Goal: Transaction & Acquisition: Purchase product/service

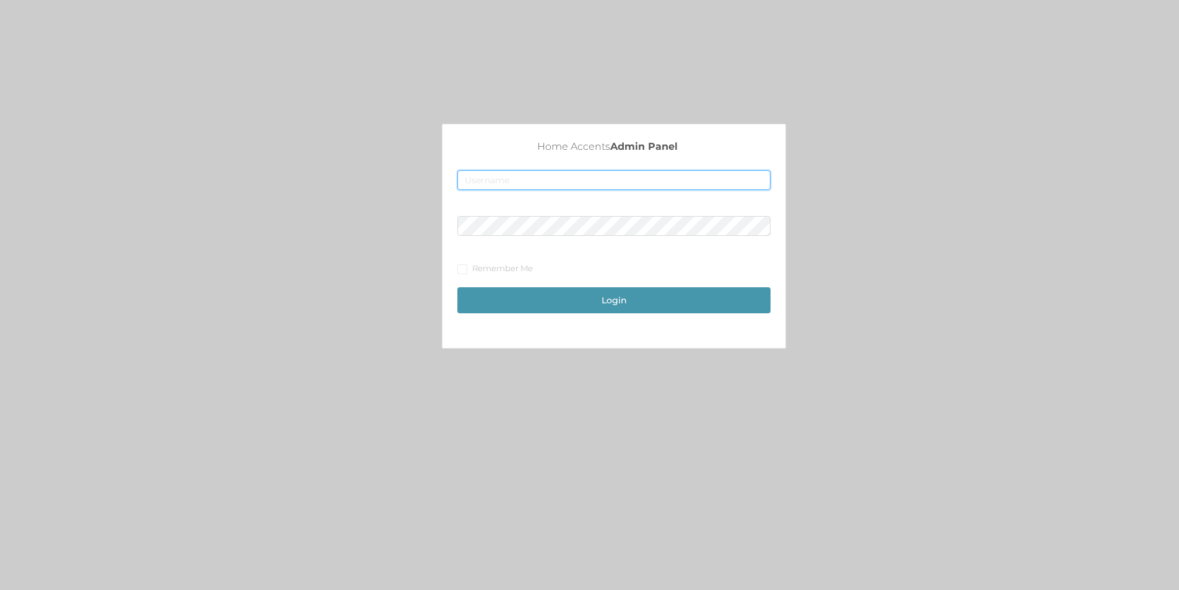
type input "[EMAIL_ADDRESS][DOMAIN_NAME]"
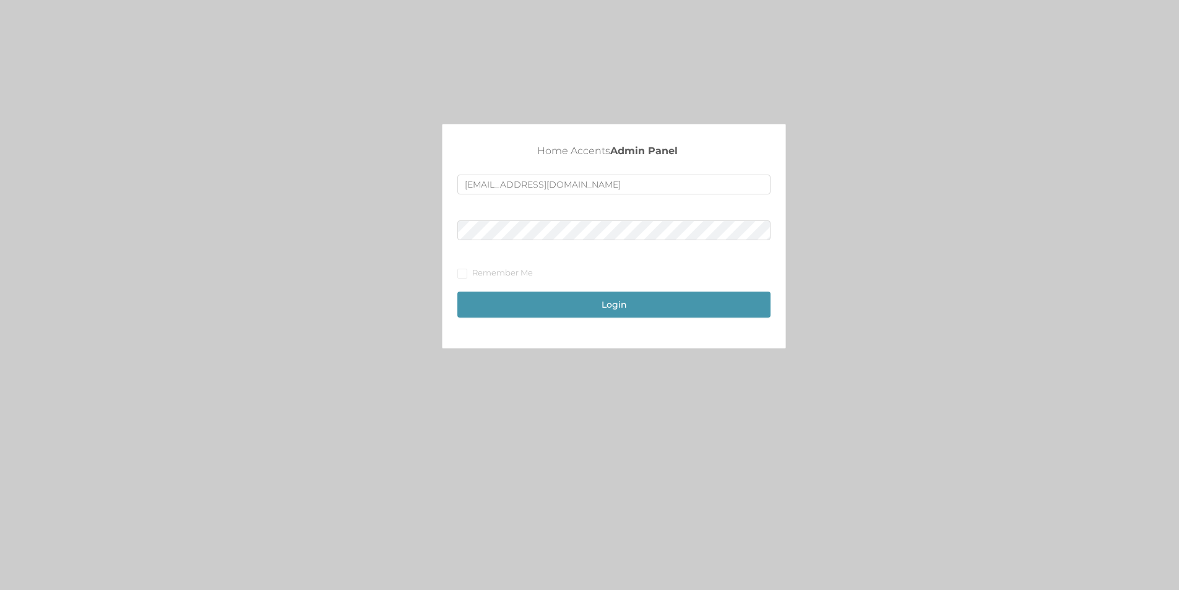
click at [614, 287] on div "Login" at bounding box center [613, 298] width 313 height 38
click at [630, 314] on button "Login" at bounding box center [613, 304] width 313 height 26
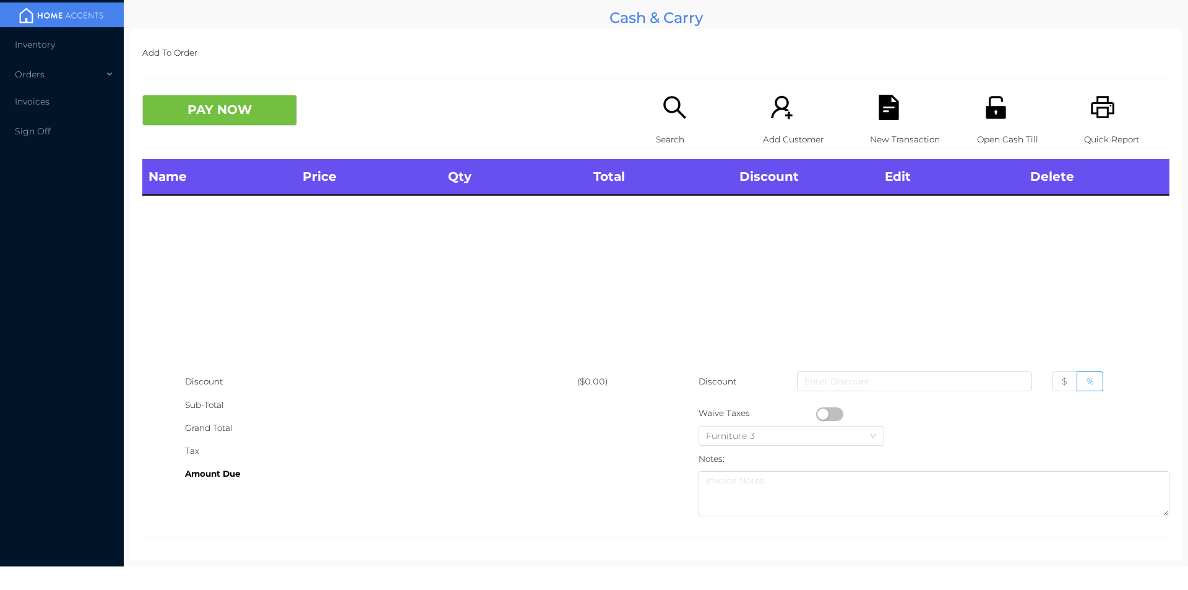
click at [657, 147] on p "Search" at bounding box center [698, 139] width 85 height 23
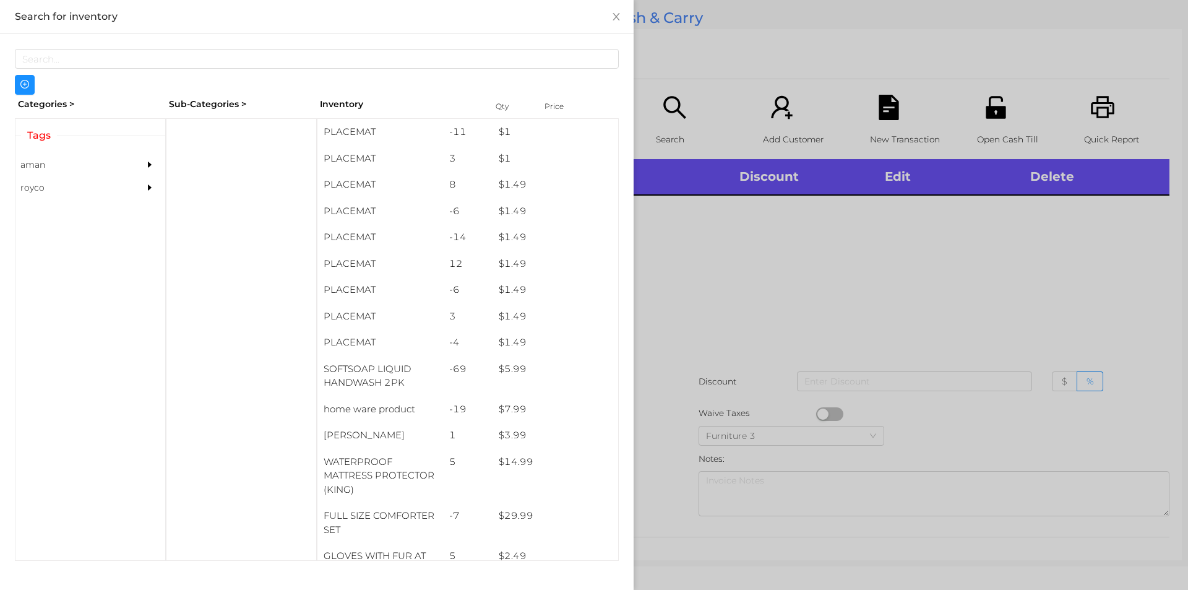
click at [671, 124] on div at bounding box center [594, 295] width 1188 height 590
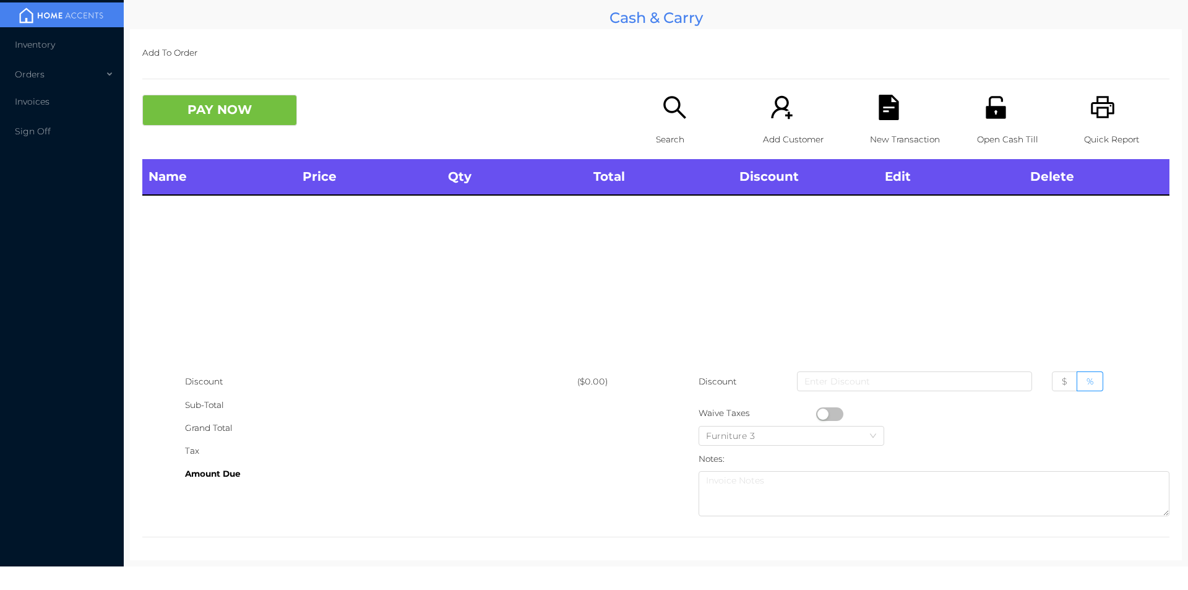
click at [669, 108] on icon "icon: search" at bounding box center [674, 107] width 25 height 25
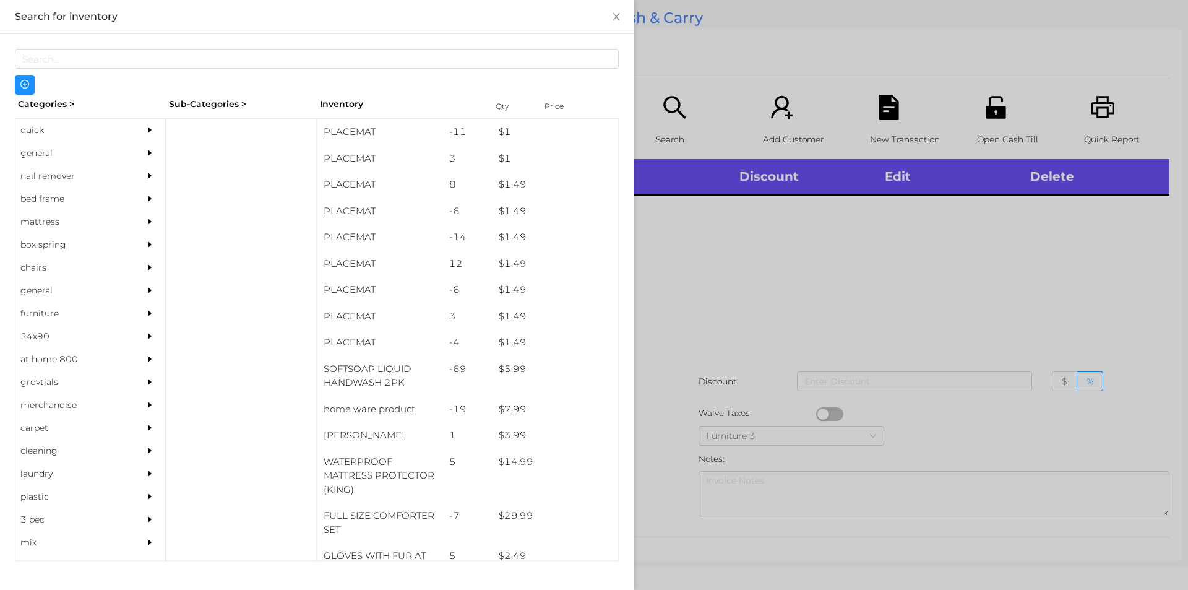
click at [49, 155] on div "general" at bounding box center [71, 153] width 113 height 23
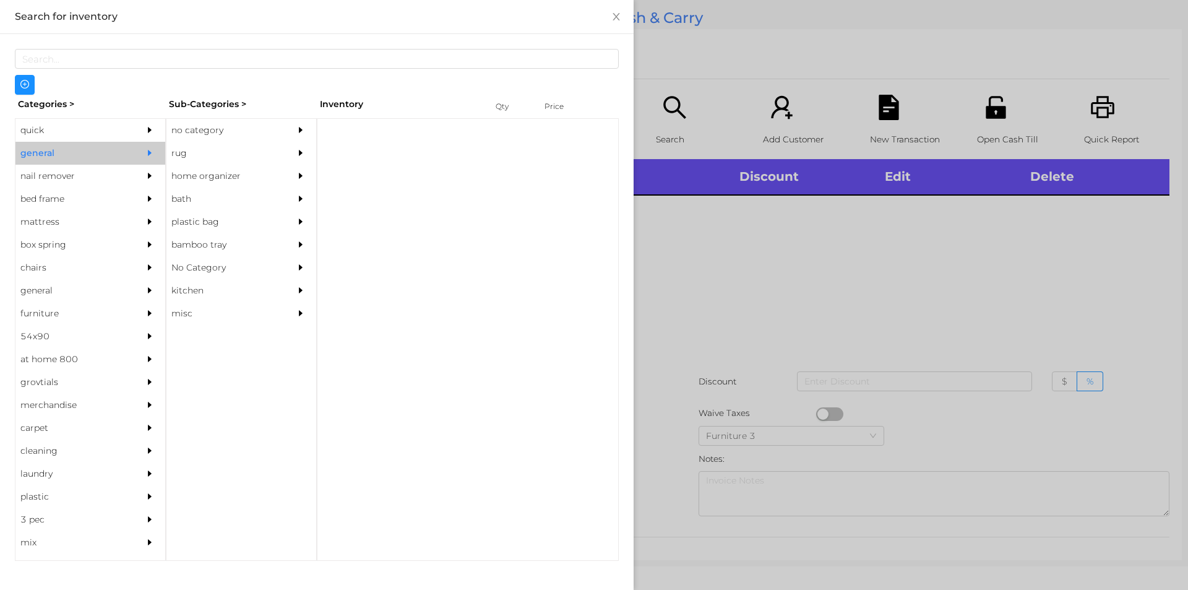
click at [195, 131] on div "no category" at bounding box center [222, 130] width 113 height 23
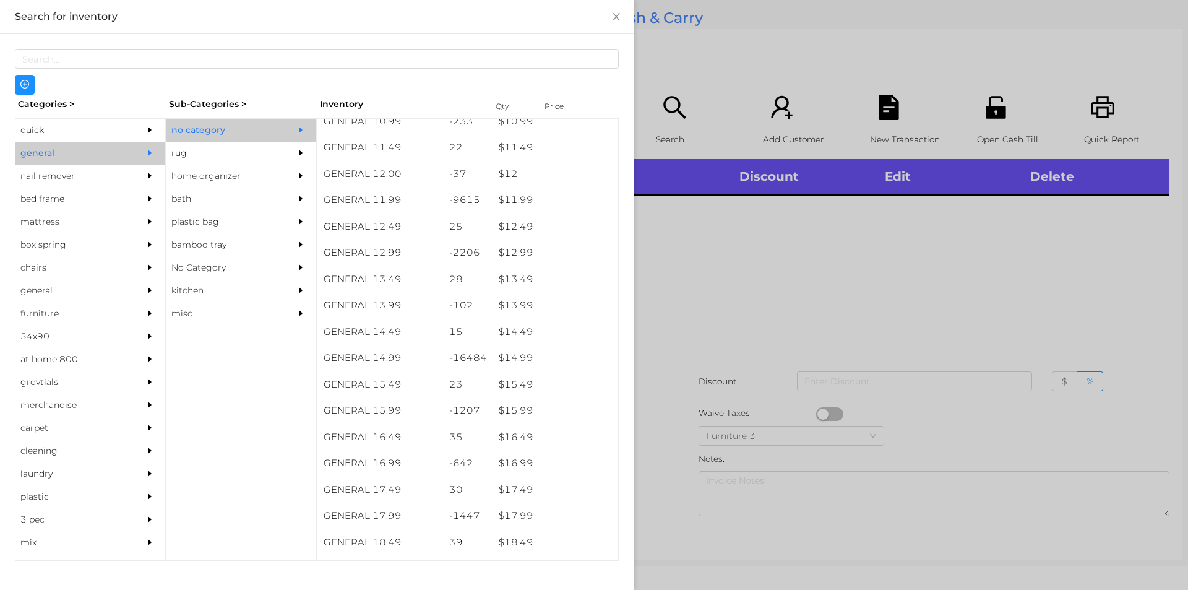
scroll to position [843, 0]
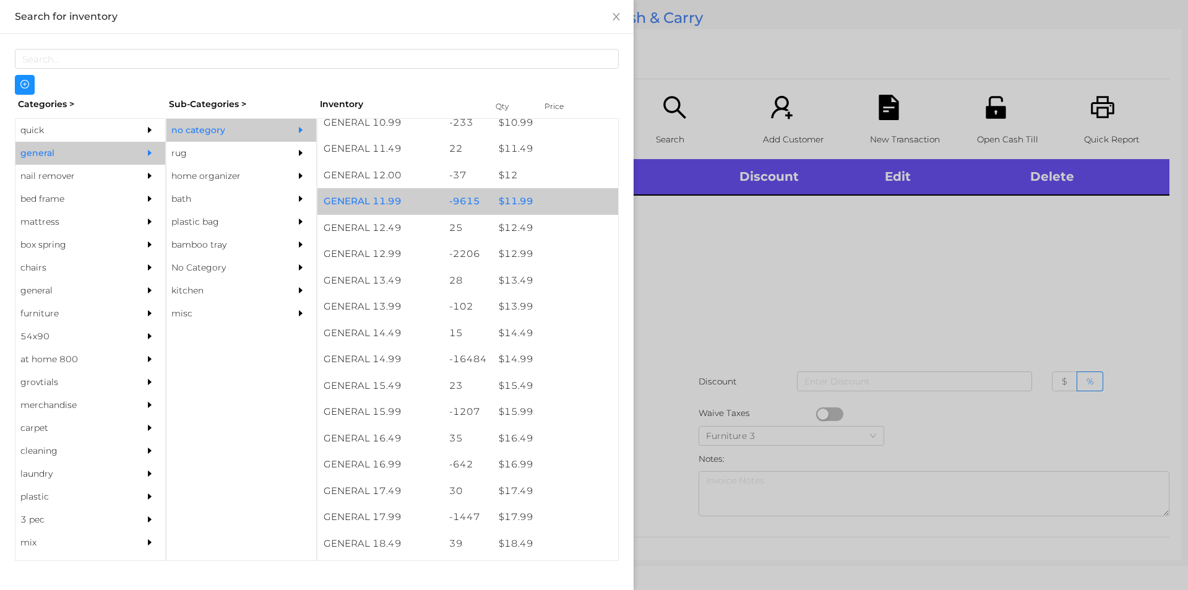
click at [522, 199] on div "$ 11.99" at bounding box center [555, 201] width 126 height 27
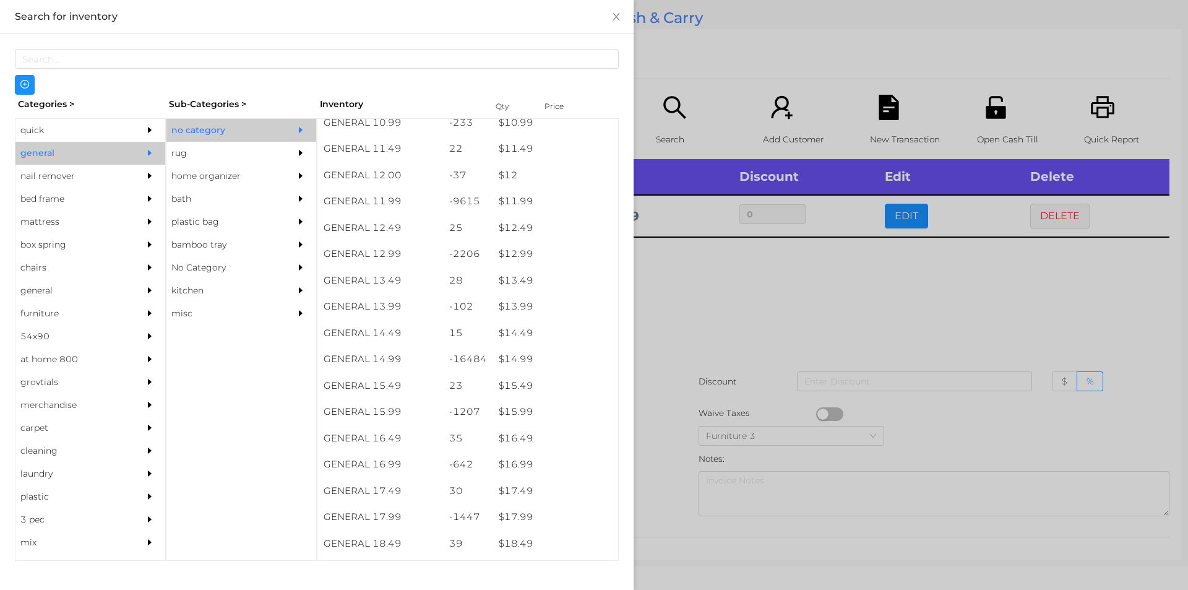
click at [703, 302] on div at bounding box center [594, 295] width 1188 height 590
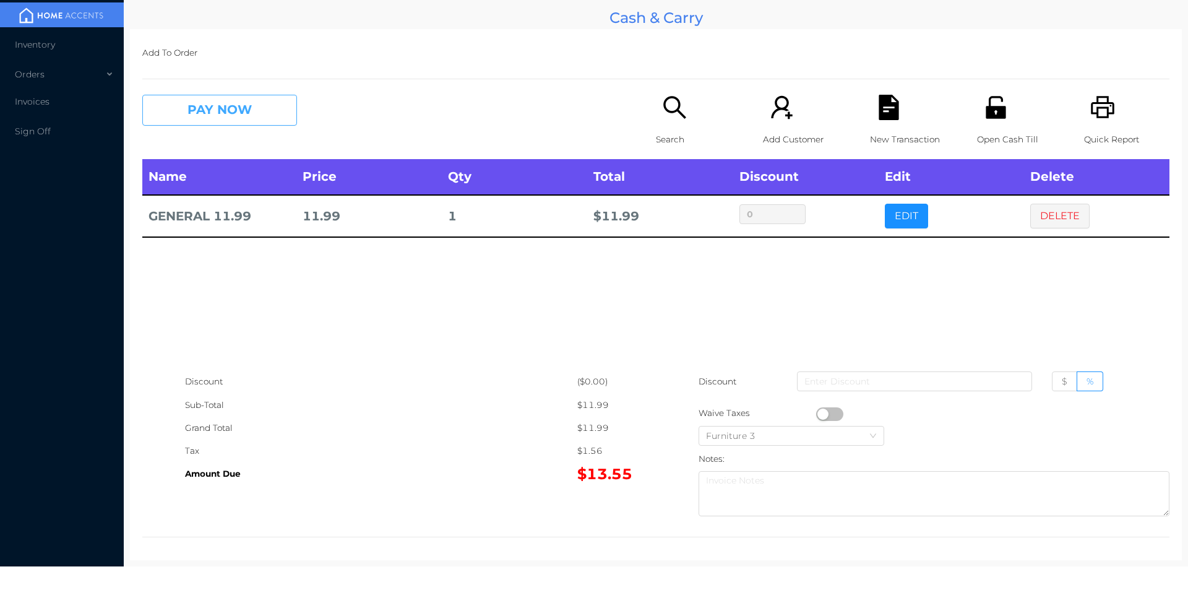
click at [215, 107] on button "PAY NOW" at bounding box center [219, 110] width 155 height 31
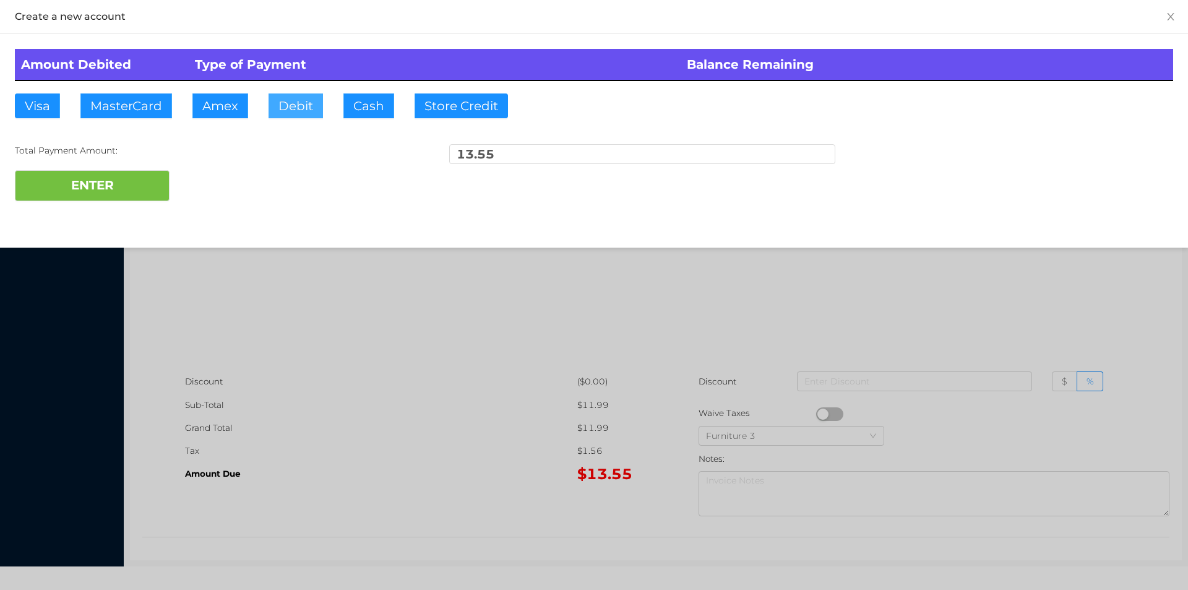
click at [300, 99] on button "Debit" at bounding box center [295, 105] width 54 height 25
click at [83, 188] on button "ENTER" at bounding box center [92, 185] width 155 height 31
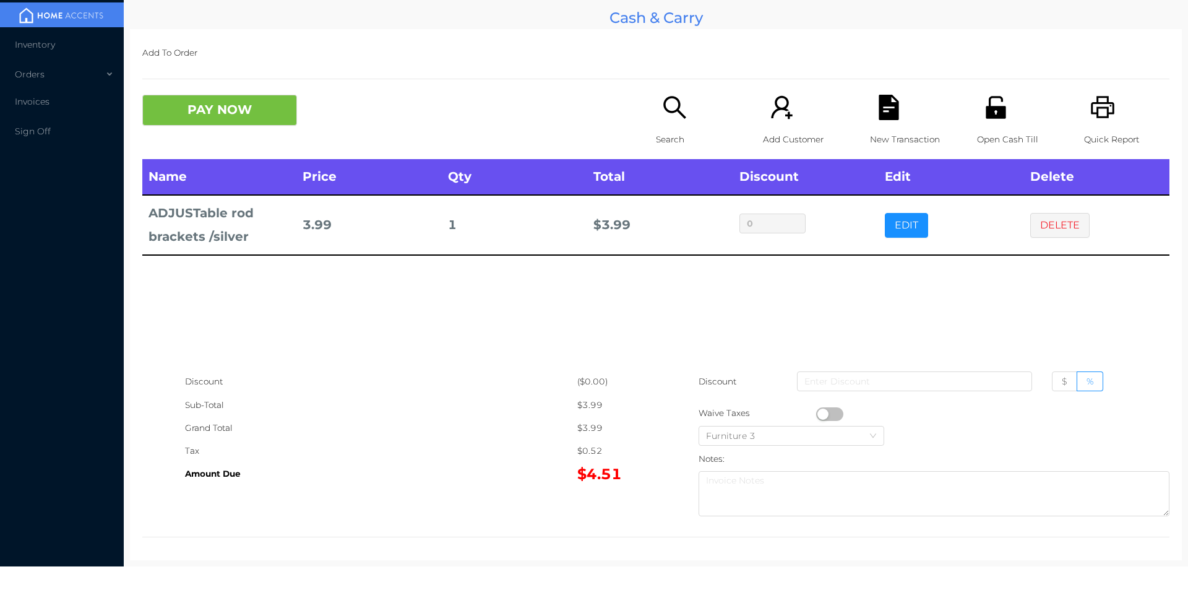
click at [671, 123] on div "Search" at bounding box center [698, 127] width 85 height 64
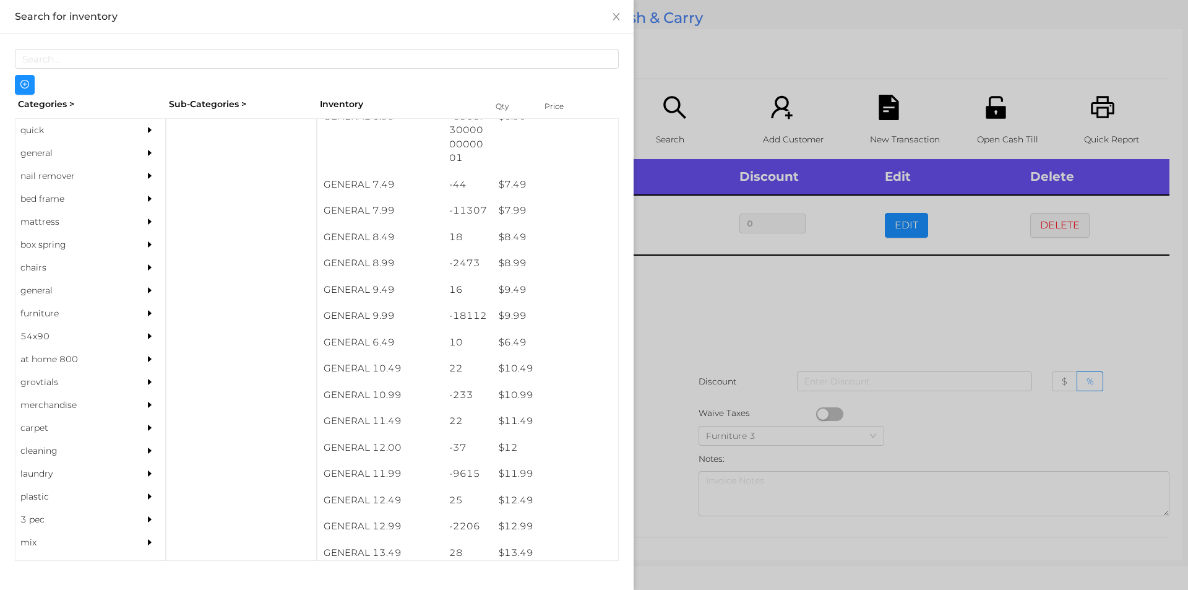
scroll to position [562, 0]
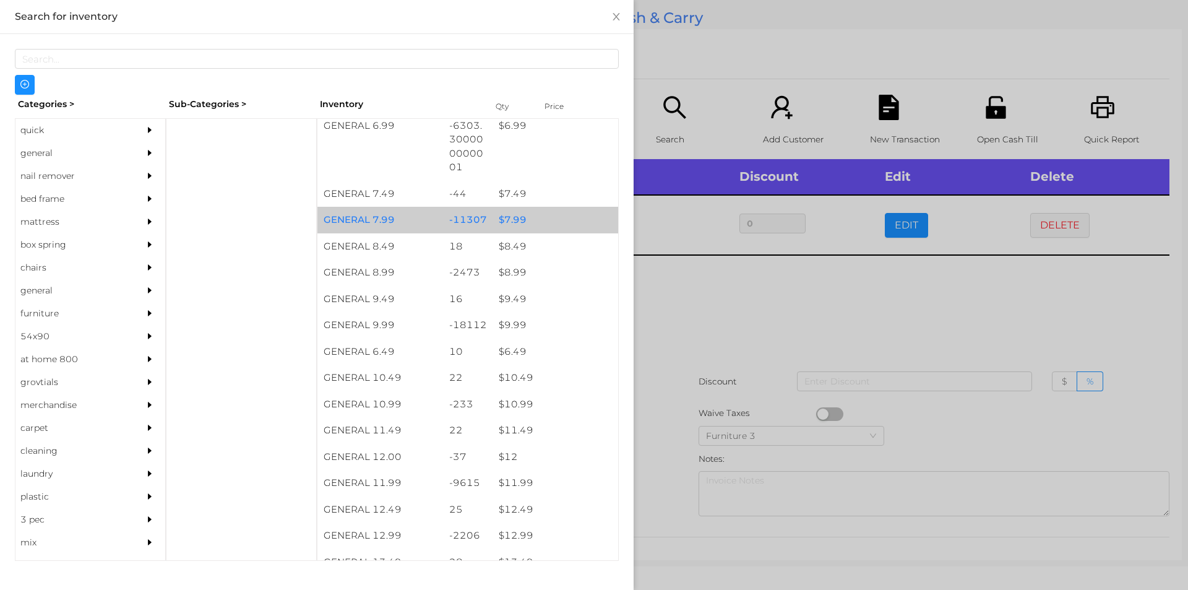
click at [507, 208] on div "$ 7.99" at bounding box center [555, 220] width 126 height 27
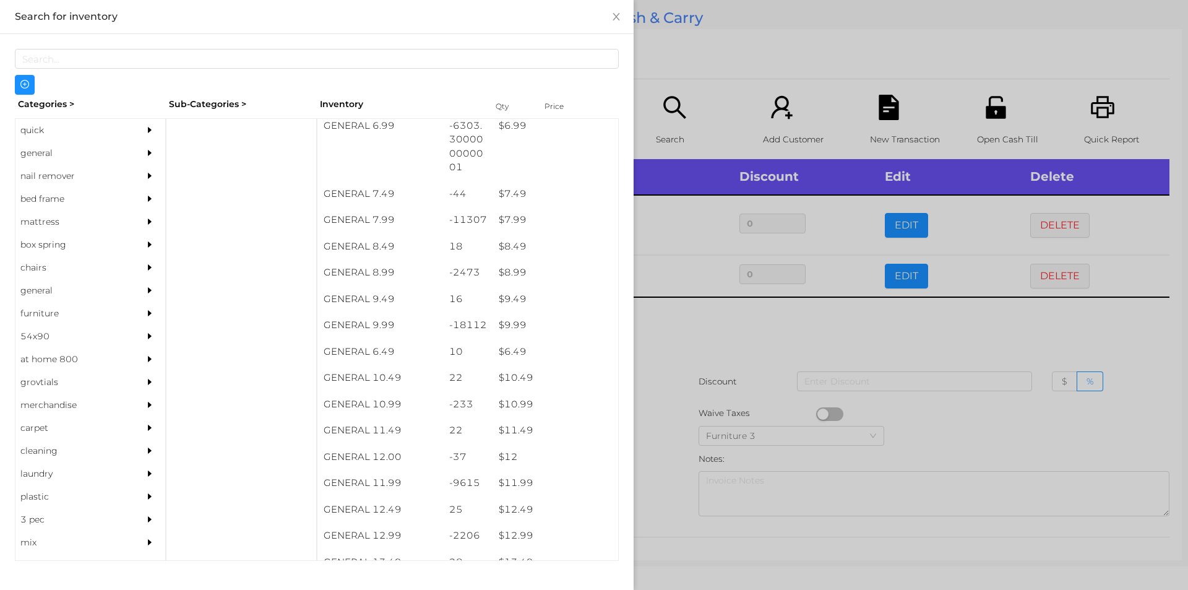
click at [668, 302] on div at bounding box center [594, 295] width 1188 height 590
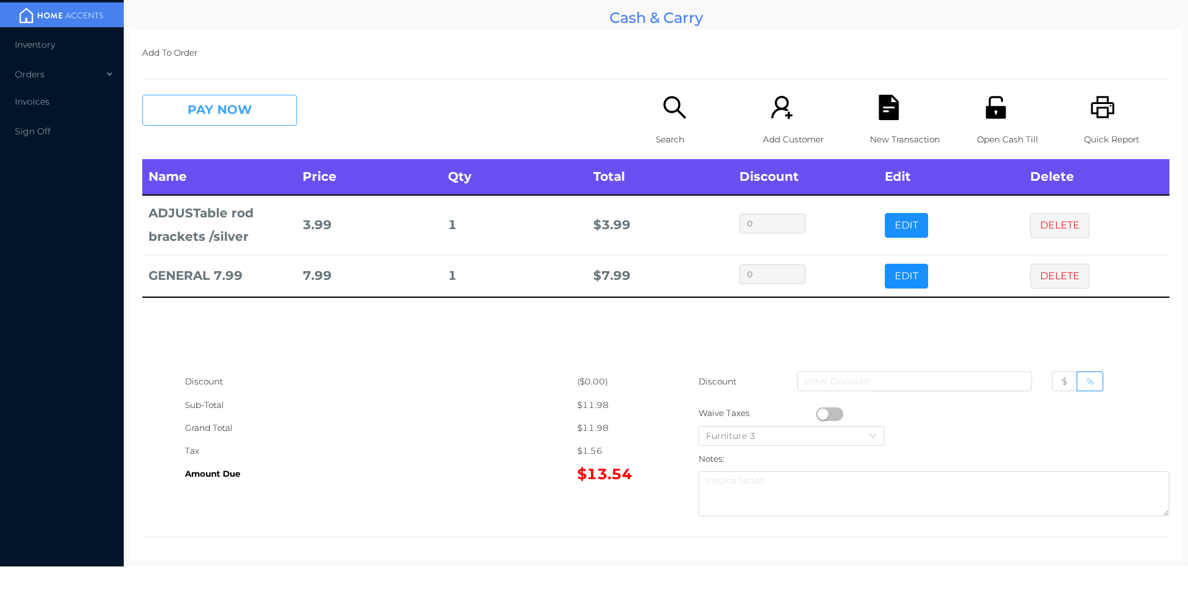
click at [231, 105] on button "PAY NOW" at bounding box center [219, 110] width 155 height 31
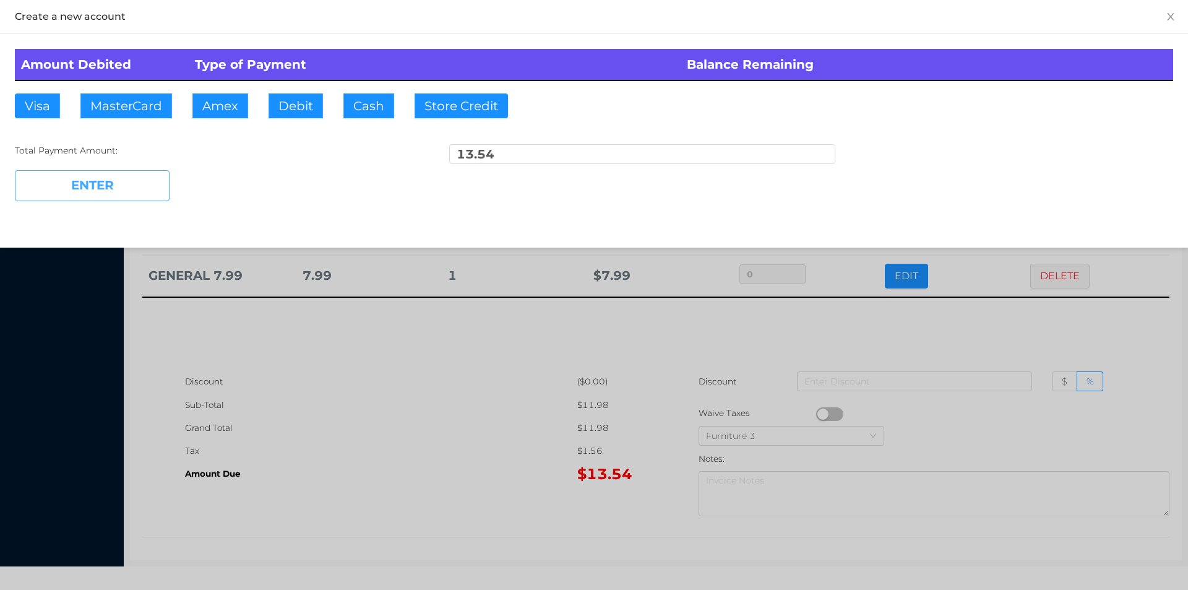
click at [103, 189] on button "ENTER" at bounding box center [92, 185] width 155 height 31
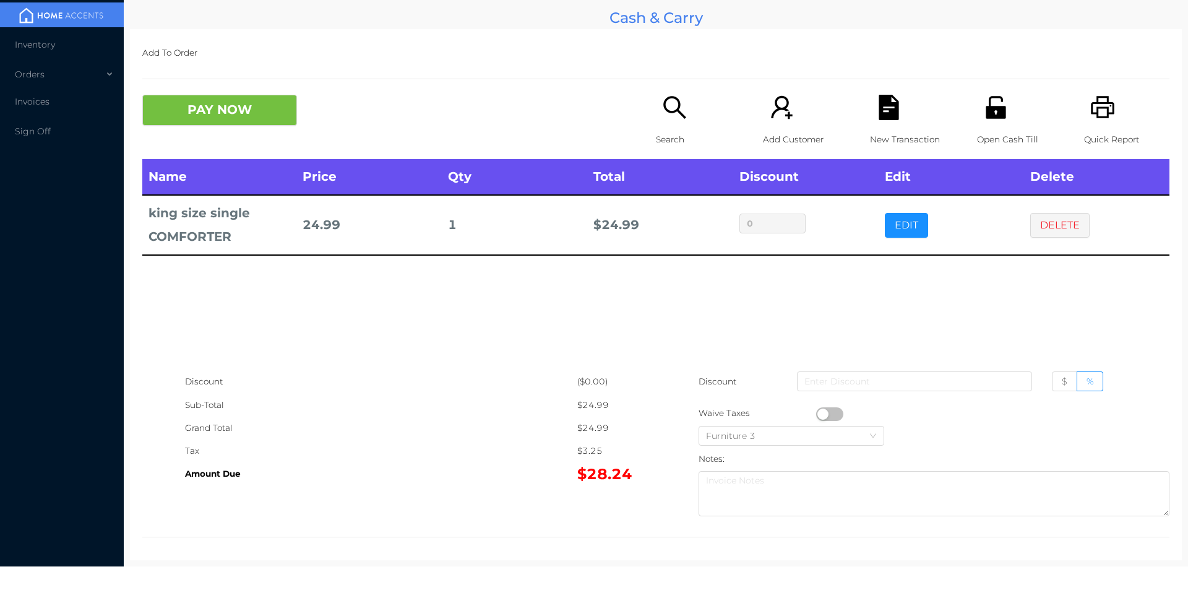
click at [671, 116] on icon "icon: search" at bounding box center [674, 107] width 25 height 25
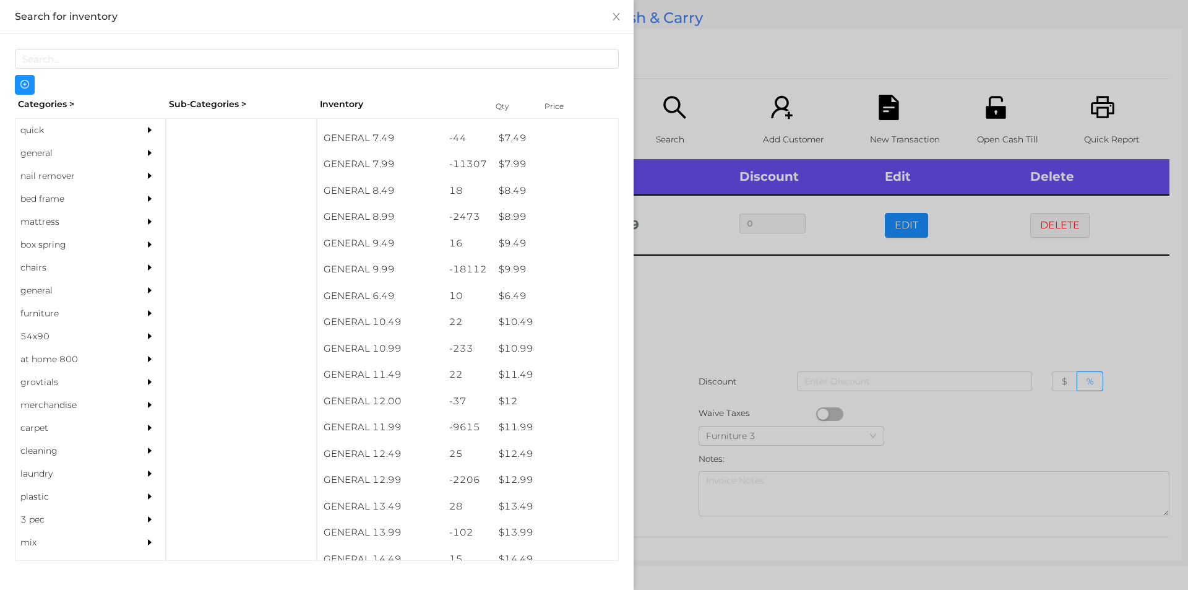
scroll to position [633, 0]
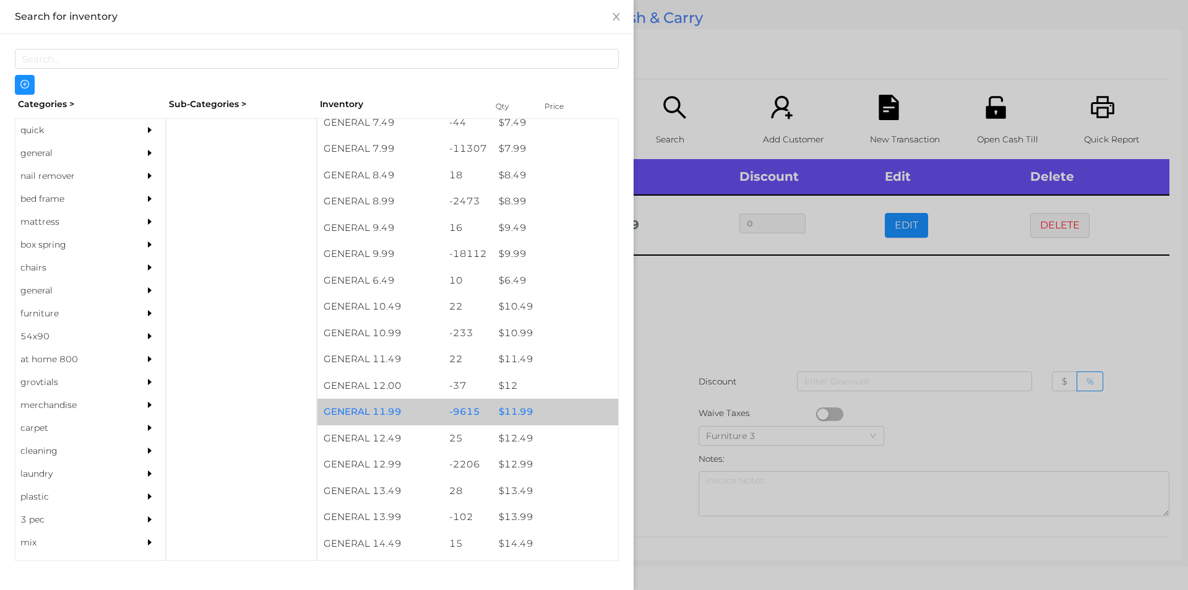
click at [514, 408] on div "$ 11.99" at bounding box center [555, 411] width 126 height 27
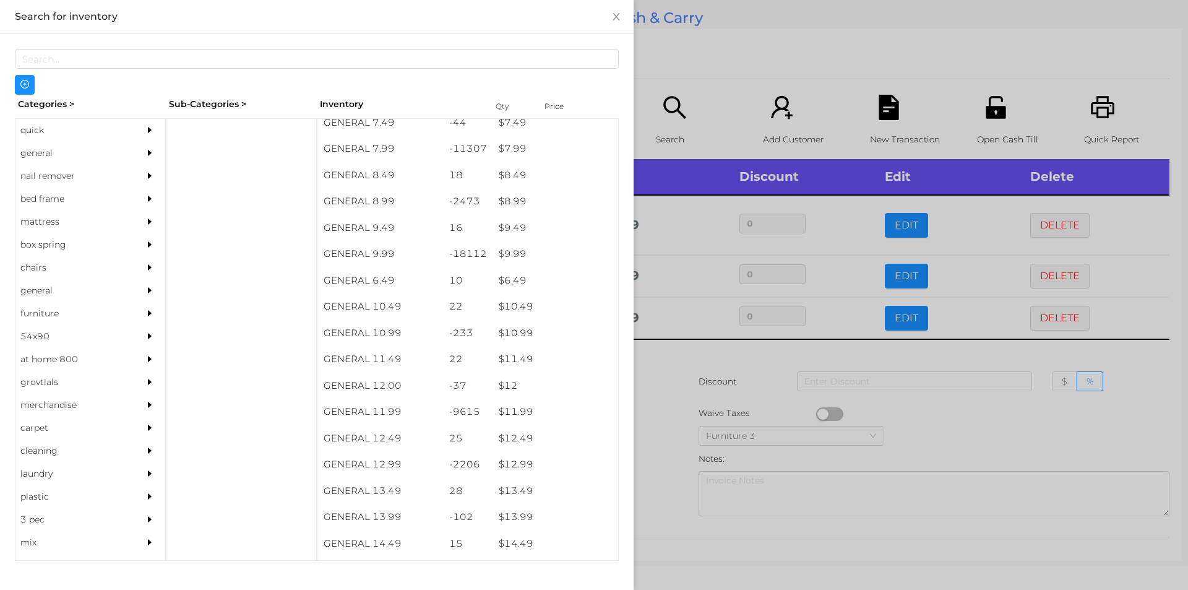
click at [714, 405] on div at bounding box center [594, 295] width 1188 height 590
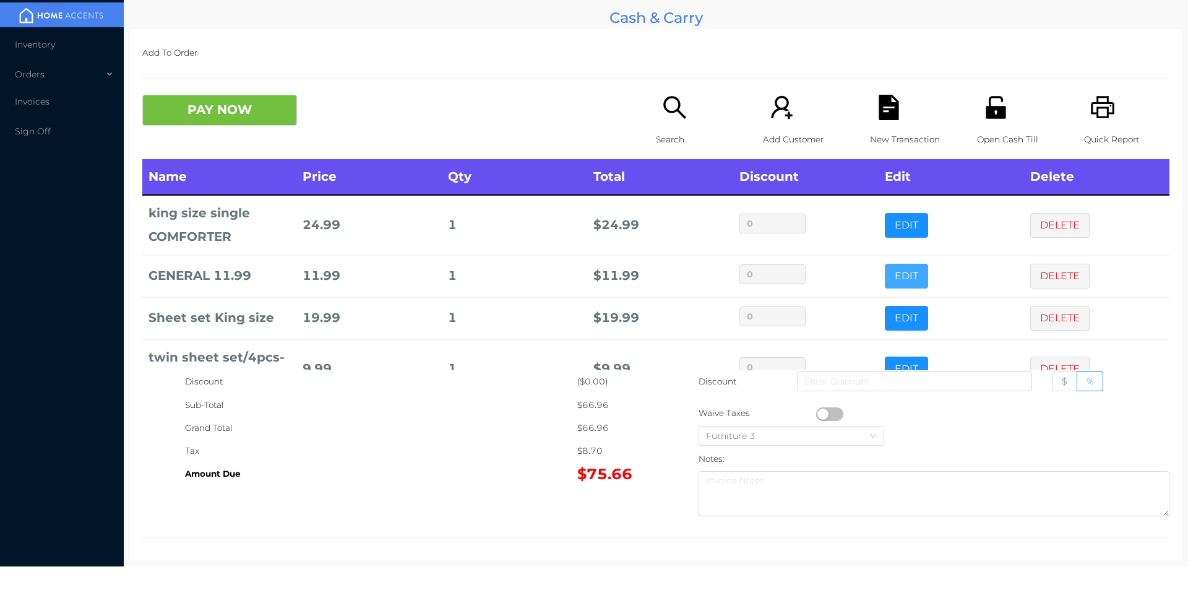
click at [889, 281] on button "EDIT" at bounding box center [906, 276] width 43 height 25
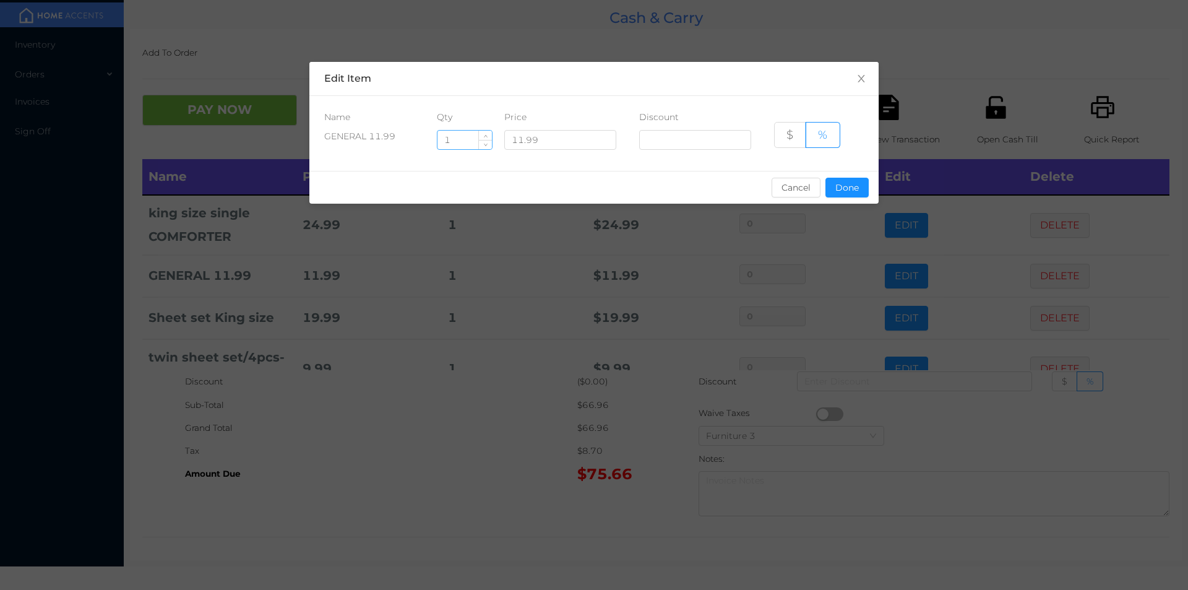
click at [465, 142] on input "1" at bounding box center [464, 140] width 54 height 19
type input "2"
click at [847, 194] on button "Done" at bounding box center [846, 188] width 43 height 20
type input "0%"
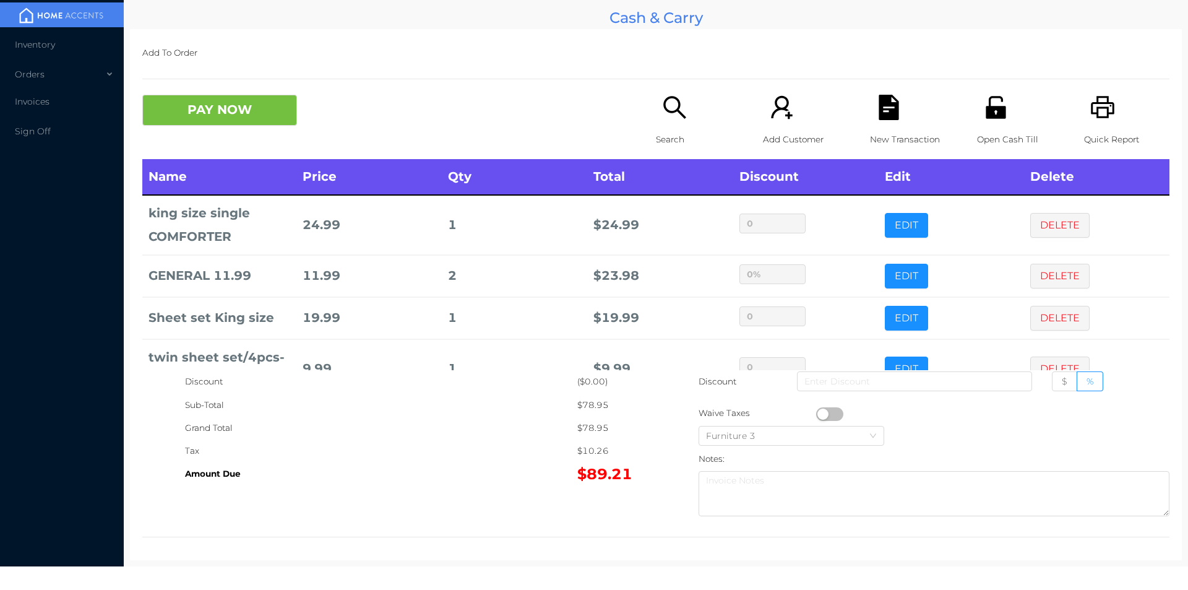
click at [671, 106] on icon "icon: search" at bounding box center [674, 107] width 25 height 25
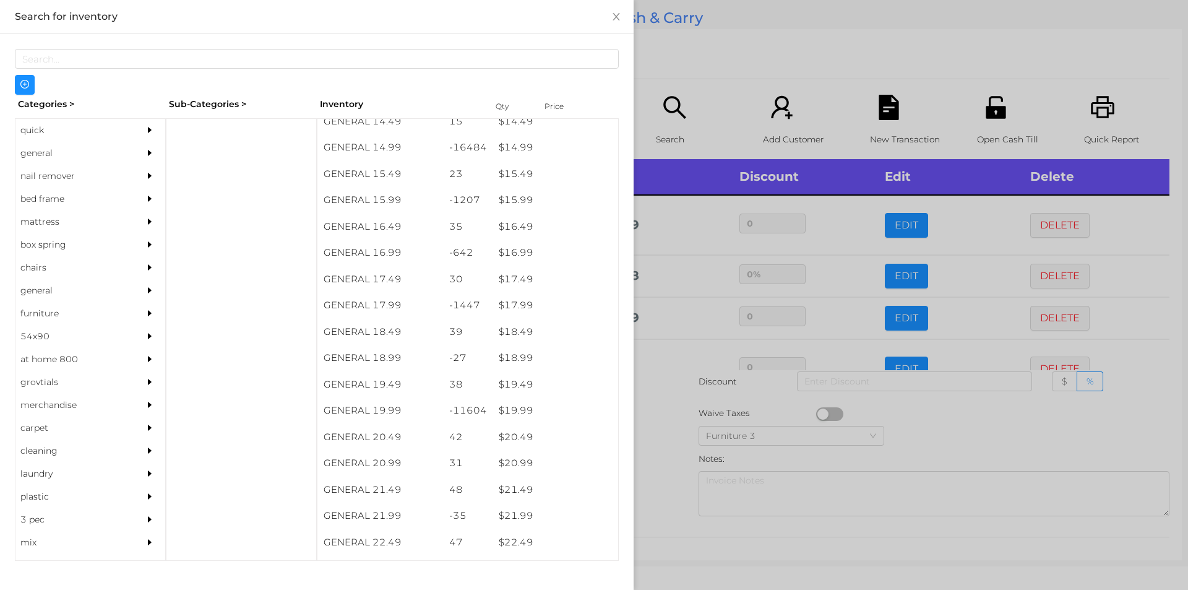
scroll to position [1055, 0]
click at [502, 399] on div "$ 19.99" at bounding box center [555, 410] width 126 height 27
click at [705, 85] on div at bounding box center [594, 295] width 1188 height 590
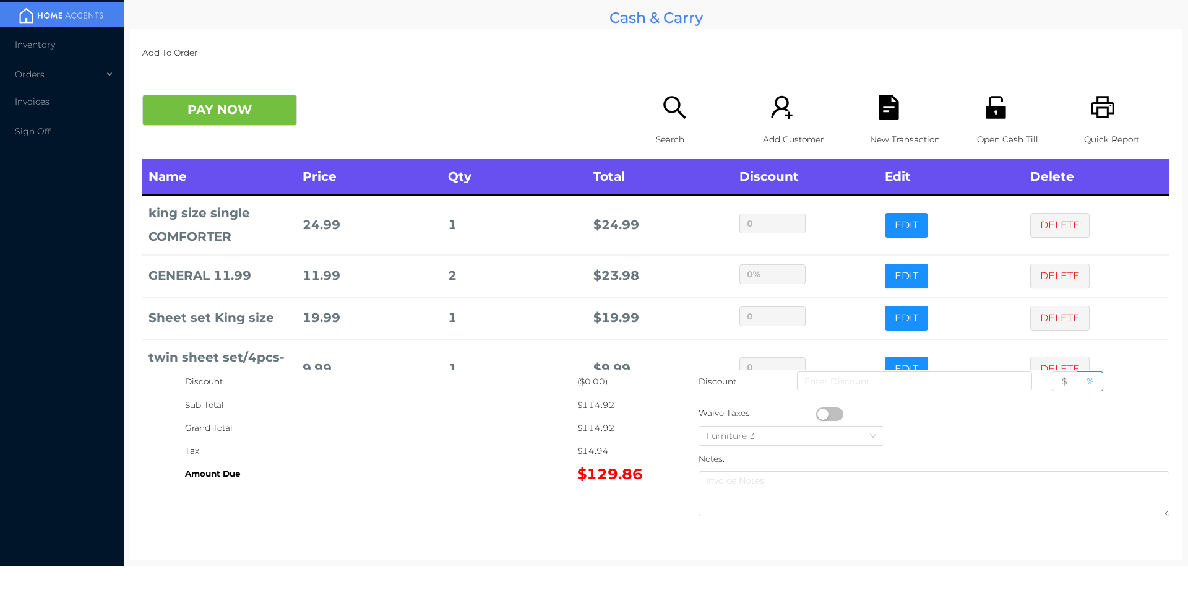
click at [656, 105] on div "Search" at bounding box center [698, 127] width 85 height 64
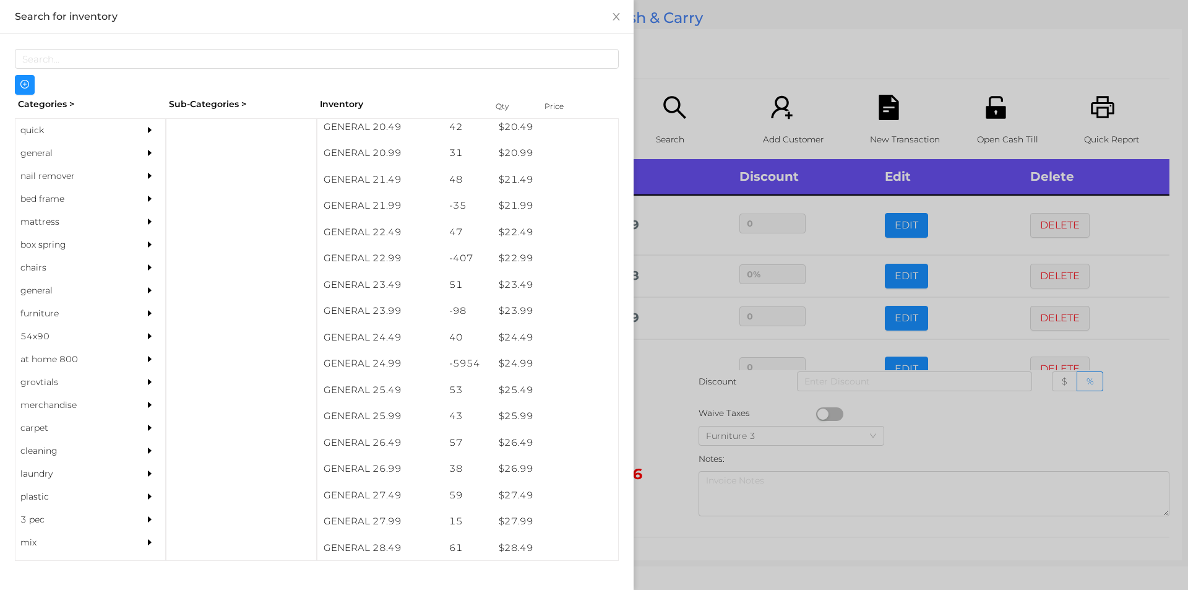
scroll to position [1411, 0]
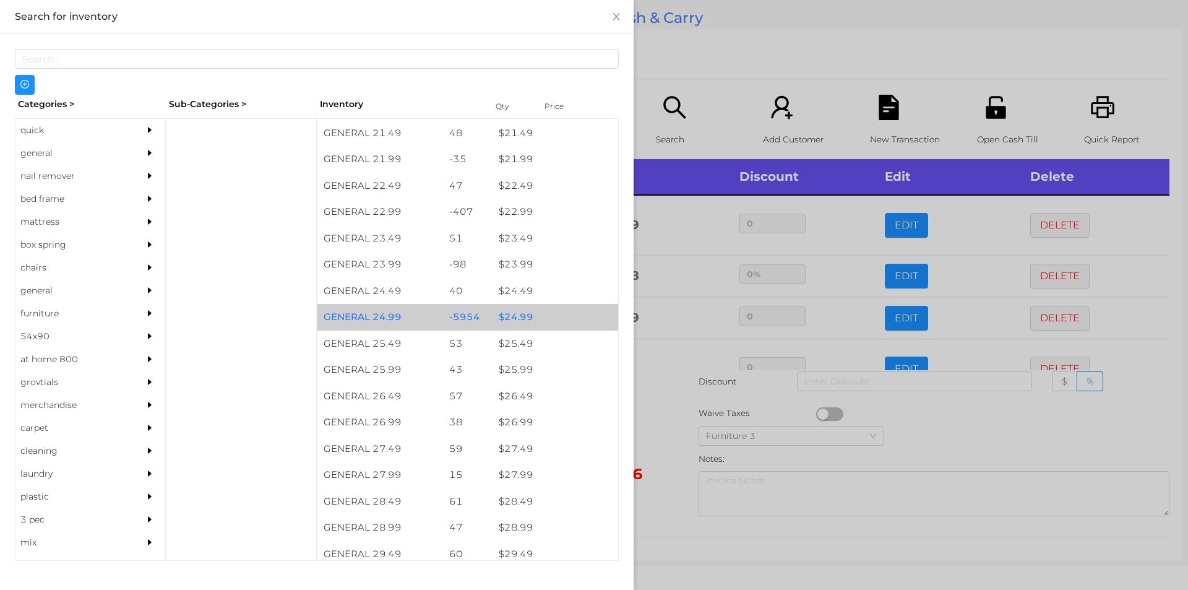
click at [527, 313] on div "$ 24.99" at bounding box center [555, 317] width 126 height 27
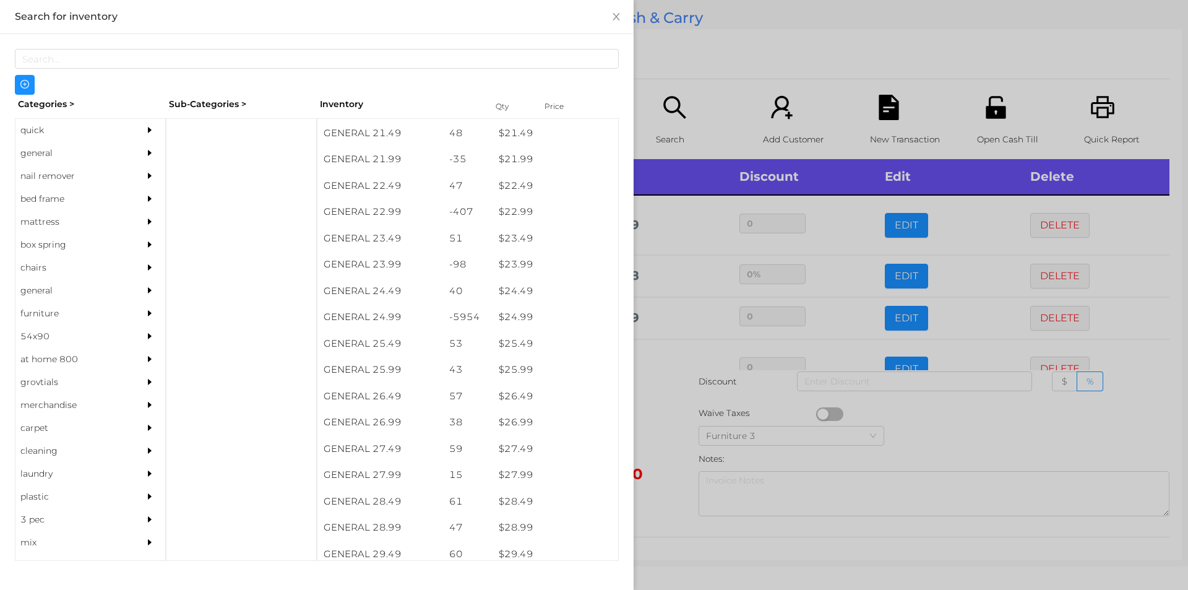
click at [726, 89] on div at bounding box center [594, 295] width 1188 height 590
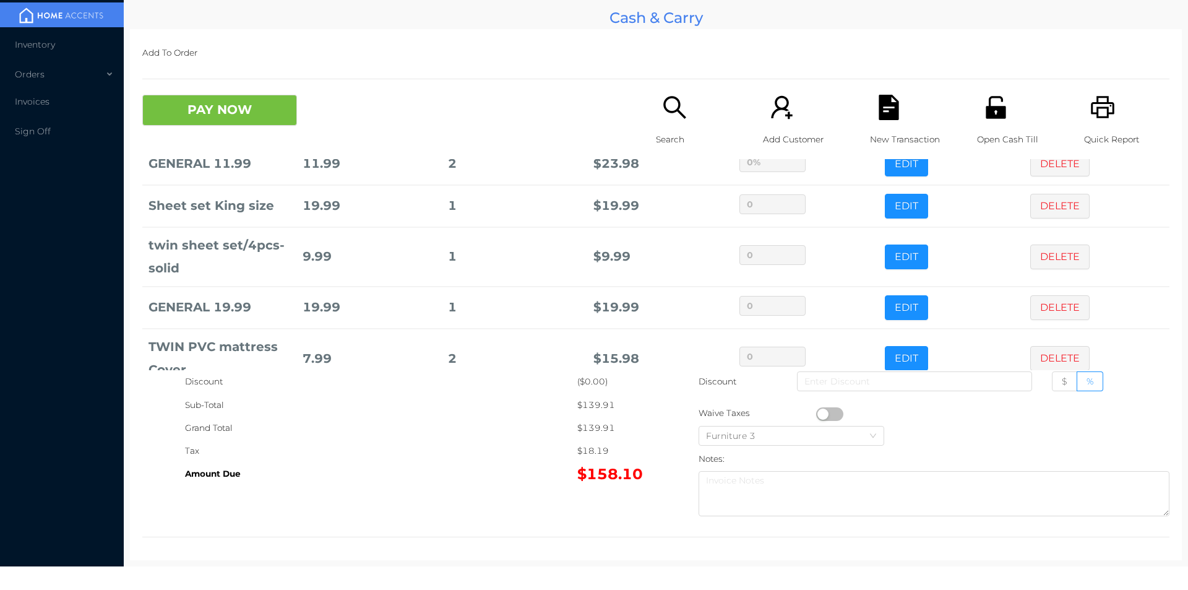
scroll to position [185, 0]
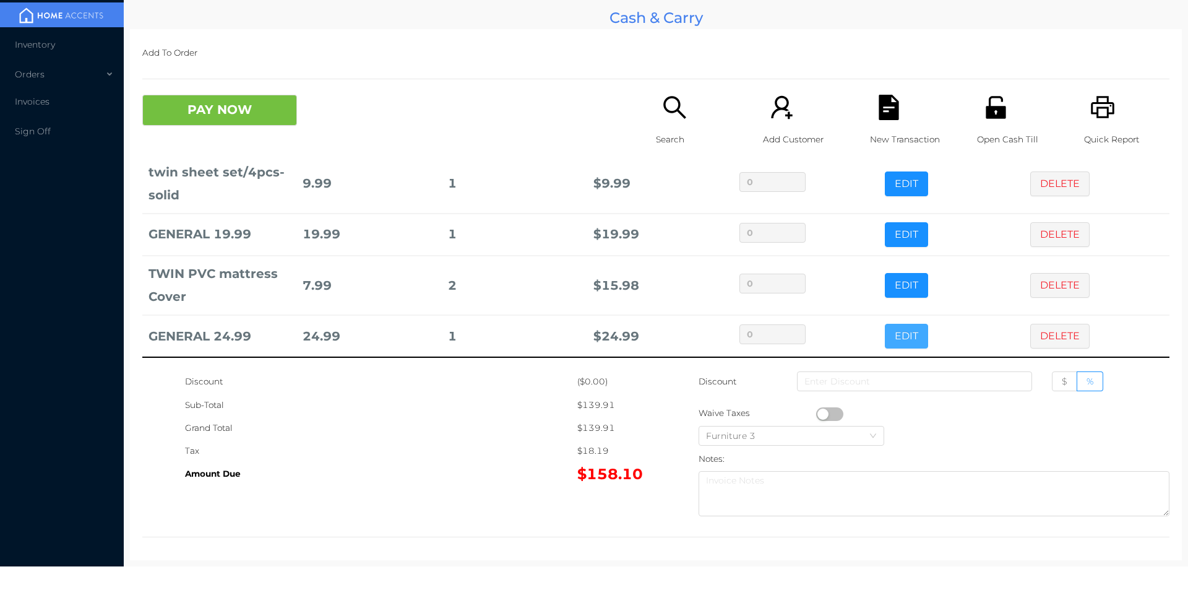
click at [902, 340] on button "EDIT" at bounding box center [906, 336] width 43 height 25
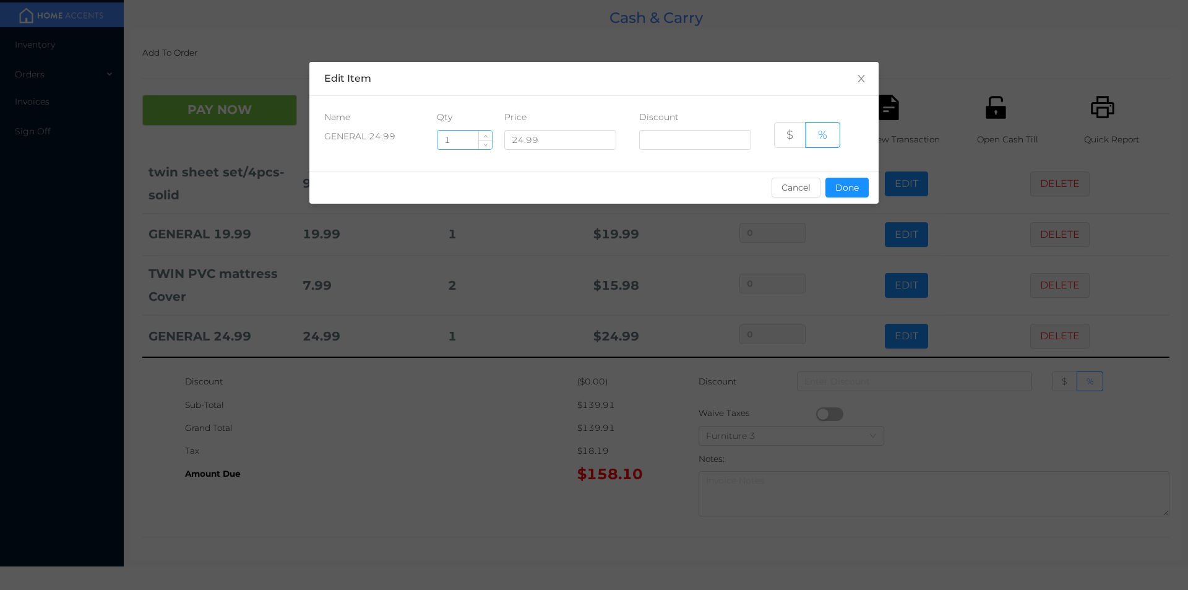
click at [465, 140] on input "1" at bounding box center [464, 140] width 54 height 19
type input "2"
click at [849, 185] on button "Done" at bounding box center [846, 188] width 43 height 20
type input "0%"
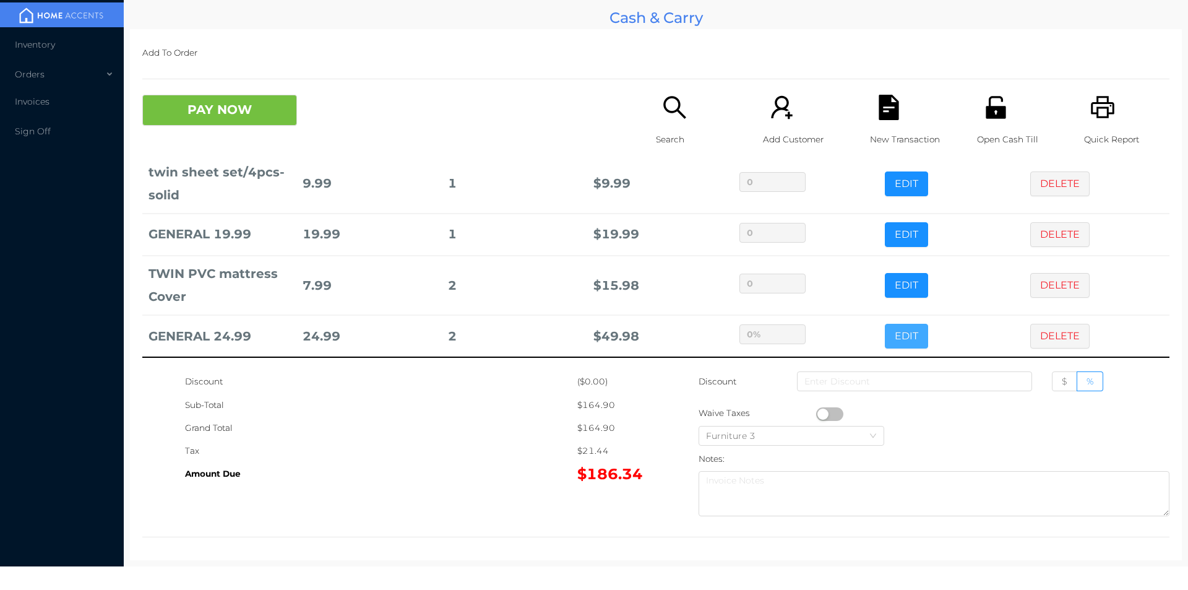
click at [885, 324] on button "EDIT" at bounding box center [906, 336] width 43 height 25
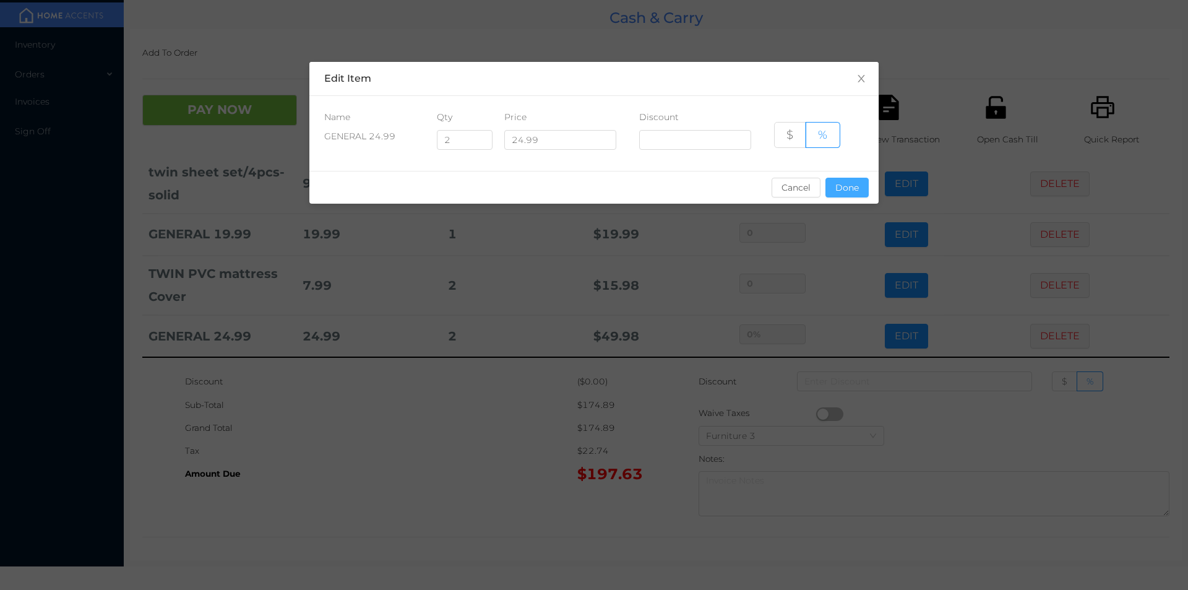
click at [857, 184] on button "Done" at bounding box center [846, 188] width 43 height 20
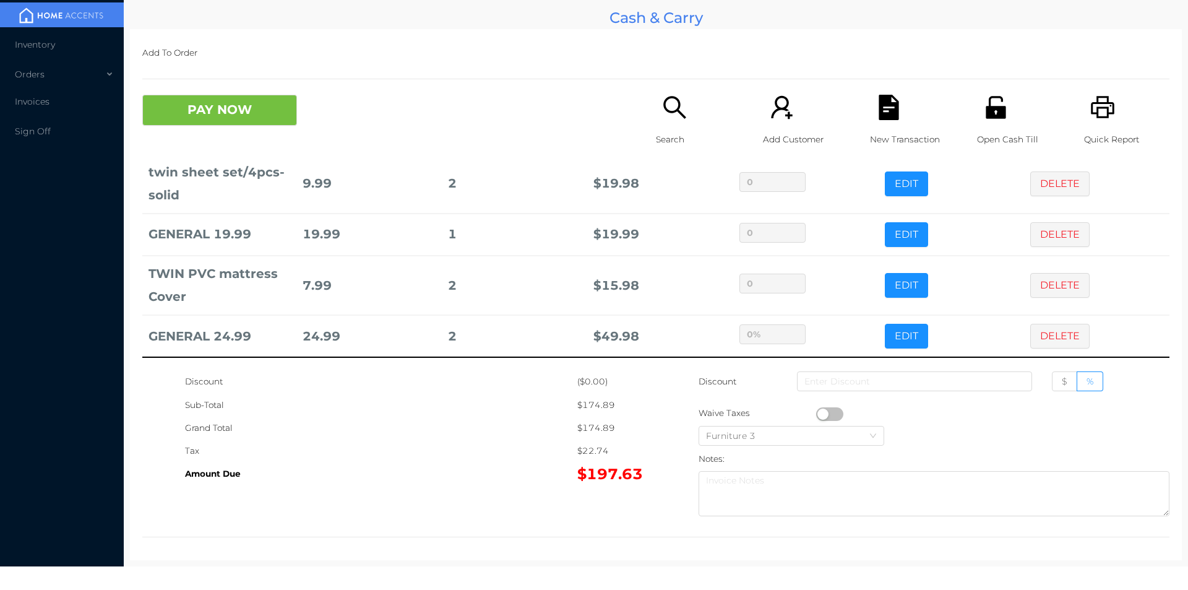
click at [662, 111] on icon "icon: search" at bounding box center [674, 107] width 25 height 25
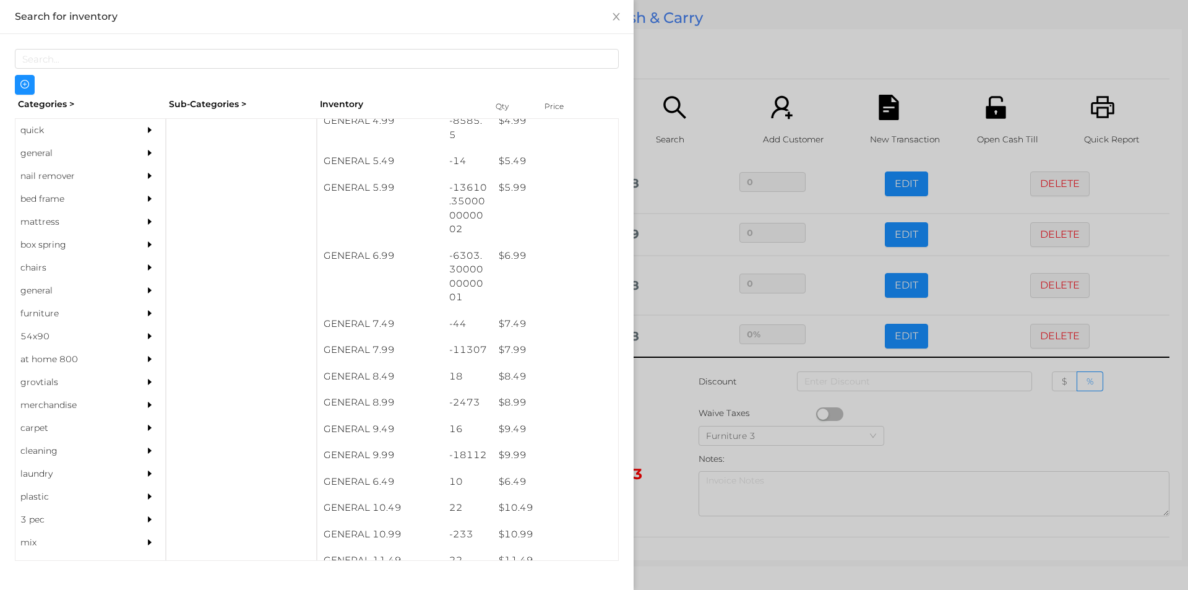
scroll to position [433, 0]
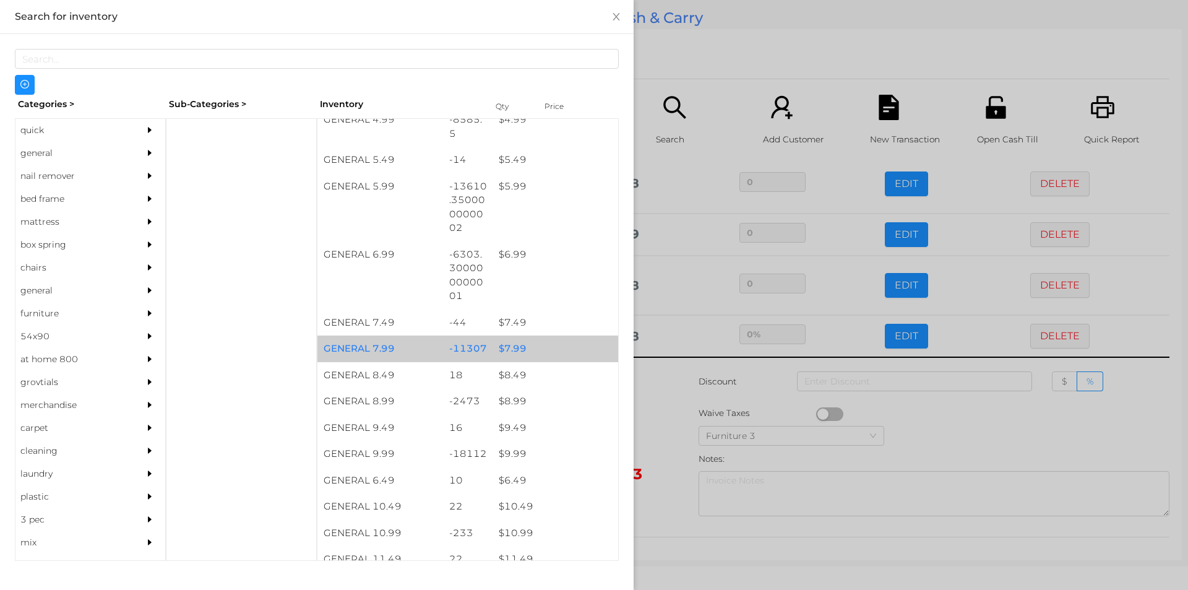
click at [531, 349] on div "$ 7.99" at bounding box center [555, 348] width 126 height 27
click at [552, 348] on div "$ 7.99" at bounding box center [555, 348] width 126 height 27
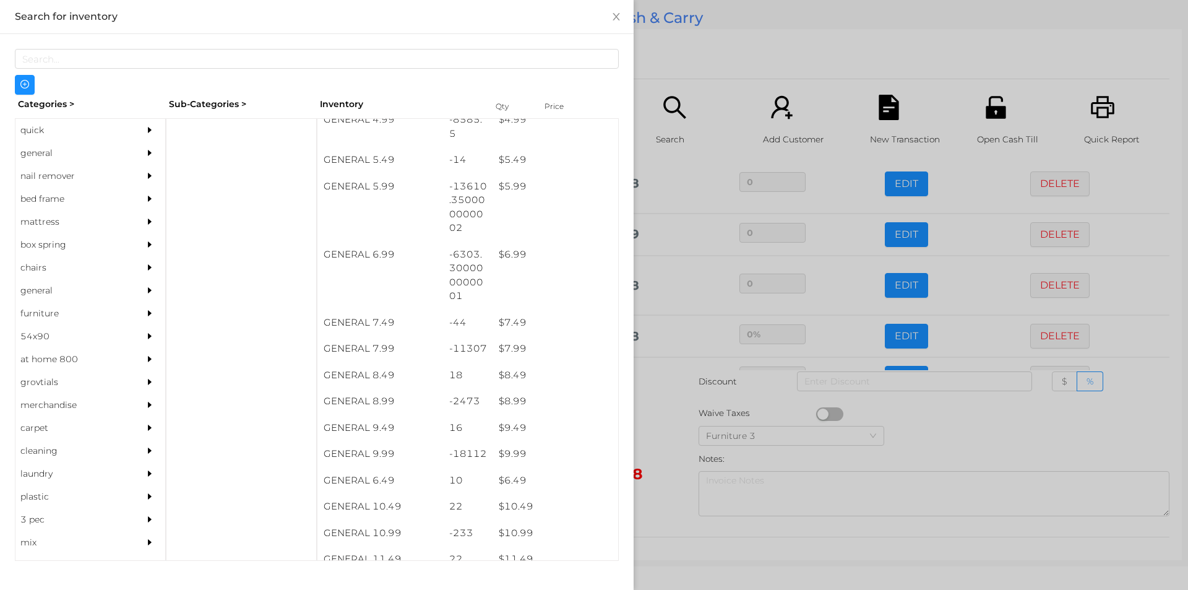
click at [700, 92] on div at bounding box center [594, 295] width 1188 height 590
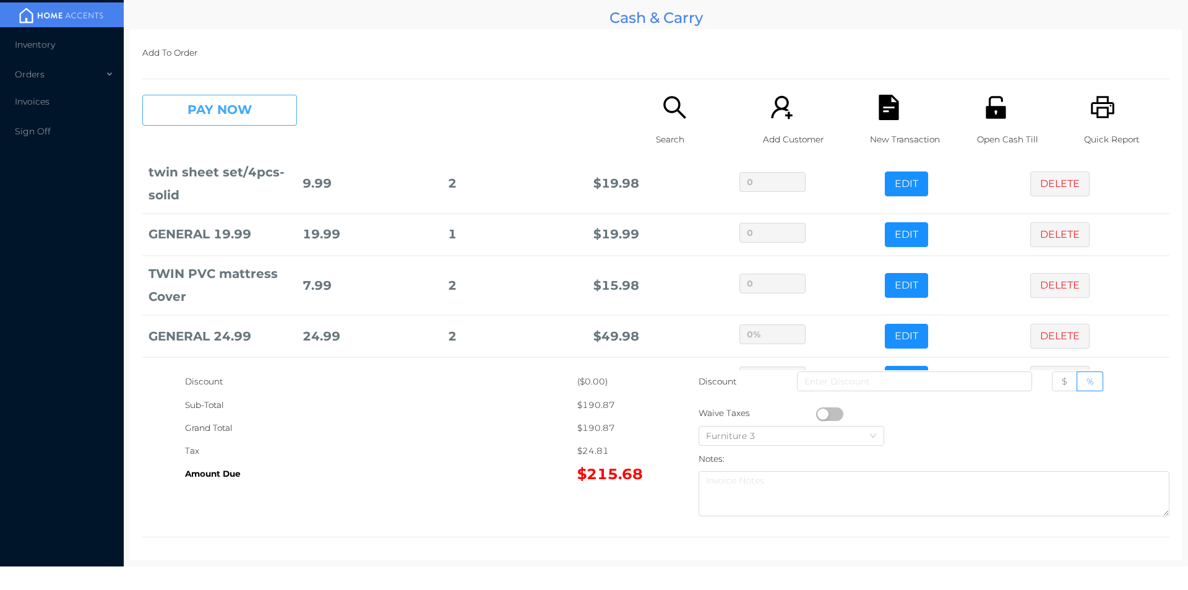
click at [255, 117] on button "PAY NOW" at bounding box center [219, 110] width 155 height 31
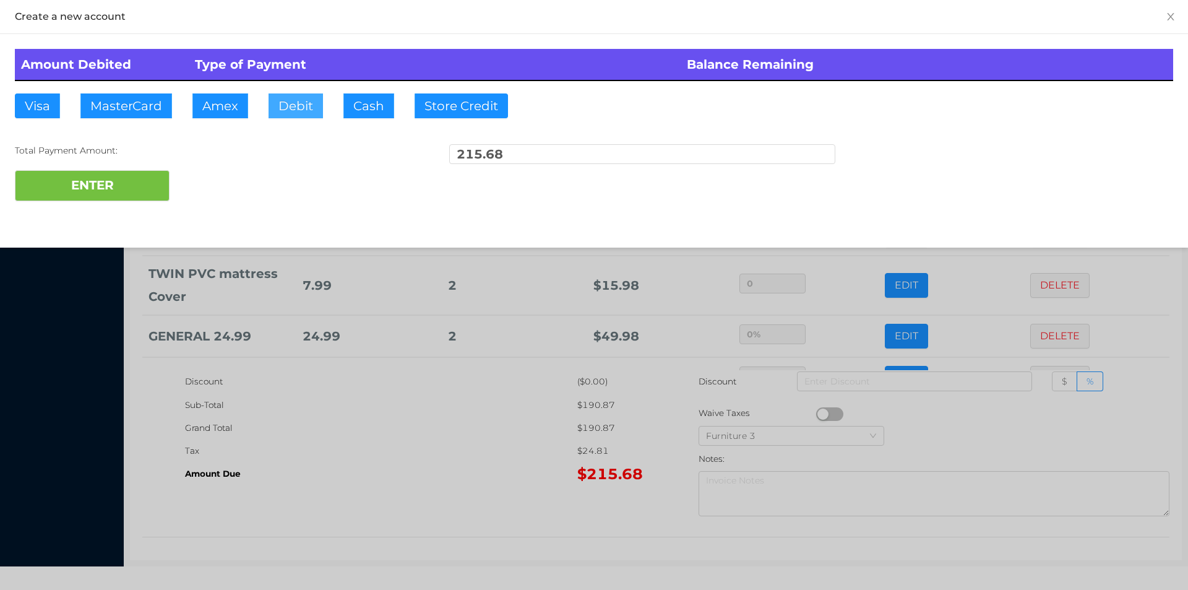
click at [292, 106] on button "Debit" at bounding box center [295, 105] width 54 height 25
click at [148, 186] on button "ENTER" at bounding box center [92, 185] width 155 height 31
type input "0"
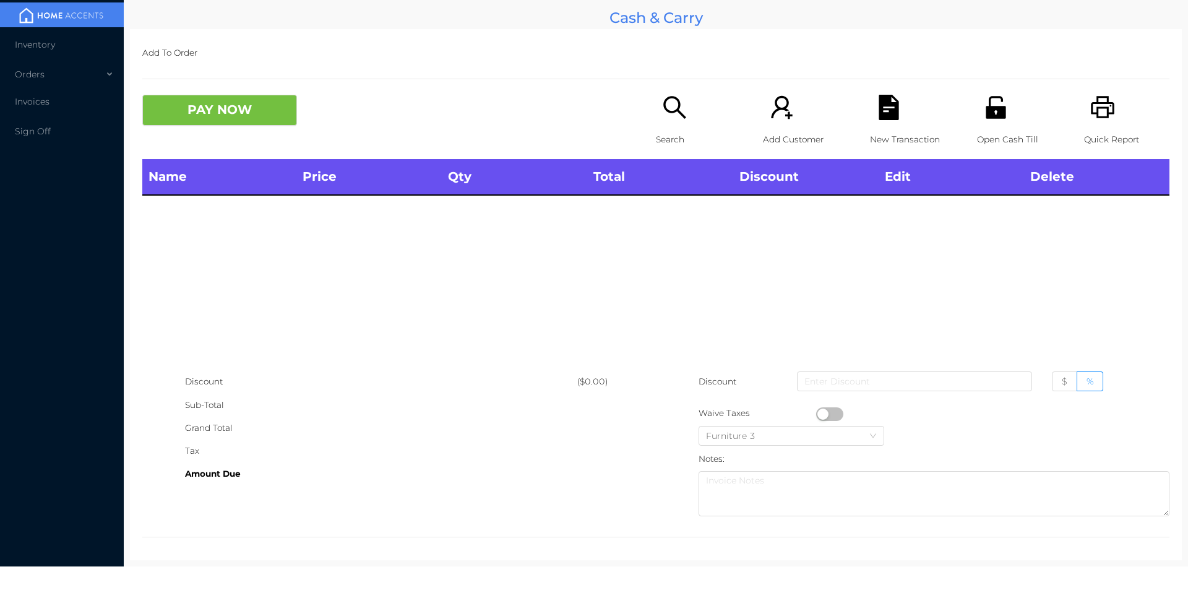
scroll to position [0, 0]
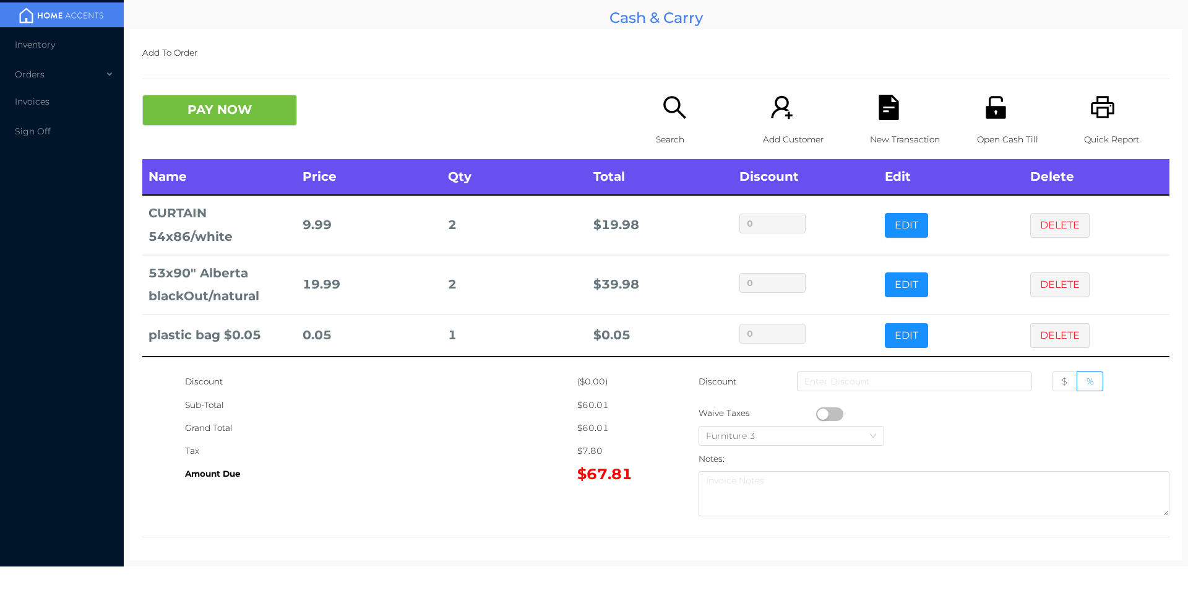
click at [231, 95] on button "PAY NOW" at bounding box center [219, 110] width 155 height 31
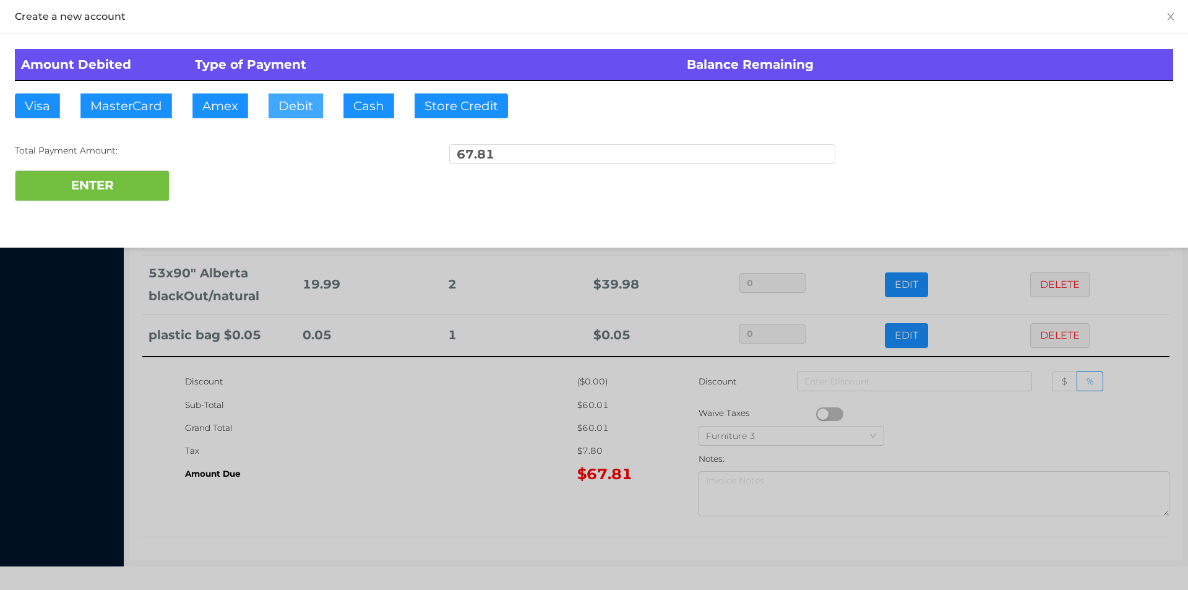
click at [283, 113] on button "Debit" at bounding box center [295, 105] width 54 height 25
click at [126, 193] on button "ENTER" at bounding box center [92, 185] width 155 height 31
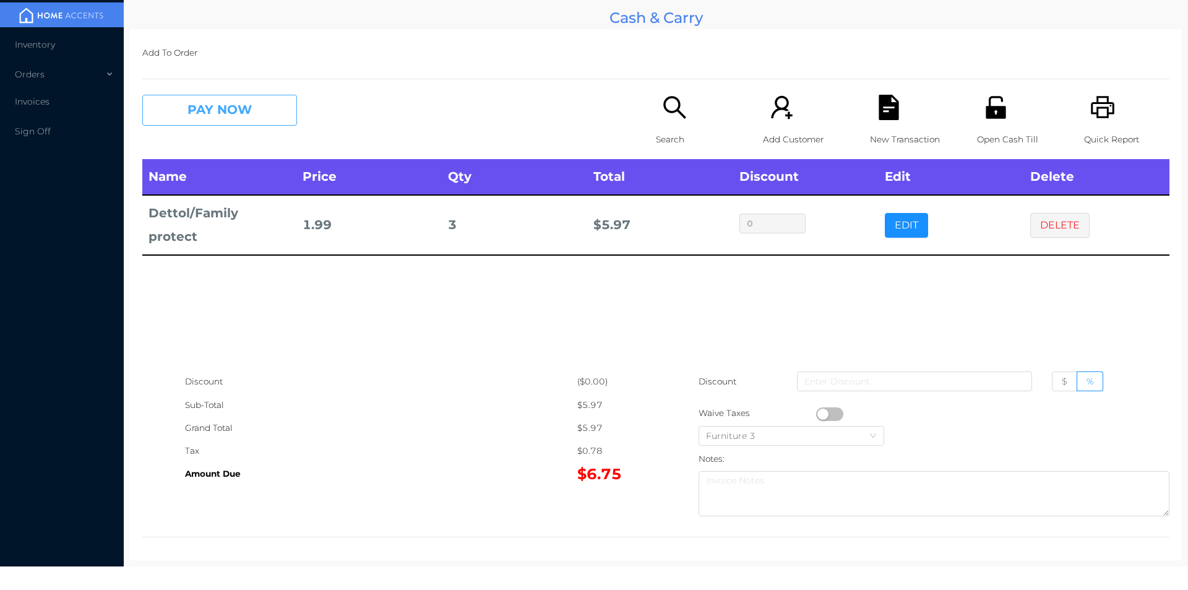
click at [208, 108] on button "PAY NOW" at bounding box center [219, 110] width 155 height 31
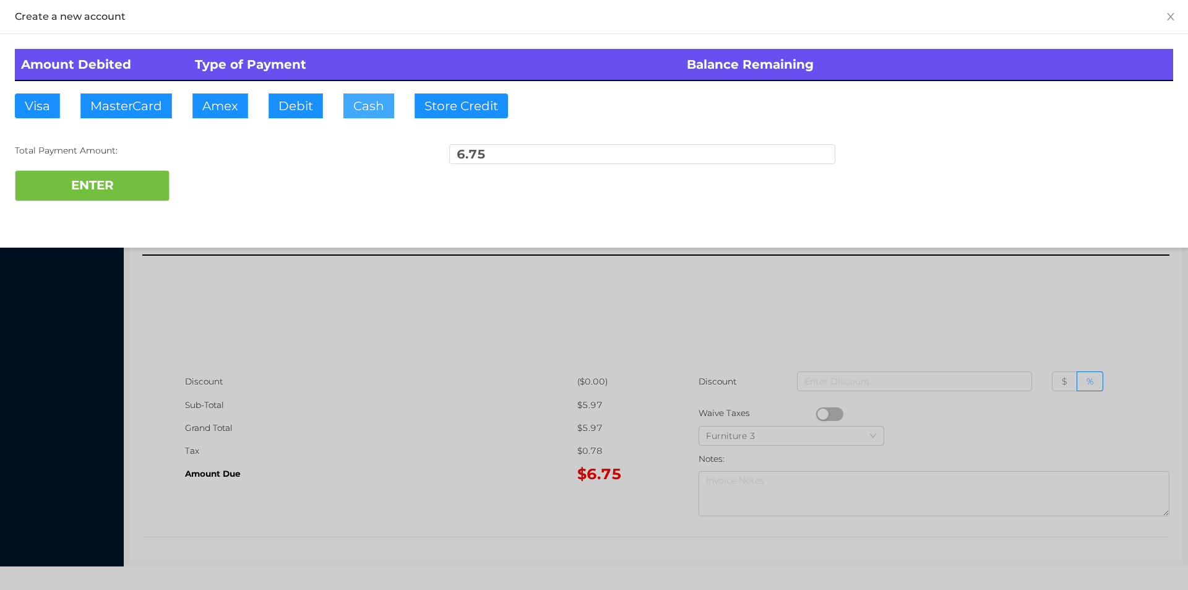
click at [355, 98] on button "Cash" at bounding box center [368, 105] width 51 height 25
type input "20."
click at [124, 195] on button "ENTER" at bounding box center [92, 185] width 155 height 31
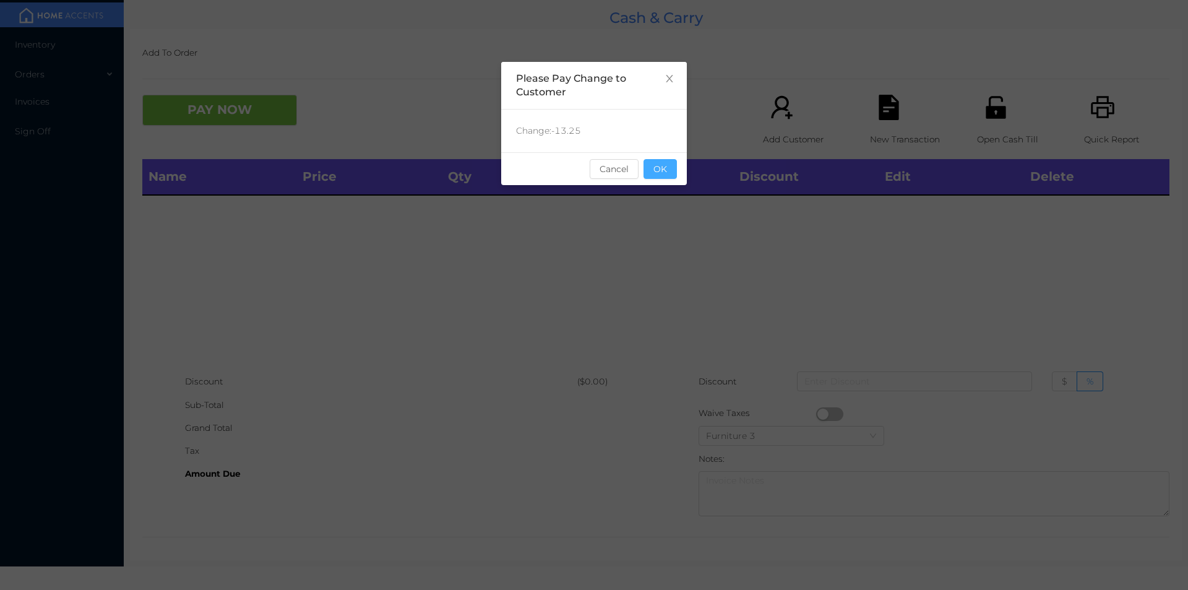
click at [663, 173] on button "OK" at bounding box center [659, 169] width 33 height 20
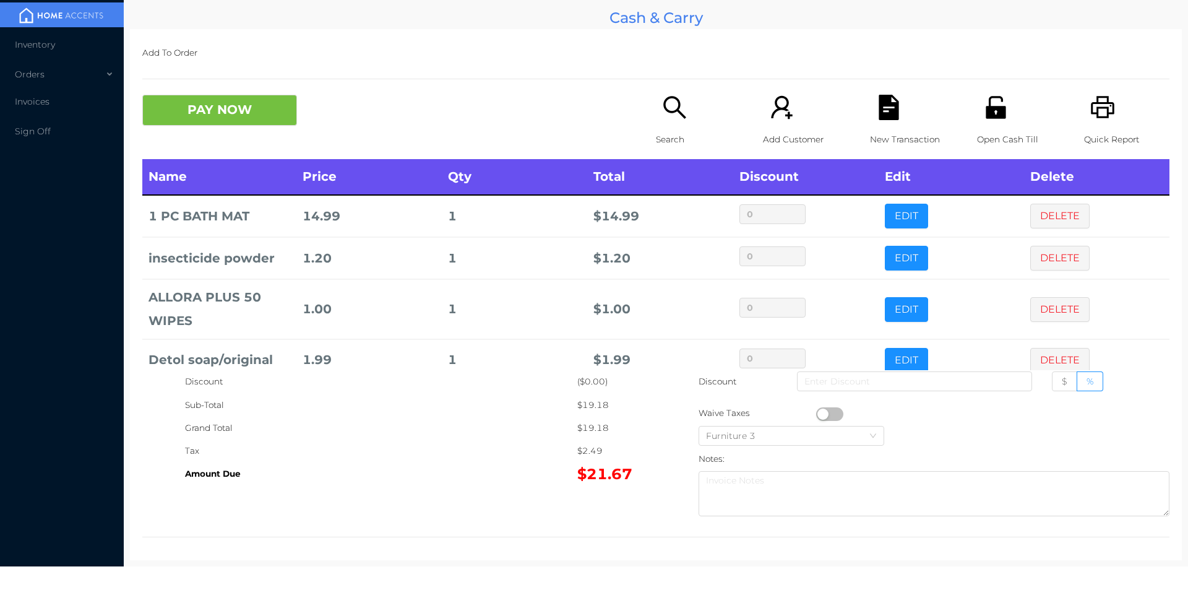
scroll to position [24, 0]
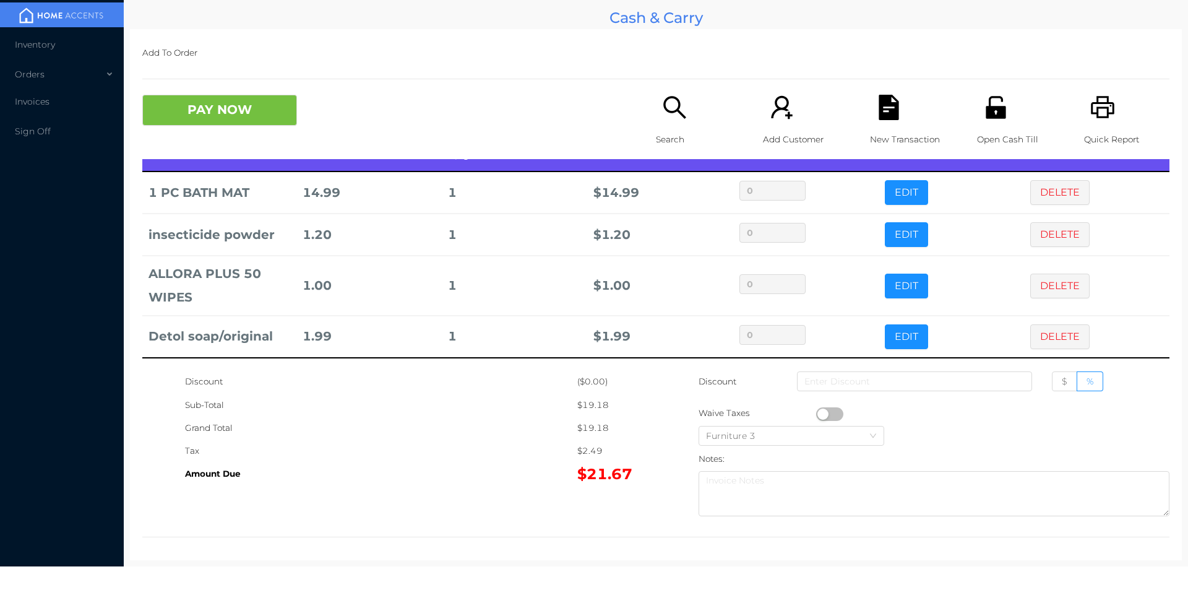
click at [662, 116] on icon "icon: search" at bounding box center [674, 107] width 25 height 25
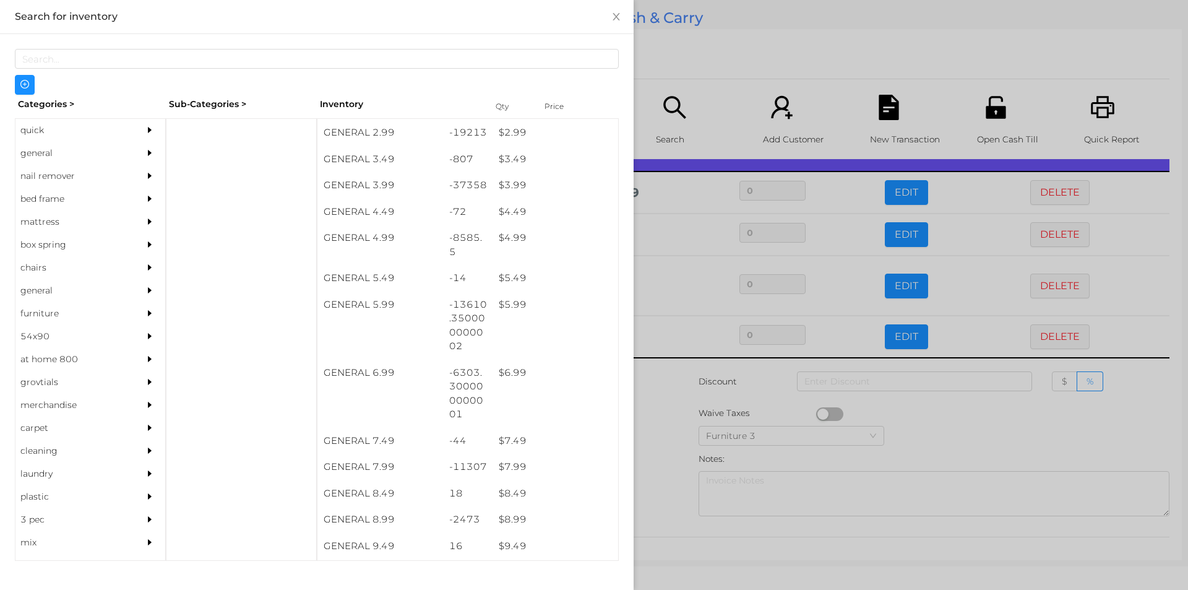
scroll to position [315, 0]
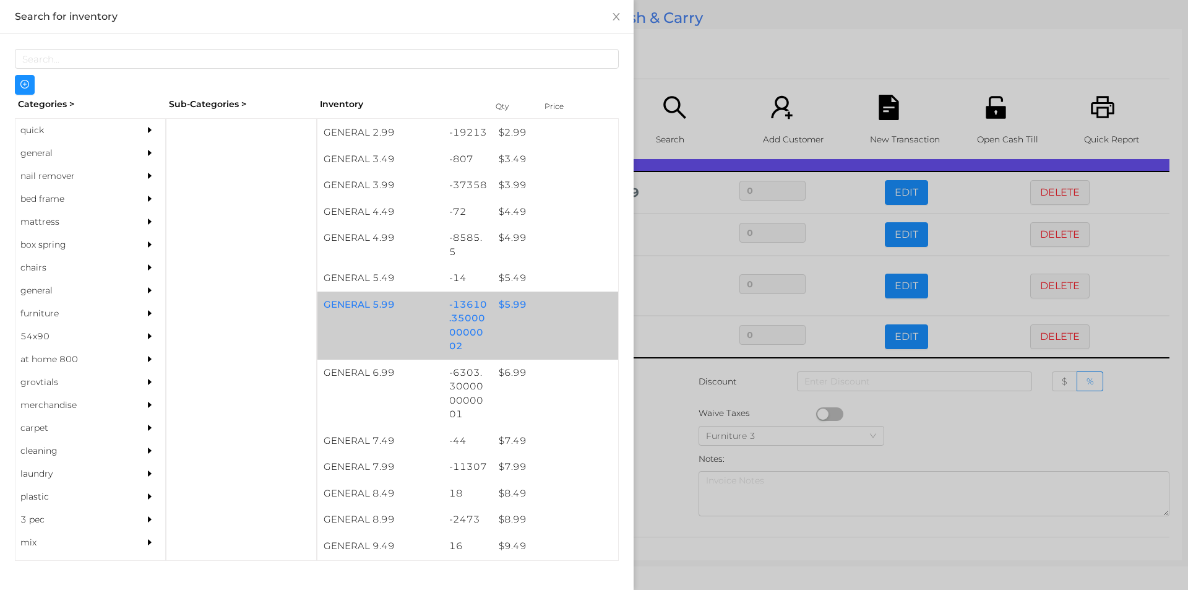
click at [514, 313] on div "$ 5.99" at bounding box center [555, 304] width 126 height 27
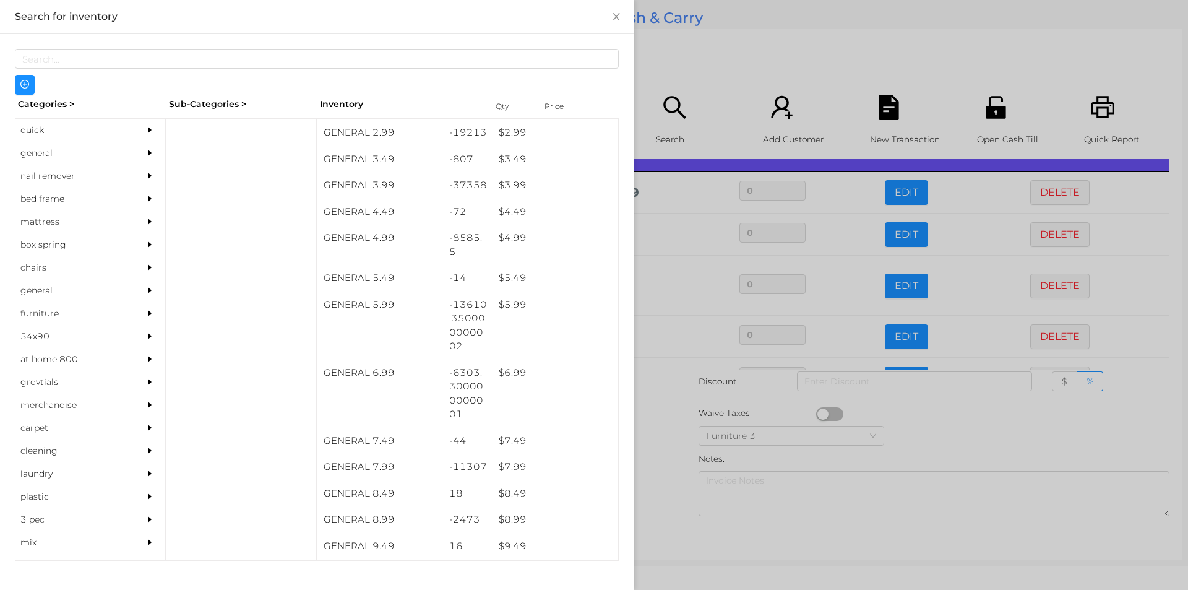
click at [655, 443] on div at bounding box center [594, 295] width 1188 height 590
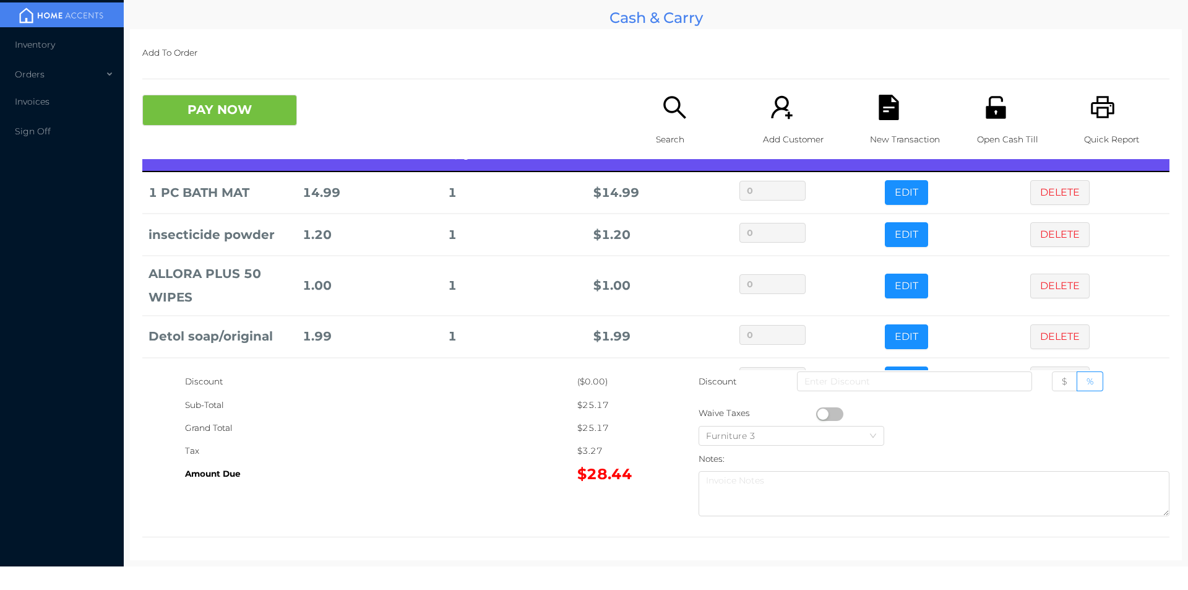
scroll to position [66, 0]
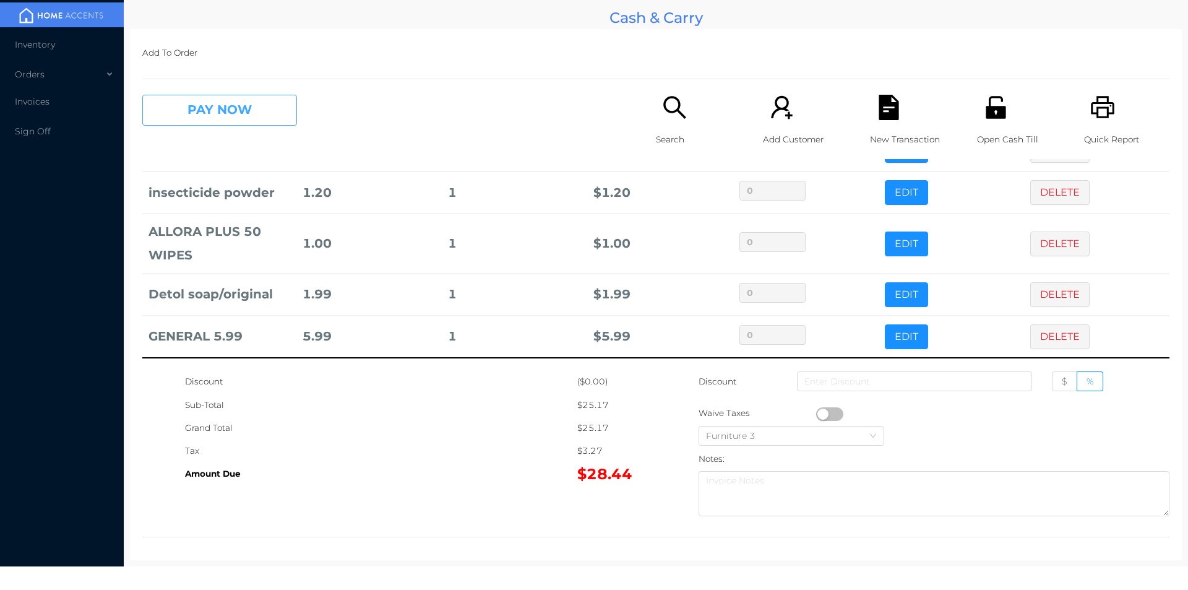
click at [214, 109] on button "PAY NOW" at bounding box center [219, 110] width 155 height 31
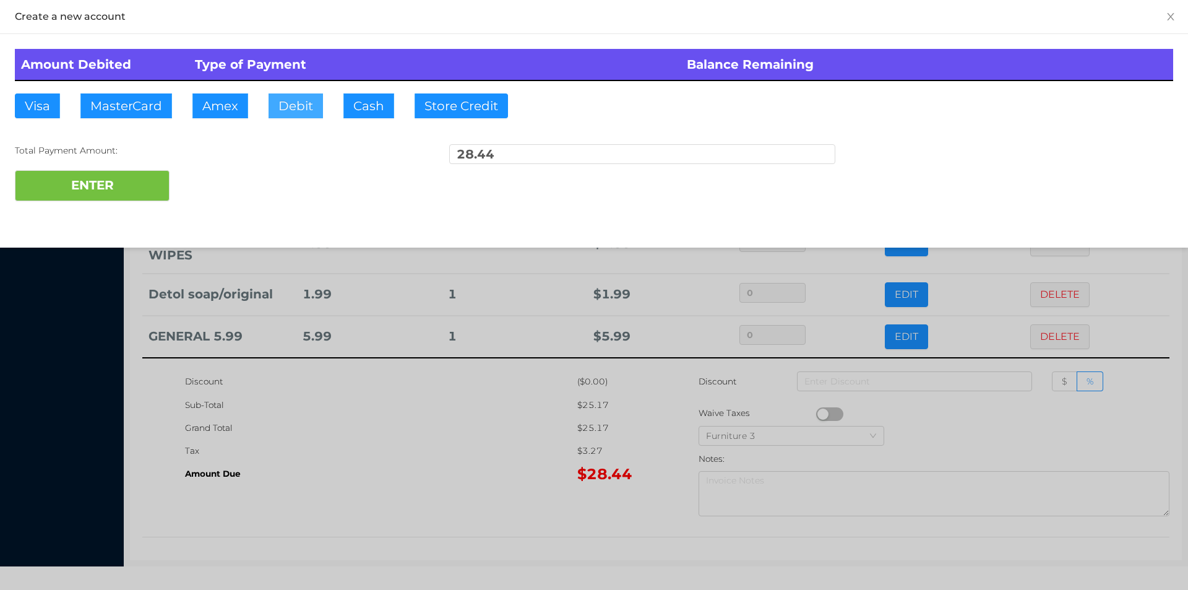
click at [288, 109] on button "Debit" at bounding box center [295, 105] width 54 height 25
click at [85, 182] on button "ENTER" at bounding box center [92, 185] width 155 height 31
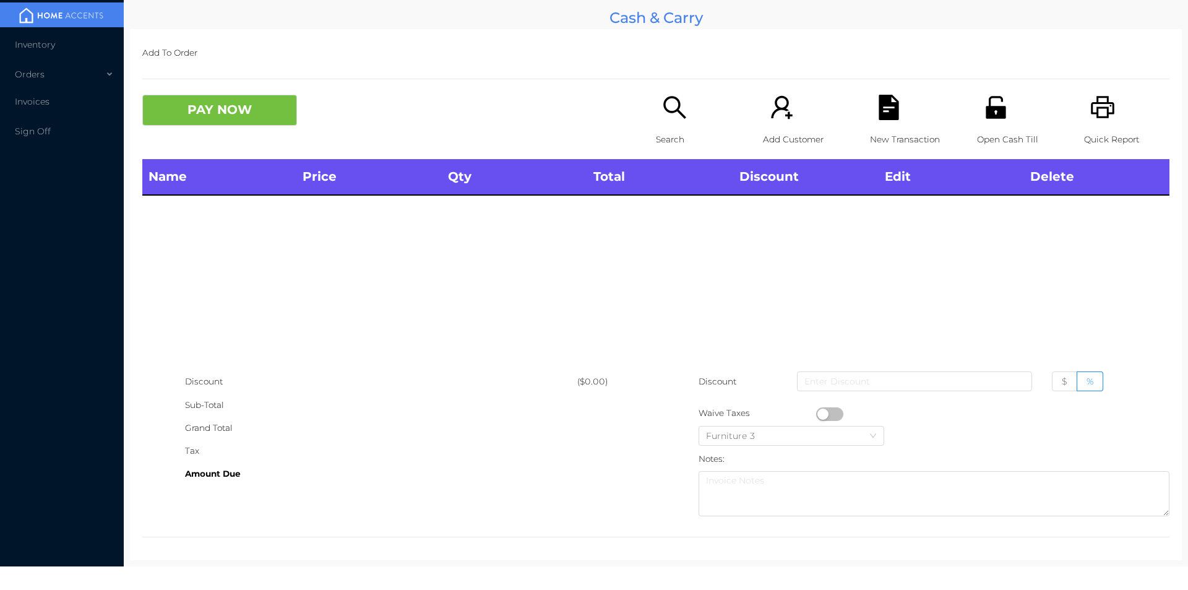
scroll to position [0, 0]
click at [662, 113] on icon "icon: search" at bounding box center [674, 107] width 25 height 25
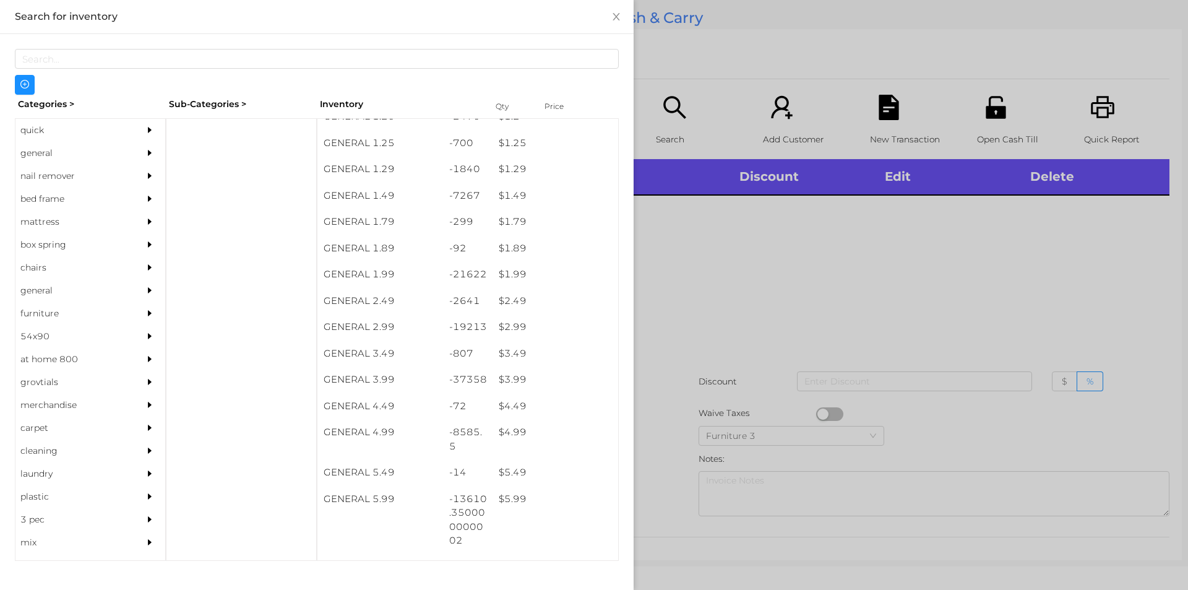
scroll to position [157, 0]
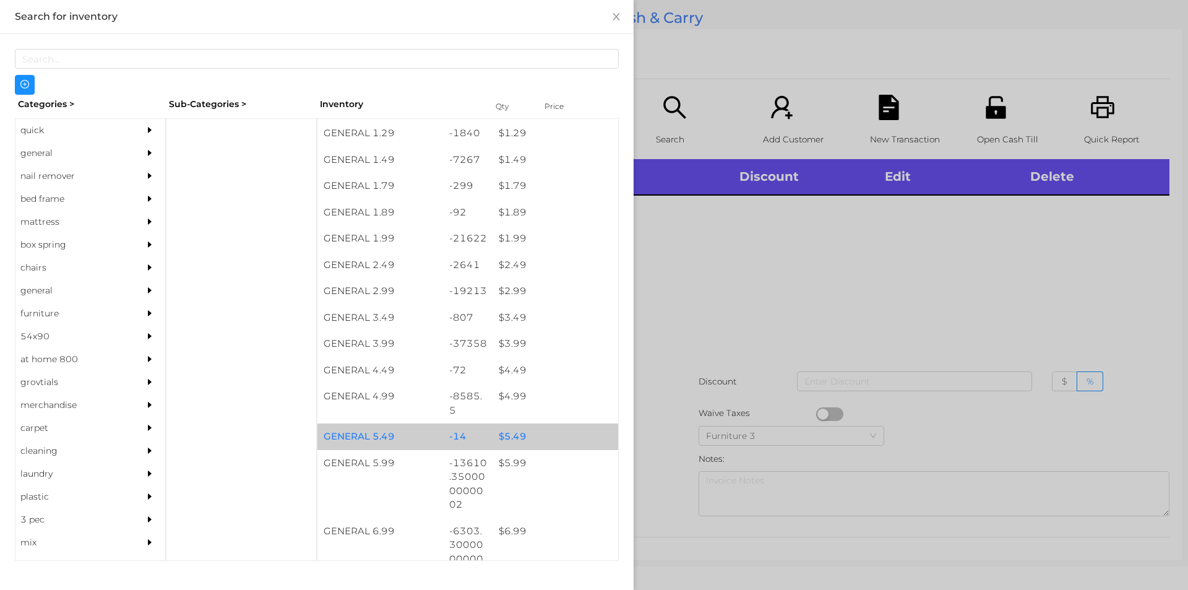
click at [507, 441] on div "$ 5.49" at bounding box center [555, 436] width 126 height 27
click at [496, 435] on div "$ 5.49" at bounding box center [555, 436] width 126 height 27
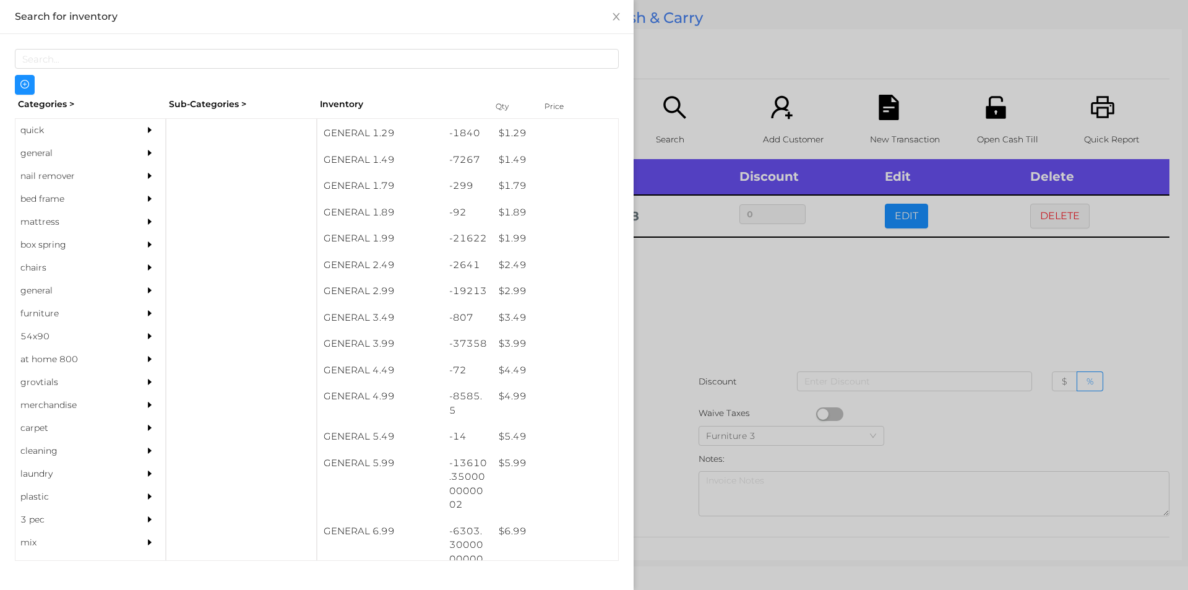
click at [778, 286] on div at bounding box center [594, 295] width 1188 height 590
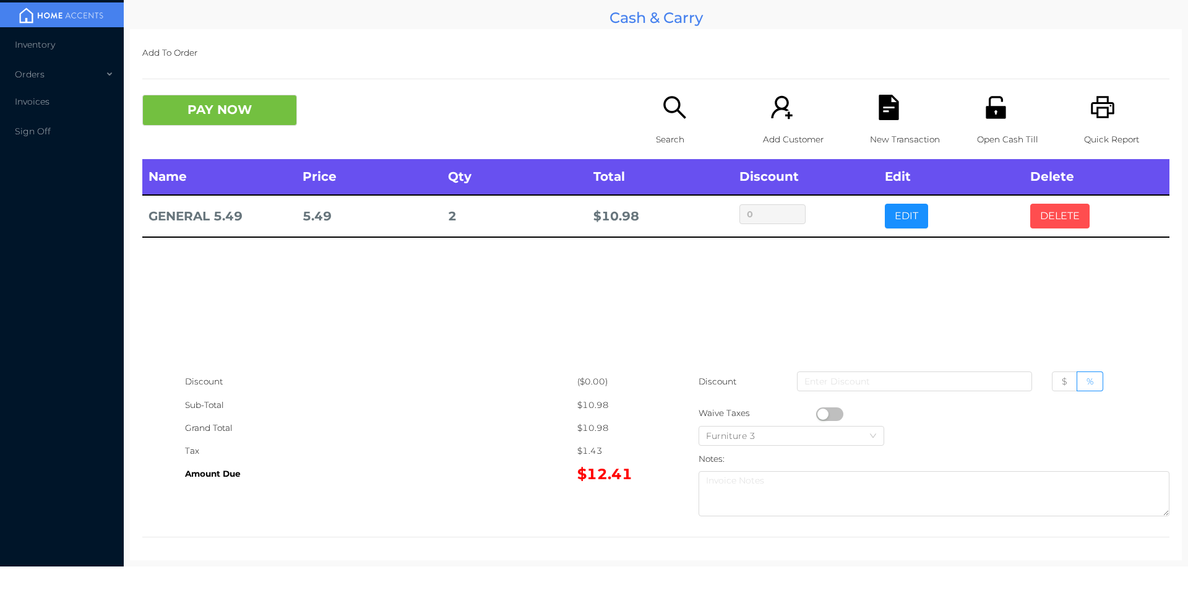
click at [1057, 210] on button "DELETE" at bounding box center [1059, 216] width 59 height 25
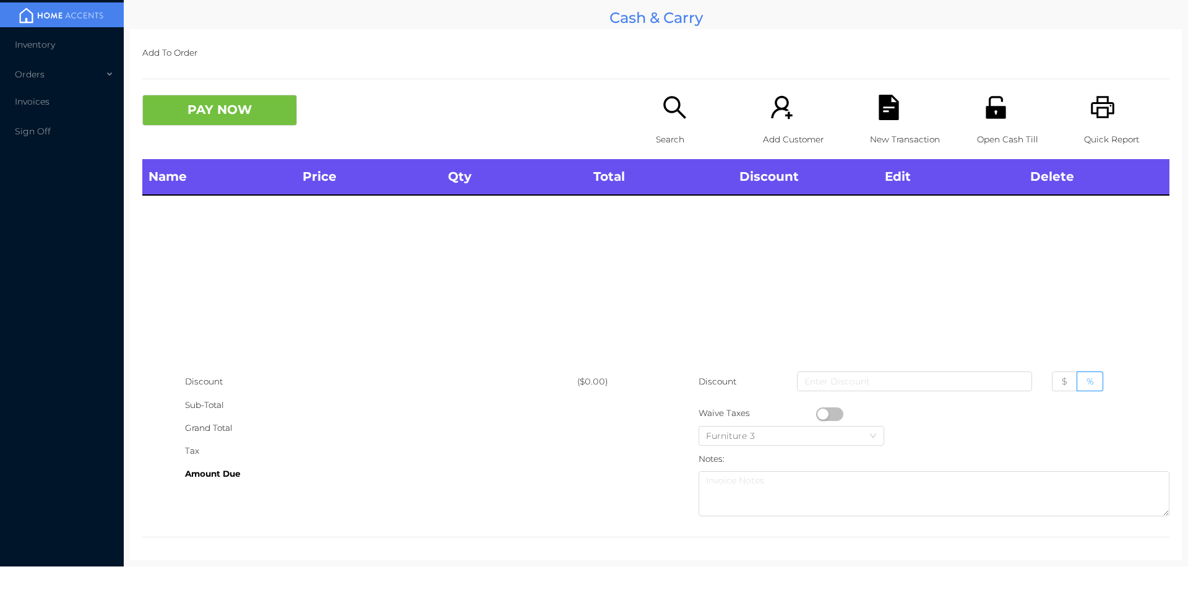
click at [1090, 97] on icon "icon: printer" at bounding box center [1102, 107] width 25 height 25
click at [221, 123] on button "PAY NOW" at bounding box center [219, 110] width 155 height 31
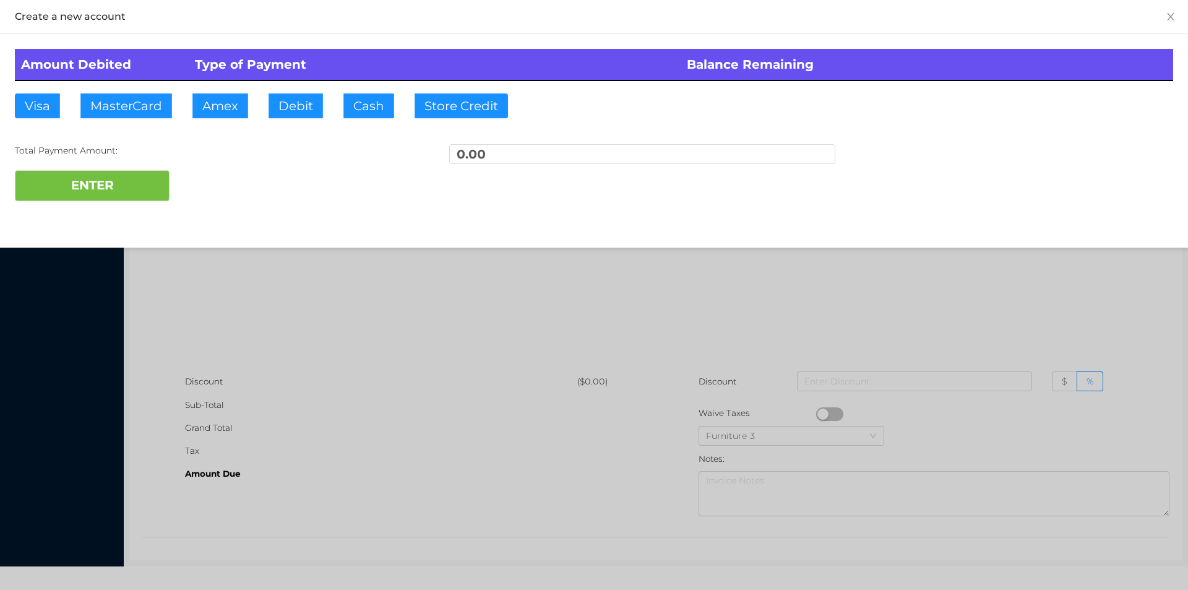
click at [255, 266] on div at bounding box center [594, 295] width 1188 height 590
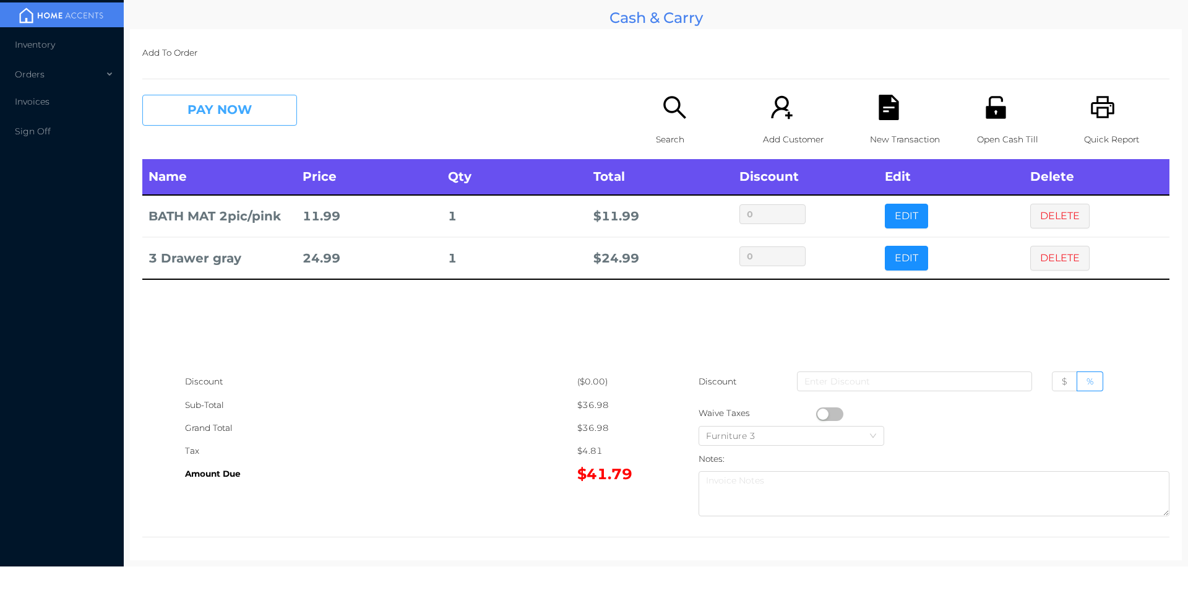
click at [237, 106] on button "PAY NOW" at bounding box center [219, 110] width 155 height 31
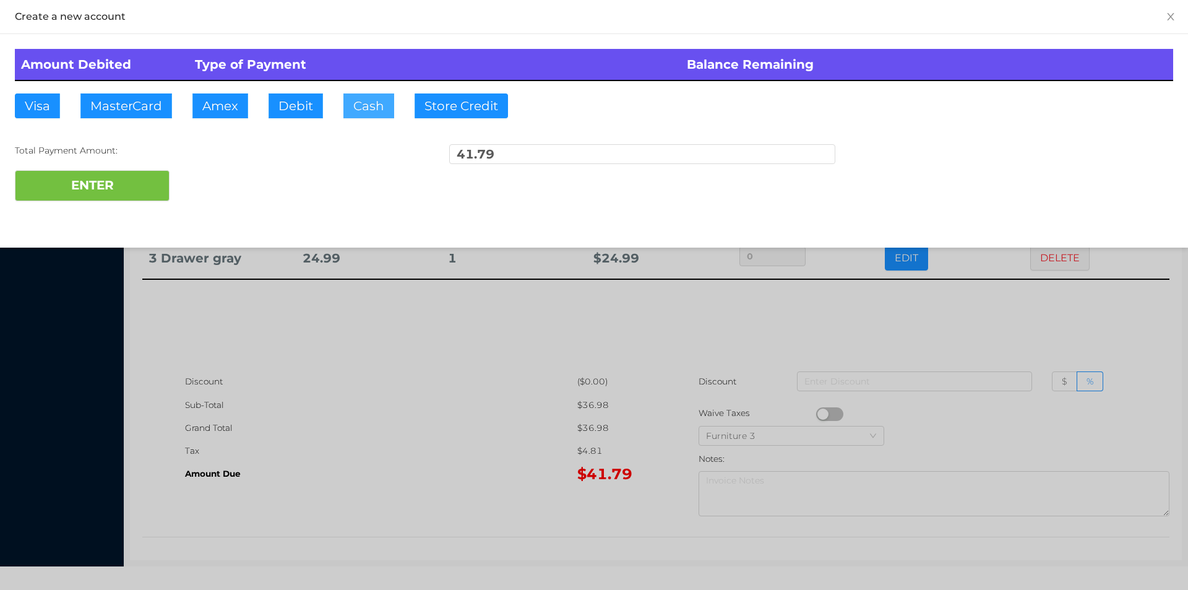
click at [372, 100] on button "Cash" at bounding box center [368, 105] width 51 height 25
type input "45."
click at [151, 200] on button "ENTER" at bounding box center [92, 185] width 155 height 31
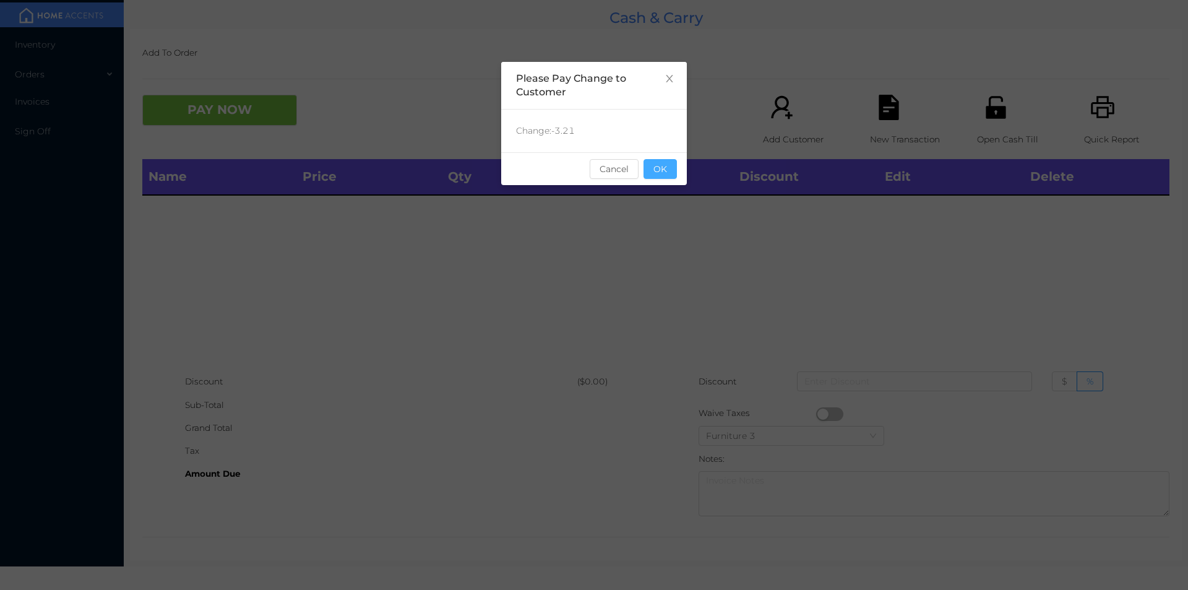
click at [660, 172] on button "OK" at bounding box center [659, 169] width 33 height 20
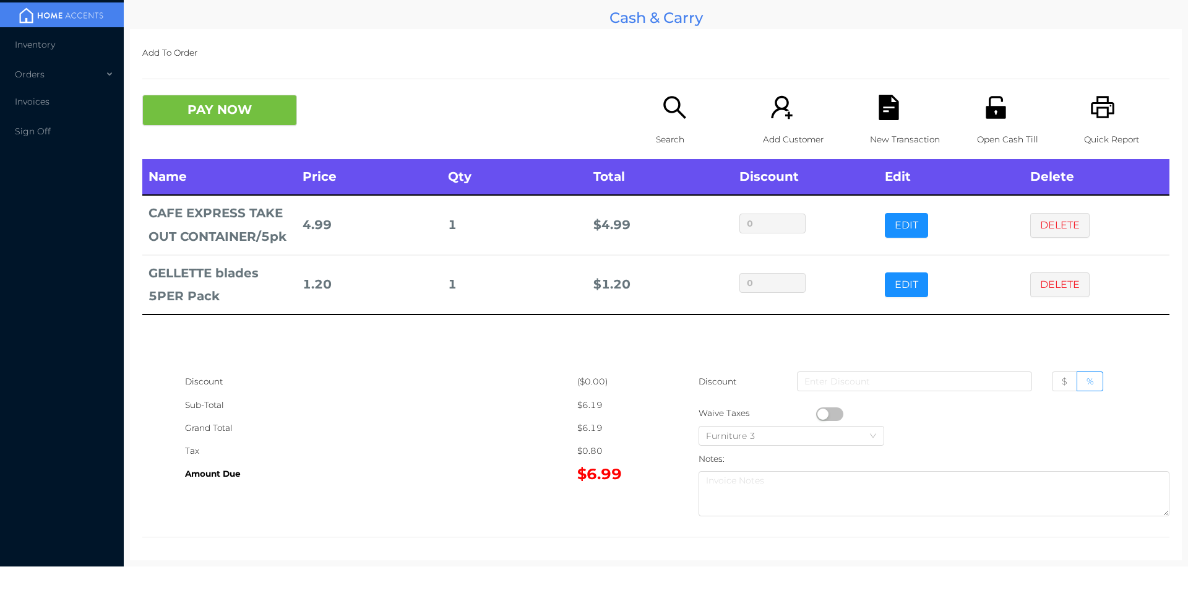
click at [204, 72] on div "Add To Order PAY NOW Search Add Customer New Transaction Open Cash Till Quick R…" at bounding box center [656, 294] width 1052 height 531
click at [258, 105] on button "PAY NOW" at bounding box center [219, 110] width 155 height 31
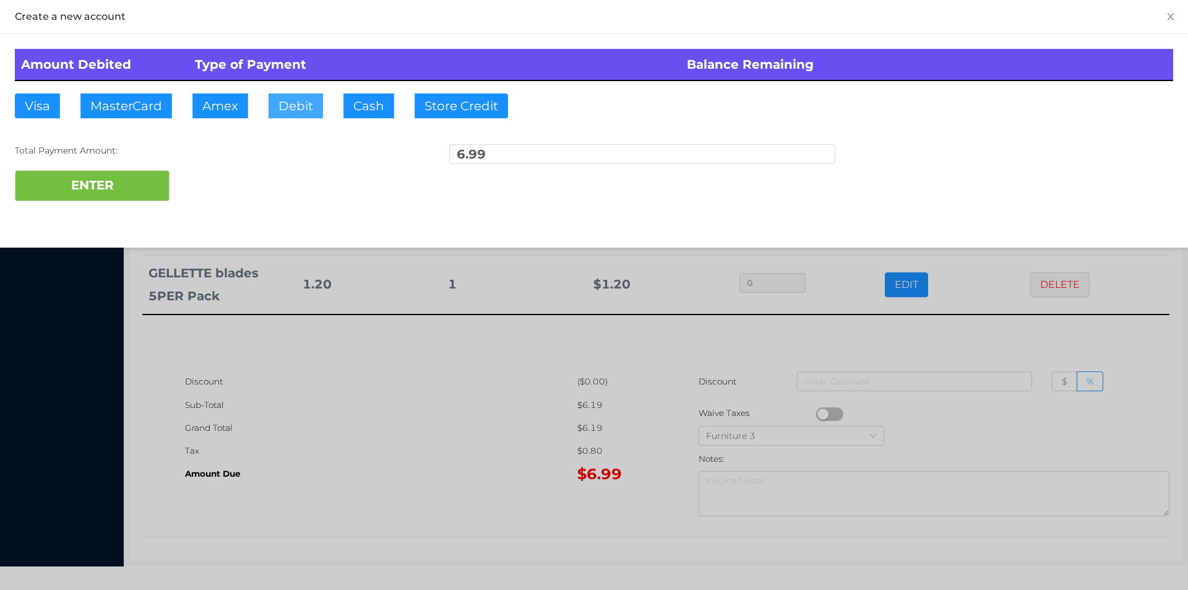
click at [294, 100] on button "Debit" at bounding box center [295, 105] width 54 height 25
type input "20."
click at [130, 181] on button "ENTER" at bounding box center [92, 185] width 155 height 31
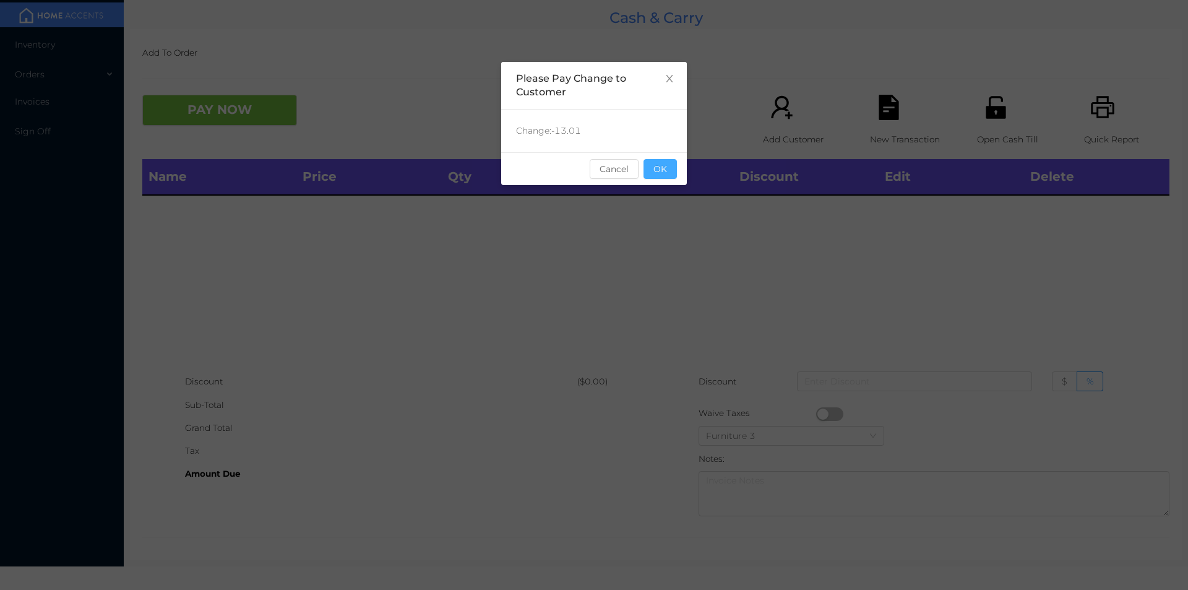
click at [660, 174] on button "OK" at bounding box center [659, 169] width 33 height 20
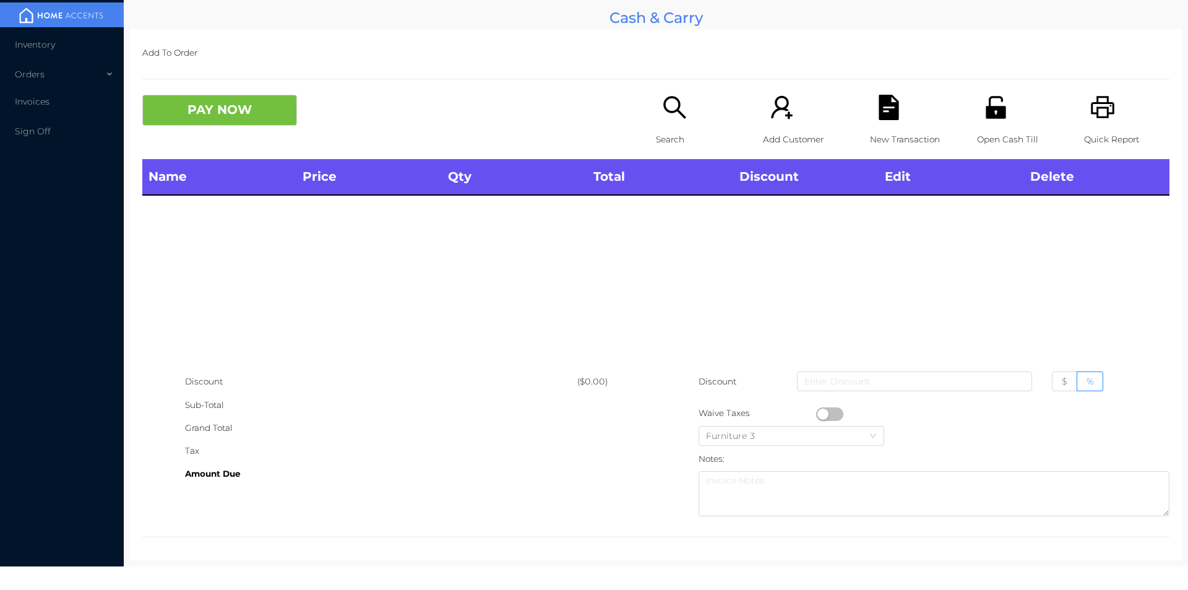
click at [662, 116] on icon "icon: search" at bounding box center [674, 107] width 25 height 25
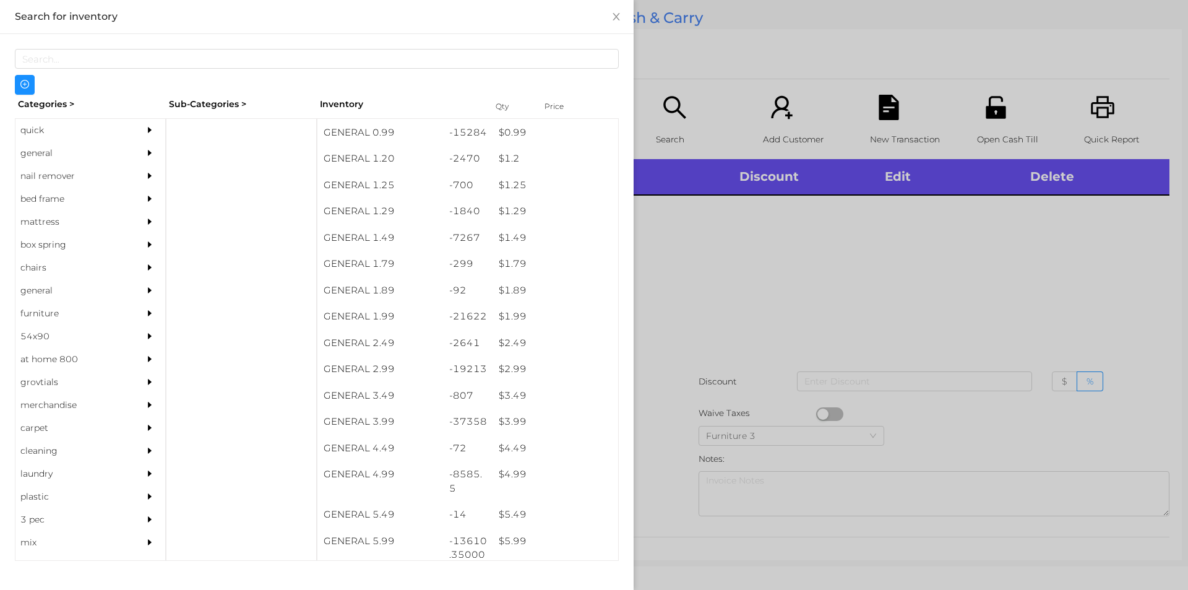
scroll to position [133, 0]
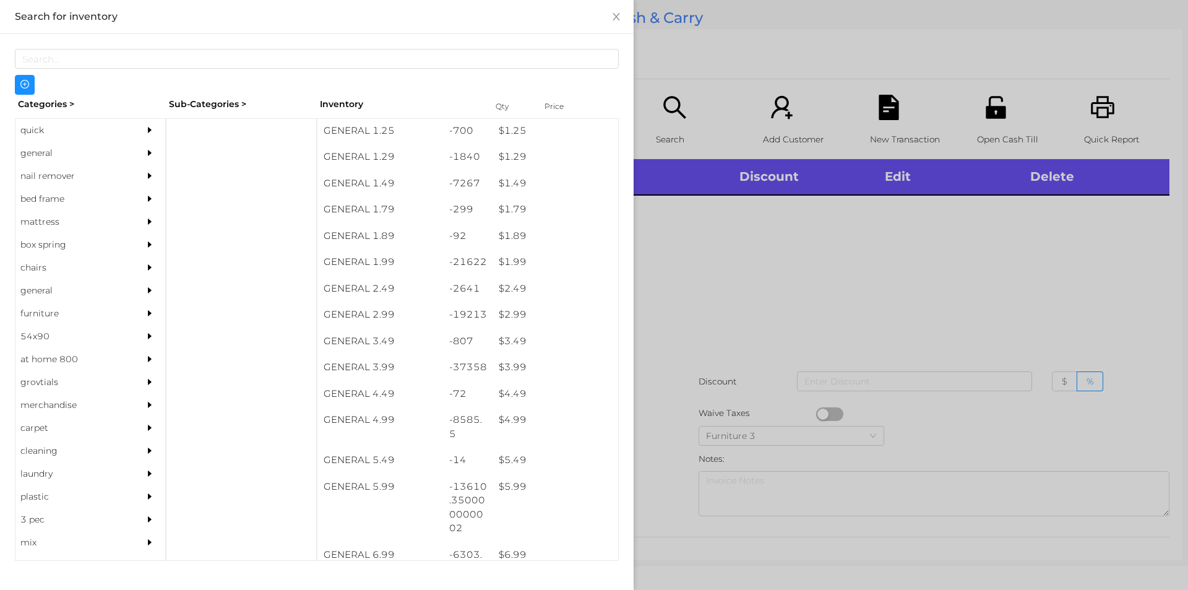
click at [507, 423] on div "$ 4.99" at bounding box center [555, 419] width 126 height 27
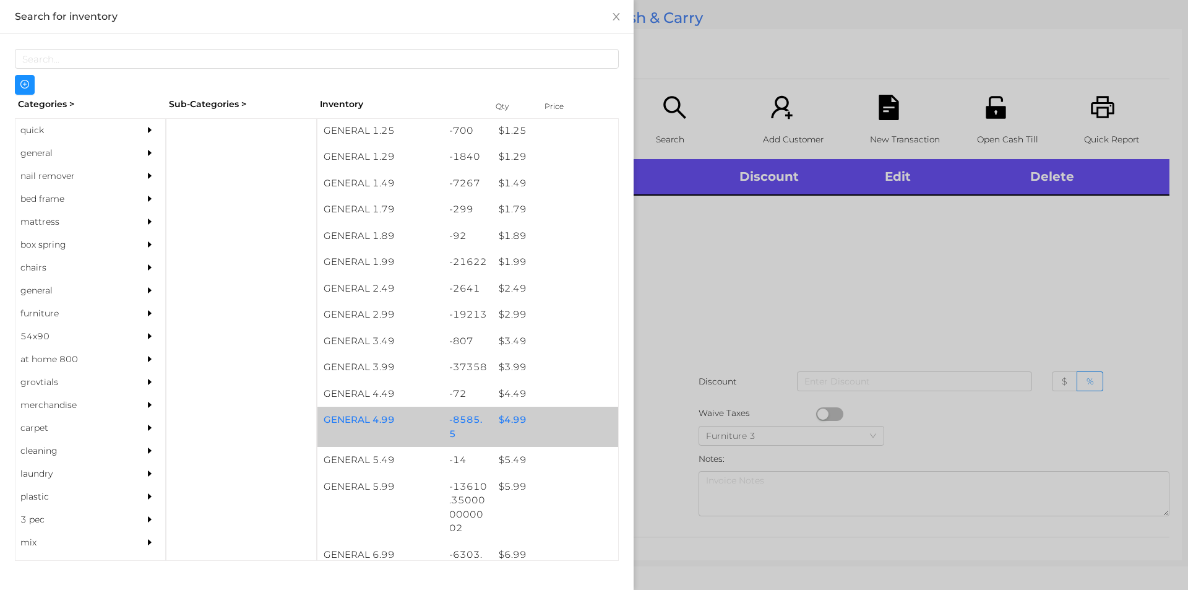
click at [501, 419] on div "$ 4.99" at bounding box center [555, 419] width 126 height 27
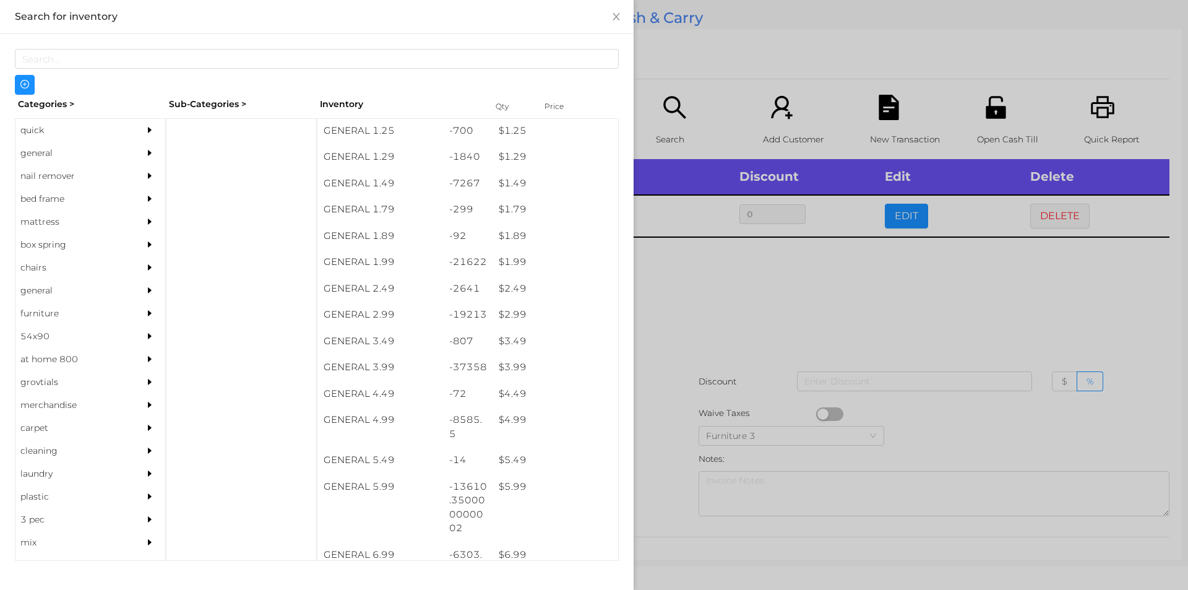
click at [687, 270] on div at bounding box center [594, 295] width 1188 height 590
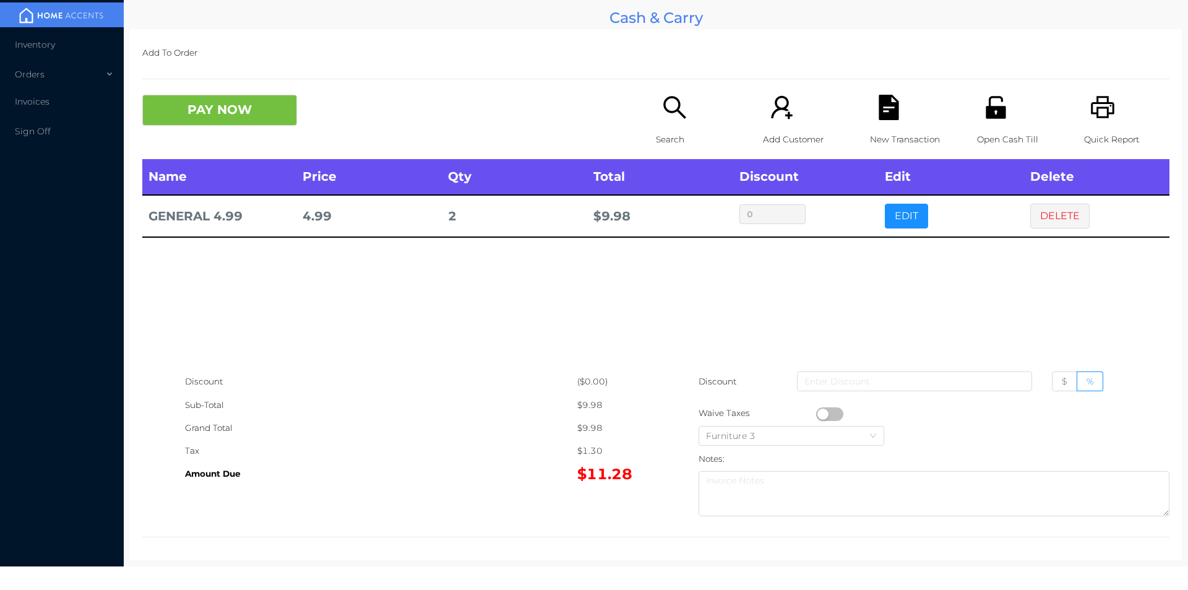
click at [663, 111] on icon "icon: search" at bounding box center [674, 107] width 22 height 22
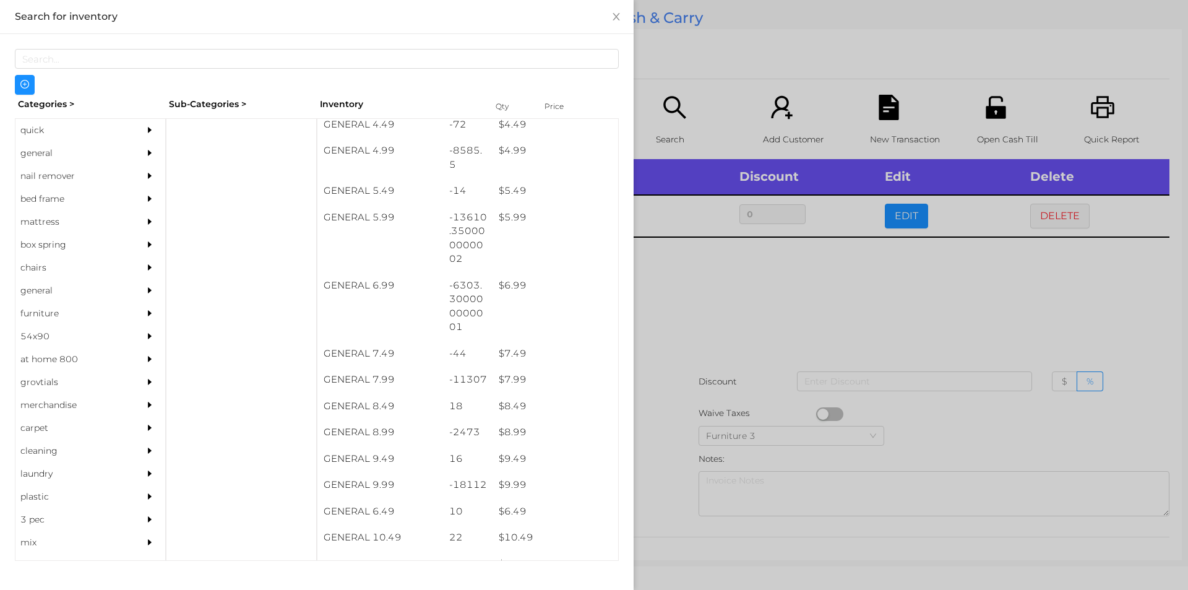
scroll to position [402, 0]
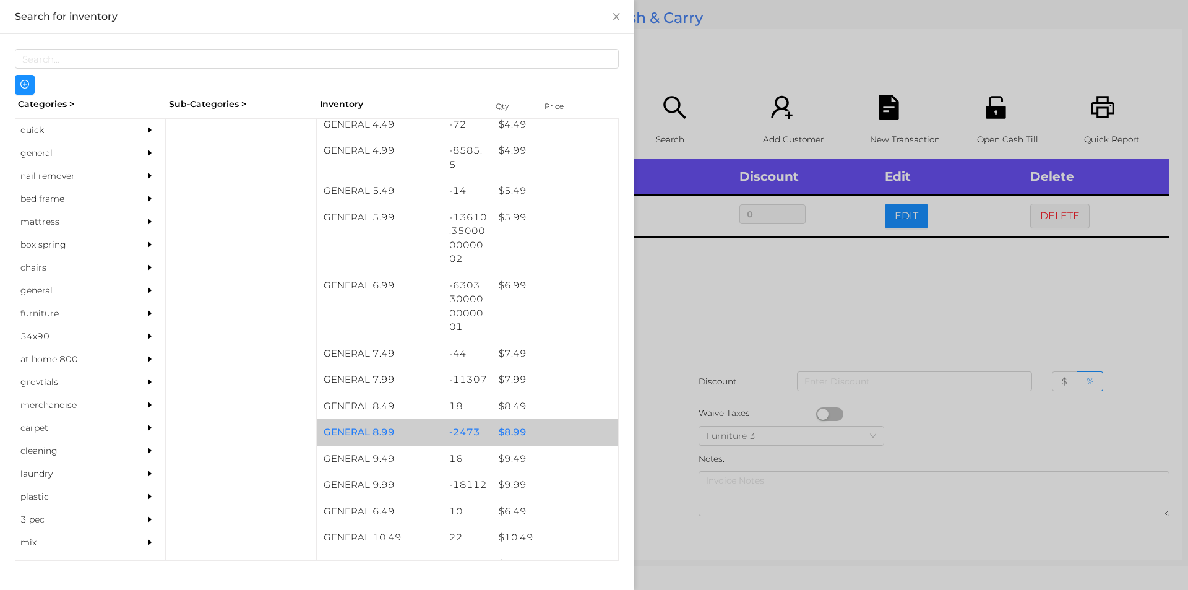
click at [513, 435] on div "$ 8.99" at bounding box center [555, 432] width 126 height 27
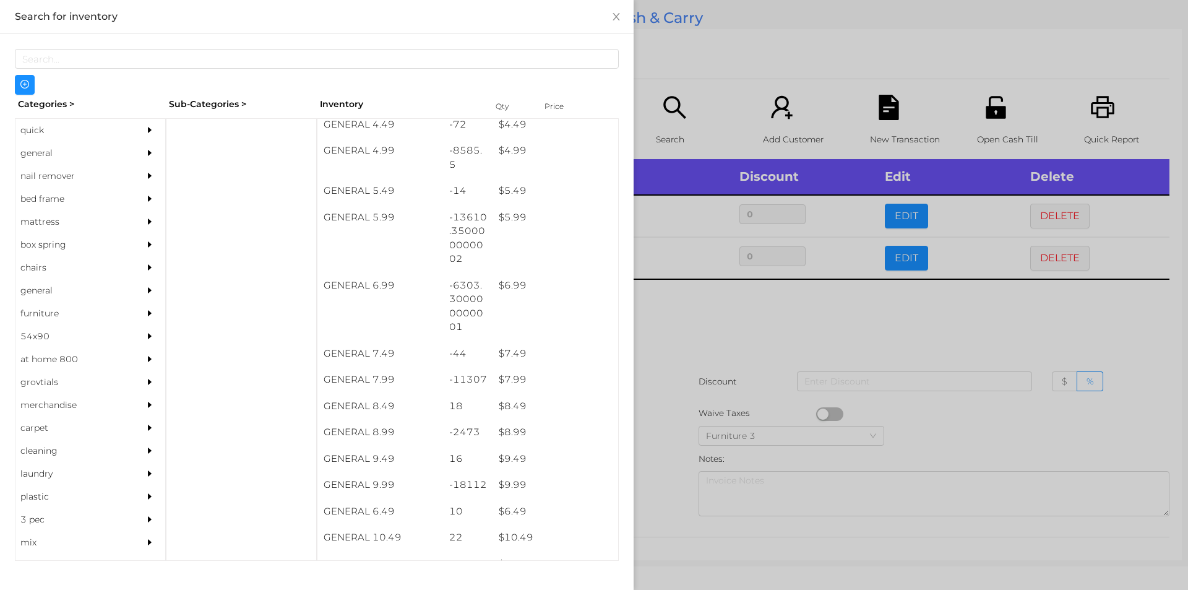
click at [681, 321] on div at bounding box center [594, 295] width 1188 height 590
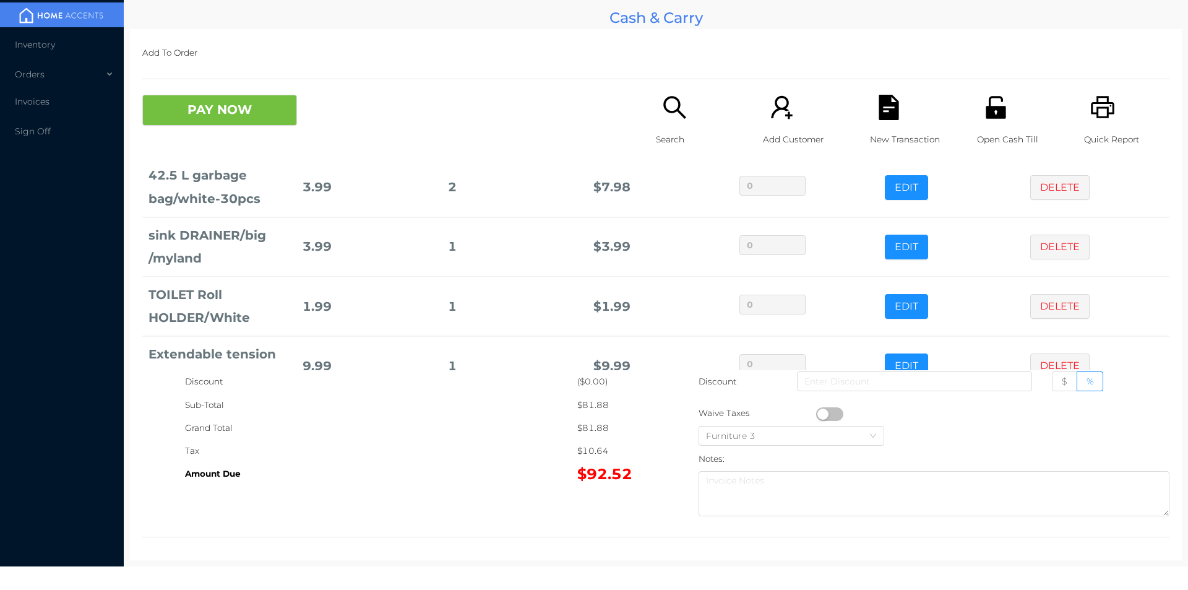
scroll to position [244, 0]
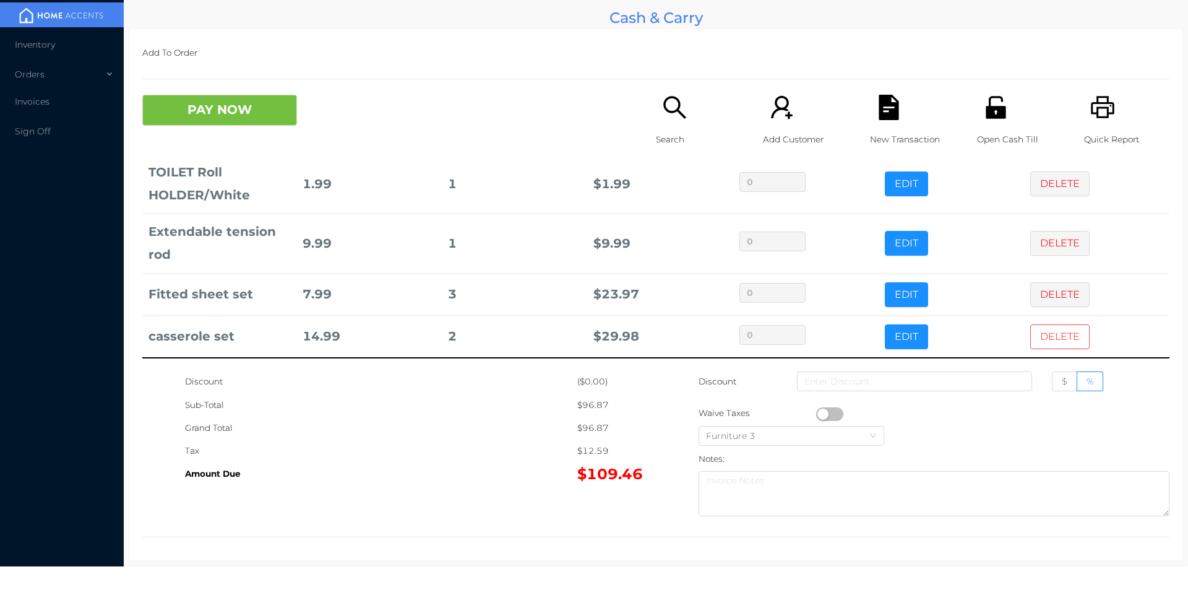
click at [1057, 340] on button "DELETE" at bounding box center [1059, 336] width 59 height 25
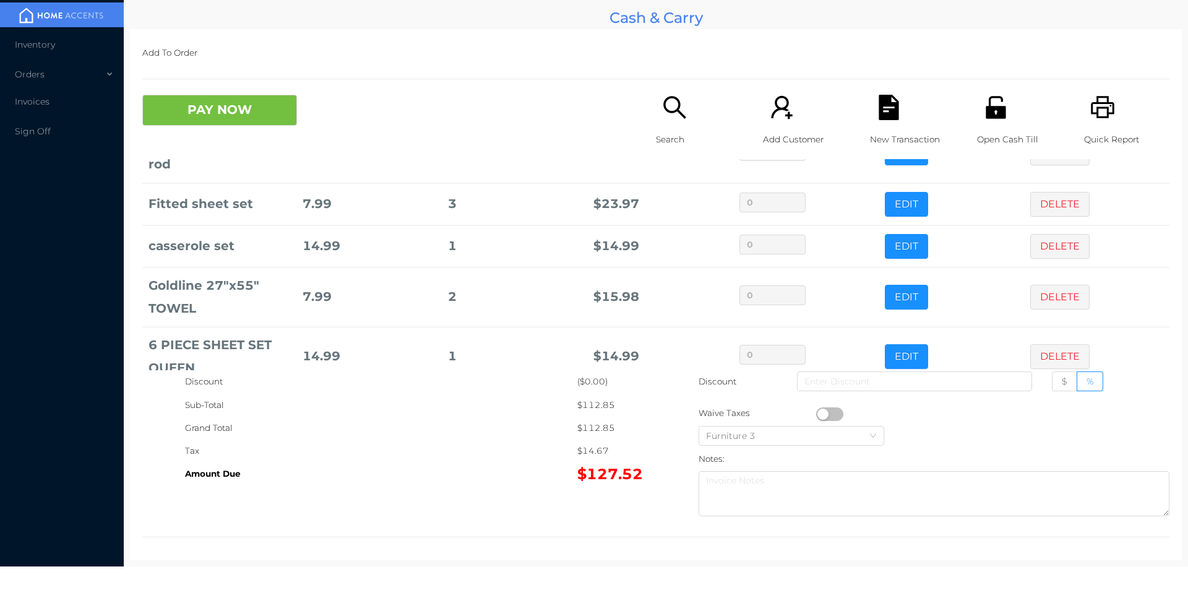
scroll to position [364, 0]
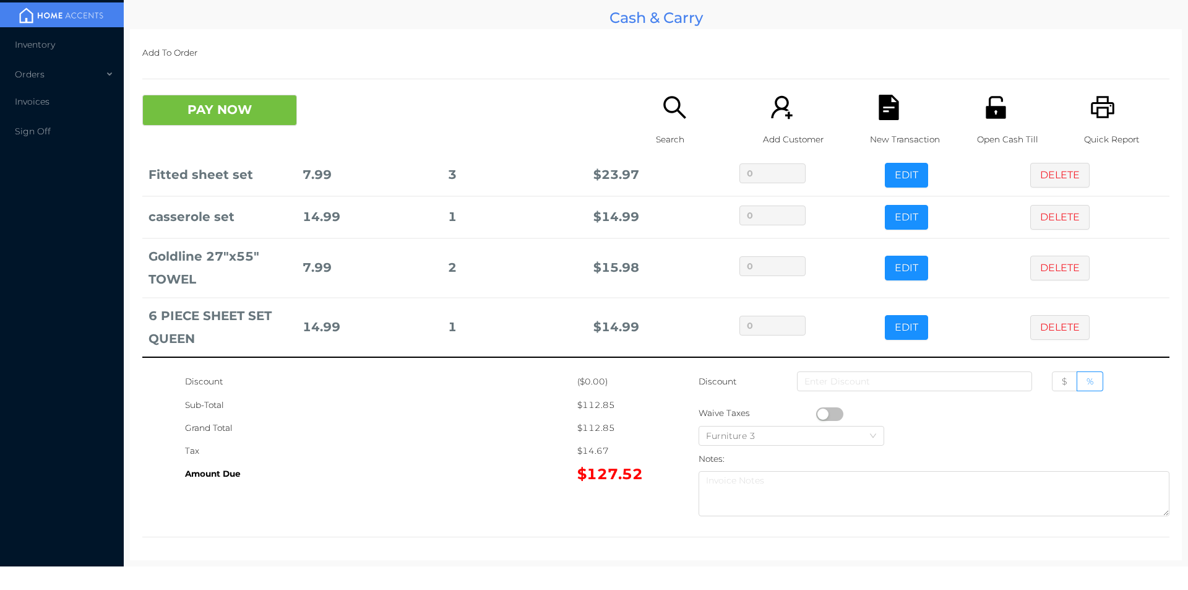
click at [211, 111] on button "PAY NOW" at bounding box center [219, 110] width 155 height 31
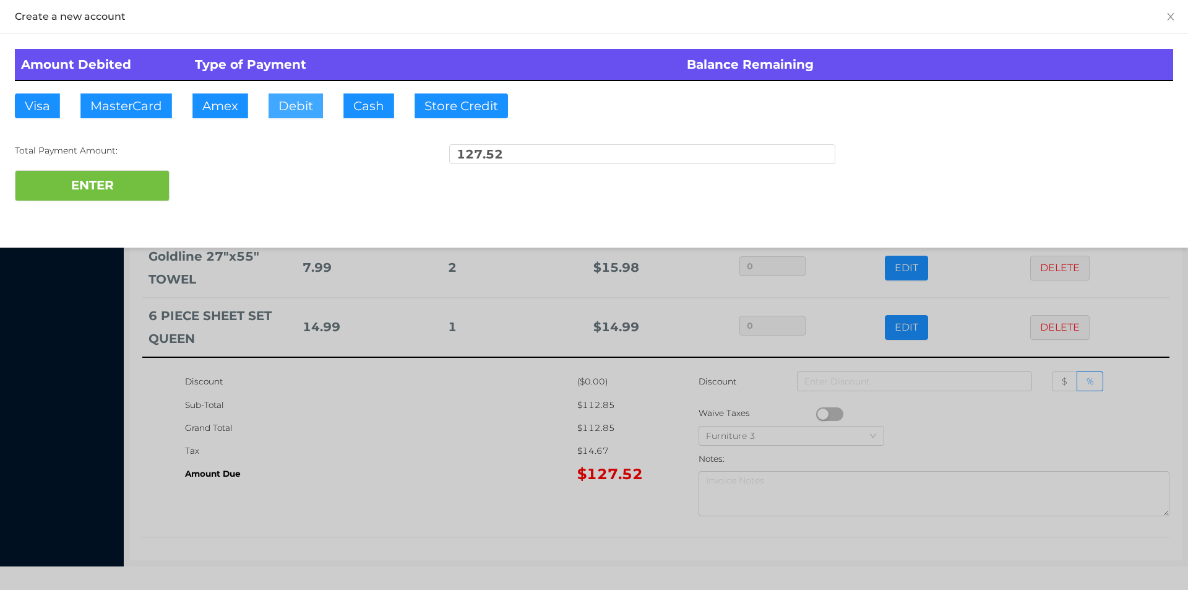
click at [290, 114] on button "Debit" at bounding box center [295, 105] width 54 height 25
click at [325, 442] on div at bounding box center [594, 295] width 1188 height 590
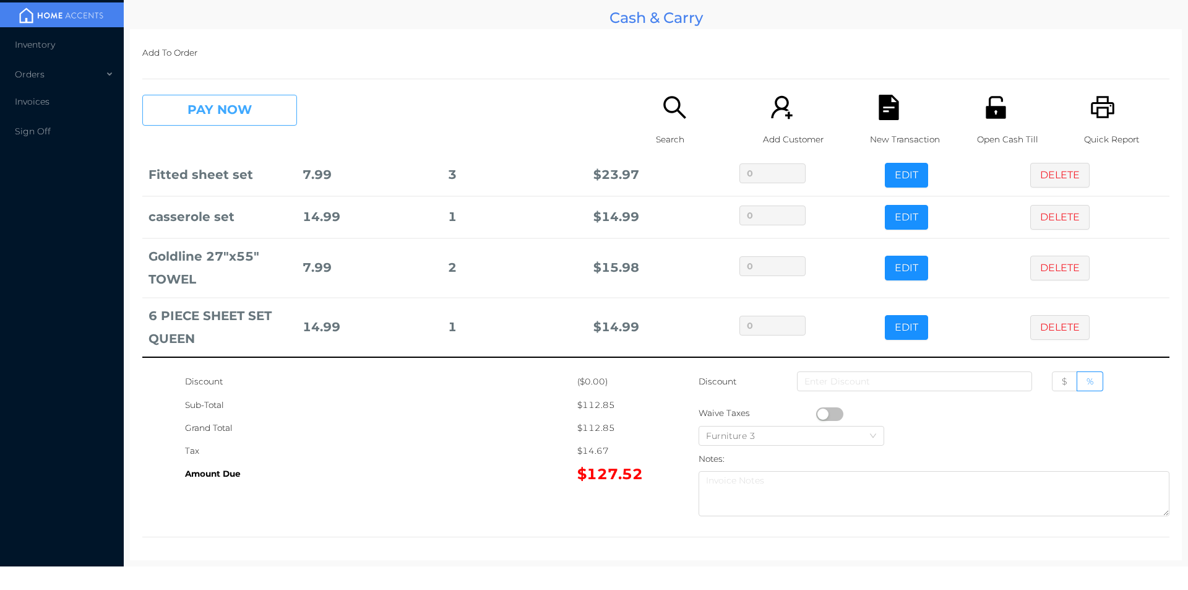
click at [195, 108] on button "PAY NOW" at bounding box center [219, 110] width 155 height 31
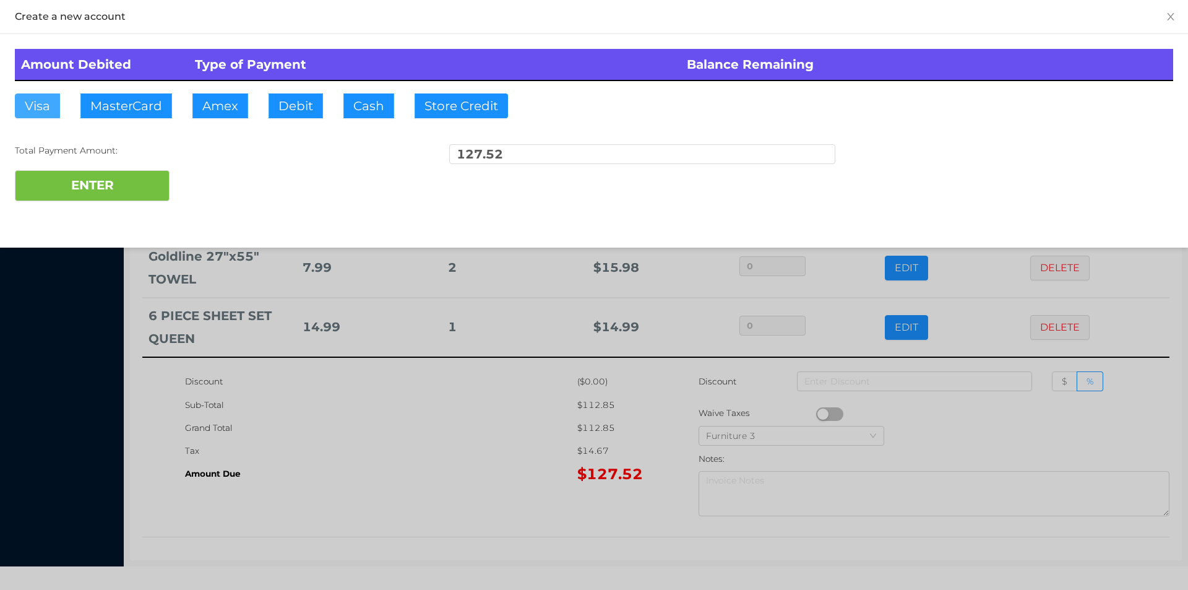
click at [47, 106] on button "Visa" at bounding box center [37, 105] width 45 height 25
click at [121, 192] on button "ENTER" at bounding box center [92, 185] width 155 height 31
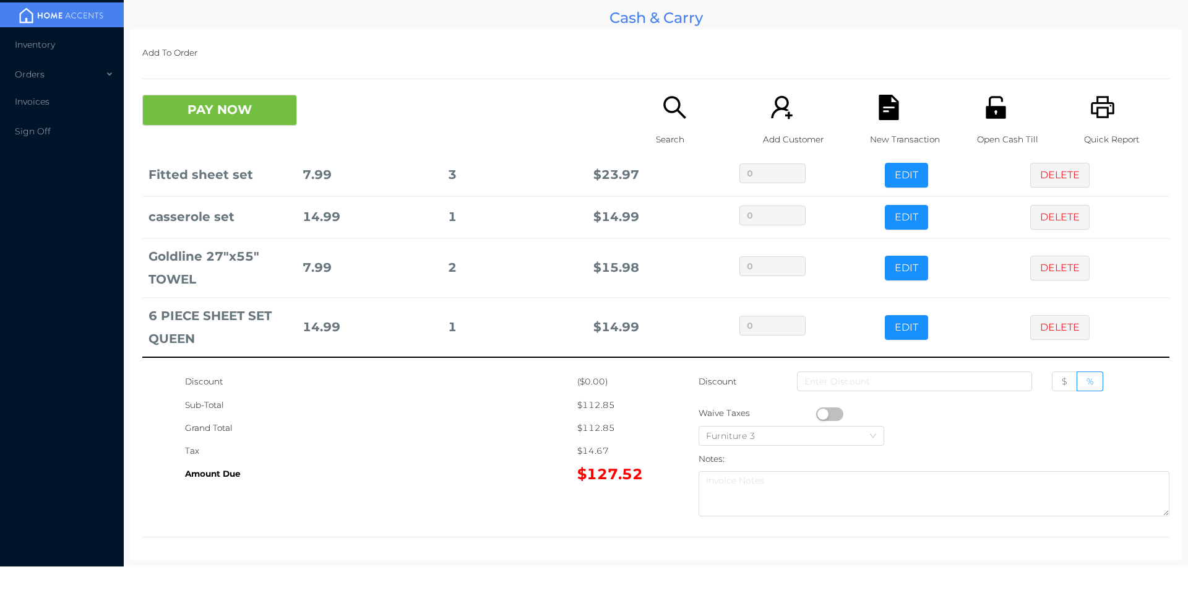
scroll to position [0, 0]
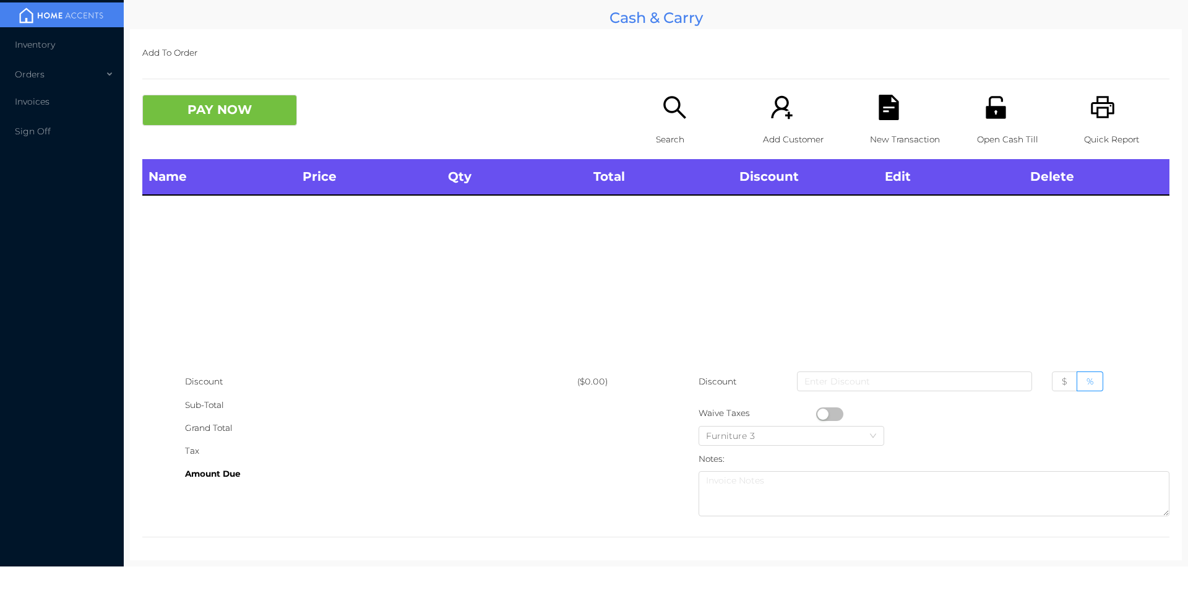
click at [677, 127] on div "Search" at bounding box center [698, 127] width 85 height 64
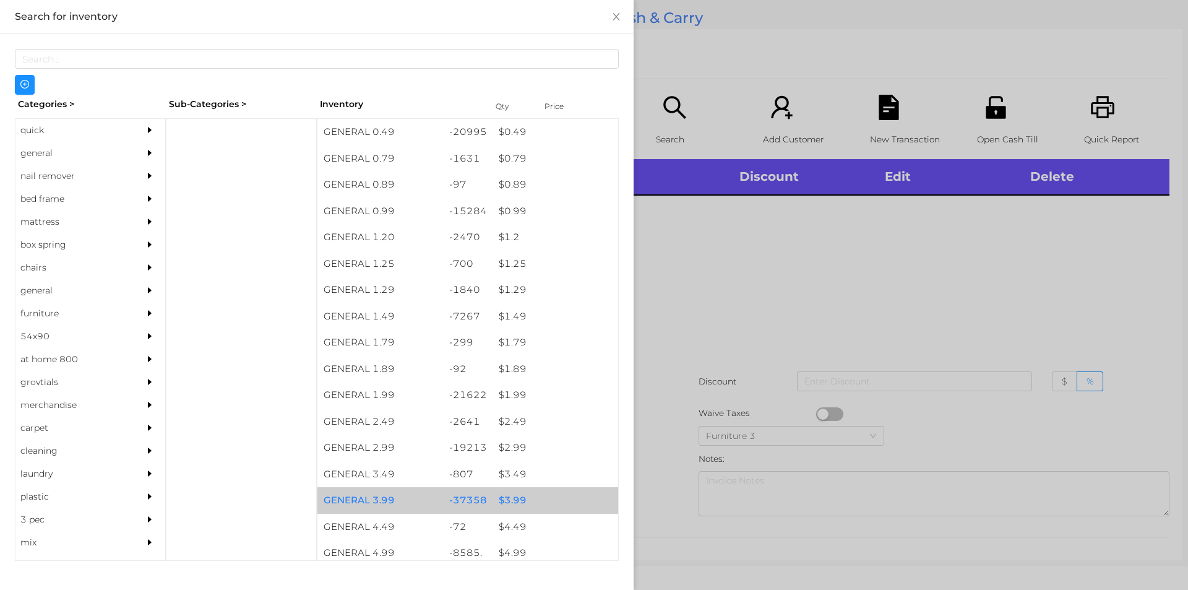
click at [513, 503] on div "$ 3.99" at bounding box center [555, 500] width 126 height 27
click at [510, 500] on div "$ 3.99" at bounding box center [555, 500] width 126 height 27
click at [518, 507] on div "$ 3.99" at bounding box center [555, 500] width 126 height 27
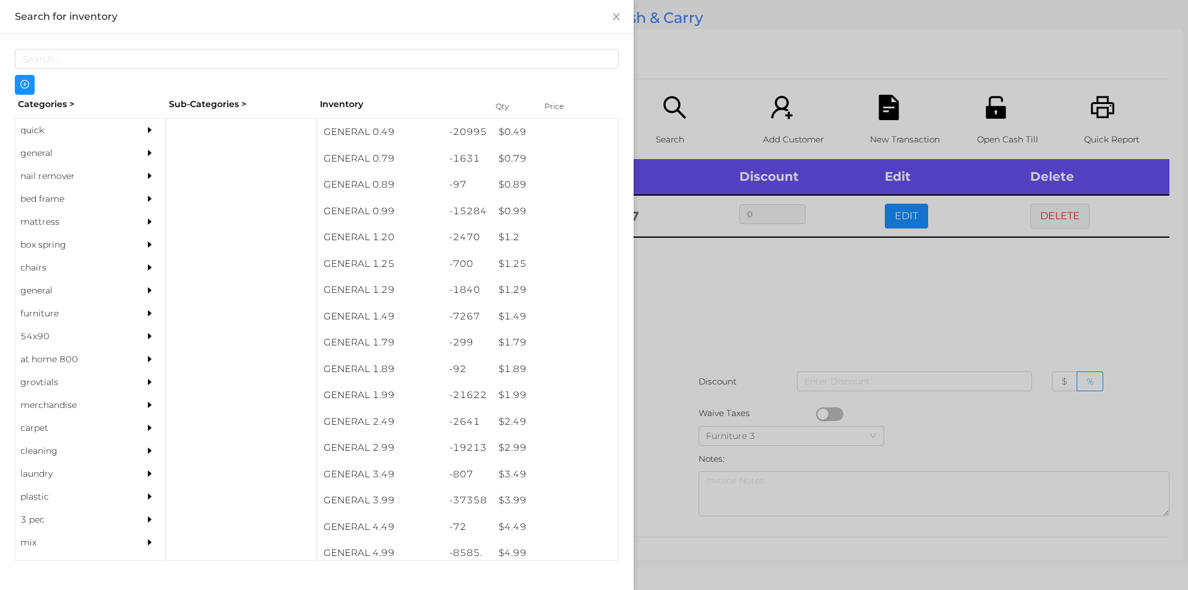
click at [696, 356] on div at bounding box center [594, 295] width 1188 height 590
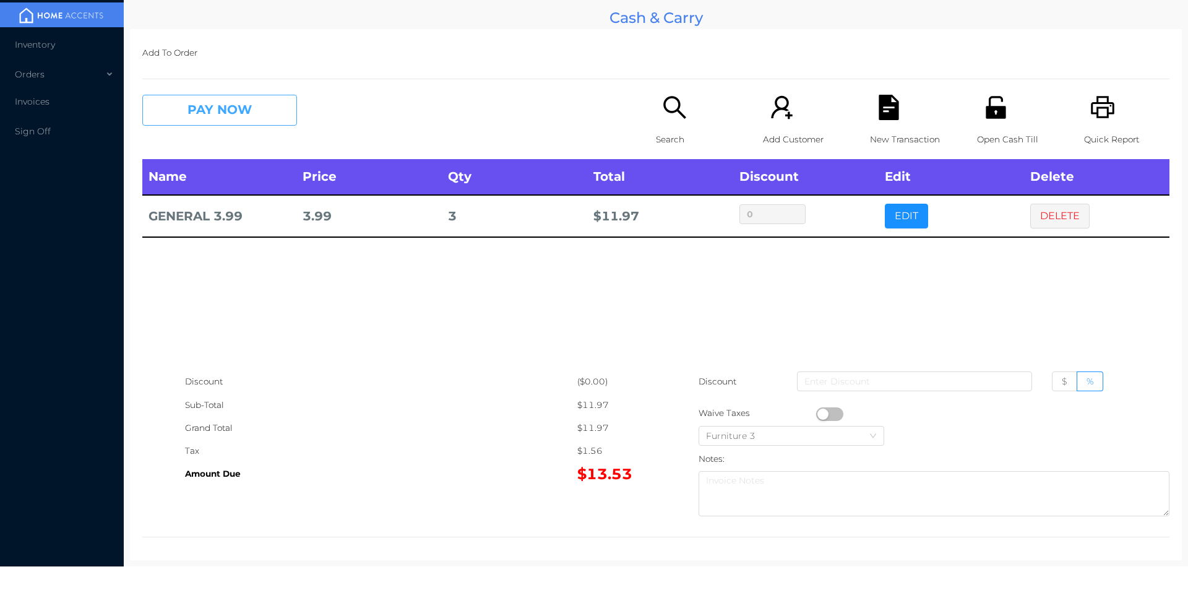
click at [207, 114] on button "PAY NOW" at bounding box center [219, 110] width 155 height 31
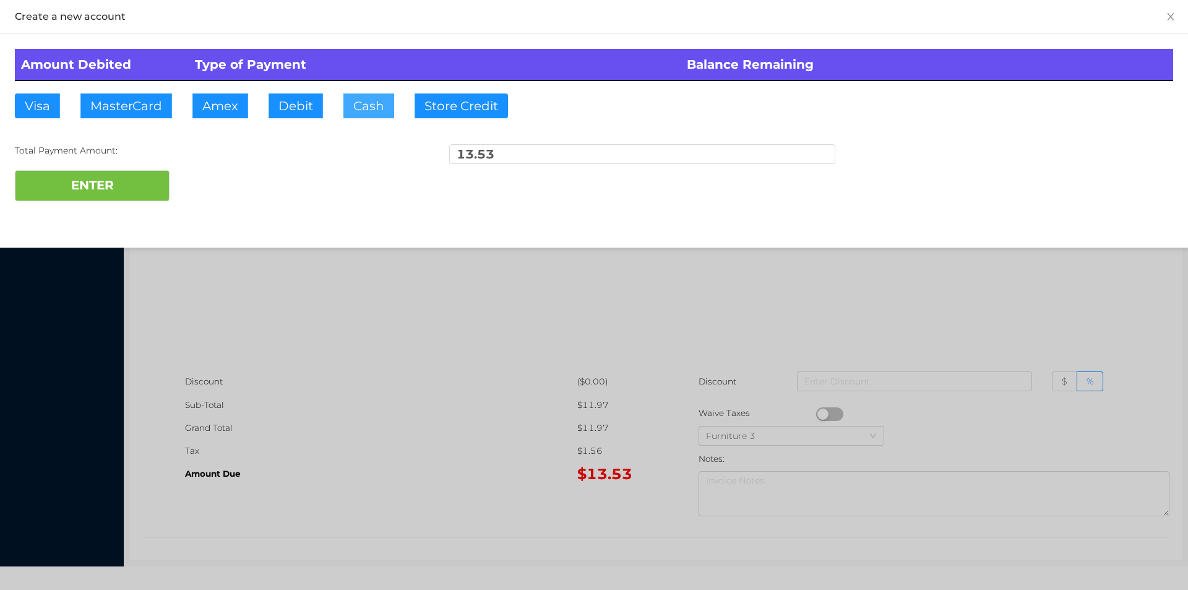
click at [359, 110] on button "Cash" at bounding box center [368, 105] width 51 height 25
type input "20."
click at [131, 200] on button "ENTER" at bounding box center [92, 185] width 155 height 31
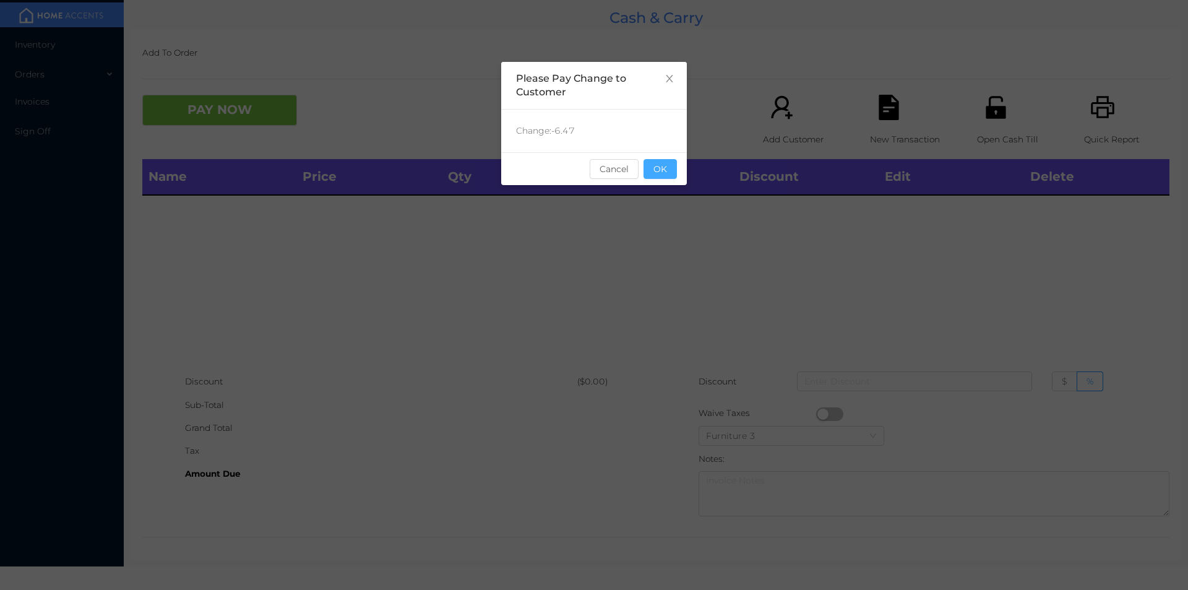
click at [662, 162] on button "OK" at bounding box center [659, 169] width 33 height 20
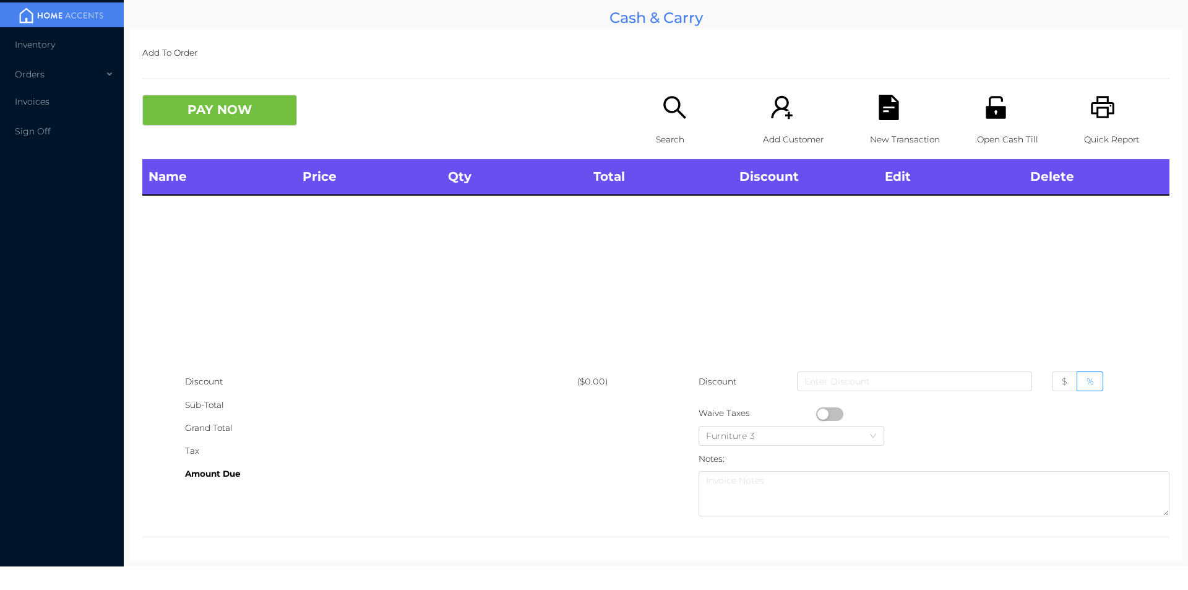
click at [662, 118] on icon "icon: search" at bounding box center [674, 107] width 25 height 25
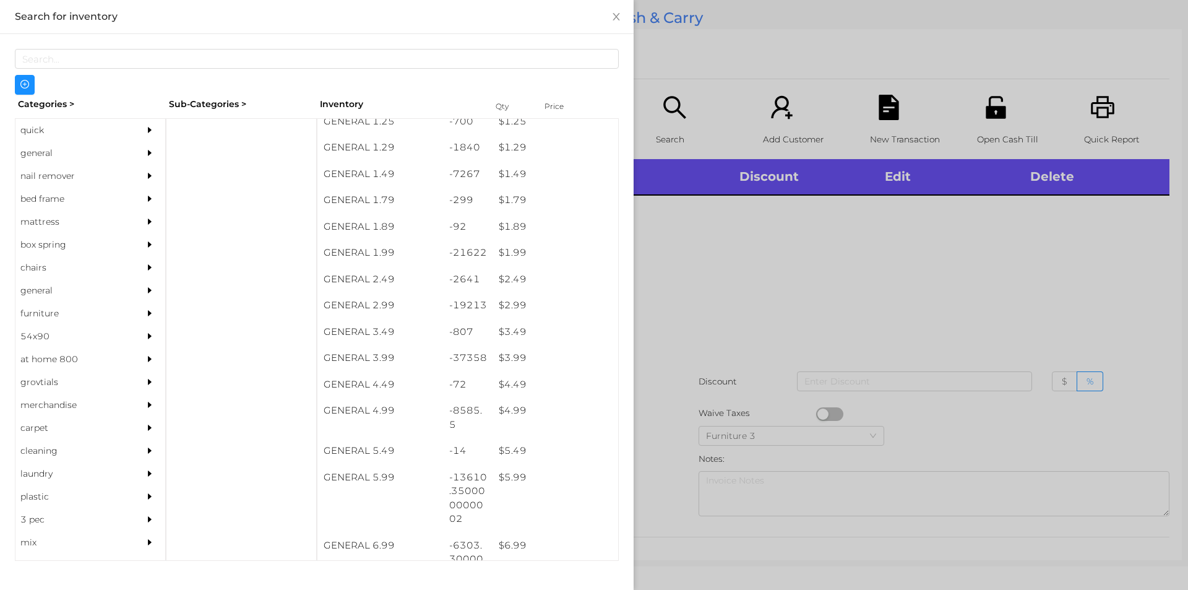
scroll to position [142, 0]
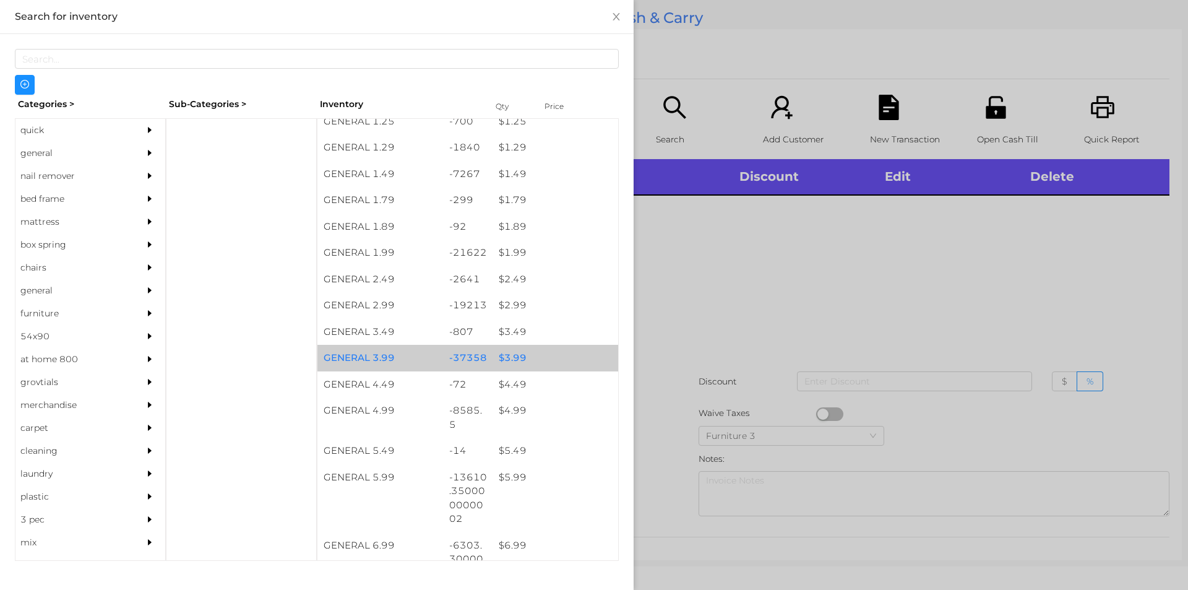
click at [505, 359] on div "$ 3.99" at bounding box center [555, 358] width 126 height 27
click at [515, 354] on div "$ 3.99" at bounding box center [555, 358] width 126 height 27
click at [520, 359] on div "$ 3.99" at bounding box center [555, 358] width 126 height 27
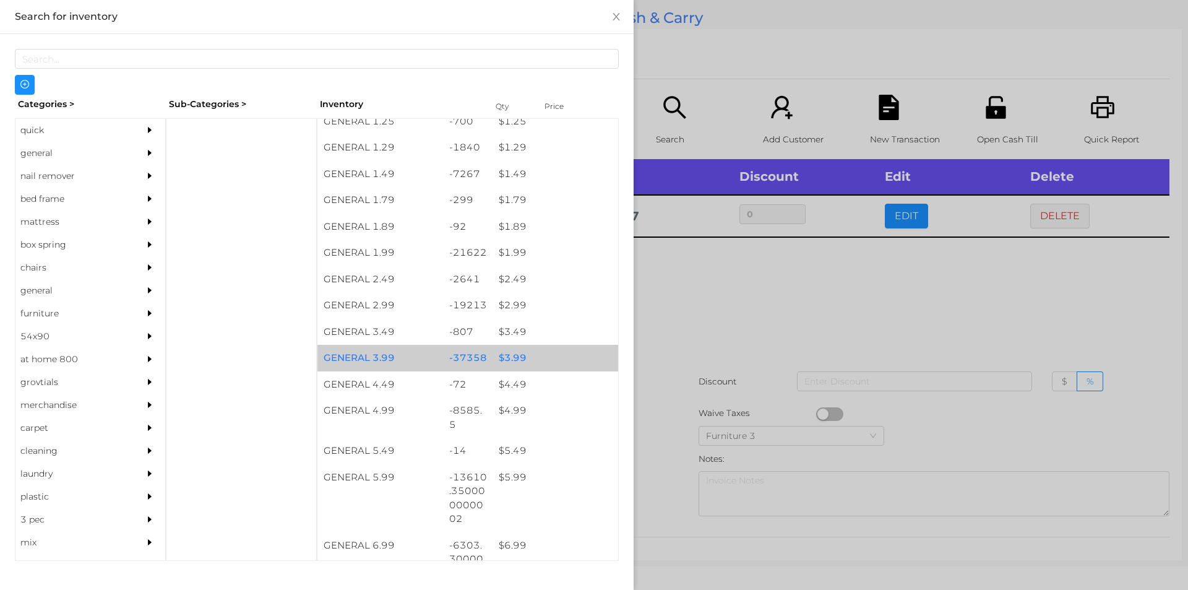
click at [512, 356] on div "$ 3.99" at bounding box center [555, 358] width 126 height 27
click at [513, 356] on div "$ 3.99" at bounding box center [555, 358] width 126 height 27
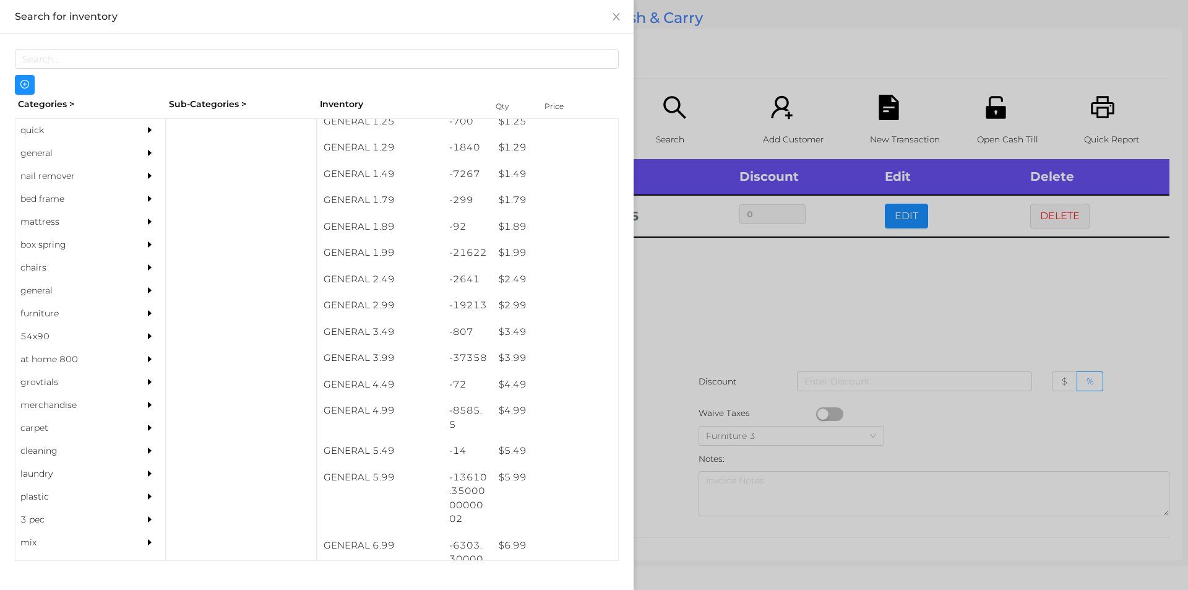
click at [726, 290] on div at bounding box center [594, 295] width 1188 height 590
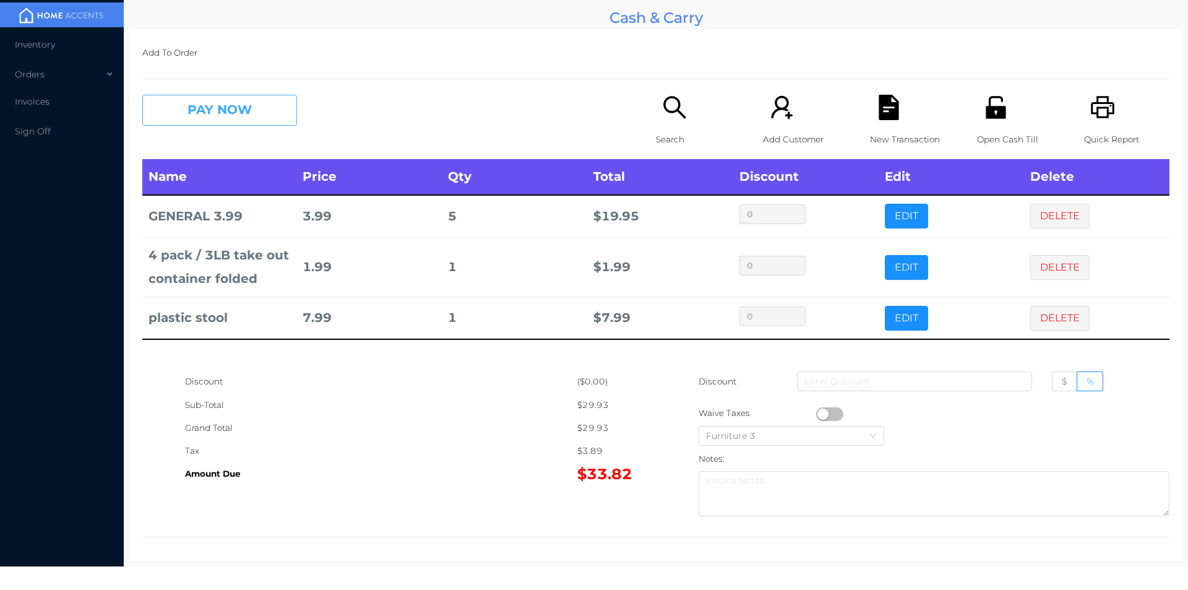
click at [256, 124] on button "PAY NOW" at bounding box center [219, 110] width 155 height 31
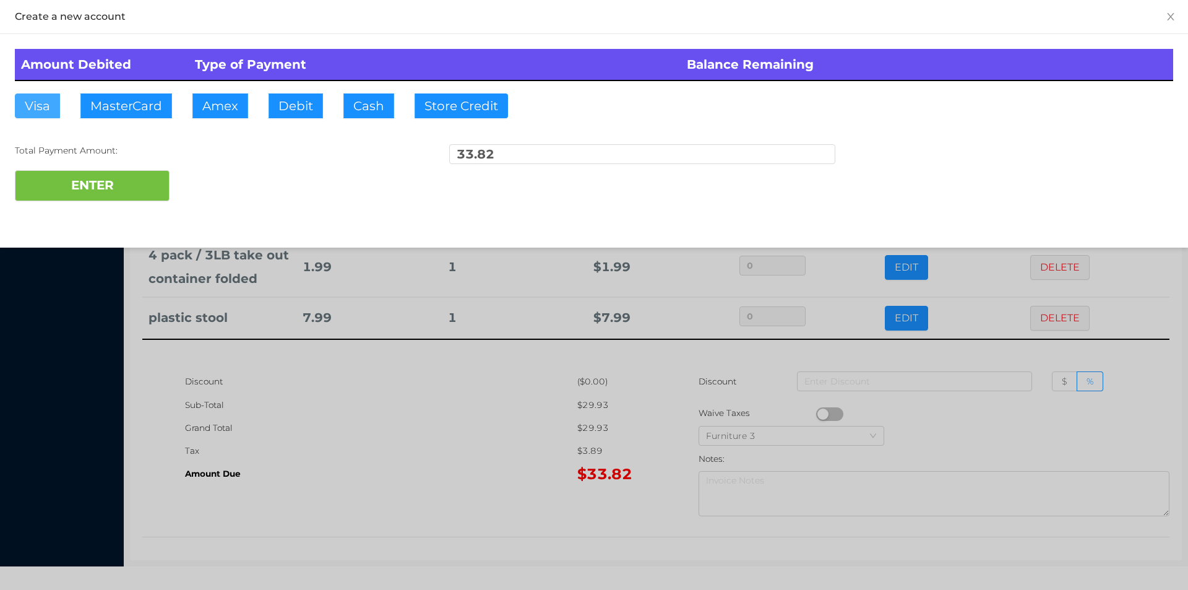
click at [42, 106] on button "Visa" at bounding box center [37, 105] width 45 height 25
click at [60, 178] on button "ENTER" at bounding box center [92, 185] width 155 height 31
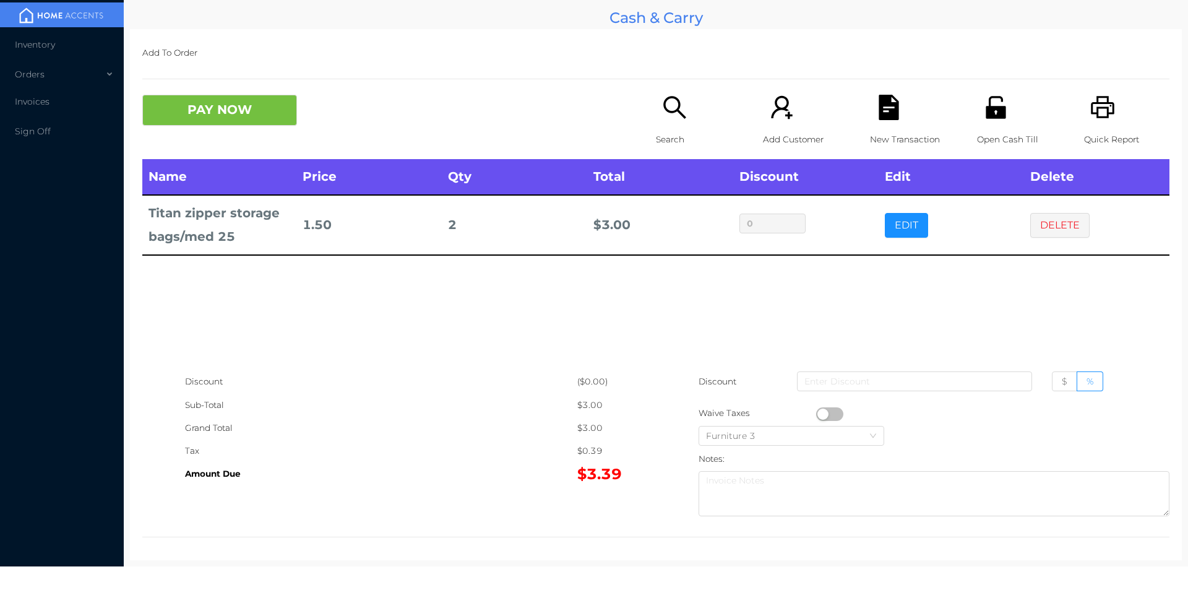
click at [1064, 226] on button "DELETE" at bounding box center [1059, 225] width 59 height 25
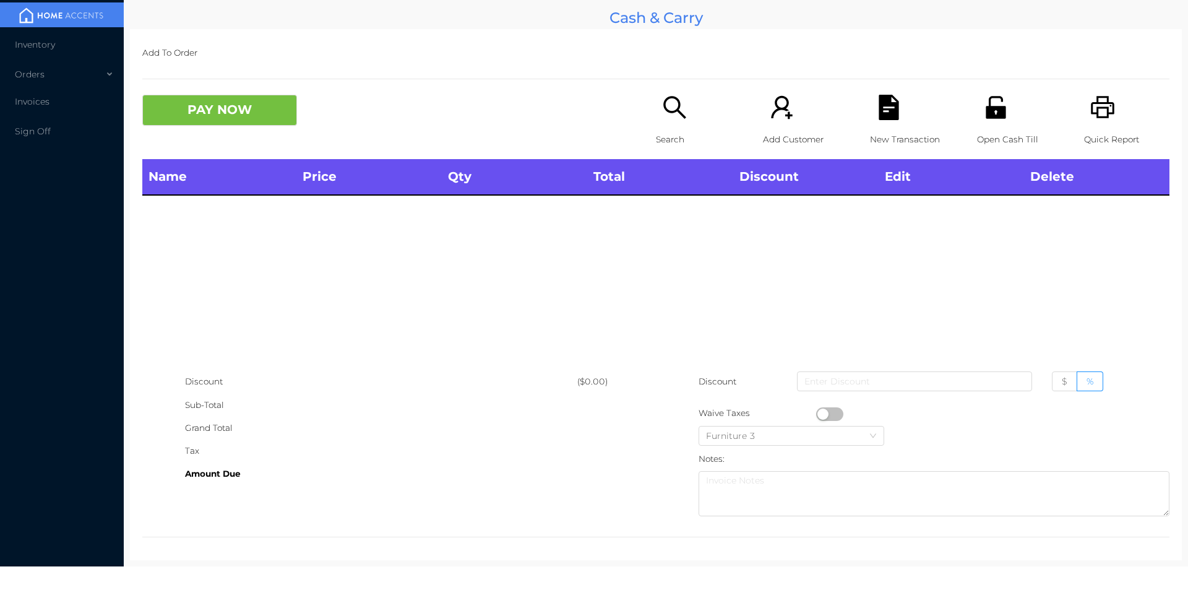
click at [981, 125] on div "Open Cash Till" at bounding box center [1019, 127] width 85 height 64
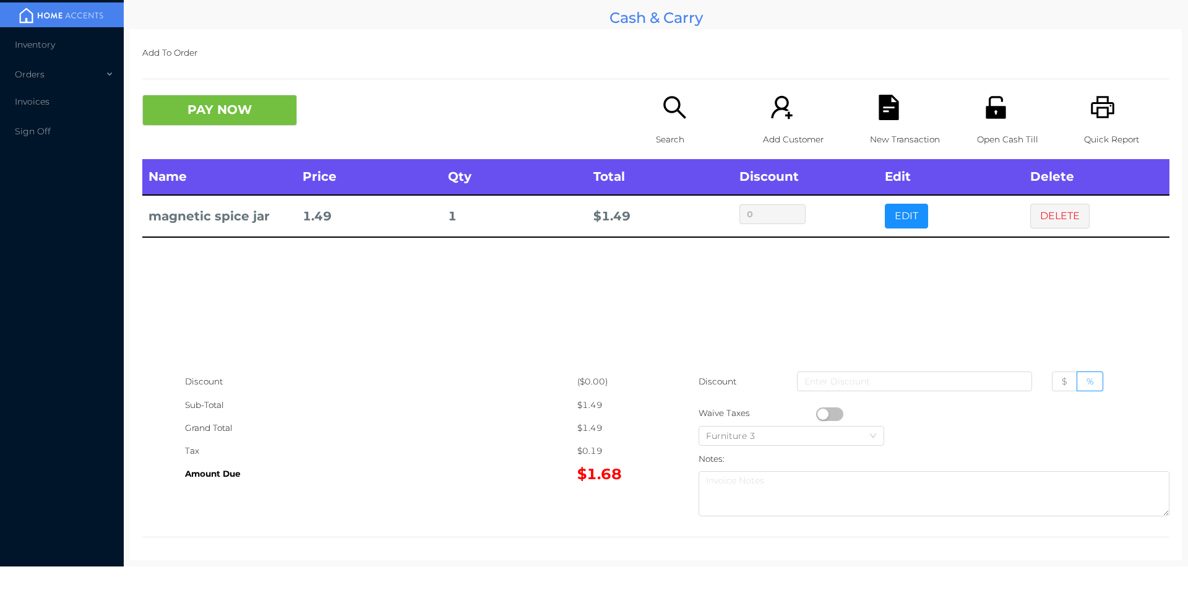
click at [662, 112] on icon "icon: search" at bounding box center [674, 107] width 25 height 25
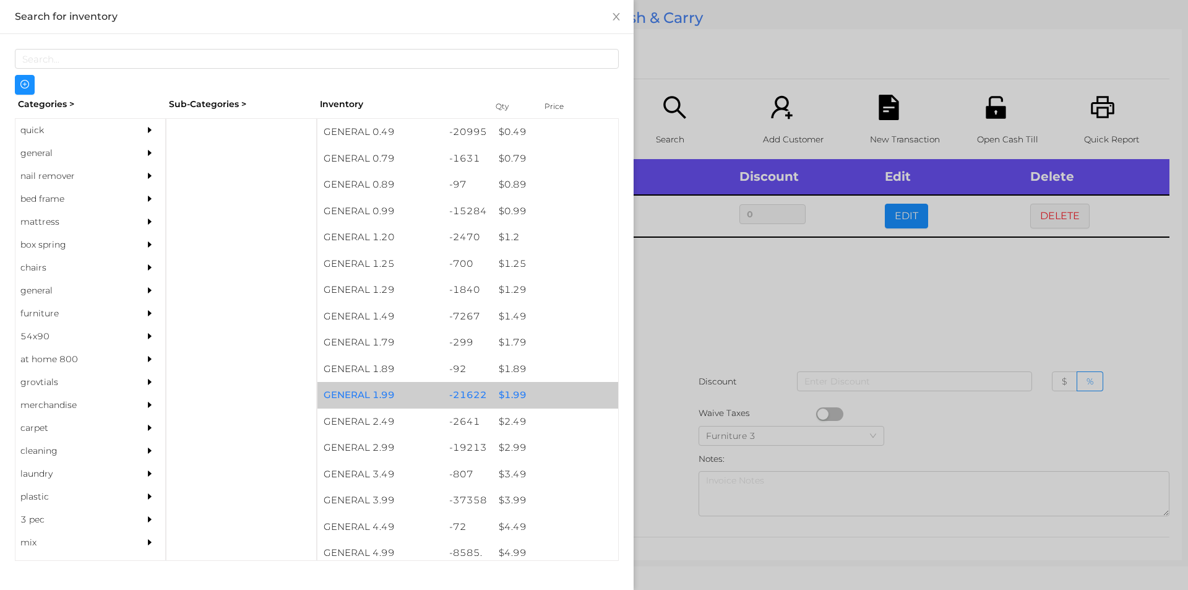
click at [505, 399] on div "$ 1.99" at bounding box center [555, 395] width 126 height 27
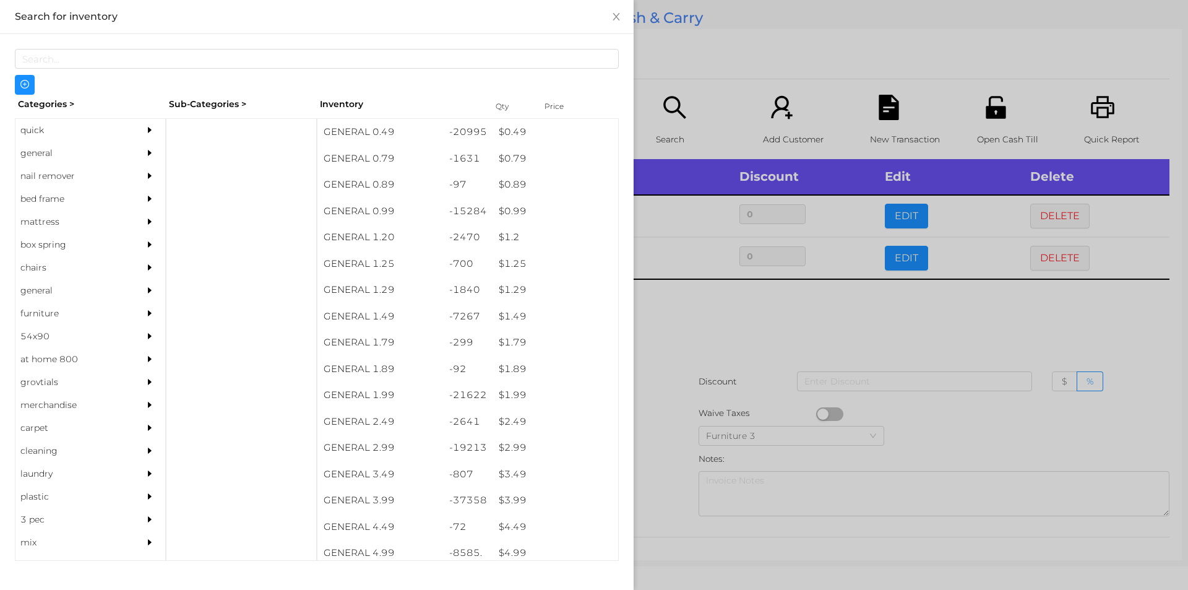
click at [677, 400] on div at bounding box center [594, 295] width 1188 height 590
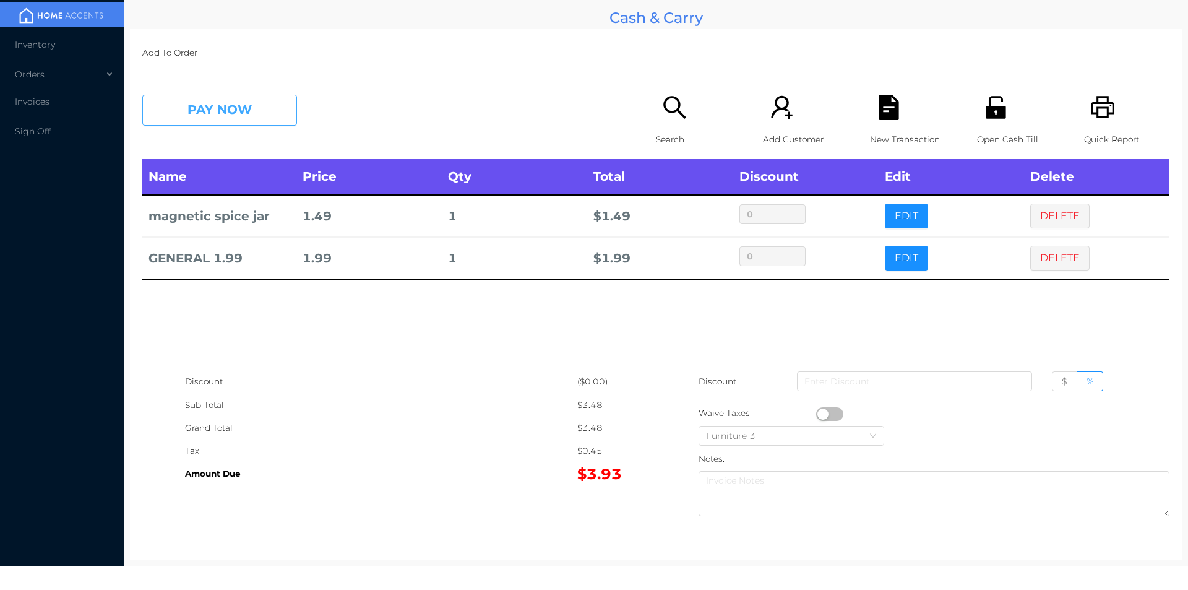
click at [209, 108] on button "PAY NOW" at bounding box center [219, 110] width 155 height 31
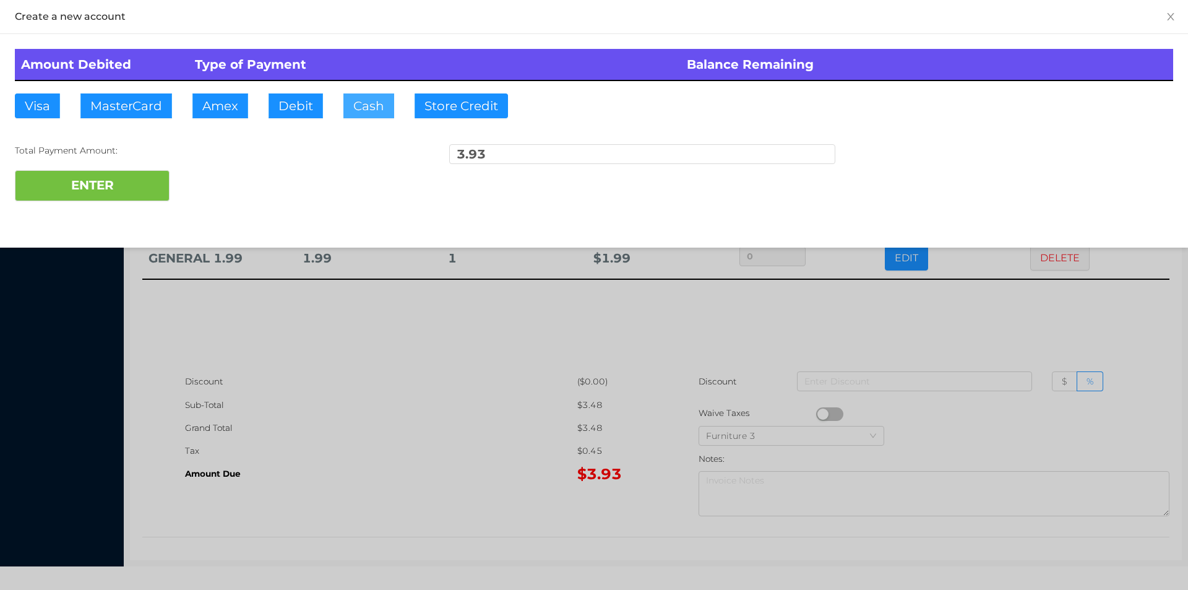
click at [353, 109] on button "Cash" at bounding box center [368, 105] width 51 height 25
click at [92, 199] on button "ENTER" at bounding box center [92, 185] width 155 height 31
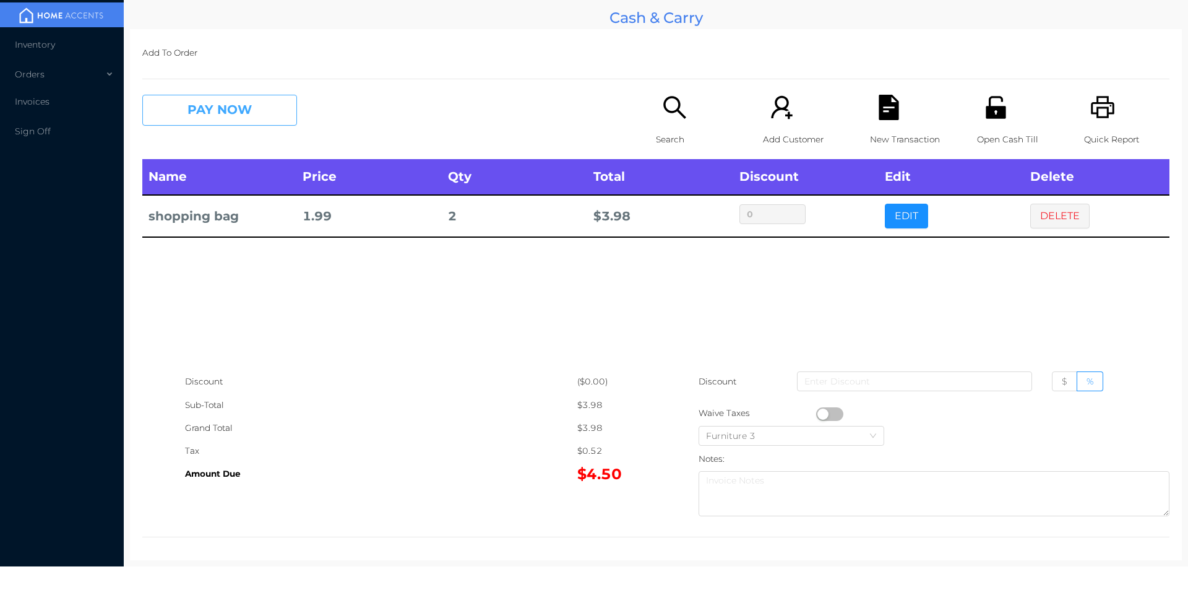
click at [255, 125] on button "PAY NOW" at bounding box center [219, 110] width 155 height 31
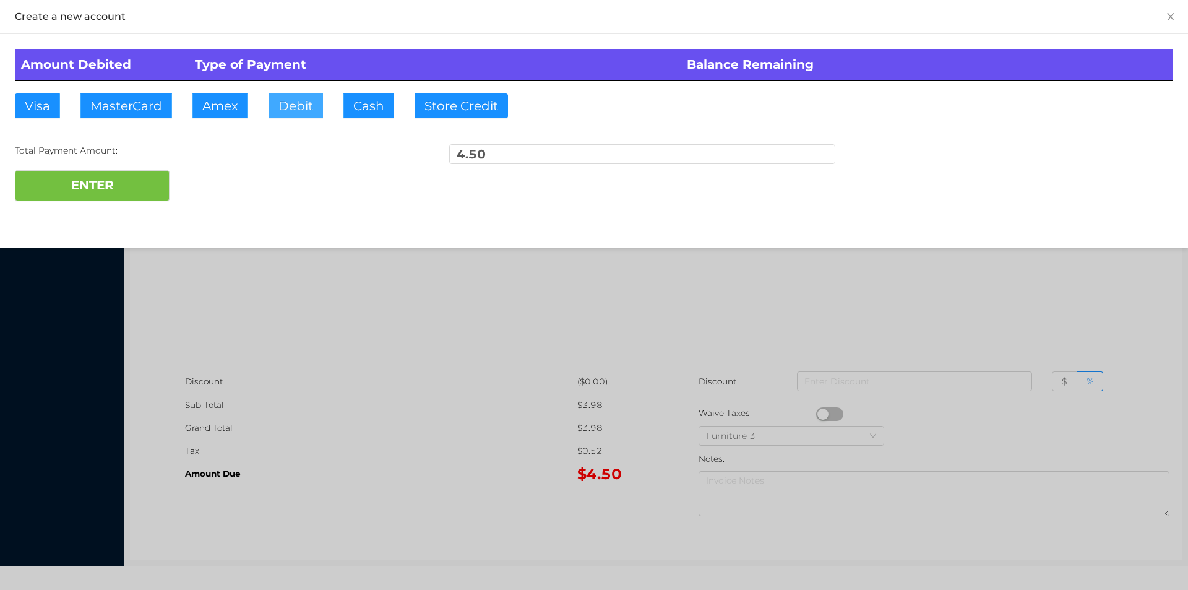
click at [295, 115] on button "Debit" at bounding box center [295, 105] width 54 height 25
click at [93, 178] on button "ENTER" at bounding box center [92, 185] width 155 height 31
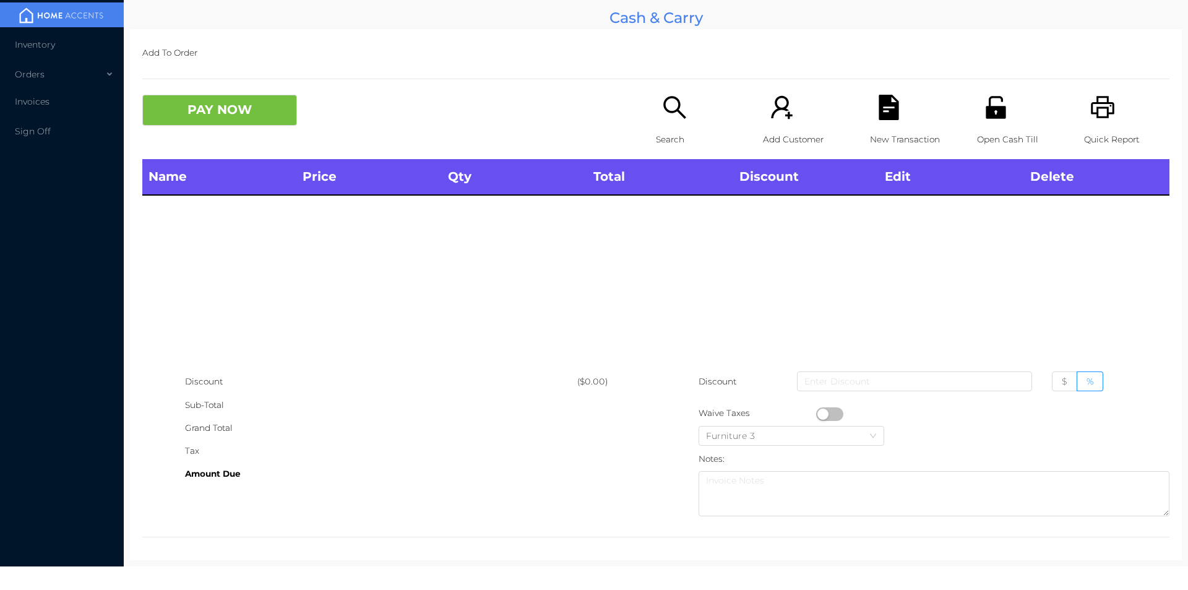
click at [677, 126] on div "Search" at bounding box center [698, 127] width 85 height 64
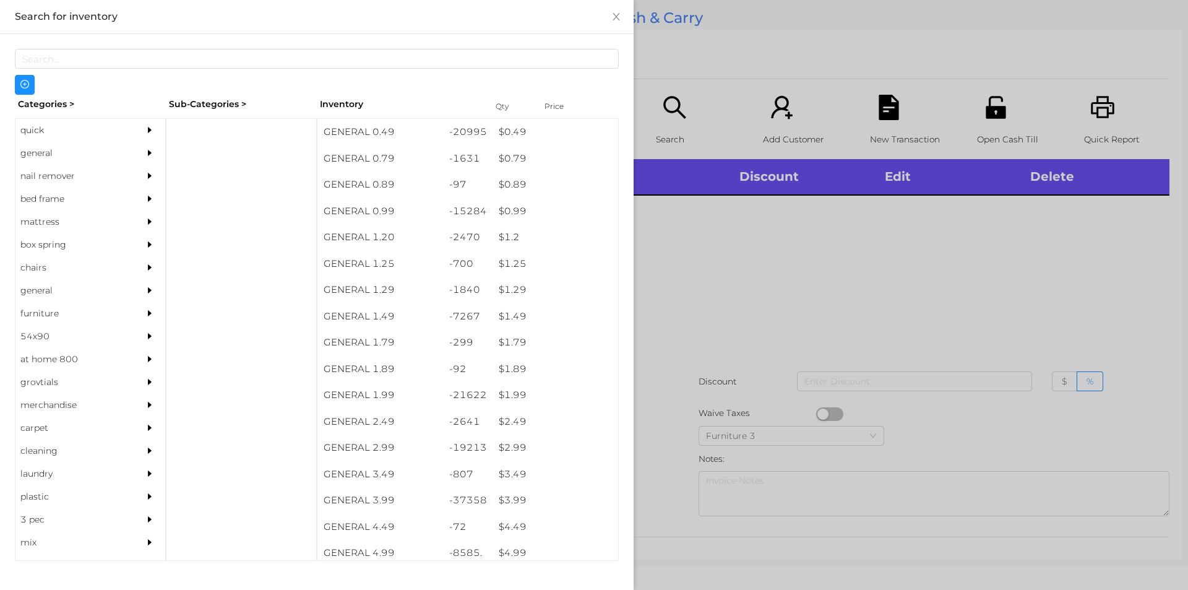
click at [47, 151] on div "general" at bounding box center [71, 153] width 113 height 23
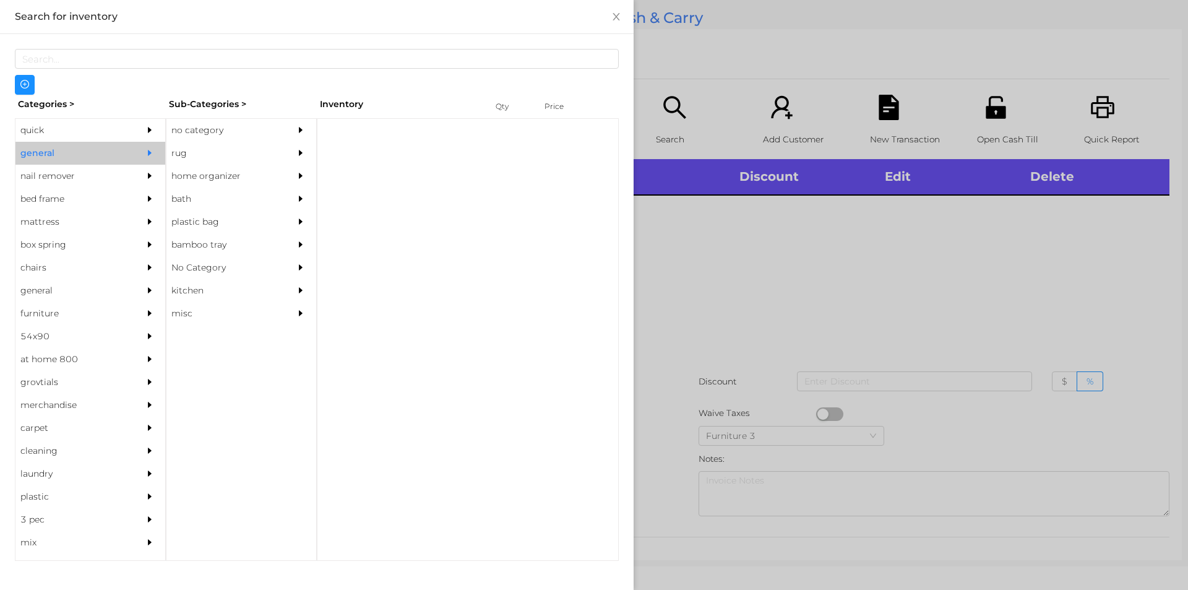
click at [212, 133] on div "no category" at bounding box center [222, 130] width 113 height 23
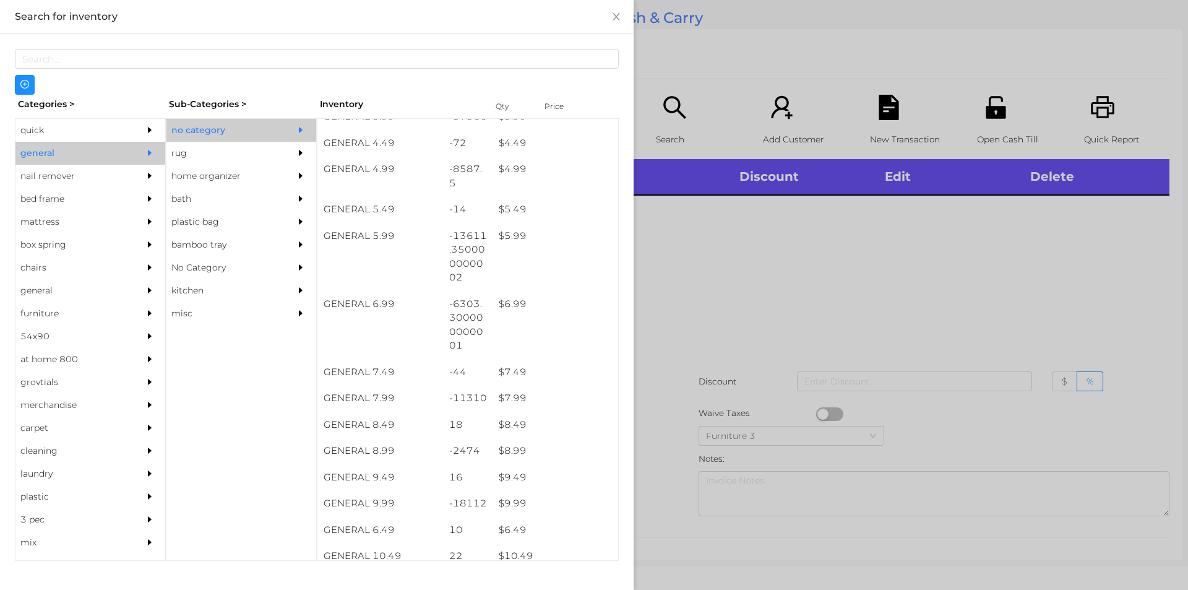
scroll to position [432, 0]
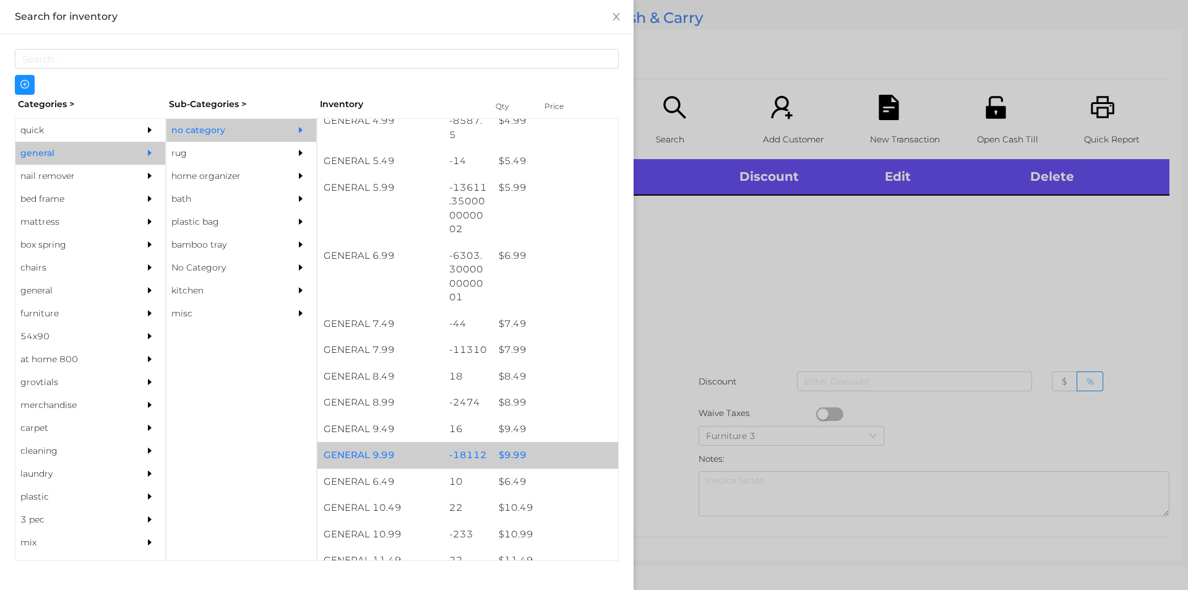
click at [515, 459] on div "$ 9.99" at bounding box center [555, 455] width 126 height 27
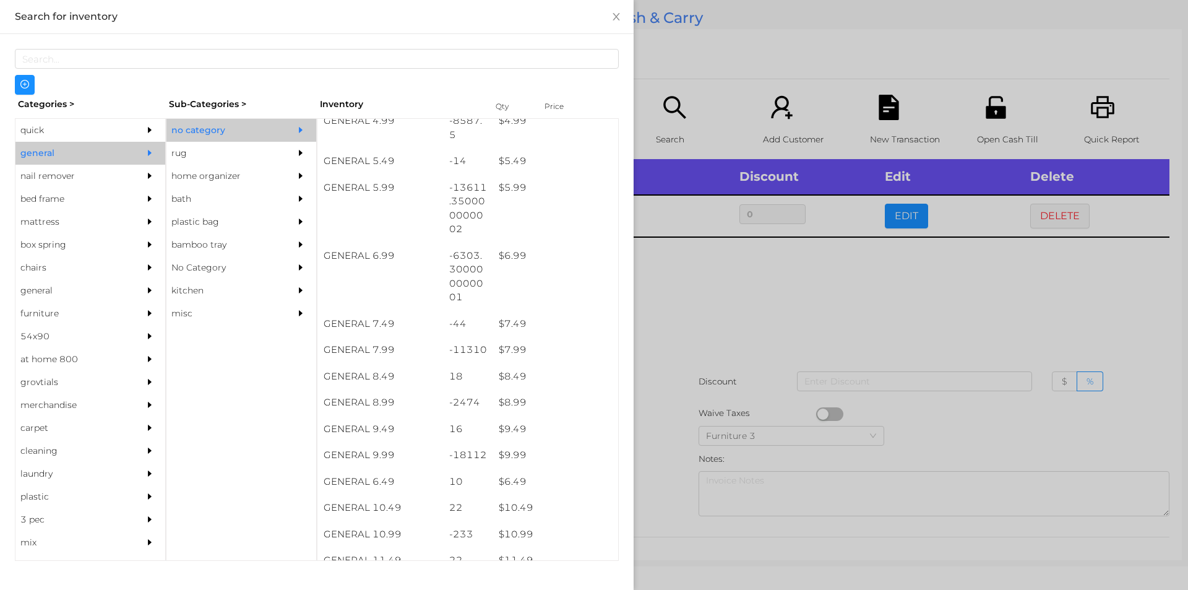
click at [757, 299] on div at bounding box center [594, 295] width 1188 height 590
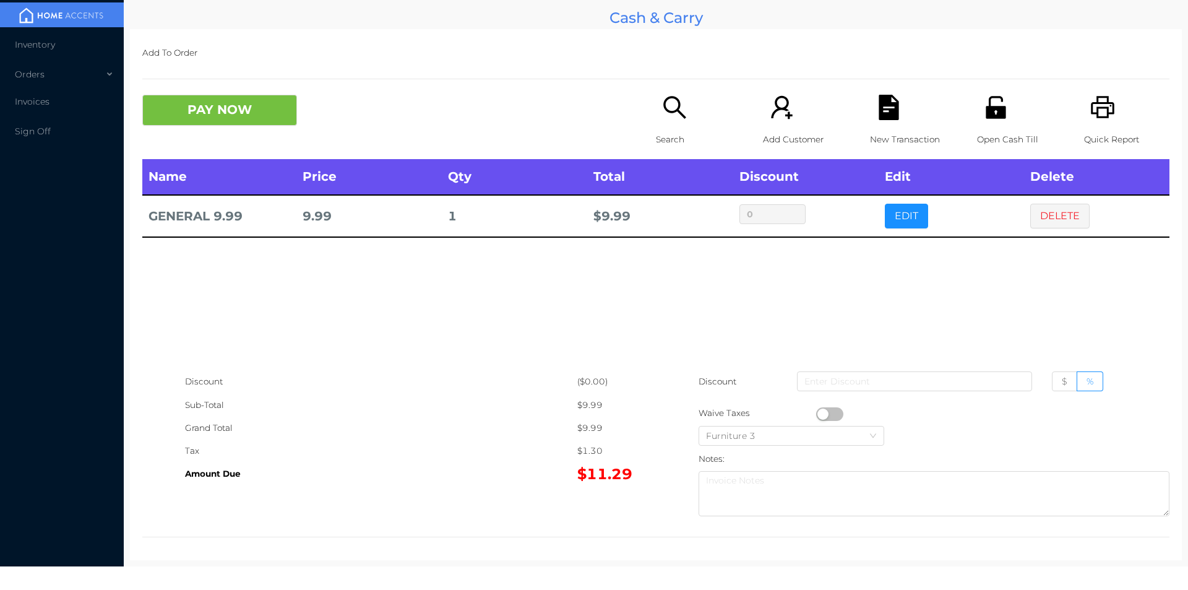
click at [674, 113] on icon "icon: search" at bounding box center [674, 107] width 22 height 22
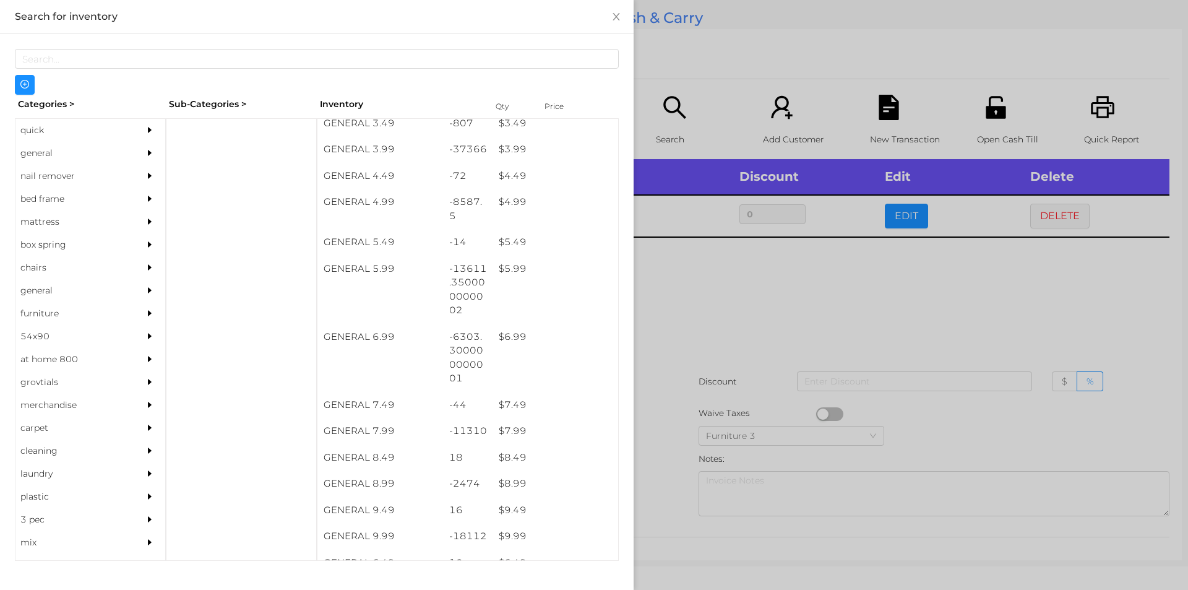
scroll to position [345, 0]
click at [510, 270] on div "$ 5.99" at bounding box center [555, 275] width 126 height 27
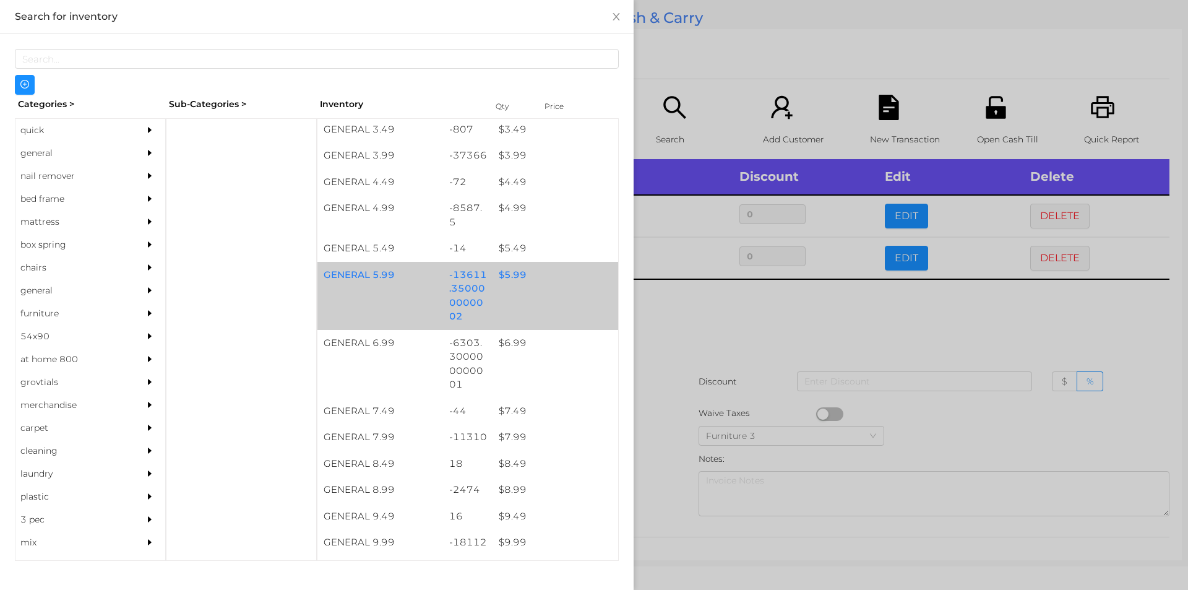
click at [502, 273] on div "$ 5.99" at bounding box center [555, 275] width 126 height 27
click at [504, 276] on div "$ 5.99" at bounding box center [555, 275] width 126 height 27
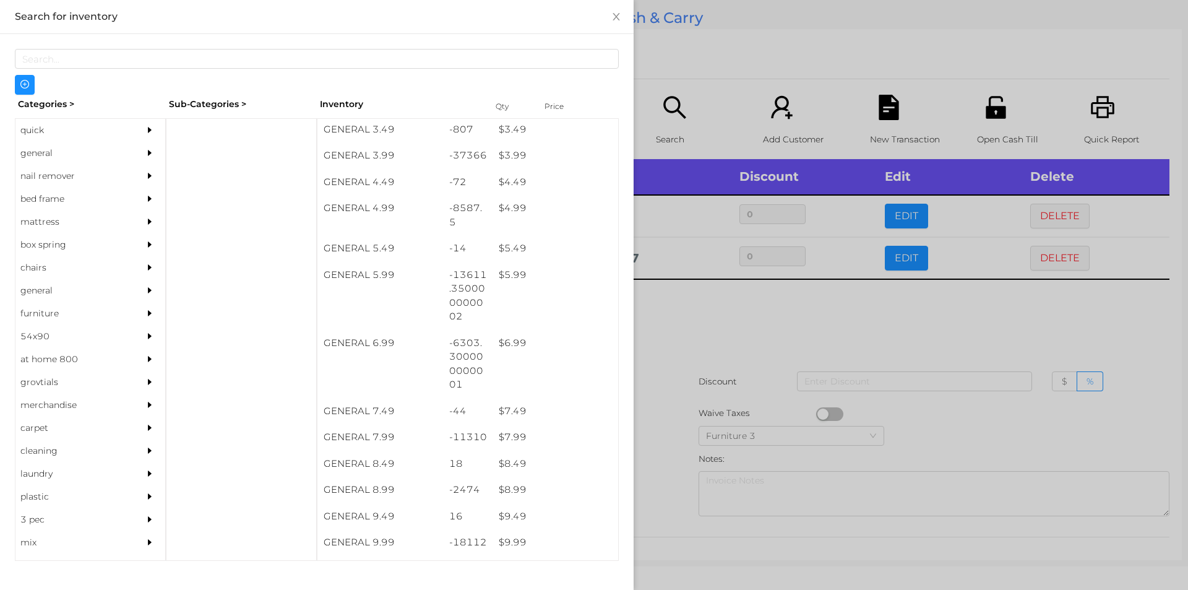
click at [728, 316] on div at bounding box center [594, 295] width 1188 height 590
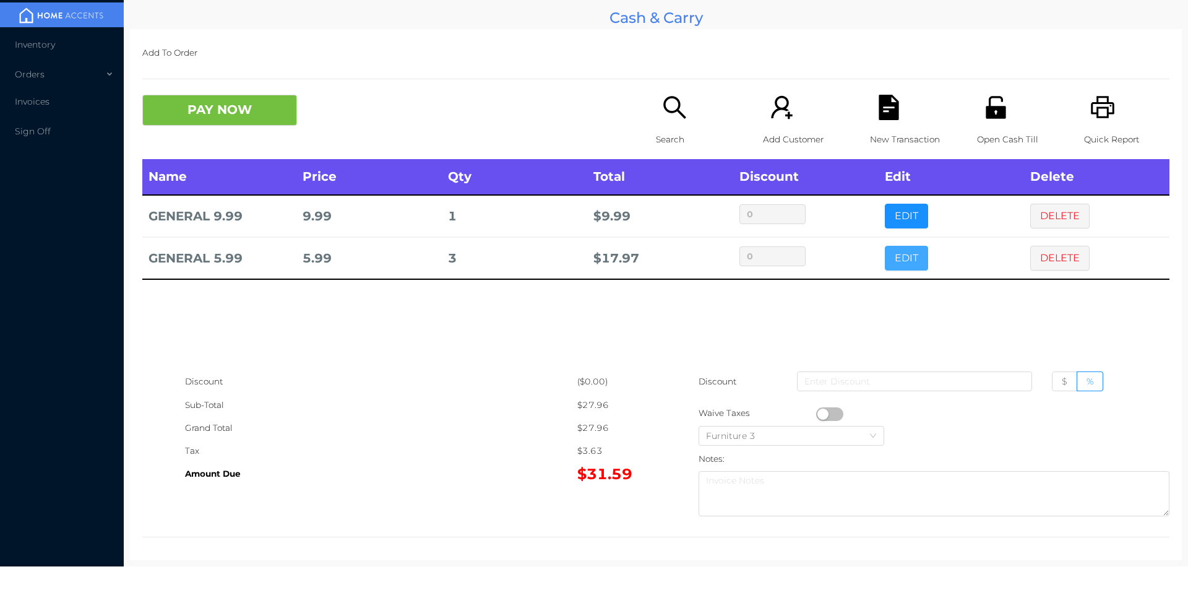
click at [892, 259] on button "EDIT" at bounding box center [906, 258] width 43 height 25
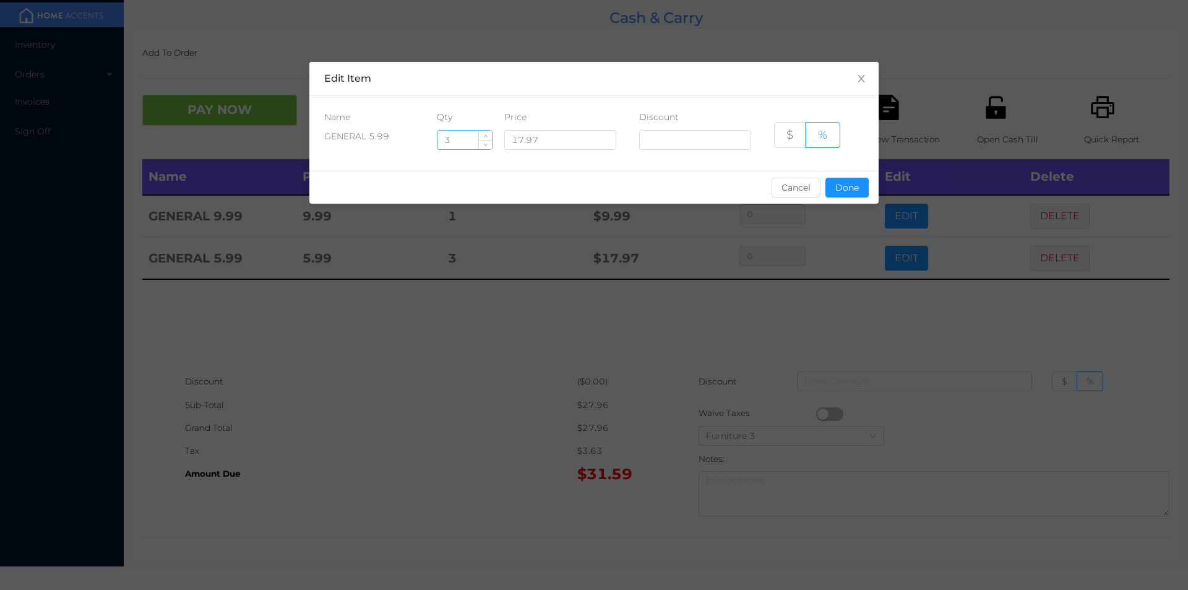
click at [463, 144] on input "3" at bounding box center [464, 140] width 54 height 19
type input "3.5"
click at [839, 194] on button "Done" at bounding box center [846, 188] width 43 height 20
type input "0%"
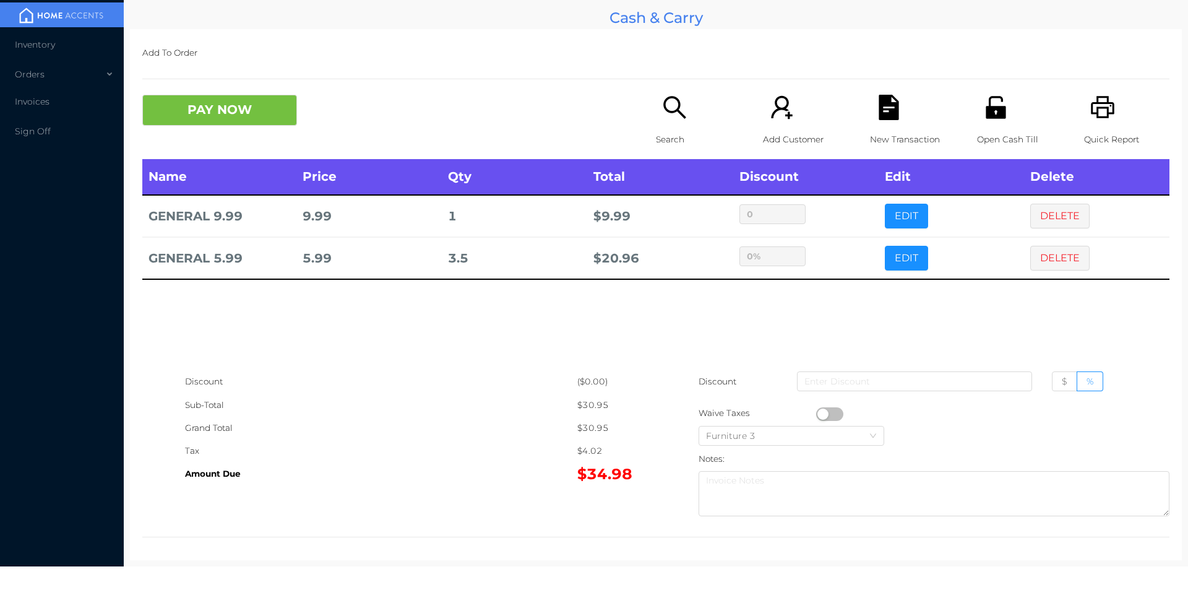
click at [830, 317] on div "sentinelStart Edit Item Name Qty Price Discount GENERAL 5.99 3.5 17.97 $ % Canc…" at bounding box center [594, 295] width 1188 height 590
click at [236, 101] on button "PAY NOW" at bounding box center [219, 110] width 155 height 31
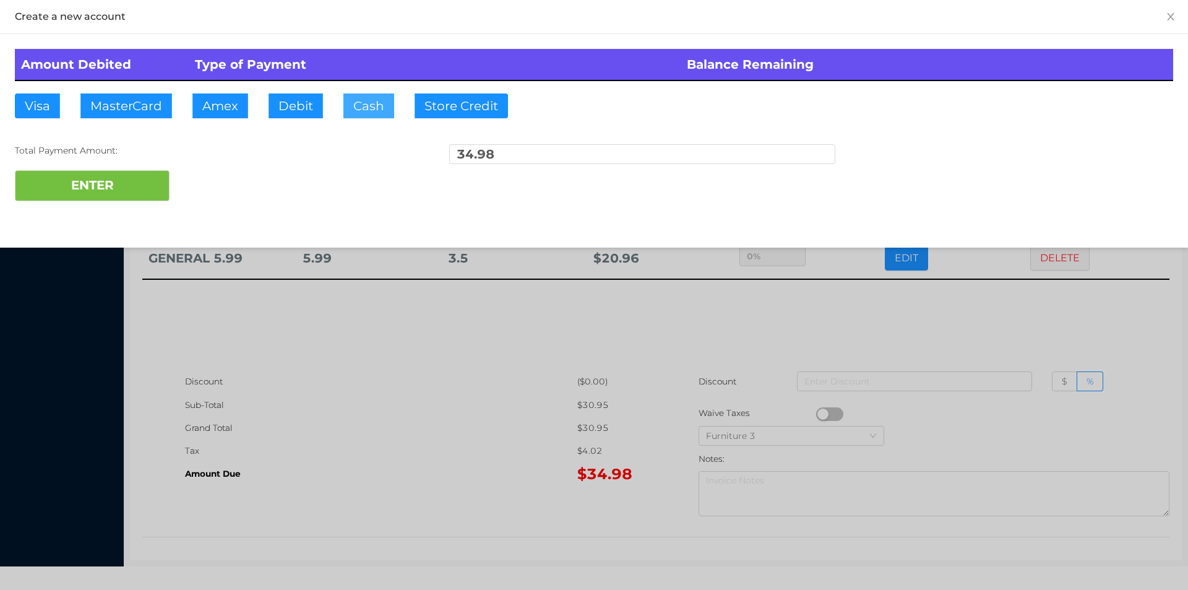
click at [363, 97] on button "Cash" at bounding box center [368, 105] width 51 height 25
type input "100."
click at [213, 175] on div "ENTER" at bounding box center [594, 185] width 1158 height 31
click at [342, 338] on div at bounding box center [594, 295] width 1188 height 590
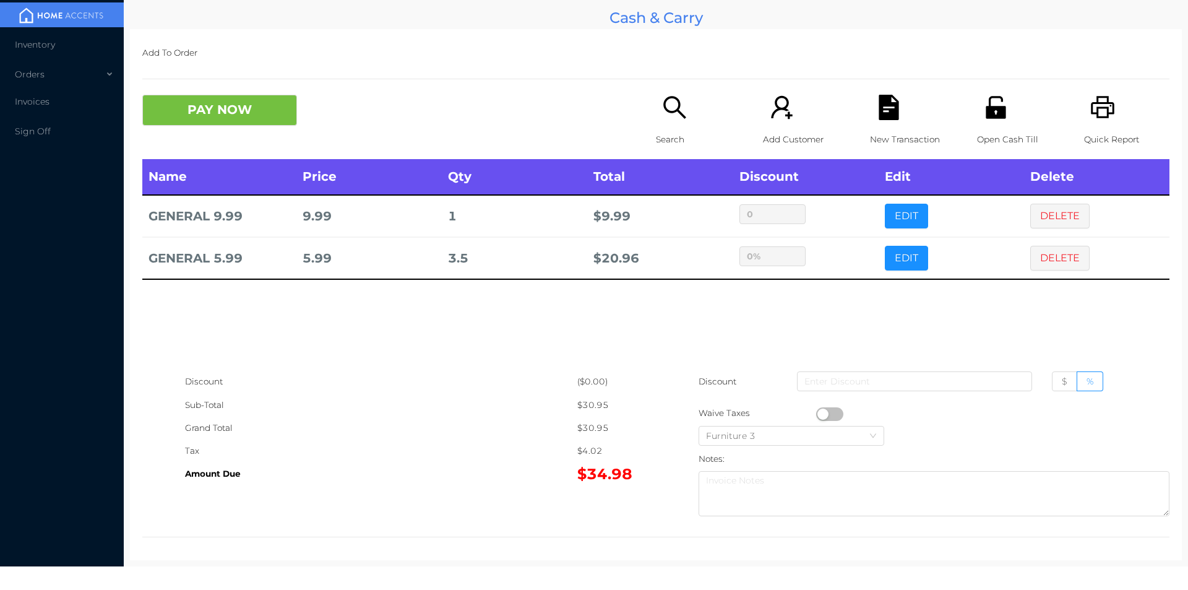
click at [1005, 114] on div "Open Cash Till" at bounding box center [1019, 127] width 85 height 64
click at [882, 115] on icon "icon: file-text" at bounding box center [888, 107] width 20 height 25
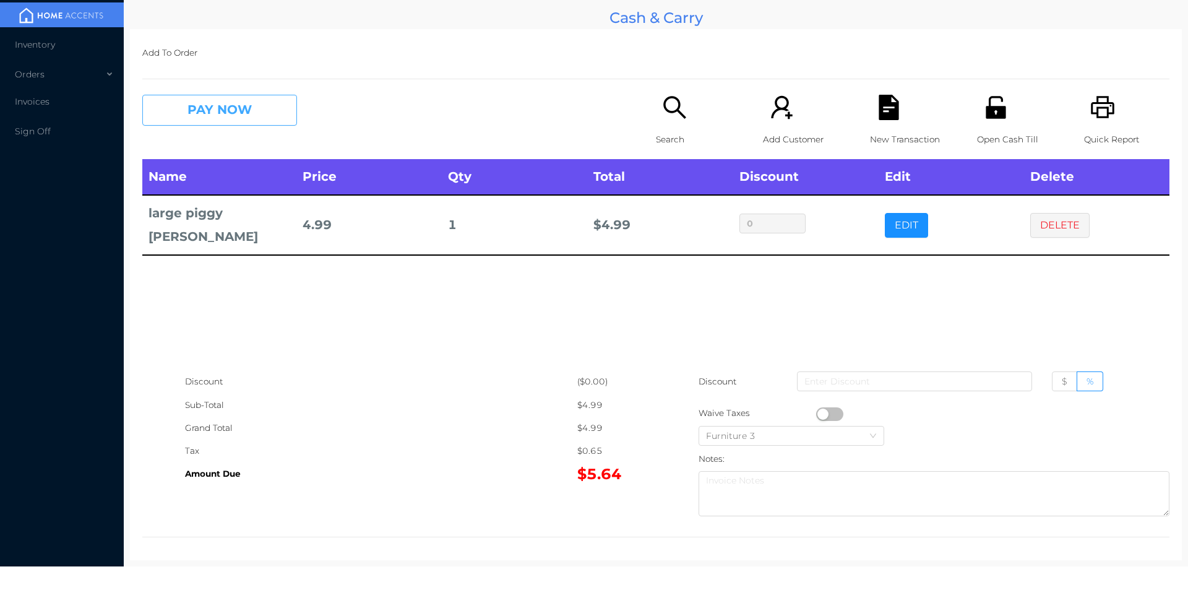
click at [236, 113] on button "PAY NOW" at bounding box center [219, 110] width 155 height 31
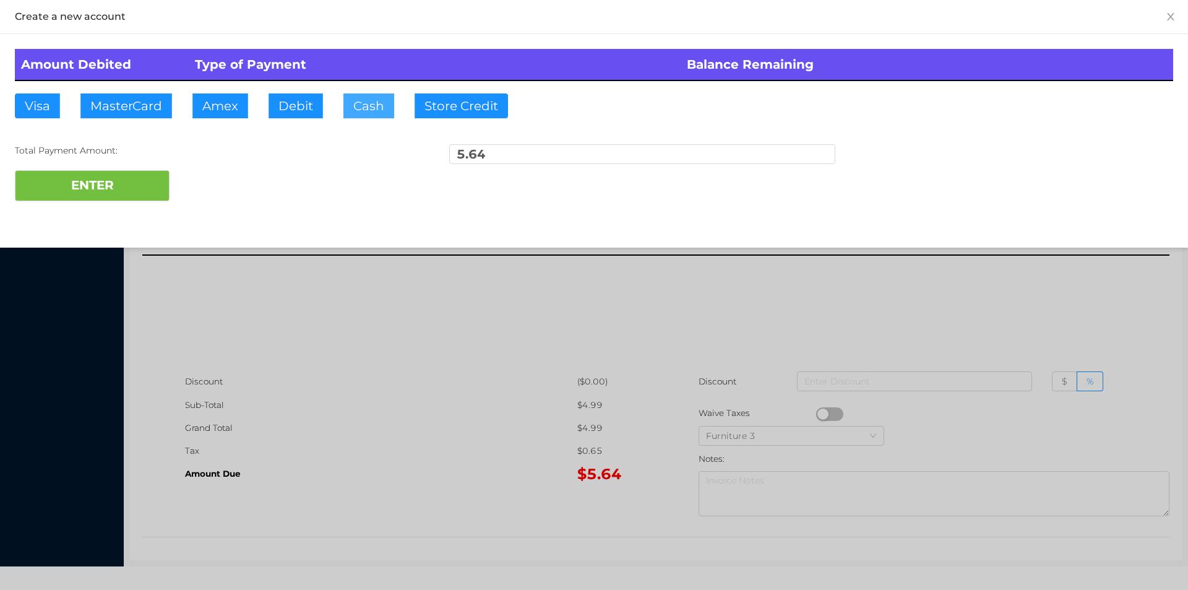
click at [367, 102] on button "Cash" at bounding box center [368, 105] width 51 height 25
type input "10."
click at [116, 200] on button "ENTER" at bounding box center [92, 185] width 155 height 31
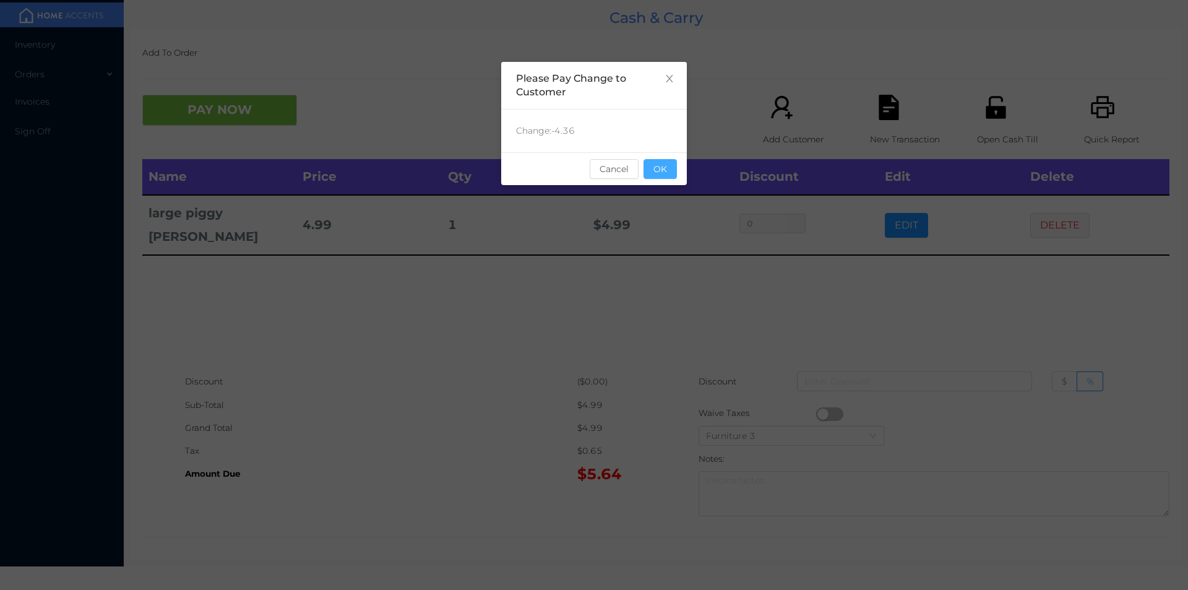
click at [657, 163] on button "OK" at bounding box center [659, 169] width 33 height 20
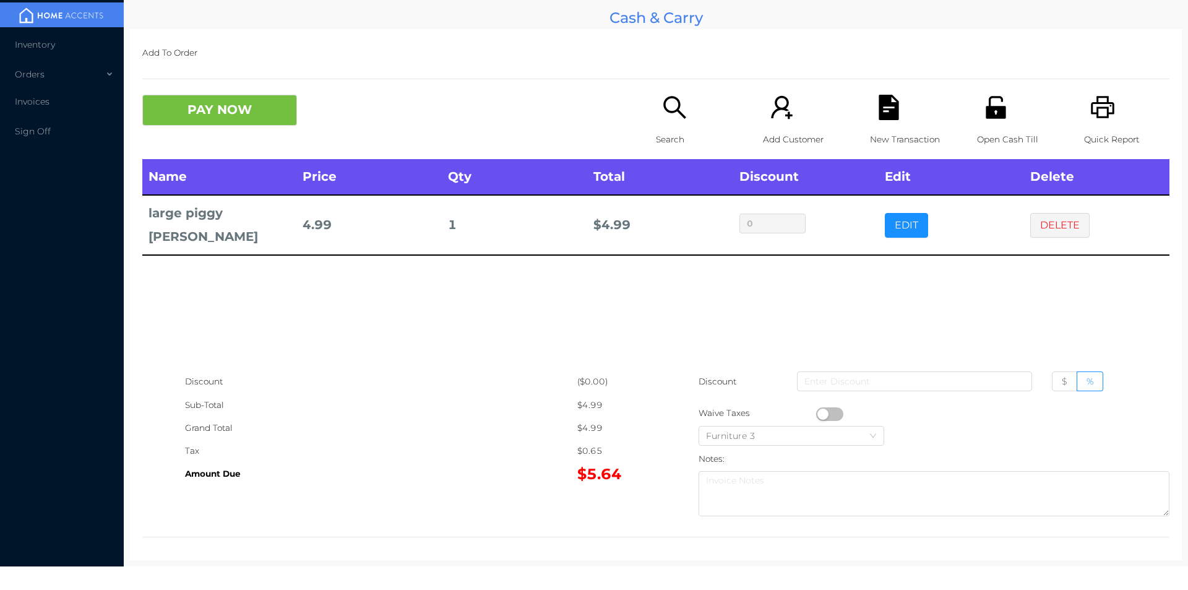
click at [788, 288] on div "Name Price Qty Total Discount Edit Delete large piggy mank 4.99 1 $ 4.99 0 EDIT…" at bounding box center [655, 264] width 1027 height 211
click at [981, 122] on div "Open Cash Till" at bounding box center [1019, 127] width 85 height 64
click at [1037, 213] on button "DELETE" at bounding box center [1059, 225] width 59 height 25
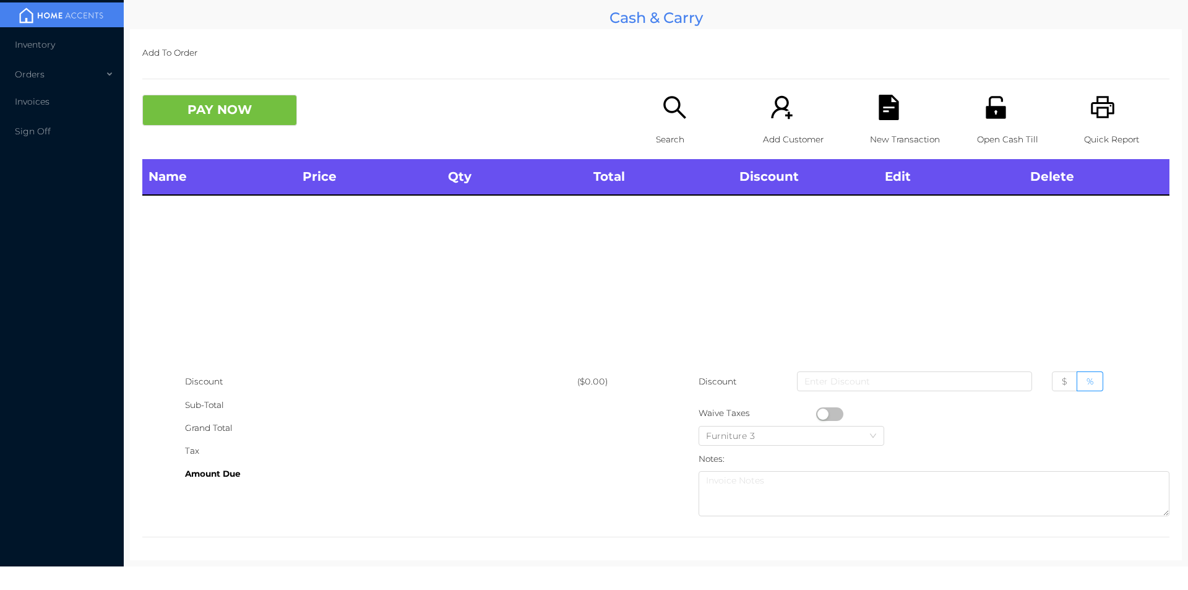
click at [680, 121] on div "Search" at bounding box center [698, 127] width 85 height 64
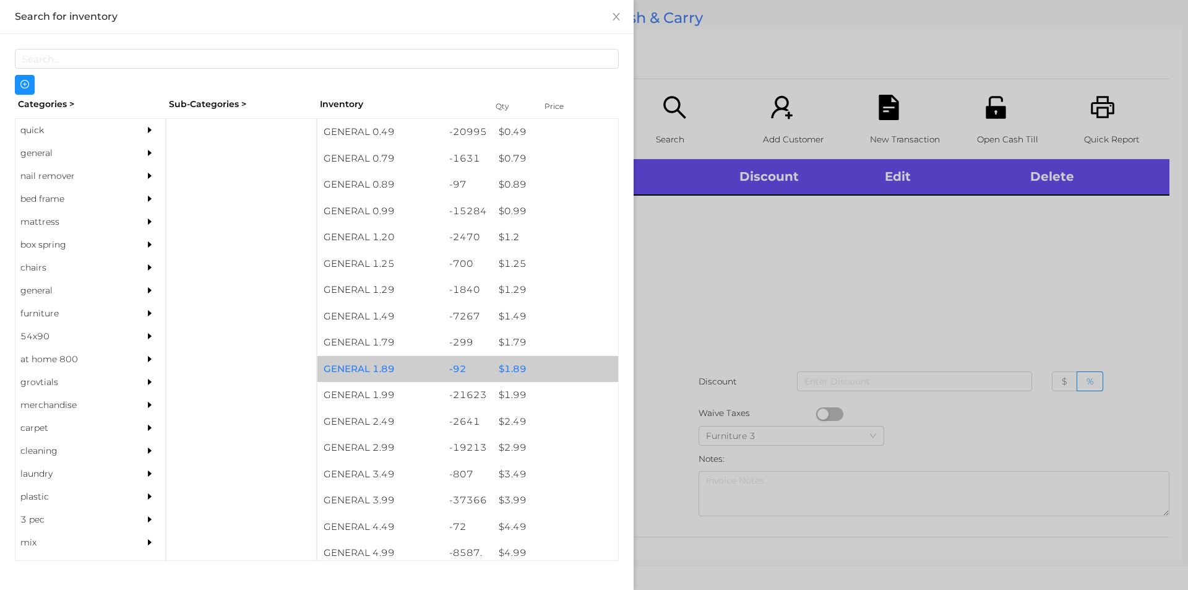
click at [436, 356] on div "GENERAL 1.89" at bounding box center [380, 369] width 126 height 27
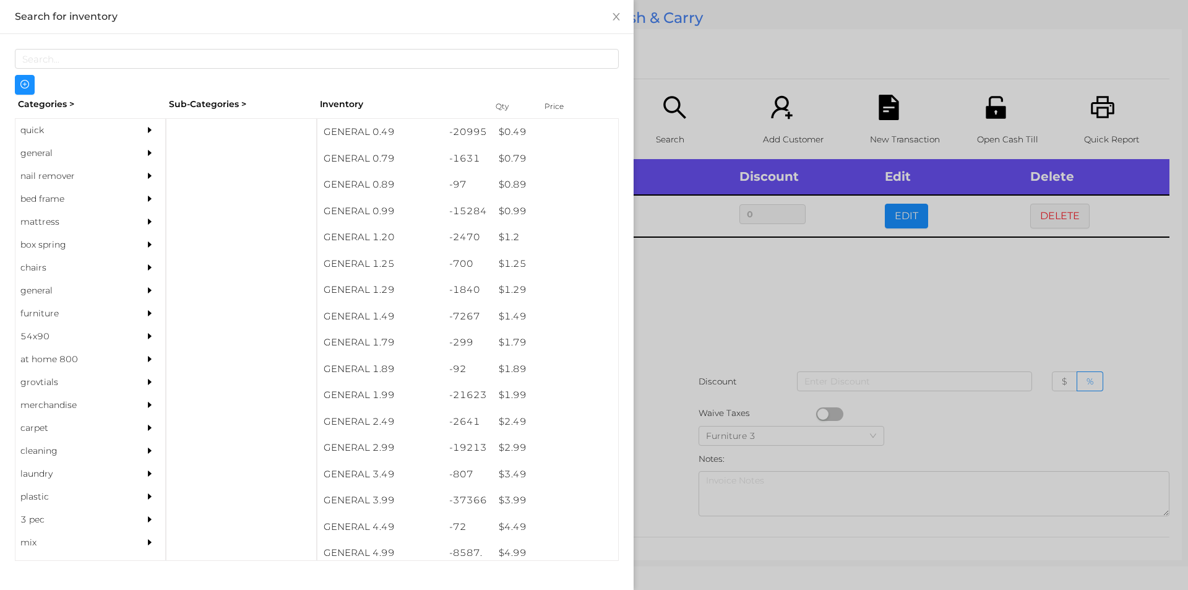
click at [703, 389] on div at bounding box center [594, 295] width 1188 height 590
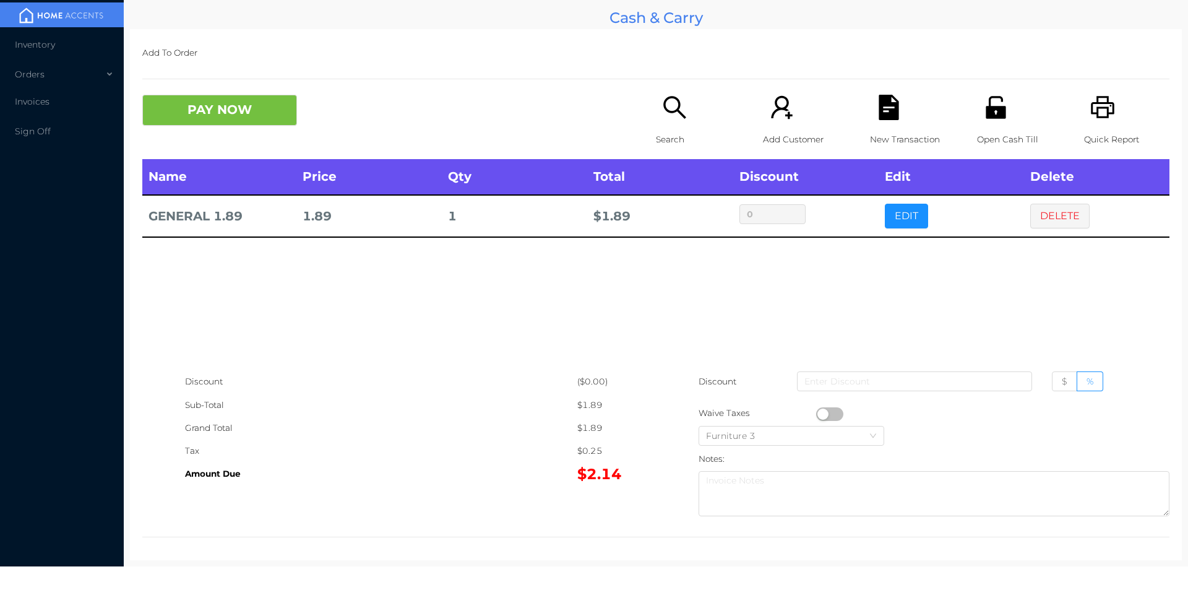
click at [883, 115] on icon "icon: file-text" at bounding box center [888, 107] width 20 height 25
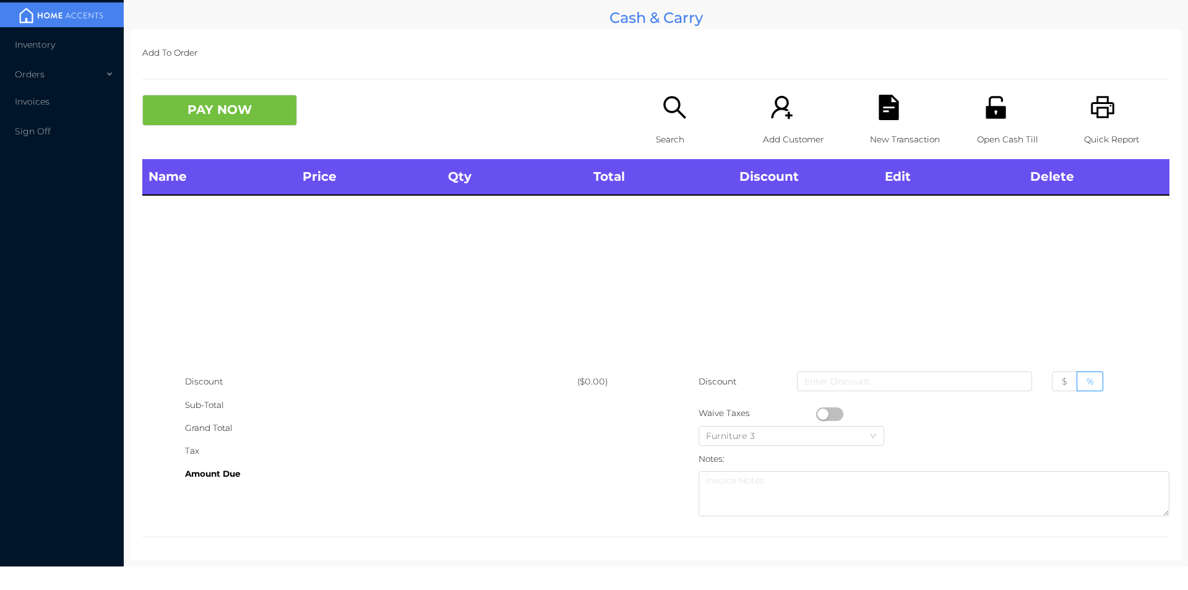
click at [1091, 101] on icon "icon: printer" at bounding box center [1102, 107] width 25 height 25
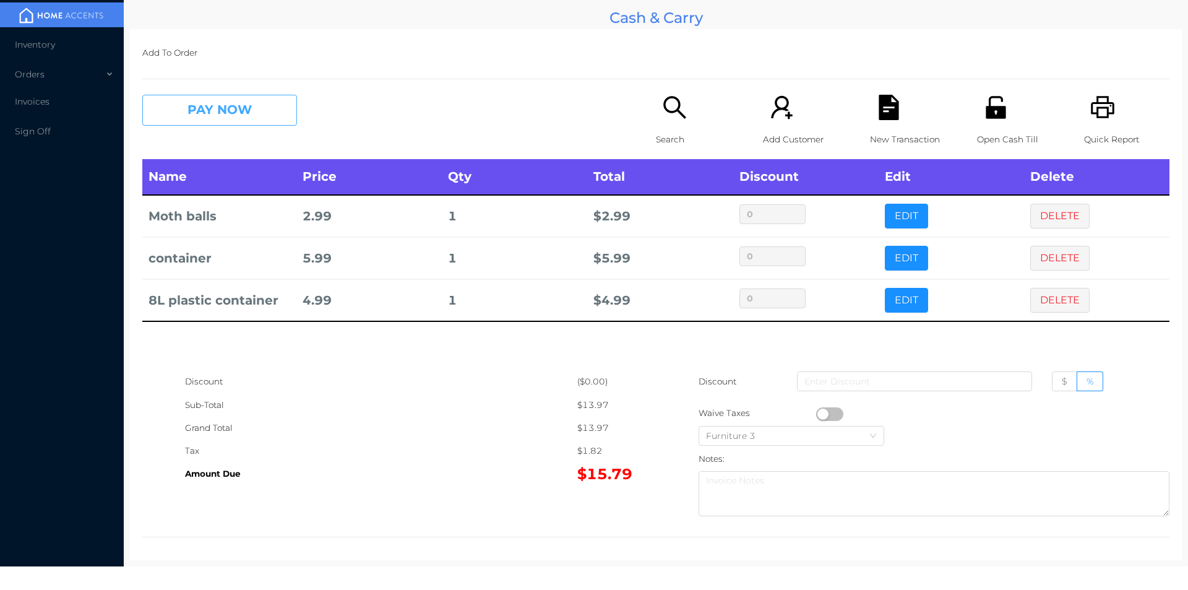
click at [224, 121] on button "PAY NOW" at bounding box center [219, 110] width 155 height 31
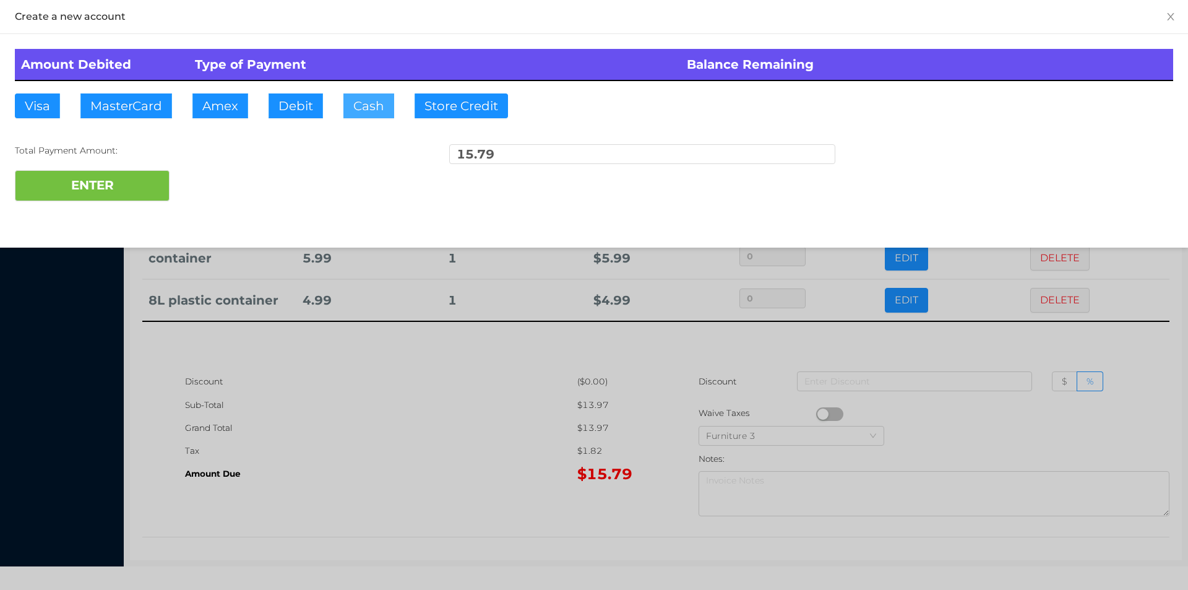
click at [356, 113] on button "Cash" at bounding box center [368, 105] width 51 height 25
type input "20."
click at [121, 186] on button "ENTER" at bounding box center [92, 185] width 155 height 31
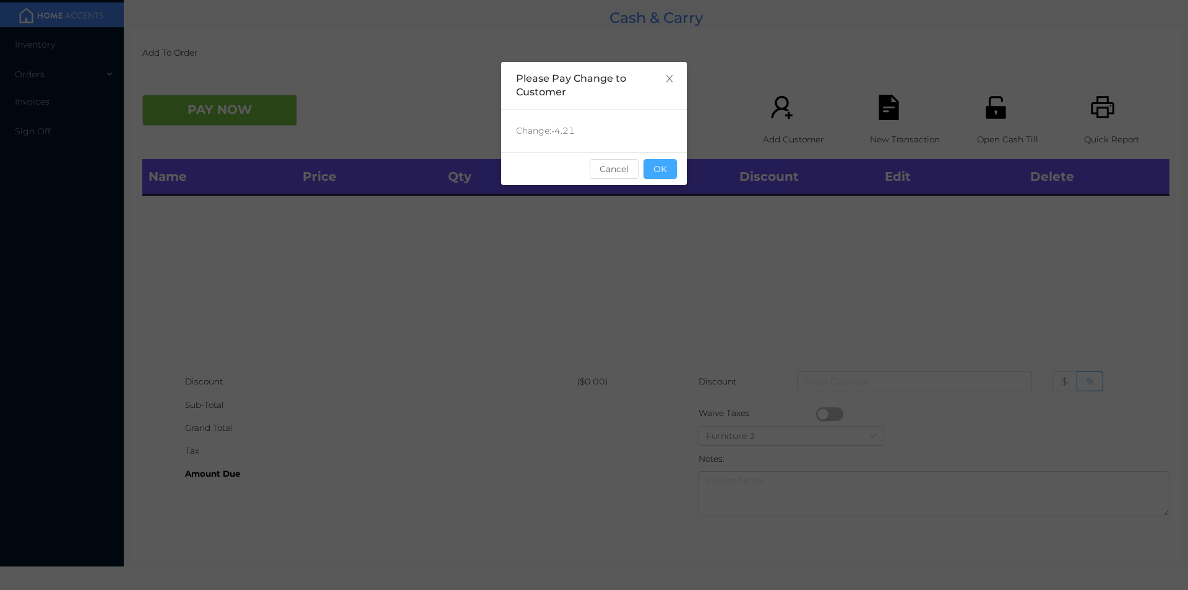
click at [657, 163] on button "OK" at bounding box center [659, 169] width 33 height 20
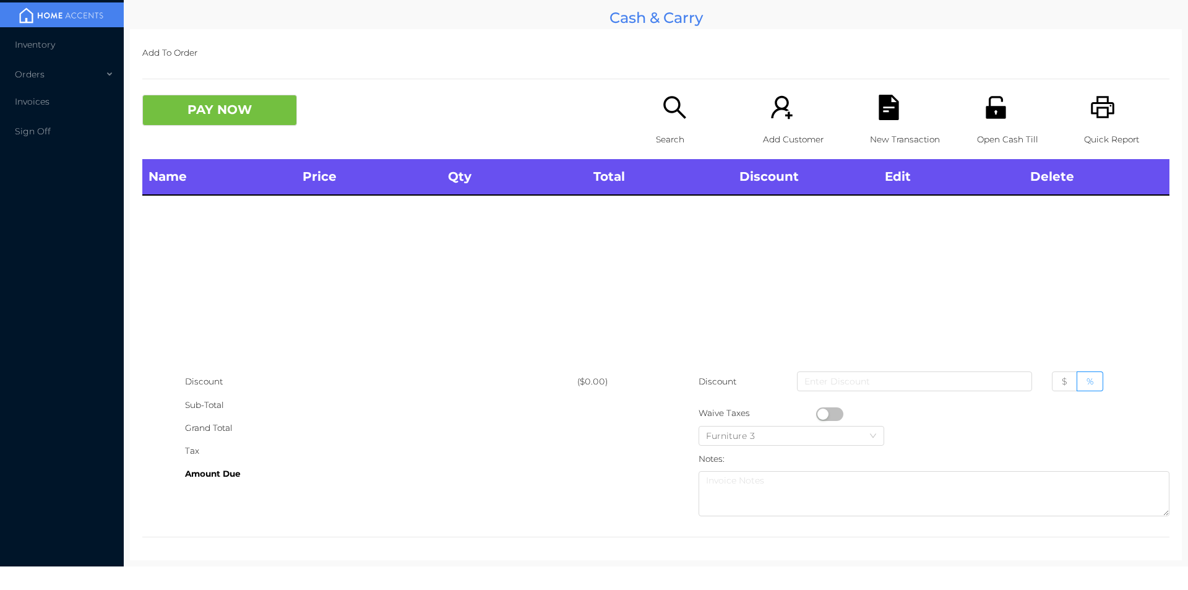
click at [659, 126] on div "Search" at bounding box center [698, 127] width 85 height 64
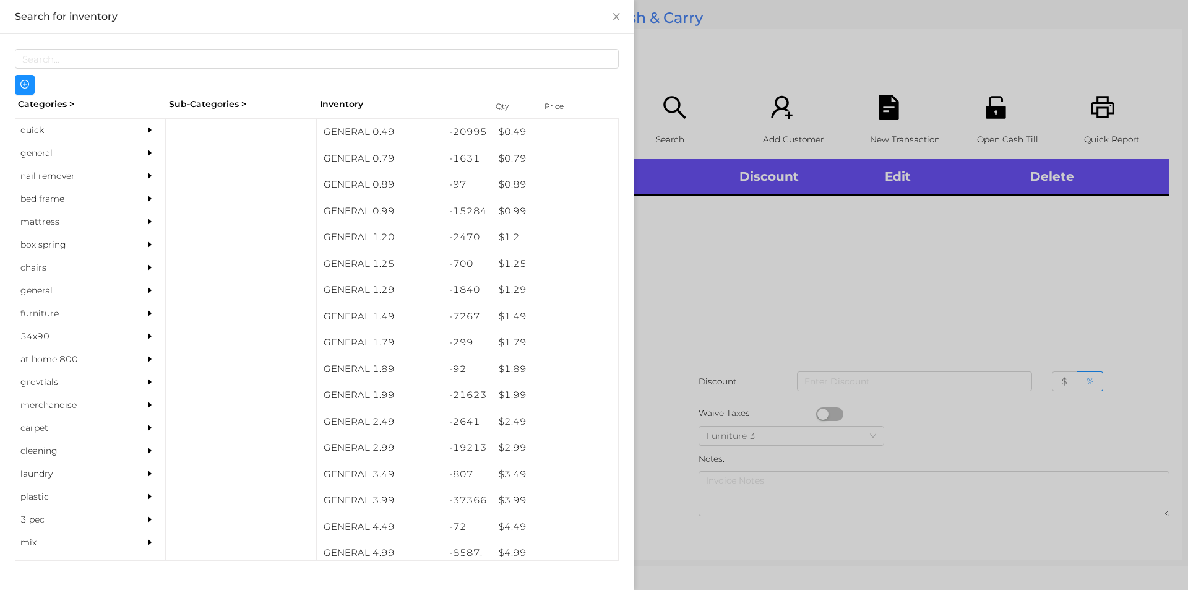
click at [40, 131] on div "quick" at bounding box center [71, 130] width 113 height 23
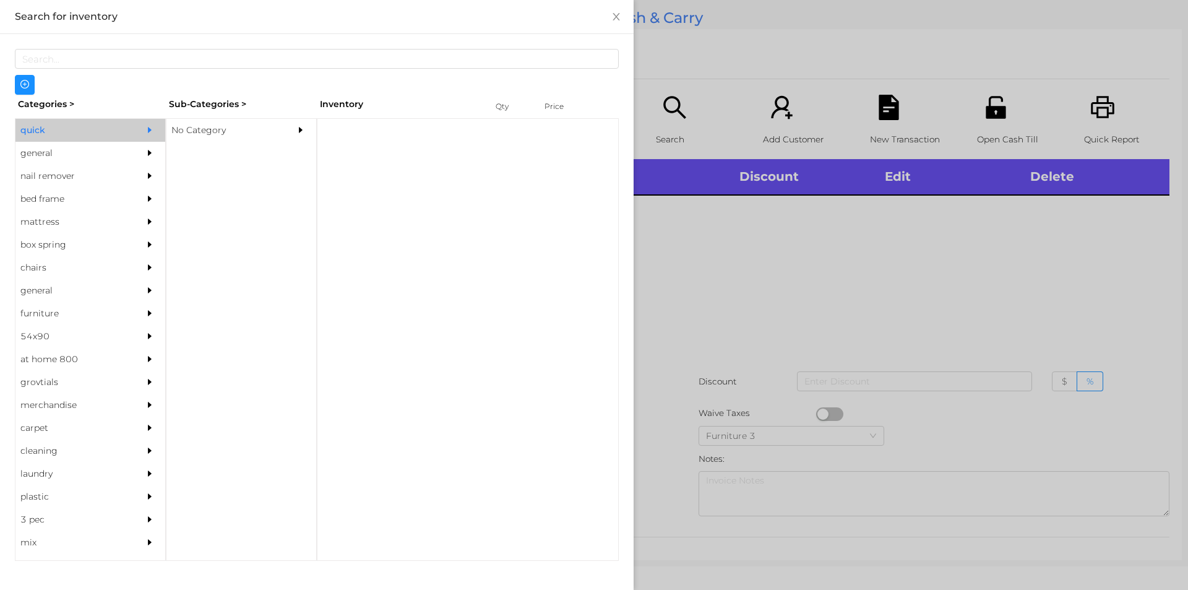
click at [184, 132] on div "No Category" at bounding box center [222, 130] width 113 height 23
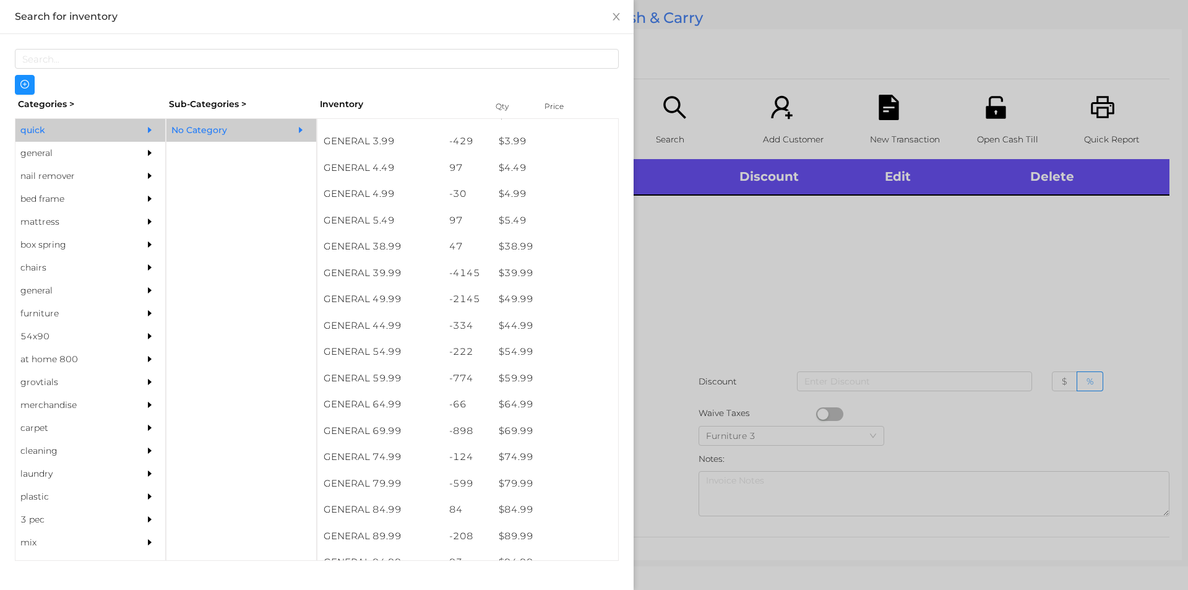
scroll to position [570, 0]
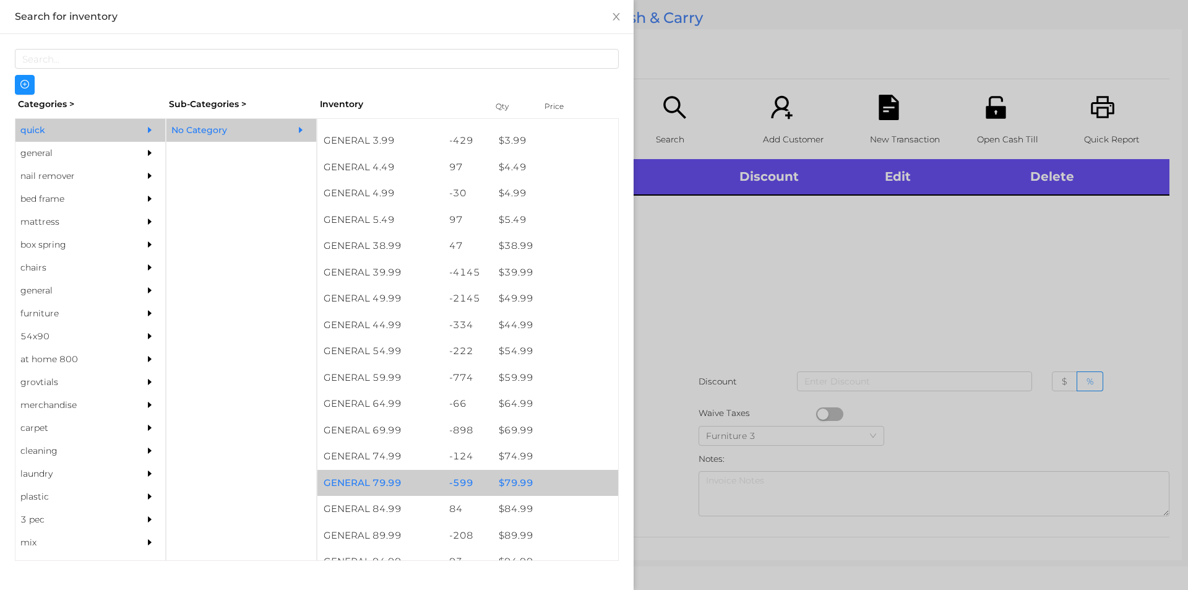
click at [505, 492] on div "$ 79.99" at bounding box center [555, 483] width 126 height 27
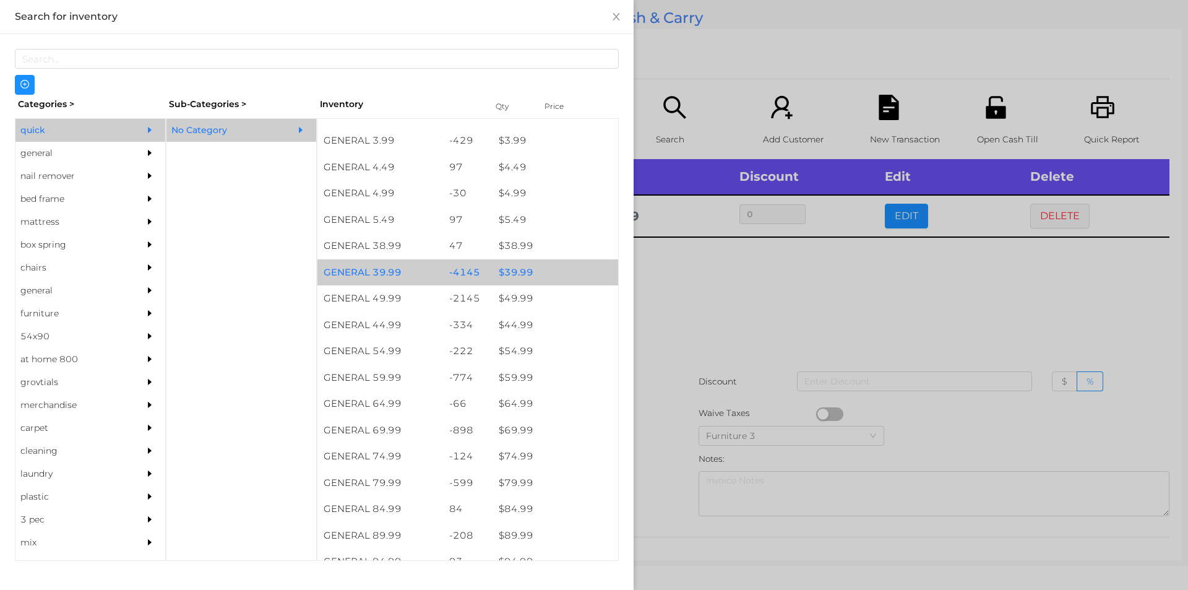
click at [513, 274] on div "$ 39.99" at bounding box center [555, 272] width 126 height 27
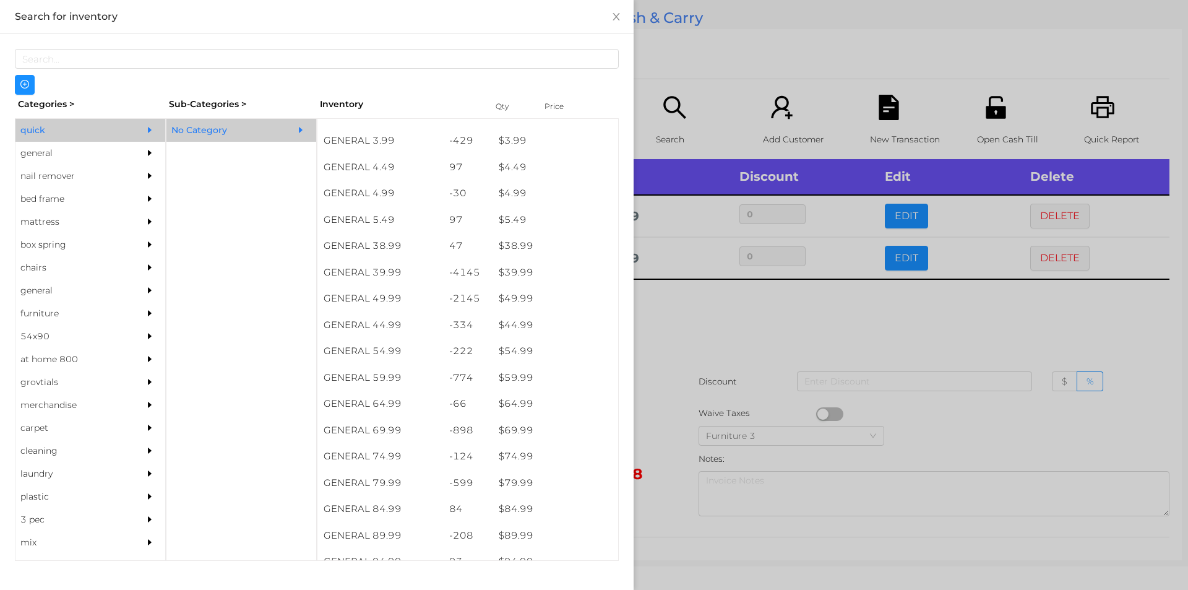
click at [696, 314] on div at bounding box center [594, 295] width 1188 height 590
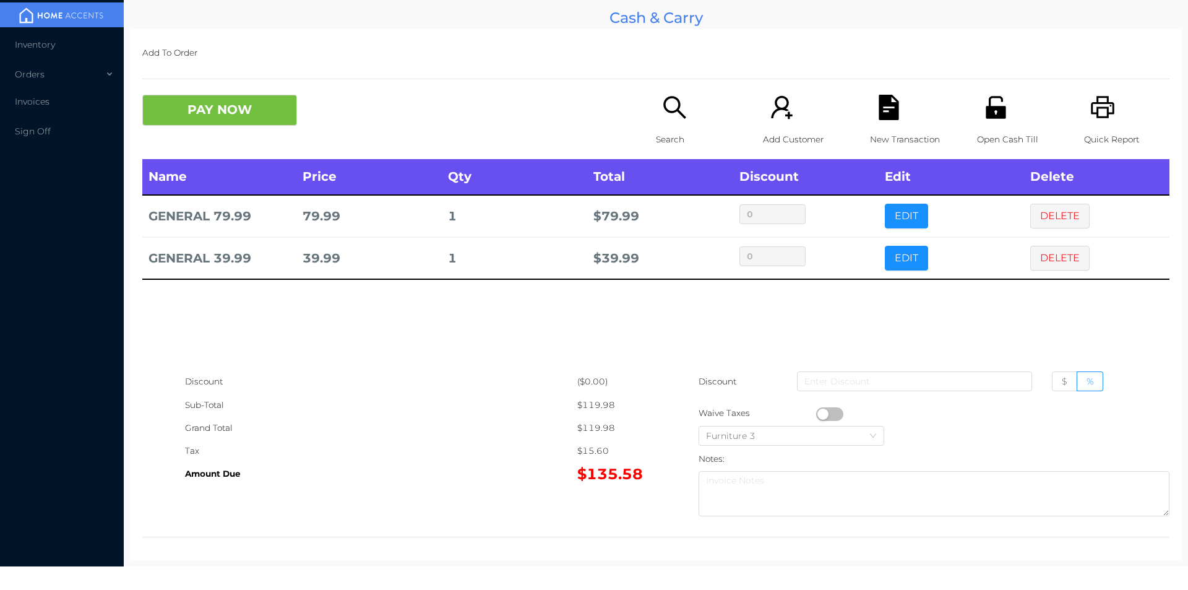
click at [883, 98] on icon "icon: file-text" at bounding box center [888, 107] width 20 height 25
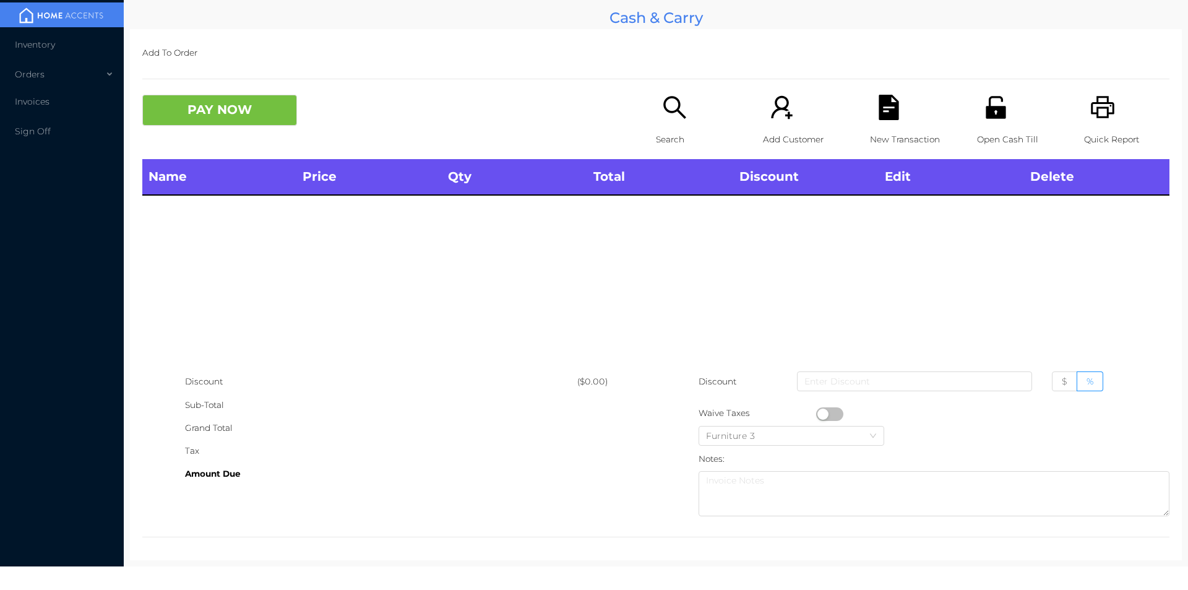
click at [672, 122] on div "Search" at bounding box center [698, 127] width 85 height 64
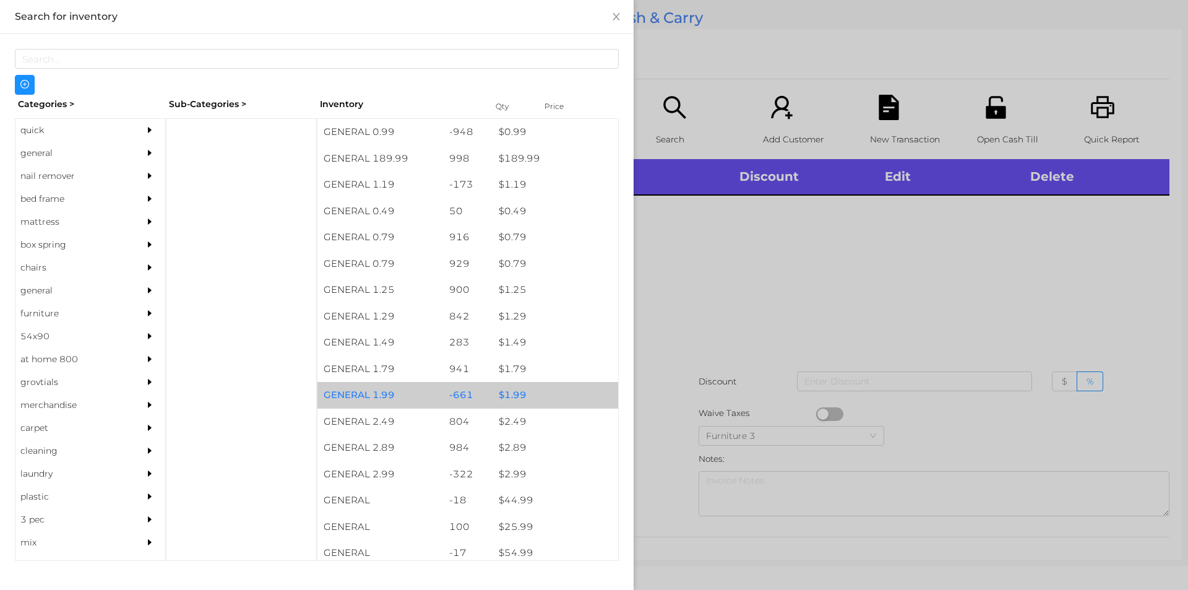
click at [506, 391] on div "$ 1.99" at bounding box center [555, 395] width 126 height 27
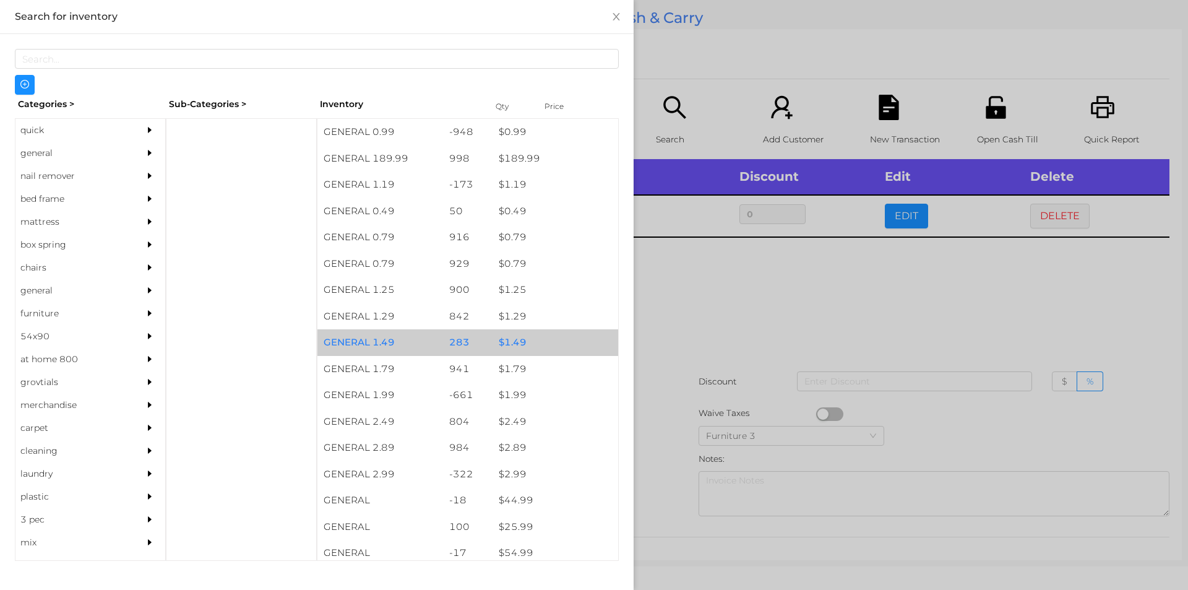
click at [509, 341] on div "$ 1.49" at bounding box center [555, 342] width 126 height 27
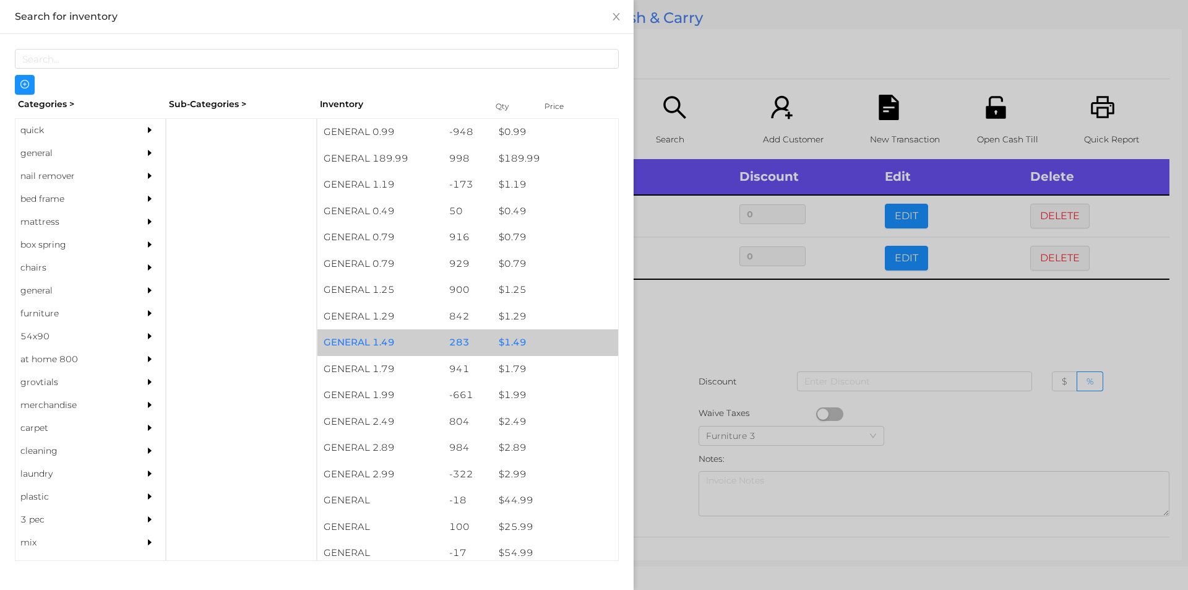
click at [504, 337] on div "$ 1.49" at bounding box center [555, 342] width 126 height 27
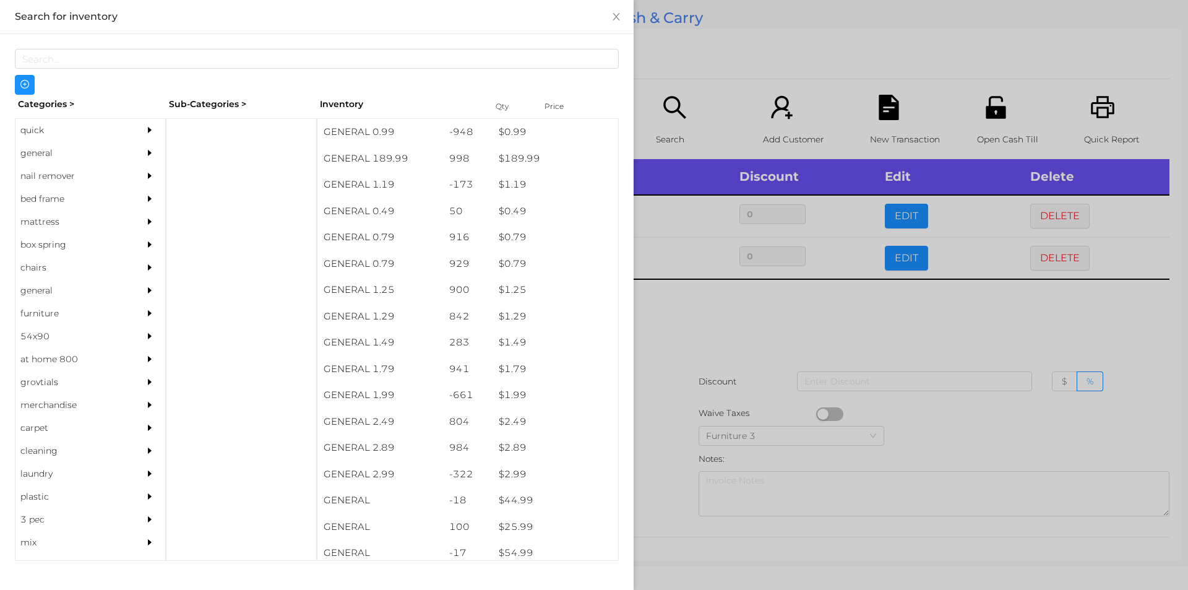
click at [760, 325] on div at bounding box center [594, 295] width 1188 height 590
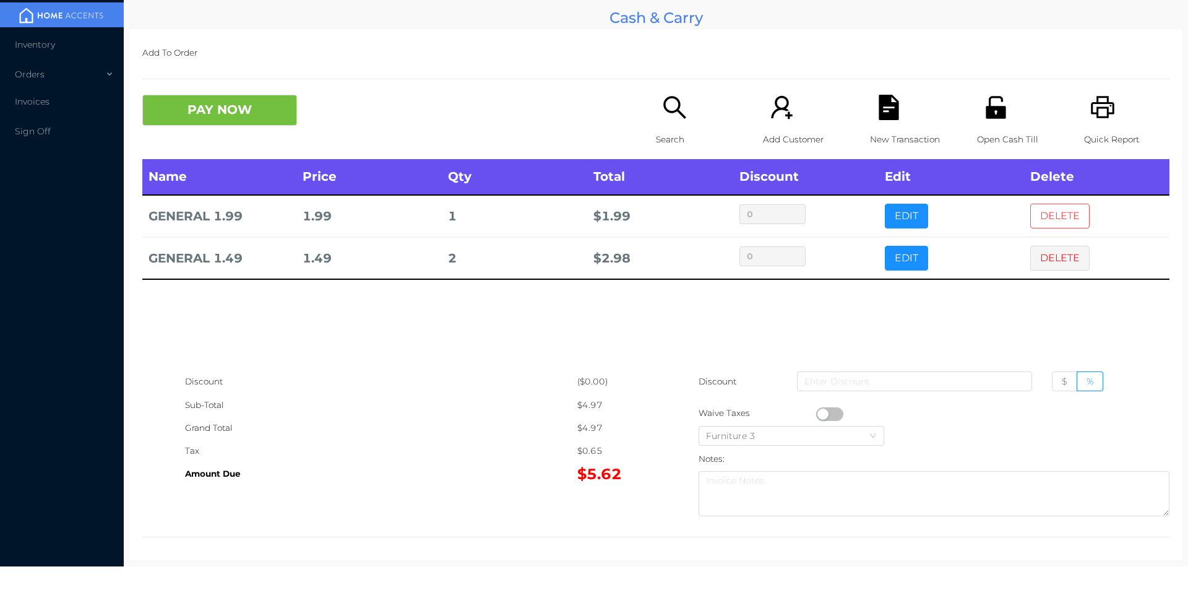
click at [1044, 206] on button "DELETE" at bounding box center [1059, 216] width 59 height 25
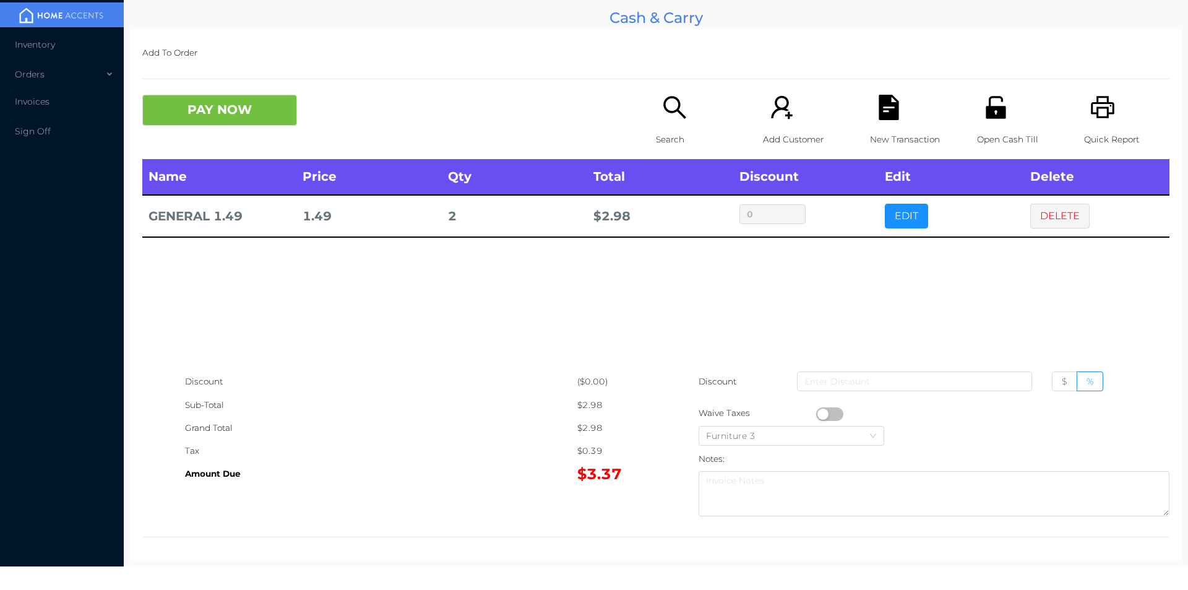
click at [819, 413] on button "button" at bounding box center [829, 414] width 27 height 14
click at [220, 114] on button "PAY NOW" at bounding box center [219, 110] width 155 height 31
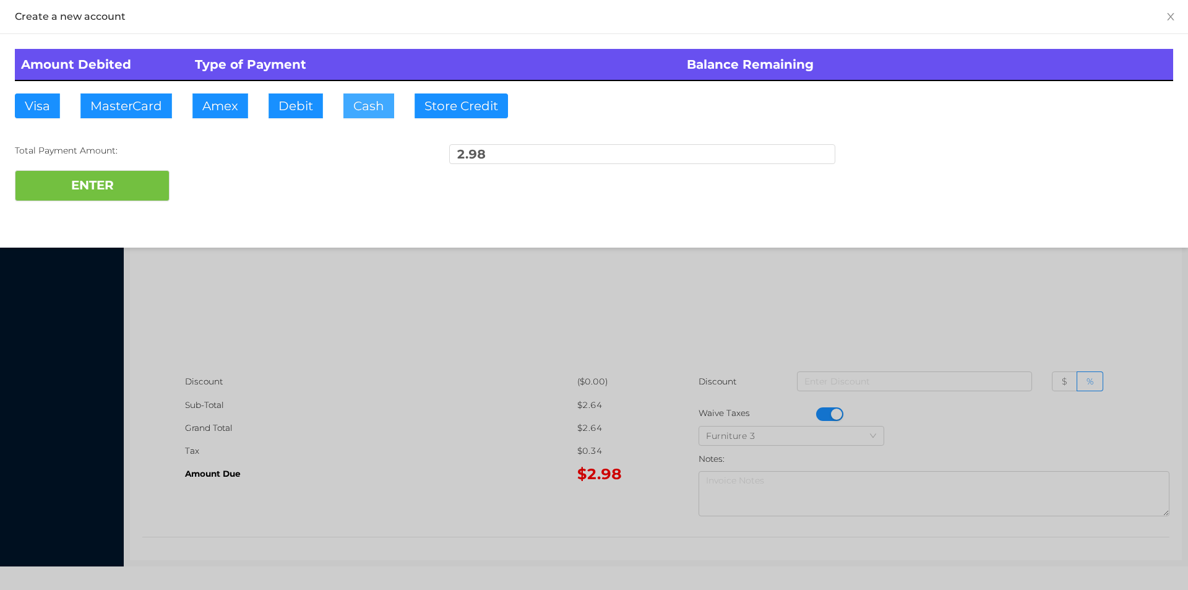
click at [366, 116] on button "Cash" at bounding box center [368, 105] width 51 height 25
type input "20."
click at [132, 189] on button "ENTER" at bounding box center [92, 185] width 155 height 31
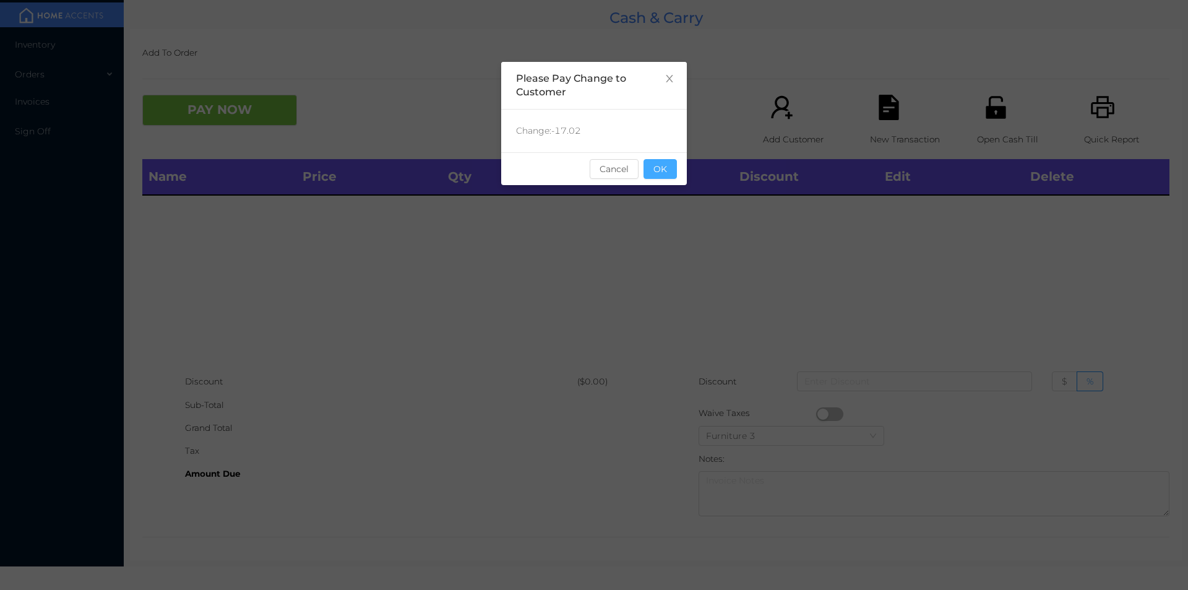
click at [653, 175] on button "OK" at bounding box center [659, 169] width 33 height 20
click at [679, 241] on div "Name Price Qty Total Discount Edit Delete" at bounding box center [655, 264] width 1027 height 211
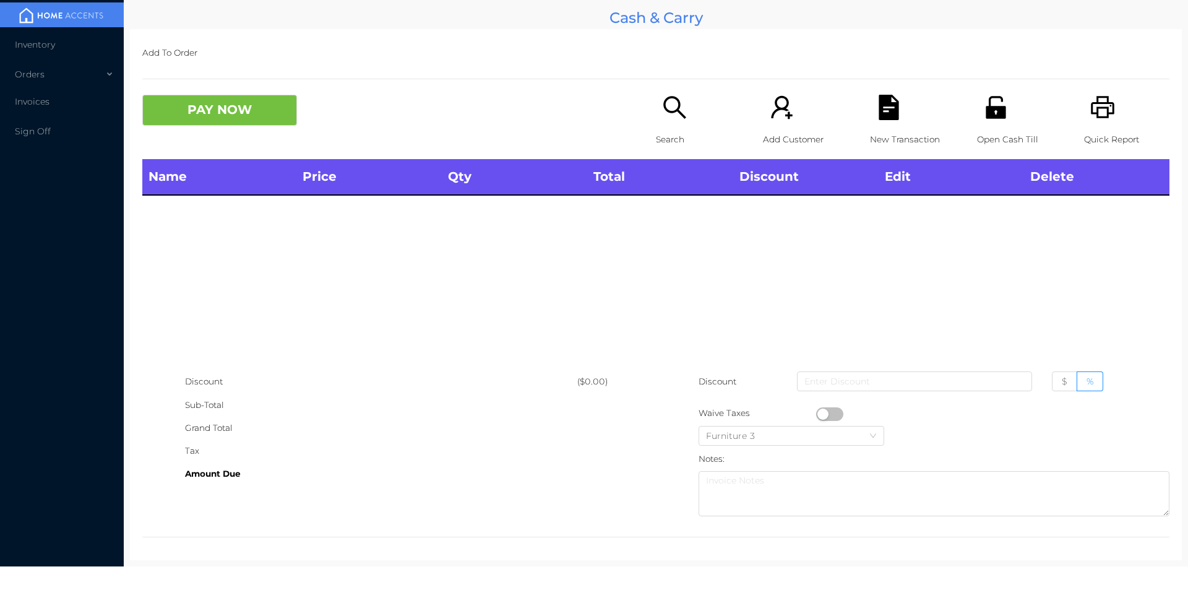
click at [1101, 119] on icon "icon: printer" at bounding box center [1102, 107] width 25 height 25
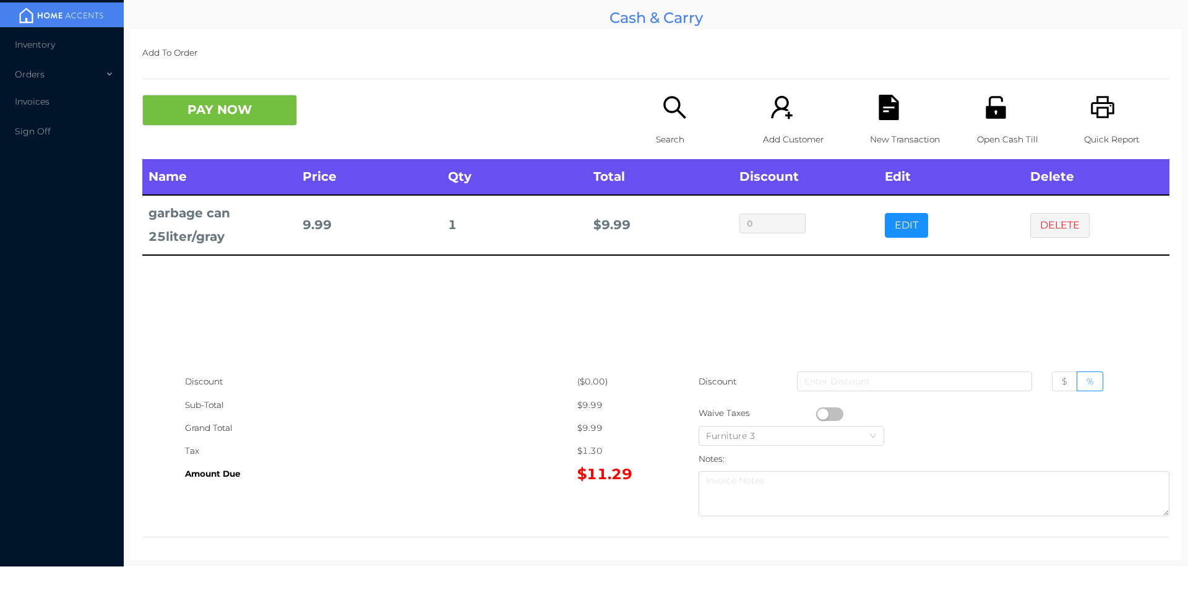
click at [230, 109] on button "PAY NOW" at bounding box center [219, 110] width 155 height 31
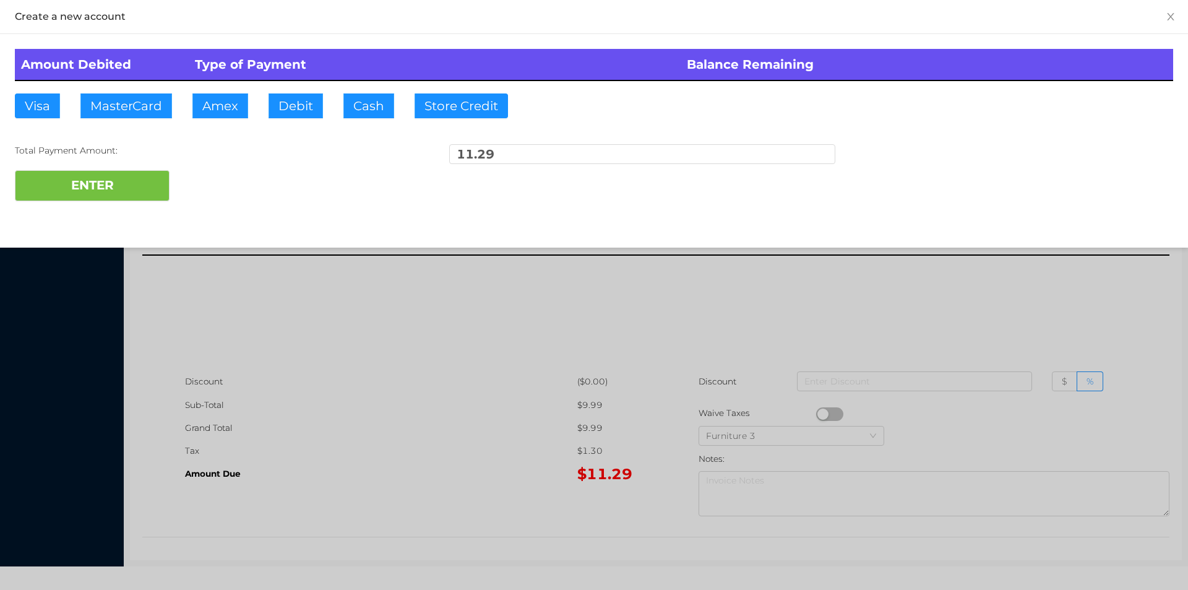
click at [356, 369] on div at bounding box center [594, 295] width 1188 height 590
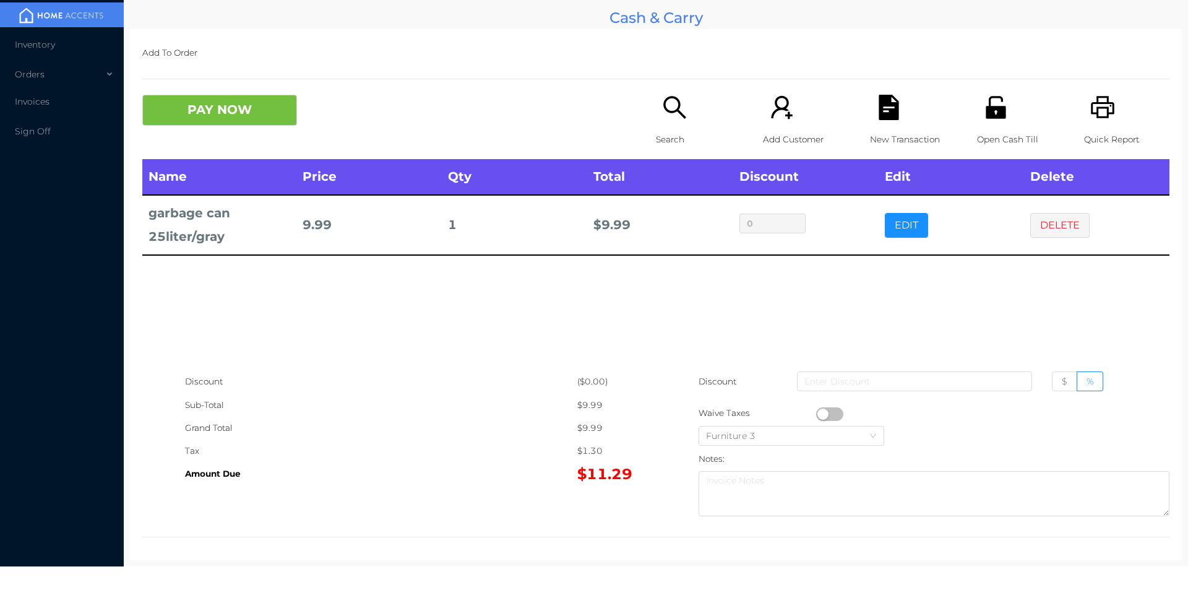
click at [977, 106] on div "Open Cash Till" at bounding box center [1019, 127] width 85 height 64
click at [1030, 217] on button "DELETE" at bounding box center [1059, 225] width 59 height 25
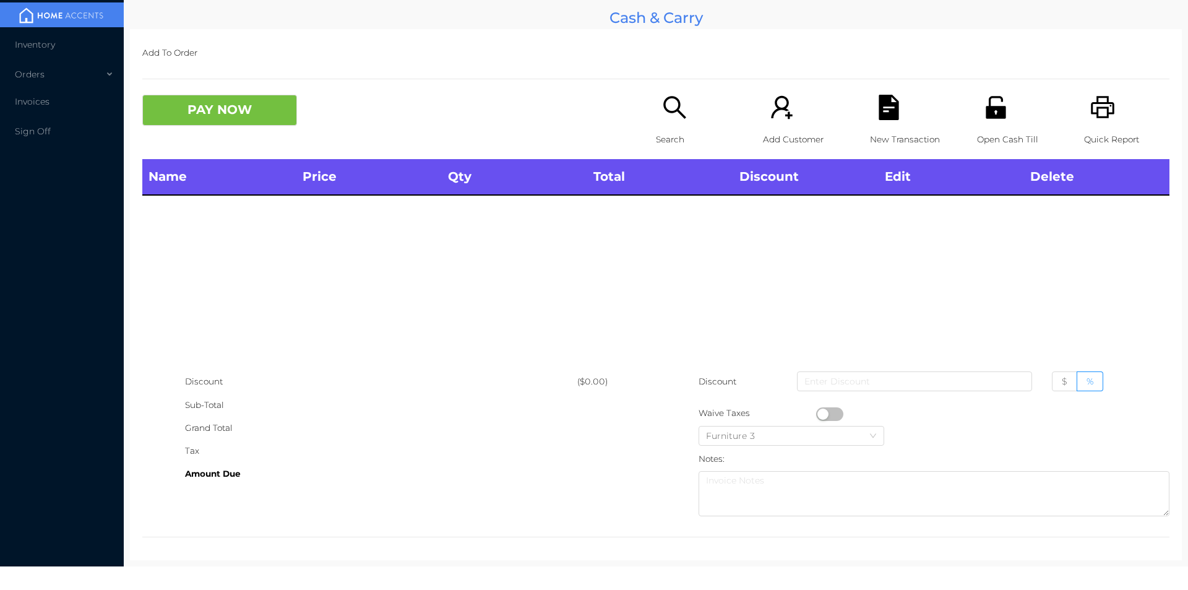
click at [663, 129] on p "Search" at bounding box center [698, 139] width 85 height 23
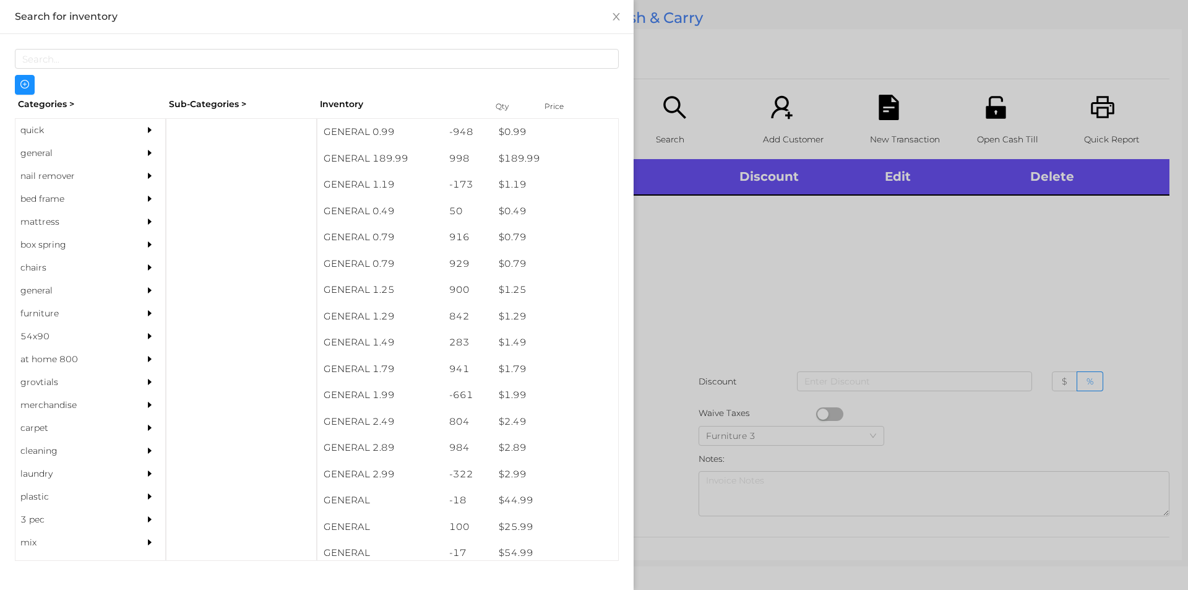
click at [28, 132] on div "quick" at bounding box center [71, 130] width 113 height 23
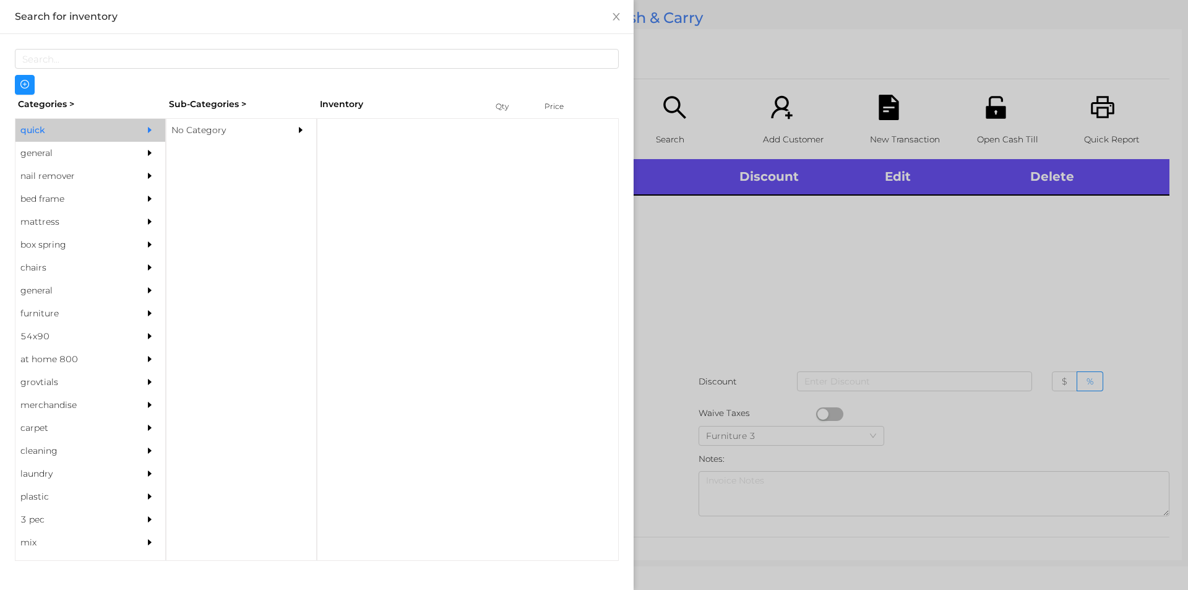
click at [191, 134] on div "No Category" at bounding box center [222, 130] width 113 height 23
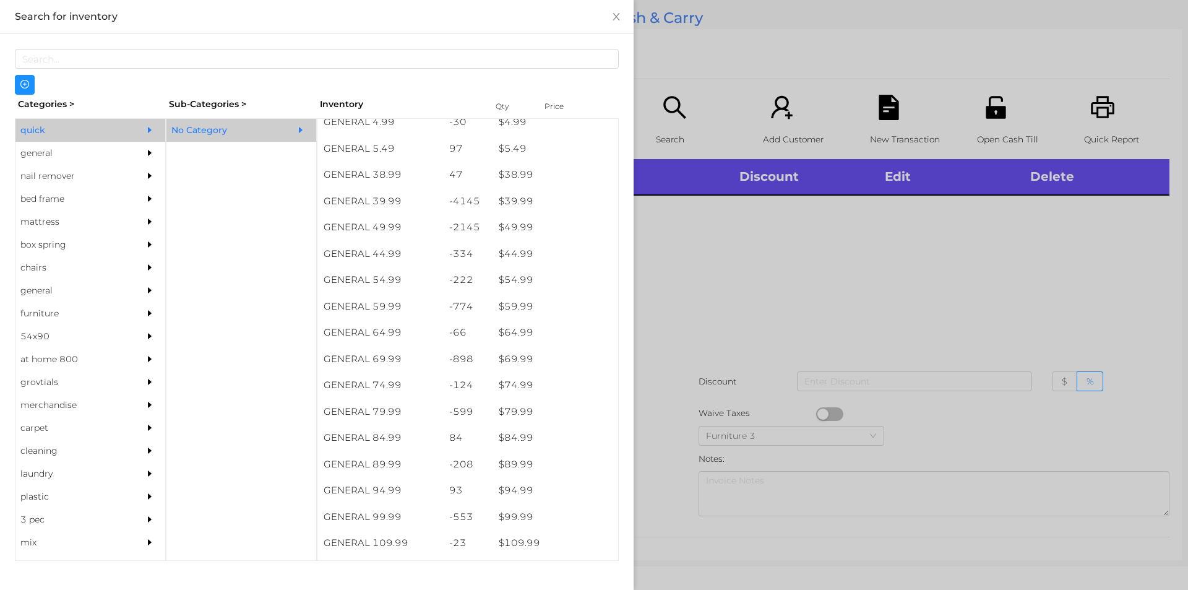
scroll to position [642, 0]
click at [514, 512] on div "$ 99.99" at bounding box center [555, 515] width 126 height 27
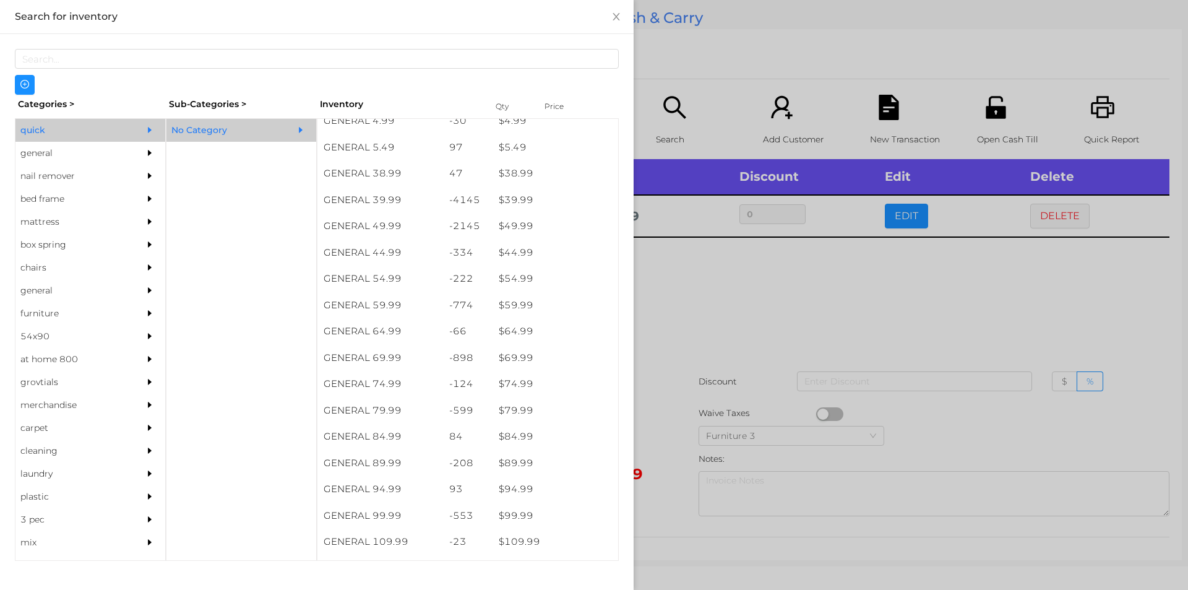
click at [677, 416] on div at bounding box center [594, 295] width 1188 height 590
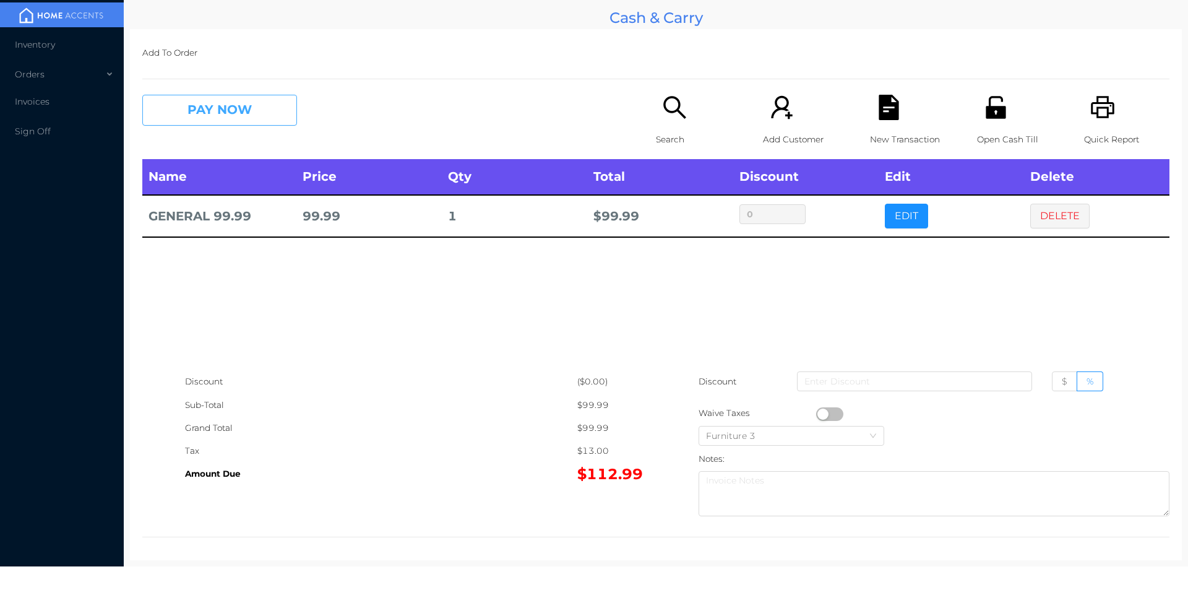
click at [212, 118] on button "PAY NOW" at bounding box center [219, 110] width 155 height 31
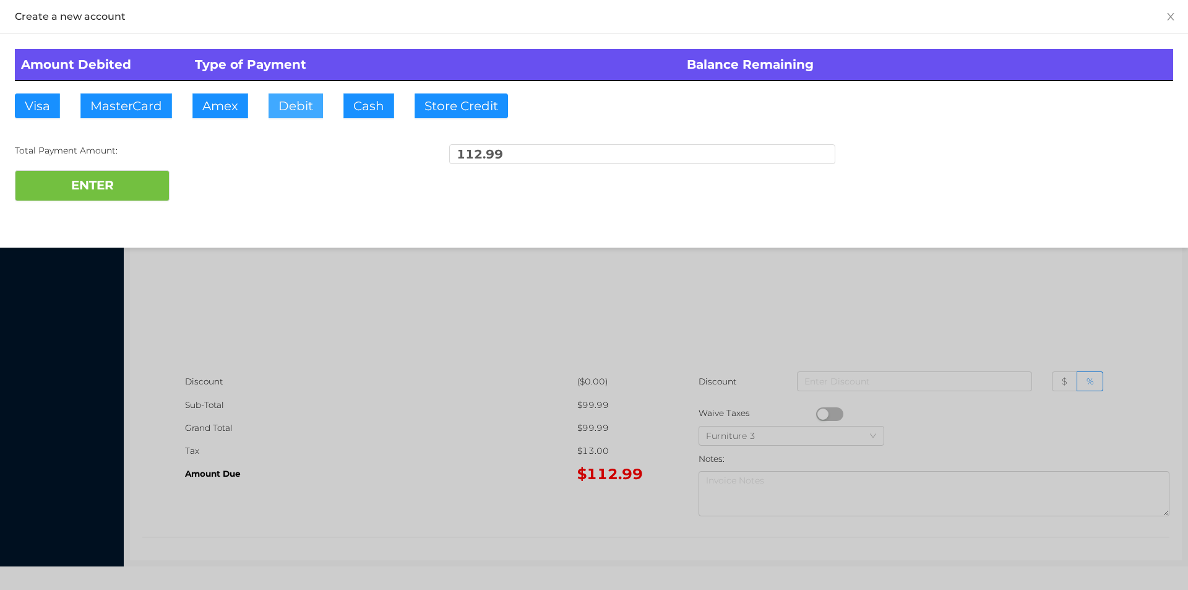
click at [289, 114] on button "Debit" at bounding box center [295, 105] width 54 height 25
click at [108, 187] on button "ENTER" at bounding box center [92, 185] width 155 height 31
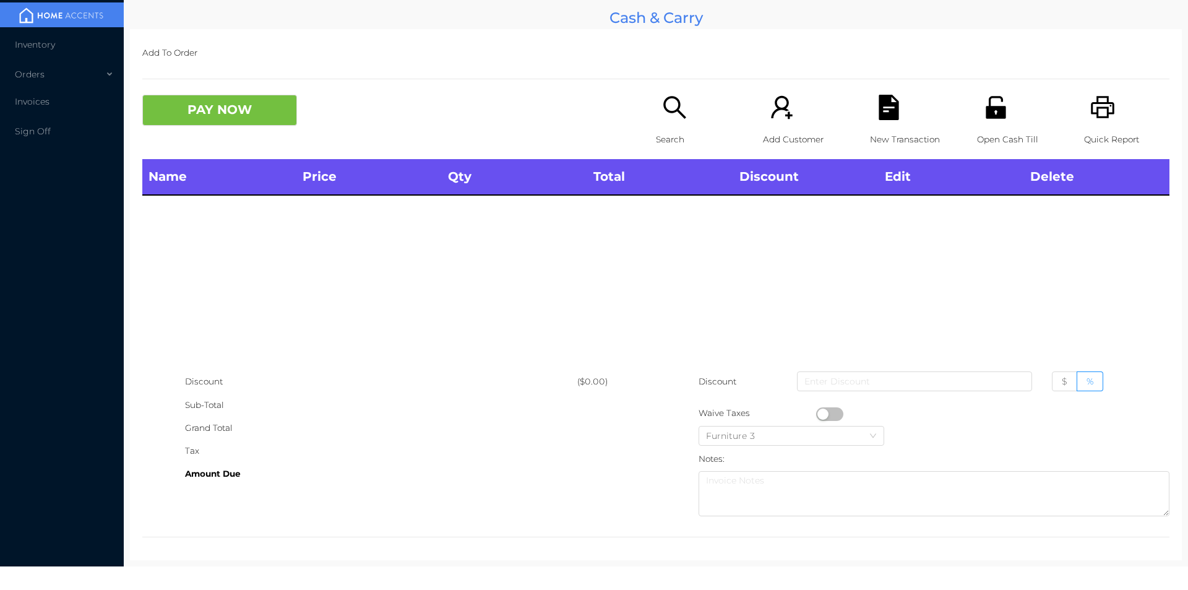
click at [664, 119] on icon "icon: search" at bounding box center [674, 107] width 25 height 25
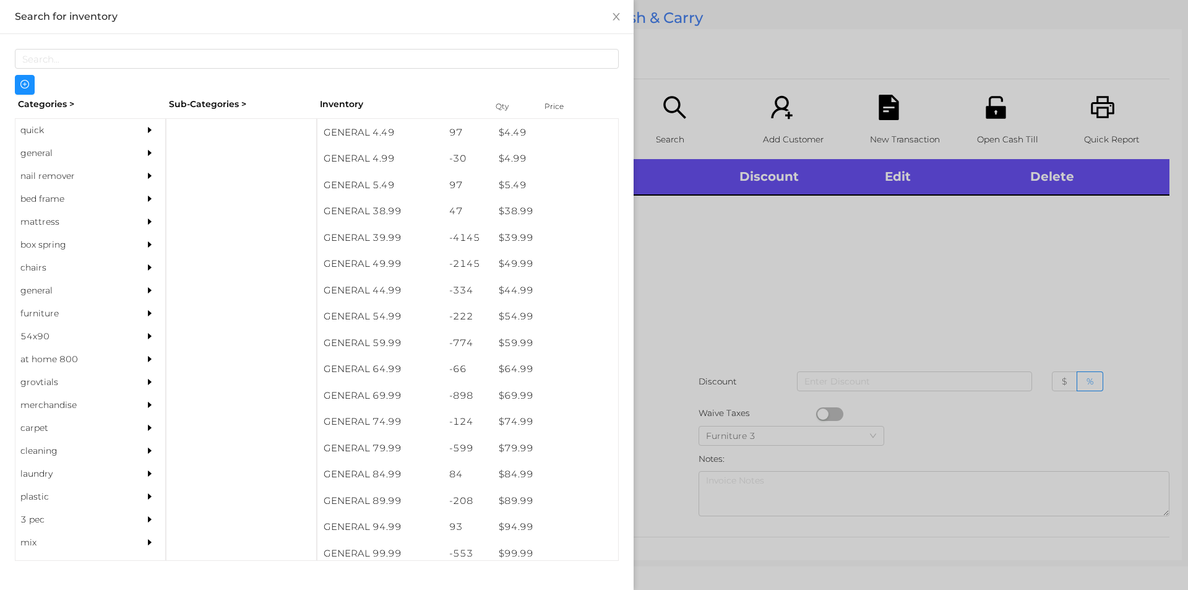
scroll to position [611, 0]
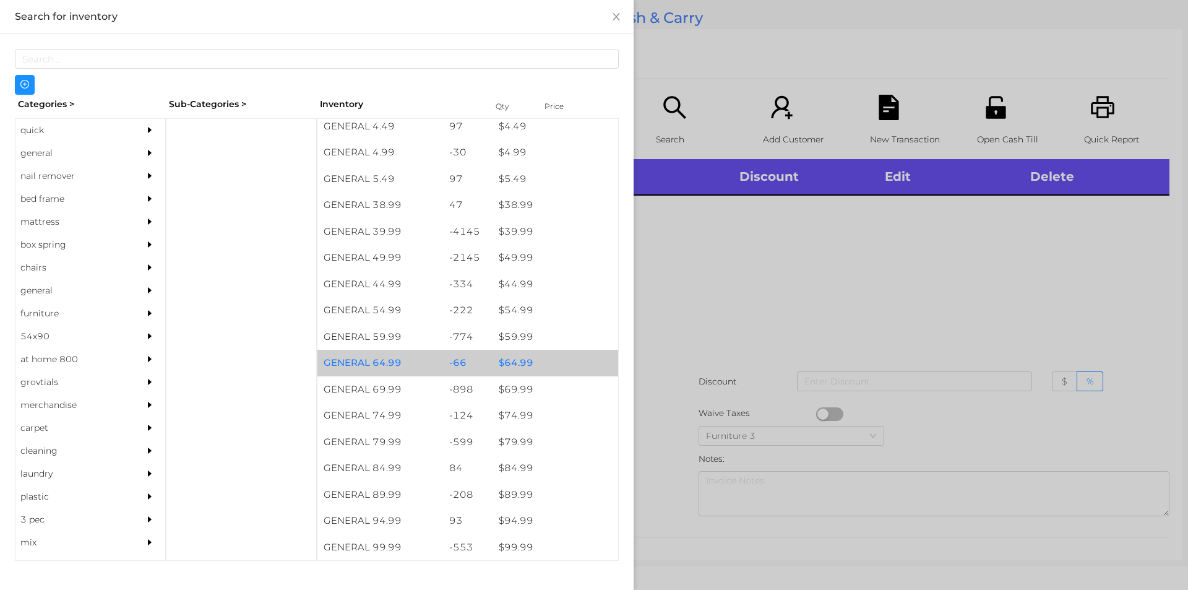
click at [520, 361] on div "$ 64.99" at bounding box center [555, 363] width 126 height 27
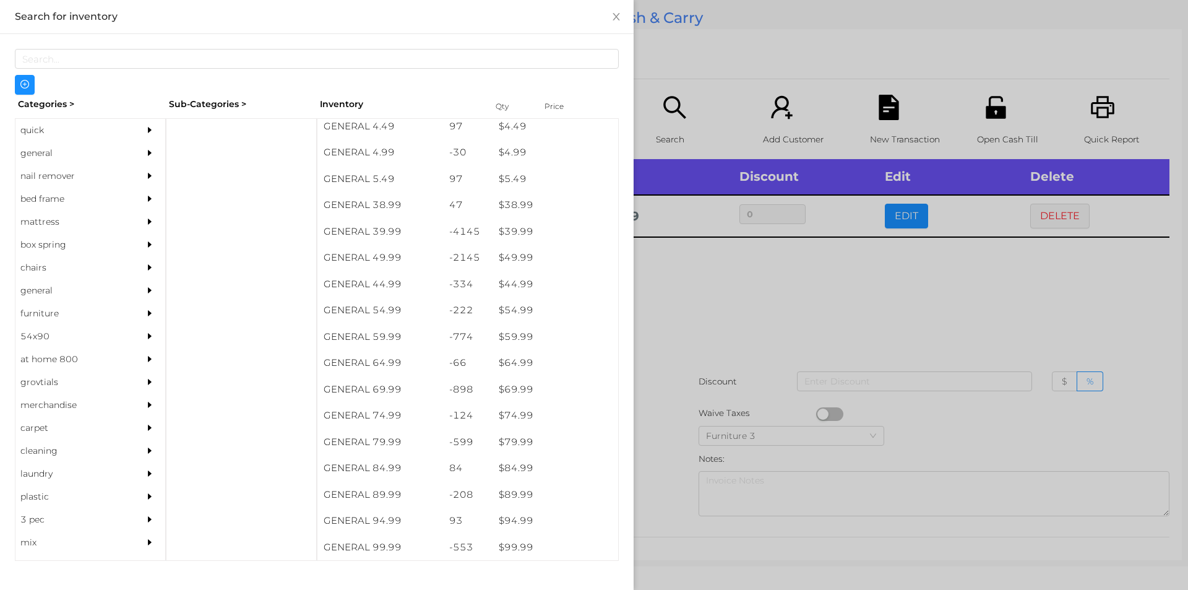
click at [742, 301] on div at bounding box center [594, 295] width 1188 height 590
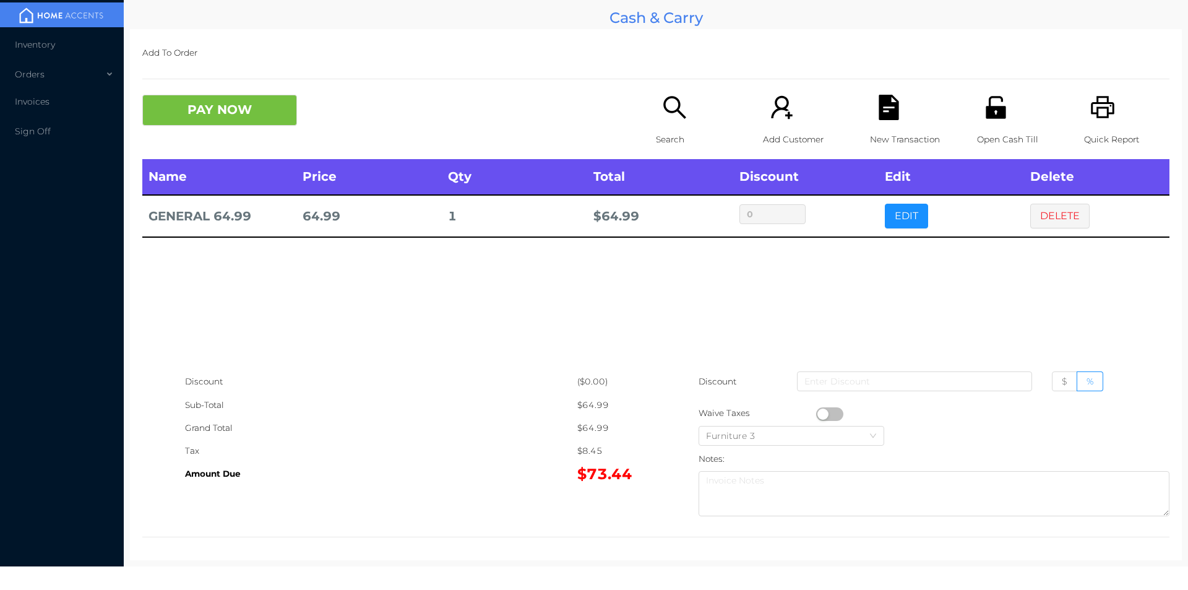
click at [1042, 218] on button "DELETE" at bounding box center [1059, 216] width 59 height 25
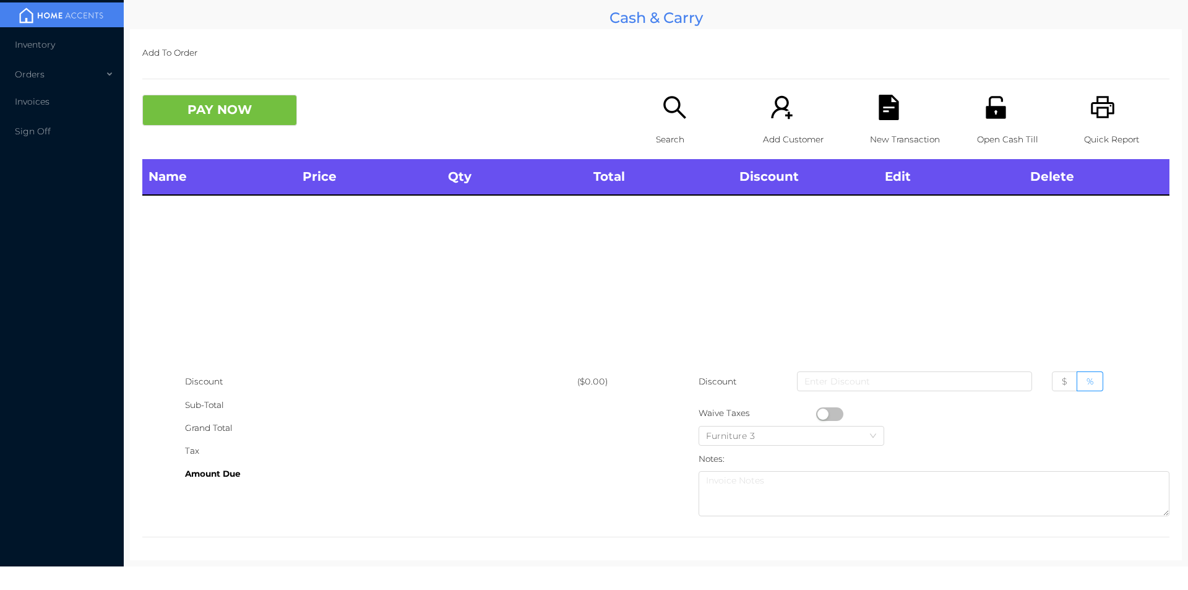
click at [1111, 121] on div "Quick Report" at bounding box center [1126, 127] width 85 height 64
click at [234, 125] on button "PAY NOW" at bounding box center [219, 110] width 155 height 31
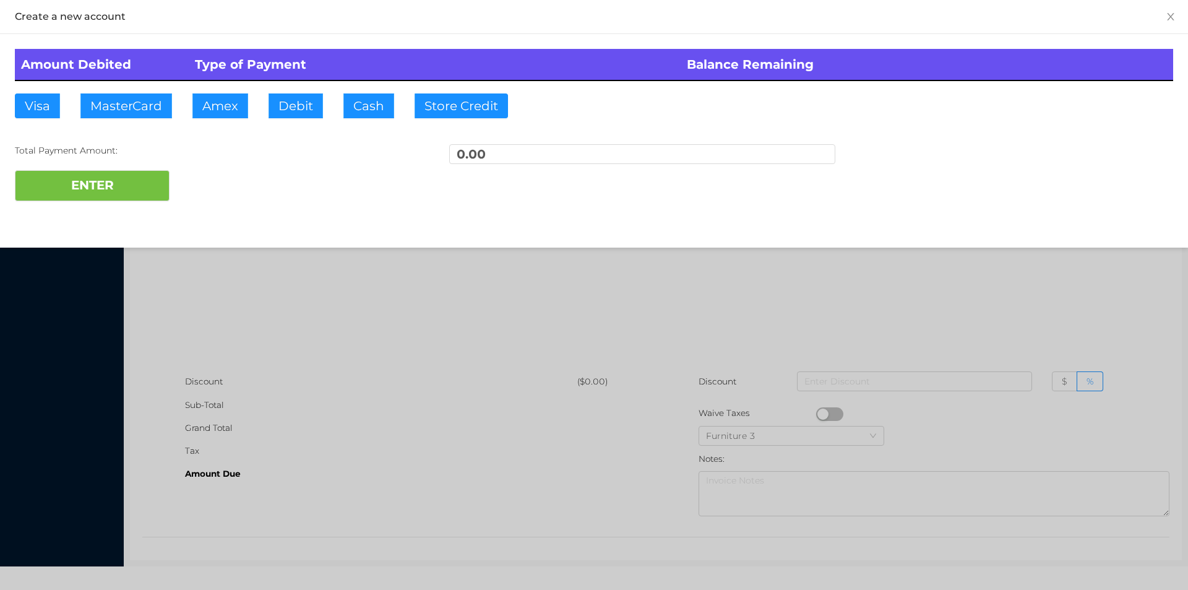
click at [249, 291] on div at bounding box center [594, 295] width 1188 height 590
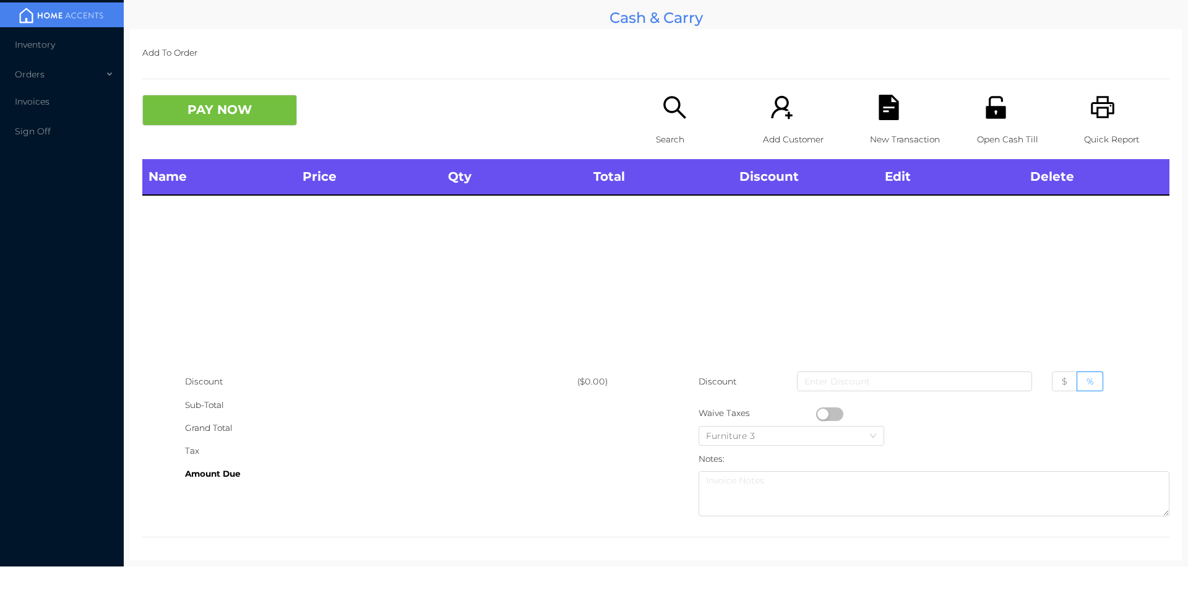
click at [656, 139] on p "Search" at bounding box center [698, 139] width 85 height 23
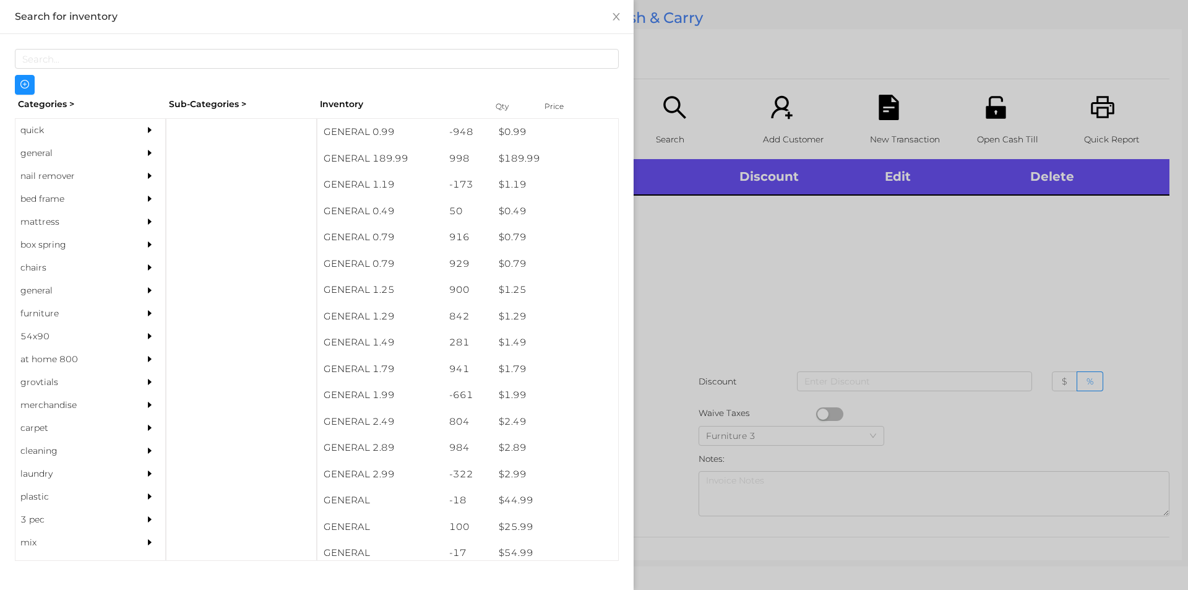
click at [765, 258] on div at bounding box center [594, 295] width 1188 height 590
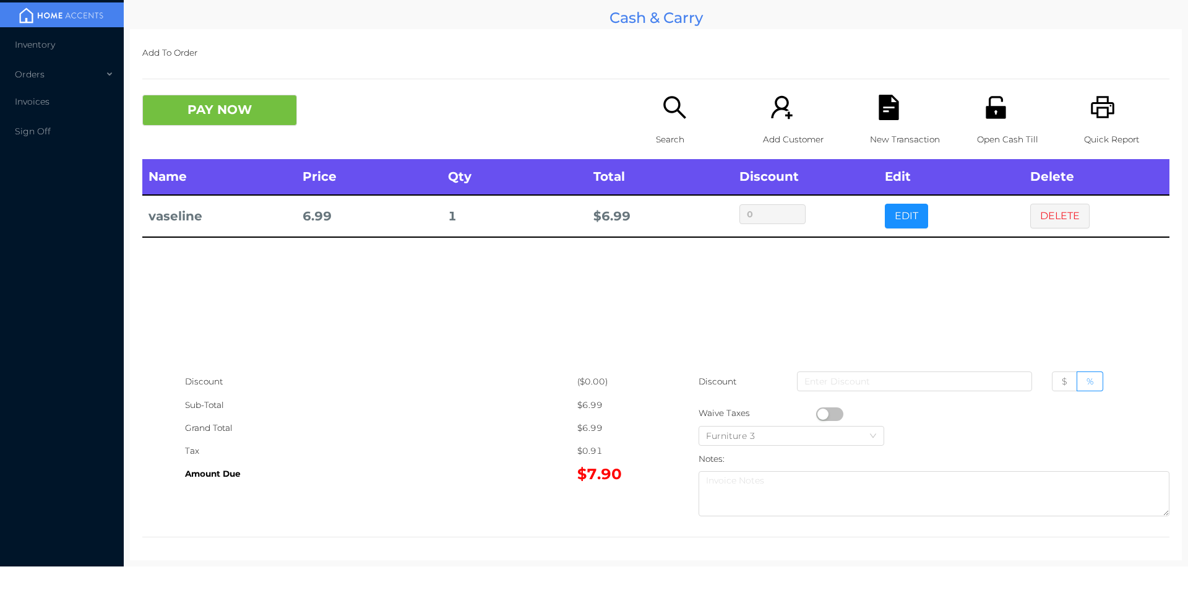
click at [676, 122] on div "Search" at bounding box center [698, 127] width 85 height 64
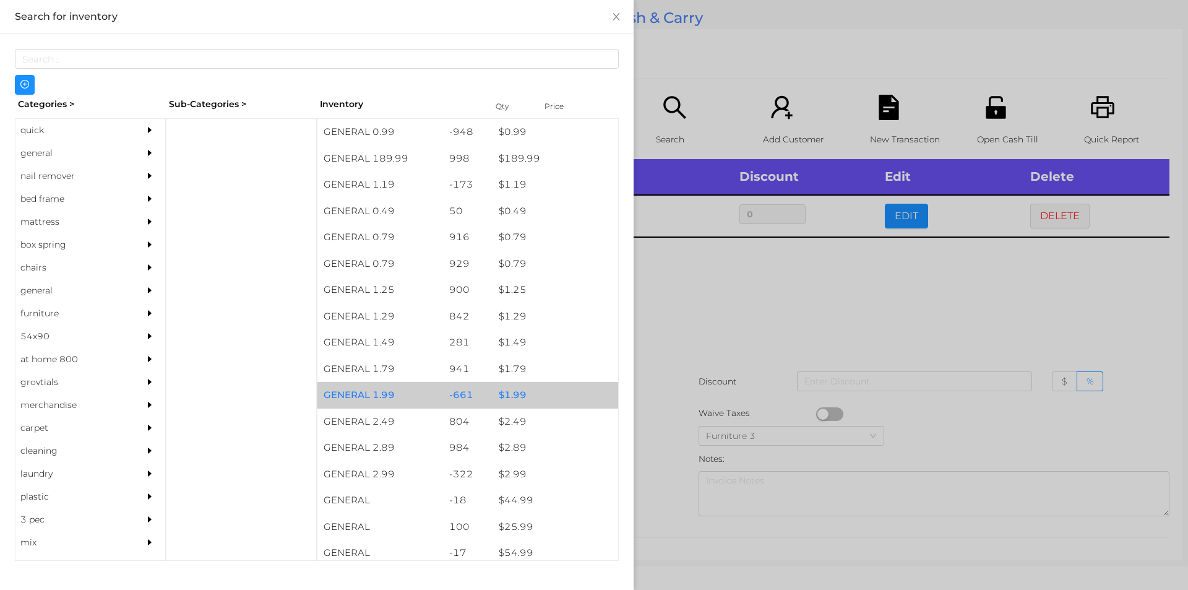
click at [507, 392] on div "$ 1.99" at bounding box center [555, 395] width 126 height 27
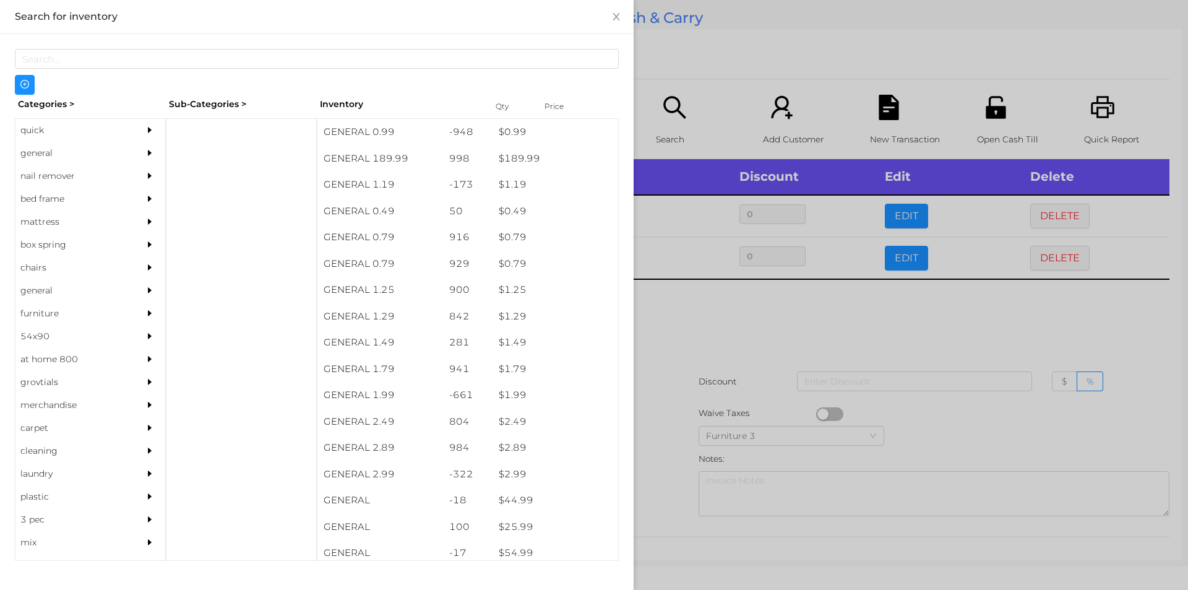
click at [672, 335] on div at bounding box center [594, 295] width 1188 height 590
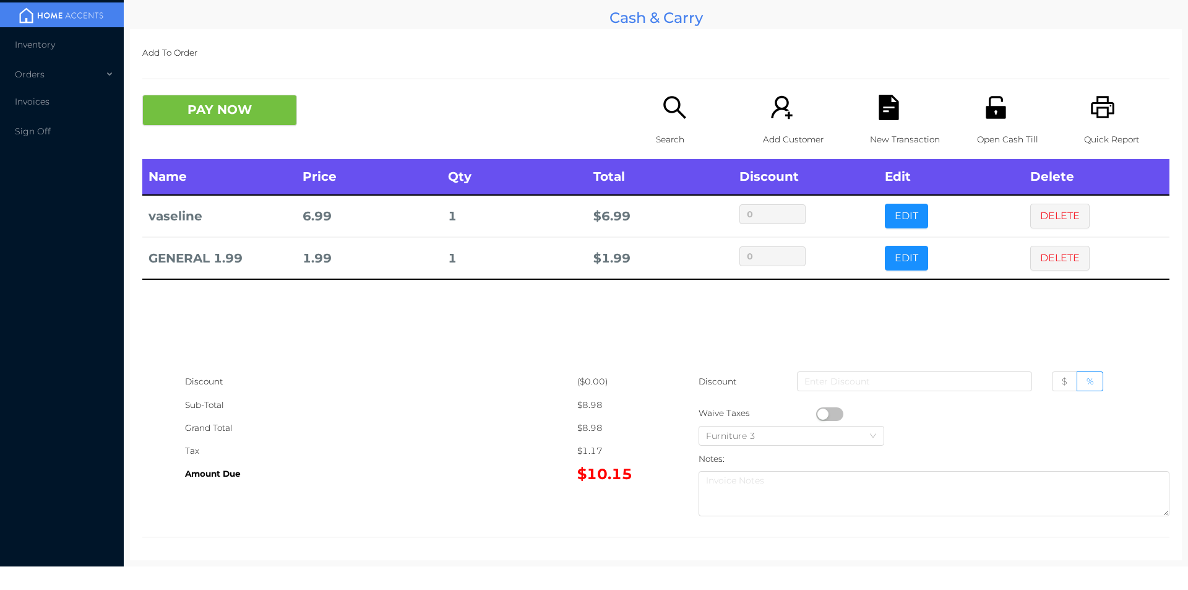
click at [892, 113] on icon "icon: file-text" at bounding box center [888, 107] width 25 height 25
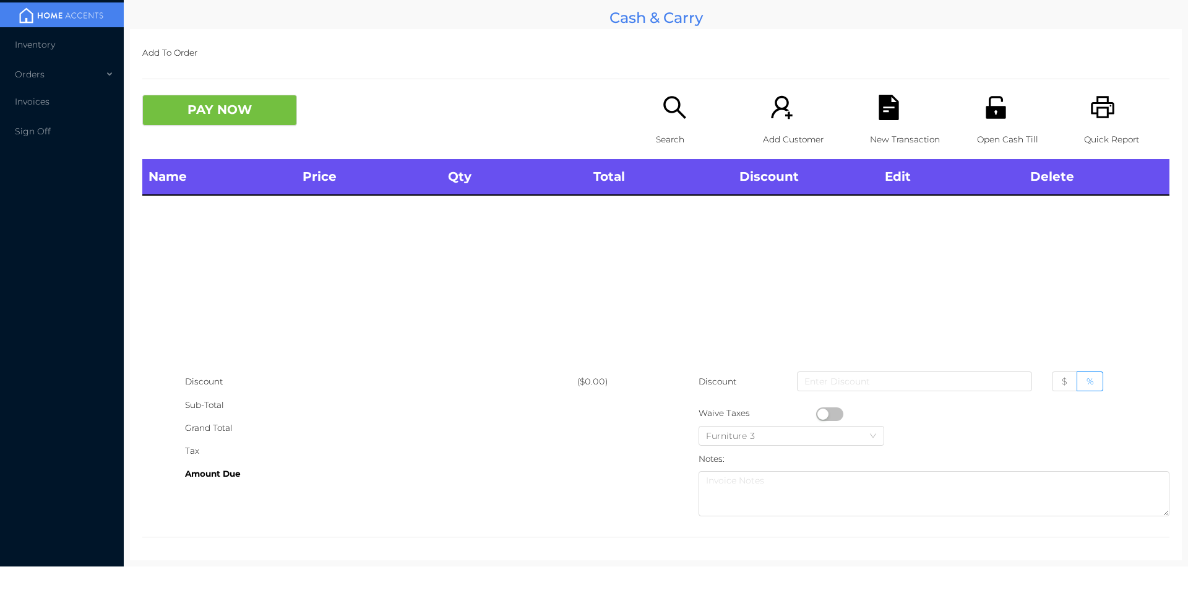
click at [1106, 122] on div "Quick Report" at bounding box center [1126, 127] width 85 height 64
click at [902, 126] on div "New Transaction" at bounding box center [912, 127] width 85 height 64
click at [241, 97] on button "PAY NOW" at bounding box center [219, 110] width 155 height 31
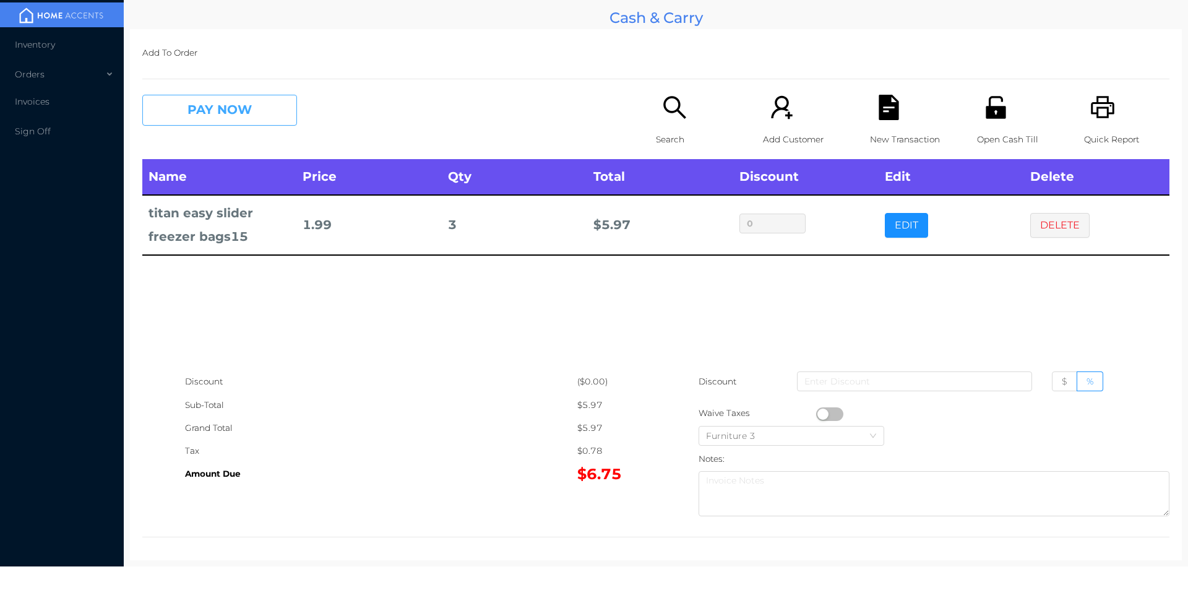
click at [197, 119] on button "PAY NOW" at bounding box center [219, 110] width 155 height 31
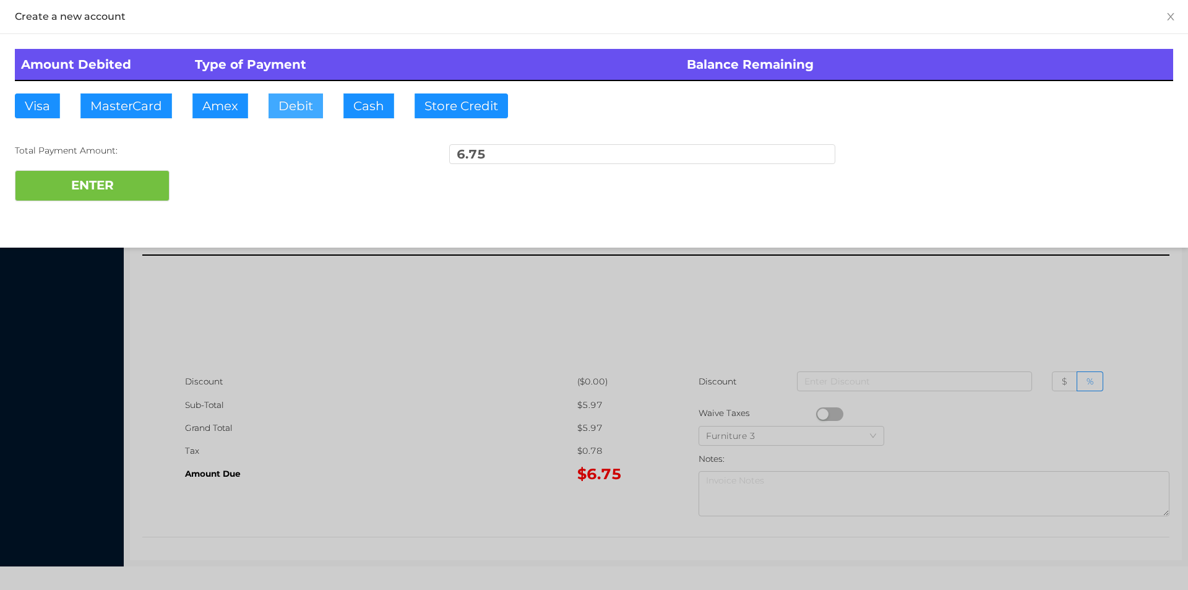
click at [291, 109] on button "Debit" at bounding box center [295, 105] width 54 height 25
click at [125, 197] on button "ENTER" at bounding box center [92, 185] width 155 height 31
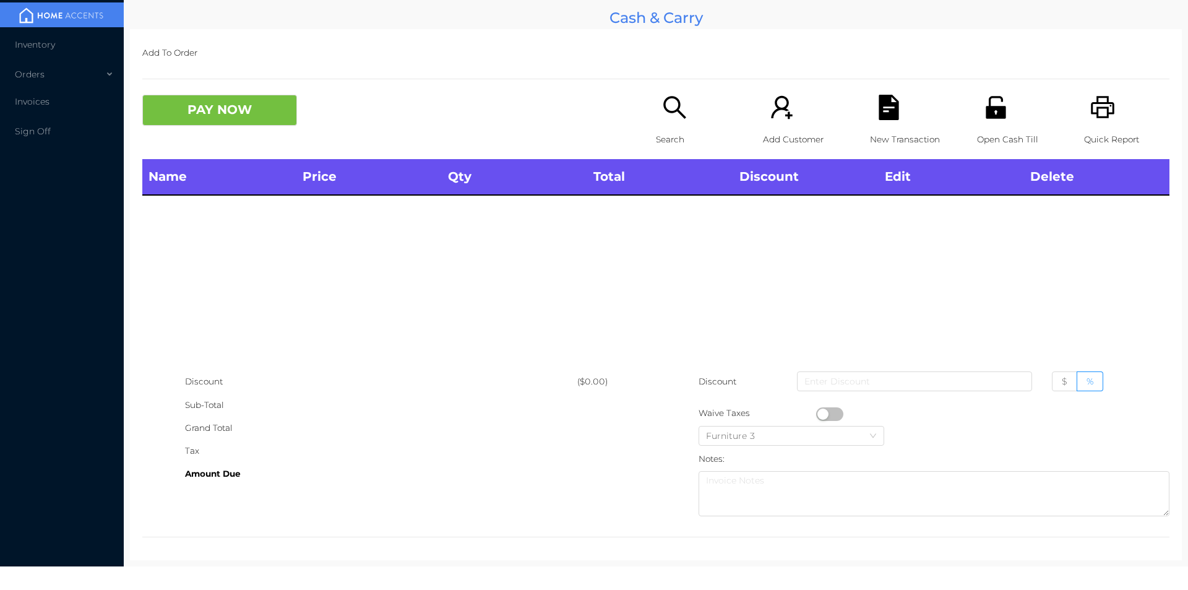
click at [668, 127] on div "Search" at bounding box center [698, 127] width 85 height 64
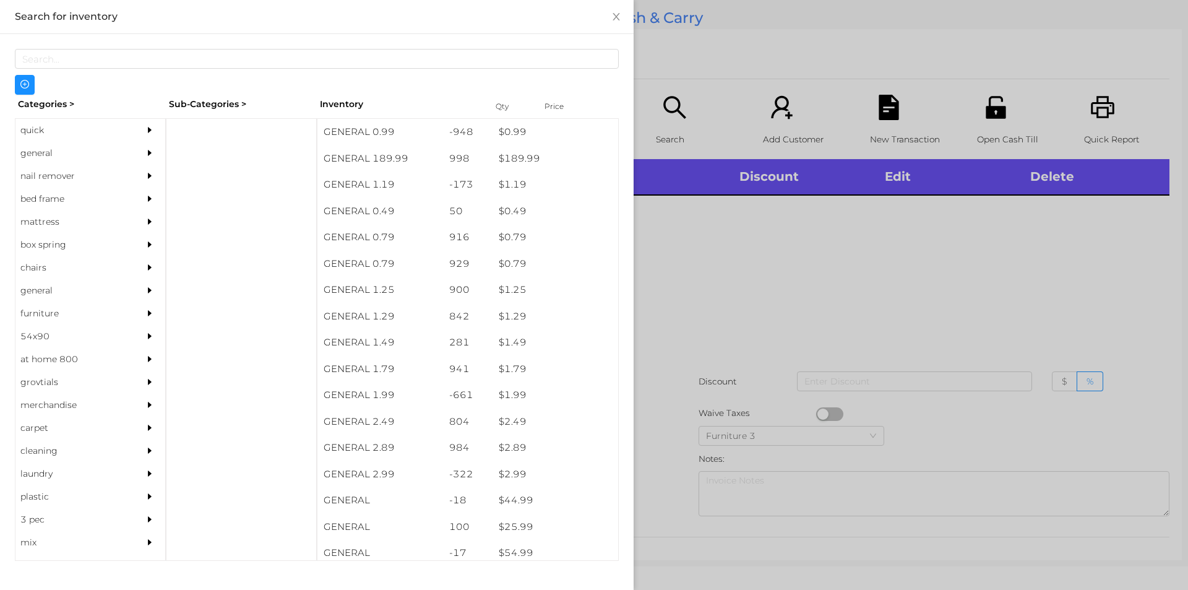
click at [44, 137] on div "quick" at bounding box center [71, 130] width 113 height 23
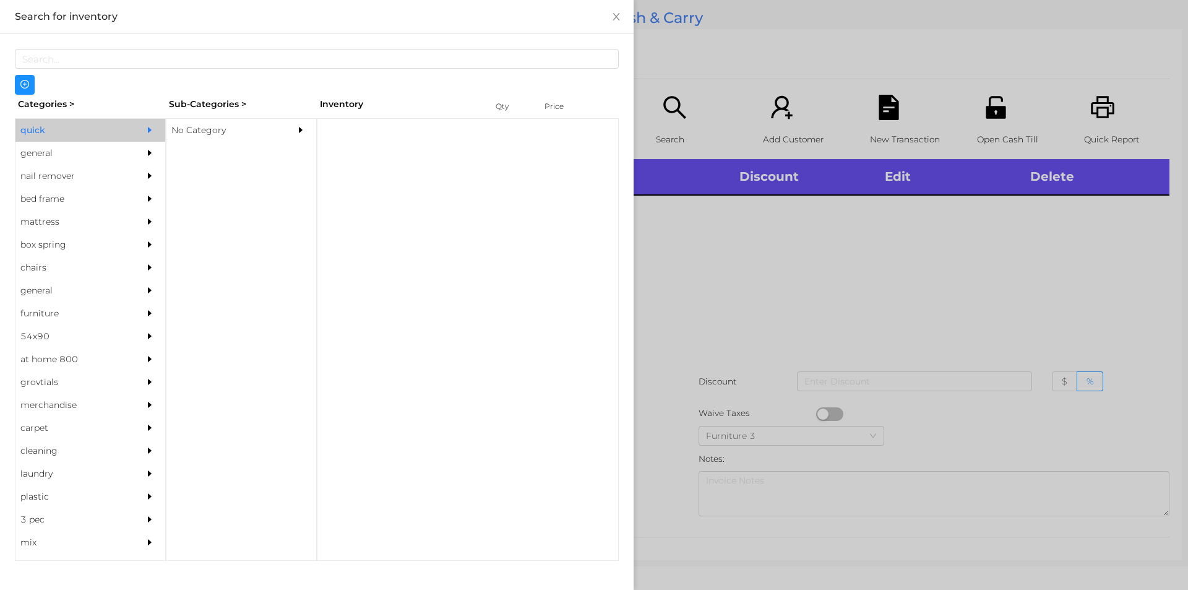
click at [191, 138] on div "No Category" at bounding box center [222, 130] width 113 height 23
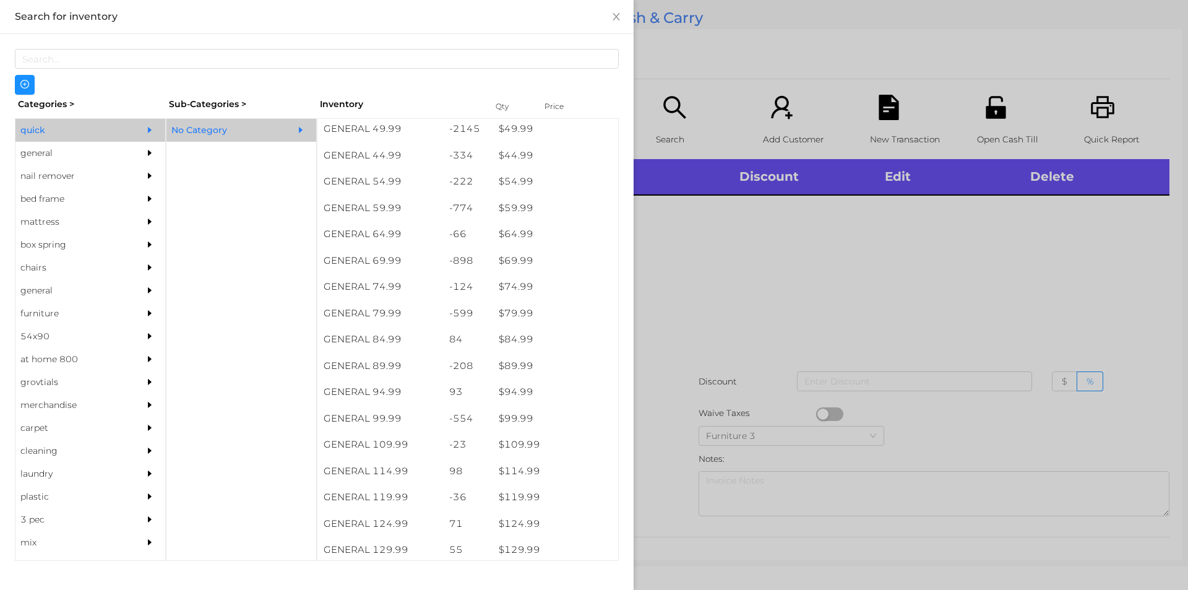
scroll to position [739, 0]
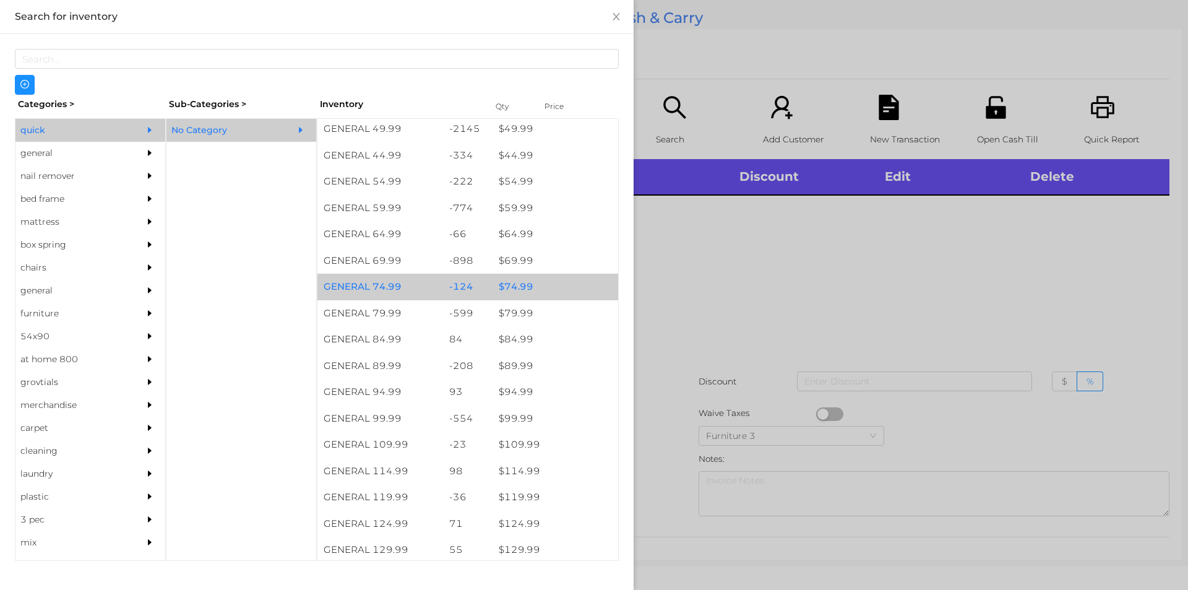
click at [512, 283] on div "$ 74.99" at bounding box center [555, 286] width 126 height 27
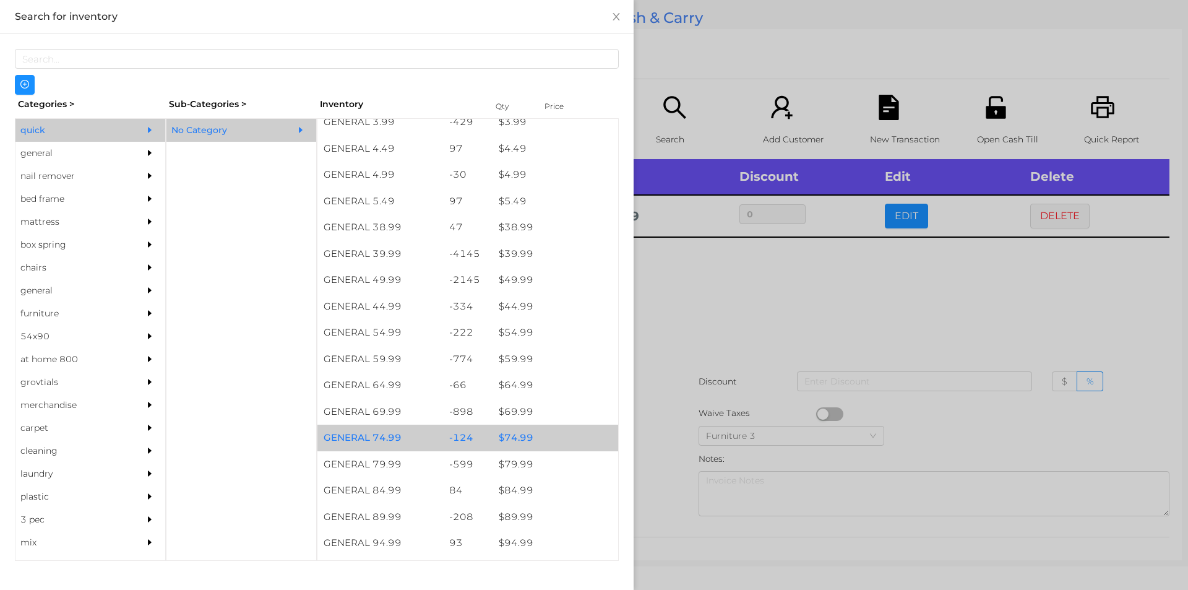
scroll to position [583, 0]
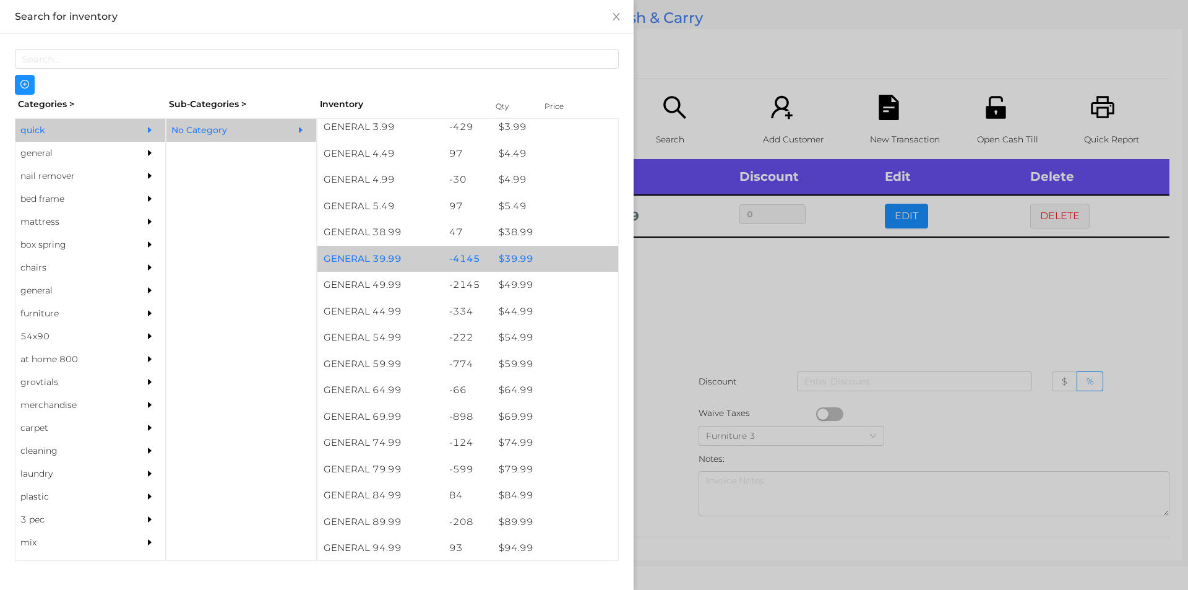
click at [508, 257] on div "$ 39.99" at bounding box center [555, 259] width 126 height 27
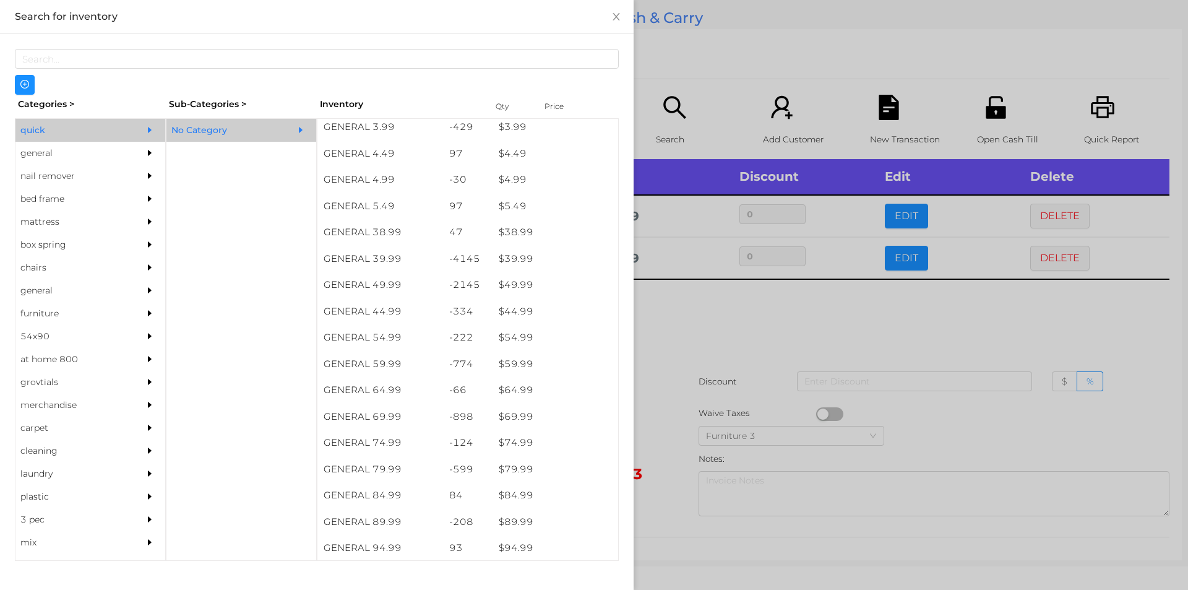
click at [684, 306] on div at bounding box center [594, 295] width 1188 height 590
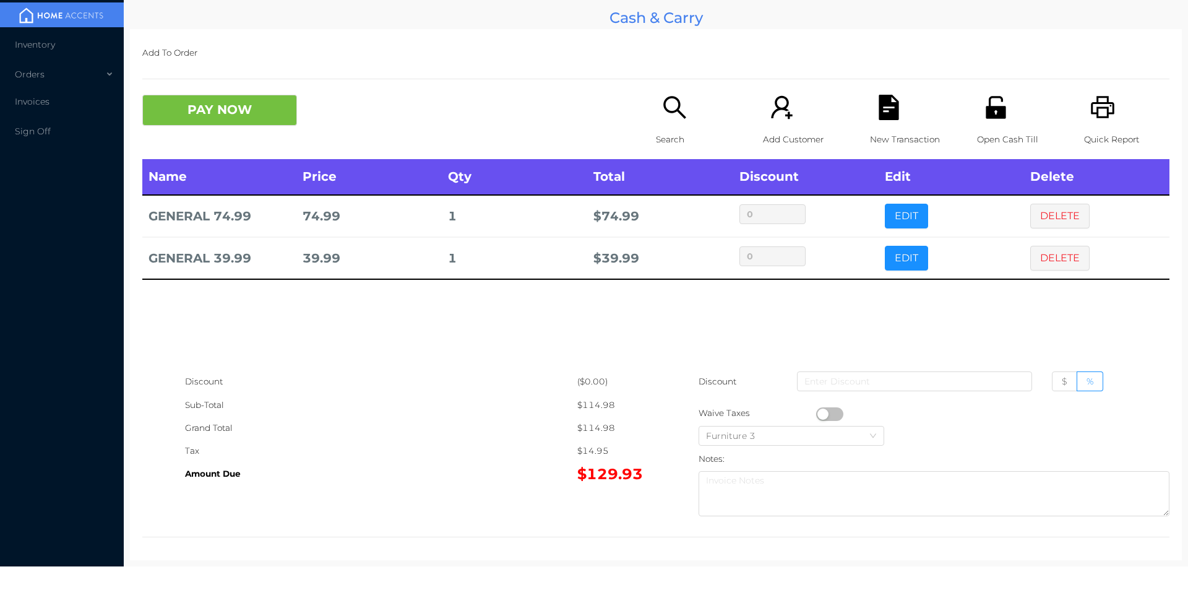
click at [669, 124] on div "Search" at bounding box center [698, 127] width 85 height 64
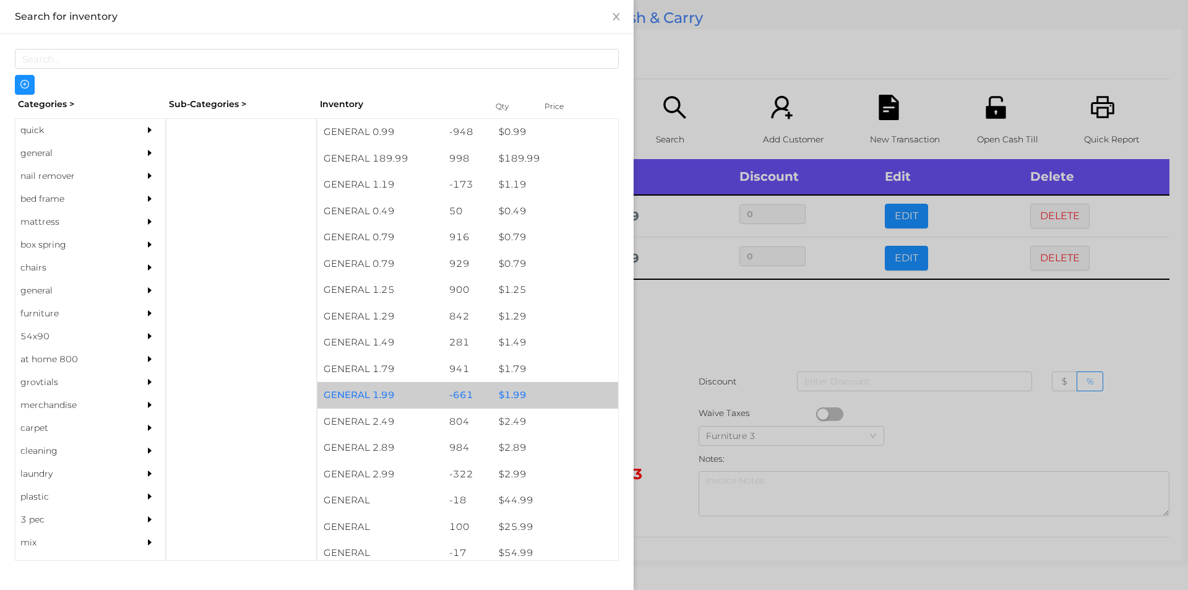
click at [507, 385] on div "$ 1.99" at bounding box center [555, 395] width 126 height 27
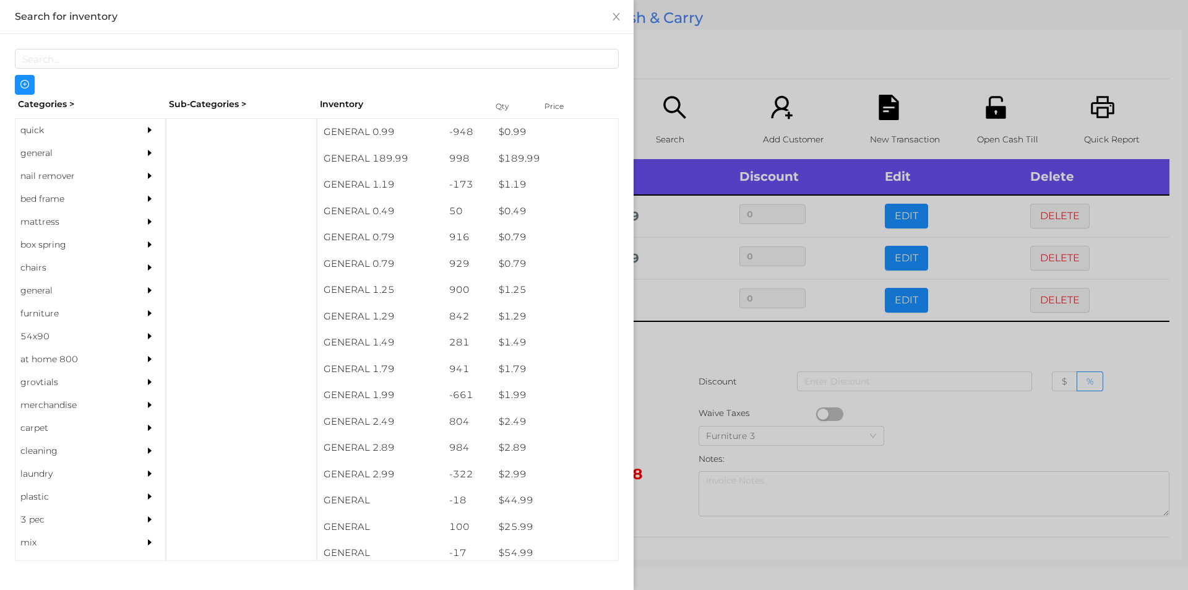
click at [674, 398] on div at bounding box center [594, 295] width 1188 height 590
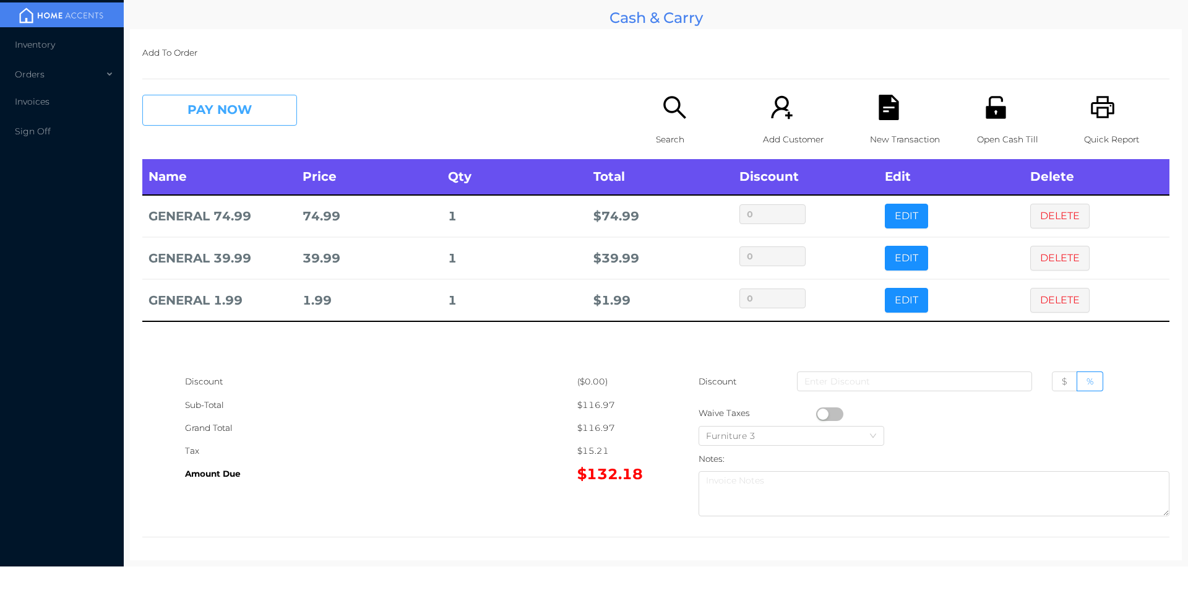
click at [222, 113] on button "PAY NOW" at bounding box center [219, 110] width 155 height 31
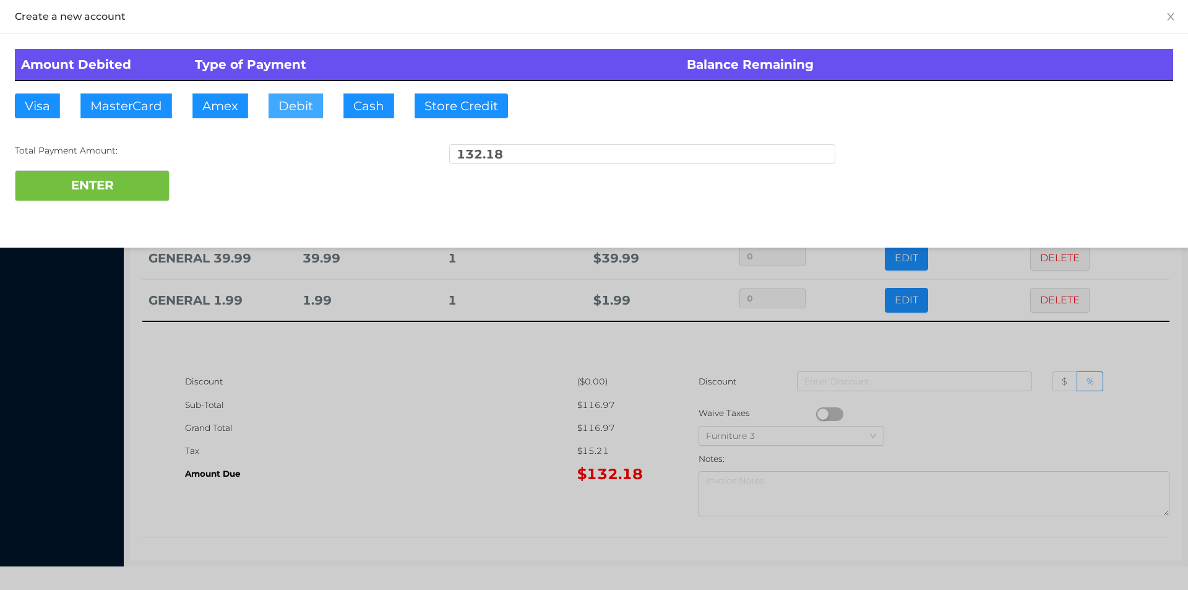
click at [293, 95] on button "Debit" at bounding box center [295, 105] width 54 height 25
click at [88, 198] on button "ENTER" at bounding box center [92, 185] width 155 height 31
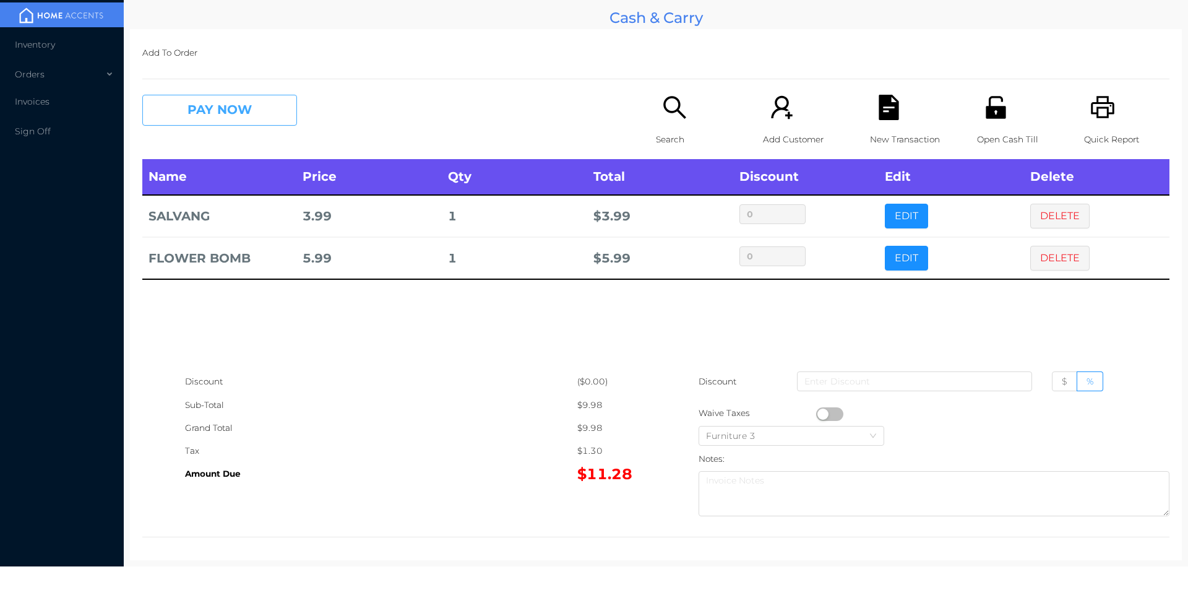
click at [233, 107] on button "PAY NOW" at bounding box center [219, 110] width 155 height 31
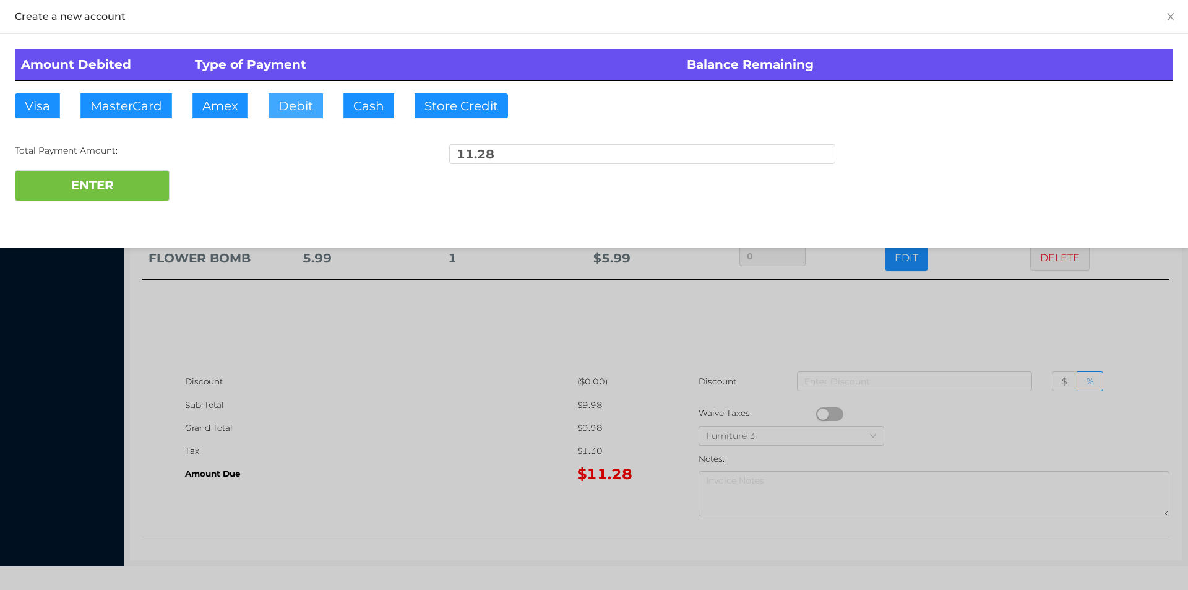
click at [288, 104] on button "Debit" at bounding box center [295, 105] width 54 height 25
click at [127, 186] on button "ENTER" at bounding box center [92, 185] width 155 height 31
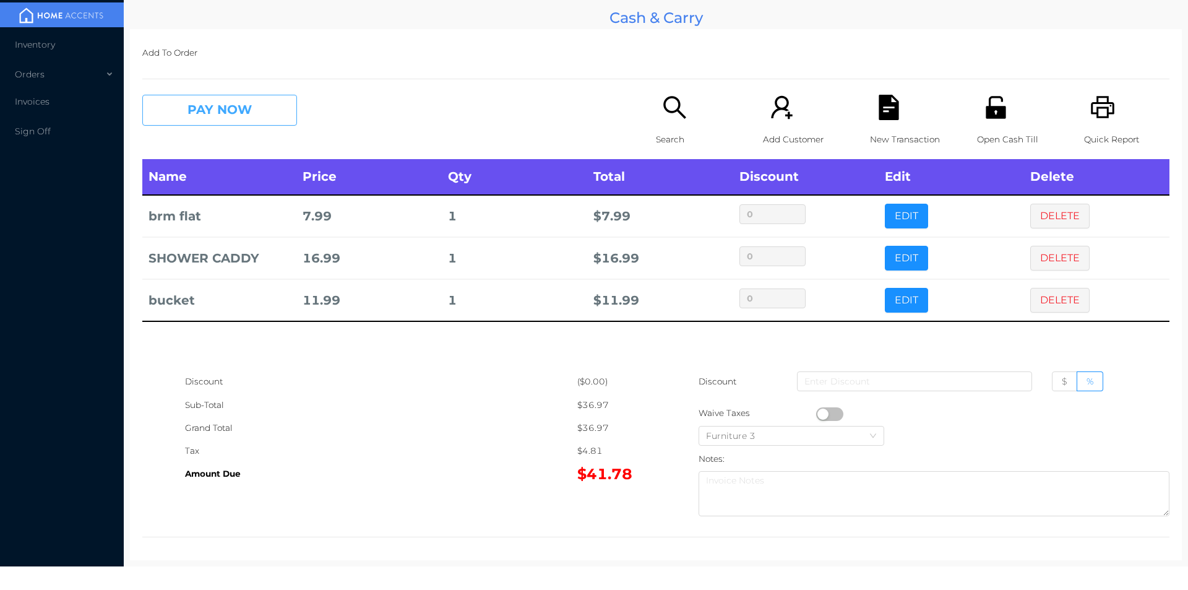
click at [195, 105] on button "PAY NOW" at bounding box center [219, 110] width 155 height 31
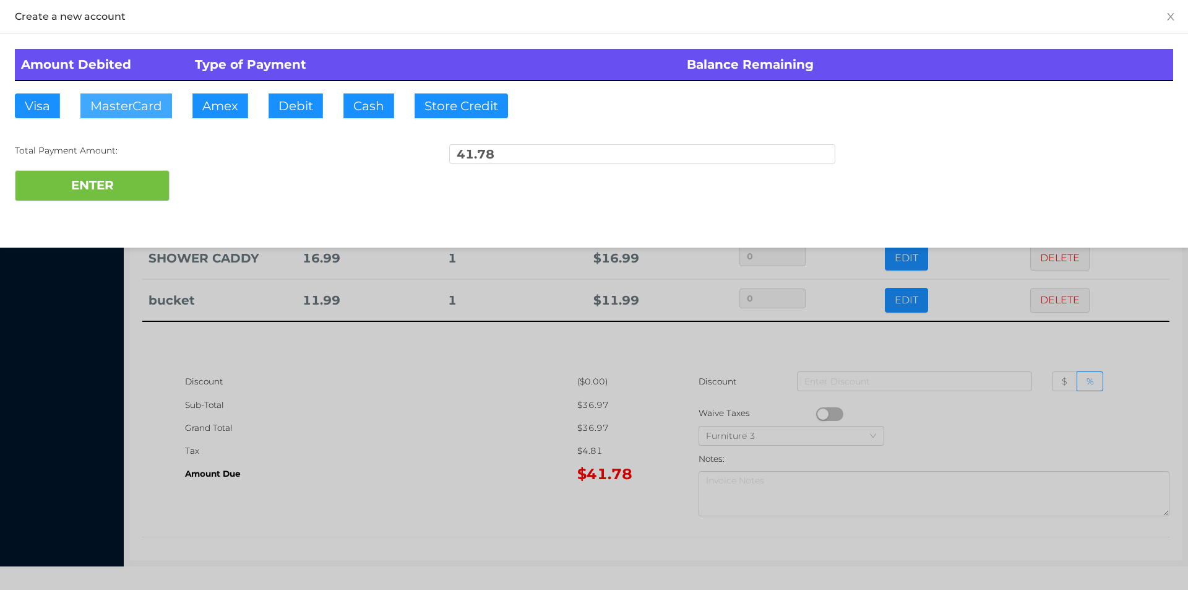
click at [118, 106] on button "MasterCard" at bounding box center [126, 105] width 92 height 25
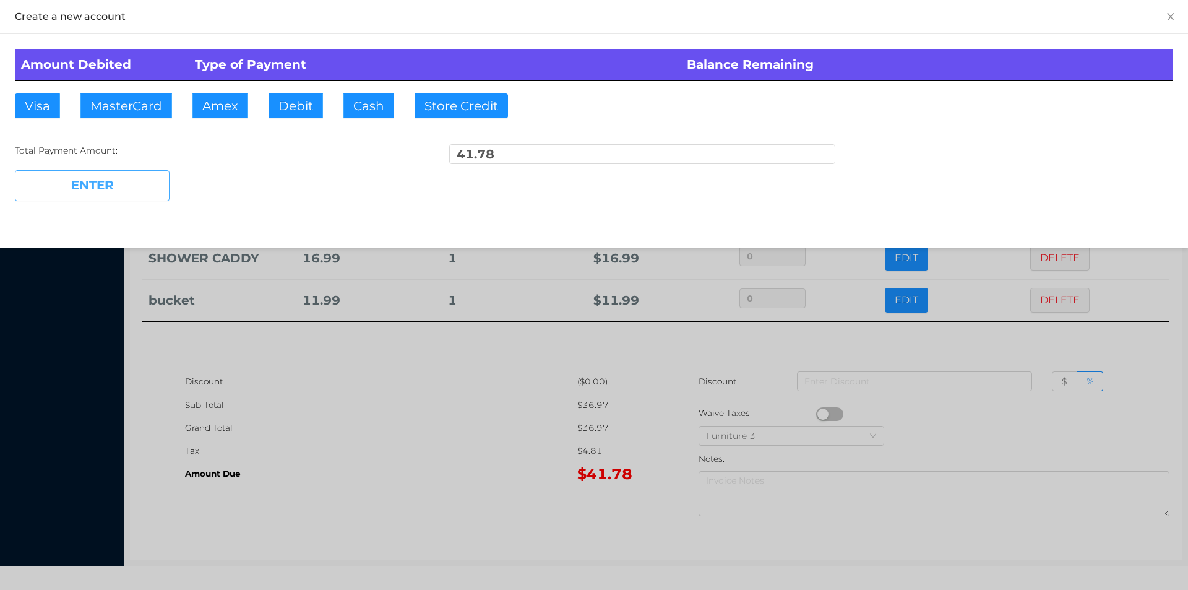
click at [121, 197] on button "ENTER" at bounding box center [92, 185] width 155 height 31
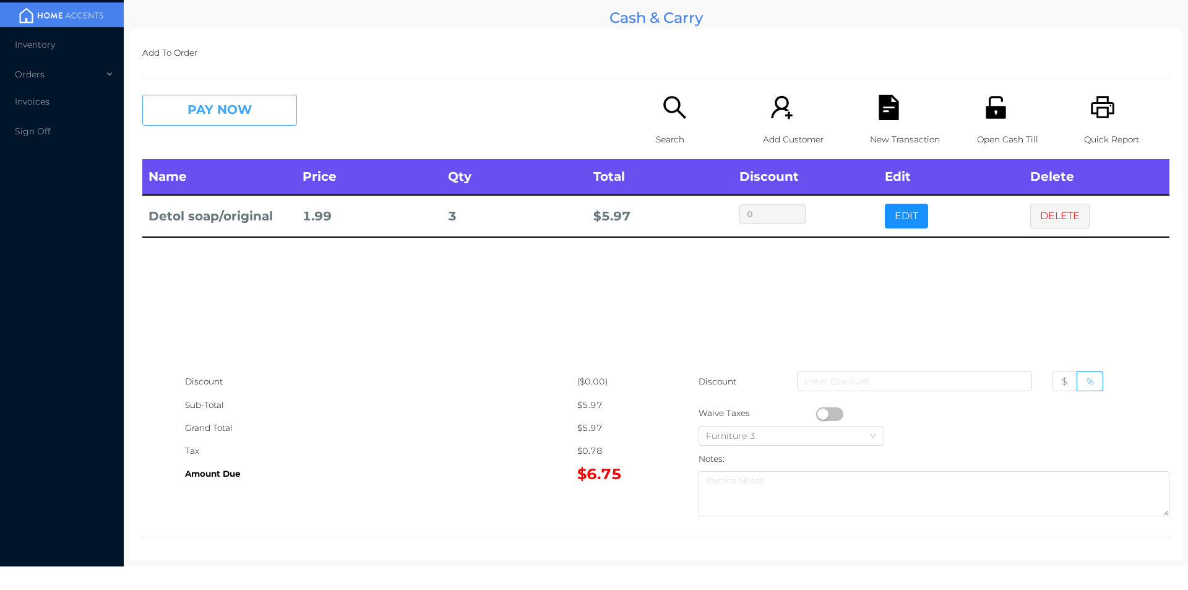
click at [187, 109] on button "PAY NOW" at bounding box center [219, 110] width 155 height 31
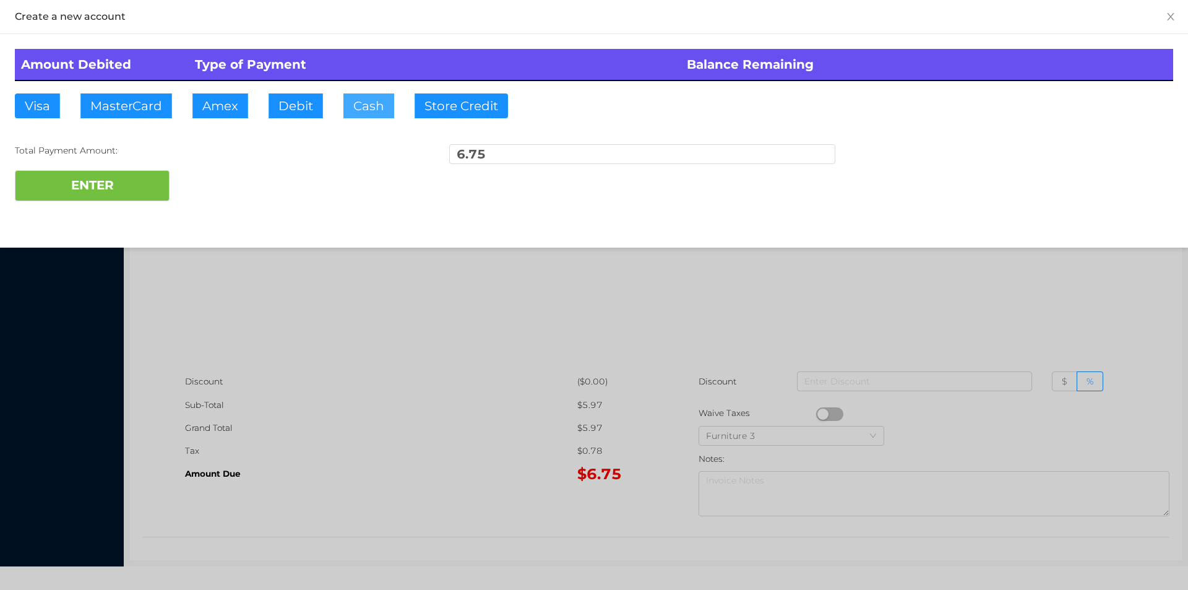
click at [370, 107] on button "Cash" at bounding box center [368, 105] width 51 height 25
type input "20."
click at [126, 211] on div "Amount Debited Type of Payment Balance Remaining Visa MasterCard Amex Debit Cas…" at bounding box center [594, 125] width 1188 height 182
click at [125, 182] on button "ENTER" at bounding box center [92, 185] width 155 height 31
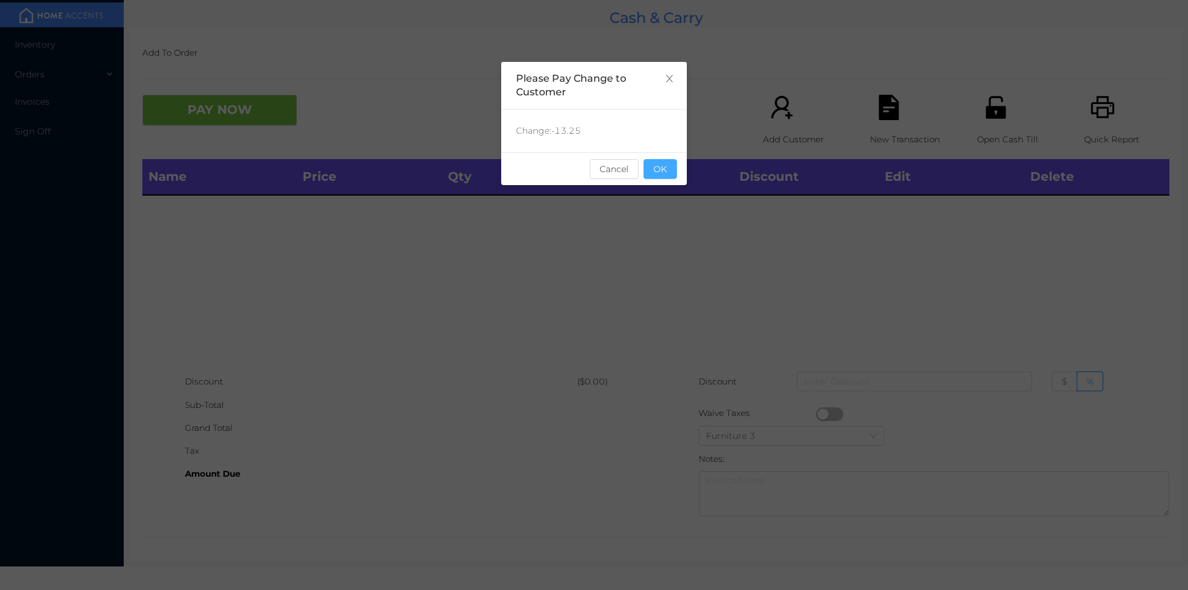
click at [664, 163] on button "OK" at bounding box center [659, 169] width 33 height 20
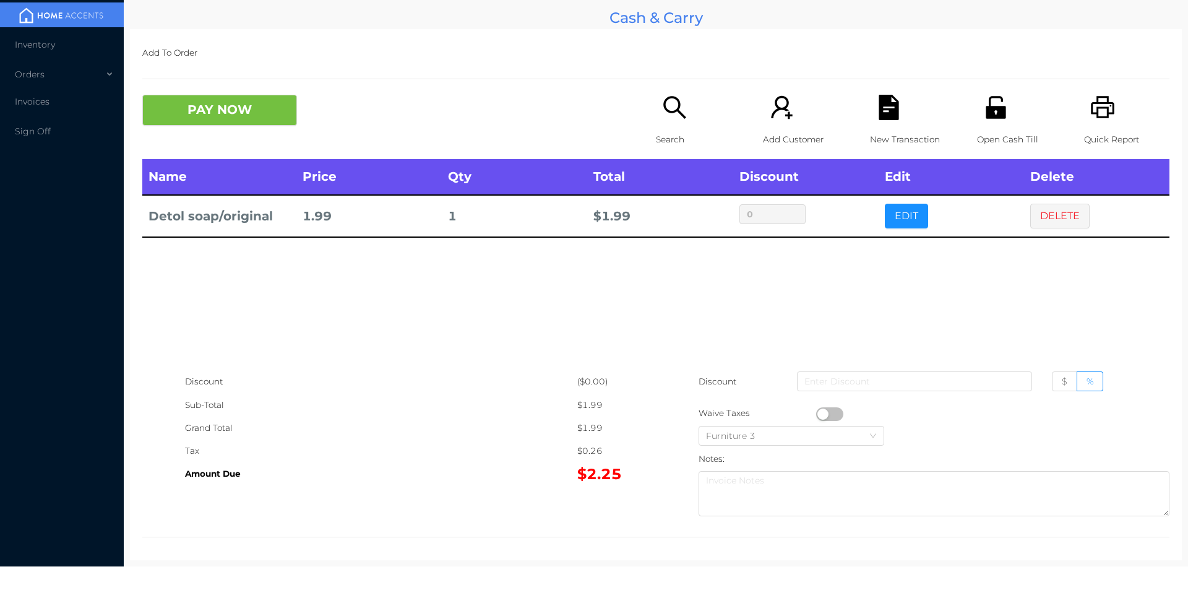
click at [662, 132] on p "Search" at bounding box center [698, 139] width 85 height 23
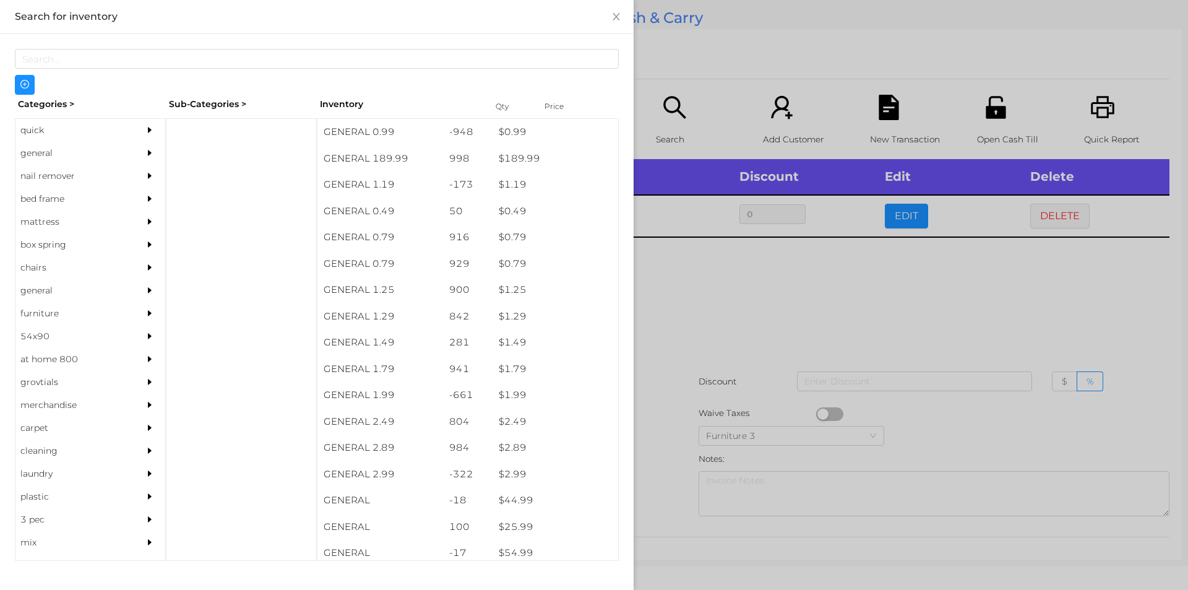
click at [853, 293] on div at bounding box center [594, 295] width 1188 height 590
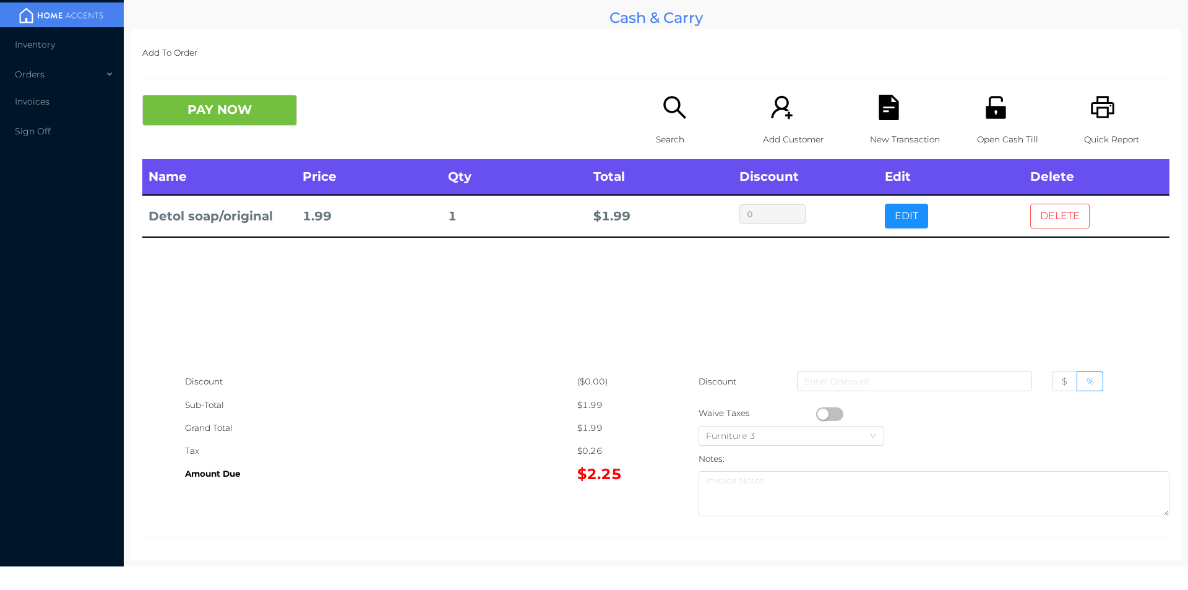
click at [1057, 209] on button "DELETE" at bounding box center [1059, 216] width 59 height 25
click at [666, 143] on p "Search" at bounding box center [698, 139] width 85 height 23
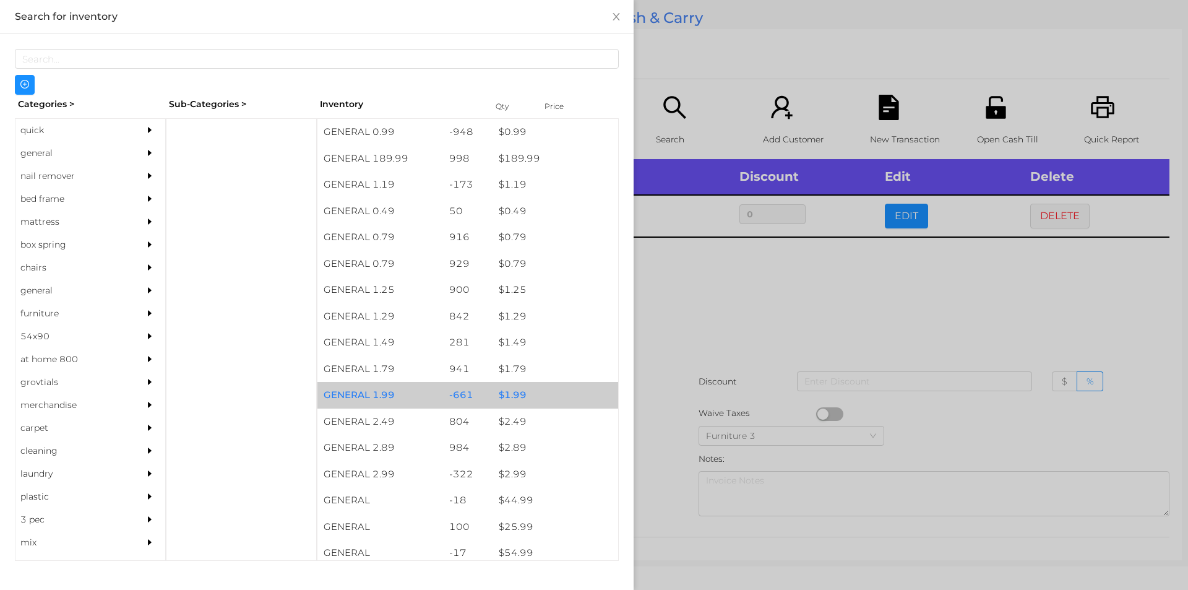
click at [515, 397] on div "$ 1.99" at bounding box center [555, 395] width 126 height 27
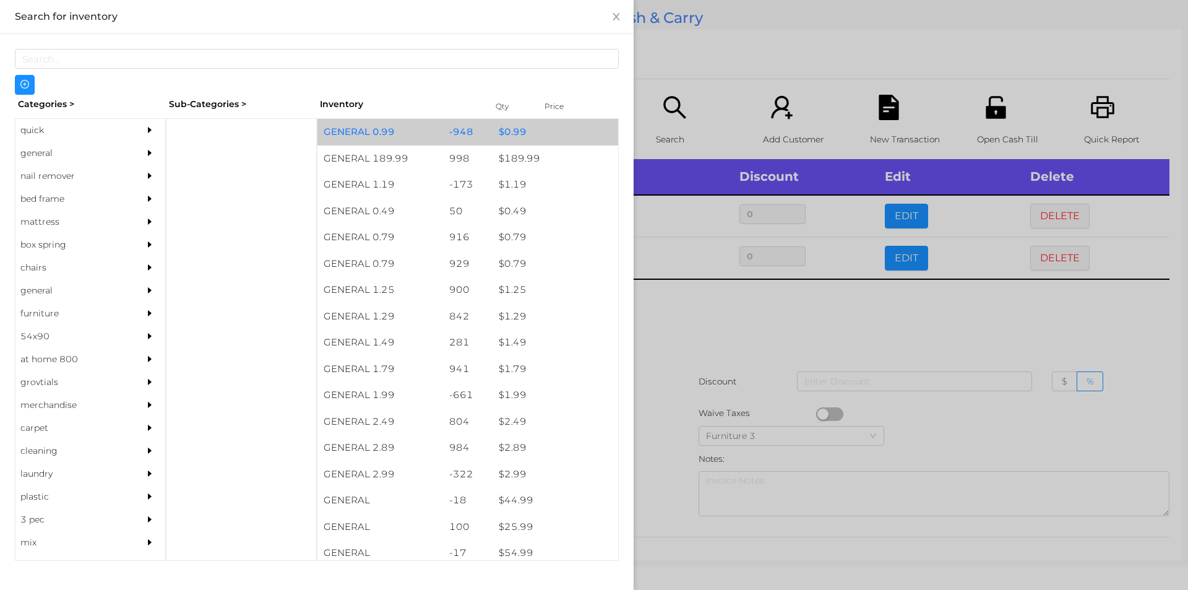
click at [514, 135] on div "$ 0.99" at bounding box center [555, 132] width 126 height 27
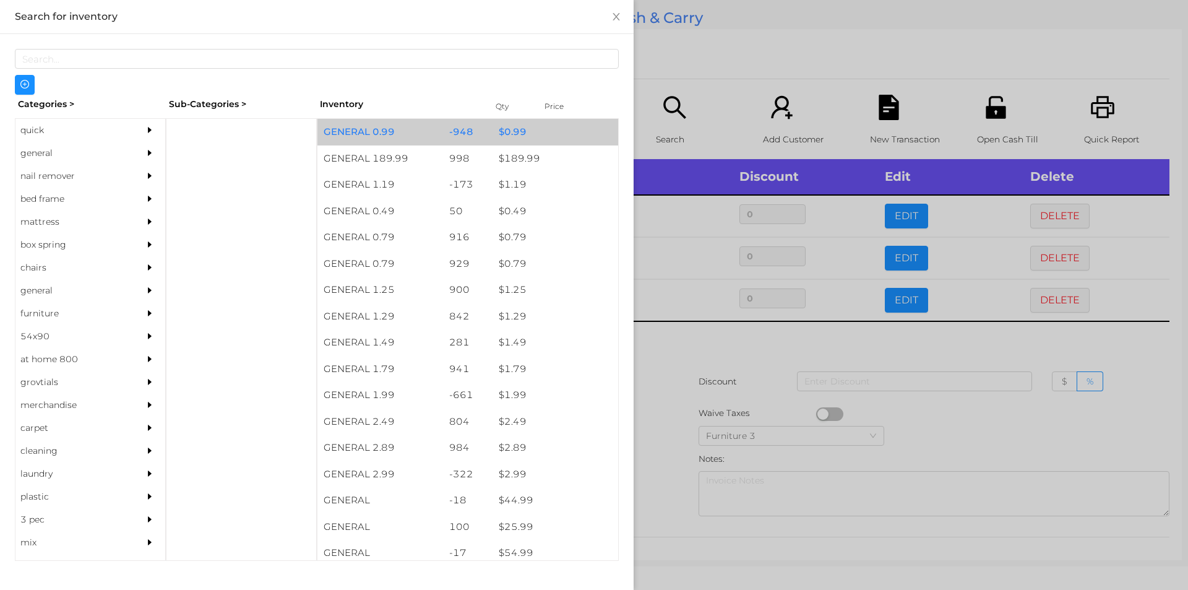
click at [501, 132] on div "$ 0.99" at bounding box center [555, 132] width 126 height 27
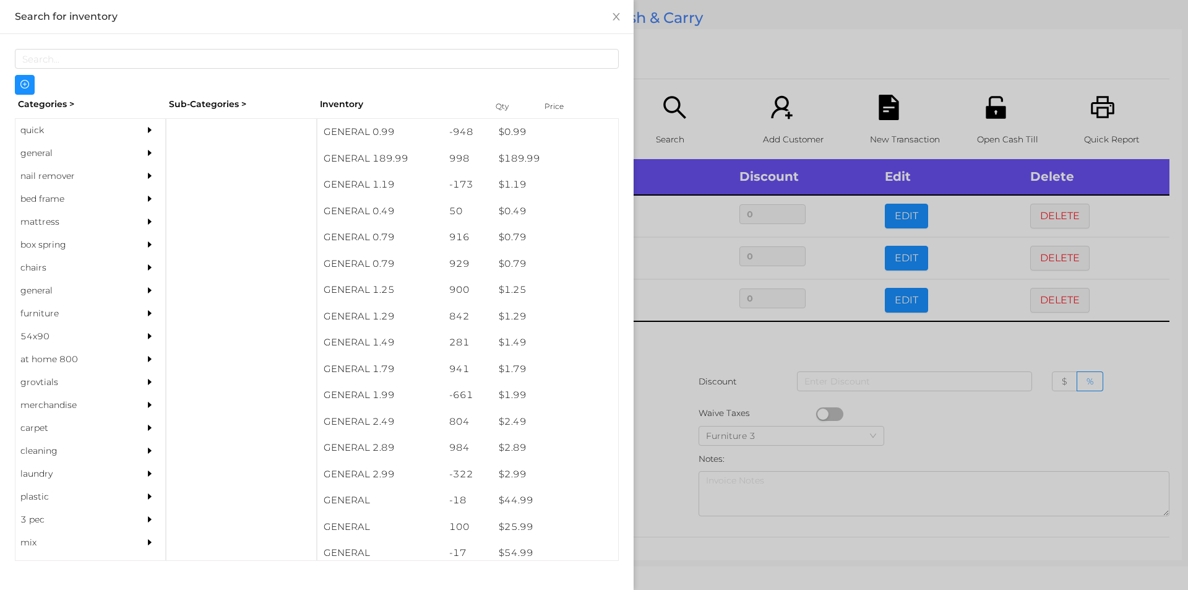
click at [666, 366] on div at bounding box center [594, 295] width 1188 height 590
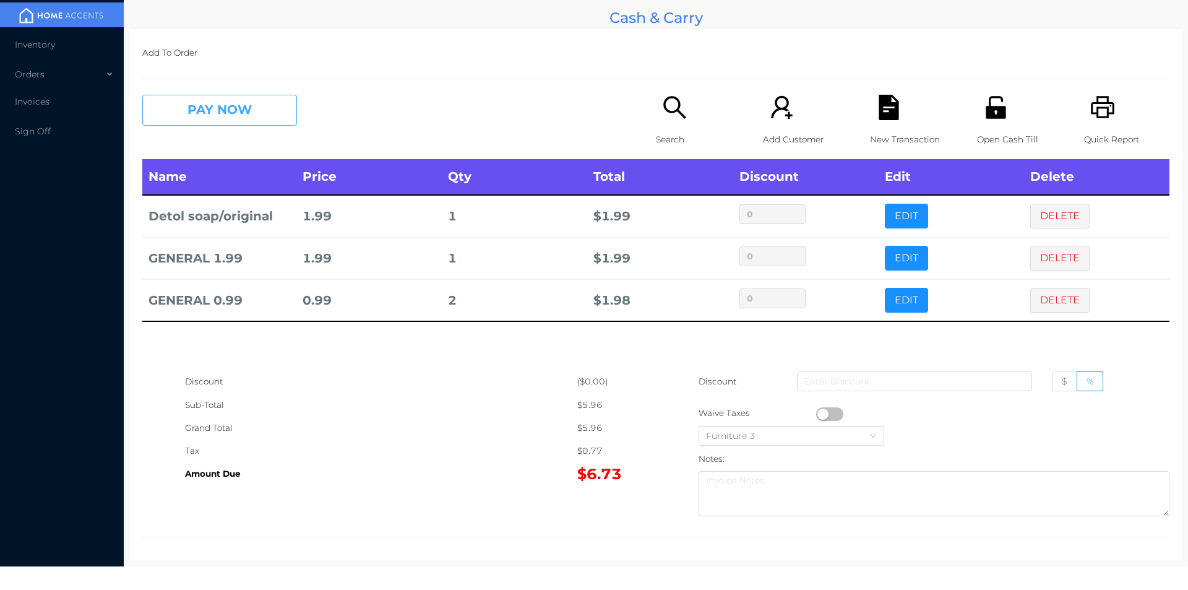
click at [237, 118] on button "PAY NOW" at bounding box center [219, 110] width 155 height 31
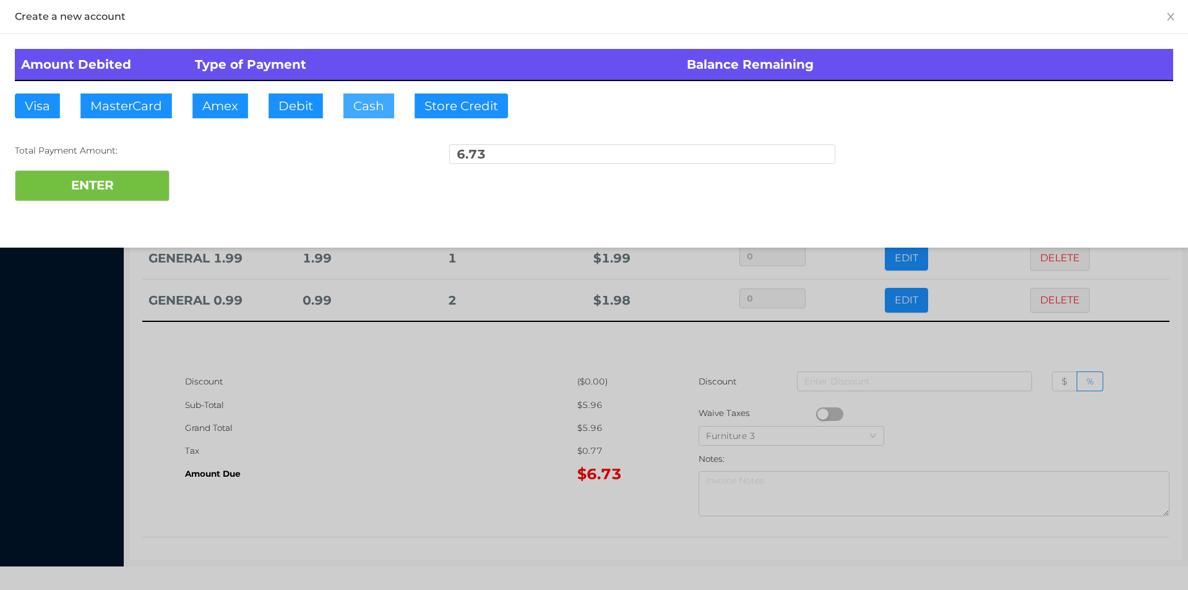
click at [369, 112] on button "Cash" at bounding box center [368, 105] width 51 height 25
click at [110, 173] on button "ENTER" at bounding box center [92, 185] width 155 height 31
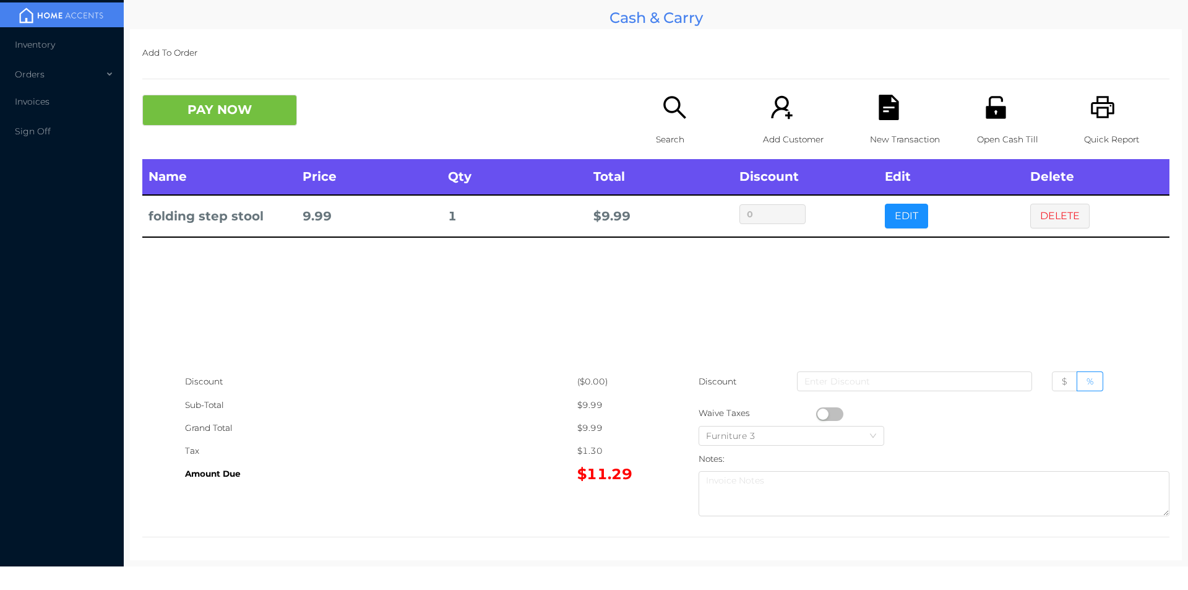
click at [991, 109] on icon "icon: unlock" at bounding box center [995, 107] width 20 height 22
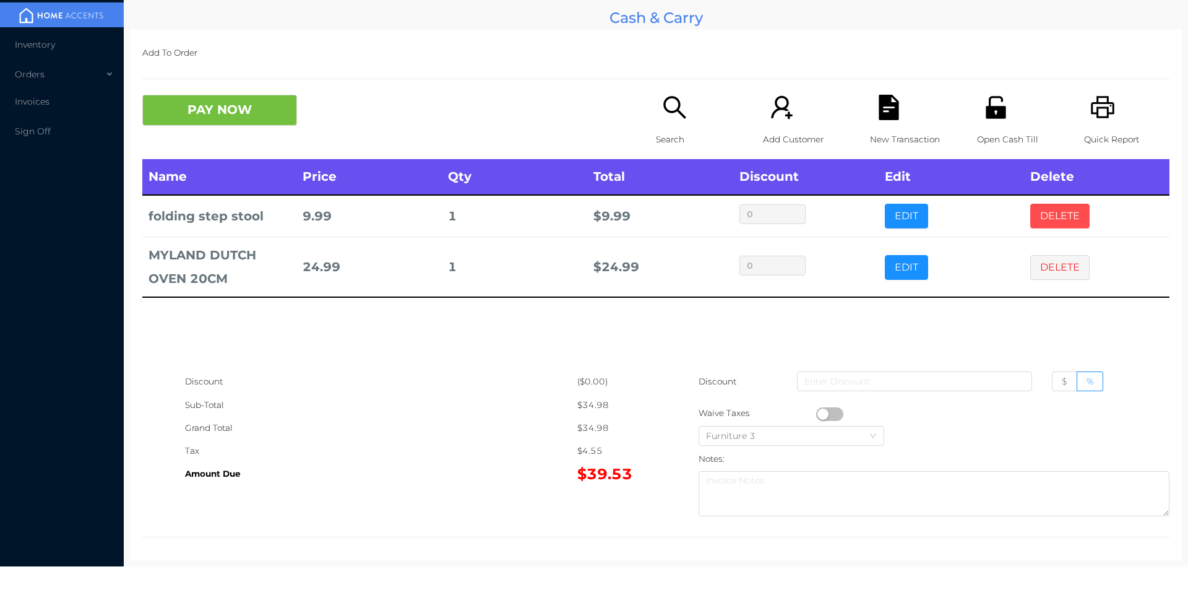
click at [1067, 207] on button "DELETE" at bounding box center [1059, 216] width 59 height 25
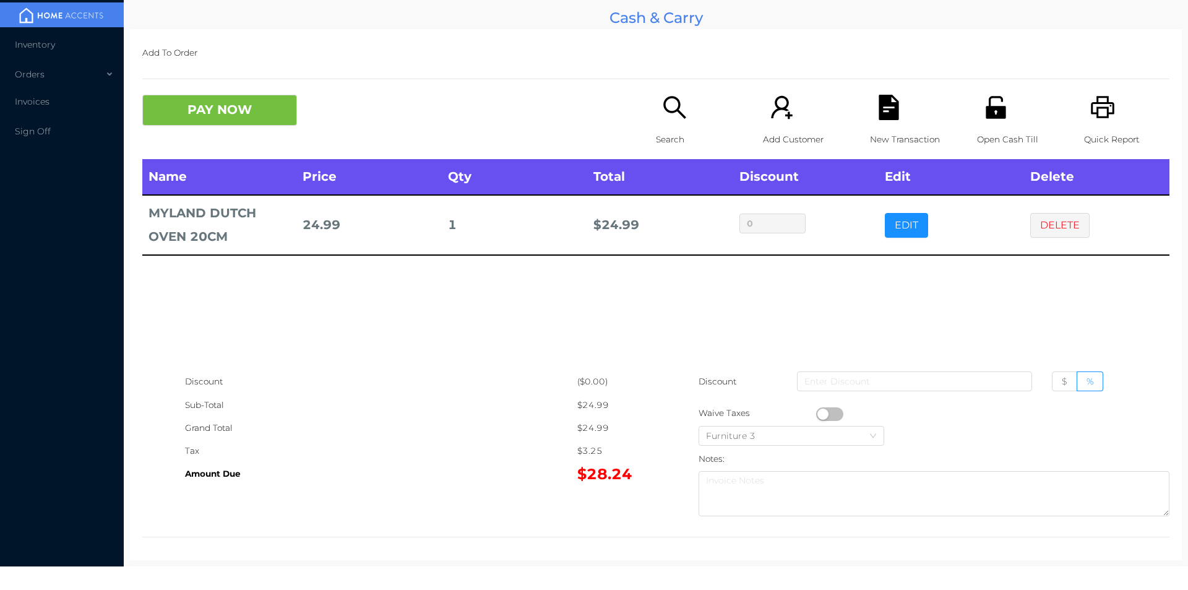
click at [990, 129] on p "Open Cash Till" at bounding box center [1019, 139] width 85 height 23
click at [596, 395] on div "$24.99" at bounding box center [616, 404] width 79 height 23
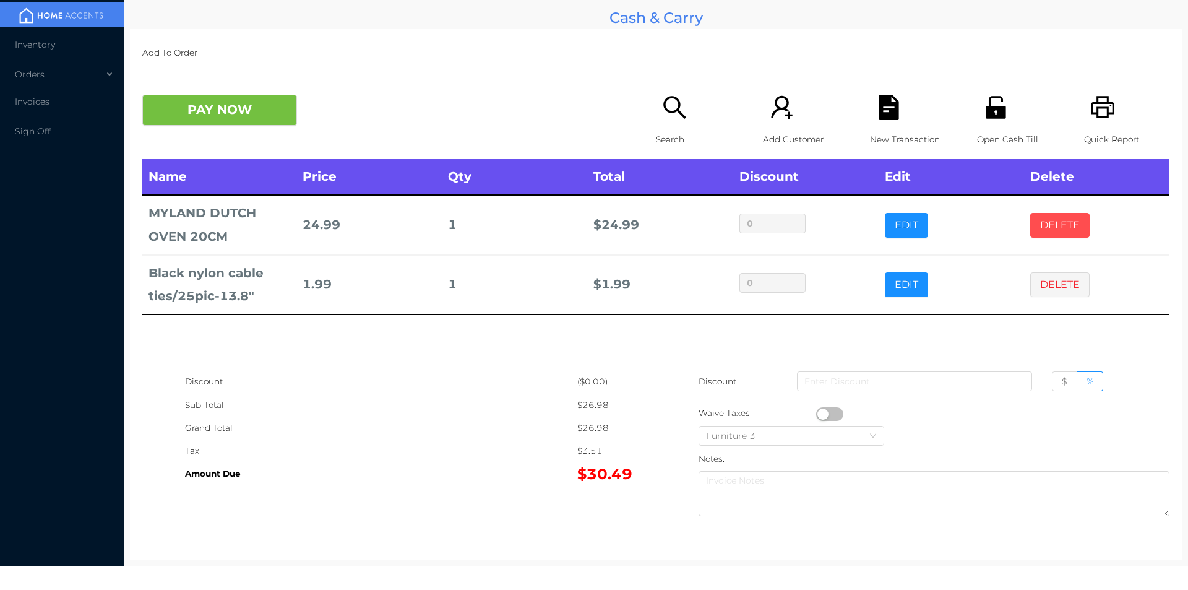
click at [1030, 222] on button "DELETE" at bounding box center [1059, 225] width 59 height 25
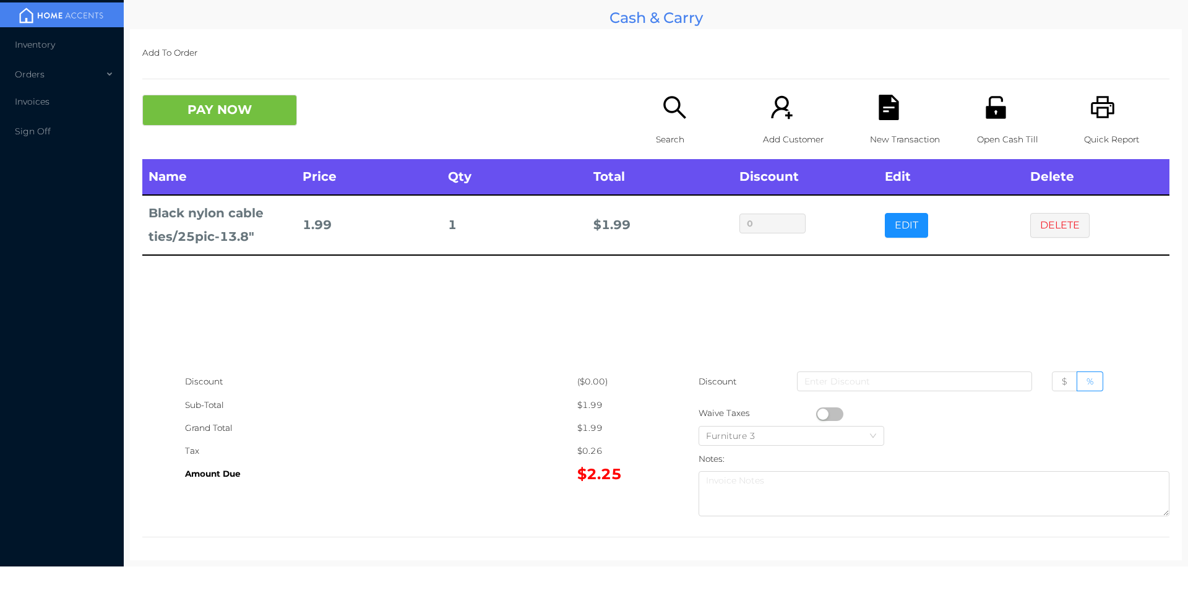
click at [659, 128] on p "Search" at bounding box center [698, 139] width 85 height 23
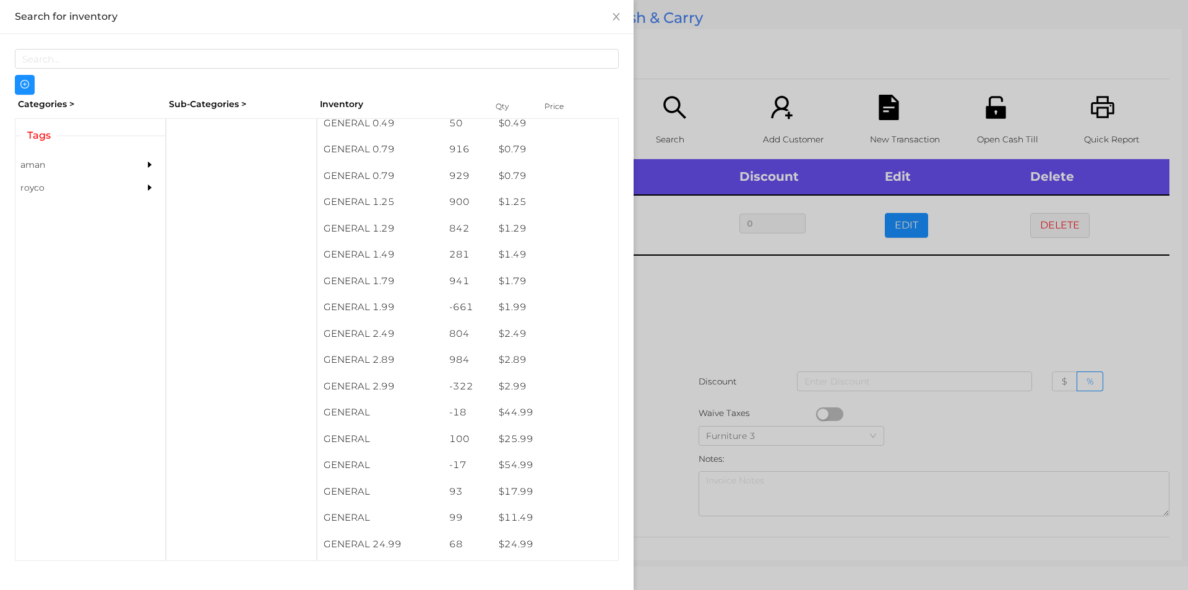
scroll to position [108, 0]
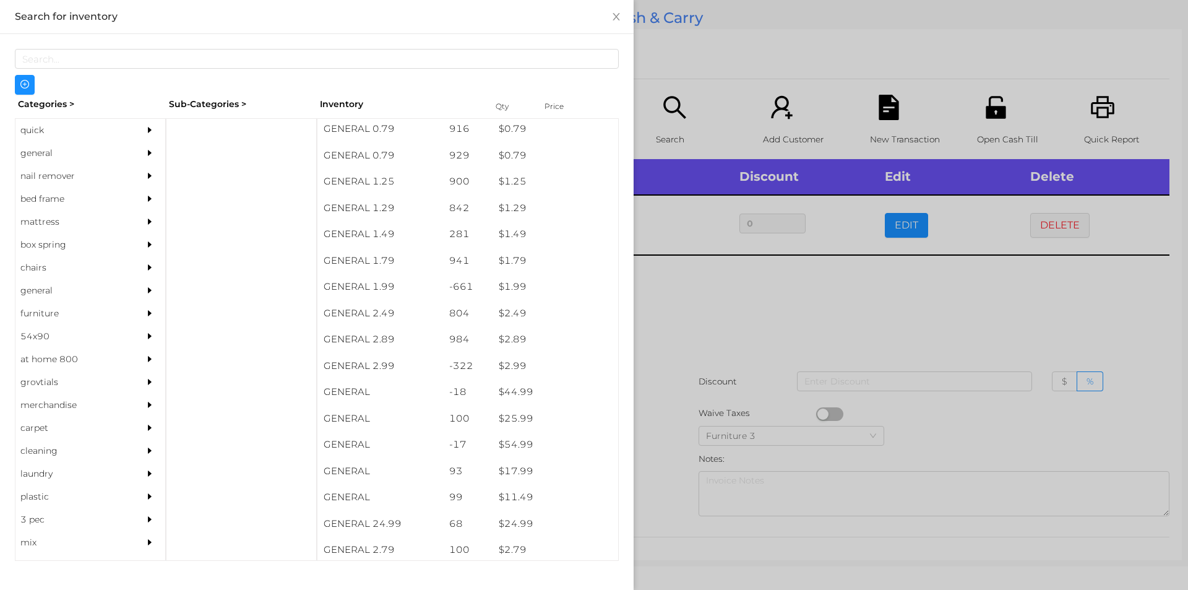
click at [66, 149] on div "general" at bounding box center [71, 153] width 113 height 23
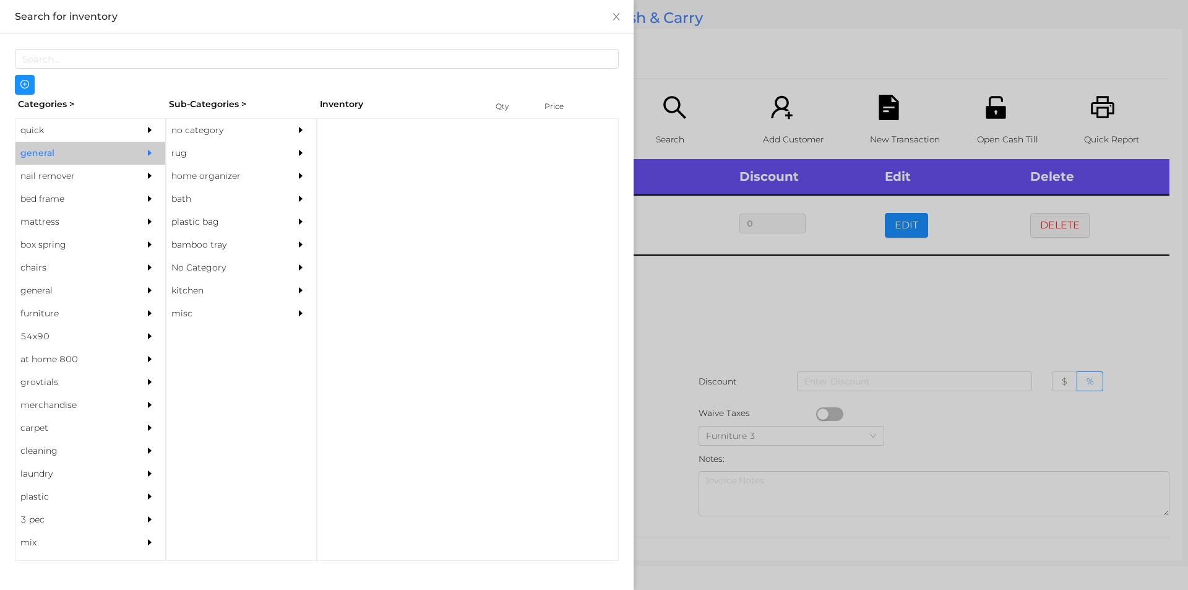
click at [230, 122] on div "no category" at bounding box center [222, 130] width 113 height 23
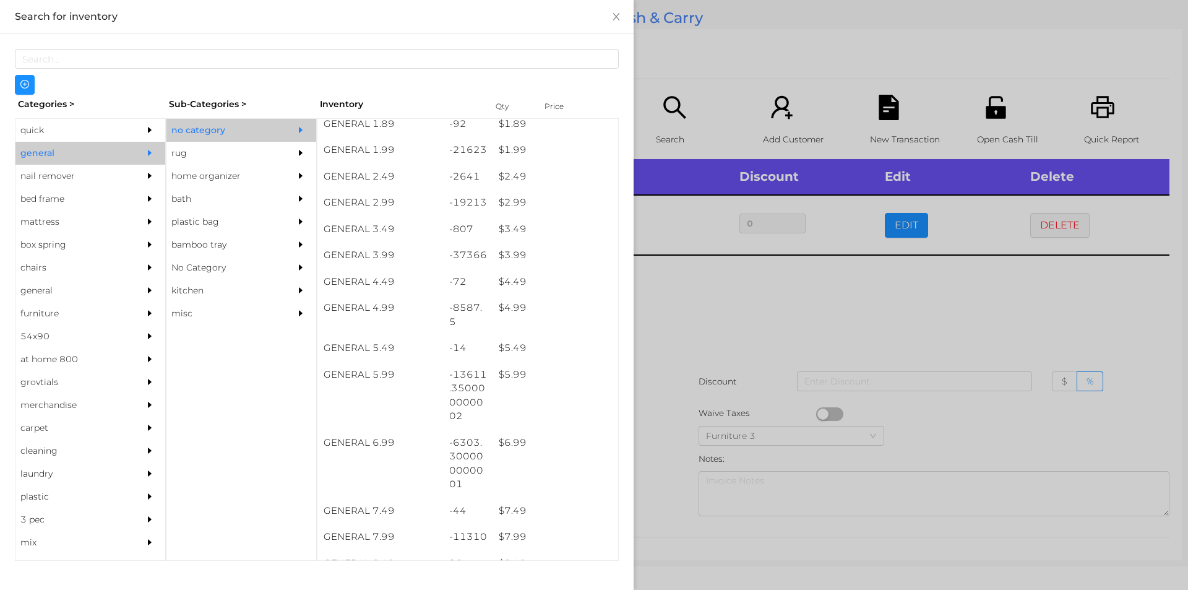
scroll to position [246, 0]
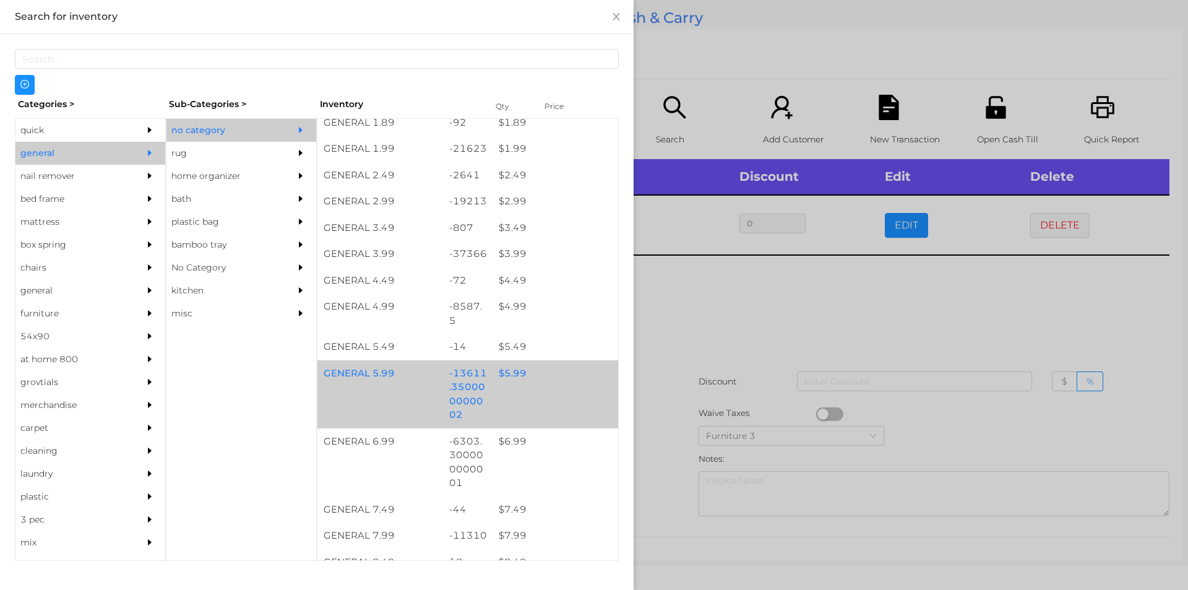
click at [529, 389] on div "GENERAL 5.99 -13611.350000000002 $ 5.99" at bounding box center [467, 394] width 301 height 68
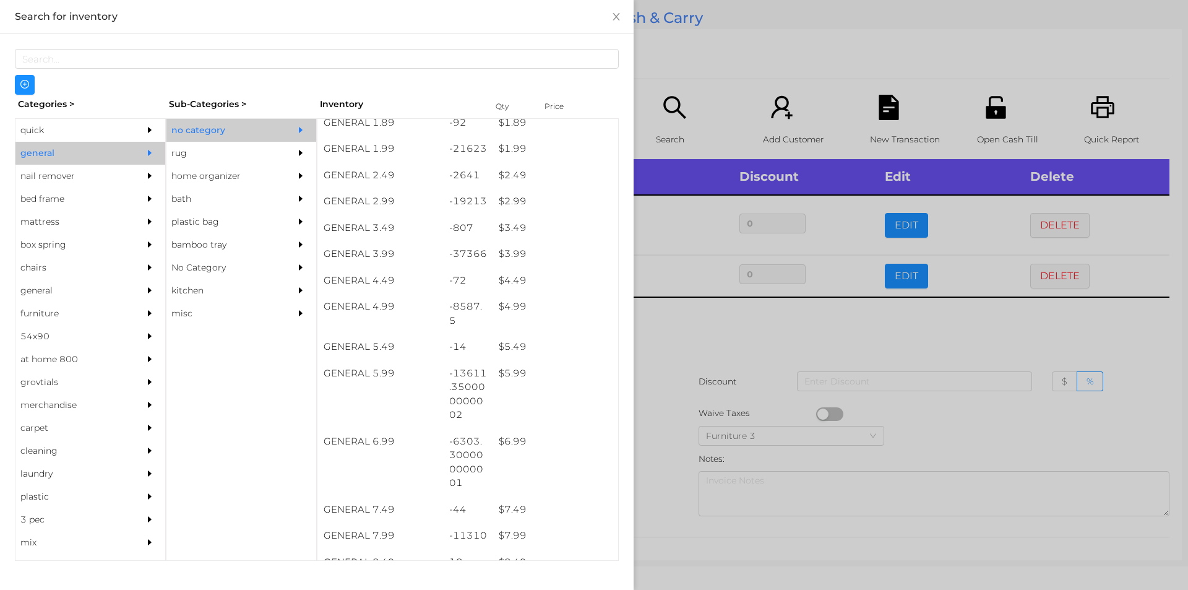
click at [731, 338] on div at bounding box center [594, 295] width 1188 height 590
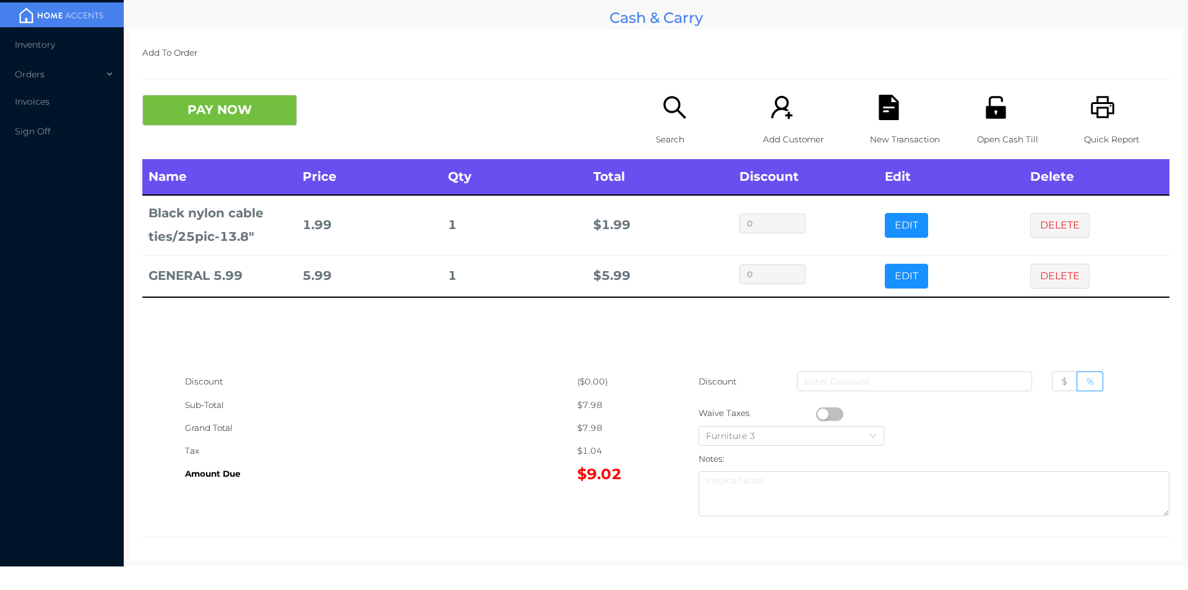
click at [883, 100] on icon "icon: file-text" at bounding box center [888, 107] width 20 height 25
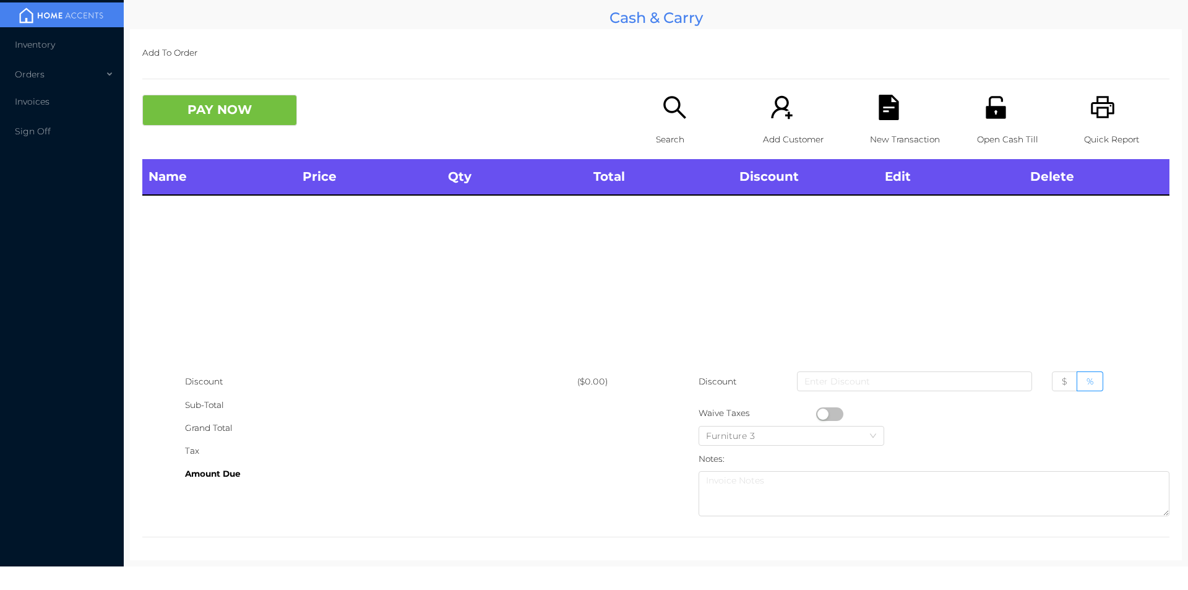
click at [993, 113] on icon "icon: unlock" at bounding box center [995, 107] width 20 height 22
click at [676, 122] on div "Search" at bounding box center [698, 127] width 85 height 64
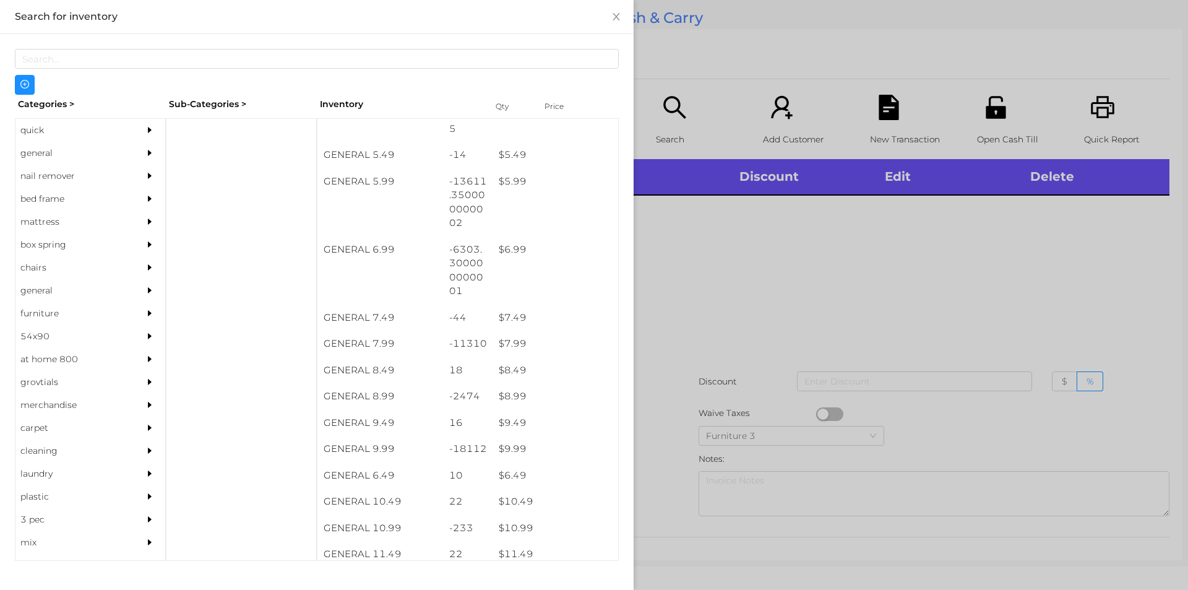
scroll to position [437, 0]
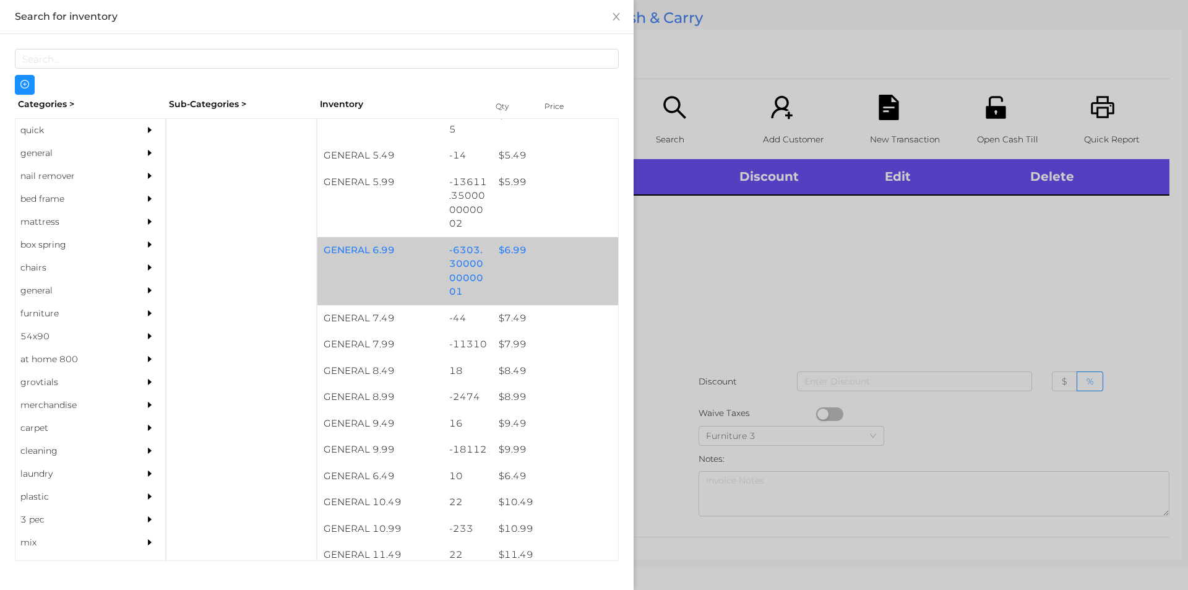
click at [526, 256] on div "$ 6.99" at bounding box center [555, 250] width 126 height 27
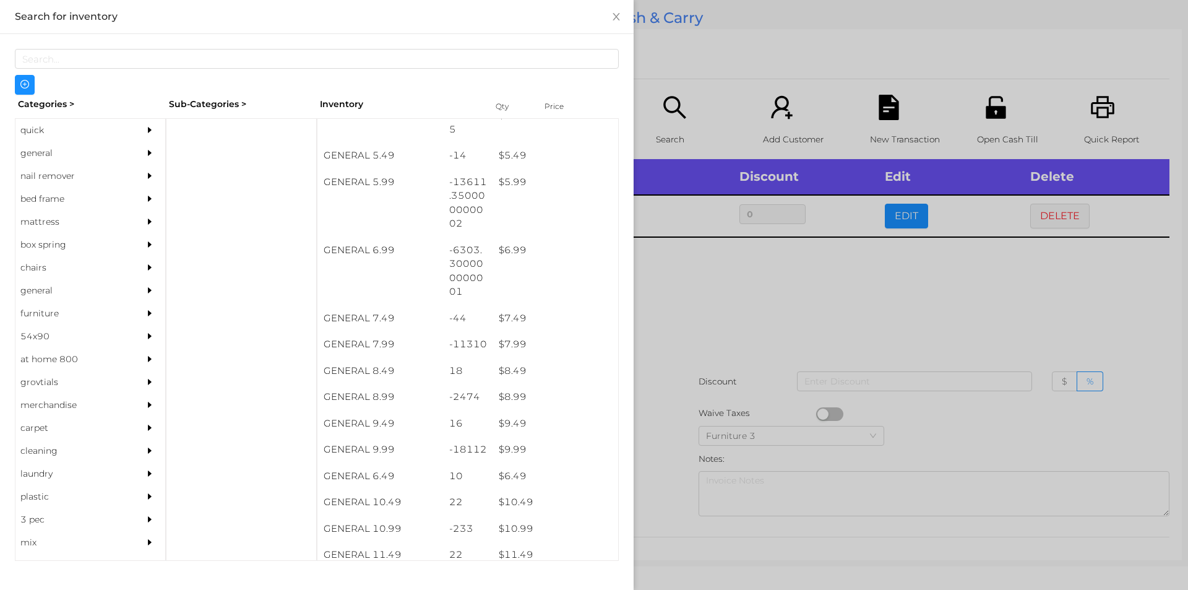
click at [726, 303] on div at bounding box center [594, 295] width 1188 height 590
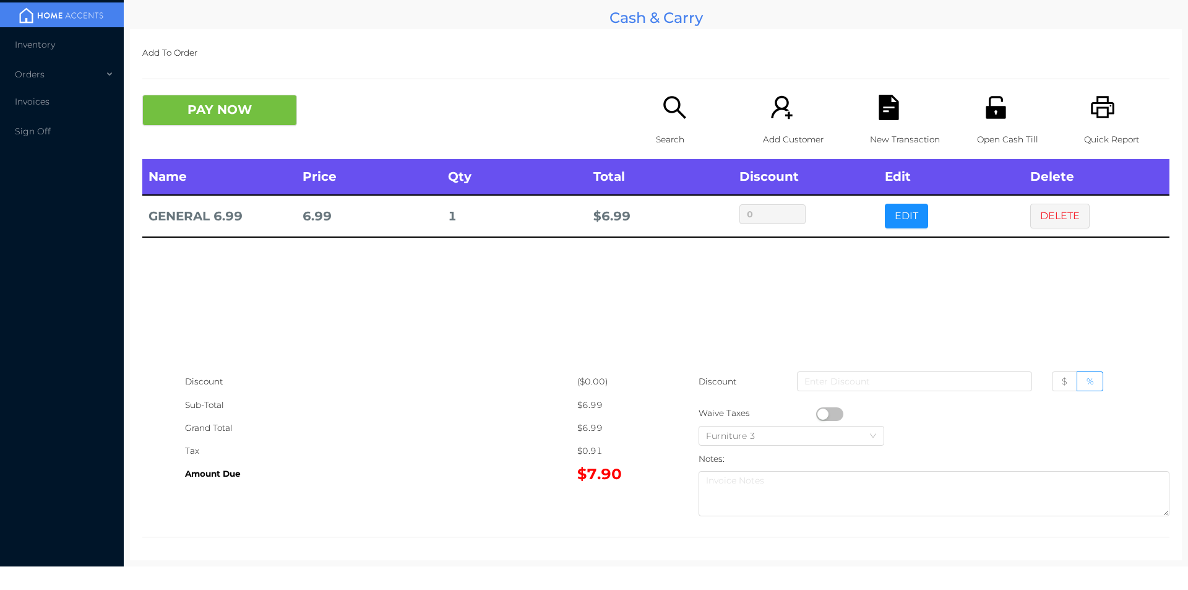
click at [670, 108] on icon "icon: search" at bounding box center [674, 107] width 25 height 25
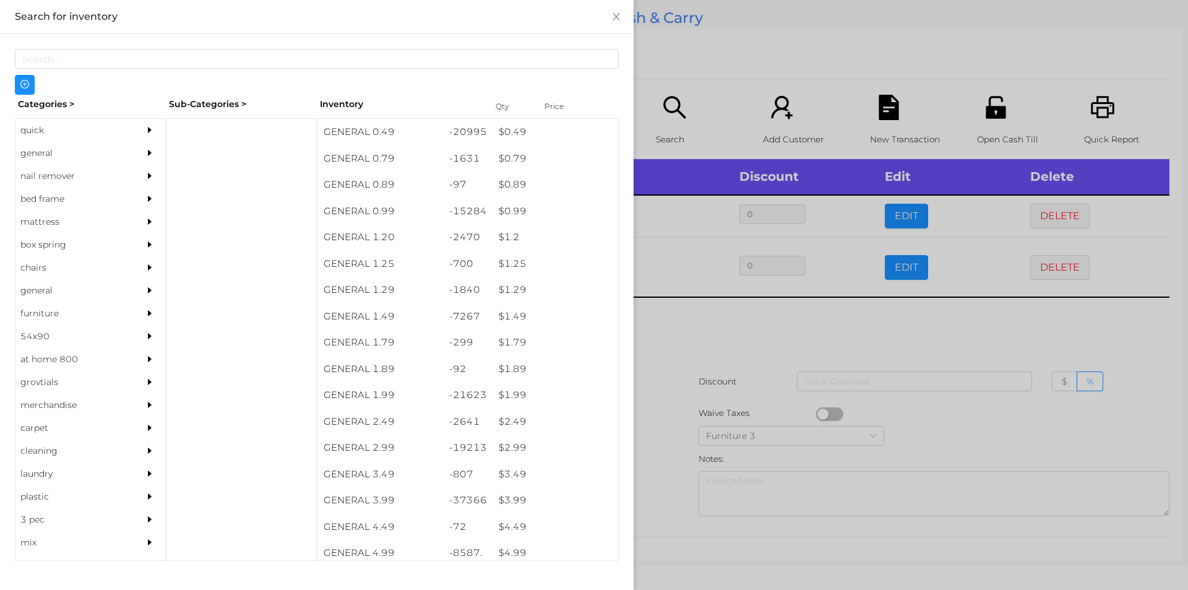
click at [674, 336] on div at bounding box center [594, 295] width 1188 height 590
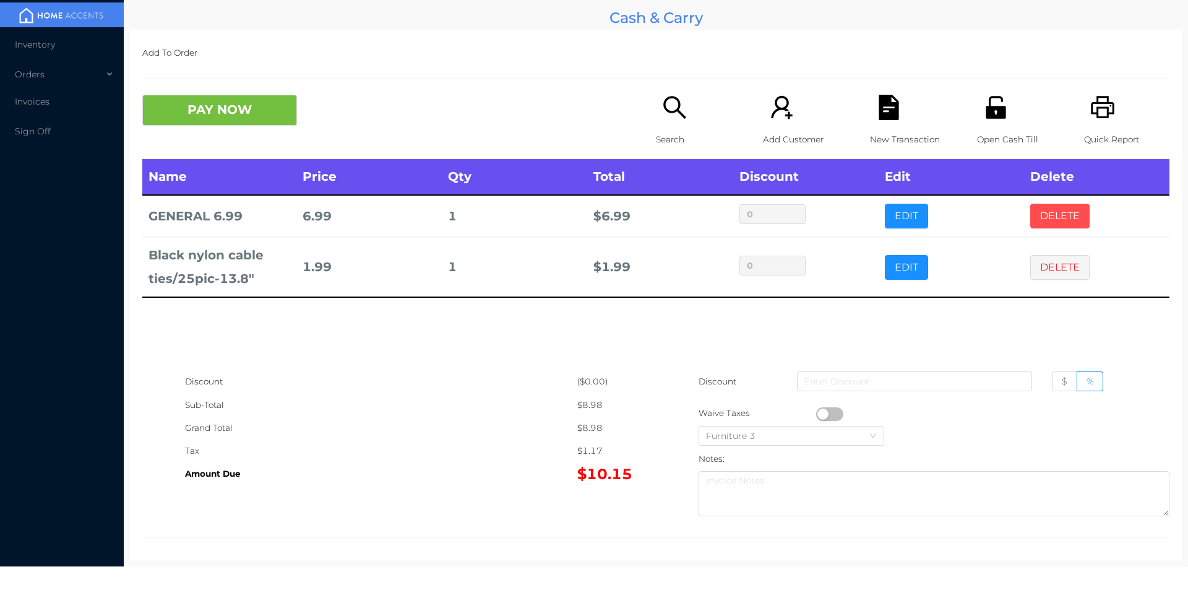
click at [1030, 219] on button "DELETE" at bounding box center [1059, 216] width 59 height 25
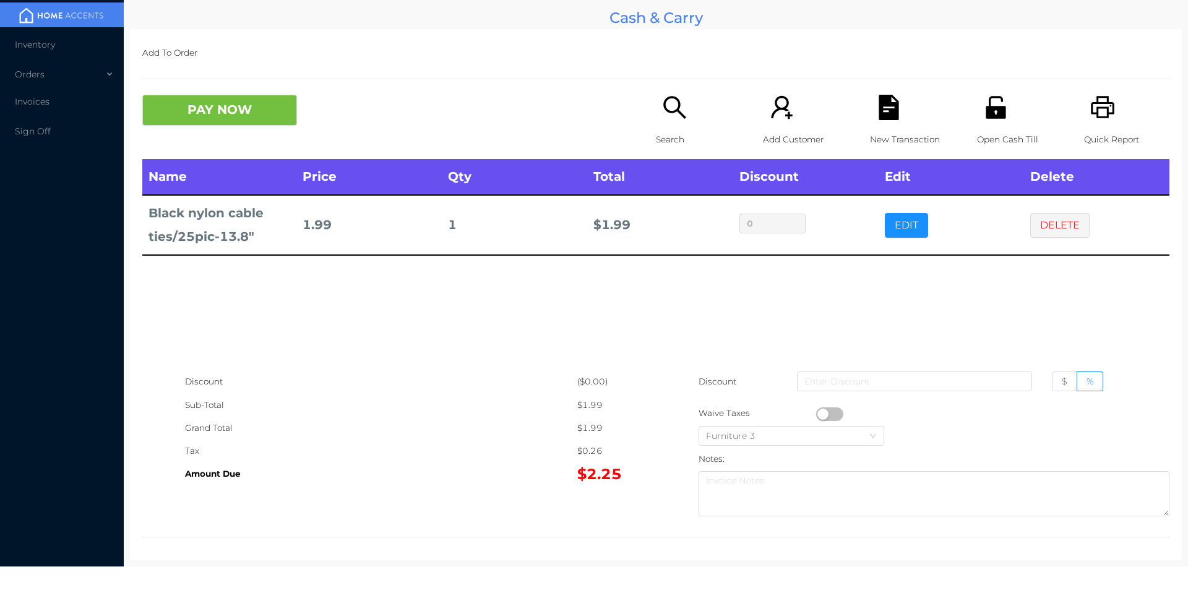
click at [674, 130] on p "Search" at bounding box center [698, 139] width 85 height 23
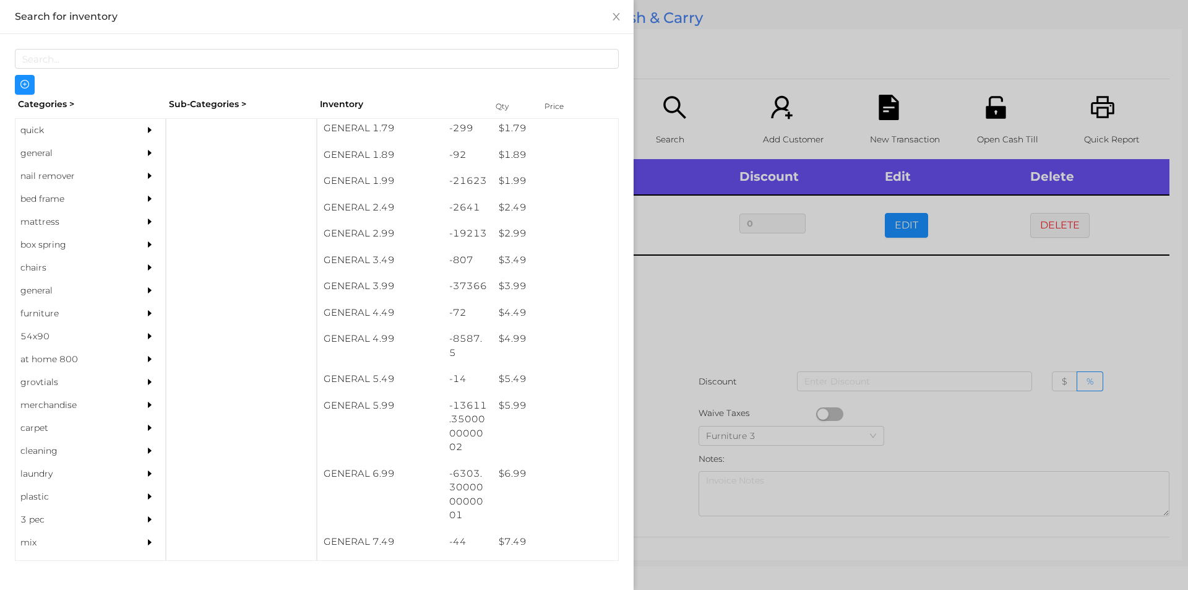
scroll to position [214, 0]
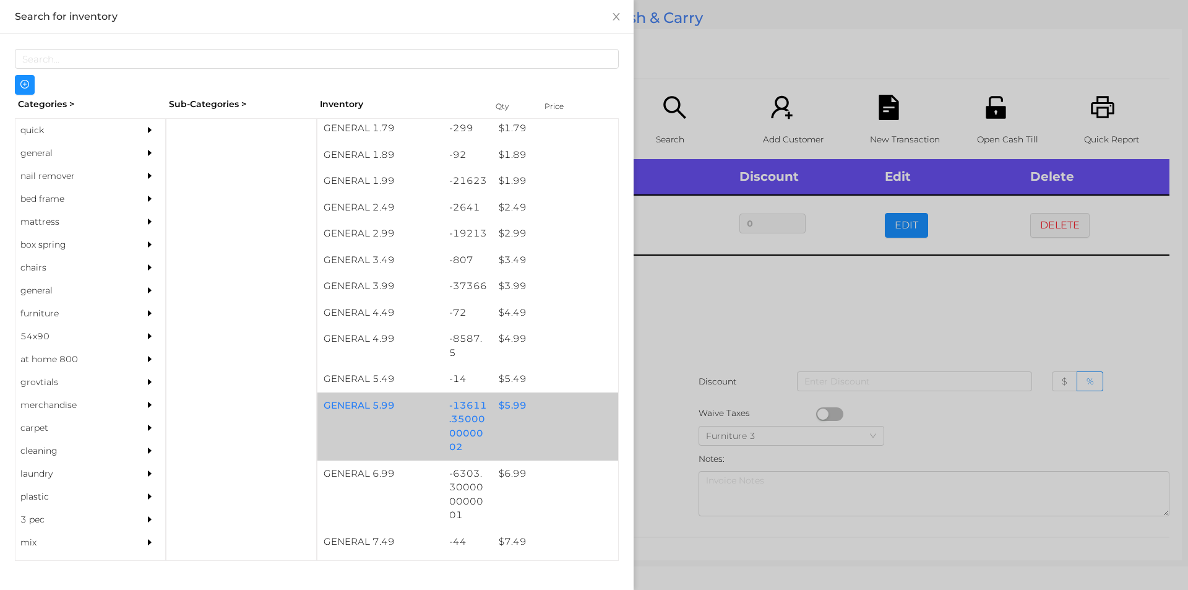
click at [510, 411] on div "$ 5.99" at bounding box center [555, 405] width 126 height 27
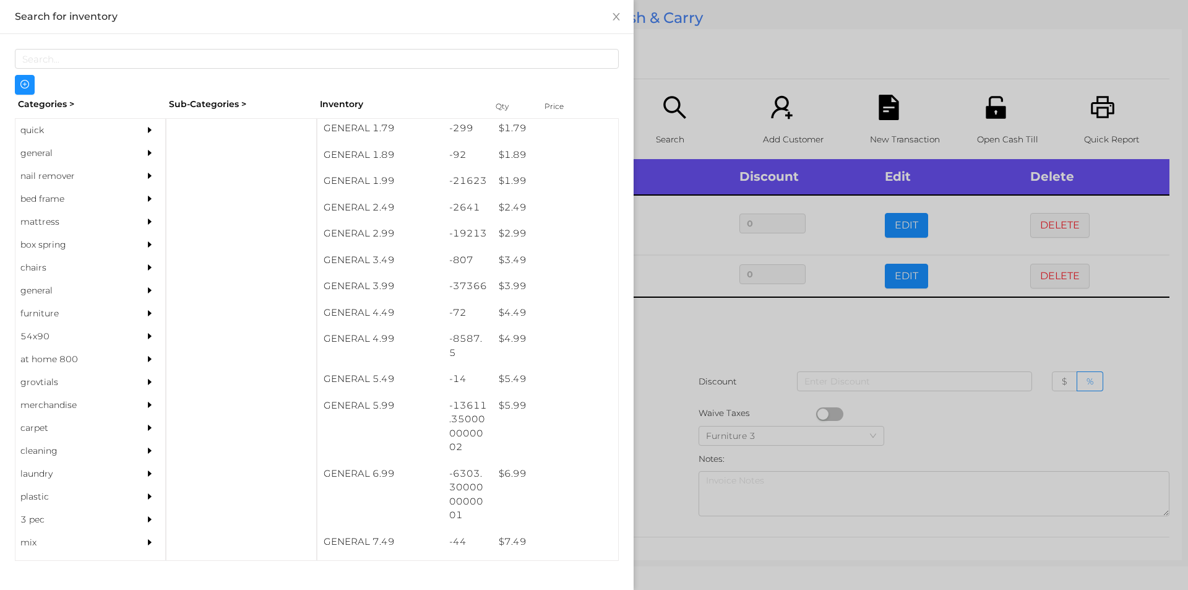
click at [715, 387] on div at bounding box center [594, 295] width 1188 height 590
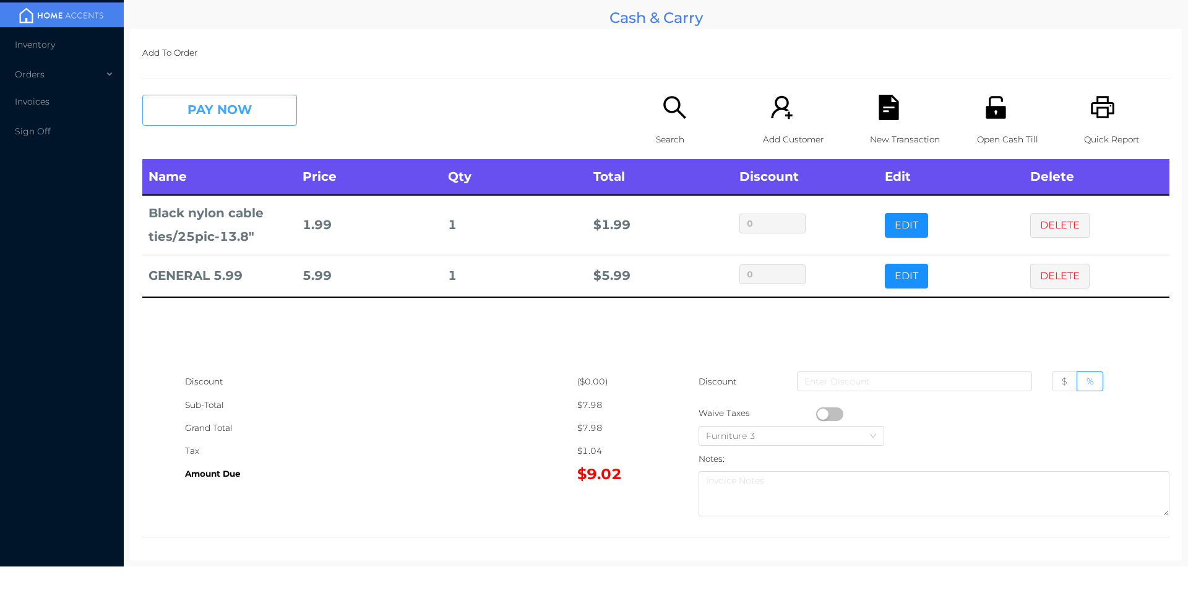
click at [214, 109] on button "PAY NOW" at bounding box center [219, 110] width 155 height 31
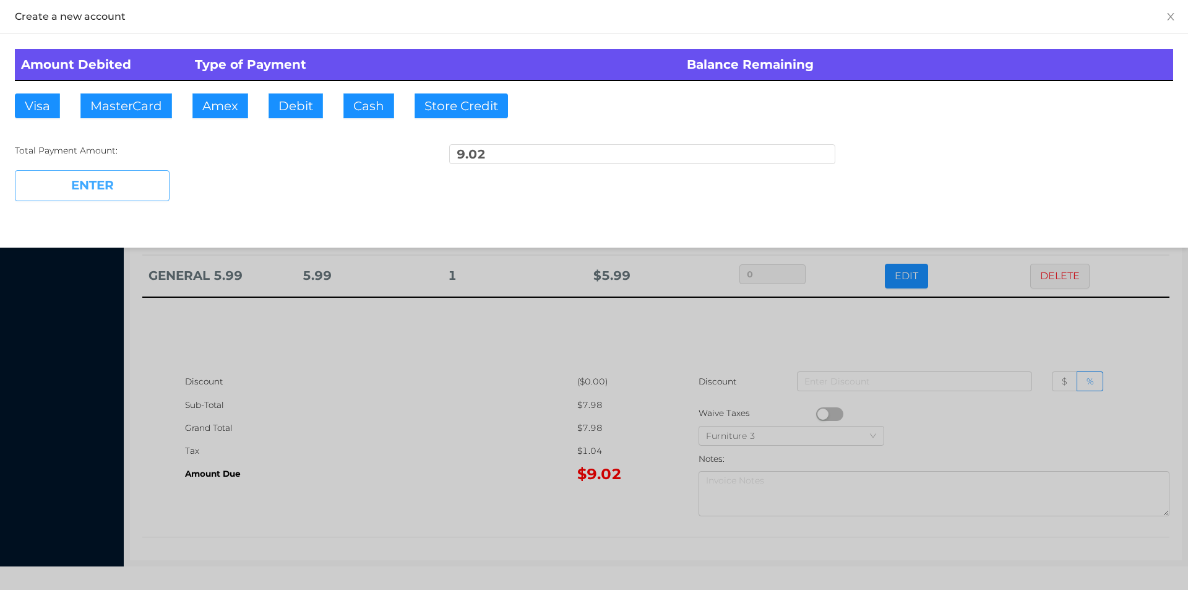
click at [124, 185] on button "ENTER" at bounding box center [92, 185] width 155 height 31
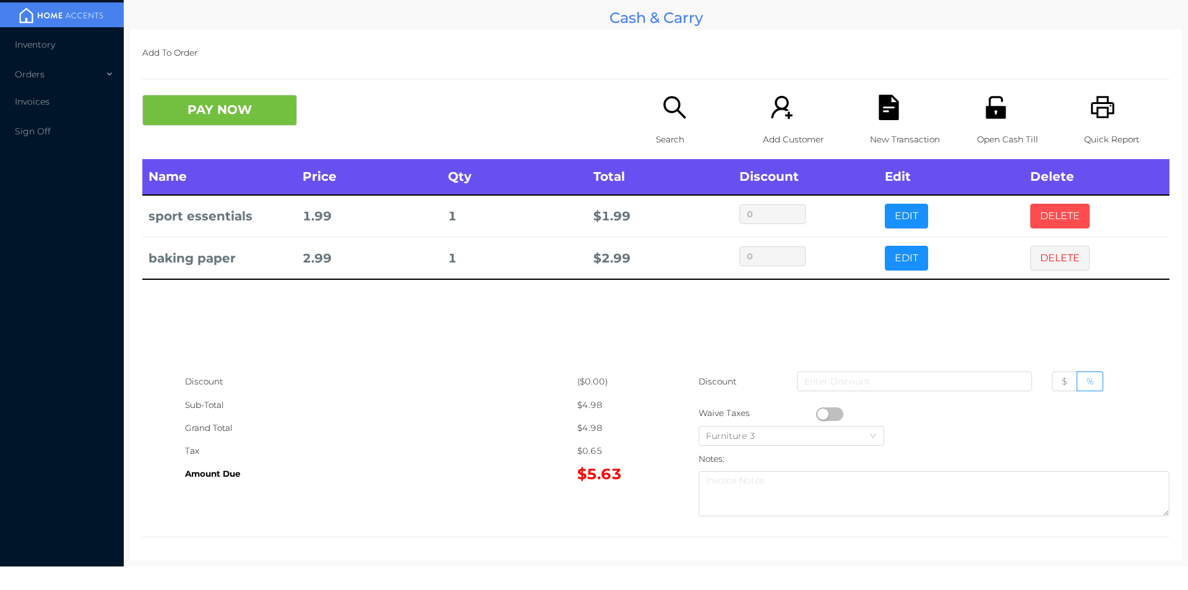
click at [1052, 213] on button "DELETE" at bounding box center [1059, 216] width 59 height 25
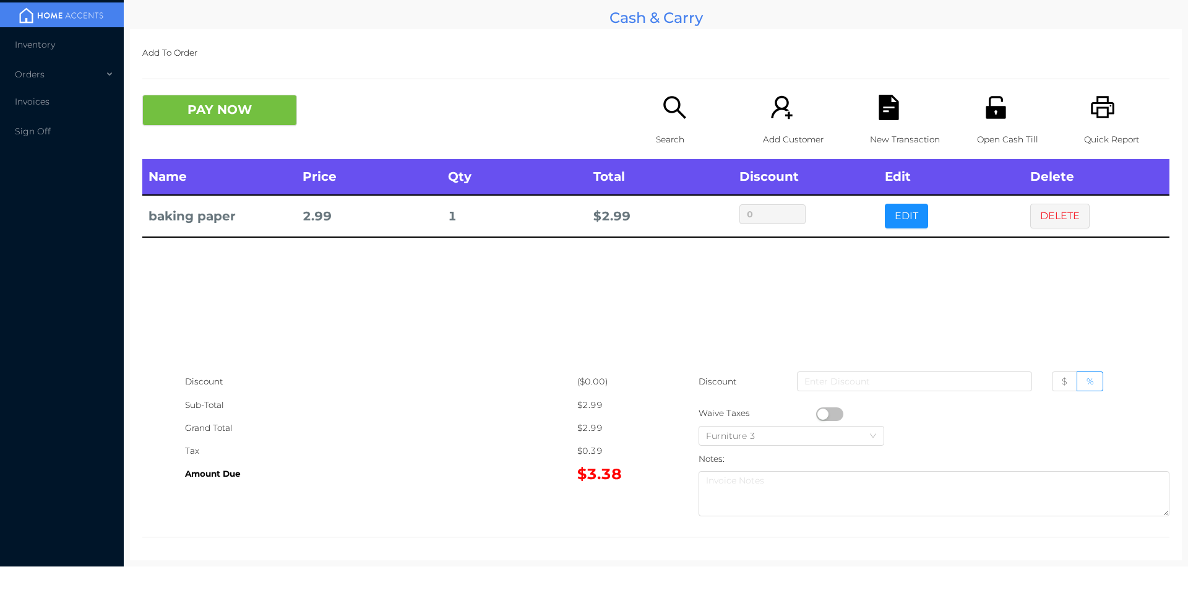
click at [818, 410] on button "button" at bounding box center [829, 414] width 27 height 14
click at [213, 121] on button "PAY NOW" at bounding box center [219, 110] width 155 height 31
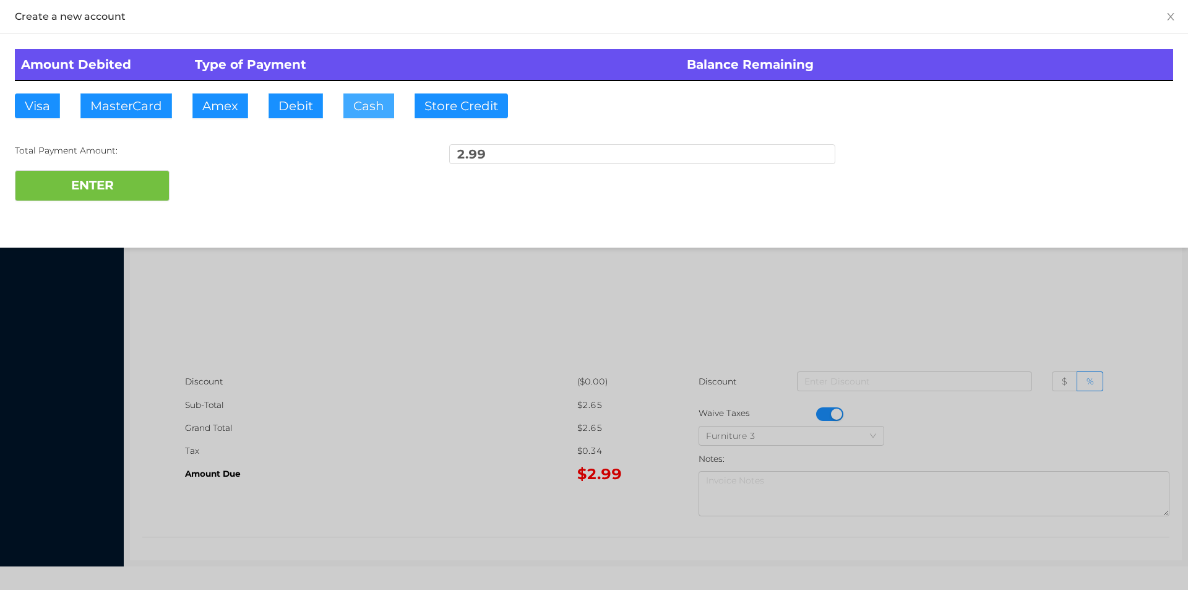
click at [384, 102] on button "Cash" at bounding box center [368, 105] width 51 height 25
type input "20"
click at [130, 199] on button "ENTER" at bounding box center [92, 185] width 155 height 31
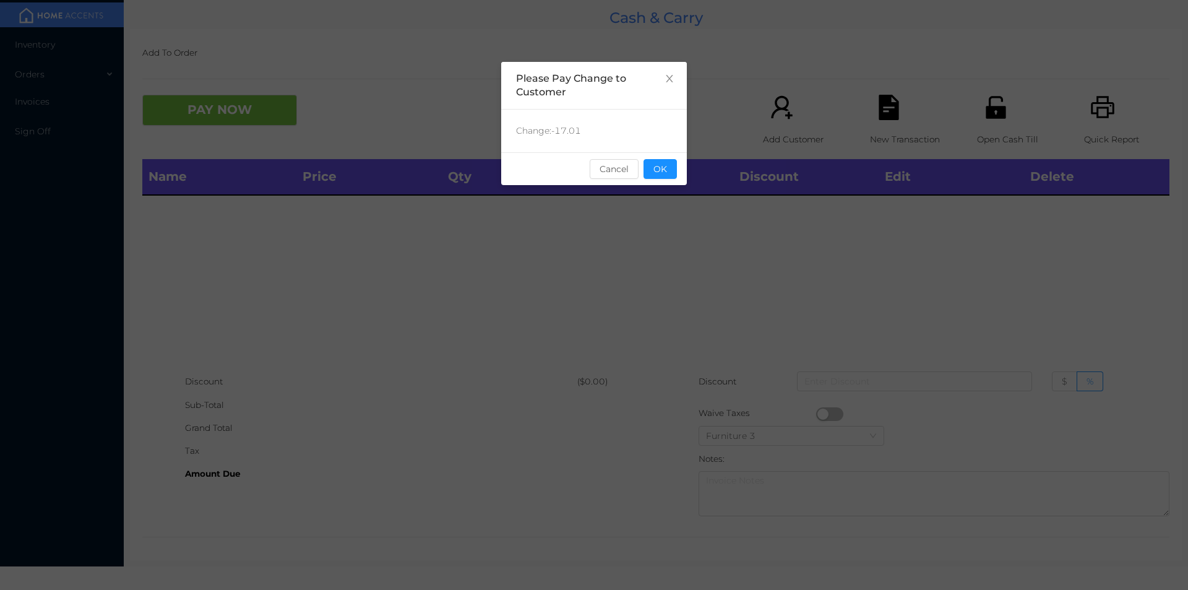
click at [809, 329] on div "sentinelStart Please Pay Change to Customer Change: -17.01 Cancel OK sentinelEnd" at bounding box center [594, 295] width 1188 height 590
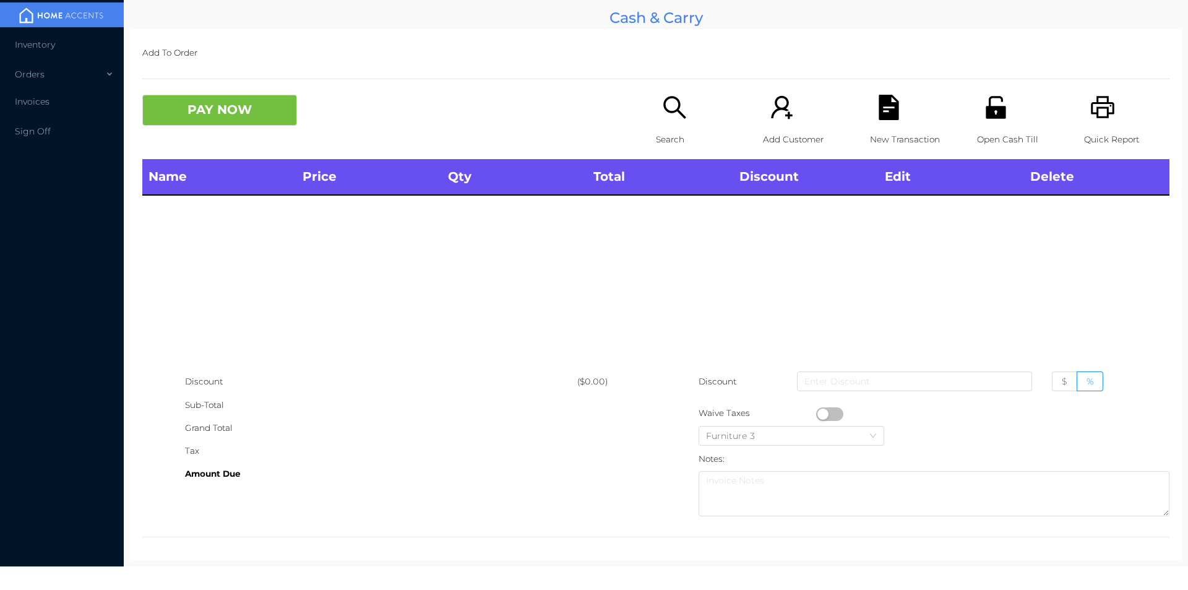
click at [987, 109] on icon "icon: unlock" at bounding box center [995, 107] width 20 height 22
click at [613, 141] on div "PAY NOW Search Add Customer New Transaction Open Cash Till Quick Report" at bounding box center [655, 127] width 1027 height 64
click at [656, 98] on div "Search" at bounding box center [698, 127] width 85 height 64
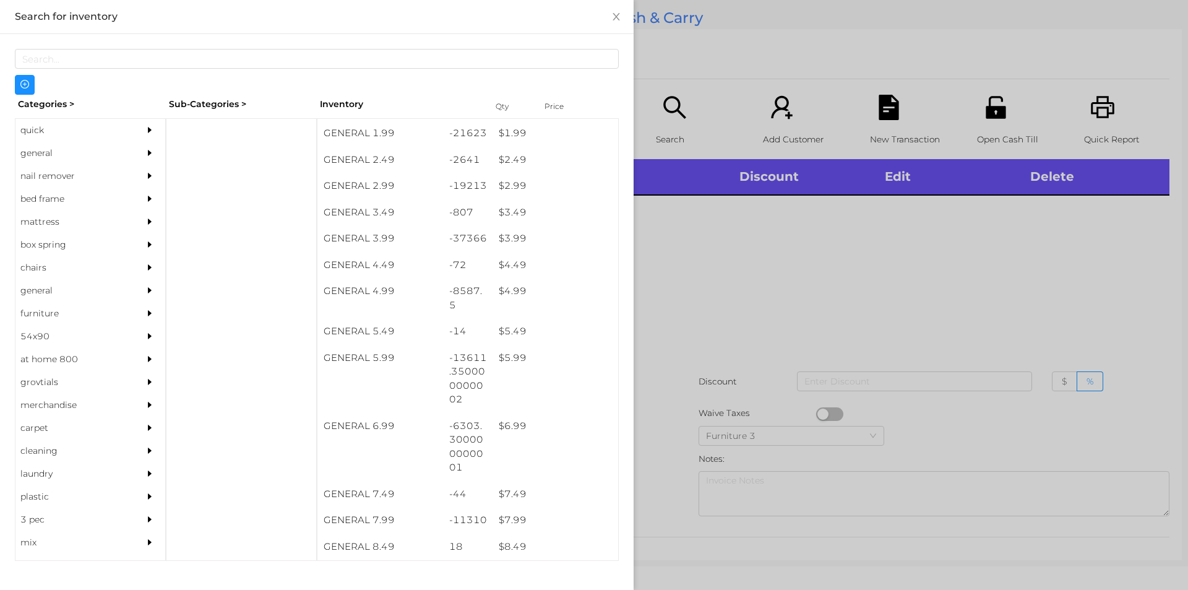
scroll to position [0, 0]
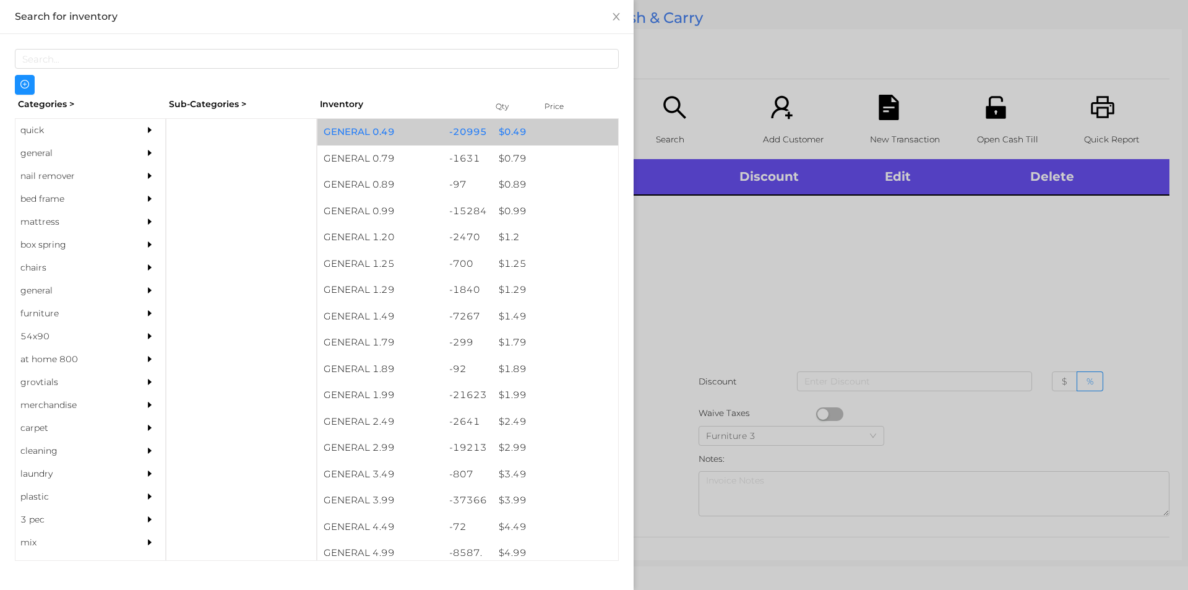
click at [529, 130] on div "$ 0.49" at bounding box center [555, 132] width 126 height 27
click at [530, 138] on div "$ 0.49" at bounding box center [555, 132] width 126 height 27
click at [533, 135] on div "$ 0.49" at bounding box center [555, 132] width 126 height 27
click at [551, 128] on div "$ 0.49" at bounding box center [555, 132] width 126 height 27
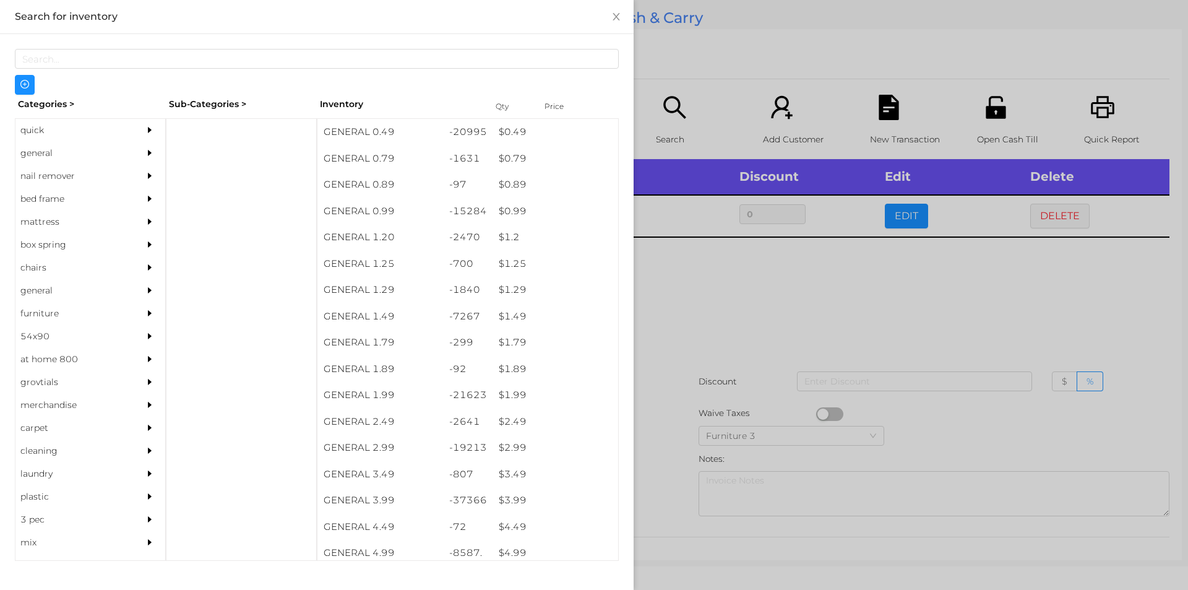
click at [812, 48] on div at bounding box center [594, 295] width 1188 height 590
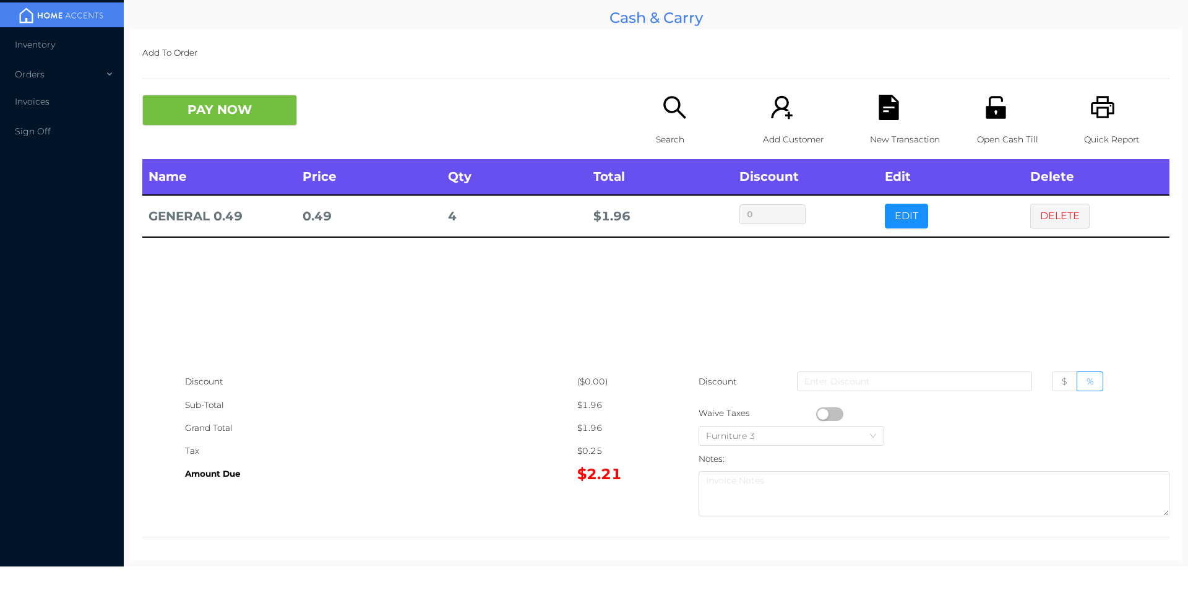
click at [977, 138] on p "Open Cash Till" at bounding box center [1019, 139] width 85 height 23
click at [878, 113] on icon "icon: file-text" at bounding box center [888, 107] width 20 height 25
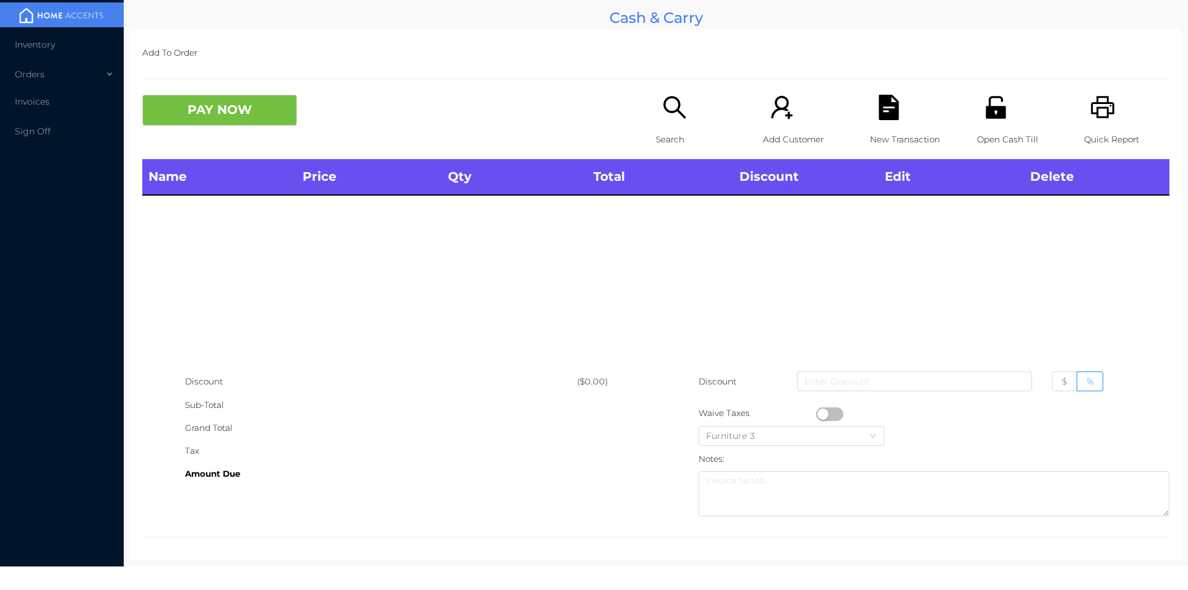
click at [994, 99] on icon "icon: unlock" at bounding box center [995, 107] width 20 height 22
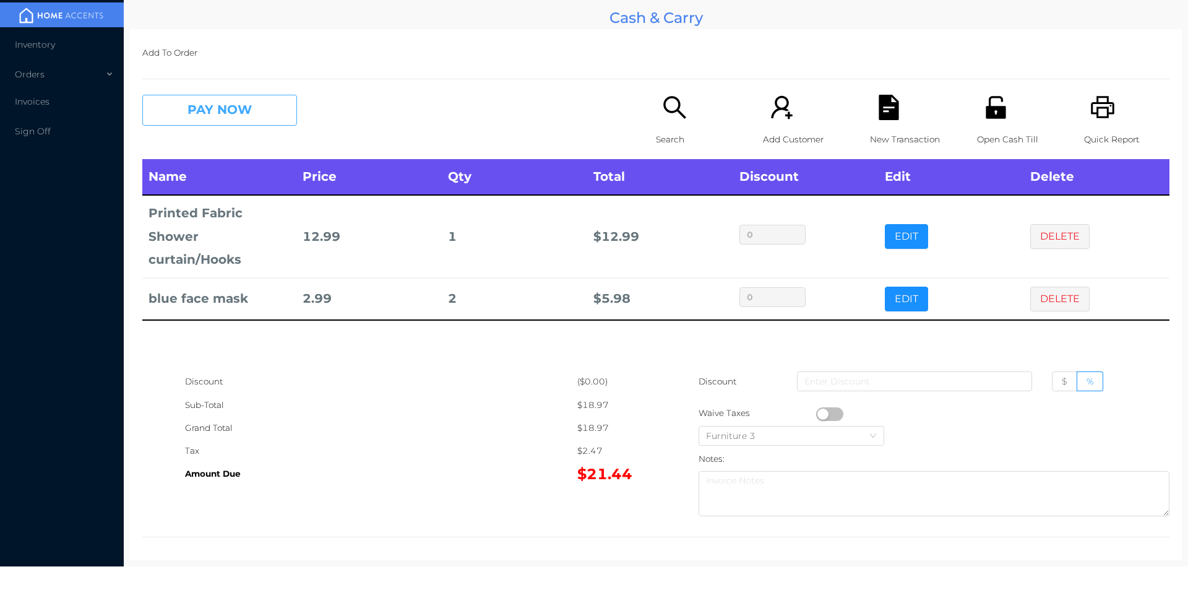
click at [231, 126] on button "PAY NOW" at bounding box center [219, 110] width 155 height 31
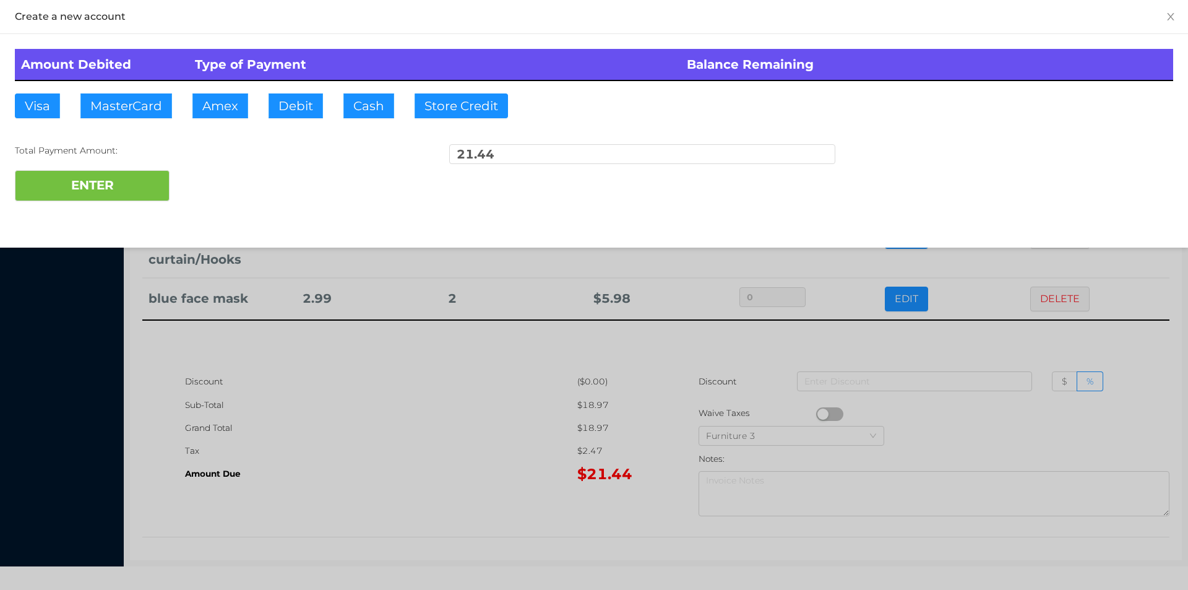
click at [215, 186] on div "ENTER" at bounding box center [594, 185] width 1158 height 31
click at [474, 393] on div at bounding box center [594, 295] width 1188 height 590
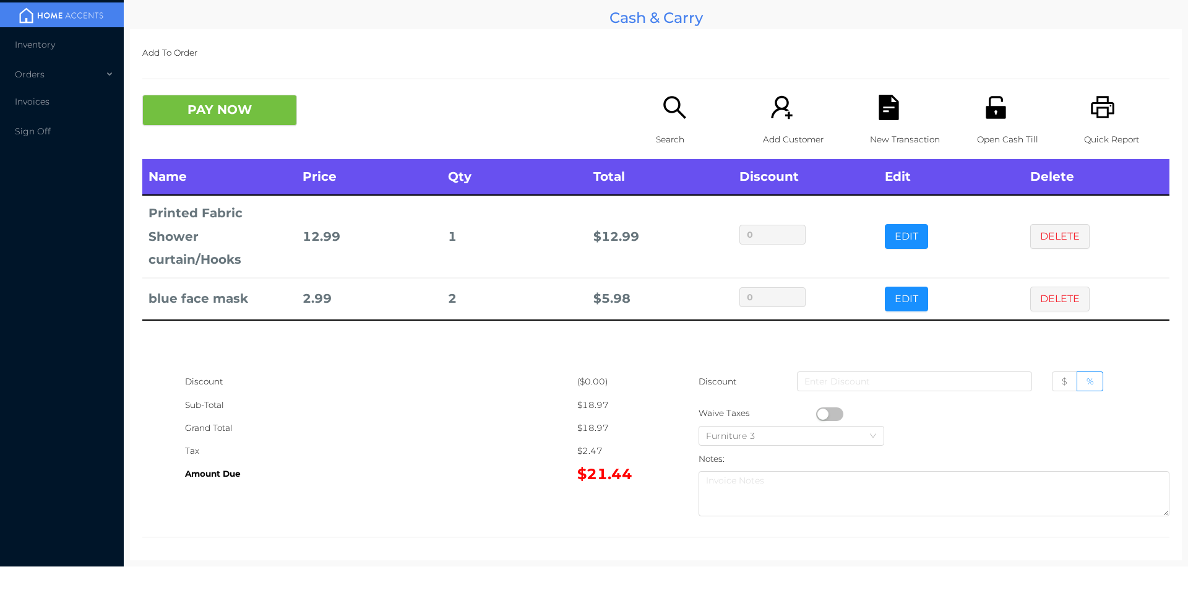
click at [890, 103] on icon "icon: file-text" at bounding box center [888, 107] width 20 height 25
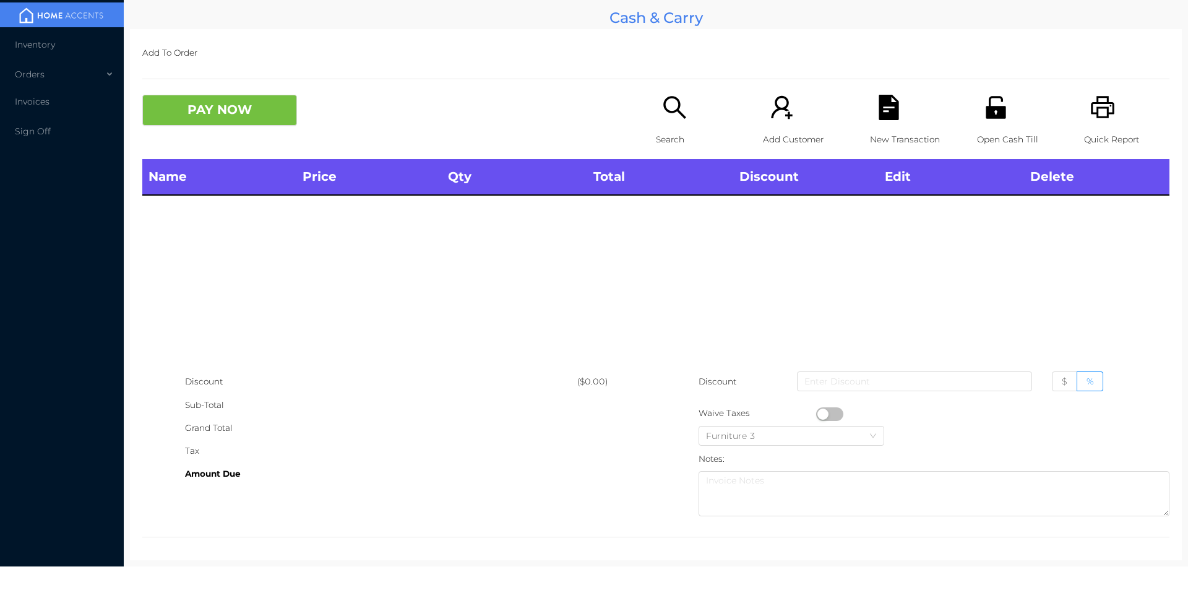
click at [997, 113] on icon "icon: unlock" at bounding box center [995, 107] width 20 height 22
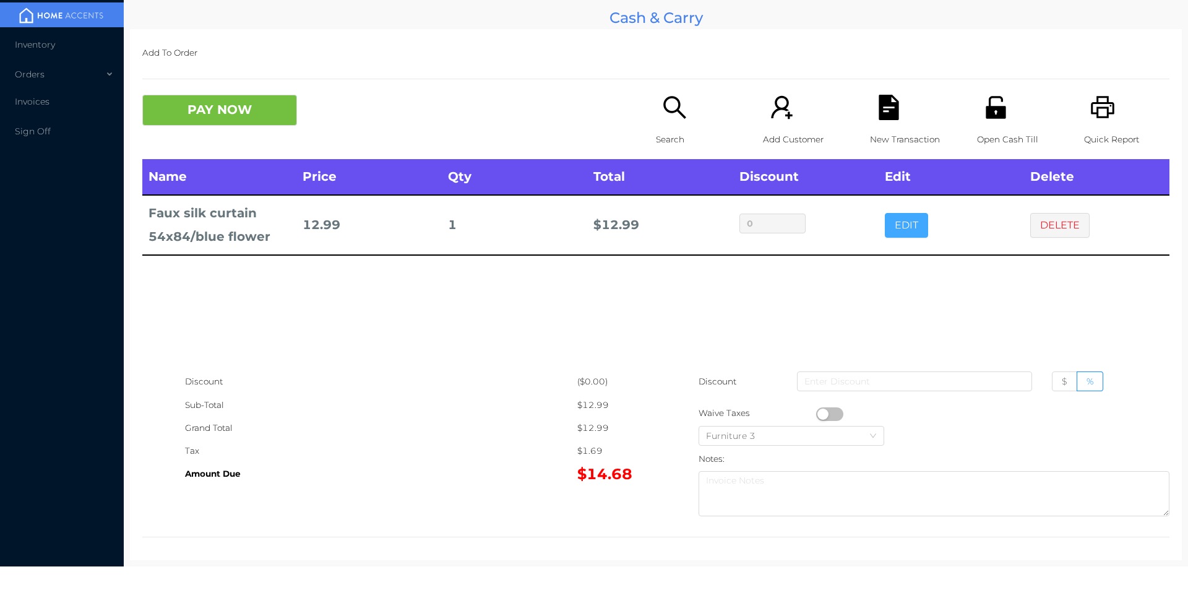
click at [901, 223] on button "EDIT" at bounding box center [906, 225] width 43 height 25
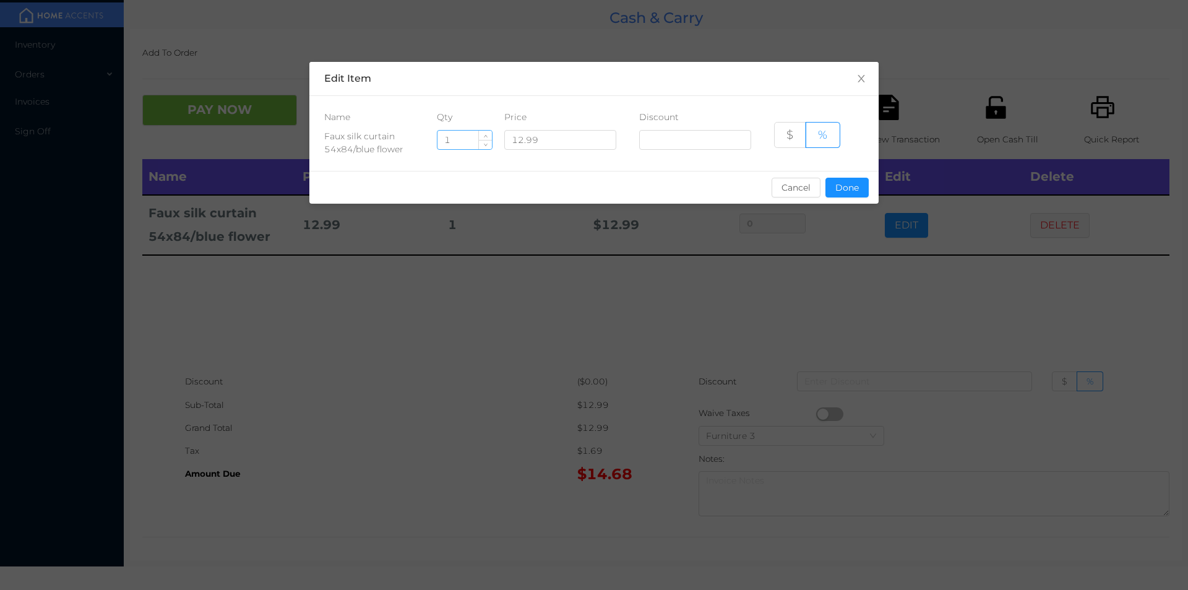
click at [462, 142] on input "1" at bounding box center [464, 140] width 54 height 19
type input "4"
click at [846, 195] on button "Done" at bounding box center [846, 188] width 43 height 20
type input "0%"
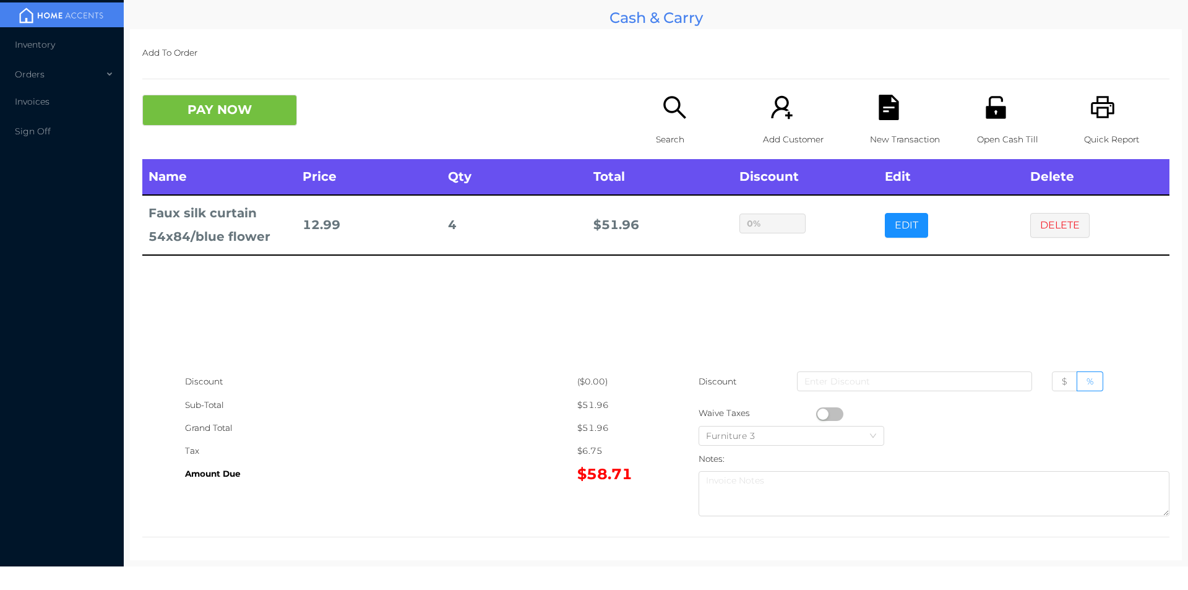
click at [830, 310] on div "sentinelStart Edit Item Name Qty Price Discount Faux silk curtain 54x84/blue fl…" at bounding box center [594, 295] width 1188 height 590
click at [662, 114] on icon "icon: search" at bounding box center [674, 107] width 25 height 25
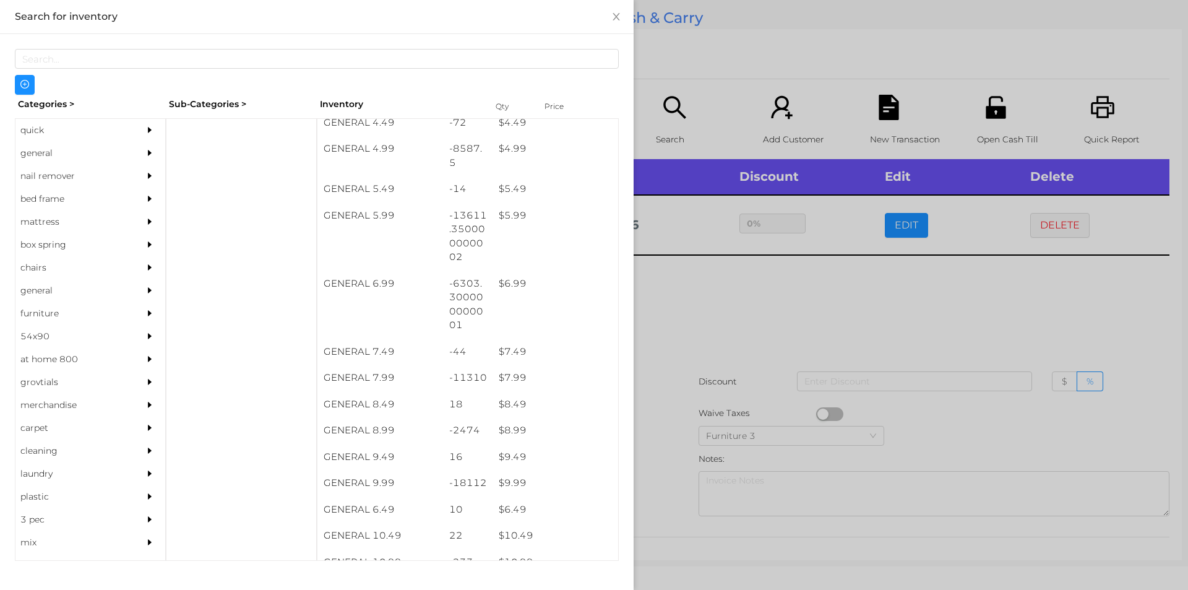
scroll to position [404, 0]
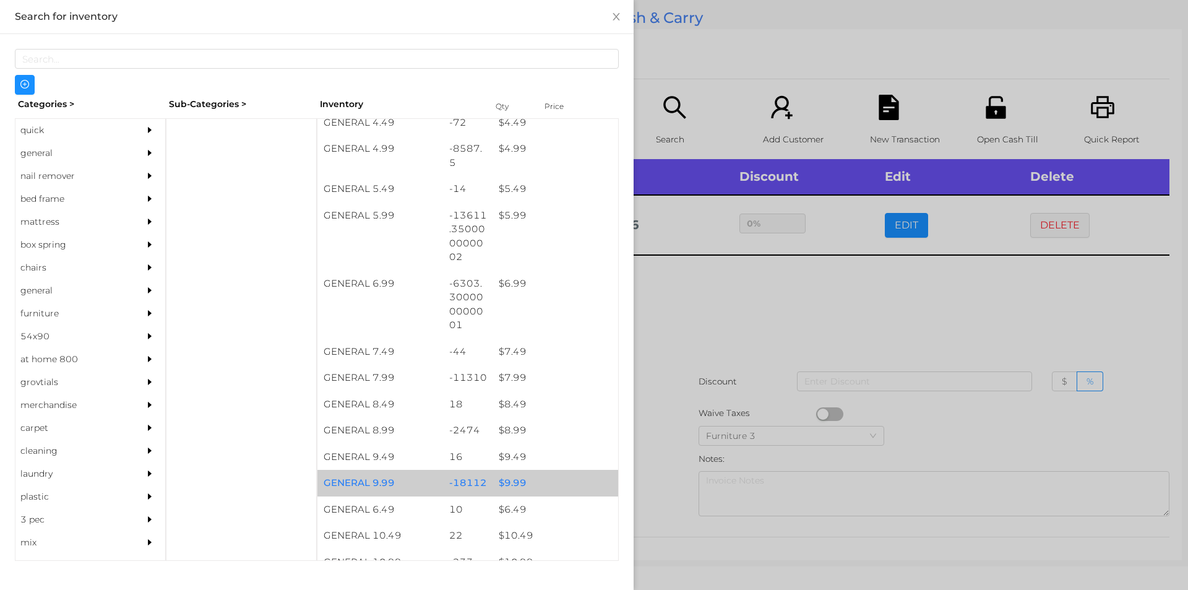
click at [499, 488] on div "$ 9.99" at bounding box center [555, 483] width 126 height 27
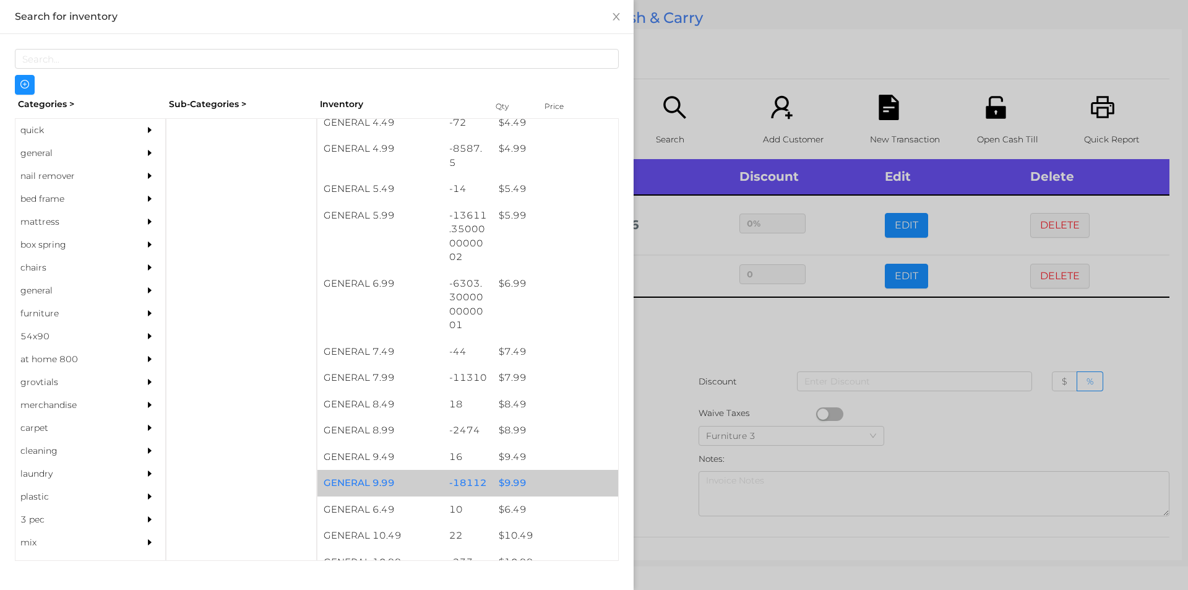
click at [504, 485] on div "$ 9.99" at bounding box center [555, 483] width 126 height 27
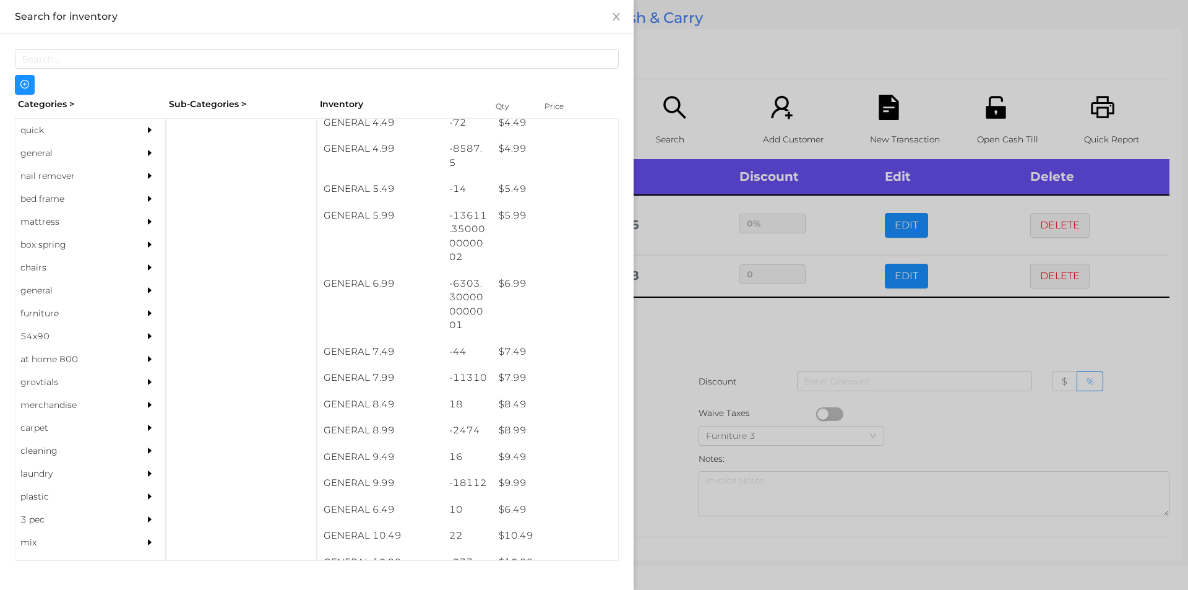
click at [684, 368] on div at bounding box center [594, 295] width 1188 height 590
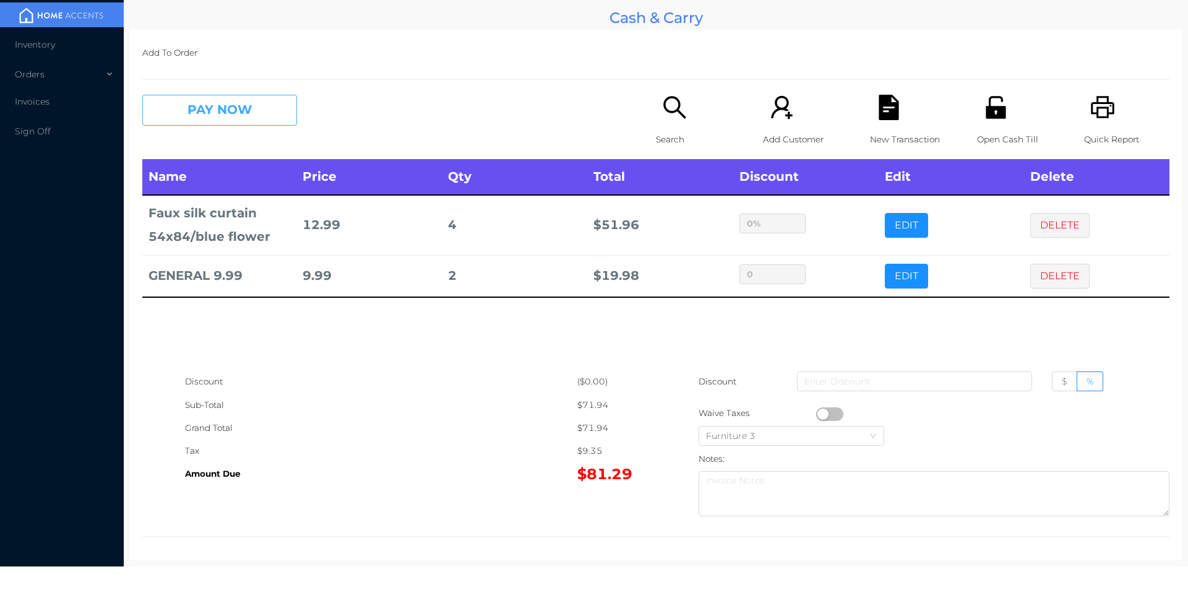
click at [203, 115] on button "PAY NOW" at bounding box center [219, 110] width 155 height 31
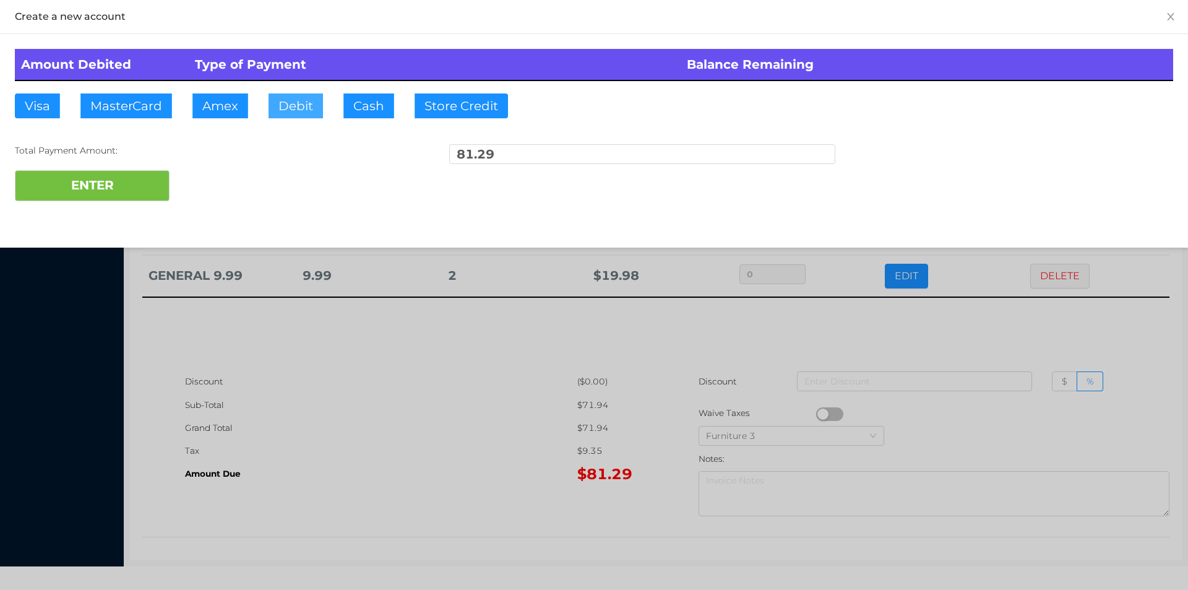
click at [285, 108] on button "Debit" at bounding box center [295, 105] width 54 height 25
type input "100."
click at [124, 187] on button "ENTER" at bounding box center [92, 185] width 155 height 31
type input "0"
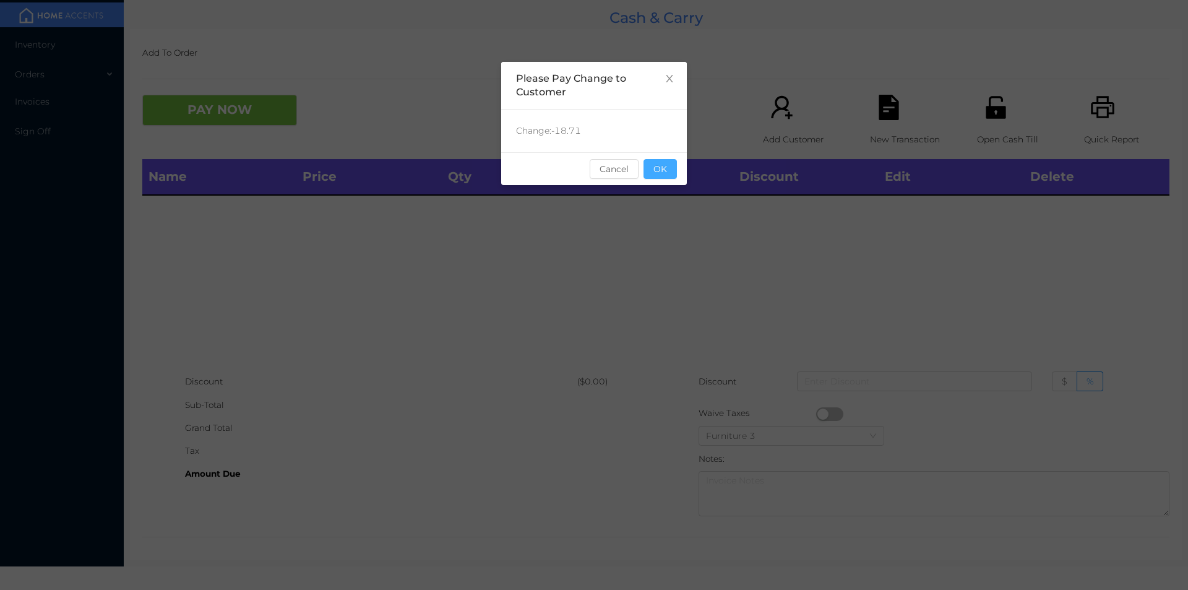
click at [652, 177] on button "OK" at bounding box center [659, 169] width 33 height 20
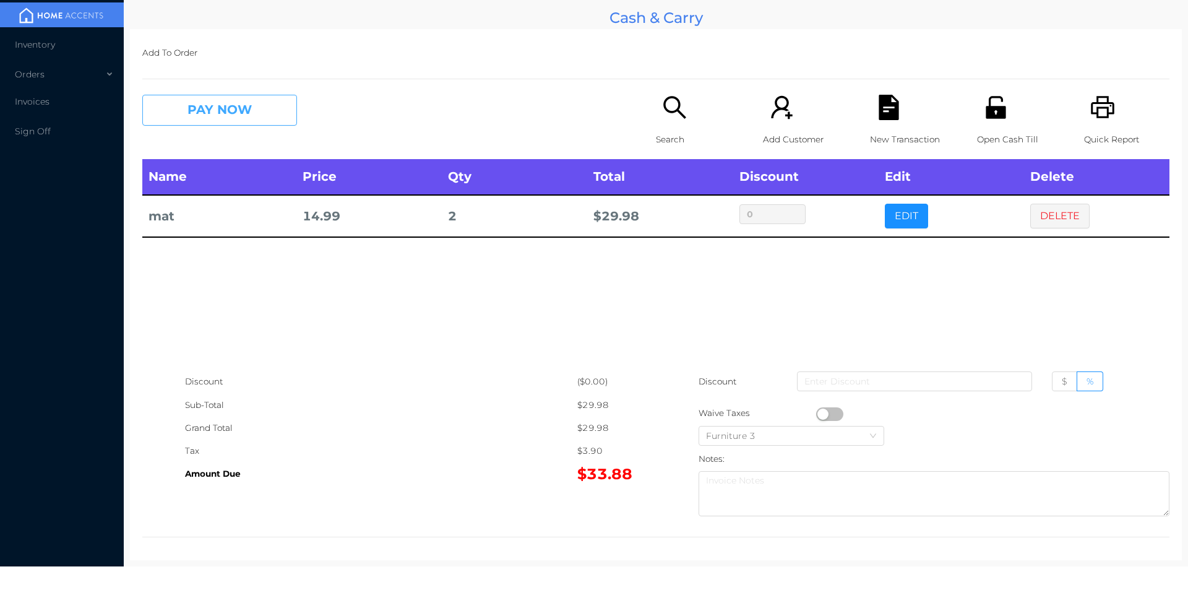
click at [220, 108] on button "PAY NOW" at bounding box center [219, 110] width 155 height 31
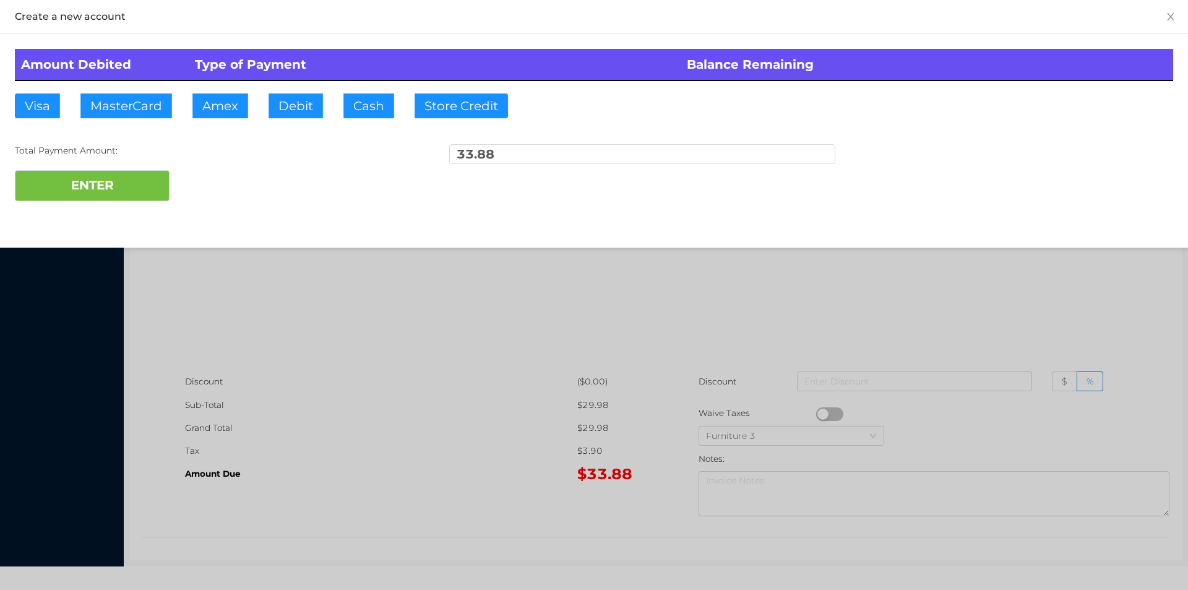
click at [220, 184] on div "ENTER" at bounding box center [594, 185] width 1158 height 31
click at [303, 355] on div at bounding box center [594, 295] width 1188 height 590
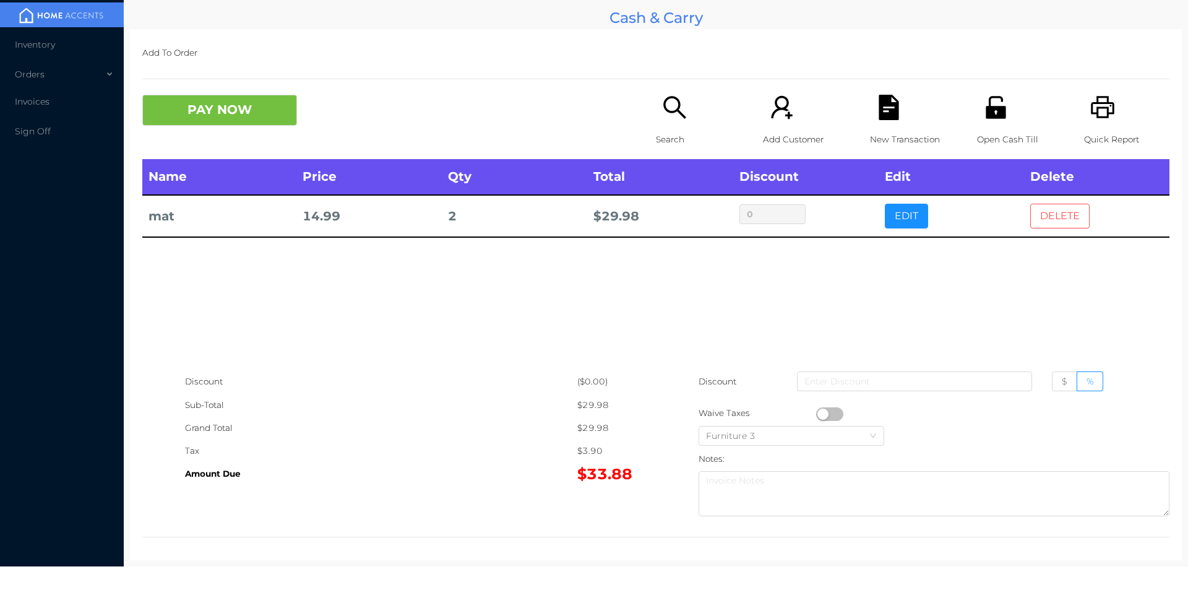
click at [1049, 220] on button "DELETE" at bounding box center [1059, 216] width 59 height 25
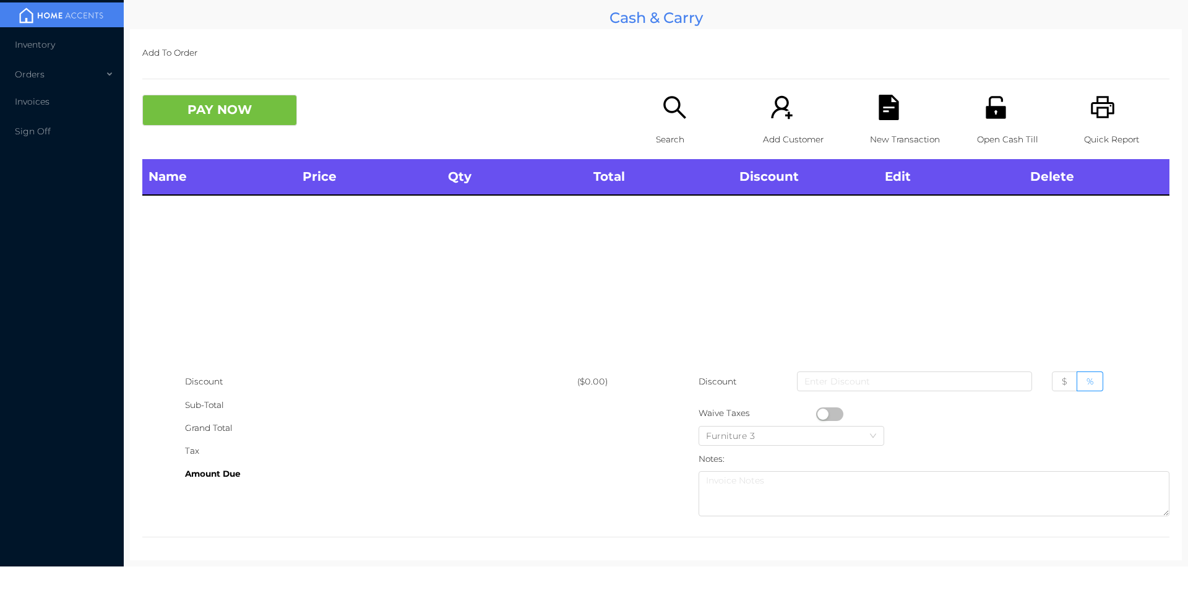
click at [1090, 118] on icon "icon: printer" at bounding box center [1102, 107] width 25 height 25
click at [225, 104] on button "PAY NOW" at bounding box center [219, 110] width 155 height 31
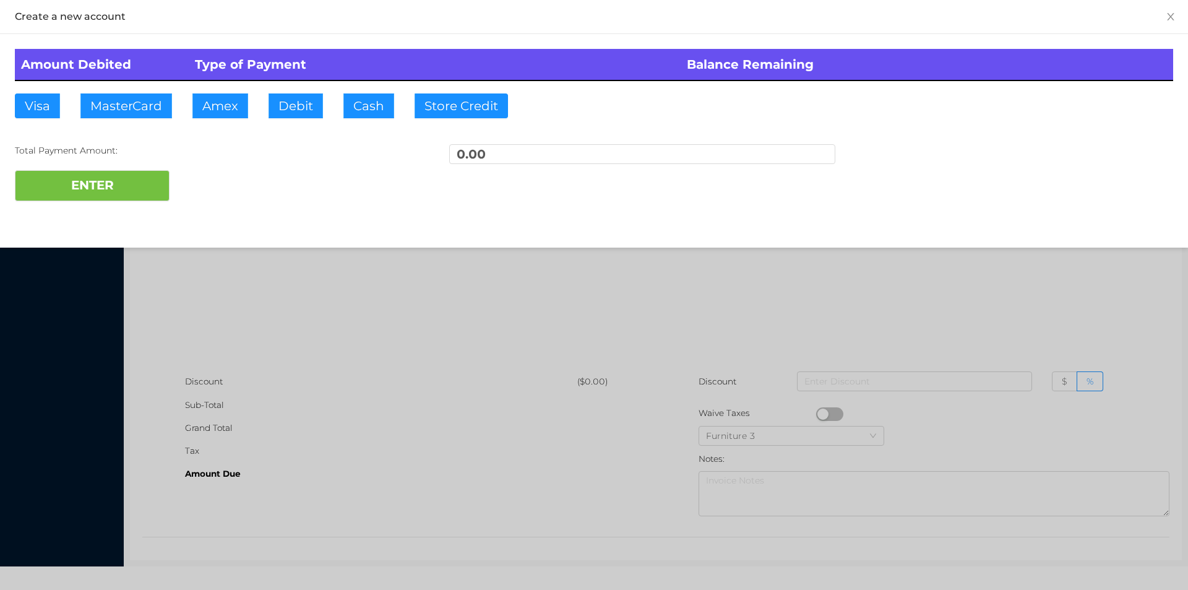
click at [252, 267] on div at bounding box center [594, 295] width 1188 height 590
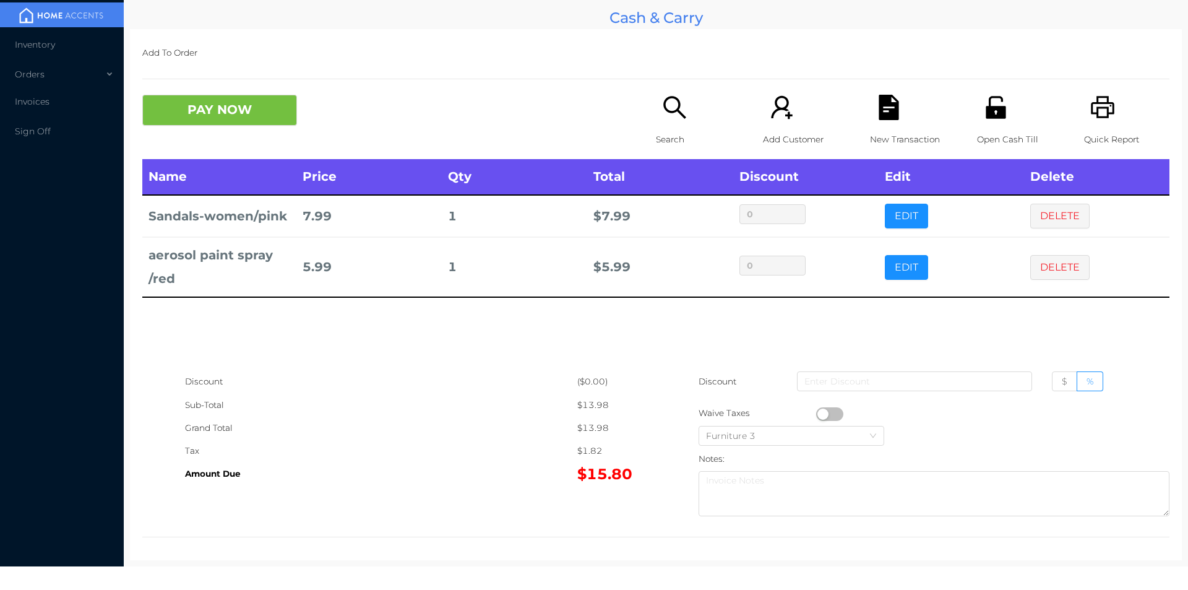
click at [656, 116] on div "Search" at bounding box center [698, 127] width 85 height 64
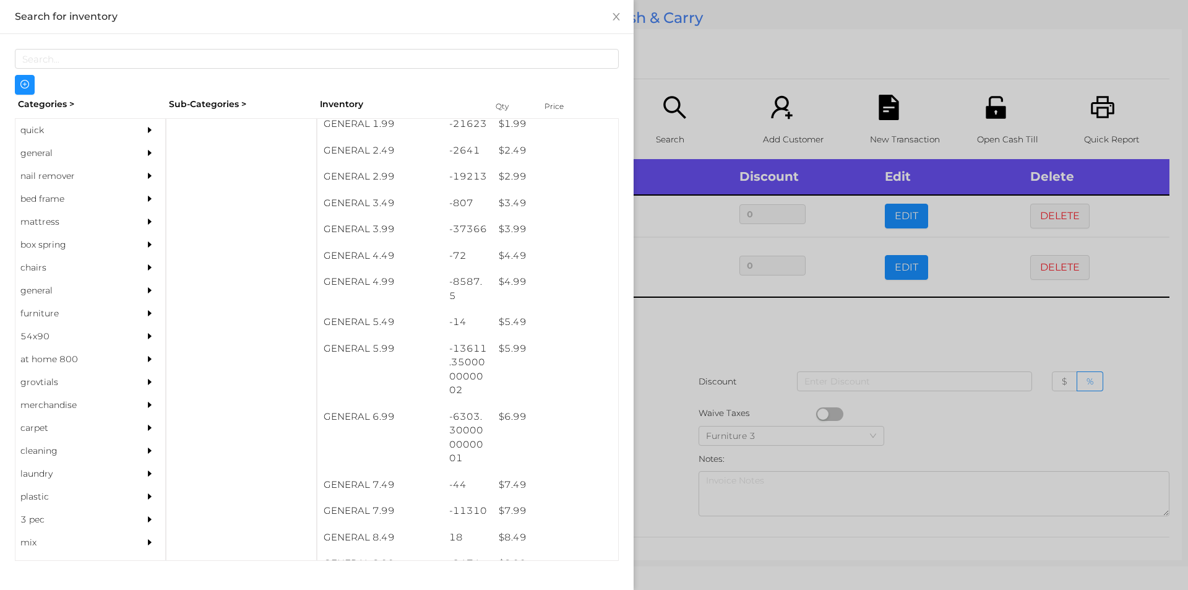
scroll to position [266, 0]
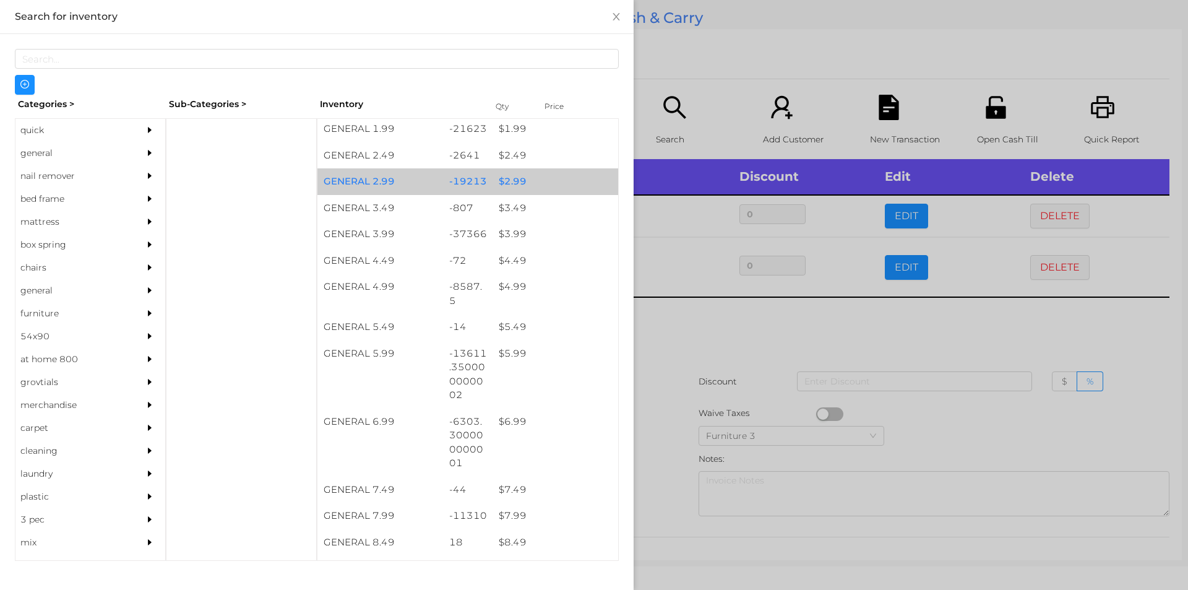
click at [520, 178] on div "$ 2.99" at bounding box center [555, 181] width 126 height 27
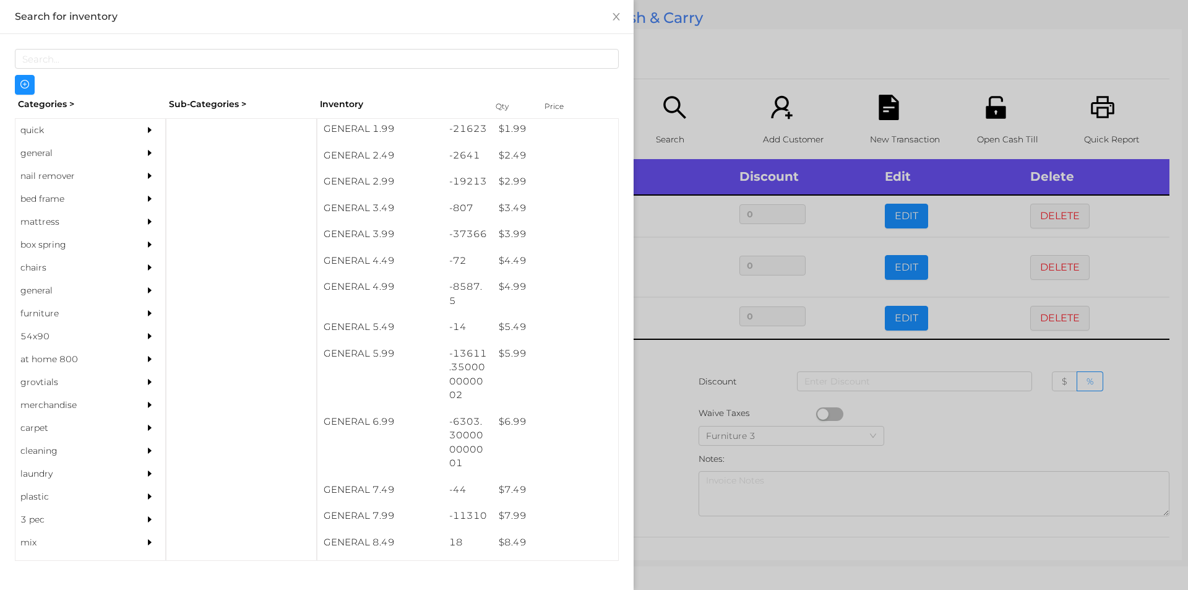
click at [694, 72] on div at bounding box center [594, 295] width 1188 height 590
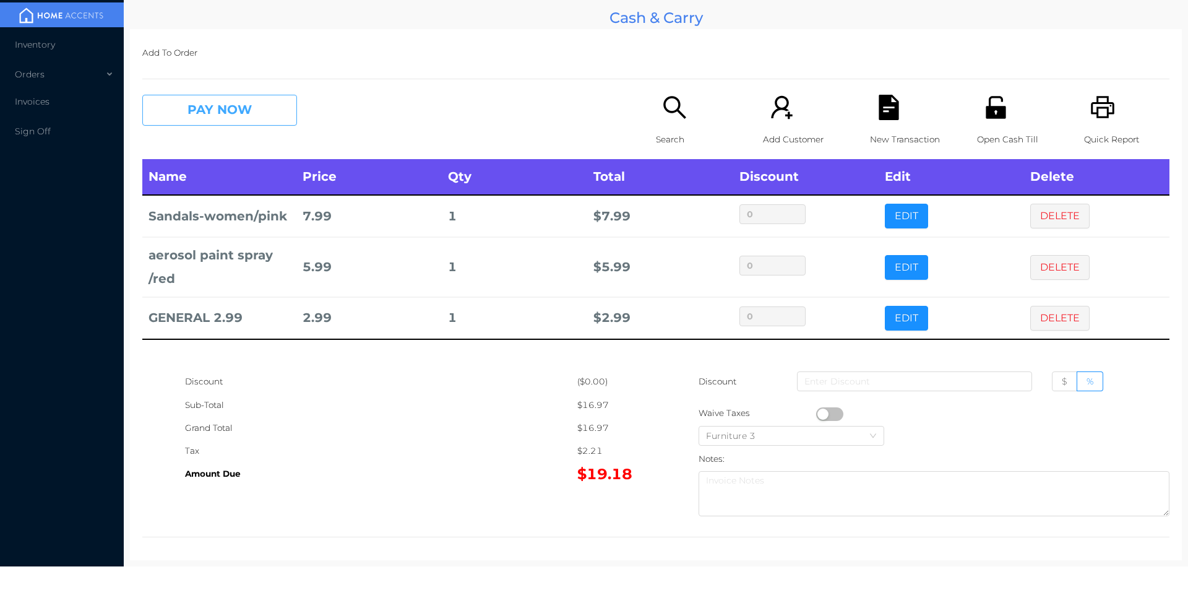
click at [206, 108] on button "PAY NOW" at bounding box center [219, 110] width 155 height 31
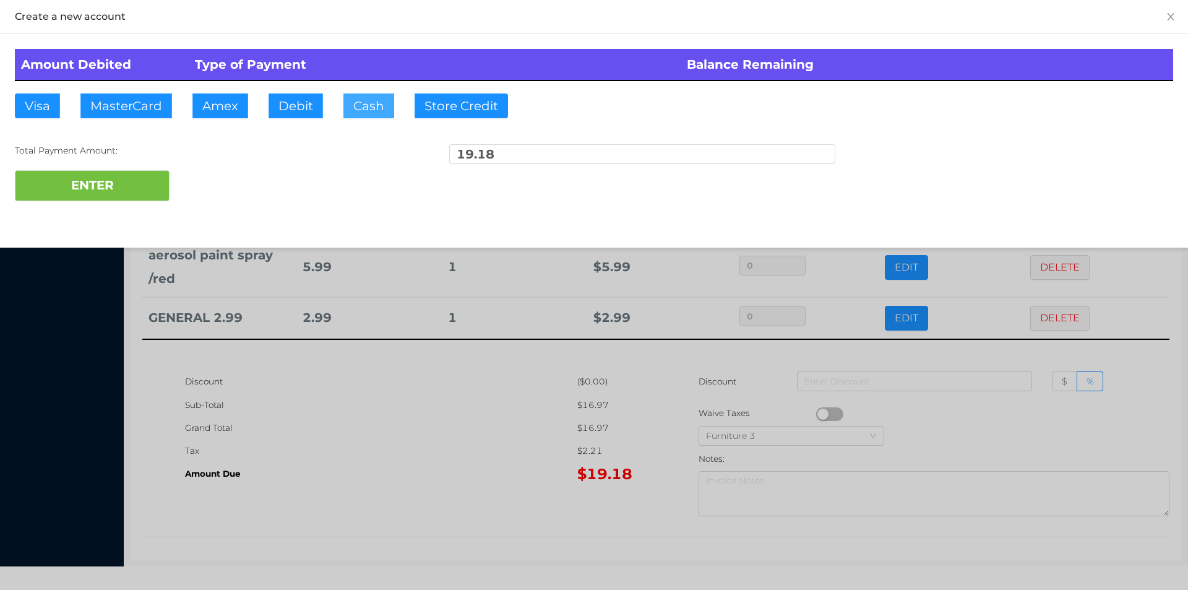
click at [364, 106] on button "Cash" at bounding box center [368, 105] width 51 height 25
click at [290, 94] on button "Debit" at bounding box center [295, 105] width 54 height 25
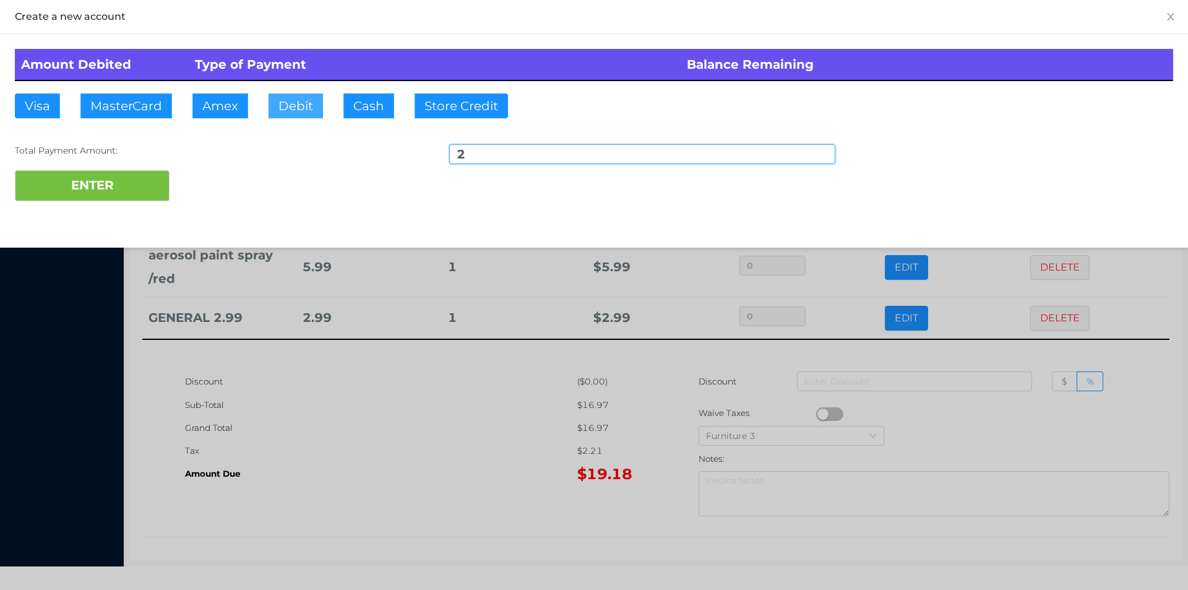
type input "20"
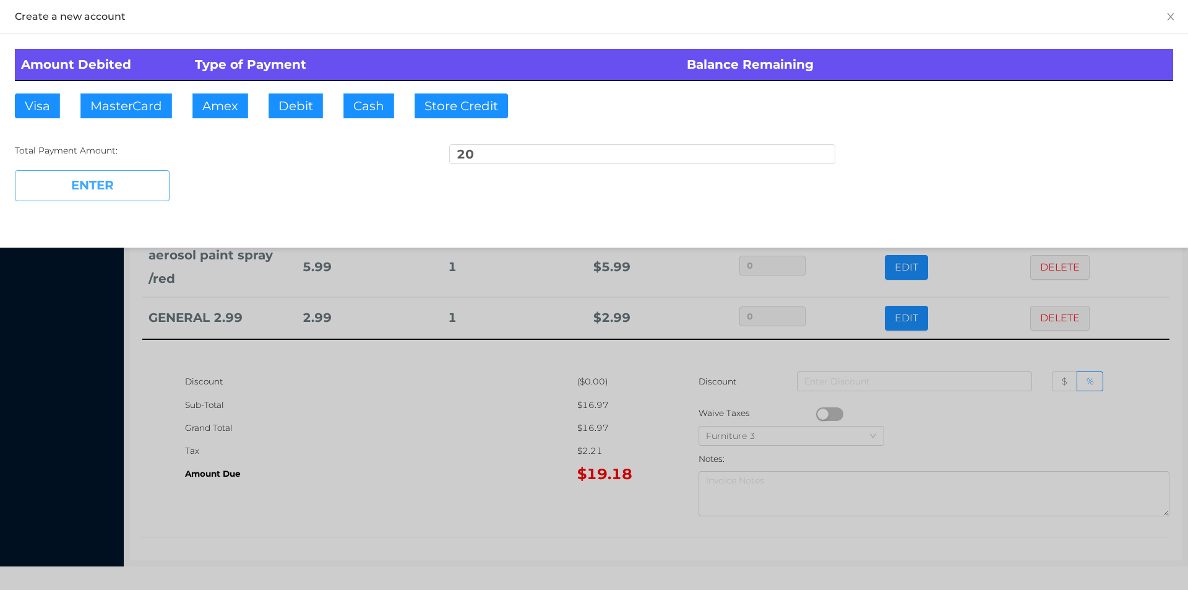
click at [76, 187] on button "ENTER" at bounding box center [92, 185] width 155 height 31
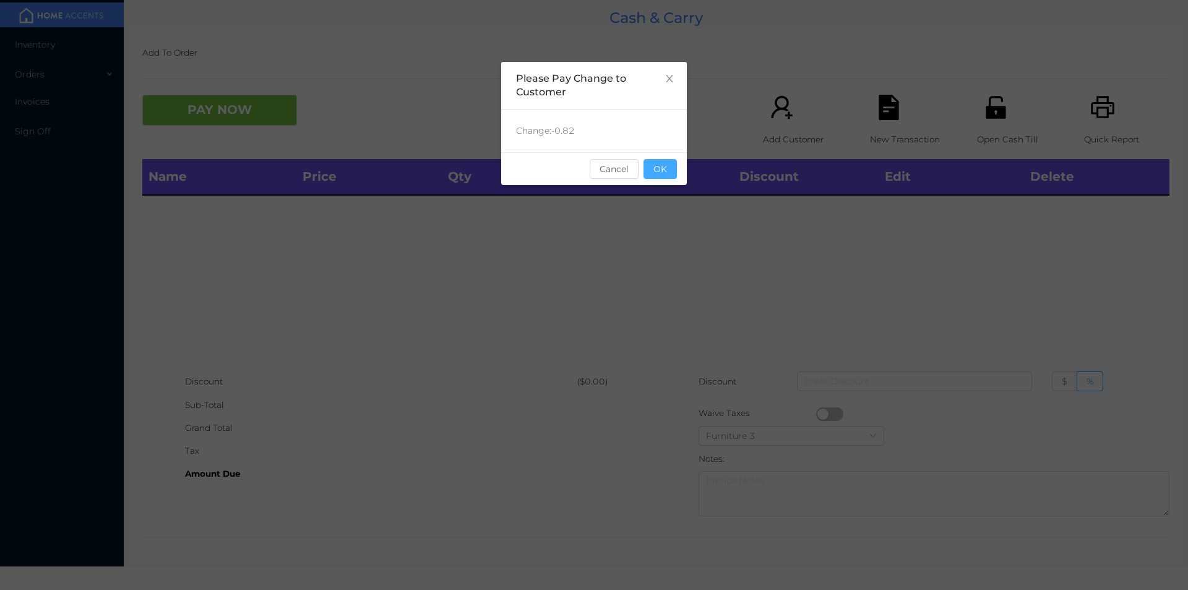
click at [658, 176] on button "OK" at bounding box center [659, 169] width 33 height 20
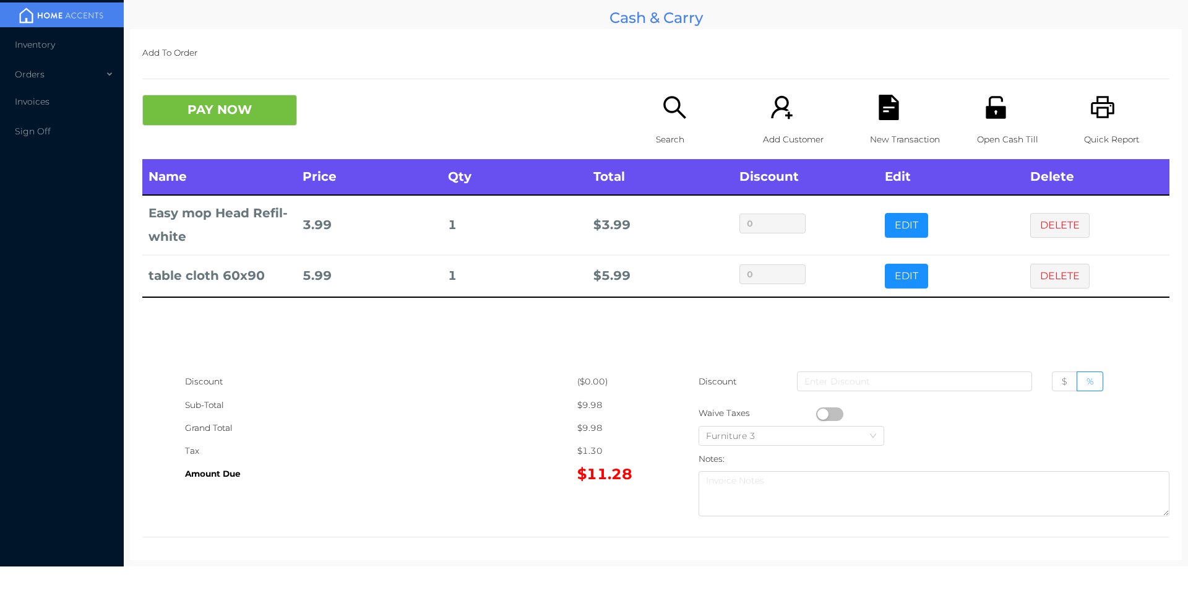
click at [981, 121] on div "Open Cash Till" at bounding box center [1019, 127] width 85 height 64
click at [878, 110] on icon "icon: file-text" at bounding box center [888, 107] width 20 height 25
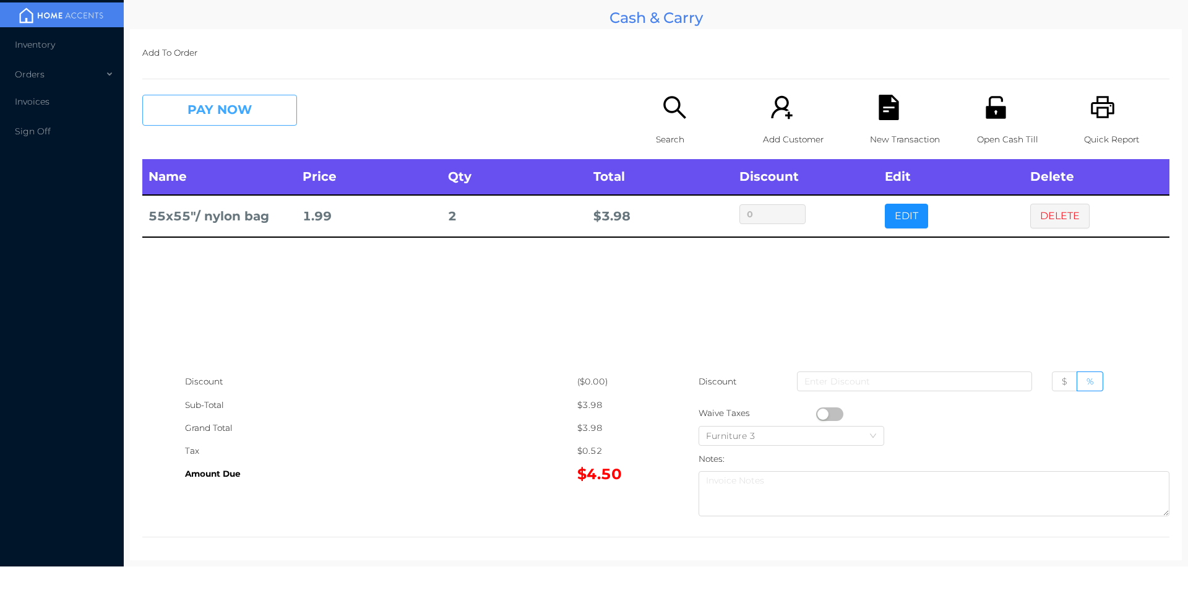
click at [221, 98] on button "PAY NOW" at bounding box center [219, 110] width 155 height 31
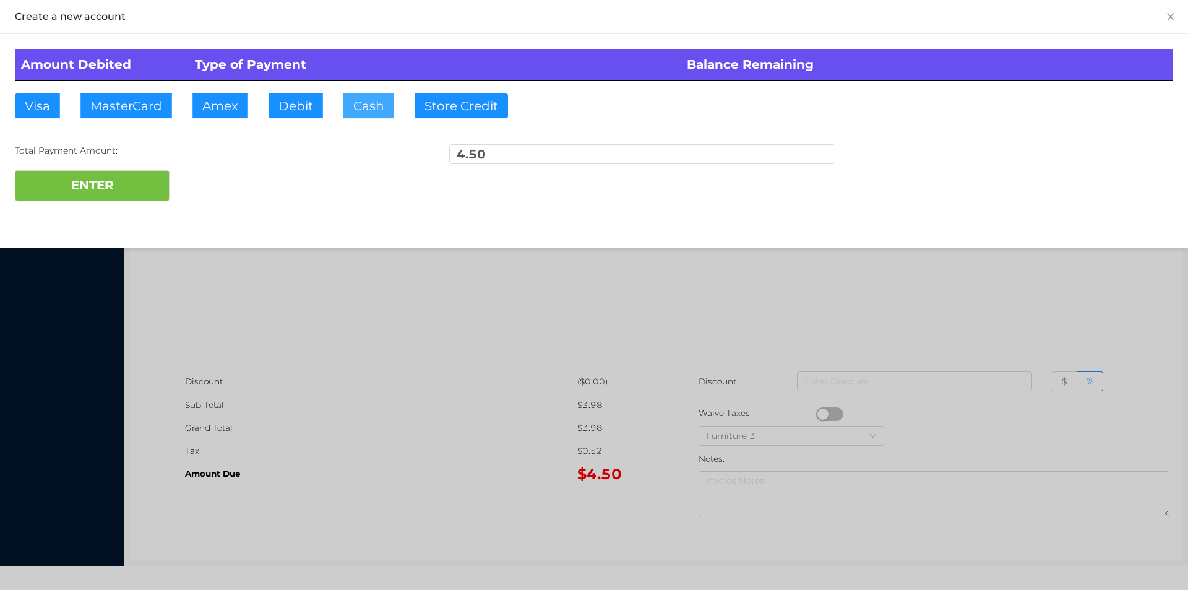
click at [380, 98] on button "Cash" at bounding box center [368, 105] width 51 height 25
click at [293, 95] on button "Debit" at bounding box center [295, 105] width 54 height 25
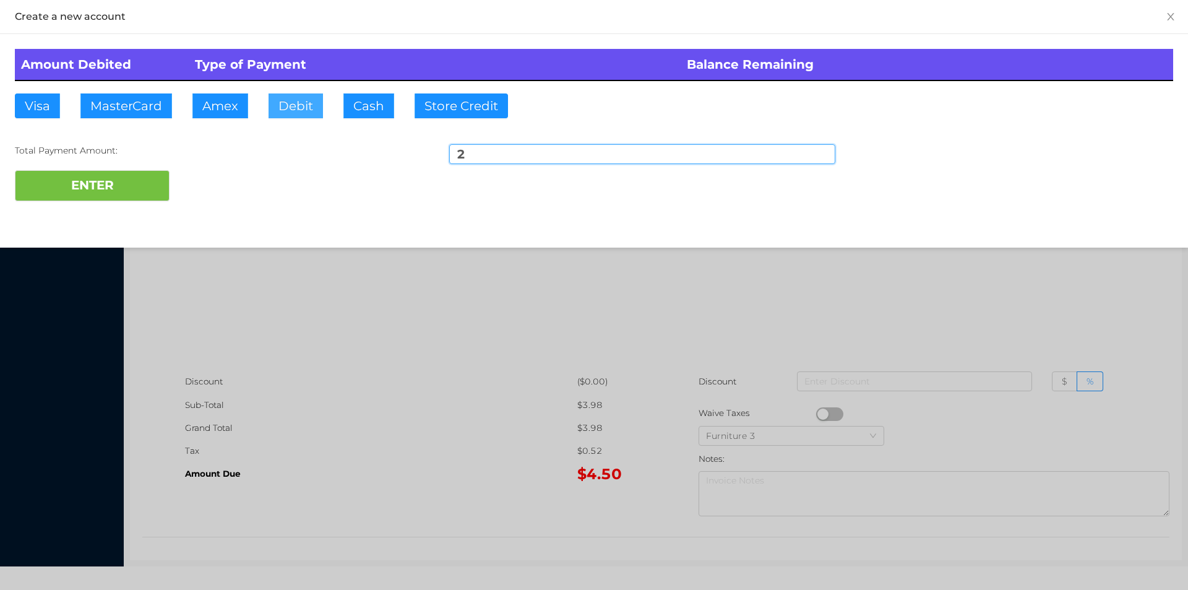
type input "20"
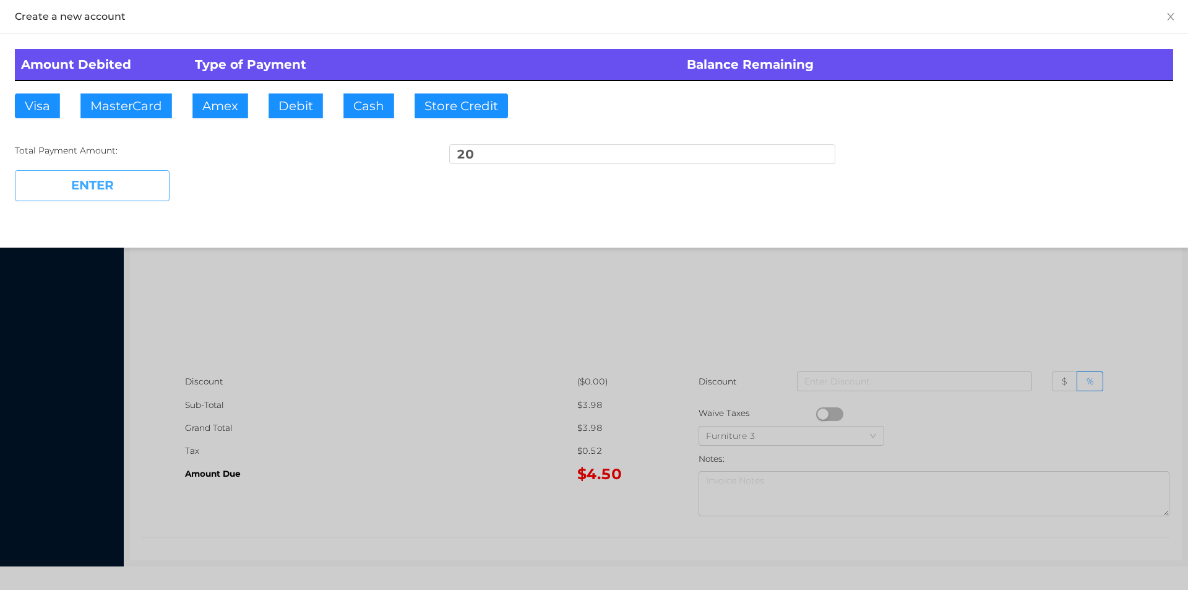
click at [93, 199] on button "ENTER" at bounding box center [92, 185] width 155 height 31
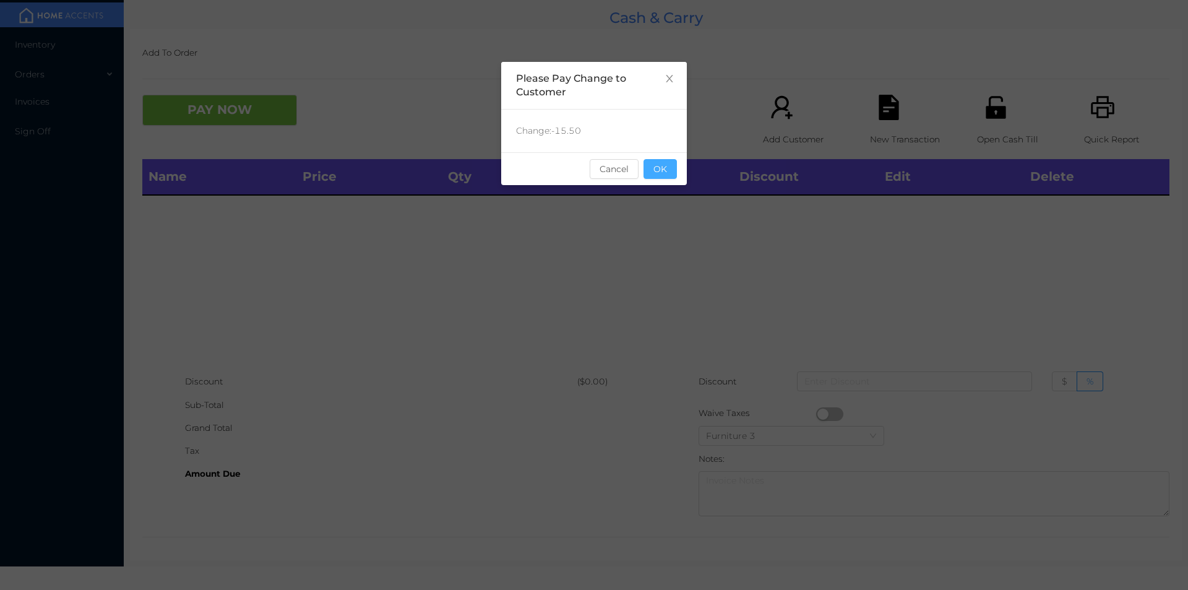
click at [659, 174] on button "OK" at bounding box center [659, 169] width 33 height 20
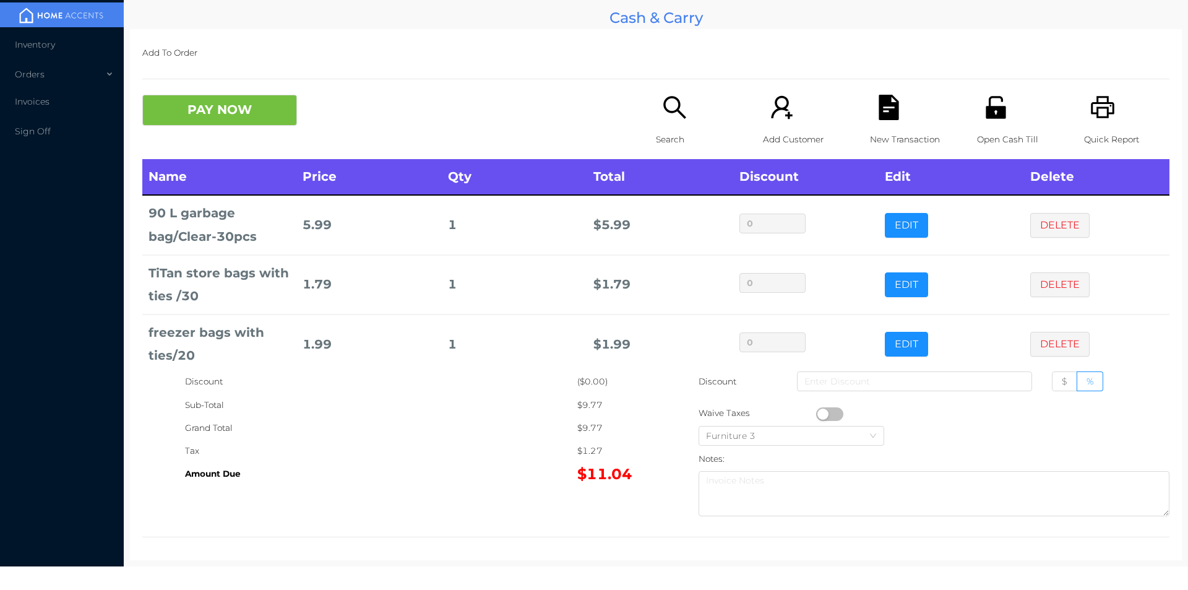
click at [820, 413] on button "button" at bounding box center [829, 414] width 27 height 14
click at [234, 112] on button "PAY NOW" at bounding box center [219, 110] width 155 height 31
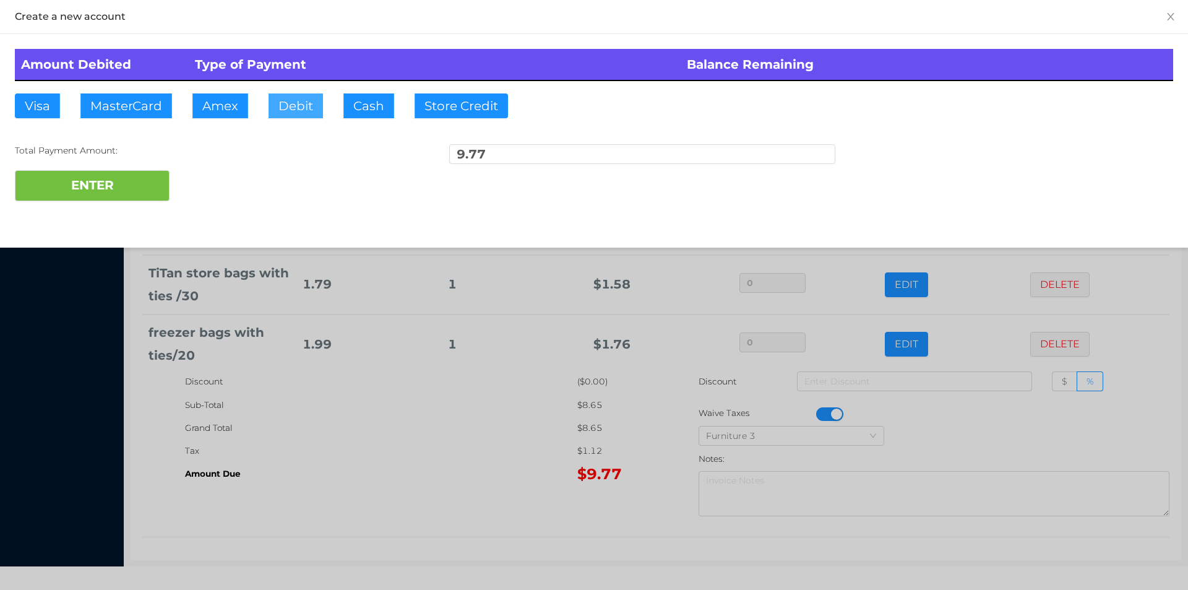
click at [291, 100] on button "Debit" at bounding box center [295, 105] width 54 height 25
click at [115, 177] on button "ENTER" at bounding box center [92, 185] width 155 height 31
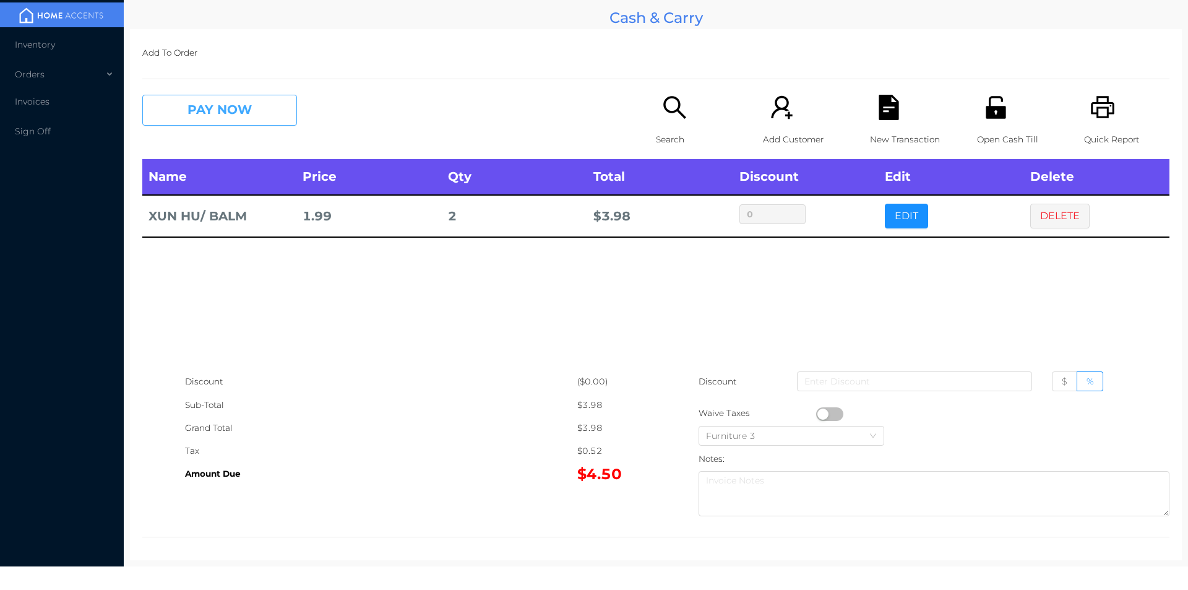
click at [264, 108] on button "PAY NOW" at bounding box center [219, 110] width 155 height 31
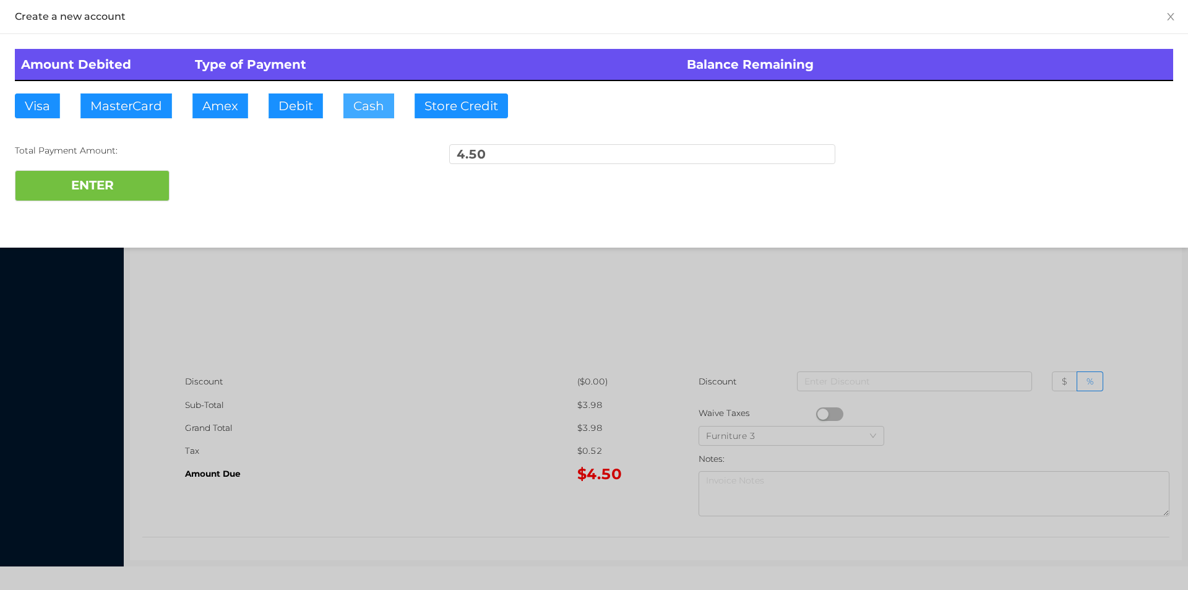
click at [376, 106] on button "Cash" at bounding box center [368, 105] width 51 height 25
type input "5"
click at [137, 184] on button "ENTER" at bounding box center [92, 185] width 155 height 31
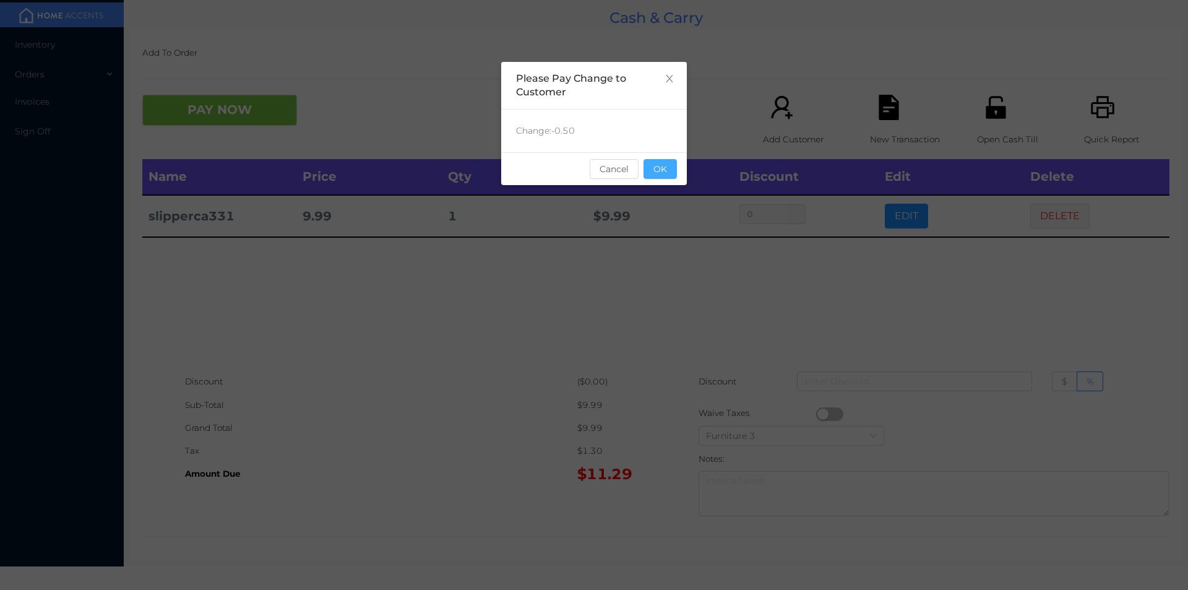
click at [658, 174] on button "OK" at bounding box center [659, 169] width 33 height 20
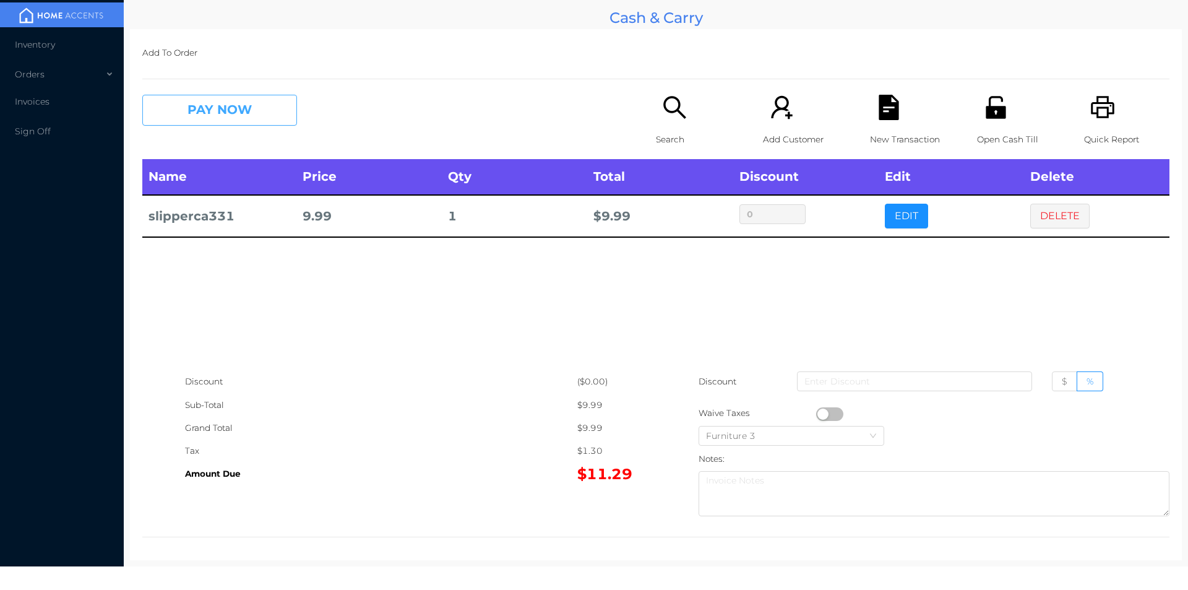
click at [251, 108] on button "PAY NOW" at bounding box center [219, 110] width 155 height 31
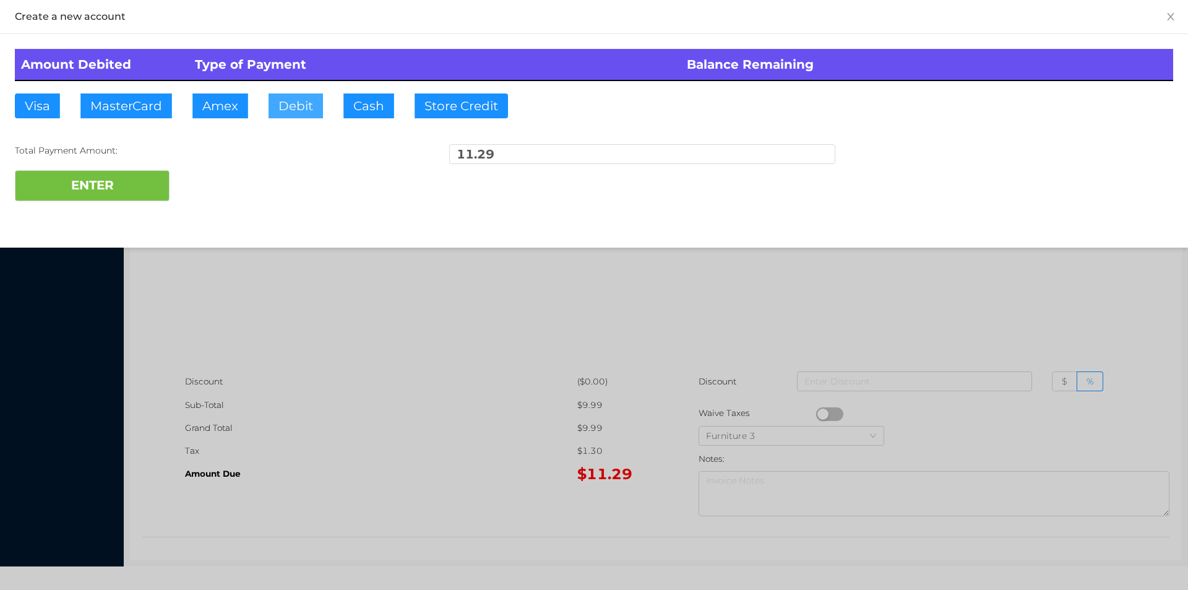
click at [307, 106] on button "Debit" at bounding box center [295, 105] width 54 height 25
click at [118, 195] on button "ENTER" at bounding box center [92, 185] width 155 height 31
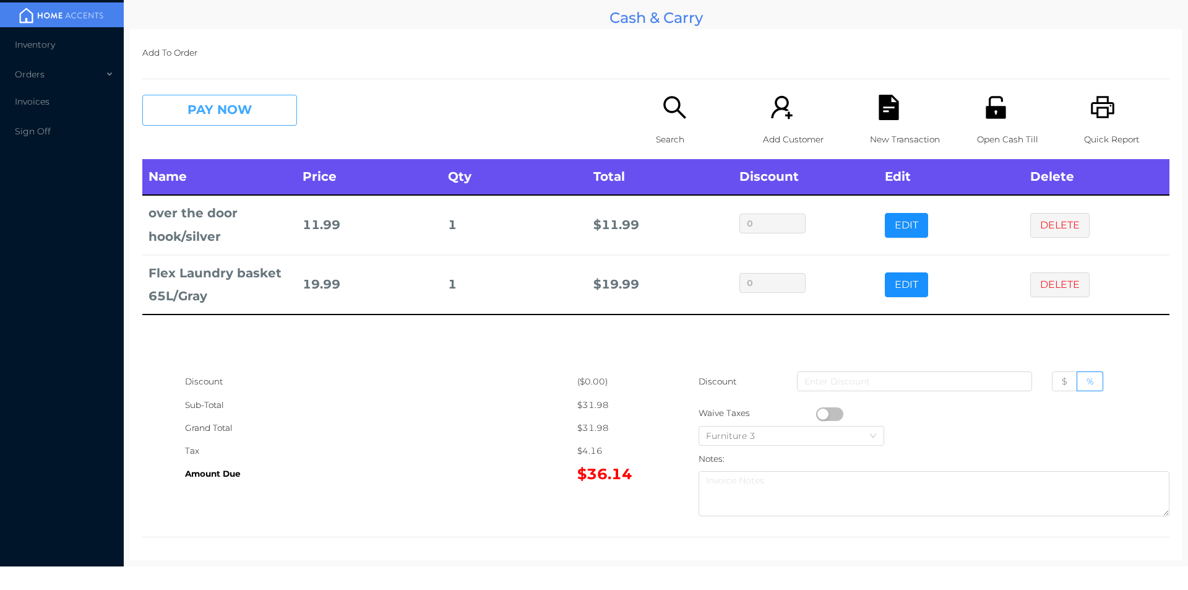
click at [253, 101] on button "PAY NOW" at bounding box center [219, 110] width 155 height 31
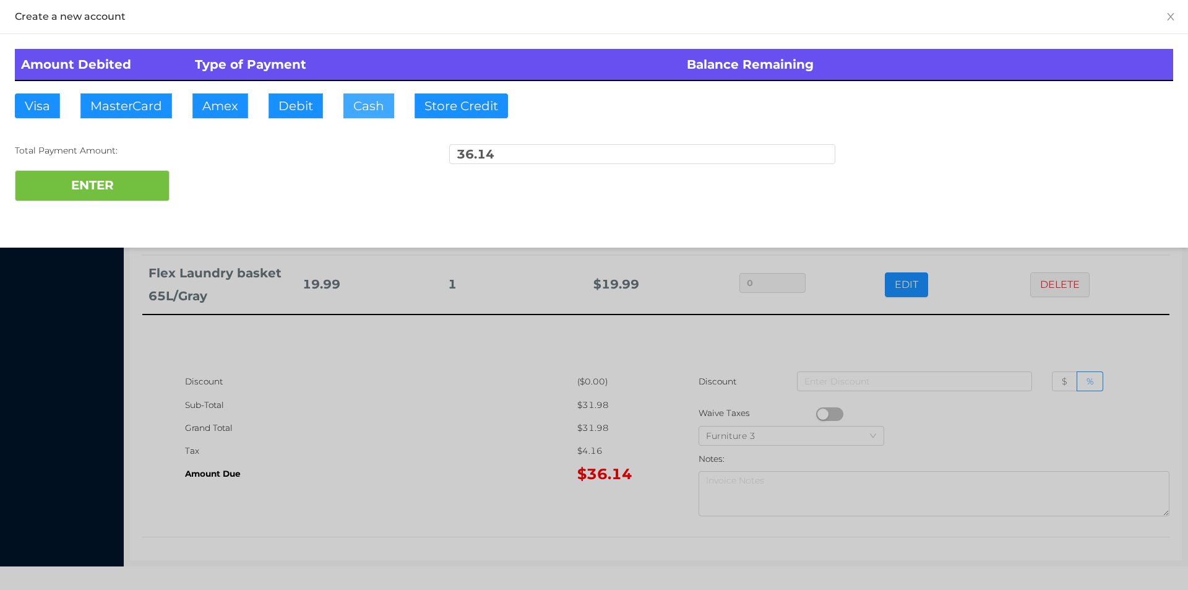
click at [370, 106] on button "Cash" at bounding box center [368, 105] width 51 height 25
type input "50"
click at [129, 184] on button "ENTER" at bounding box center [92, 185] width 155 height 31
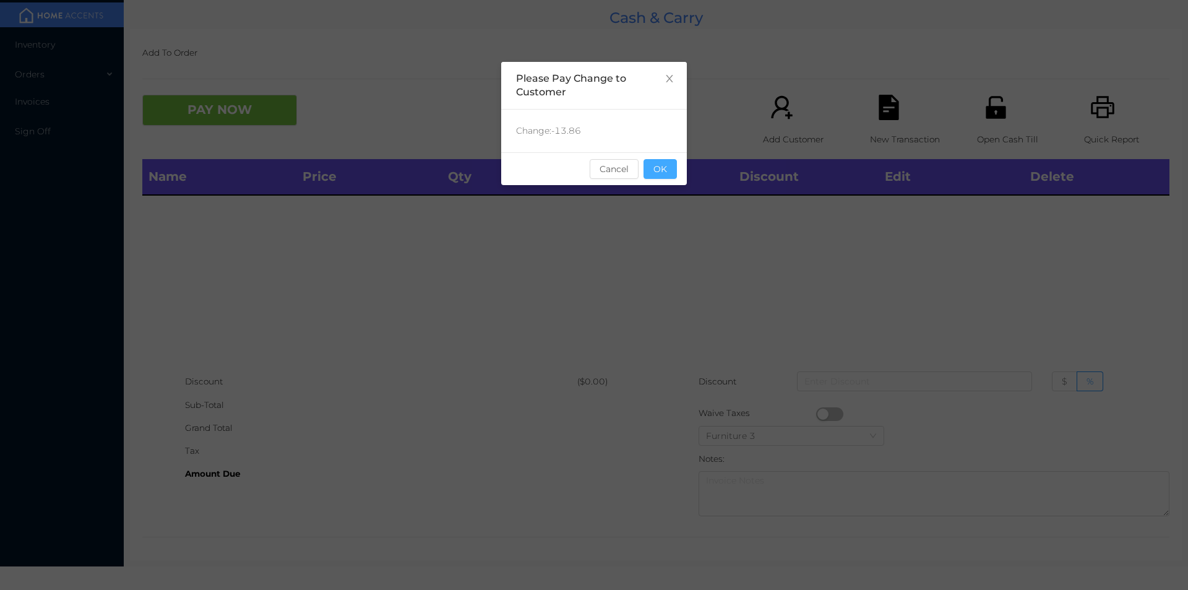
click at [672, 169] on button "OK" at bounding box center [659, 169] width 33 height 20
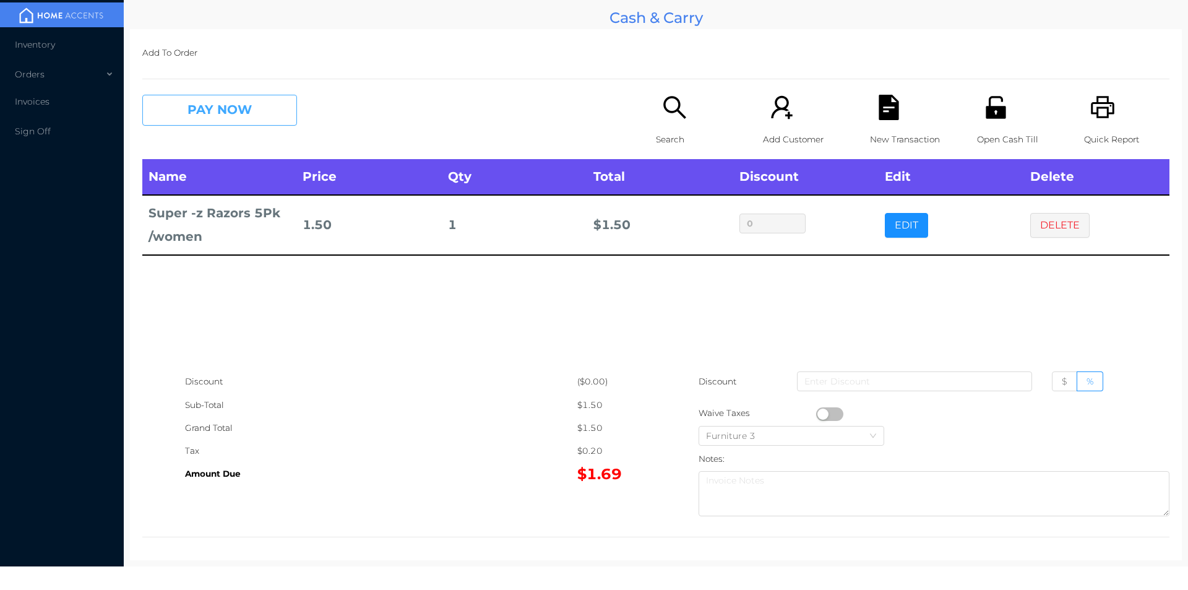
click at [256, 99] on button "PAY NOW" at bounding box center [219, 110] width 155 height 31
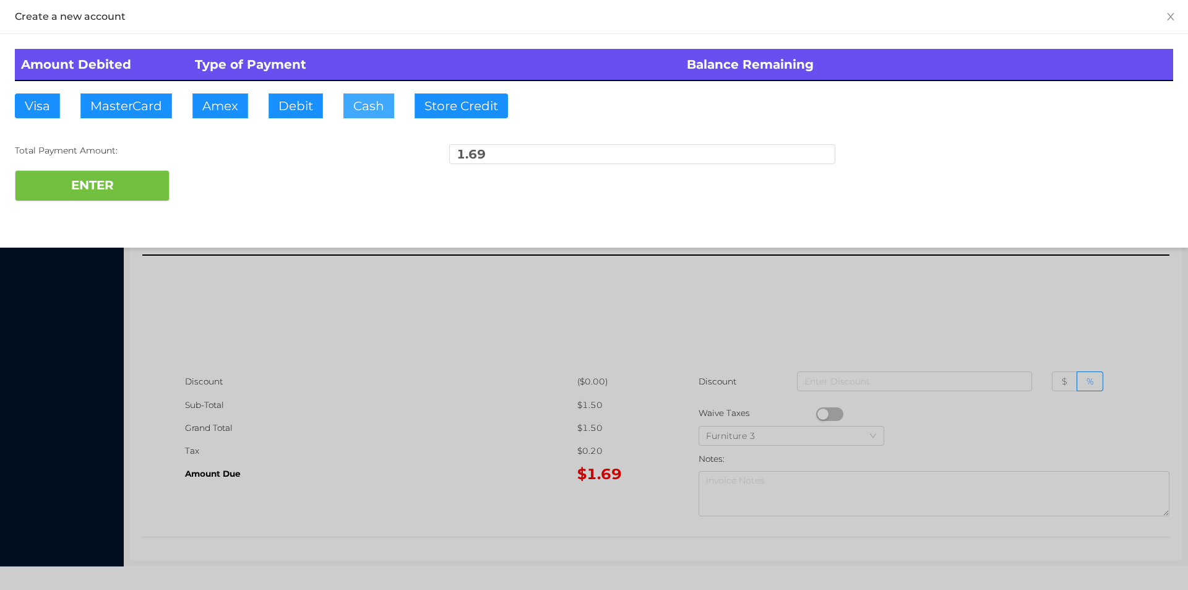
click at [375, 99] on button "Cash" at bounding box center [368, 105] width 51 height 25
type input "2"
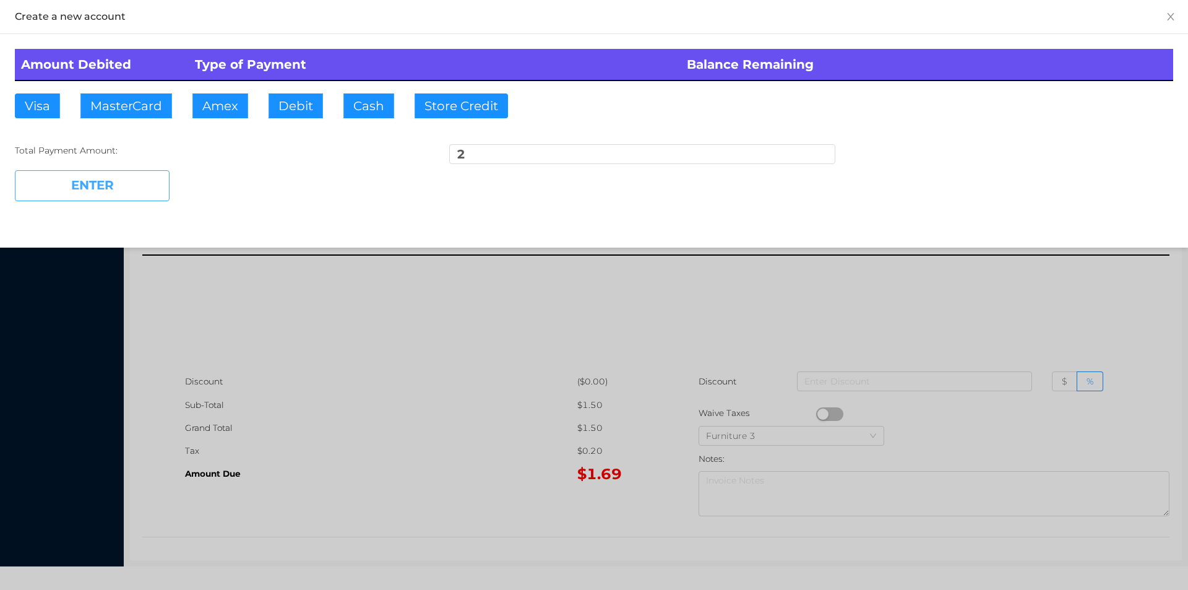
click at [132, 182] on button "ENTER" at bounding box center [92, 185] width 155 height 31
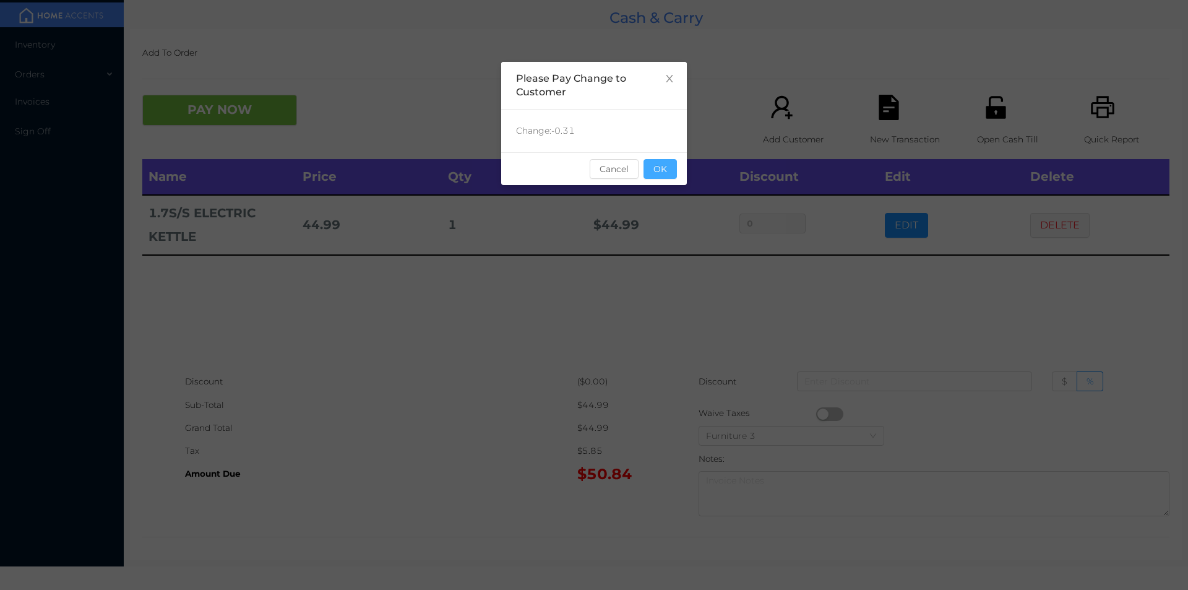
click at [655, 164] on button "OK" at bounding box center [659, 169] width 33 height 20
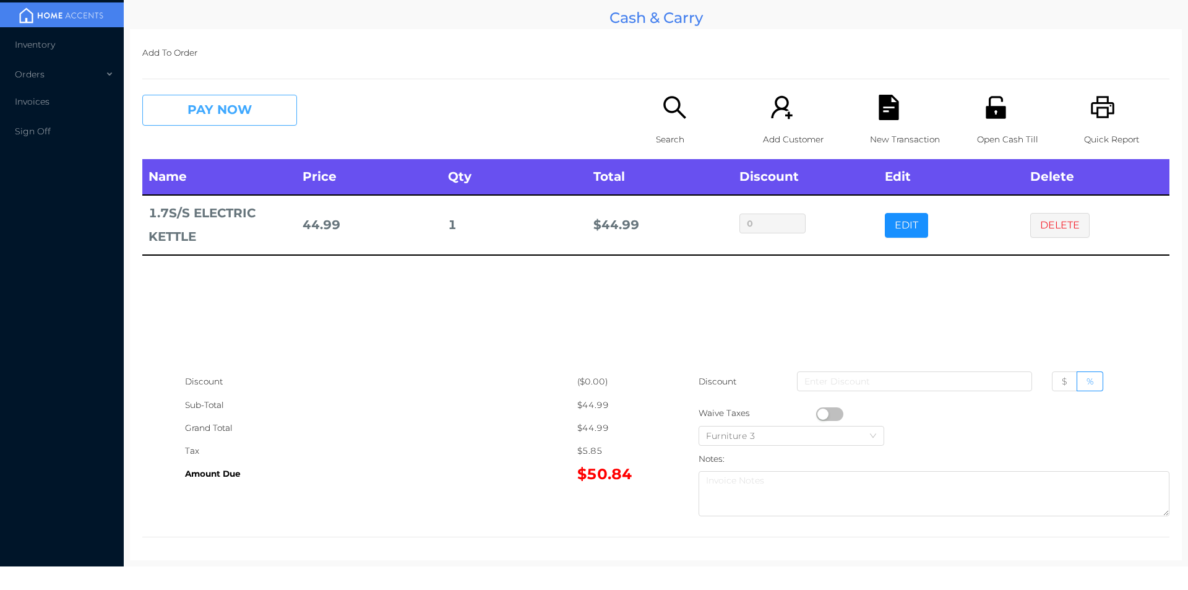
click at [257, 107] on button "PAY NOW" at bounding box center [219, 110] width 155 height 31
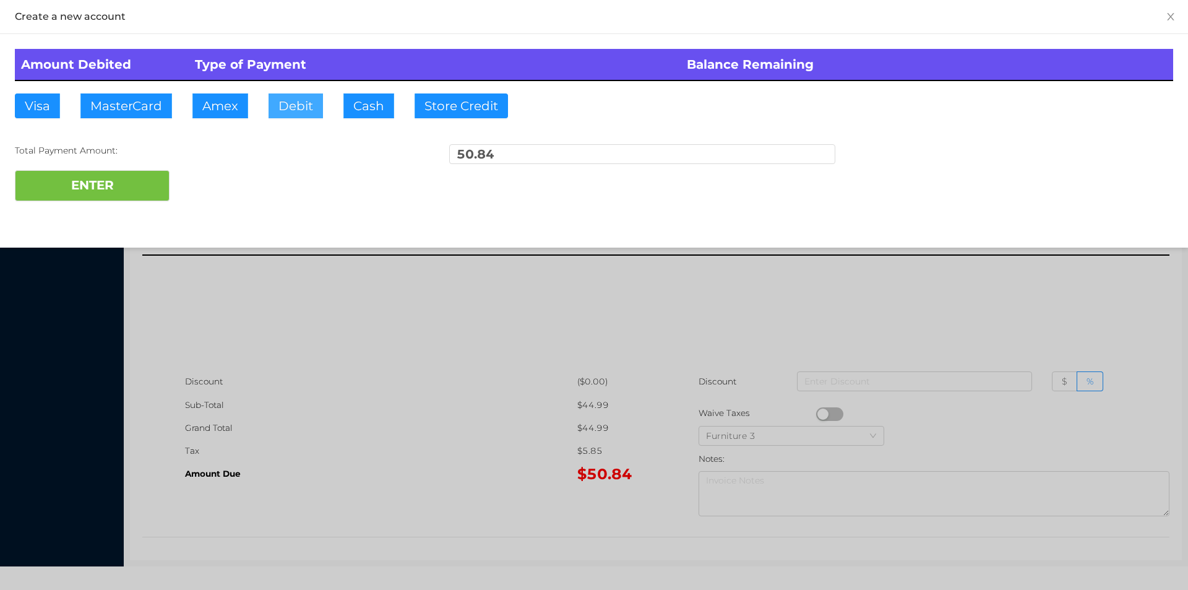
click at [301, 112] on button "Debit" at bounding box center [295, 105] width 54 height 25
type input "52"
click at [73, 194] on button "ENTER" at bounding box center [92, 185] width 155 height 31
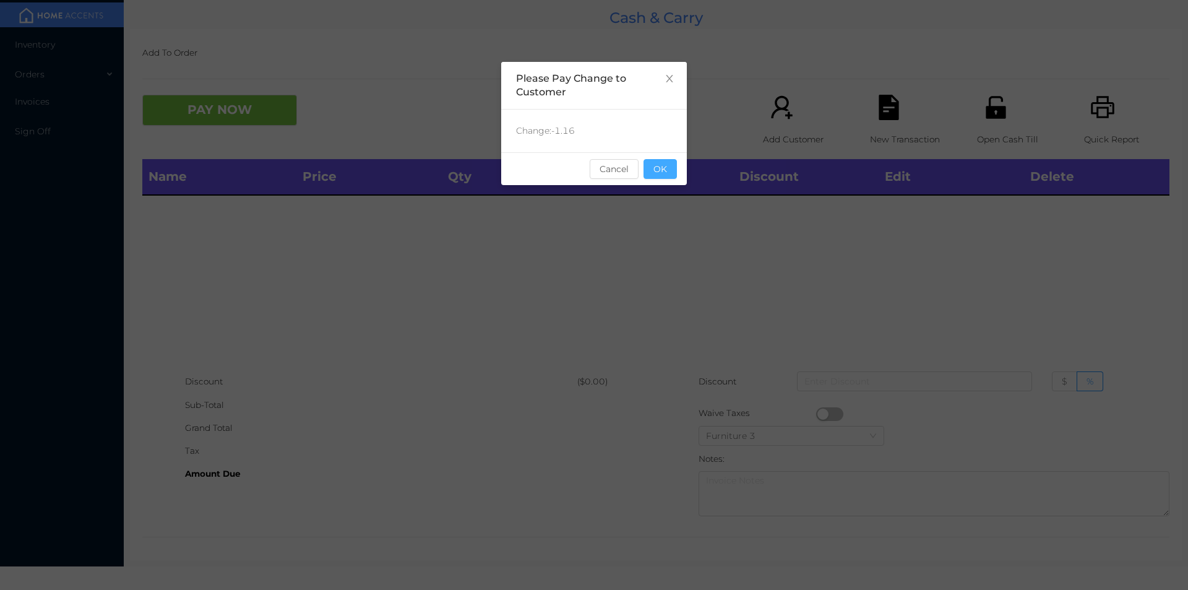
click at [663, 169] on button "OK" at bounding box center [659, 169] width 33 height 20
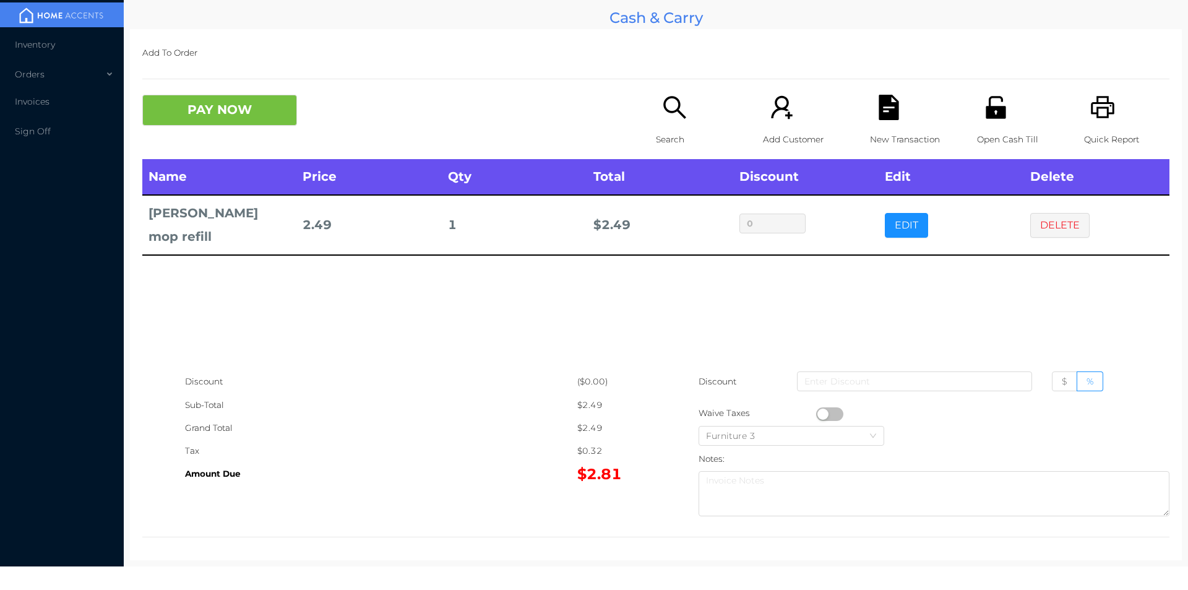
click at [677, 139] on p "Search" at bounding box center [698, 139] width 85 height 23
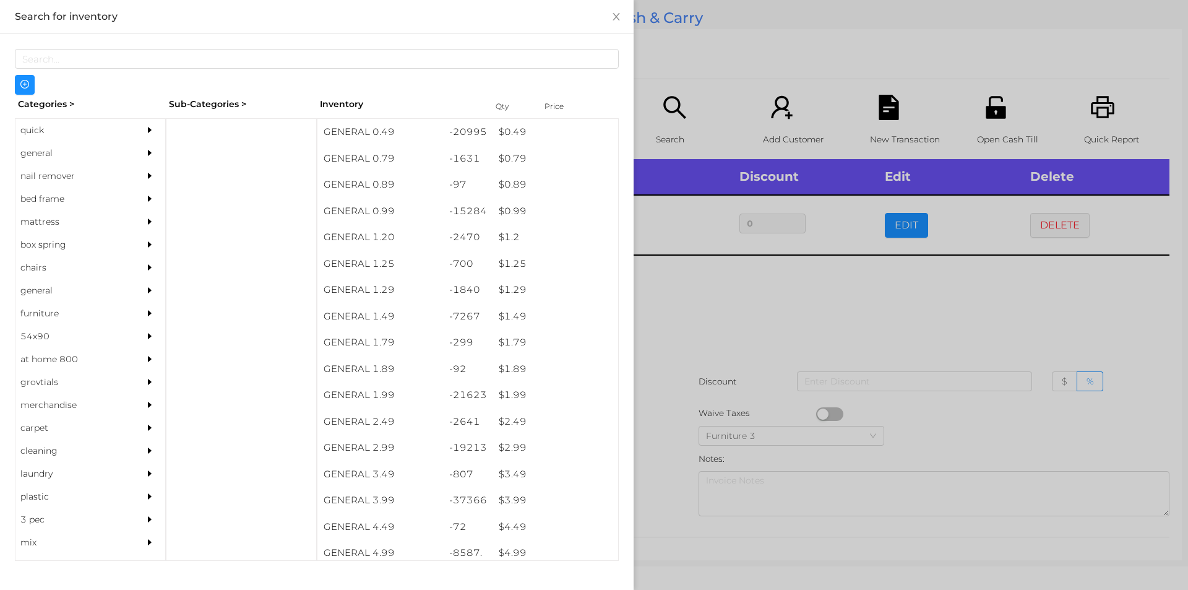
click at [721, 344] on div at bounding box center [594, 295] width 1188 height 590
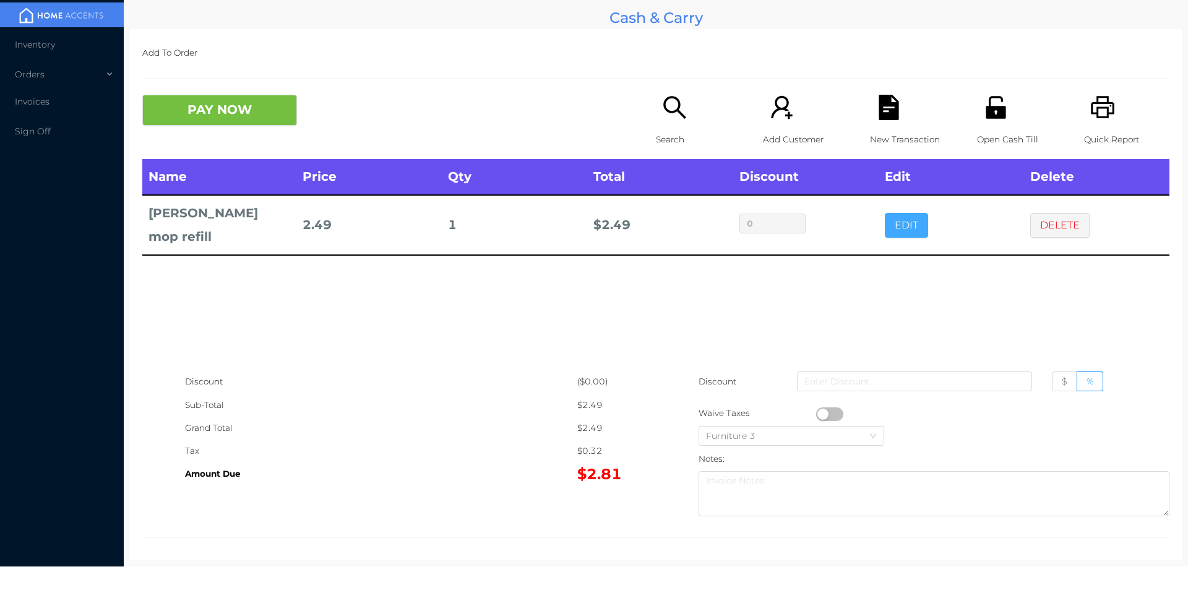
click at [888, 224] on button "EDIT" at bounding box center [906, 225] width 43 height 25
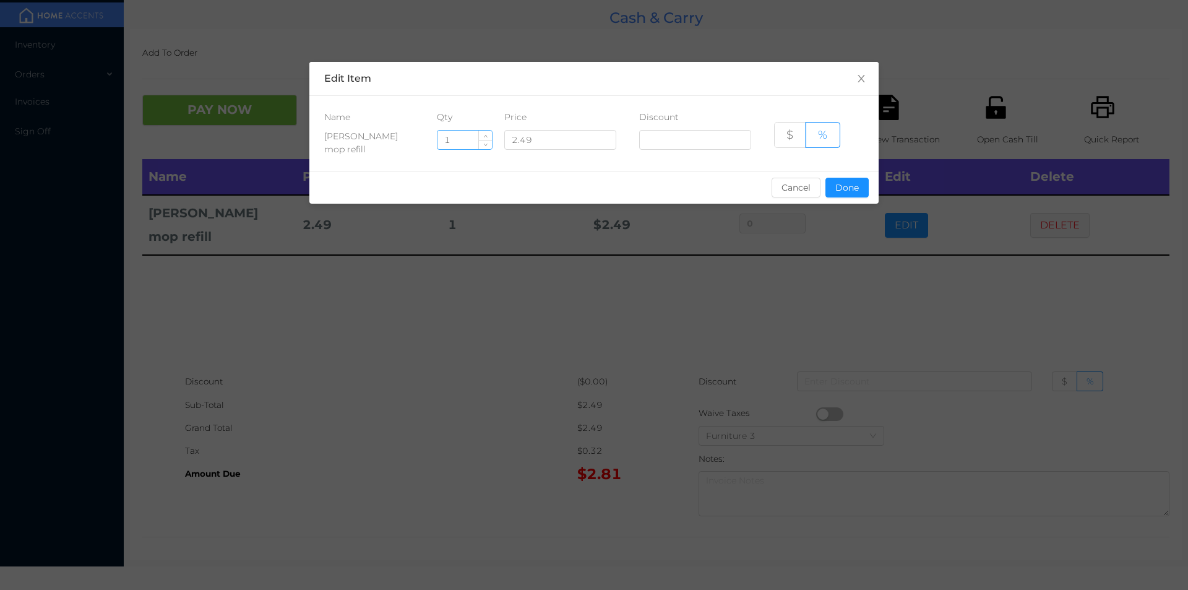
click at [462, 142] on input "1" at bounding box center [464, 140] width 54 height 19
type input "2"
click at [852, 186] on button "Done" at bounding box center [846, 188] width 43 height 20
type input "0%"
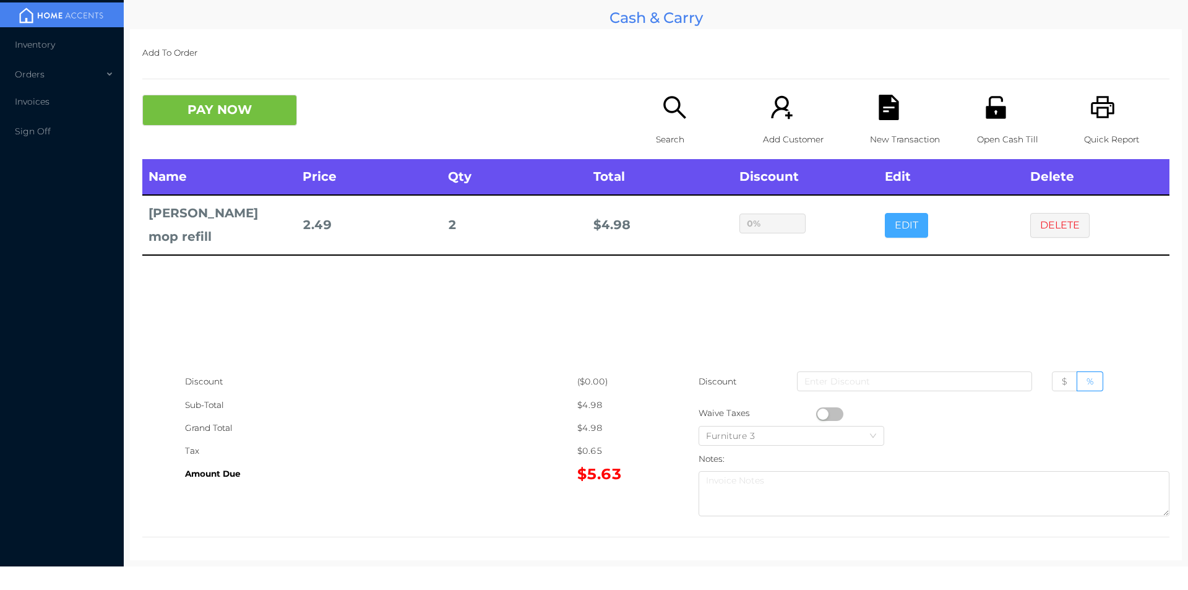
click at [885, 213] on button "EDIT" at bounding box center [906, 225] width 43 height 25
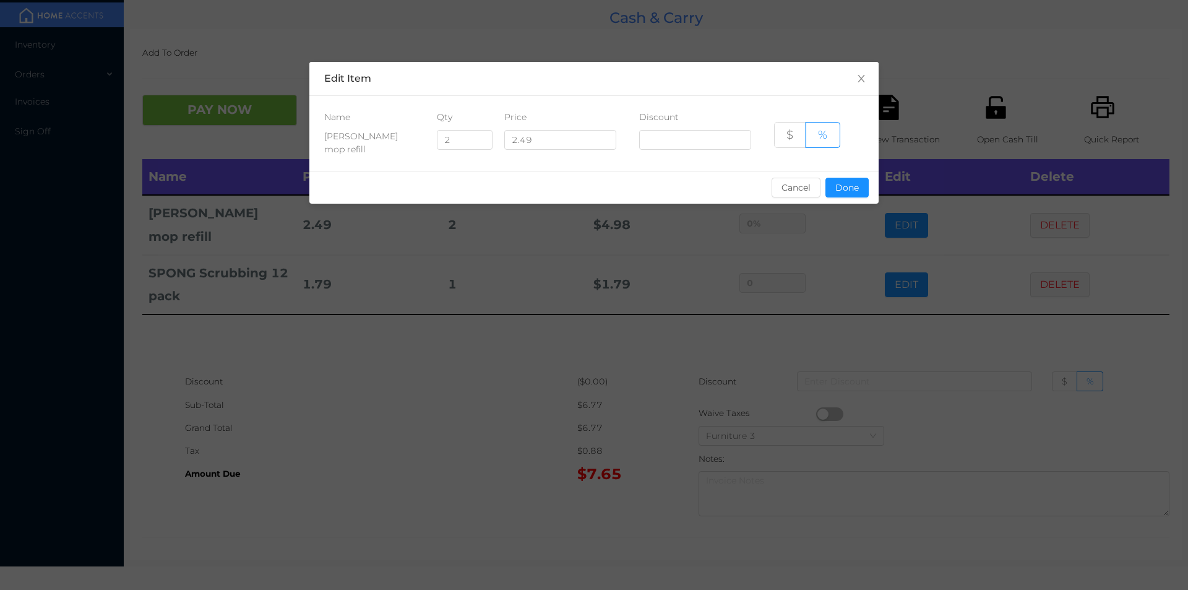
click at [545, 384] on div "sentinelStart Edit Item Name Qty Price Discount spry mop refill 2 2.49 $ % Canc…" at bounding box center [594, 295] width 1188 height 590
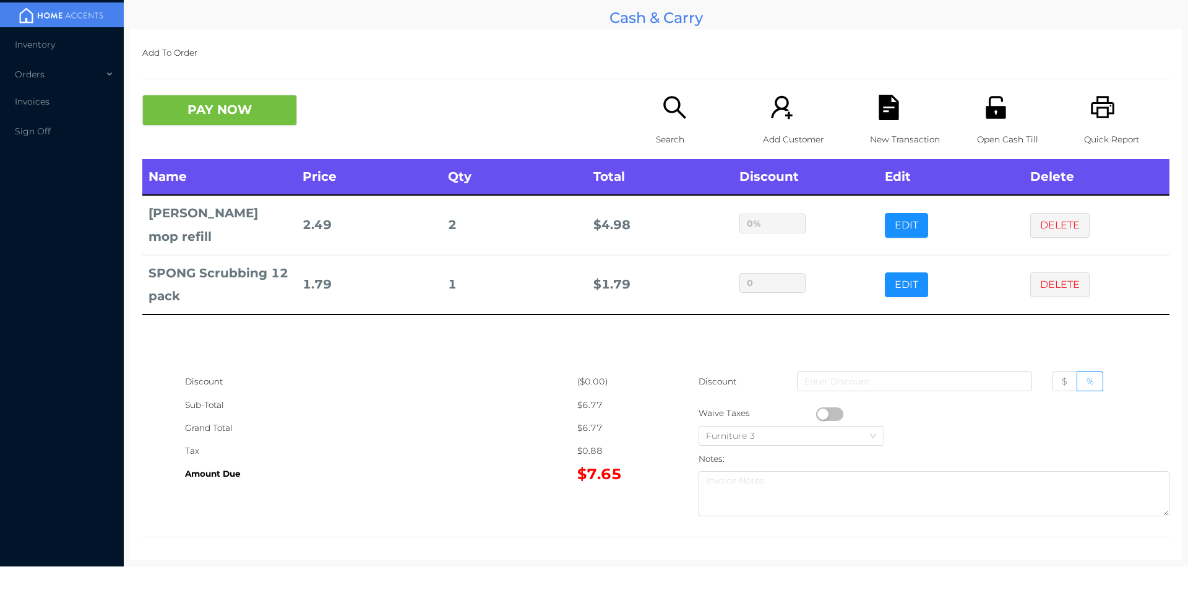
click at [676, 127] on div "Search" at bounding box center [698, 127] width 85 height 64
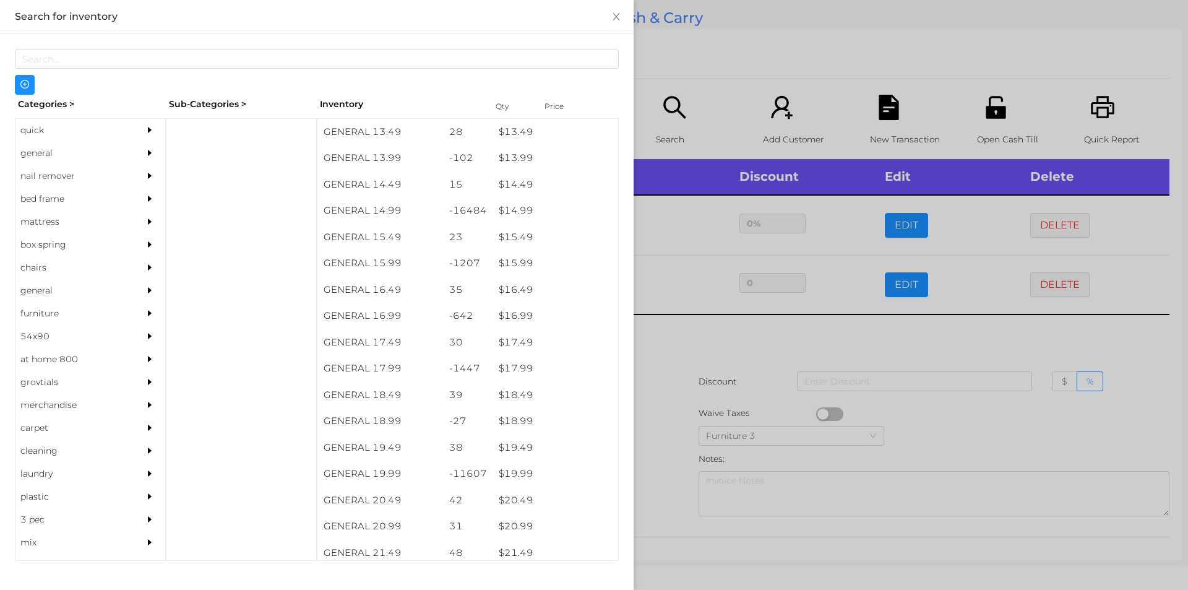
scroll to position [992, 0]
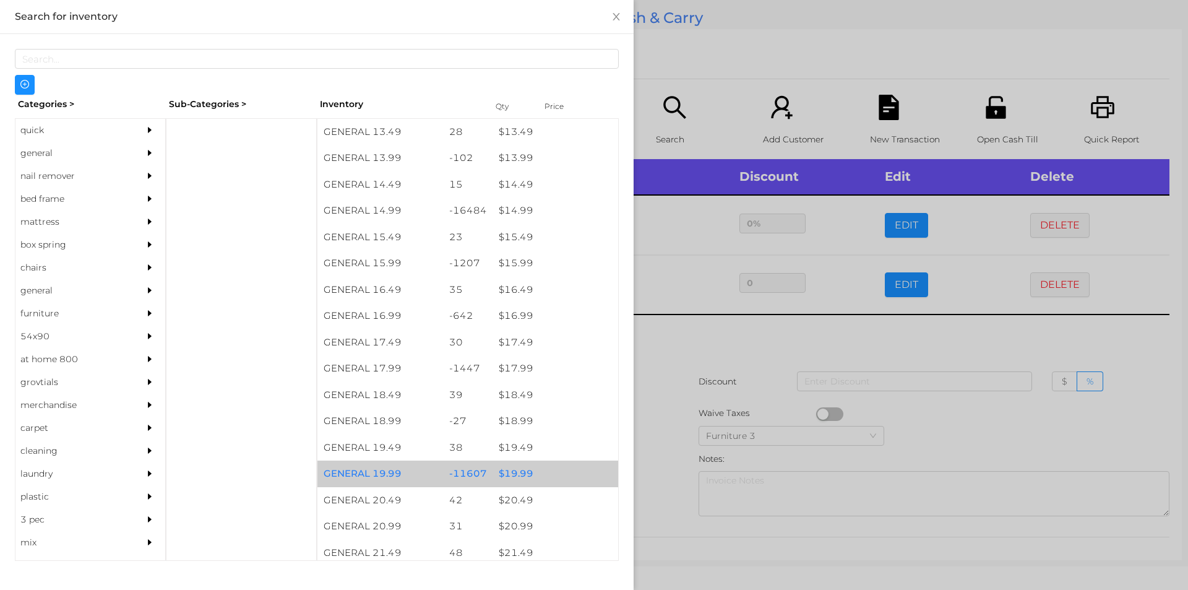
click at [552, 460] on div "$ 19.99" at bounding box center [555, 473] width 126 height 27
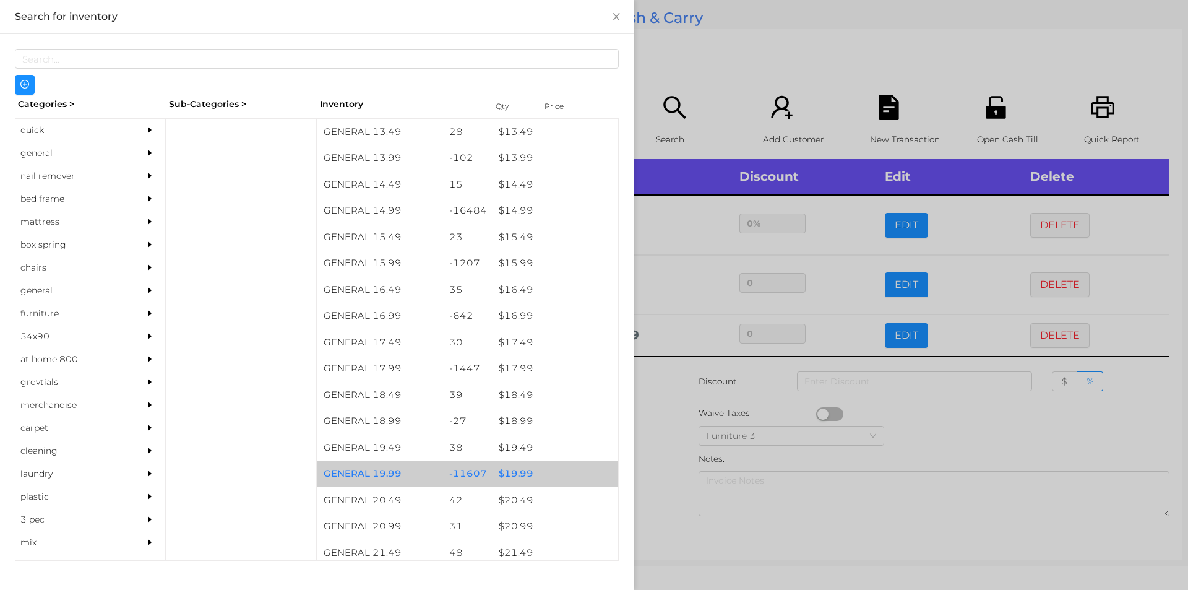
click at [575, 468] on div "$ 19.99" at bounding box center [555, 473] width 126 height 27
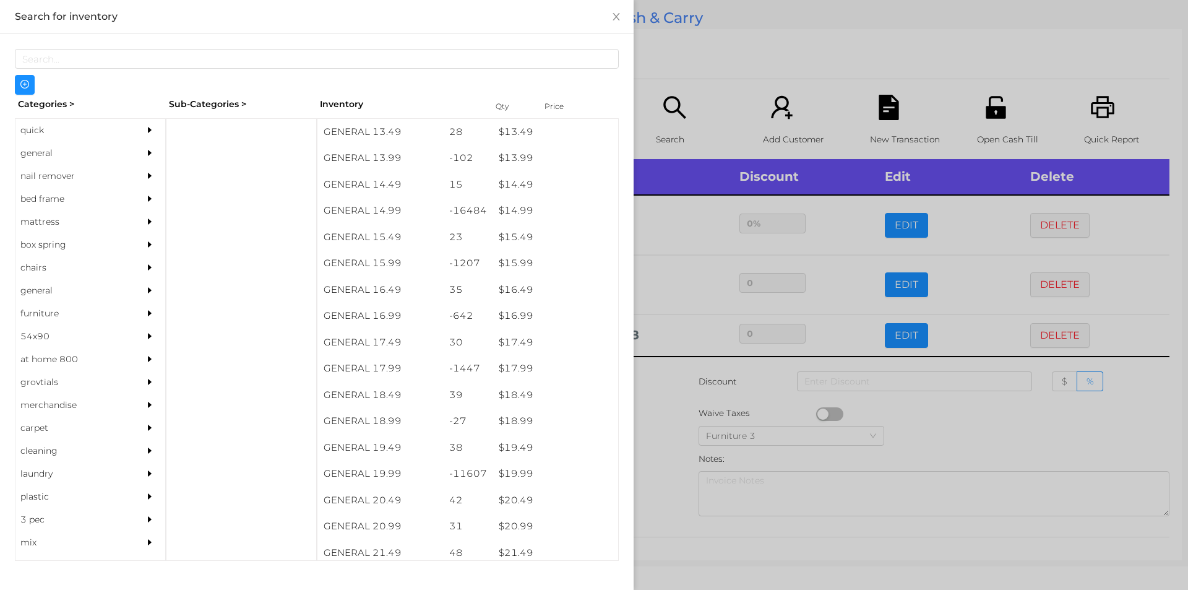
click at [677, 426] on div at bounding box center [594, 295] width 1188 height 590
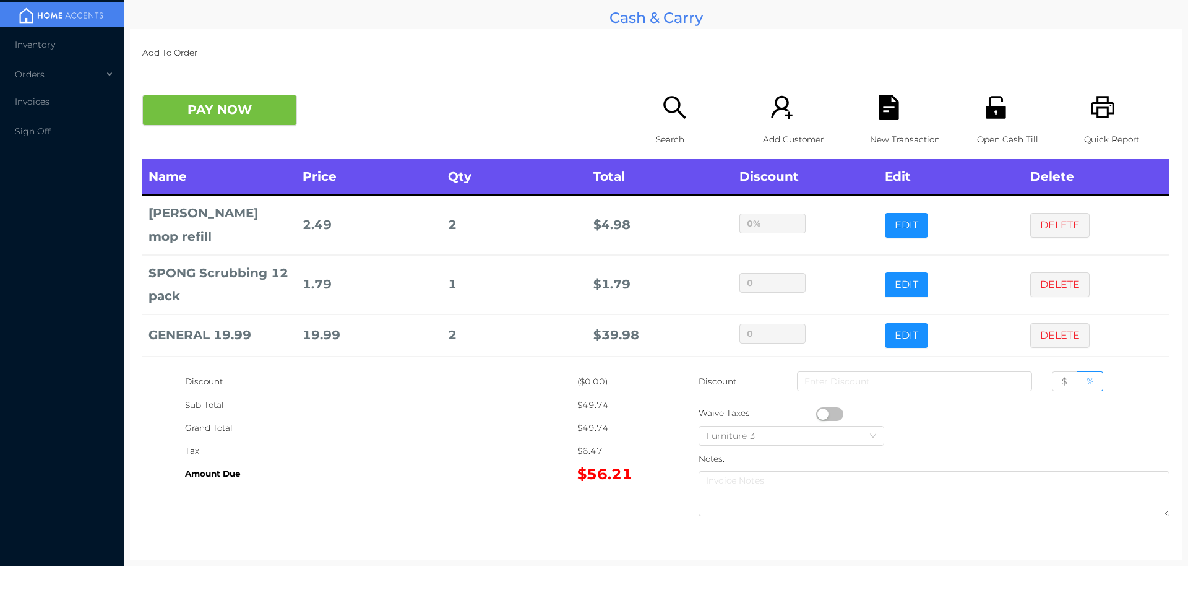
scroll to position [41, 0]
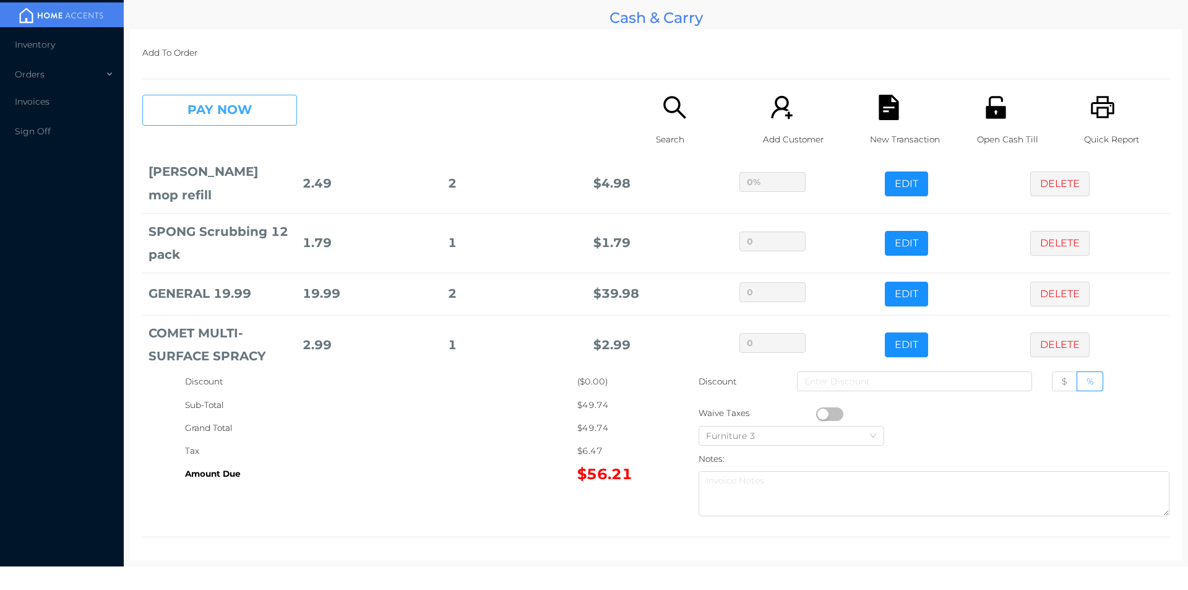
click at [221, 116] on button "PAY NOW" at bounding box center [219, 110] width 155 height 31
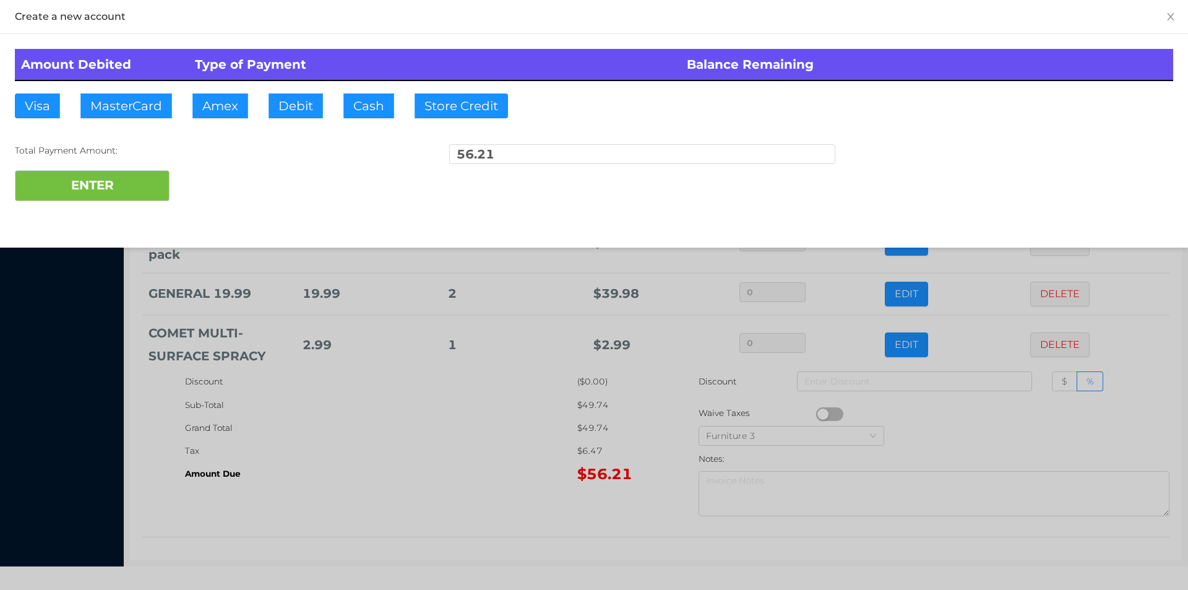
click at [445, 452] on div at bounding box center [594, 295] width 1188 height 590
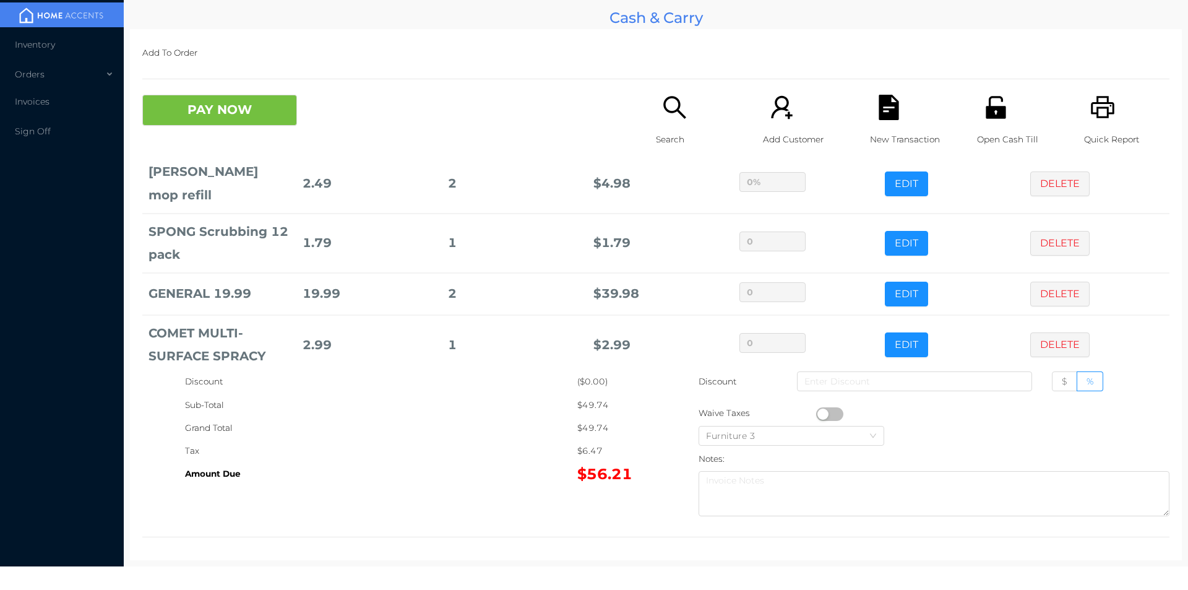
click at [890, 108] on icon "icon: file-text" at bounding box center [888, 107] width 20 height 25
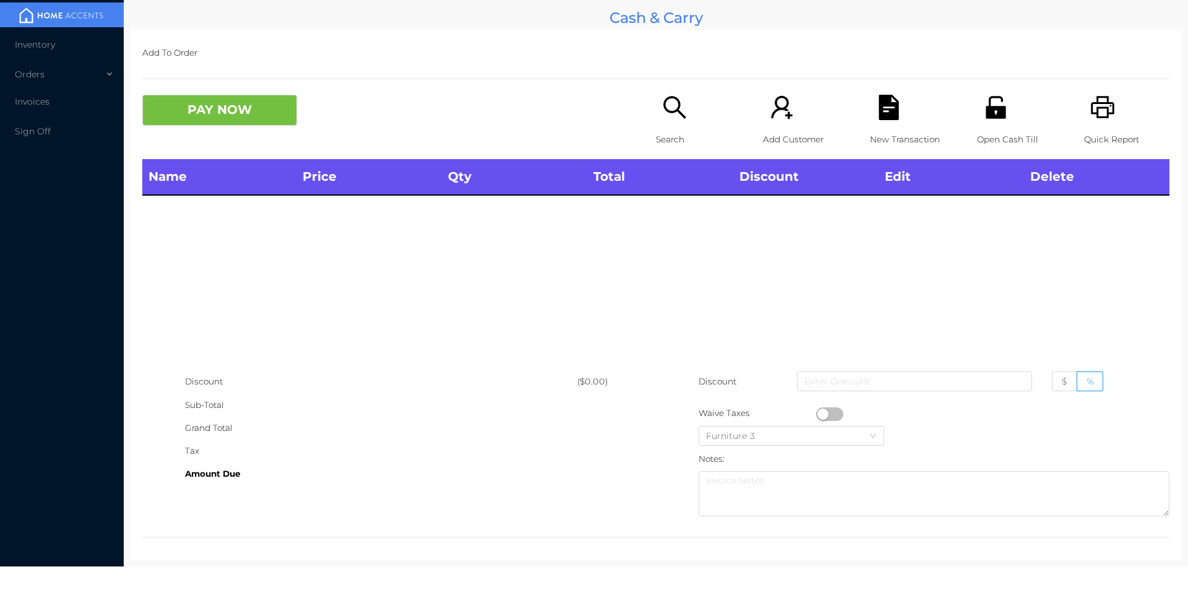
scroll to position [0, 0]
click at [1105, 103] on icon "icon: printer" at bounding box center [1103, 107] width 24 height 22
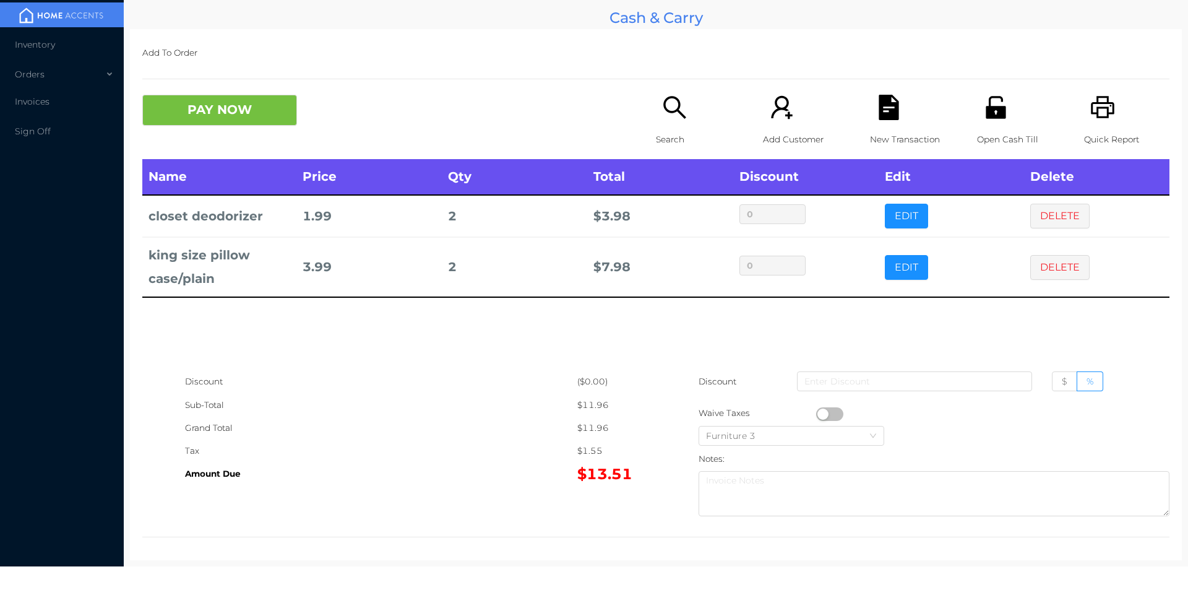
click at [668, 106] on icon "icon: search" at bounding box center [674, 107] width 25 height 25
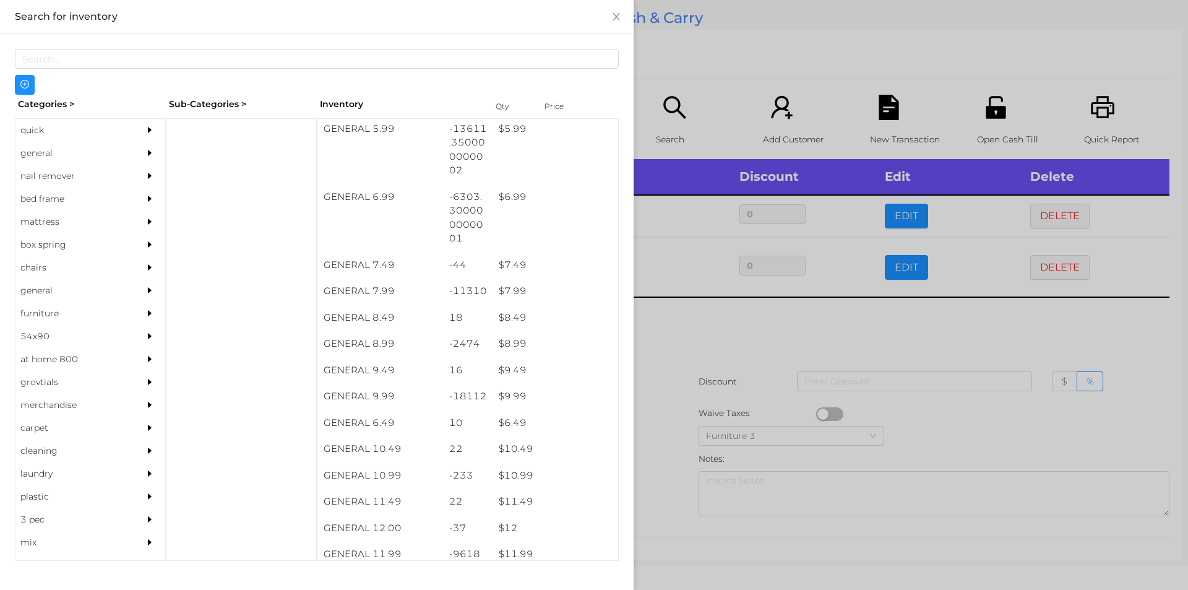
scroll to position [539, 0]
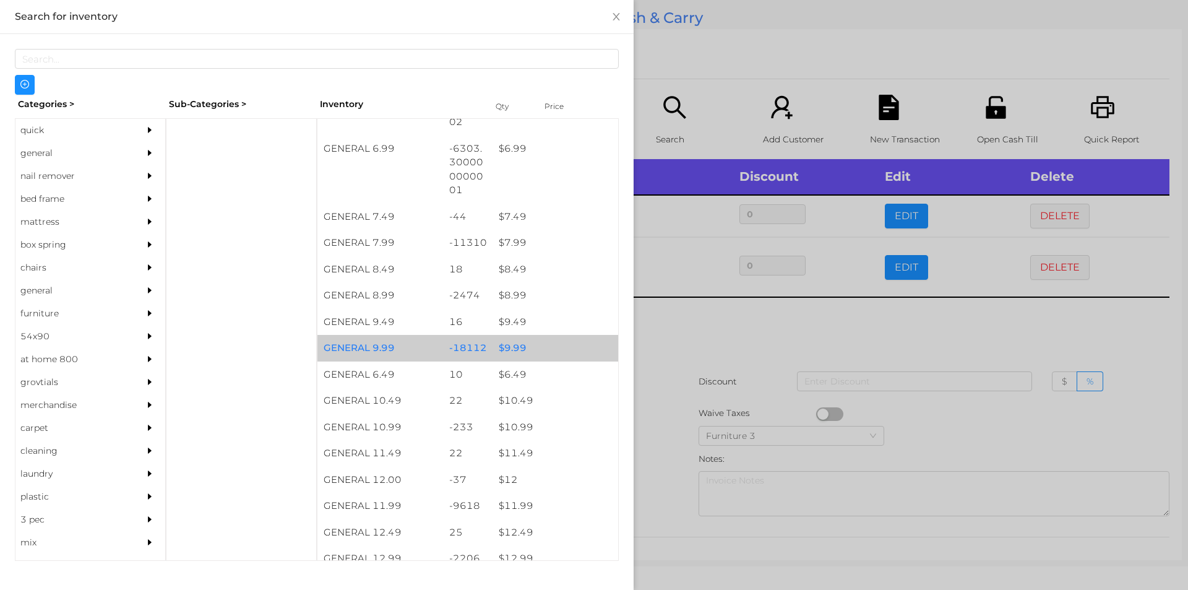
click at [539, 343] on div "$ 9.99" at bounding box center [555, 348] width 126 height 27
click at [551, 343] on div "$ 9.99" at bounding box center [555, 348] width 126 height 27
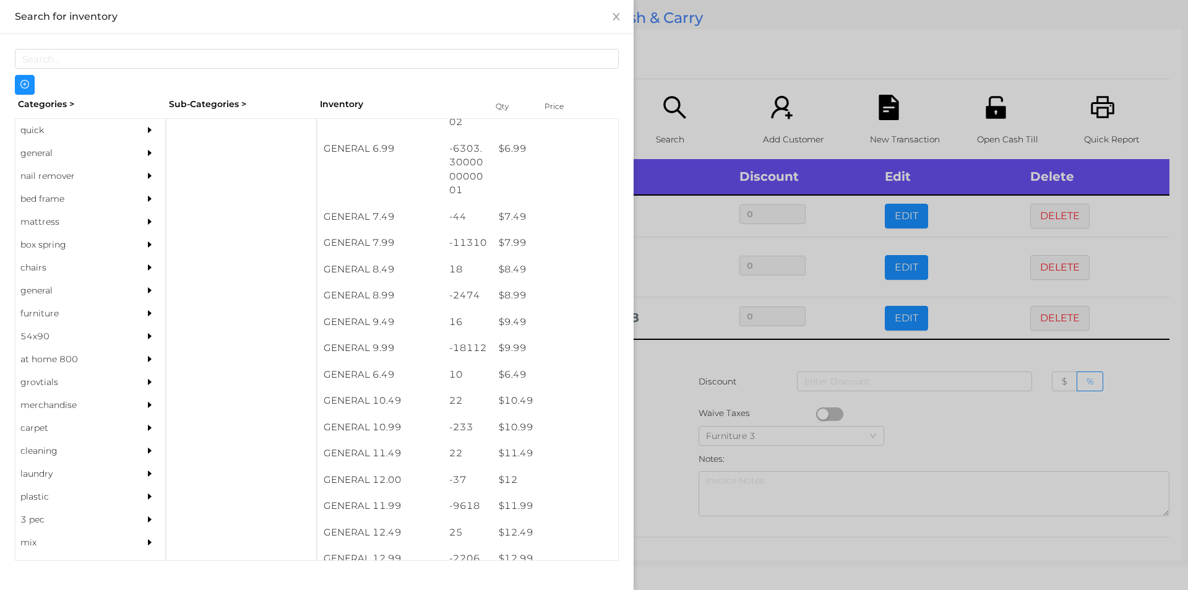
click at [756, 77] on div at bounding box center [594, 295] width 1188 height 590
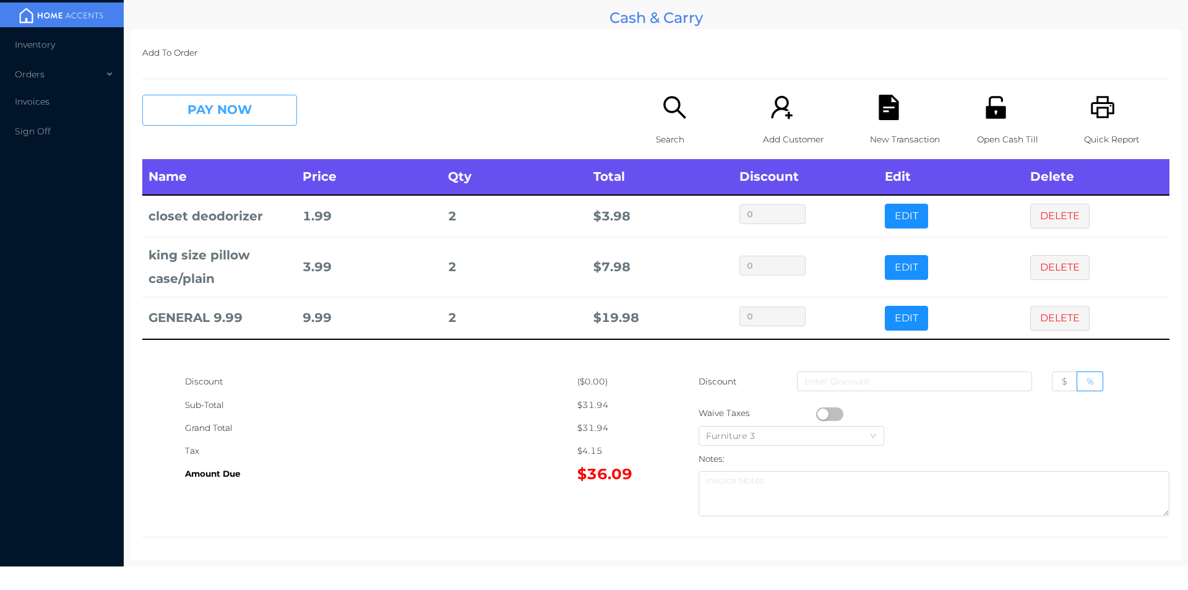
click at [225, 109] on button "PAY NOW" at bounding box center [219, 110] width 155 height 31
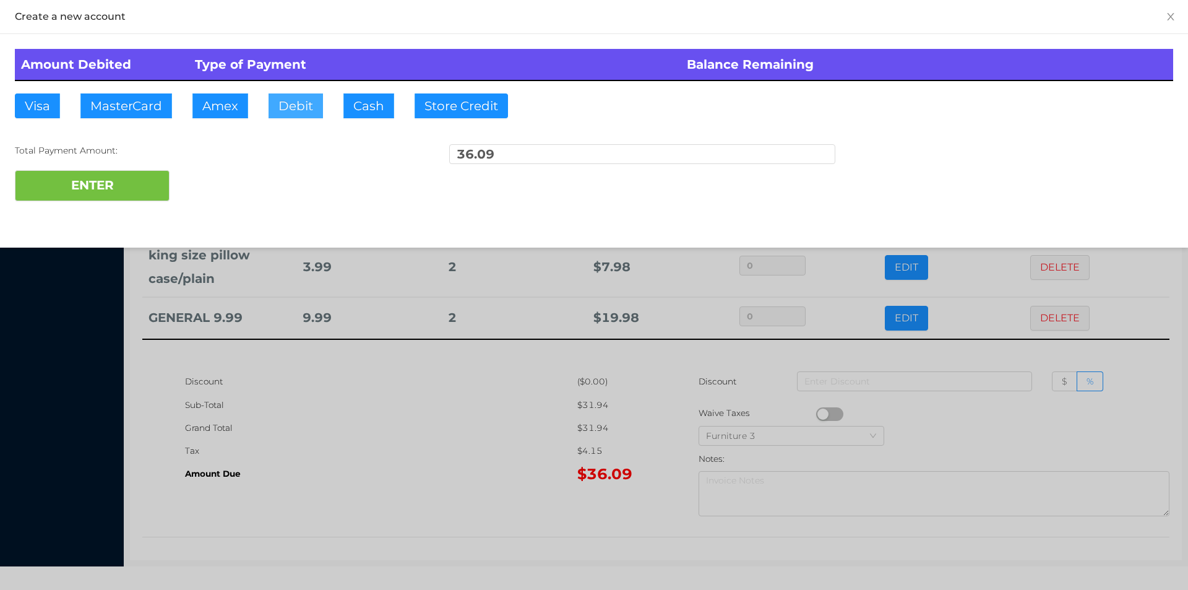
click at [304, 111] on button "Debit" at bounding box center [295, 105] width 54 height 25
click at [97, 198] on button "ENTER" at bounding box center [92, 185] width 155 height 31
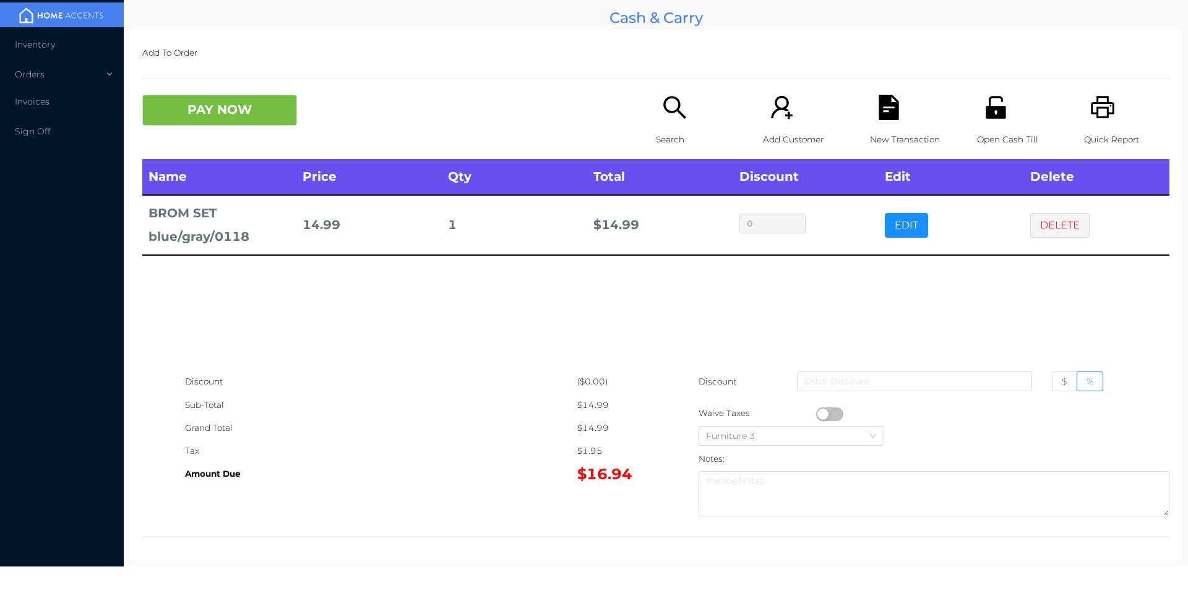
click at [657, 132] on p "Search" at bounding box center [698, 139] width 85 height 23
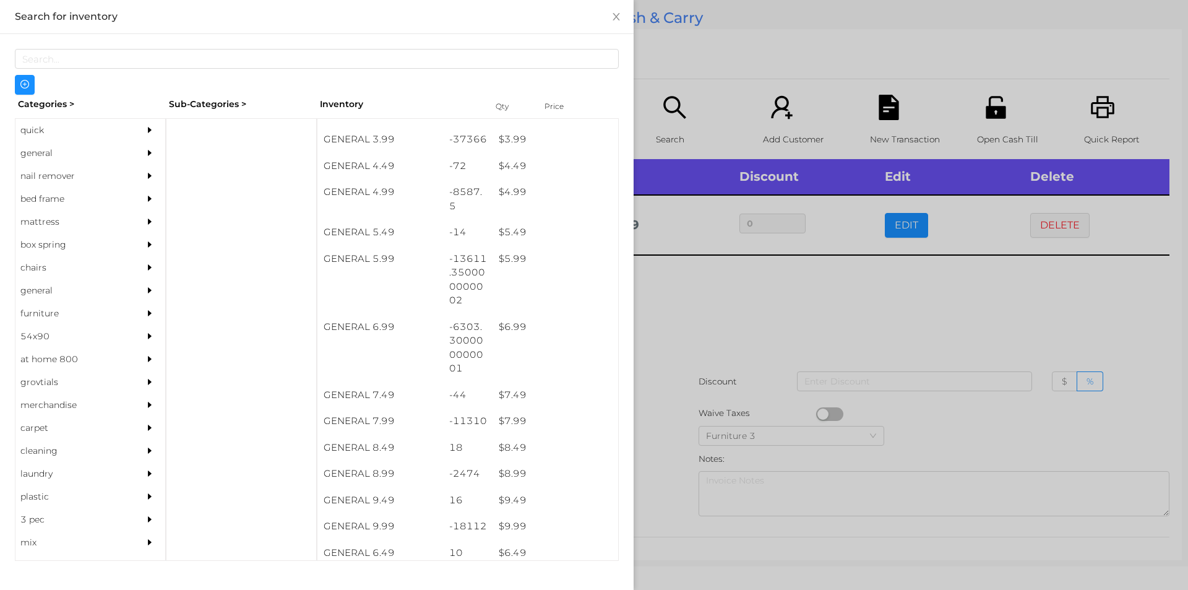
scroll to position [368, 0]
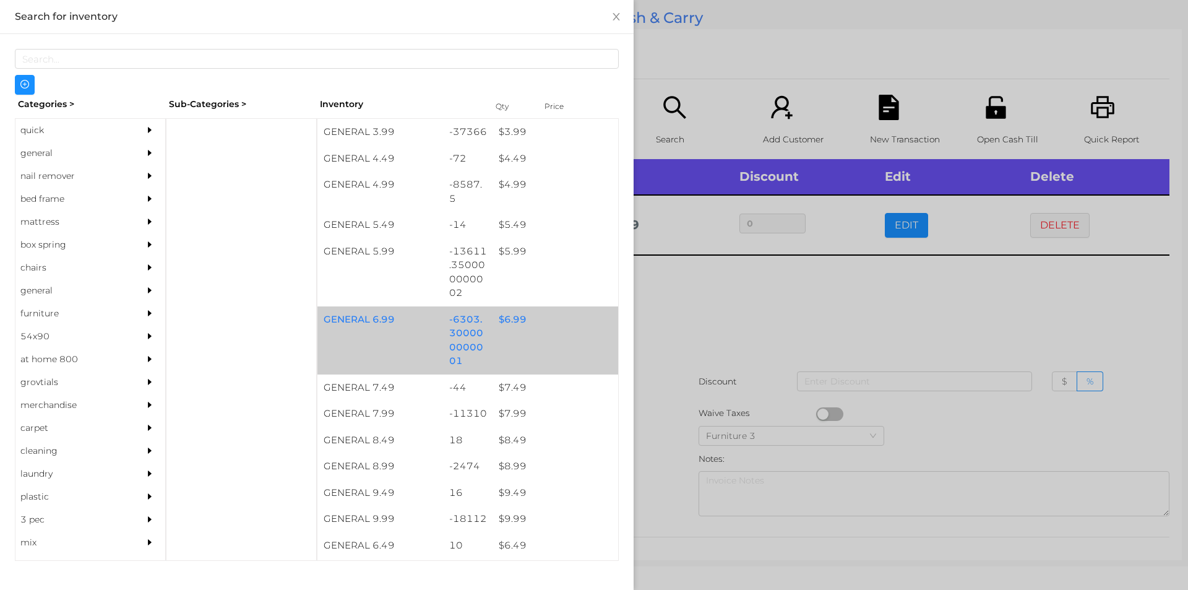
click at [483, 330] on div "-6303.300000000001" at bounding box center [468, 340] width 50 height 68
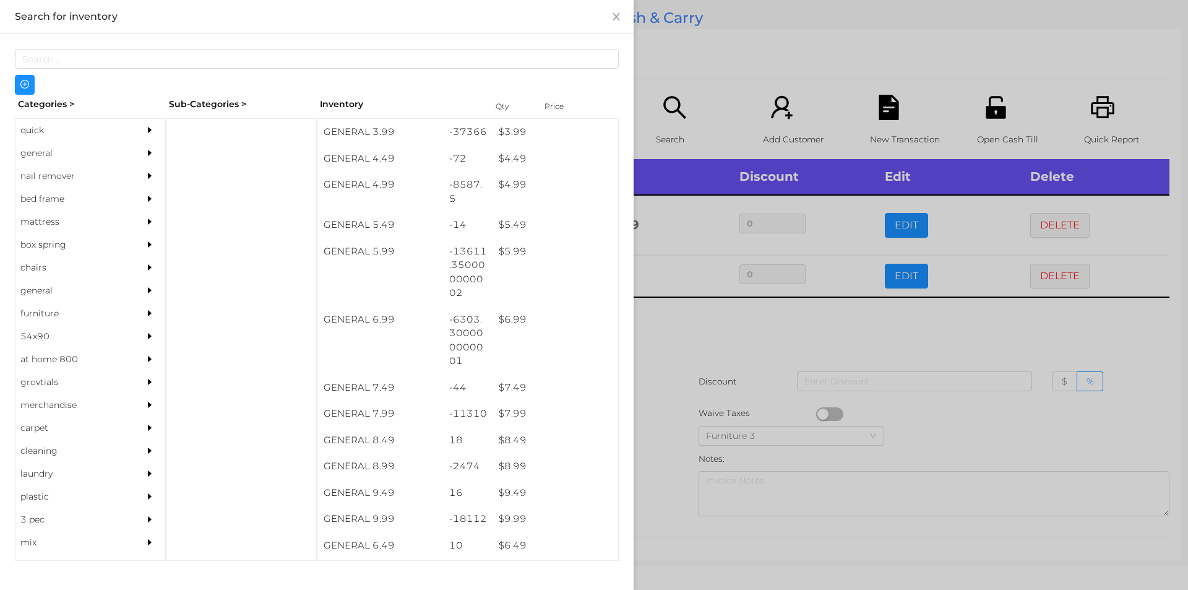
click at [715, 387] on div at bounding box center [594, 295] width 1188 height 590
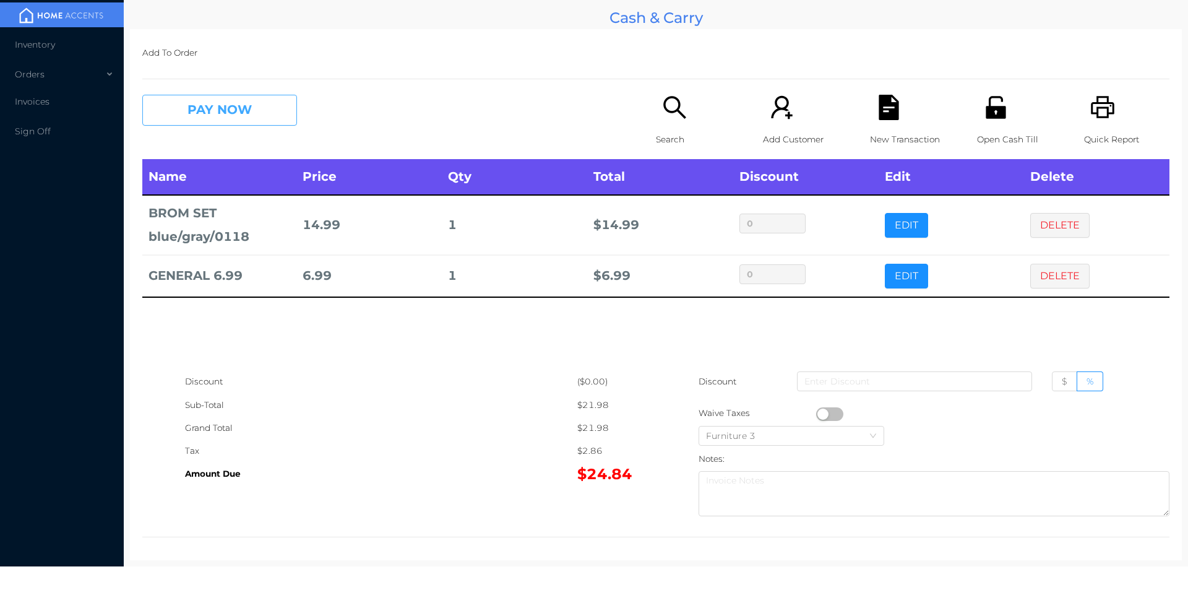
click at [202, 101] on button "PAY NOW" at bounding box center [219, 110] width 155 height 31
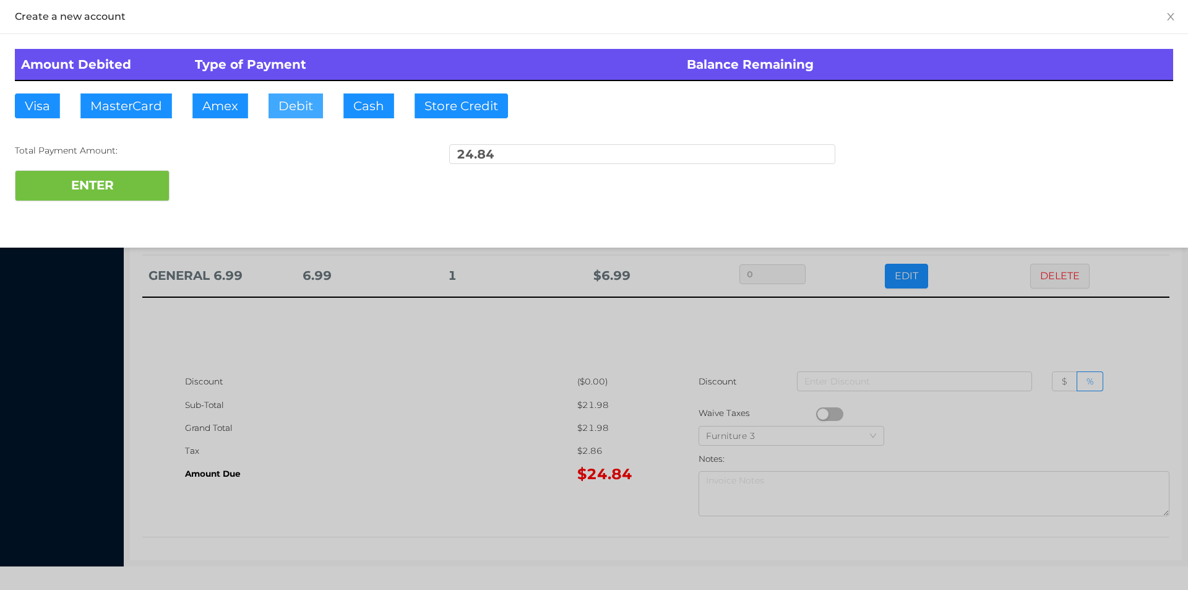
click at [283, 113] on button "Debit" at bounding box center [295, 105] width 54 height 25
click at [124, 198] on button "ENTER" at bounding box center [92, 185] width 155 height 31
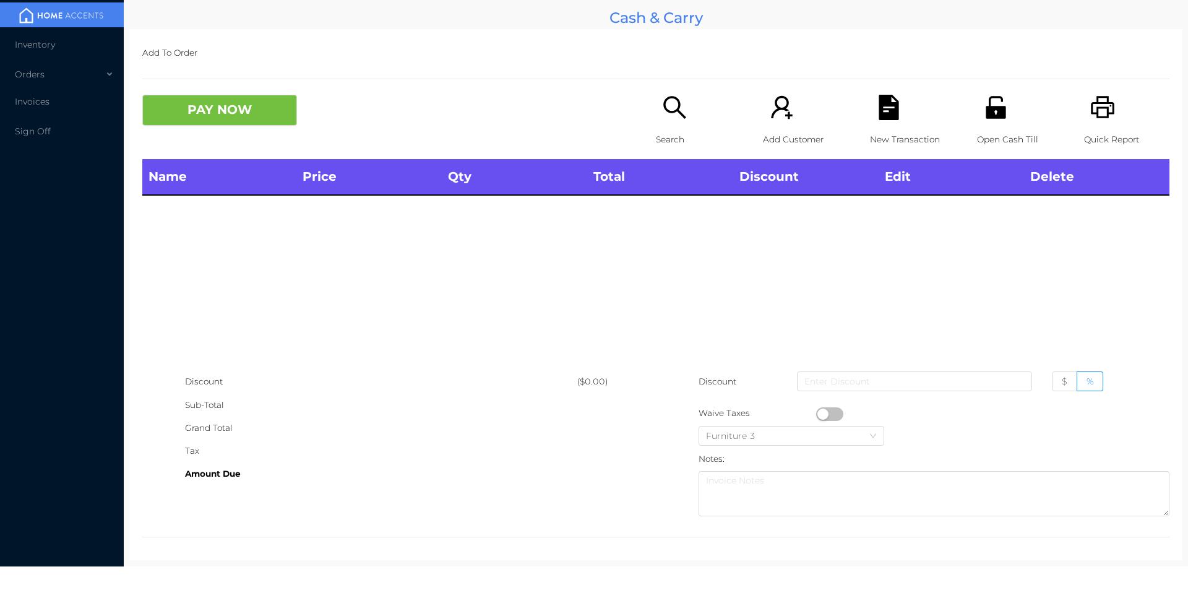
click at [656, 117] on div "Search" at bounding box center [698, 127] width 85 height 64
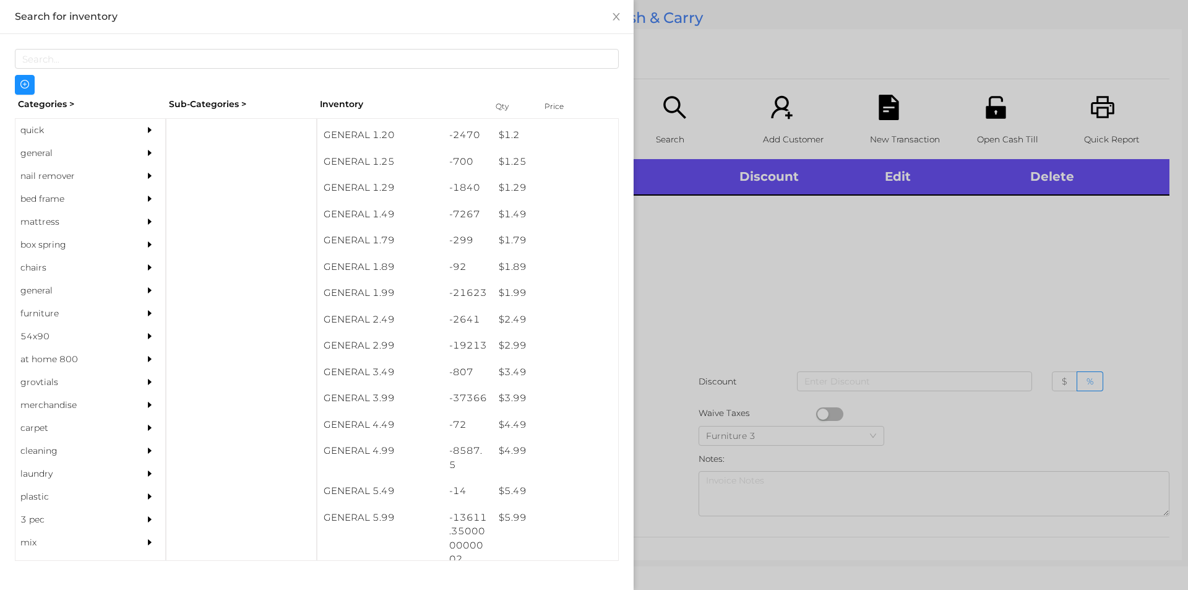
scroll to position [105, 0]
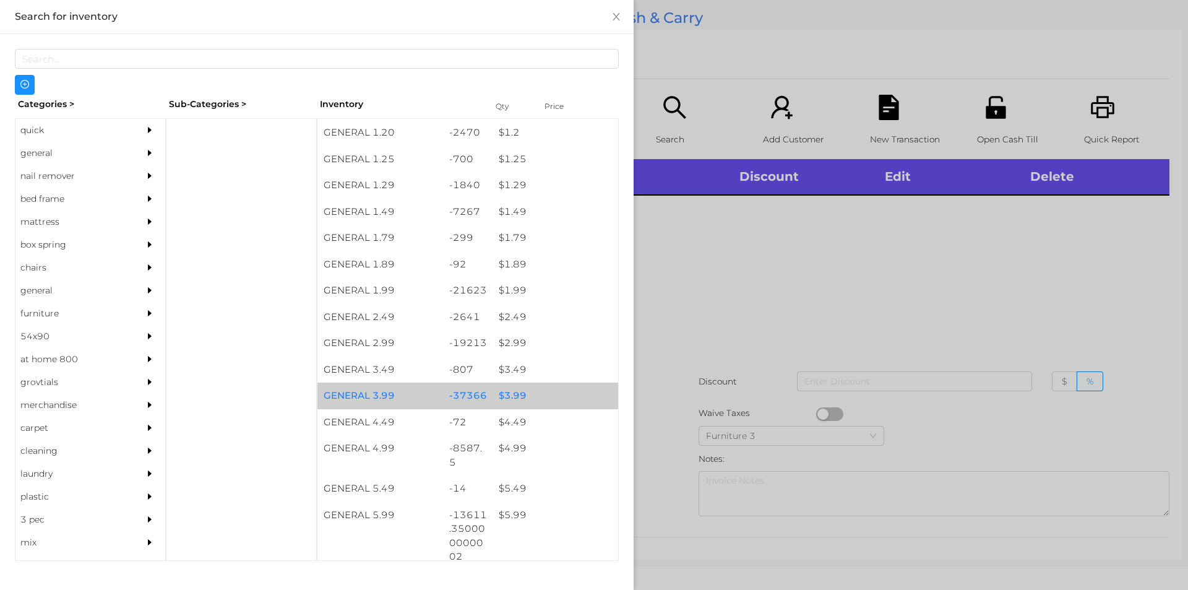
click at [507, 390] on div "$ 3.99" at bounding box center [555, 395] width 126 height 27
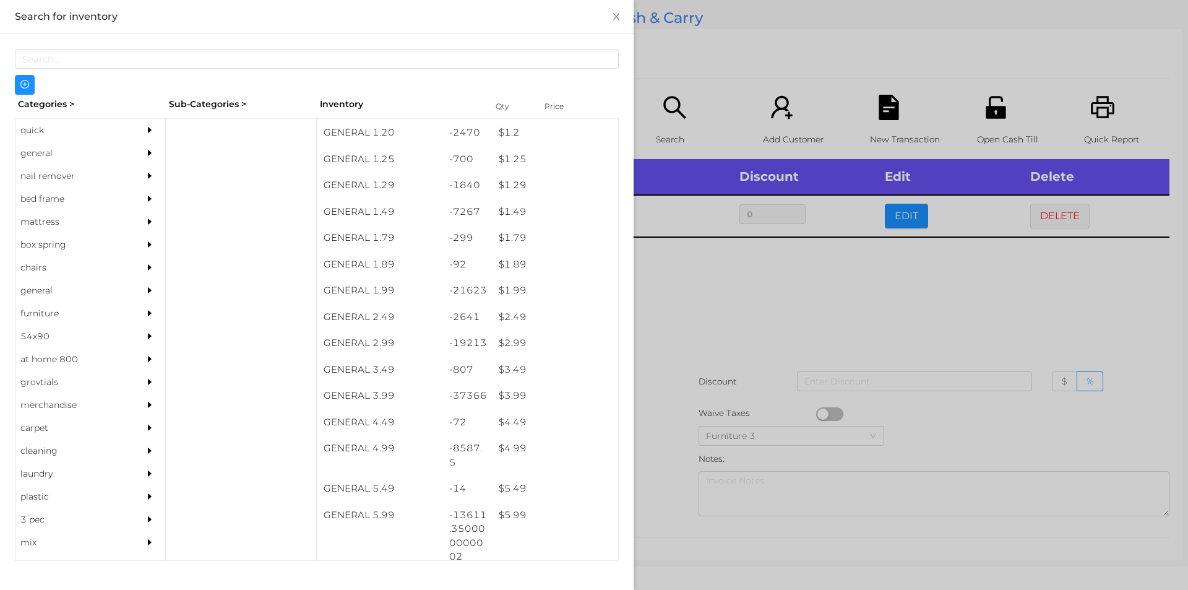
click at [665, 440] on div at bounding box center [594, 295] width 1188 height 590
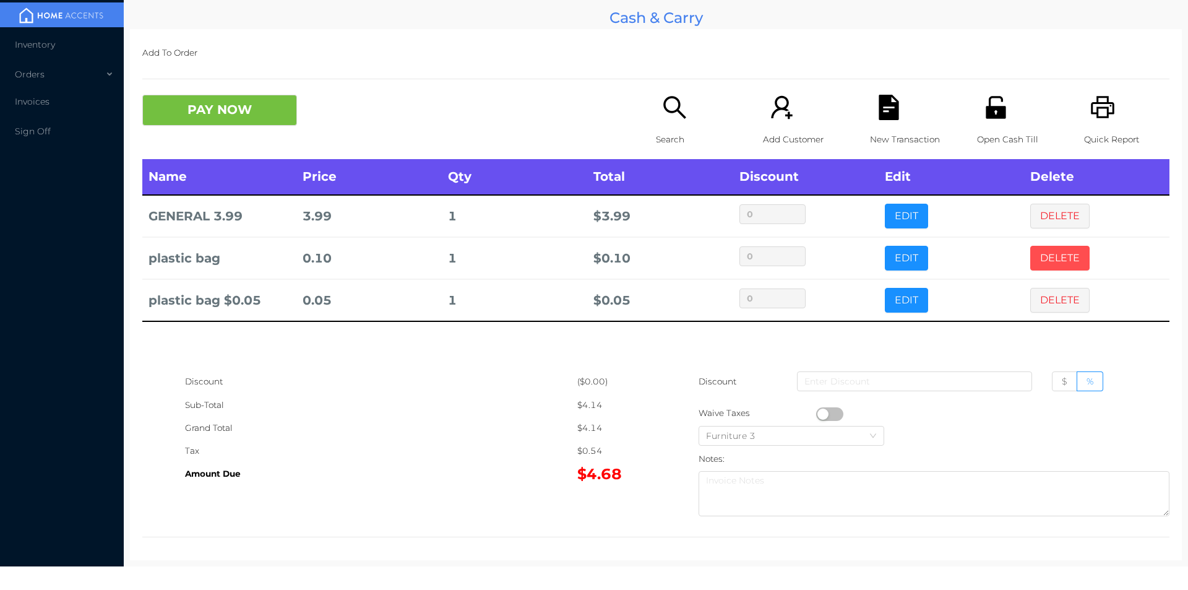
click at [1050, 249] on button "DELETE" at bounding box center [1059, 258] width 59 height 25
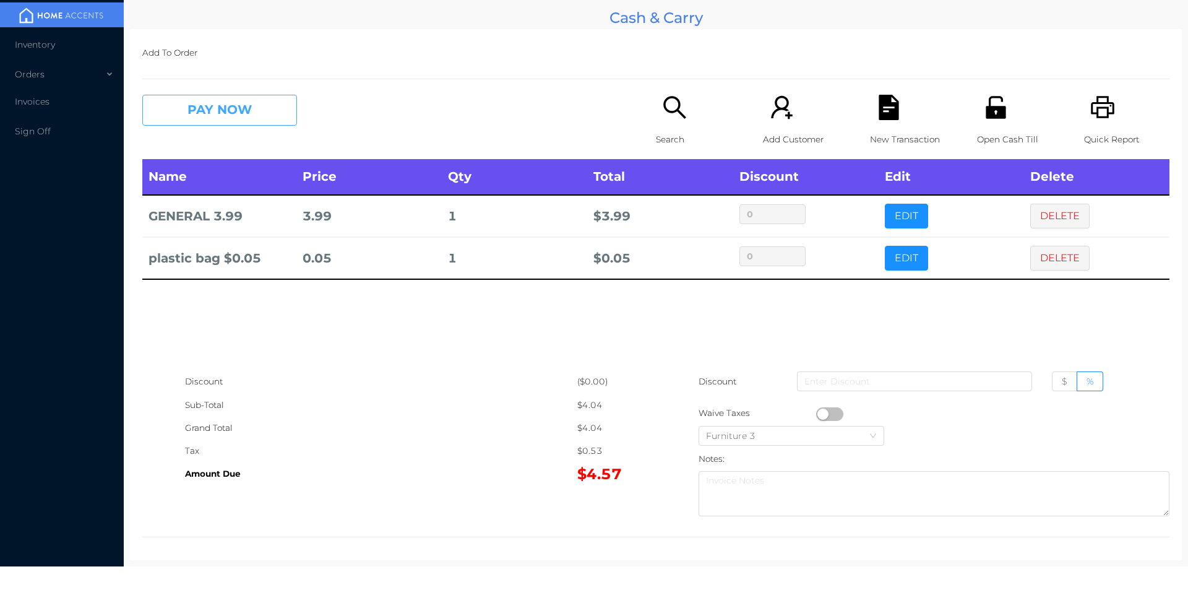
click at [235, 119] on button "PAY NOW" at bounding box center [219, 110] width 155 height 31
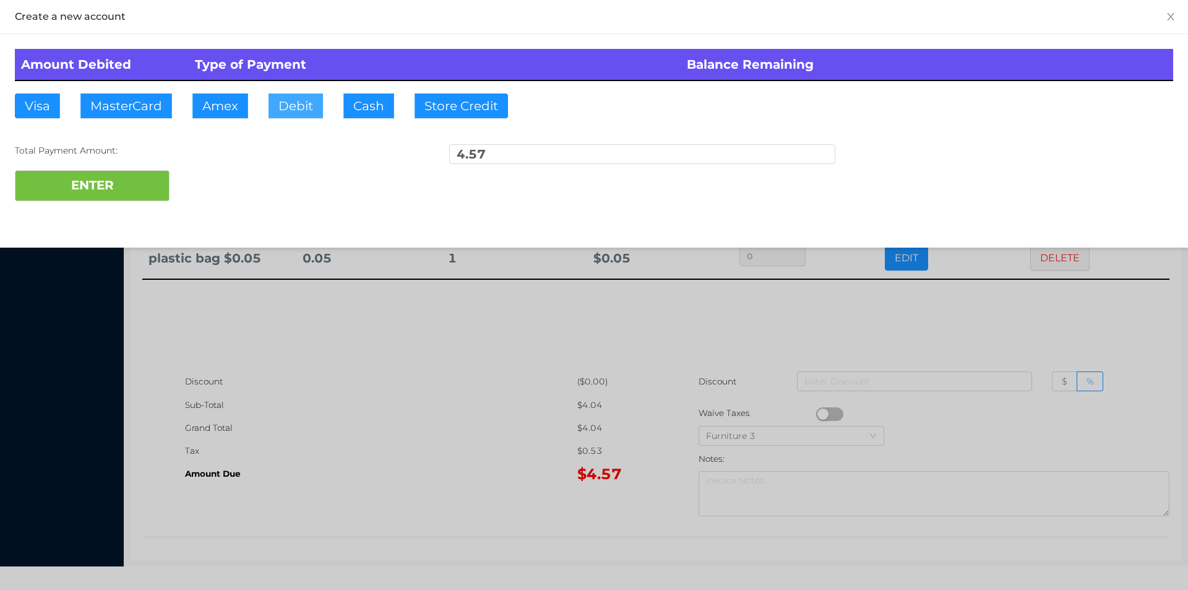
click at [315, 115] on button "Debit" at bounding box center [295, 105] width 54 height 25
click at [96, 197] on button "ENTER" at bounding box center [92, 185] width 155 height 31
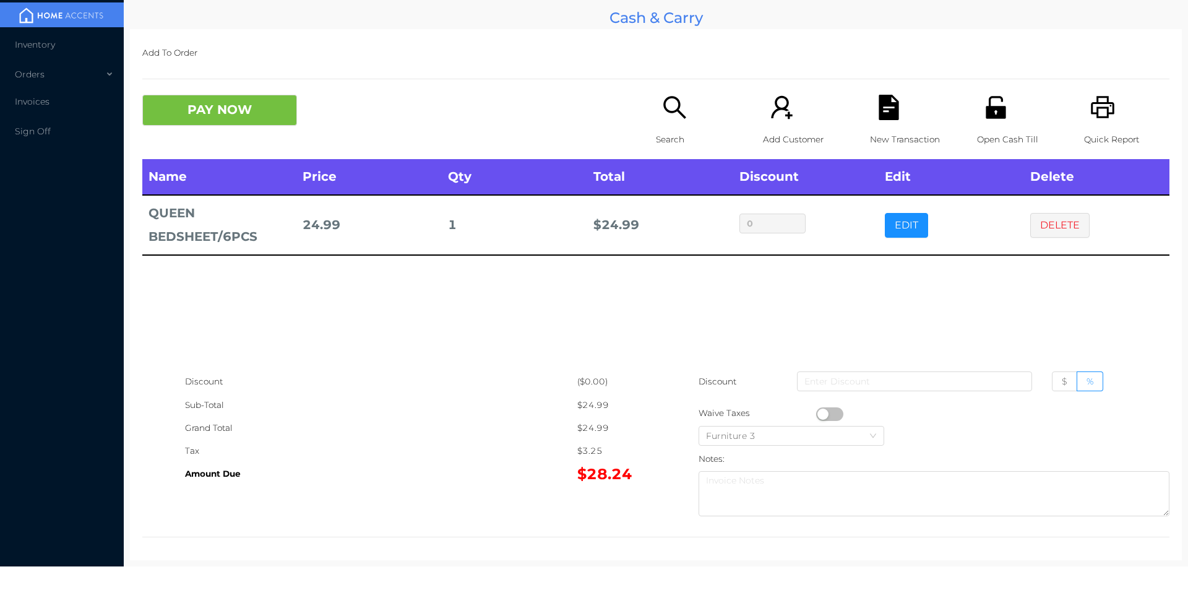
click at [916, 294] on div "Name Price Qty Total Discount Edit Delete QUEEN BEDSHEET/6PCS 24.99 1 $ 24.99 0…" at bounding box center [655, 264] width 1027 height 211
click at [888, 118] on icon "icon: file-text" at bounding box center [888, 107] width 20 height 25
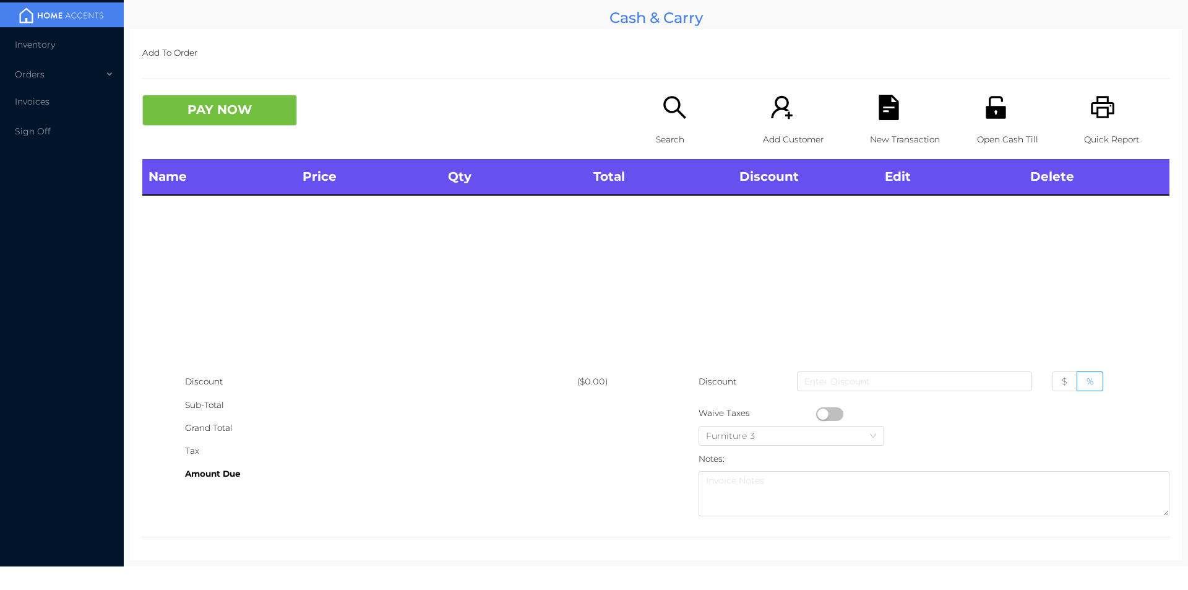
click at [1094, 105] on icon "icon: printer" at bounding box center [1102, 107] width 25 height 25
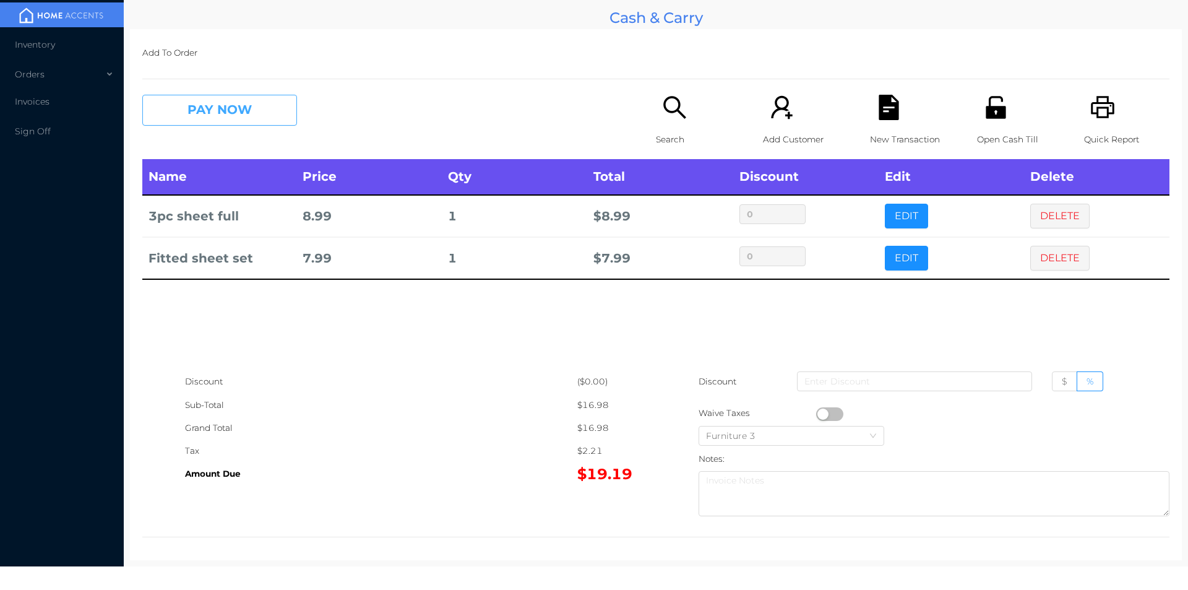
click at [204, 112] on button "PAY NOW" at bounding box center [219, 110] width 155 height 31
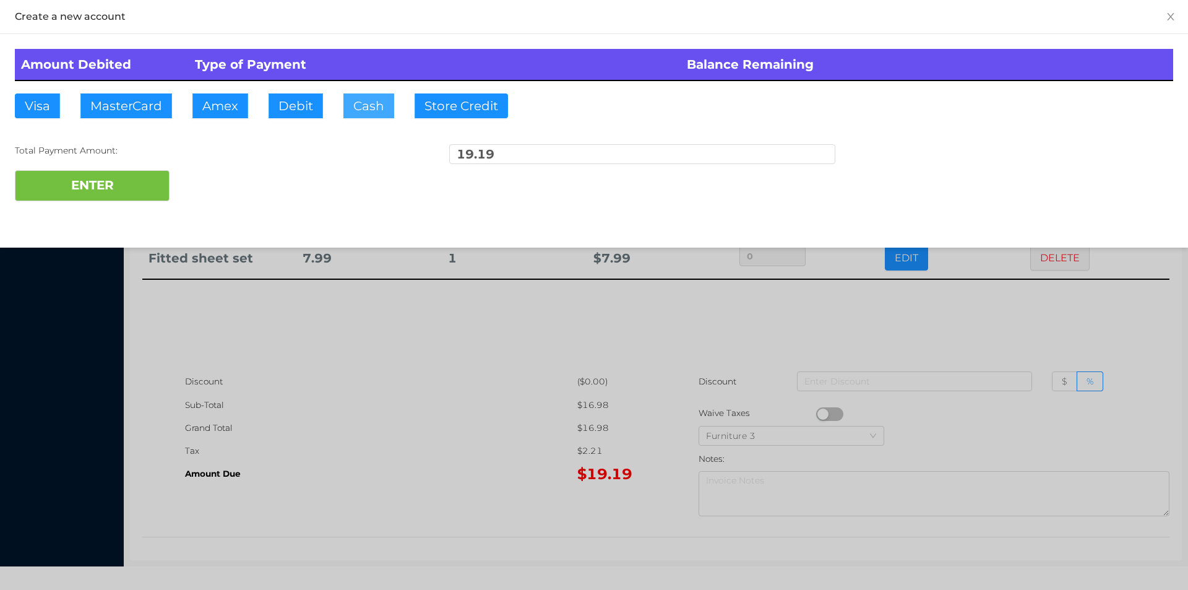
click at [355, 110] on button "Cash" at bounding box center [368, 105] width 51 height 25
click at [123, 191] on button "ENTER" at bounding box center [92, 185] width 155 height 31
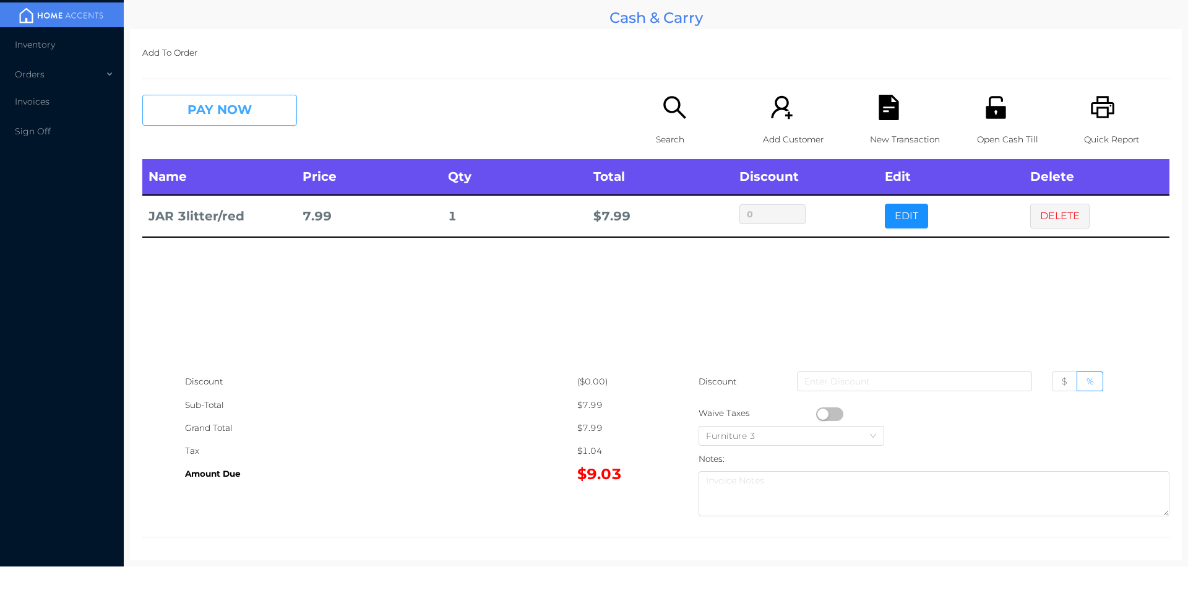
click at [225, 113] on button "PAY NOW" at bounding box center [219, 110] width 155 height 31
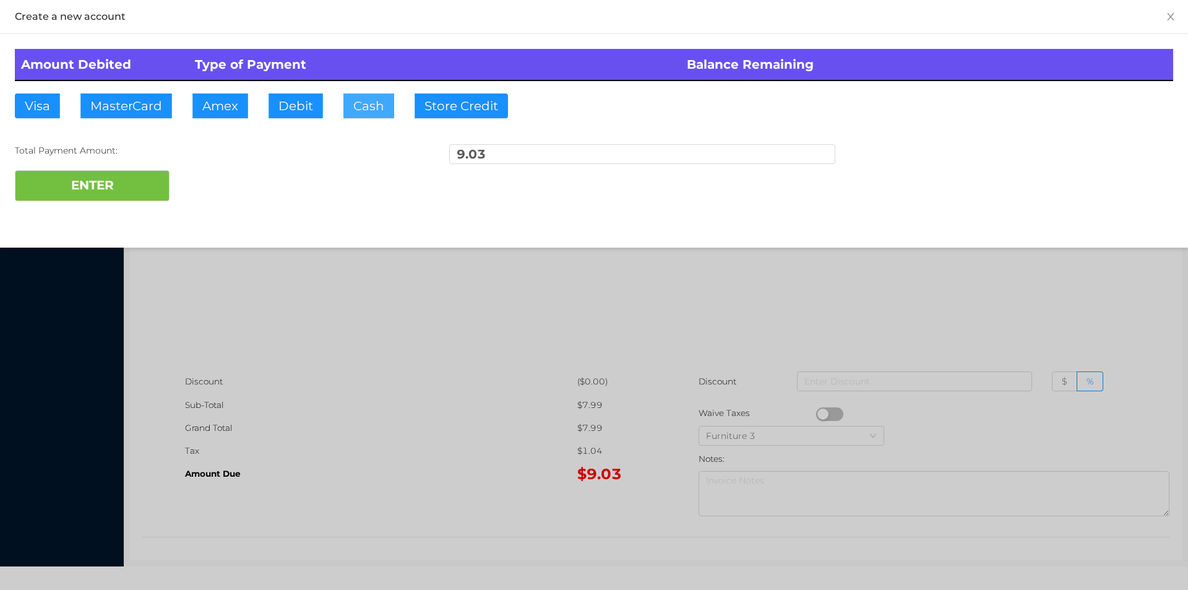
click at [345, 109] on button "Cash" at bounding box center [368, 105] width 51 height 25
click at [81, 192] on button "ENTER" at bounding box center [92, 185] width 155 height 31
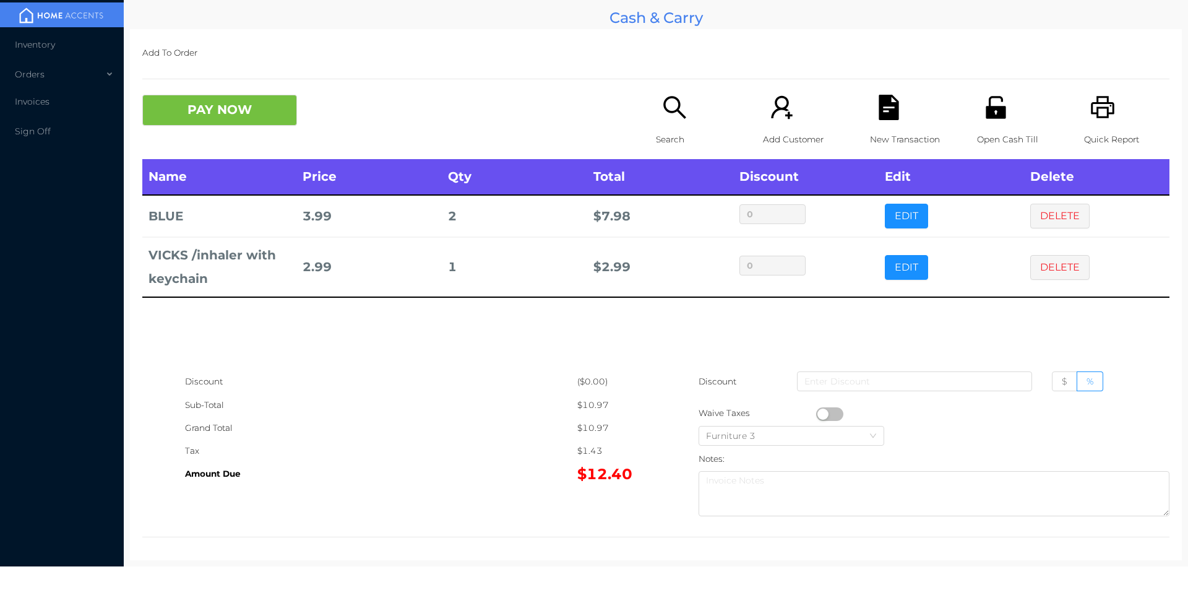
click at [244, 136] on div "PAY NOW Search Add Customer New Transaction Open Cash Till Quick Report" at bounding box center [655, 127] width 1027 height 64
click at [271, 116] on button "PAY NOW" at bounding box center [219, 110] width 155 height 31
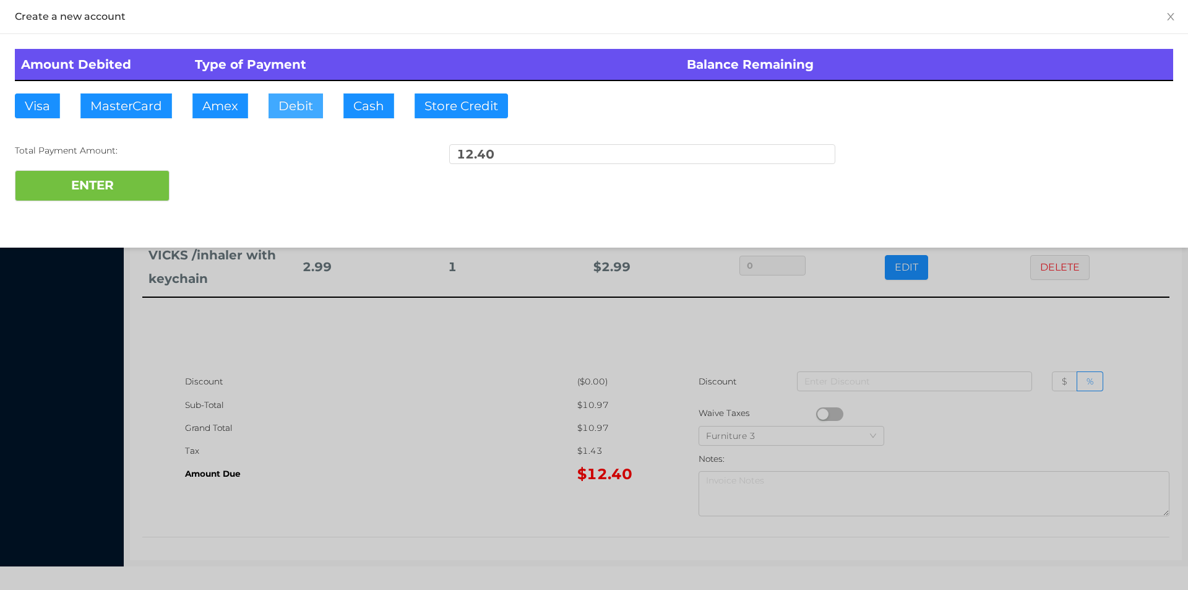
click at [309, 103] on button "Debit" at bounding box center [295, 105] width 54 height 25
click at [124, 196] on button "ENTER" at bounding box center [92, 185] width 155 height 31
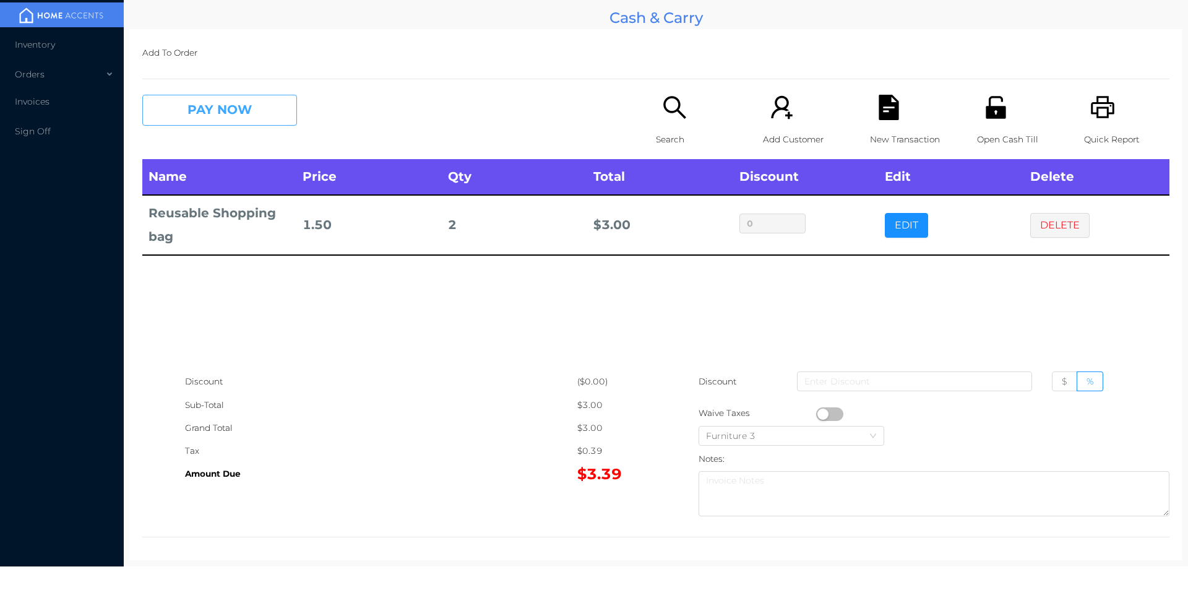
click at [209, 123] on button "PAY NOW" at bounding box center [219, 110] width 155 height 31
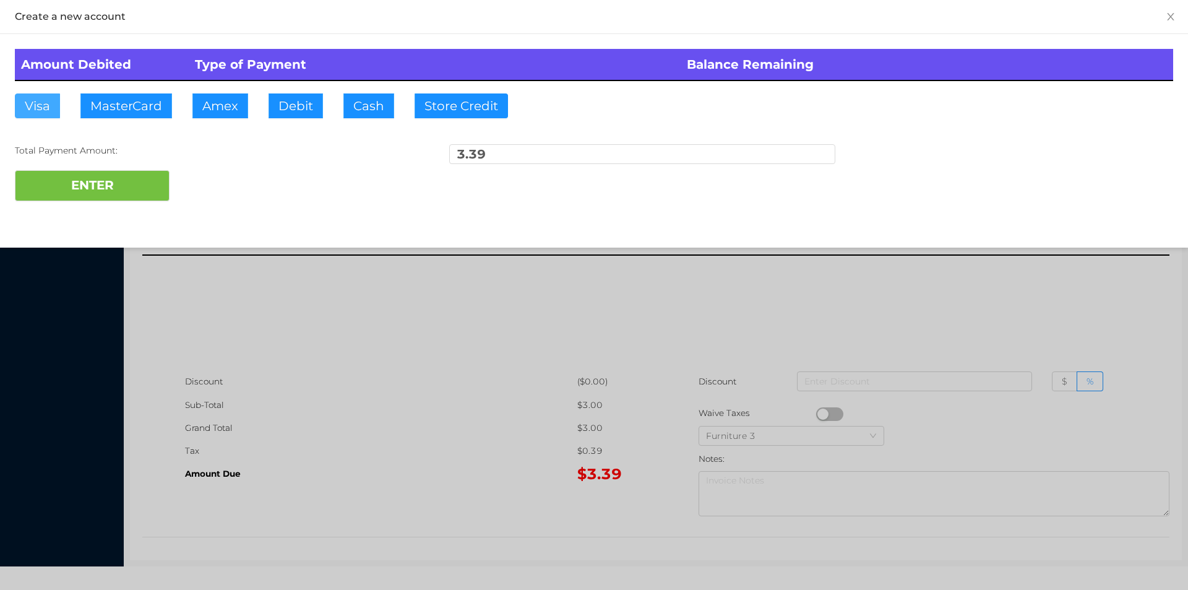
click at [43, 112] on button "Visa" at bounding box center [37, 105] width 45 height 25
click at [44, 191] on button "ENTER" at bounding box center [92, 185] width 155 height 31
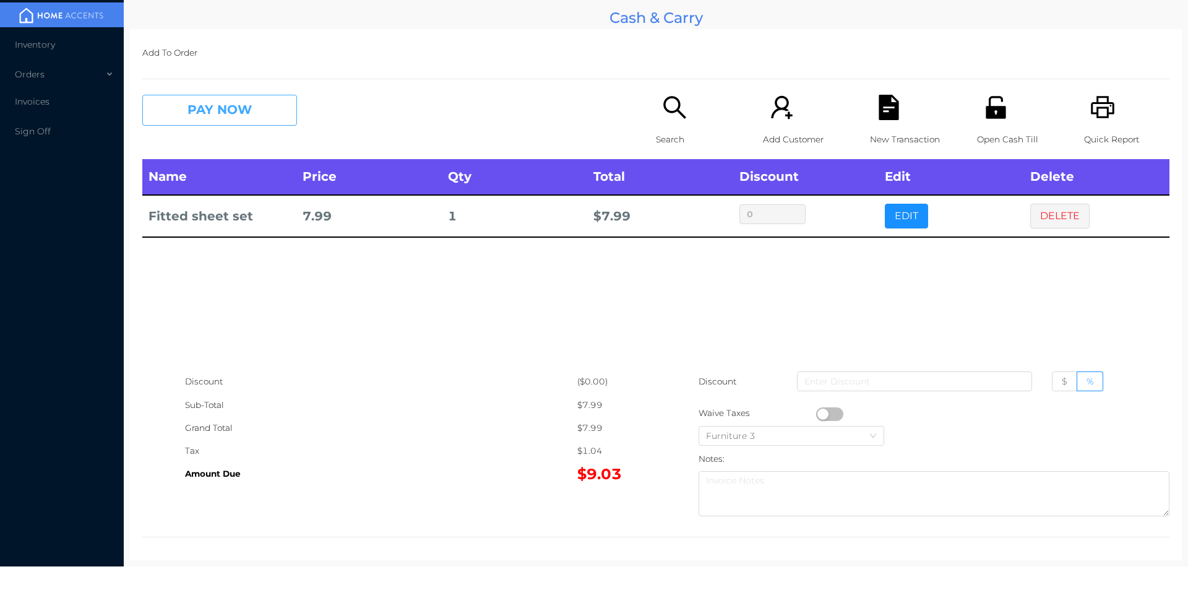
click at [221, 123] on button "PAY NOW" at bounding box center [219, 110] width 155 height 31
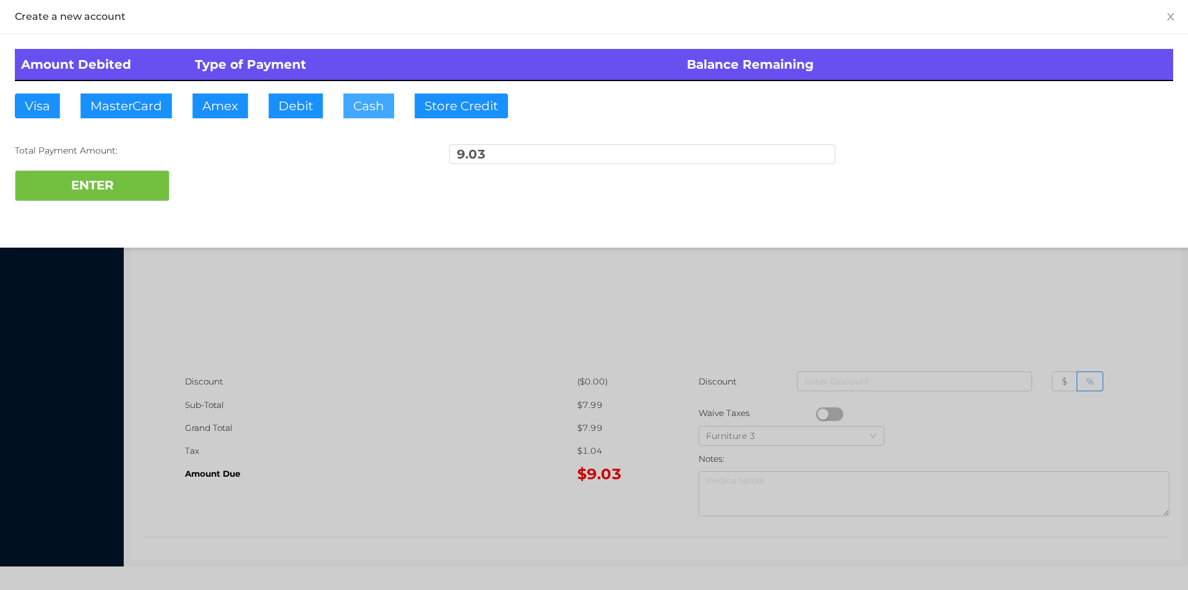
click at [354, 108] on button "Cash" at bounding box center [368, 105] width 51 height 25
type input "50"
click at [134, 184] on button "ENTER" at bounding box center [92, 185] width 155 height 31
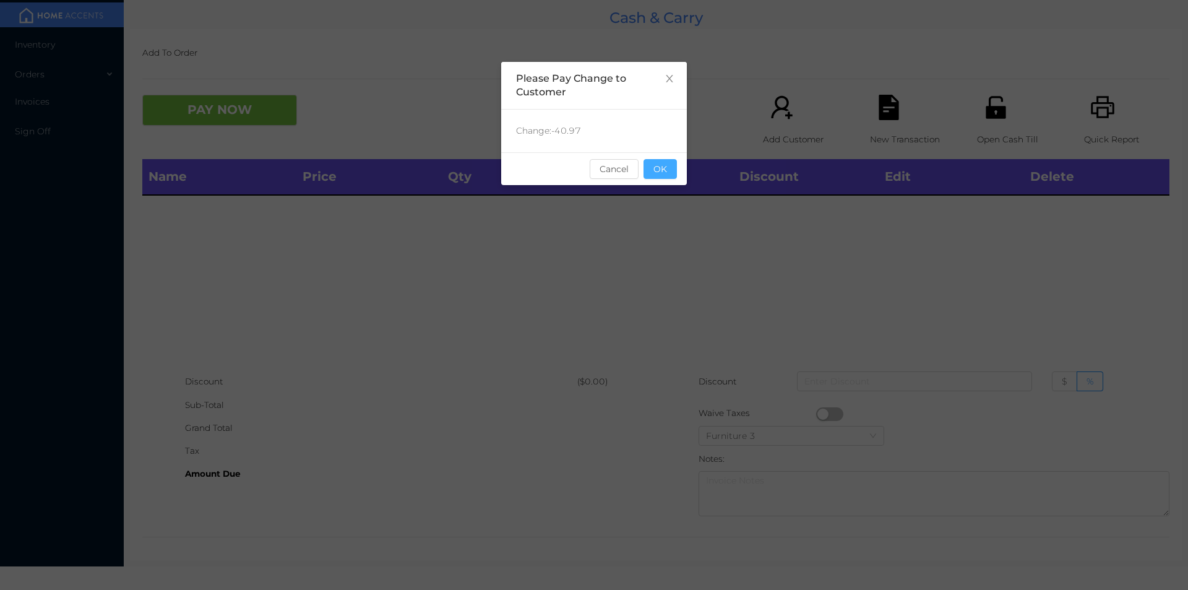
click at [672, 171] on button "OK" at bounding box center [659, 169] width 33 height 20
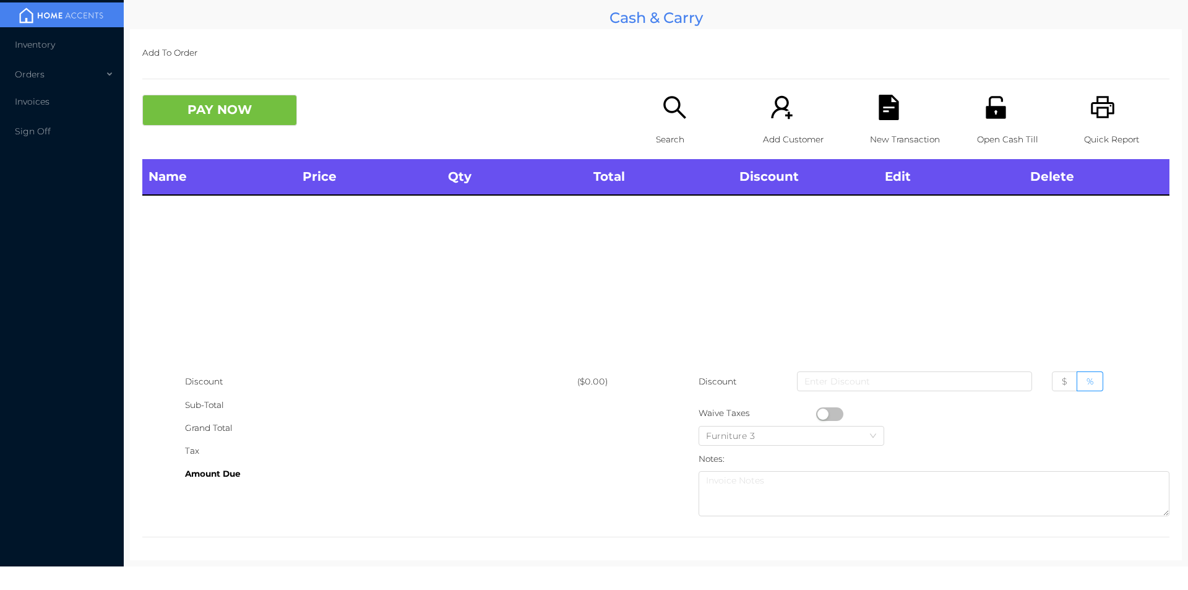
click at [665, 112] on icon "icon: search" at bounding box center [674, 107] width 22 height 22
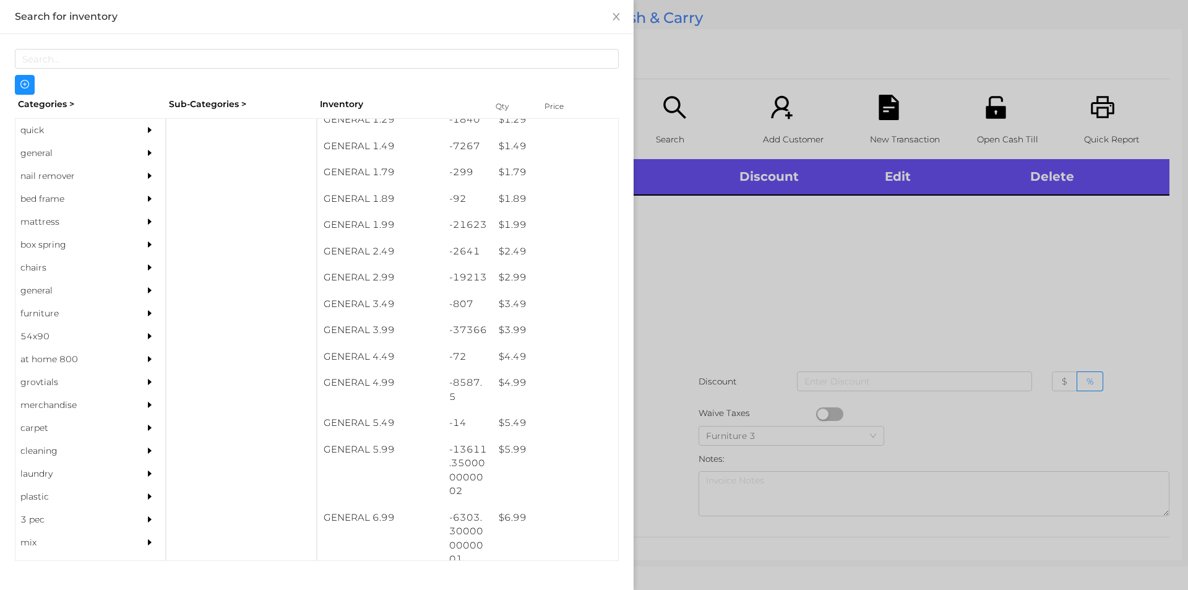
scroll to position [171, 0]
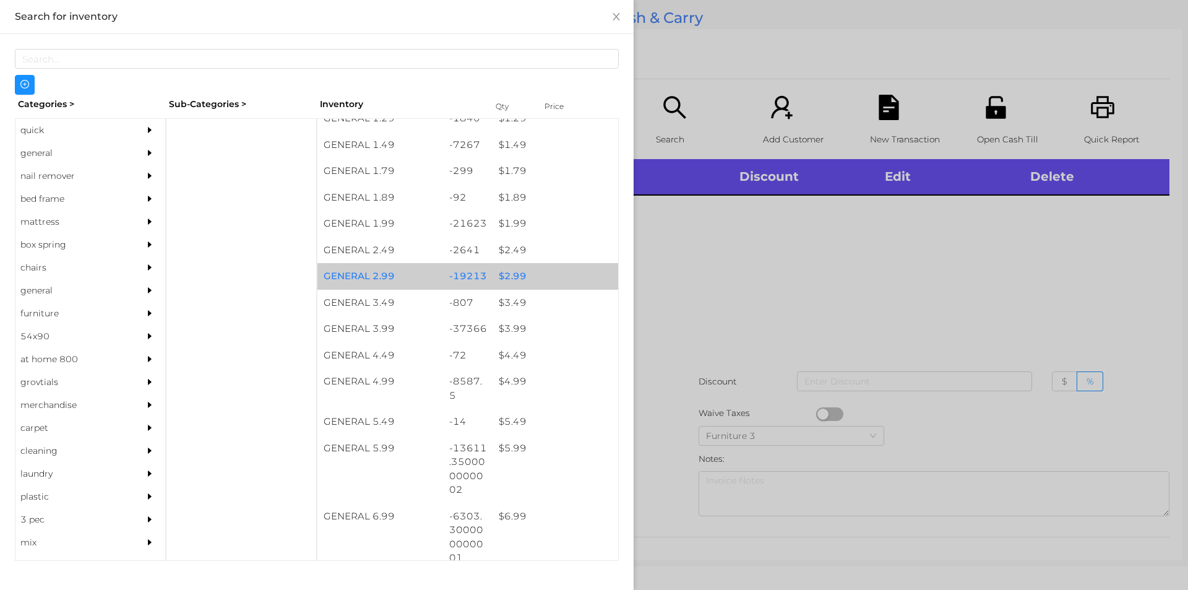
click at [504, 272] on div "$ 2.99" at bounding box center [555, 276] width 126 height 27
click at [510, 268] on div "$ 2.99" at bounding box center [555, 276] width 126 height 27
click at [528, 285] on div "$ 2.99" at bounding box center [555, 276] width 126 height 27
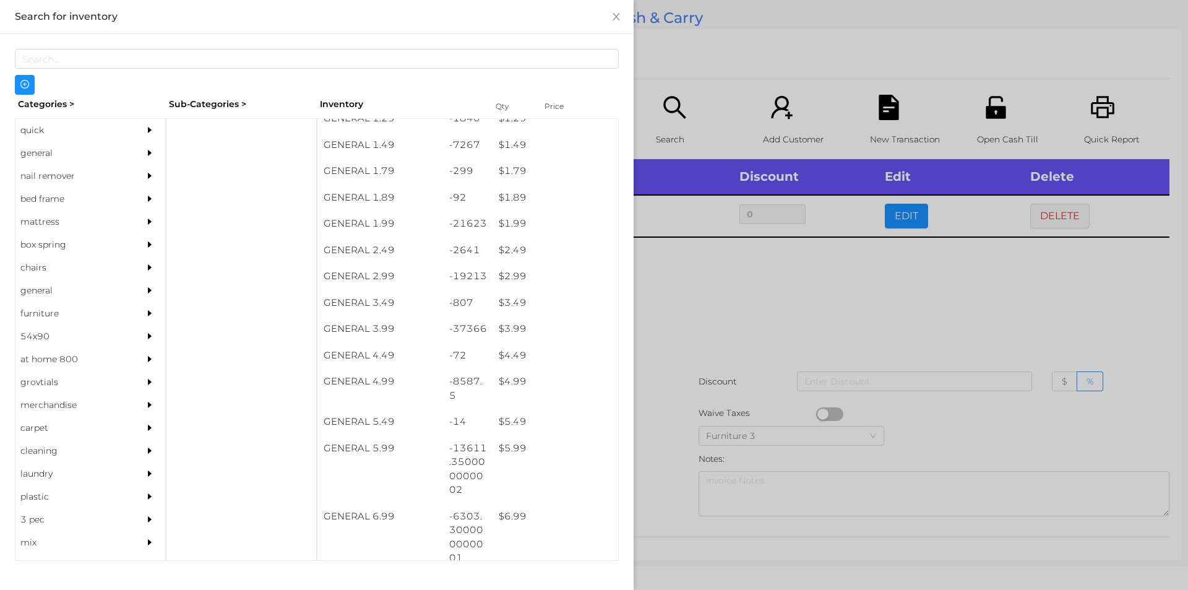
click at [682, 342] on div at bounding box center [594, 295] width 1188 height 590
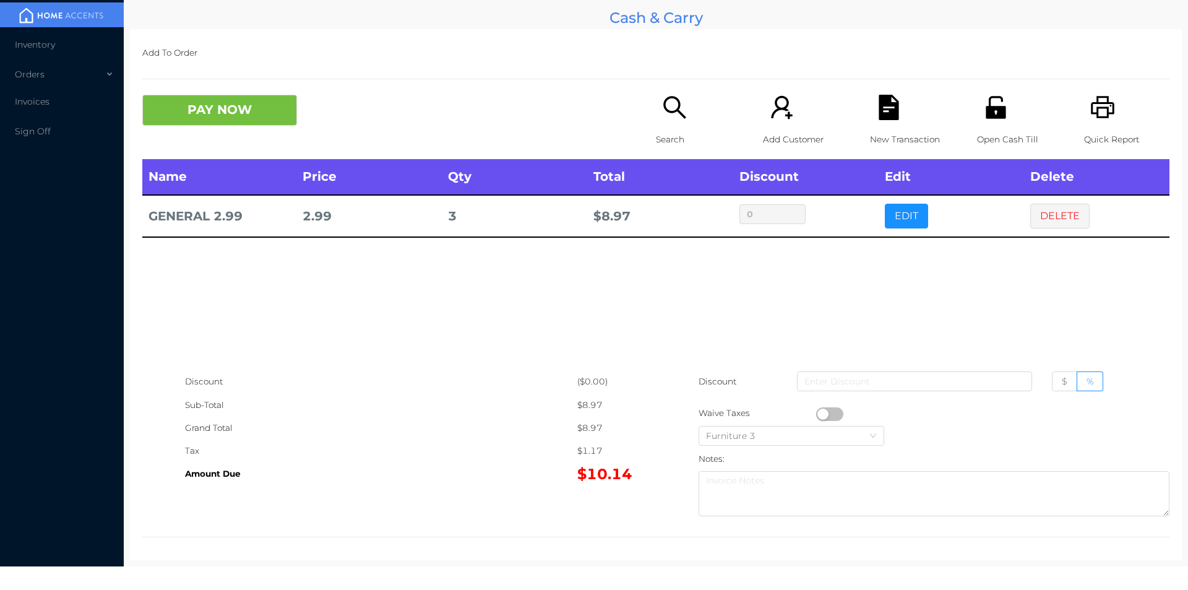
click at [893, 105] on icon "icon: file-text" at bounding box center [888, 107] width 25 height 25
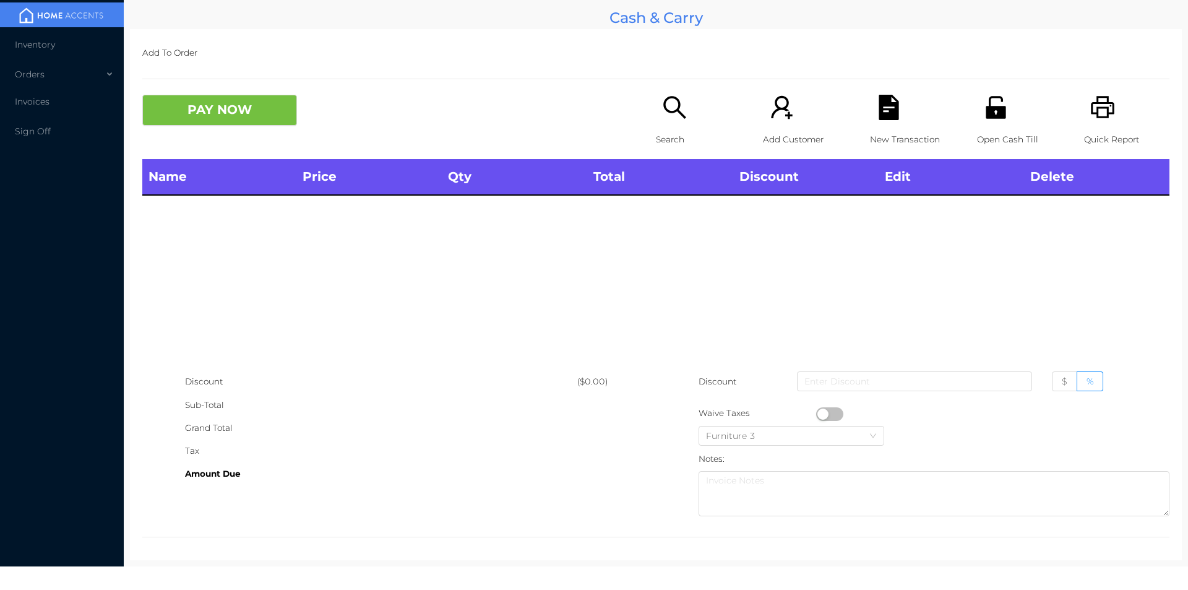
click at [985, 112] on icon "icon: unlock" at bounding box center [995, 107] width 20 height 22
click at [656, 97] on div "Search" at bounding box center [698, 127] width 85 height 64
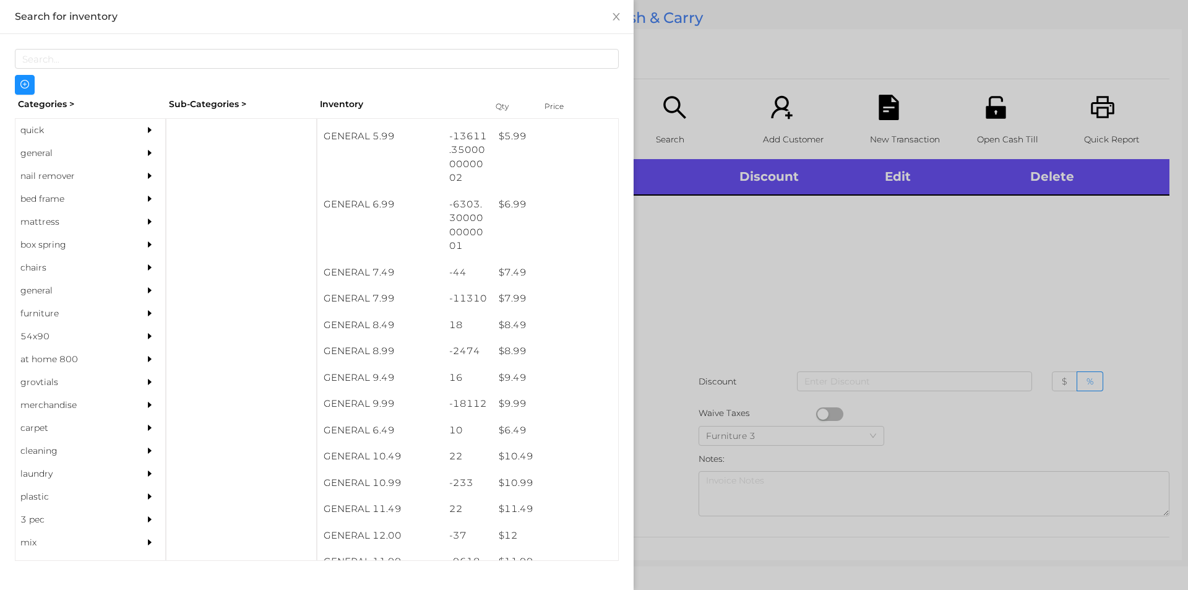
scroll to position [486, 0]
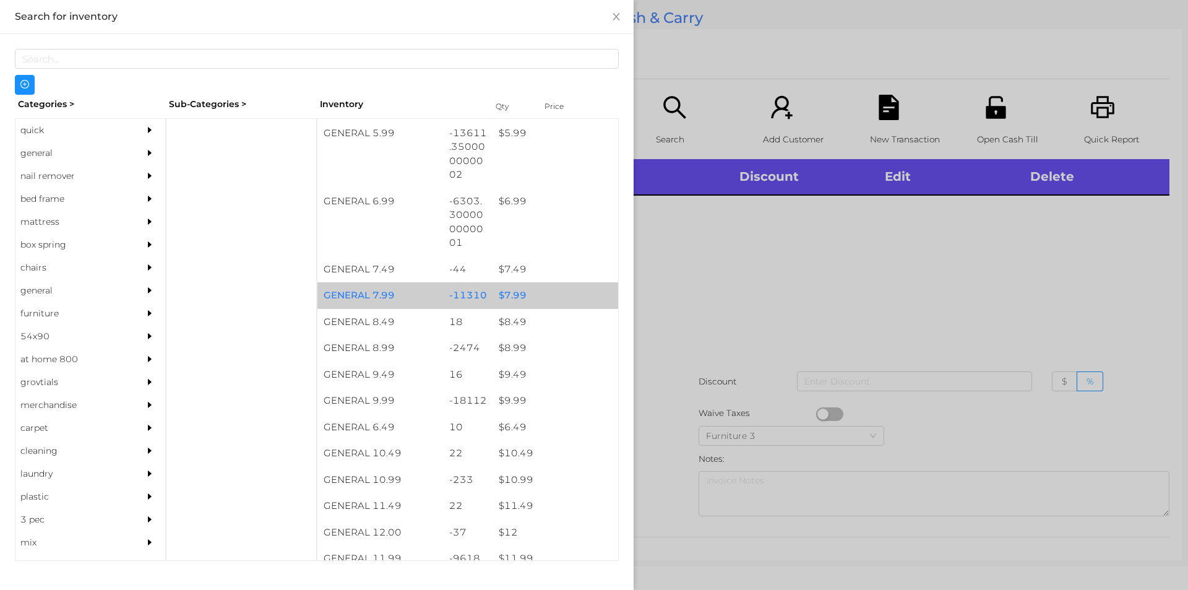
click at [511, 304] on div "$ 7.99" at bounding box center [555, 295] width 126 height 27
click at [523, 299] on div "$ 7.99" at bounding box center [555, 295] width 126 height 27
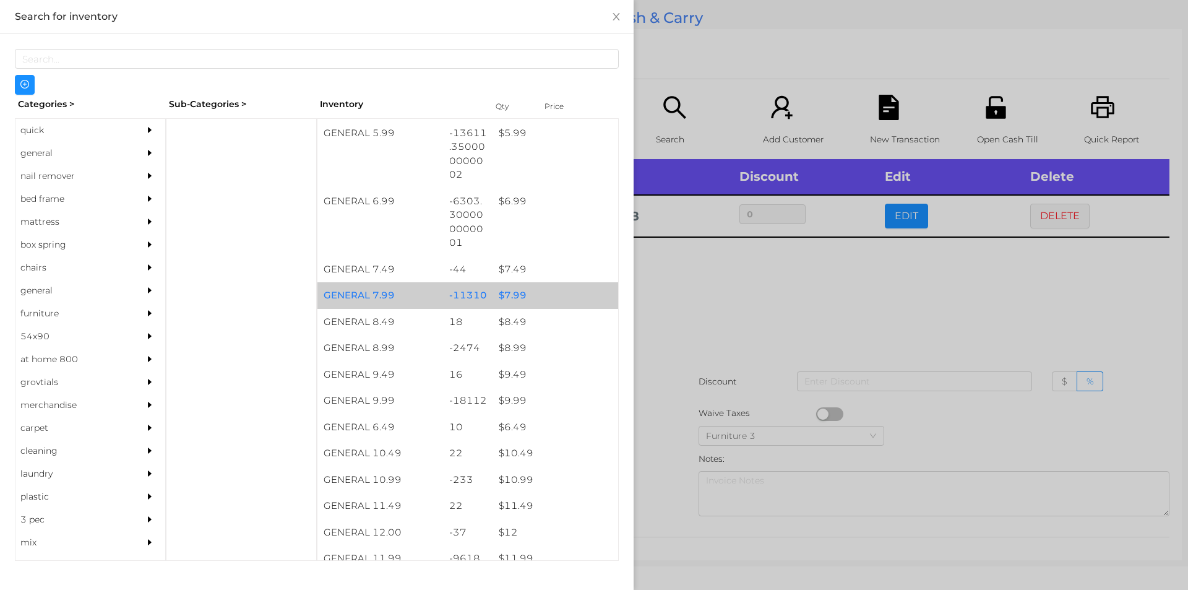
click at [552, 296] on div "$ 7.99" at bounding box center [555, 295] width 126 height 27
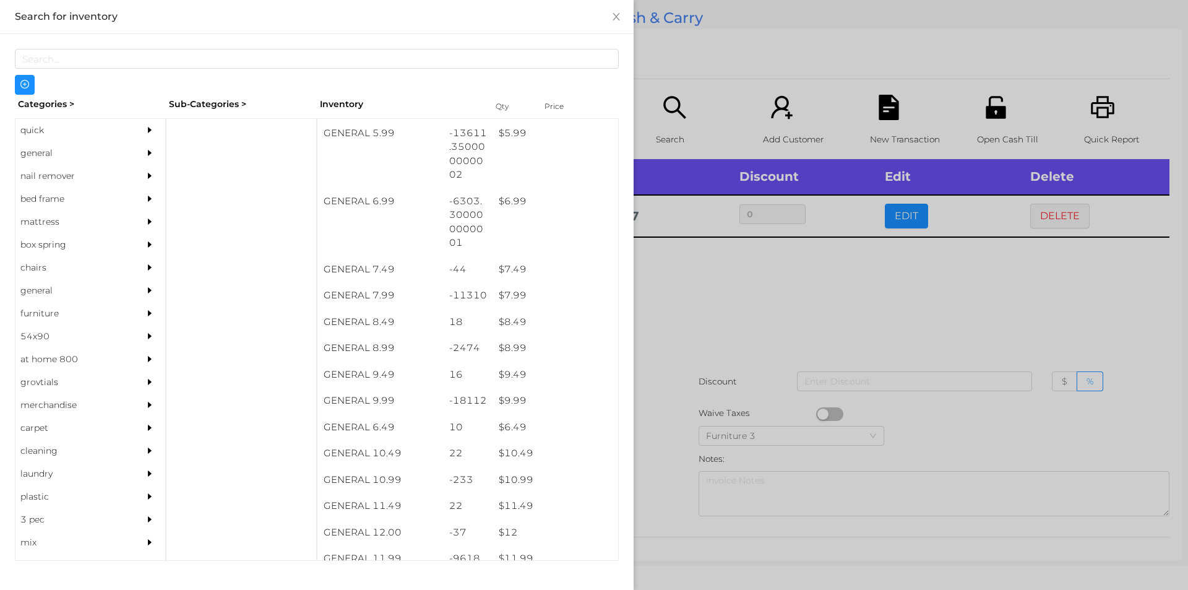
click at [719, 317] on div at bounding box center [594, 295] width 1188 height 590
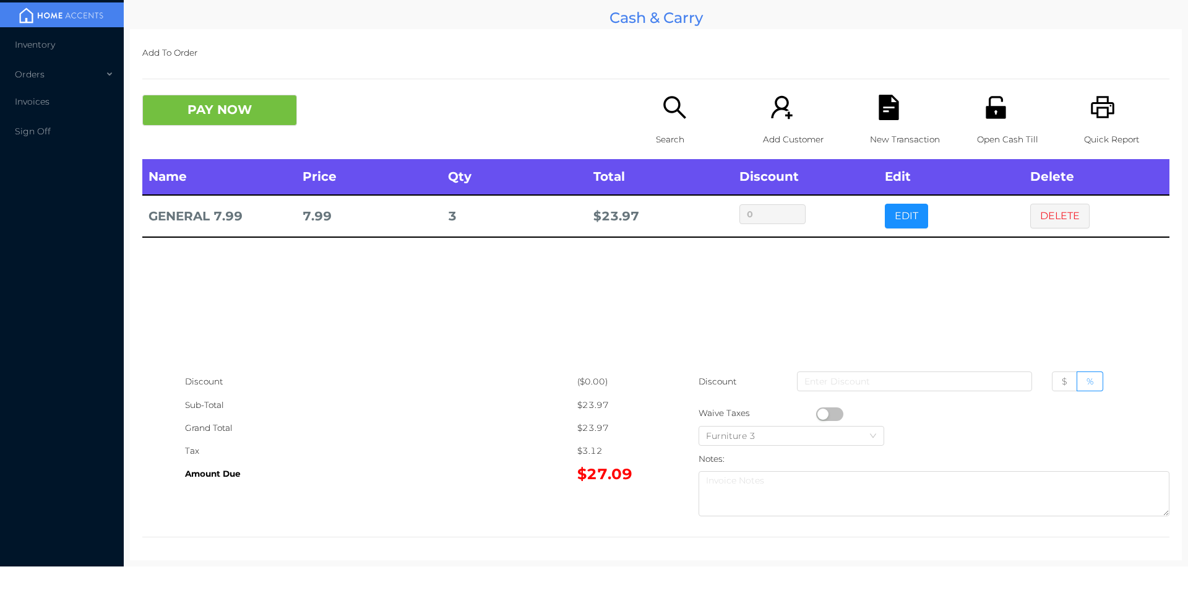
click at [662, 113] on icon "icon: search" at bounding box center [674, 107] width 25 height 25
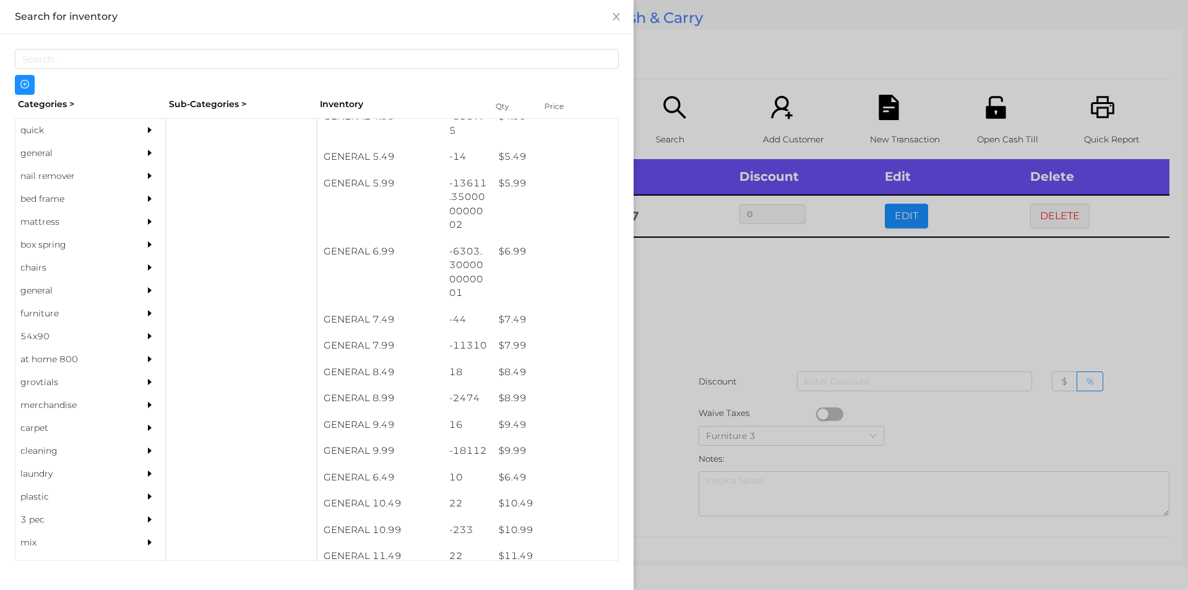
scroll to position [436, 0]
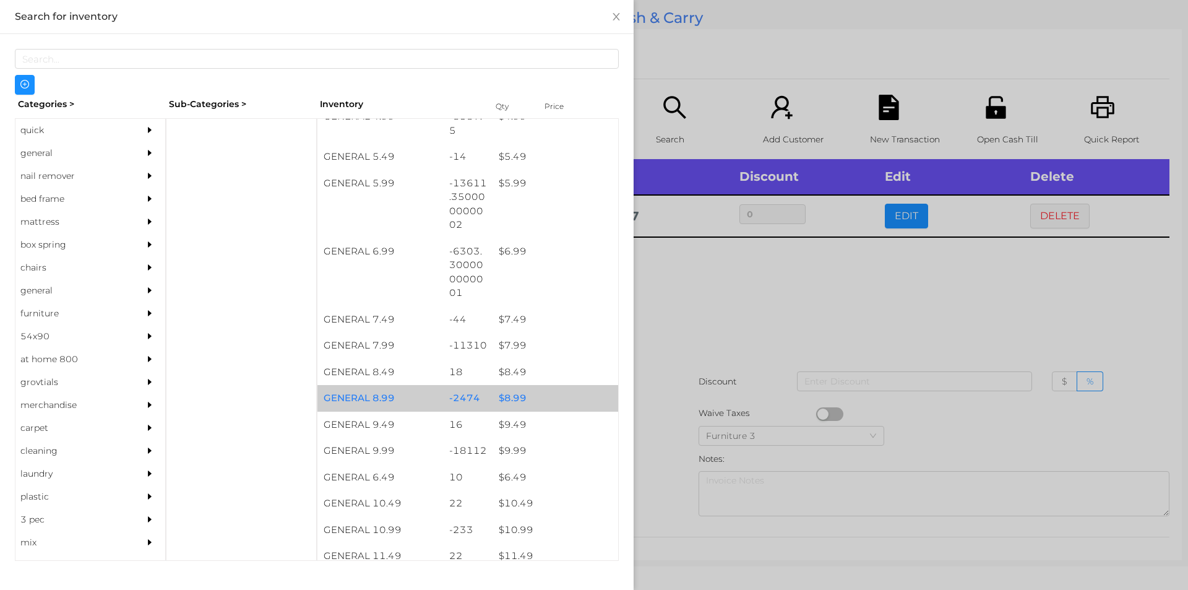
click at [533, 391] on div "$ 8.99" at bounding box center [555, 398] width 126 height 27
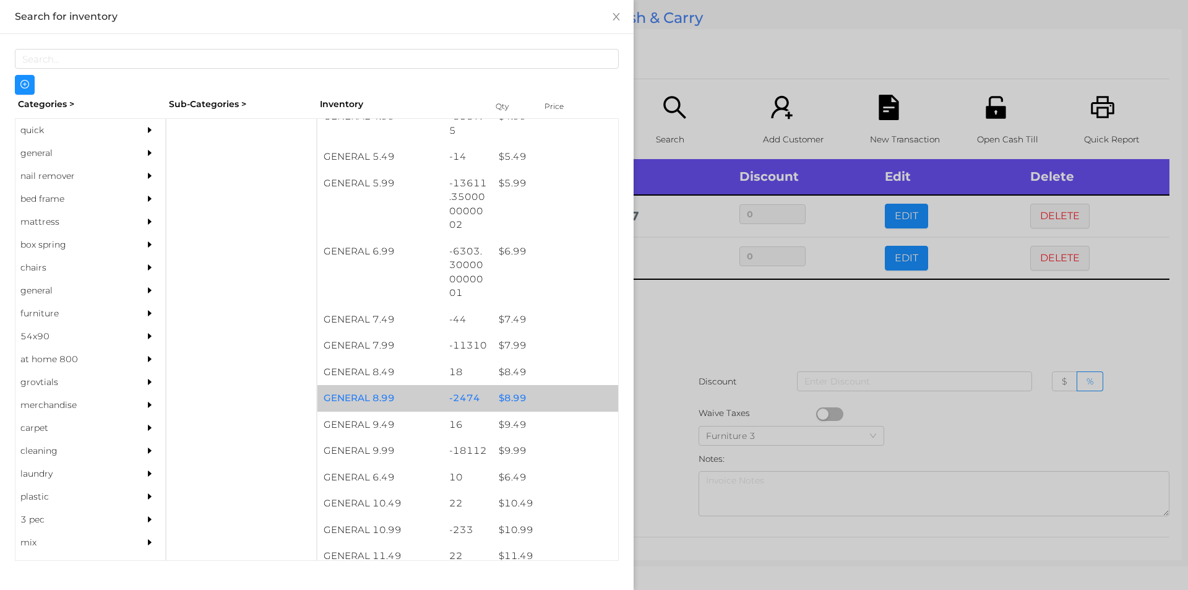
click at [542, 393] on div "$ 8.99" at bounding box center [555, 398] width 126 height 27
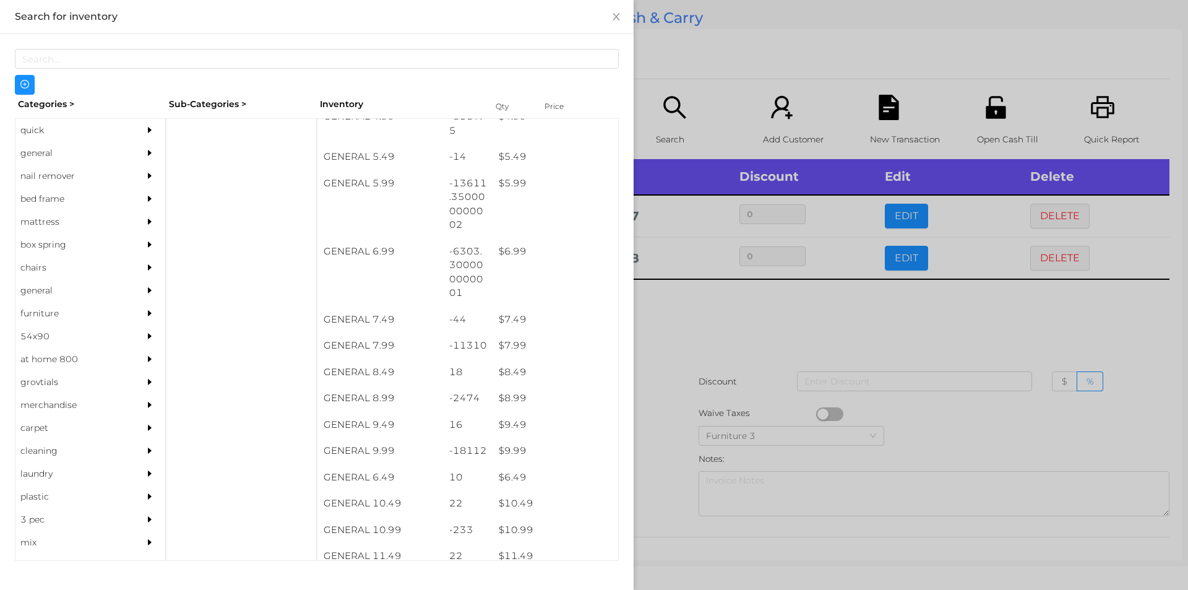
click at [698, 388] on div at bounding box center [594, 295] width 1188 height 590
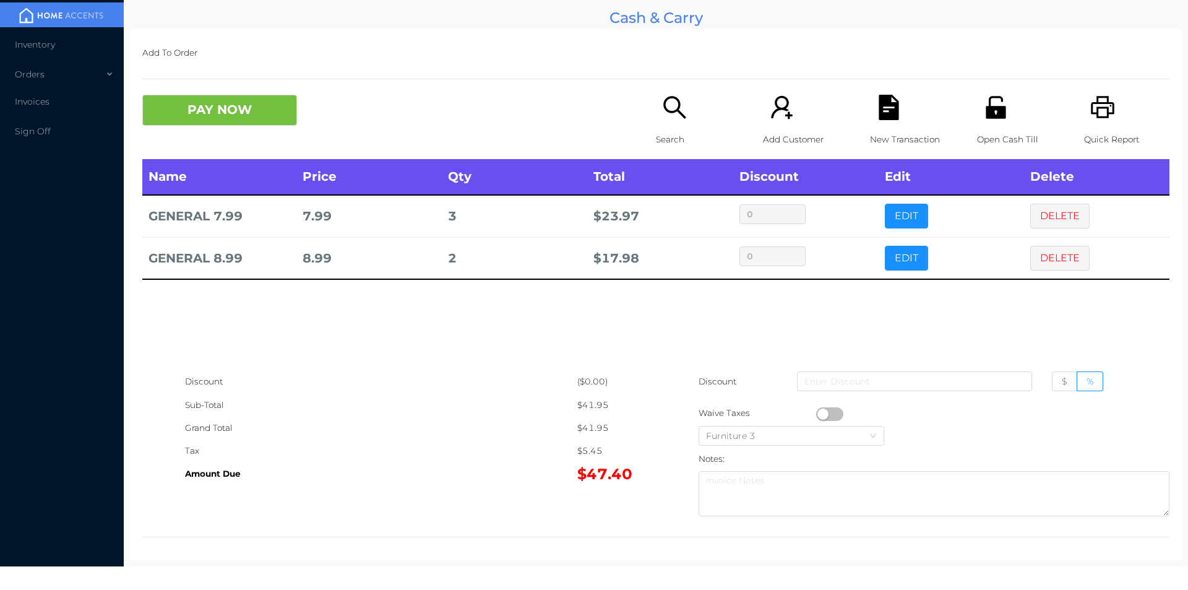
click at [878, 110] on icon "icon: file-text" at bounding box center [888, 107] width 20 height 25
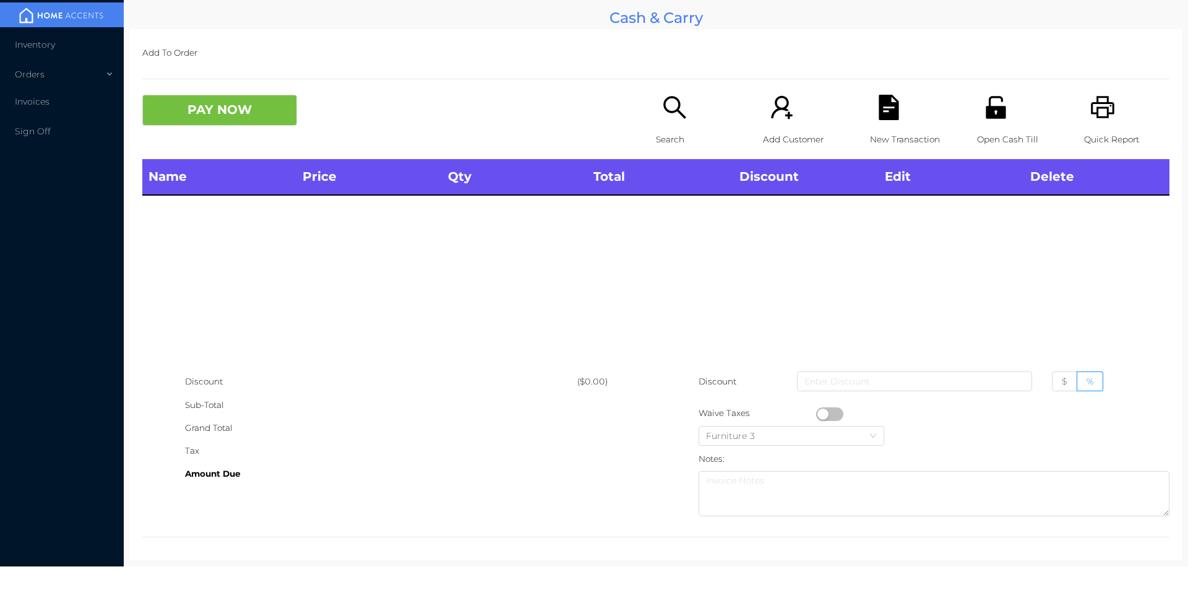
click at [1090, 97] on icon "icon: printer" at bounding box center [1102, 107] width 25 height 25
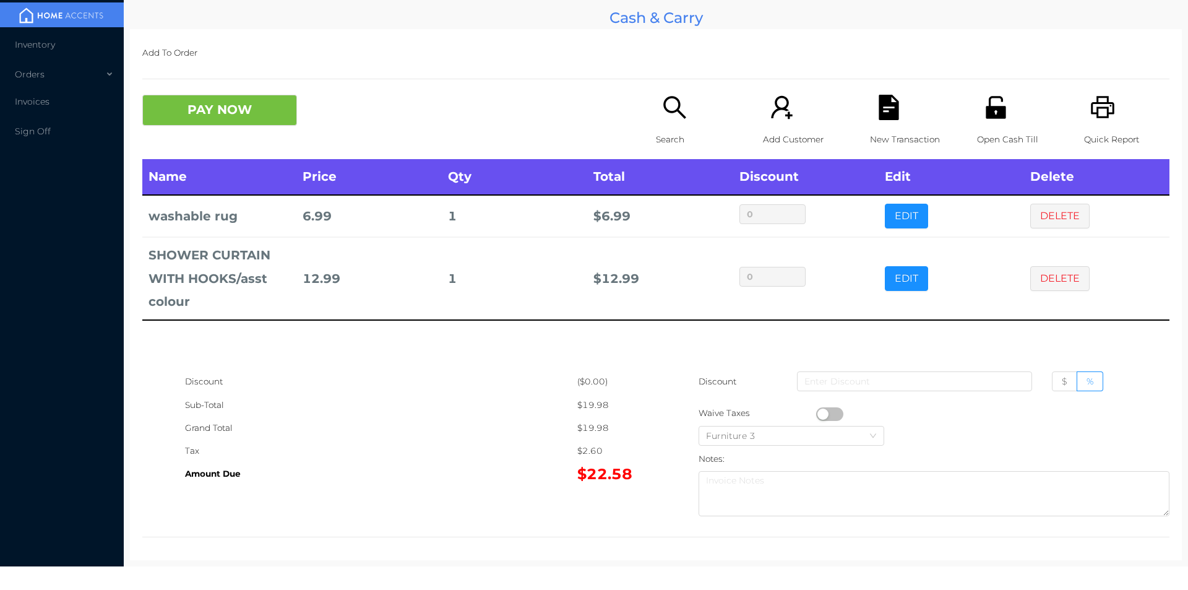
click at [671, 116] on icon "icon: search" at bounding box center [674, 107] width 25 height 25
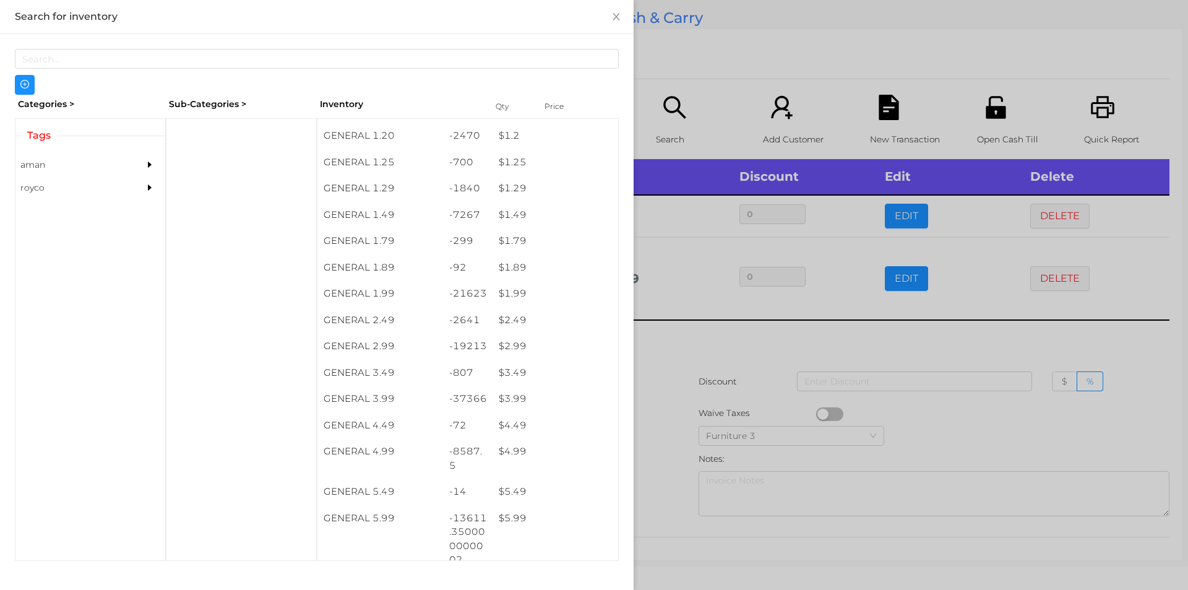
scroll to position [122, 0]
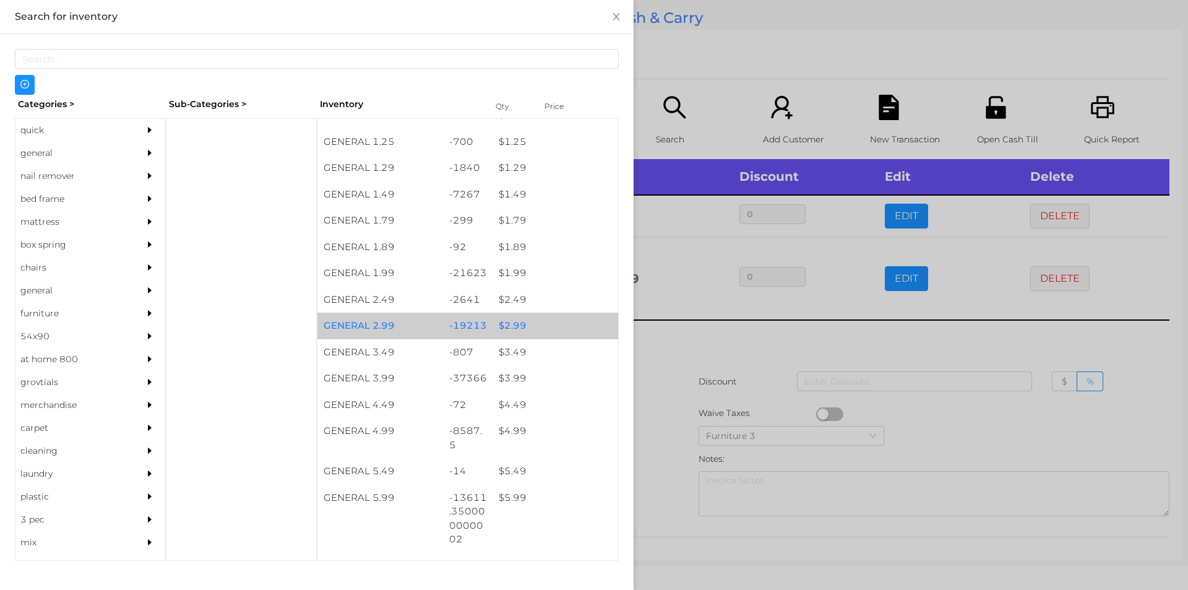
click at [520, 324] on div "$ 2.99" at bounding box center [555, 325] width 126 height 27
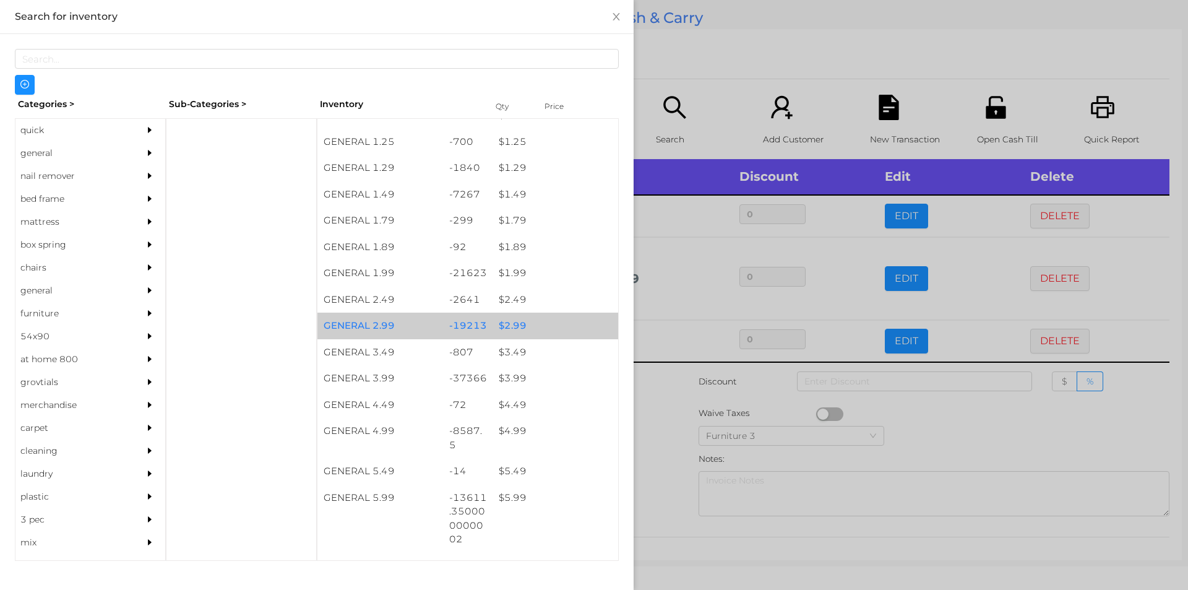
click at [523, 330] on div "$ 2.99" at bounding box center [555, 325] width 126 height 27
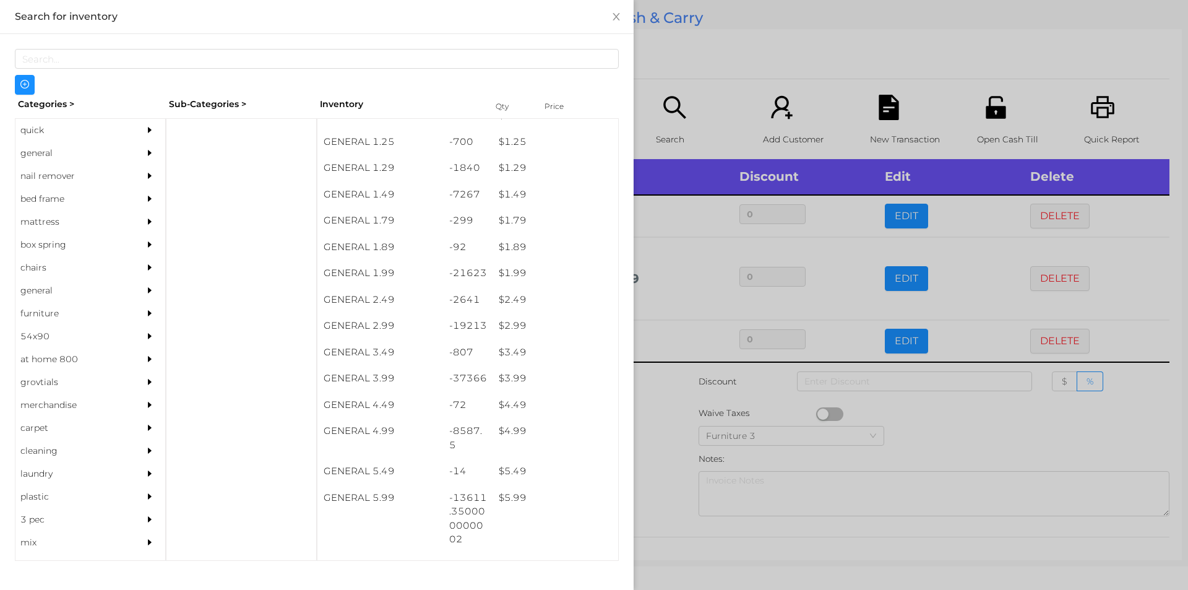
click at [749, 88] on div at bounding box center [594, 295] width 1188 height 590
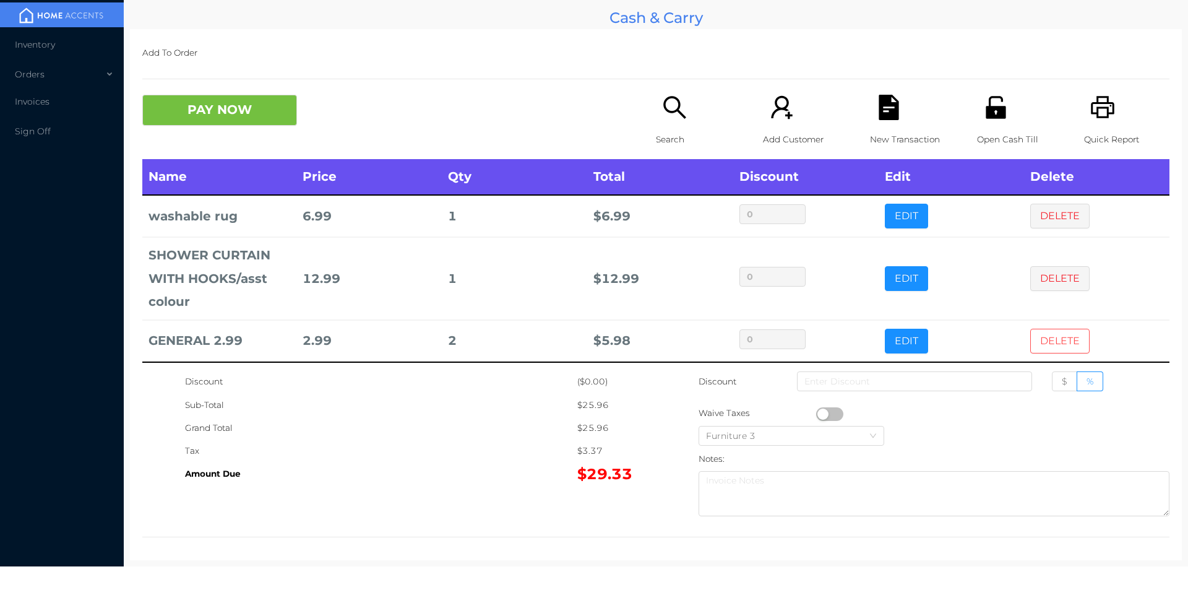
click at [1044, 340] on button "DELETE" at bounding box center [1059, 340] width 59 height 25
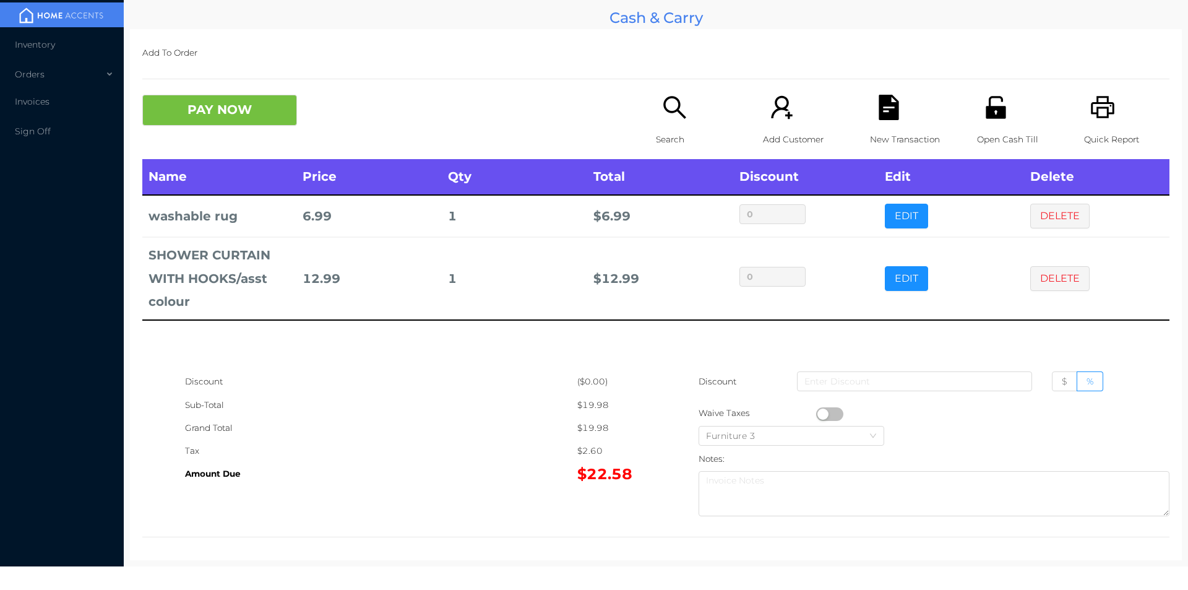
click at [661, 123] on div "Search" at bounding box center [698, 127] width 85 height 64
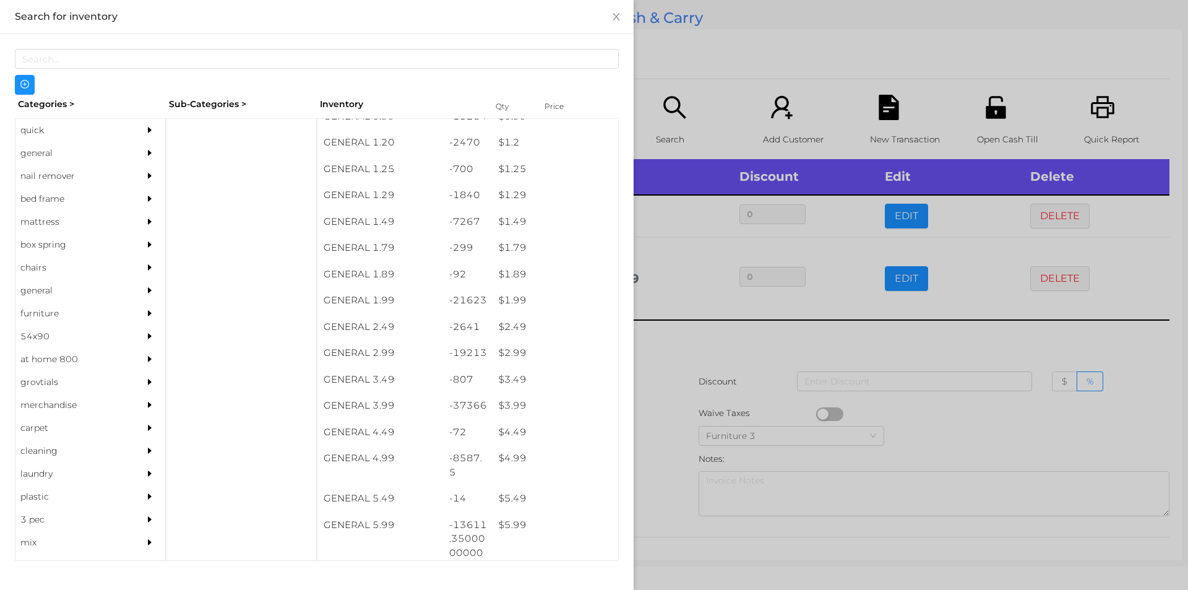
scroll to position [95, 0]
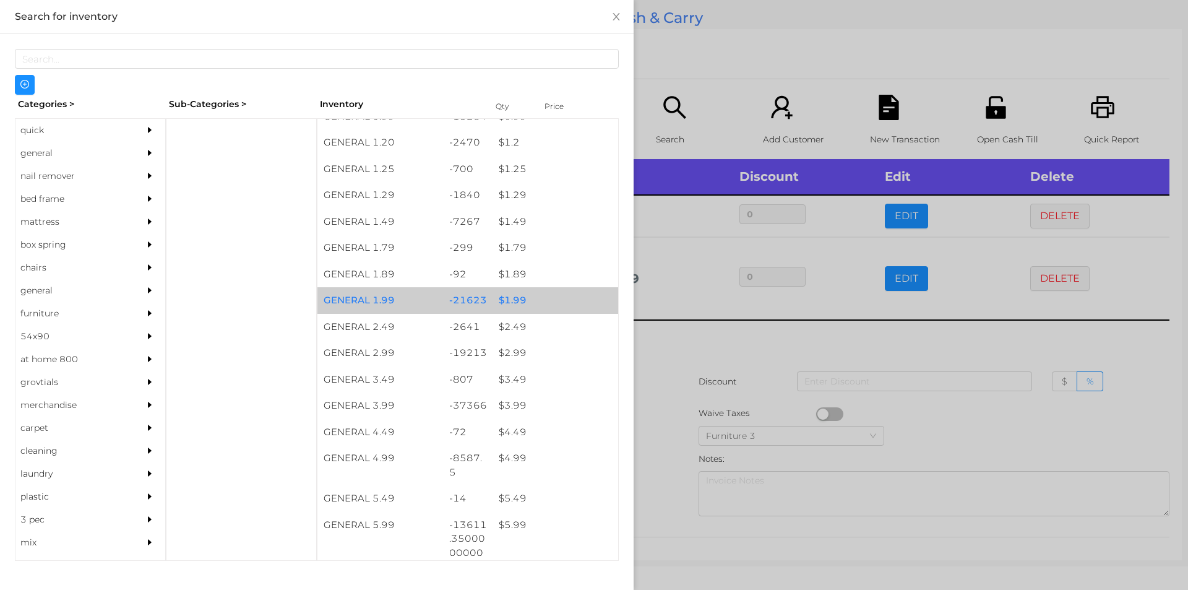
click at [522, 311] on div "$ 1.99" at bounding box center [555, 300] width 126 height 27
click at [527, 303] on div "$ 1.99" at bounding box center [555, 300] width 126 height 27
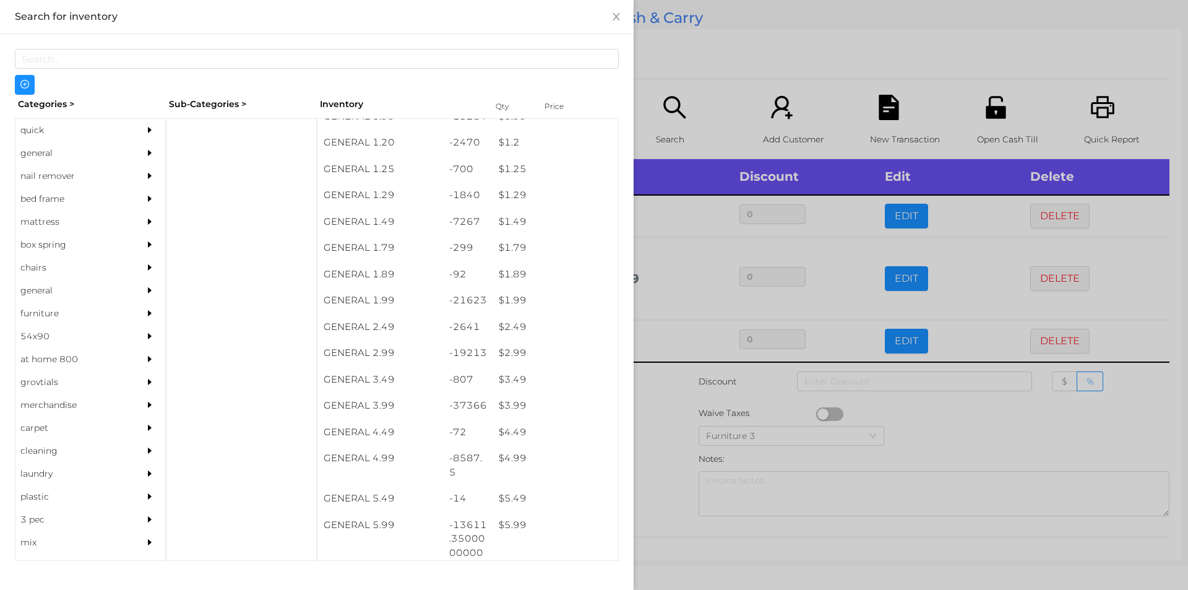
click at [694, 78] on div at bounding box center [594, 295] width 1188 height 590
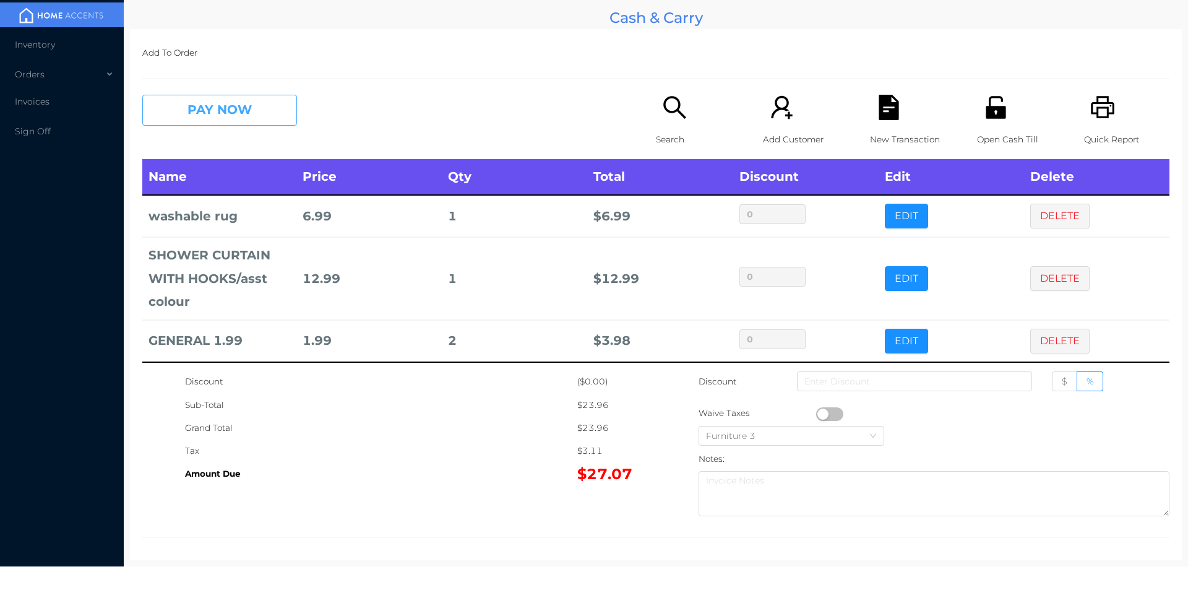
click at [252, 116] on button "PAY NOW" at bounding box center [219, 110] width 155 height 31
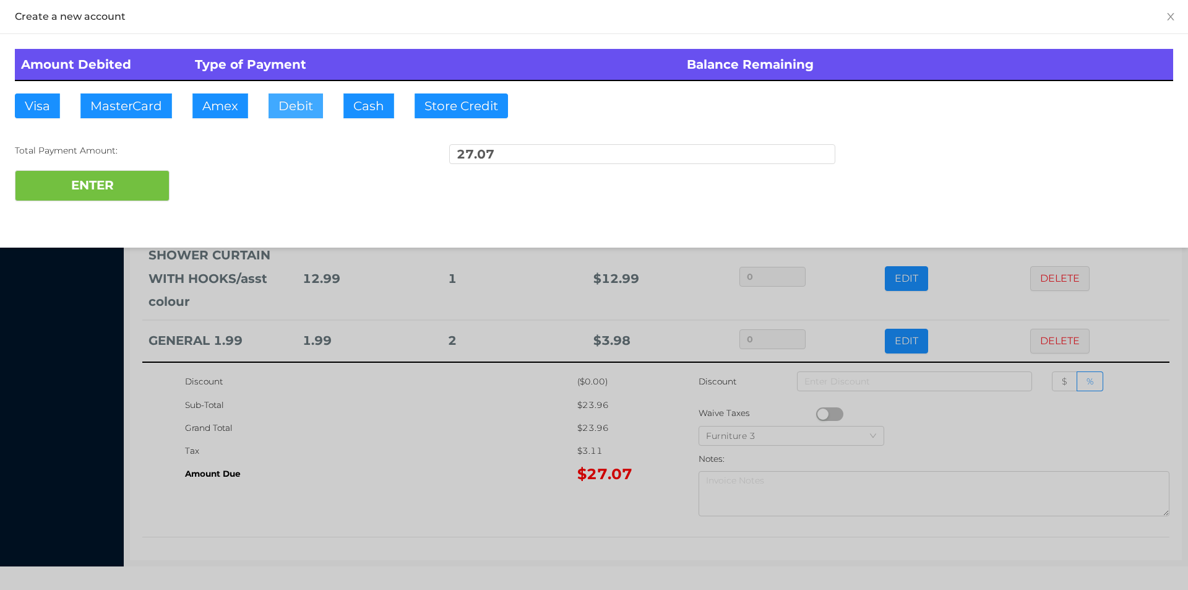
click at [308, 106] on button "Debit" at bounding box center [295, 105] width 54 height 25
click at [157, 175] on button "ENTER" at bounding box center [92, 185] width 155 height 31
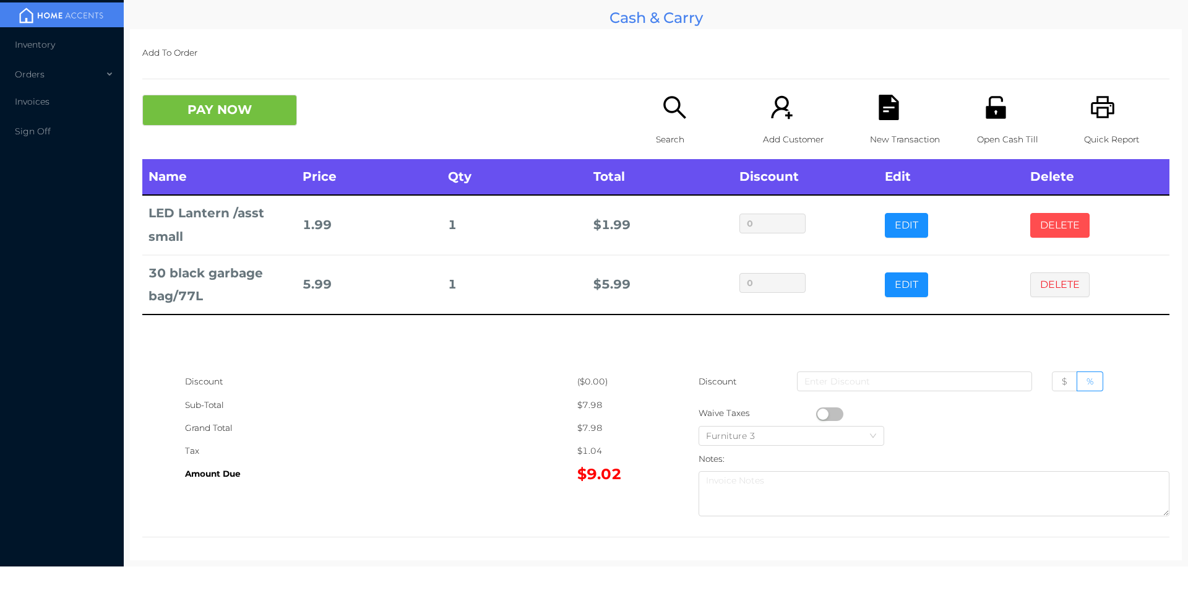
click at [1030, 228] on button "DELETE" at bounding box center [1059, 225] width 59 height 25
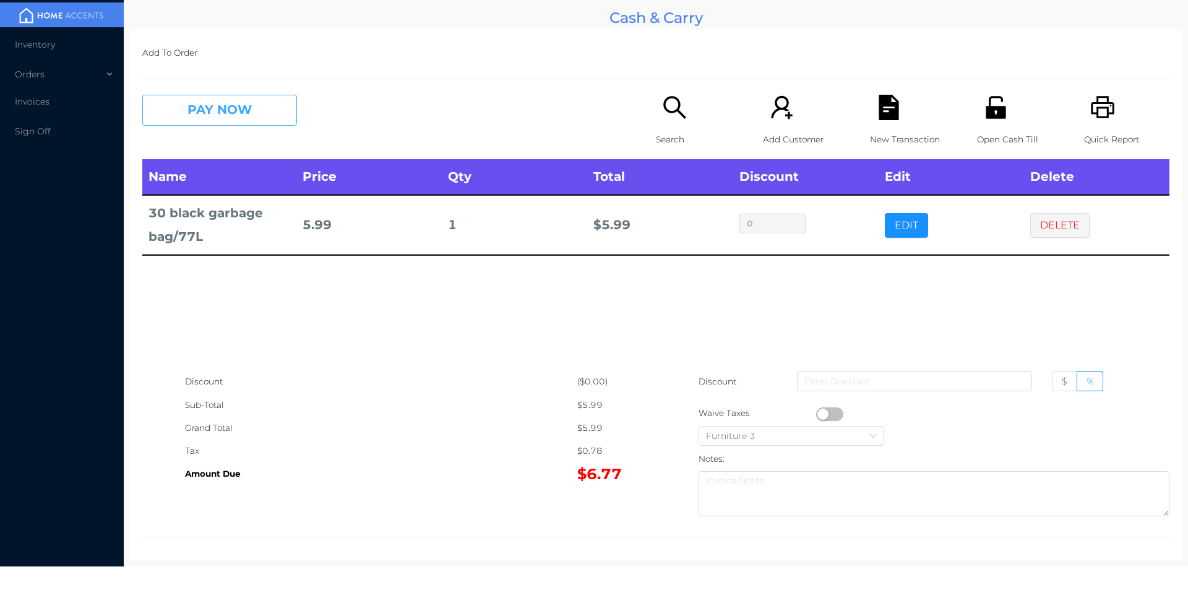
click at [191, 108] on button "PAY NOW" at bounding box center [219, 110] width 155 height 31
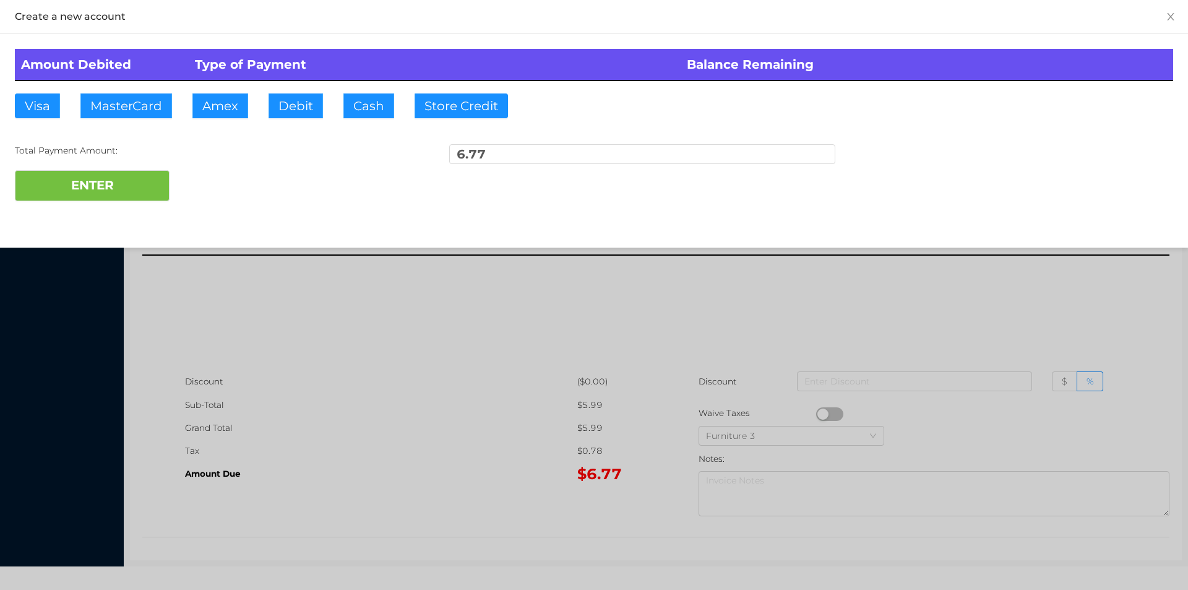
click at [504, 405] on div at bounding box center [594, 295] width 1188 height 590
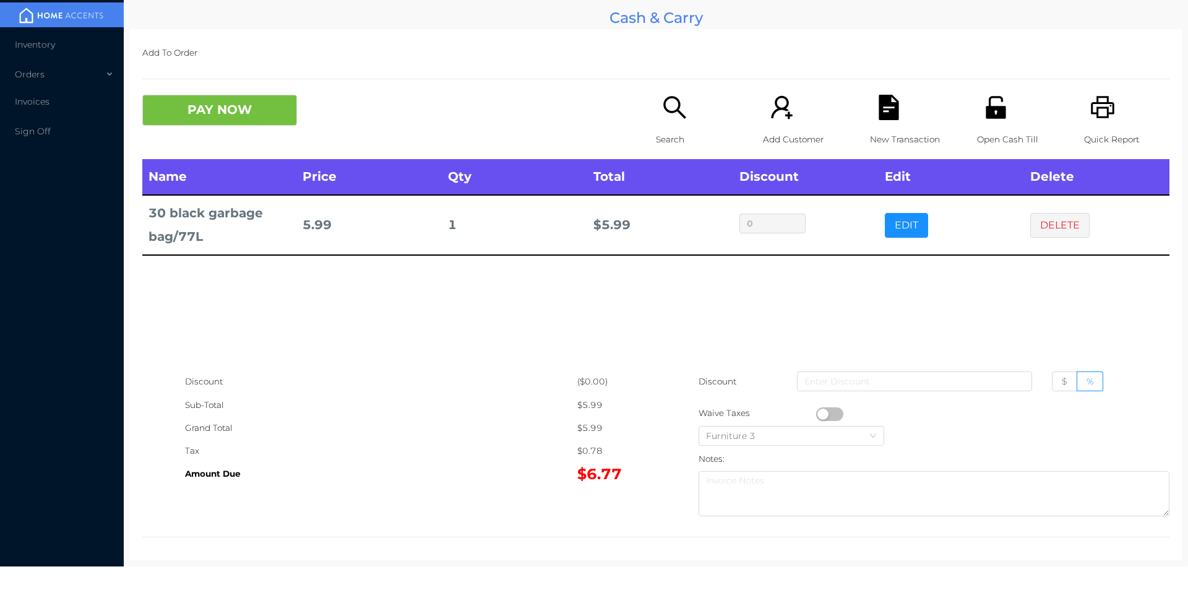
click at [878, 113] on icon "icon: file-text" at bounding box center [888, 107] width 20 height 25
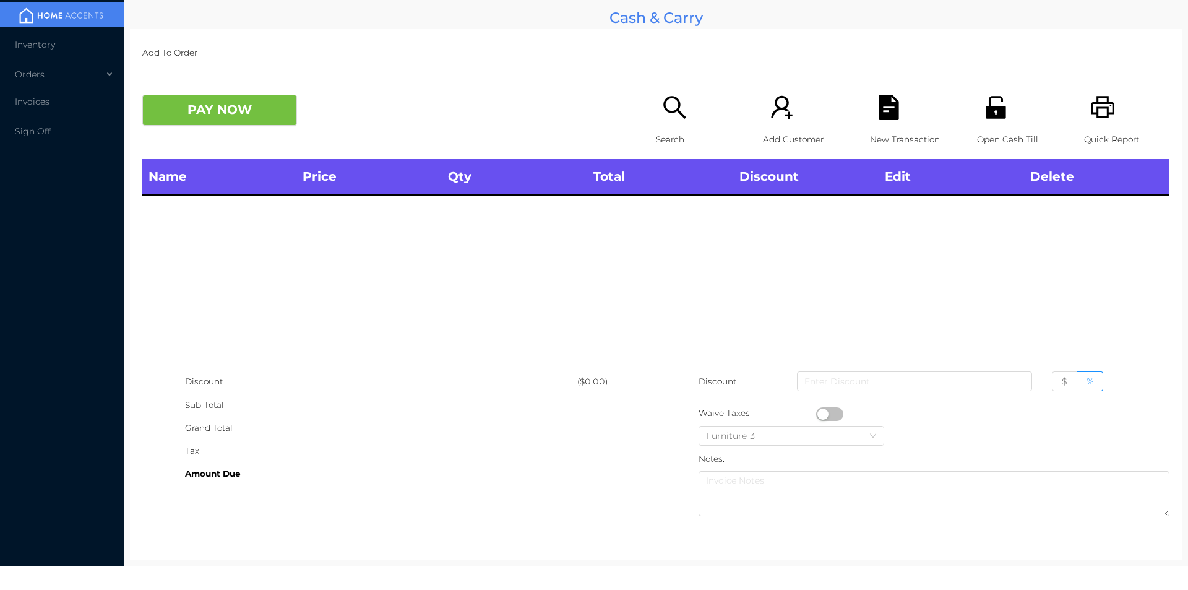
click at [985, 114] on icon "icon: unlock" at bounding box center [995, 107] width 20 height 22
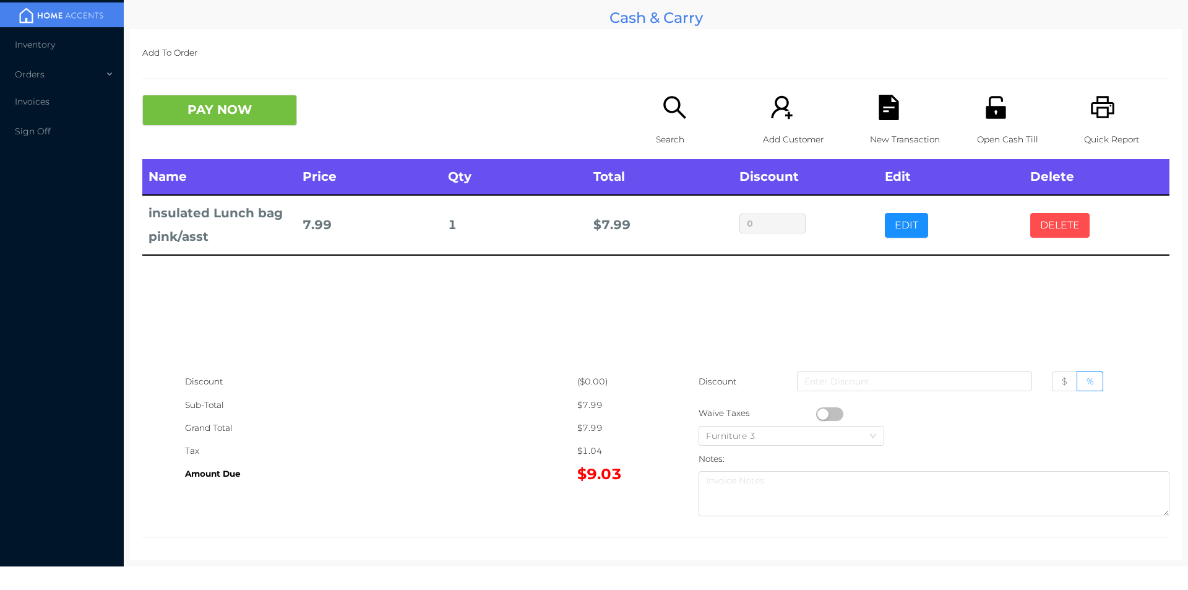
click at [1050, 226] on button "DELETE" at bounding box center [1059, 225] width 59 height 25
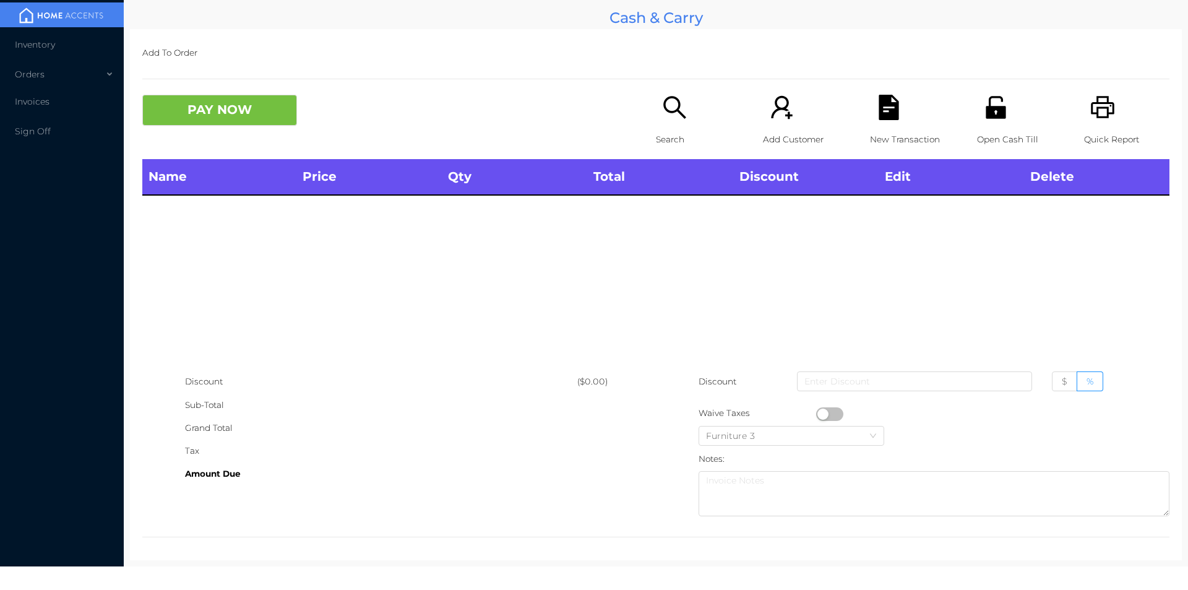
click at [668, 114] on icon "icon: search" at bounding box center [674, 107] width 25 height 25
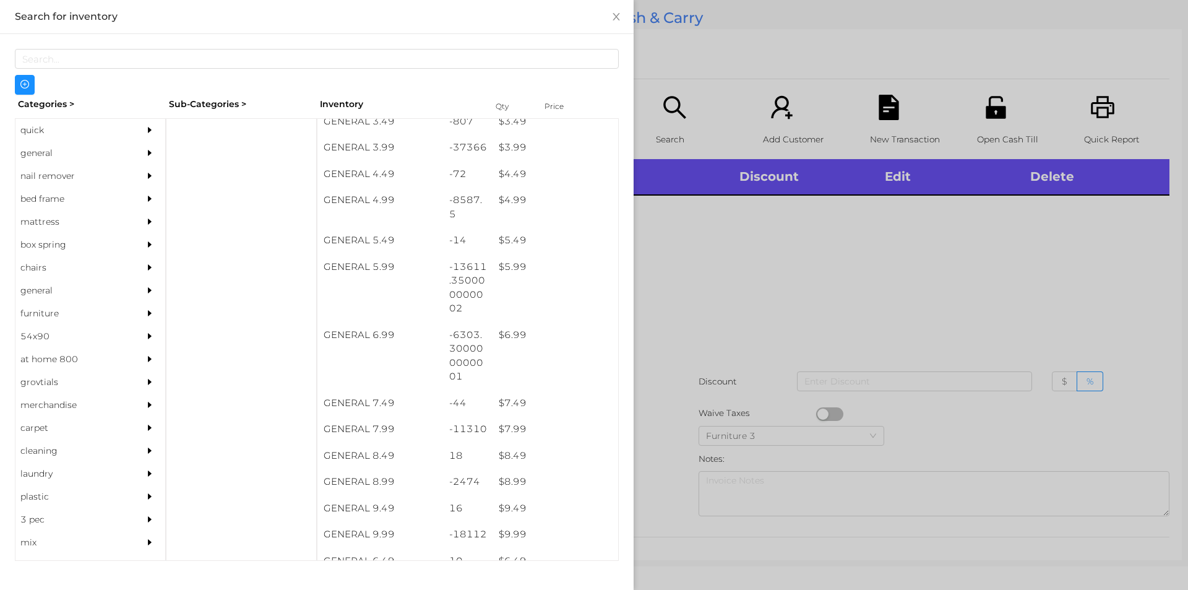
scroll to position [353, 0]
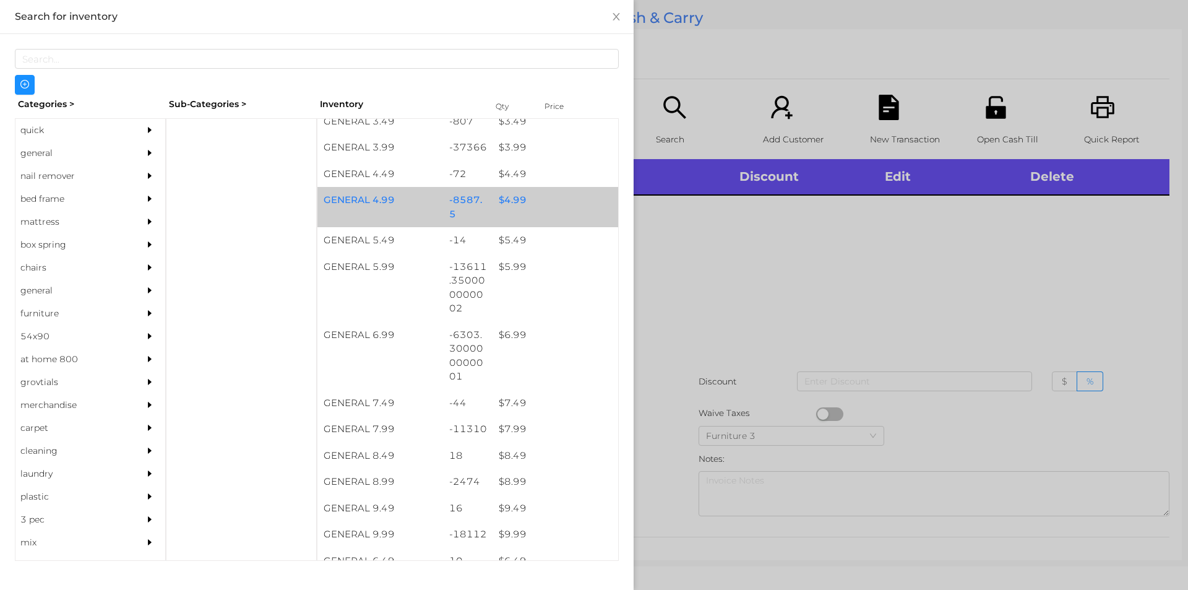
click at [537, 205] on div "$ 4.99" at bounding box center [555, 200] width 126 height 27
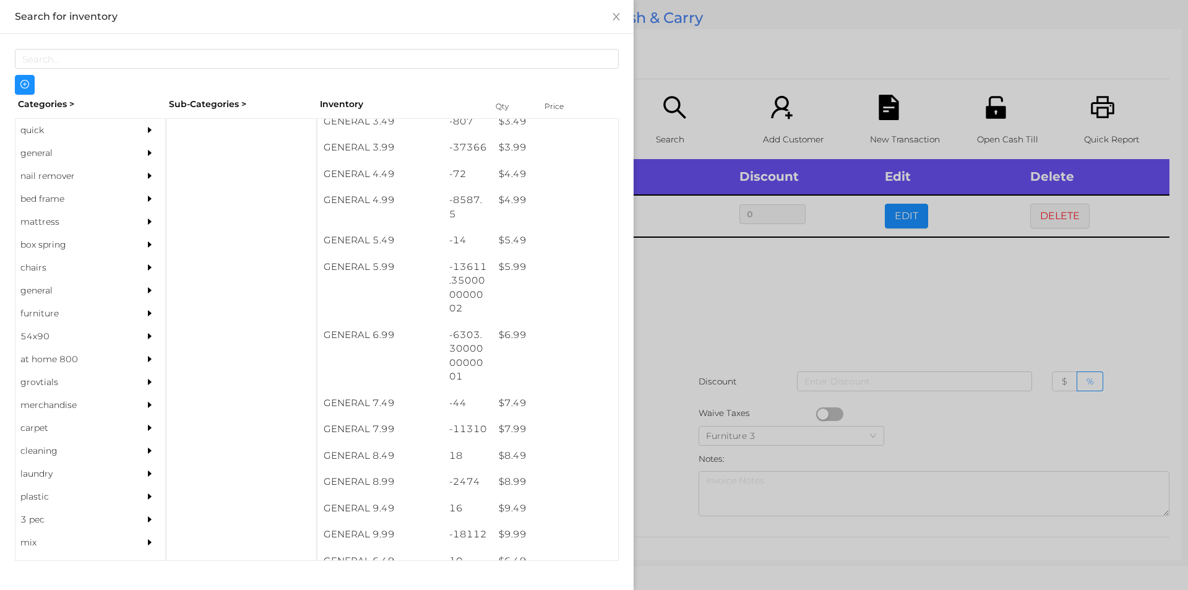
click at [728, 263] on div at bounding box center [594, 295] width 1188 height 590
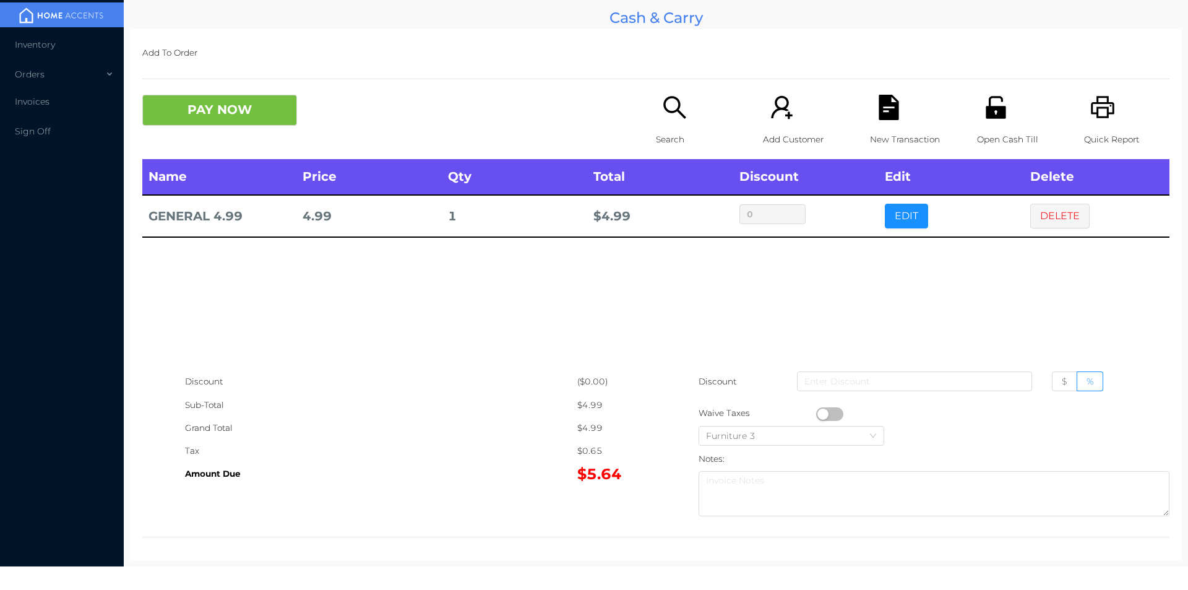
click at [822, 411] on button "button" at bounding box center [829, 414] width 27 height 14
click at [272, 103] on button "PAY NOW" at bounding box center [219, 110] width 155 height 31
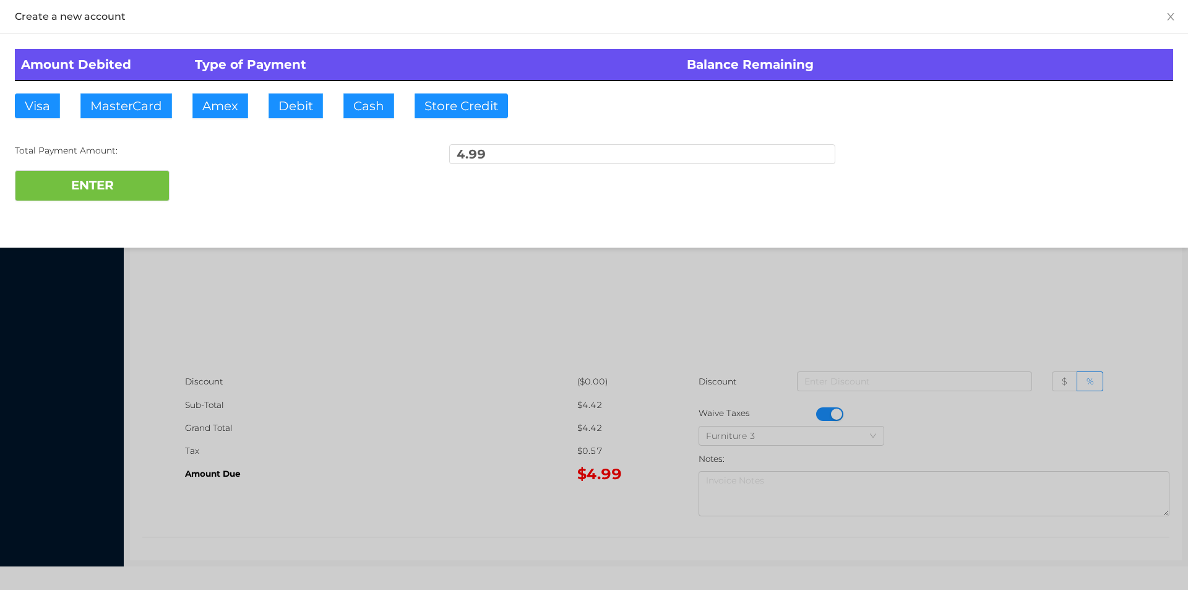
click at [380, 120] on div "Amount Debited Type of Payment Balance Remaining Visa MasterCard Amex Debit Cas…" at bounding box center [594, 125] width 1188 height 182
click at [145, 196] on button "ENTER" at bounding box center [92, 185] width 155 height 31
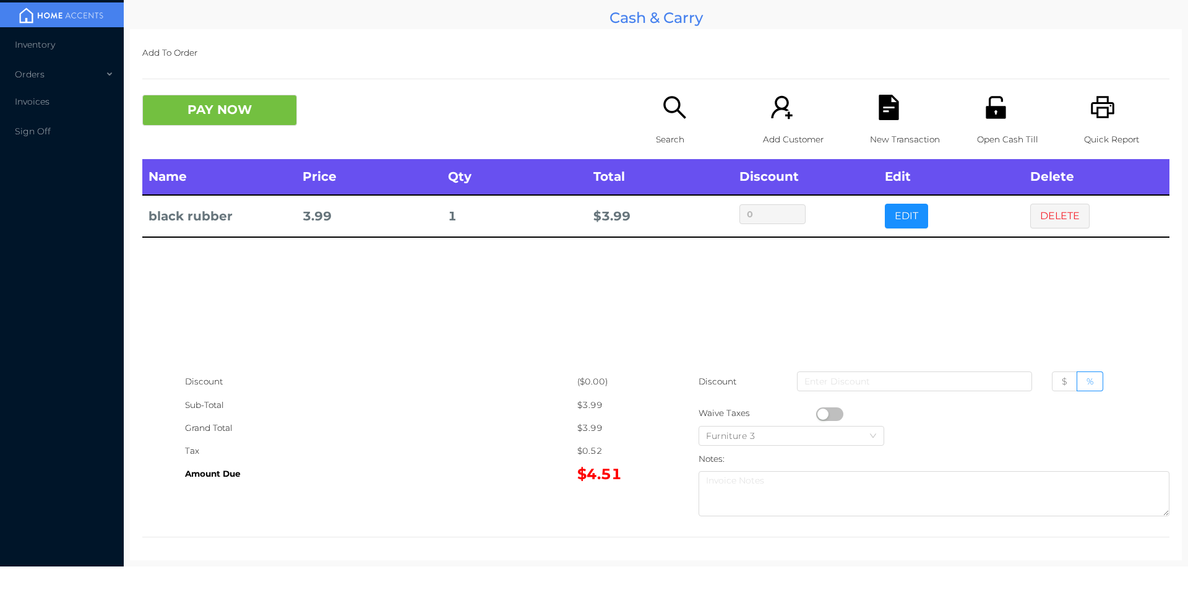
click at [656, 139] on p "Search" at bounding box center [698, 139] width 85 height 23
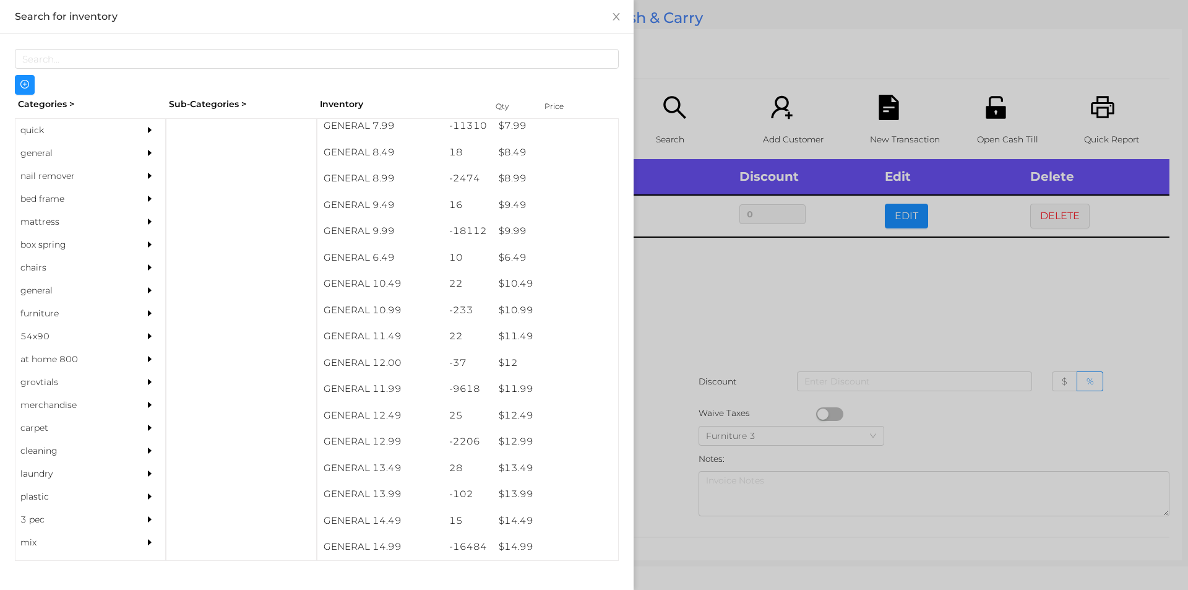
scroll to position [664, 0]
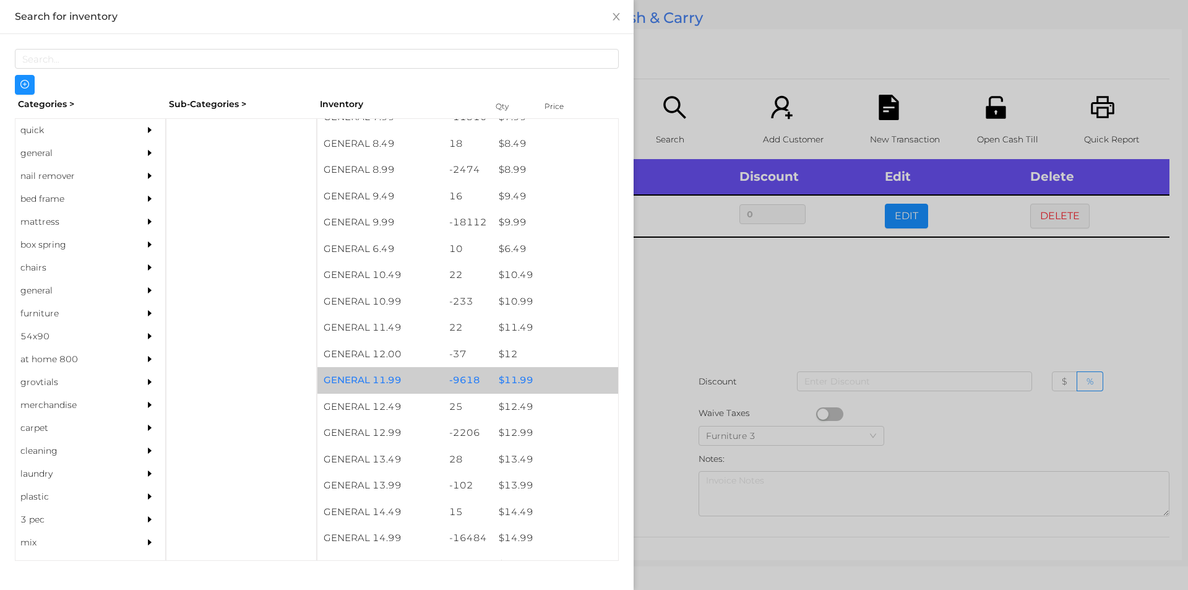
click at [524, 383] on div "$ 11.99" at bounding box center [555, 380] width 126 height 27
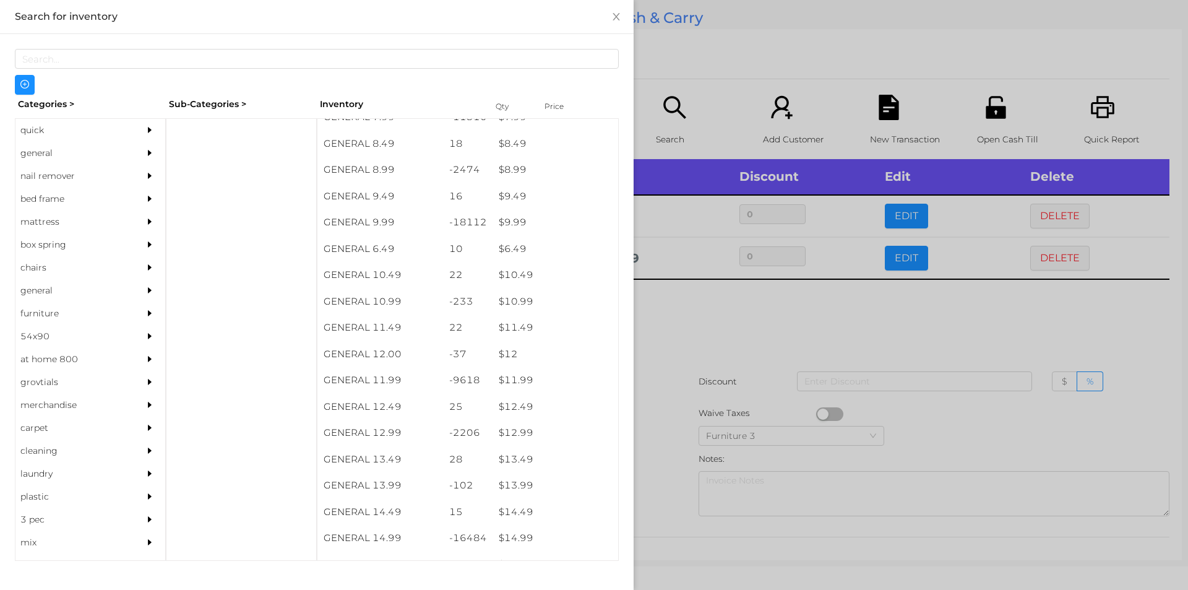
click at [743, 363] on div at bounding box center [594, 295] width 1188 height 590
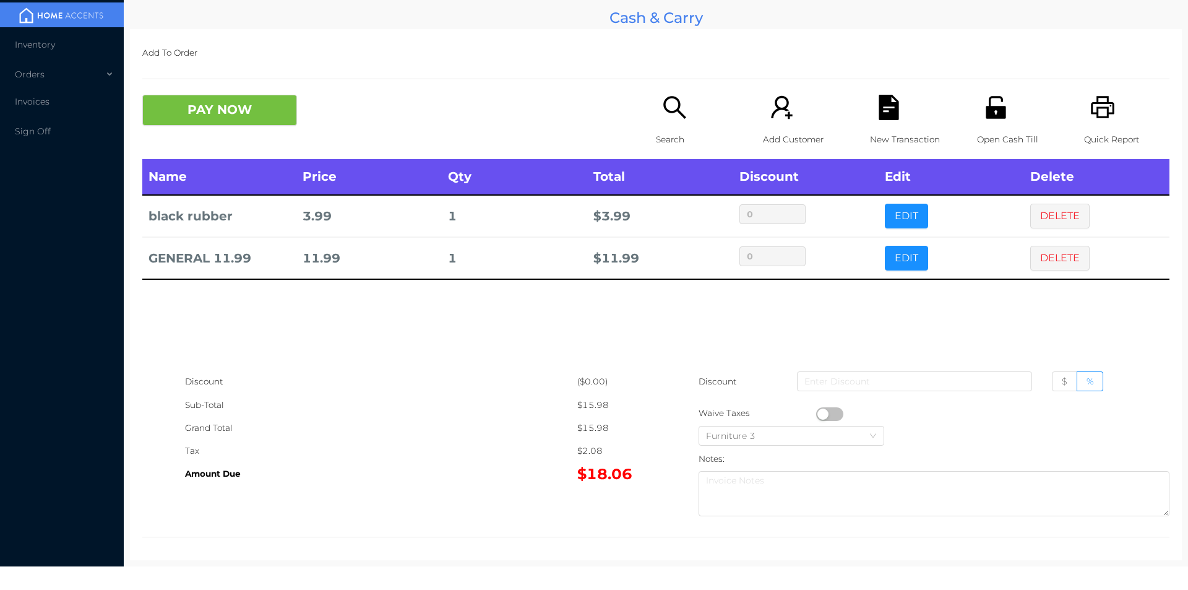
click at [656, 114] on div "Search" at bounding box center [698, 127] width 85 height 64
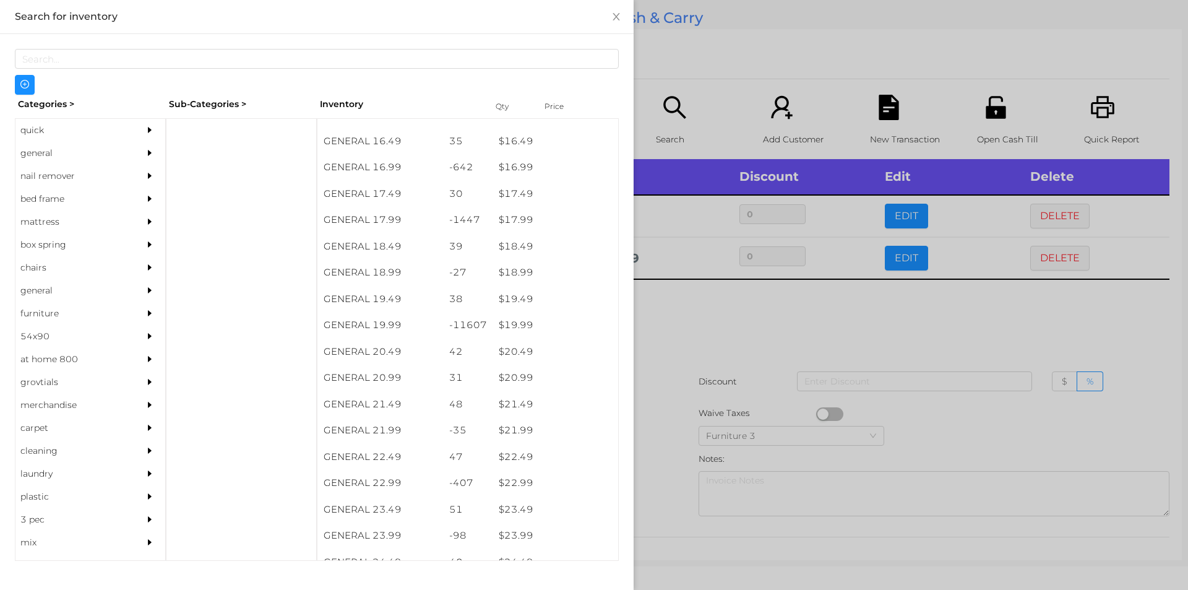
scroll to position [1140, 0]
click at [533, 317] on div "$ 19.99" at bounding box center [555, 325] width 126 height 27
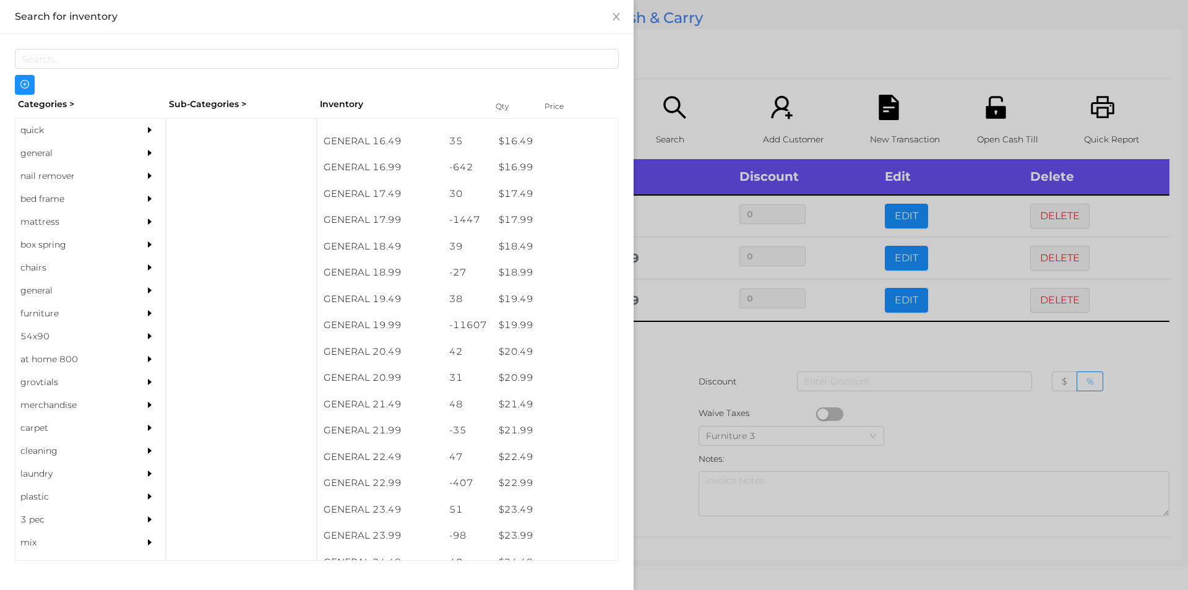
click at [684, 408] on div at bounding box center [594, 295] width 1188 height 590
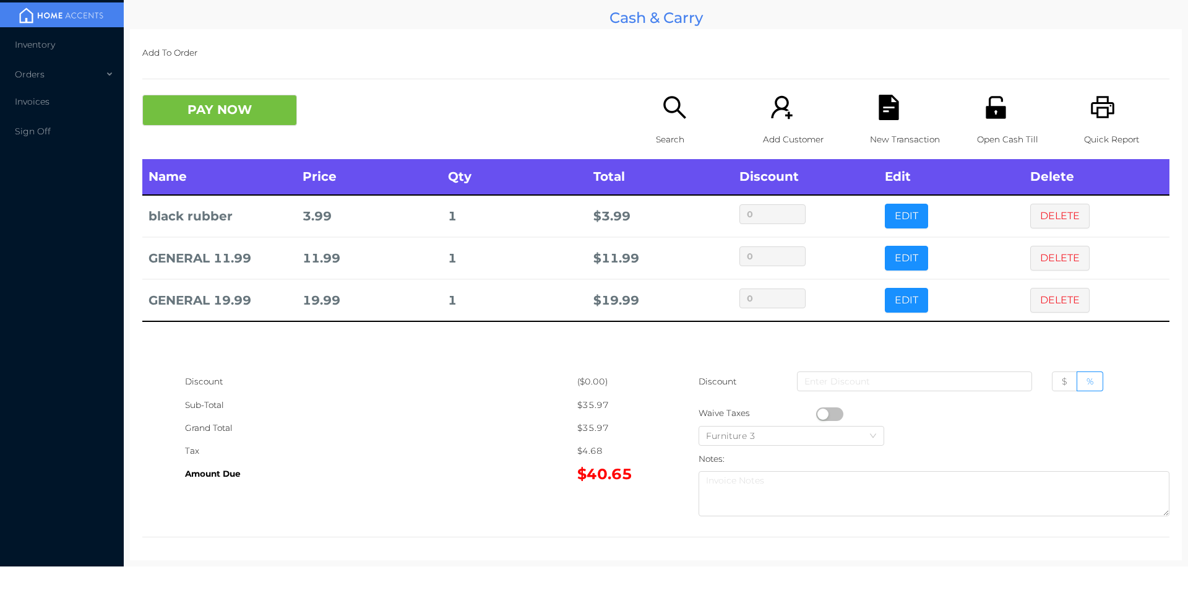
click at [665, 153] on div "Search" at bounding box center [698, 127] width 85 height 64
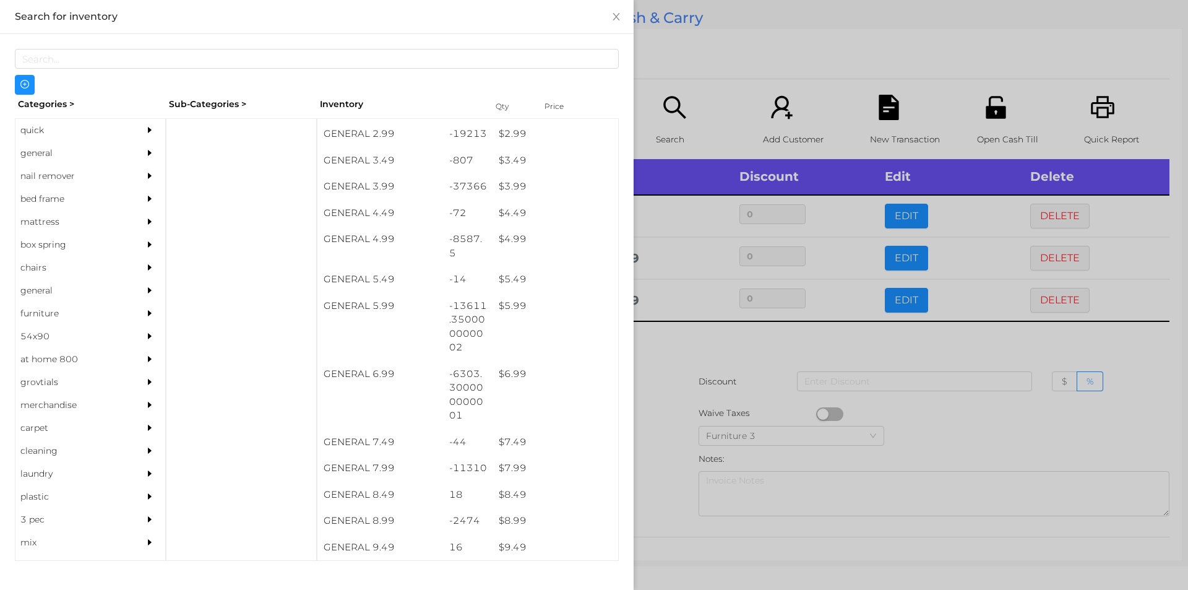
scroll to position [317, 0]
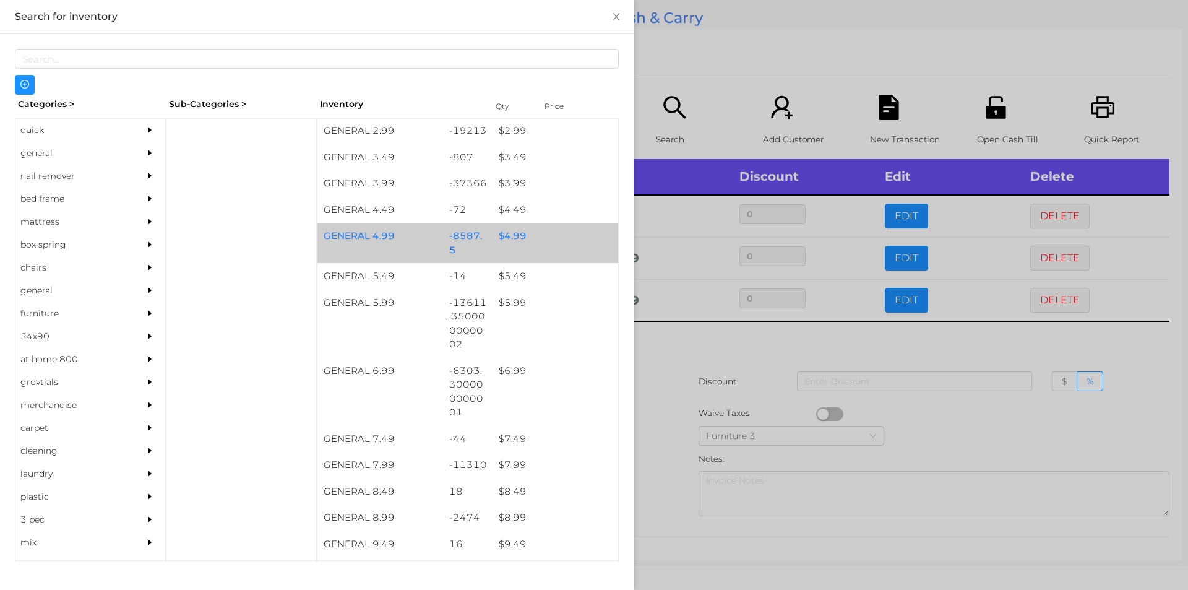
click at [528, 244] on div "$ 4.99" at bounding box center [555, 236] width 126 height 27
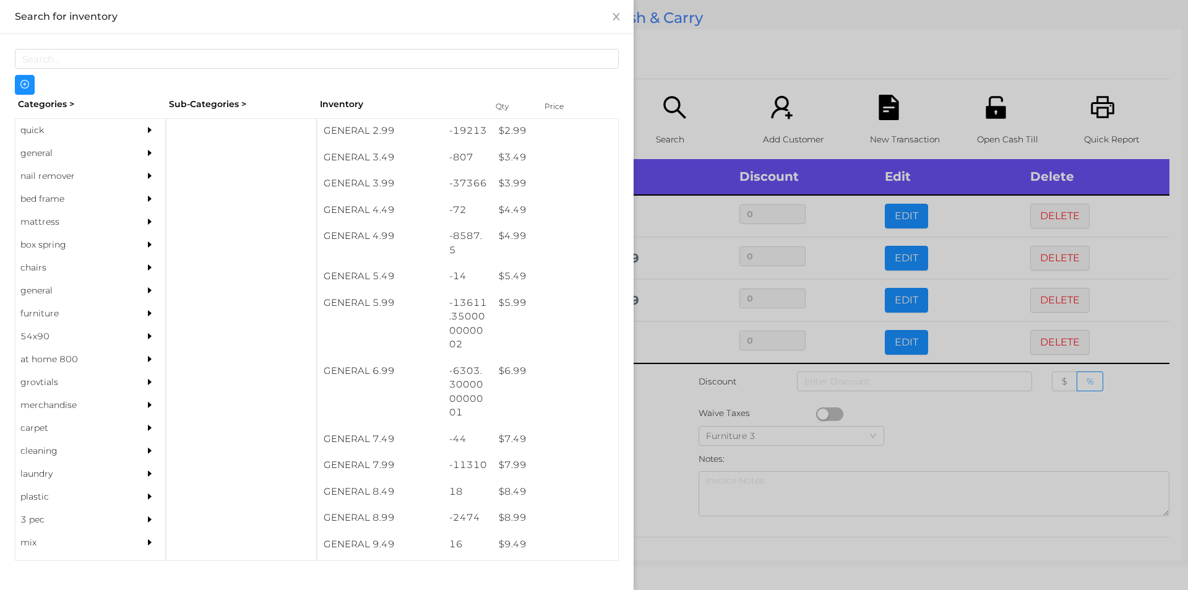
click at [713, 91] on div at bounding box center [594, 295] width 1188 height 590
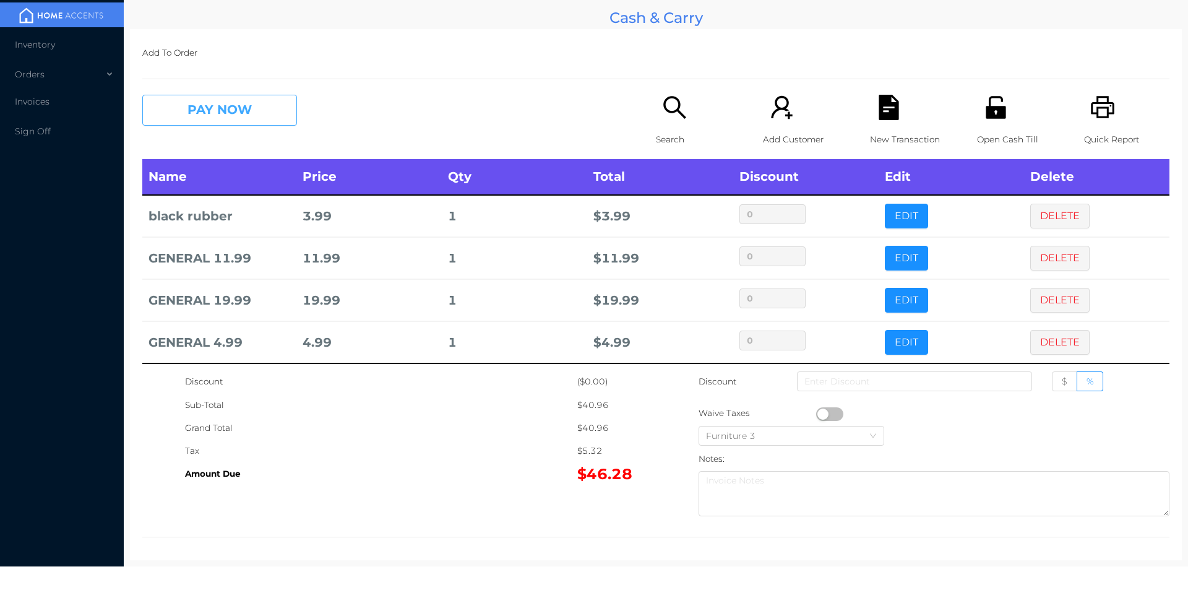
click at [217, 121] on button "PAY NOW" at bounding box center [219, 110] width 155 height 31
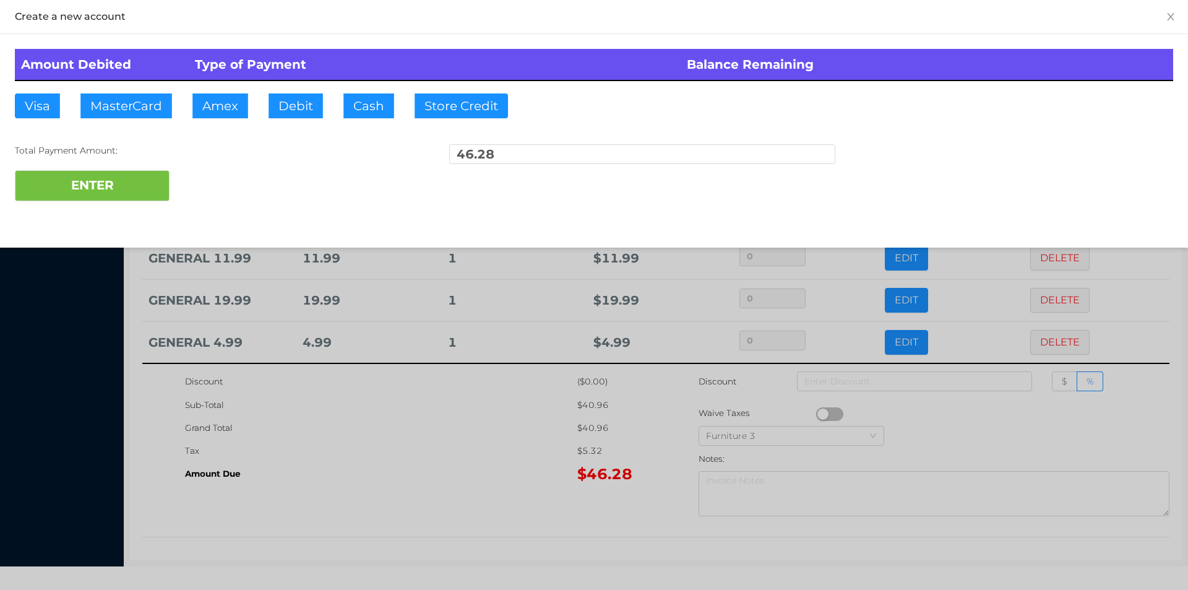
click at [212, 191] on div "ENTER" at bounding box center [594, 185] width 1158 height 31
click at [464, 478] on div at bounding box center [594, 295] width 1188 height 590
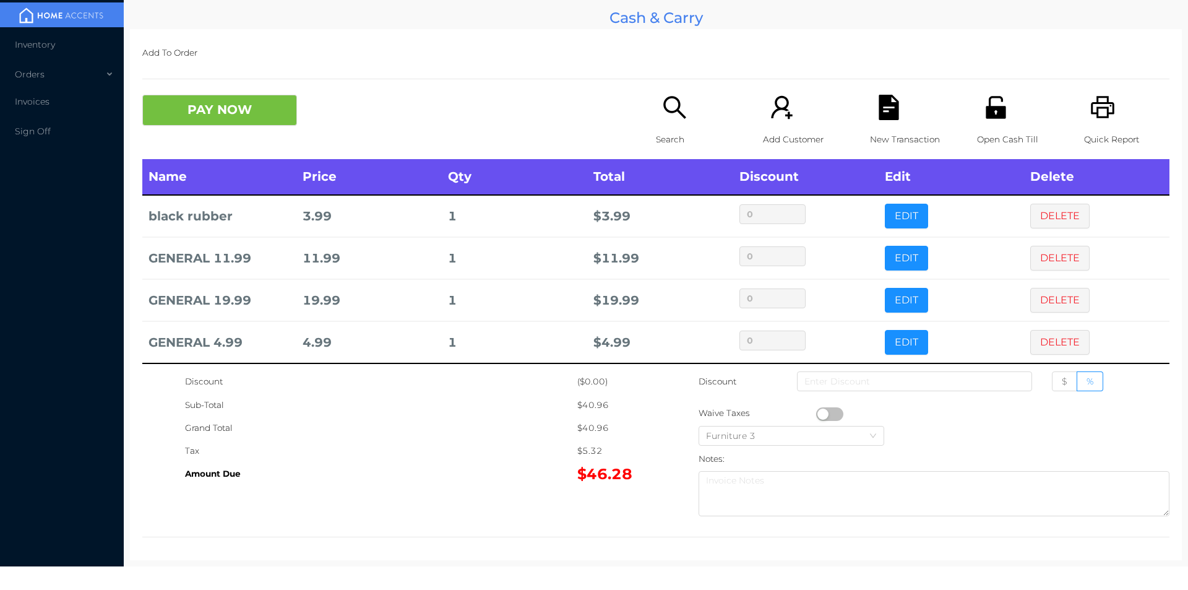
click at [895, 126] on div "New Transaction" at bounding box center [912, 127] width 85 height 64
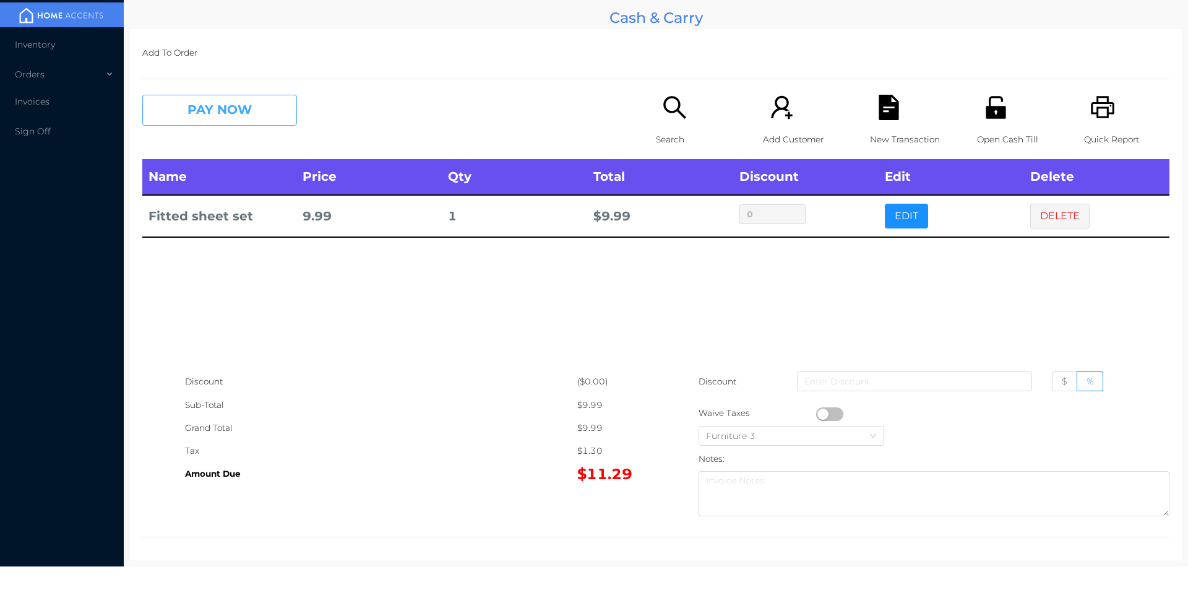
click at [195, 101] on button "PAY NOW" at bounding box center [219, 110] width 155 height 31
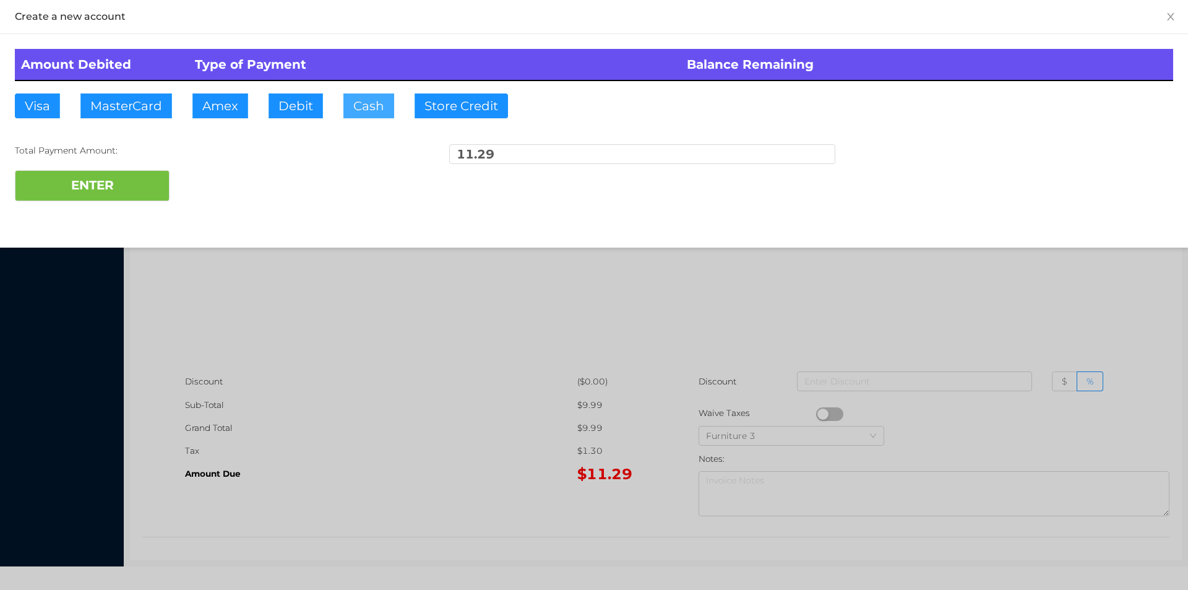
click at [361, 97] on button "Cash" at bounding box center [368, 105] width 51 height 25
click at [97, 195] on button "ENTER" at bounding box center [92, 185] width 155 height 31
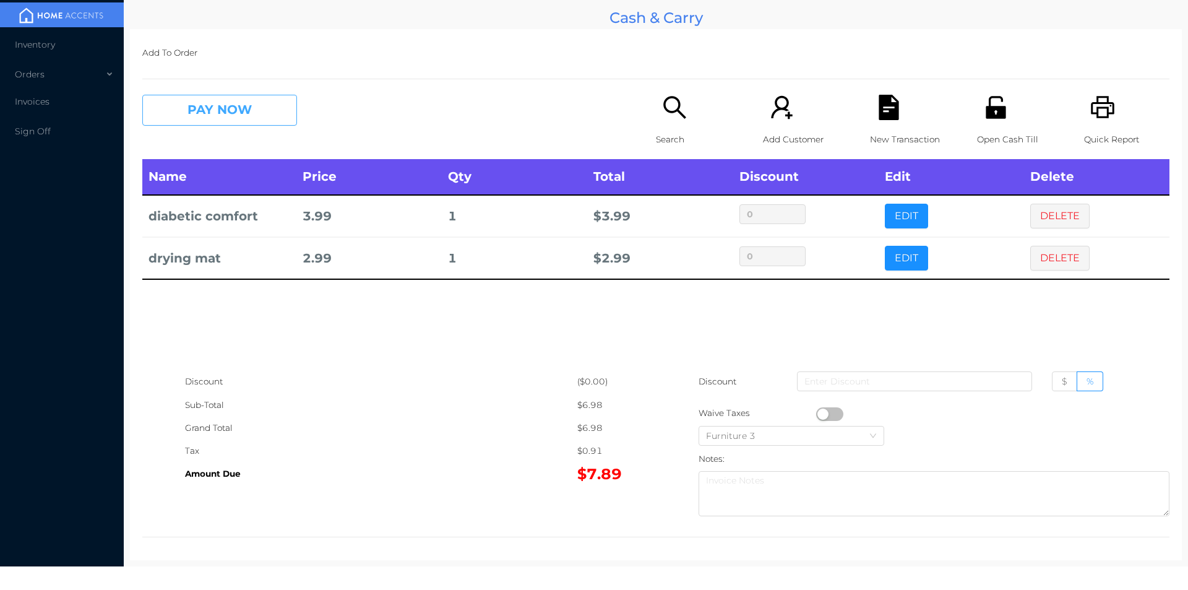
click at [212, 106] on button "PAY NOW" at bounding box center [219, 110] width 155 height 31
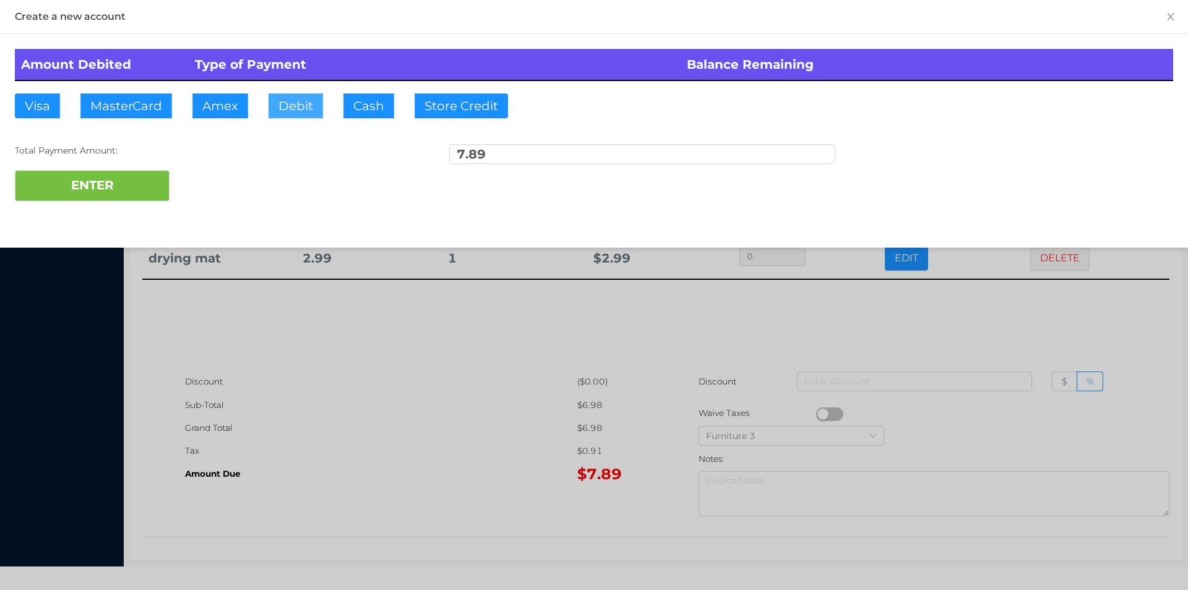
click at [291, 112] on button "Debit" at bounding box center [295, 105] width 54 height 25
type input "20."
click at [102, 190] on button "ENTER" at bounding box center [92, 185] width 155 height 31
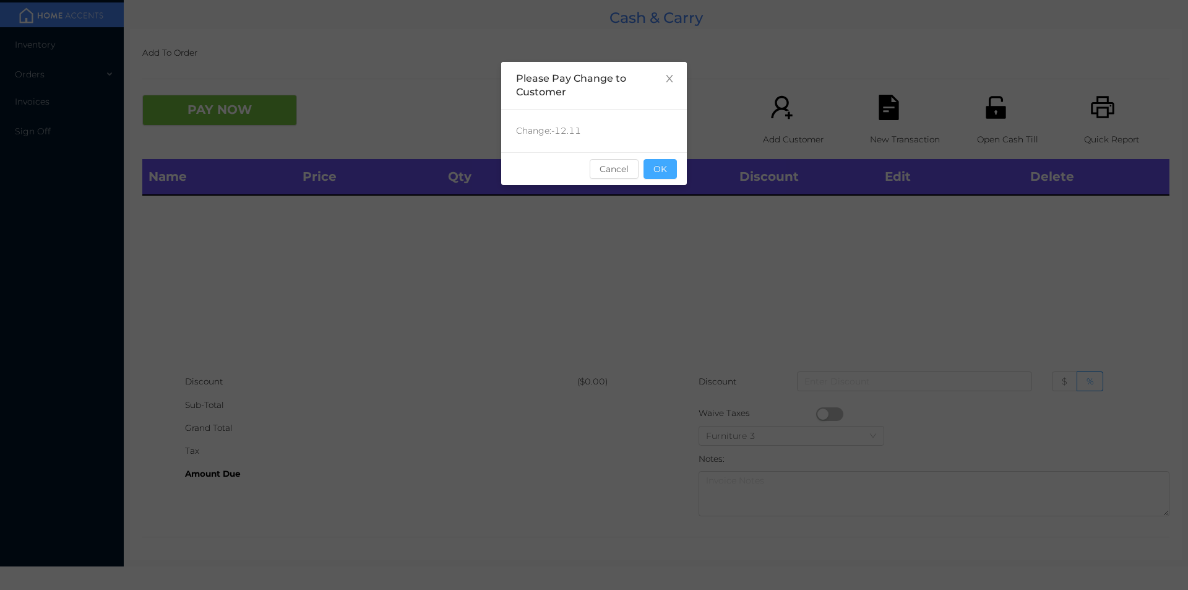
click at [667, 170] on button "OK" at bounding box center [659, 169] width 33 height 20
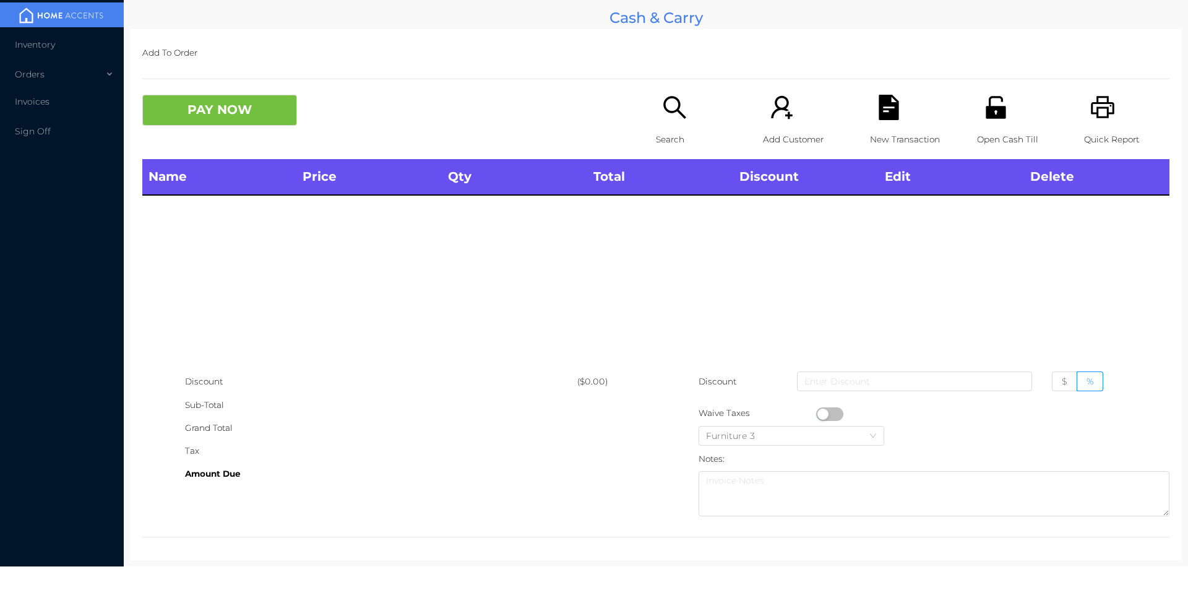
click at [657, 248] on div "Name Price Qty Total Discount Edit Delete" at bounding box center [655, 264] width 1027 height 211
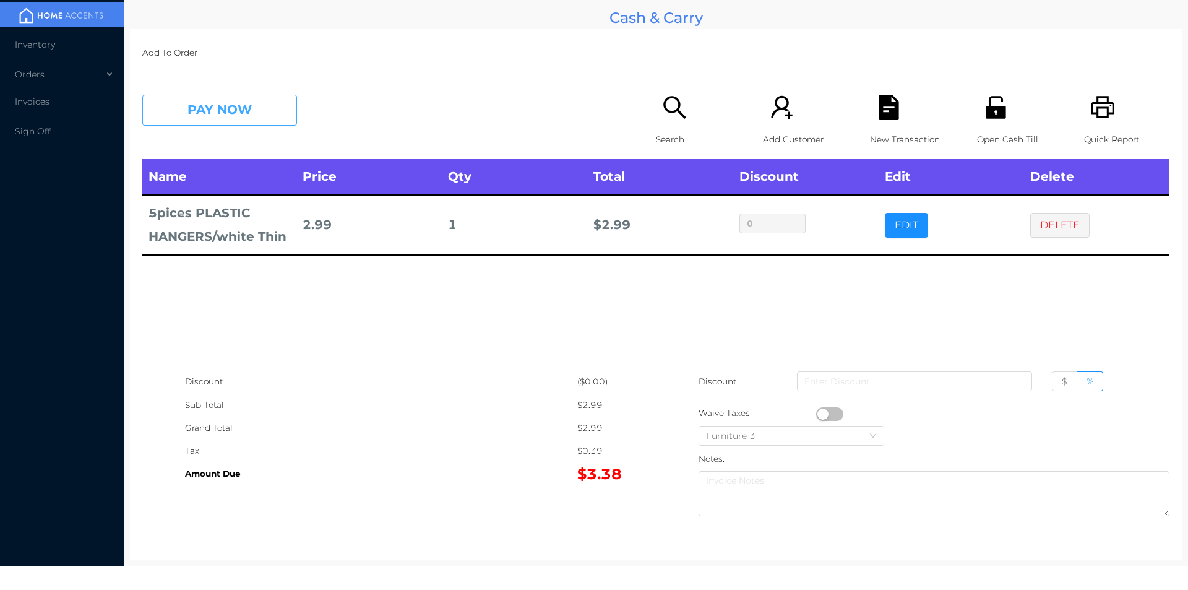
click at [219, 111] on button "PAY NOW" at bounding box center [219, 110] width 155 height 31
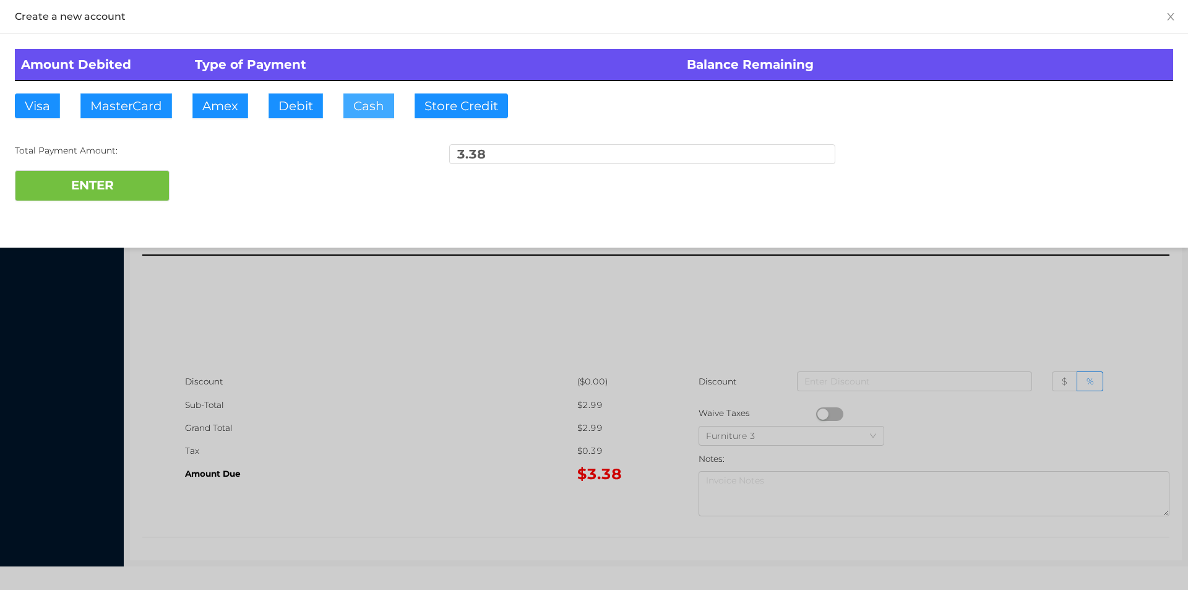
click at [368, 101] on button "Cash" at bounding box center [368, 105] width 51 height 25
type input "5."
click at [121, 181] on button "ENTER" at bounding box center [92, 185] width 155 height 31
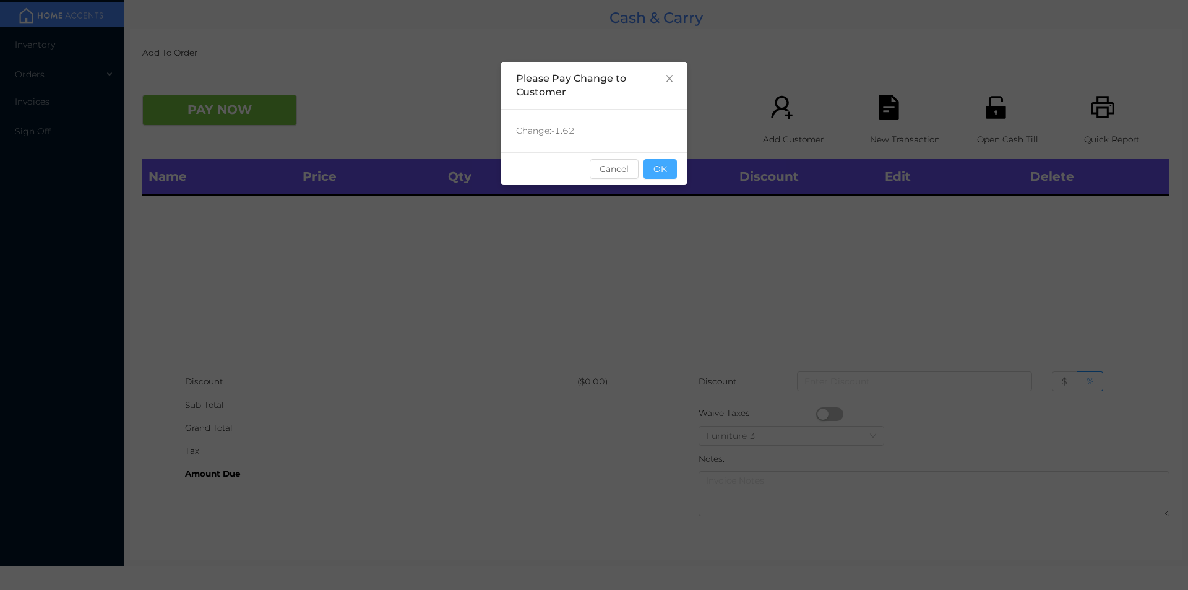
click at [656, 176] on button "OK" at bounding box center [659, 169] width 33 height 20
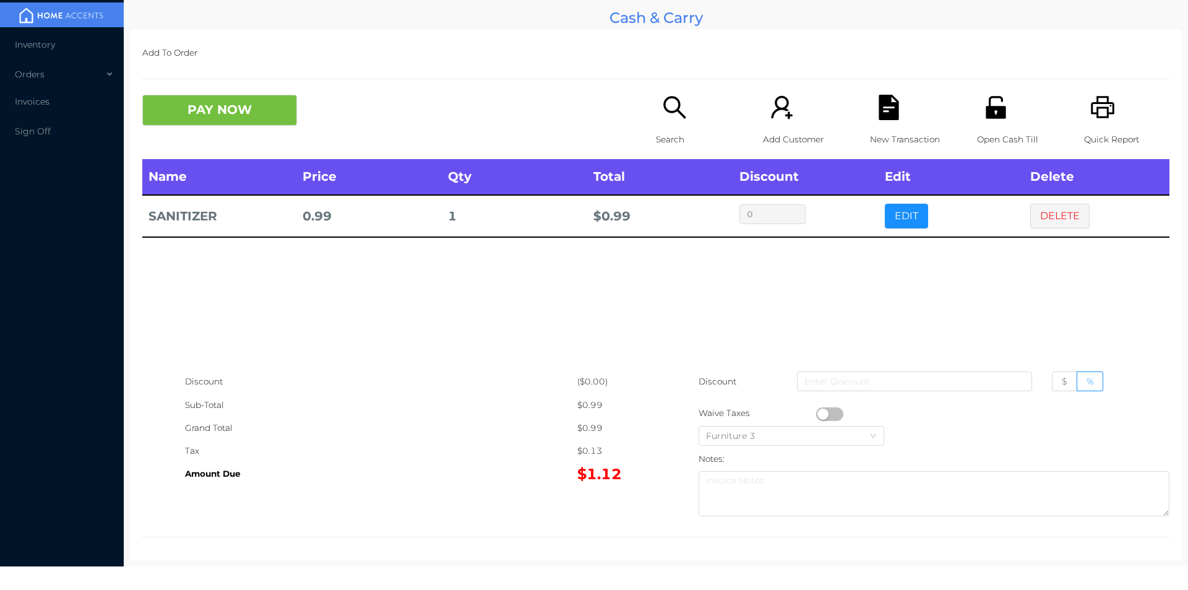
click at [669, 108] on icon "icon: search" at bounding box center [674, 107] width 25 height 25
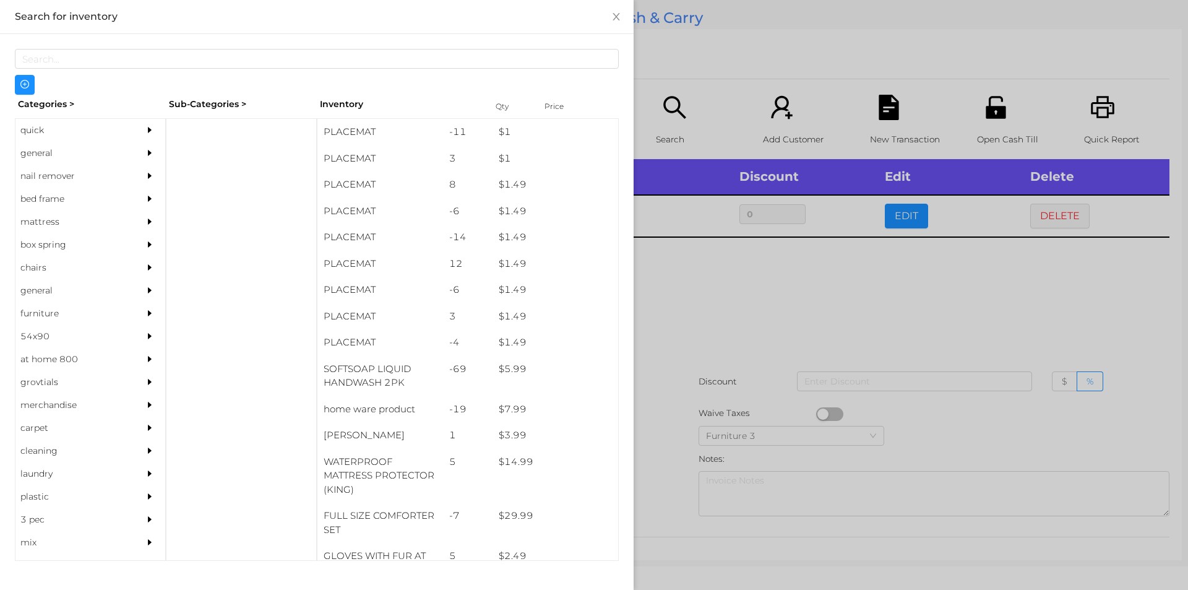
click at [39, 154] on div "general" at bounding box center [71, 153] width 113 height 23
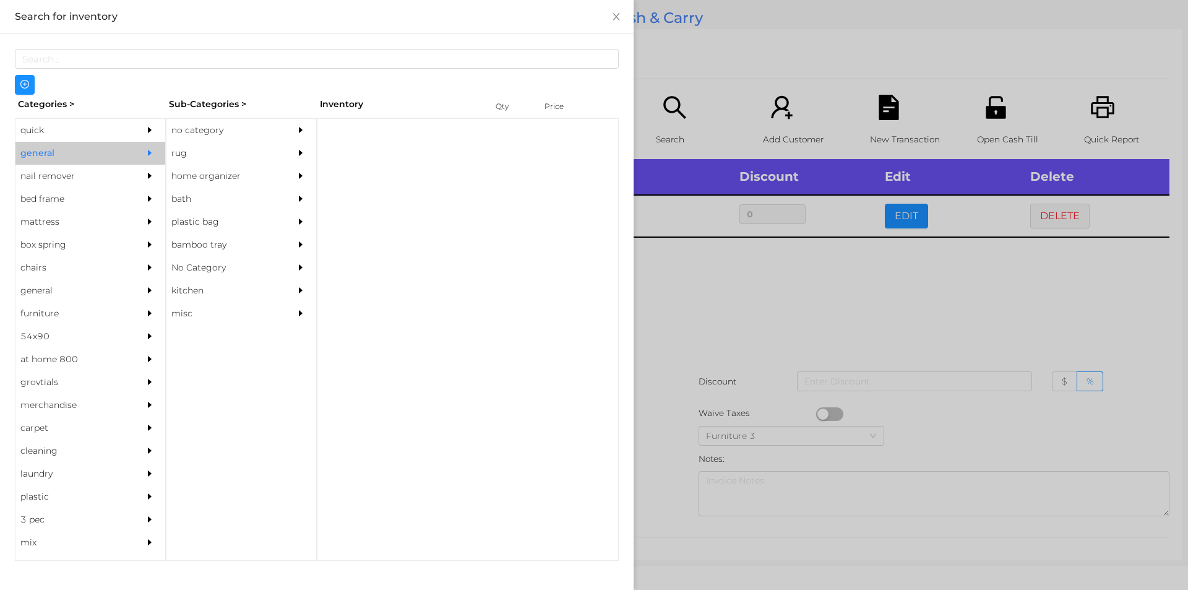
click at [173, 128] on div "no category" at bounding box center [222, 130] width 113 height 23
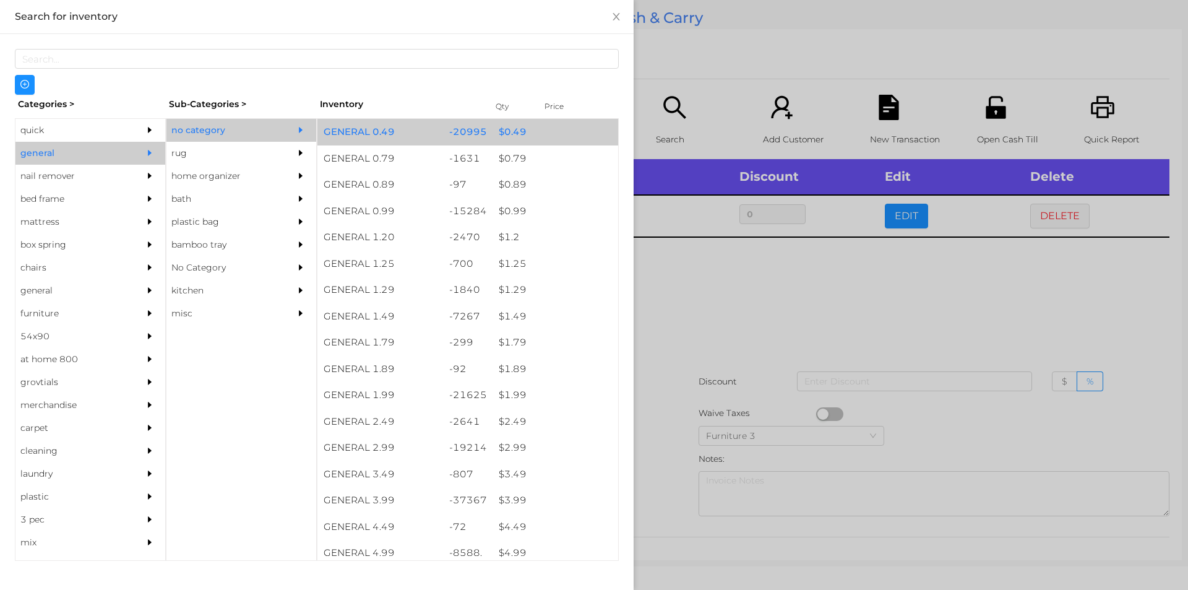
click at [471, 139] on div "-20995" at bounding box center [468, 132] width 50 height 27
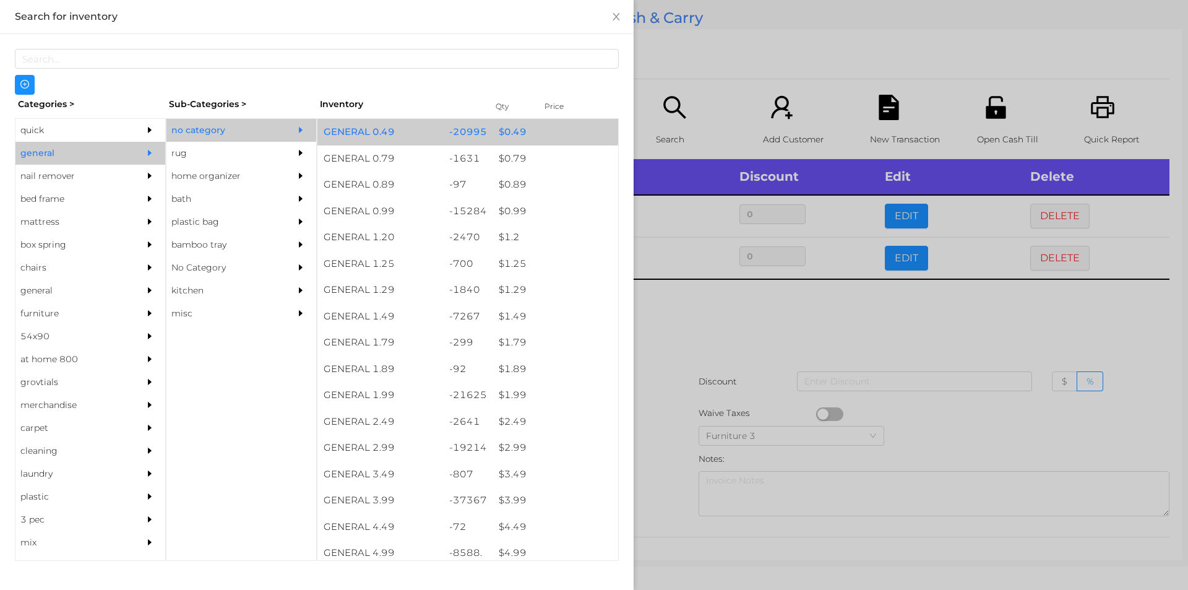
click at [481, 132] on div "-20995" at bounding box center [468, 132] width 50 height 27
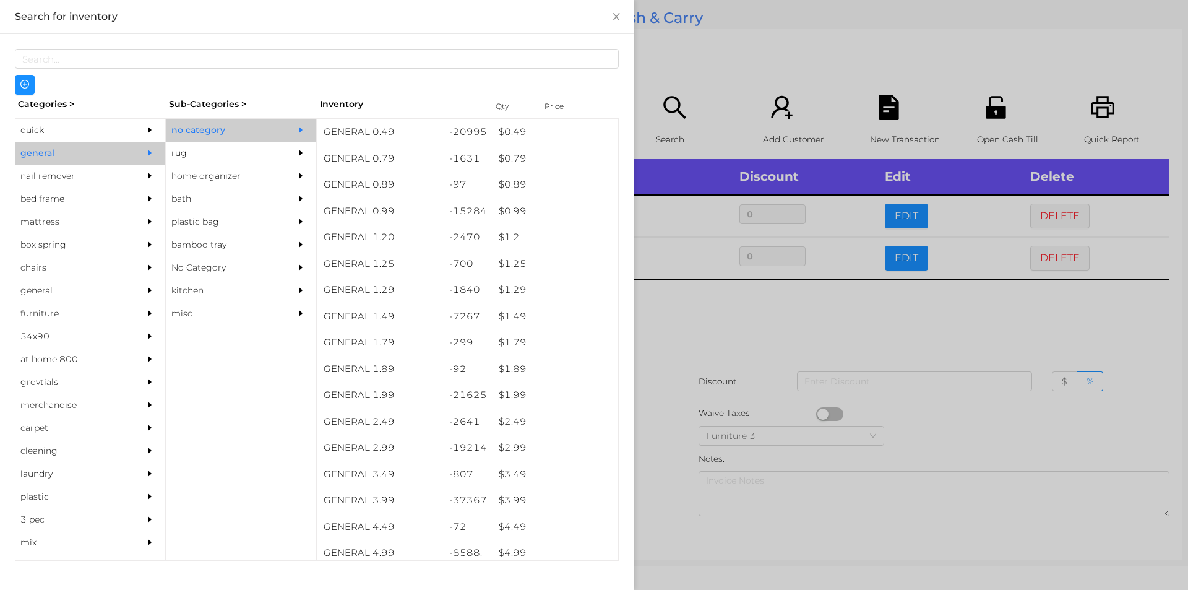
click at [677, 340] on div at bounding box center [594, 295] width 1188 height 590
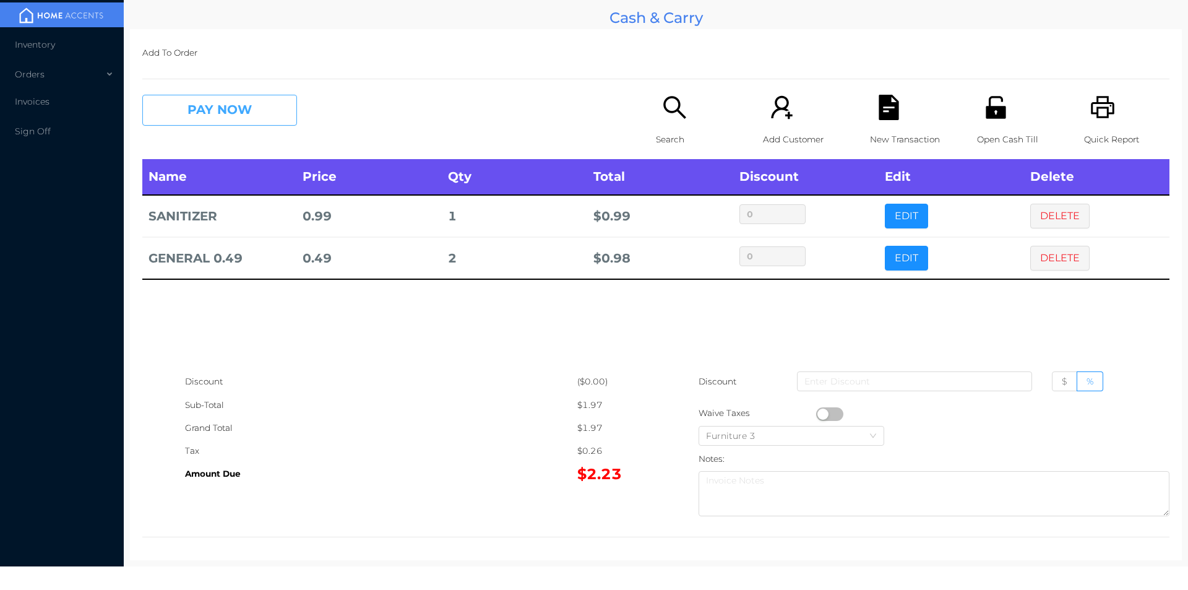
click at [189, 101] on button "PAY NOW" at bounding box center [219, 110] width 155 height 31
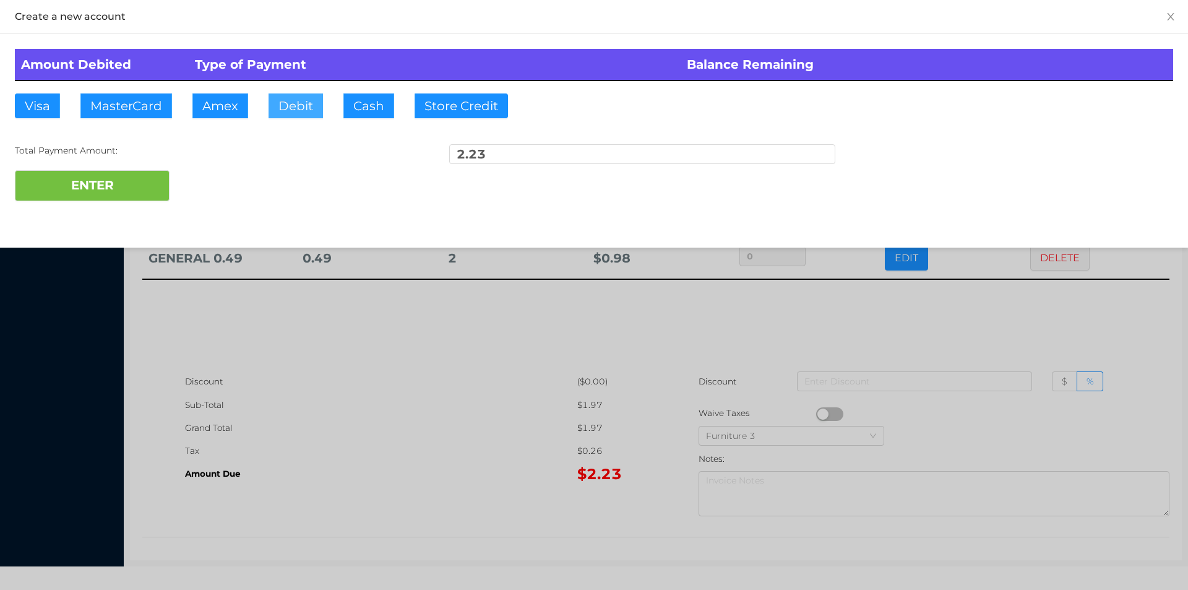
click at [287, 116] on button "Debit" at bounding box center [295, 105] width 54 height 25
click at [122, 184] on button "ENTER" at bounding box center [92, 185] width 155 height 31
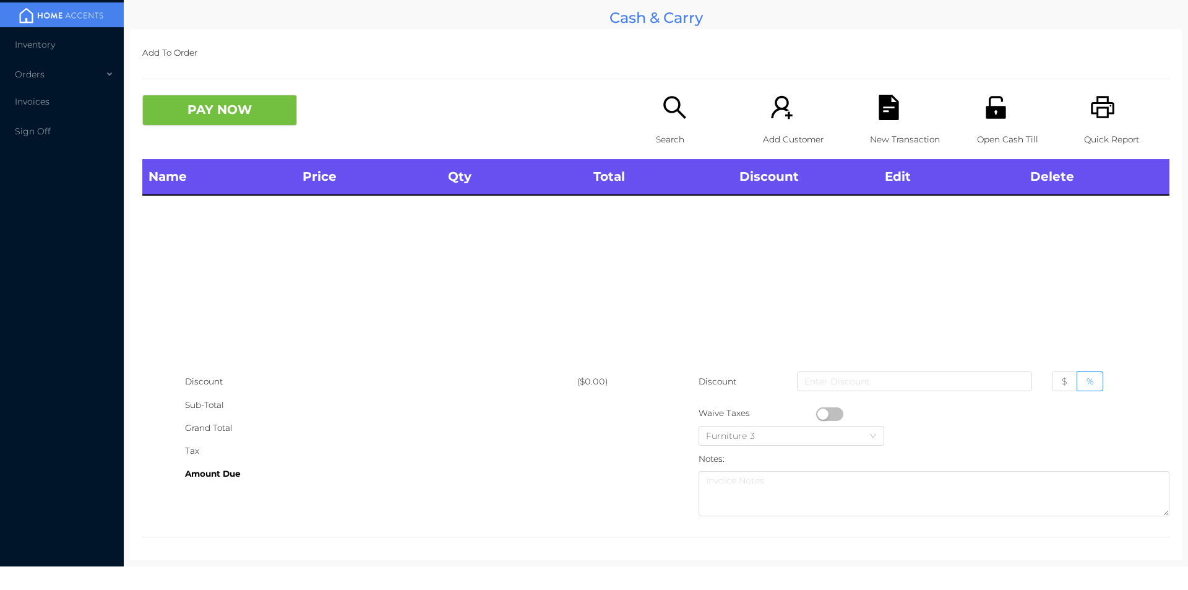
click at [661, 138] on p "Search" at bounding box center [698, 139] width 85 height 23
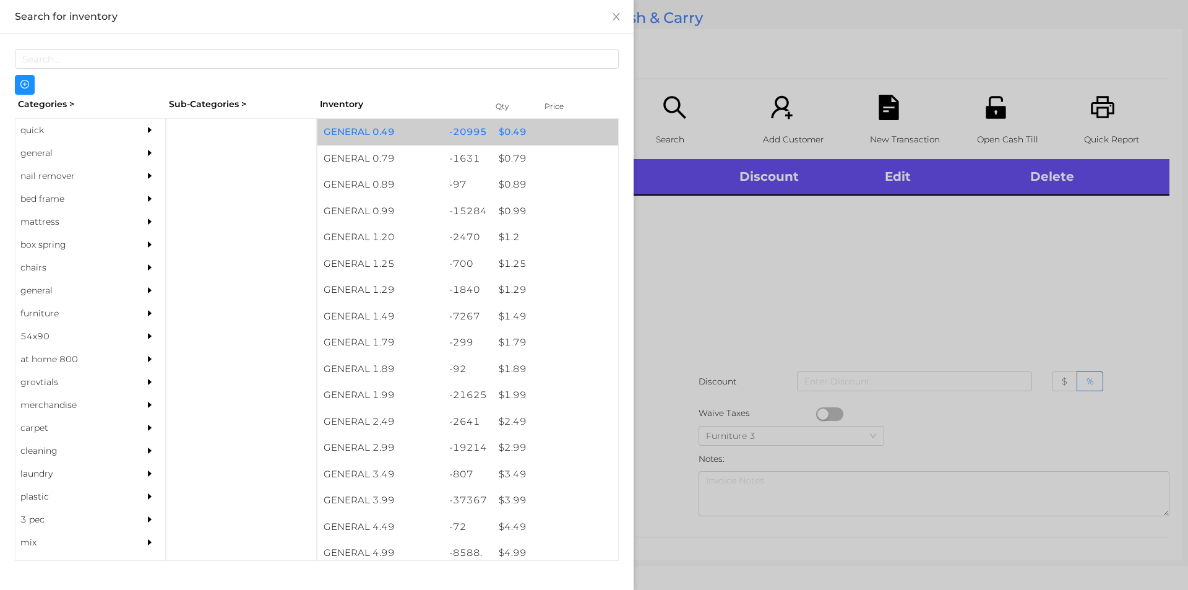
click at [506, 129] on div "$ 0.49" at bounding box center [555, 132] width 126 height 27
click at [496, 131] on div "$ 0.49" at bounding box center [555, 132] width 126 height 27
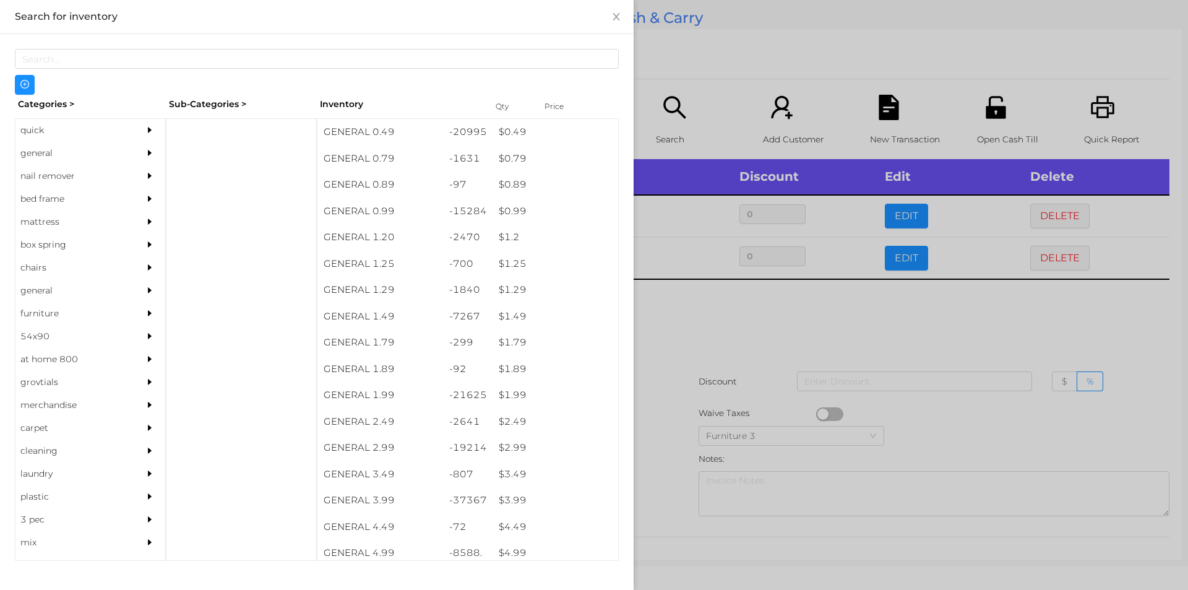
click at [672, 324] on div at bounding box center [594, 295] width 1188 height 590
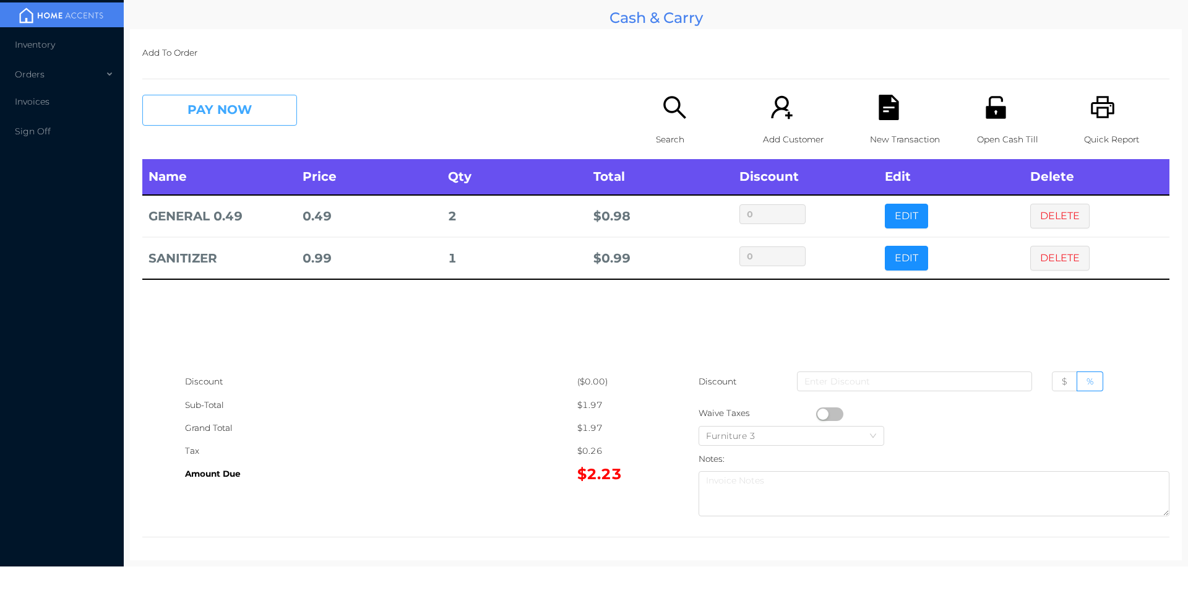
click at [190, 109] on button "PAY NOW" at bounding box center [219, 110] width 155 height 31
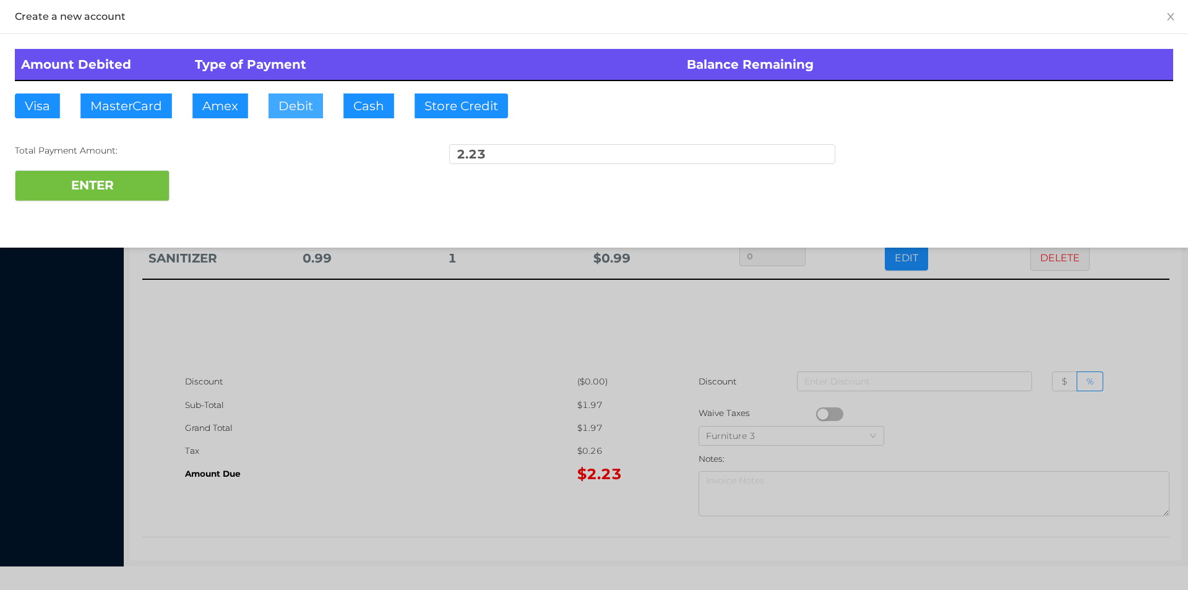
click at [290, 112] on button "Debit" at bounding box center [295, 105] width 54 height 25
click at [106, 187] on button "ENTER" at bounding box center [92, 185] width 155 height 31
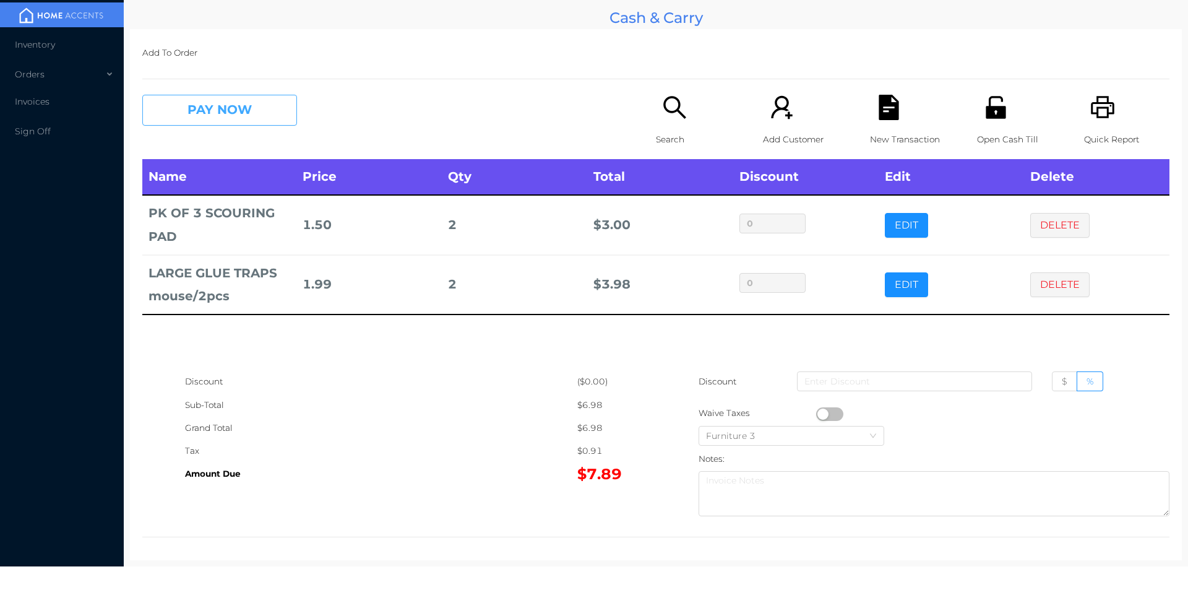
click at [239, 105] on button "PAY NOW" at bounding box center [219, 110] width 155 height 31
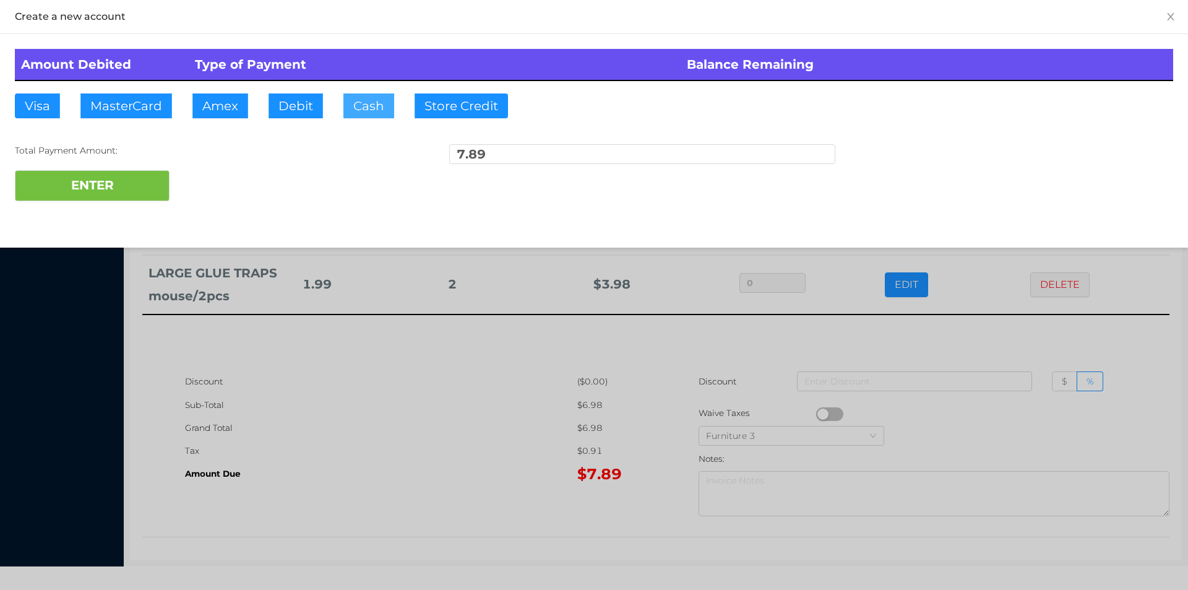
click at [372, 106] on button "Cash" at bounding box center [368, 105] width 51 height 25
type input "8."
click at [88, 177] on button "ENTER" at bounding box center [92, 185] width 155 height 31
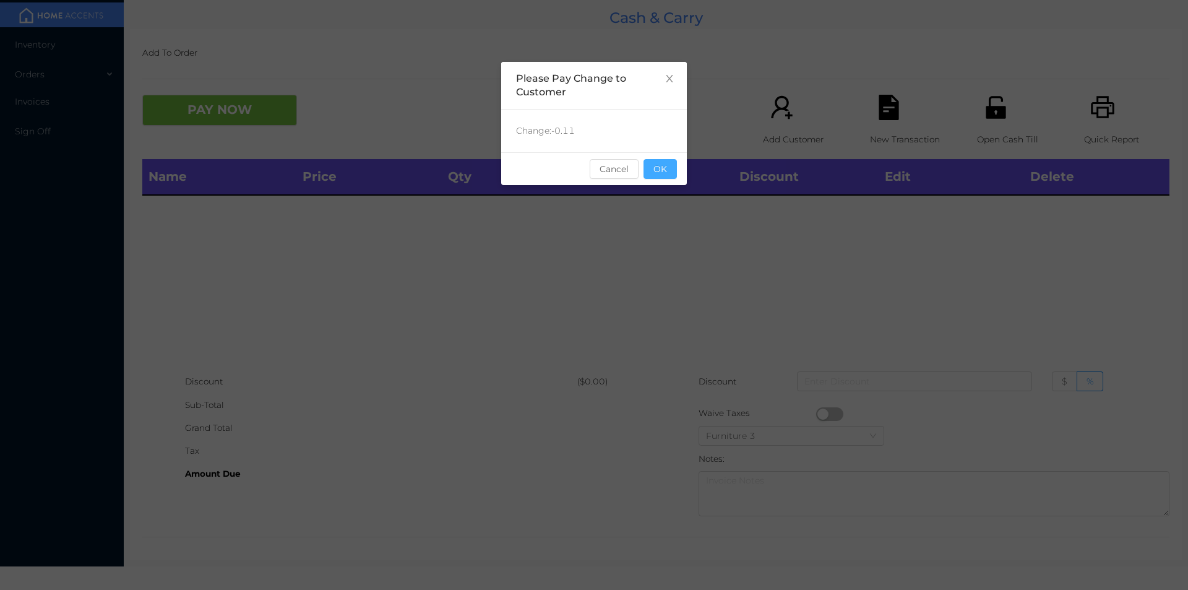
click at [666, 172] on button "OK" at bounding box center [659, 169] width 33 height 20
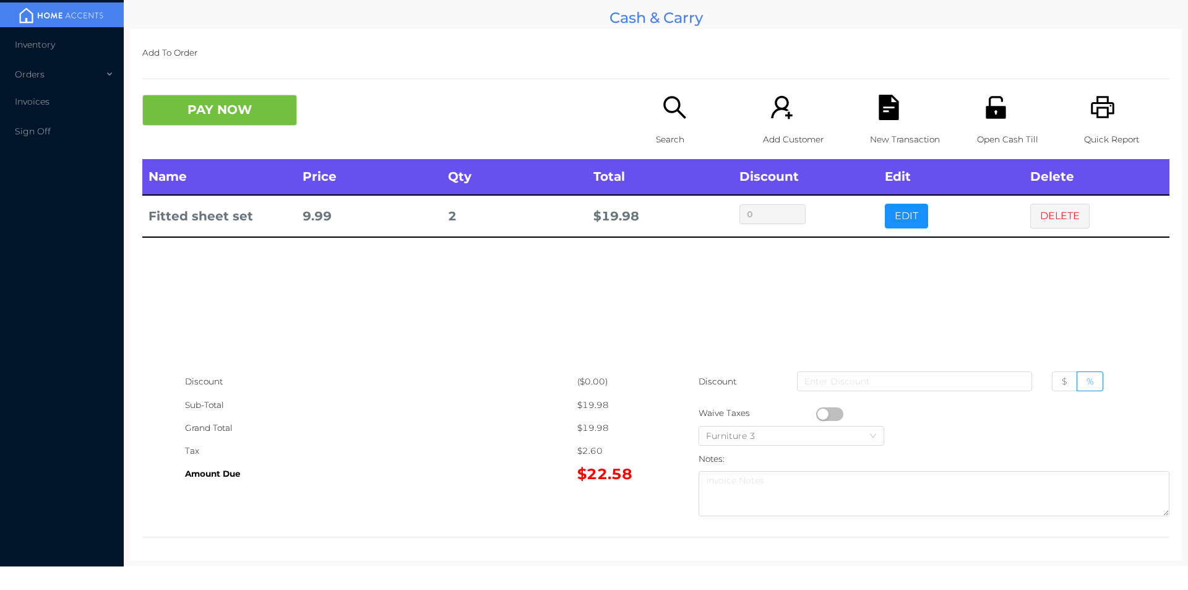
click at [656, 124] on div "Search" at bounding box center [698, 127] width 85 height 64
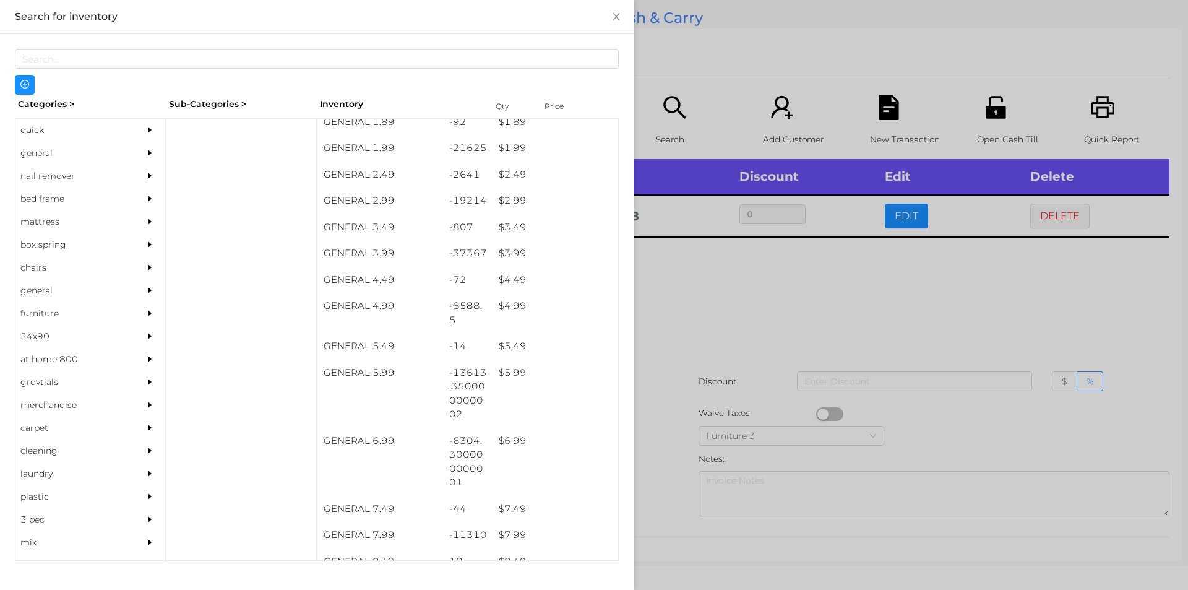
scroll to position [246, 0]
click at [510, 381] on div "$ 5.99" at bounding box center [555, 373] width 126 height 27
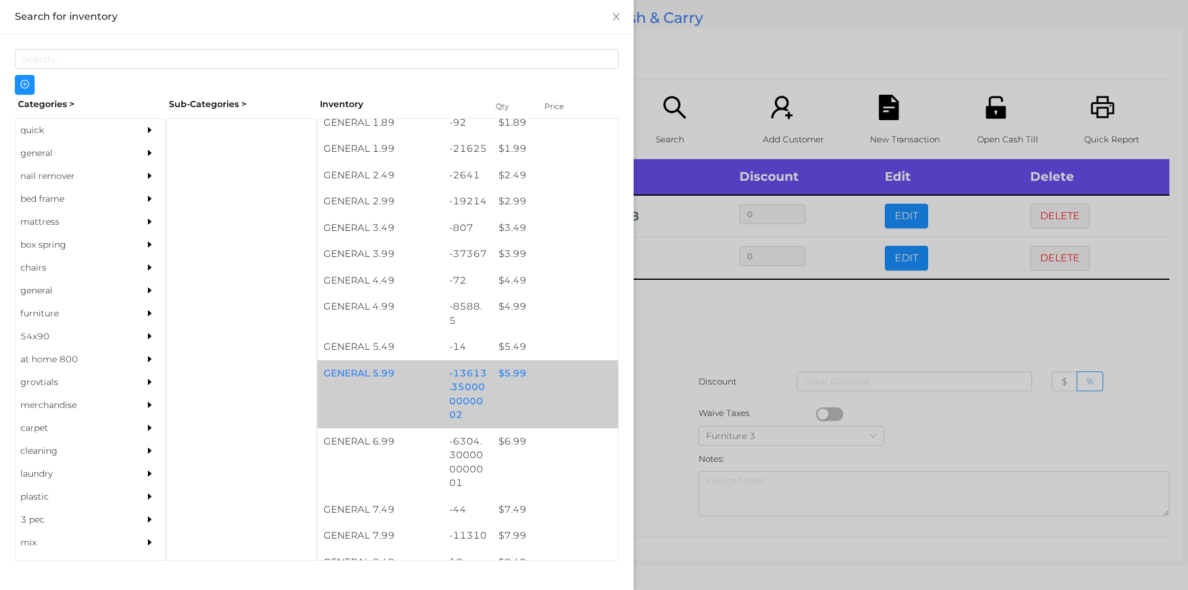
click at [505, 377] on div "$ 5.99" at bounding box center [555, 373] width 126 height 27
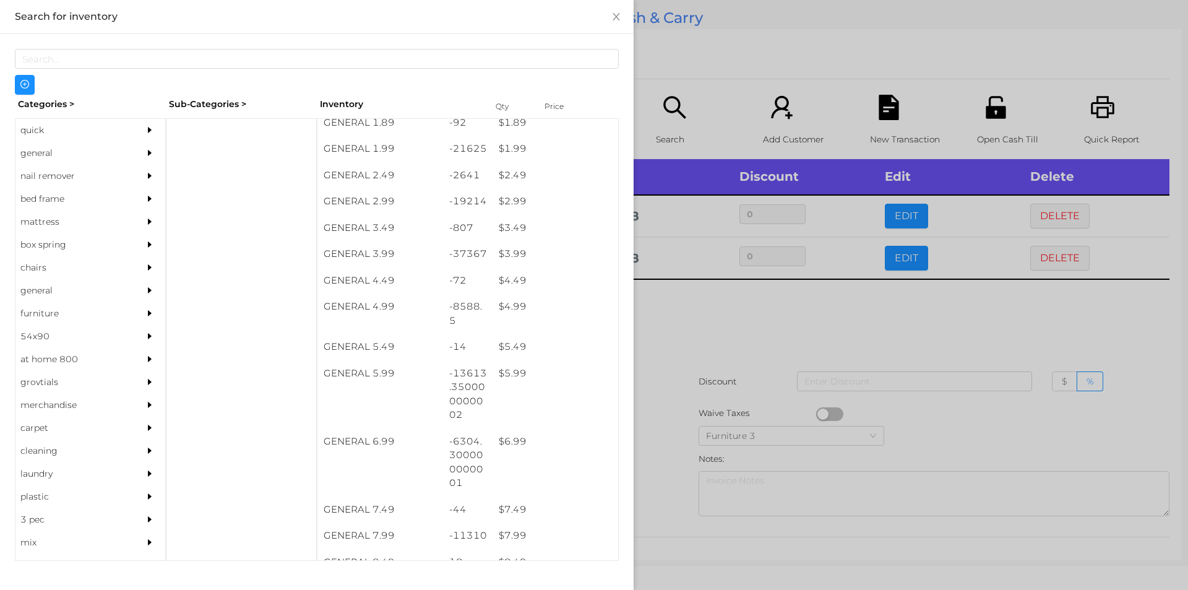
click at [704, 311] on div at bounding box center [594, 295] width 1188 height 590
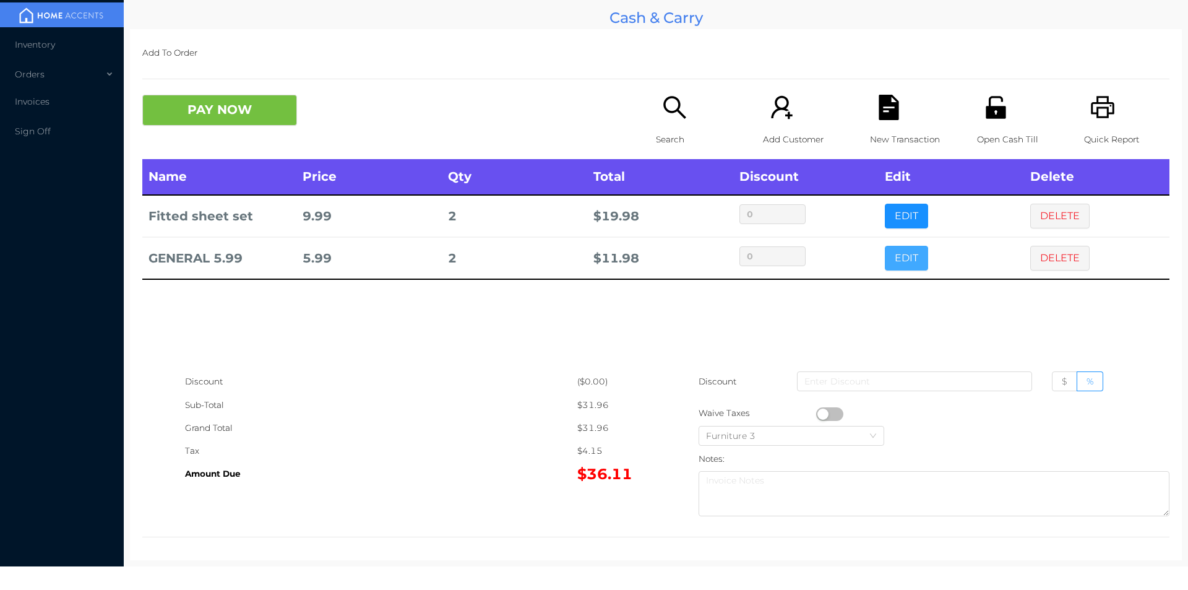
click at [885, 250] on button "EDIT" at bounding box center [906, 258] width 43 height 25
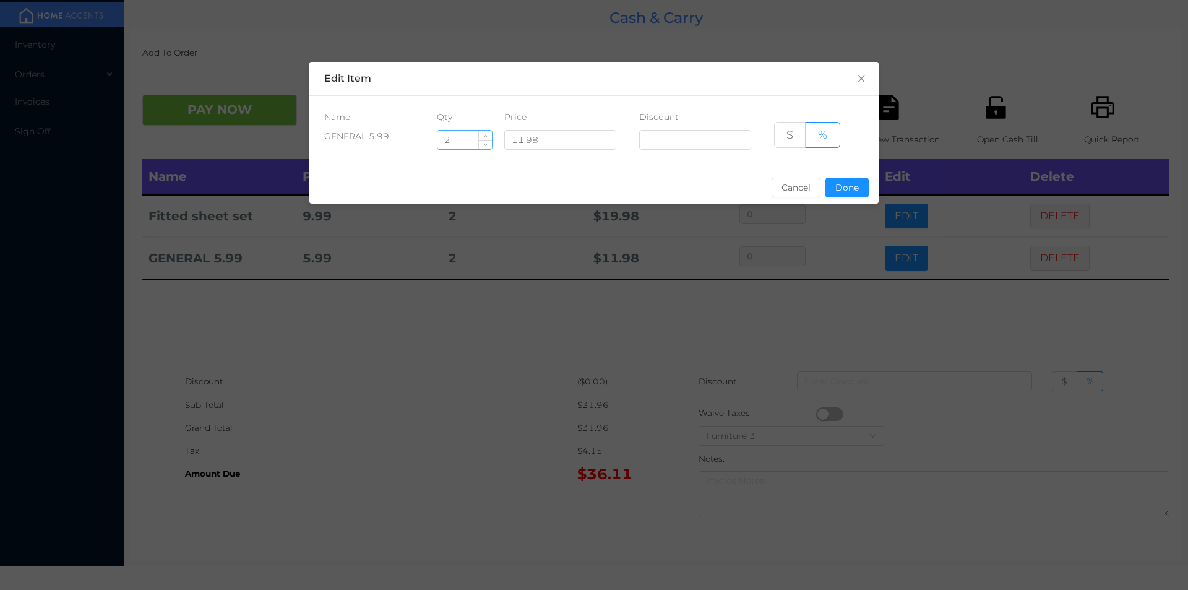
click at [460, 144] on input "2" at bounding box center [464, 140] width 54 height 19
type input "3"
click at [839, 189] on button "Done" at bounding box center [846, 188] width 43 height 20
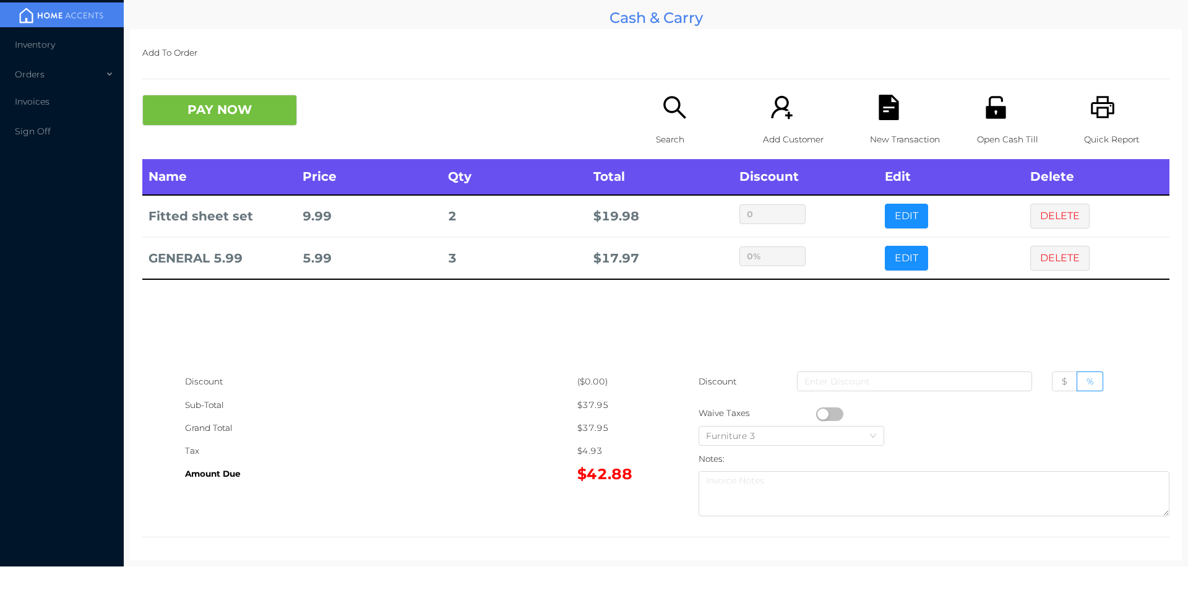
click at [844, 277] on div "sentinelStart Edit Item Name Qty Price Discount GENERAL 5.99 3 11.98 $ % Cancel…" at bounding box center [594, 295] width 1188 height 590
click at [195, 117] on button "PAY NOW" at bounding box center [219, 110] width 155 height 31
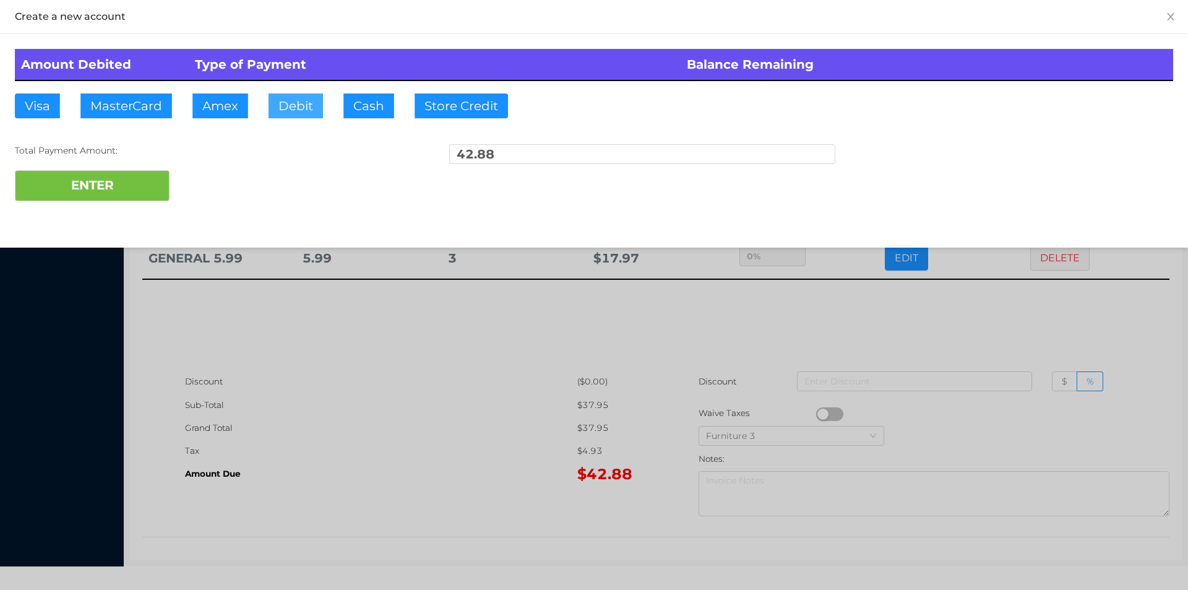
click at [292, 113] on button "Debit" at bounding box center [295, 105] width 54 height 25
click at [100, 196] on button "ENTER" at bounding box center [92, 185] width 155 height 31
type input "0"
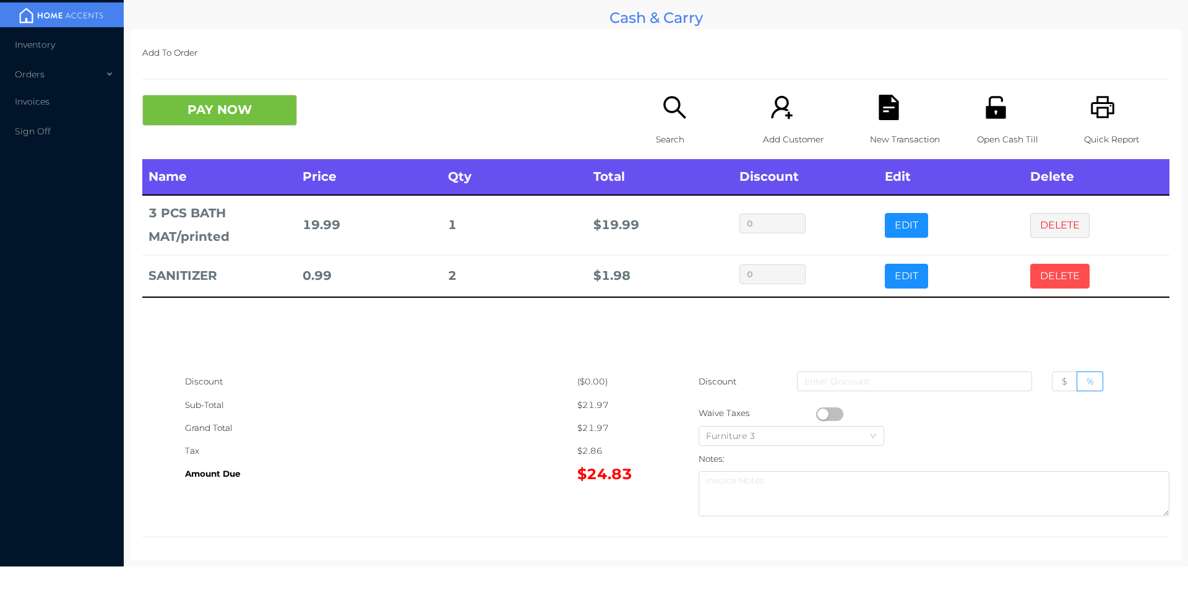
click at [1043, 267] on button "DELETE" at bounding box center [1059, 276] width 59 height 25
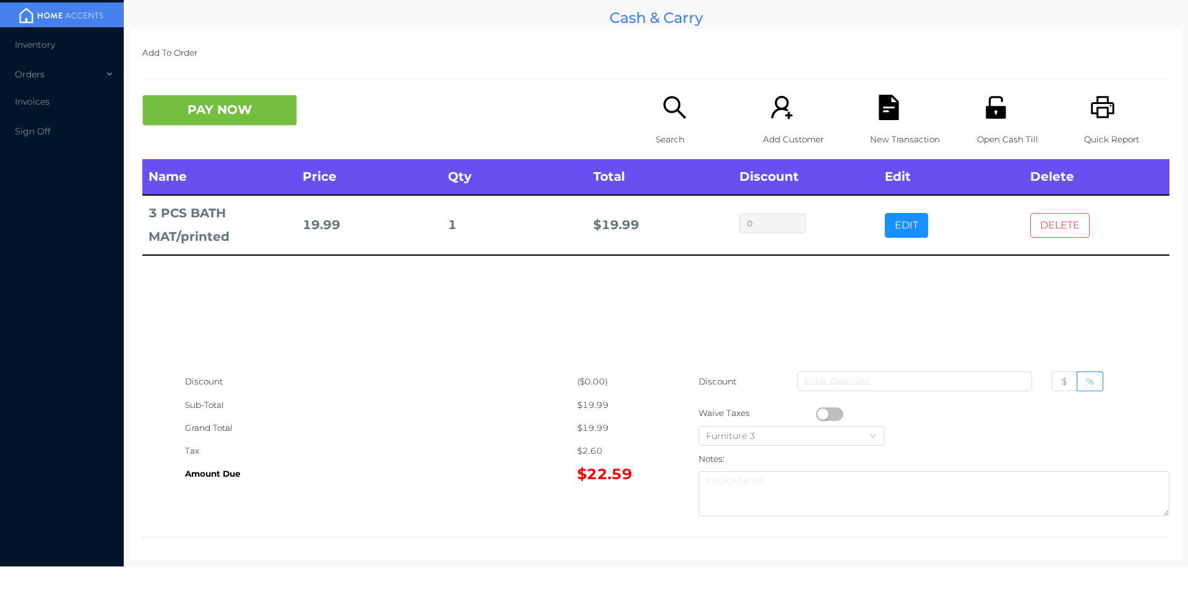
click at [1039, 218] on button "DELETE" at bounding box center [1059, 225] width 59 height 25
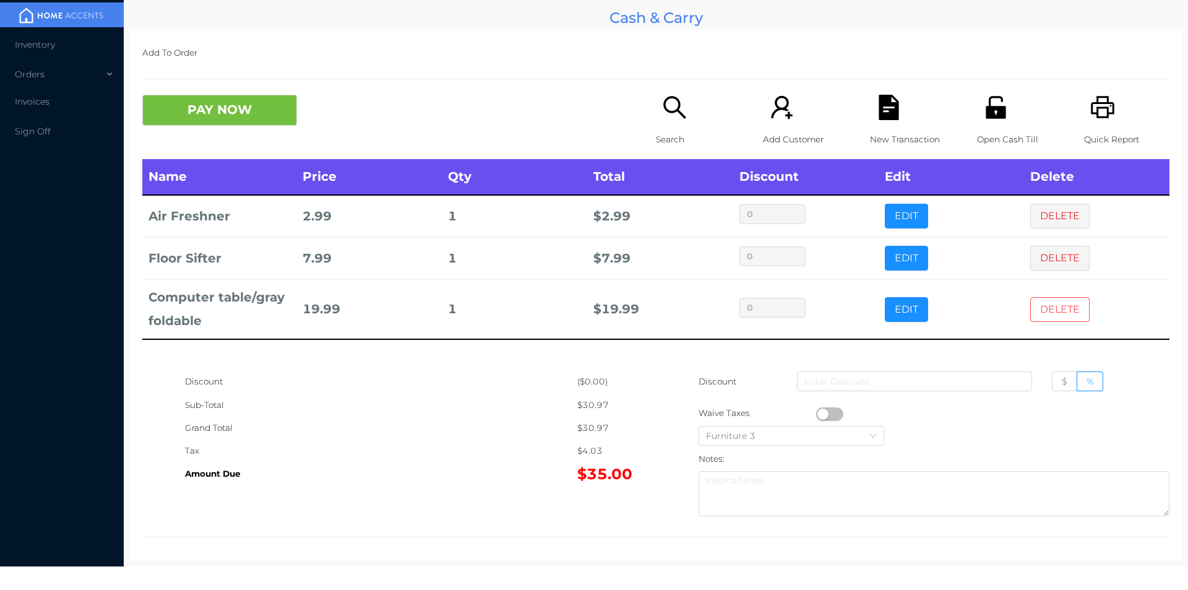
click at [1046, 309] on button "DELETE" at bounding box center [1059, 309] width 59 height 25
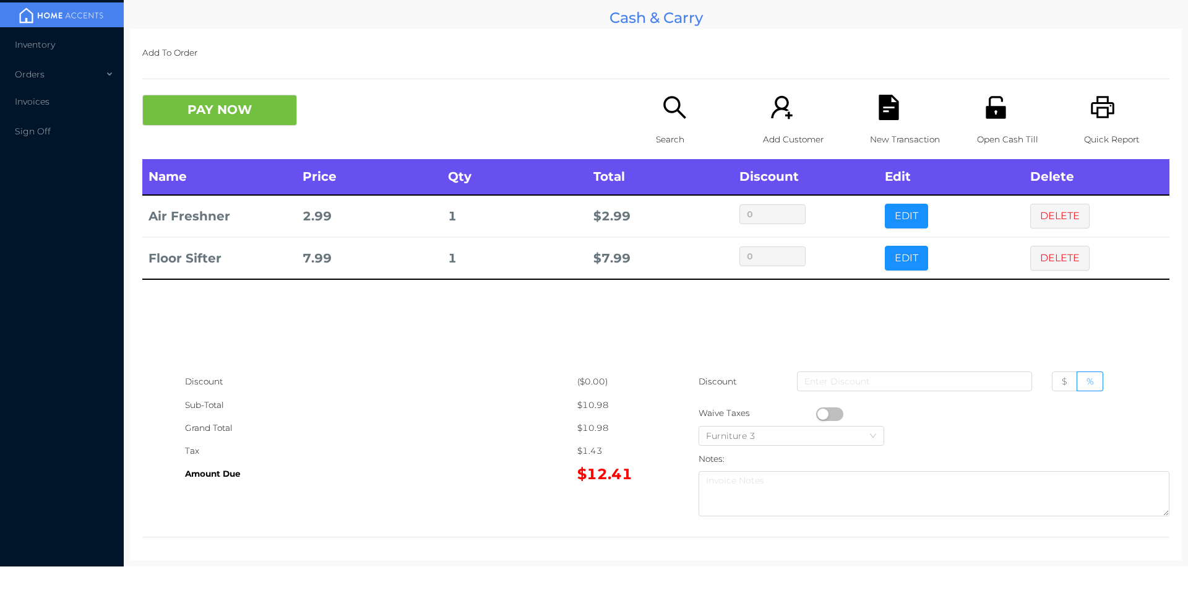
click at [668, 124] on div "Search" at bounding box center [698, 127] width 85 height 64
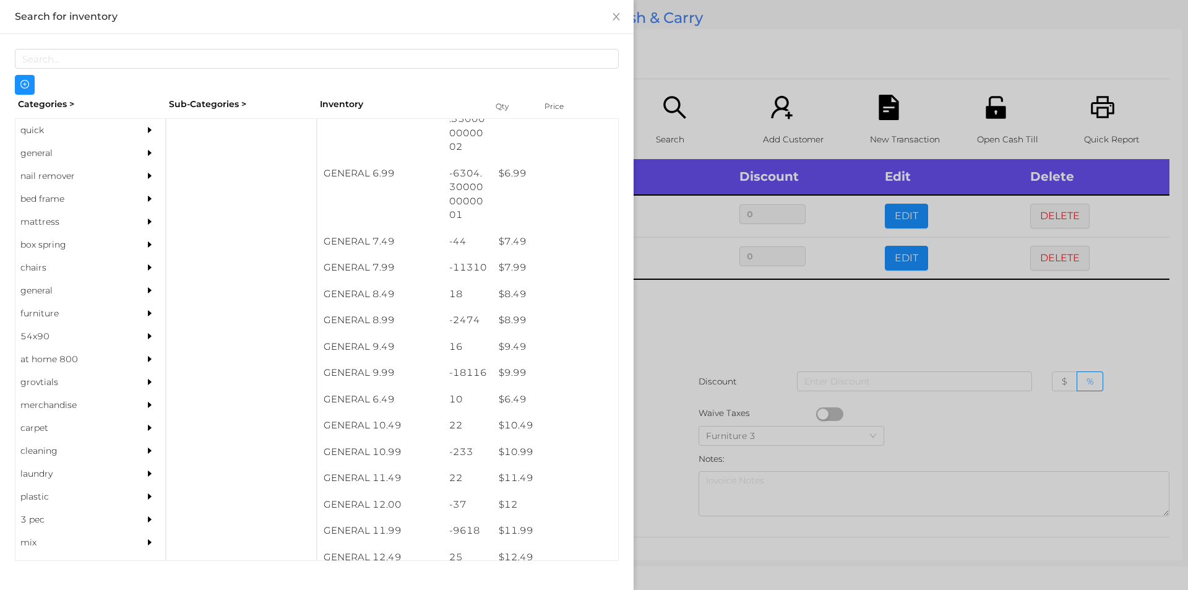
scroll to position [527, 0]
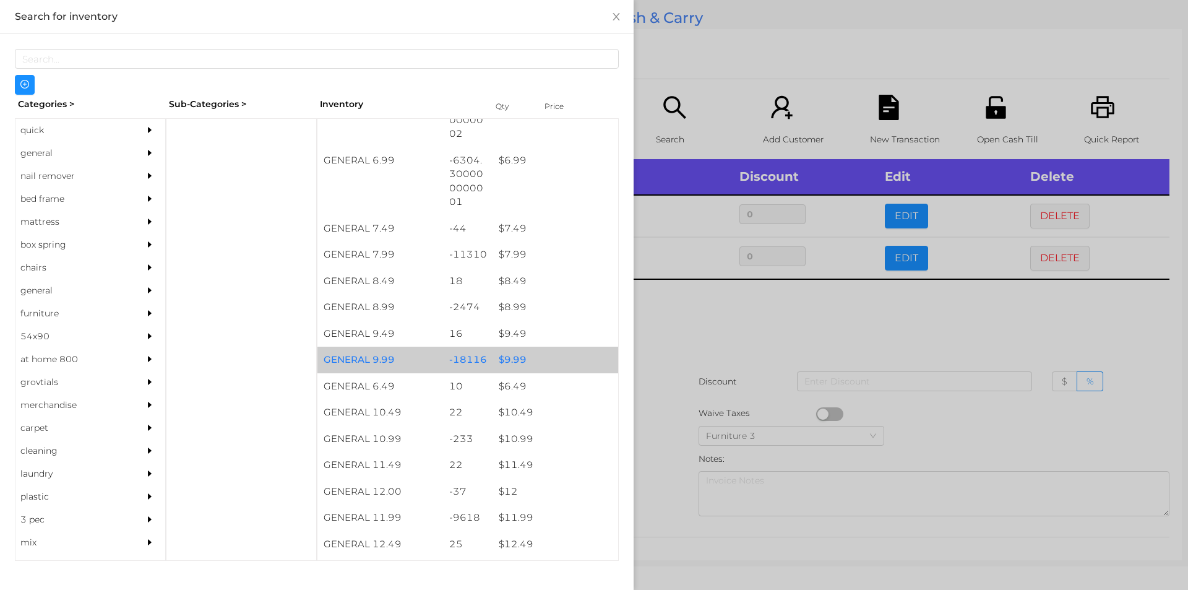
click at [516, 359] on div "$ 9.99" at bounding box center [555, 359] width 126 height 27
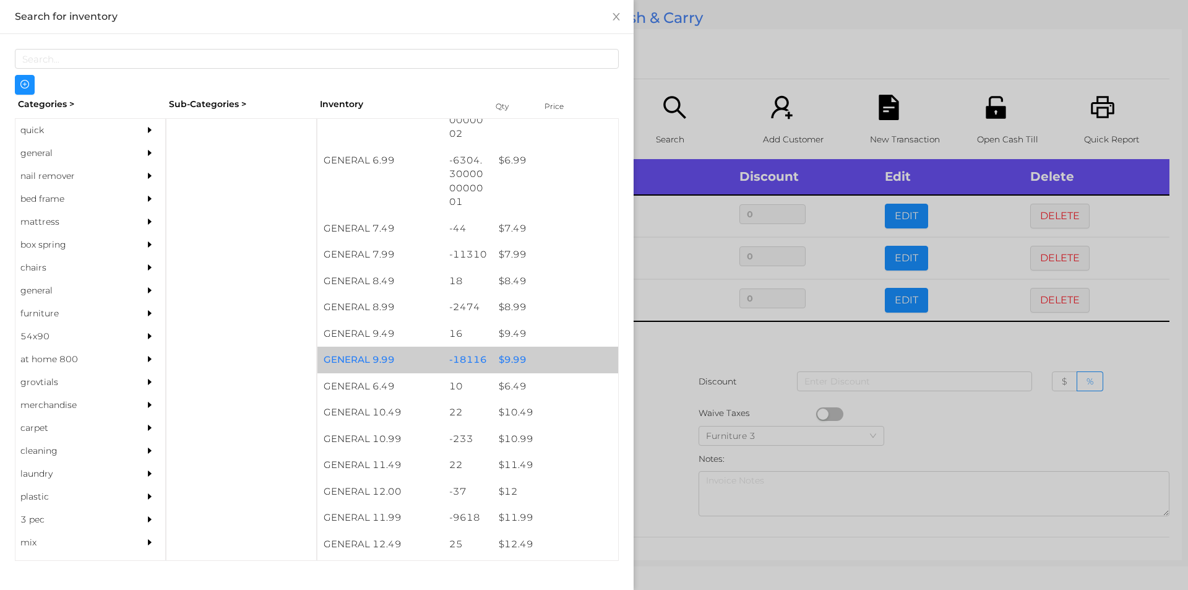
click at [515, 356] on div "$ 9.99" at bounding box center [555, 359] width 126 height 27
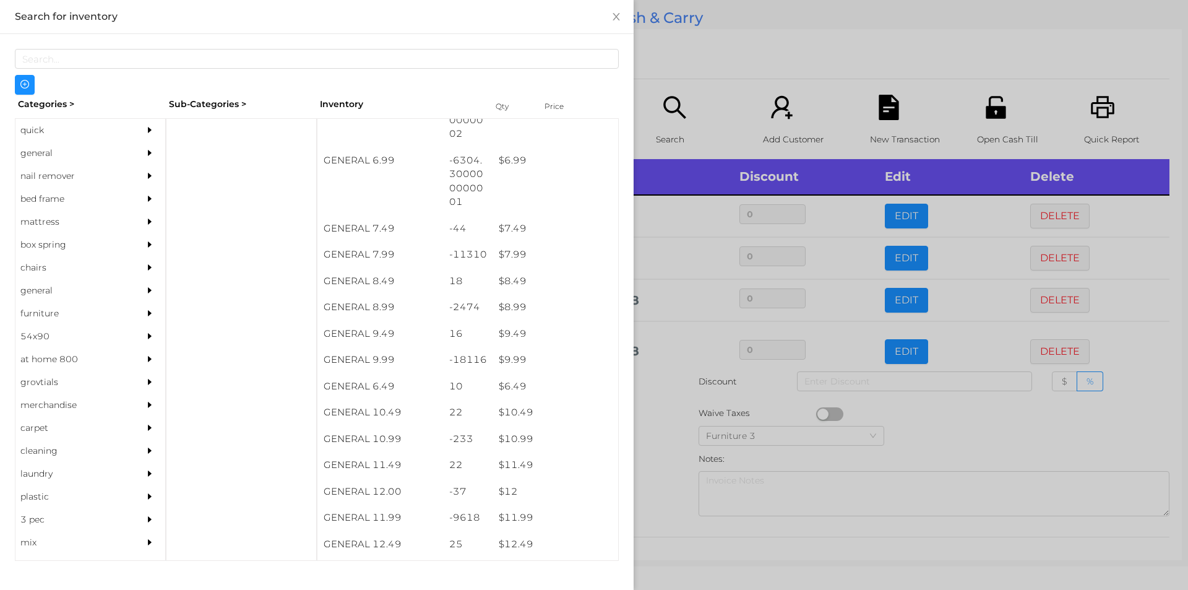
click at [952, 430] on div at bounding box center [594, 295] width 1188 height 590
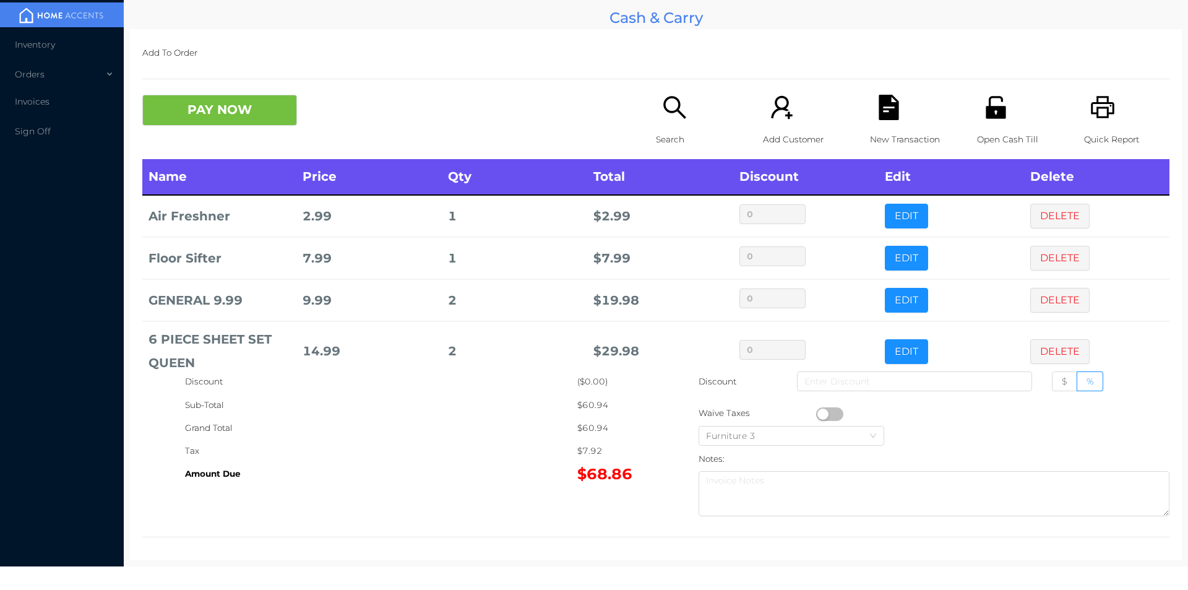
scroll to position [24, 0]
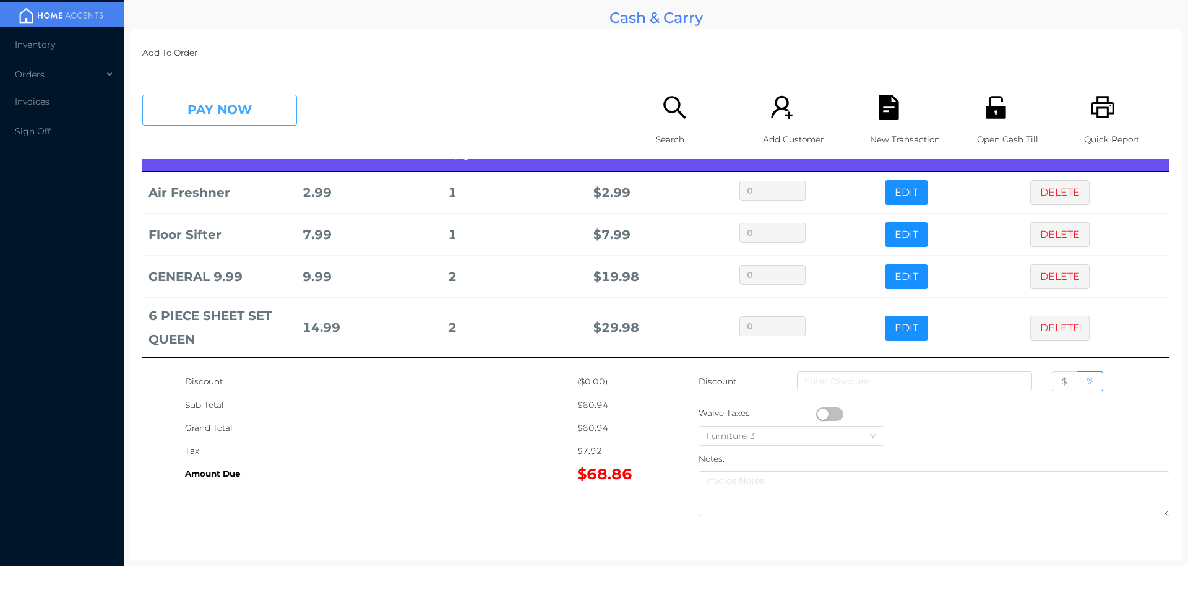
click at [198, 120] on button "PAY NOW" at bounding box center [219, 110] width 155 height 31
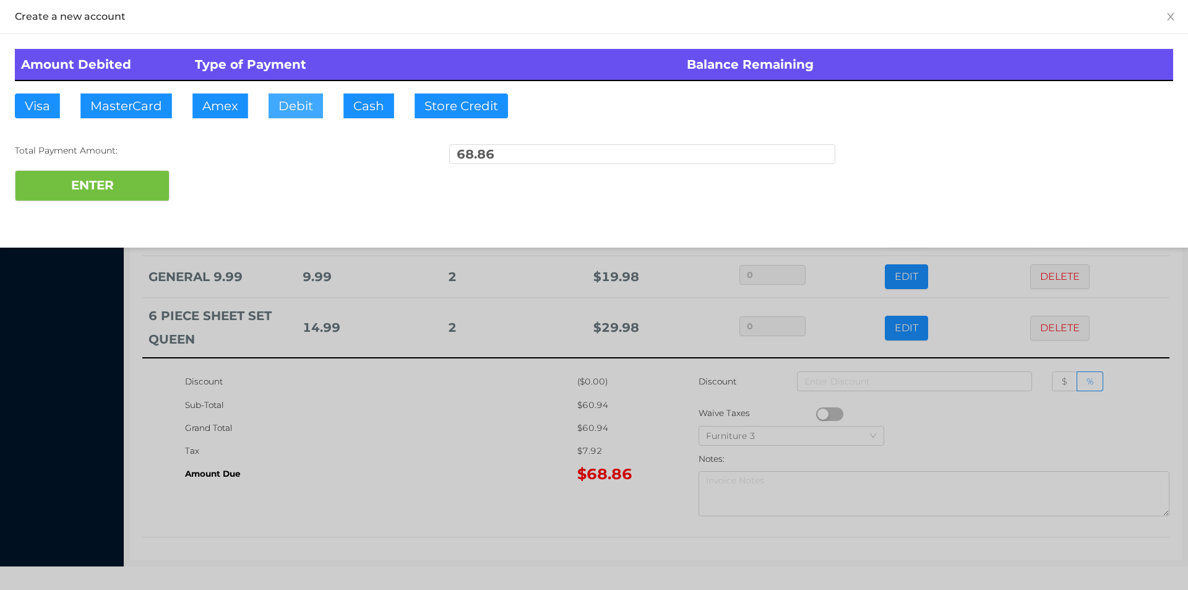
click at [301, 111] on button "Debit" at bounding box center [295, 105] width 54 height 25
click at [124, 192] on button "ENTER" at bounding box center [92, 185] width 155 height 31
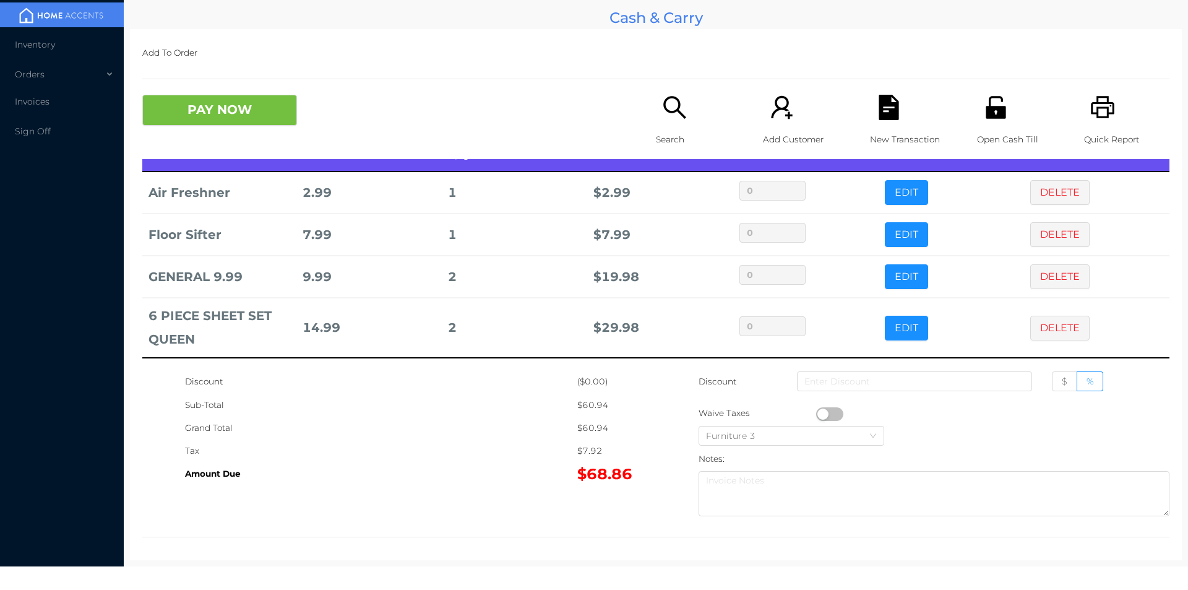
scroll to position [0, 0]
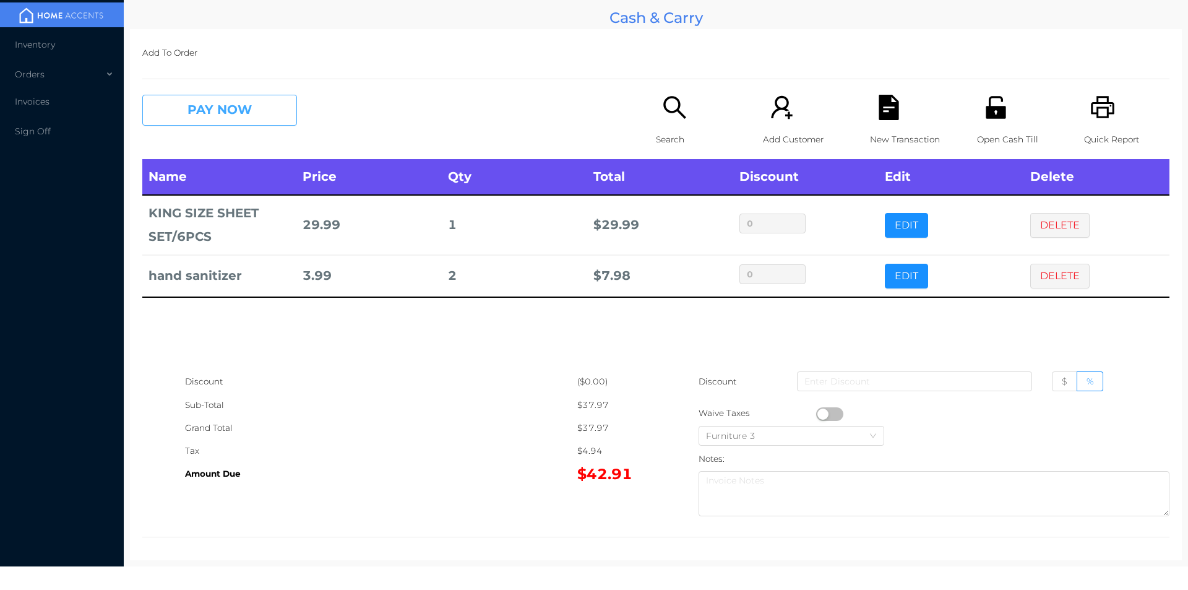
click at [241, 115] on button "PAY NOW" at bounding box center [219, 110] width 155 height 31
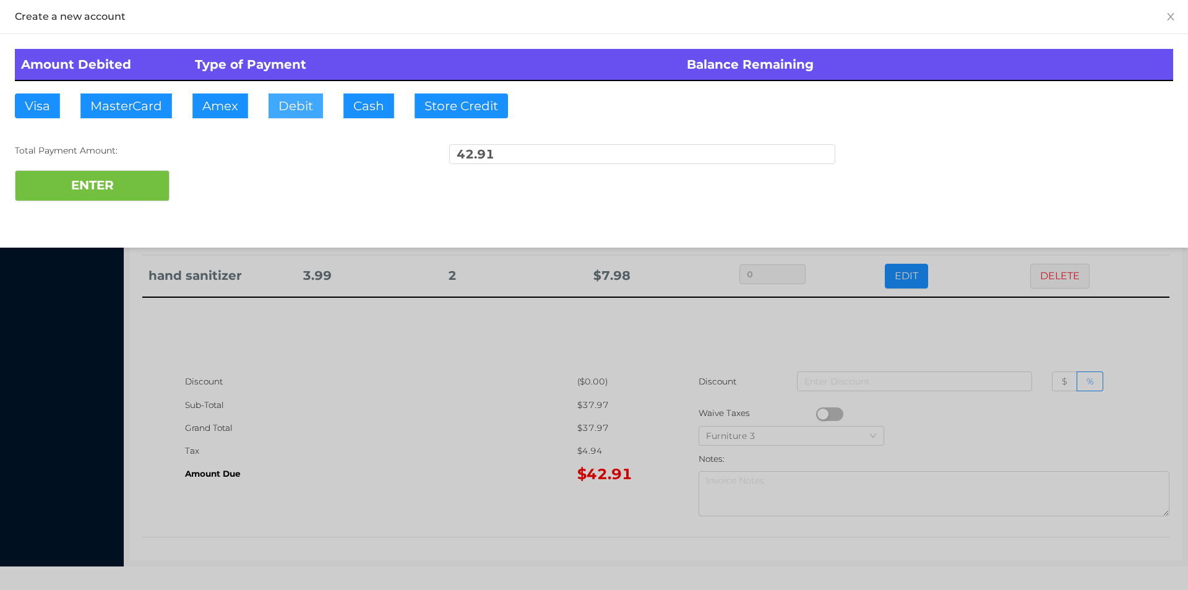
click at [314, 105] on button "Debit" at bounding box center [295, 105] width 54 height 25
click at [134, 179] on button "ENTER" at bounding box center [92, 185] width 155 height 31
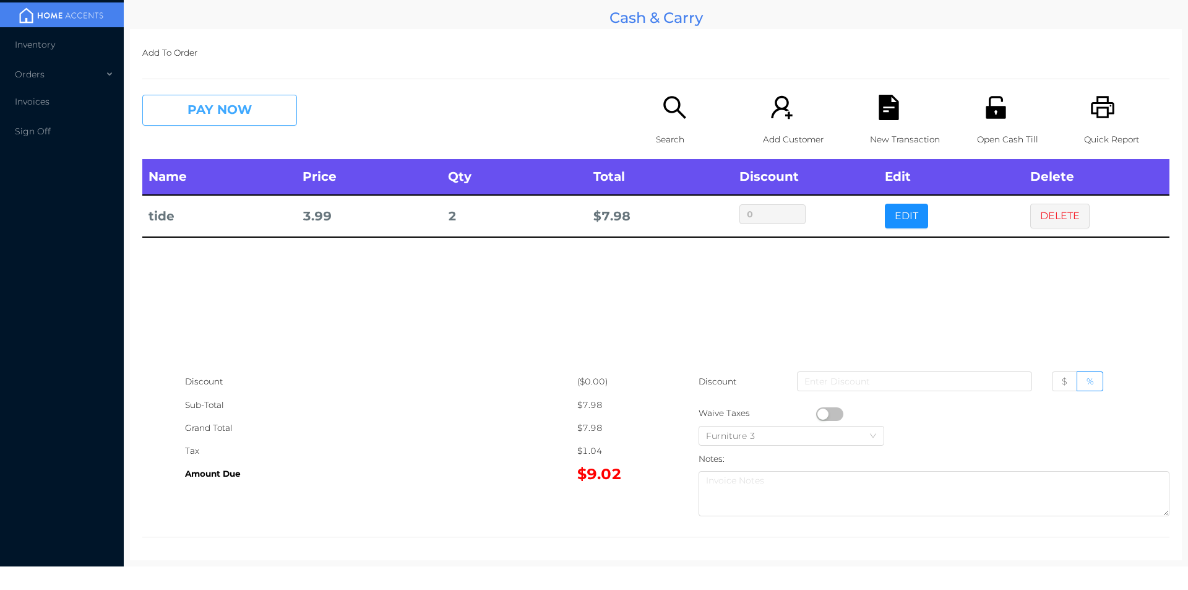
click at [197, 109] on button "PAY NOW" at bounding box center [219, 110] width 155 height 31
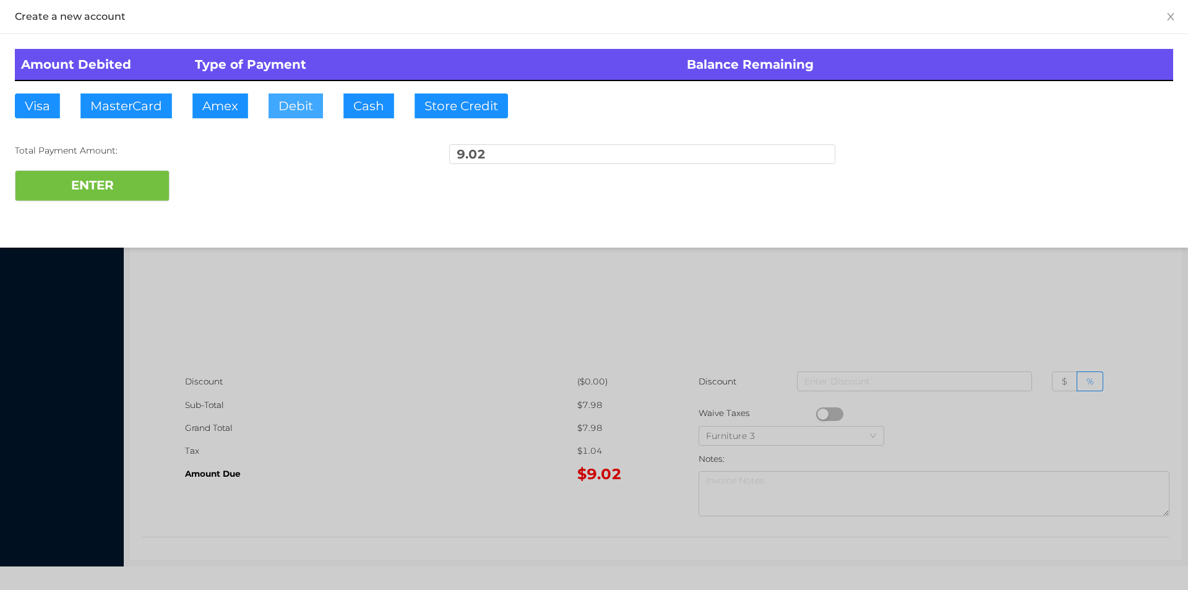
click at [293, 109] on button "Debit" at bounding box center [295, 105] width 54 height 25
type input "100."
click at [134, 199] on button "ENTER" at bounding box center [92, 185] width 155 height 31
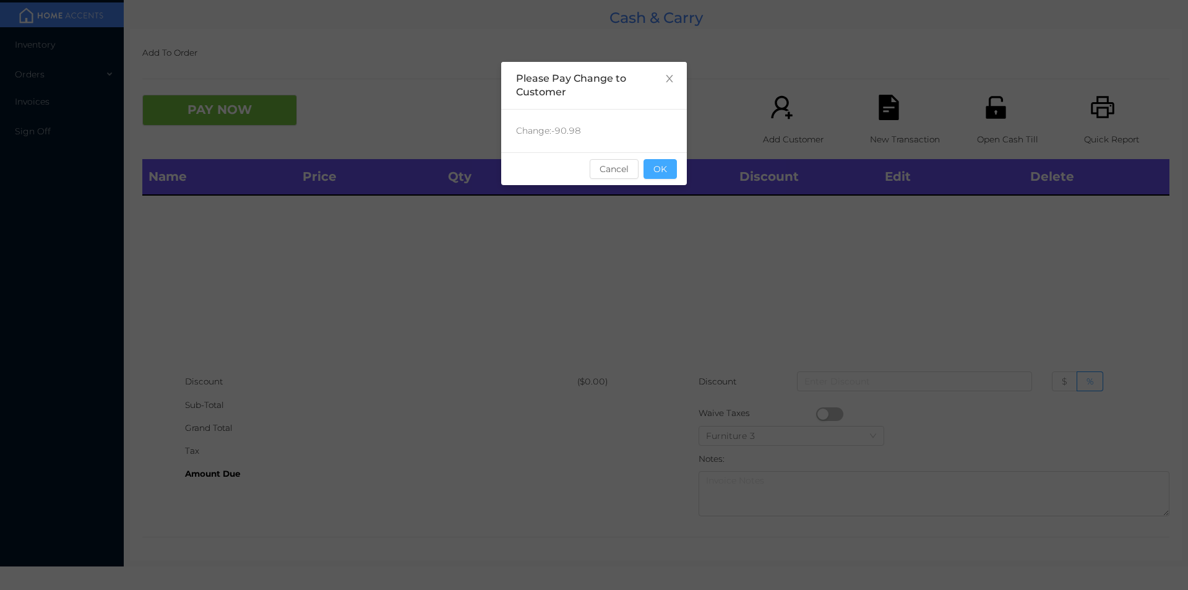
click at [655, 173] on button "OK" at bounding box center [659, 169] width 33 height 20
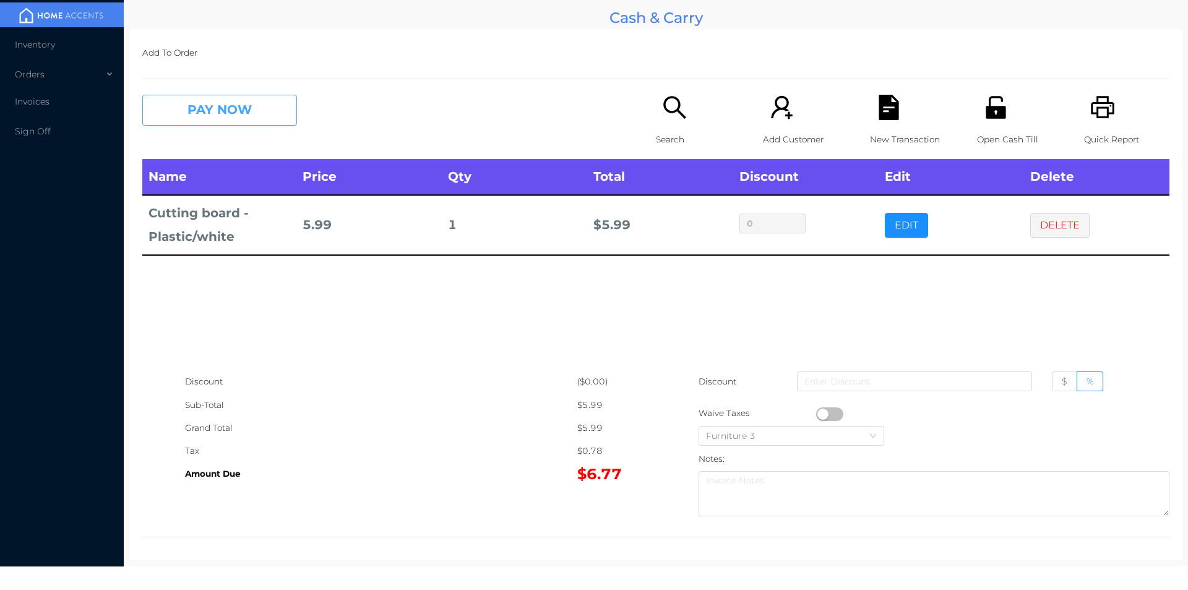
click at [210, 113] on button "PAY NOW" at bounding box center [219, 110] width 155 height 31
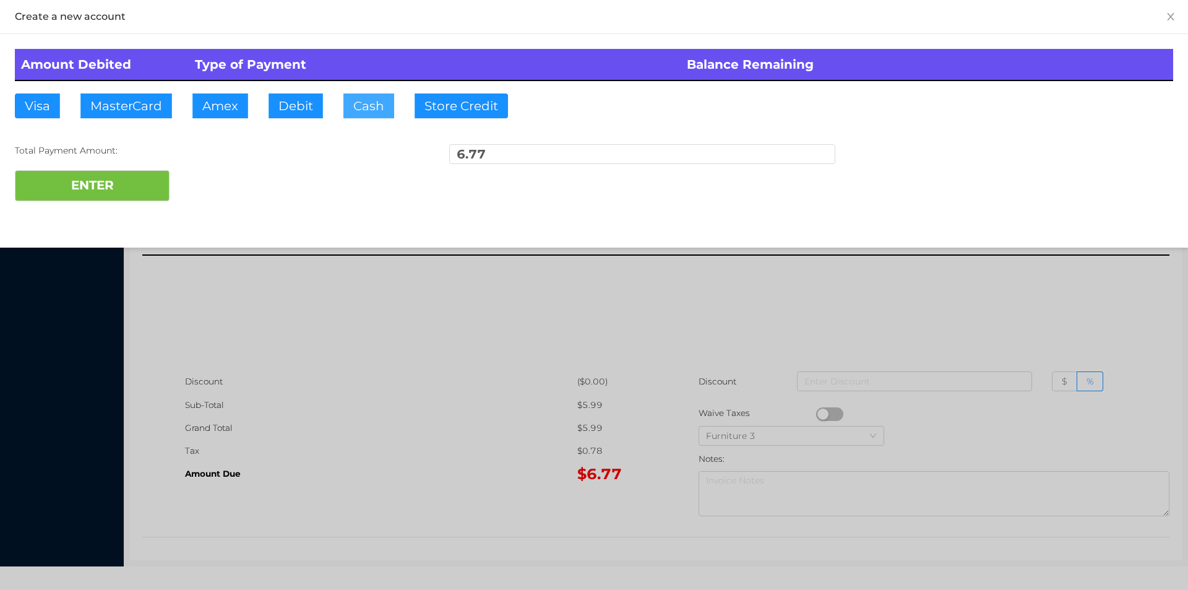
click at [353, 113] on button "Cash" at bounding box center [368, 105] width 51 height 25
type input "20."
click at [104, 198] on button "ENTER" at bounding box center [92, 185] width 155 height 31
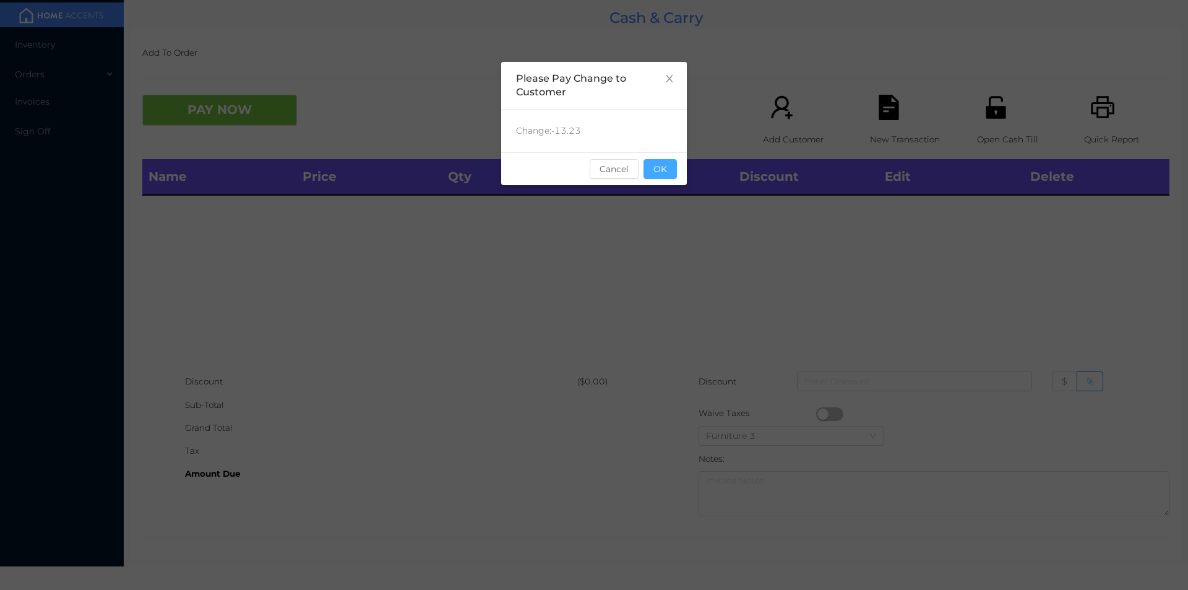
click at [657, 162] on button "OK" at bounding box center [659, 169] width 33 height 20
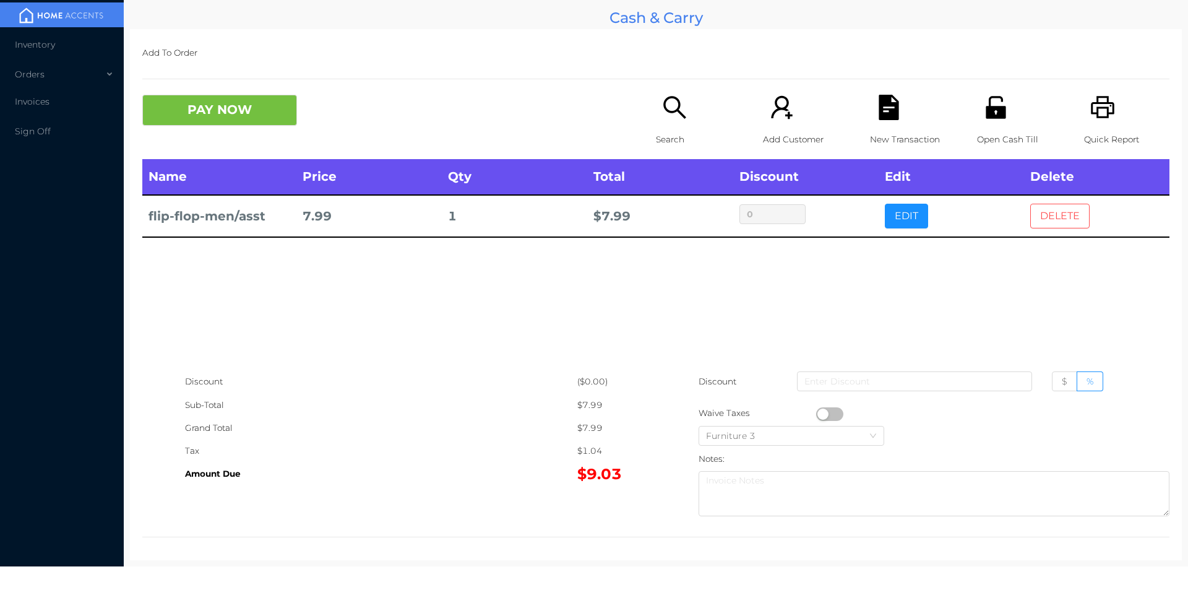
click at [1069, 226] on button "DELETE" at bounding box center [1059, 216] width 59 height 25
click at [194, 114] on button "PAY NOW" at bounding box center [219, 110] width 155 height 31
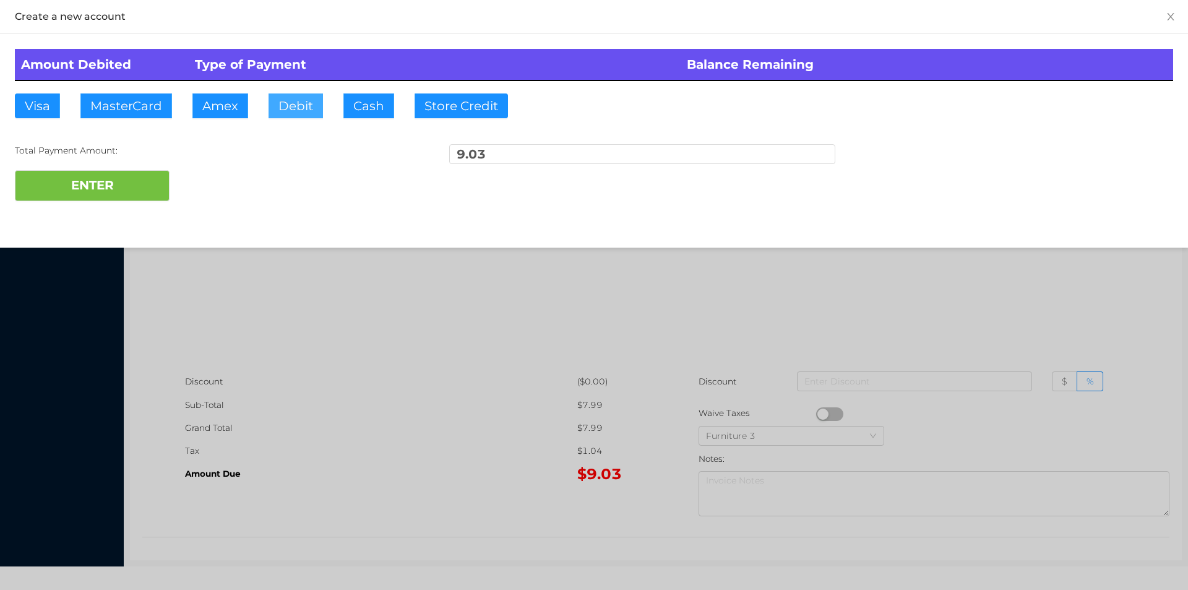
click at [286, 108] on button "Debit" at bounding box center [295, 105] width 54 height 25
type input "20."
click at [109, 192] on button "ENTER" at bounding box center [92, 185] width 155 height 31
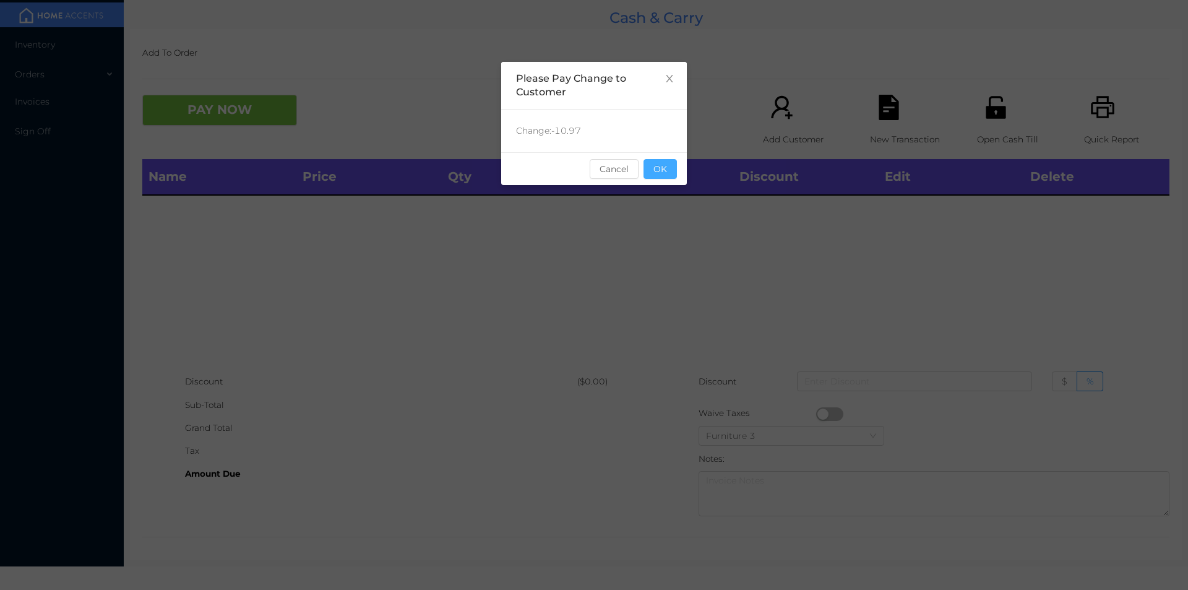
click at [672, 170] on button "OK" at bounding box center [659, 169] width 33 height 20
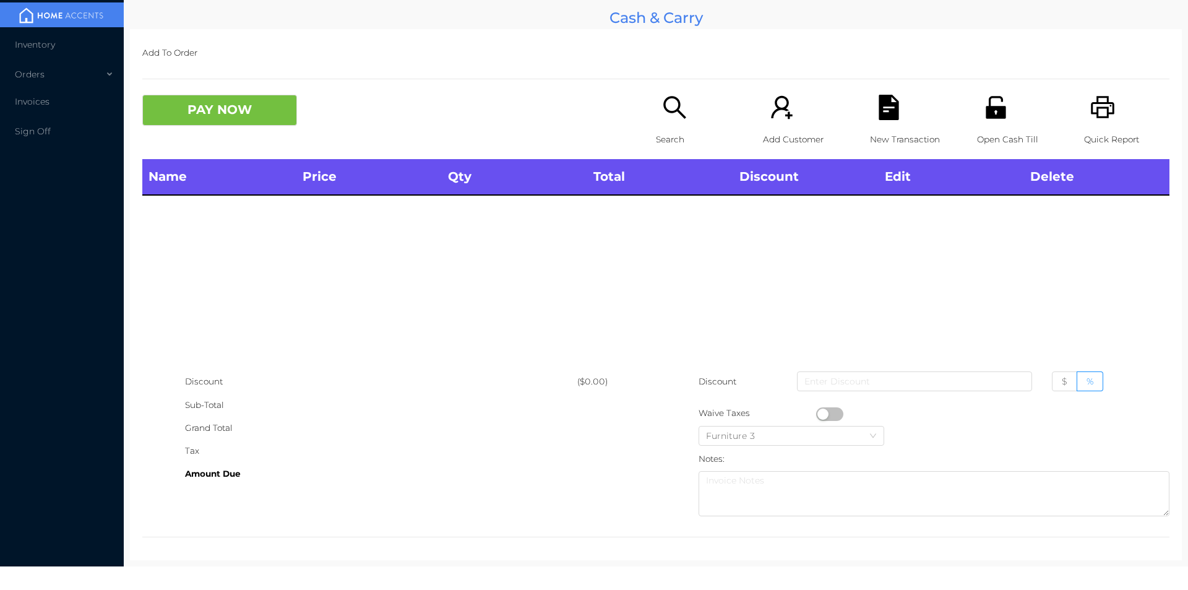
click at [820, 275] on div "Name Price Qty Total Discount Edit Delete" at bounding box center [655, 264] width 1027 height 211
click at [985, 136] on p "Open Cash Till" at bounding box center [1019, 139] width 85 height 23
click at [668, 133] on p "Search" at bounding box center [698, 139] width 85 height 23
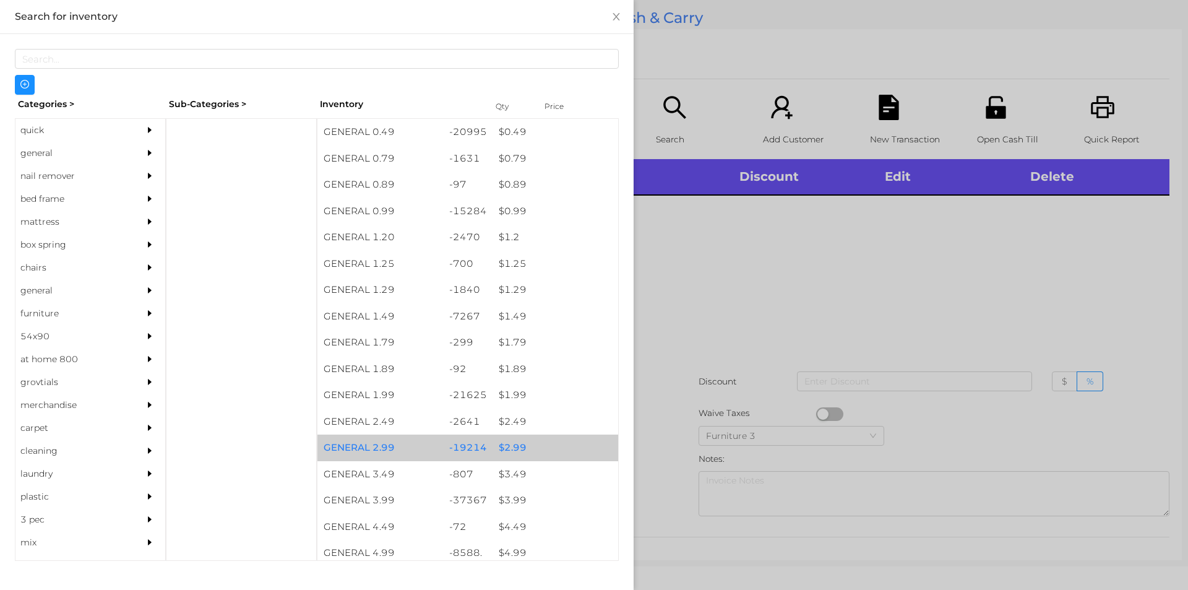
click at [507, 443] on div "$ 2.99" at bounding box center [555, 447] width 126 height 27
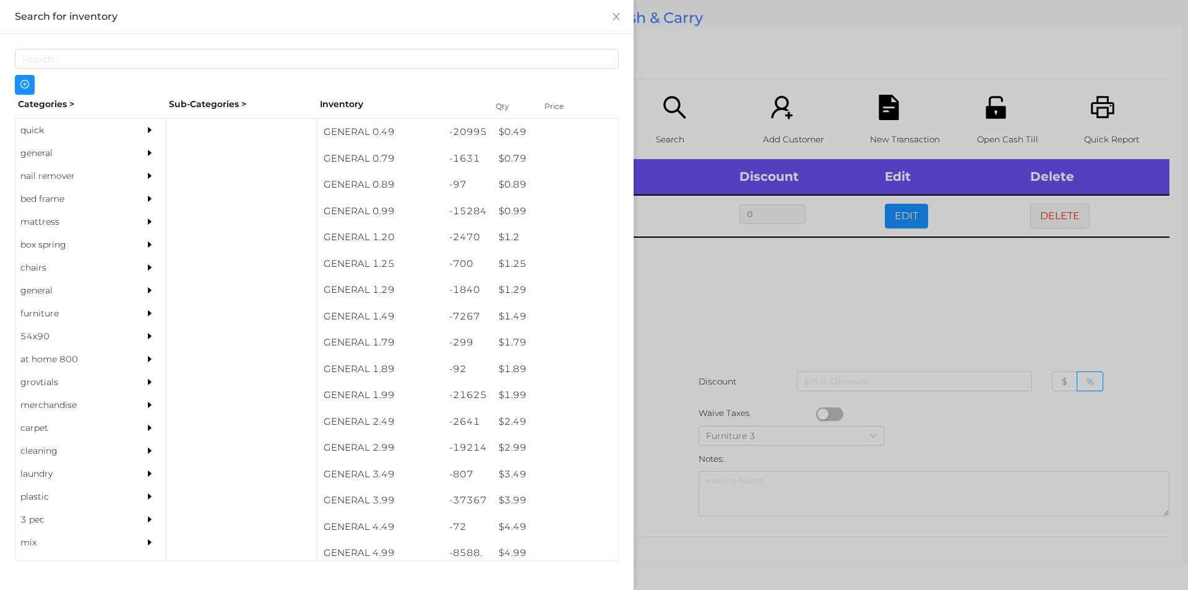
click at [655, 431] on div at bounding box center [594, 295] width 1188 height 590
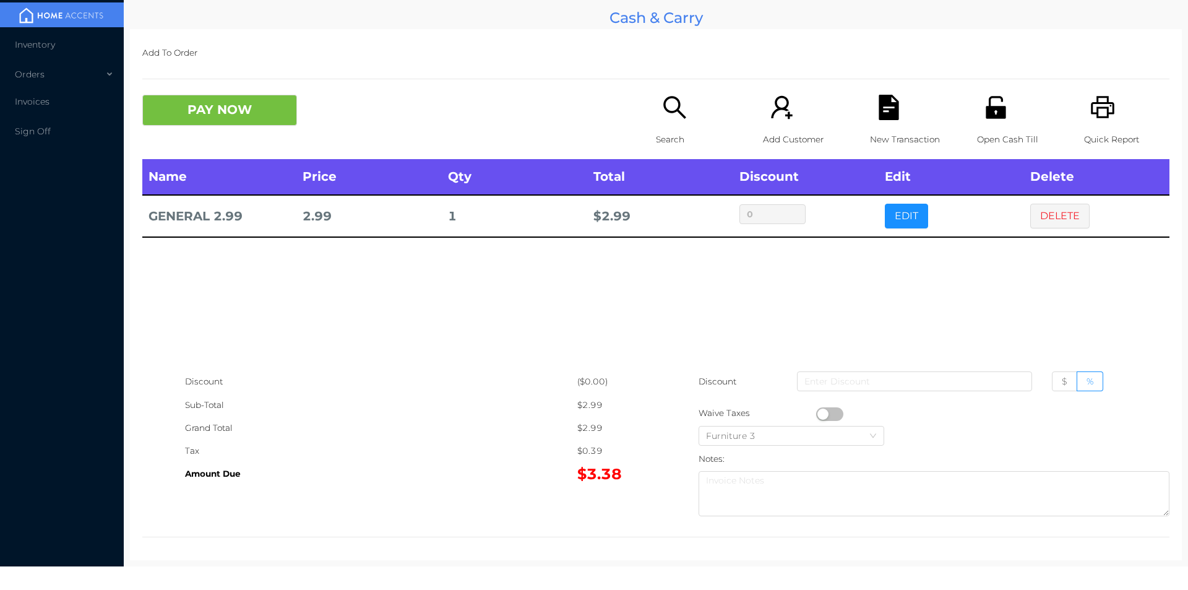
click at [205, 120] on button "PAY NOW" at bounding box center [219, 110] width 155 height 31
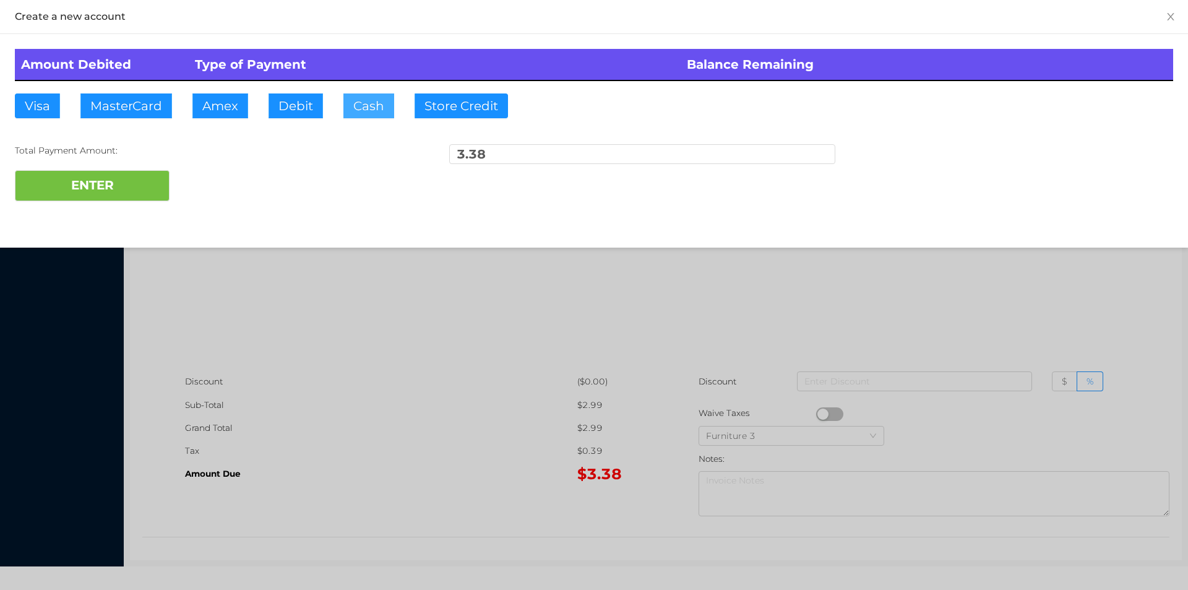
click at [354, 107] on button "Cash" at bounding box center [368, 105] width 51 height 25
type input "5."
click at [128, 182] on button "ENTER" at bounding box center [92, 185] width 155 height 31
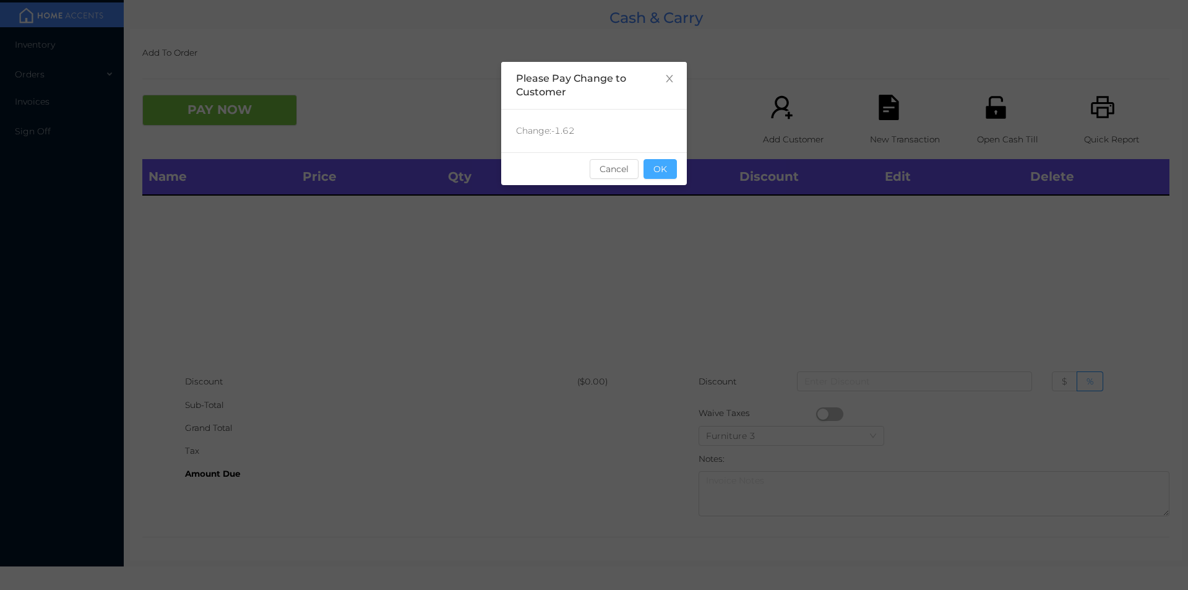
click at [669, 167] on button "OK" at bounding box center [659, 169] width 33 height 20
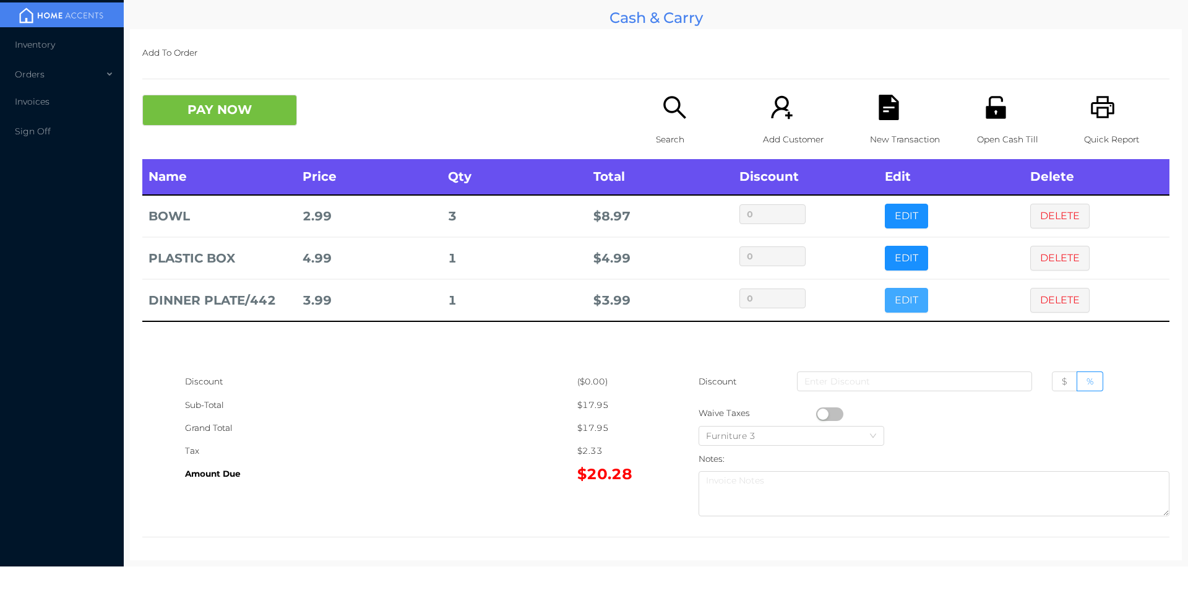
click at [906, 303] on button "EDIT" at bounding box center [906, 300] width 43 height 25
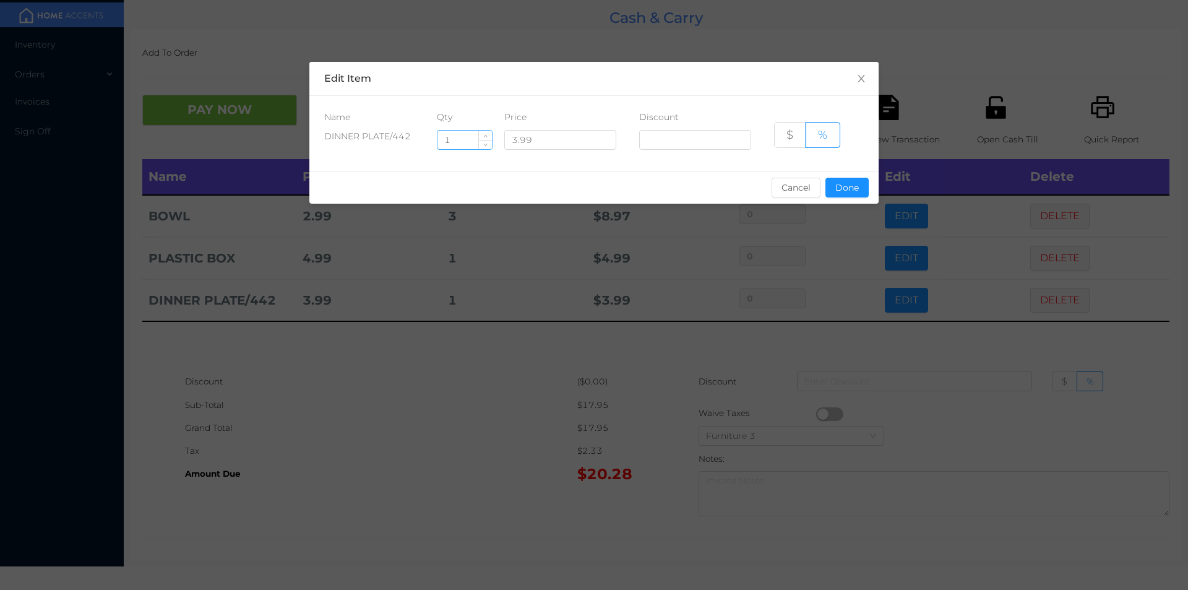
click at [469, 142] on input "1" at bounding box center [464, 140] width 54 height 19
type input "3"
click at [846, 191] on button "Done" at bounding box center [846, 188] width 43 height 20
type input "0%"
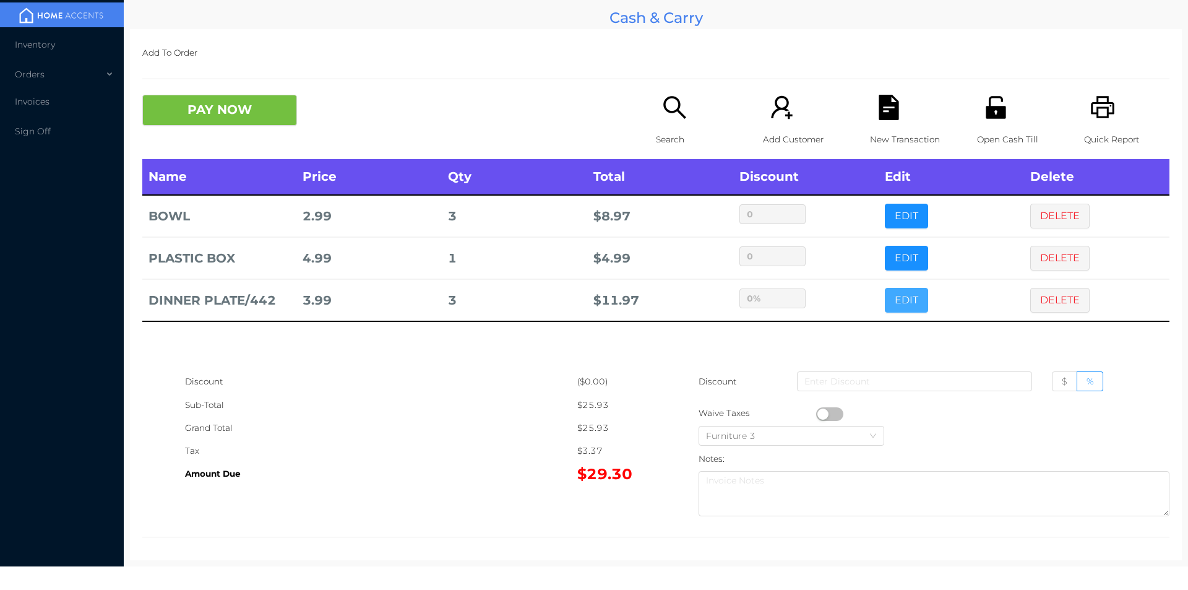
click at [885, 288] on button "EDIT" at bounding box center [906, 300] width 43 height 25
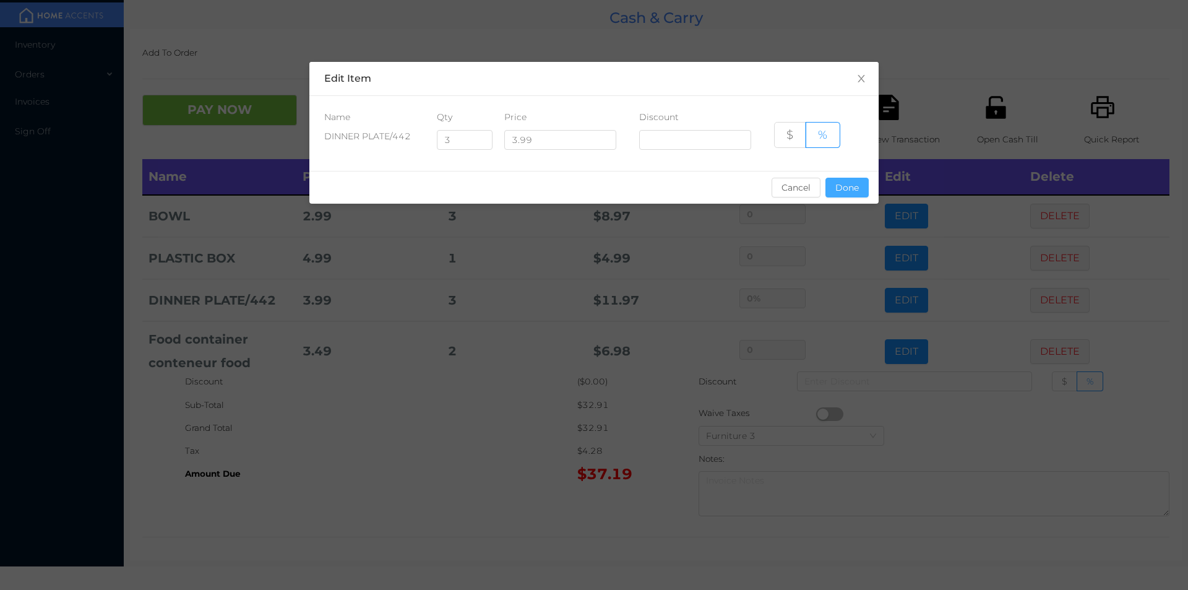
click at [851, 189] on button "Done" at bounding box center [846, 188] width 43 height 20
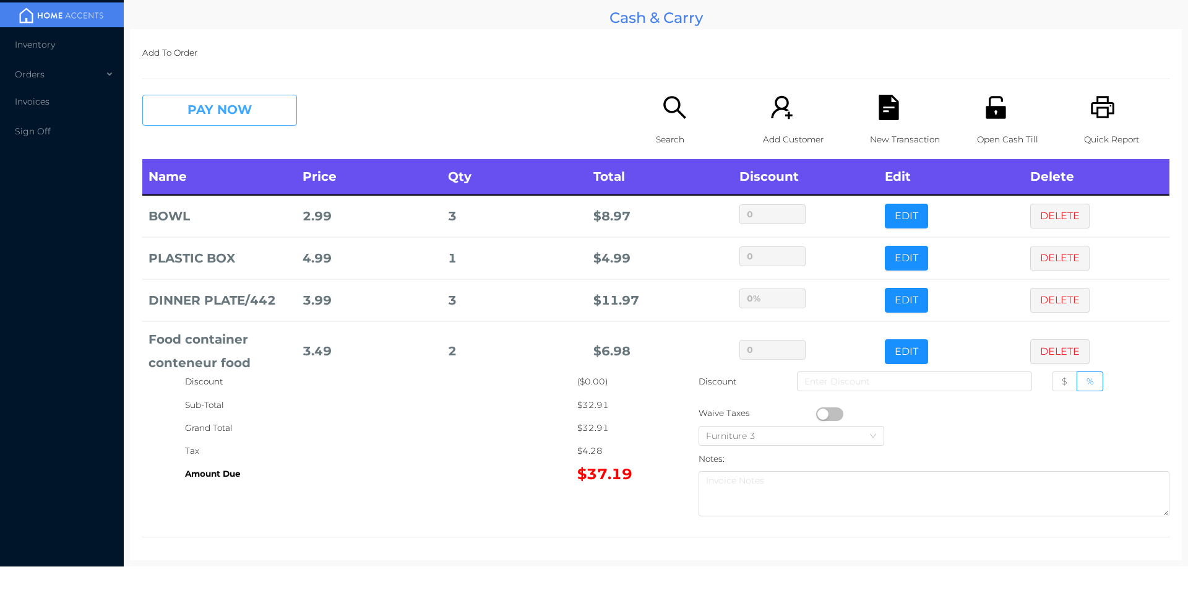
click at [238, 111] on button "PAY NOW" at bounding box center [219, 110] width 155 height 31
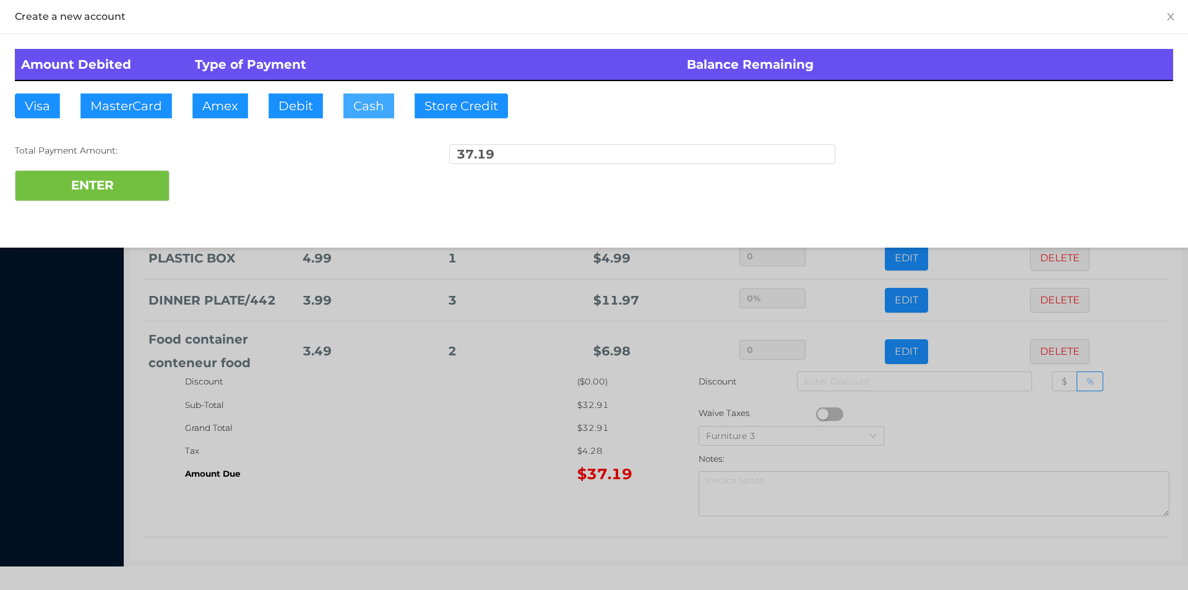
click at [364, 108] on button "Cash" at bounding box center [368, 105] width 51 height 25
type input "40"
click at [151, 193] on button "ENTER" at bounding box center [92, 185] width 155 height 31
type input "0"
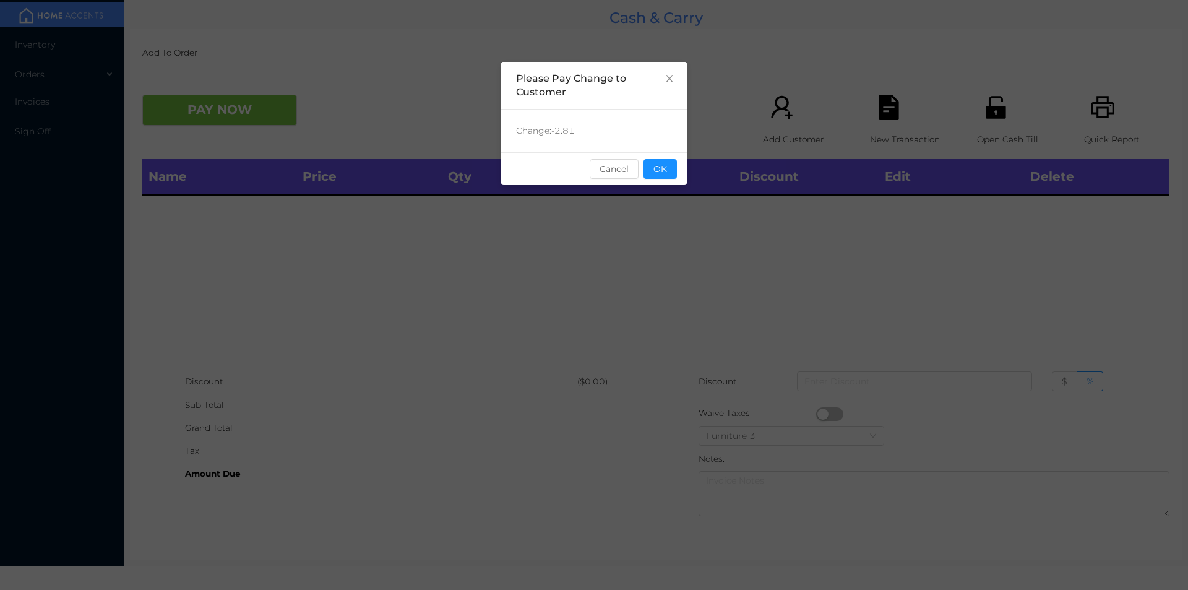
click at [638, 191] on div "sentinelStart Please Pay Change to Customer Change: -2.81 Cancel OK sentinelEnd" at bounding box center [594, 185] width 186 height 247
click at [667, 166] on button "OK" at bounding box center [659, 169] width 33 height 20
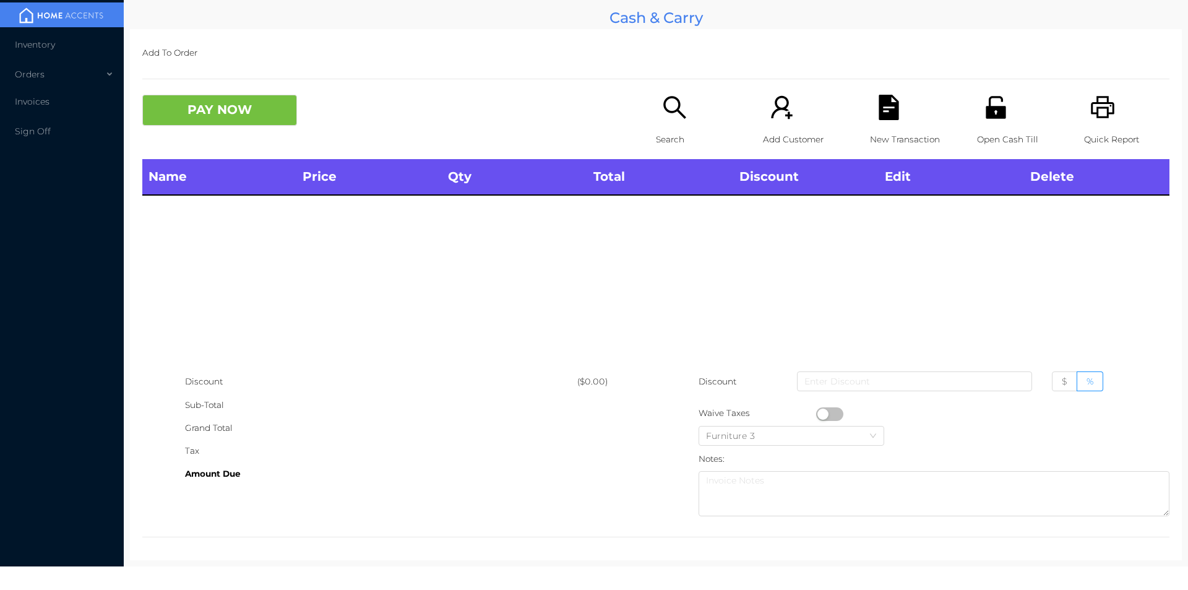
click at [683, 115] on div "Search" at bounding box center [698, 127] width 85 height 64
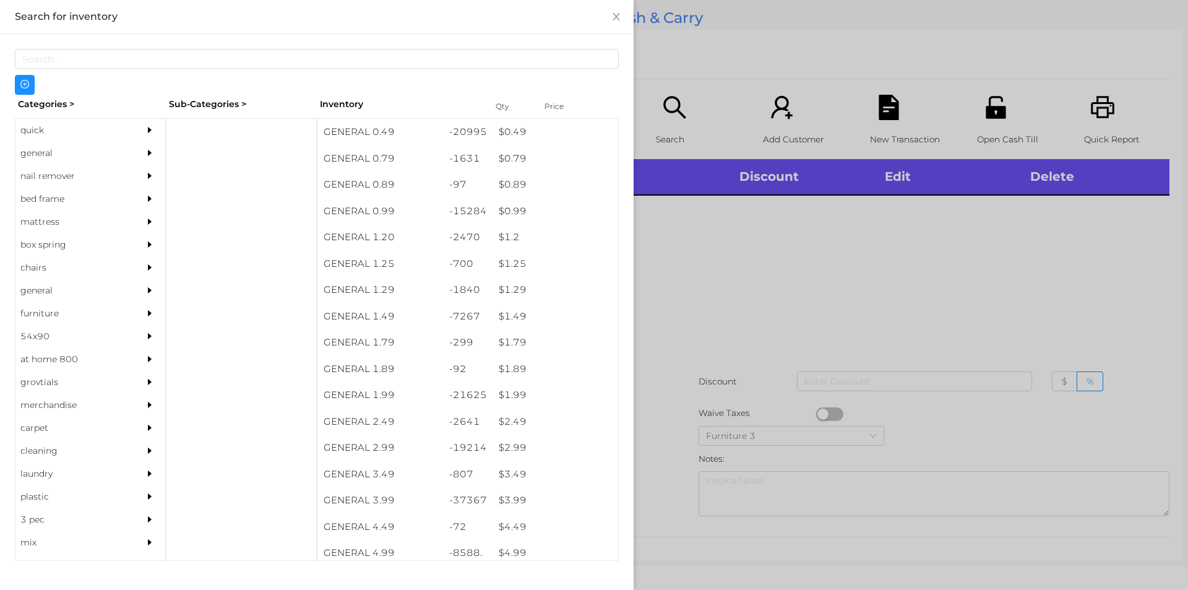
click at [57, 124] on div "quick" at bounding box center [71, 130] width 113 height 23
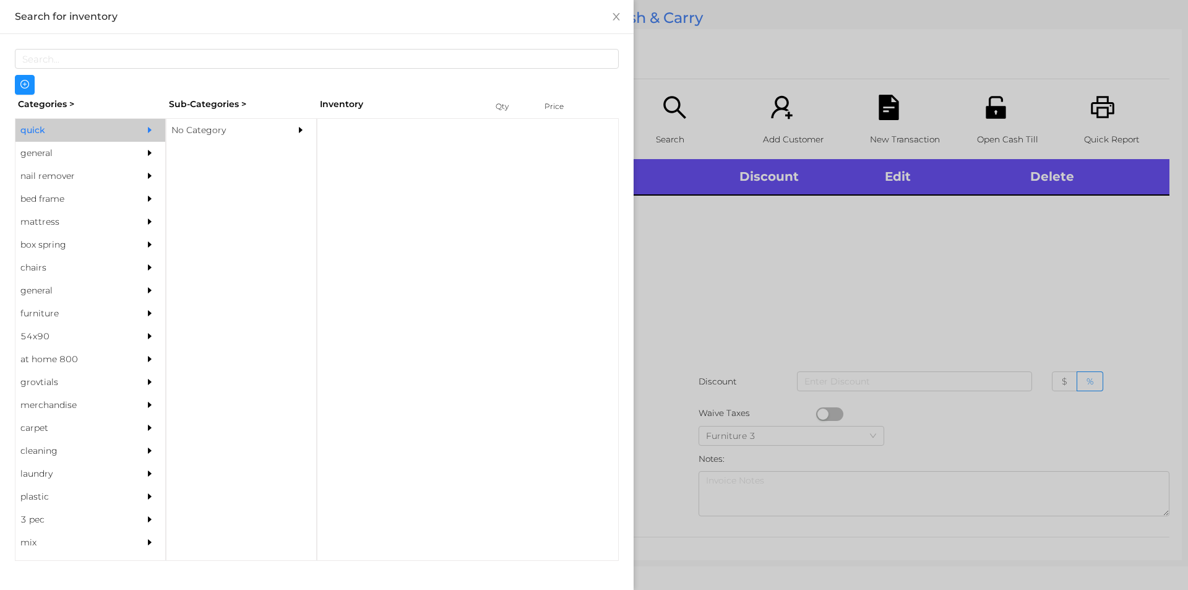
click at [225, 124] on div "No Category" at bounding box center [222, 130] width 113 height 23
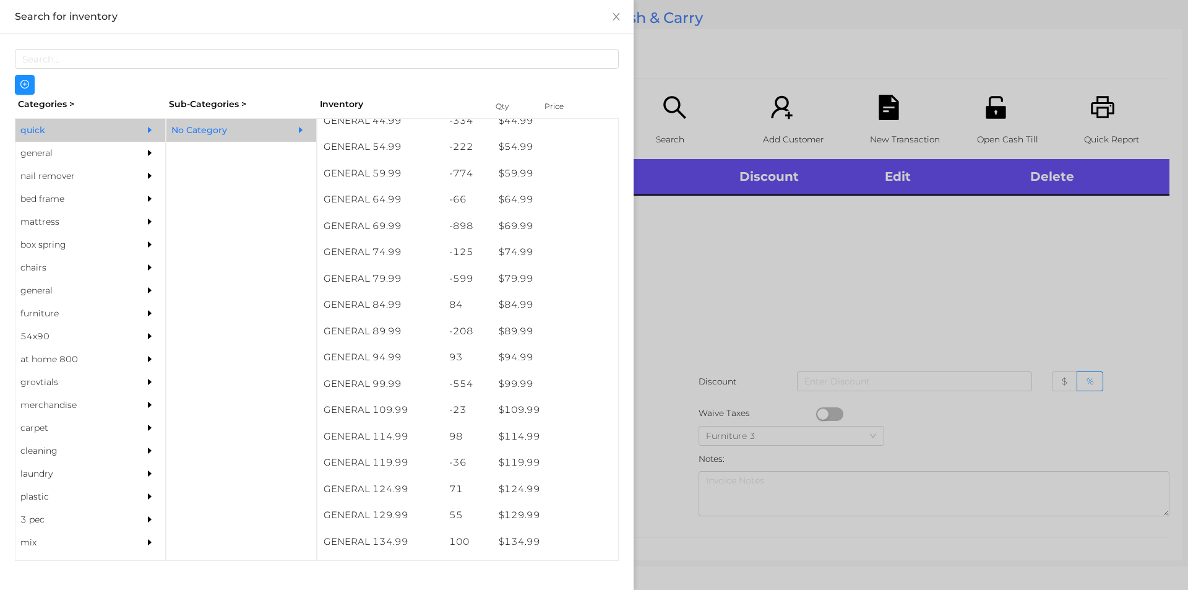
scroll to position [775, 0]
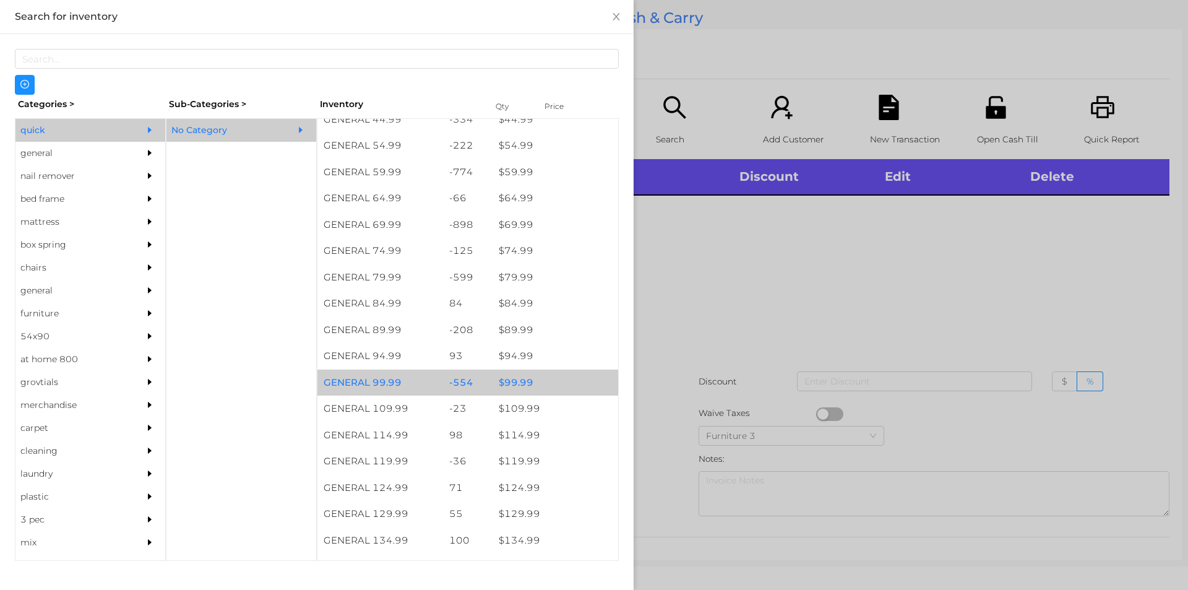
click at [531, 383] on div "$ 99.99" at bounding box center [555, 382] width 126 height 27
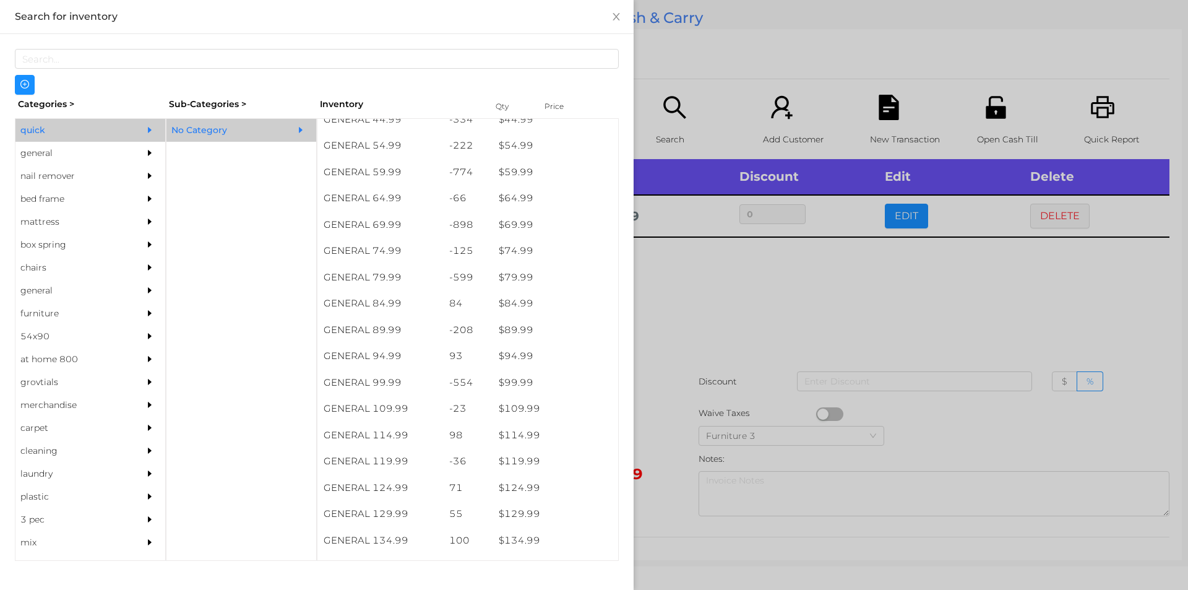
click at [689, 410] on div at bounding box center [594, 295] width 1188 height 590
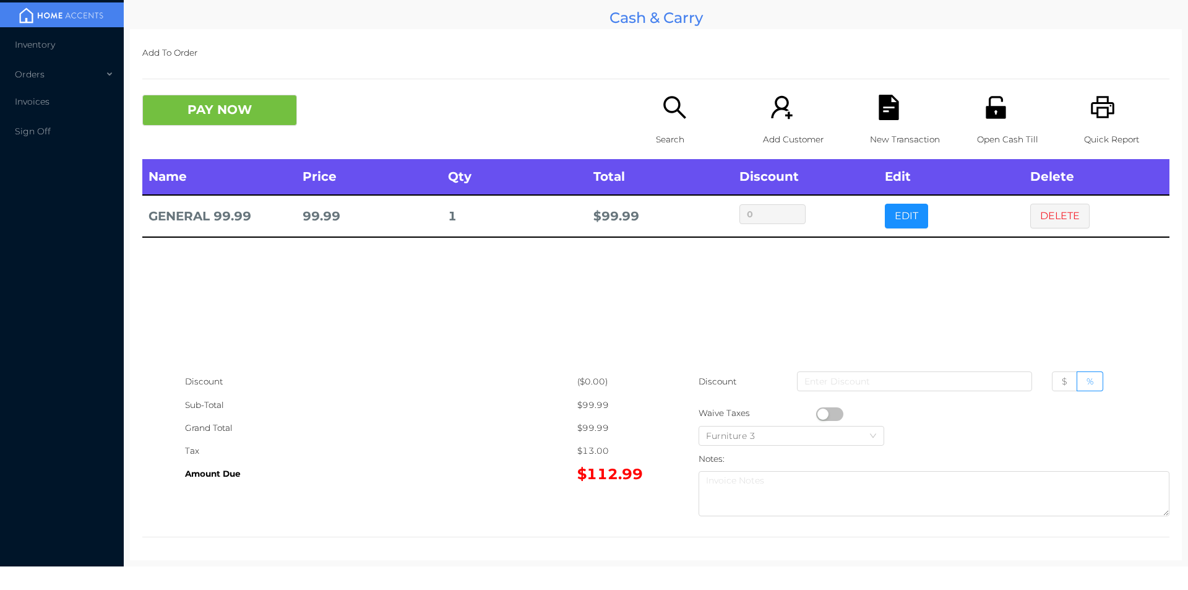
click at [958, 311] on div "Name Price Qty Total Discount Edit Delete GENERAL 99.99 99.99 1 $ 99.99 0 EDIT …" at bounding box center [655, 264] width 1027 height 211
click at [901, 285] on div "Name Price Qty Total Discount Edit Delete GENERAL 99.99 99.99 1 $ 99.99 0 EDIT …" at bounding box center [655, 264] width 1027 height 211
click at [878, 113] on icon "icon: file-text" at bounding box center [888, 107] width 20 height 25
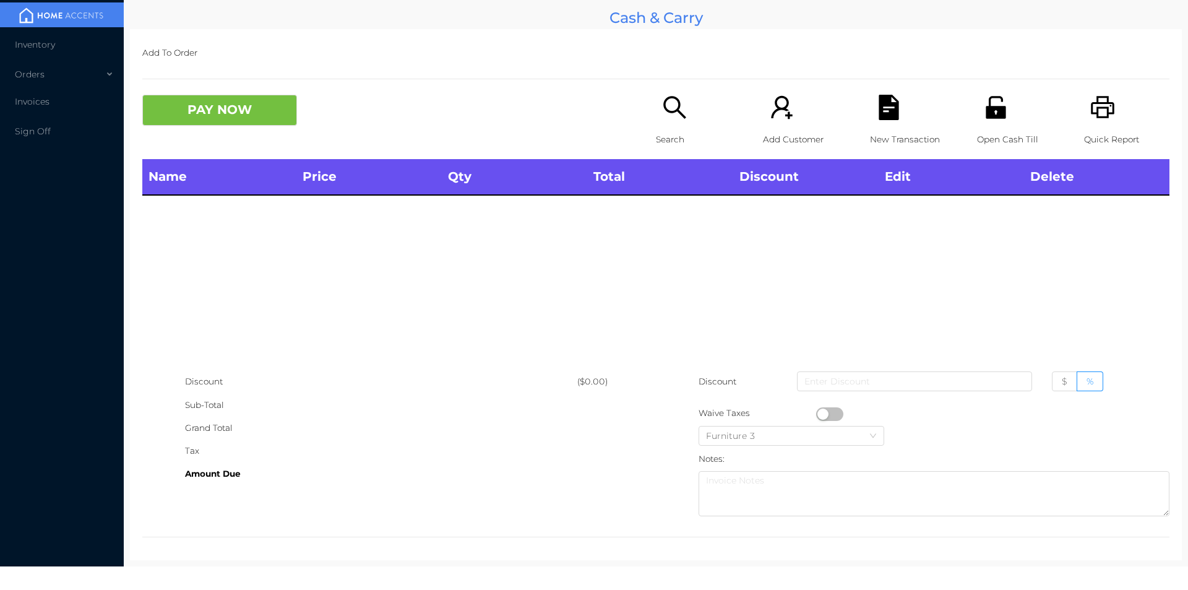
click at [663, 110] on icon "icon: search" at bounding box center [674, 107] width 22 height 22
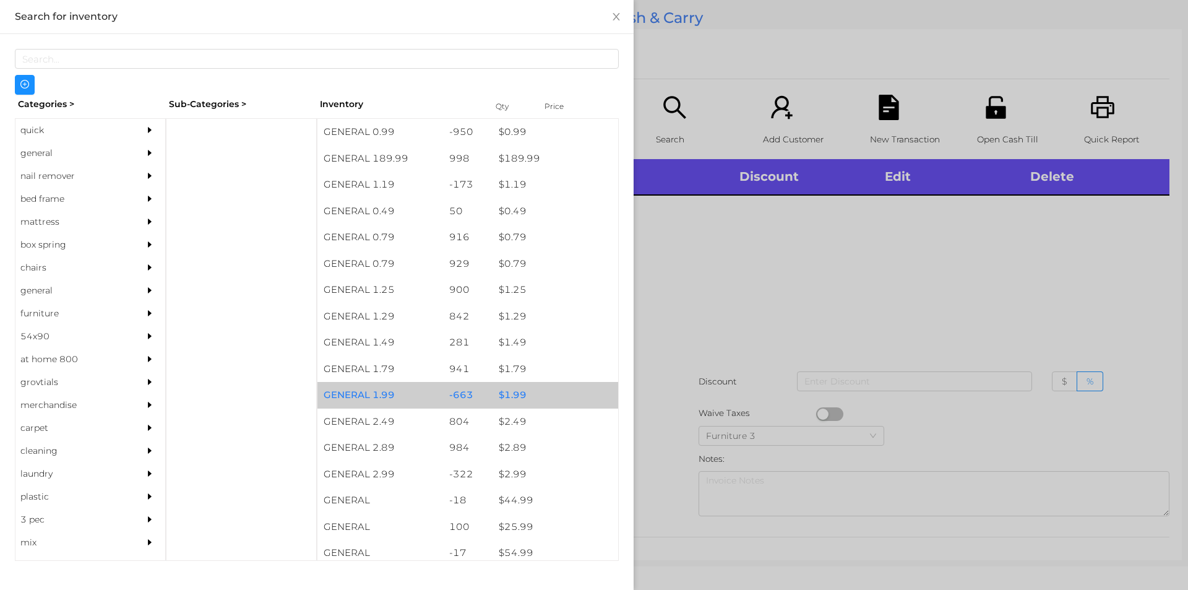
click at [534, 396] on div "$ 1.99" at bounding box center [555, 395] width 126 height 27
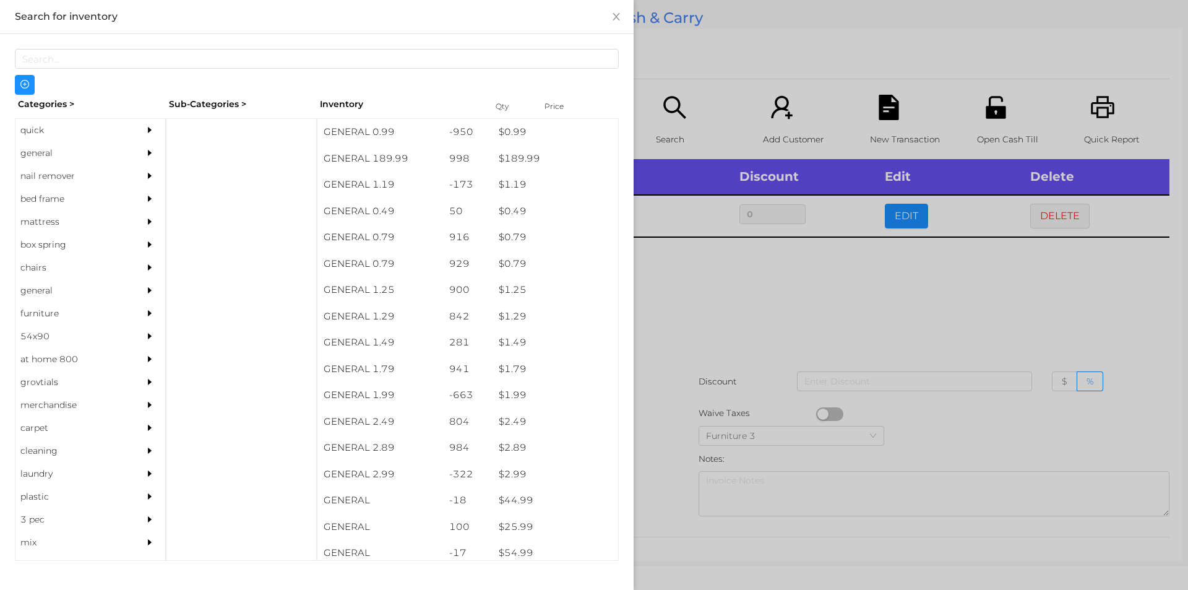
click at [681, 360] on div at bounding box center [594, 295] width 1188 height 590
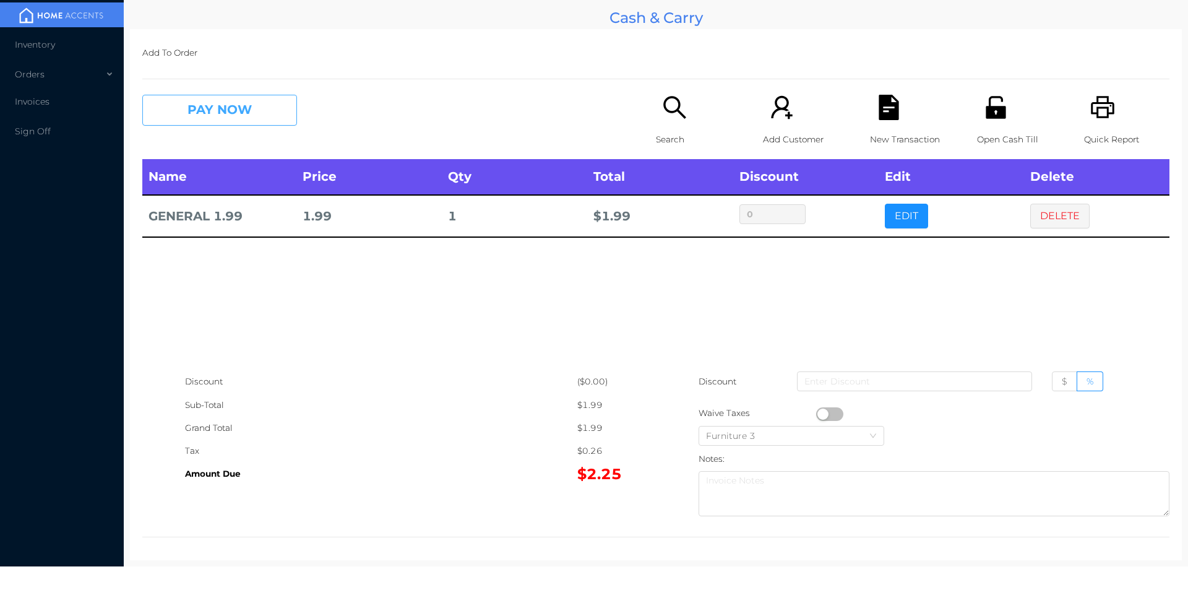
click at [249, 115] on button "PAY NOW" at bounding box center [219, 110] width 155 height 31
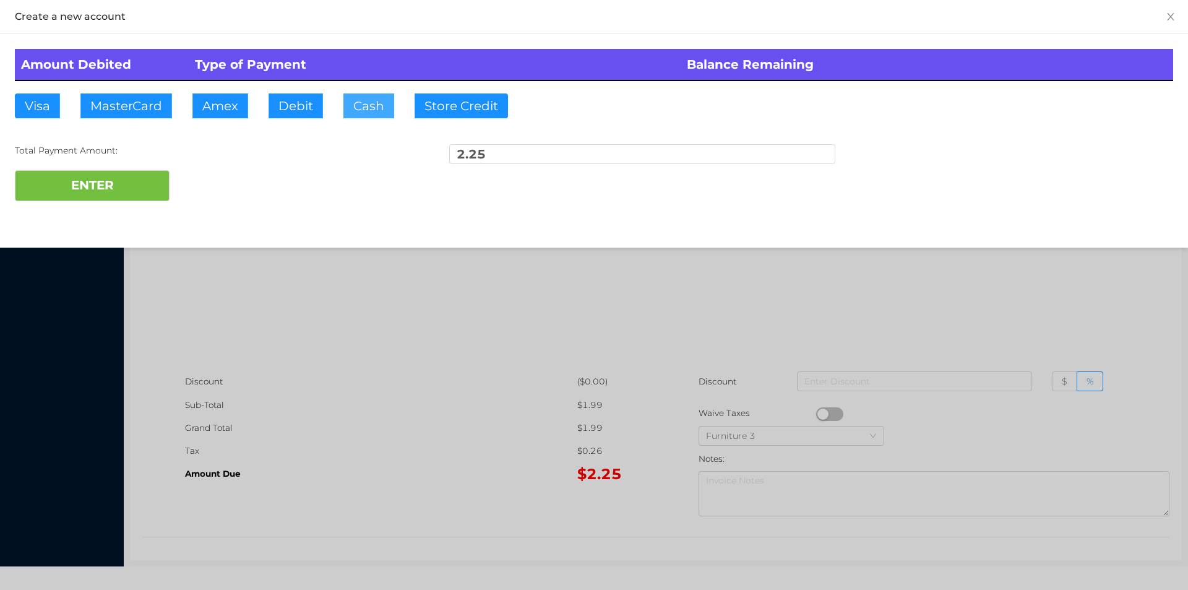
click at [359, 102] on button "Cash" at bounding box center [368, 105] width 51 height 25
type input "5"
click at [74, 193] on button "ENTER" at bounding box center [92, 185] width 155 height 31
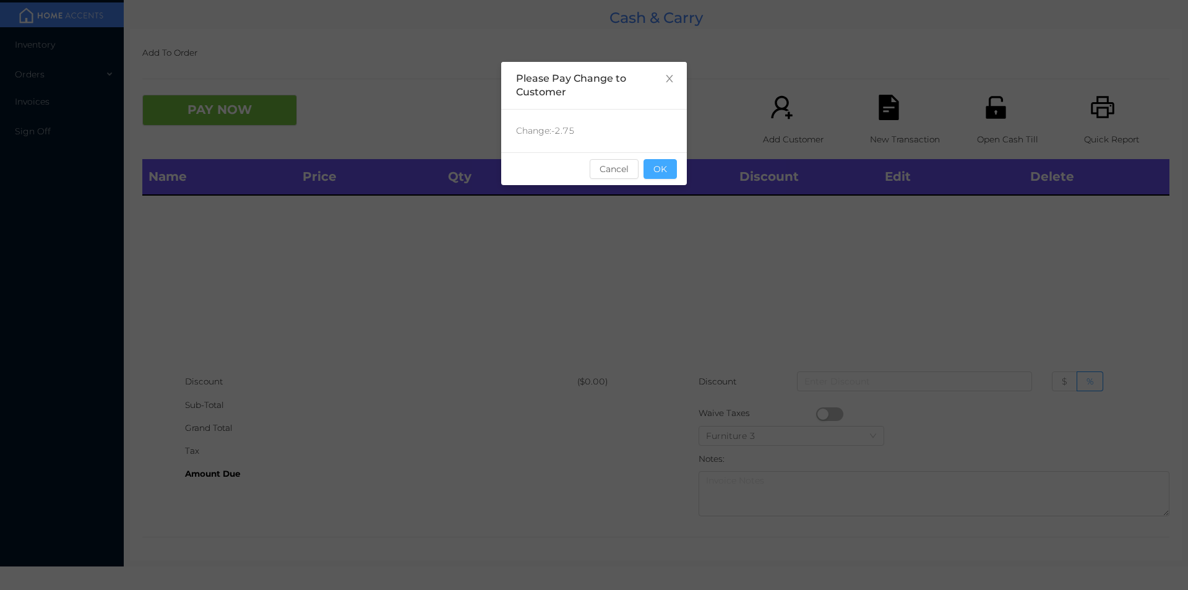
click at [668, 160] on button "OK" at bounding box center [659, 169] width 33 height 20
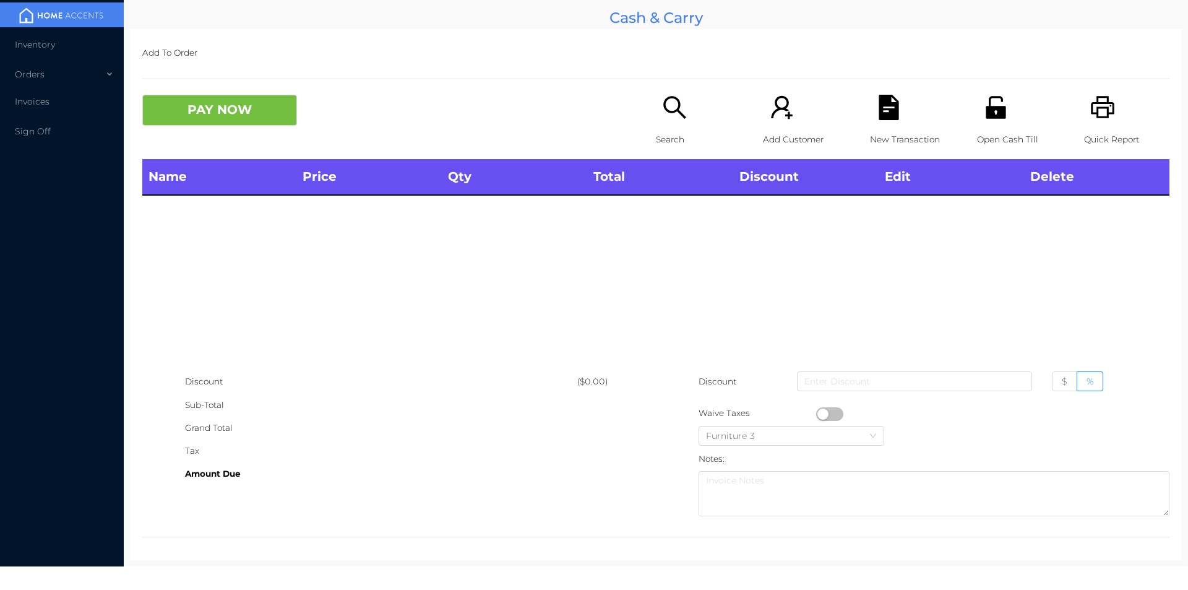
click at [680, 121] on div "Search" at bounding box center [698, 127] width 85 height 64
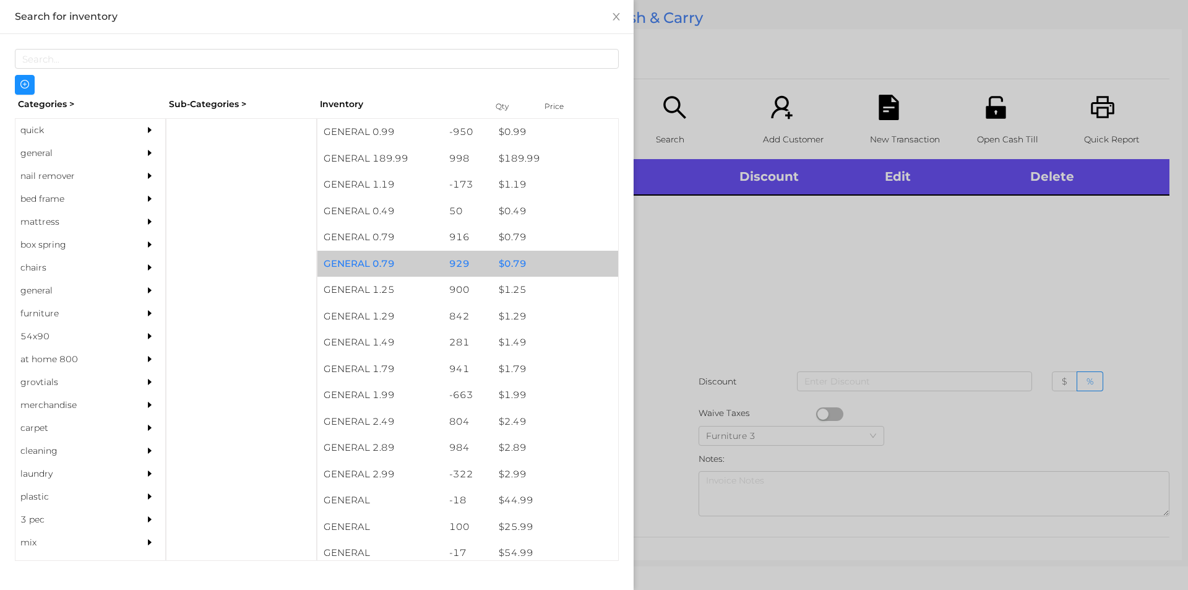
click at [518, 270] on div "$ 0.79" at bounding box center [555, 264] width 126 height 27
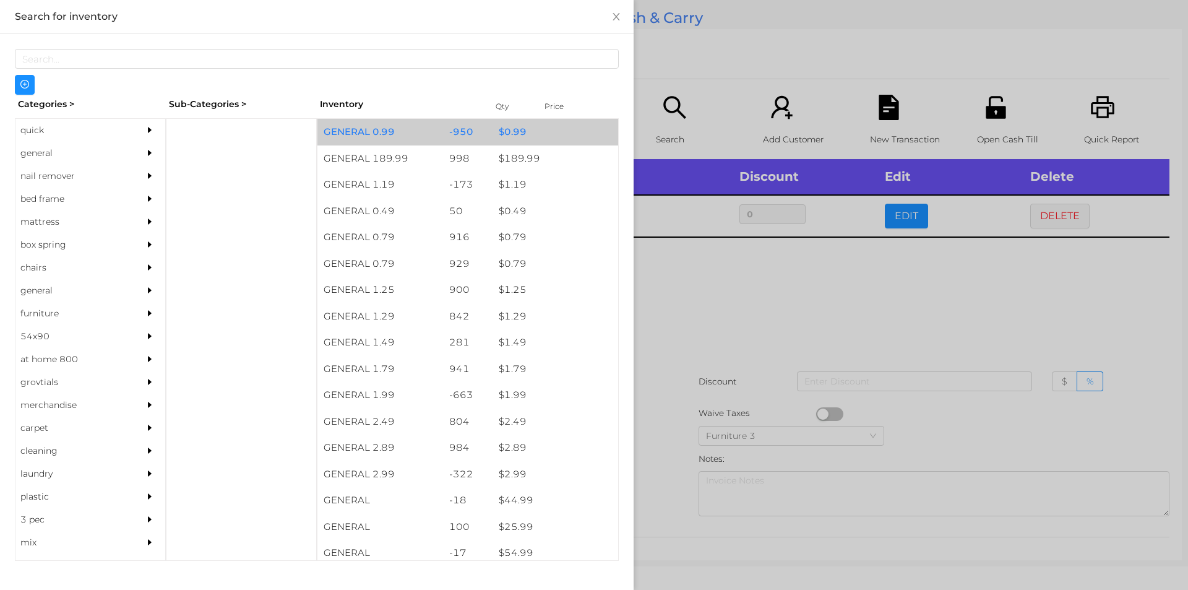
click at [492, 130] on div "$ 0.99" at bounding box center [555, 132] width 126 height 27
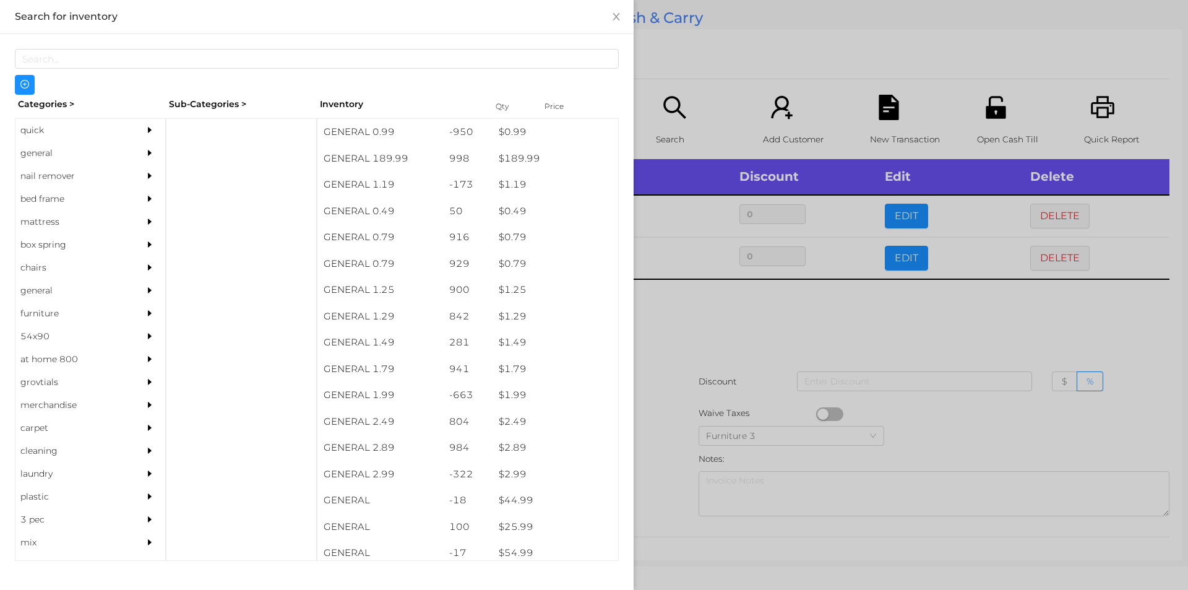
click at [698, 340] on div at bounding box center [594, 295] width 1188 height 590
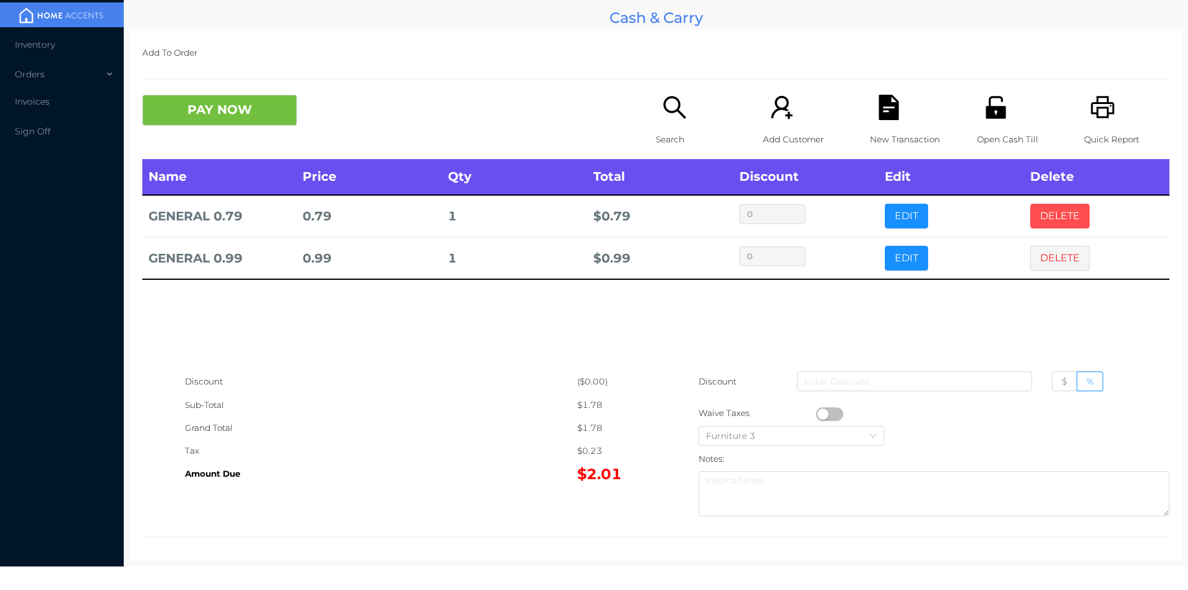
click at [1049, 208] on button "DELETE" at bounding box center [1059, 216] width 59 height 25
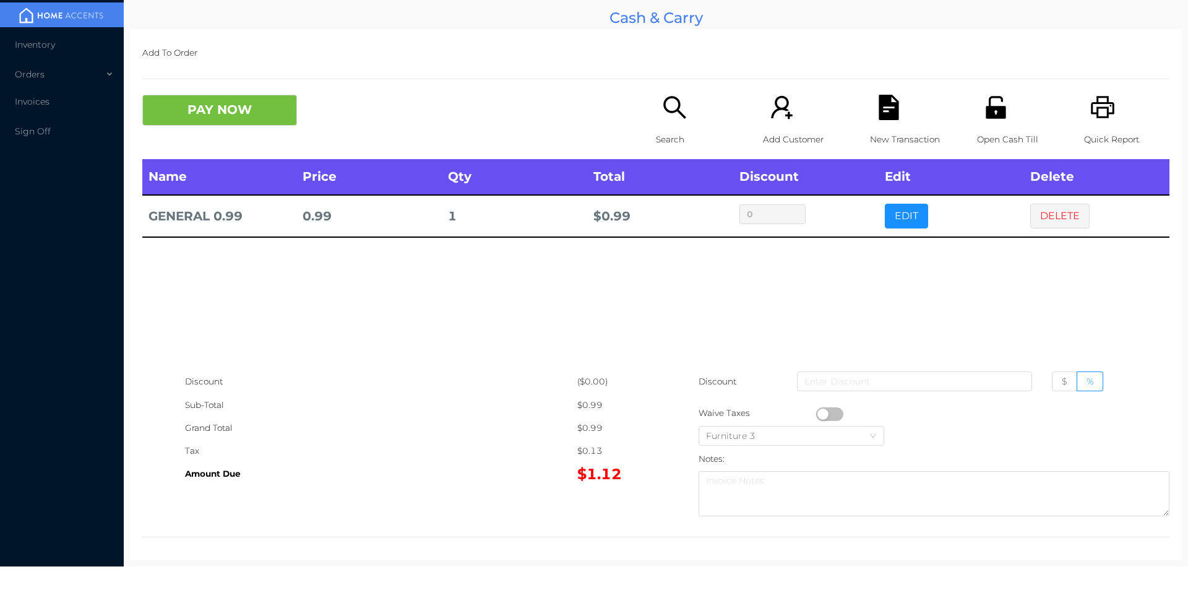
click at [822, 413] on button "button" at bounding box center [829, 414] width 27 height 14
click at [252, 104] on button "PAY NOW" at bounding box center [219, 110] width 155 height 31
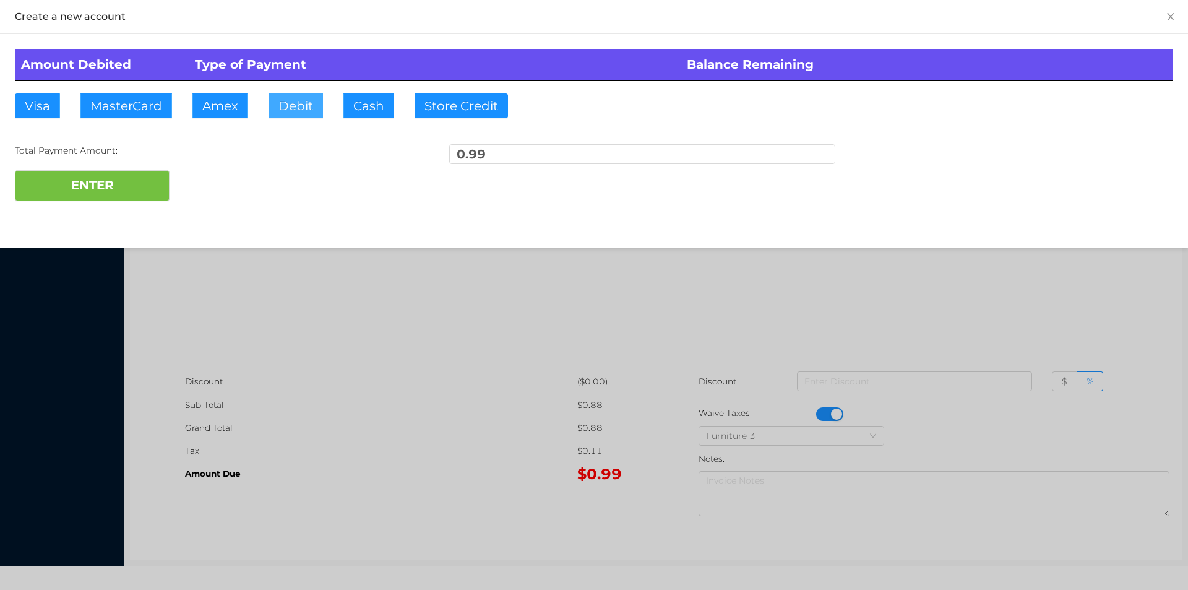
click at [294, 111] on button "Debit" at bounding box center [295, 105] width 54 height 25
click at [153, 173] on button "ENTER" at bounding box center [92, 185] width 155 height 31
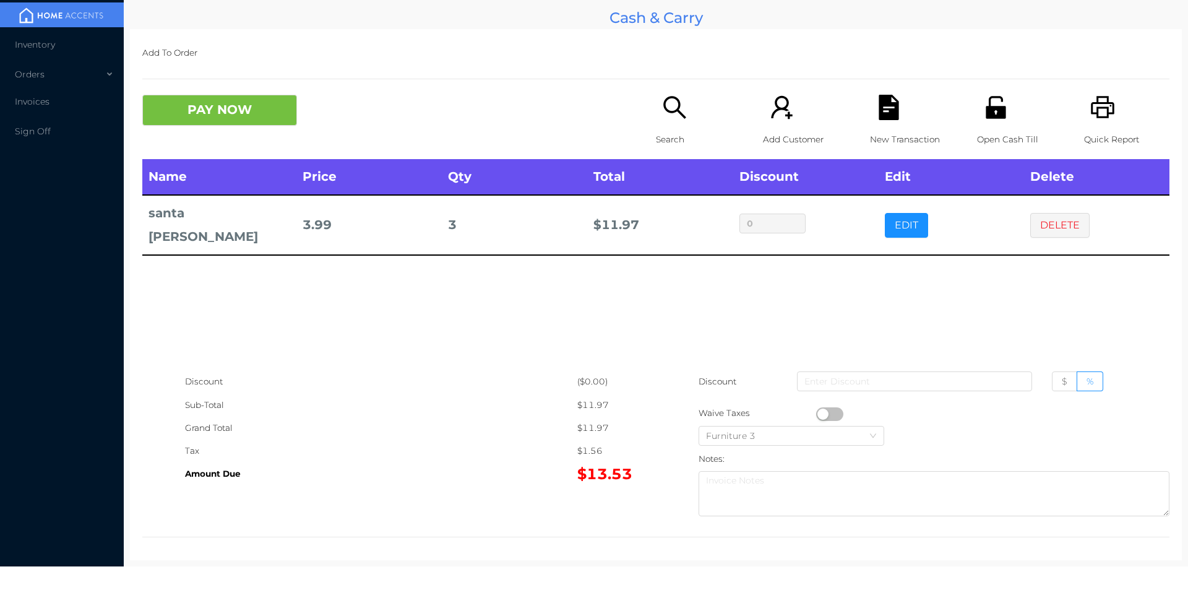
click at [865, 312] on div "Name Price Qty Total Discount Edit Delete santa clara 3.99 3 $ 11.97 0 EDIT DEL…" at bounding box center [655, 264] width 1027 height 211
click at [877, 121] on div "New Transaction" at bounding box center [912, 127] width 85 height 64
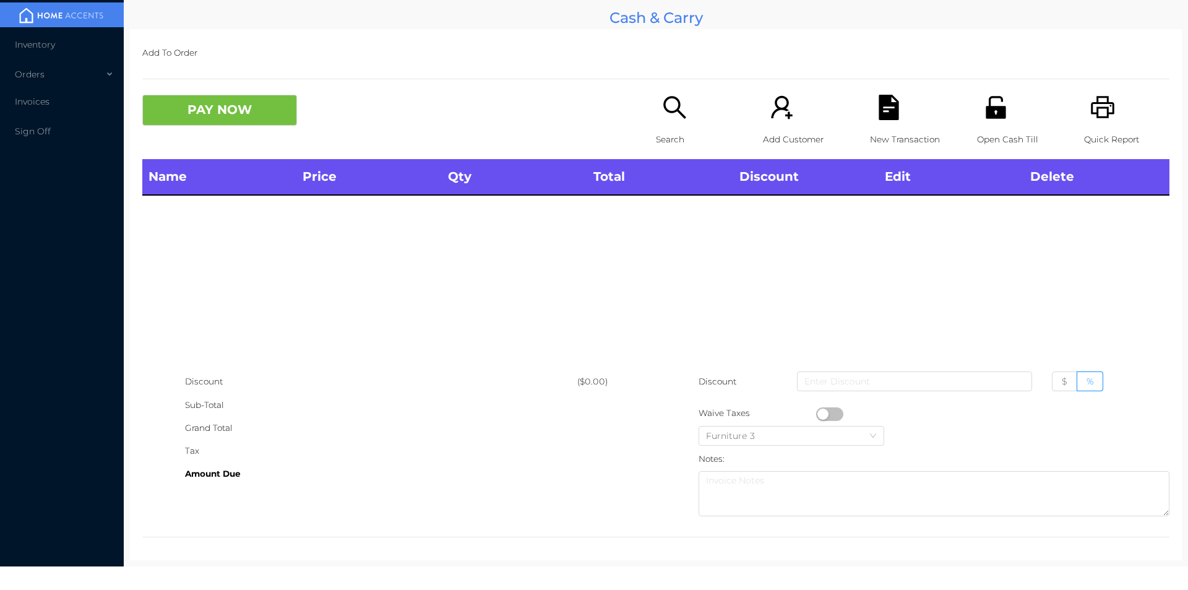
click at [1011, 137] on p "Open Cash Till" at bounding box center [1019, 139] width 85 height 23
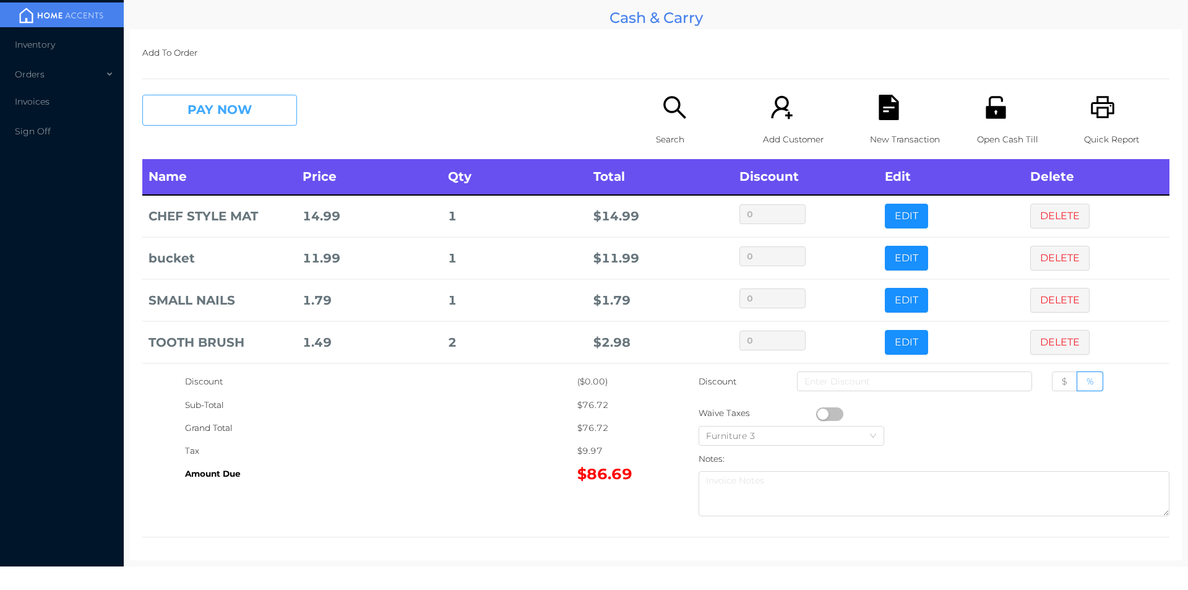
click at [252, 97] on button "PAY NOW" at bounding box center [219, 110] width 155 height 31
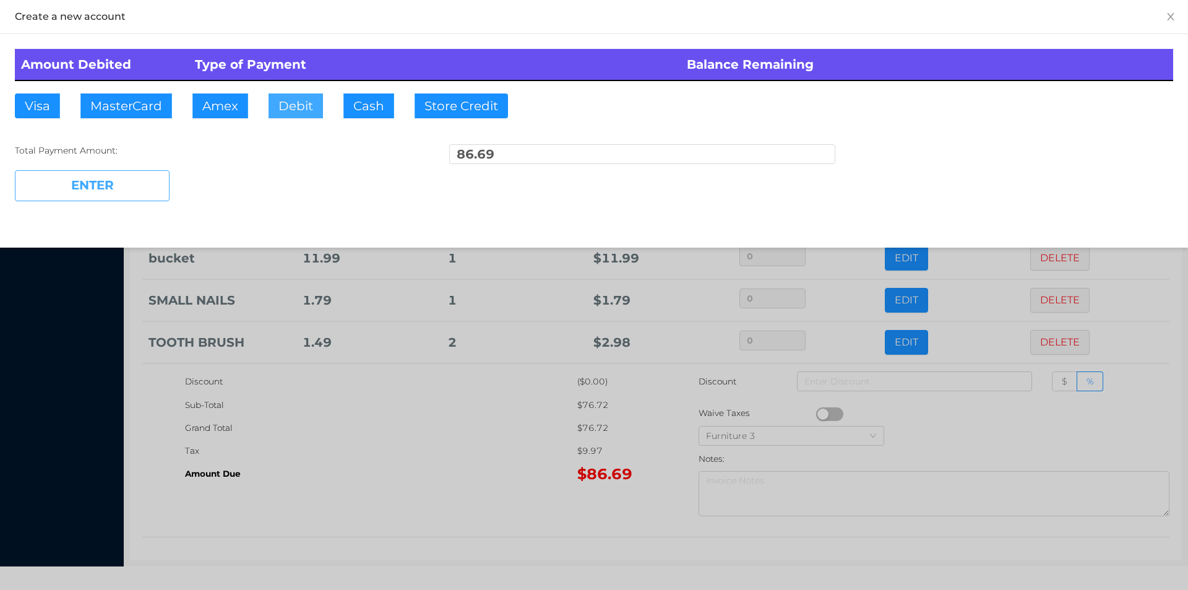
click at [307, 110] on button "Debit" at bounding box center [295, 105] width 54 height 25
click at [137, 174] on button "ENTER" at bounding box center [92, 185] width 155 height 31
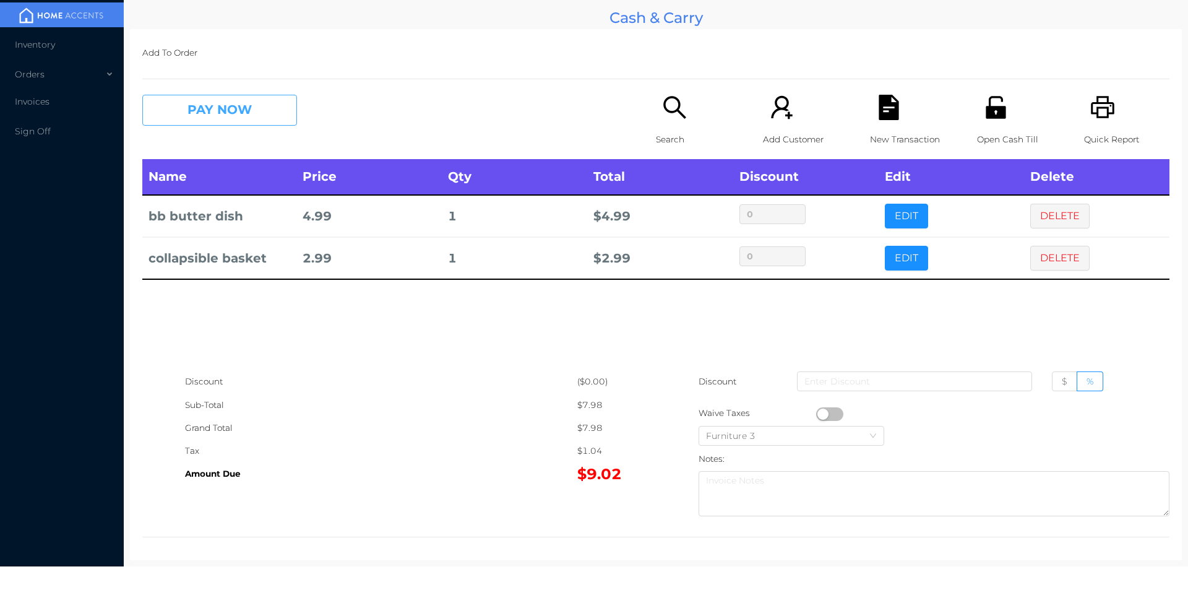
click at [243, 112] on button "PAY NOW" at bounding box center [219, 110] width 155 height 31
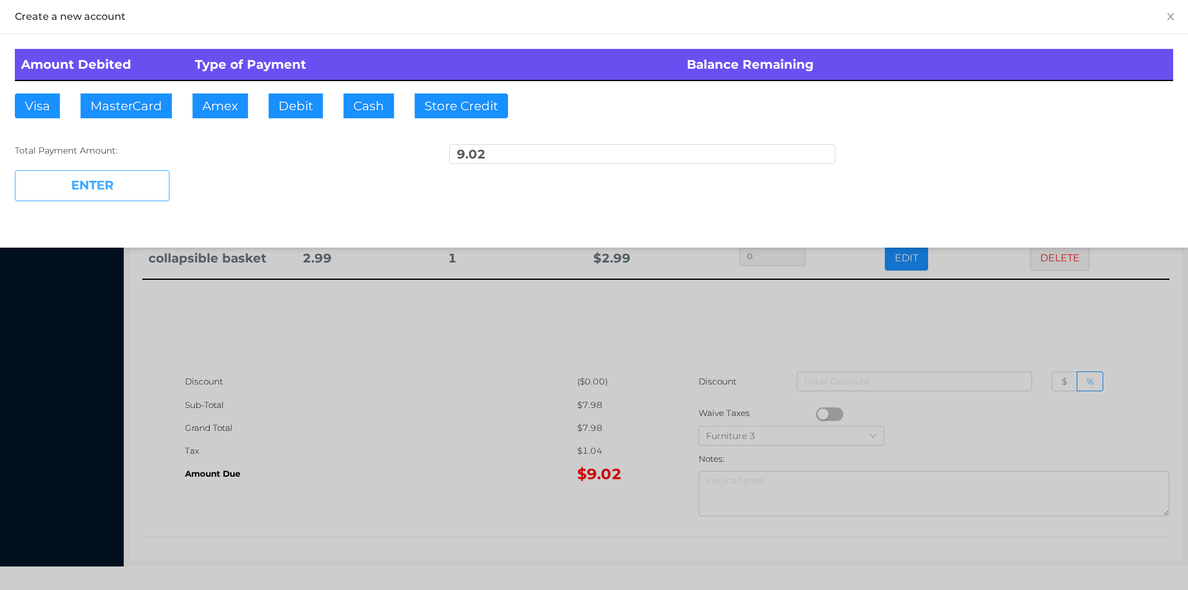
click at [121, 175] on button "ENTER" at bounding box center [92, 185] width 155 height 31
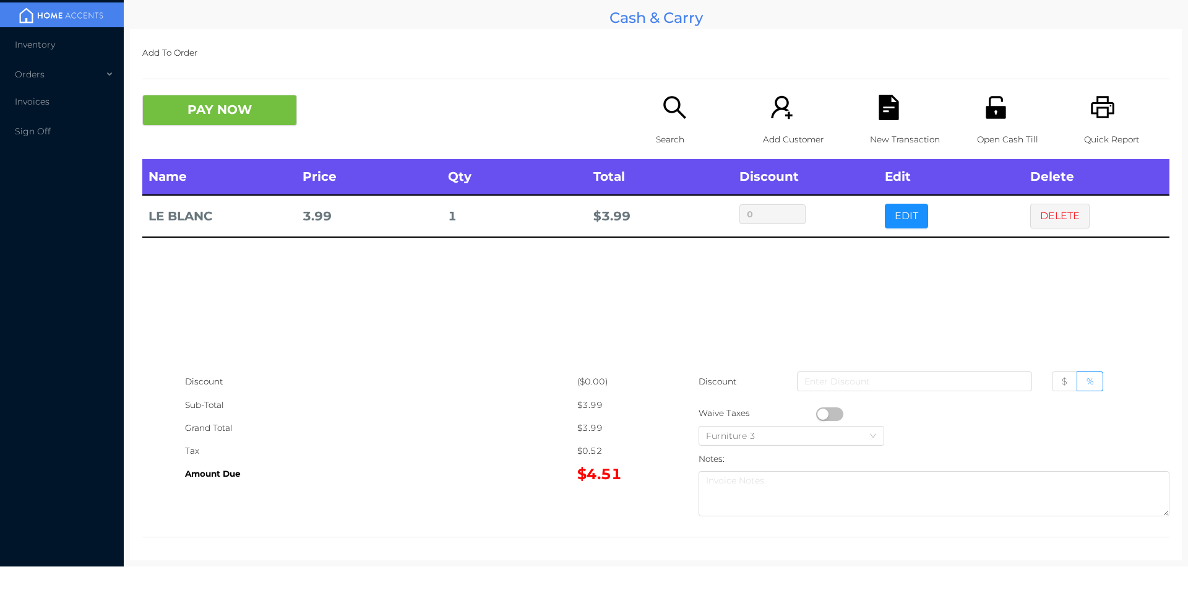
click at [666, 138] on p "Search" at bounding box center [698, 139] width 85 height 23
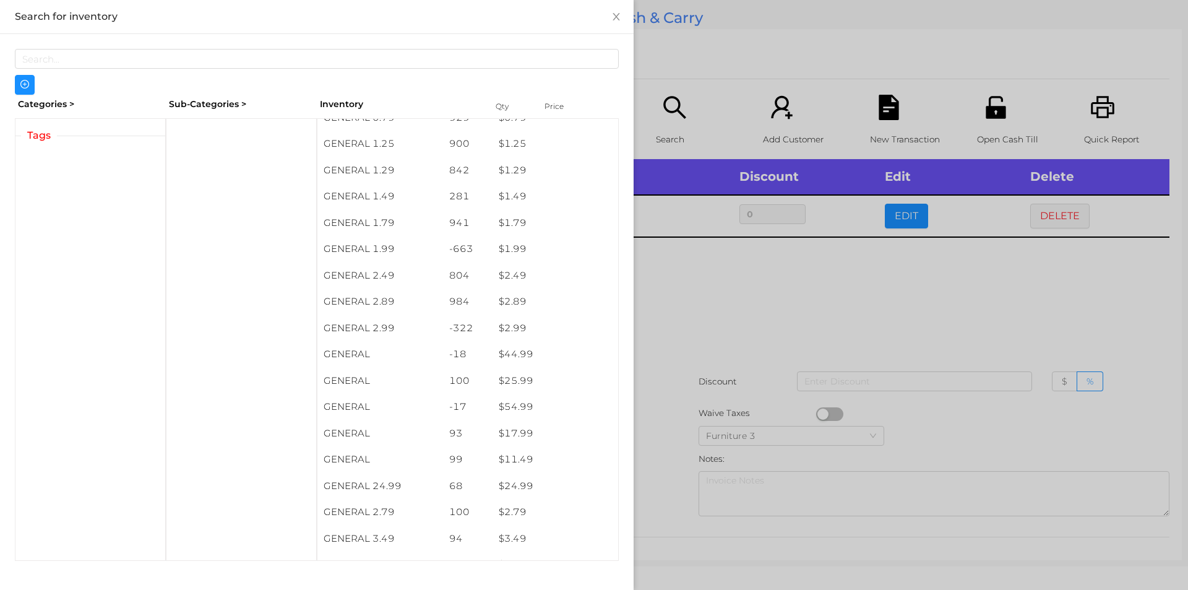
scroll to position [146, 0]
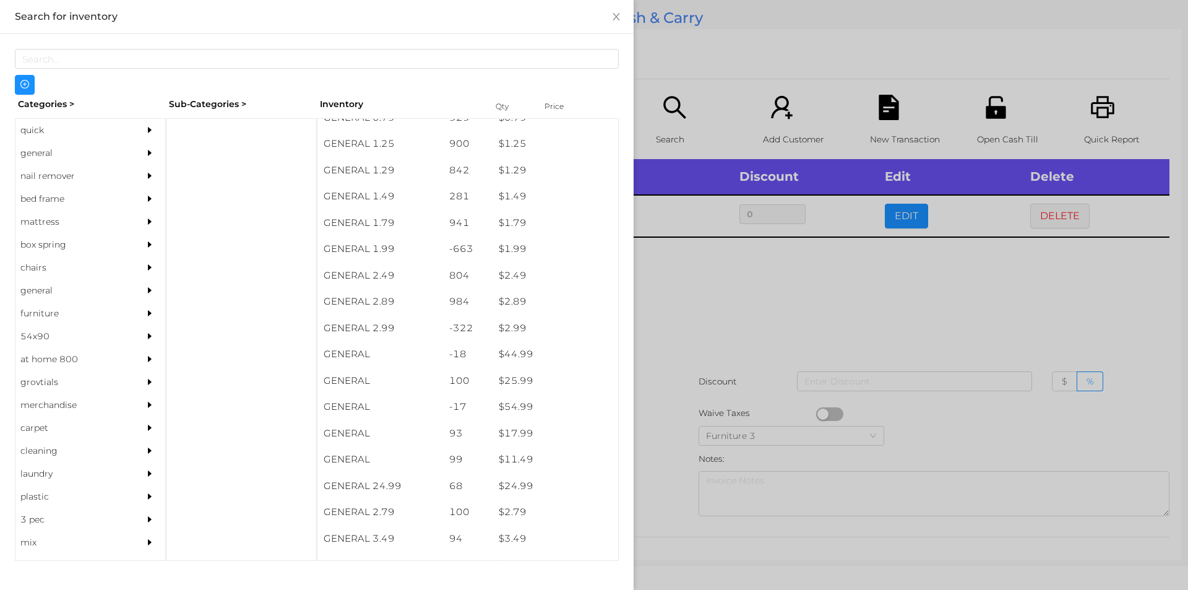
click at [44, 155] on div "general" at bounding box center [71, 153] width 113 height 23
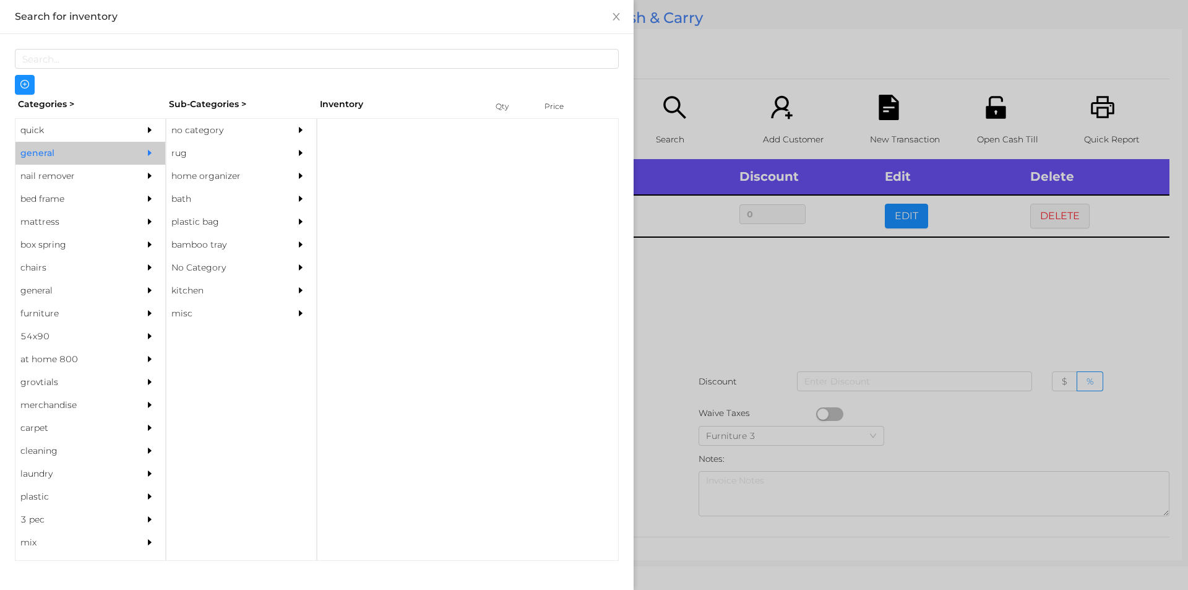
click at [191, 129] on div "no category" at bounding box center [222, 130] width 113 height 23
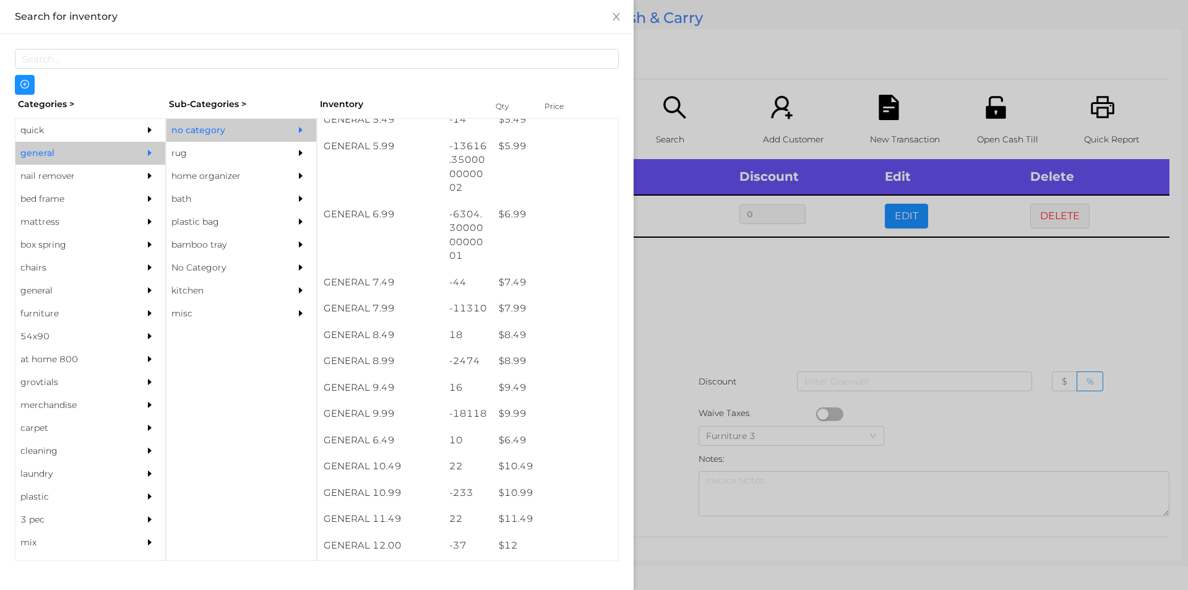
scroll to position [488, 0]
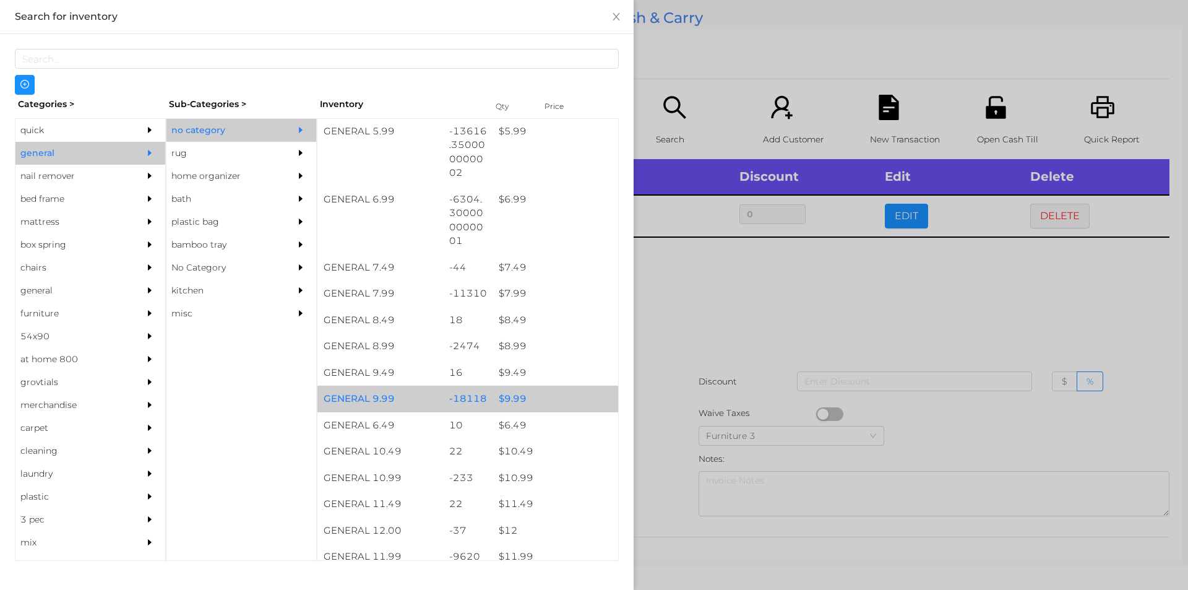
click at [537, 398] on div "$ 9.99" at bounding box center [555, 398] width 126 height 27
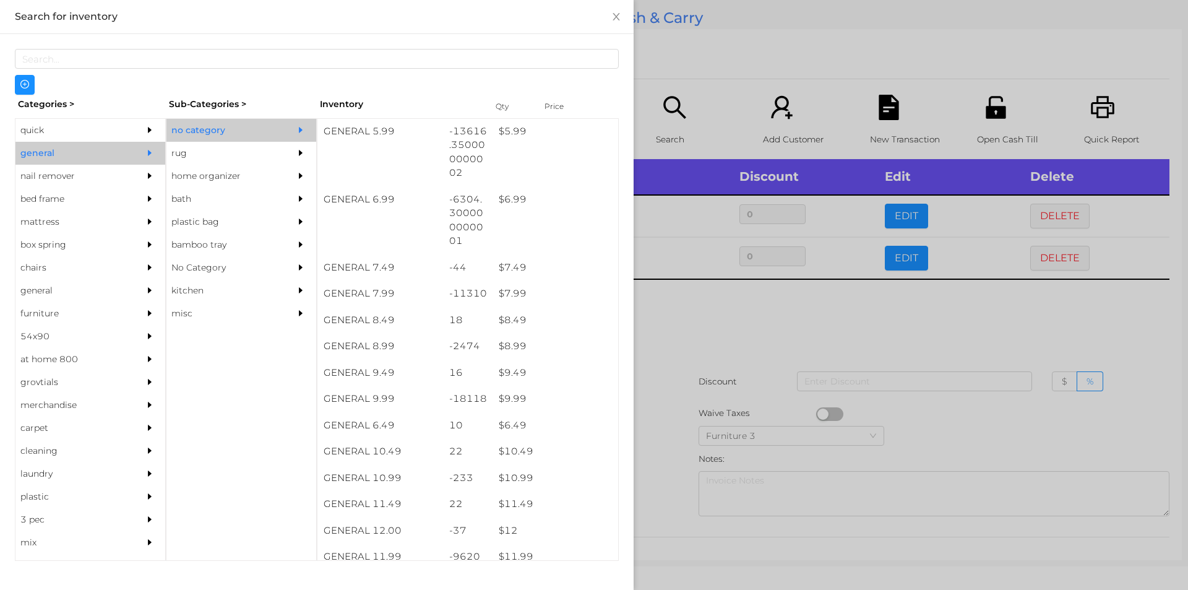
click at [710, 366] on div at bounding box center [594, 295] width 1188 height 590
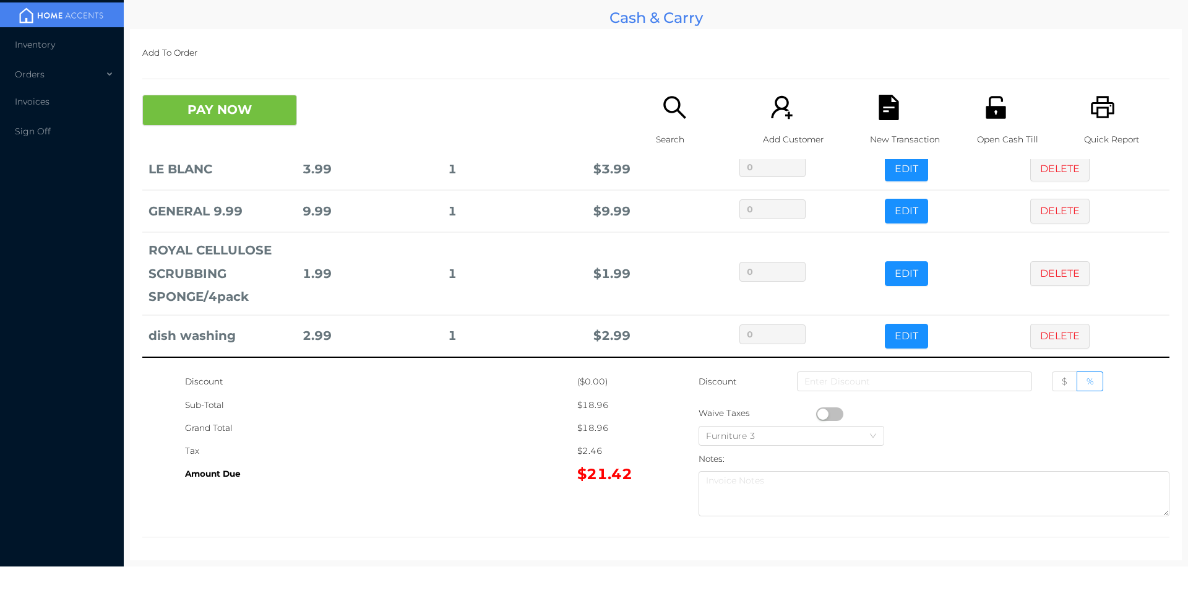
scroll to position [0, 0]
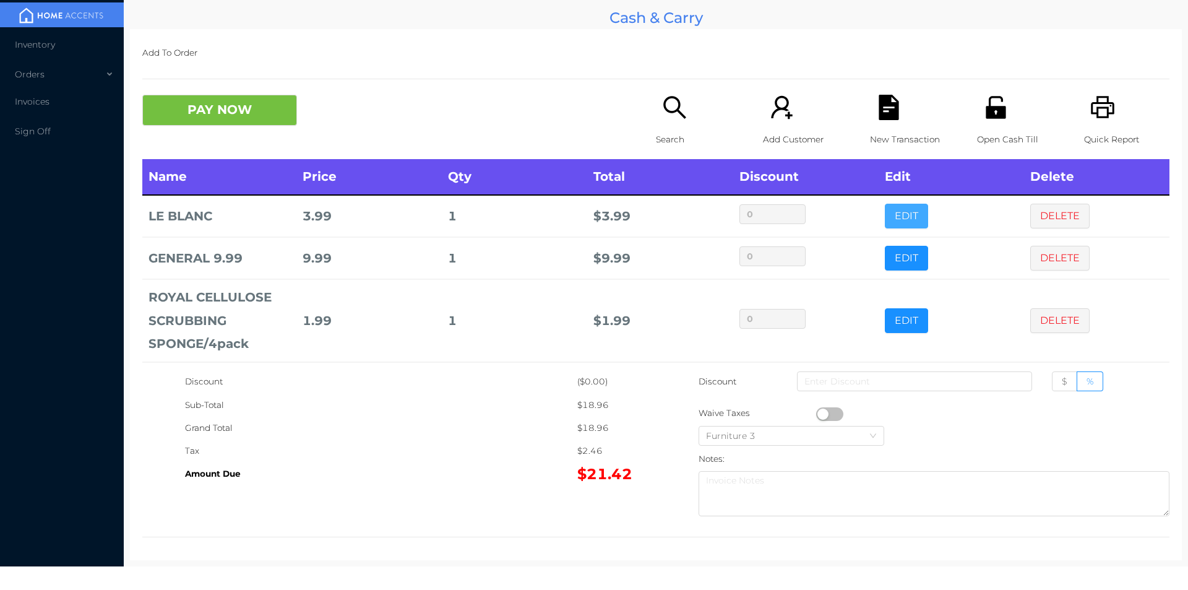
click at [892, 213] on button "EDIT" at bounding box center [906, 216] width 43 height 25
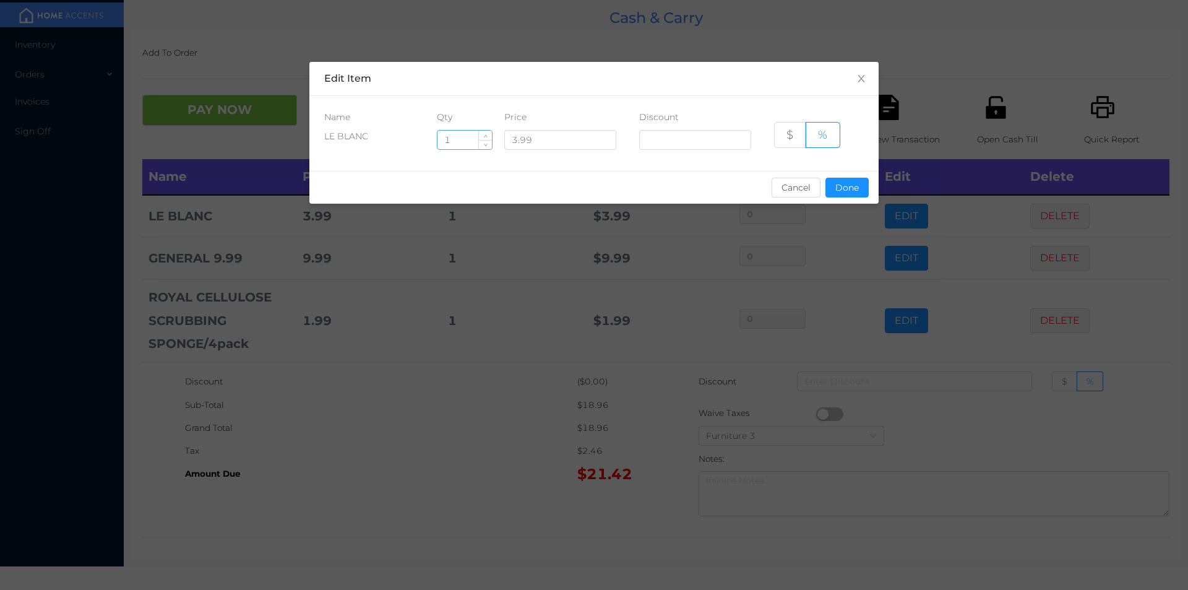
click at [456, 144] on input "1" at bounding box center [464, 140] width 54 height 19
type input "20"
click at [848, 181] on button "Done" at bounding box center [846, 188] width 43 height 20
type input "0%"
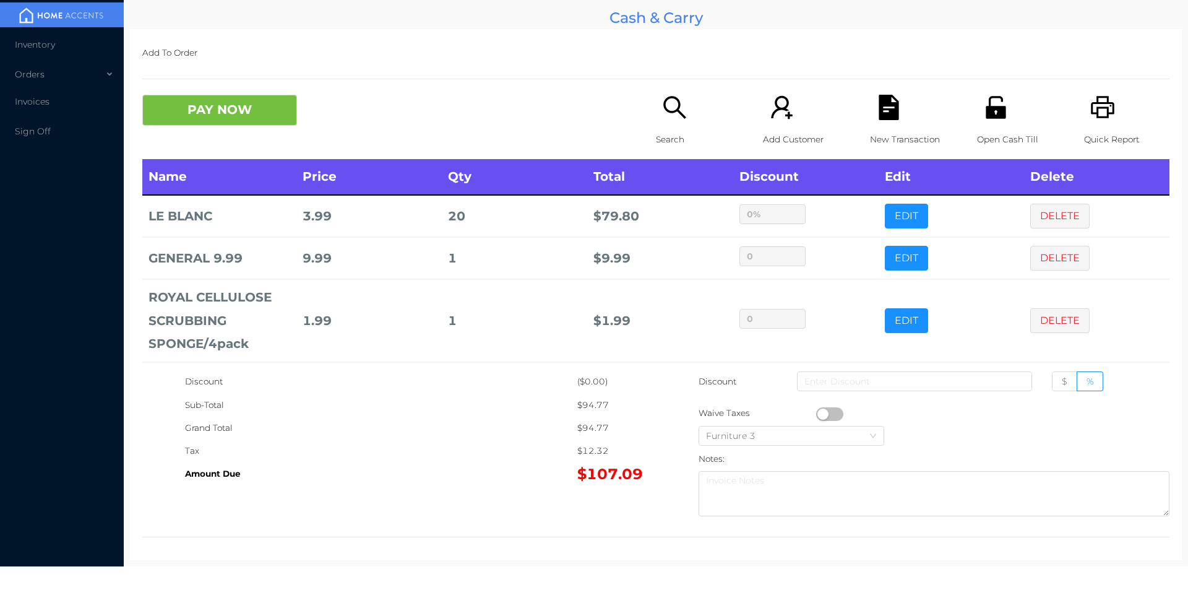
click at [666, 101] on icon "icon: search" at bounding box center [674, 107] width 25 height 25
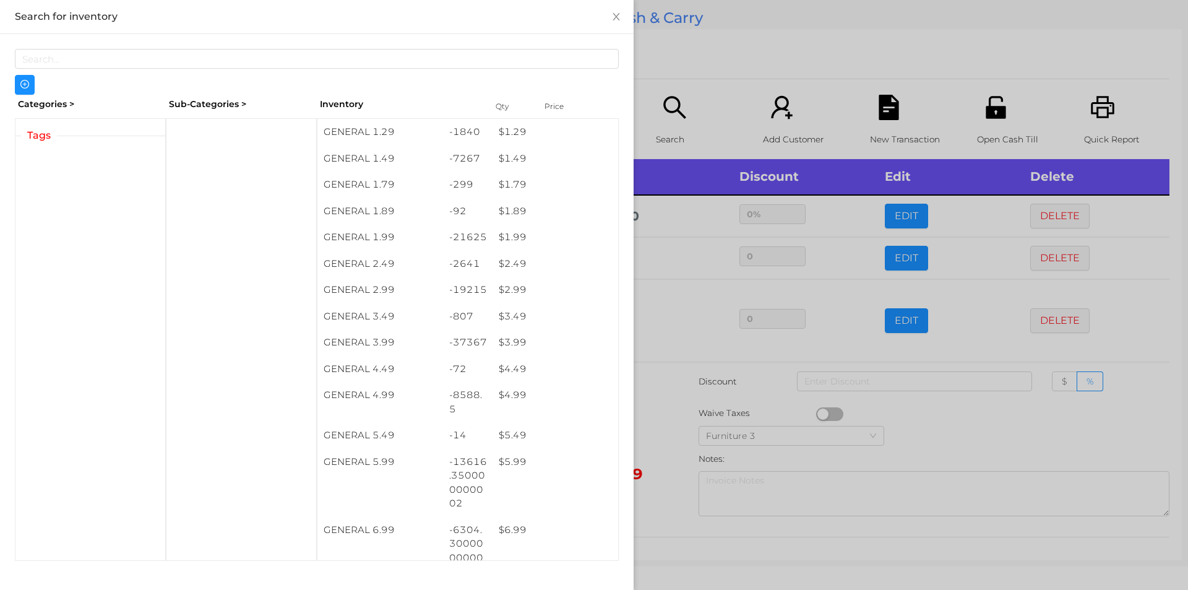
scroll to position [157, 0]
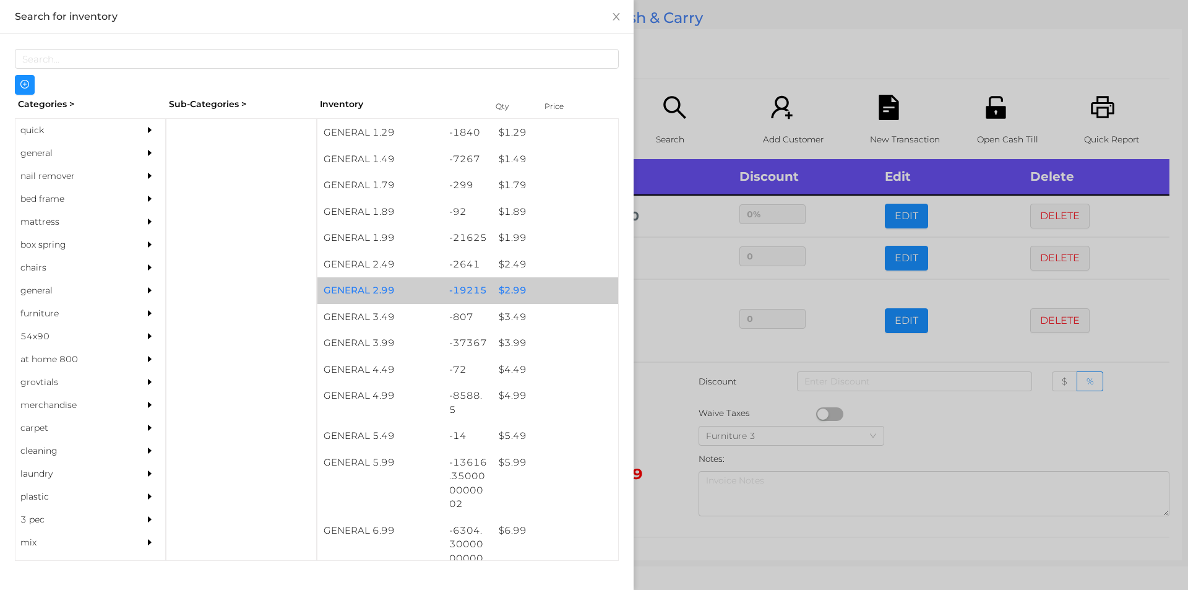
click at [532, 293] on div "$ 2.99" at bounding box center [555, 290] width 126 height 27
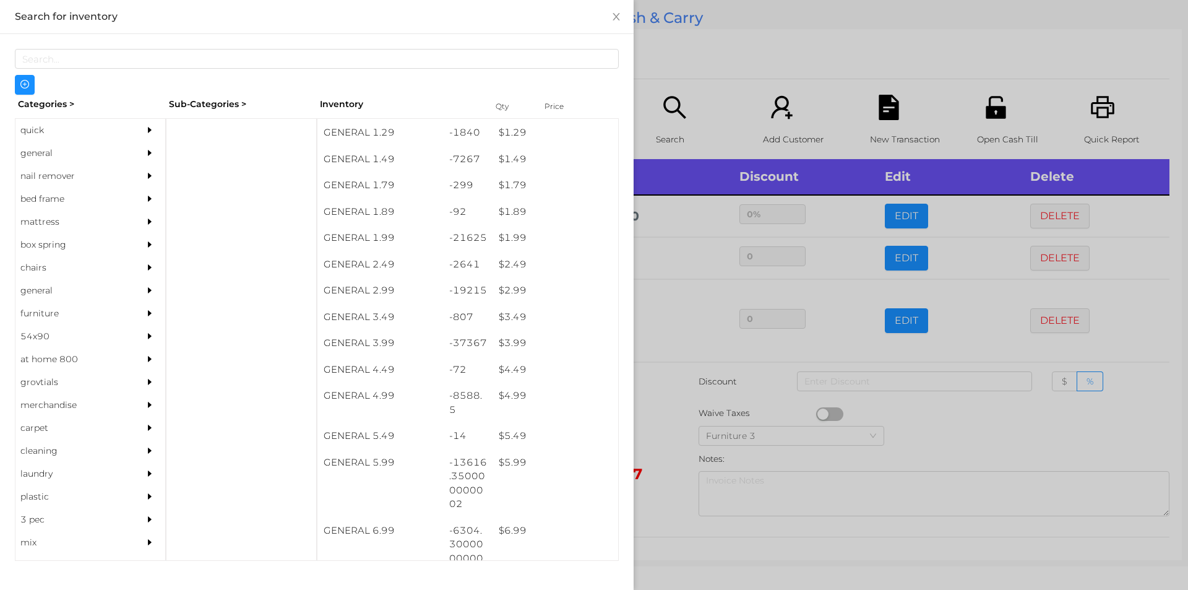
click at [669, 65] on div at bounding box center [594, 295] width 1188 height 590
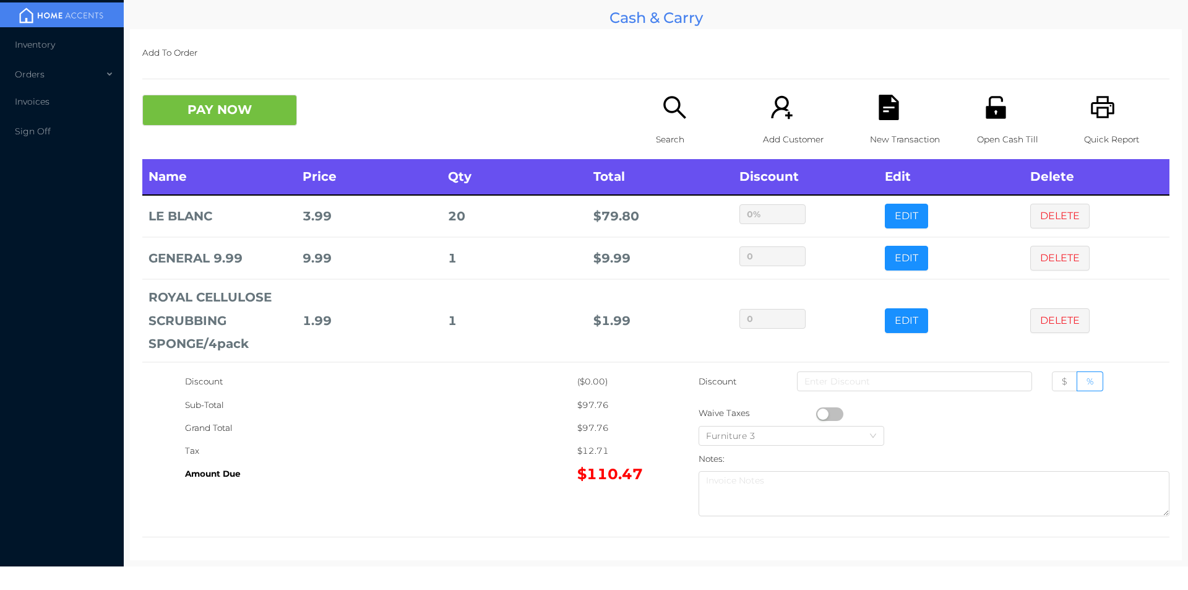
scroll to position [89, 0]
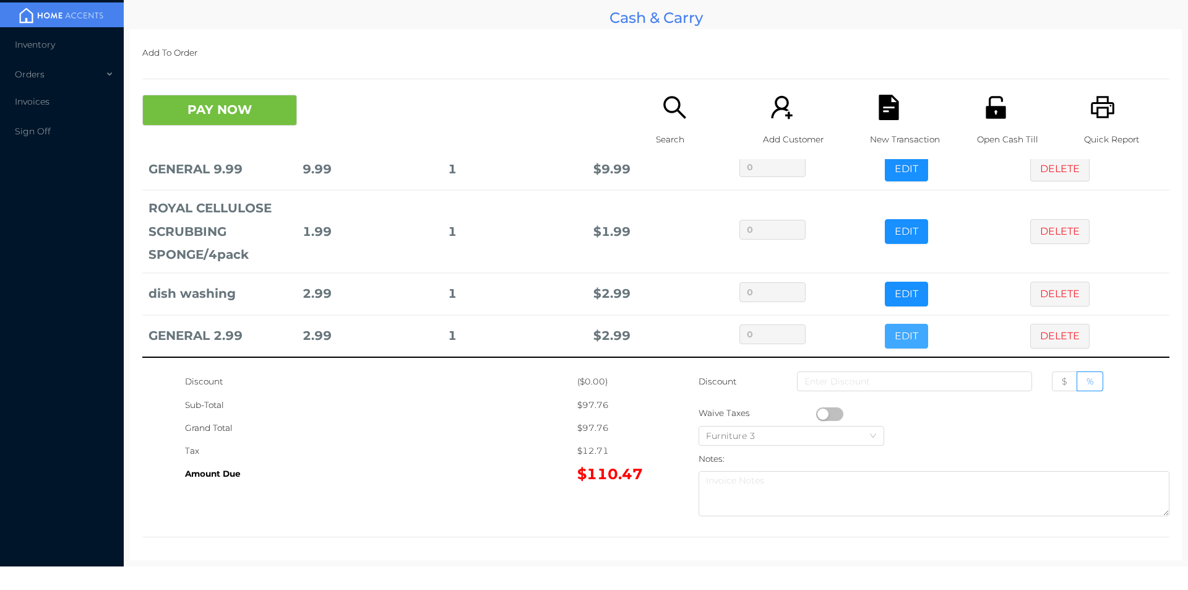
click at [885, 337] on button "EDIT" at bounding box center [906, 336] width 43 height 25
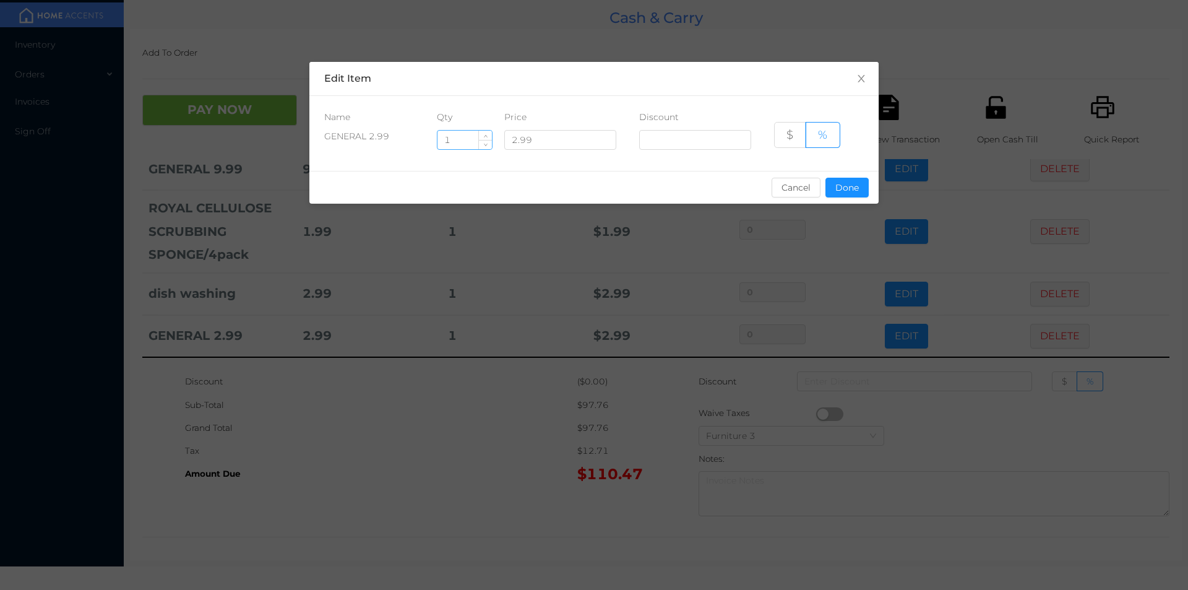
click at [463, 134] on input "1" at bounding box center [464, 140] width 54 height 19
click at [363, 520] on div "sentinelStart Edit Item Name Qty Price Discount GENERAL 2.99 2.99 $ % Cancel Do…" at bounding box center [594, 295] width 1188 height 590
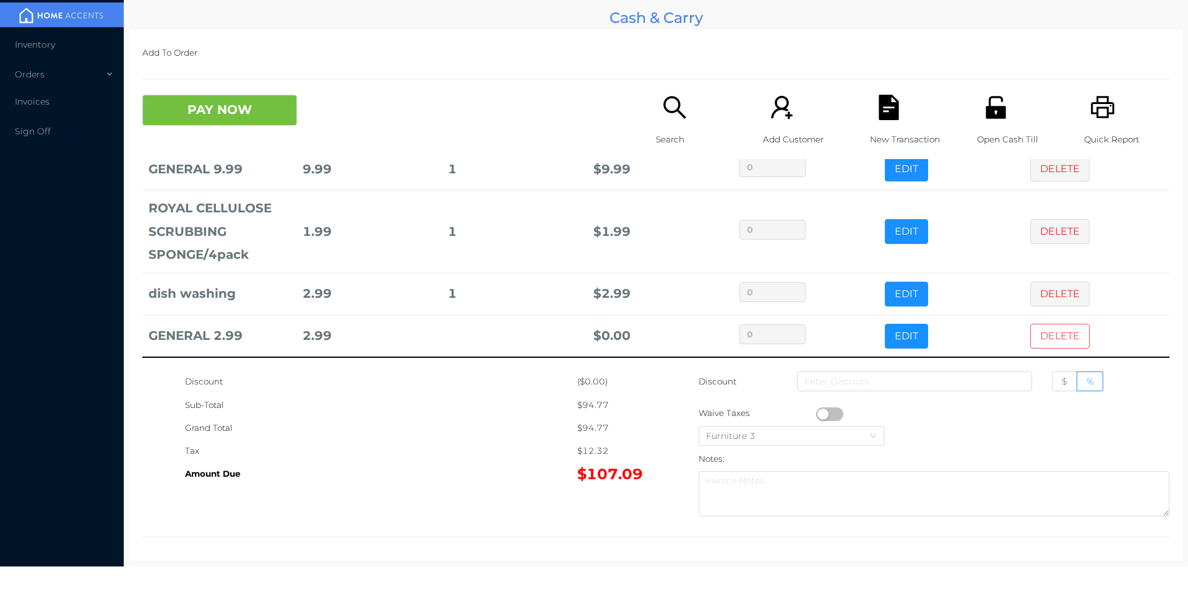
click at [1037, 344] on button "DELETE" at bounding box center [1059, 336] width 59 height 25
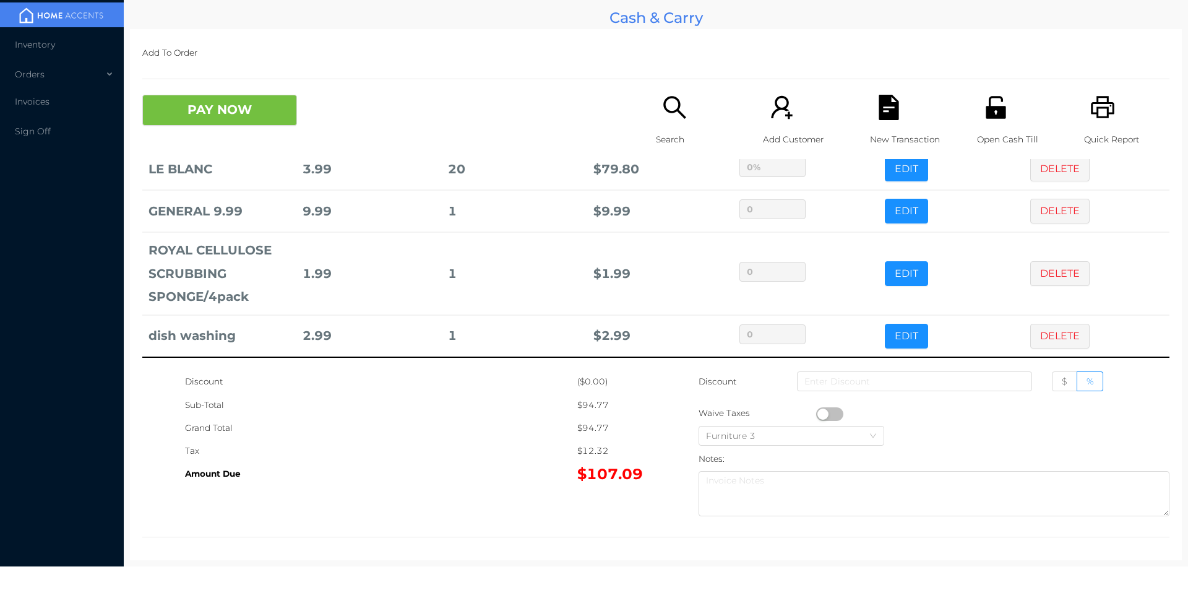
scroll to position [47, 0]
click at [656, 122] on div "Search" at bounding box center [698, 127] width 85 height 64
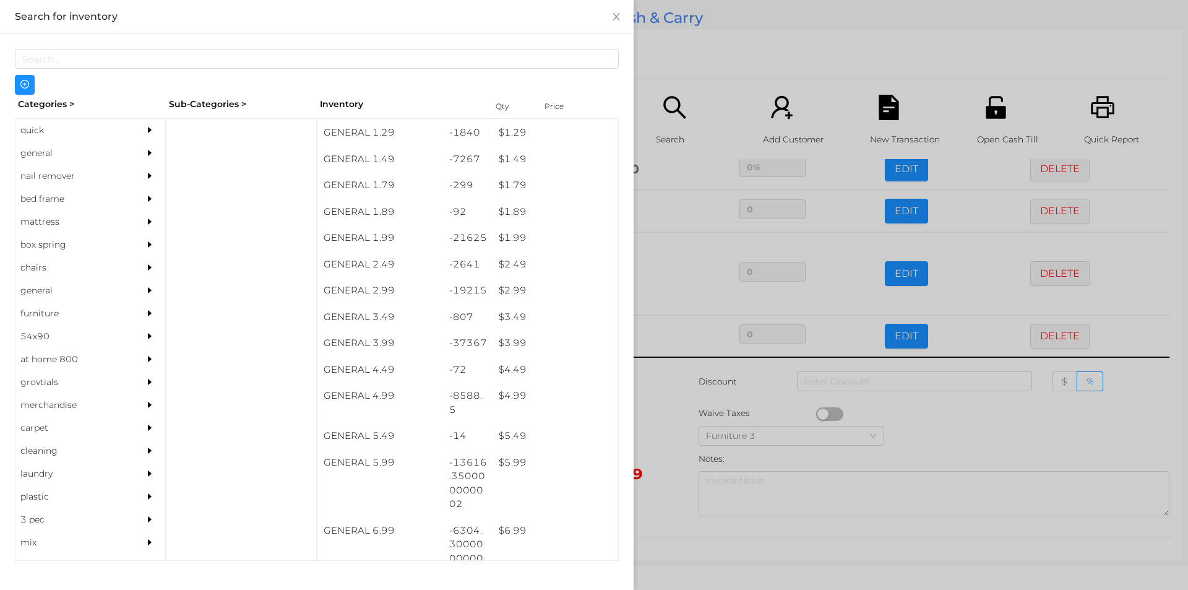
scroll to position [157, 0]
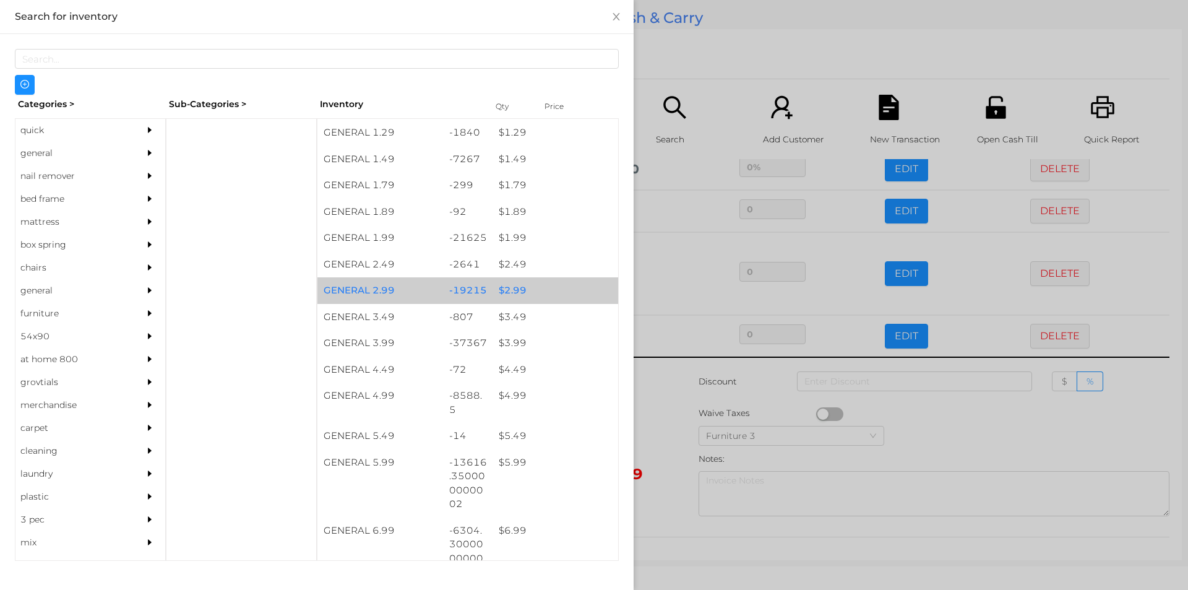
click at [517, 293] on div "$ 2.99" at bounding box center [555, 290] width 126 height 27
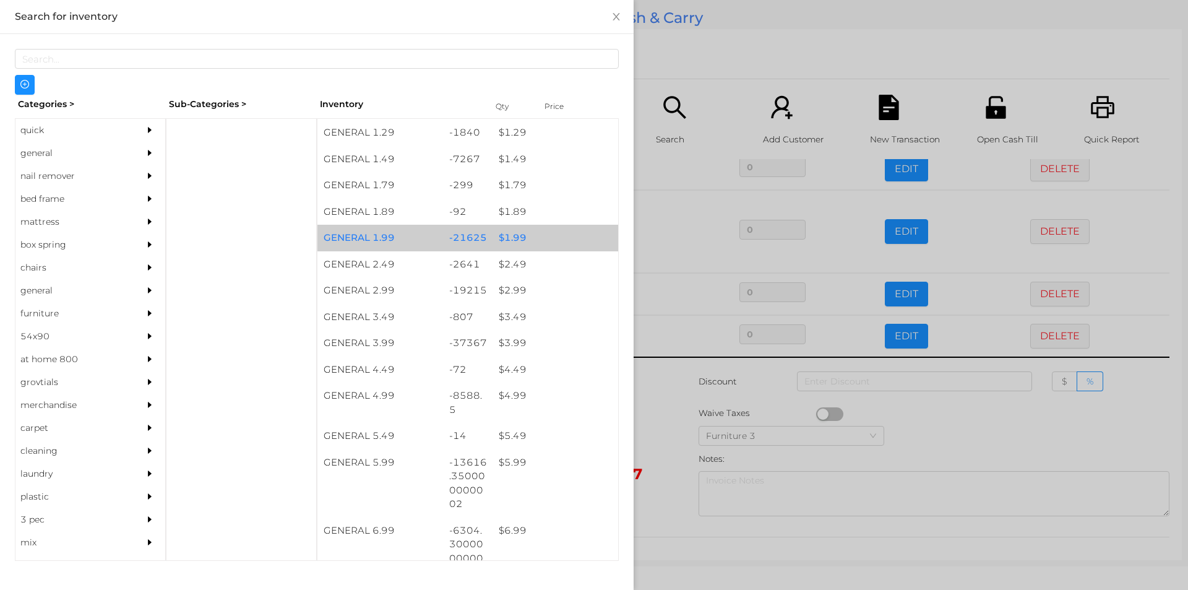
click at [535, 241] on div "$ 1.99" at bounding box center [555, 238] width 126 height 27
click at [546, 241] on div "$ 1.99" at bounding box center [555, 238] width 126 height 27
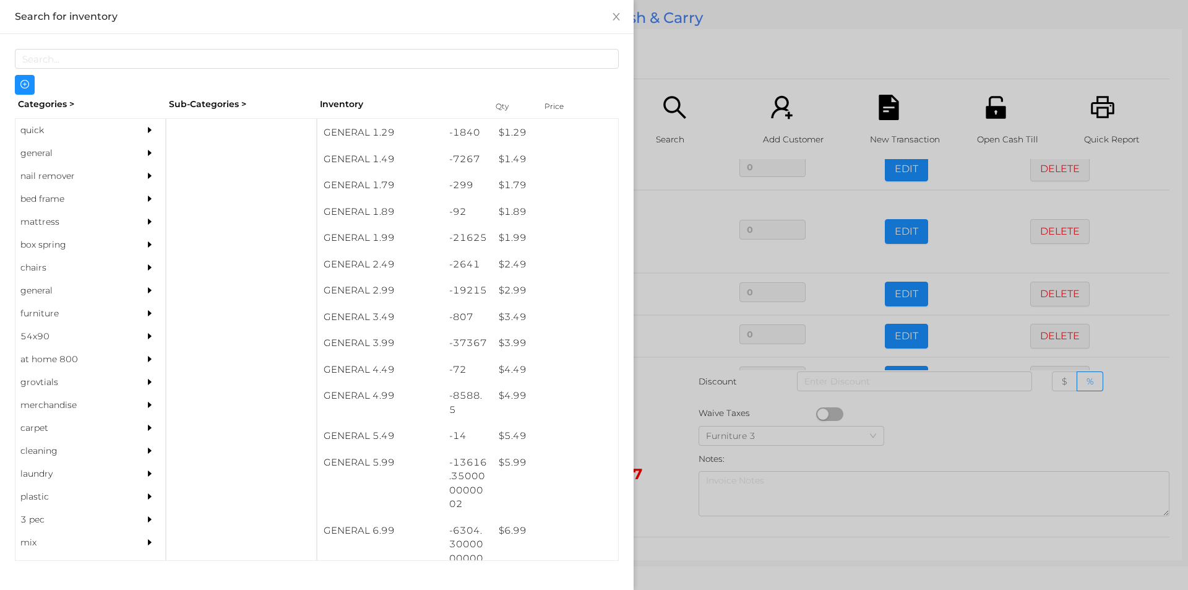
click at [659, 60] on div at bounding box center [594, 295] width 1188 height 590
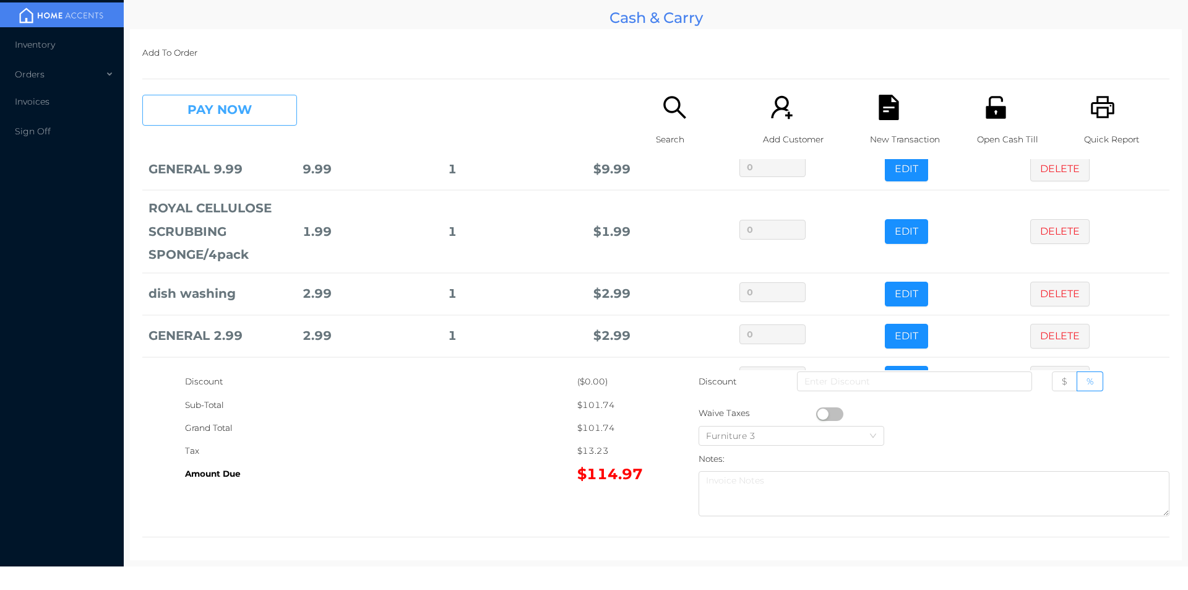
click at [232, 114] on button "PAY NOW" at bounding box center [219, 110] width 155 height 31
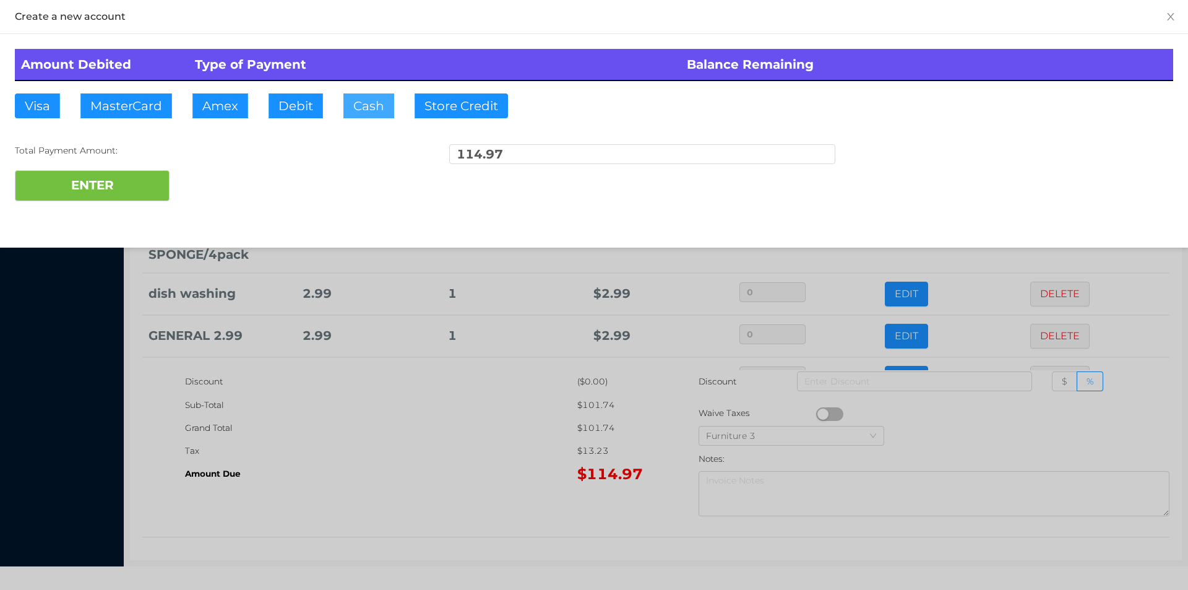
click at [353, 98] on button "Cash" at bounding box center [368, 105] width 51 height 25
type input "120"
click at [108, 195] on button "ENTER" at bounding box center [92, 185] width 155 height 31
type input "0"
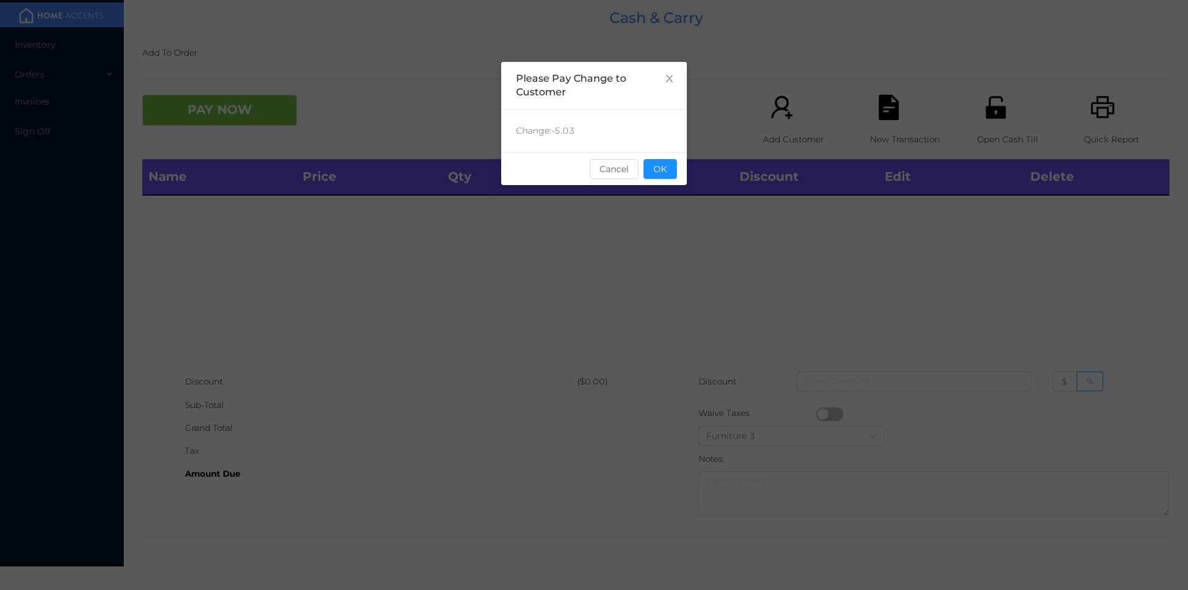
scroll to position [0, 0]
click at [660, 175] on button "OK" at bounding box center [659, 169] width 33 height 20
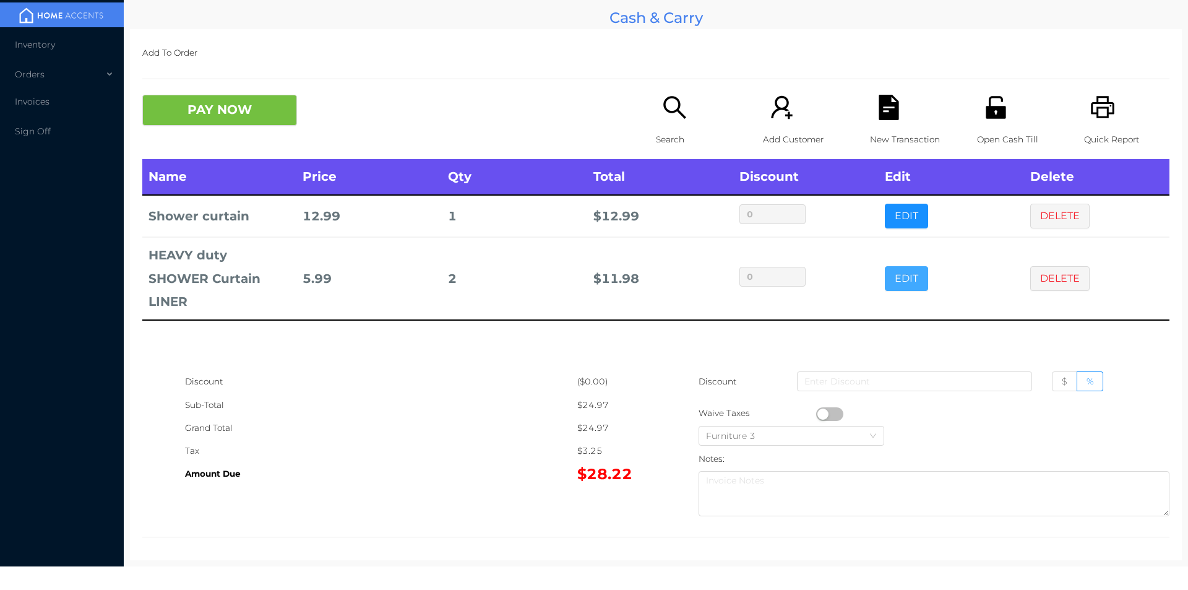
click at [906, 266] on button "EDIT" at bounding box center [906, 278] width 43 height 25
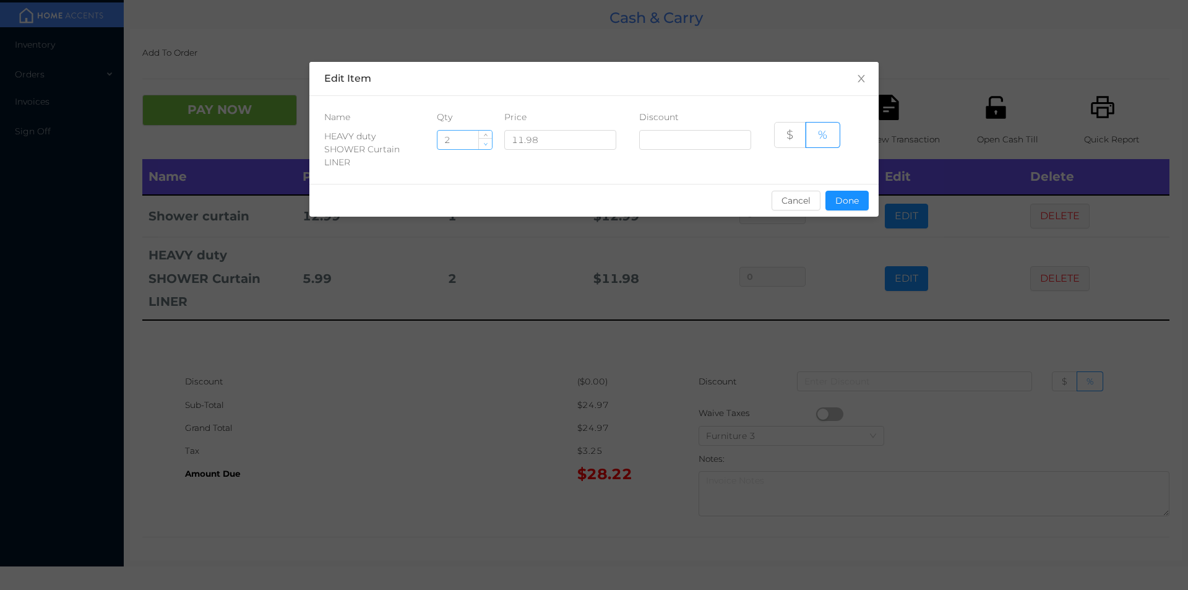
click at [485, 145] on icon "icon: down" at bounding box center [486, 144] width 4 height 2
type input "1"
click at [854, 199] on button "Done" at bounding box center [846, 201] width 43 height 20
type input "0%"
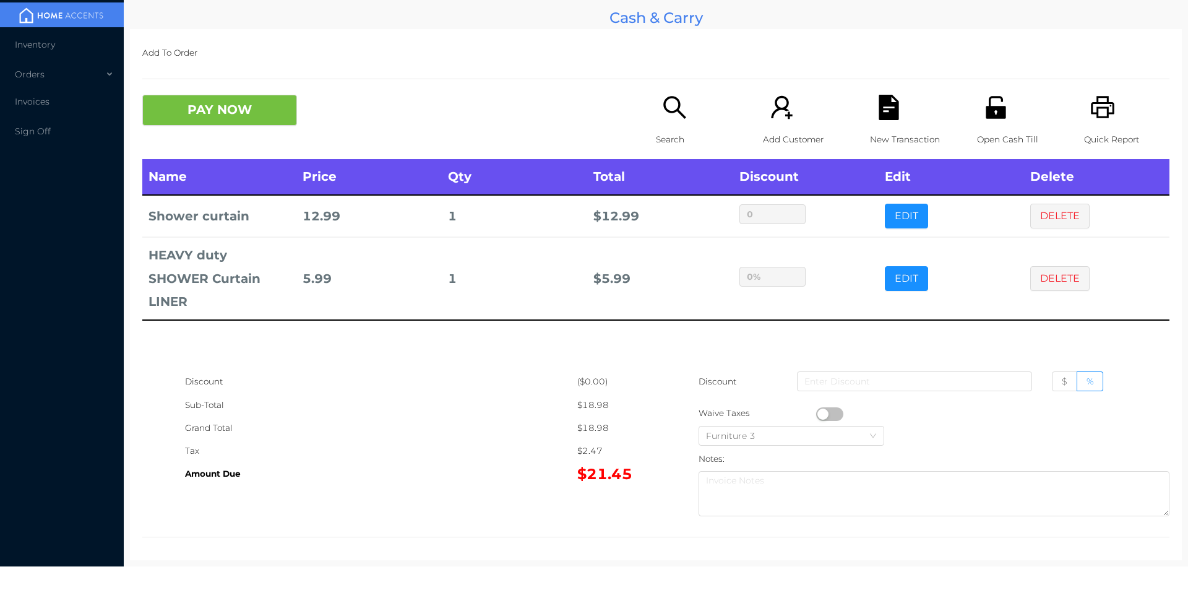
click at [878, 111] on icon "icon: file-text" at bounding box center [888, 107] width 20 height 25
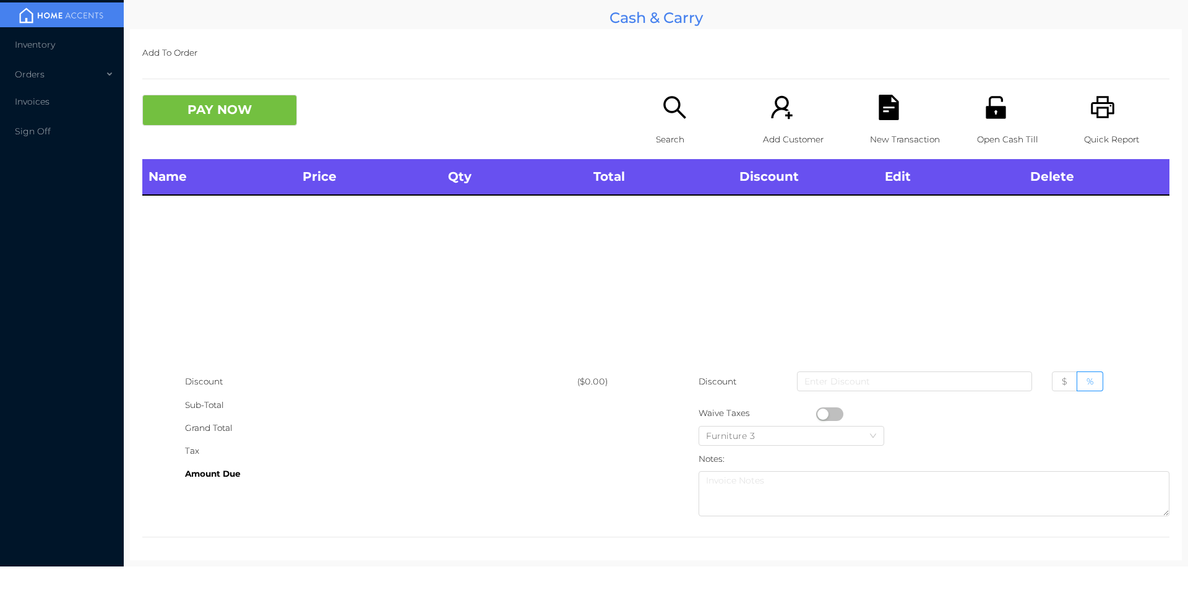
click at [1048, 97] on div "Open Cash Till" at bounding box center [1019, 127] width 85 height 64
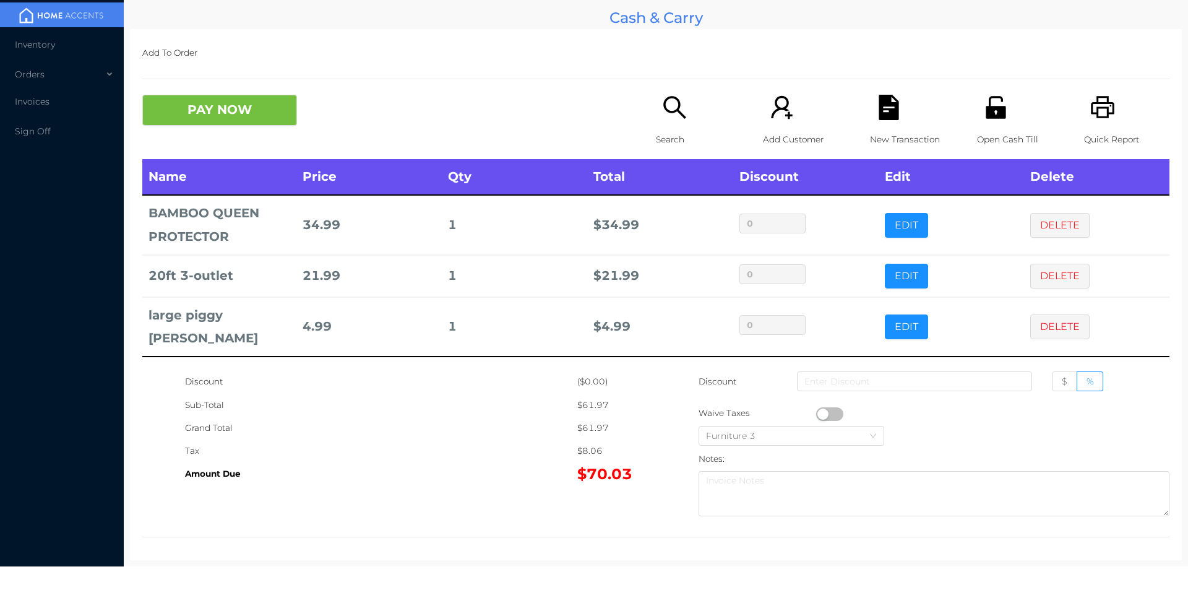
click at [1107, 111] on div "Quick Report" at bounding box center [1126, 127] width 85 height 64
click at [882, 97] on icon "icon: file-text" at bounding box center [888, 107] width 20 height 25
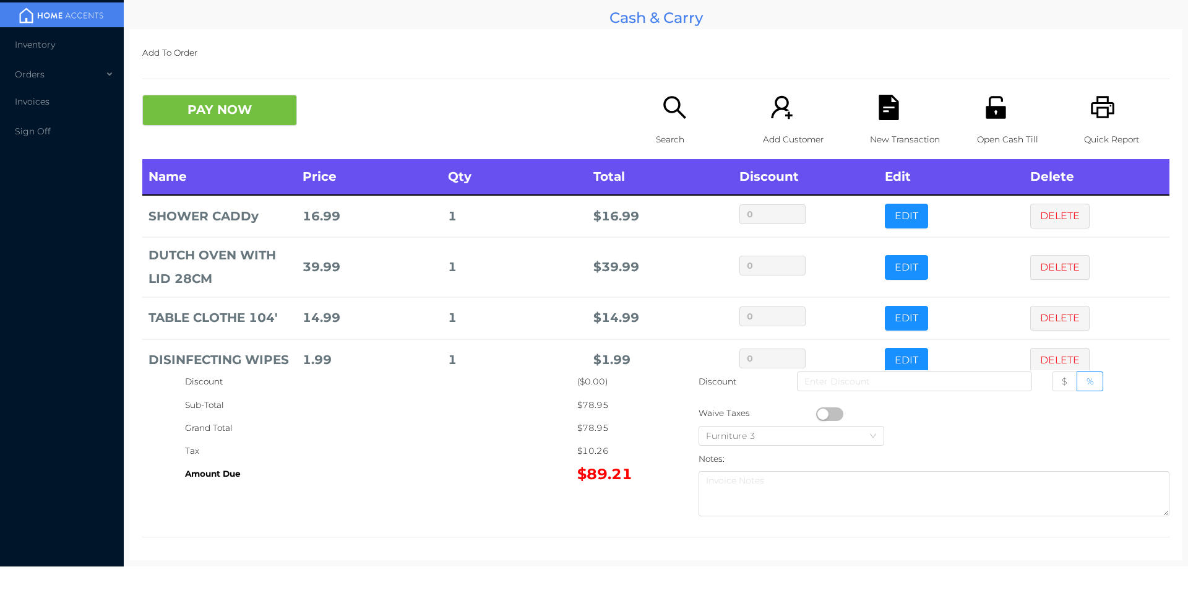
scroll to position [4, 0]
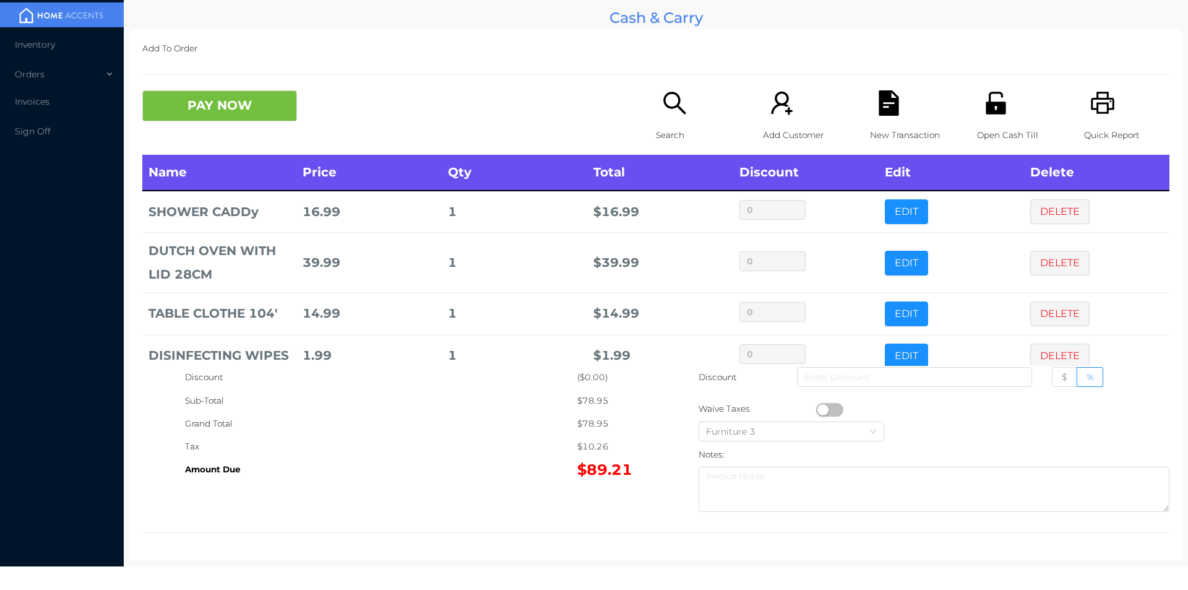
click at [662, 105] on icon "icon: search" at bounding box center [674, 102] width 25 height 25
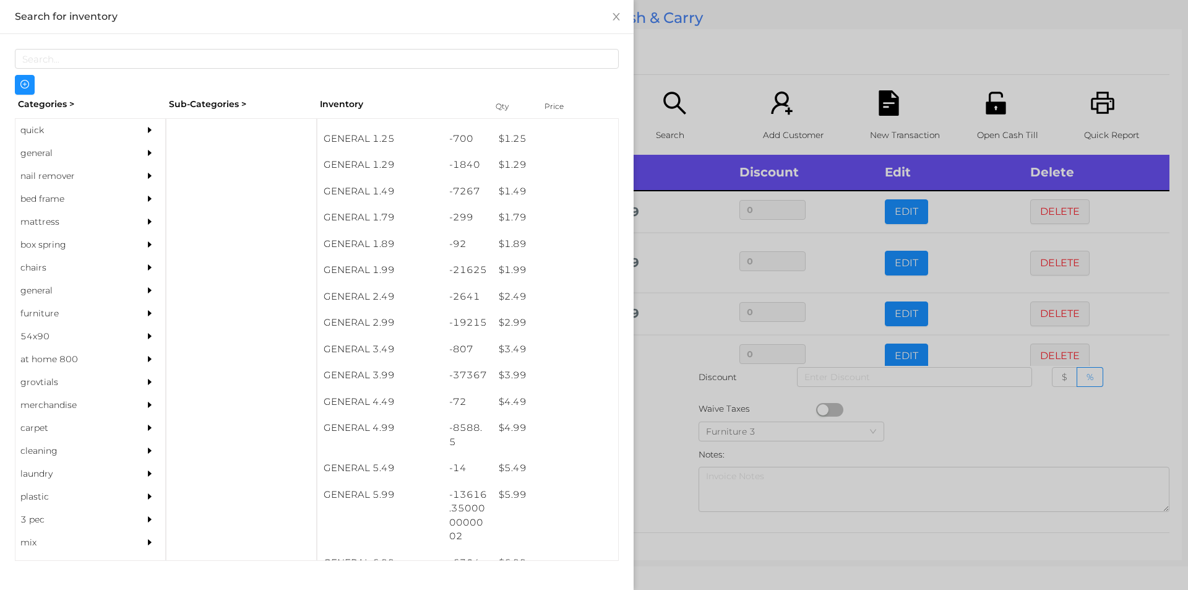
scroll to position [186, 0]
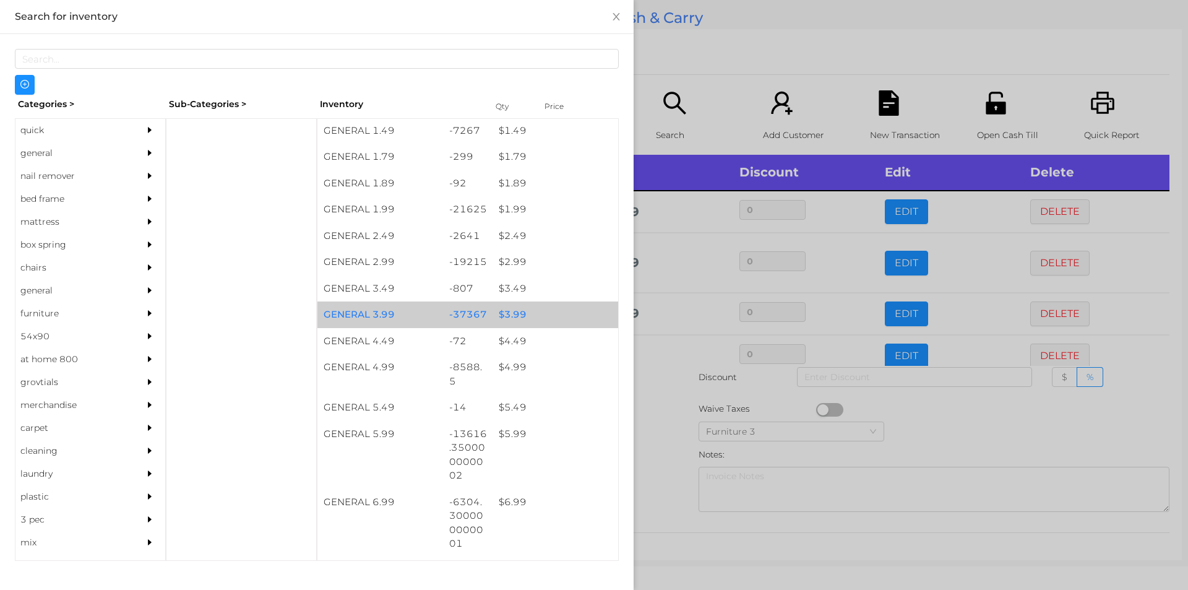
click at [544, 310] on div "$ 3.99" at bounding box center [555, 314] width 126 height 27
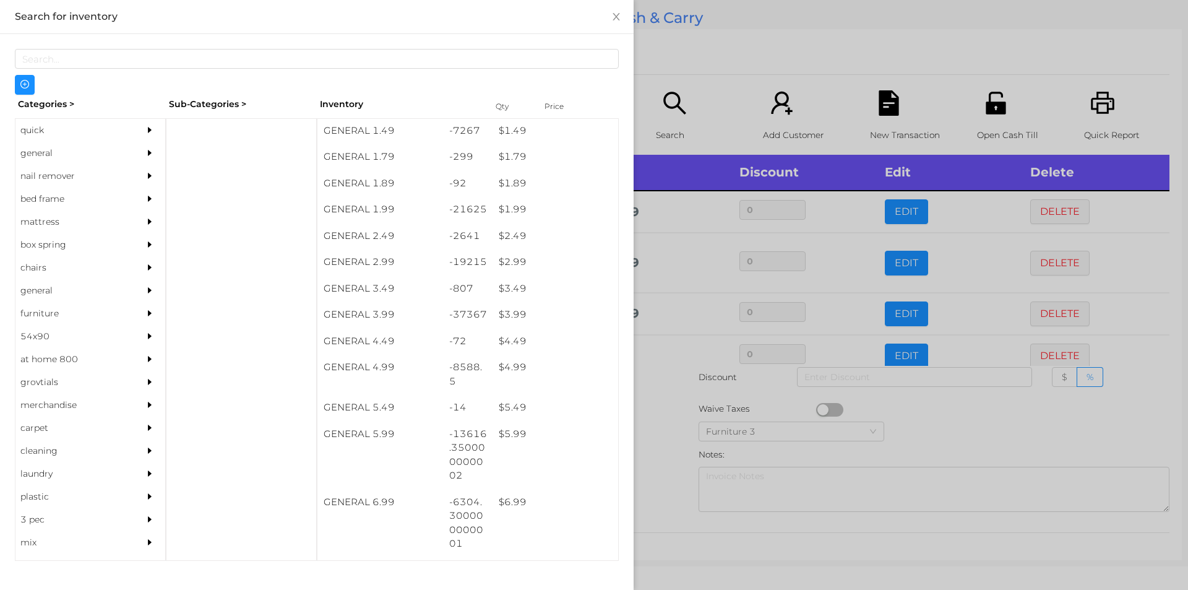
click at [712, 52] on div at bounding box center [594, 295] width 1188 height 590
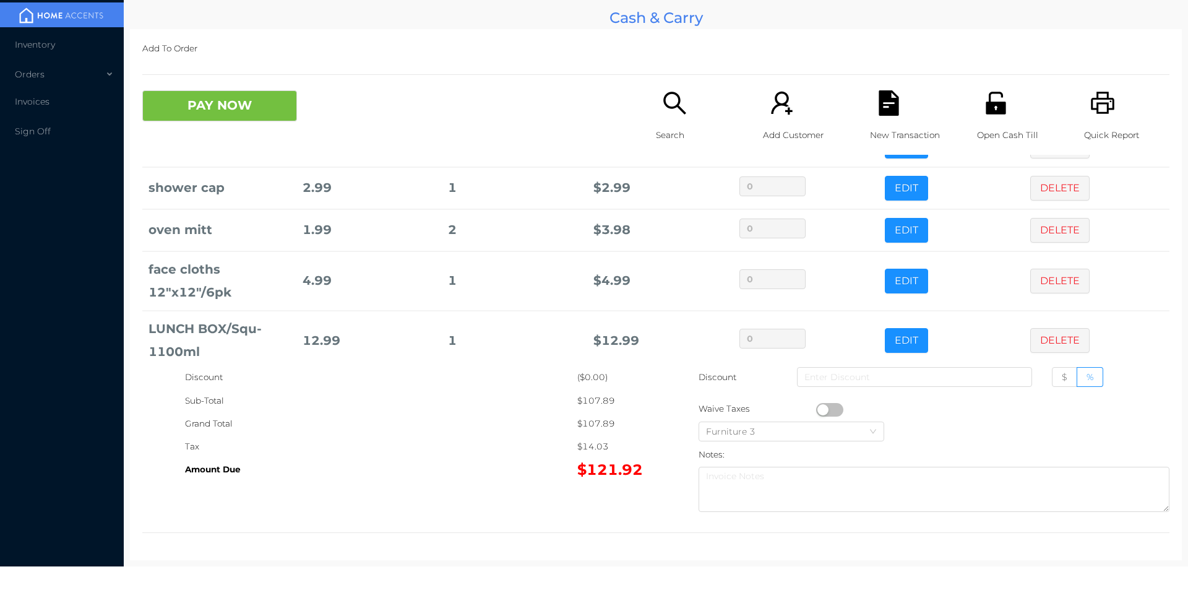
scroll to position [328, 0]
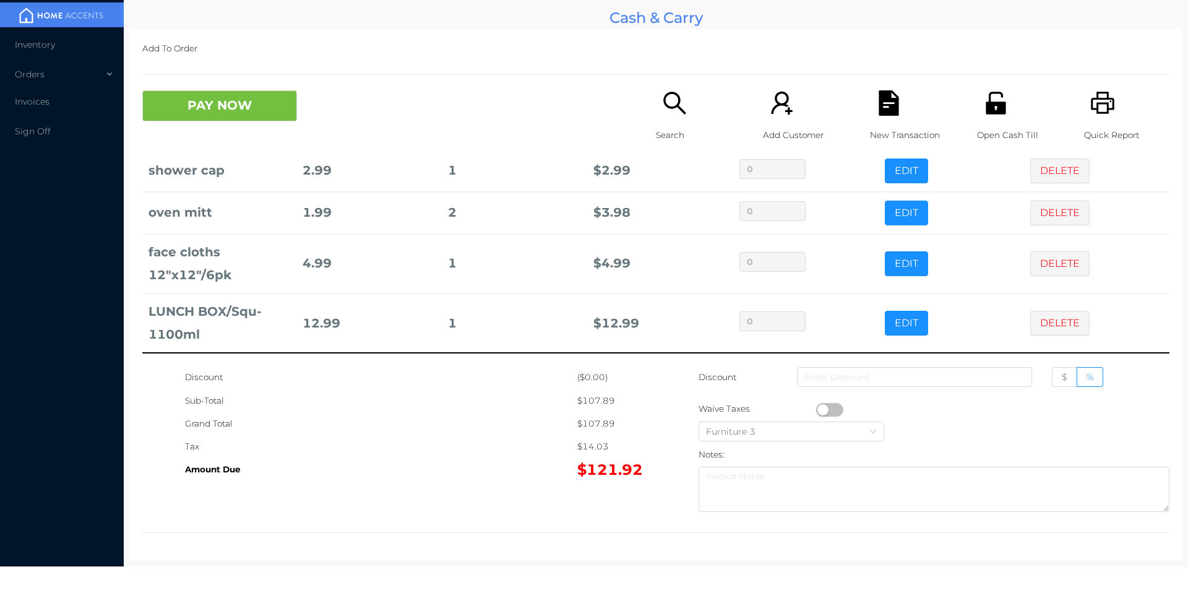
click at [665, 116] on div "Search" at bounding box center [698, 122] width 85 height 64
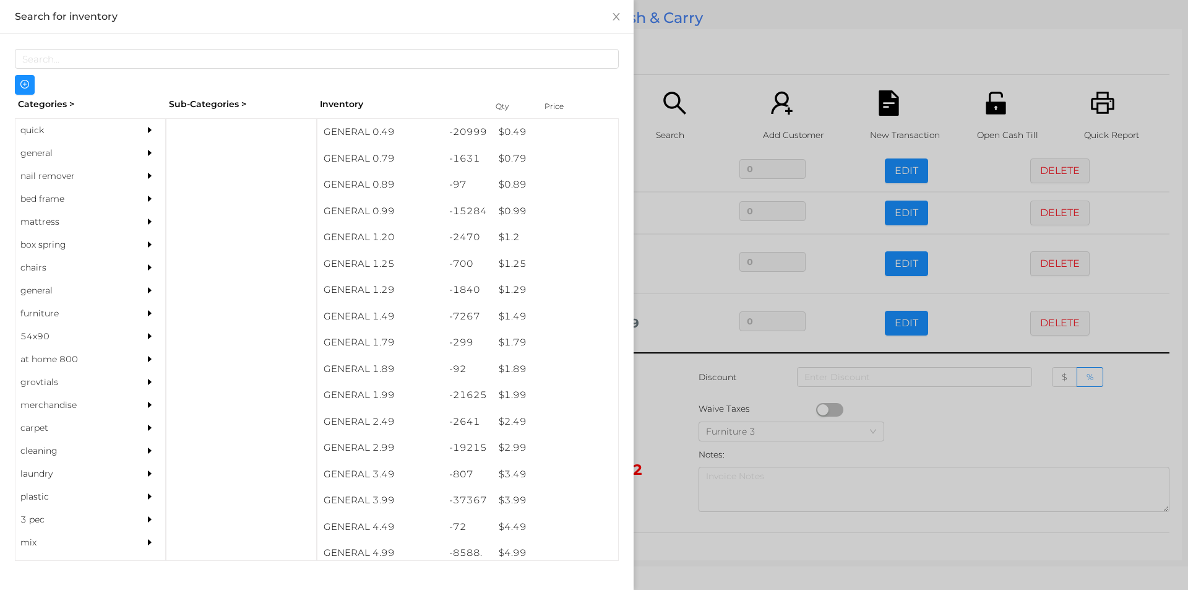
click at [77, 157] on div "general" at bounding box center [71, 153] width 113 height 23
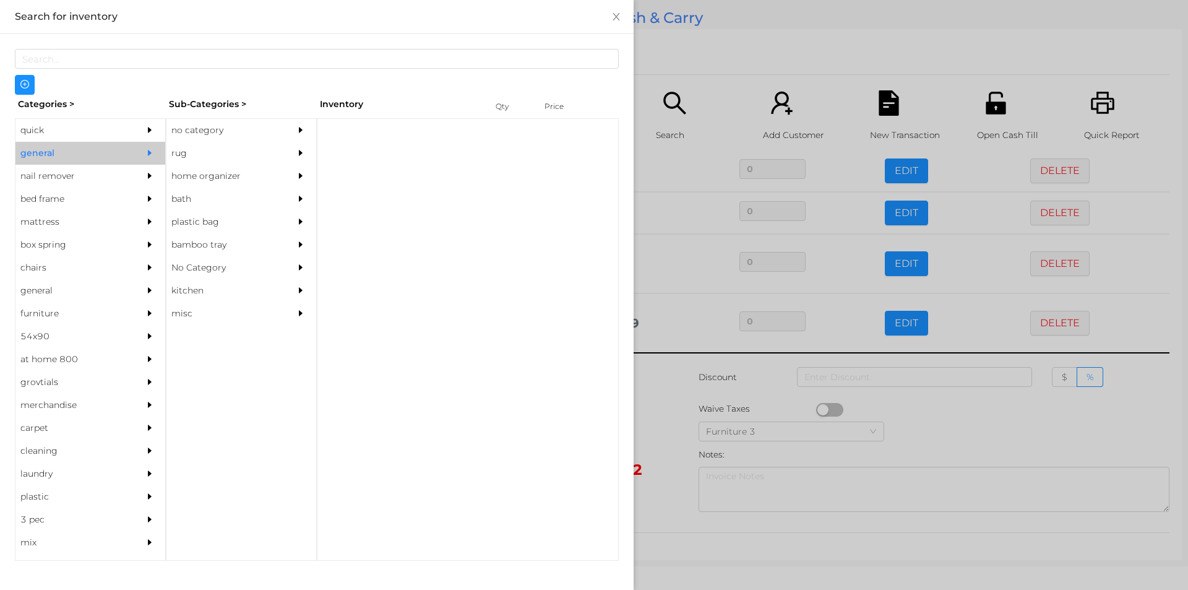
click at [246, 121] on div "no category" at bounding box center [222, 130] width 113 height 23
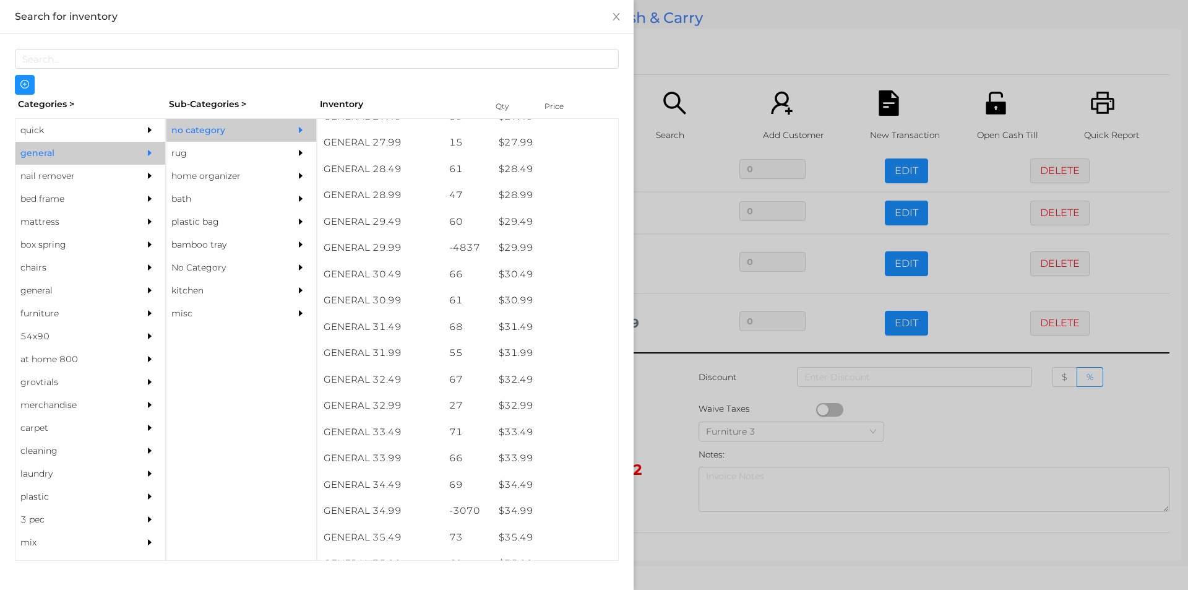
scroll to position [1743, 0]
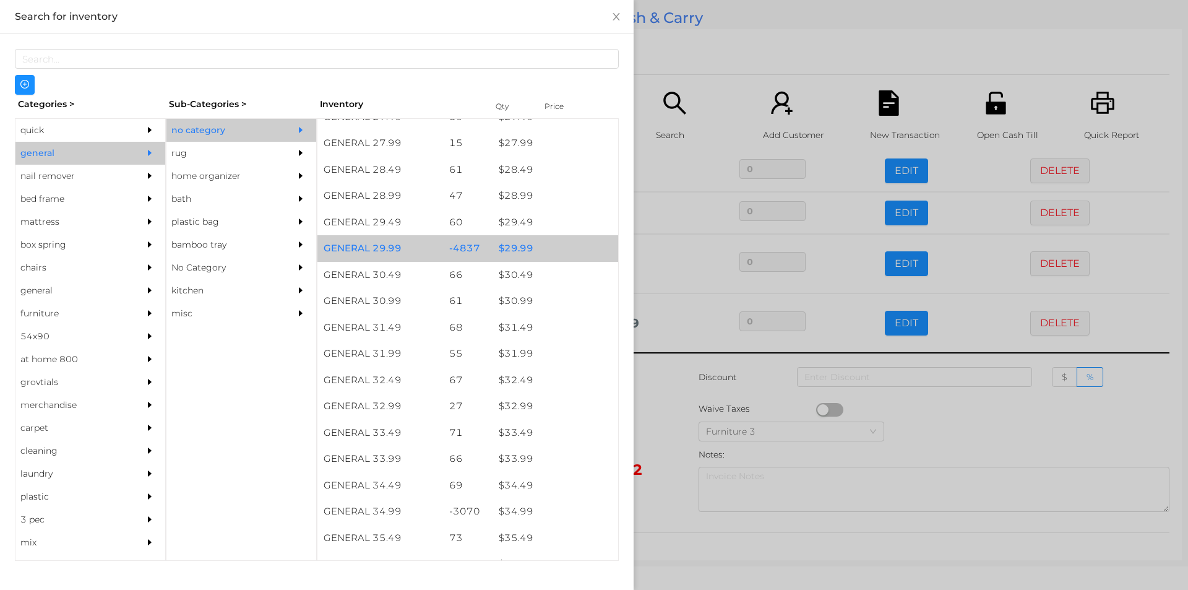
click at [527, 252] on div "$ 29.99" at bounding box center [555, 248] width 126 height 27
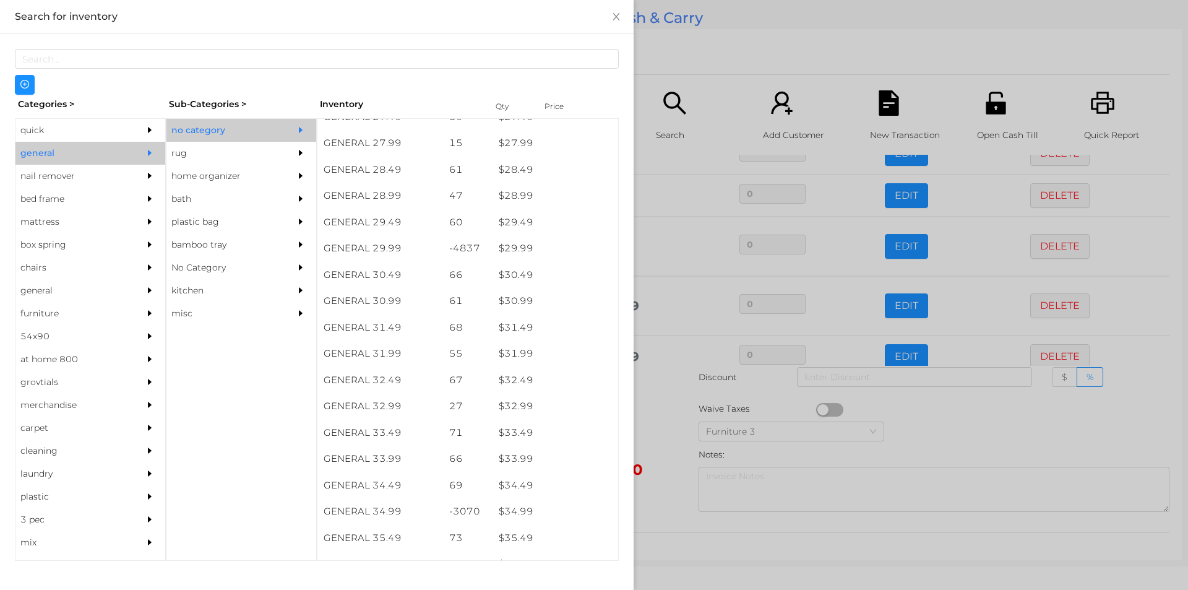
click at [712, 67] on div at bounding box center [594, 295] width 1188 height 590
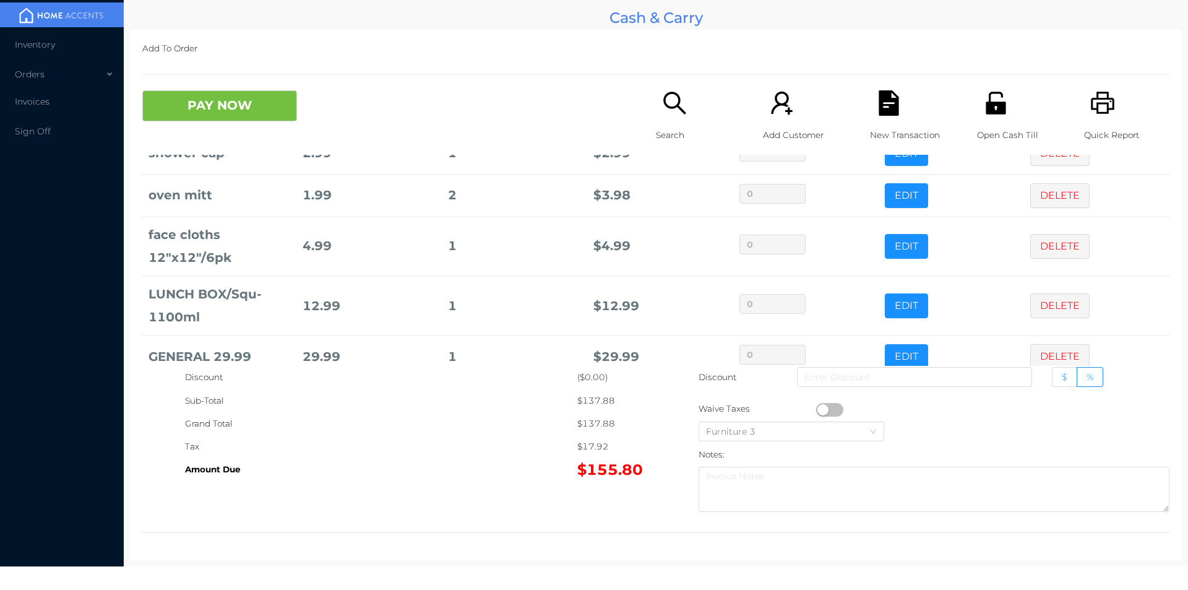
click at [1062, 374] on span "$" at bounding box center [1065, 376] width 6 height 11
click at [1062, 380] on input "$" at bounding box center [1062, 380] width 0 height 0
click at [974, 372] on input at bounding box center [914, 377] width 235 height 20
type input "5"
click at [988, 116] on div "Open Cash Till" at bounding box center [1019, 122] width 85 height 64
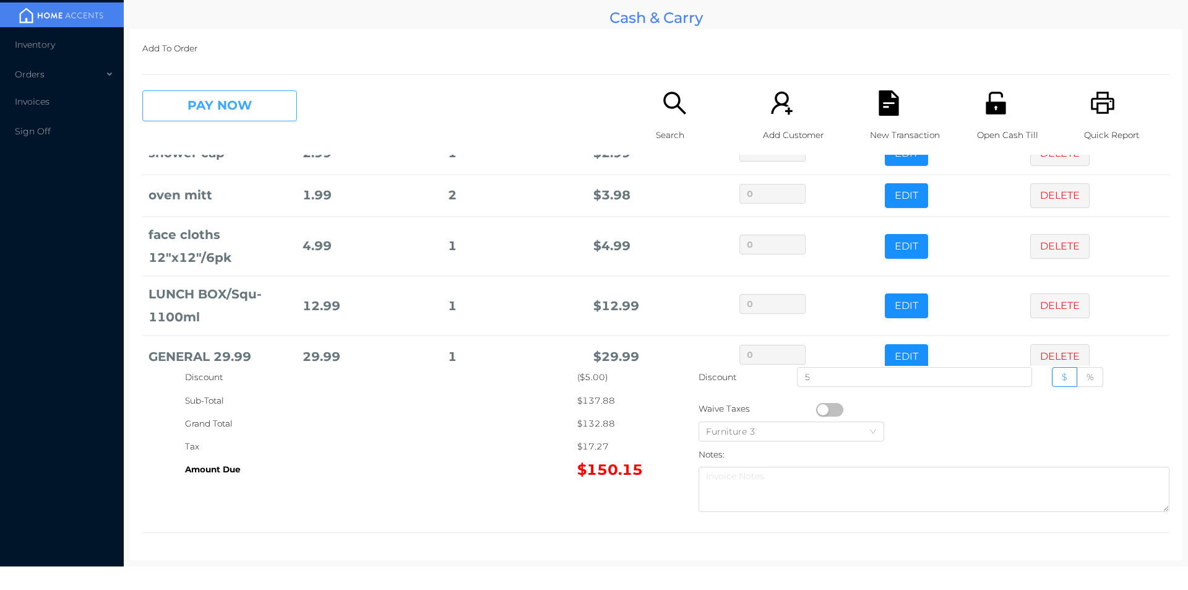
click at [221, 95] on button "PAY NOW" at bounding box center [219, 105] width 155 height 31
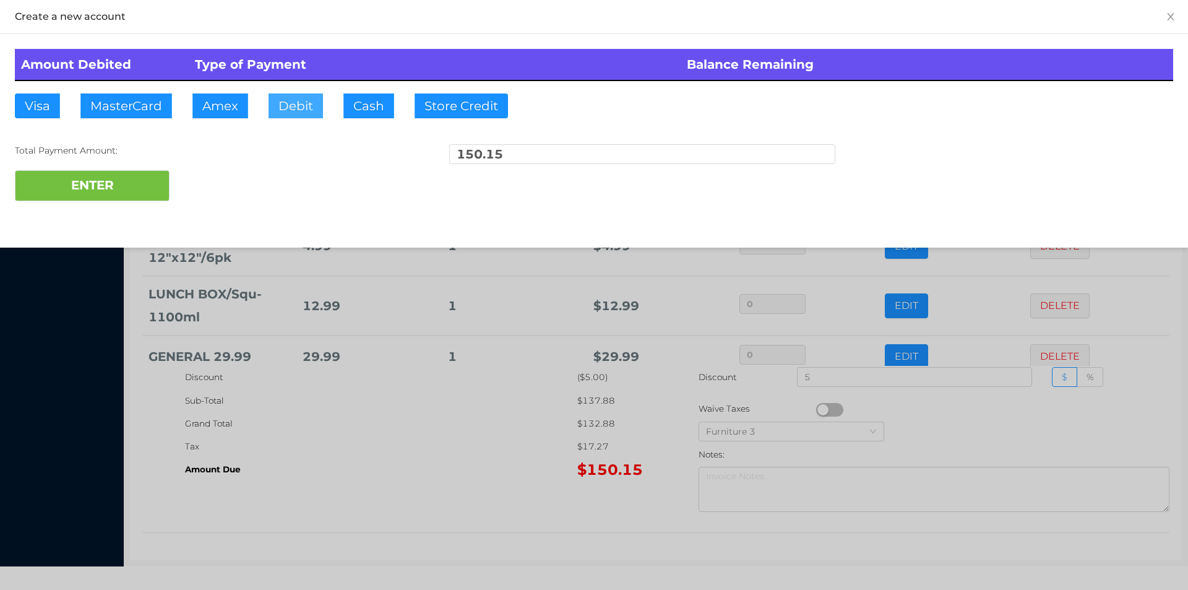
click at [301, 106] on button "Debit" at bounding box center [295, 105] width 54 height 25
click at [134, 184] on button "ENTER" at bounding box center [92, 185] width 155 height 31
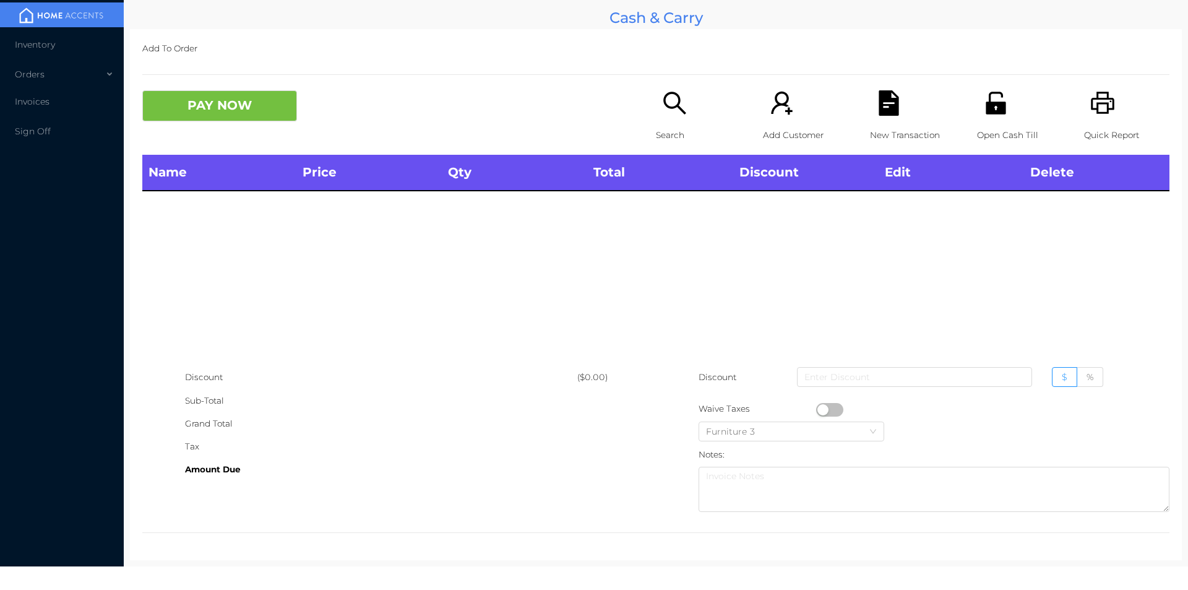
scroll to position [0, 0]
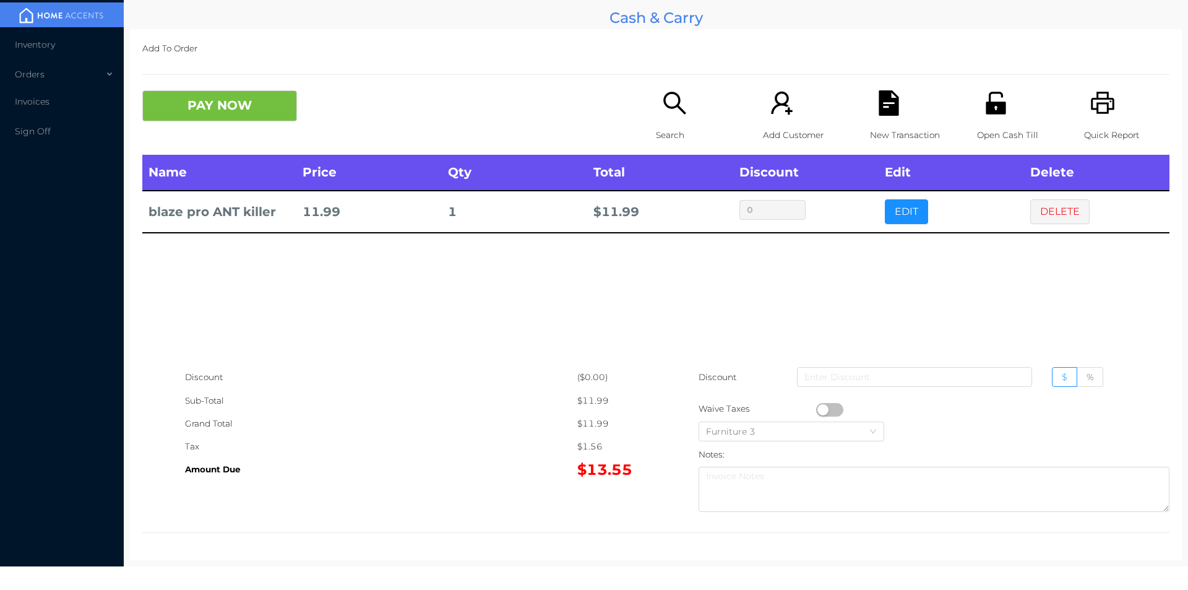
click at [977, 106] on div "Open Cash Till" at bounding box center [1019, 122] width 85 height 64
click at [995, 111] on icon "icon: unlock" at bounding box center [995, 103] width 20 height 22
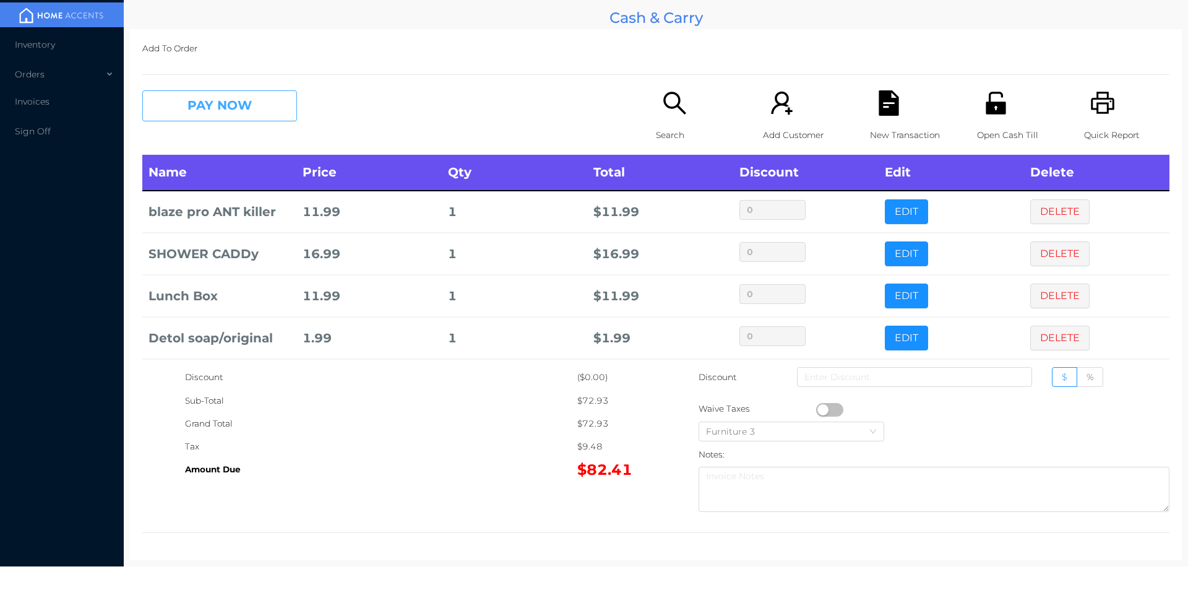
click at [212, 115] on button "PAY NOW" at bounding box center [219, 105] width 155 height 31
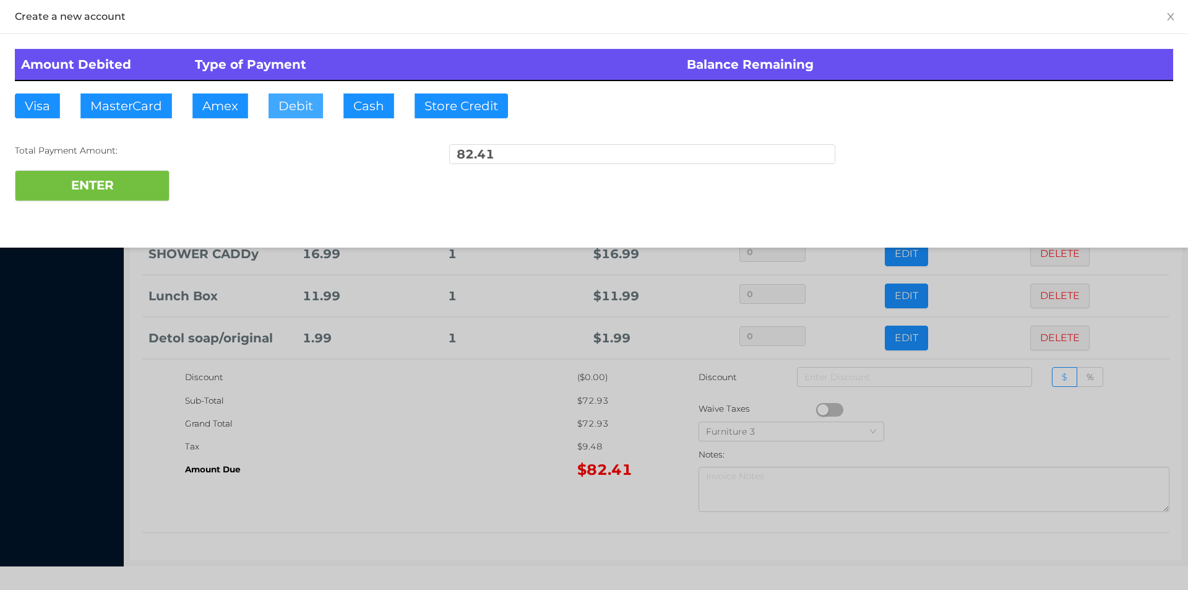
click at [313, 97] on button "Debit" at bounding box center [295, 105] width 54 height 25
click at [137, 186] on button "ENTER" at bounding box center [92, 185] width 155 height 31
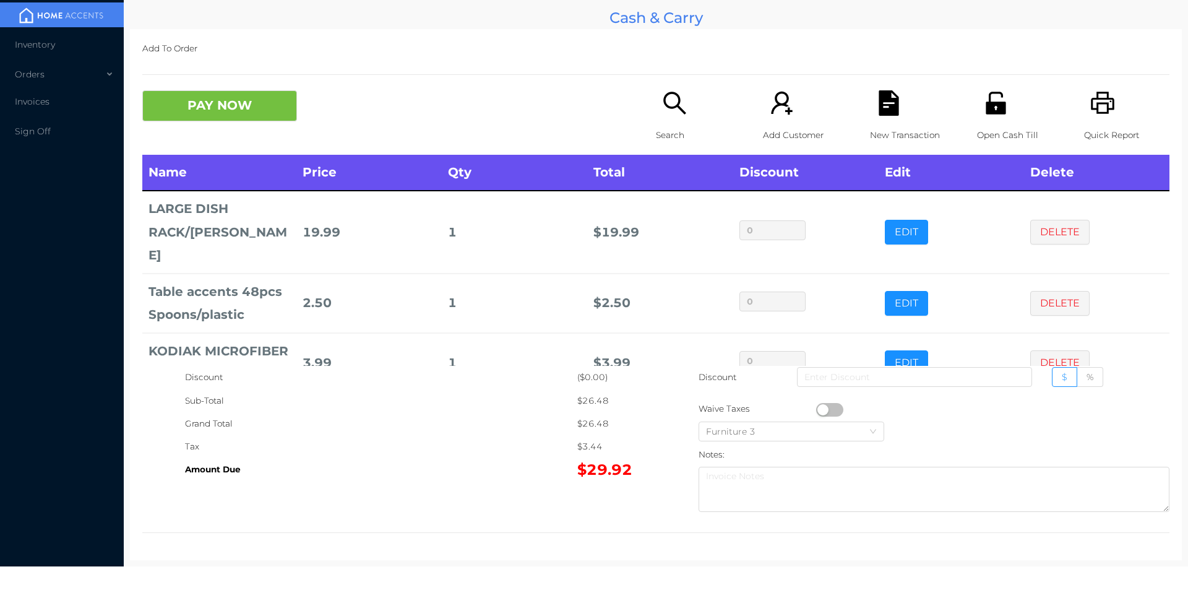
click at [985, 92] on icon "icon: unlock" at bounding box center [995, 103] width 20 height 22
click at [878, 95] on icon "icon: file-text" at bounding box center [888, 102] width 20 height 25
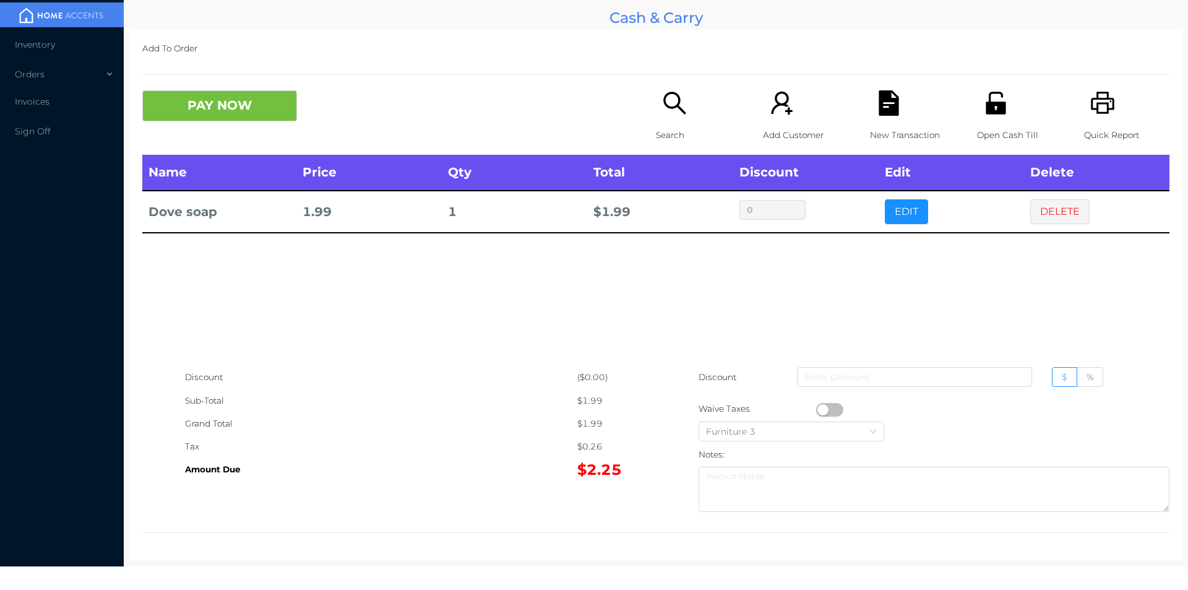
click at [682, 132] on p "Search" at bounding box center [698, 135] width 85 height 23
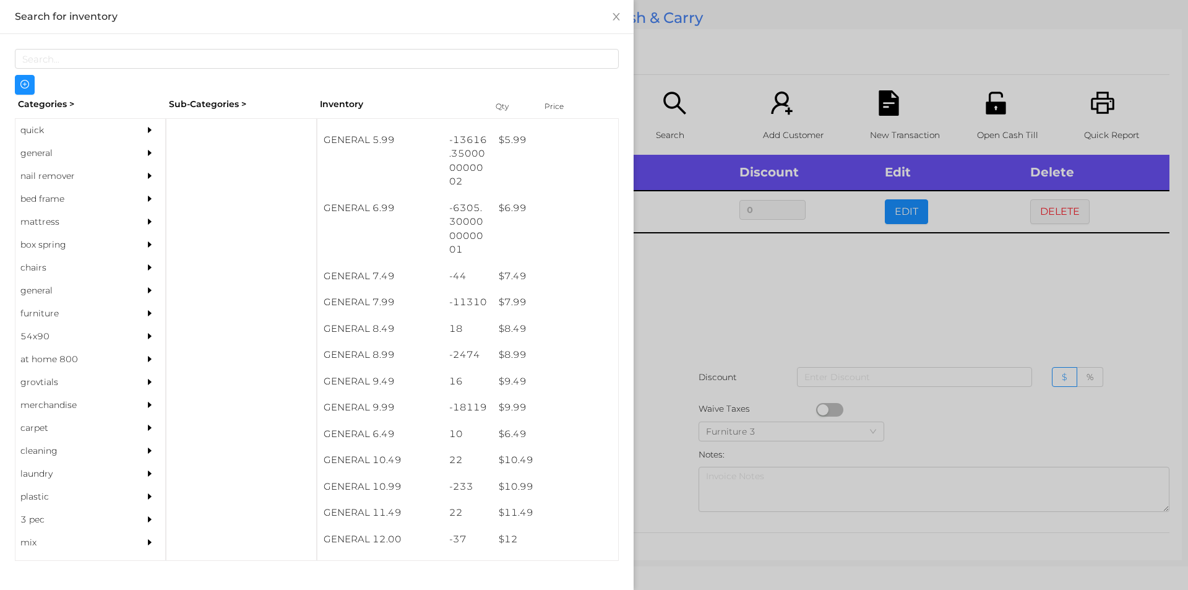
scroll to position [537, 0]
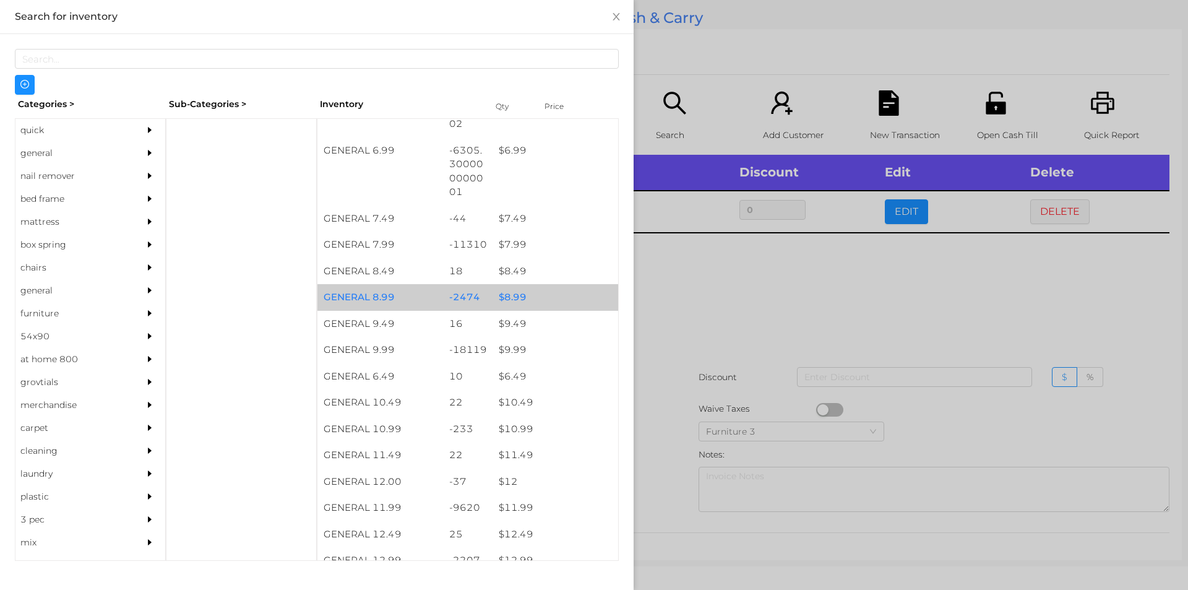
click at [530, 298] on div "$ 8.99" at bounding box center [555, 297] width 126 height 27
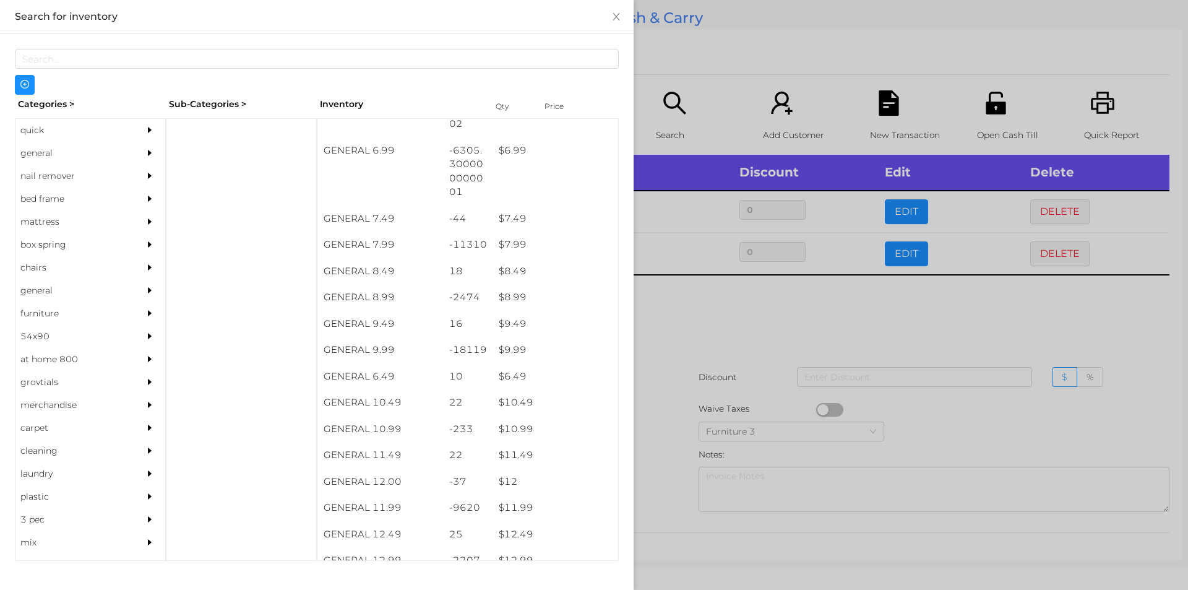
click at [673, 427] on div at bounding box center [594, 295] width 1188 height 590
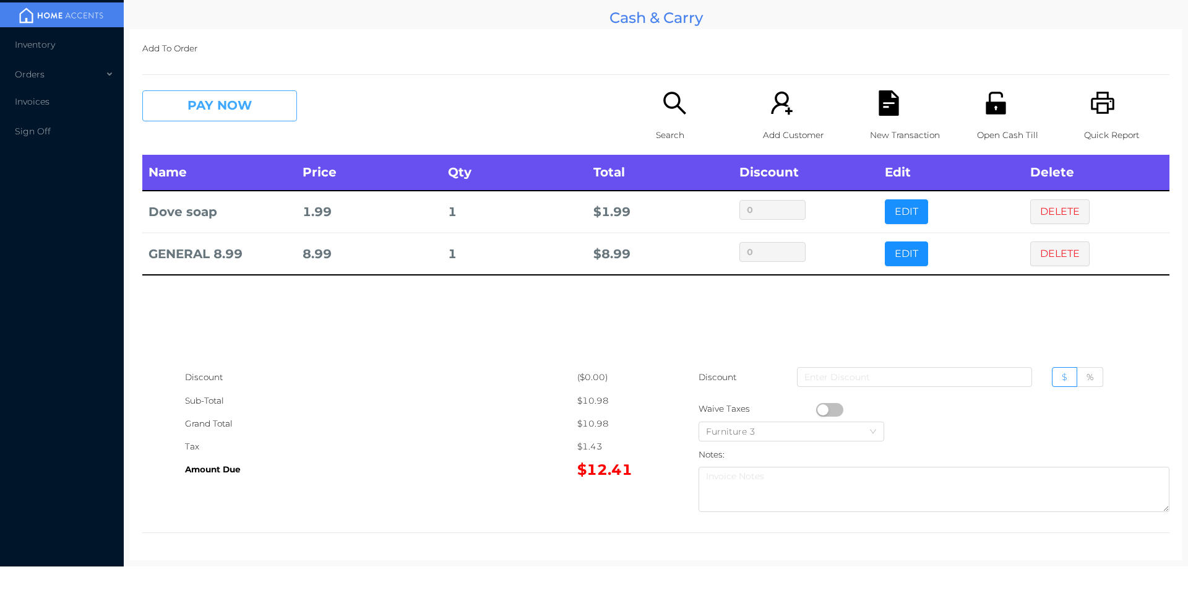
click at [207, 119] on button "PAY NOW" at bounding box center [219, 105] width 155 height 31
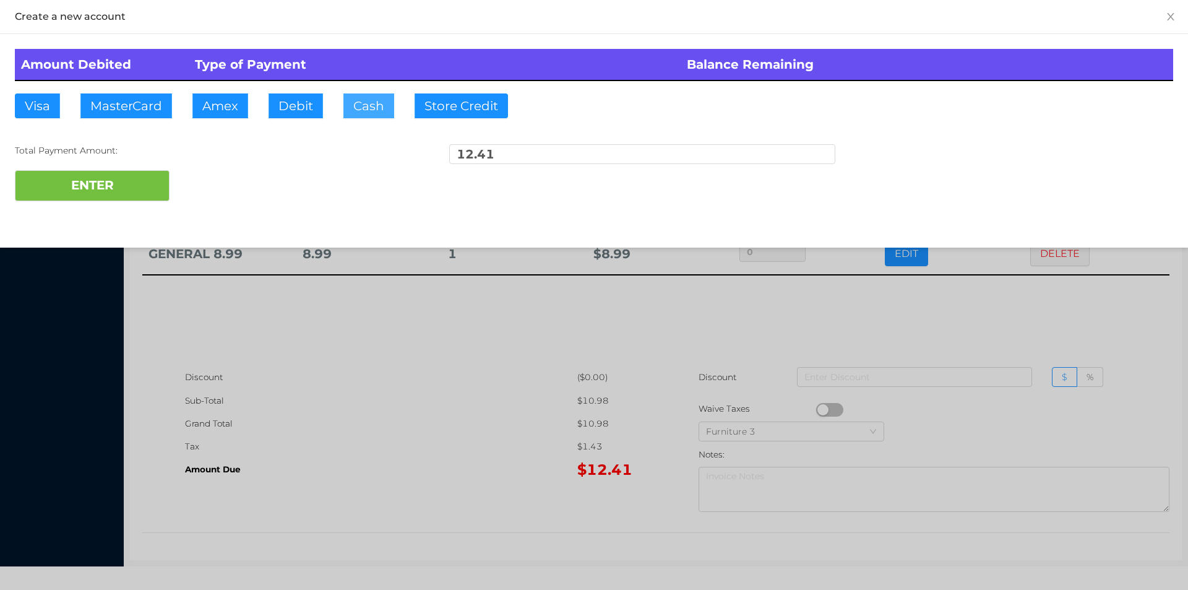
click at [392, 109] on button "Cash" at bounding box center [368, 105] width 51 height 25
click at [127, 180] on button "ENTER" at bounding box center [92, 185] width 155 height 31
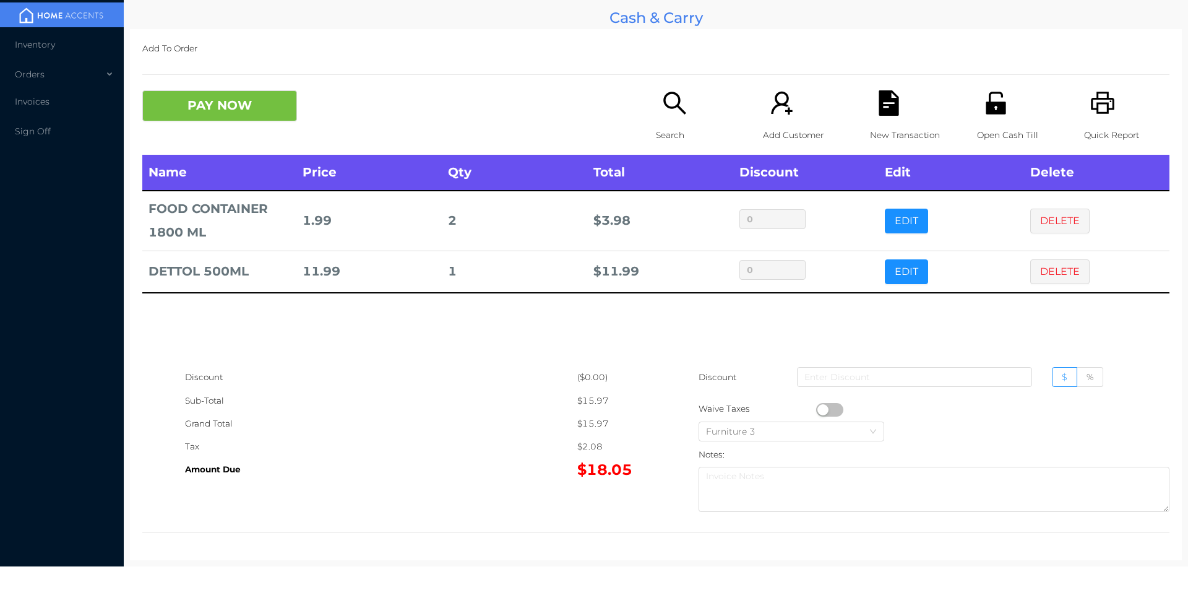
click at [882, 99] on icon "icon: file-text" at bounding box center [888, 102] width 20 height 25
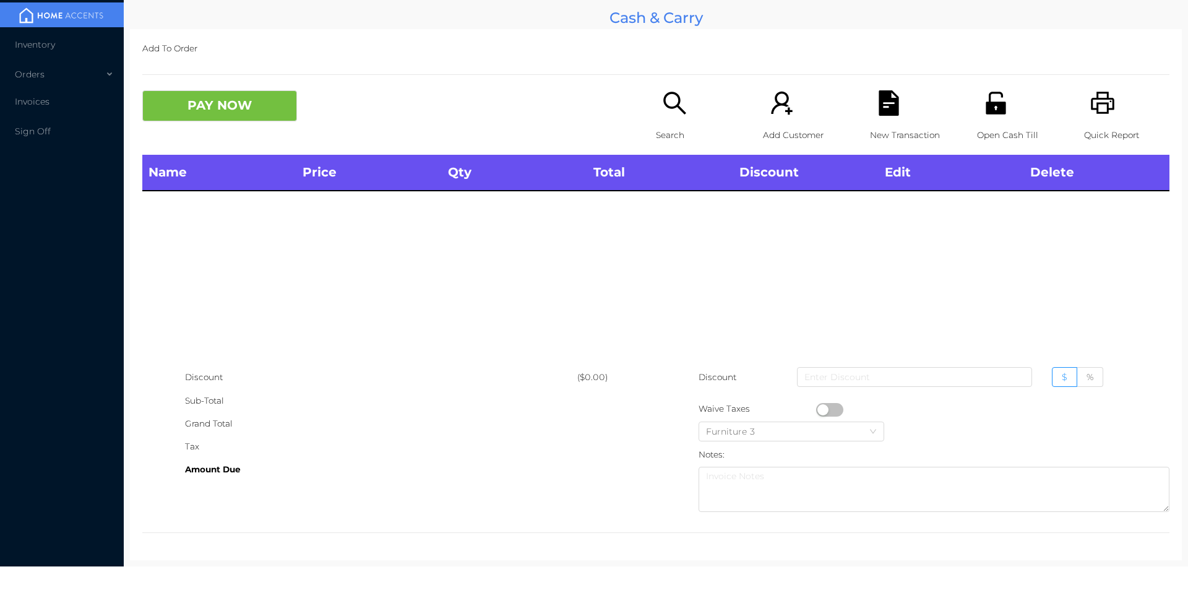
click at [988, 106] on icon "icon: unlock" at bounding box center [995, 103] width 20 height 22
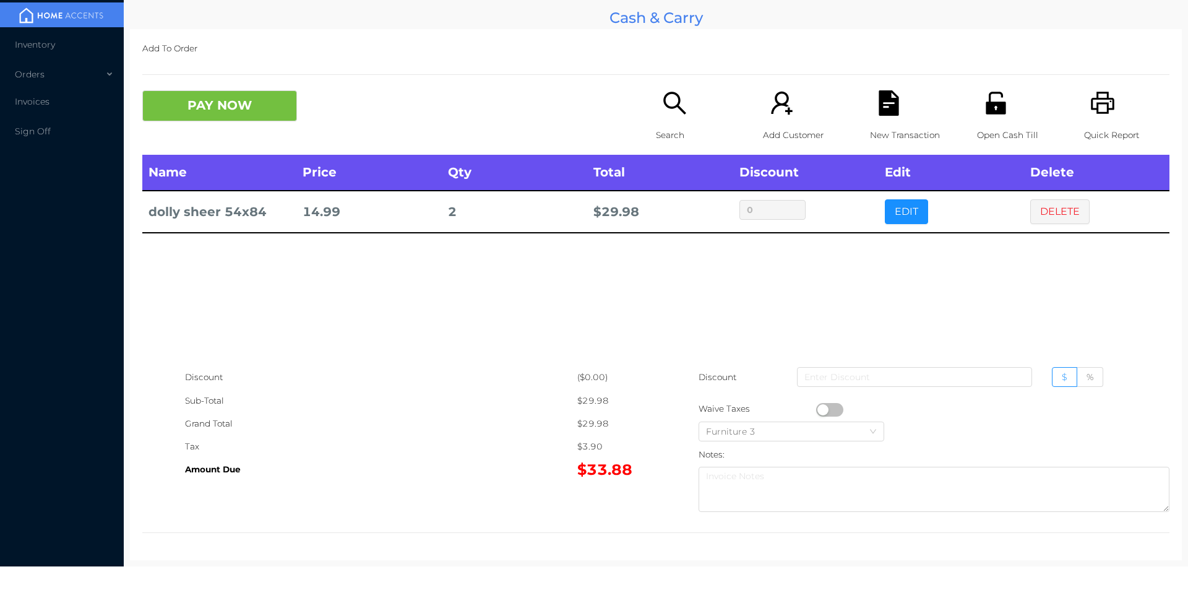
click at [887, 100] on icon "icon: file-text" at bounding box center [888, 102] width 20 height 25
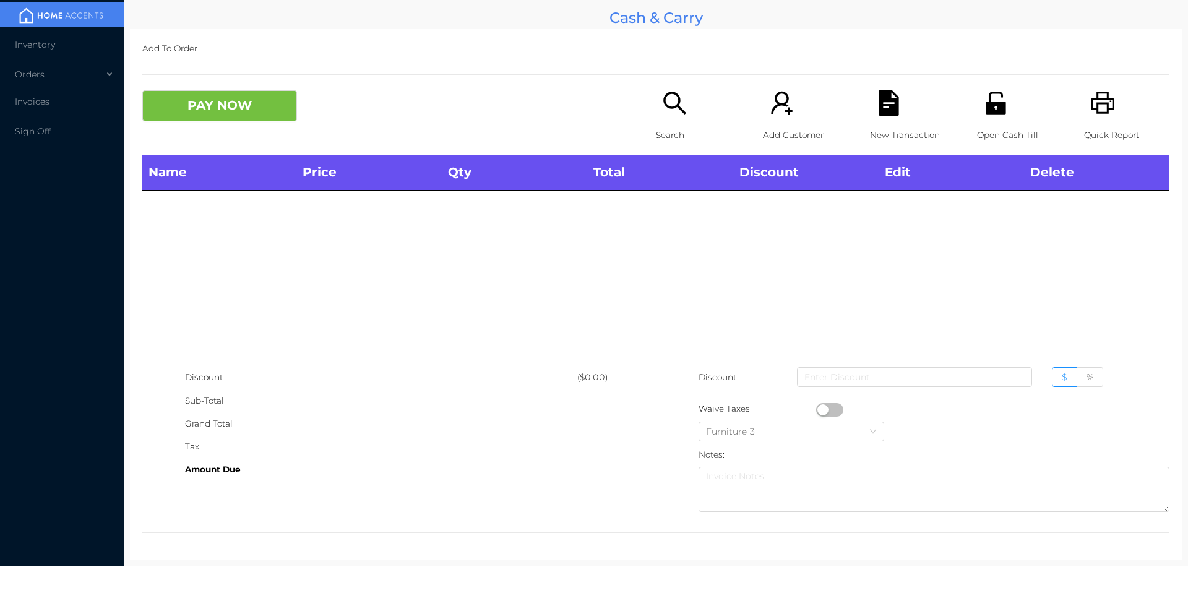
click at [997, 103] on icon "icon: unlock" at bounding box center [995, 103] width 20 height 22
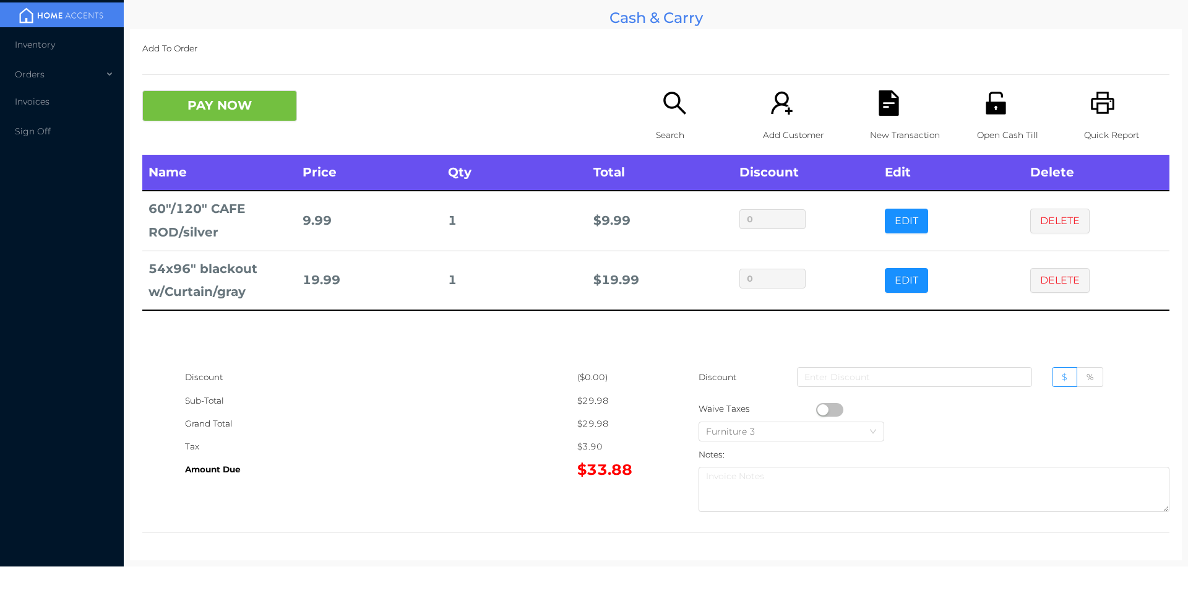
click at [665, 116] on icon "icon: search" at bounding box center [674, 102] width 25 height 25
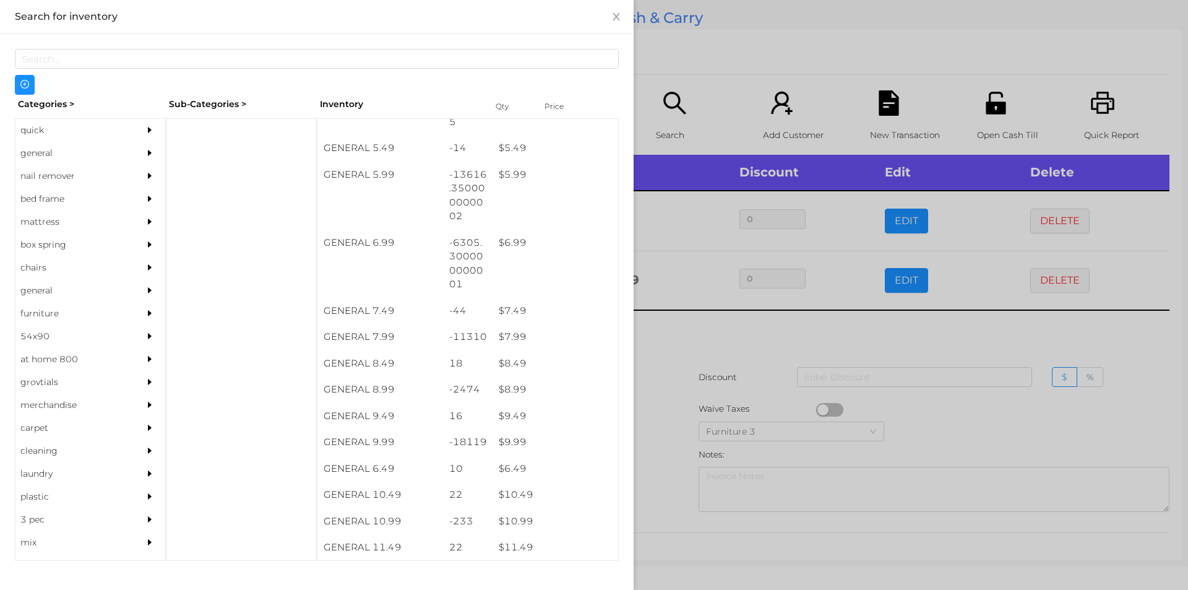
scroll to position [536, 0]
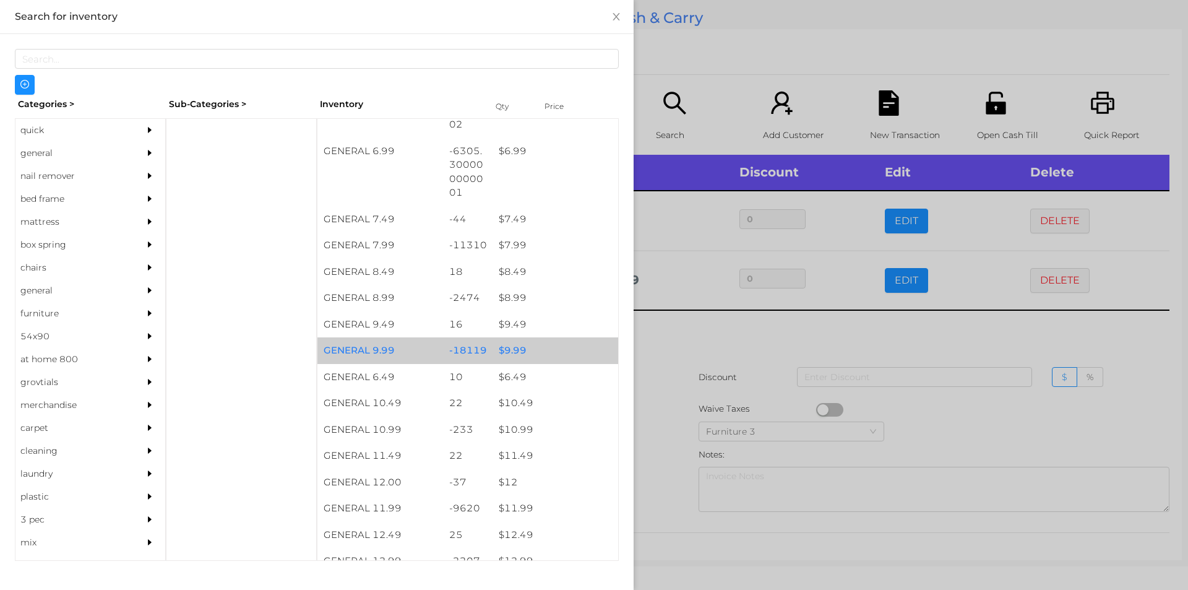
click at [498, 354] on div "$ 9.99" at bounding box center [555, 350] width 126 height 27
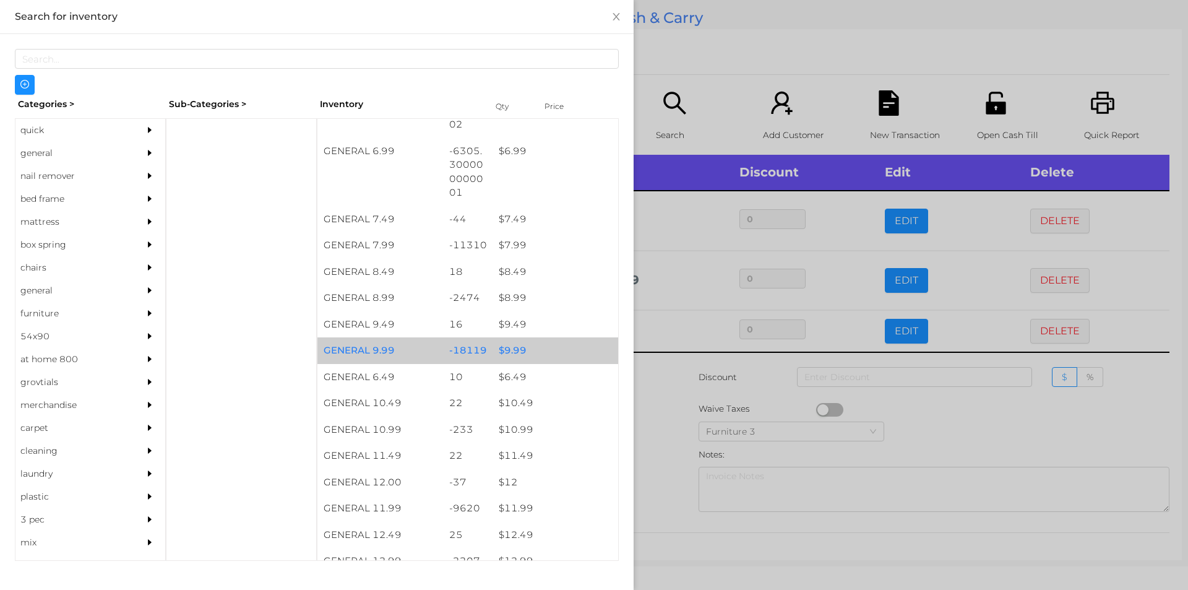
click at [663, 419] on div at bounding box center [594, 295] width 1188 height 590
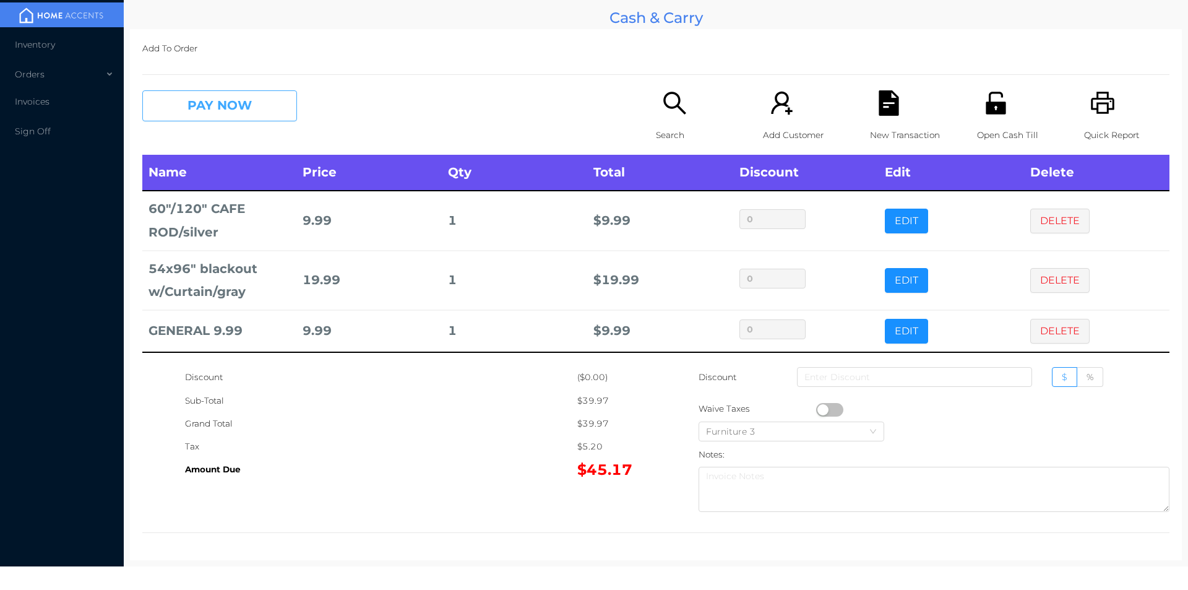
click at [212, 115] on button "PAY NOW" at bounding box center [219, 105] width 155 height 31
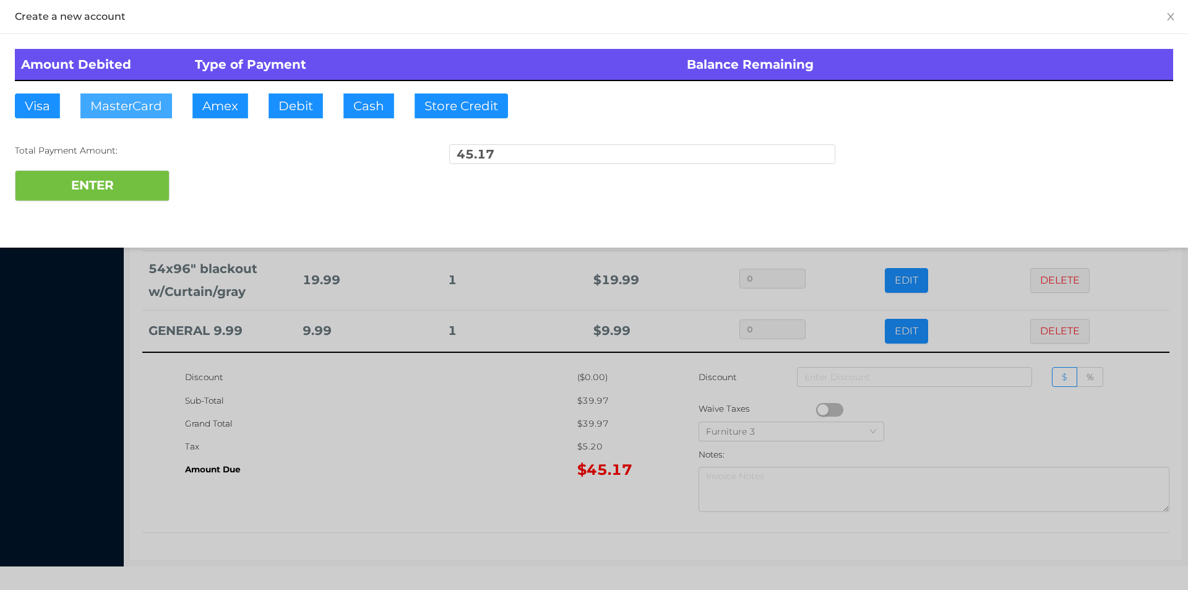
click at [128, 103] on button "MasterCard" at bounding box center [126, 105] width 92 height 25
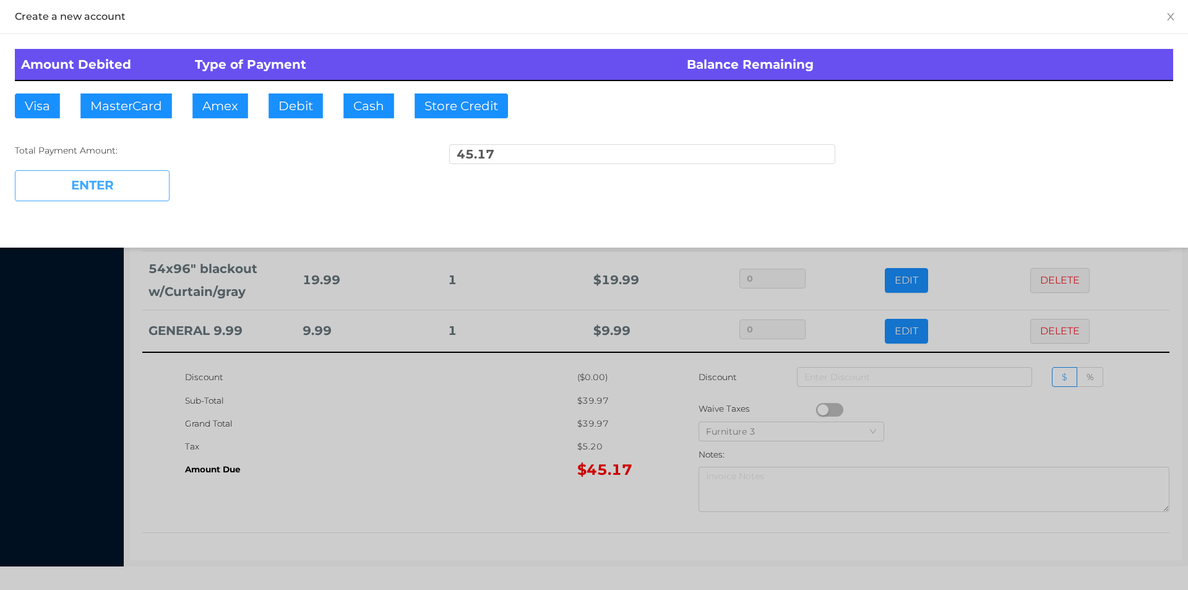
click at [86, 196] on button "ENTER" at bounding box center [92, 185] width 155 height 31
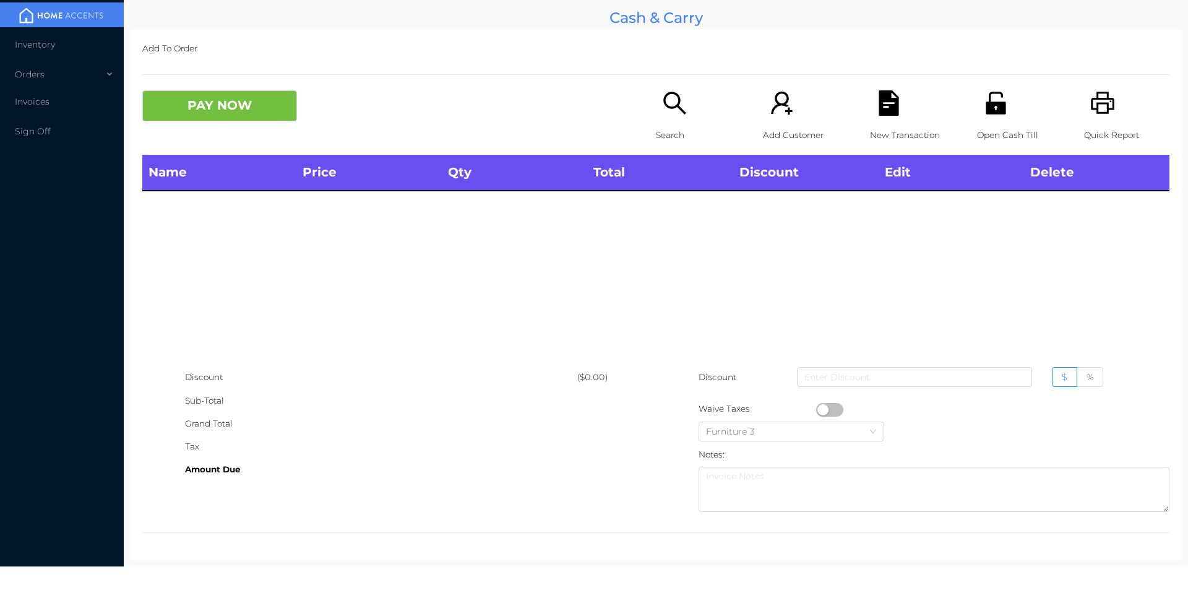
click at [666, 124] on p "Search" at bounding box center [698, 135] width 85 height 23
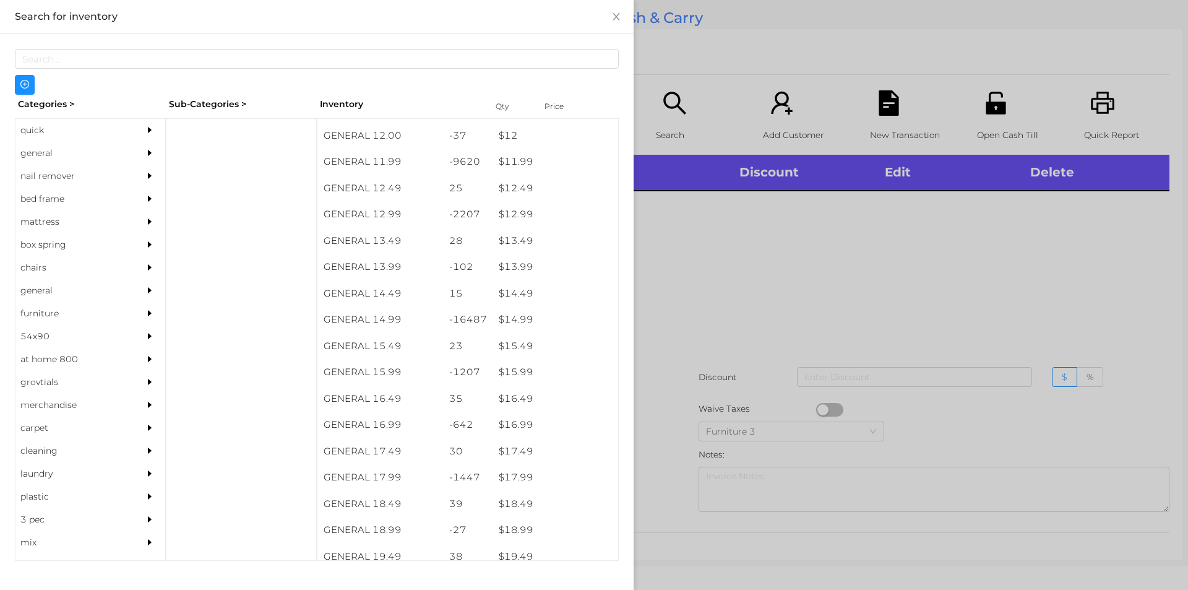
scroll to position [878, 0]
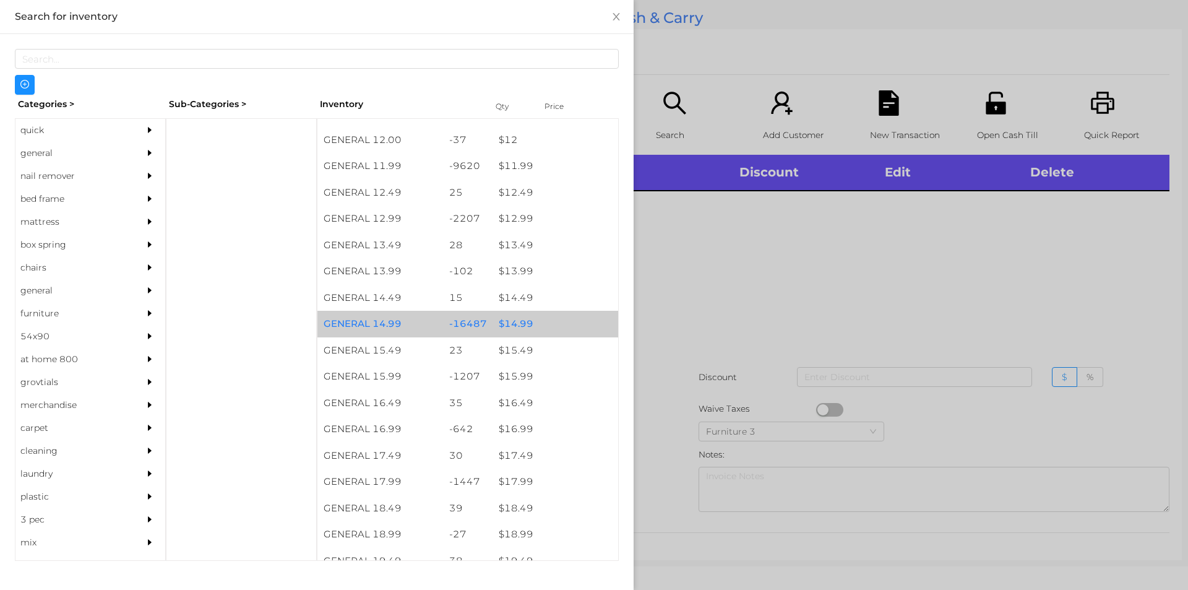
click at [551, 325] on div "$ 14.99" at bounding box center [555, 324] width 126 height 27
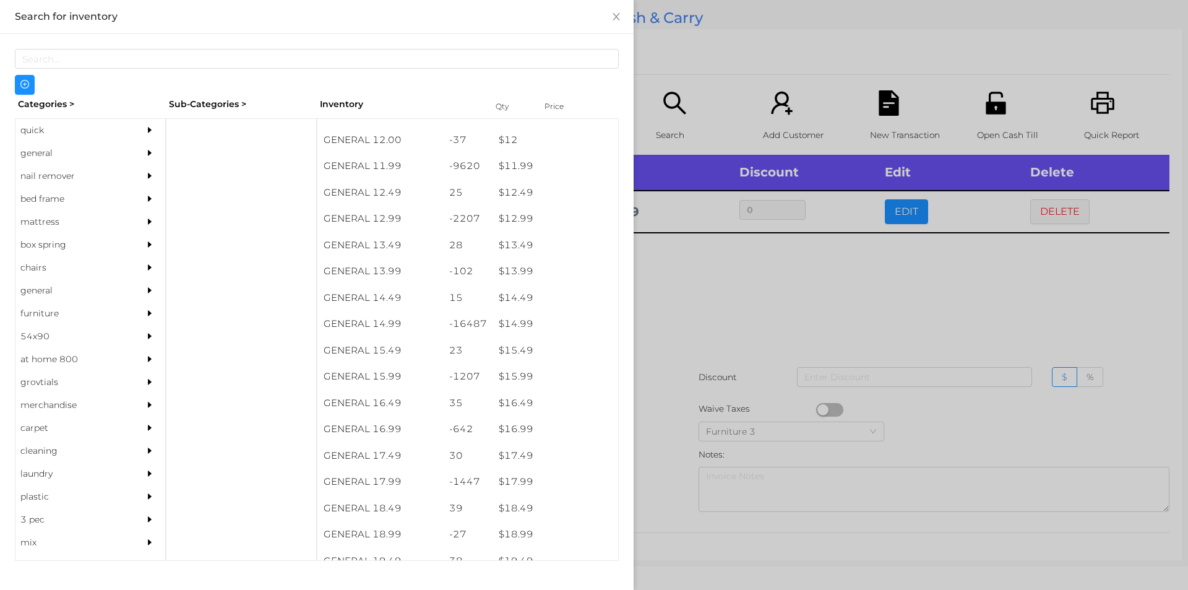
click at [679, 372] on div at bounding box center [594, 295] width 1188 height 590
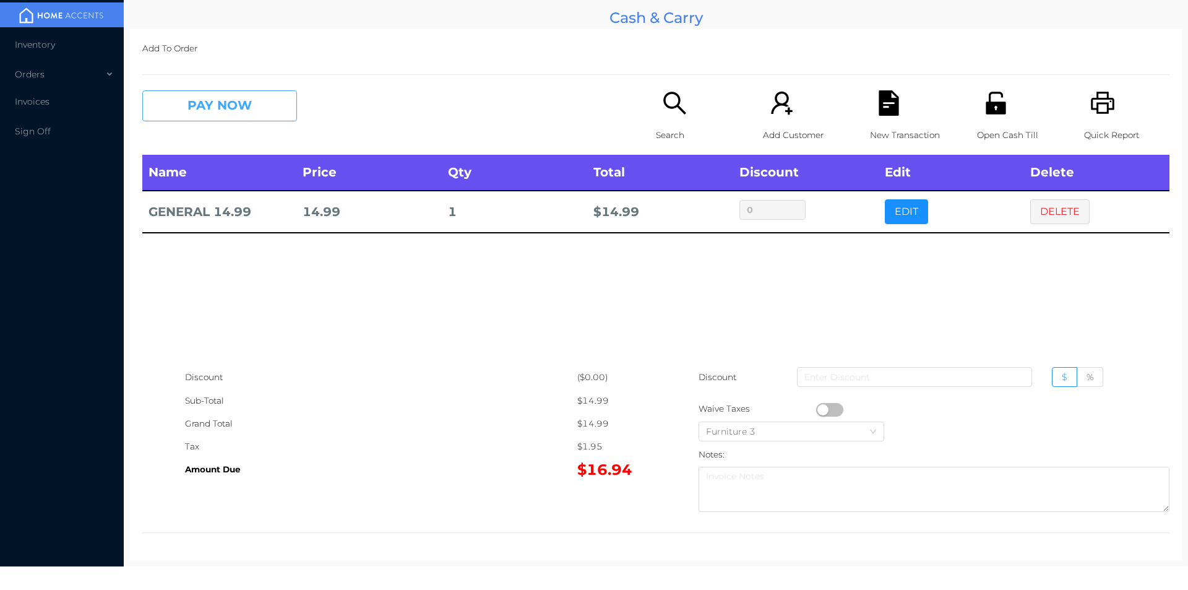
click at [231, 116] on button "PAY NOW" at bounding box center [219, 105] width 155 height 31
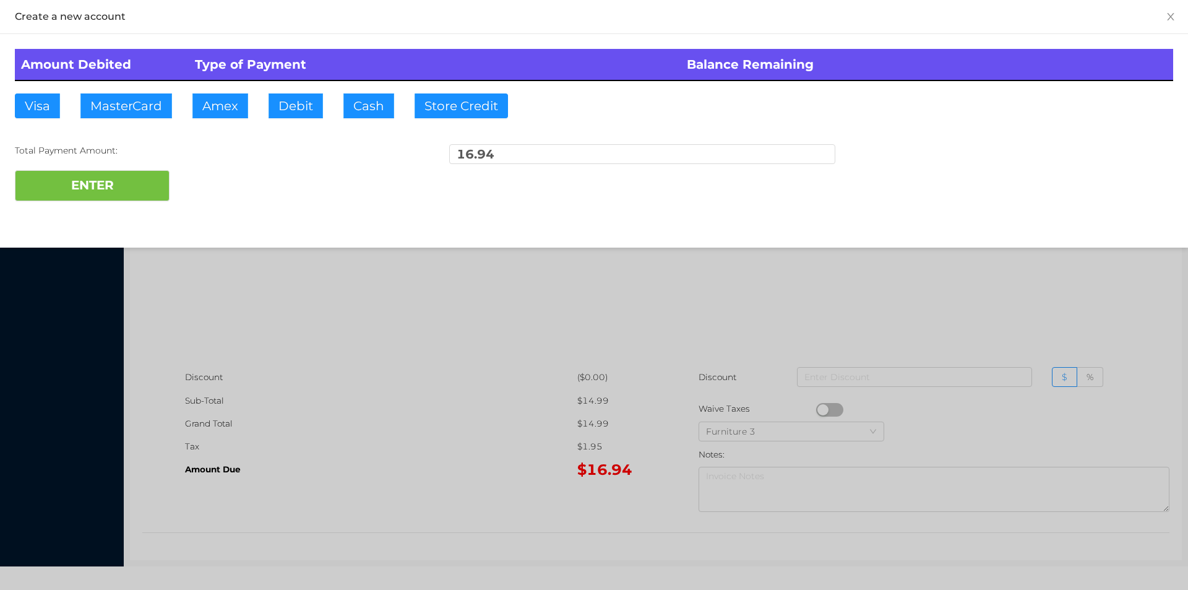
click at [213, 188] on div "ENTER" at bounding box center [594, 185] width 1158 height 31
click at [301, 311] on div at bounding box center [594, 295] width 1188 height 590
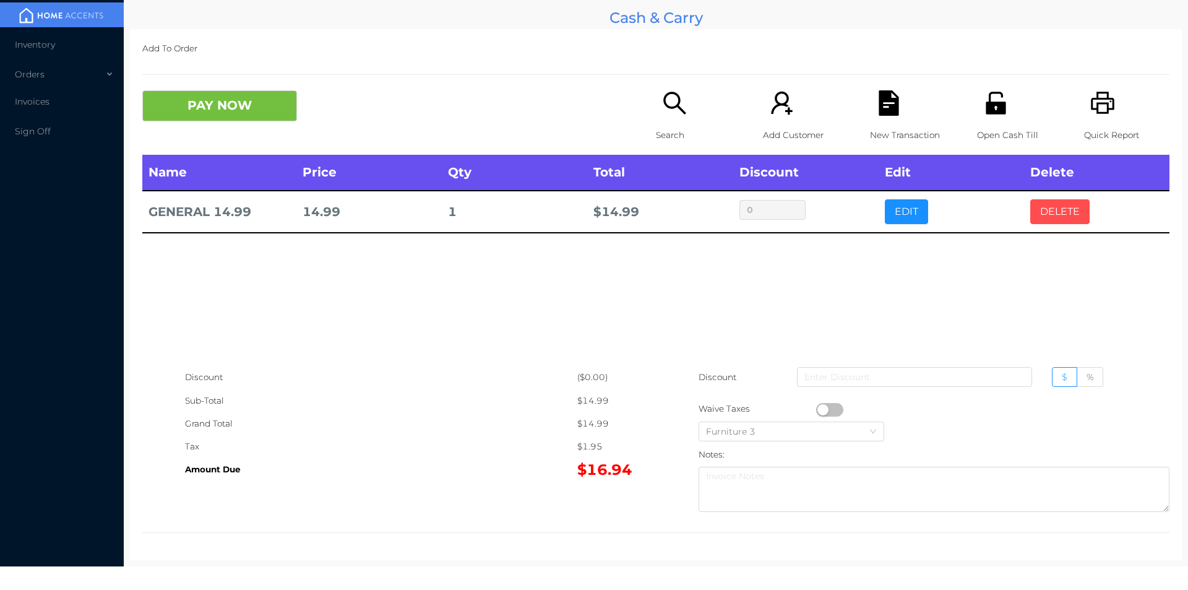
click at [1050, 220] on button "DELETE" at bounding box center [1059, 211] width 59 height 25
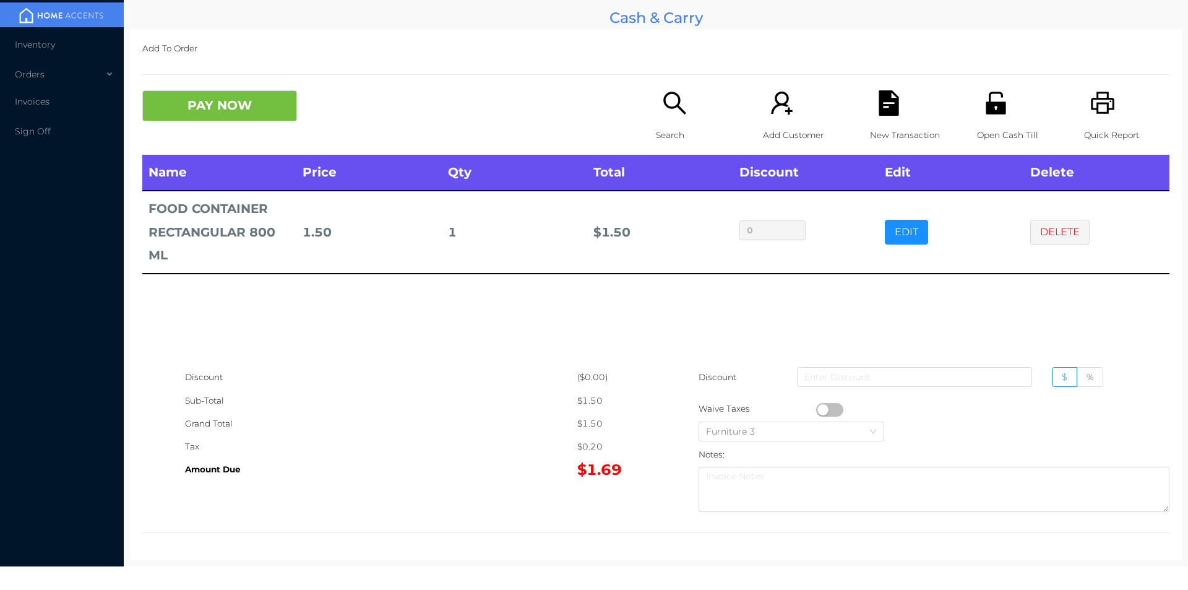
click at [906, 231] on button "EDIT" at bounding box center [906, 232] width 43 height 25
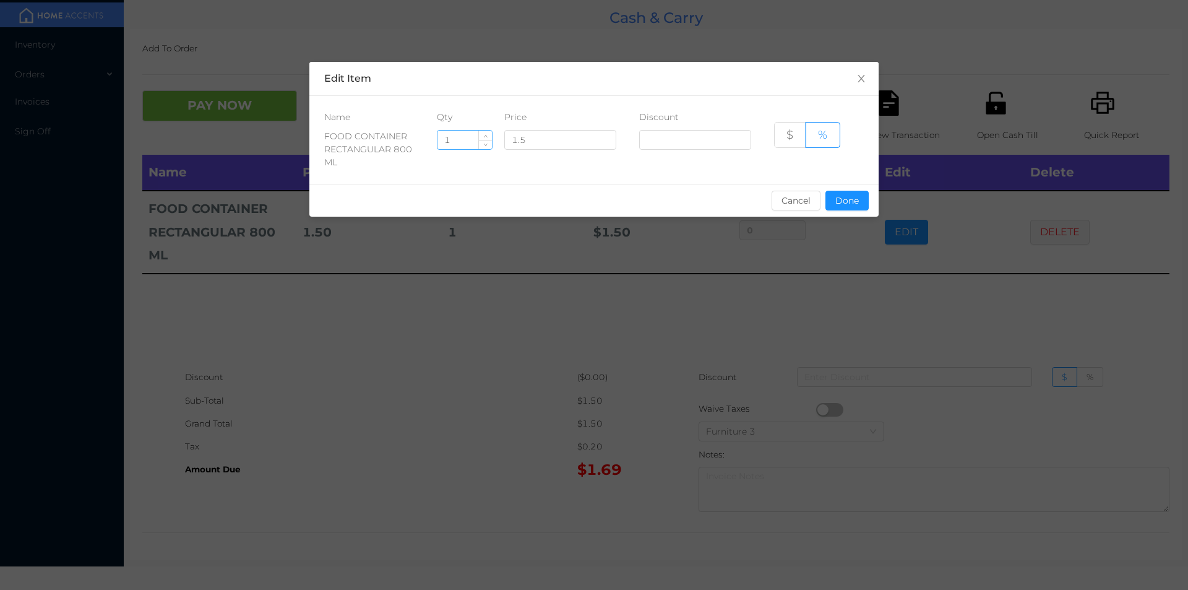
click at [460, 141] on input "1" at bounding box center [464, 140] width 54 height 19
type input "4"
click at [840, 202] on button "Done" at bounding box center [846, 201] width 43 height 20
type input "0%"
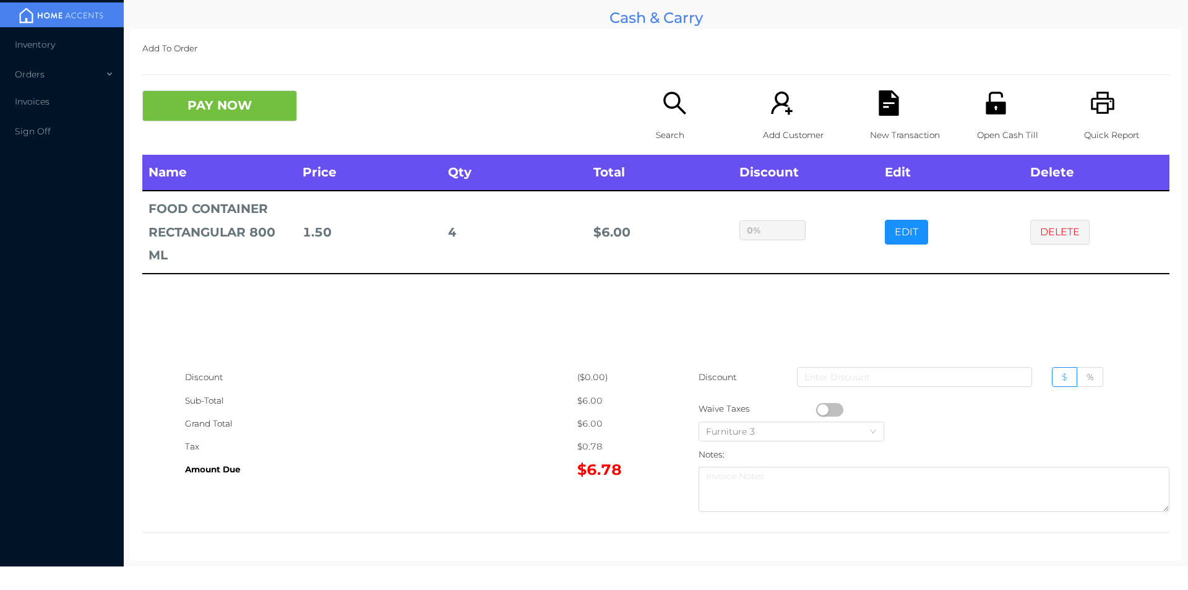
click at [806, 318] on div "Name Price Qty Total Discount Edit Delete FOOD CONTAINER RECTANGULAR 800 ML 1.5…" at bounding box center [655, 260] width 1027 height 211
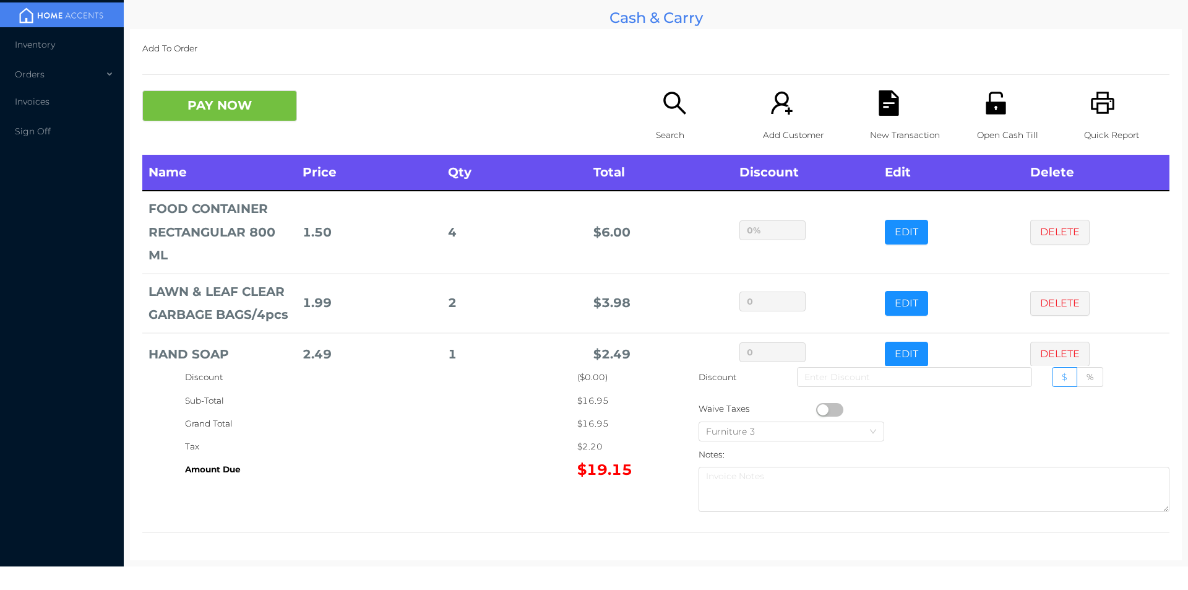
click at [248, 111] on button "PAY NOW" at bounding box center [219, 105] width 155 height 31
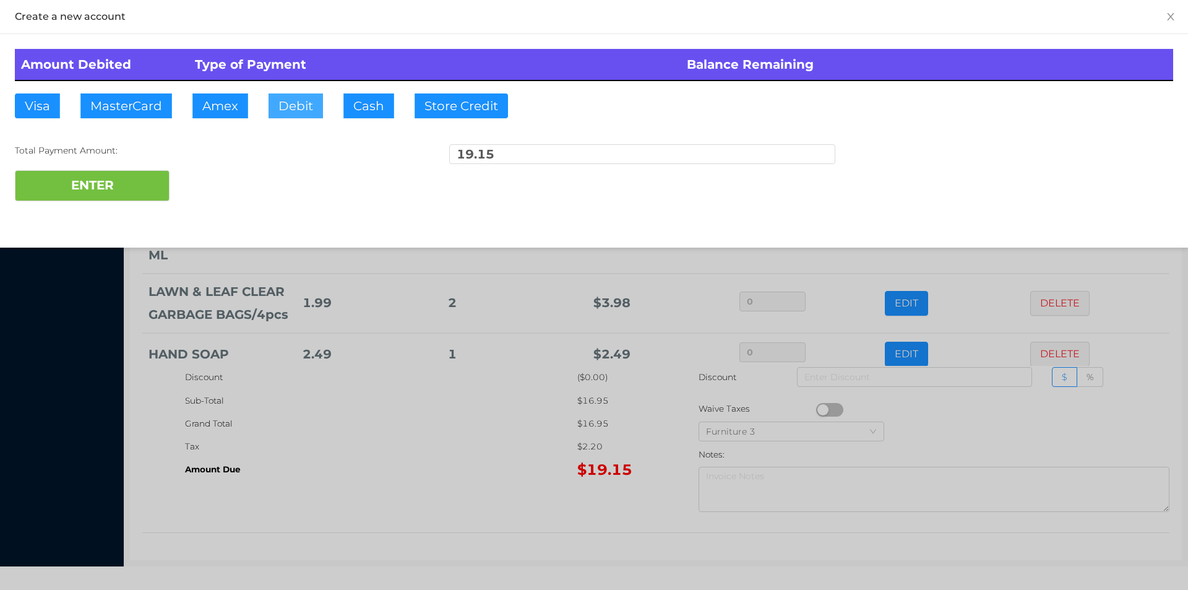
click at [295, 100] on button "Debit" at bounding box center [295, 105] width 54 height 25
type input "100."
click at [122, 193] on button "ENTER" at bounding box center [92, 185] width 155 height 31
type input "0"
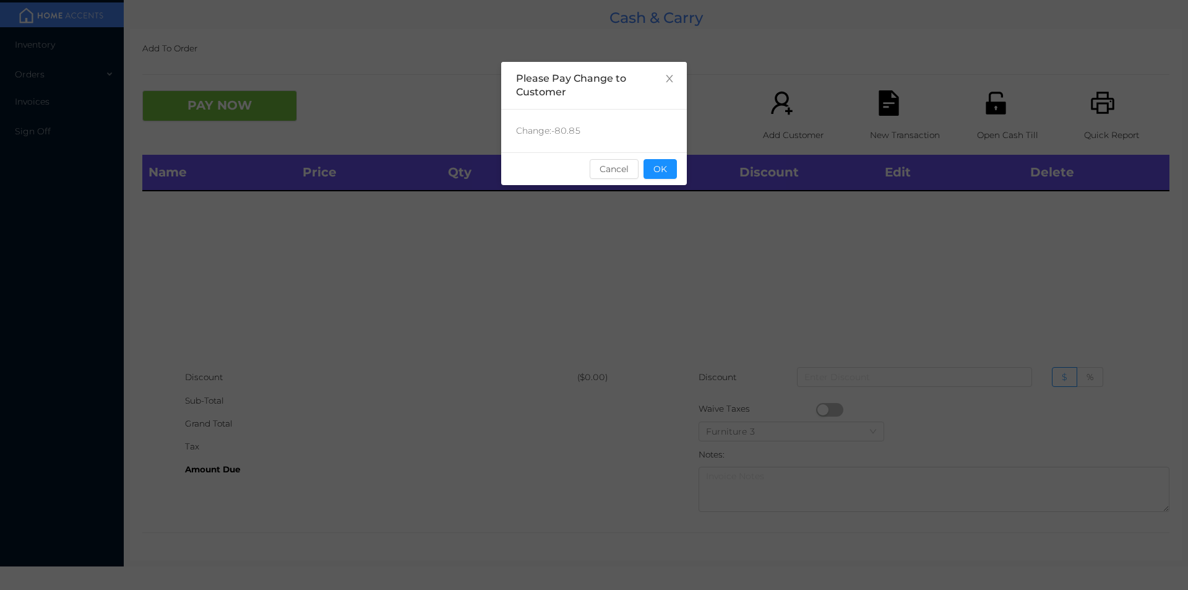
click at [665, 173] on button "OK" at bounding box center [659, 169] width 33 height 20
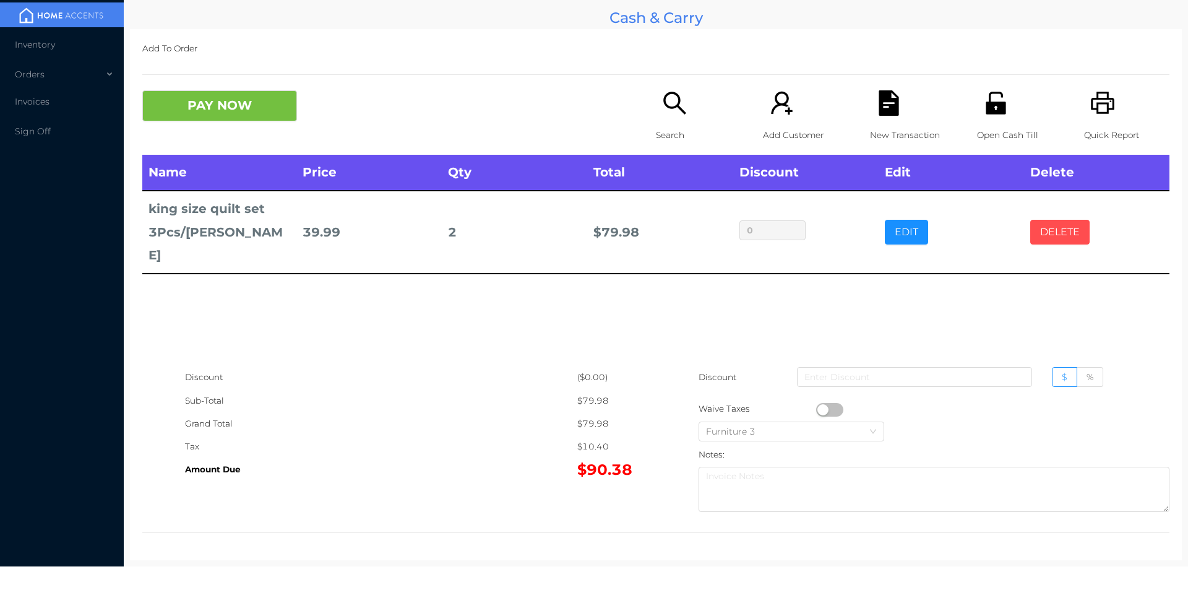
click at [1051, 222] on button "DELETE" at bounding box center [1059, 232] width 59 height 25
click at [676, 107] on icon "icon: search" at bounding box center [674, 102] width 25 height 25
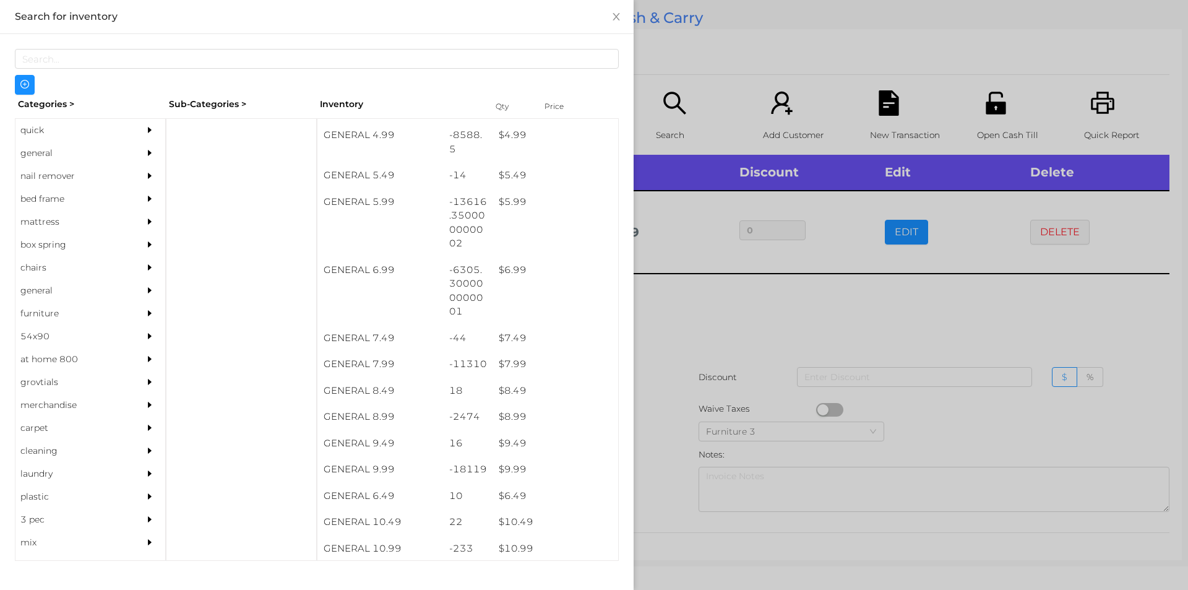
scroll to position [437, 0]
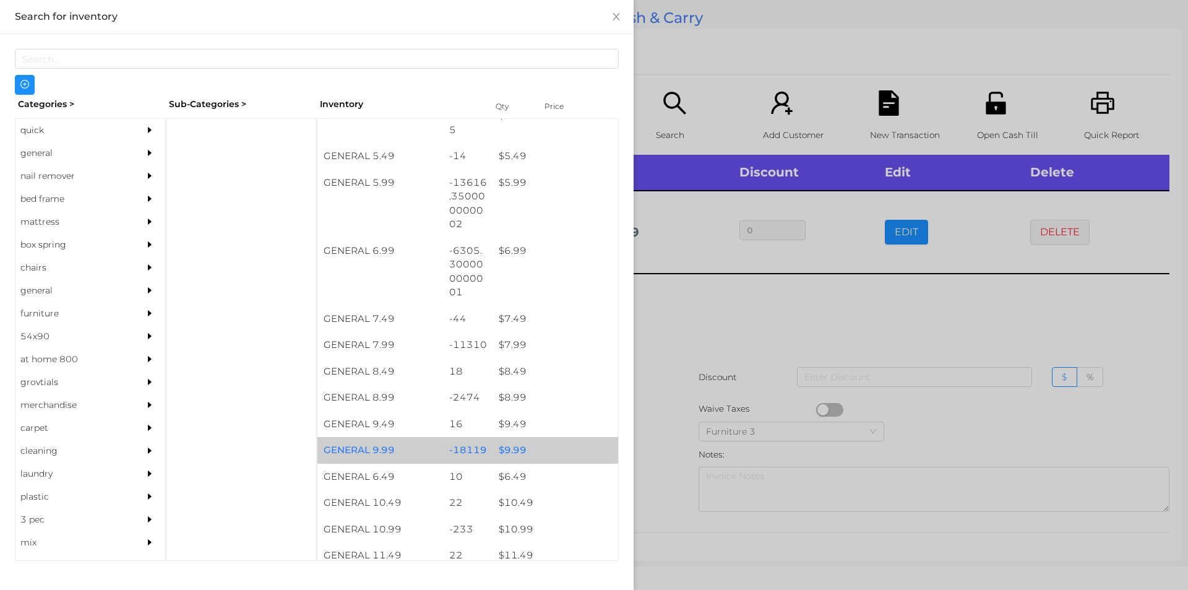
click at [512, 447] on div "$ 9.99" at bounding box center [555, 450] width 126 height 27
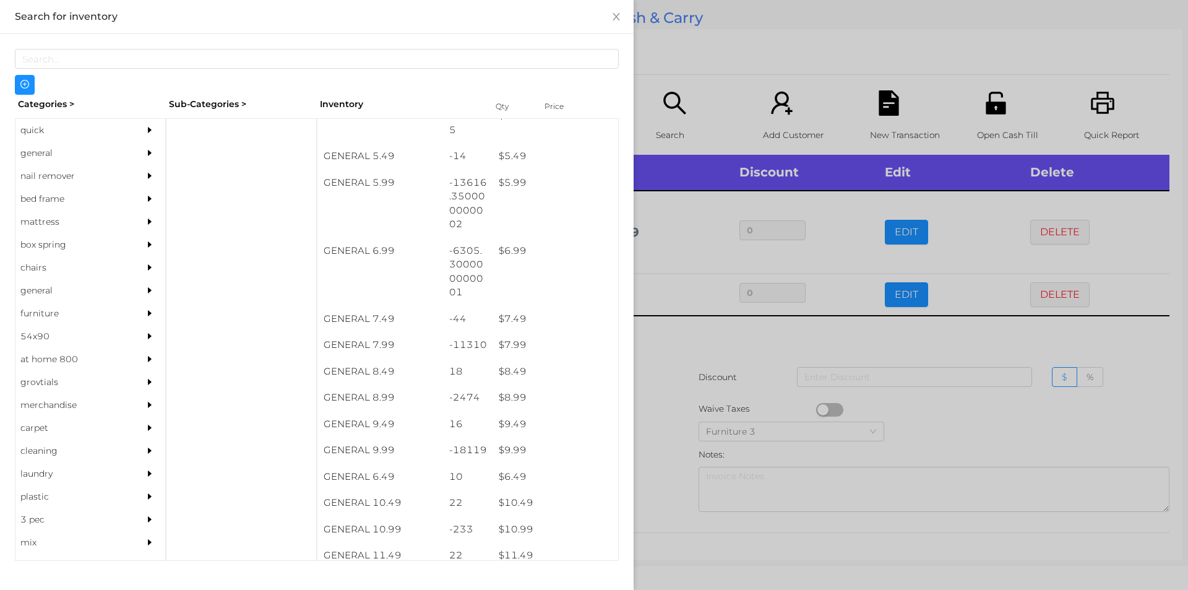
click at [653, 442] on div at bounding box center [594, 295] width 1188 height 590
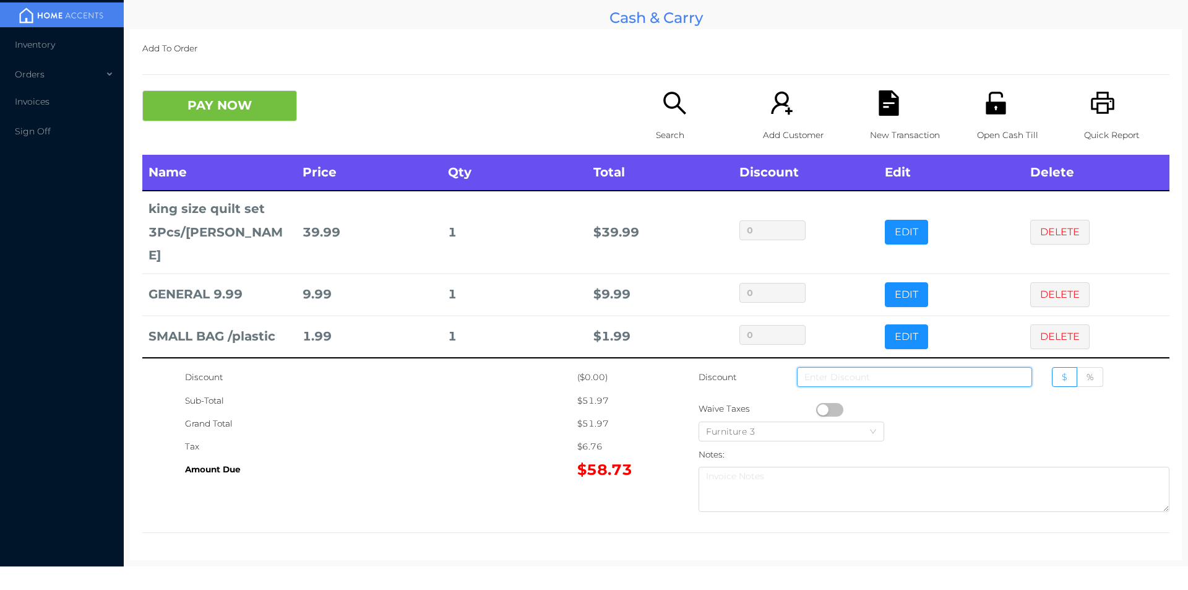
click at [882, 380] on input at bounding box center [914, 377] width 235 height 20
type input "7"
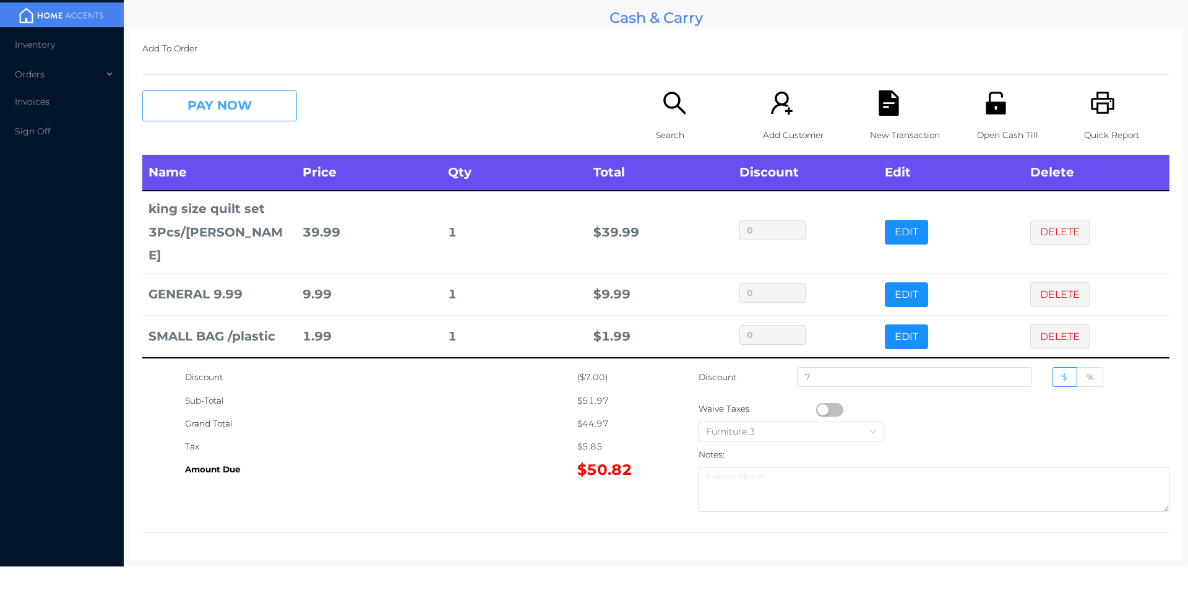
click at [204, 91] on button "PAY NOW" at bounding box center [219, 105] width 155 height 31
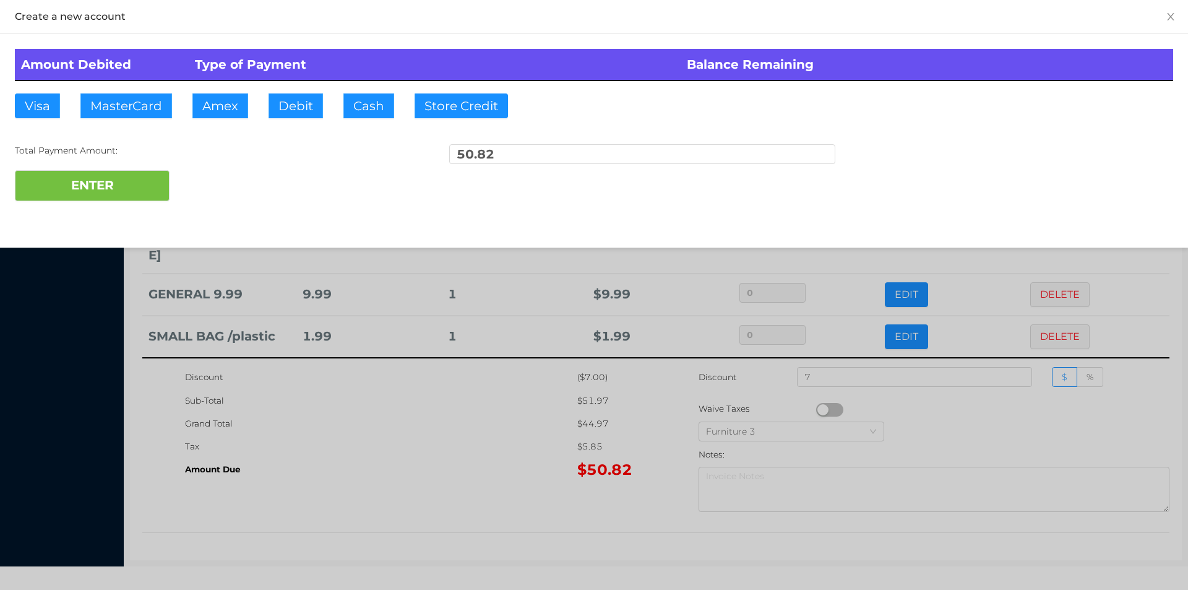
click at [445, 423] on div at bounding box center [594, 295] width 1188 height 590
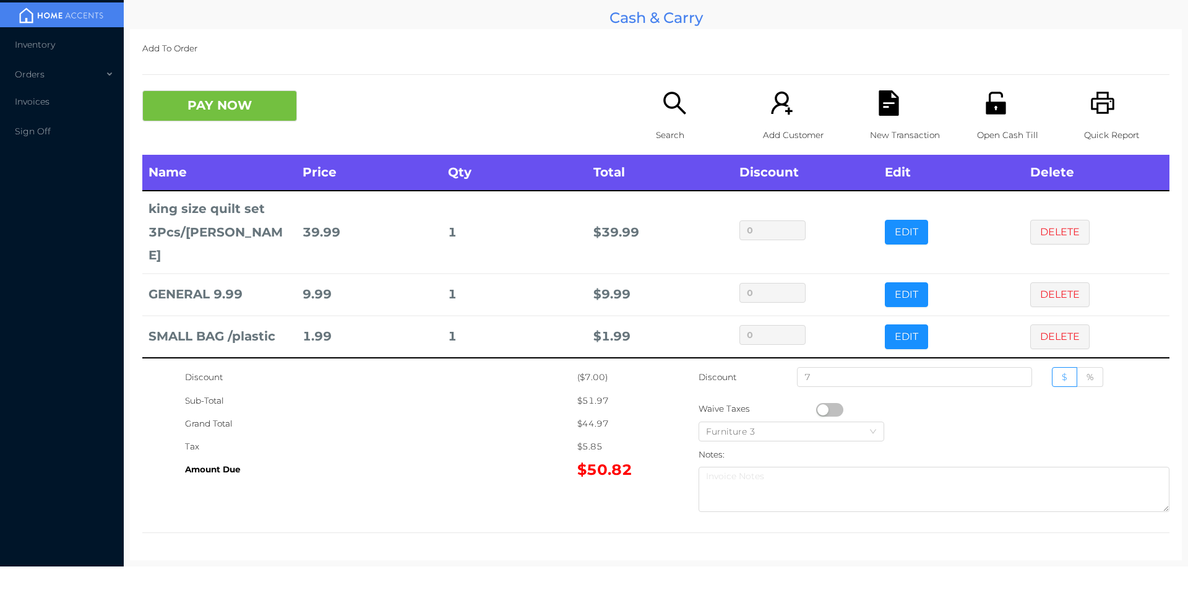
click at [981, 127] on p "Open Cash Till" at bounding box center [1019, 135] width 85 height 23
click at [249, 92] on button "PAY NOW" at bounding box center [219, 105] width 155 height 31
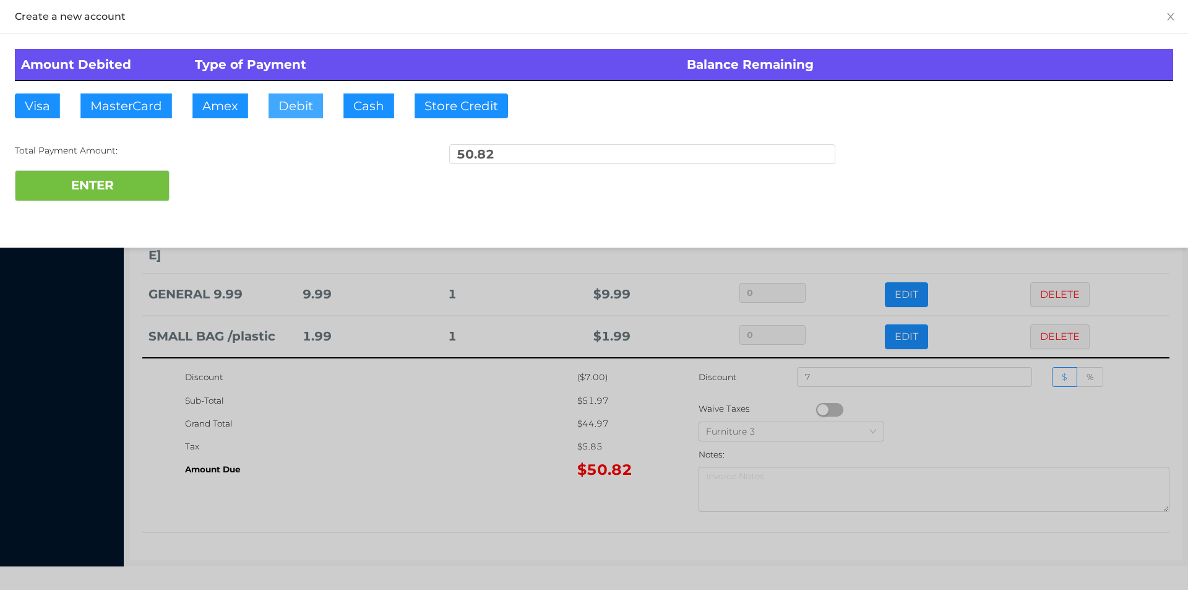
click at [290, 96] on button "Debit" at bounding box center [295, 105] width 54 height 25
click at [143, 181] on button "ENTER" at bounding box center [92, 185] width 155 height 31
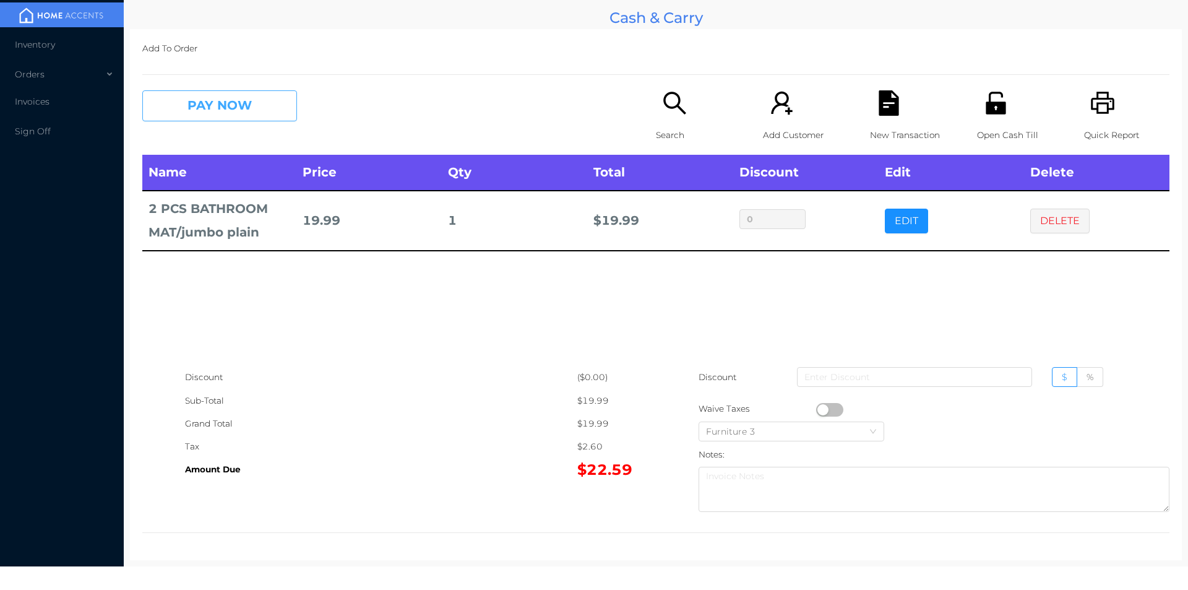
click at [254, 111] on button "PAY NOW" at bounding box center [219, 105] width 155 height 31
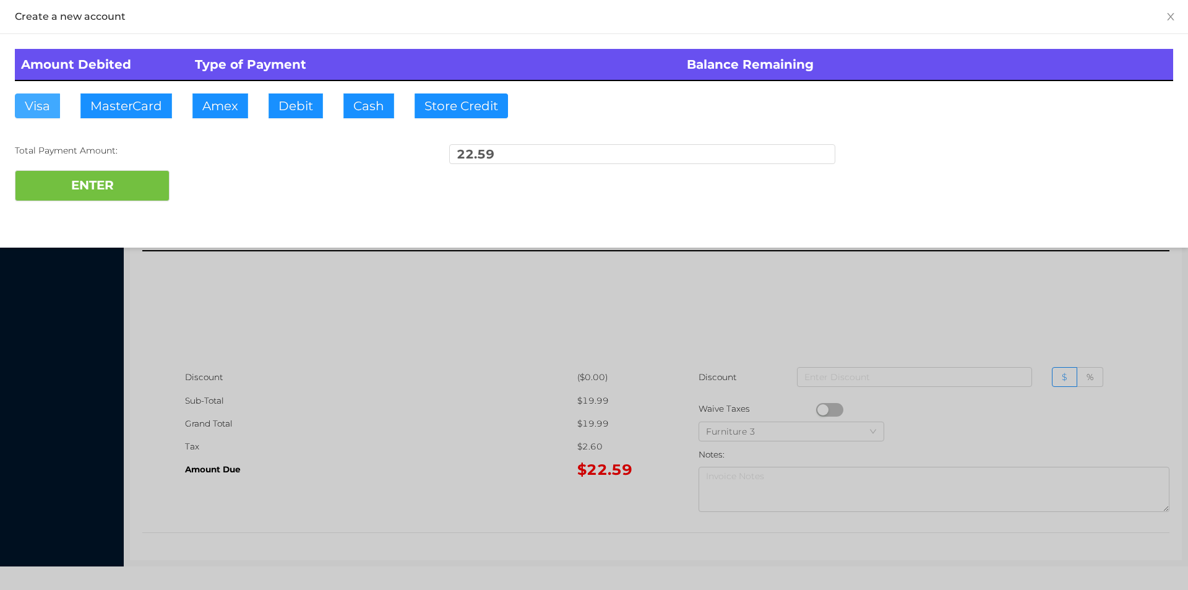
click at [40, 94] on button "Visa" at bounding box center [37, 105] width 45 height 25
click at [71, 190] on button "ENTER" at bounding box center [92, 185] width 155 height 31
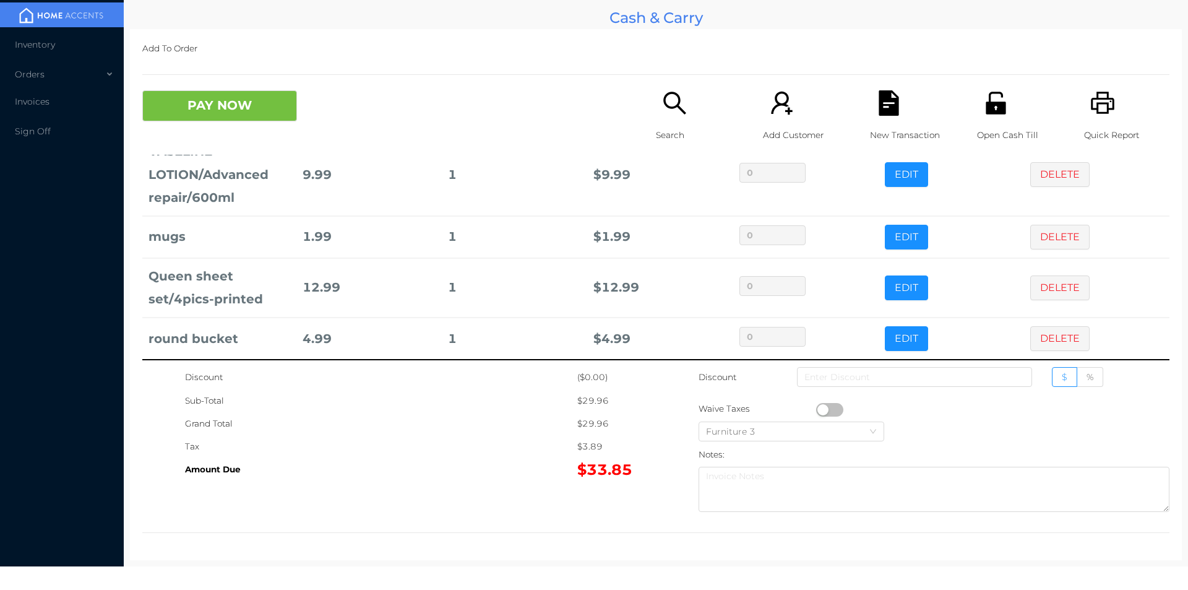
scroll to position [64, 0]
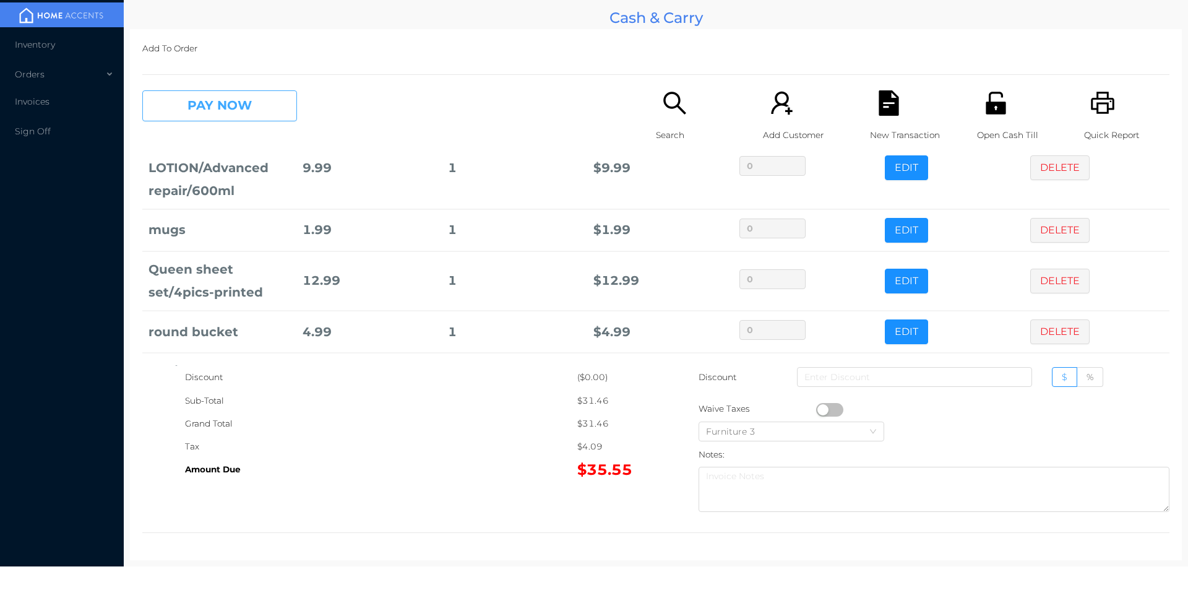
click at [194, 108] on button "PAY NOW" at bounding box center [219, 105] width 155 height 31
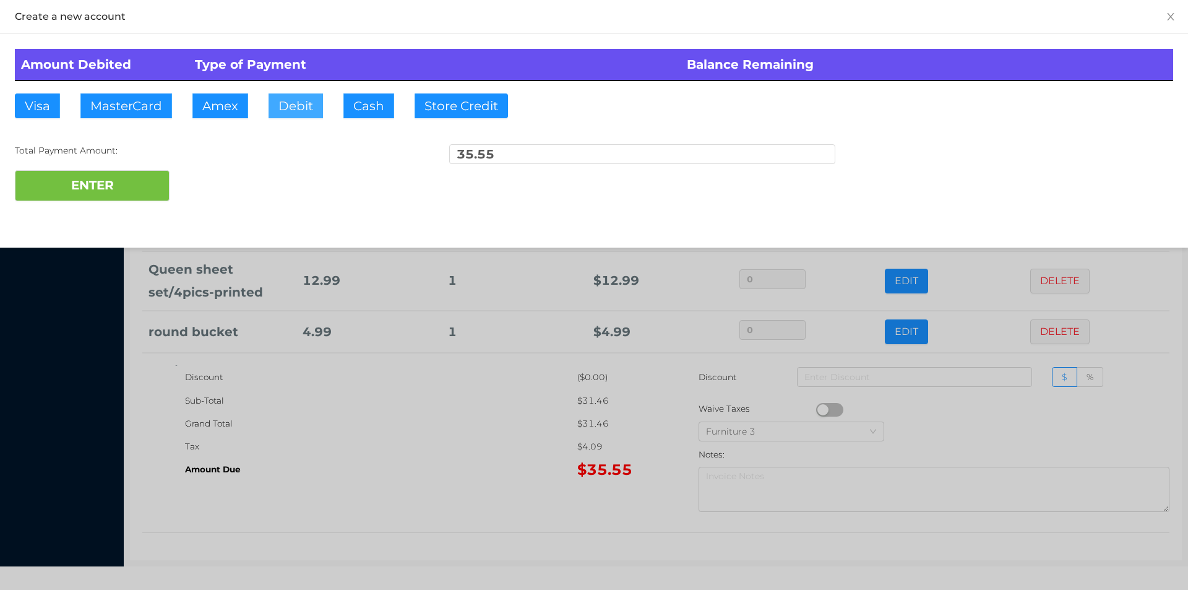
click at [291, 110] on button "Debit" at bounding box center [295, 105] width 54 height 25
type input "40."
click at [91, 178] on button "ENTER" at bounding box center [92, 185] width 155 height 31
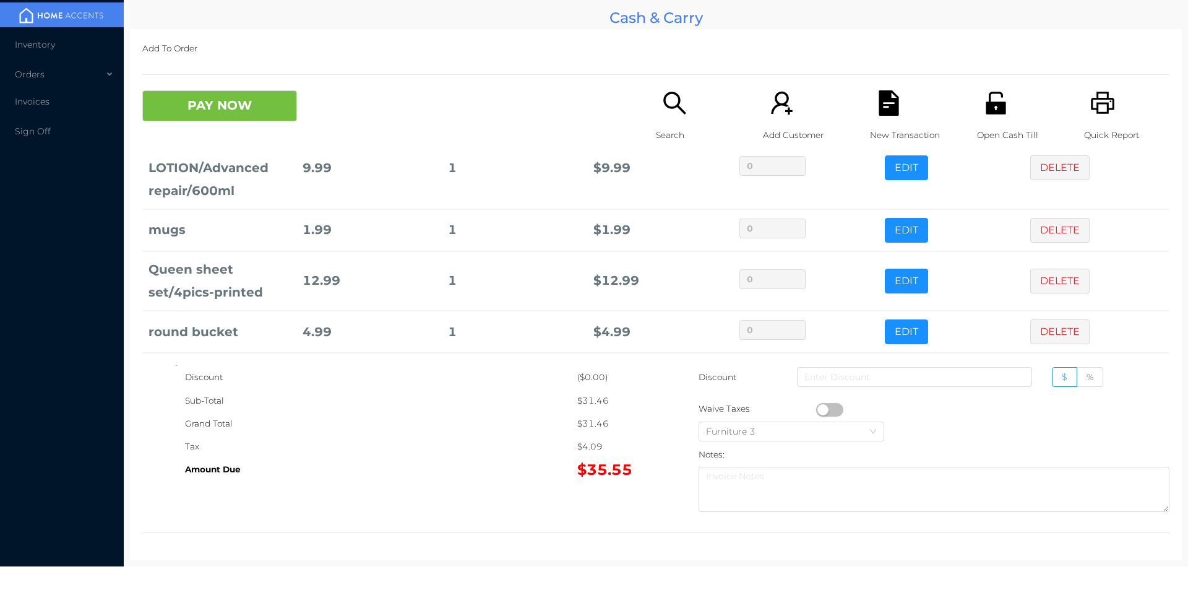
scroll to position [0, 0]
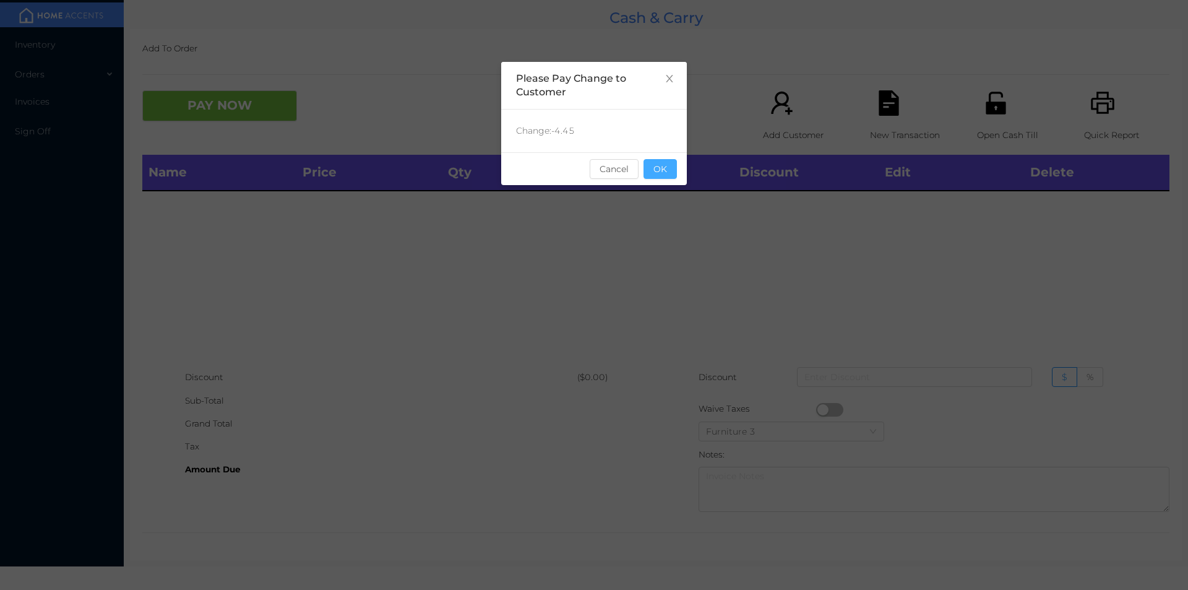
click at [652, 168] on button "OK" at bounding box center [659, 169] width 33 height 20
click at [663, 212] on div "Name Price Qty Total Discount Edit Delete" at bounding box center [655, 260] width 1027 height 211
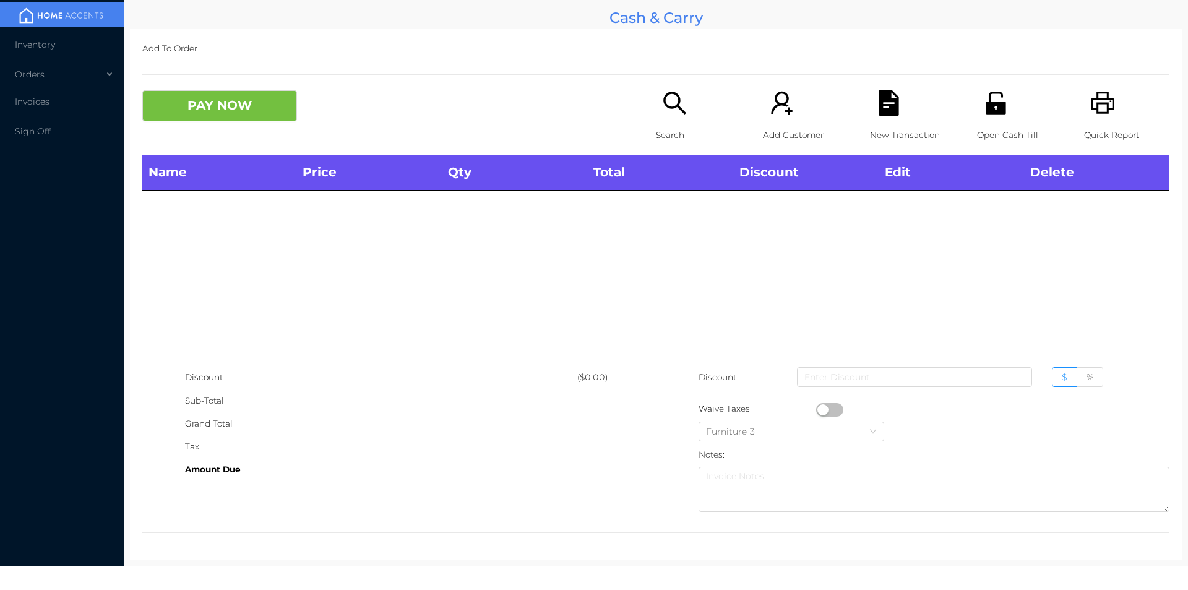
click at [979, 126] on p "Open Cash Till" at bounding box center [1019, 135] width 85 height 23
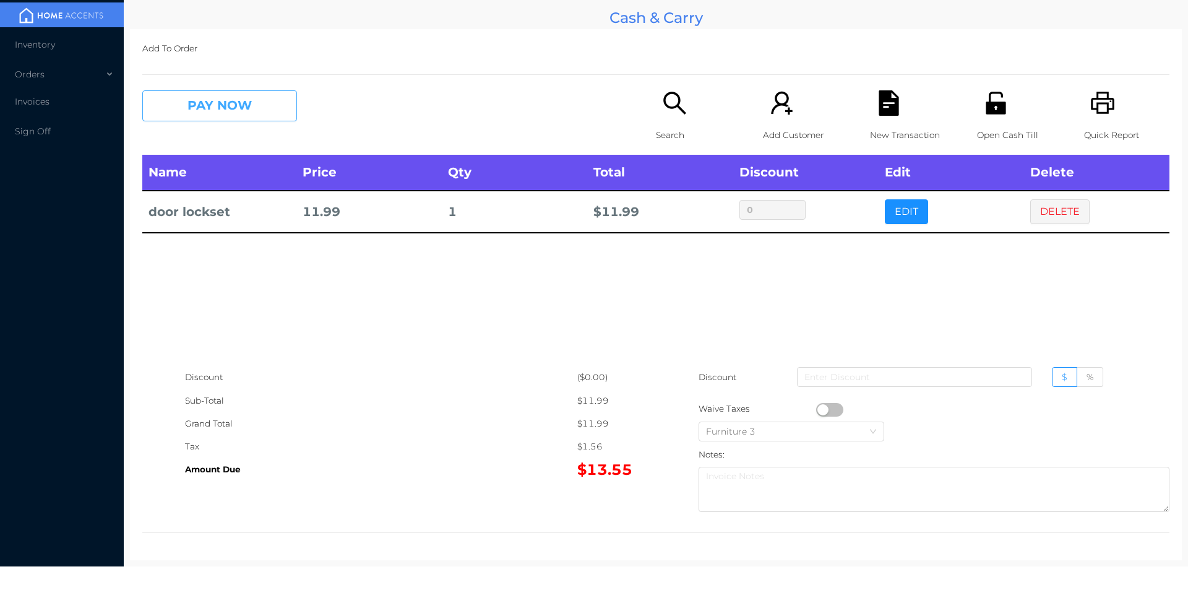
click at [220, 111] on button "PAY NOW" at bounding box center [219, 105] width 155 height 31
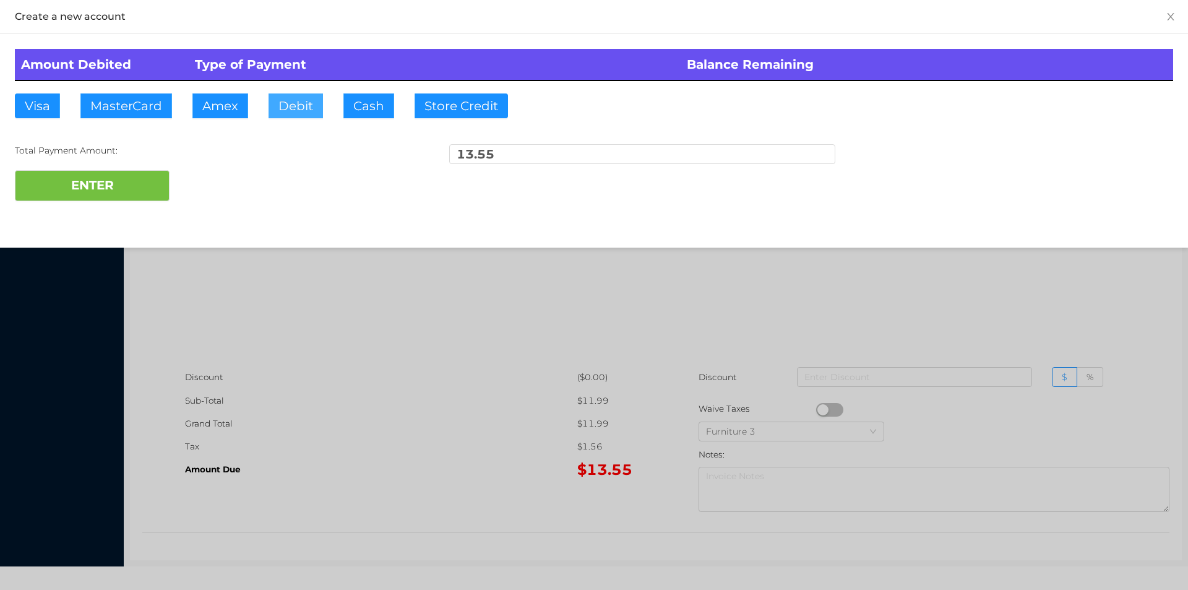
click at [294, 105] on button "Debit" at bounding box center [295, 105] width 54 height 25
click at [99, 189] on button "ENTER" at bounding box center [92, 185] width 155 height 31
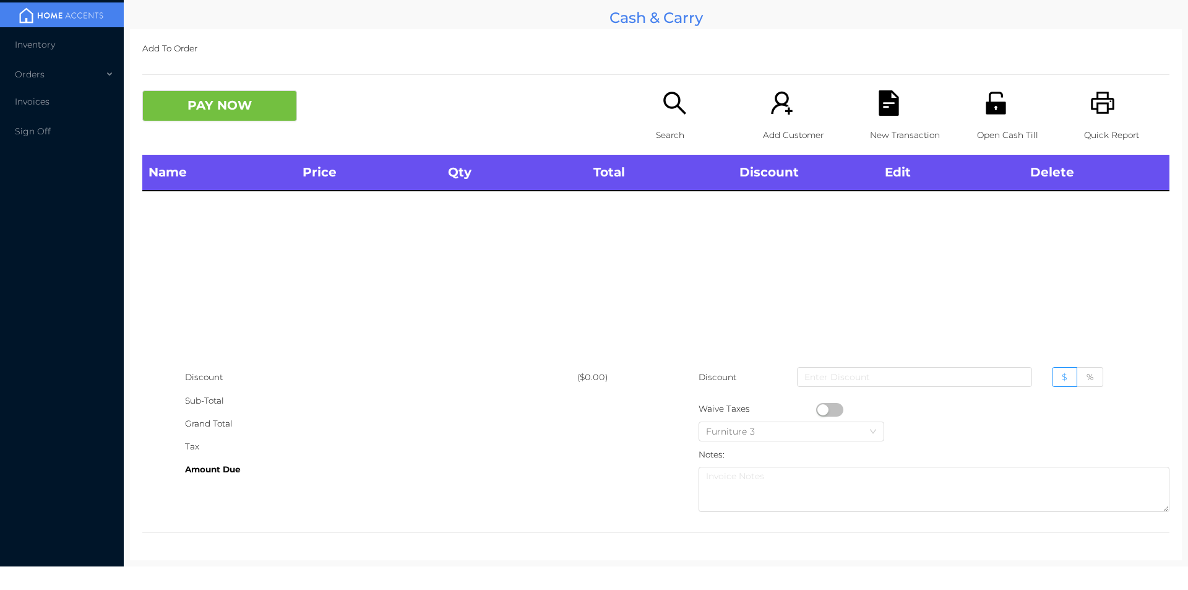
click at [1084, 132] on p "Quick Report" at bounding box center [1126, 135] width 85 height 23
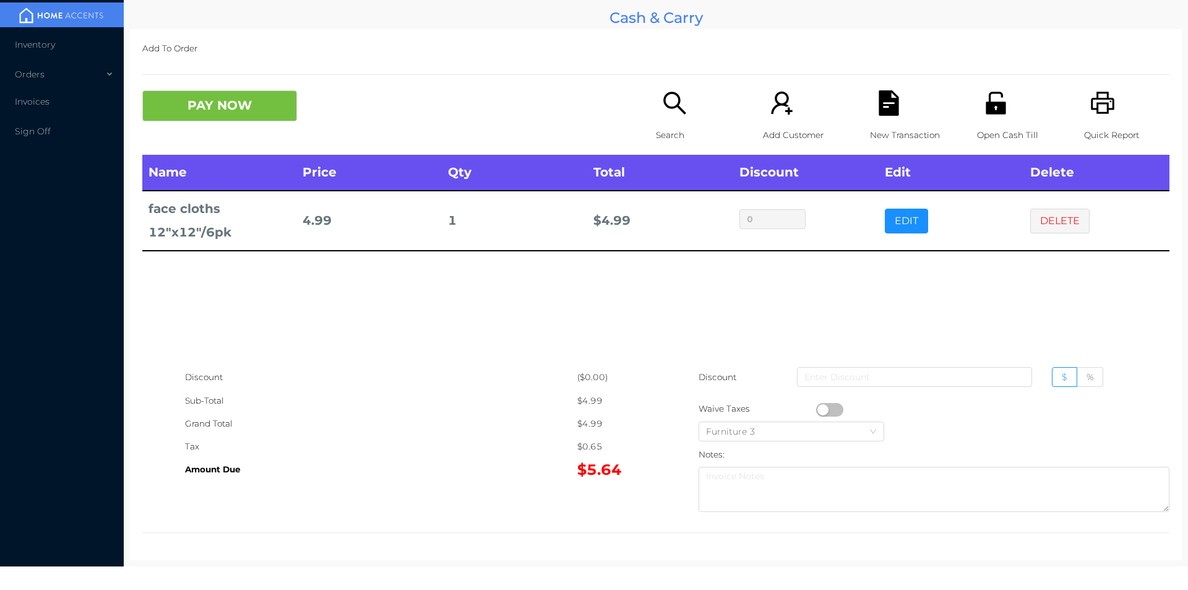
click at [662, 103] on icon "icon: search" at bounding box center [674, 102] width 25 height 25
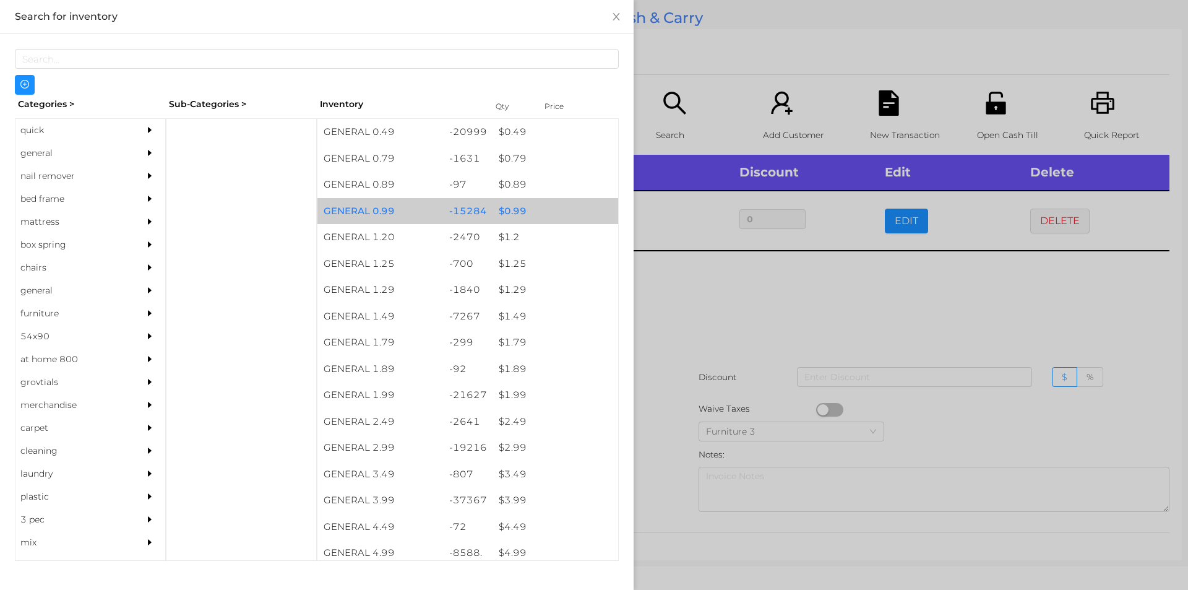
click at [517, 207] on div "$ 0.99" at bounding box center [555, 211] width 126 height 27
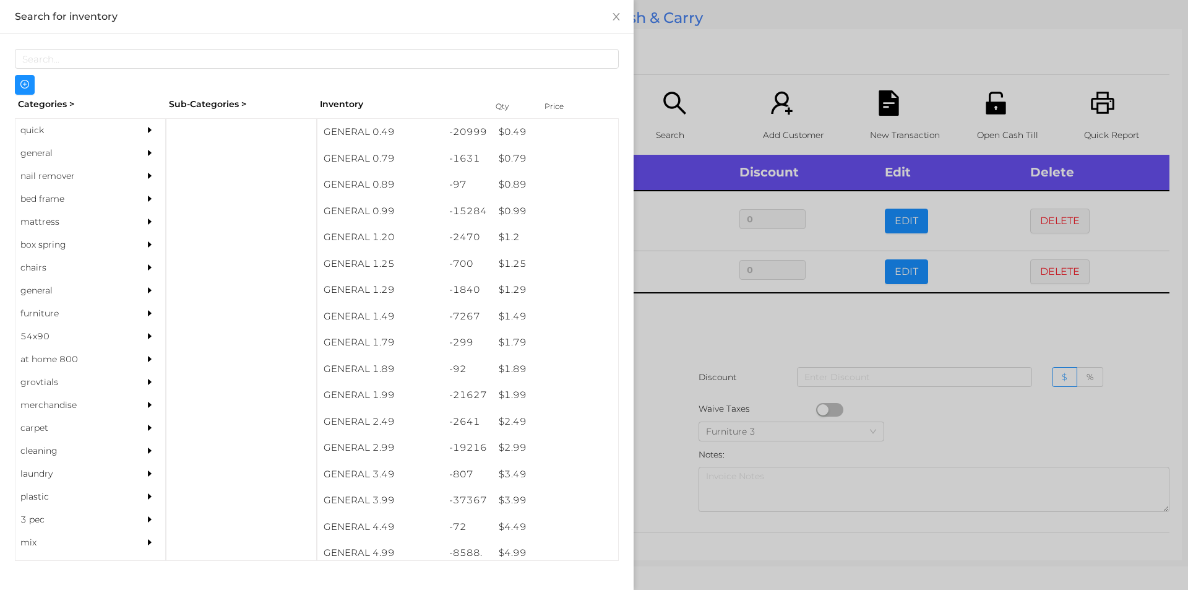
click at [677, 314] on div at bounding box center [594, 295] width 1188 height 590
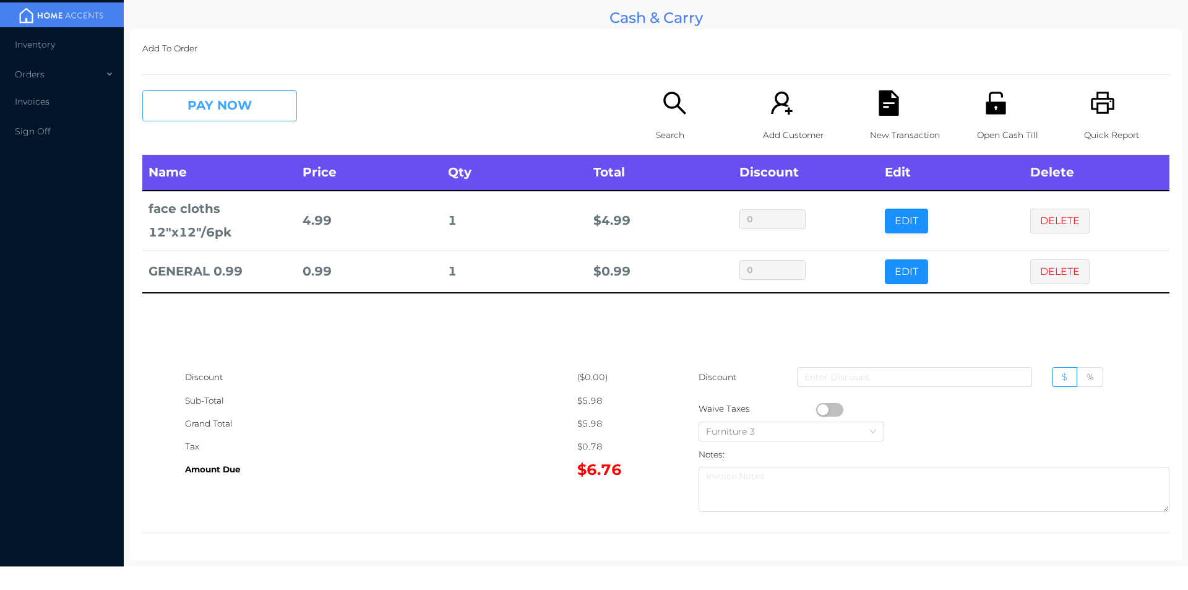
click at [208, 106] on button "PAY NOW" at bounding box center [219, 105] width 155 height 31
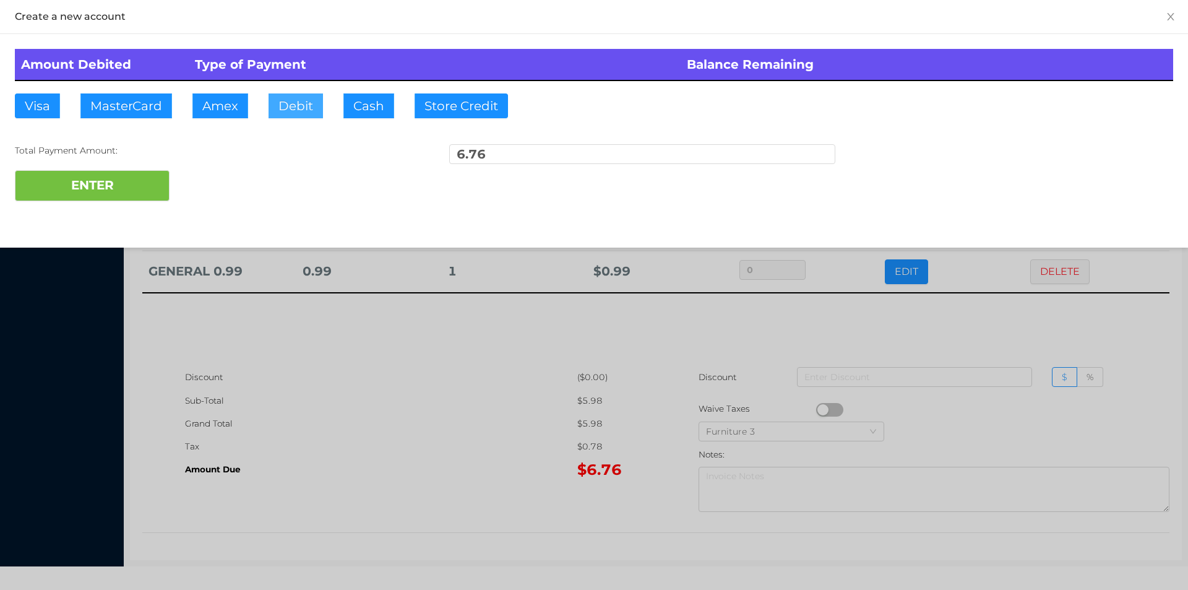
click at [301, 103] on button "Debit" at bounding box center [295, 105] width 54 height 25
click at [101, 184] on button "ENTER" at bounding box center [92, 185] width 155 height 31
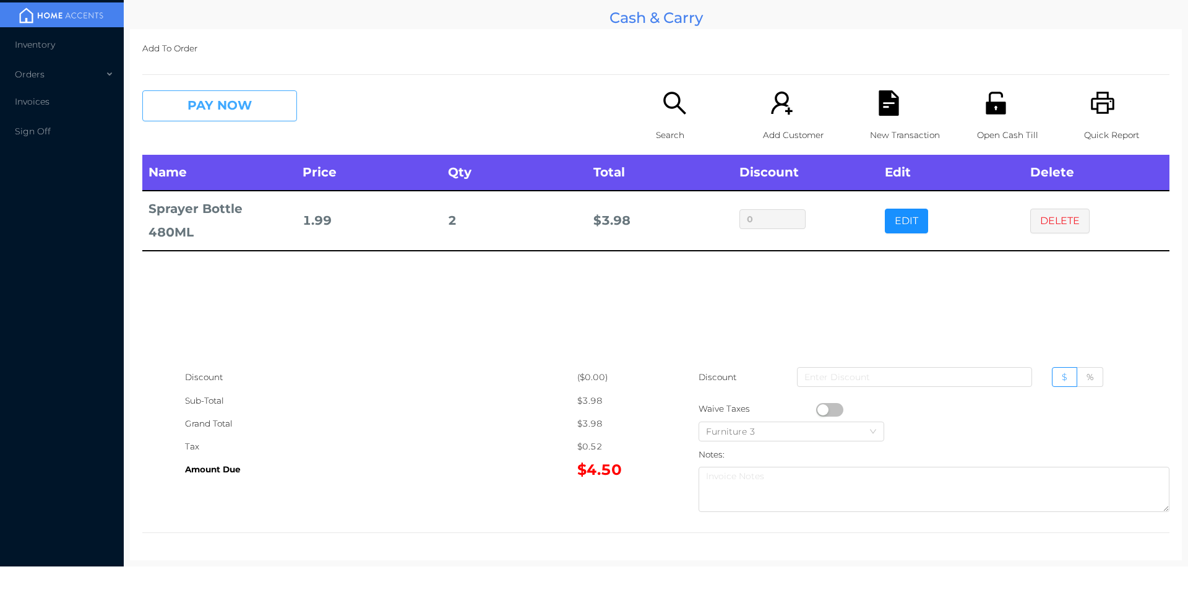
click at [177, 101] on button "PAY NOW" at bounding box center [219, 105] width 155 height 31
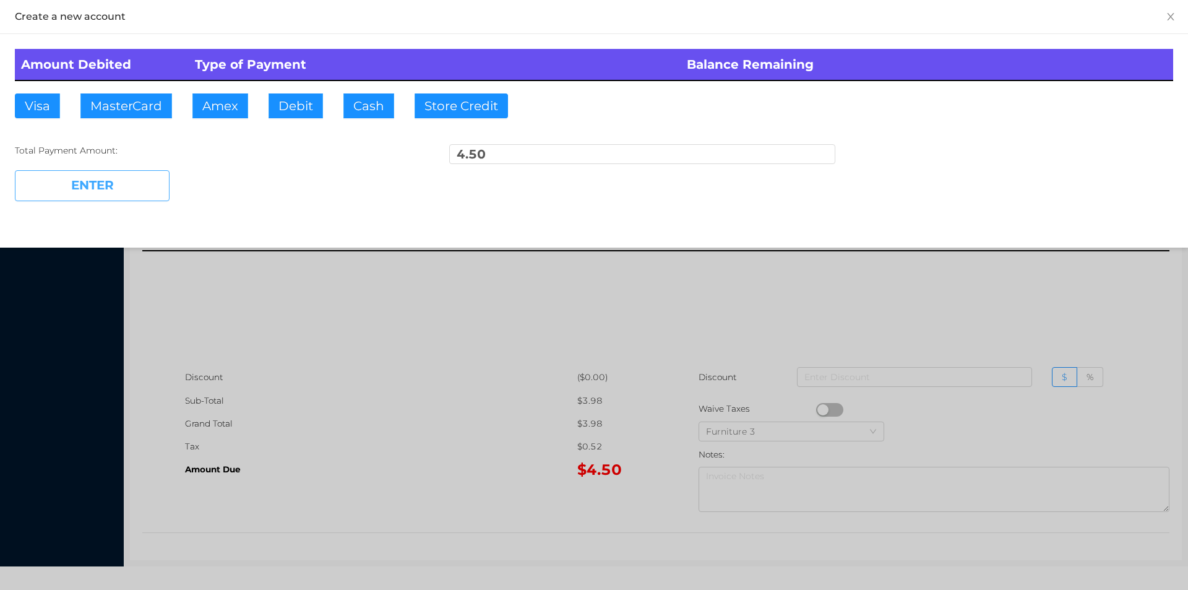
click at [109, 195] on button "ENTER" at bounding box center [92, 185] width 155 height 31
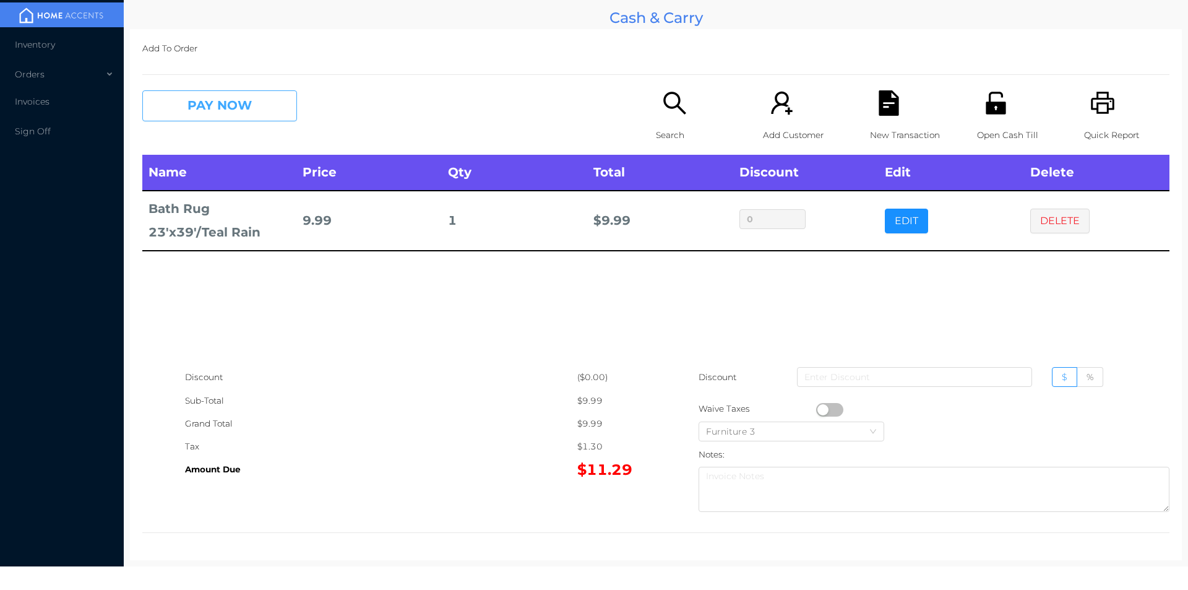
click at [236, 114] on button "PAY NOW" at bounding box center [219, 105] width 155 height 31
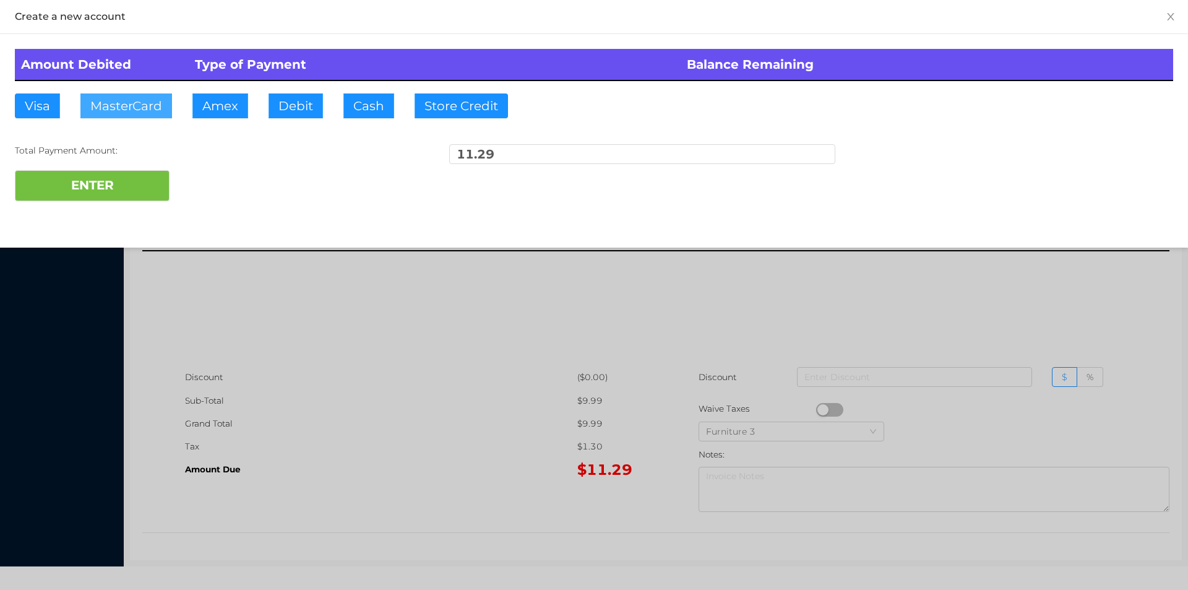
click at [139, 107] on button "MasterCard" at bounding box center [126, 105] width 92 height 25
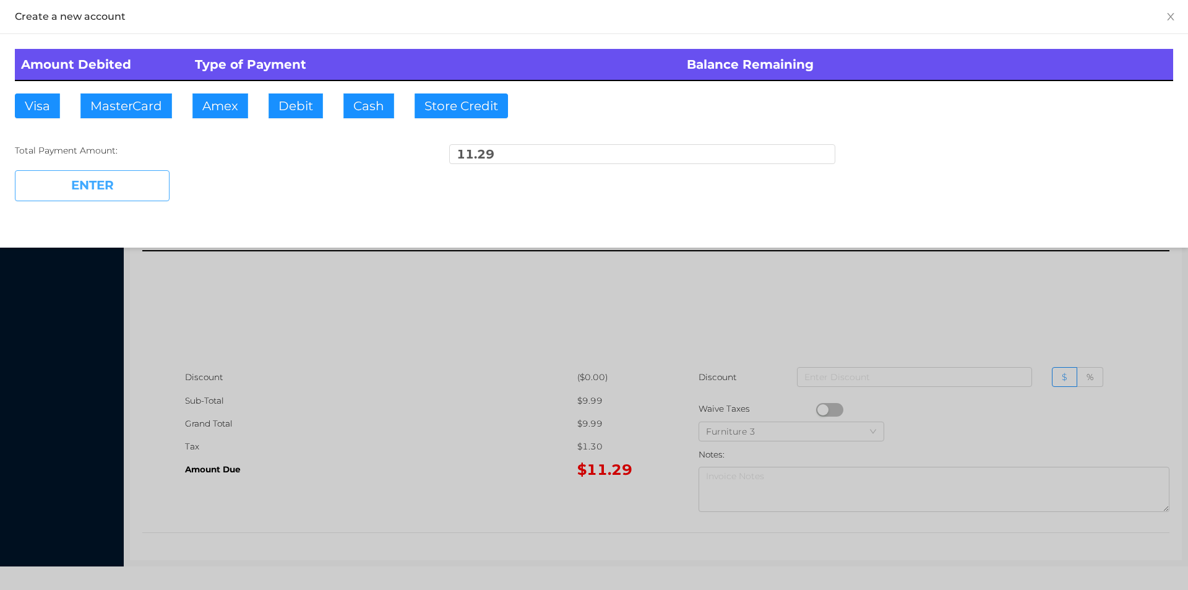
click at [119, 192] on button "ENTER" at bounding box center [92, 185] width 155 height 31
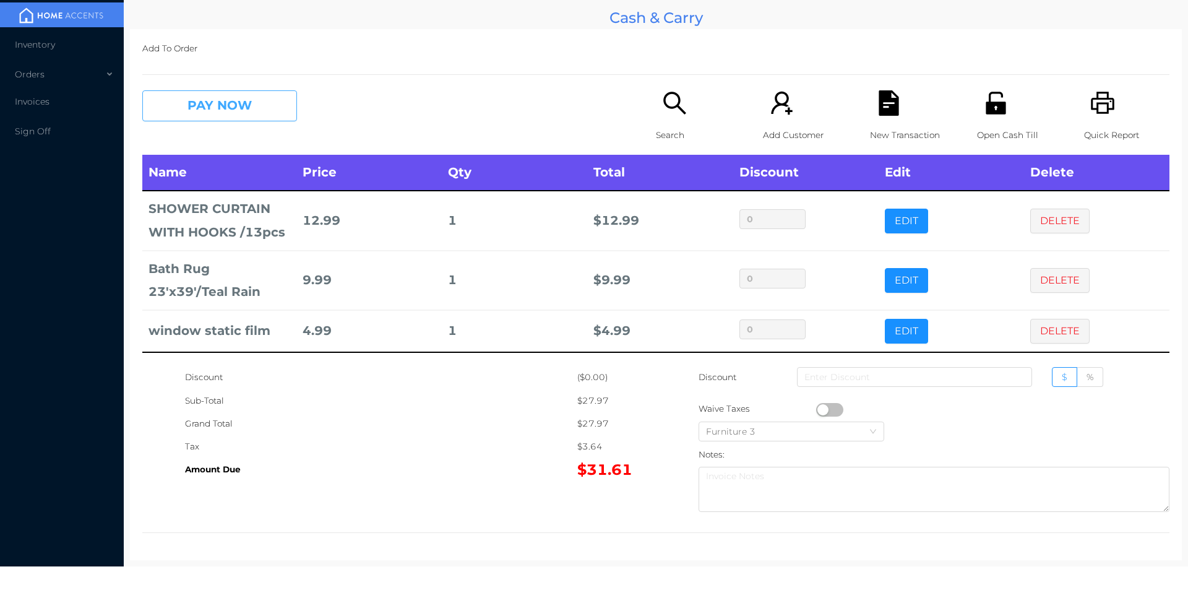
click at [190, 95] on button "PAY NOW" at bounding box center [219, 105] width 155 height 31
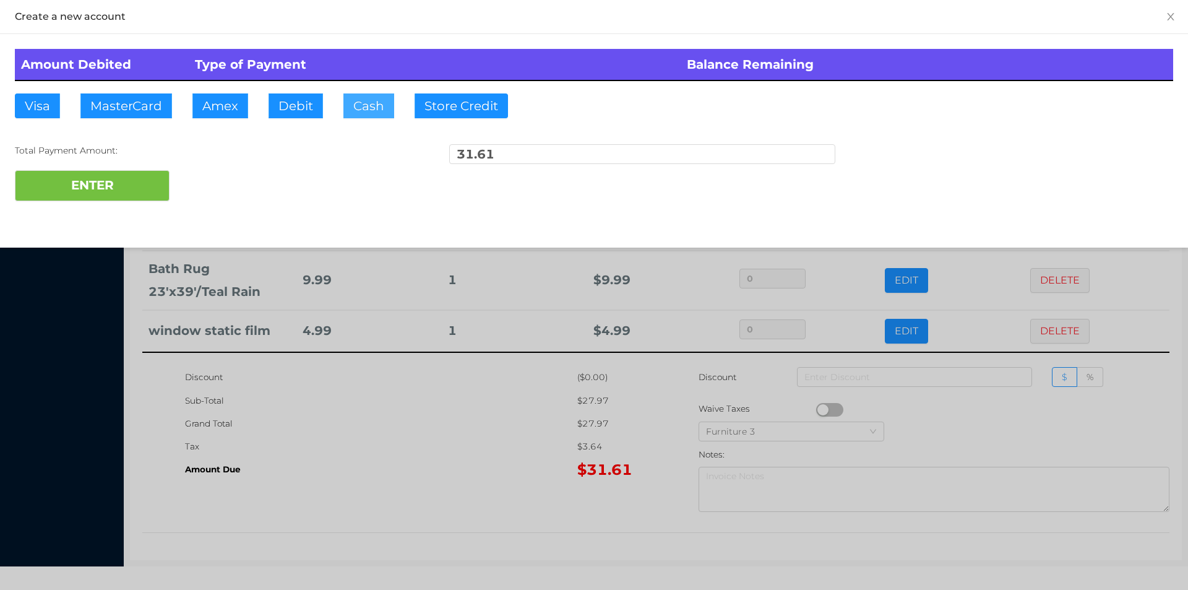
click at [353, 115] on button "Cash" at bounding box center [368, 105] width 51 height 25
type input "50."
click at [135, 172] on button "ENTER" at bounding box center [92, 185] width 155 height 31
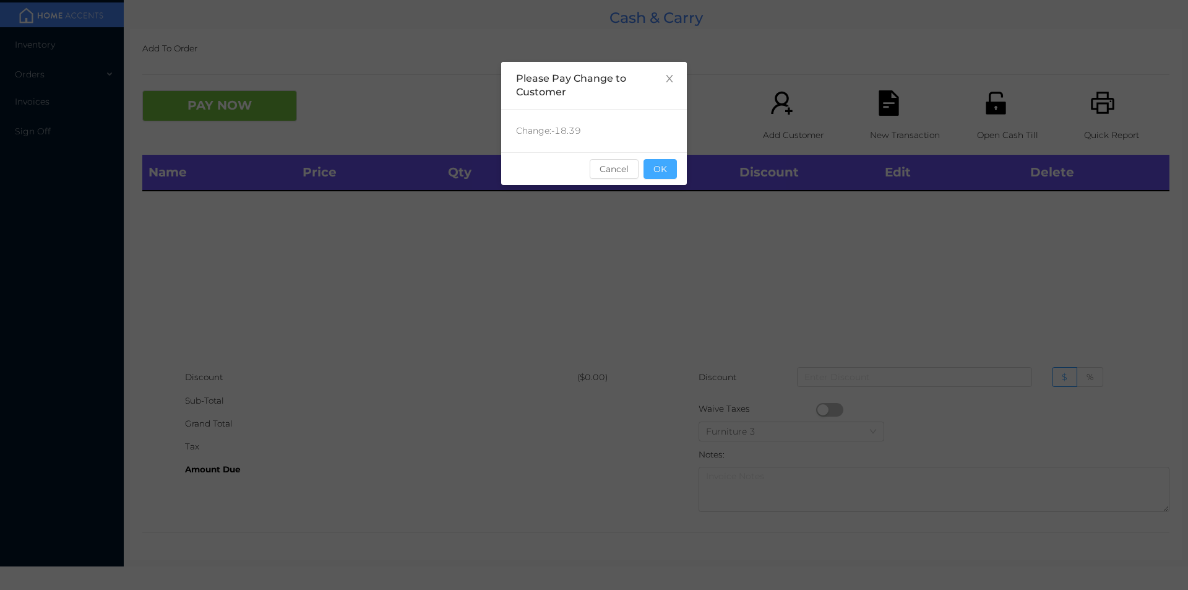
click at [658, 173] on button "OK" at bounding box center [659, 169] width 33 height 20
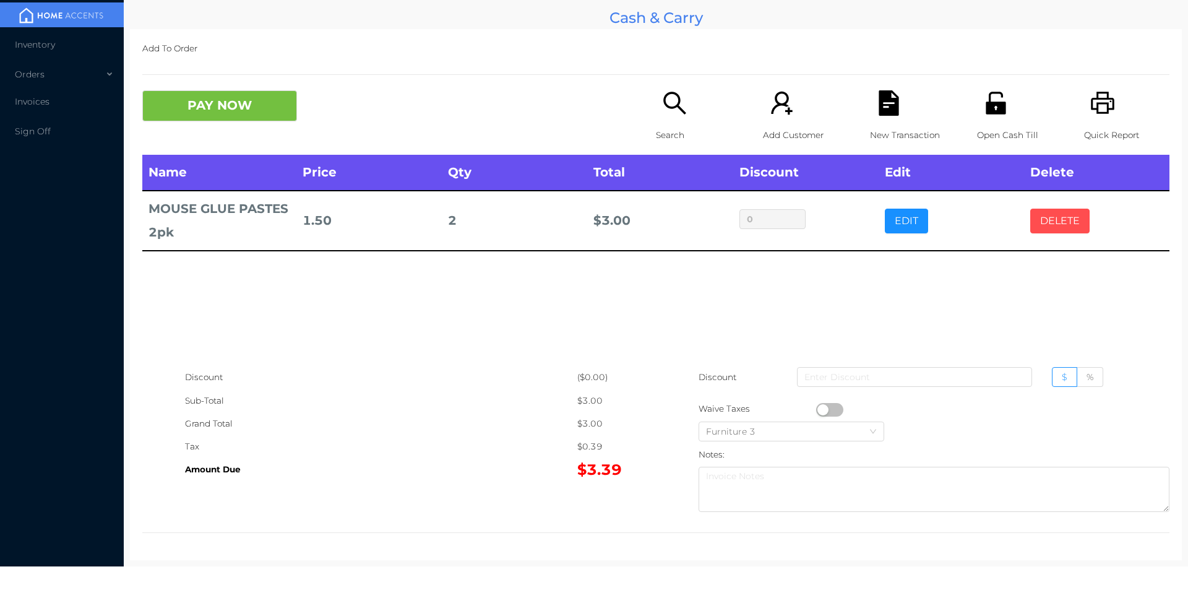
click at [1050, 231] on button "DELETE" at bounding box center [1059, 220] width 59 height 25
click at [659, 134] on p "Search" at bounding box center [698, 135] width 85 height 23
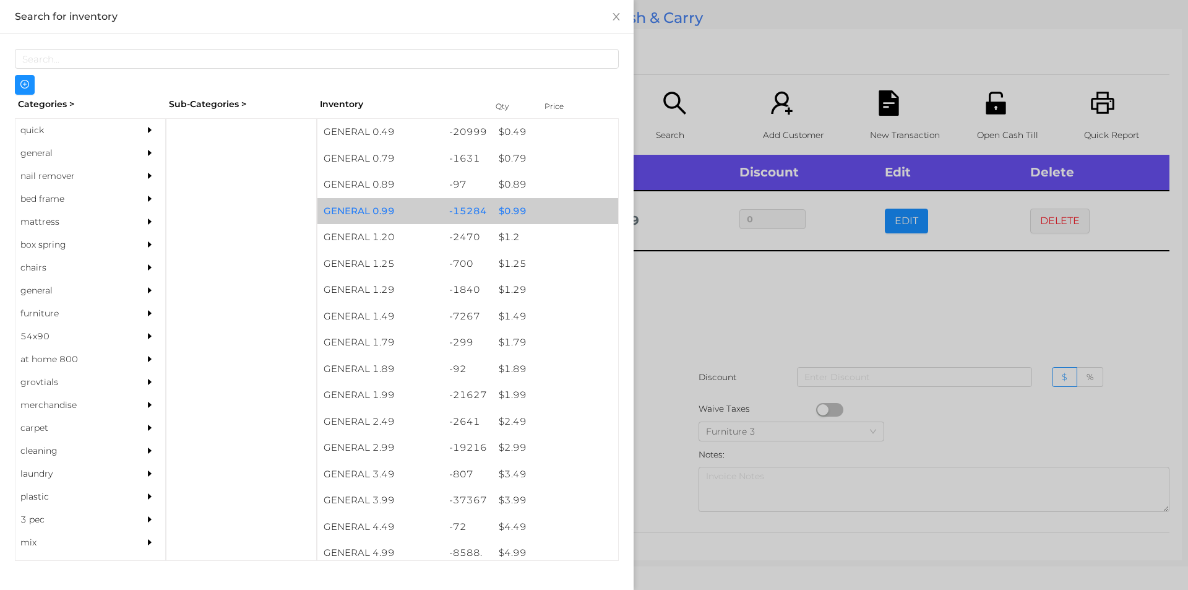
click at [517, 214] on div "$ 0.99" at bounding box center [555, 211] width 126 height 27
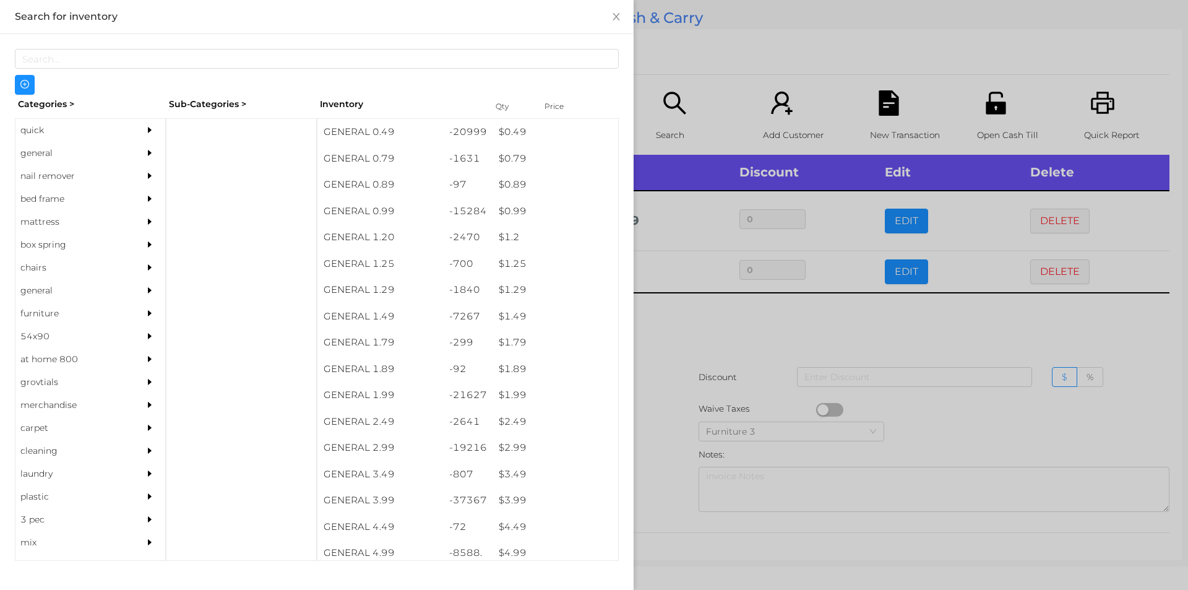
click at [674, 353] on div at bounding box center [594, 295] width 1188 height 590
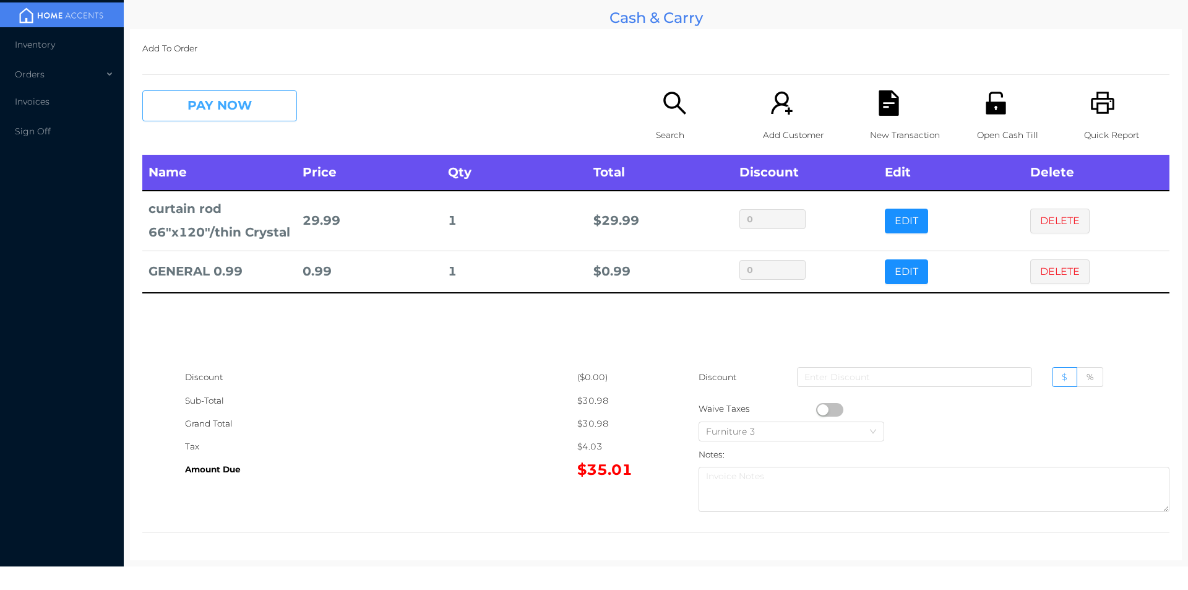
click at [242, 112] on button "PAY NOW" at bounding box center [219, 105] width 155 height 31
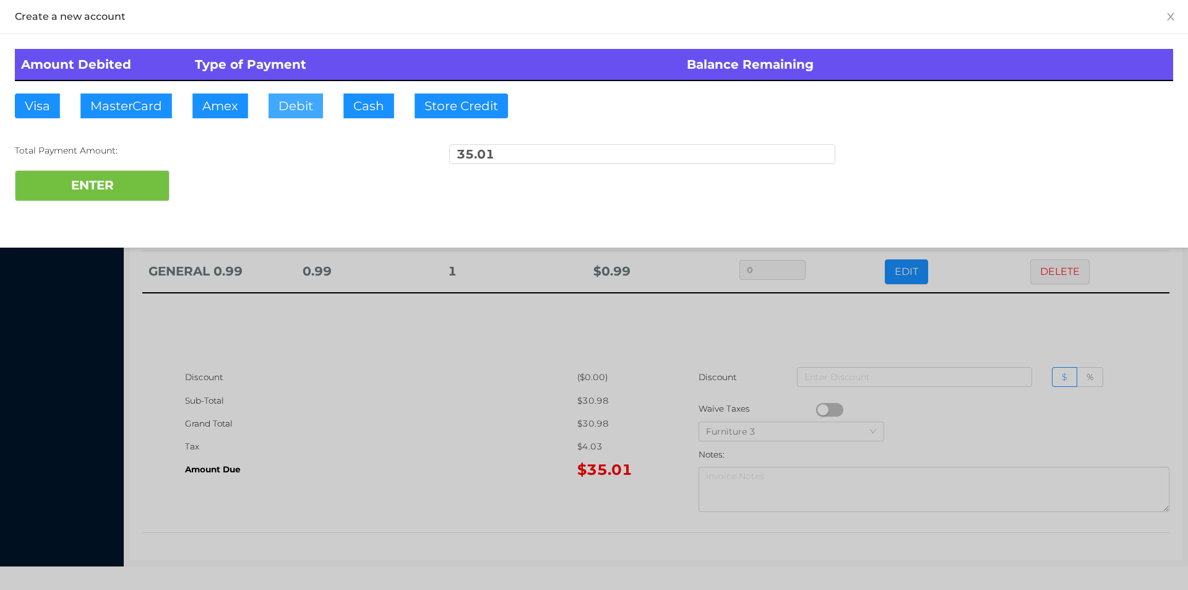
click at [299, 108] on button "Debit" at bounding box center [295, 105] width 54 height 25
click at [128, 184] on button "ENTER" at bounding box center [92, 185] width 155 height 31
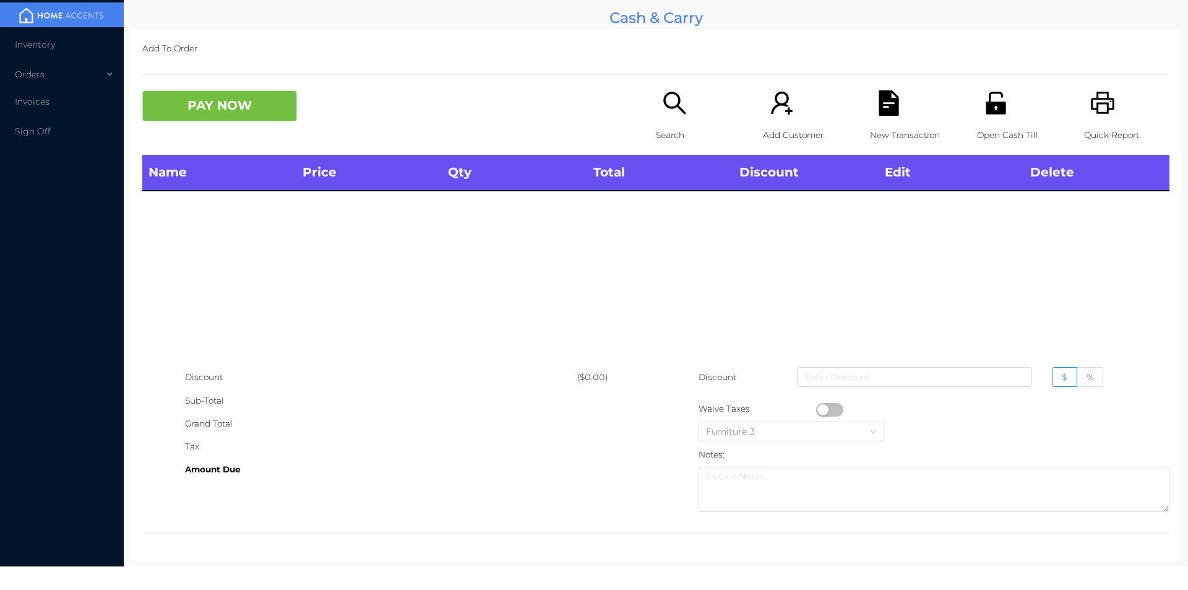
click at [677, 114] on icon "icon: search" at bounding box center [674, 102] width 25 height 25
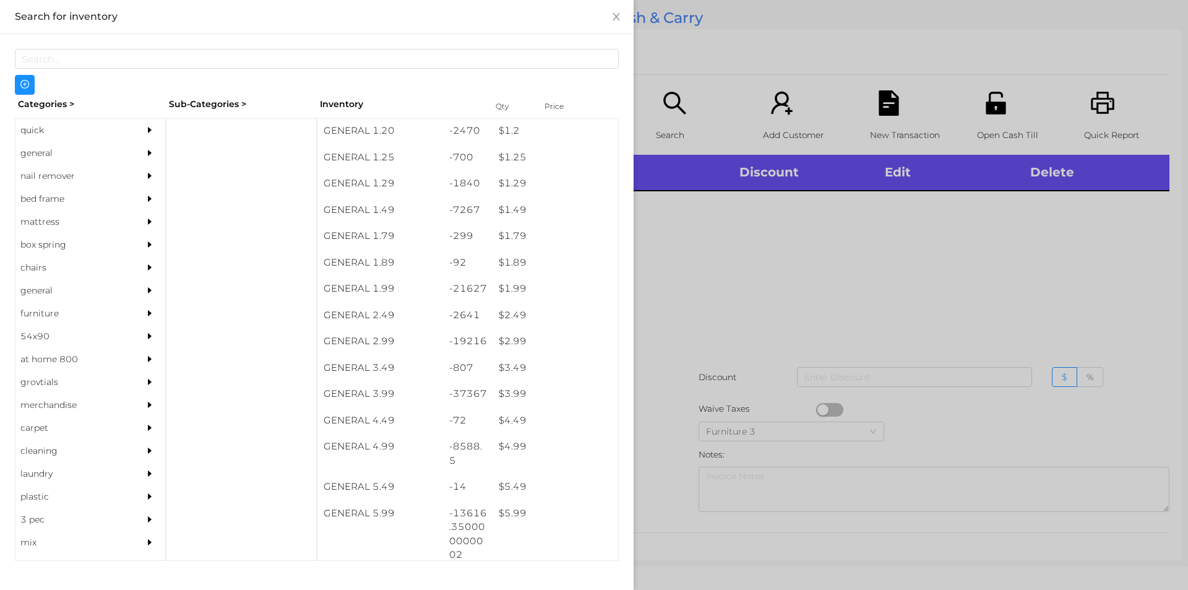
scroll to position [106, 0]
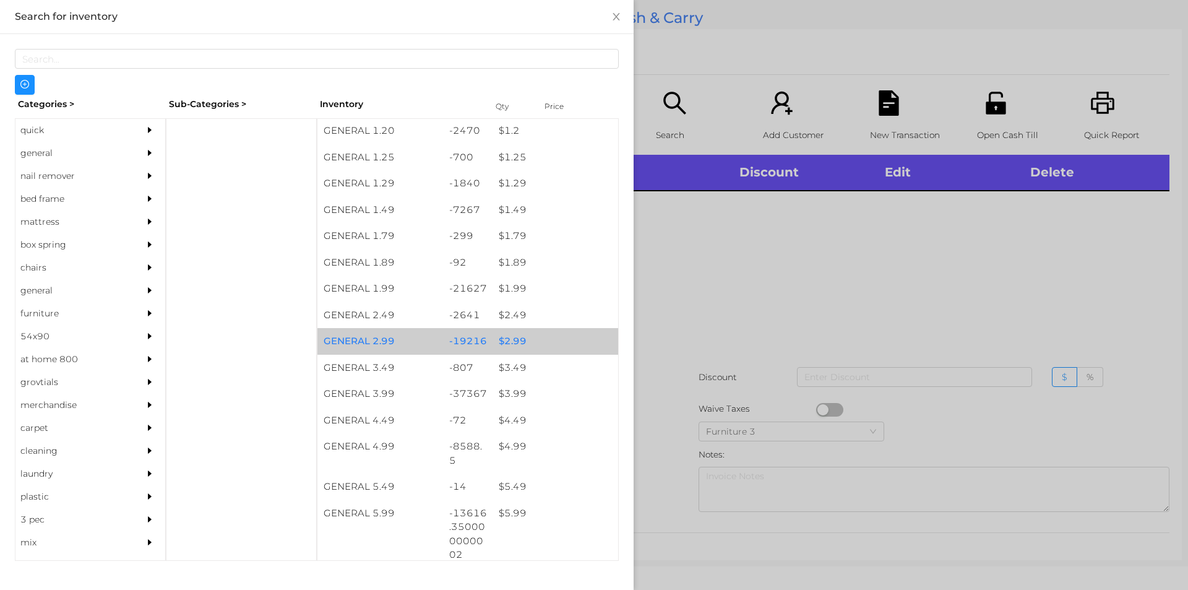
click at [501, 342] on div "$ 2.99" at bounding box center [555, 341] width 126 height 27
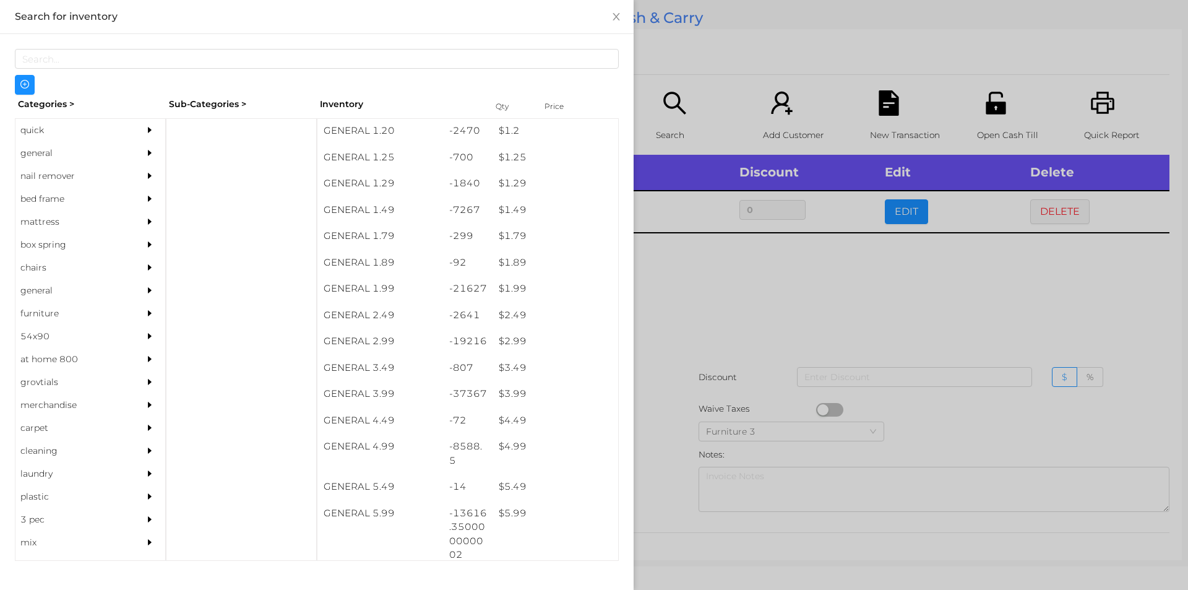
click at [738, 316] on div at bounding box center [594, 295] width 1188 height 590
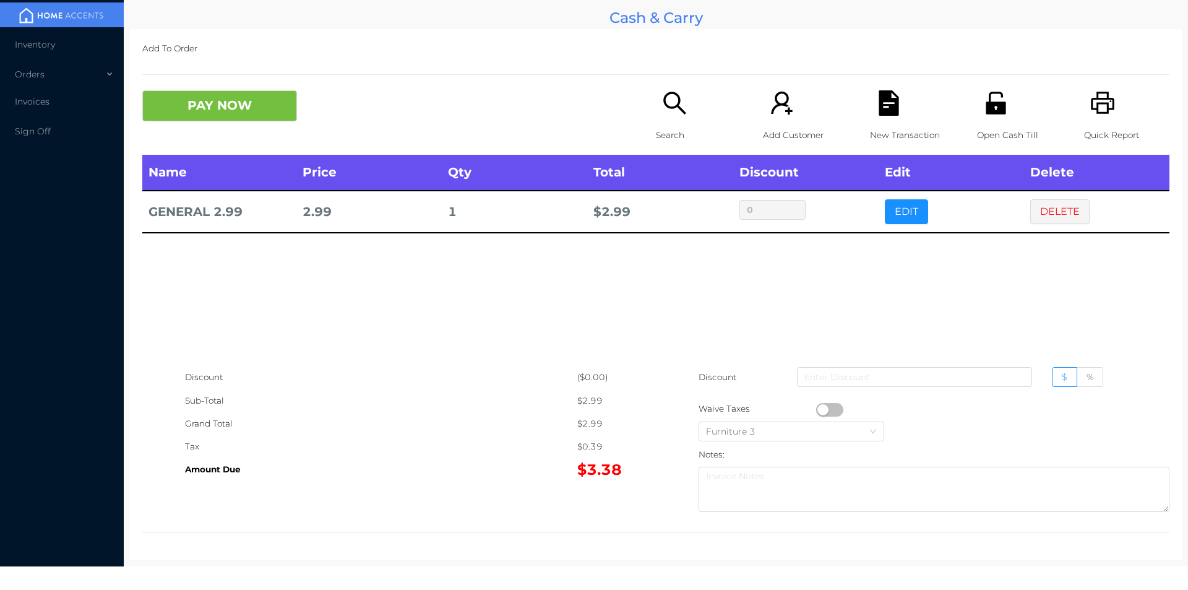
click at [1050, 211] on button "DELETE" at bounding box center [1059, 211] width 59 height 25
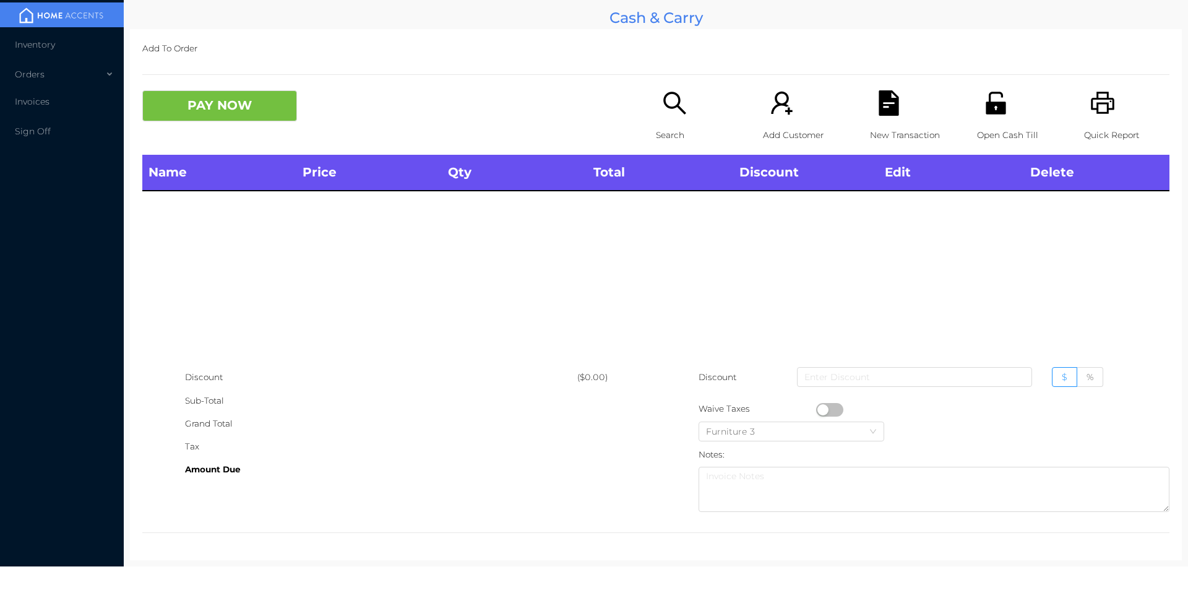
click at [669, 113] on icon "icon: search" at bounding box center [674, 102] width 25 height 25
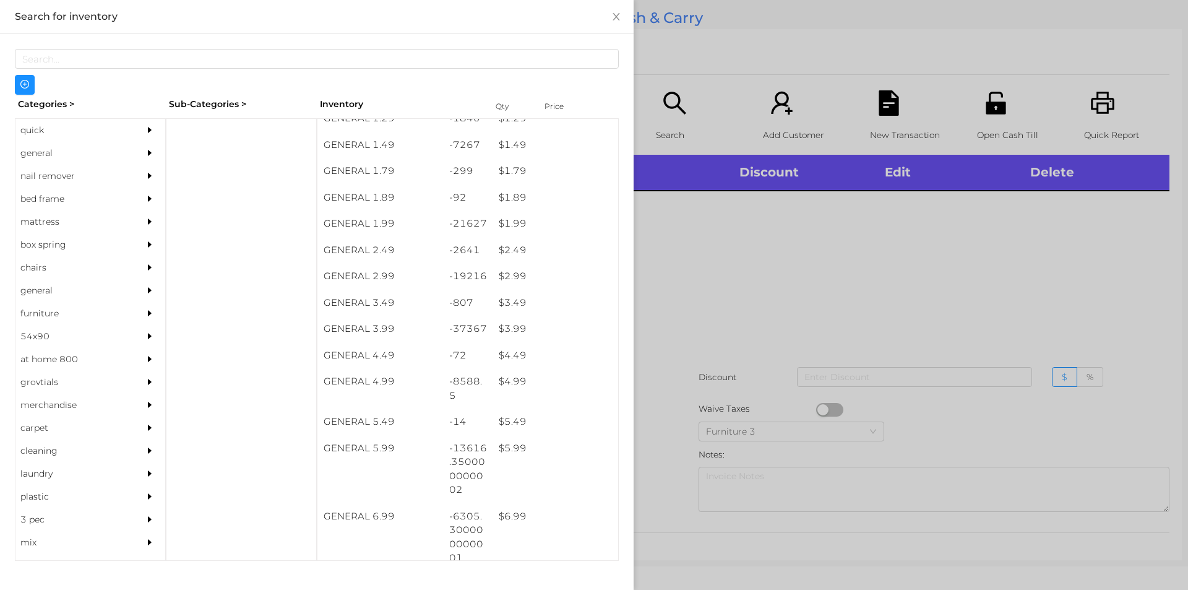
scroll to position [171, 0]
click at [760, 336] on div at bounding box center [594, 295] width 1188 height 590
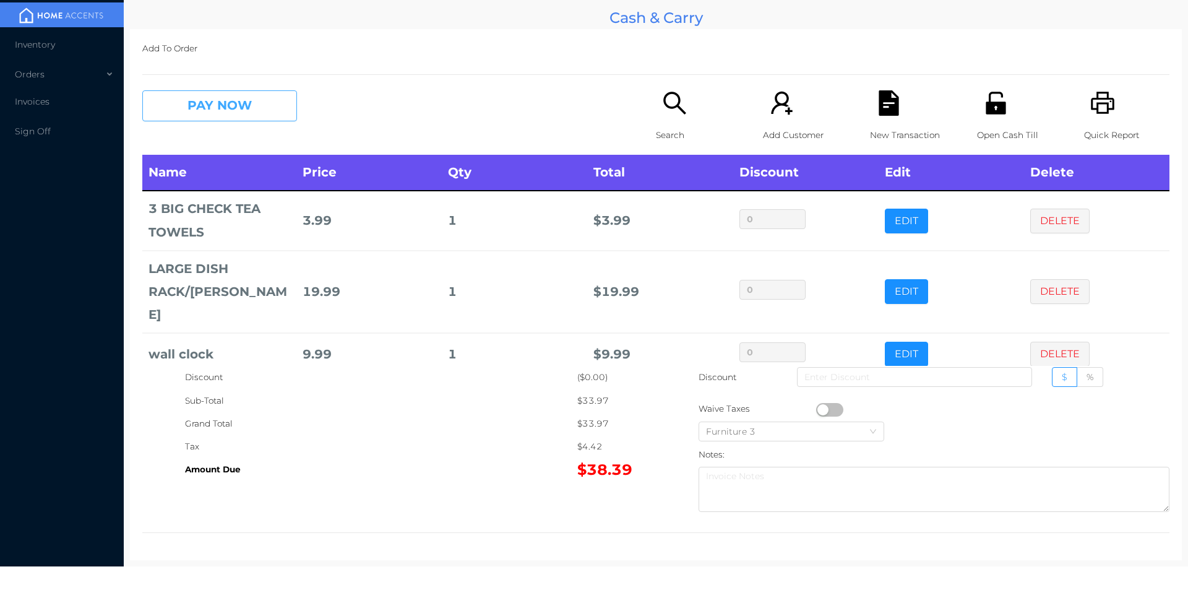
click at [247, 98] on button "PAY NOW" at bounding box center [219, 105] width 155 height 31
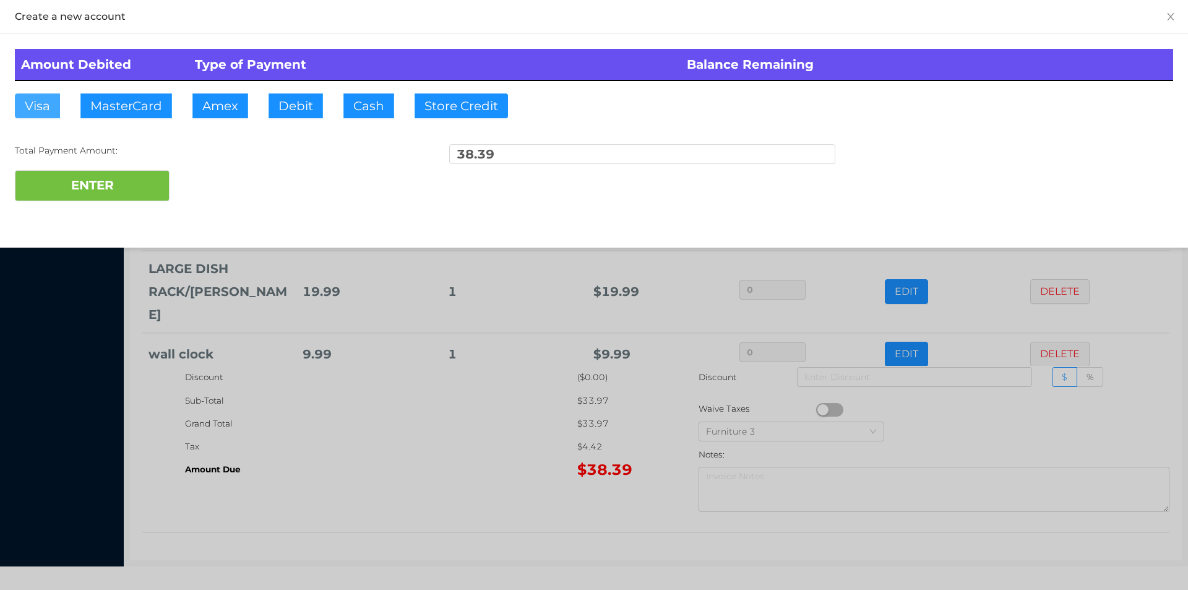
click at [50, 113] on button "Visa" at bounding box center [37, 105] width 45 height 25
click at [67, 179] on button "ENTER" at bounding box center [92, 185] width 155 height 31
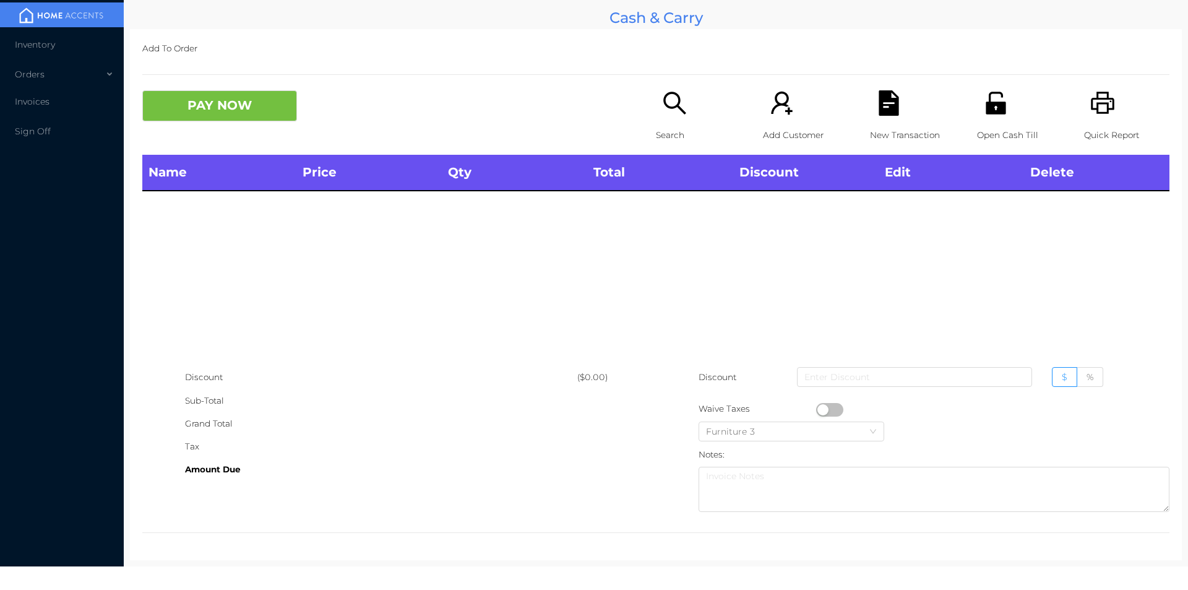
click at [668, 119] on div "Search" at bounding box center [698, 122] width 85 height 64
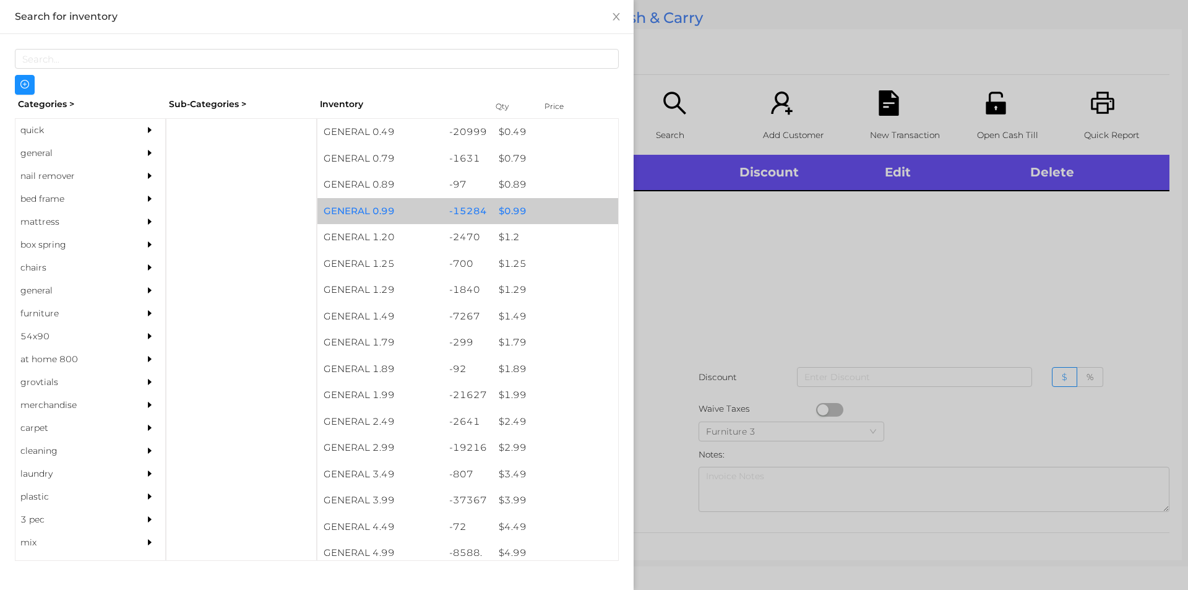
click at [507, 213] on div "$ 0.99" at bounding box center [555, 211] width 126 height 27
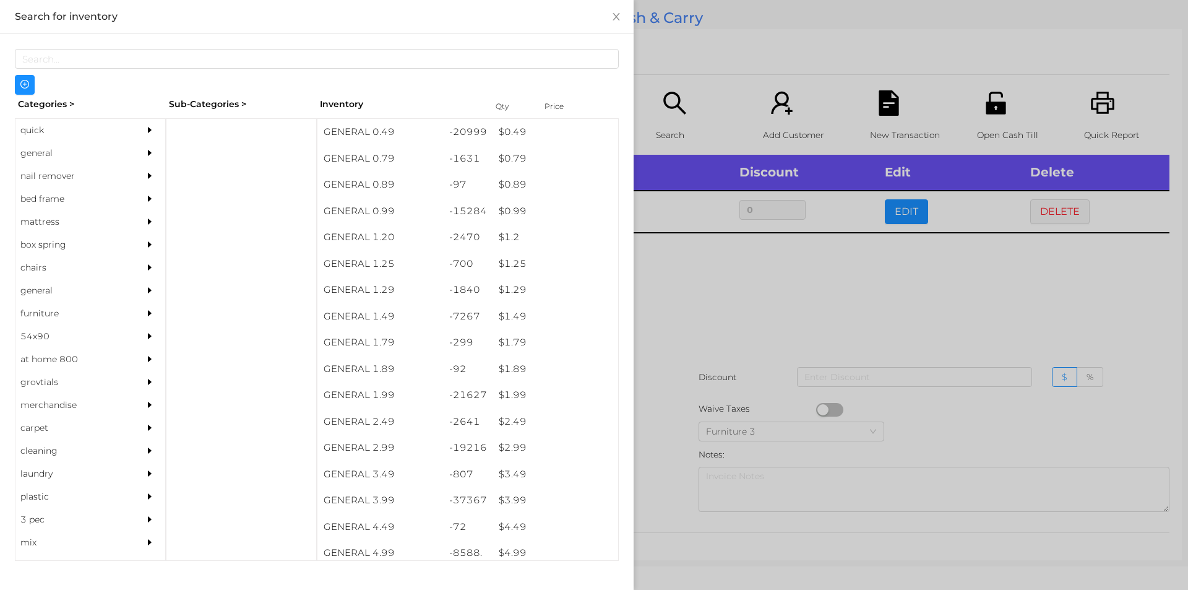
click at [700, 301] on div at bounding box center [594, 295] width 1188 height 590
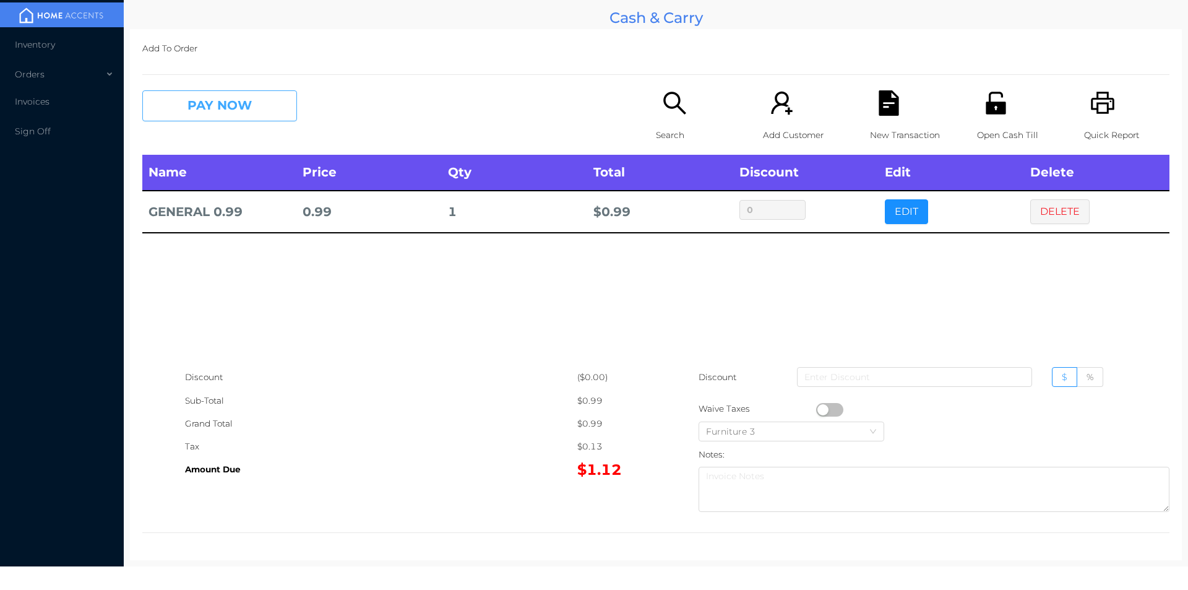
click at [205, 116] on button "PAY NOW" at bounding box center [219, 105] width 155 height 31
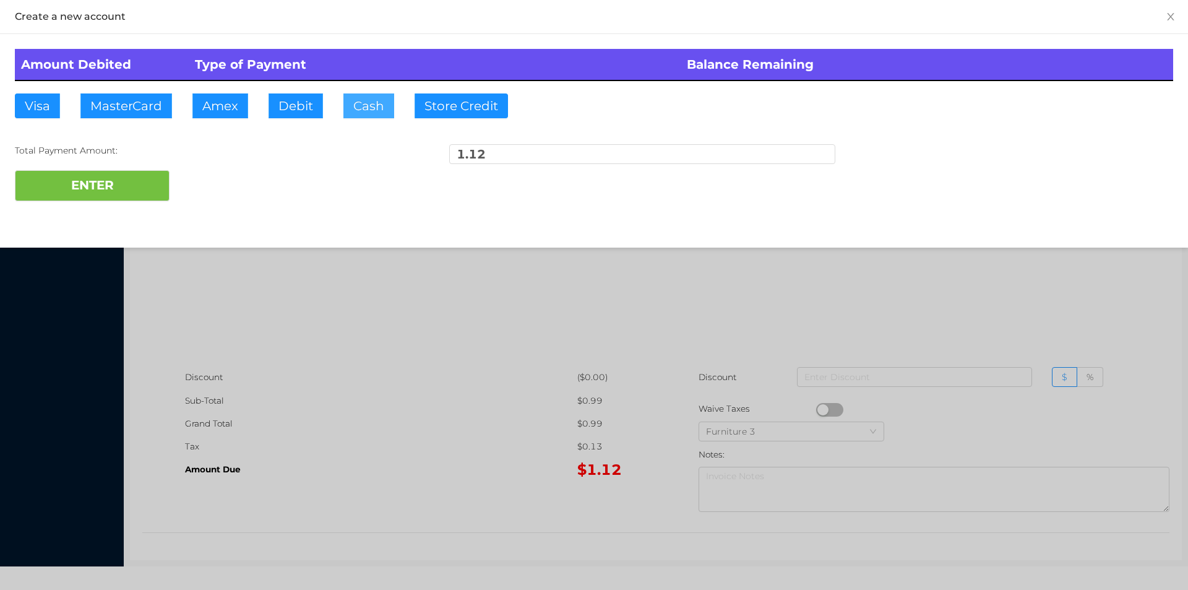
click at [357, 103] on button "Cash" at bounding box center [368, 105] width 51 height 25
click at [64, 176] on button "ENTER" at bounding box center [92, 185] width 155 height 31
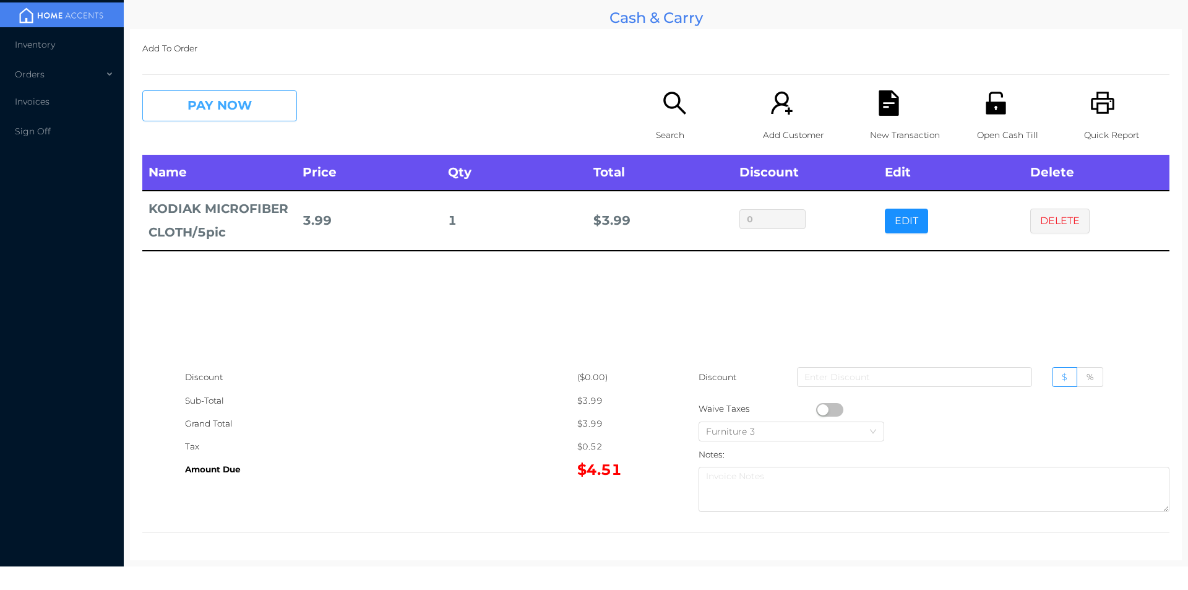
click at [201, 106] on button "PAY NOW" at bounding box center [219, 105] width 155 height 31
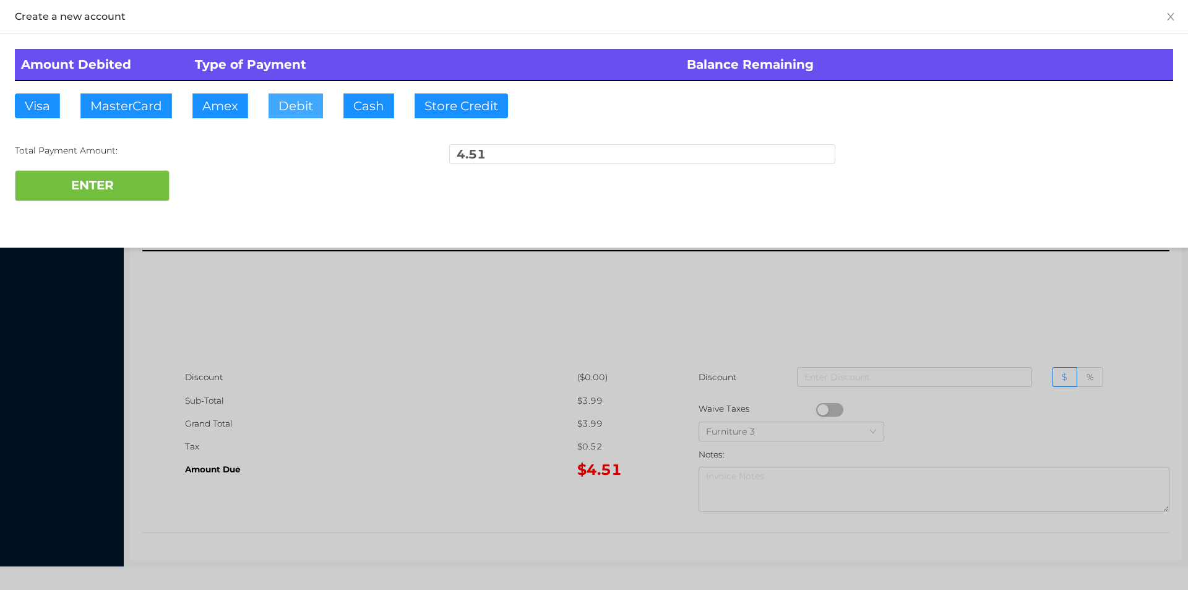
click at [301, 108] on button "Debit" at bounding box center [295, 105] width 54 height 25
click at [134, 184] on button "ENTER" at bounding box center [92, 185] width 155 height 31
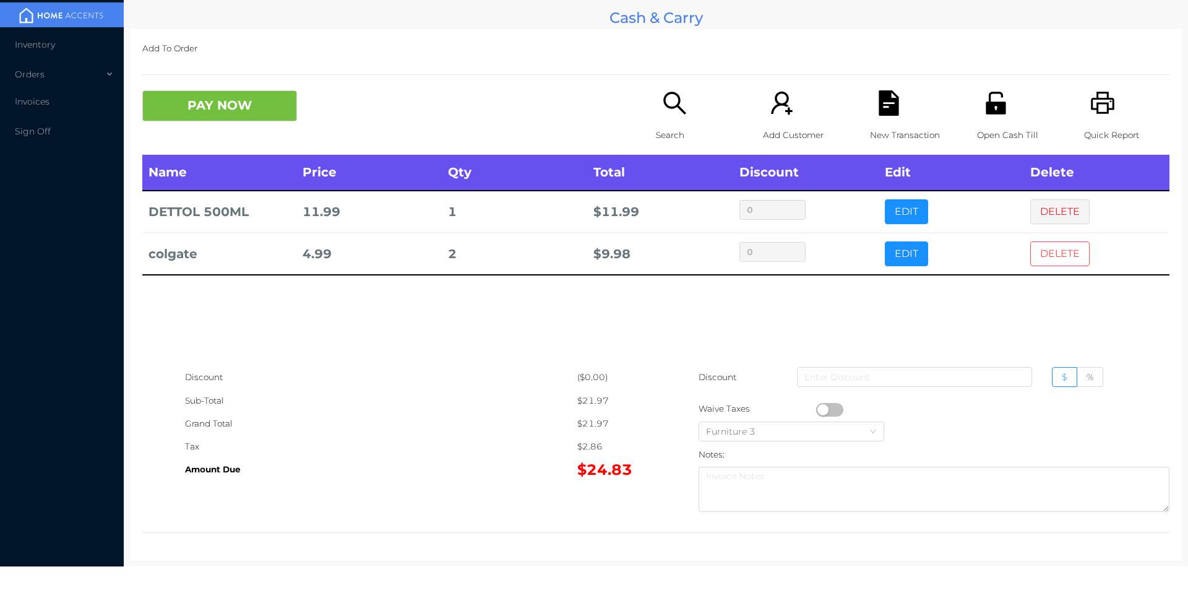
click at [1043, 248] on button "DELETE" at bounding box center [1059, 253] width 59 height 25
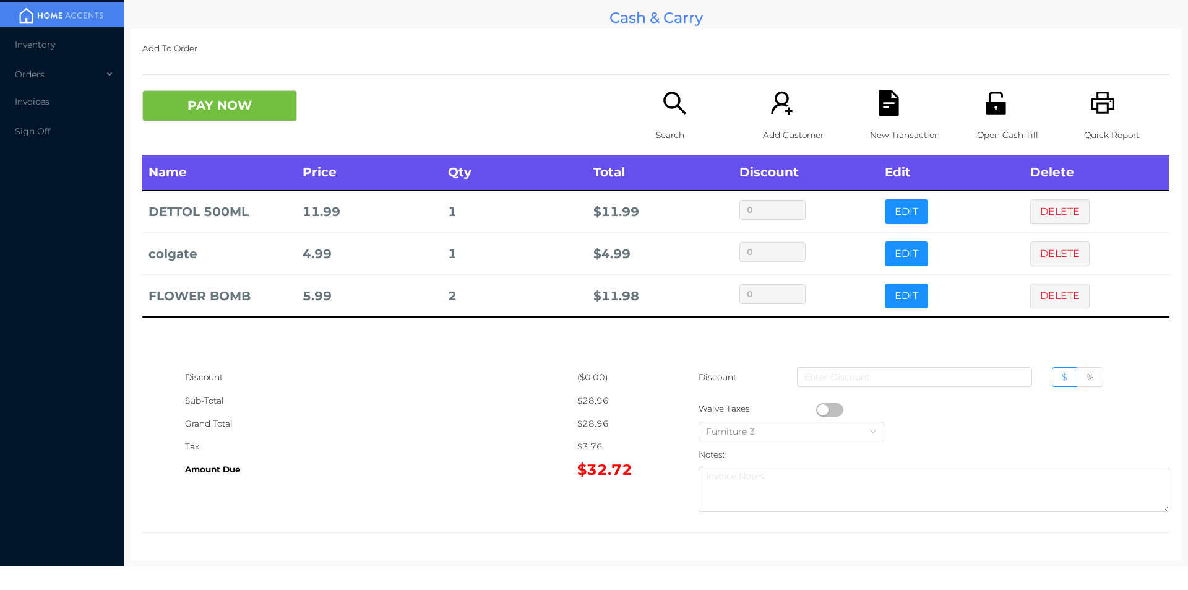
click at [231, 111] on button "PAY NOW" at bounding box center [219, 105] width 155 height 31
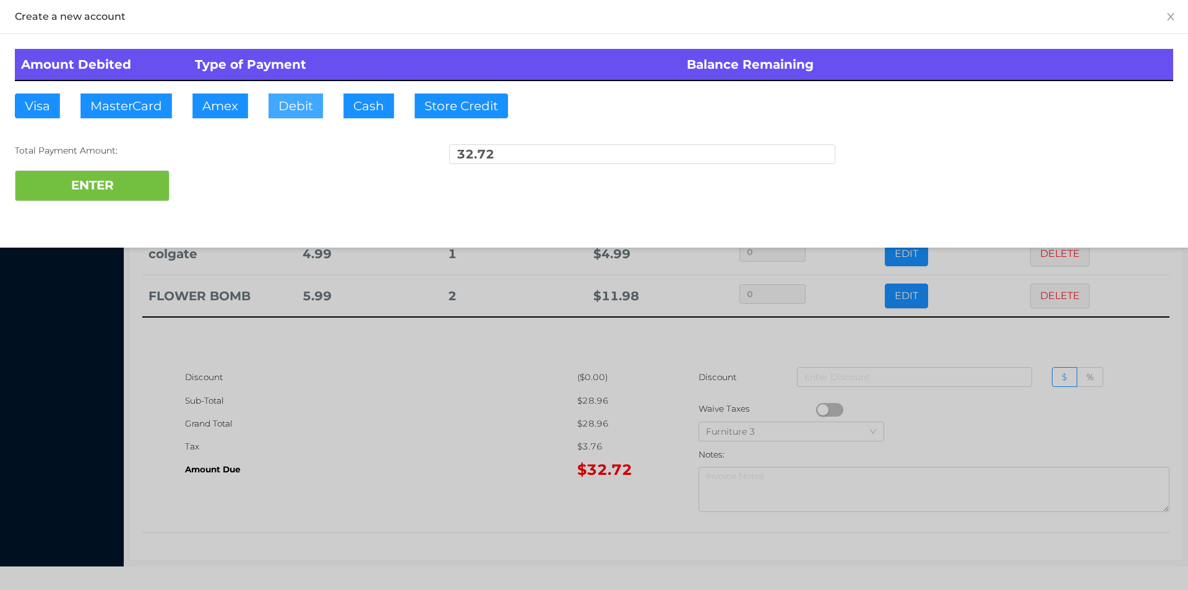
click at [286, 100] on button "Debit" at bounding box center [295, 105] width 54 height 25
click at [88, 199] on button "ENTER" at bounding box center [92, 185] width 155 height 31
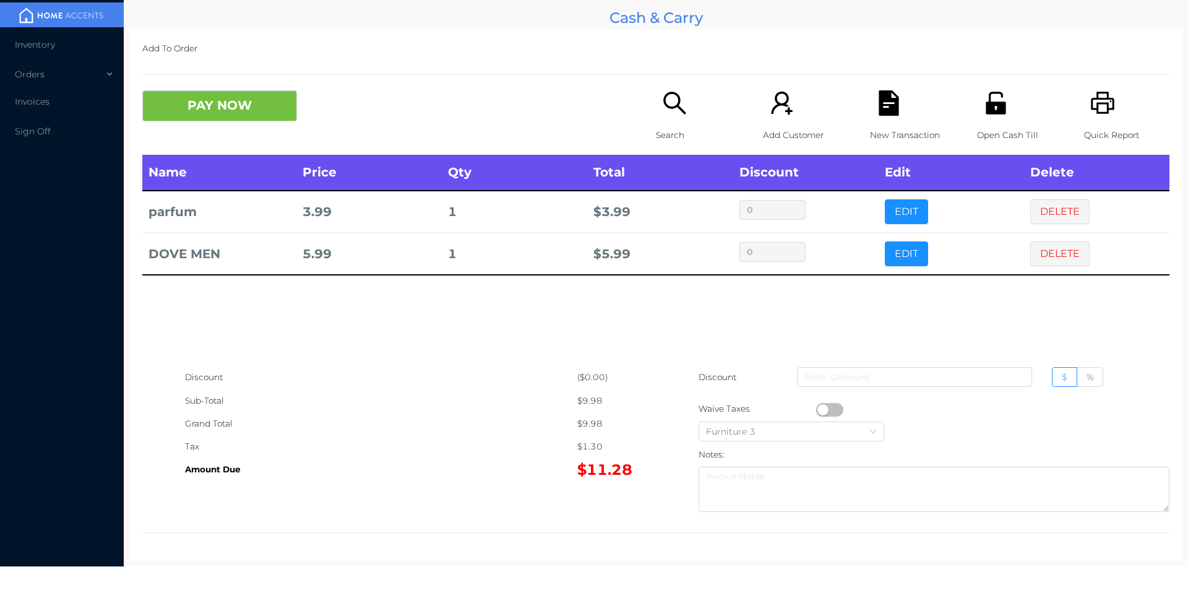
click at [656, 100] on div "Search" at bounding box center [698, 122] width 85 height 64
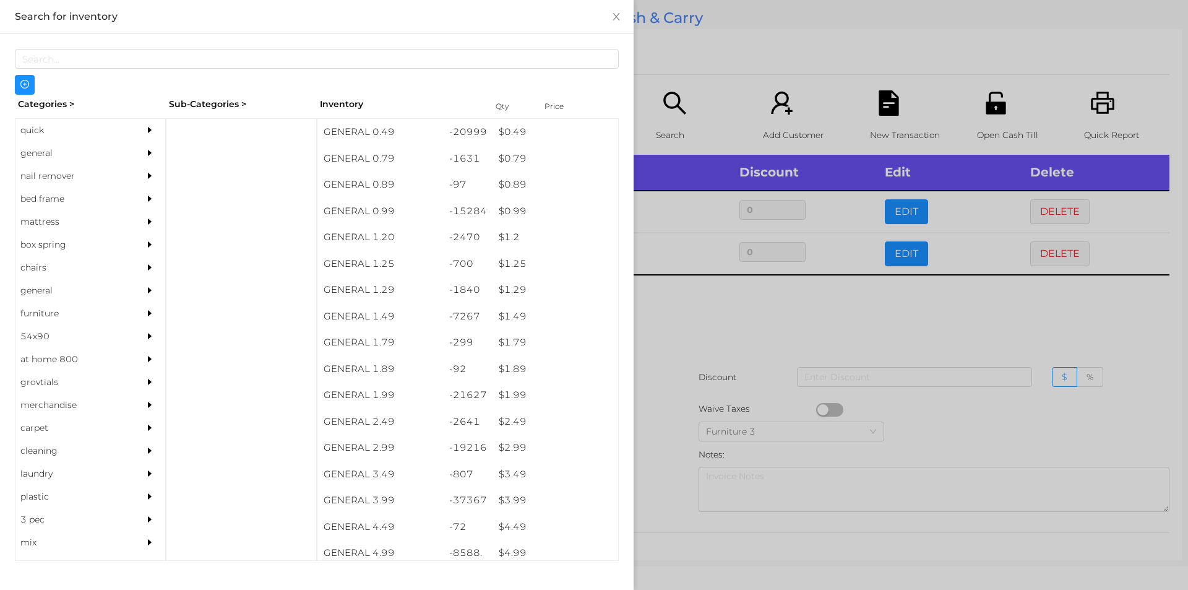
click at [505, 394] on div "$ 1.99" at bounding box center [555, 395] width 126 height 27
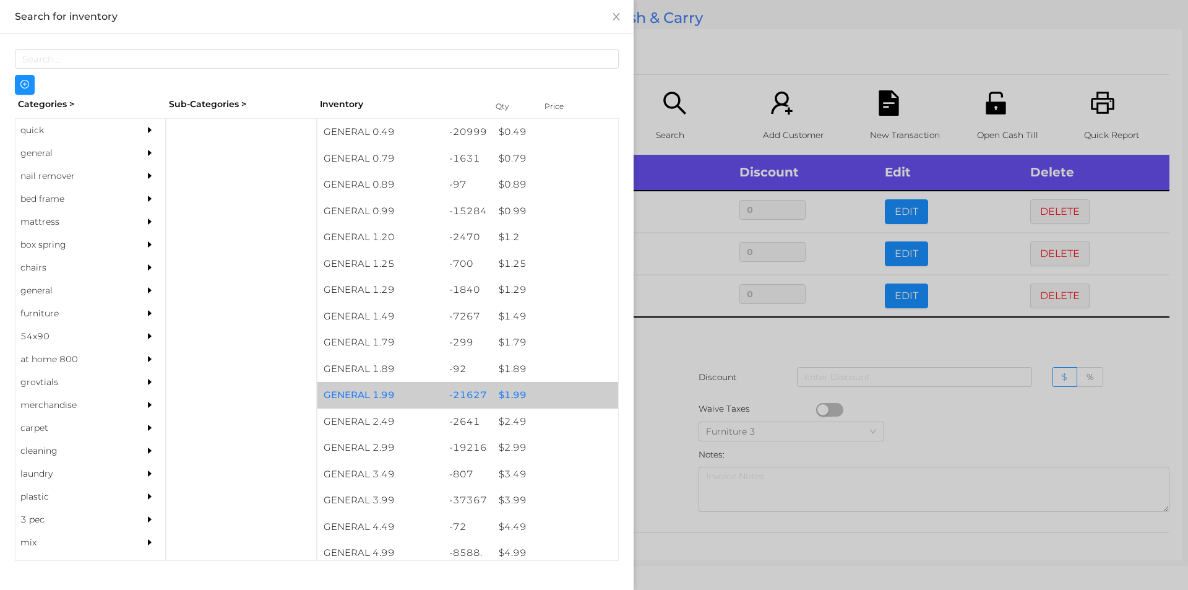
click at [514, 393] on div "$ 1.99" at bounding box center [555, 395] width 126 height 27
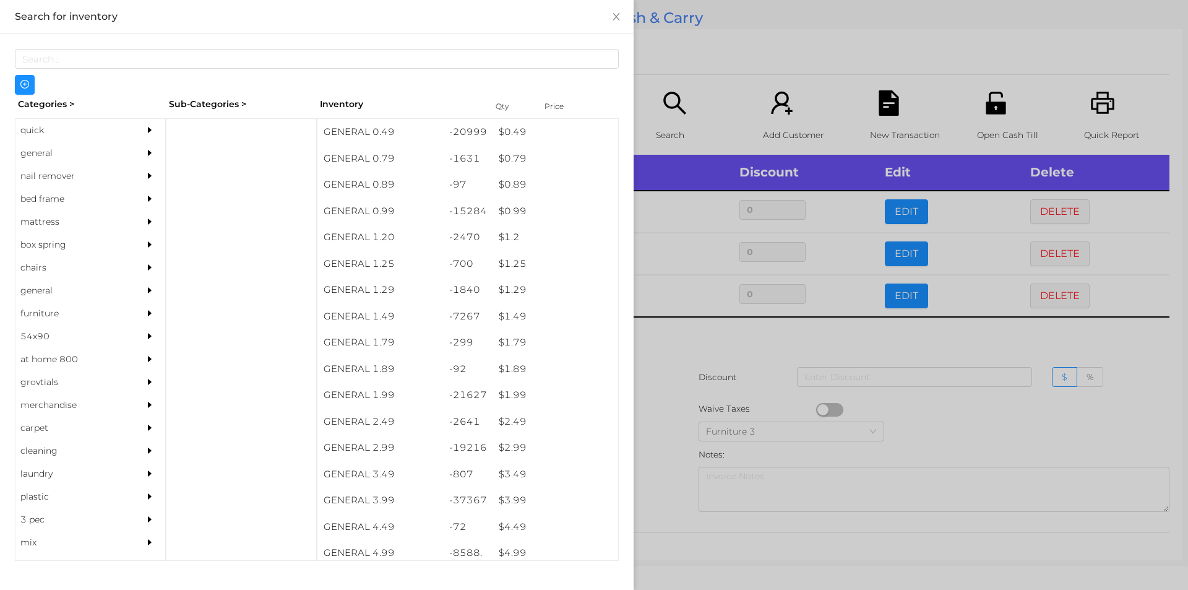
click at [732, 322] on div at bounding box center [594, 295] width 1188 height 590
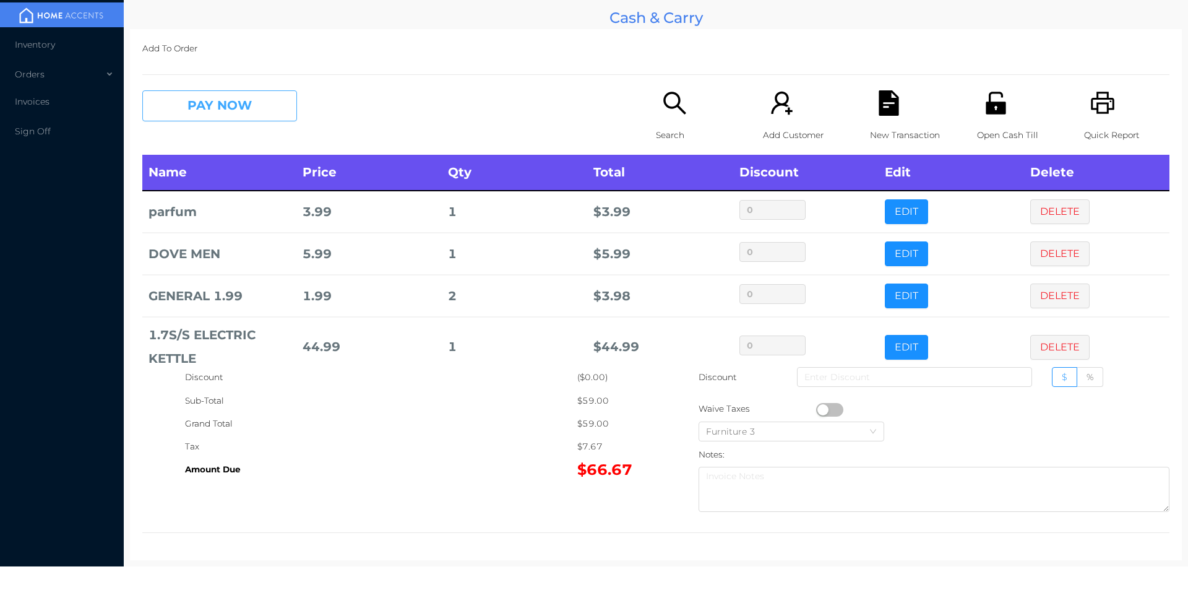
click at [198, 118] on button "PAY NOW" at bounding box center [219, 105] width 155 height 31
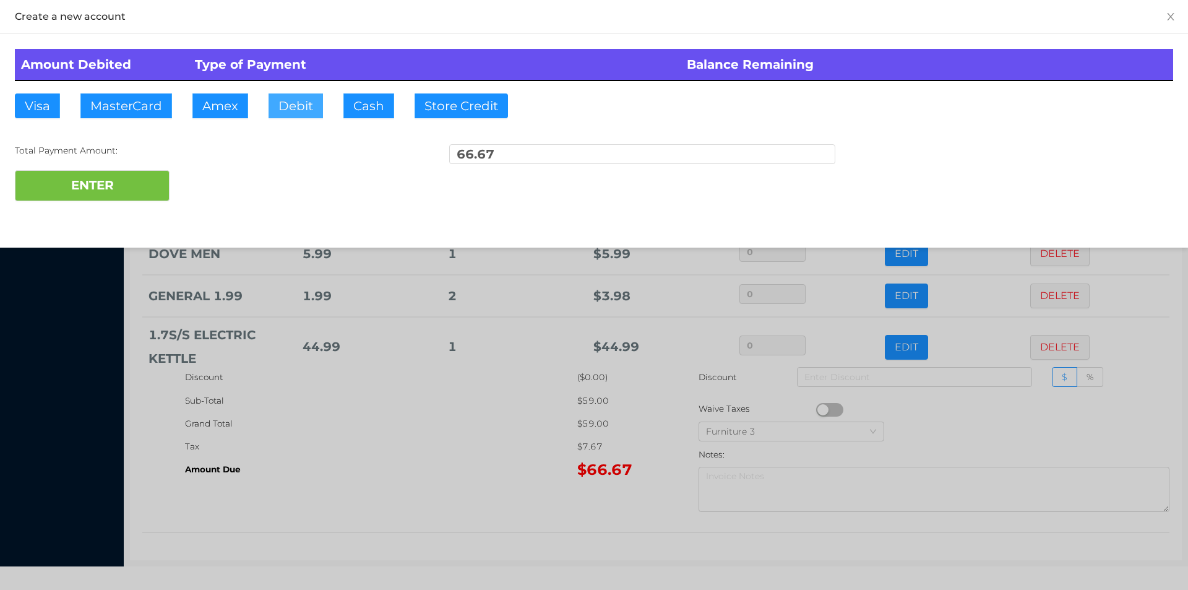
click at [299, 111] on button "Debit" at bounding box center [295, 105] width 54 height 25
type input "100."
click at [95, 199] on button "ENTER" at bounding box center [92, 185] width 155 height 31
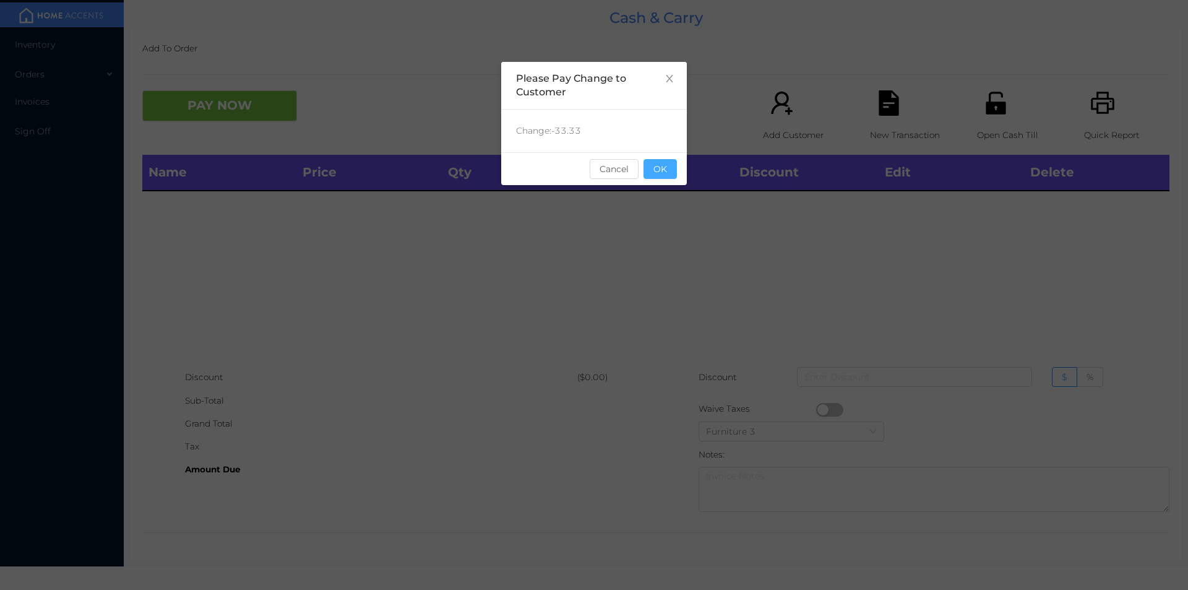
click at [665, 160] on button "OK" at bounding box center [659, 169] width 33 height 20
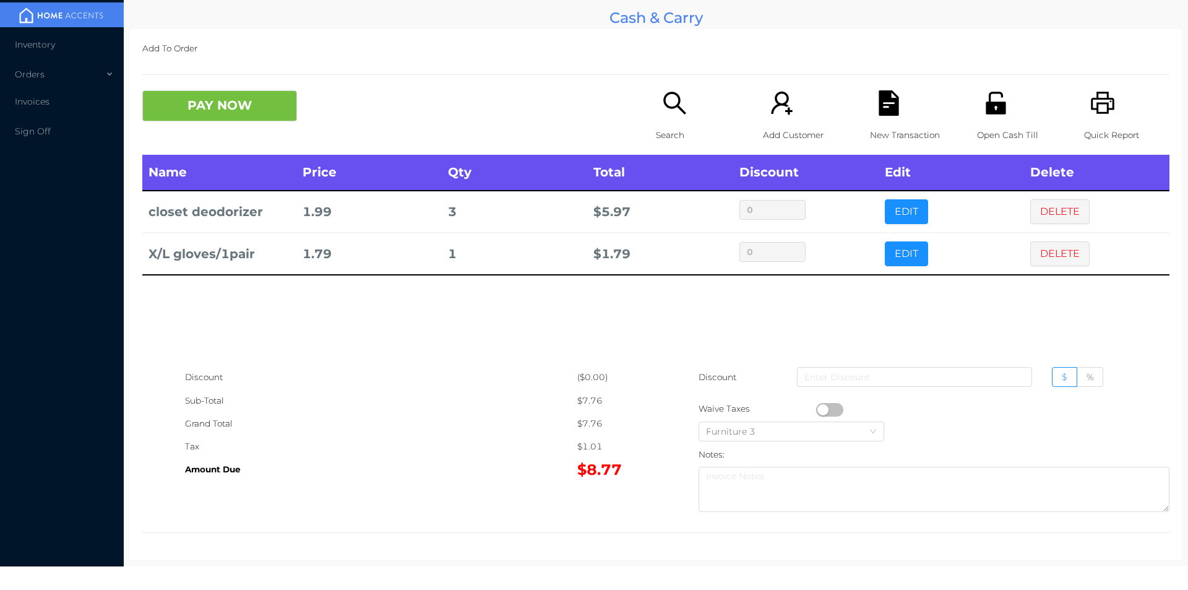
click at [657, 122] on div "Search" at bounding box center [698, 122] width 85 height 64
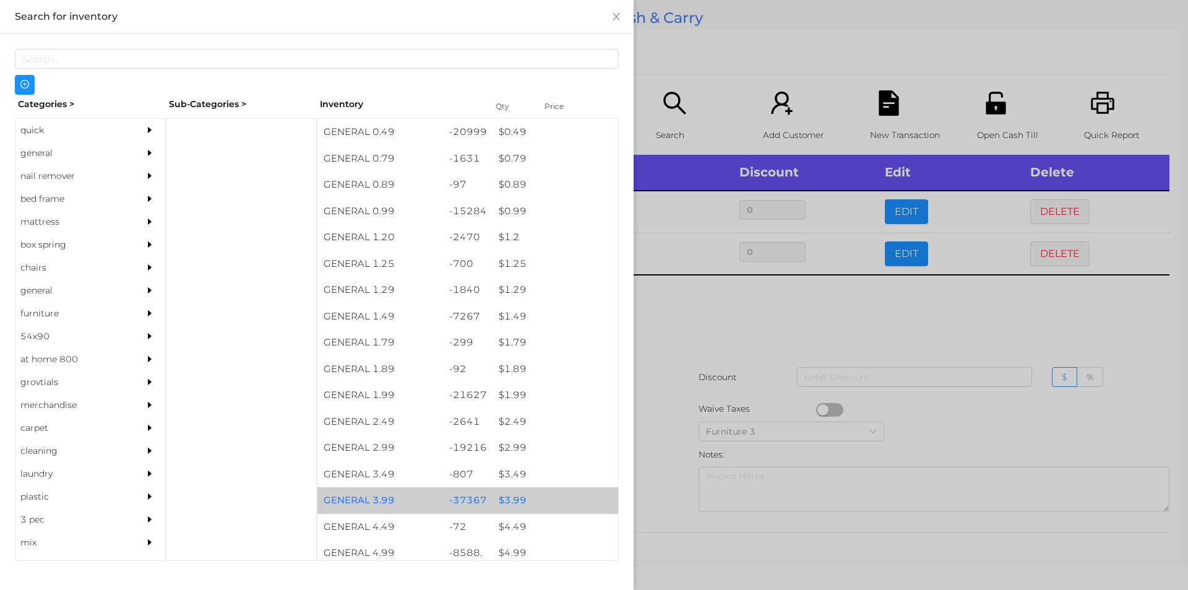
click at [508, 497] on div "$ 3.99" at bounding box center [555, 500] width 126 height 27
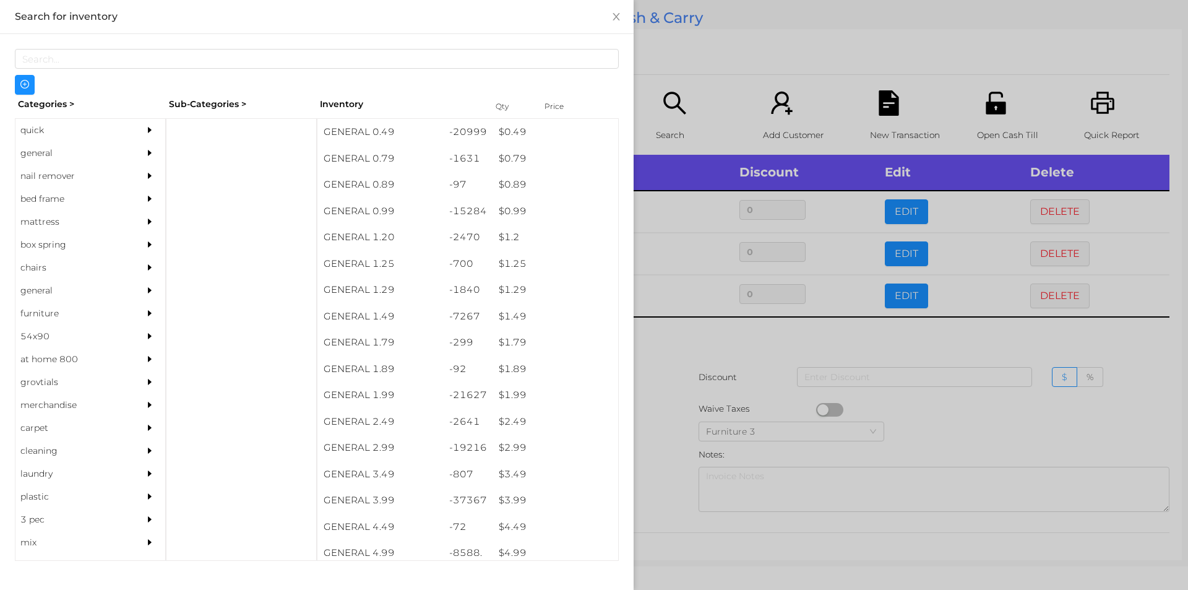
click at [645, 460] on div at bounding box center [594, 295] width 1188 height 590
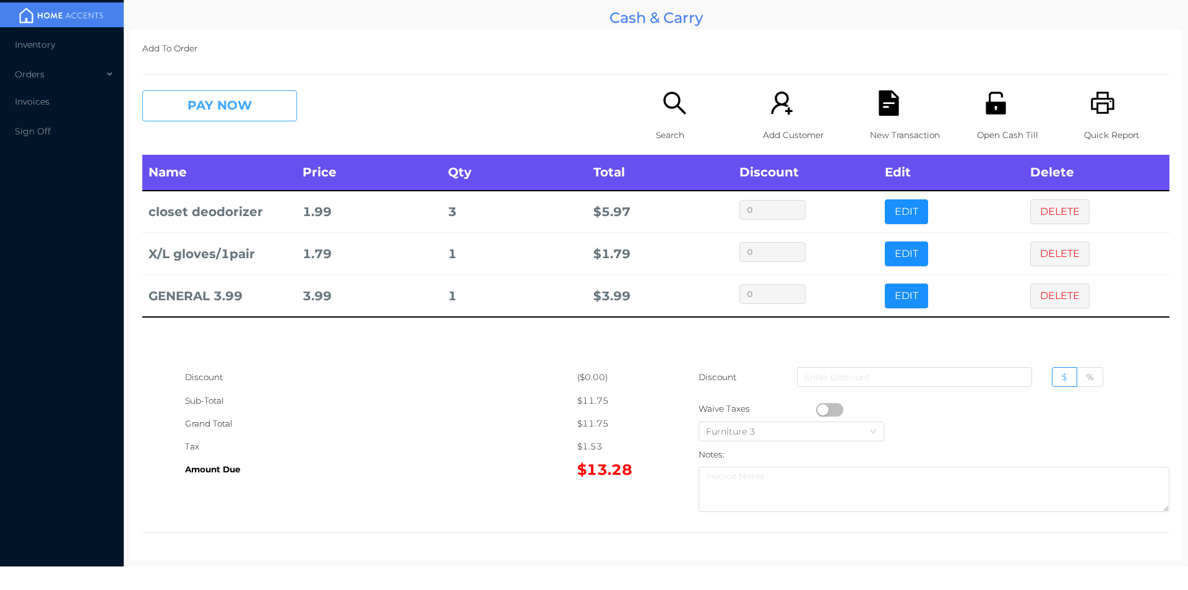
click at [218, 118] on button "PAY NOW" at bounding box center [219, 105] width 155 height 31
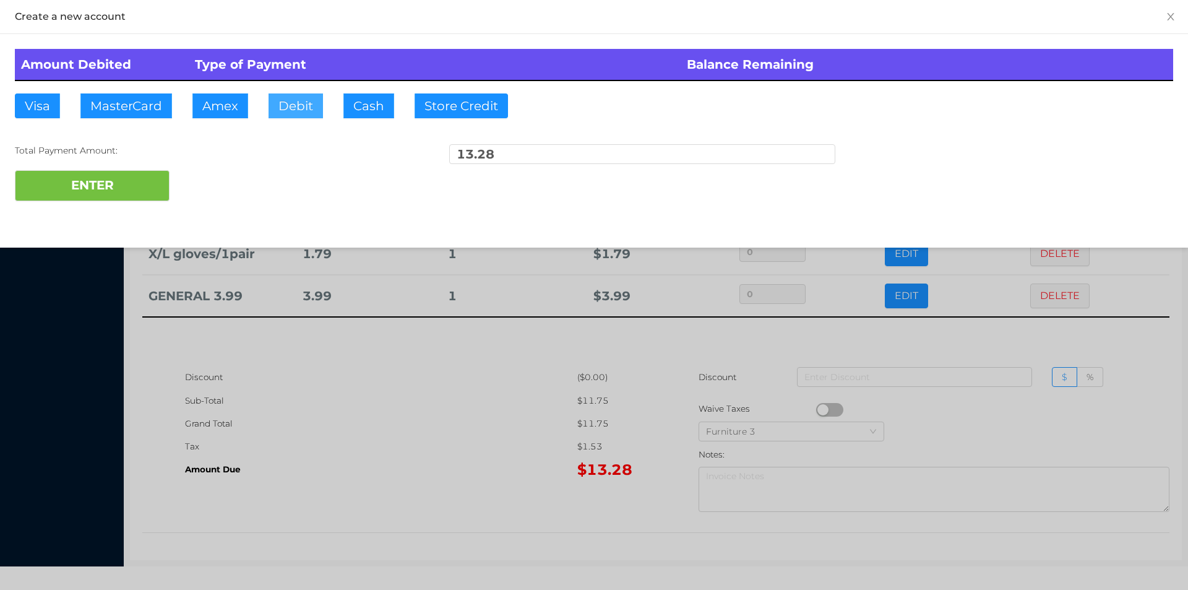
click at [280, 108] on button "Debit" at bounding box center [295, 105] width 54 height 25
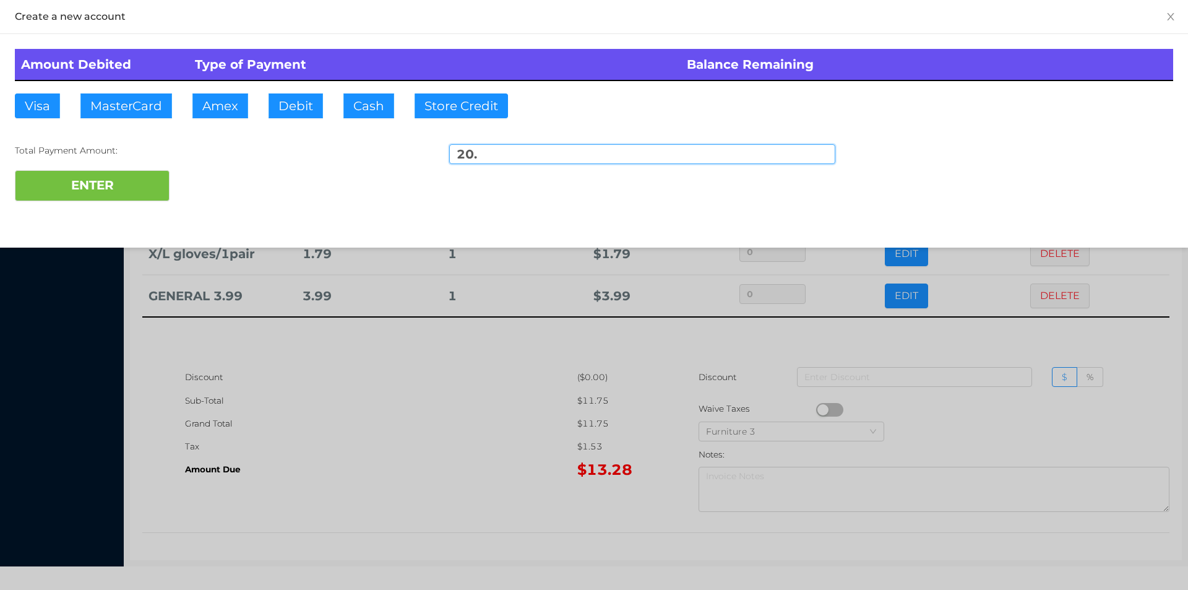
type input "20."
click at [124, 212] on div "Amount Debited Type of Payment Balance Remaining Visa MasterCard Amex Debit Cas…" at bounding box center [594, 125] width 1188 height 182
click at [119, 194] on button "ENTER" at bounding box center [92, 185] width 155 height 31
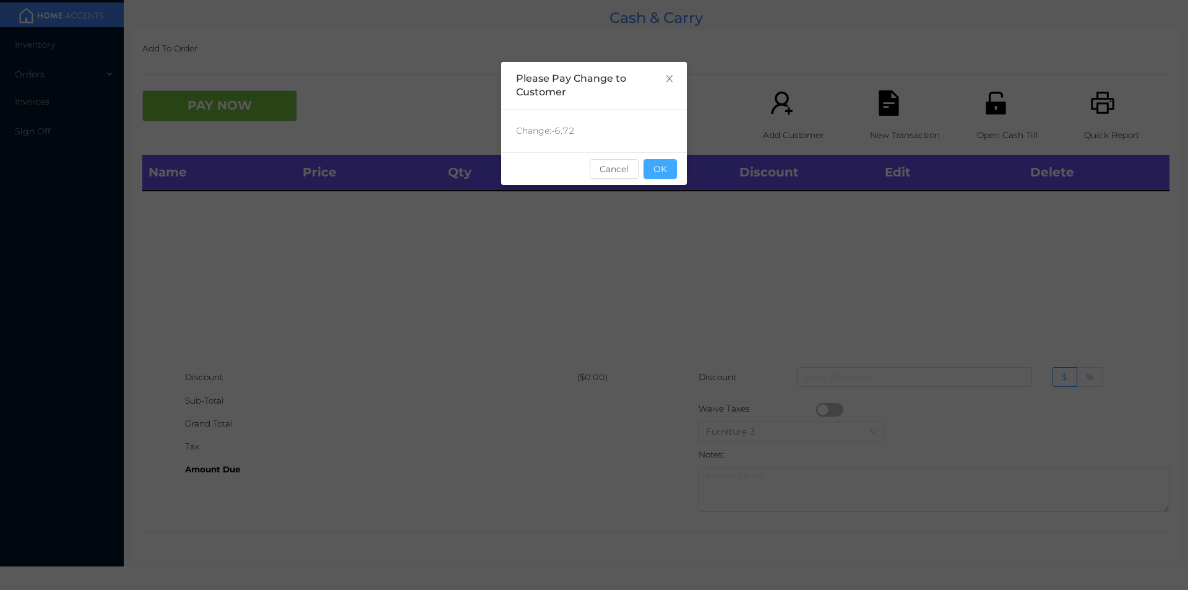
click at [659, 166] on button "OK" at bounding box center [659, 169] width 33 height 20
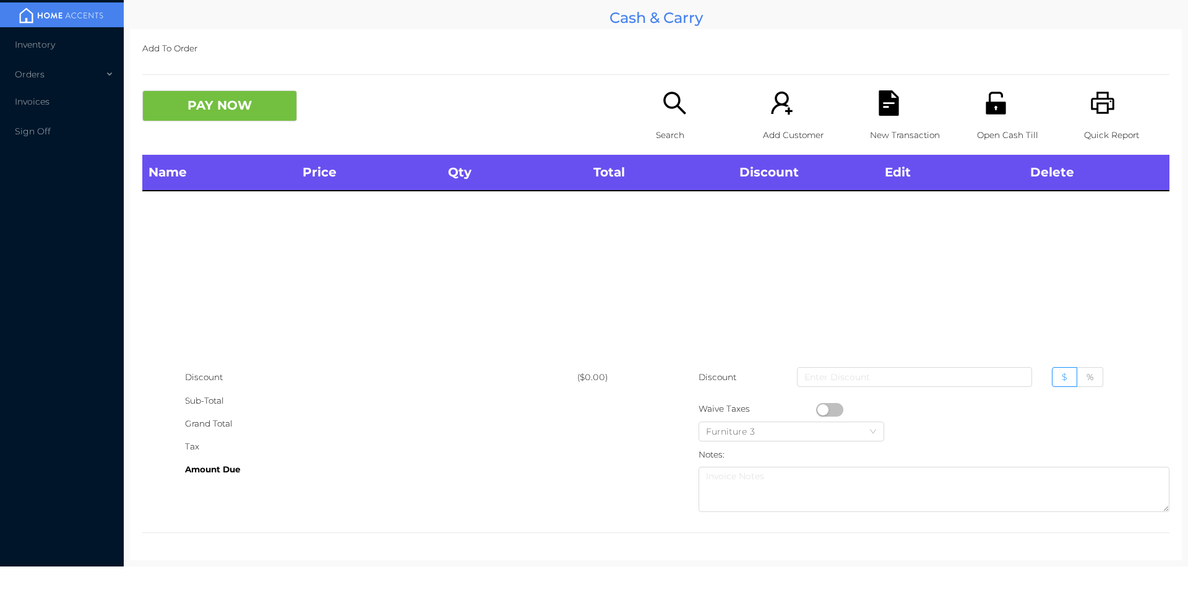
click at [667, 111] on icon "icon: search" at bounding box center [674, 102] width 25 height 25
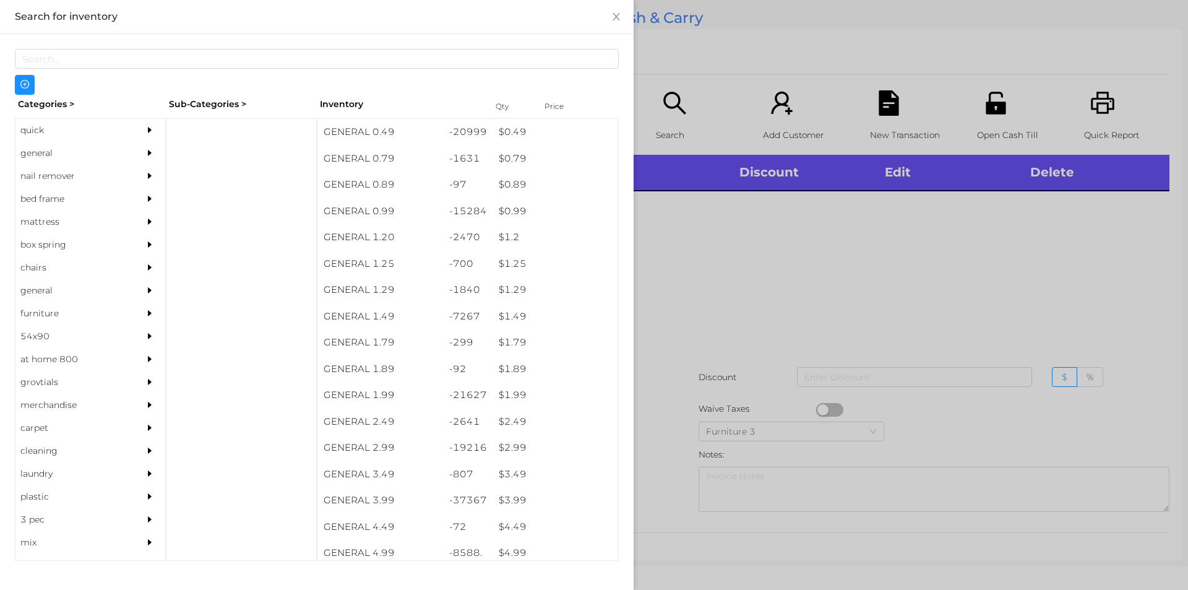
click at [40, 152] on div "general" at bounding box center [71, 153] width 113 height 23
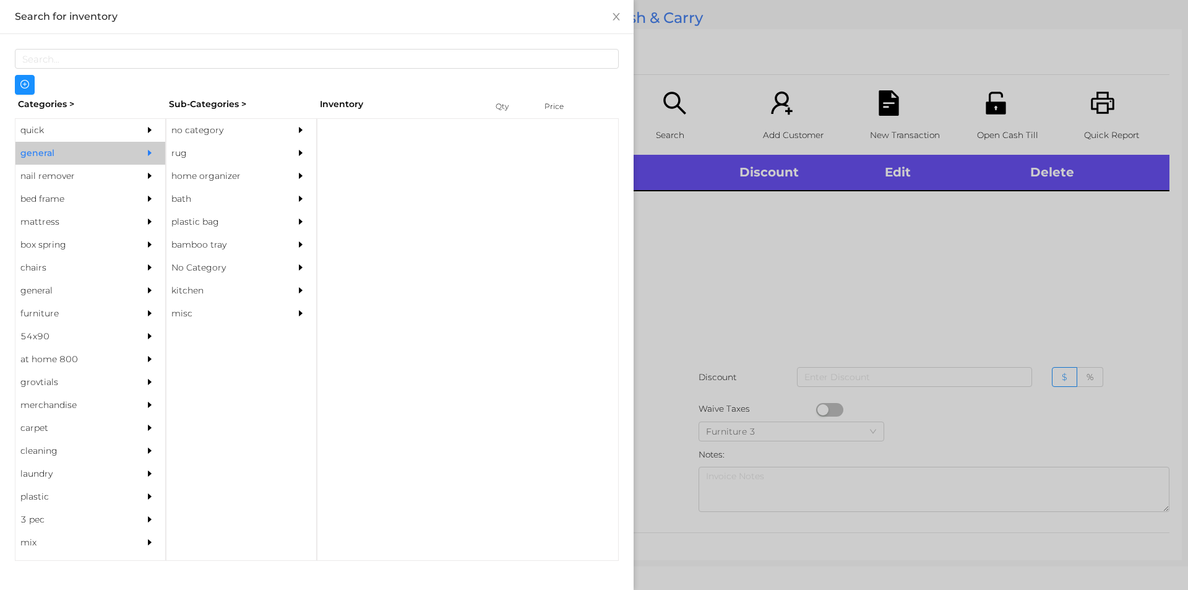
click at [179, 136] on div "no category" at bounding box center [222, 130] width 113 height 23
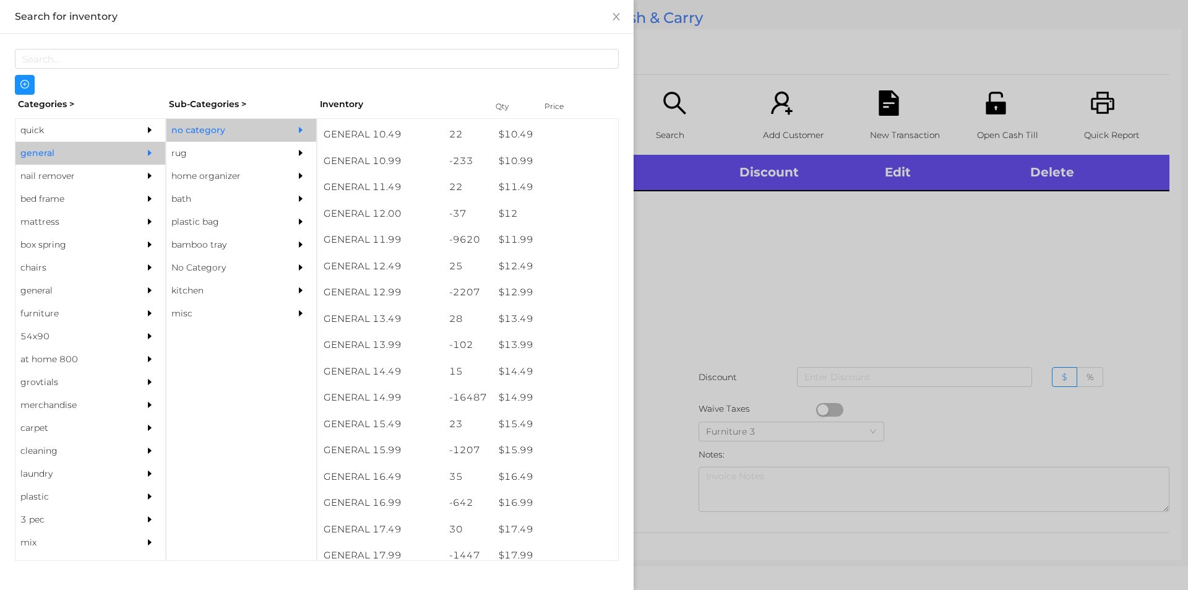
scroll to position [805, 0]
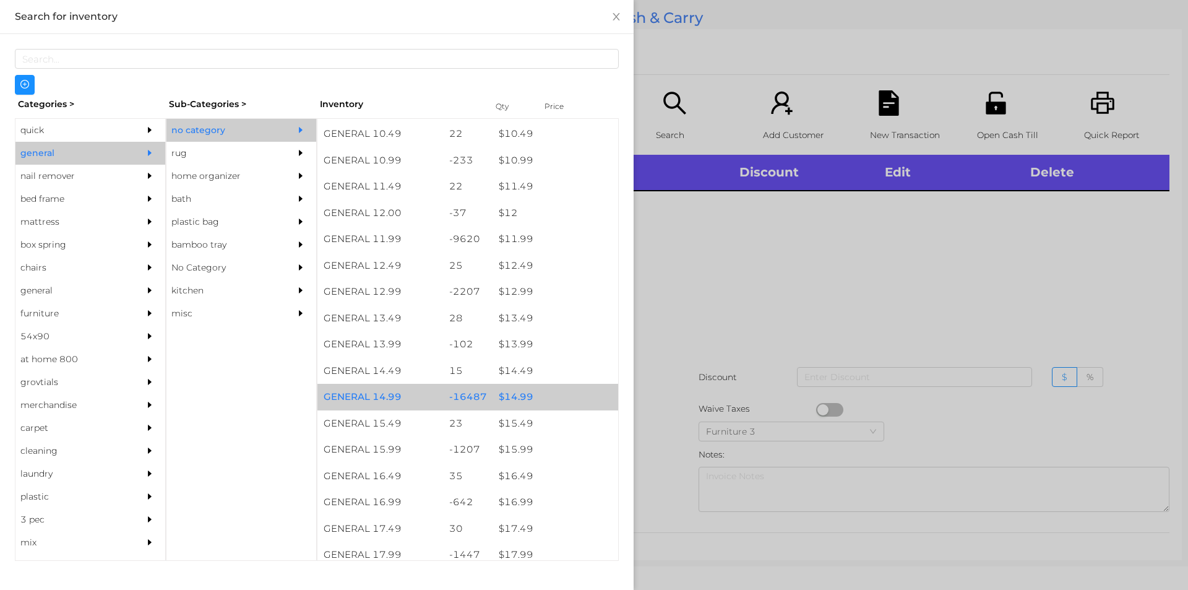
click at [524, 393] on div "$ 14.99" at bounding box center [555, 397] width 126 height 27
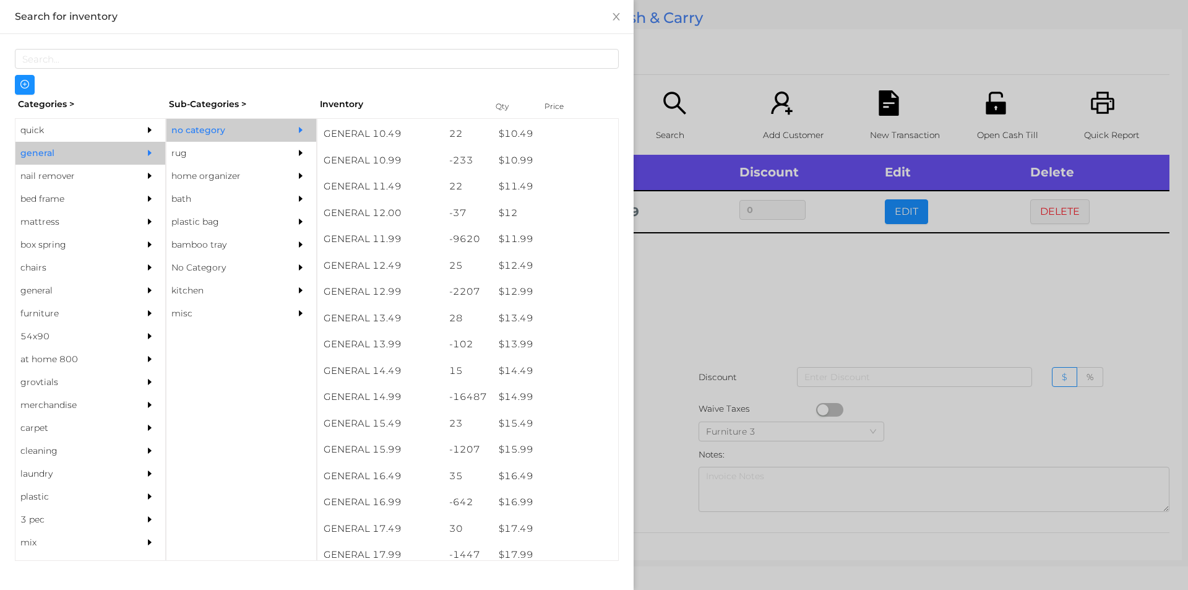
click at [719, 345] on div at bounding box center [594, 295] width 1188 height 590
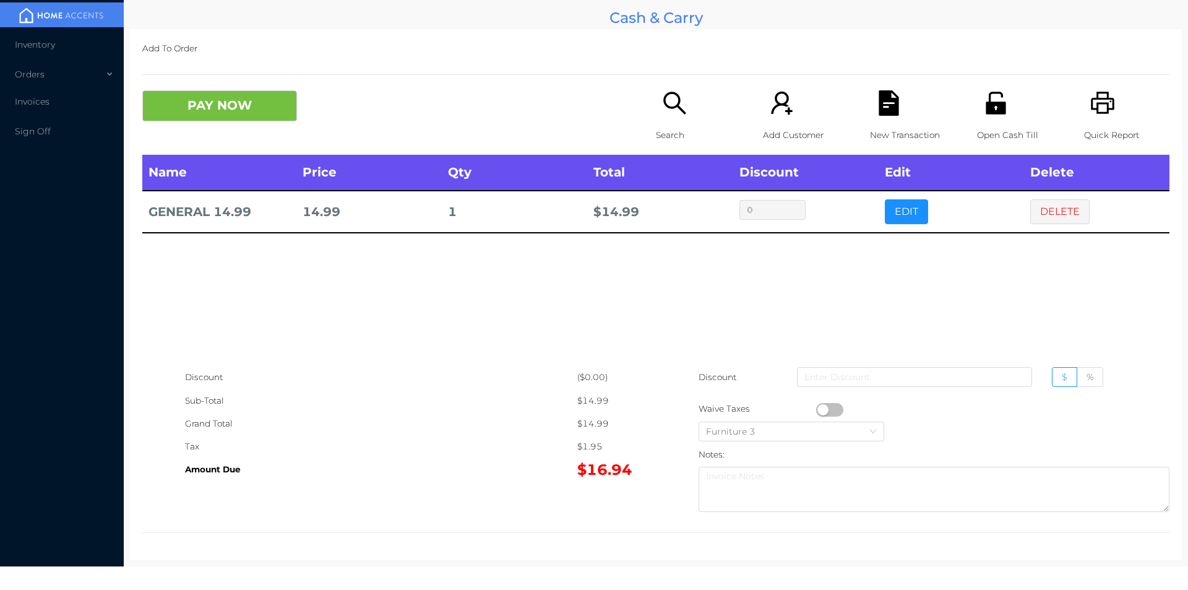
click at [679, 124] on p "Search" at bounding box center [698, 135] width 85 height 23
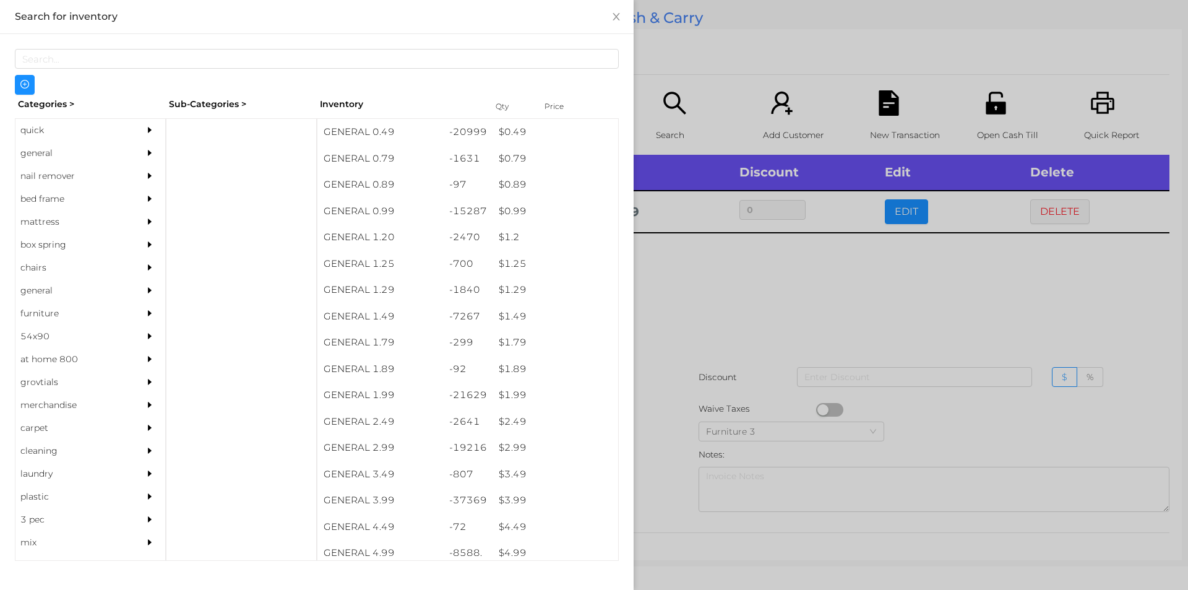
click at [49, 153] on div "general" at bounding box center [71, 153] width 113 height 23
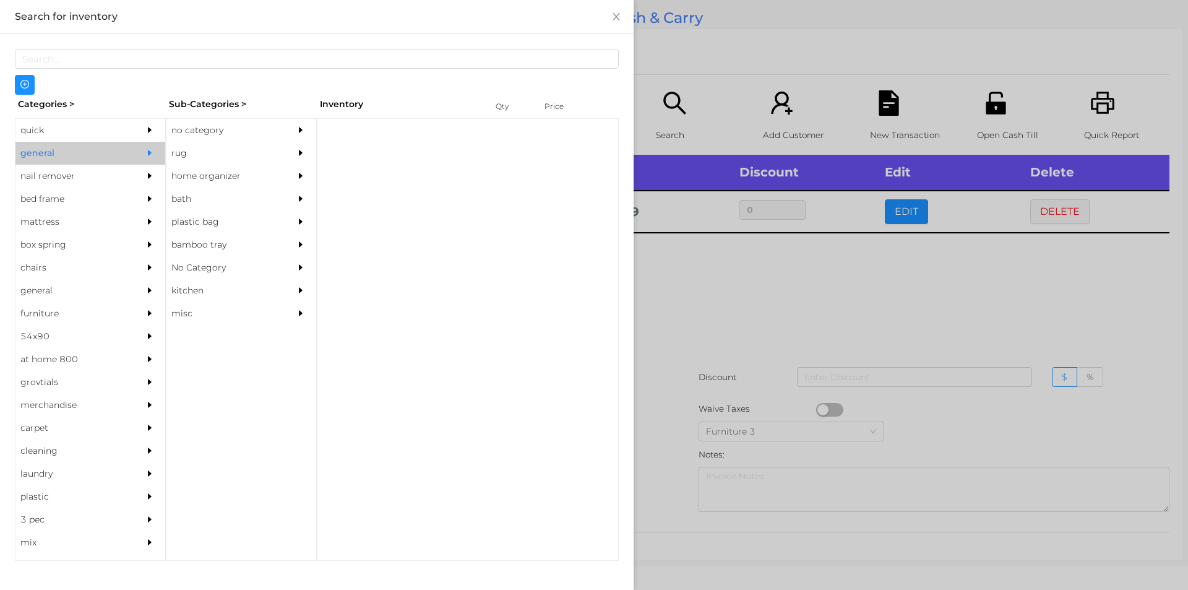
click at [221, 125] on div "no category" at bounding box center [222, 130] width 113 height 23
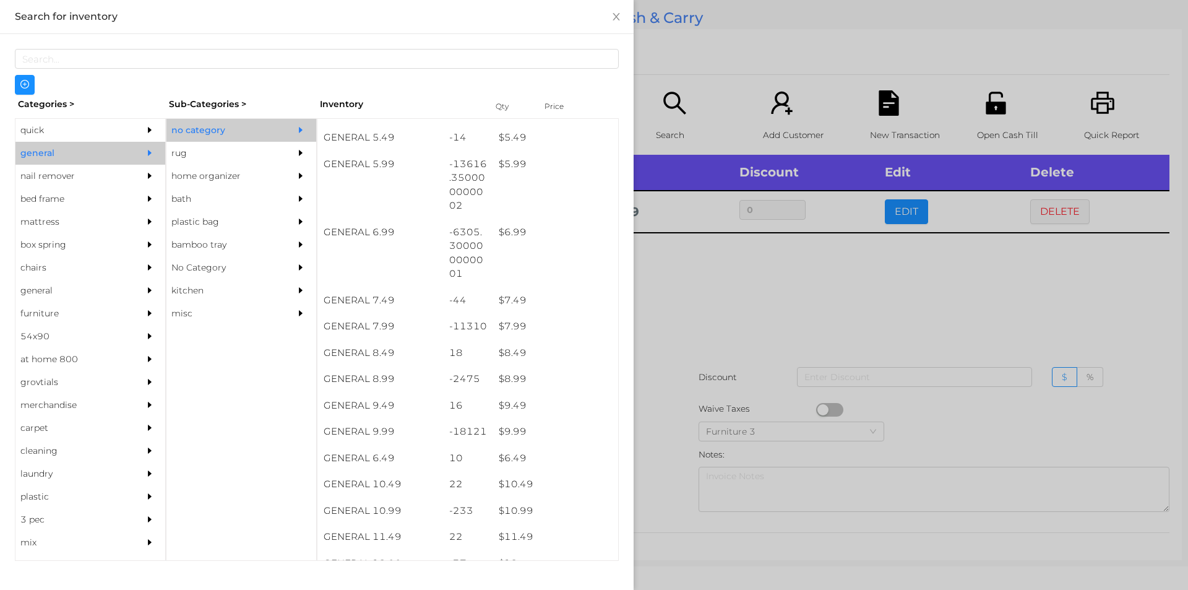
scroll to position [540, 0]
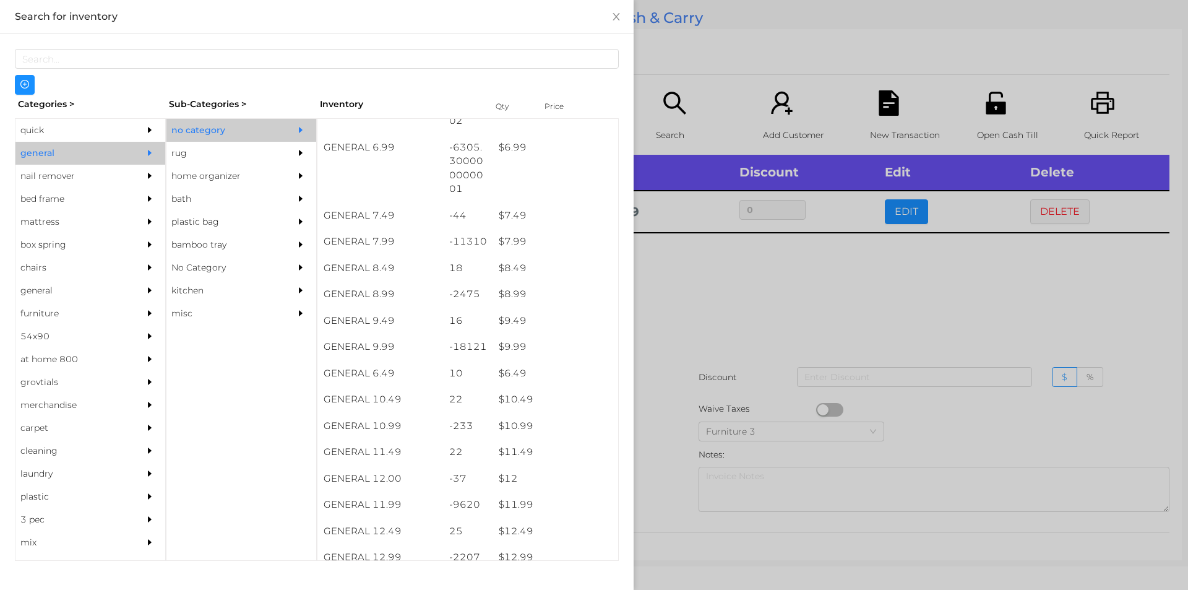
click at [845, 361] on div at bounding box center [594, 295] width 1188 height 590
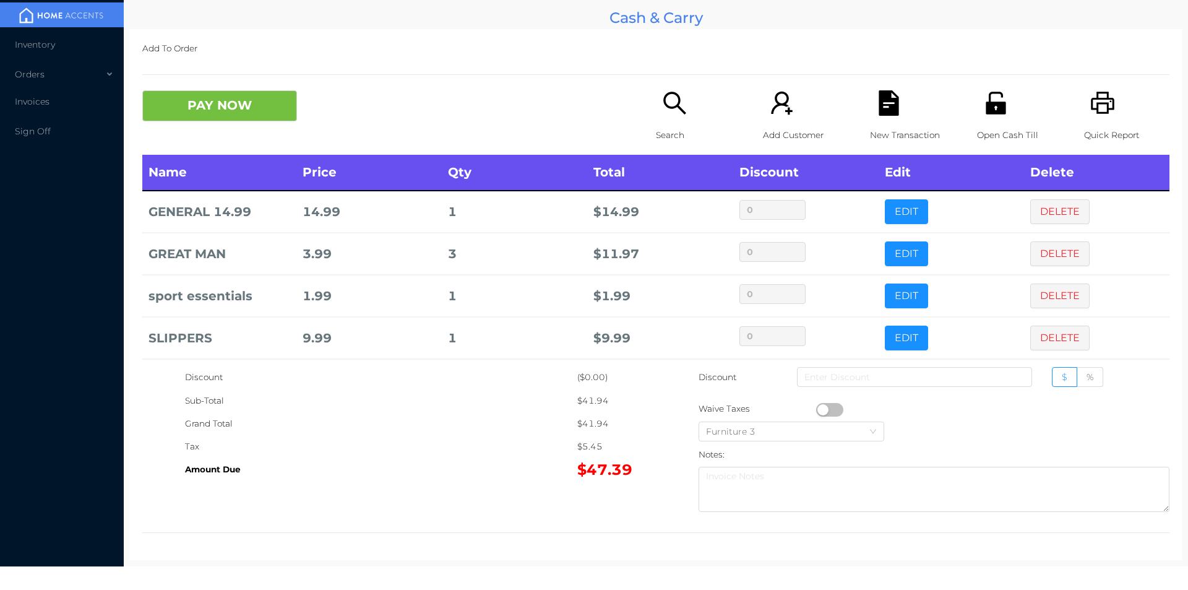
scroll to position [48, 0]
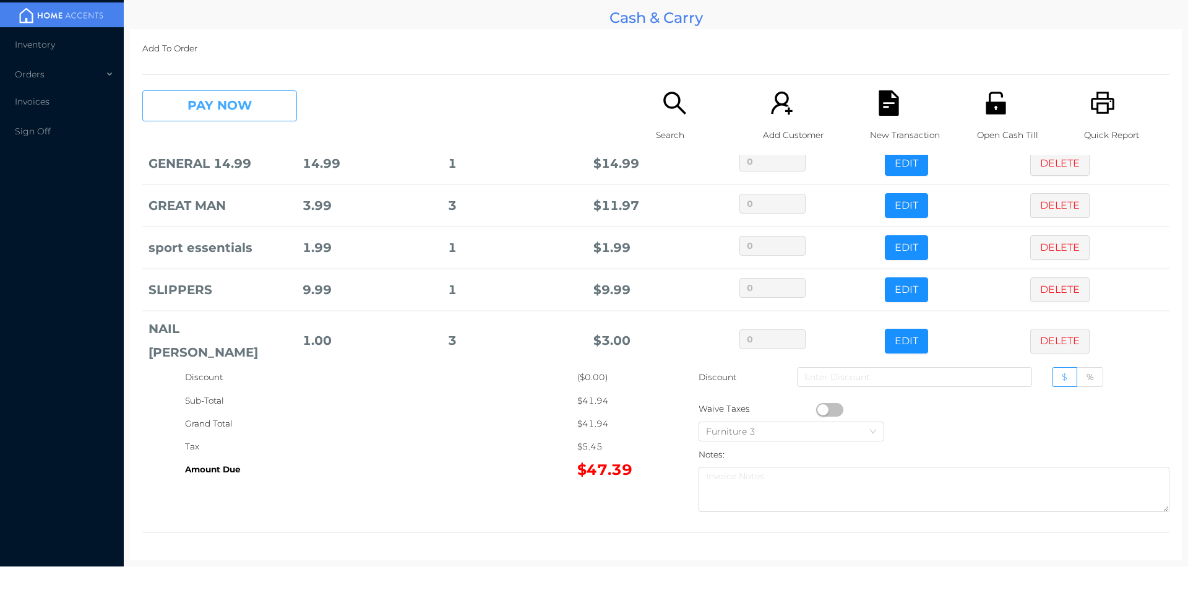
click at [236, 118] on button "PAY NOW" at bounding box center [219, 105] width 155 height 31
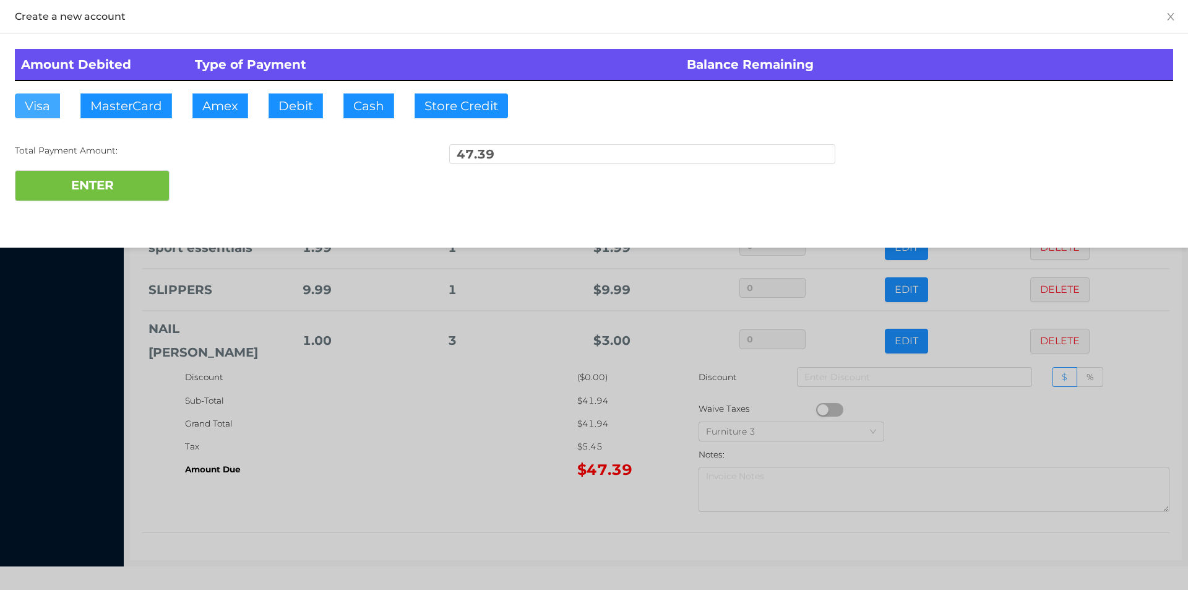
click at [37, 100] on button "Visa" at bounding box center [37, 105] width 45 height 25
click at [54, 187] on button "ENTER" at bounding box center [92, 185] width 155 height 31
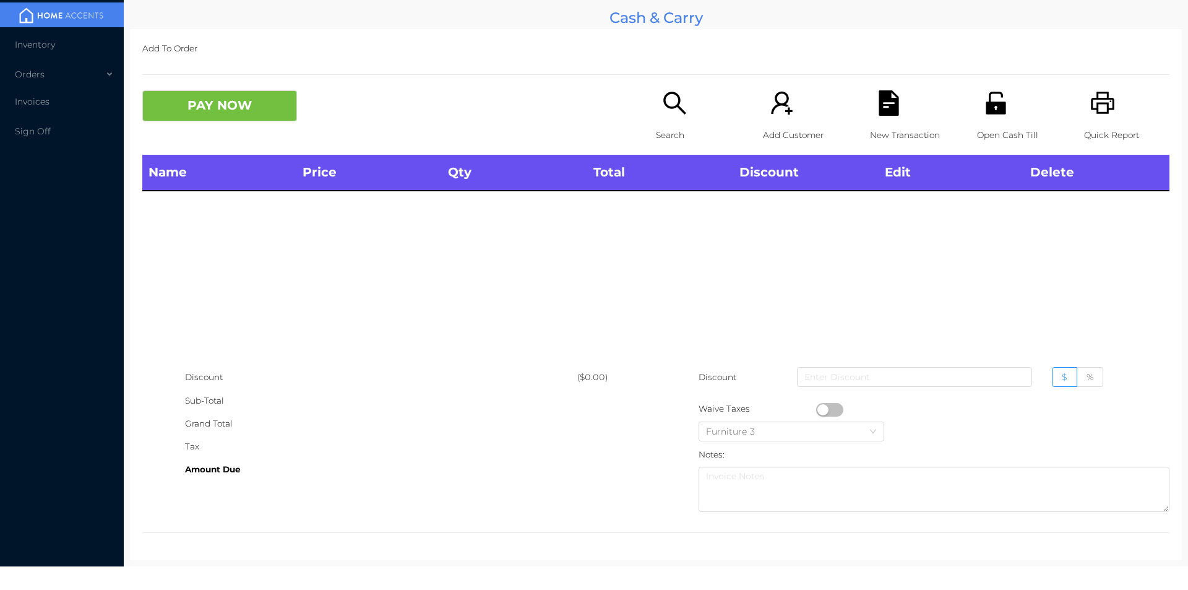
scroll to position [0, 0]
click at [663, 118] on div "Search" at bounding box center [698, 122] width 85 height 64
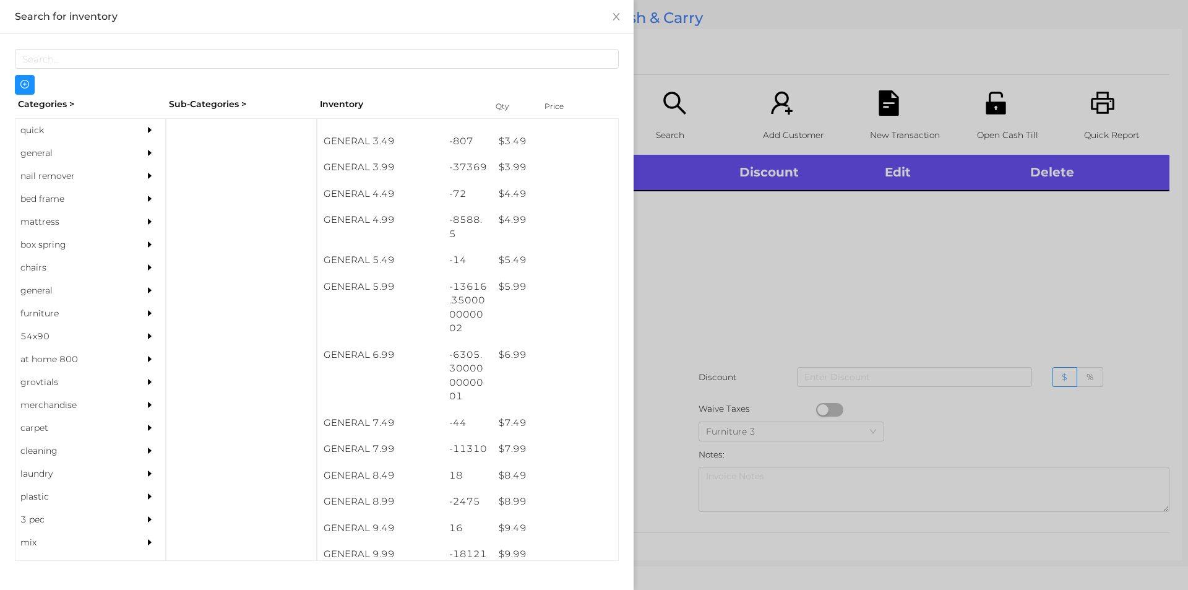
scroll to position [331, 0]
click at [483, 166] on div "-37369" at bounding box center [468, 169] width 50 height 27
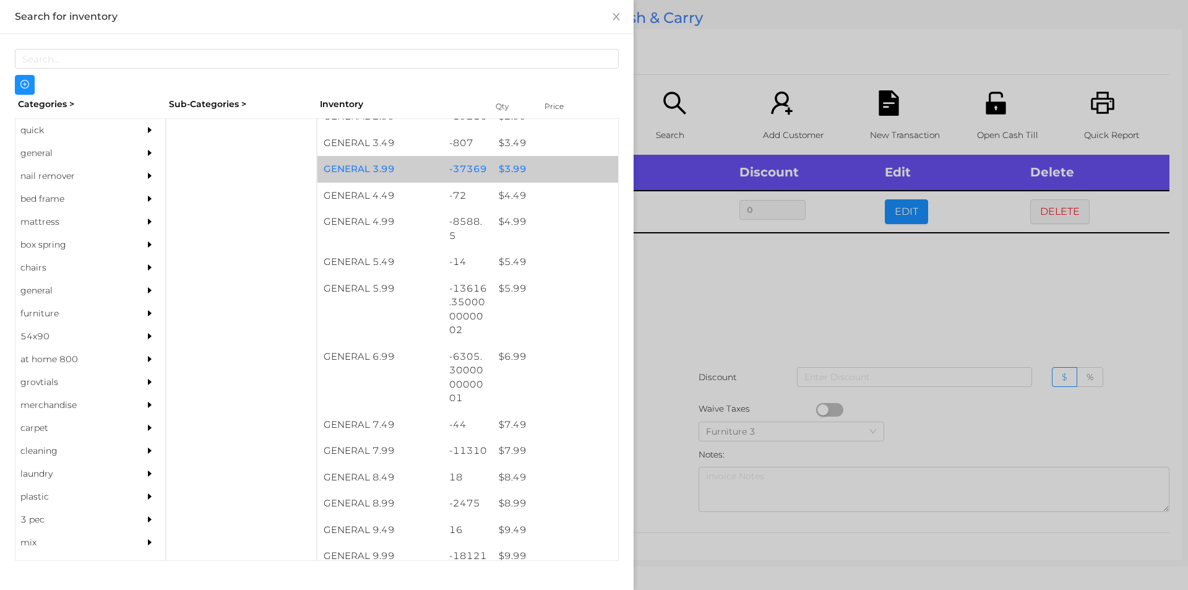
click at [485, 180] on div "-37369" at bounding box center [468, 169] width 50 height 27
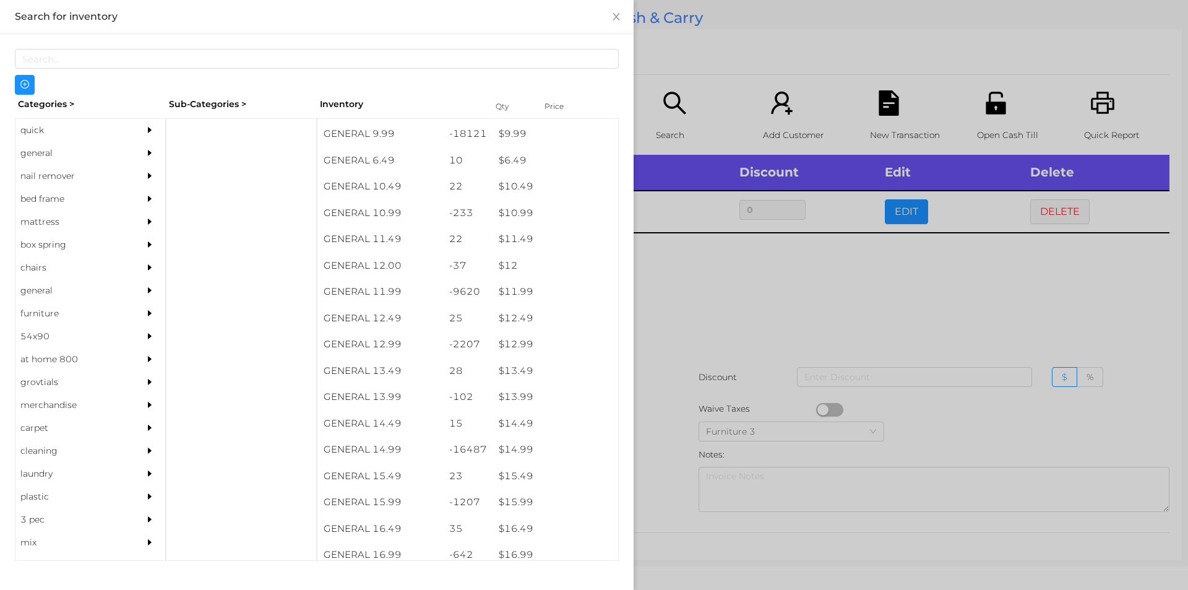
scroll to position [752, 0]
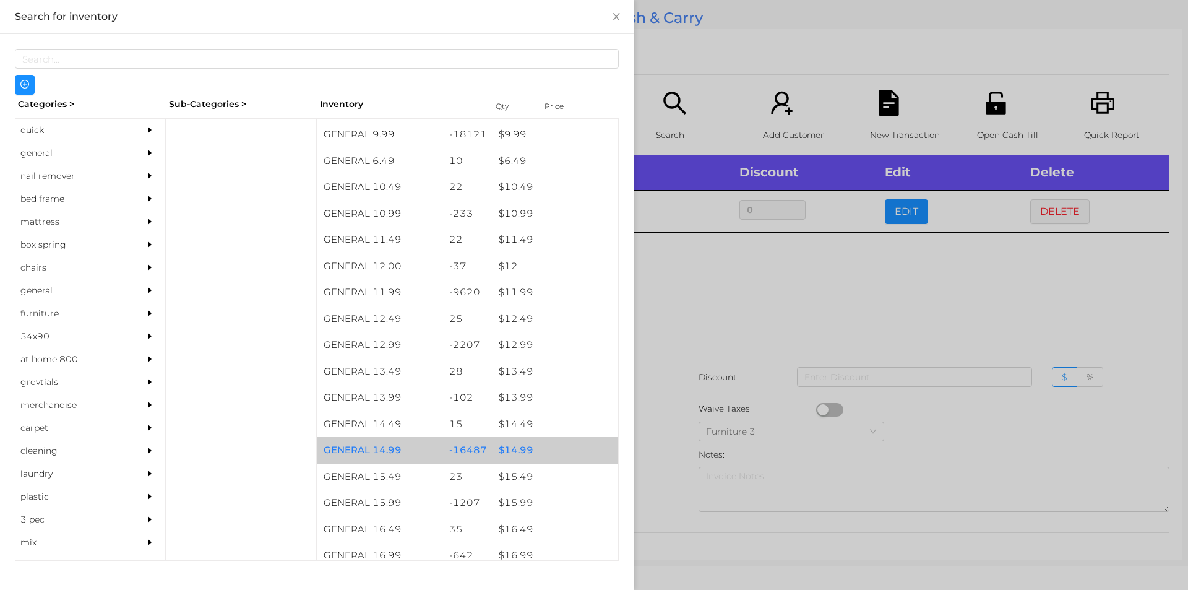
click at [530, 450] on div "$ 14.99" at bounding box center [555, 450] width 126 height 27
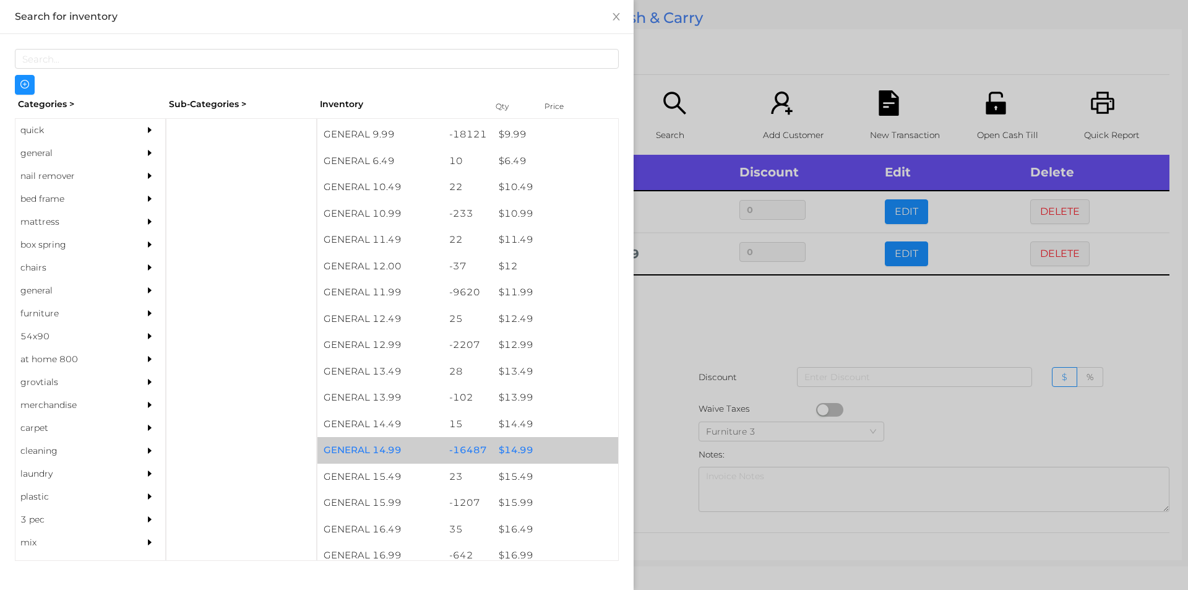
click at [533, 444] on div "$ 14.99" at bounding box center [555, 450] width 126 height 27
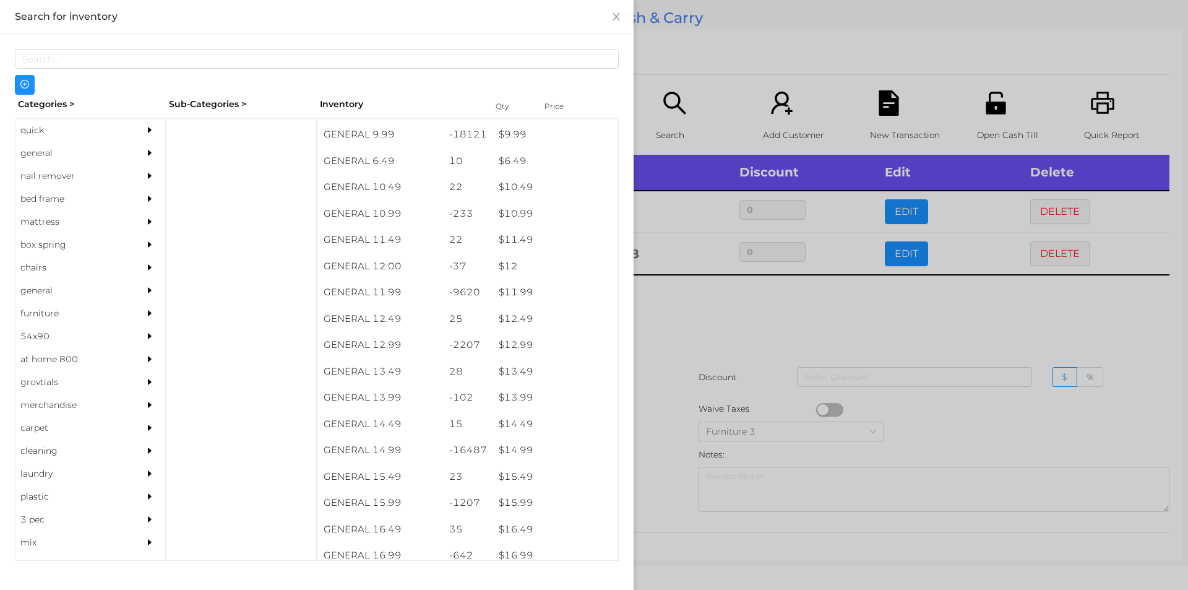
click at [702, 431] on div at bounding box center [594, 295] width 1188 height 590
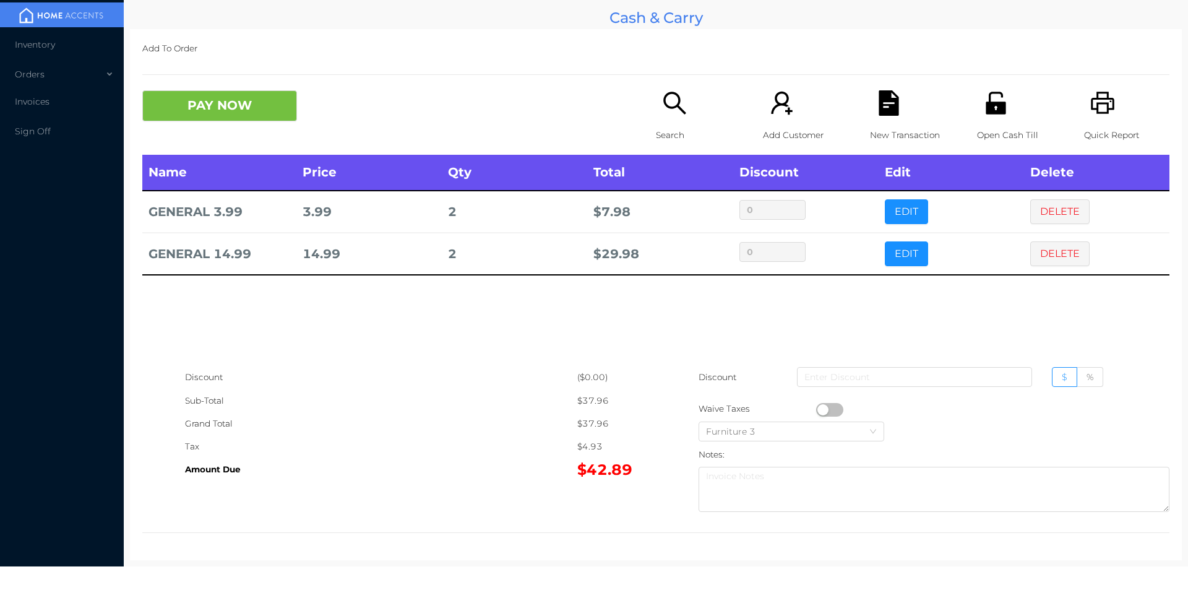
click at [891, 114] on icon "icon: file-text" at bounding box center [888, 102] width 20 height 25
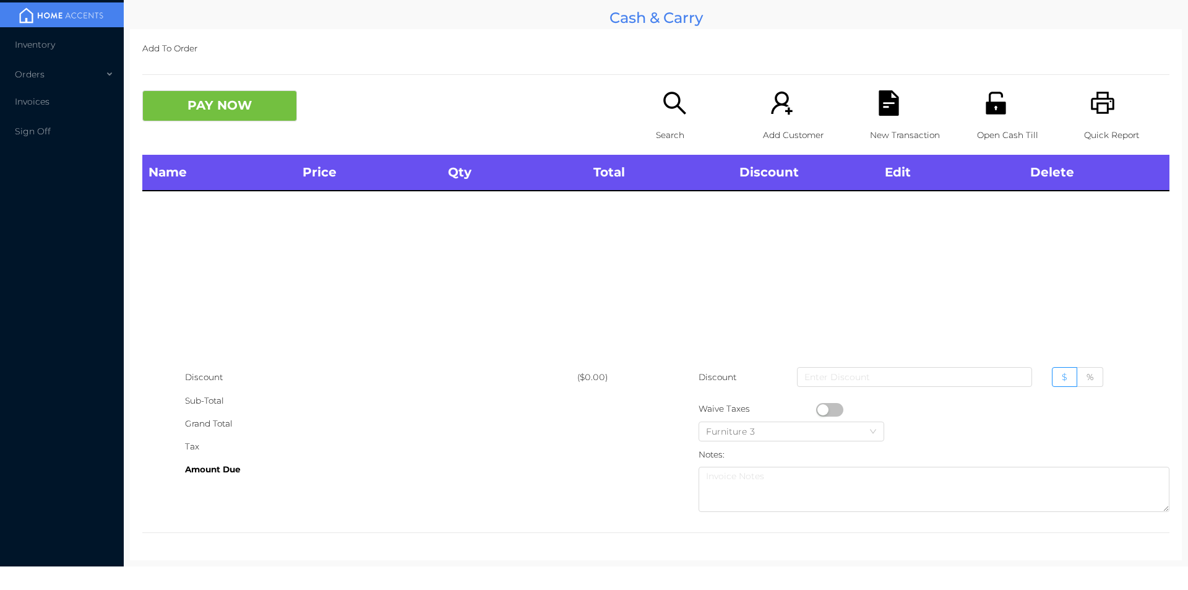
click at [1090, 97] on icon "icon: printer" at bounding box center [1102, 102] width 25 height 25
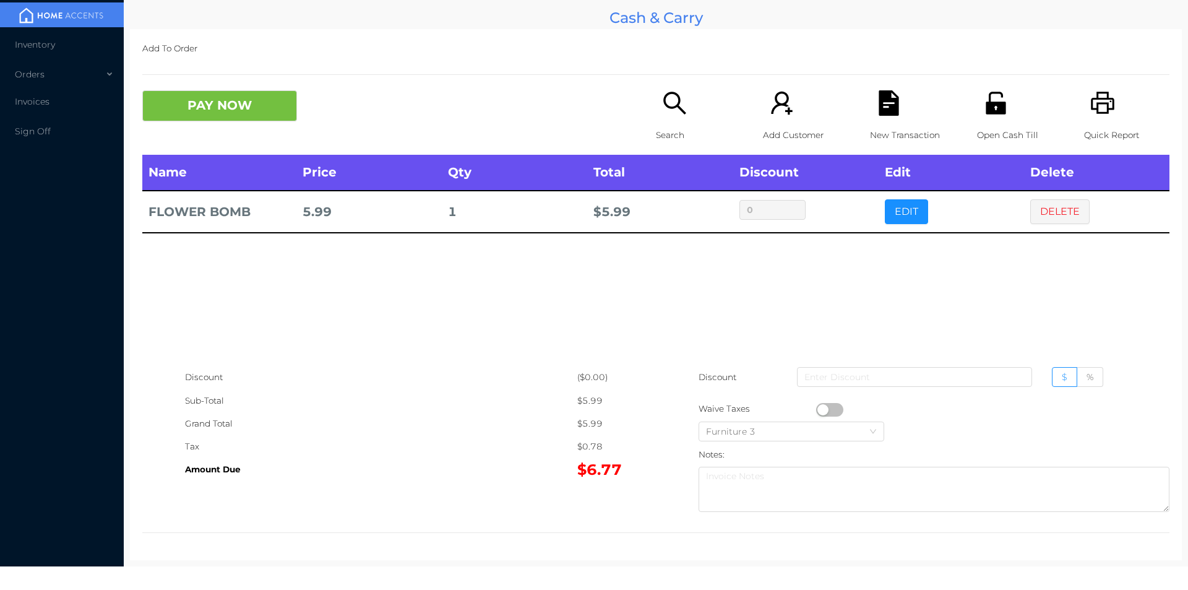
click at [681, 115] on icon "icon: search" at bounding box center [674, 102] width 25 height 25
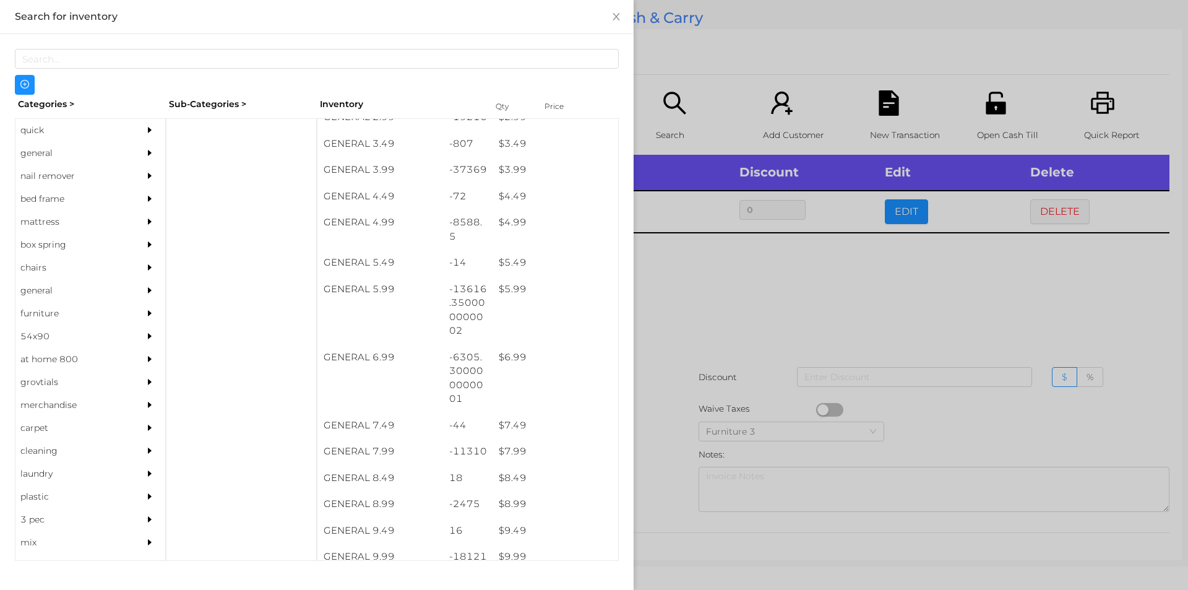
scroll to position [330, 0]
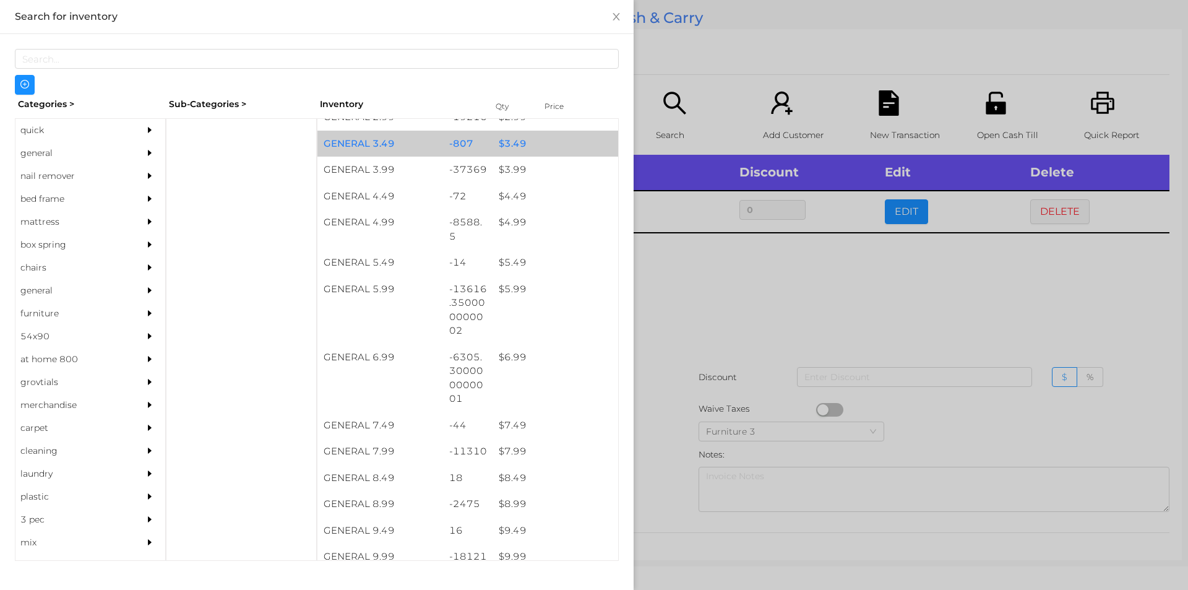
click at [526, 155] on div "$ 3.49" at bounding box center [555, 144] width 126 height 27
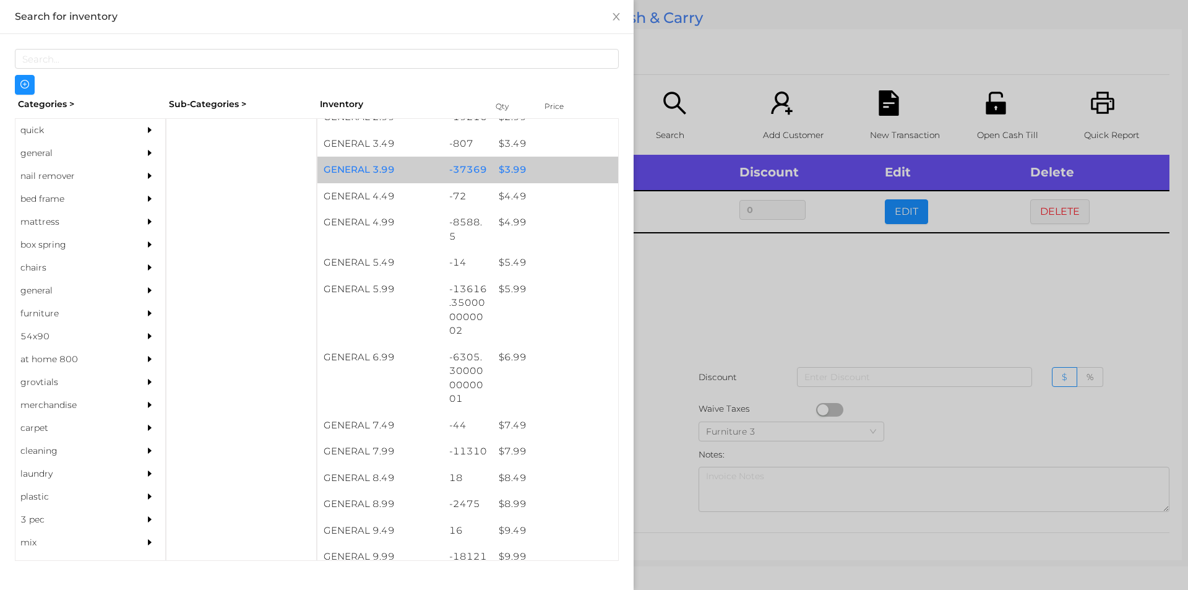
click at [535, 163] on div "$ 3.99" at bounding box center [555, 170] width 126 height 27
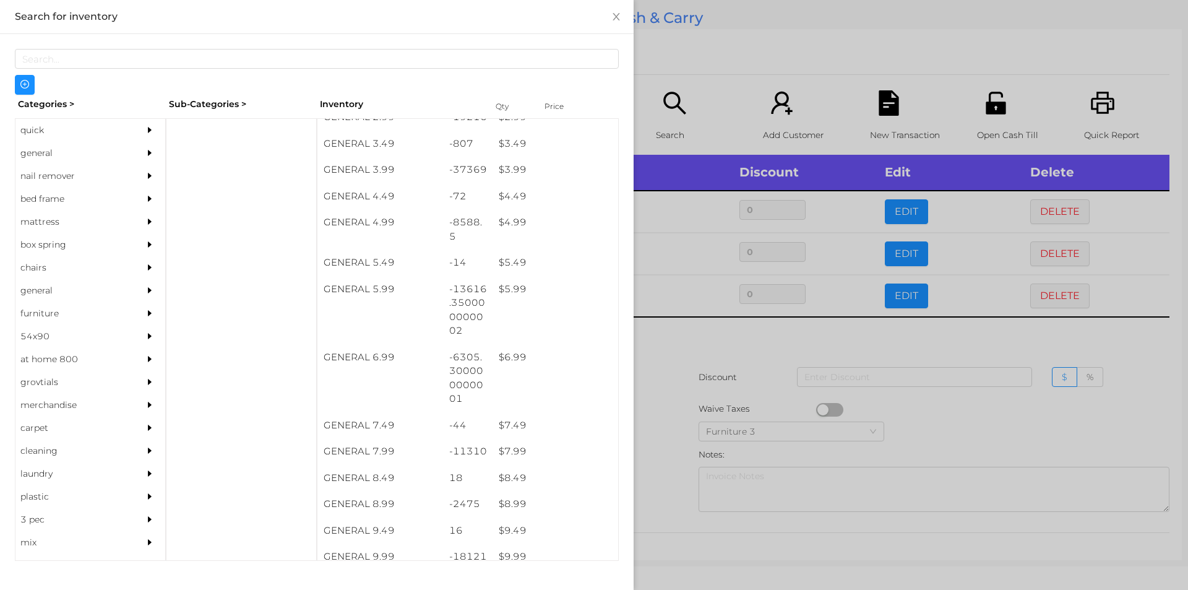
click at [697, 369] on div at bounding box center [594, 295] width 1188 height 590
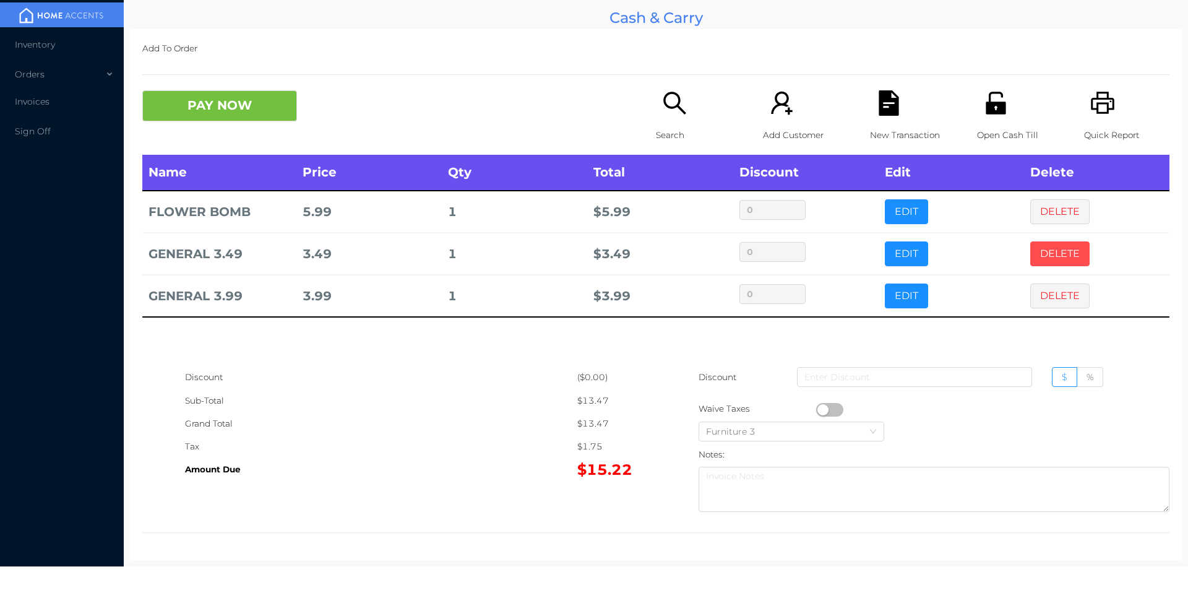
click at [1050, 263] on button "DELETE" at bounding box center [1059, 253] width 59 height 25
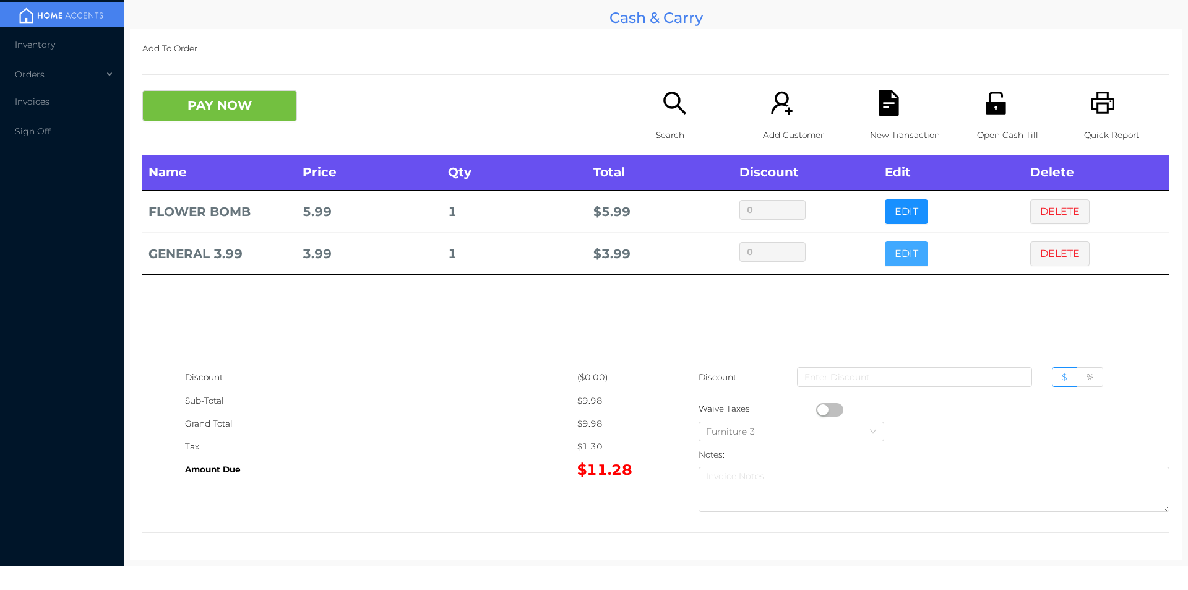
click at [885, 257] on button "EDIT" at bounding box center [906, 253] width 43 height 25
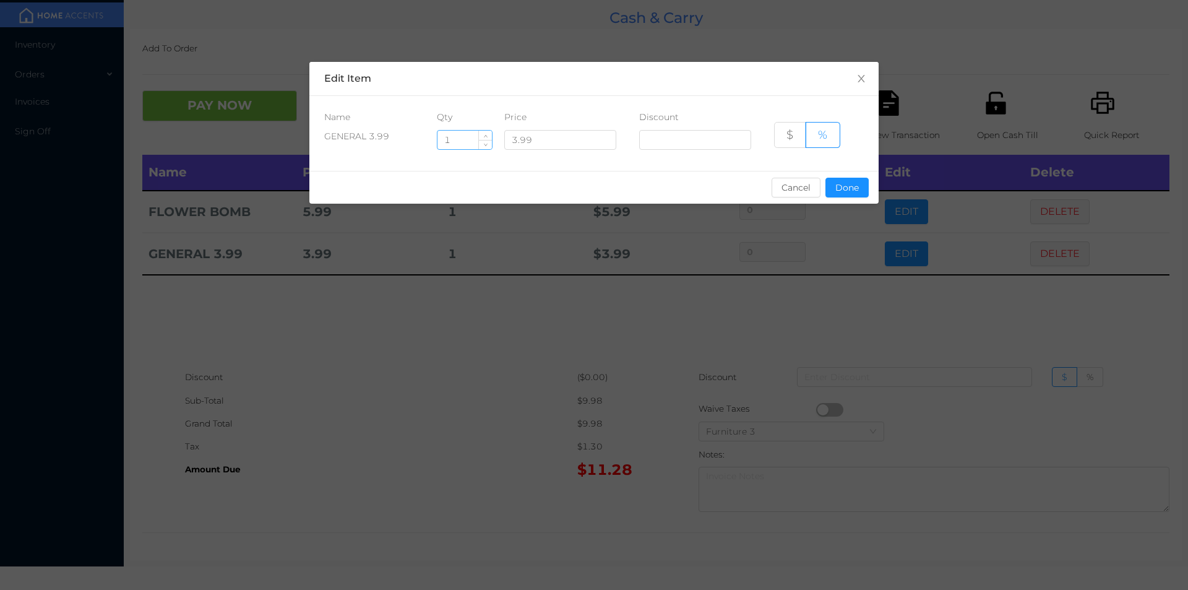
click at [451, 139] on input "1" at bounding box center [464, 140] width 54 height 19
type input "3"
click at [844, 187] on button "Done" at bounding box center [846, 188] width 43 height 20
type input "0%"
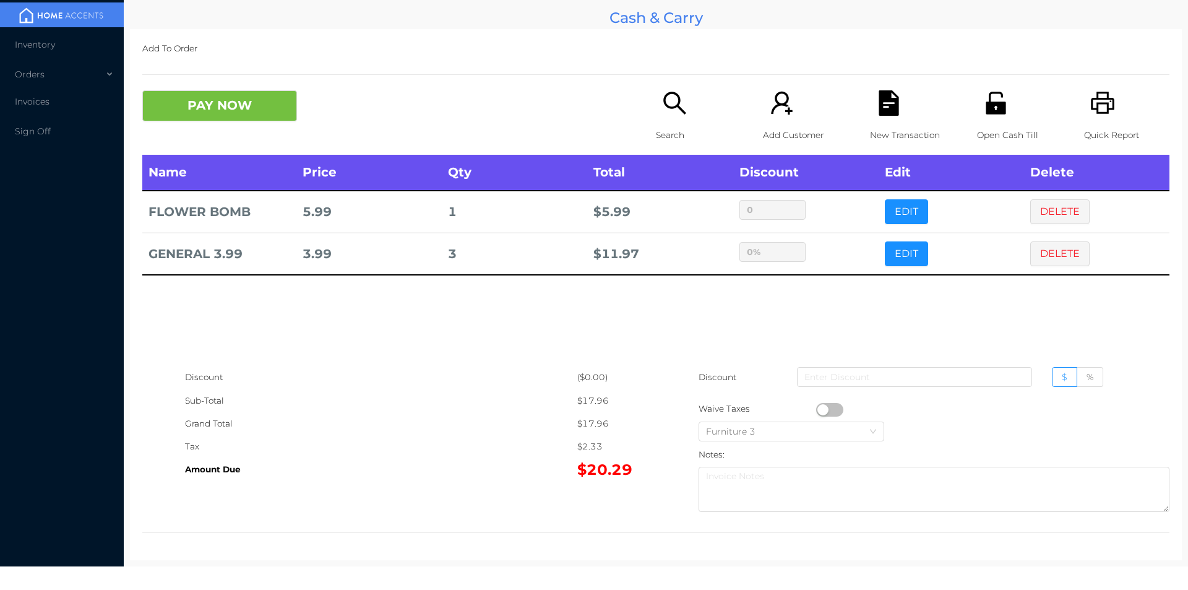
click at [982, 134] on p "Open Cash Till" at bounding box center [1019, 135] width 85 height 23
click at [213, 114] on button "PAY NOW" at bounding box center [219, 105] width 155 height 31
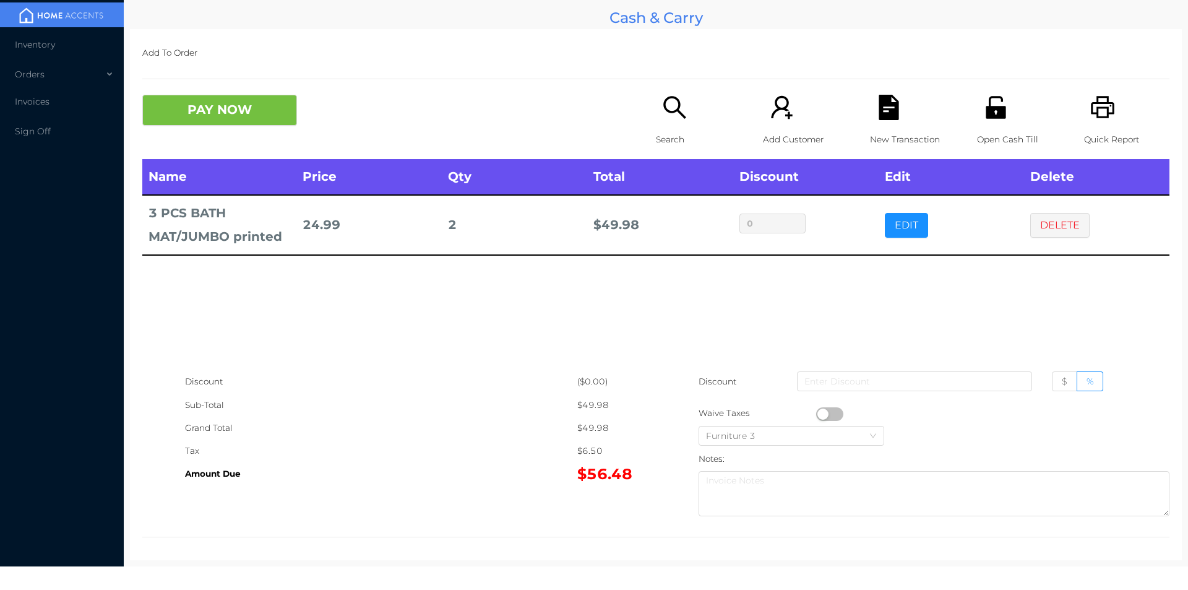
click at [669, 114] on icon "icon: search" at bounding box center [674, 107] width 25 height 25
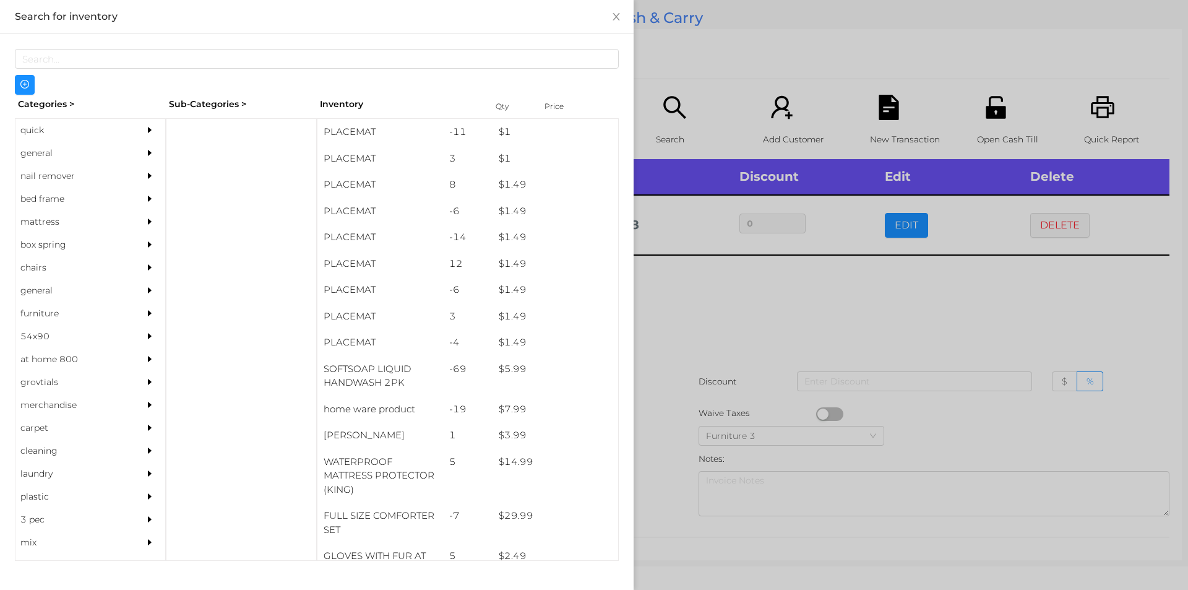
click at [655, 117] on div at bounding box center [594, 295] width 1188 height 590
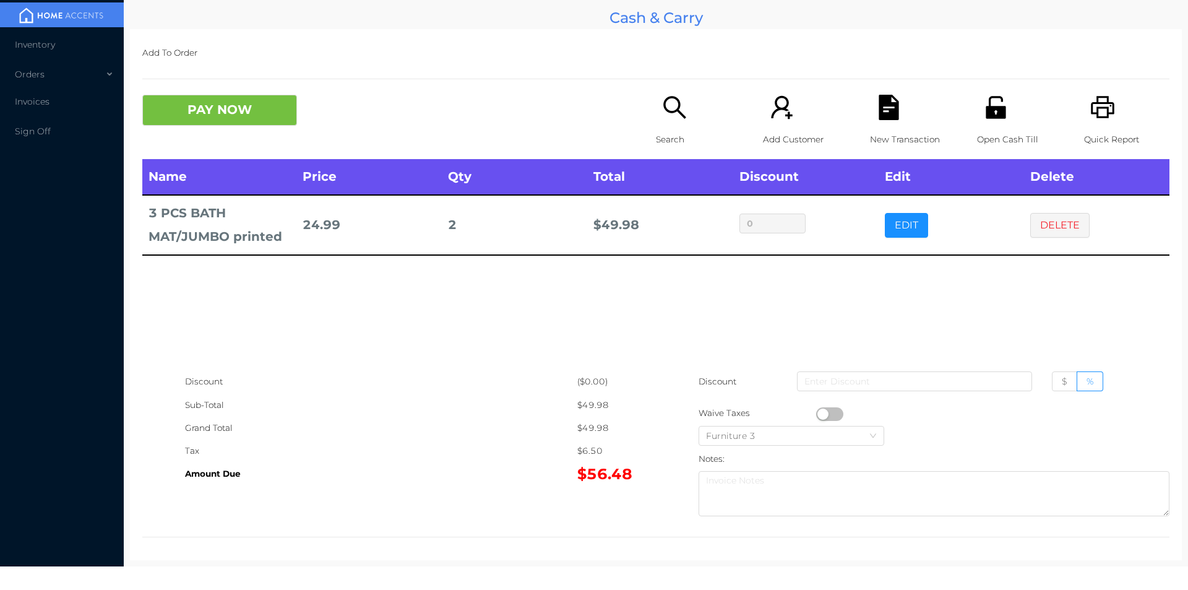
click at [667, 108] on icon "icon: search" at bounding box center [674, 107] width 25 height 25
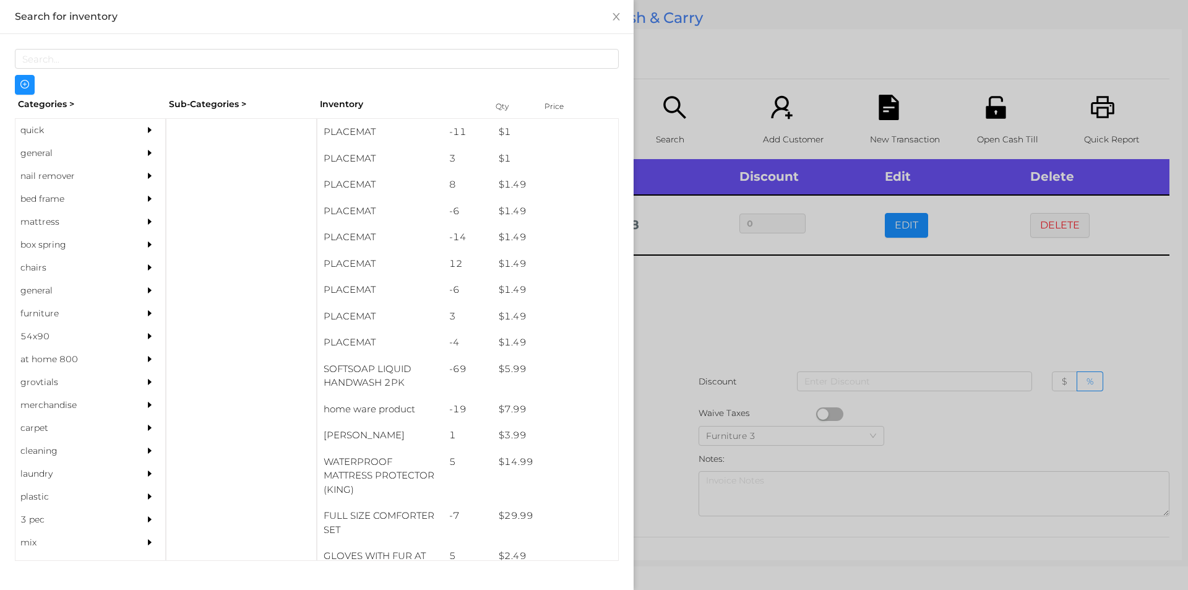
click at [59, 144] on div "general" at bounding box center [71, 153] width 113 height 23
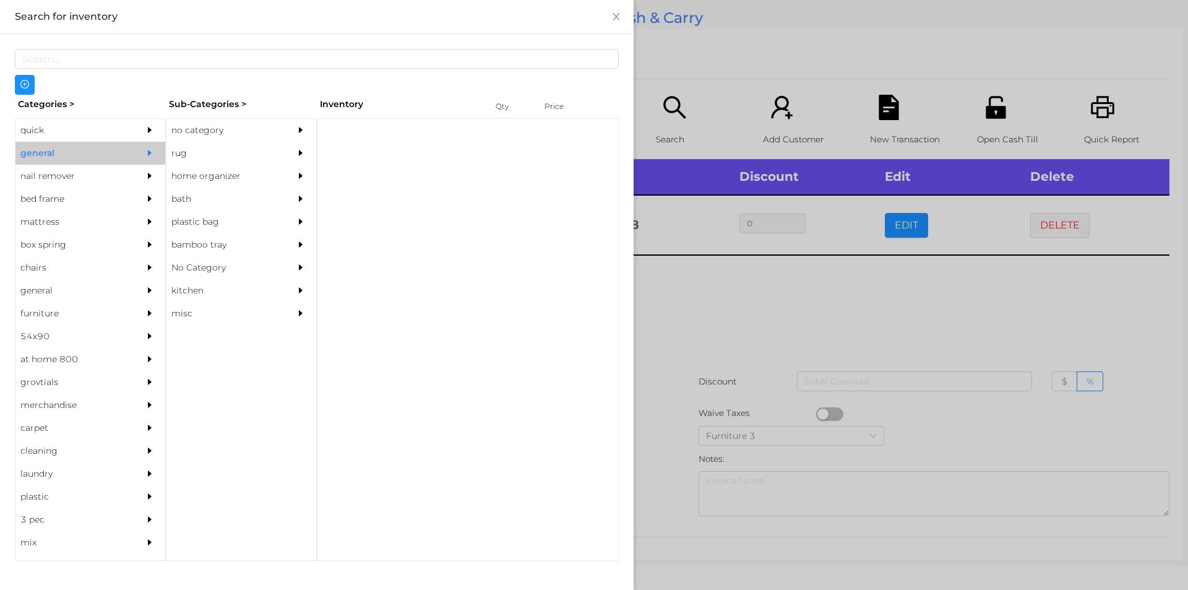
click at [202, 130] on div "no category" at bounding box center [222, 130] width 113 height 23
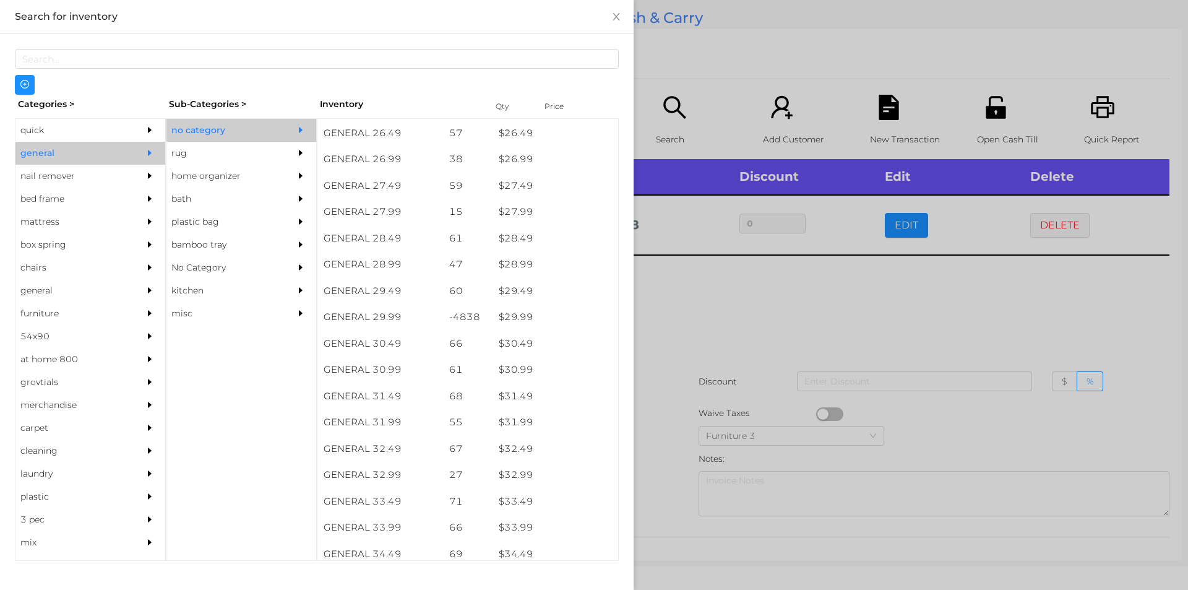
scroll to position [1677, 0]
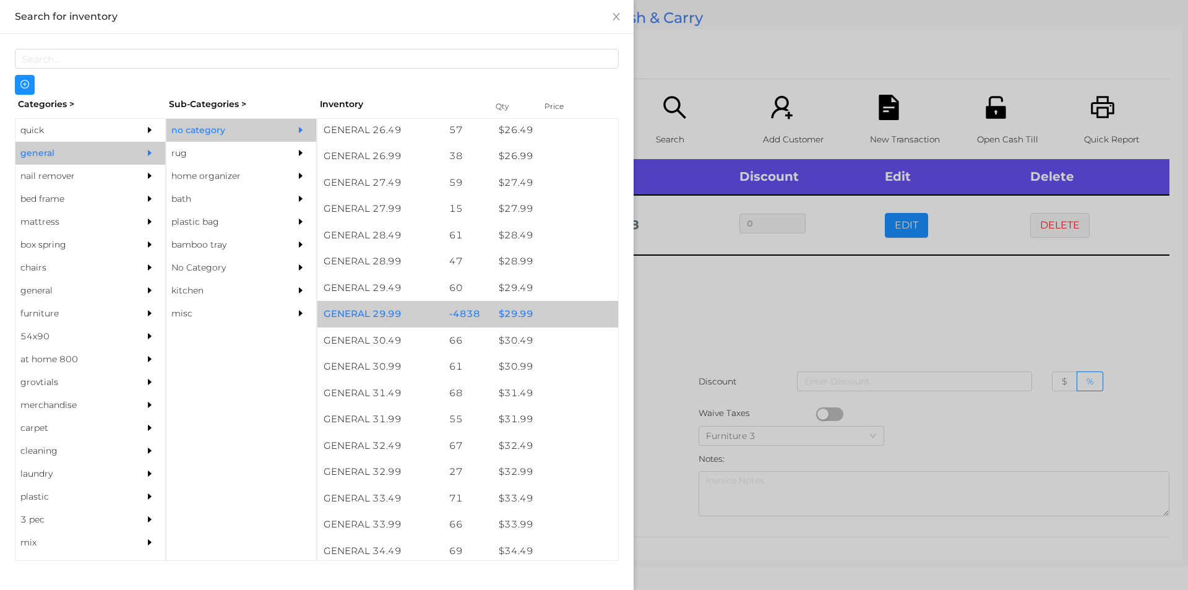
click at [536, 306] on div "$ 29.99" at bounding box center [555, 314] width 126 height 27
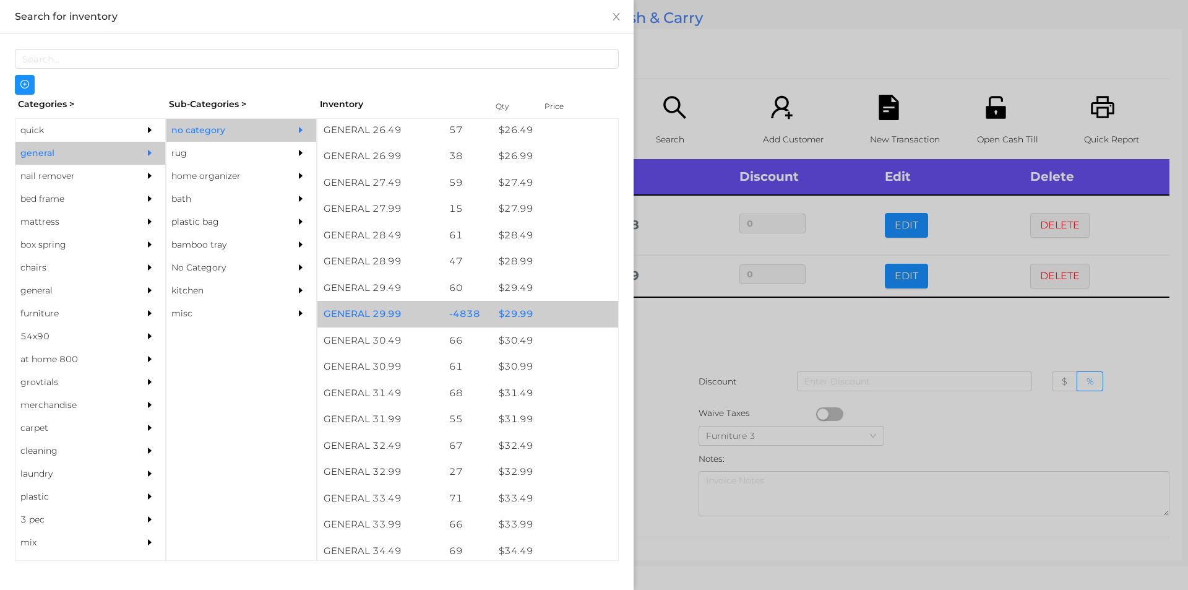
click at [540, 305] on div "$ 29.99" at bounding box center [555, 314] width 126 height 27
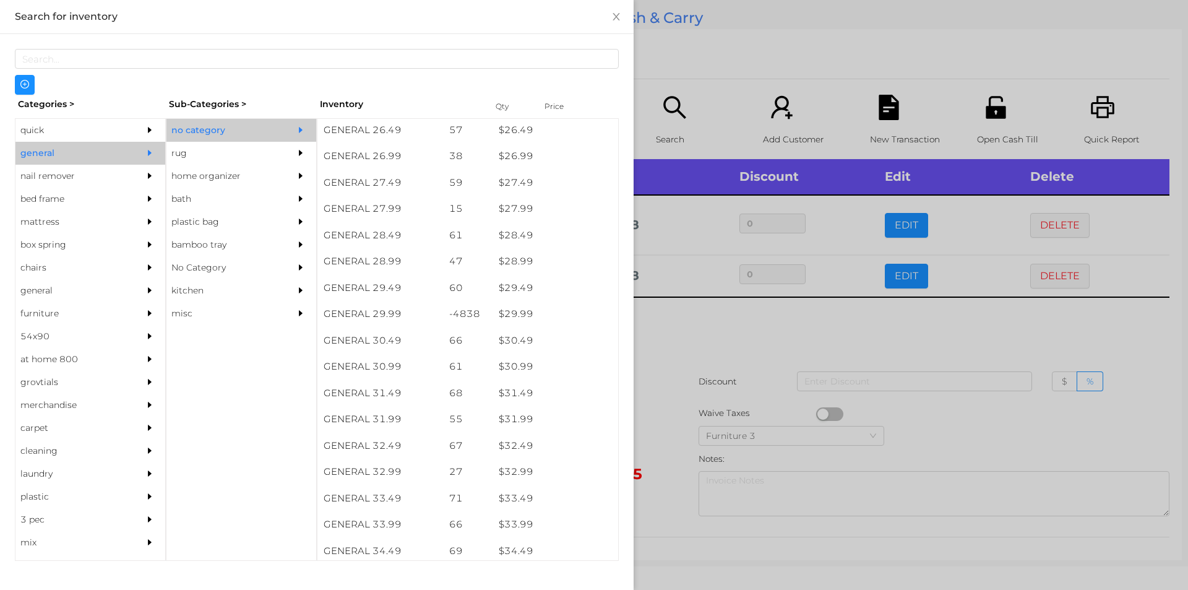
click at [663, 351] on div at bounding box center [594, 295] width 1188 height 590
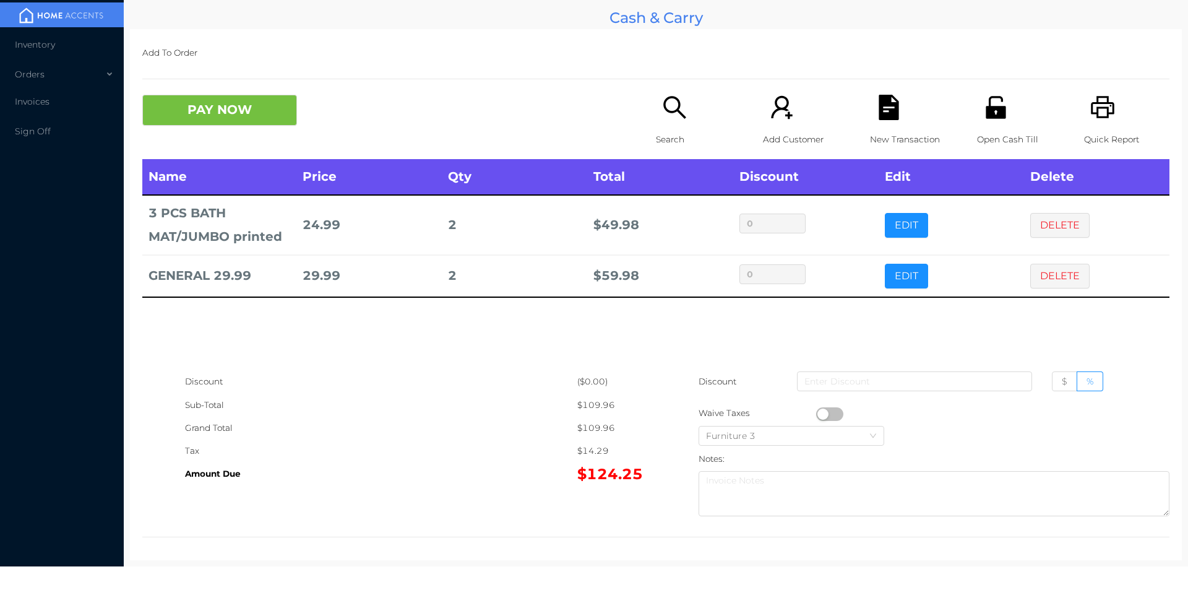
click at [893, 195] on td "EDIT" at bounding box center [950, 224] width 145 height 59
click at [899, 214] on button "EDIT" at bounding box center [906, 225] width 43 height 25
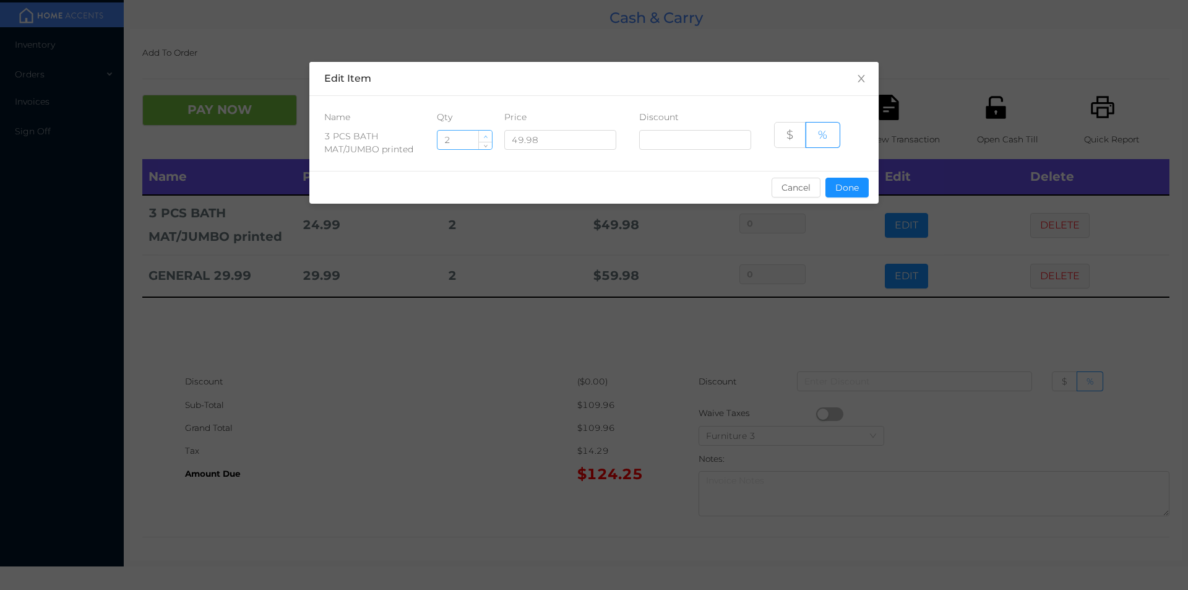
click at [479, 133] on span "Increase Value" at bounding box center [485, 136] width 13 height 11
type input "3"
type input "1"
click at [856, 194] on button "Done" at bounding box center [846, 188] width 43 height 20
type input "0%"
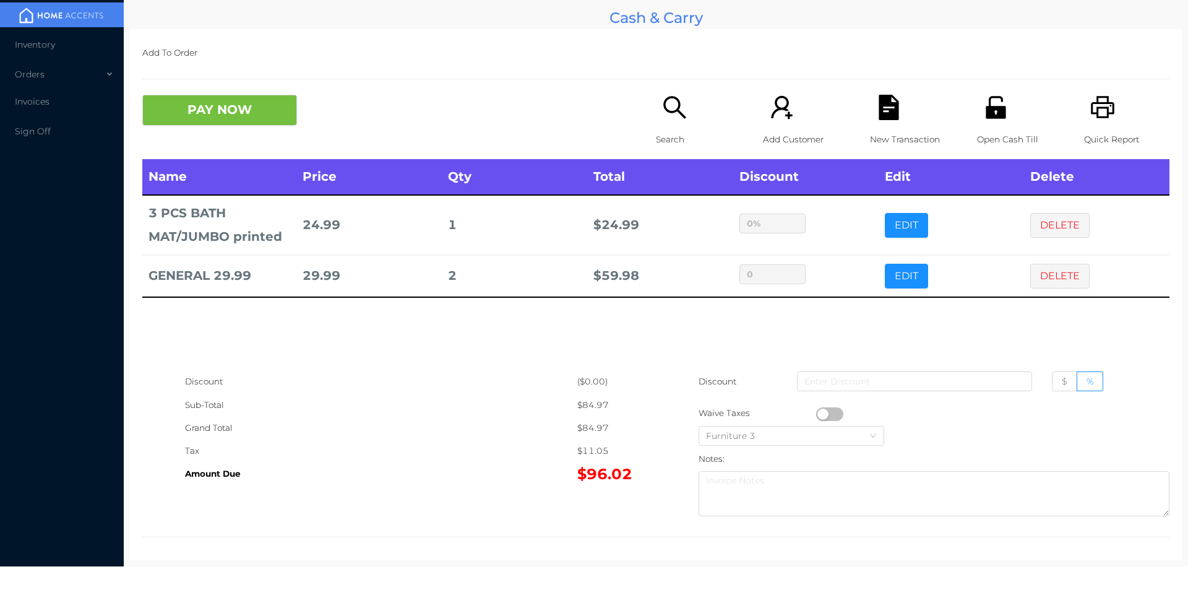
click at [876, 124] on div "New Transaction" at bounding box center [912, 127] width 85 height 64
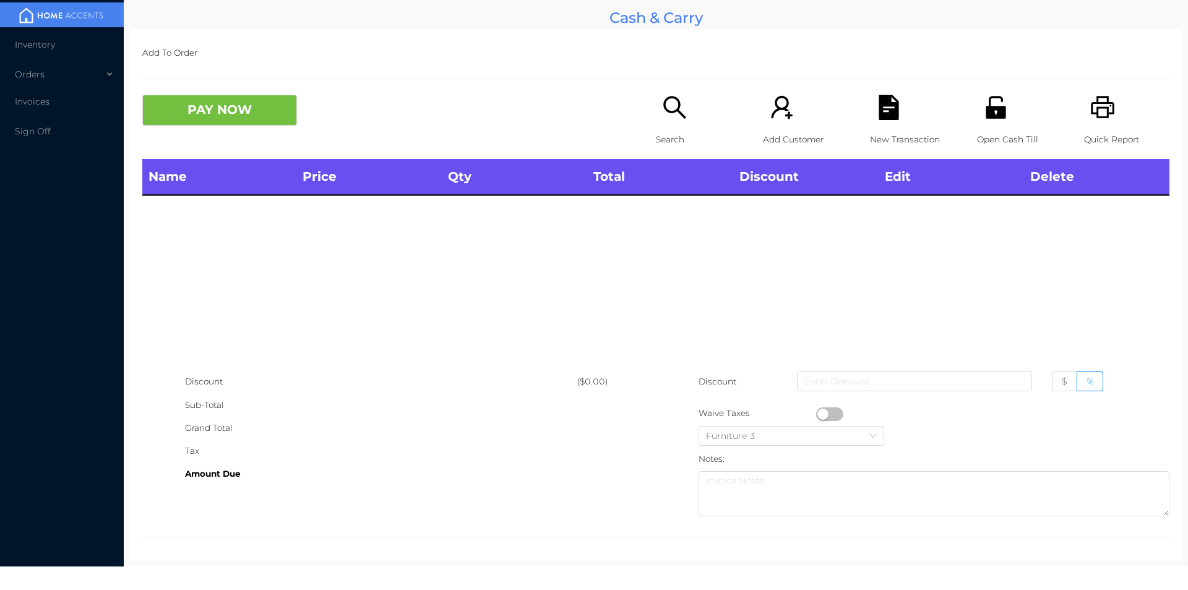
click at [1084, 122] on div "Quick Report" at bounding box center [1126, 127] width 85 height 64
click at [236, 114] on button "PAY NOW" at bounding box center [219, 110] width 155 height 31
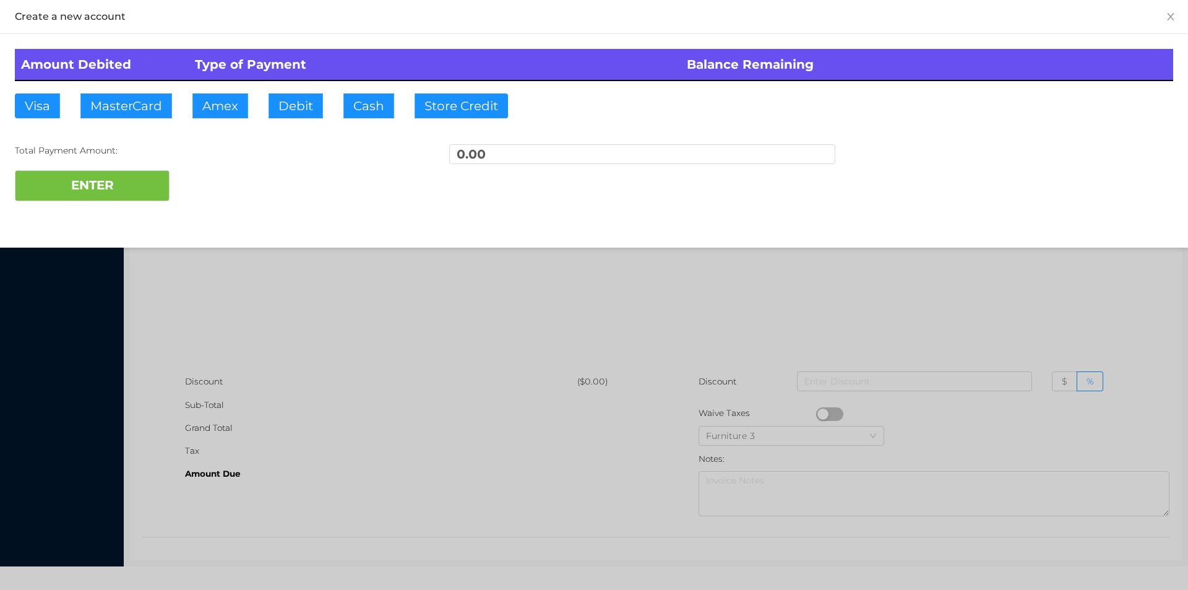
click at [531, 368] on div at bounding box center [594, 295] width 1188 height 590
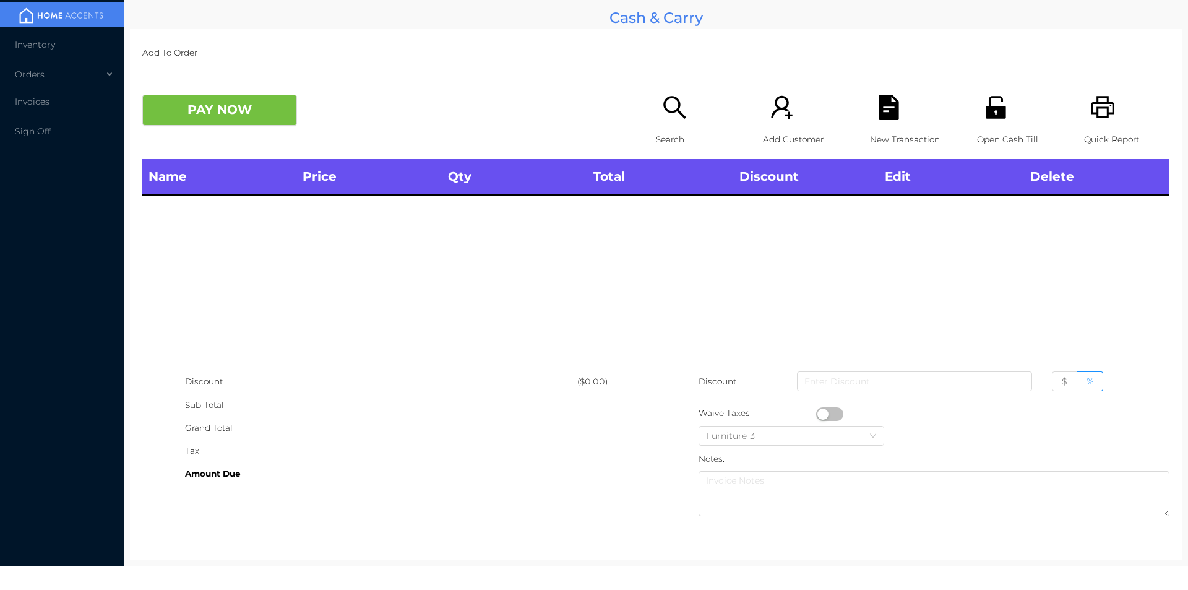
click at [1091, 113] on icon "icon: printer" at bounding box center [1103, 107] width 24 height 22
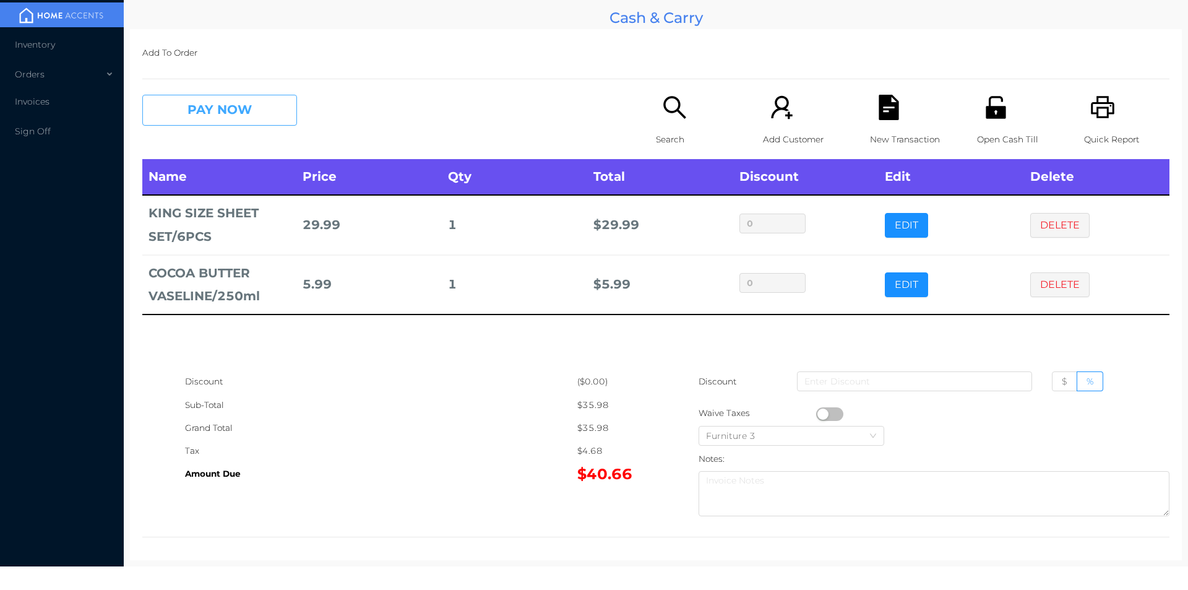
click at [225, 124] on button "PAY NOW" at bounding box center [219, 110] width 155 height 31
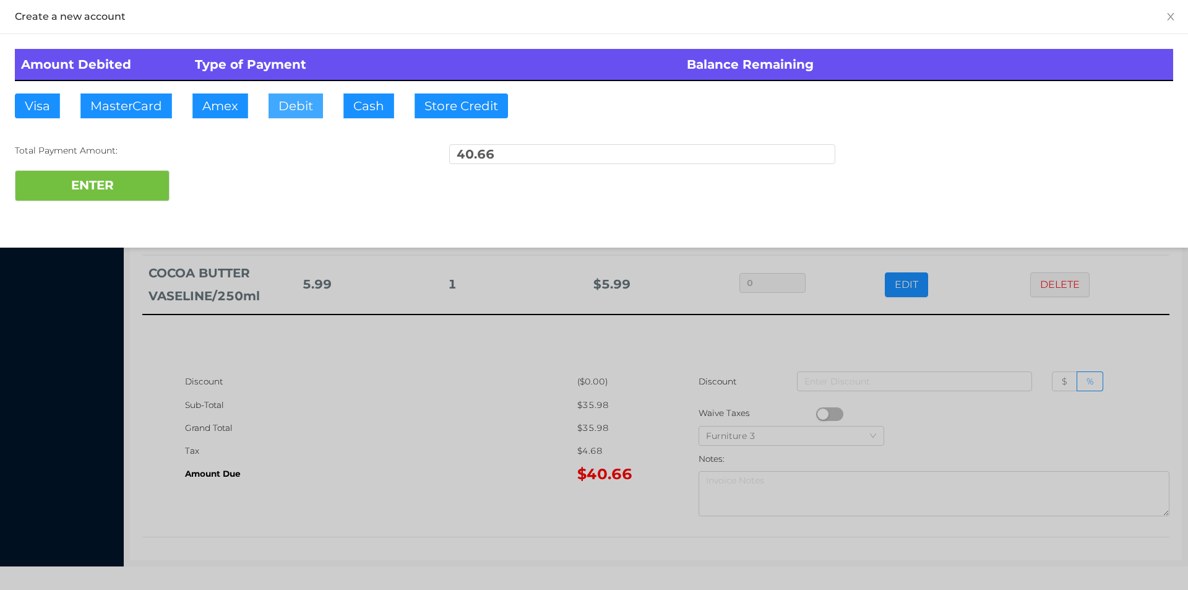
click at [296, 99] on button "Debit" at bounding box center [295, 105] width 54 height 25
click at [127, 194] on button "ENTER" at bounding box center [92, 185] width 155 height 31
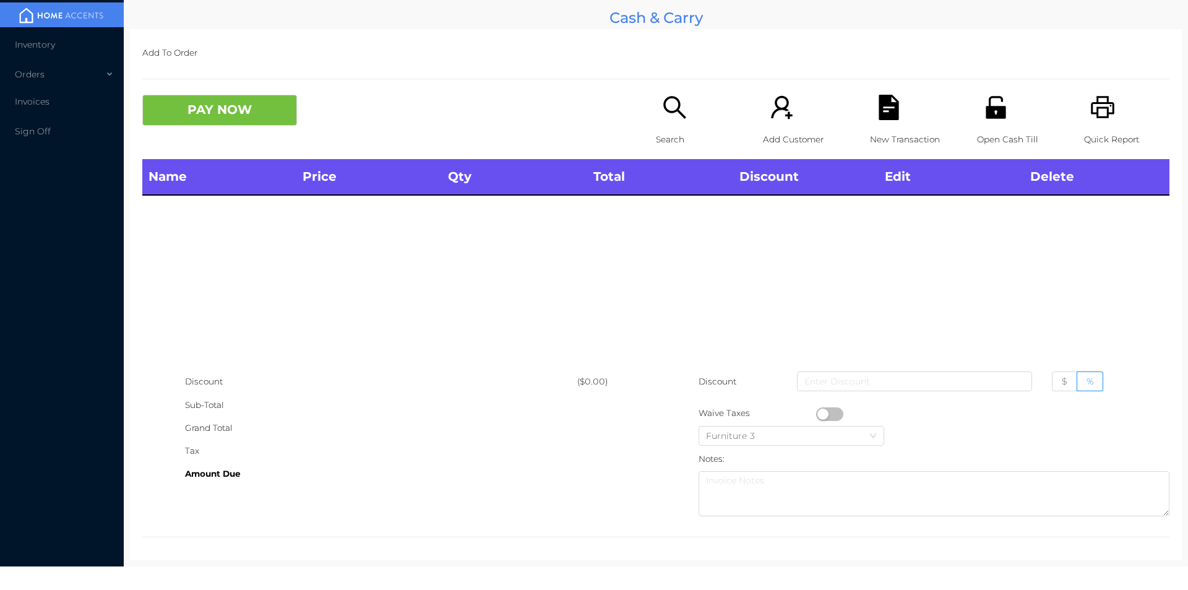
click at [985, 108] on icon "icon: unlock" at bounding box center [995, 107] width 20 height 22
click at [841, 275] on div "Name Price Qty Total Discount Edit Delete" at bounding box center [655, 264] width 1027 height 211
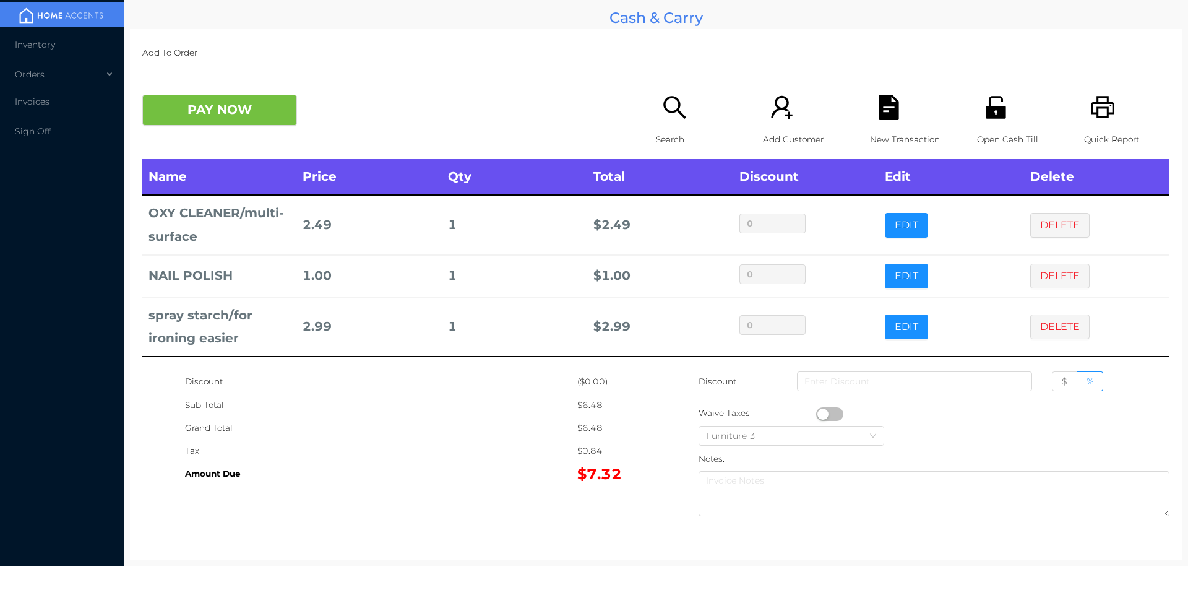
click at [668, 128] on p "Search" at bounding box center [698, 139] width 85 height 23
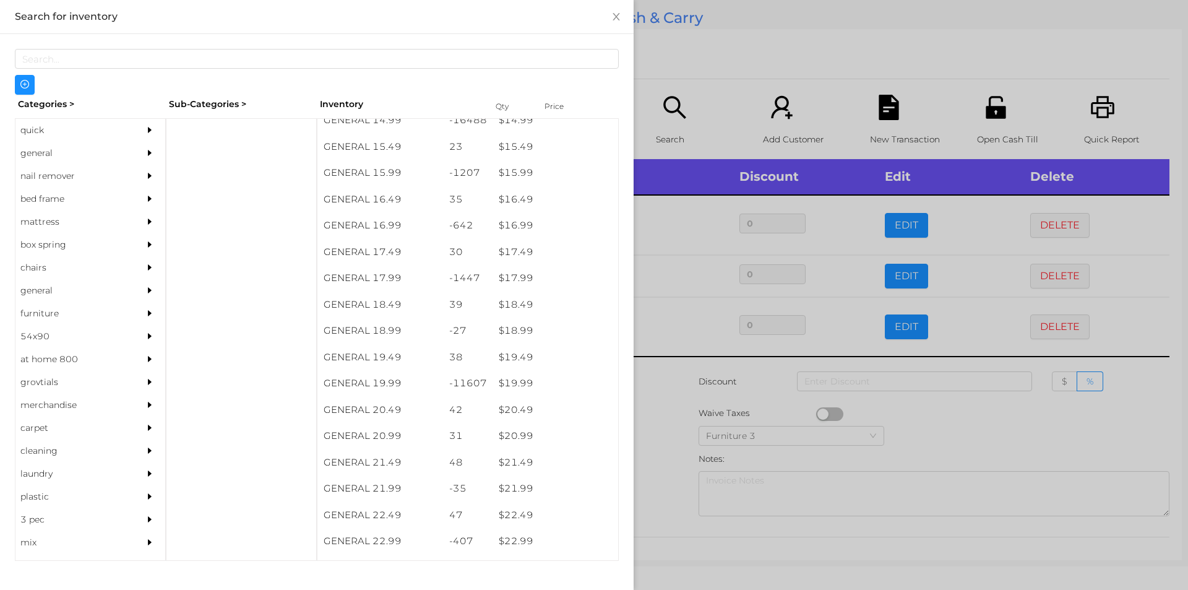
scroll to position [1082, 0]
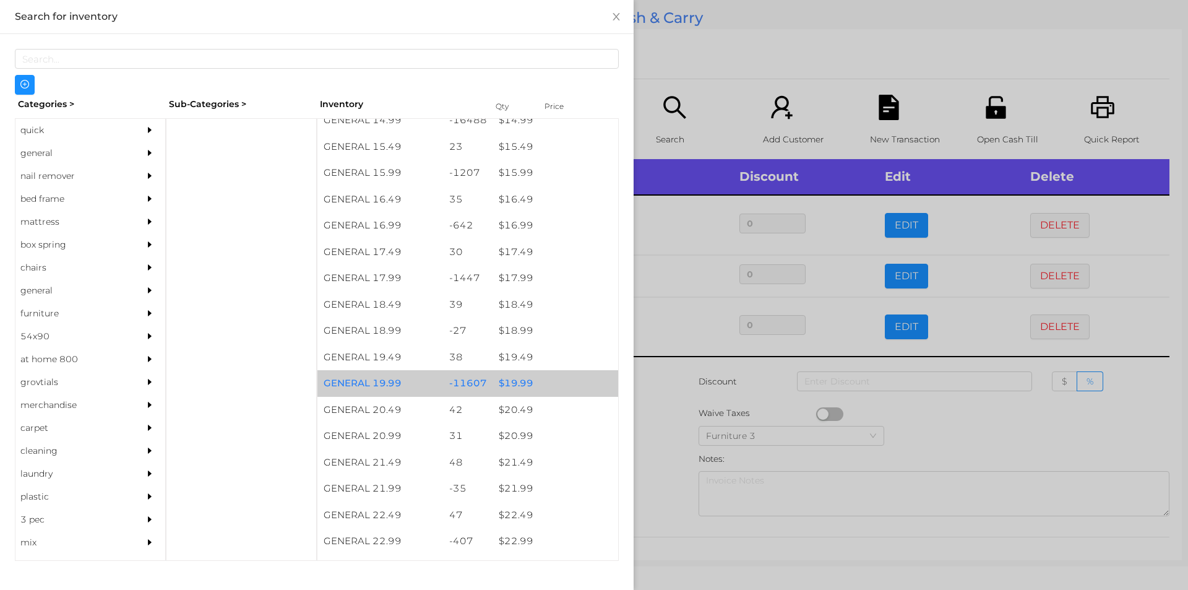
click at [541, 379] on div "$ 19.99" at bounding box center [555, 383] width 126 height 27
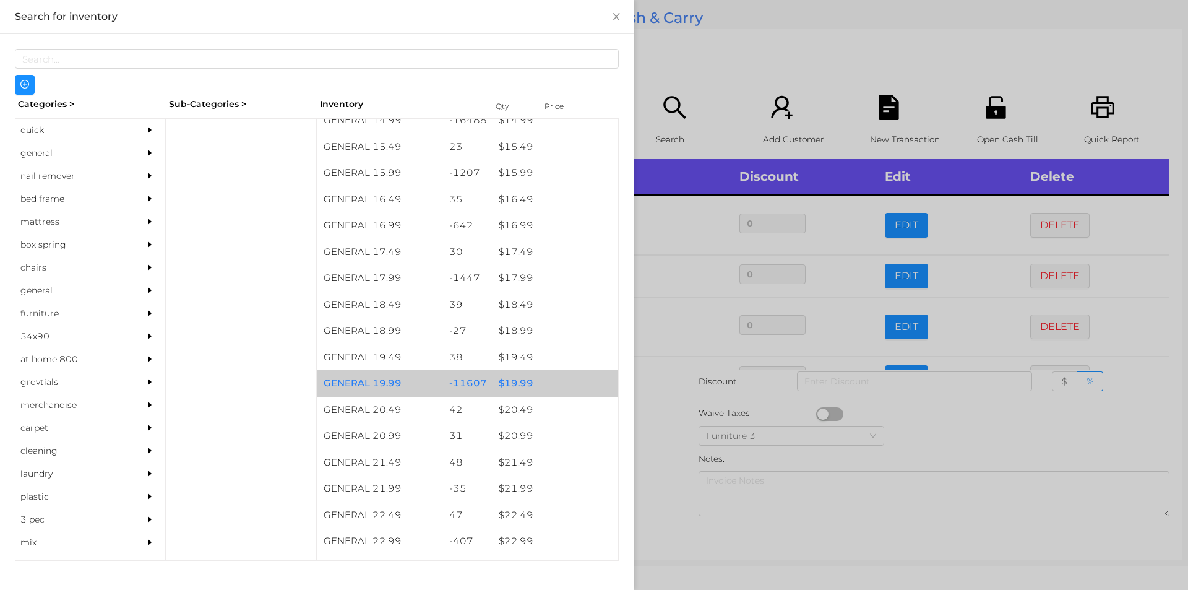
click at [542, 374] on div "$ 19.99" at bounding box center [555, 383] width 126 height 27
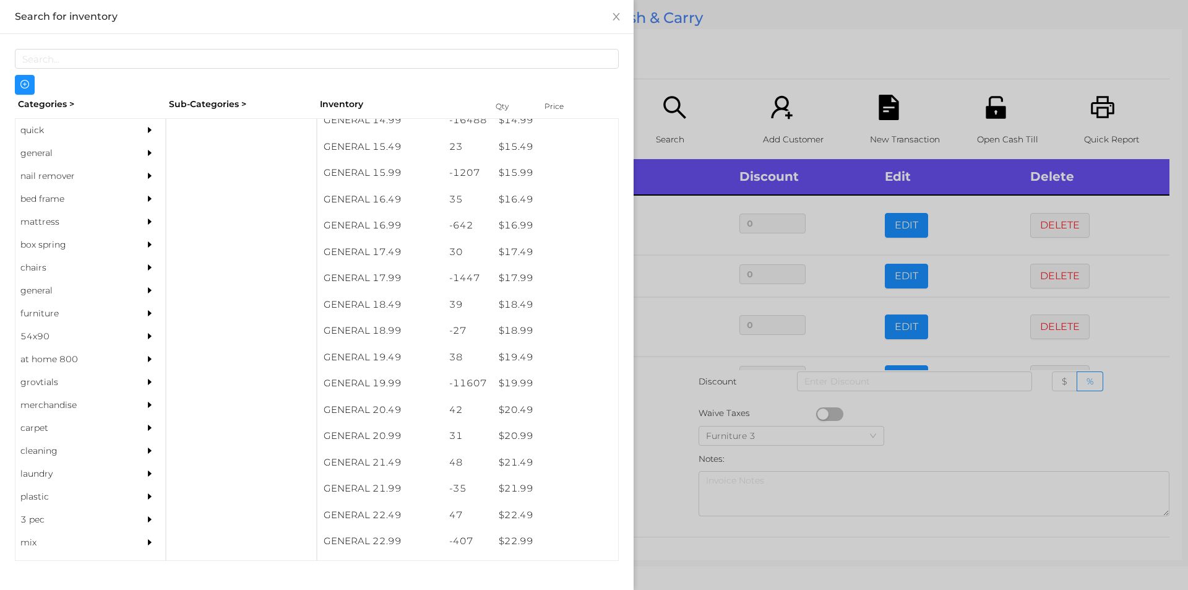
click at [656, 40] on div at bounding box center [594, 295] width 1188 height 590
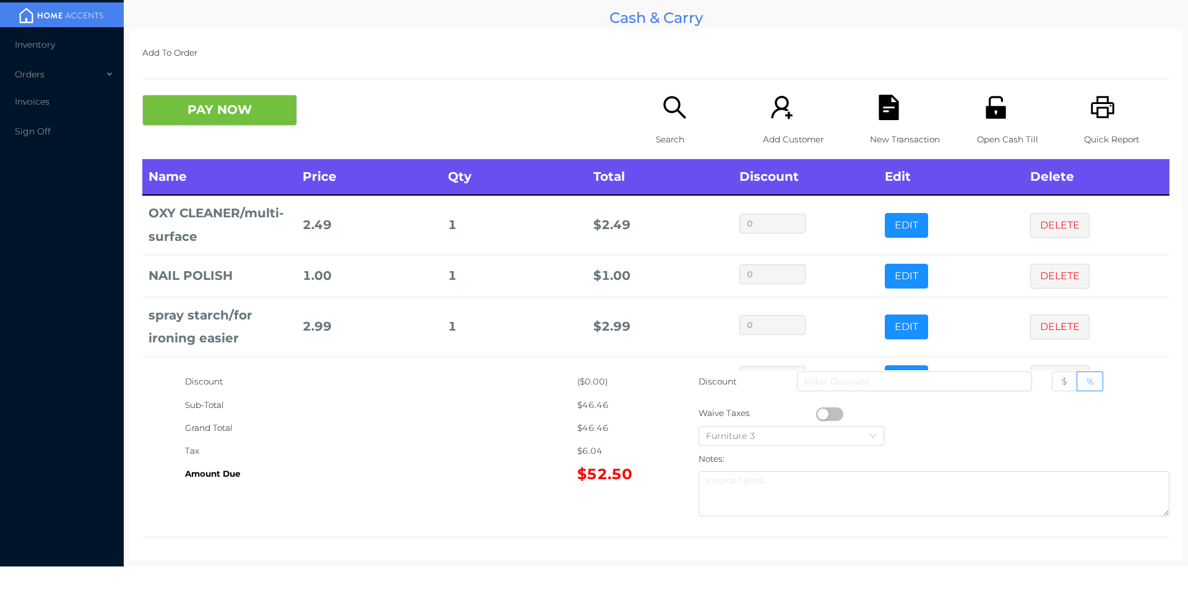
click at [893, 115] on icon "icon: file-text" at bounding box center [888, 107] width 25 height 25
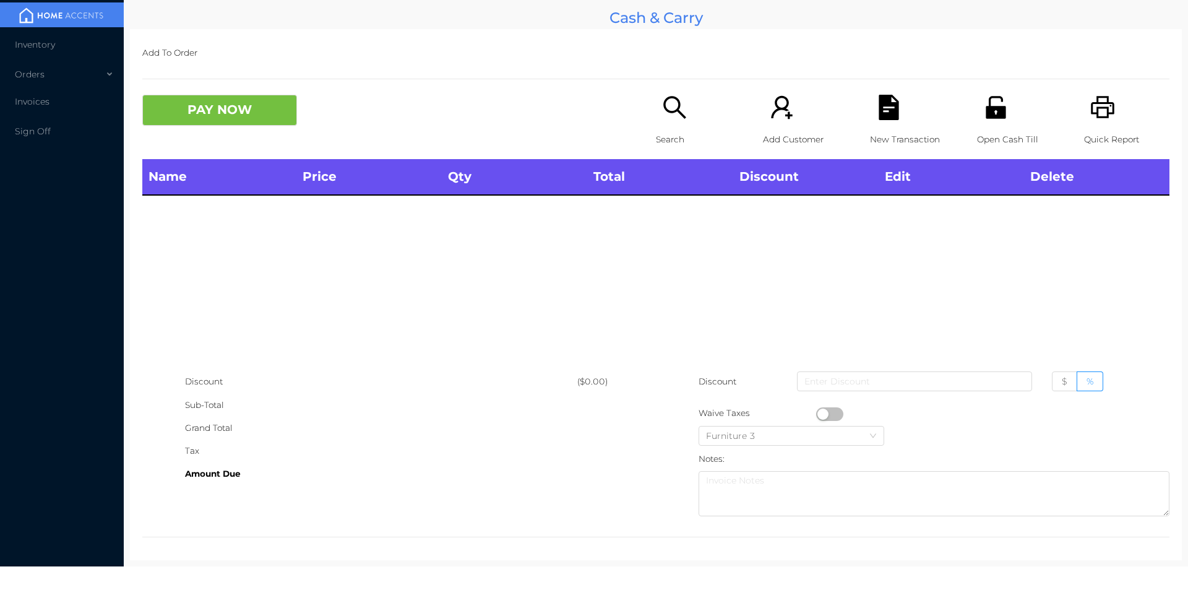
click at [1090, 97] on icon "icon: printer" at bounding box center [1102, 107] width 25 height 25
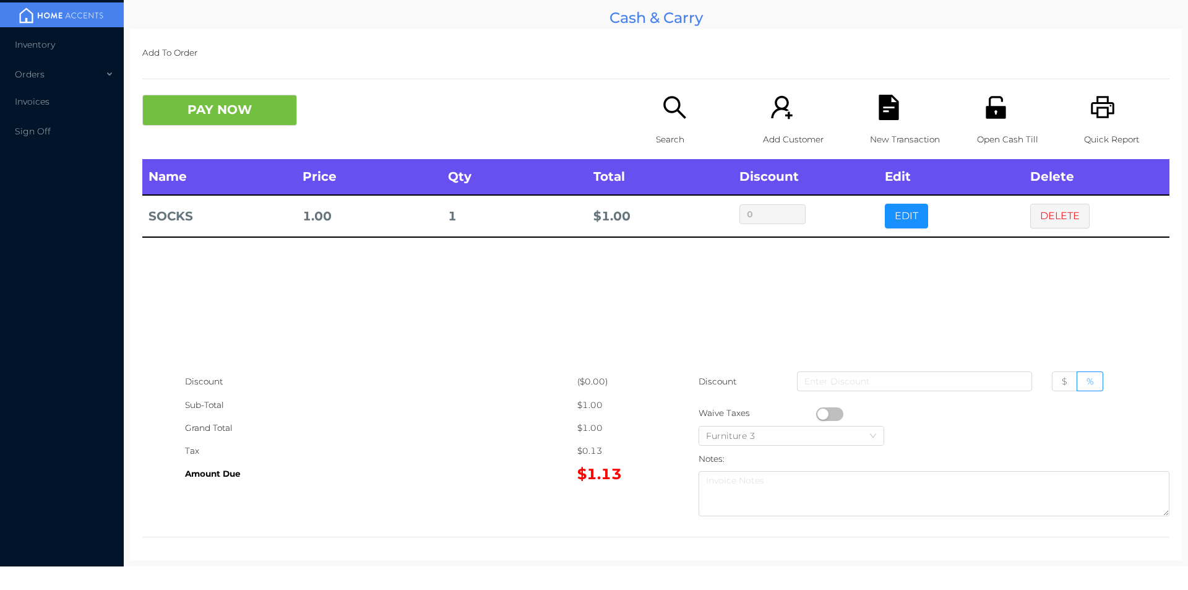
click at [692, 122] on div "Search" at bounding box center [698, 127] width 85 height 64
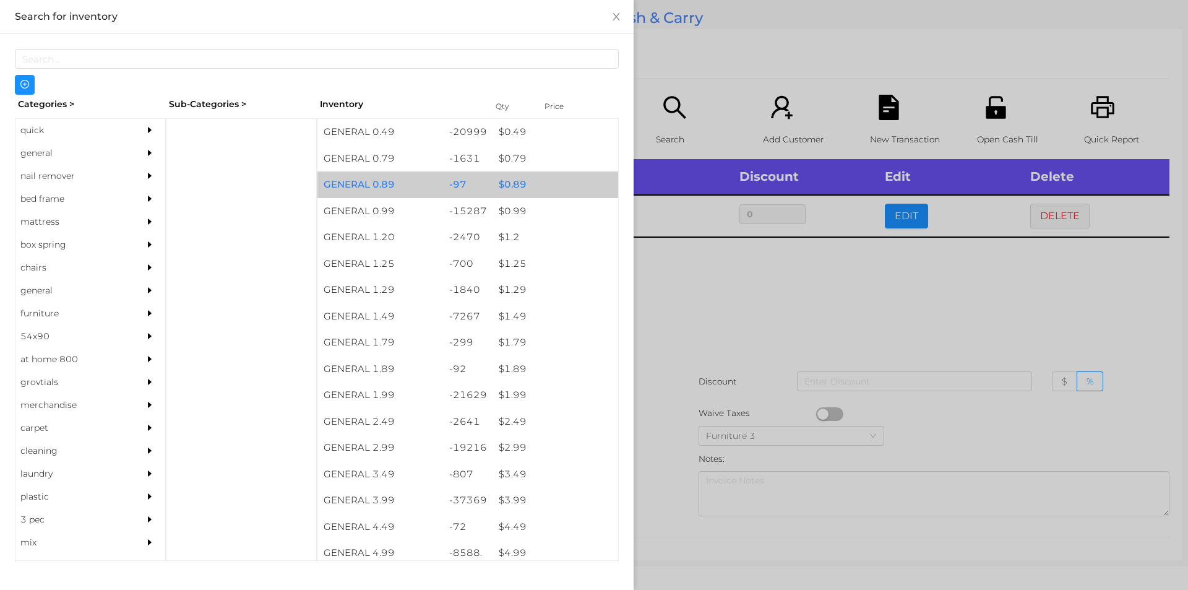
click at [547, 182] on div "$ 0.89" at bounding box center [555, 184] width 126 height 27
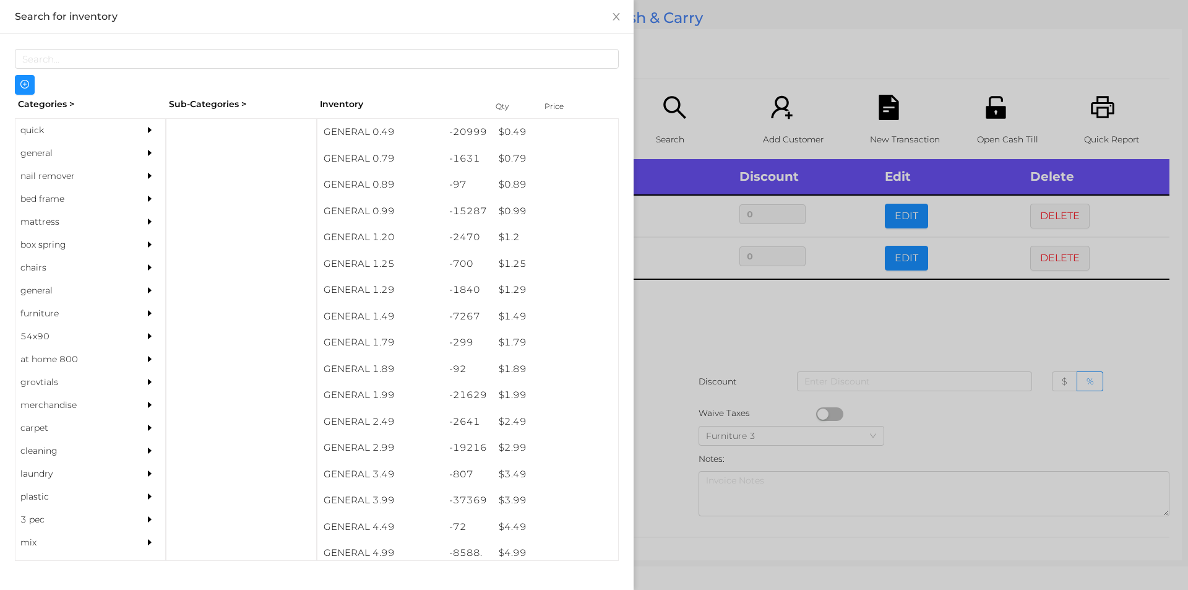
click at [822, 314] on div at bounding box center [594, 295] width 1188 height 590
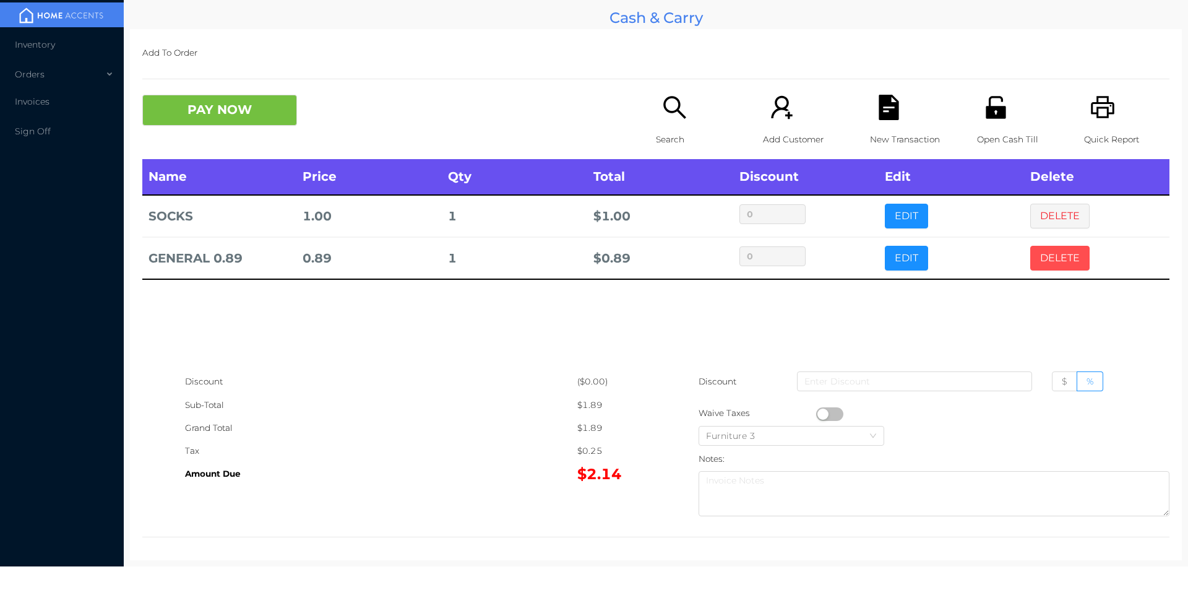
click at [1054, 259] on button "DELETE" at bounding box center [1059, 258] width 59 height 25
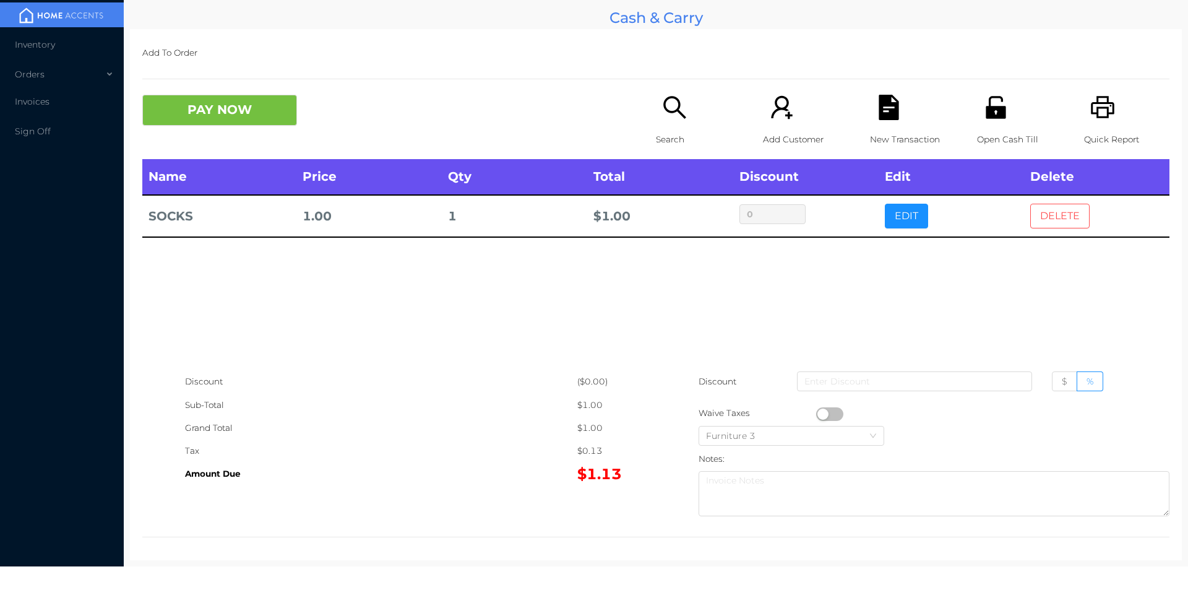
click at [1044, 220] on button "DELETE" at bounding box center [1059, 216] width 59 height 25
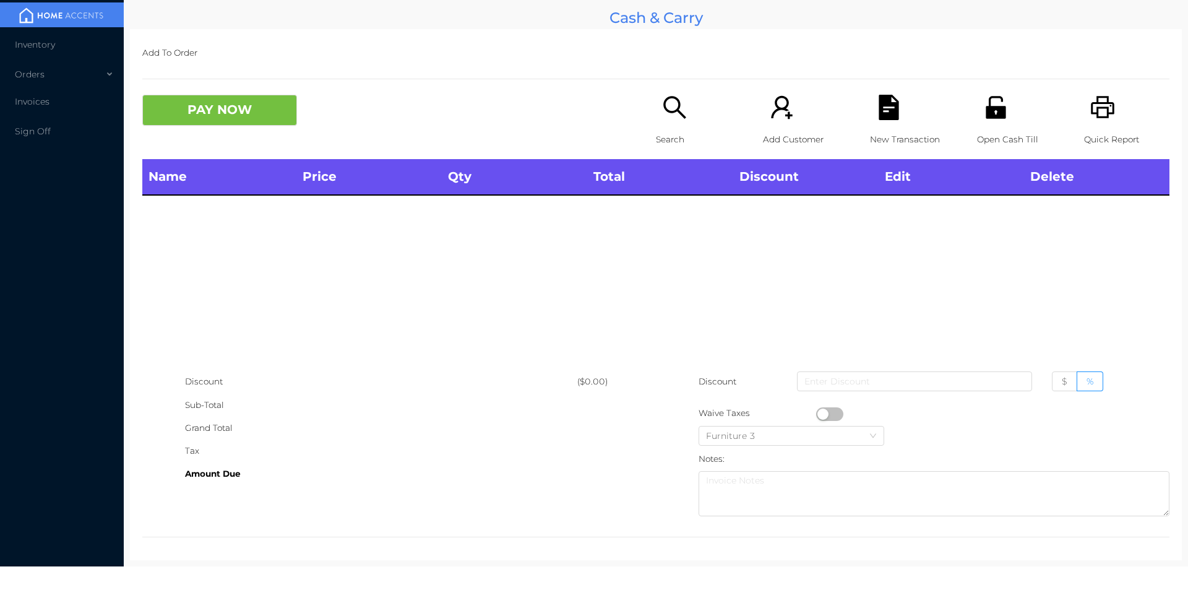
click at [1046, 226] on div "Name Price Qty Total Discount Edit Delete" at bounding box center [655, 264] width 1027 height 211
click at [679, 116] on icon "icon: search" at bounding box center [674, 107] width 22 height 22
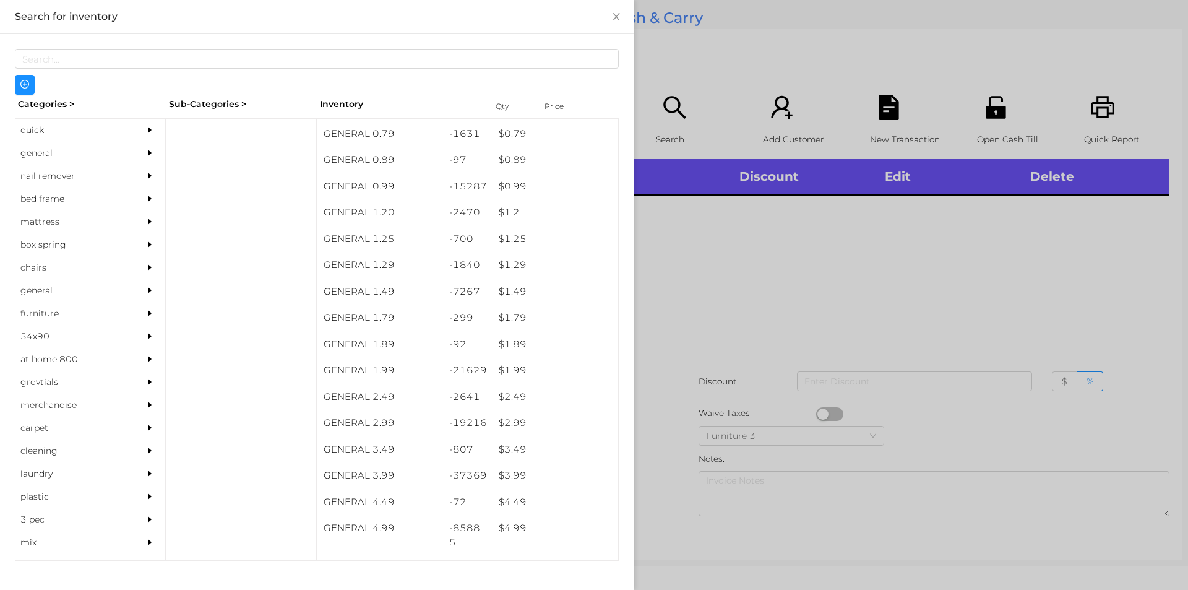
scroll to position [1, 0]
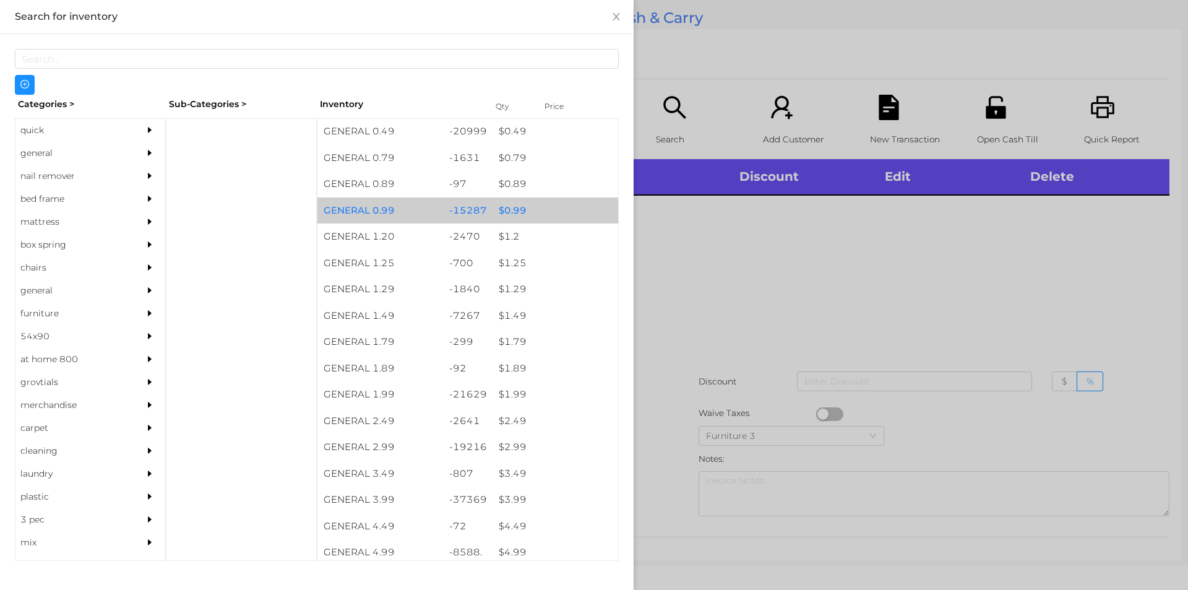
click at [548, 207] on div "$ 0.99" at bounding box center [555, 210] width 126 height 27
click at [556, 202] on div "$ 0.99" at bounding box center [555, 210] width 126 height 27
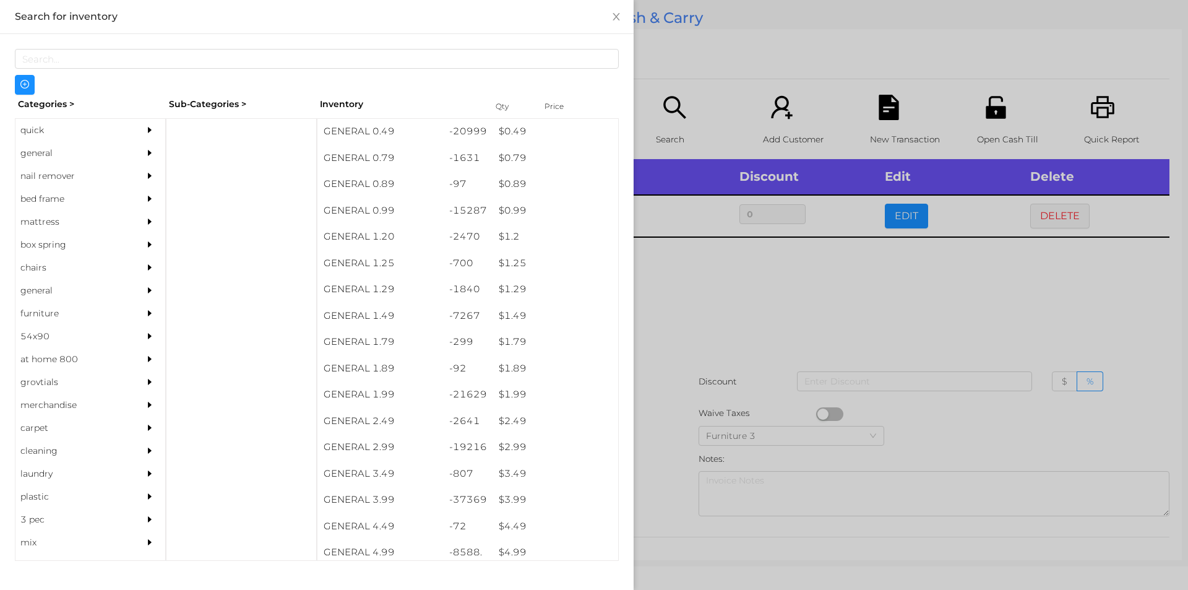
click at [737, 259] on div at bounding box center [594, 295] width 1188 height 590
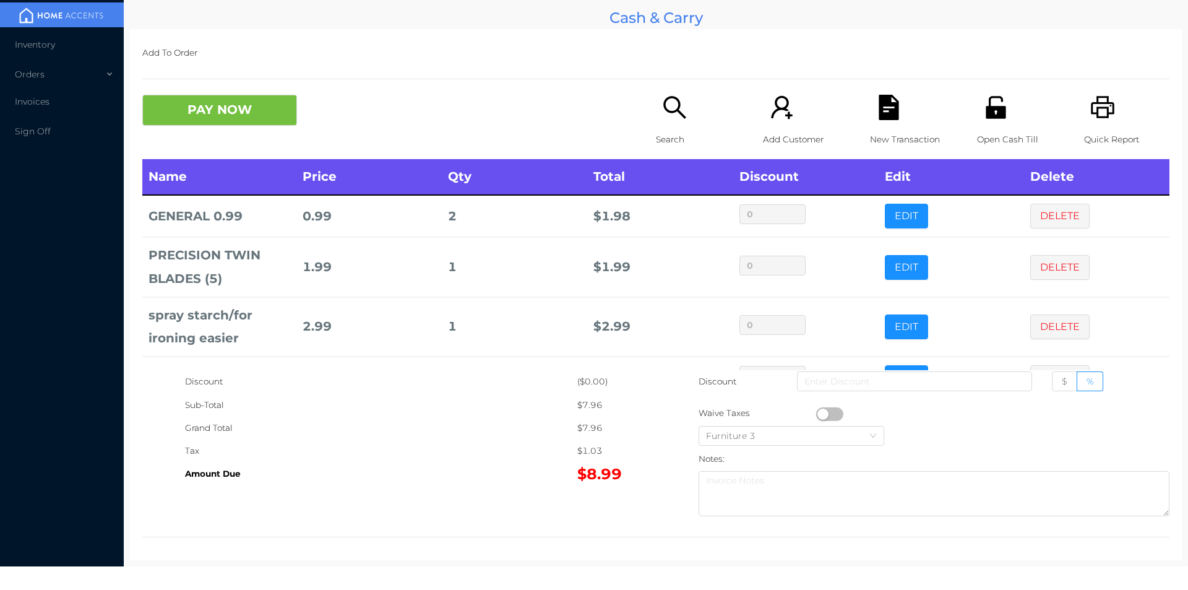
click at [889, 117] on icon "icon: file-text" at bounding box center [888, 107] width 20 height 25
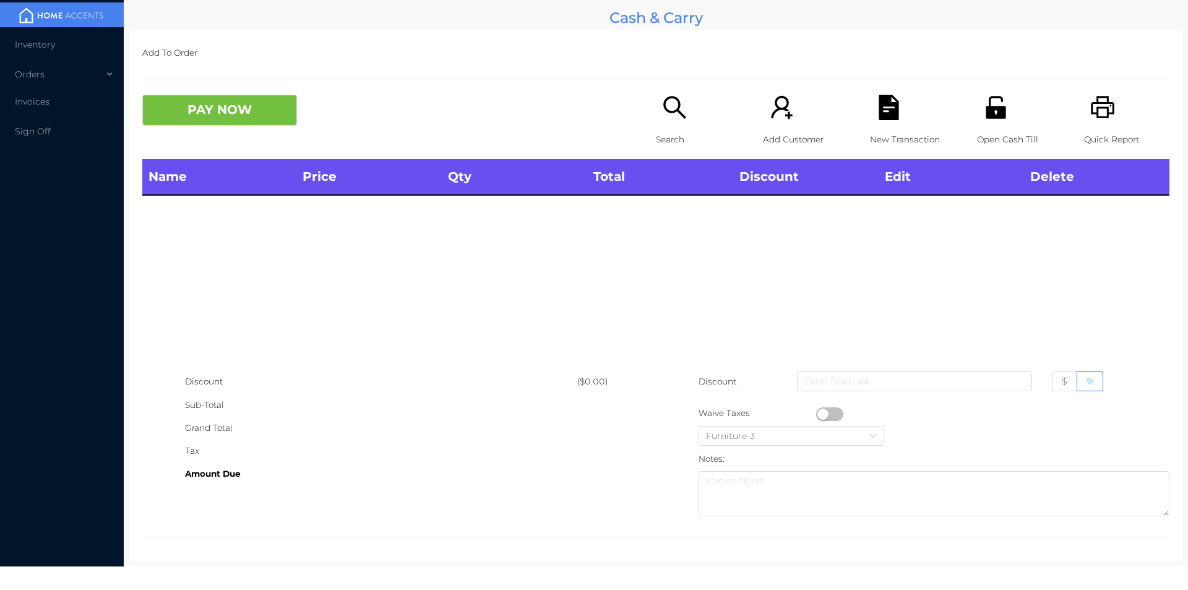
click at [987, 115] on icon "icon: unlock" at bounding box center [995, 107] width 20 height 22
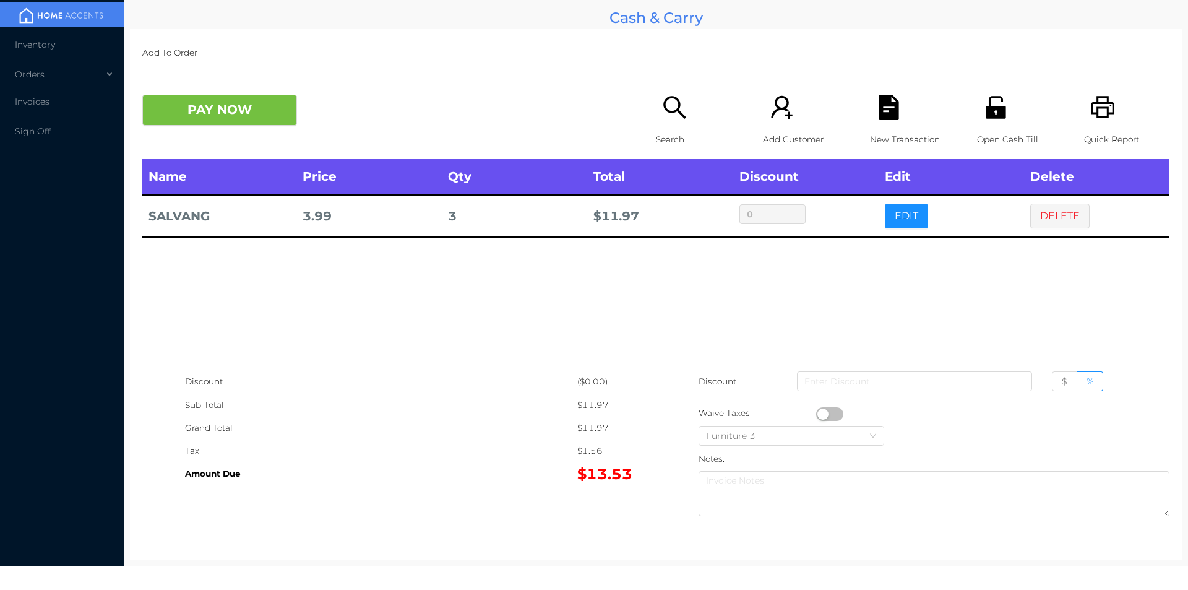
click at [901, 213] on button "EDIT" at bounding box center [906, 216] width 43 height 25
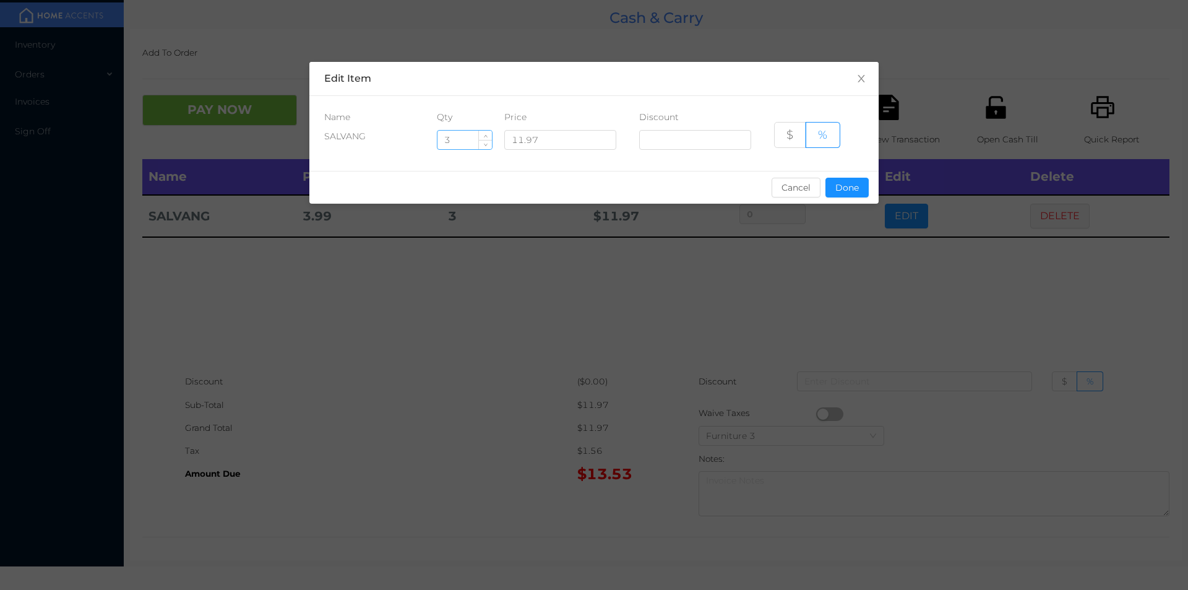
click at [469, 140] on input "3" at bounding box center [464, 140] width 54 height 19
type input "4"
click at [854, 196] on button "Done" at bounding box center [846, 188] width 43 height 20
type input "0%"
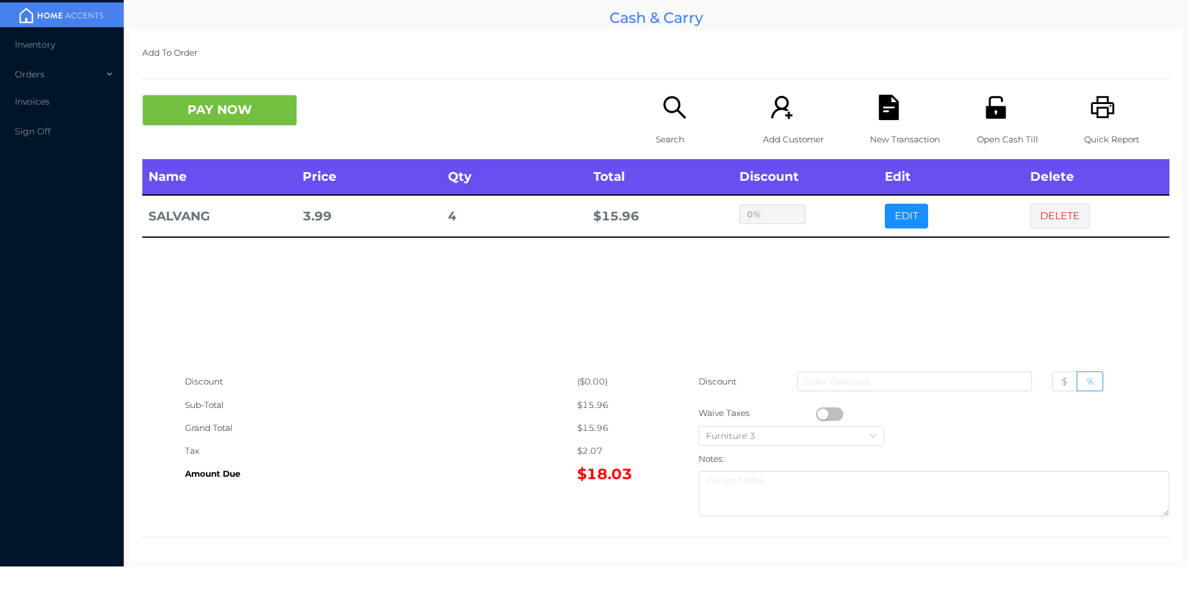
click at [656, 137] on p "Search" at bounding box center [698, 139] width 85 height 23
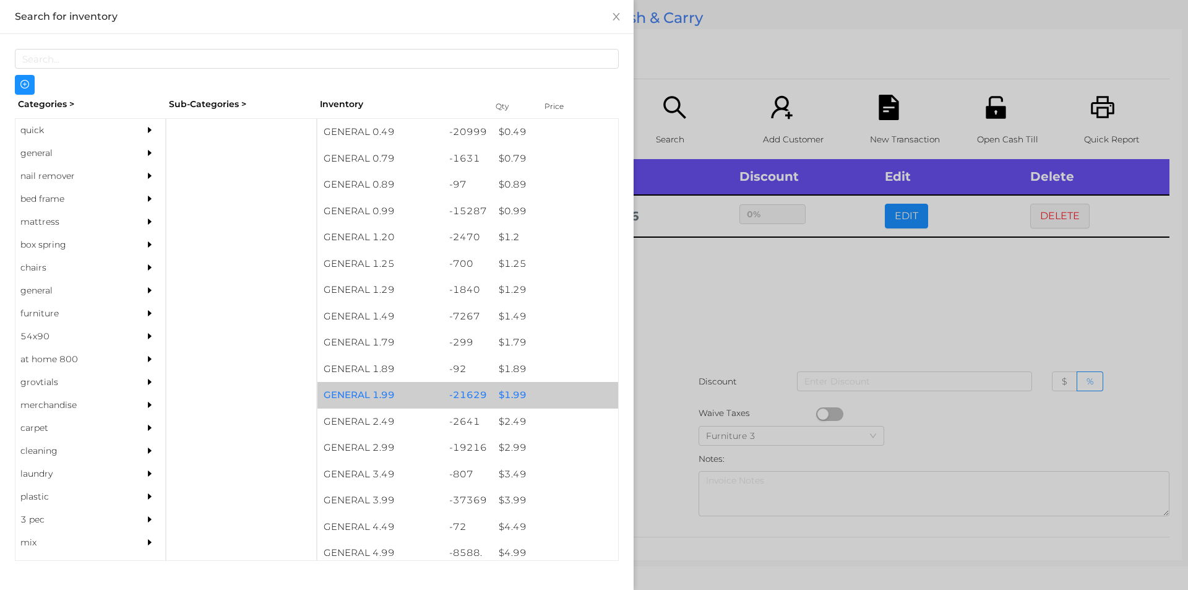
click at [542, 390] on div "$ 1.99" at bounding box center [555, 395] width 126 height 27
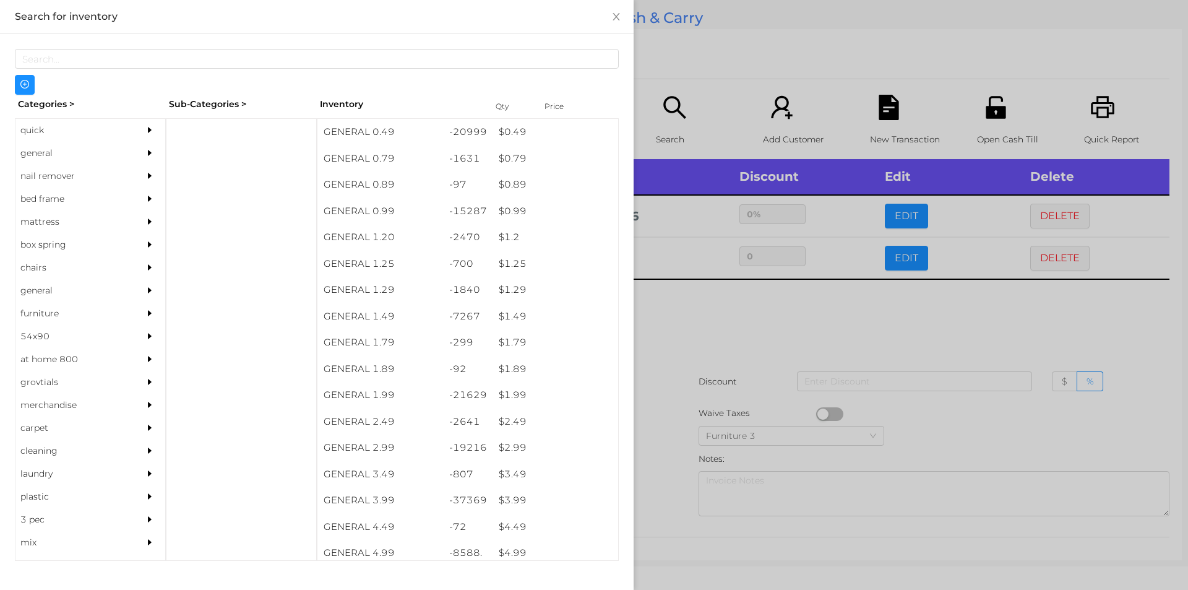
click at [677, 401] on div at bounding box center [594, 295] width 1188 height 590
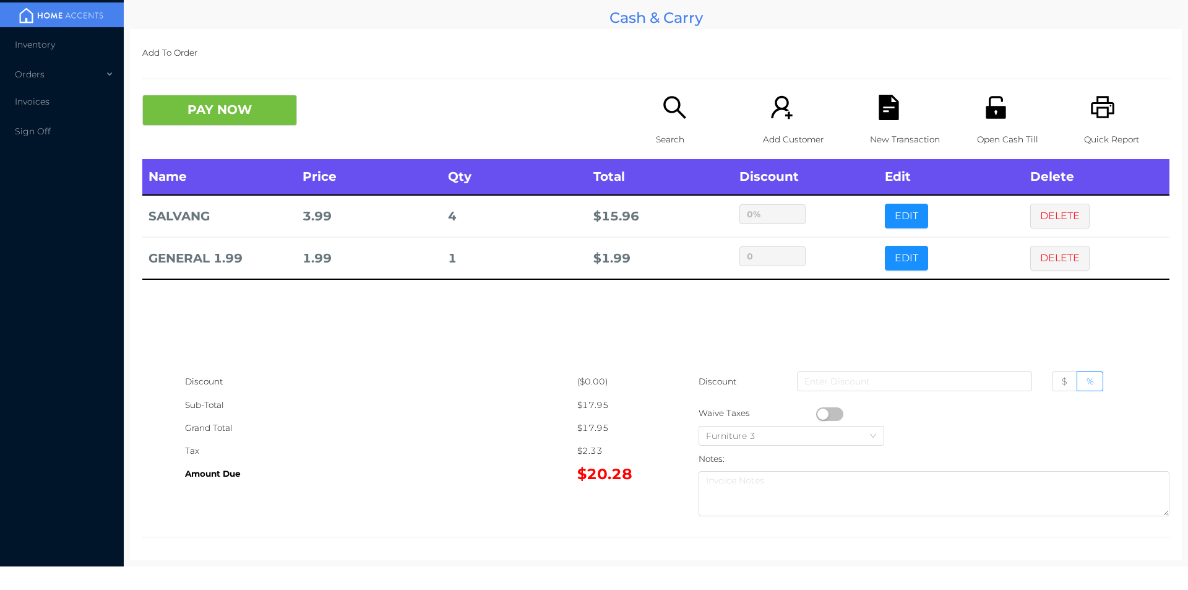
click at [885, 112] on icon "icon: file-text" at bounding box center [888, 107] width 20 height 25
click at [1093, 105] on icon "icon: printer" at bounding box center [1102, 107] width 25 height 25
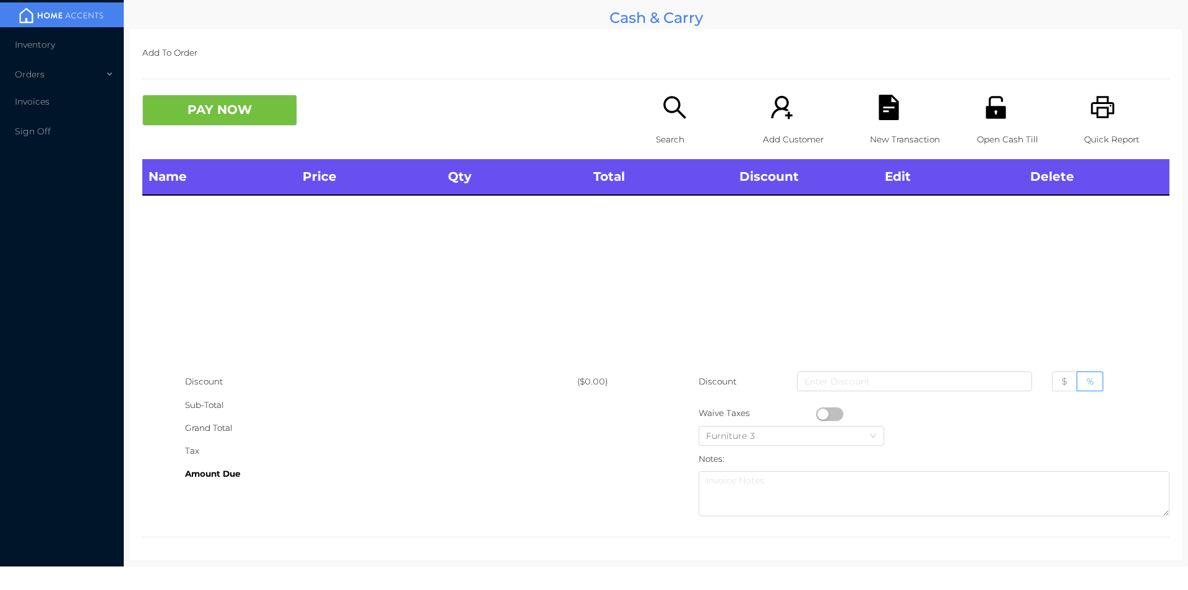
click at [664, 114] on icon "icon: search" at bounding box center [674, 107] width 25 height 25
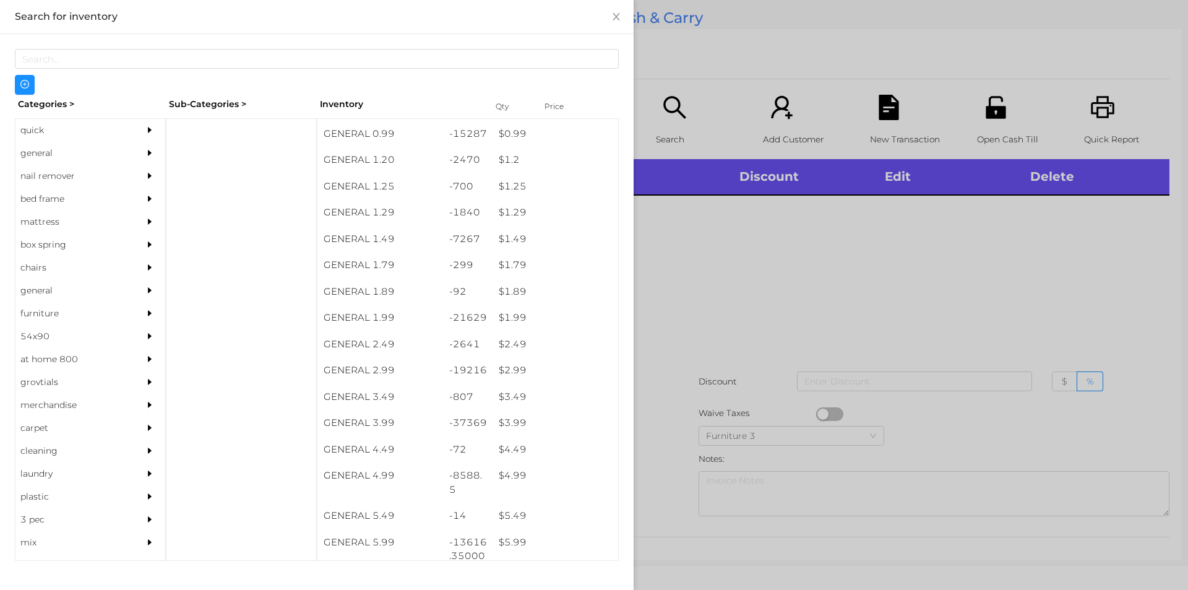
scroll to position [85, 0]
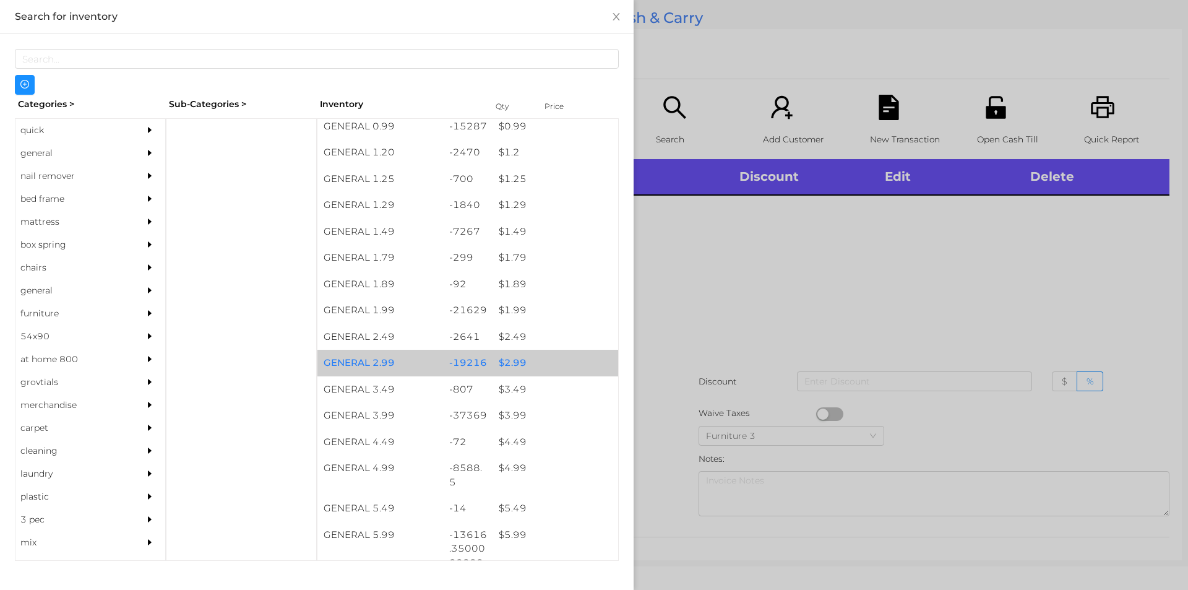
click at [523, 367] on div "$ 2.99" at bounding box center [555, 363] width 126 height 27
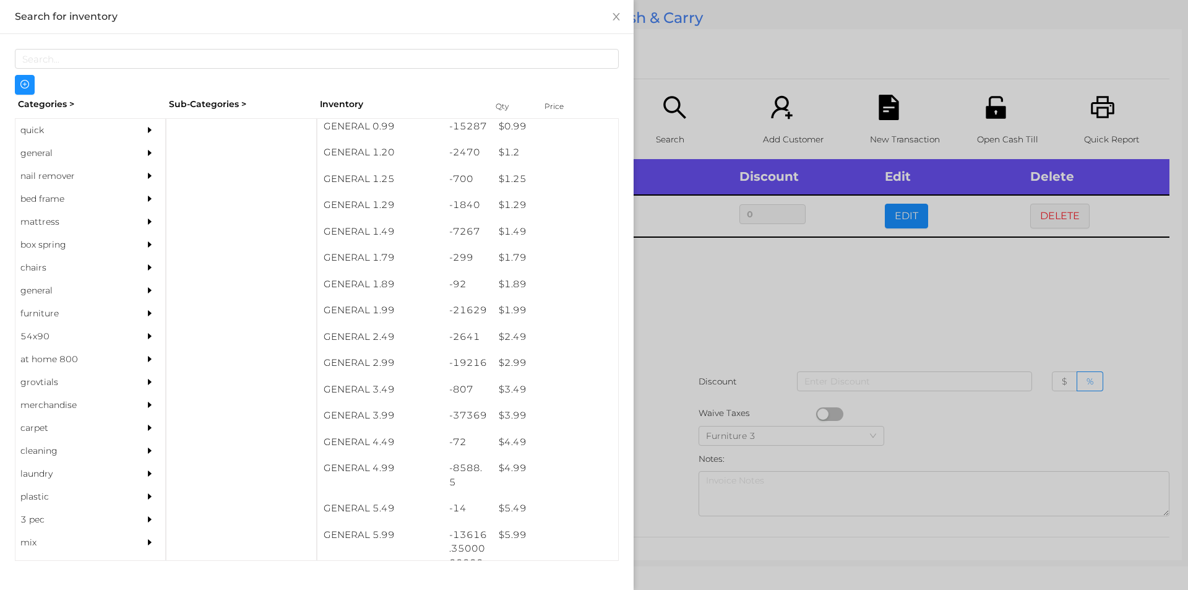
click at [706, 326] on div at bounding box center [594, 295] width 1188 height 590
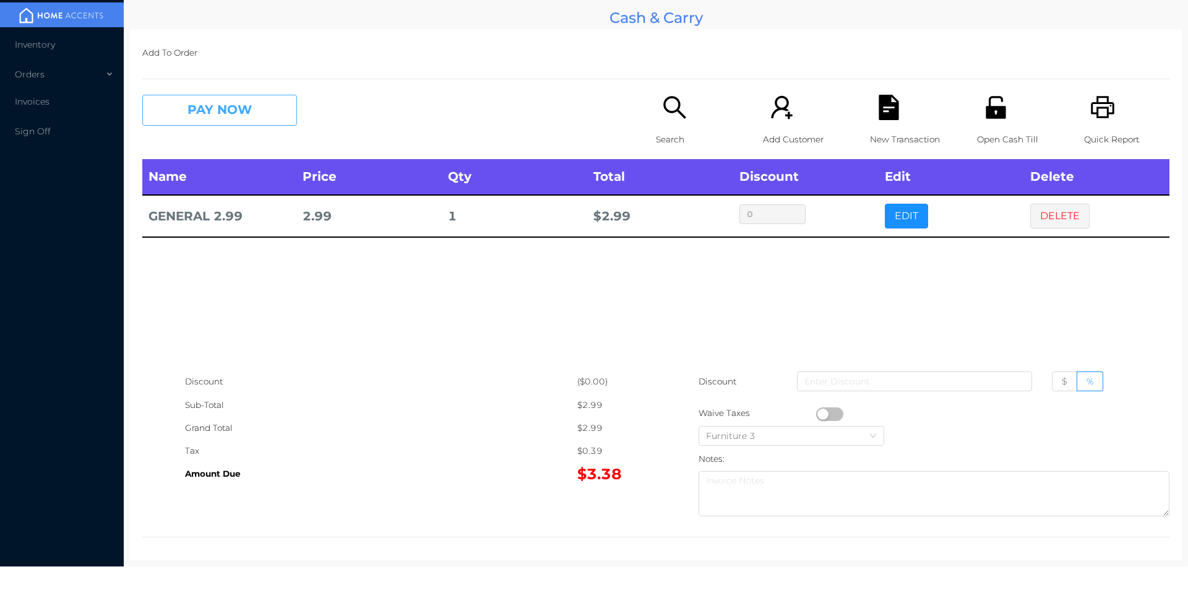
click at [255, 112] on button "PAY NOW" at bounding box center [219, 110] width 155 height 31
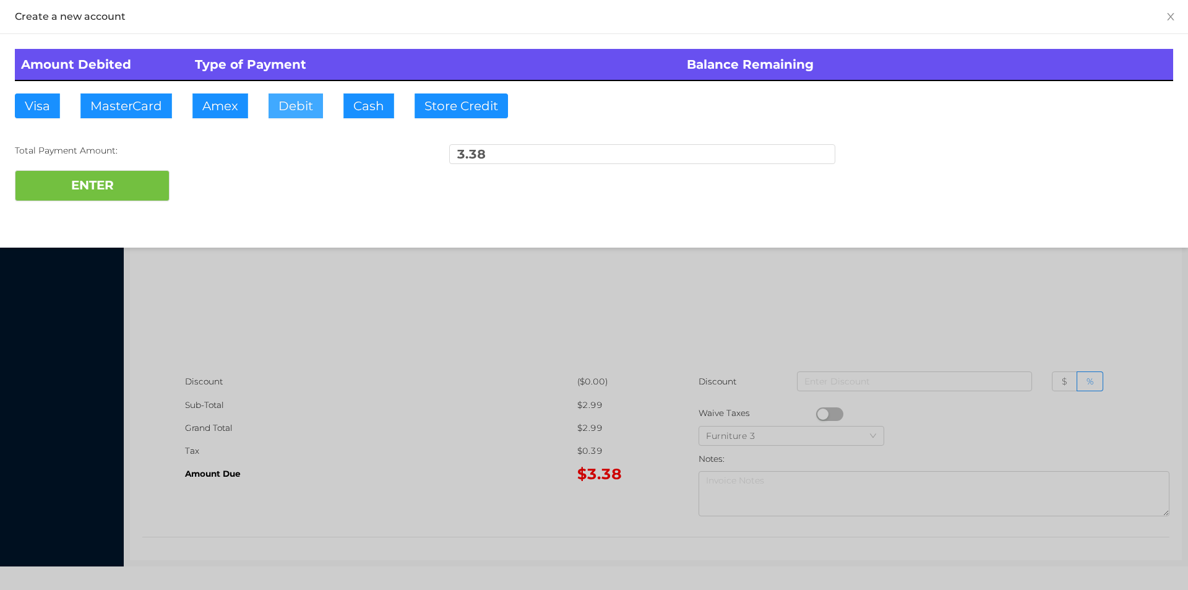
click at [291, 100] on button "Debit" at bounding box center [295, 105] width 54 height 25
click at [131, 193] on button "ENTER" at bounding box center [92, 185] width 155 height 31
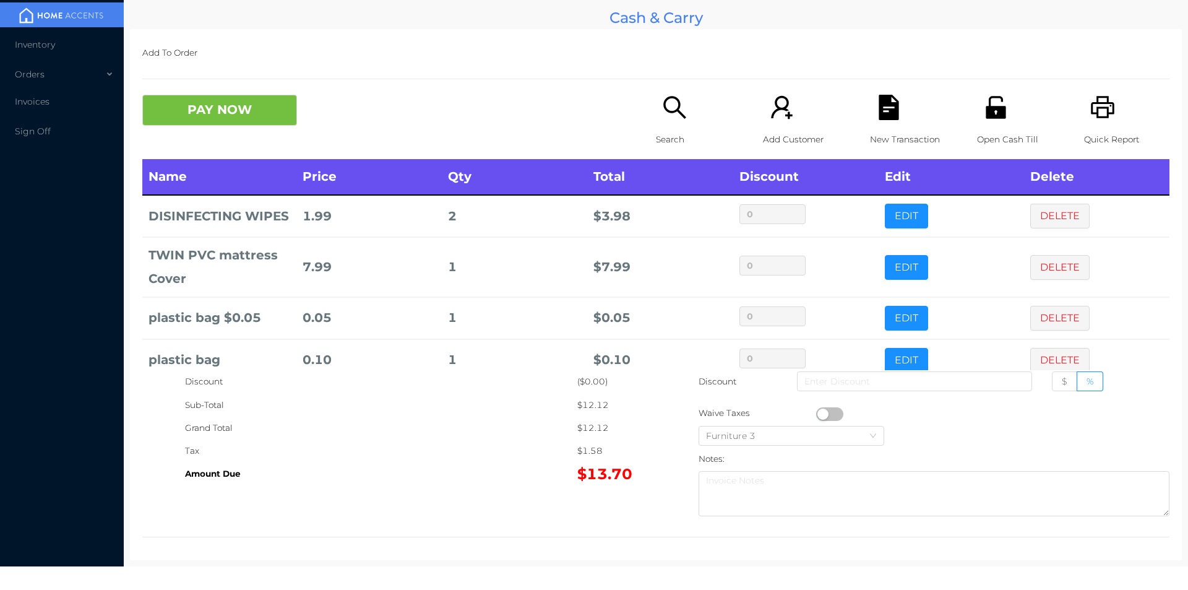
scroll to position [41, 0]
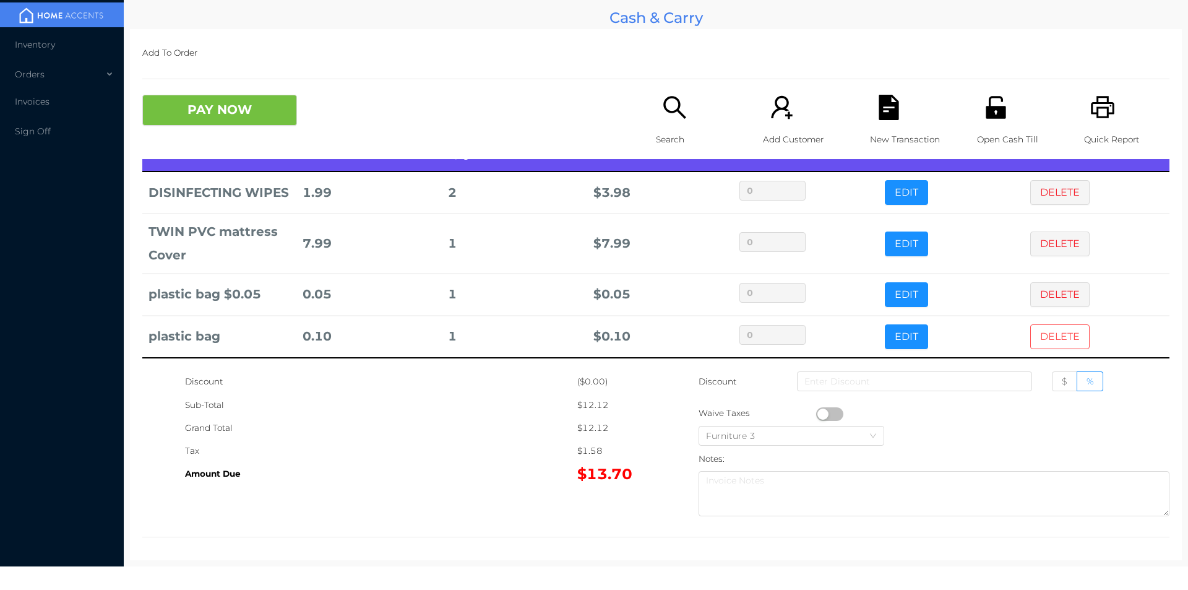
click at [1039, 338] on button "DELETE" at bounding box center [1059, 336] width 59 height 25
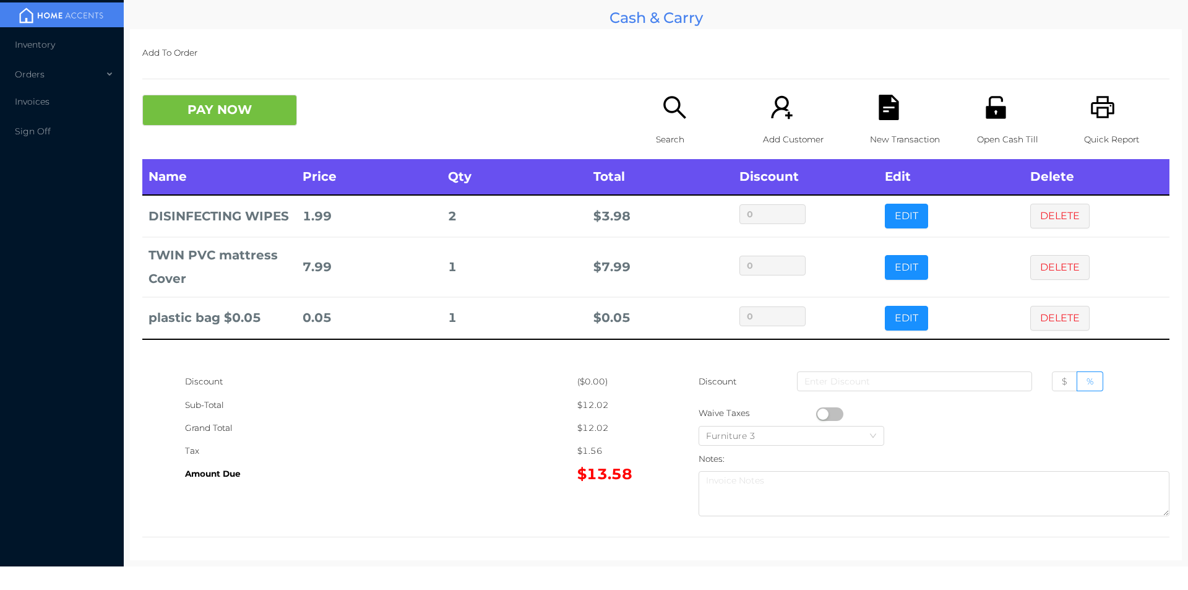
scroll to position [0, 0]
click at [215, 113] on button "PAY NOW" at bounding box center [219, 110] width 155 height 31
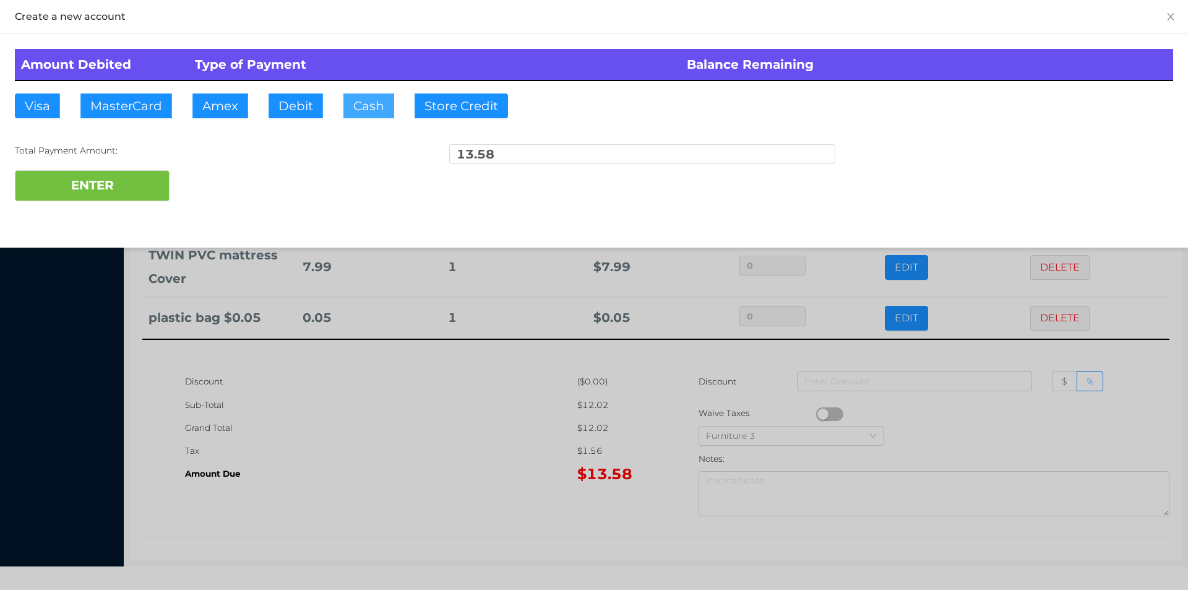
click at [374, 116] on button "Cash" at bounding box center [368, 105] width 51 height 25
click at [89, 173] on button "ENTER" at bounding box center [92, 185] width 155 height 31
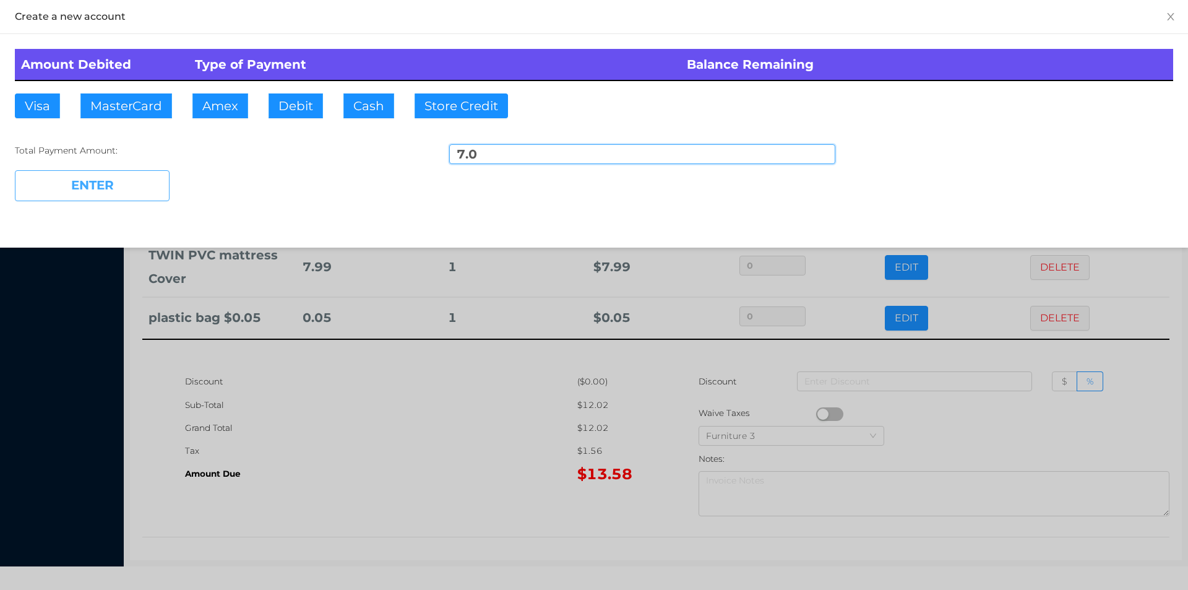
type input "6.58"
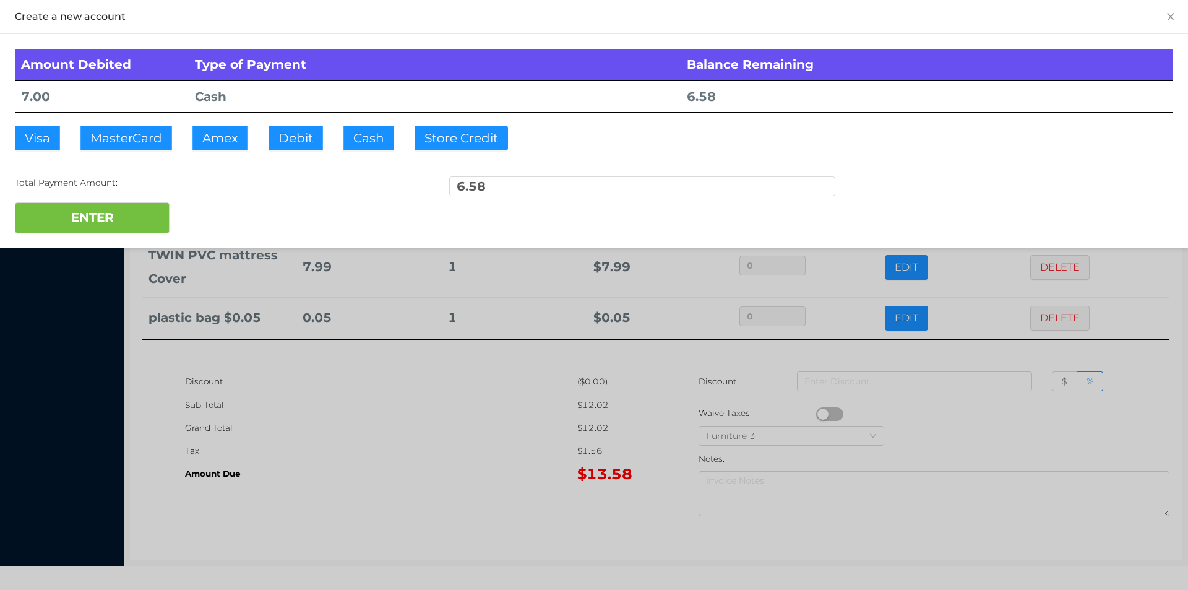
click at [353, 440] on div at bounding box center [594, 295] width 1188 height 590
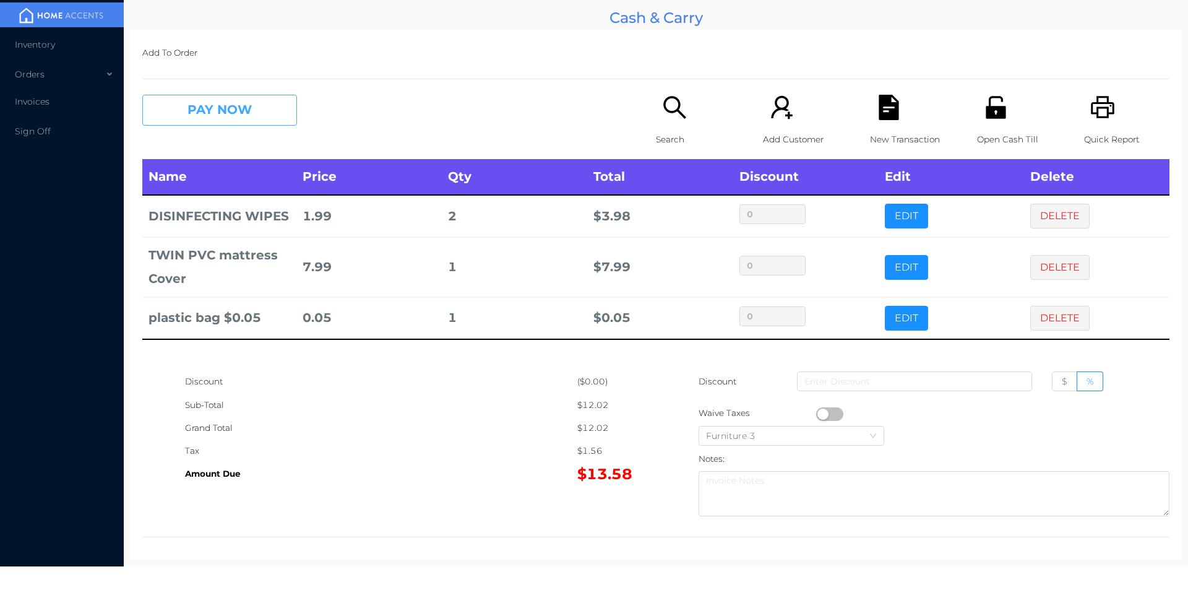
click at [254, 122] on button "PAY NOW" at bounding box center [219, 110] width 155 height 31
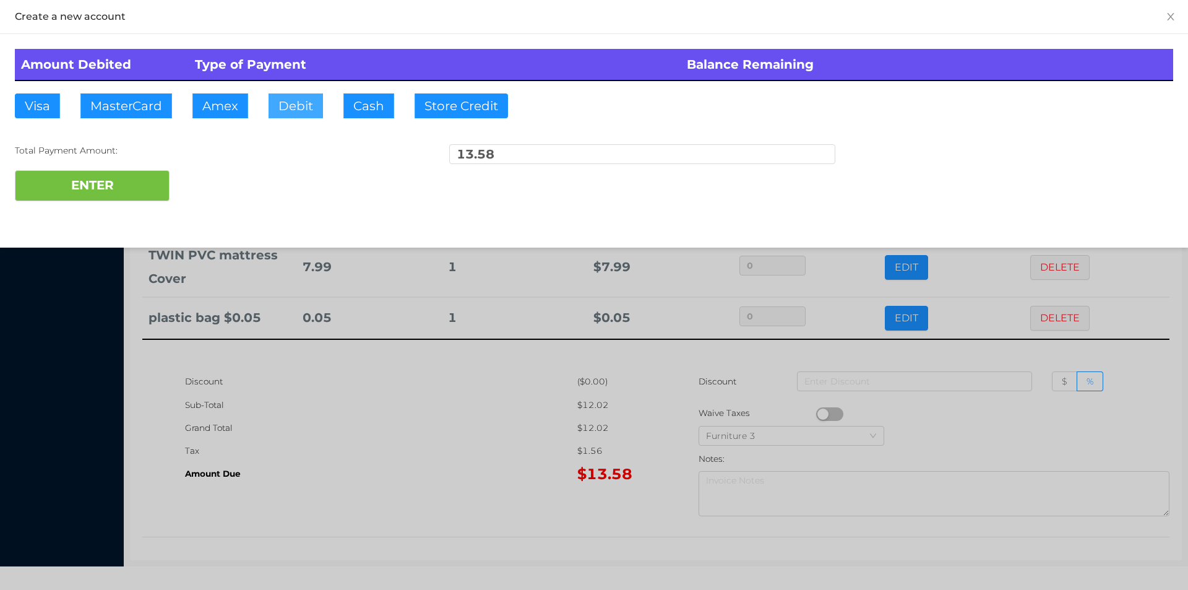
click at [288, 97] on button "Debit" at bounding box center [295, 105] width 54 height 25
click at [128, 184] on button "ENTER" at bounding box center [92, 185] width 155 height 31
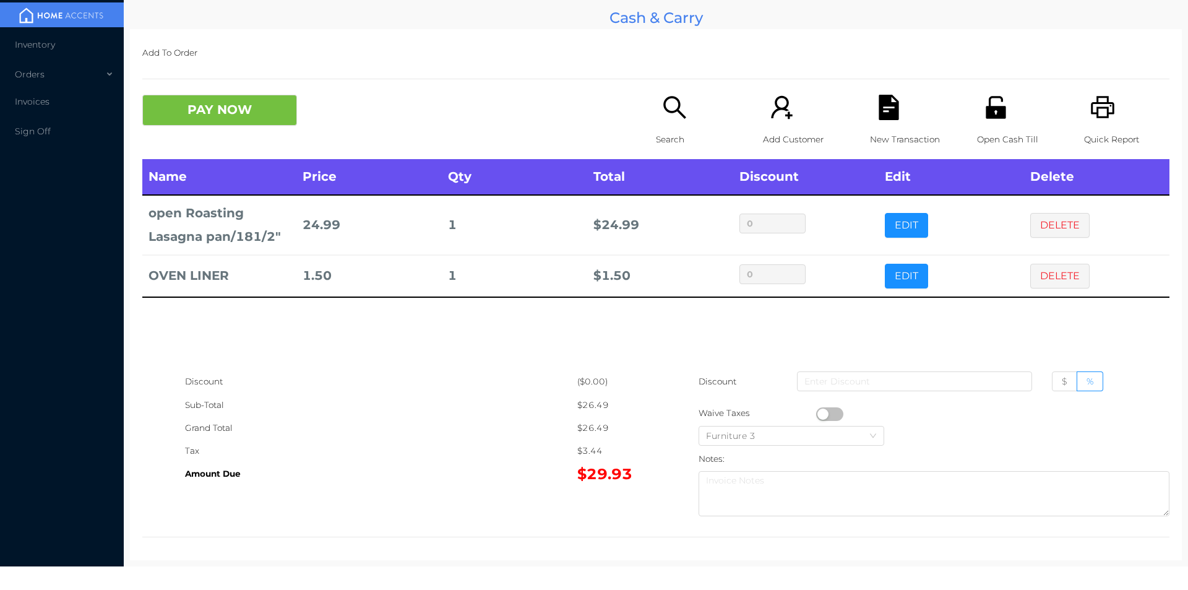
click at [231, 140] on div "PAY NOW Search Add Customer New Transaction Open Cash Till Quick Report" at bounding box center [655, 127] width 1027 height 64
click at [259, 95] on button "PAY NOW" at bounding box center [219, 110] width 155 height 31
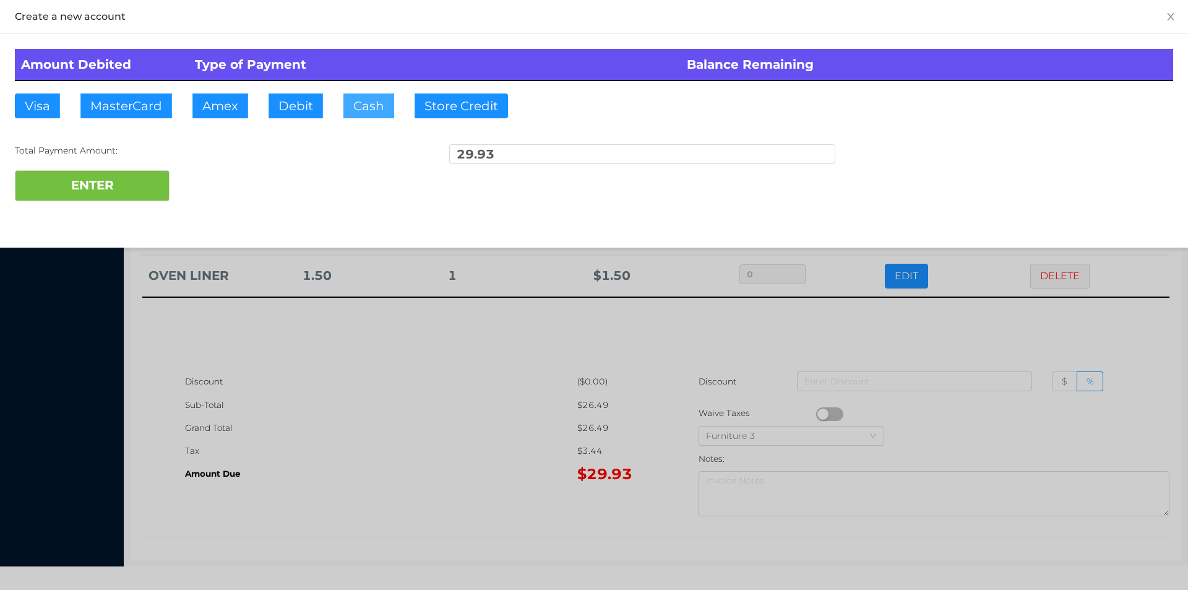
click at [366, 109] on button "Cash" at bounding box center [368, 105] width 51 height 25
type input "30"
click at [85, 171] on button "ENTER" at bounding box center [92, 185] width 155 height 31
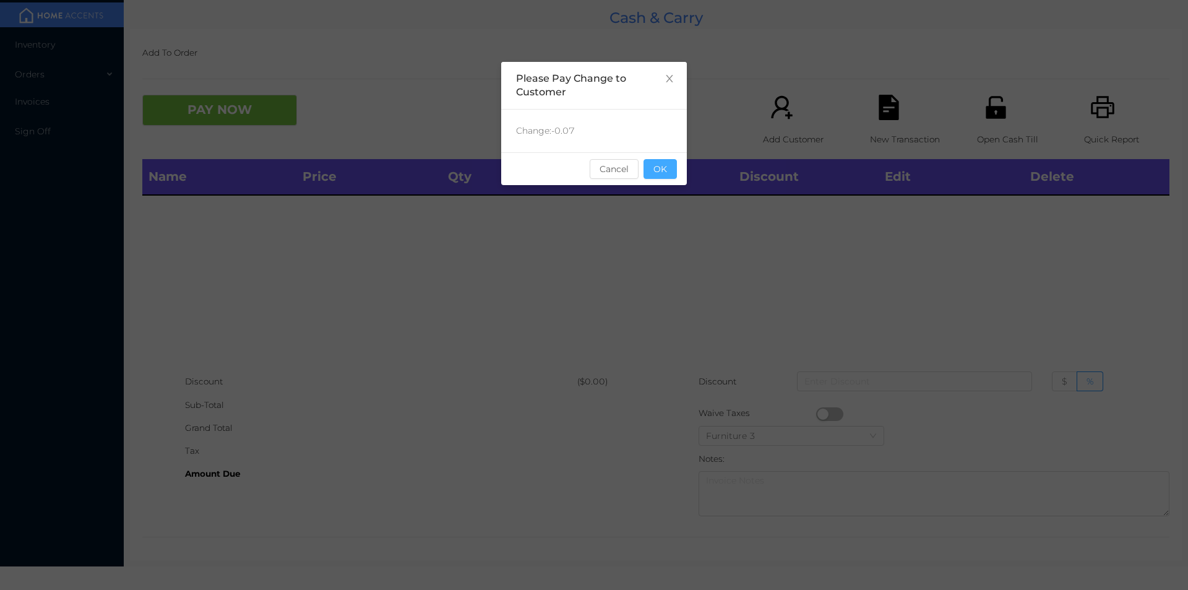
click at [674, 177] on button "OK" at bounding box center [659, 169] width 33 height 20
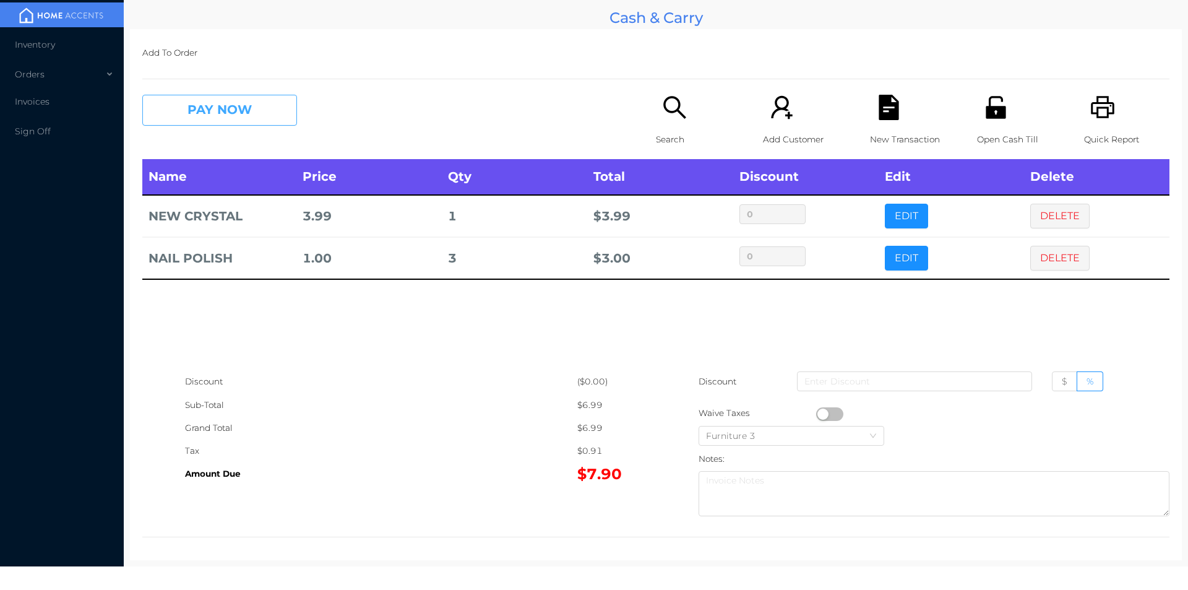
click at [240, 114] on button "PAY NOW" at bounding box center [219, 110] width 155 height 31
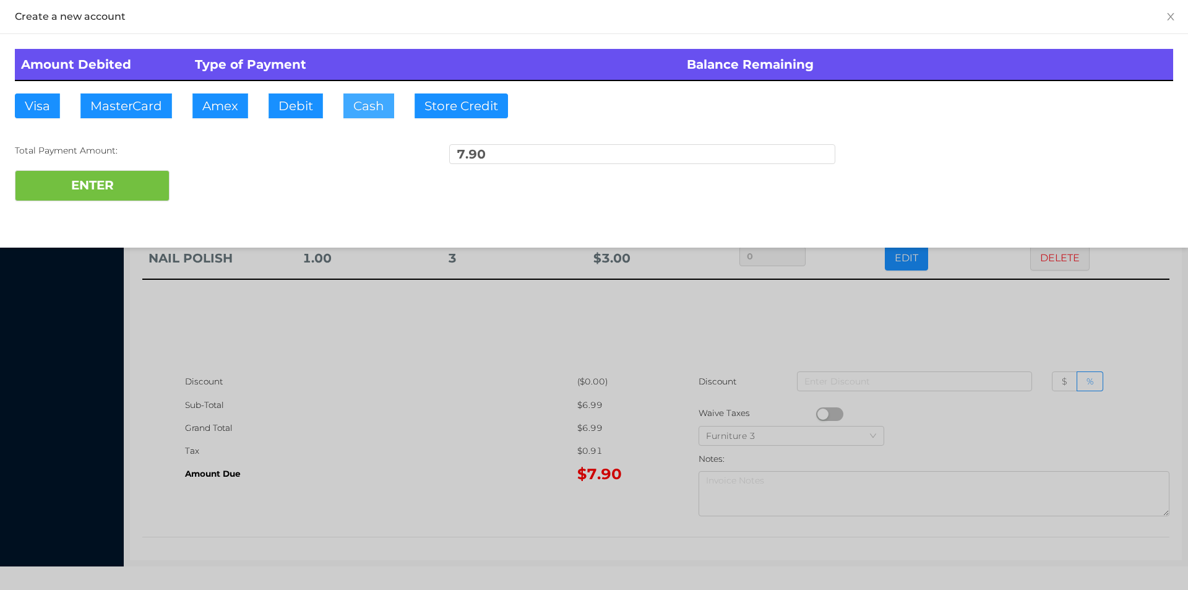
click at [361, 111] on button "Cash" at bounding box center [368, 105] width 51 height 25
type input "10"
click at [101, 197] on button "ENTER" at bounding box center [92, 185] width 155 height 31
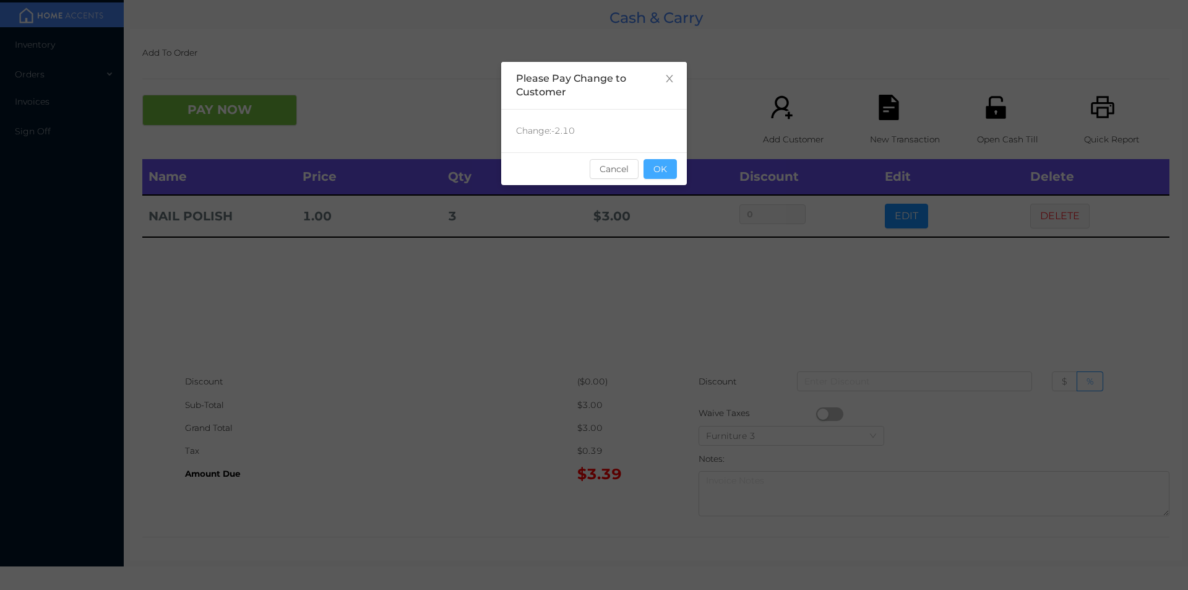
click at [673, 160] on button "OK" at bounding box center [659, 169] width 33 height 20
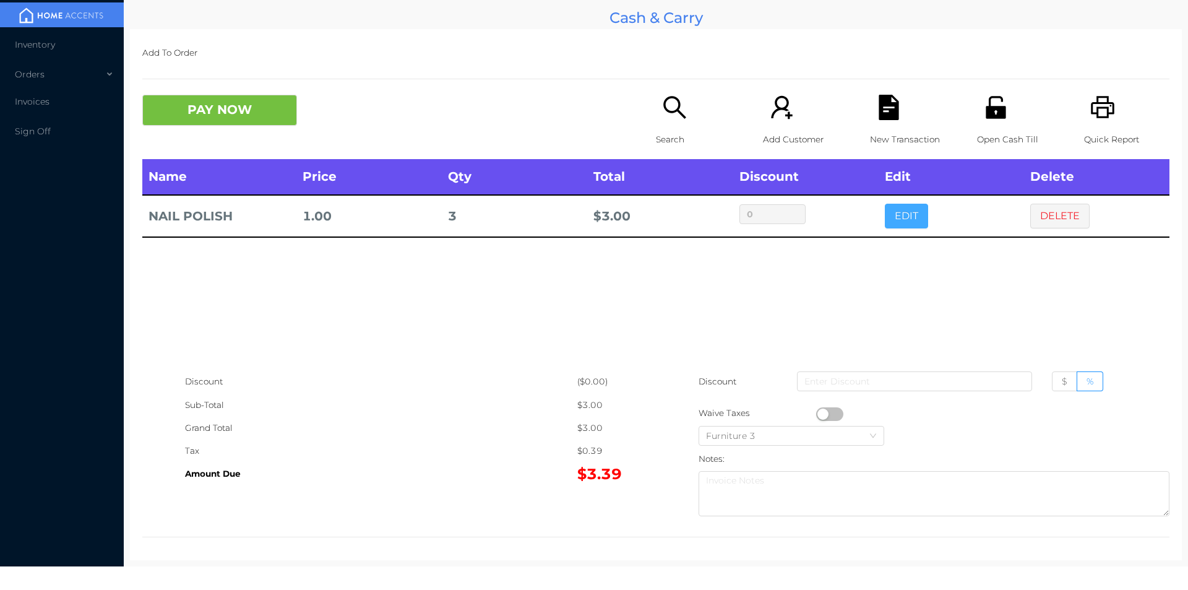
click at [885, 205] on button "EDIT" at bounding box center [906, 216] width 43 height 25
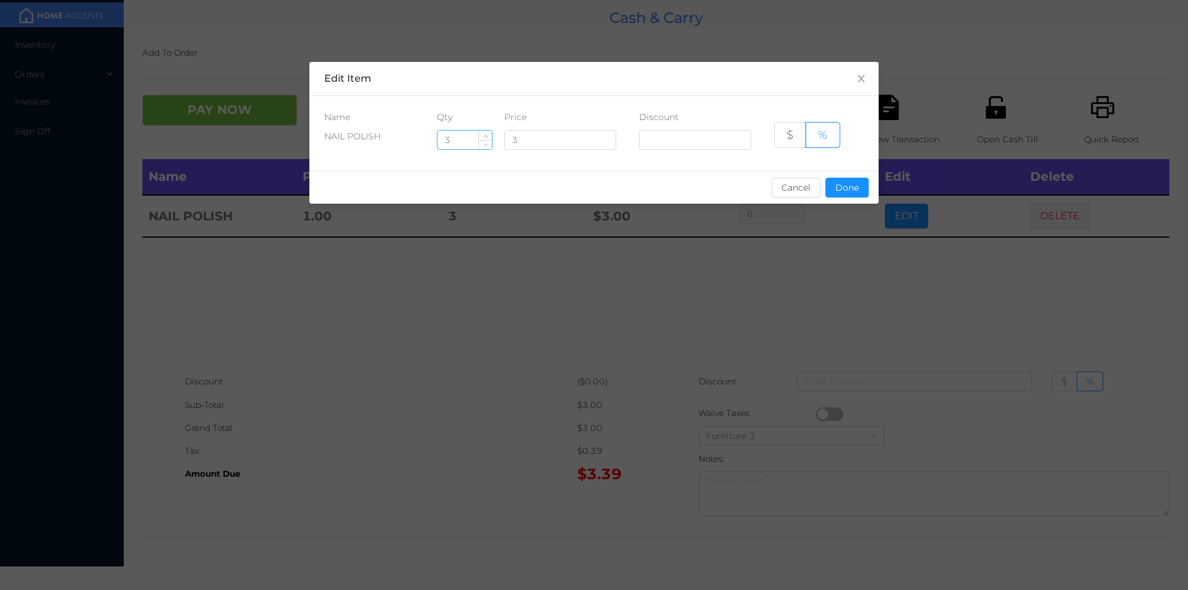
click at [474, 139] on input "3" at bounding box center [464, 140] width 54 height 19
type input "5"
click at [859, 192] on button "Done" at bounding box center [846, 188] width 43 height 20
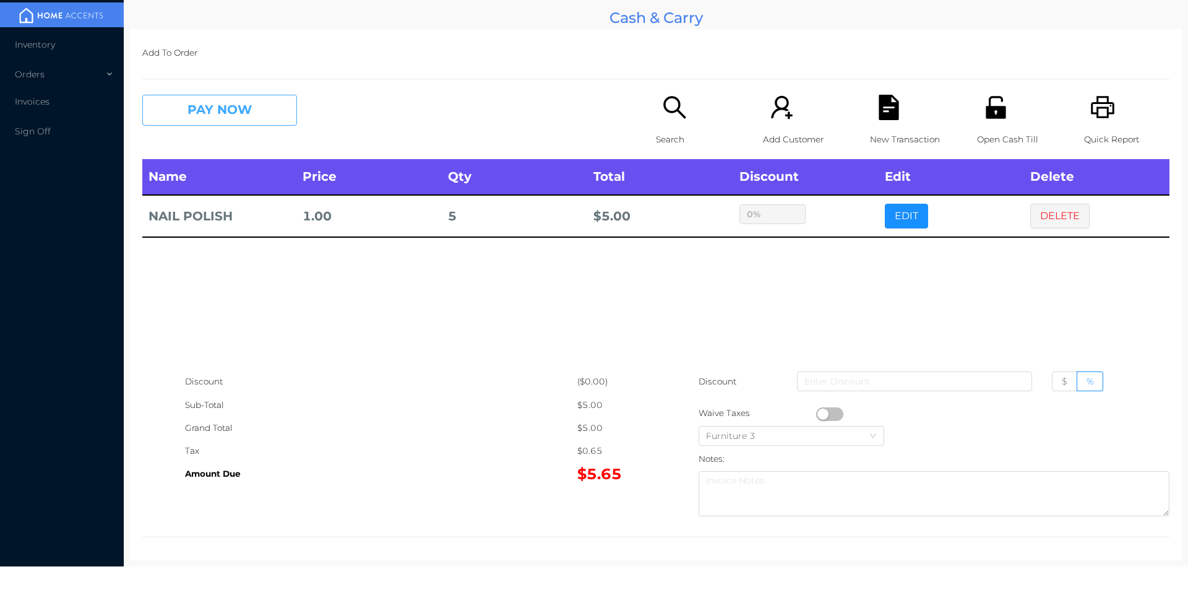
click at [223, 118] on button "PAY NOW" at bounding box center [219, 110] width 155 height 31
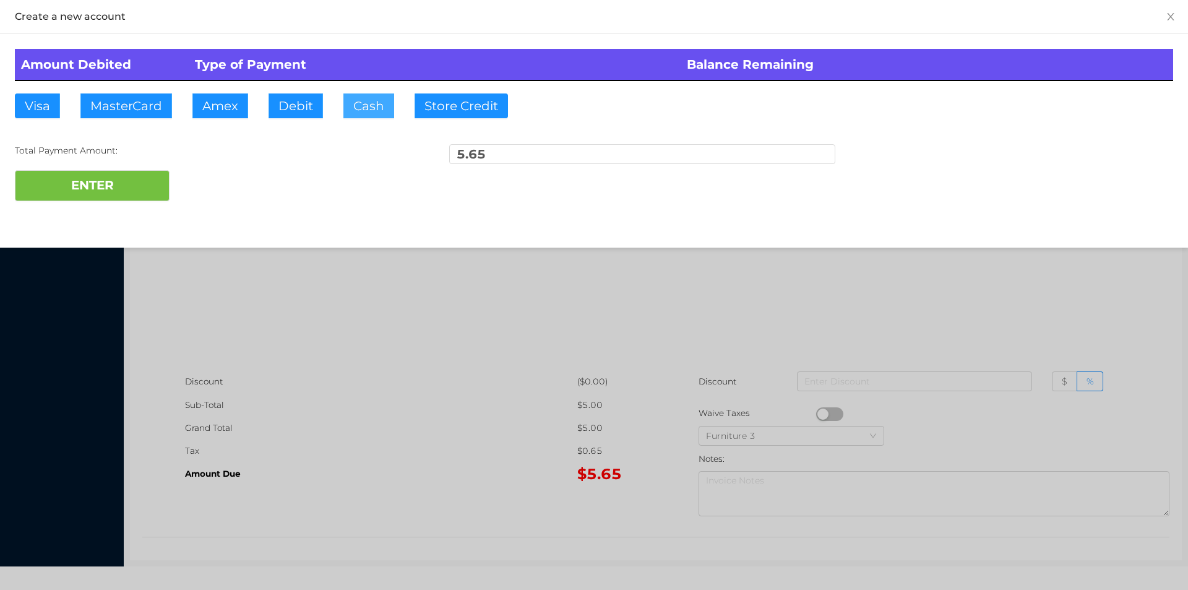
click at [367, 107] on button "Cash" at bounding box center [368, 105] width 51 height 25
click at [89, 189] on button "ENTER" at bounding box center [92, 185] width 155 height 31
type input "0"
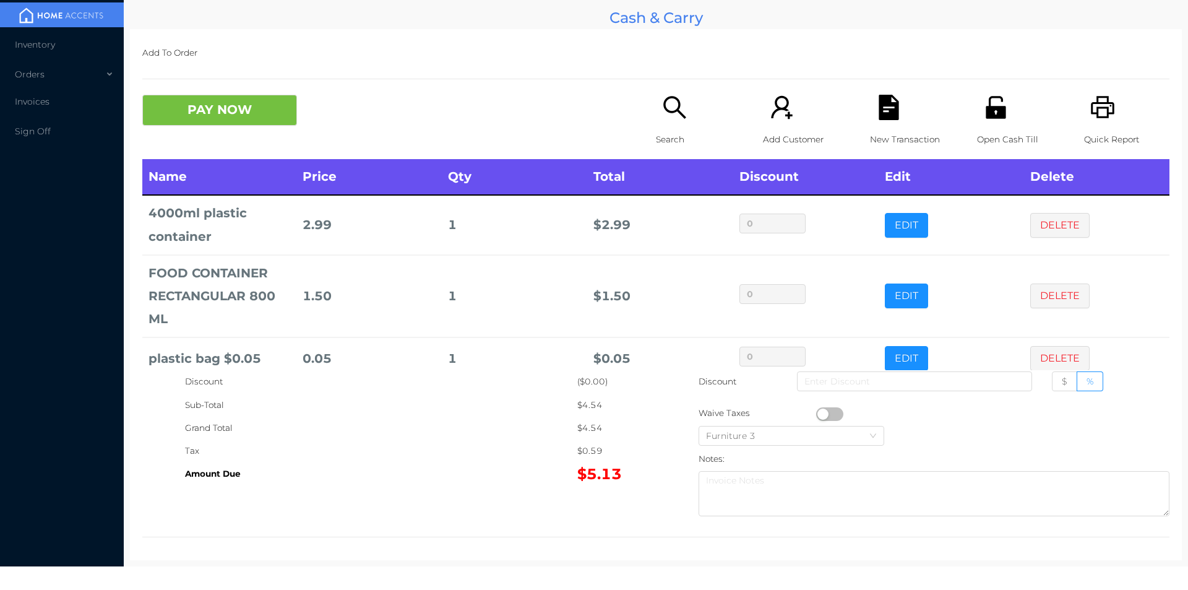
click at [1050, 356] on button "DELETE" at bounding box center [1059, 358] width 59 height 25
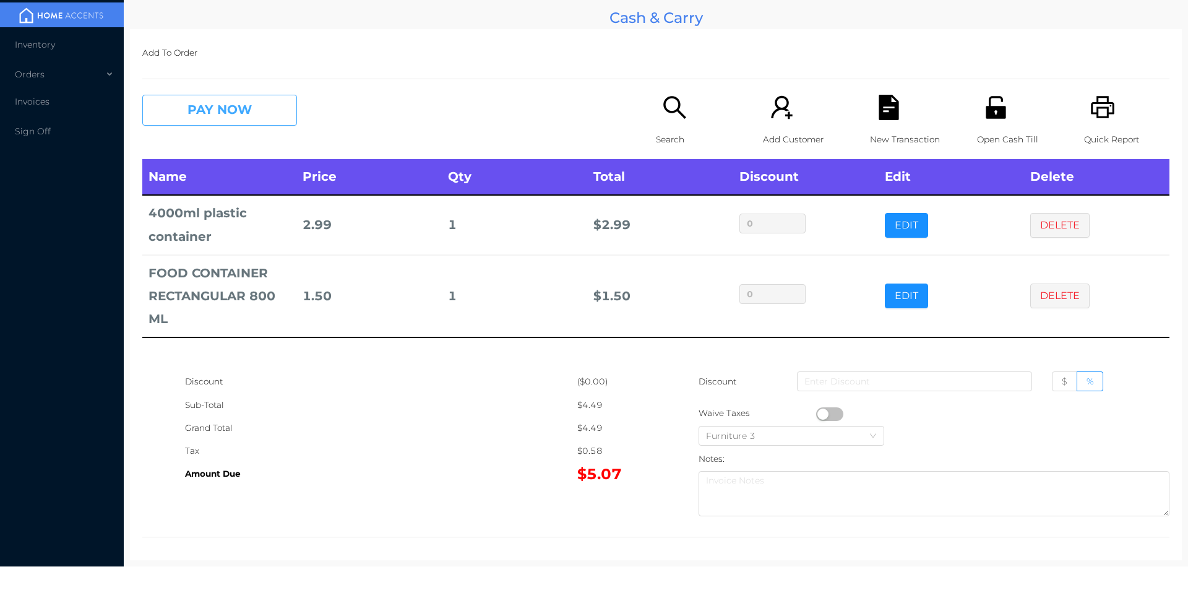
click at [244, 116] on button "PAY NOW" at bounding box center [219, 110] width 155 height 31
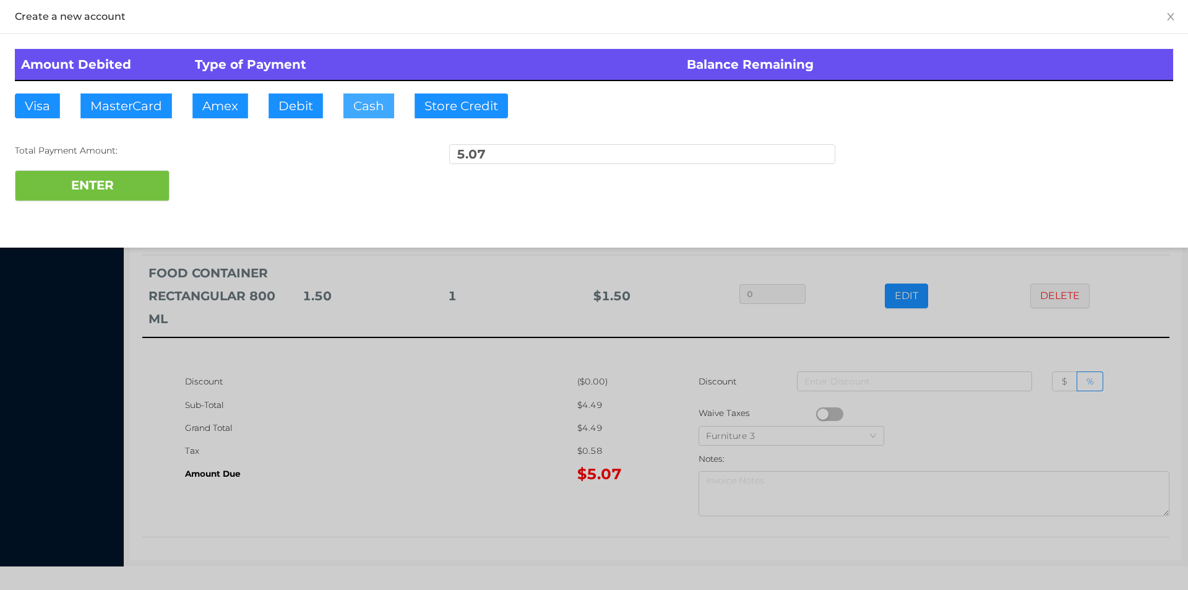
click at [380, 111] on button "Cash" at bounding box center [368, 105] width 51 height 25
click at [129, 181] on button "ENTER" at bounding box center [92, 185] width 155 height 31
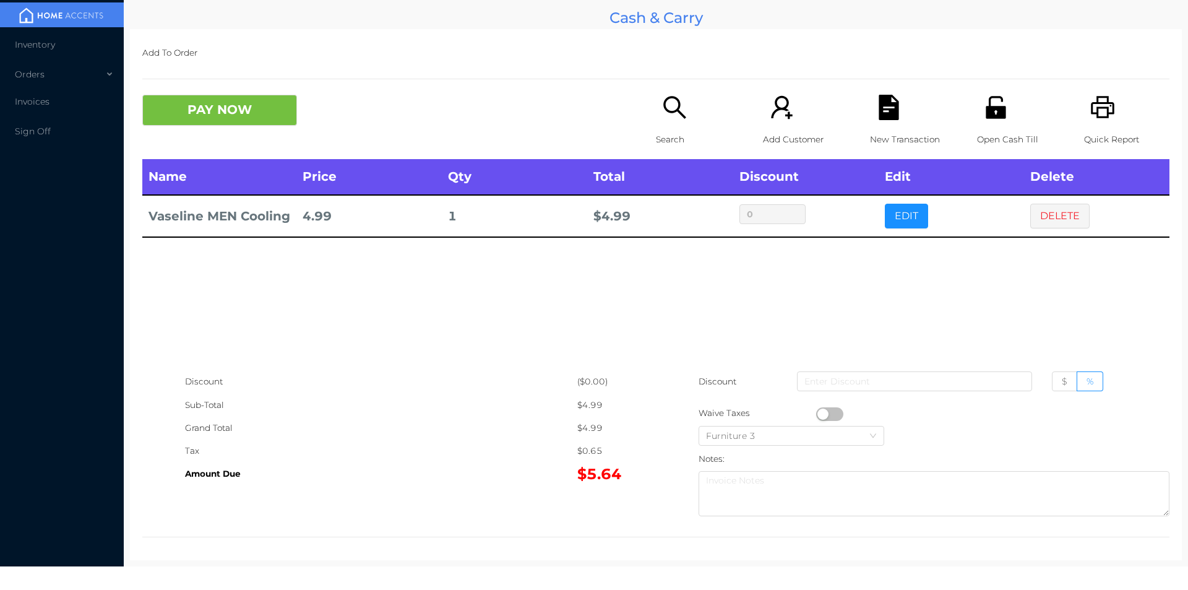
click at [885, 111] on icon "icon: file-text" at bounding box center [888, 107] width 20 height 25
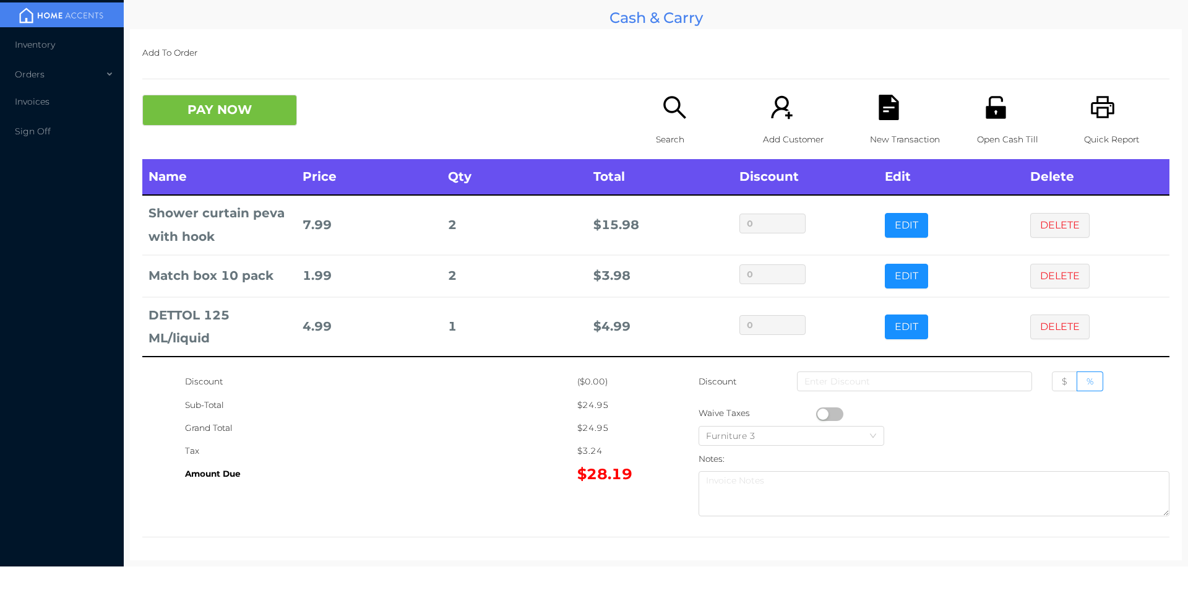
scroll to position [4, 0]
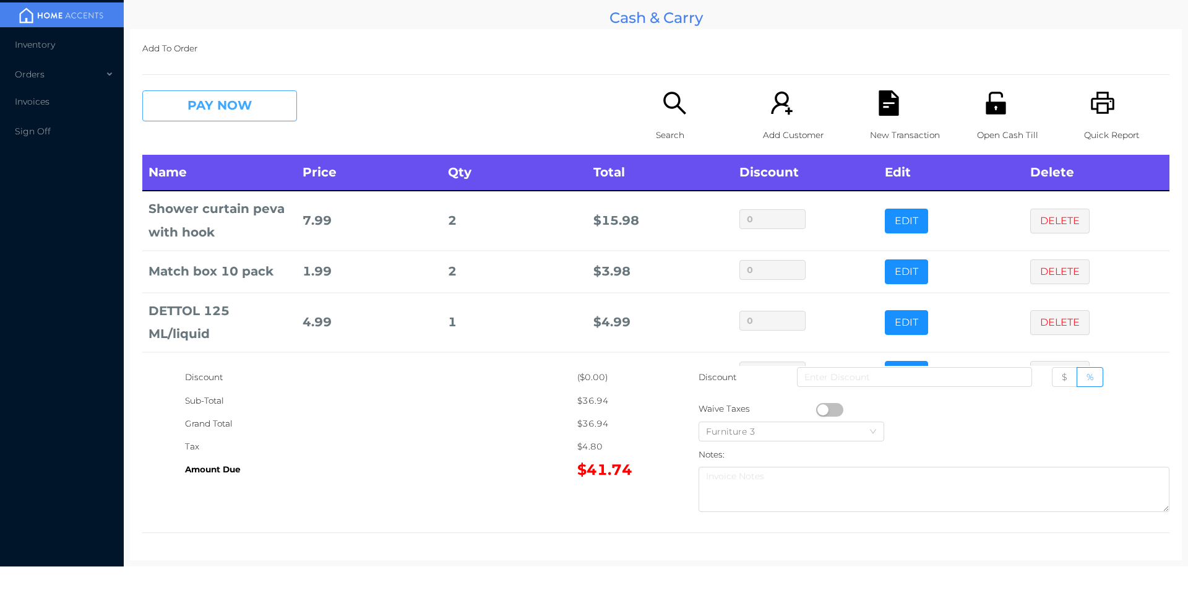
click at [241, 119] on button "PAY NOW" at bounding box center [219, 105] width 155 height 31
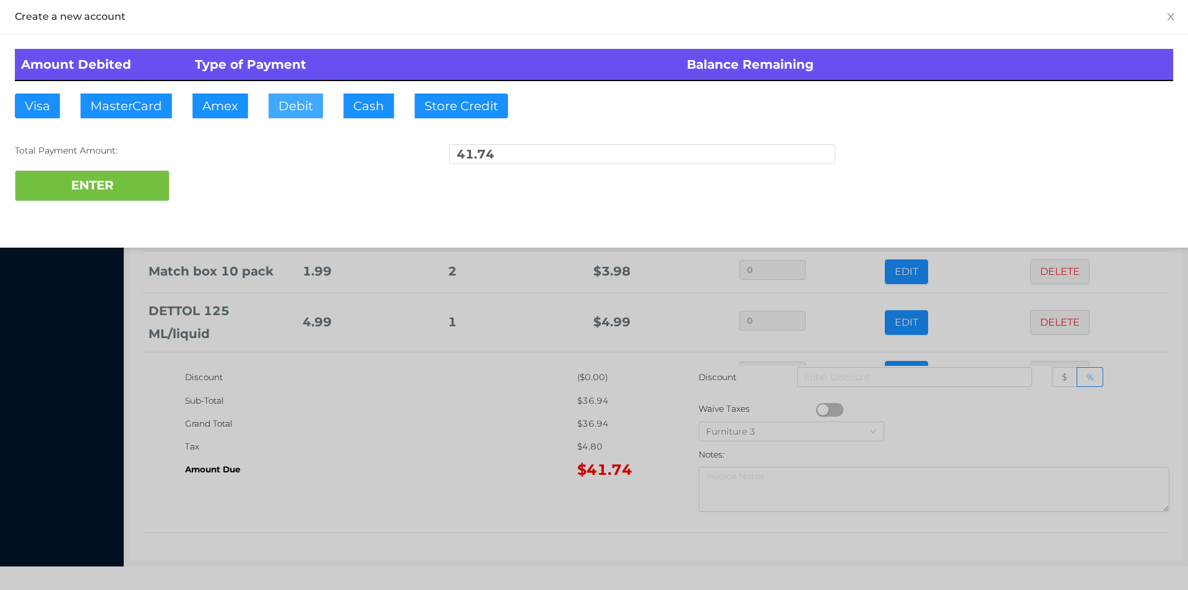
click at [309, 111] on button "Debit" at bounding box center [295, 105] width 54 height 25
click at [116, 198] on button "ENTER" at bounding box center [92, 185] width 155 height 31
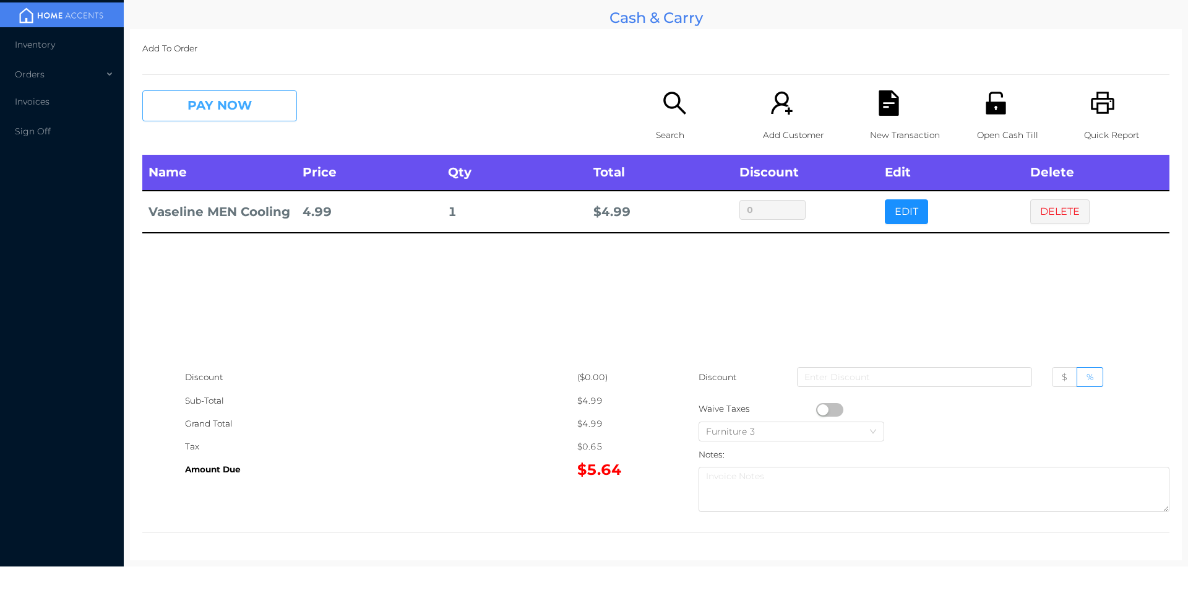
click at [225, 102] on button "PAY NOW" at bounding box center [219, 105] width 155 height 31
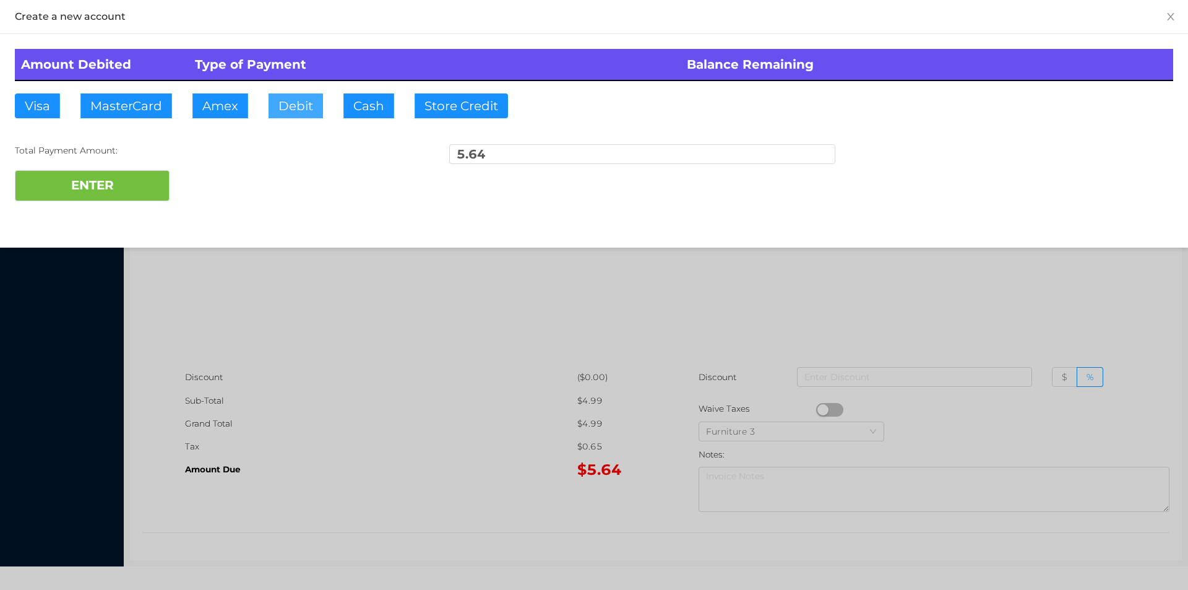
click at [301, 104] on button "Debit" at bounding box center [295, 105] width 54 height 25
click at [138, 192] on button "ENTER" at bounding box center [92, 185] width 155 height 31
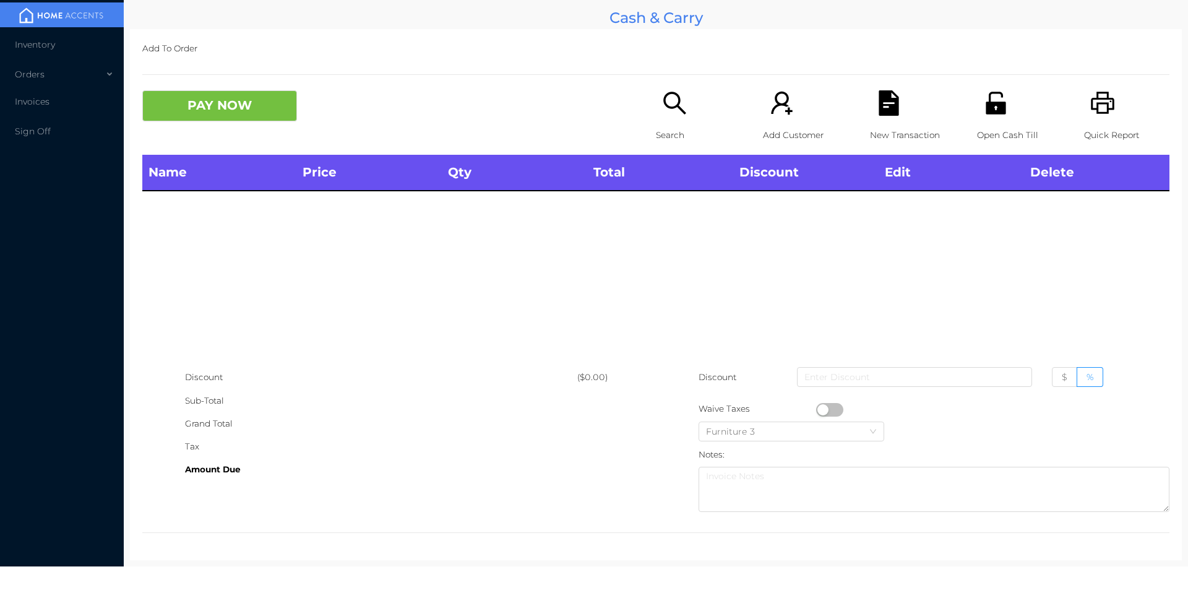
click at [683, 116] on div "Search" at bounding box center [698, 122] width 85 height 64
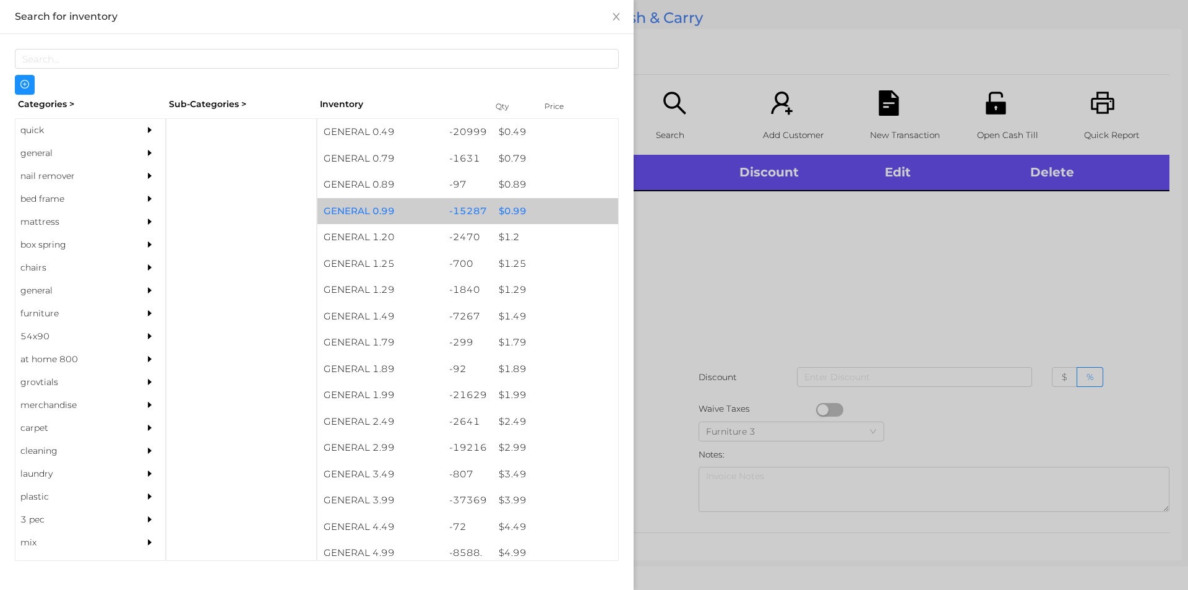
click at [553, 200] on div "$ 0.99" at bounding box center [555, 211] width 126 height 27
click at [564, 212] on div "$ 0.99" at bounding box center [555, 211] width 126 height 27
click at [583, 212] on div "$ 0.99" at bounding box center [555, 211] width 126 height 27
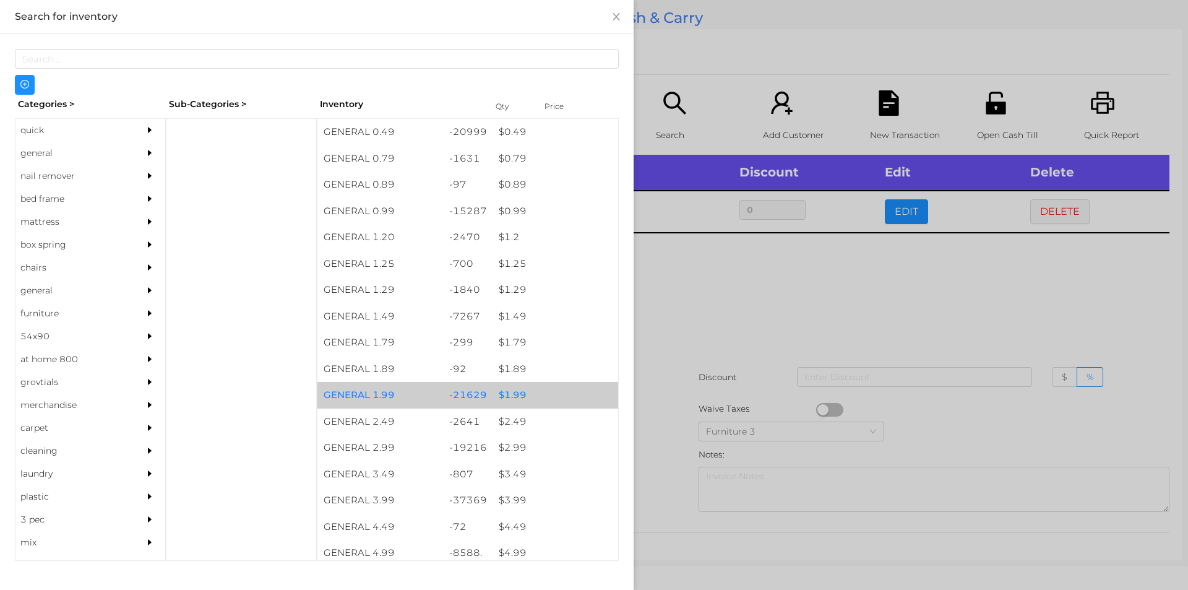
click at [546, 399] on div "$ 1.99" at bounding box center [555, 395] width 126 height 27
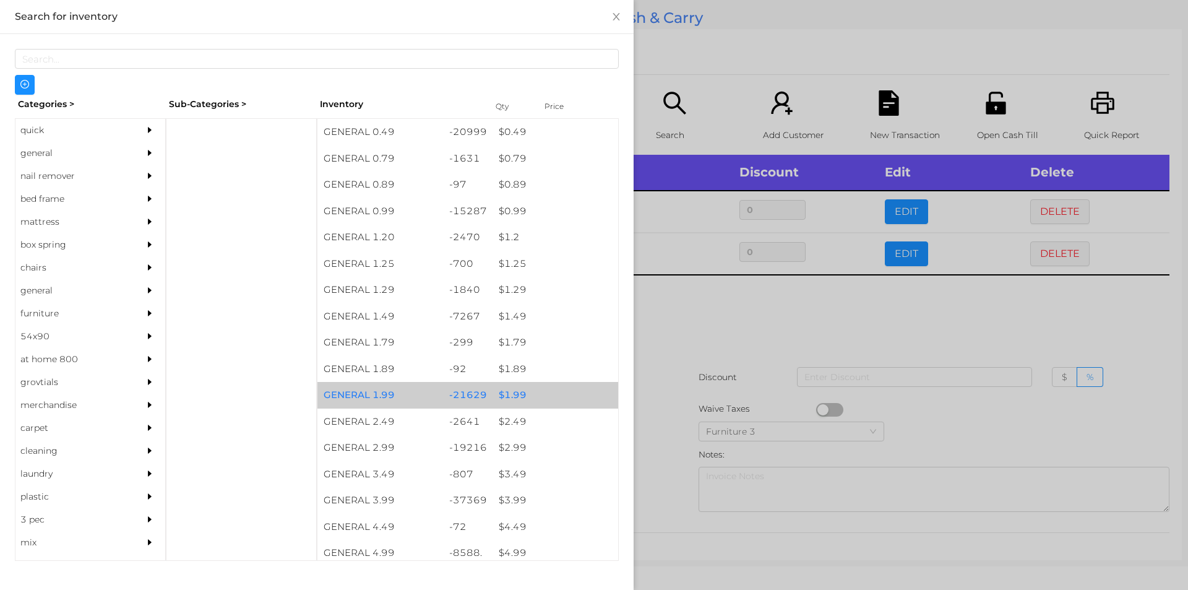
click at [565, 396] on div "$ 1.99" at bounding box center [555, 395] width 126 height 27
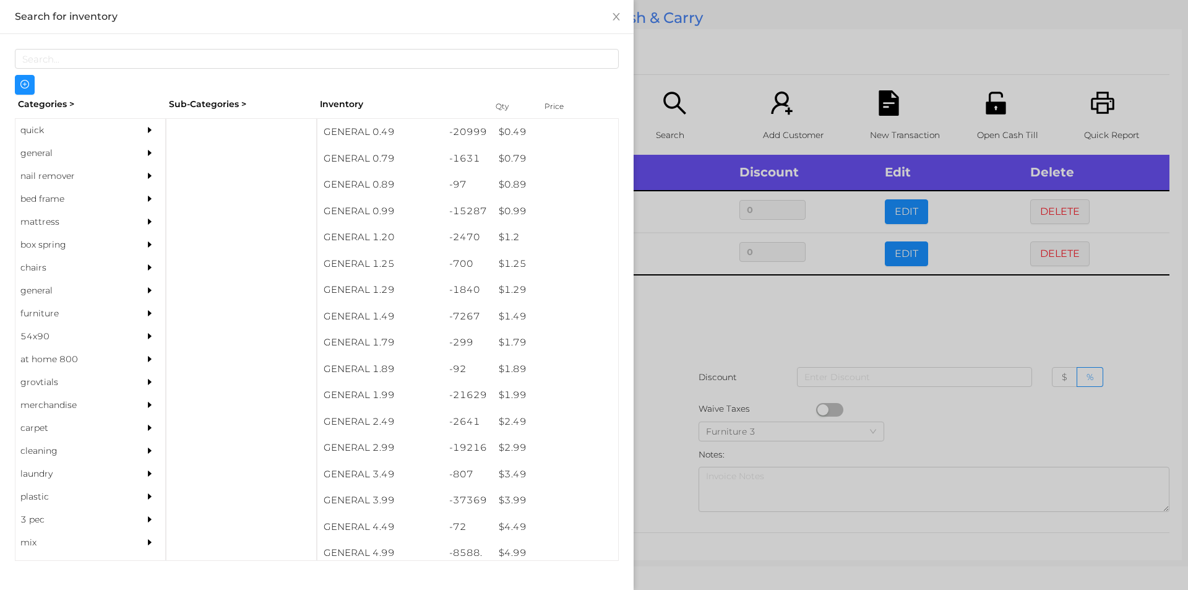
click at [686, 322] on div at bounding box center [594, 295] width 1188 height 590
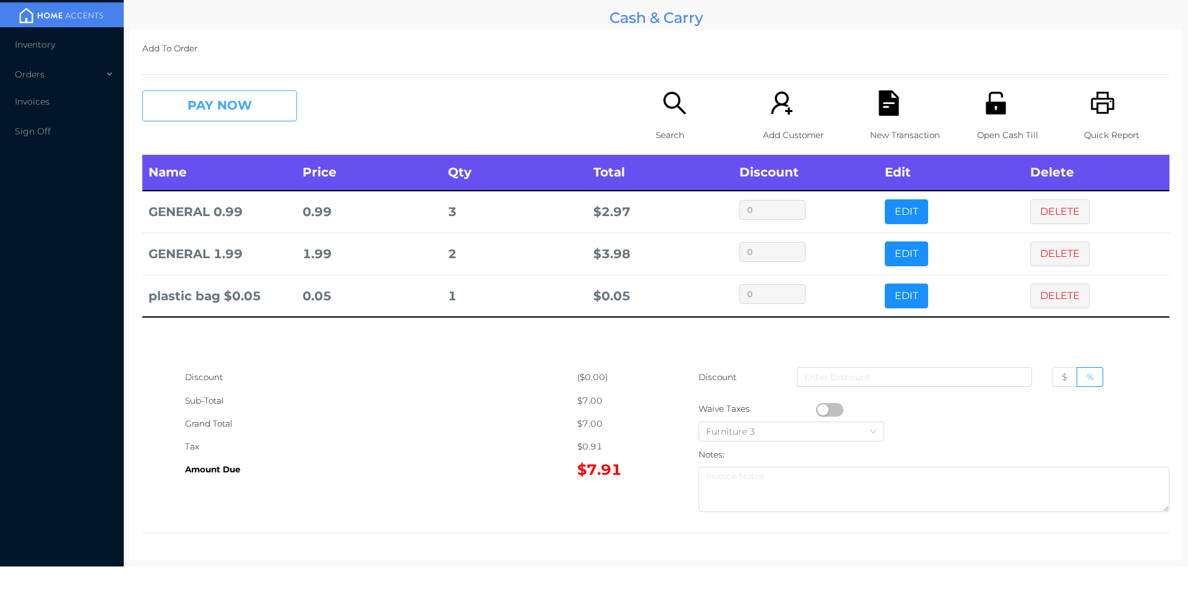
click at [247, 108] on button "PAY NOW" at bounding box center [219, 105] width 155 height 31
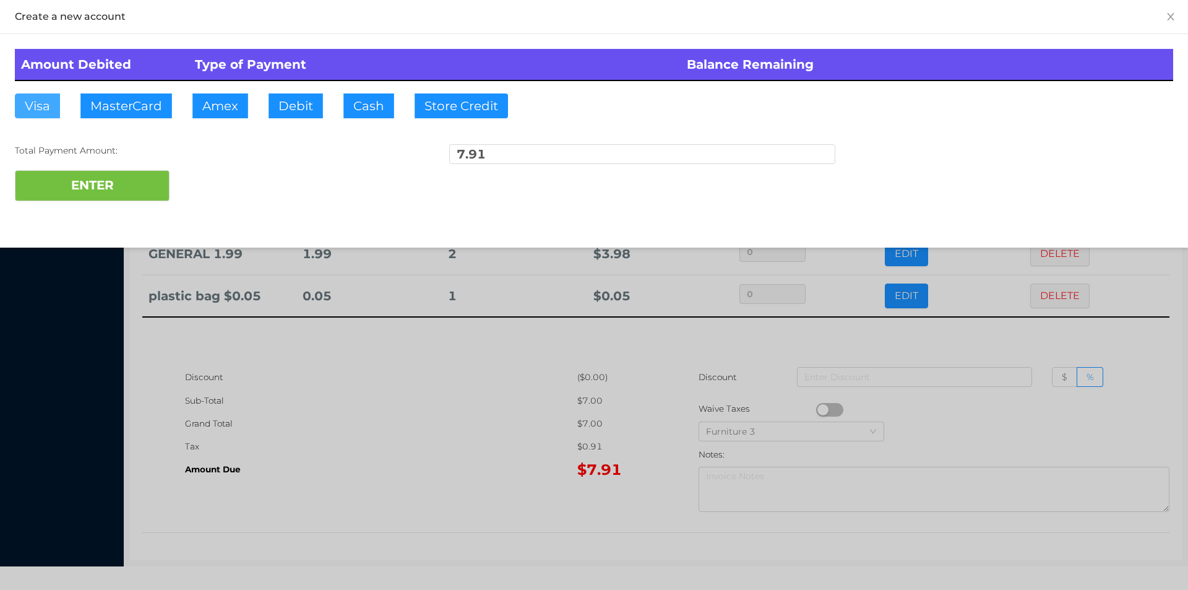
click at [43, 109] on button "Visa" at bounding box center [37, 105] width 45 height 25
click at [131, 190] on button "ENTER" at bounding box center [92, 185] width 155 height 31
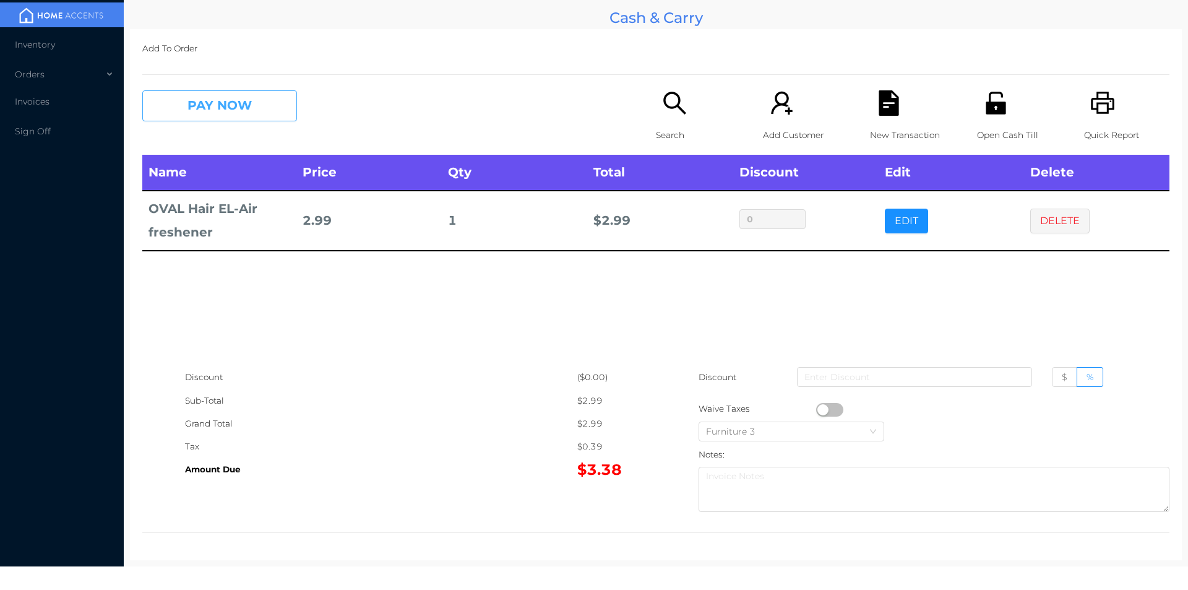
click at [260, 119] on button "PAY NOW" at bounding box center [219, 105] width 155 height 31
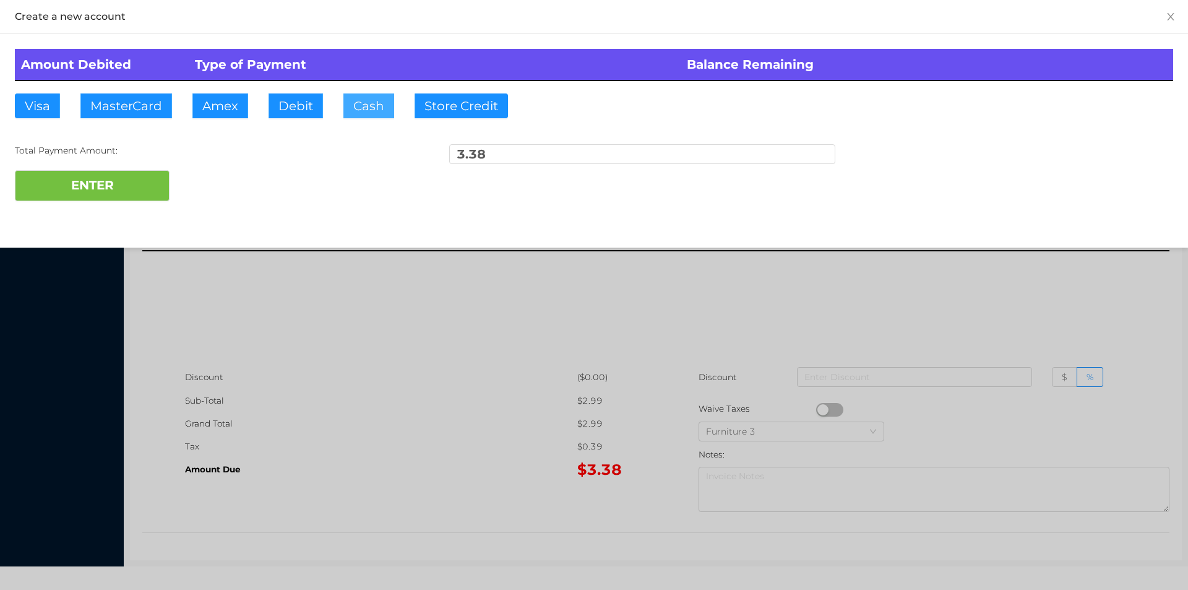
click at [377, 107] on button "Cash" at bounding box center [368, 105] width 51 height 25
click at [137, 172] on button "ENTER" at bounding box center [92, 185] width 155 height 31
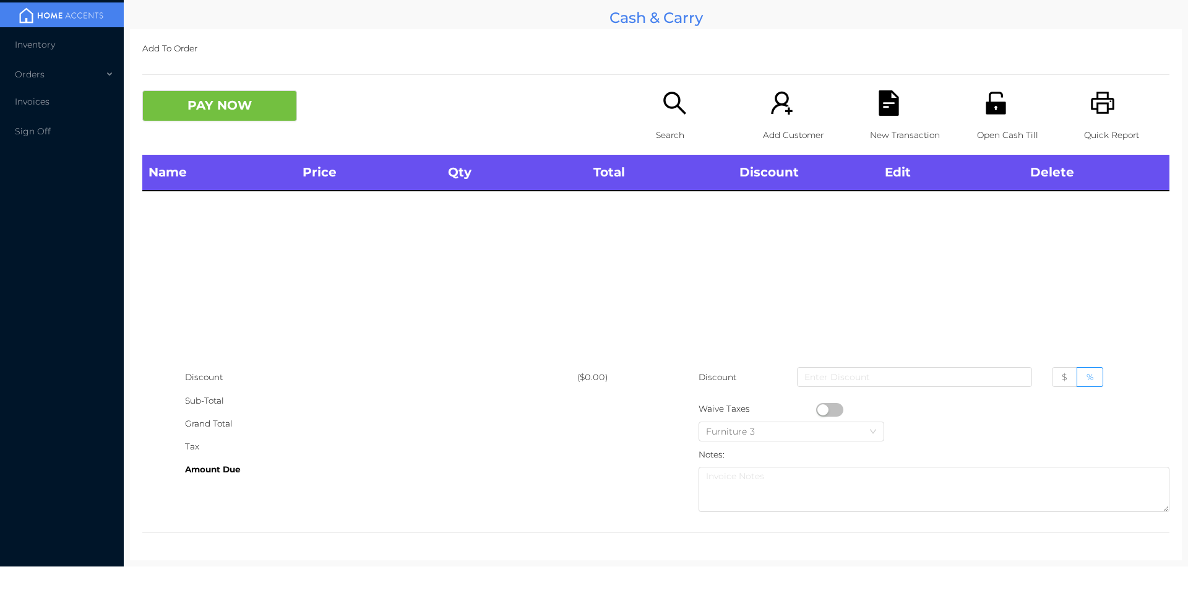
click at [983, 92] on icon "icon: unlock" at bounding box center [995, 102] width 25 height 25
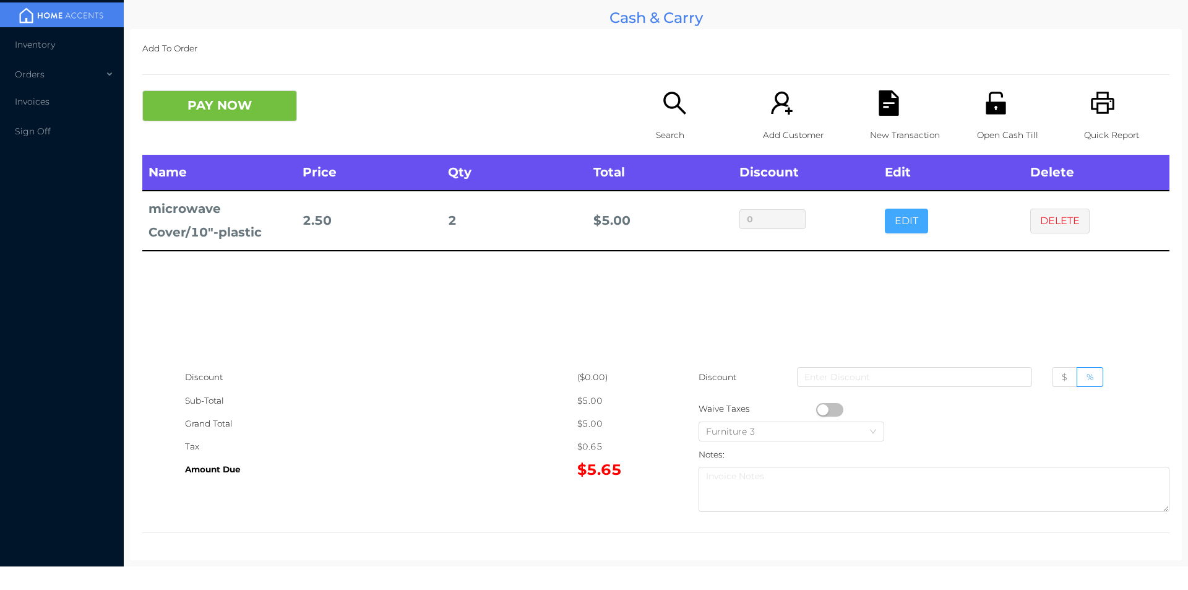
click at [887, 217] on button "EDIT" at bounding box center [906, 220] width 43 height 25
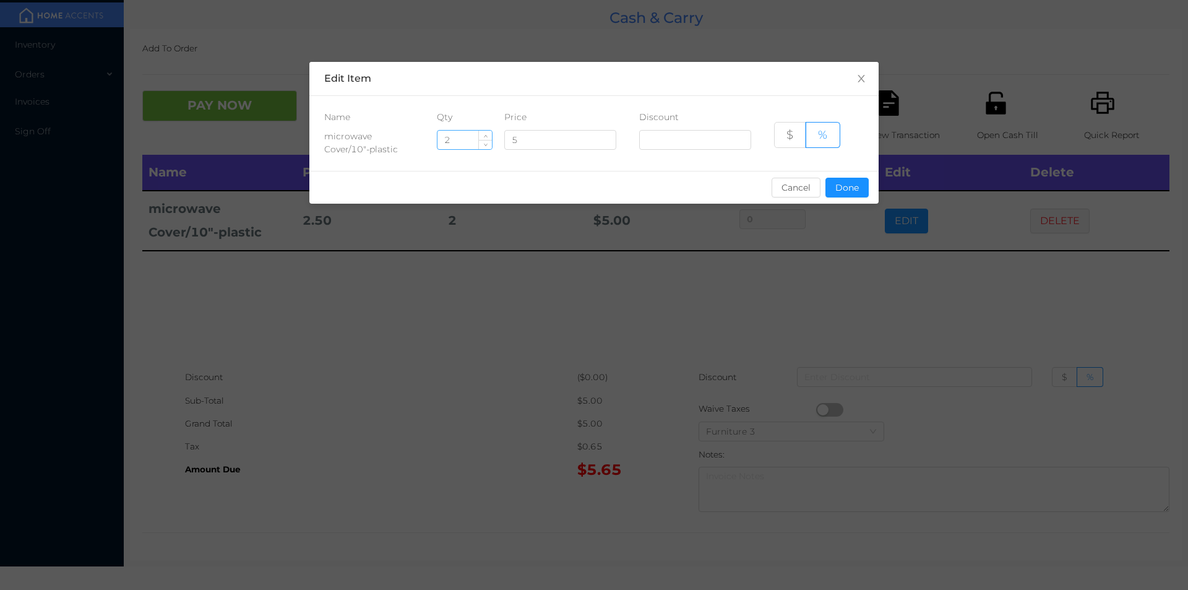
click at [447, 142] on input "2" at bounding box center [464, 140] width 54 height 19
click at [463, 137] on input "2" at bounding box center [464, 140] width 54 height 19
type input "1"
click at [827, 188] on button "Done" at bounding box center [846, 188] width 43 height 20
type input "0%"
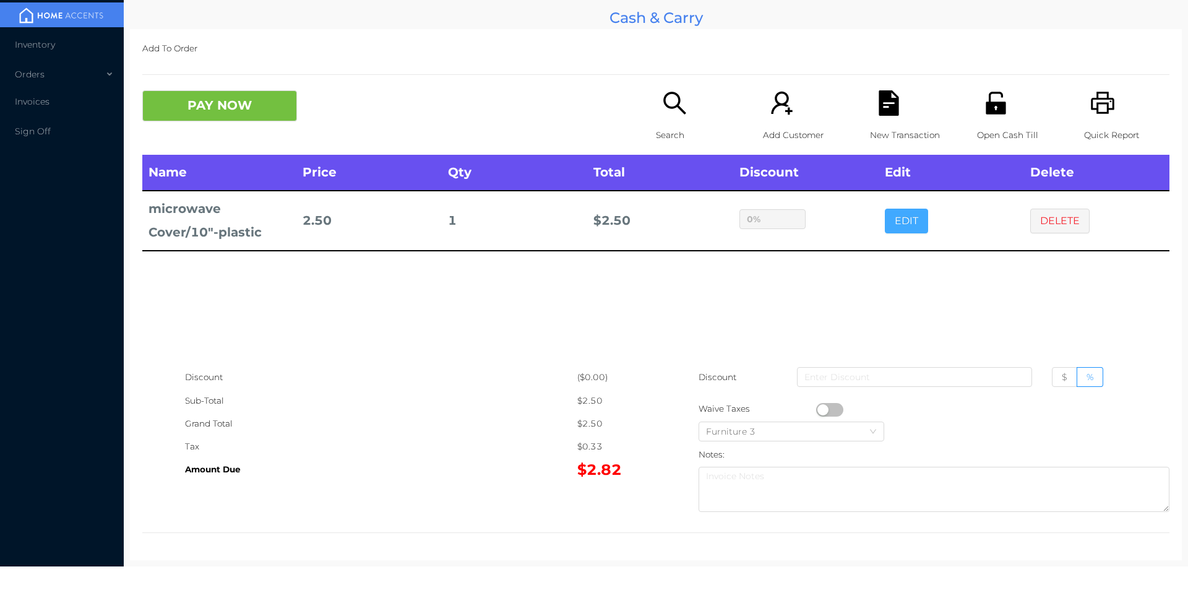
click at [885, 208] on button "EDIT" at bounding box center [906, 220] width 43 height 25
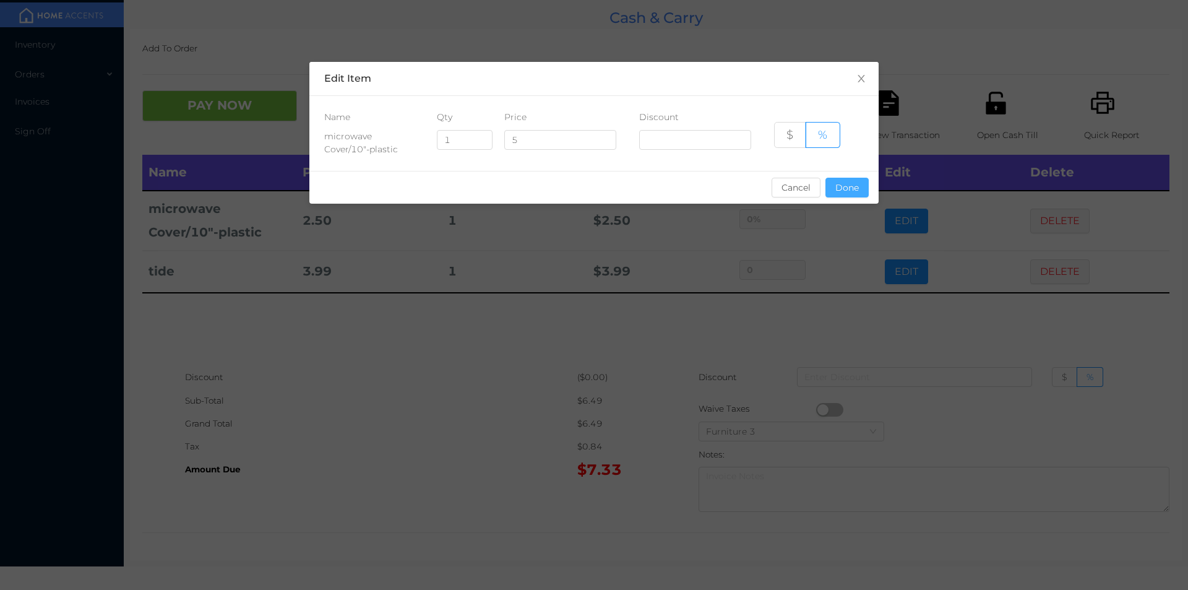
click at [857, 181] on button "Done" at bounding box center [846, 188] width 43 height 20
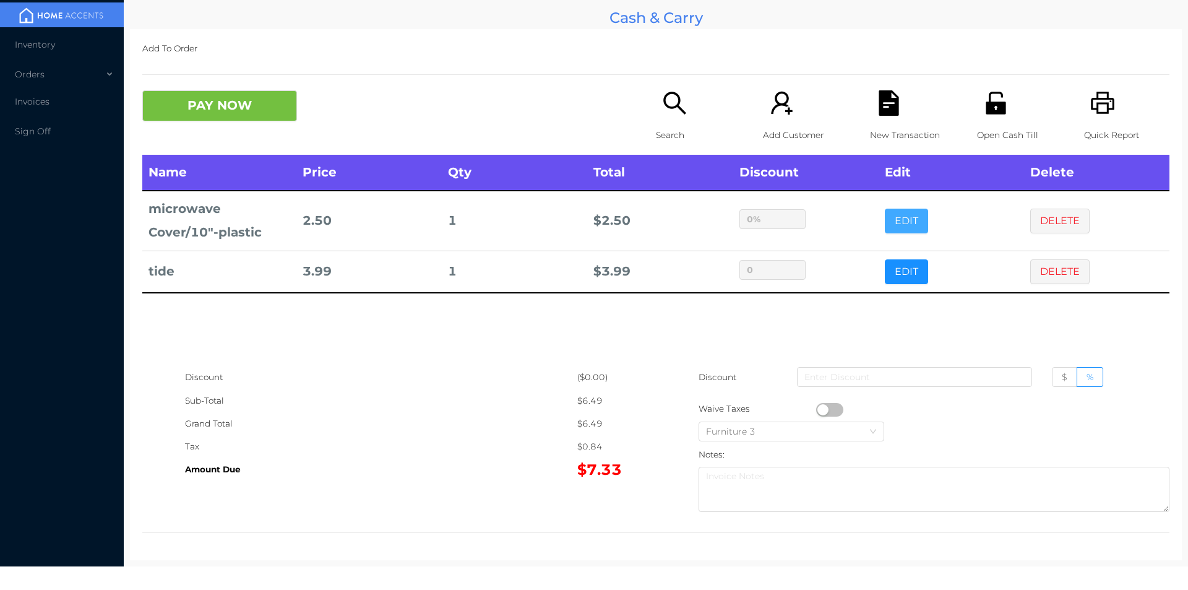
click at [885, 208] on button "EDIT" at bounding box center [906, 220] width 43 height 25
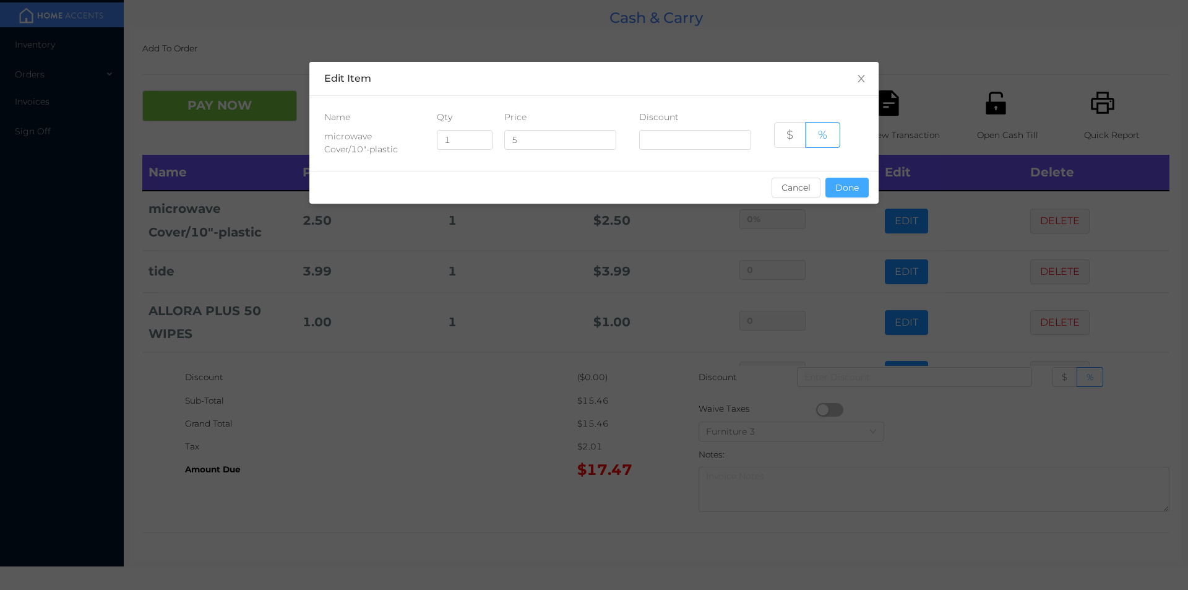
click at [856, 195] on button "Done" at bounding box center [846, 188] width 43 height 20
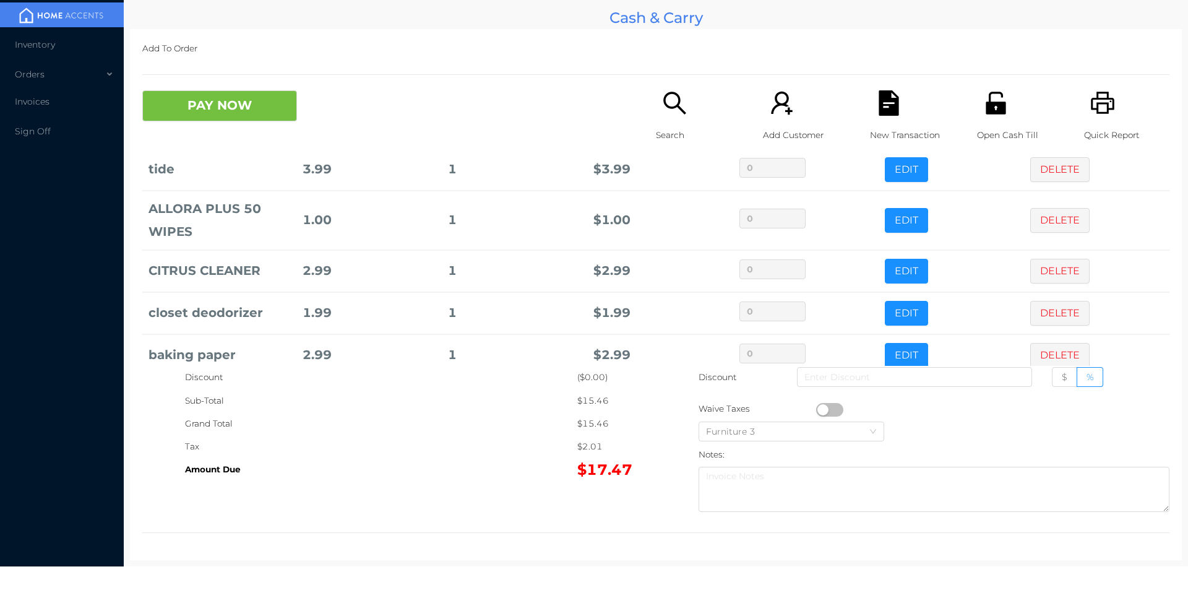
scroll to position [126, 0]
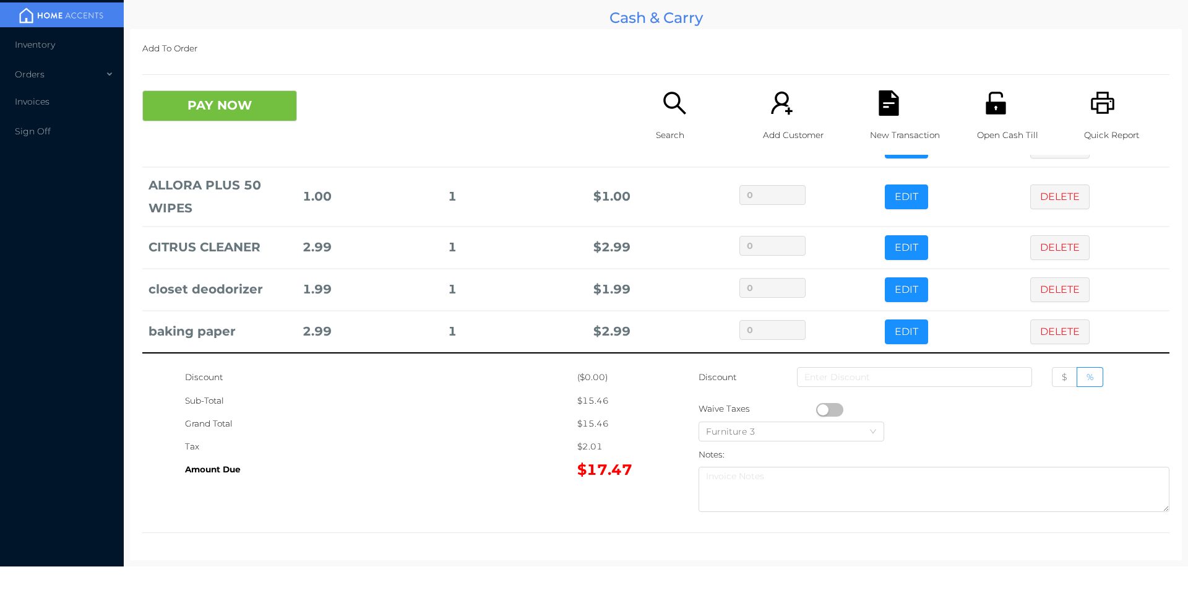
click at [885, 83] on button "EDIT" at bounding box center [906, 95] width 43 height 25
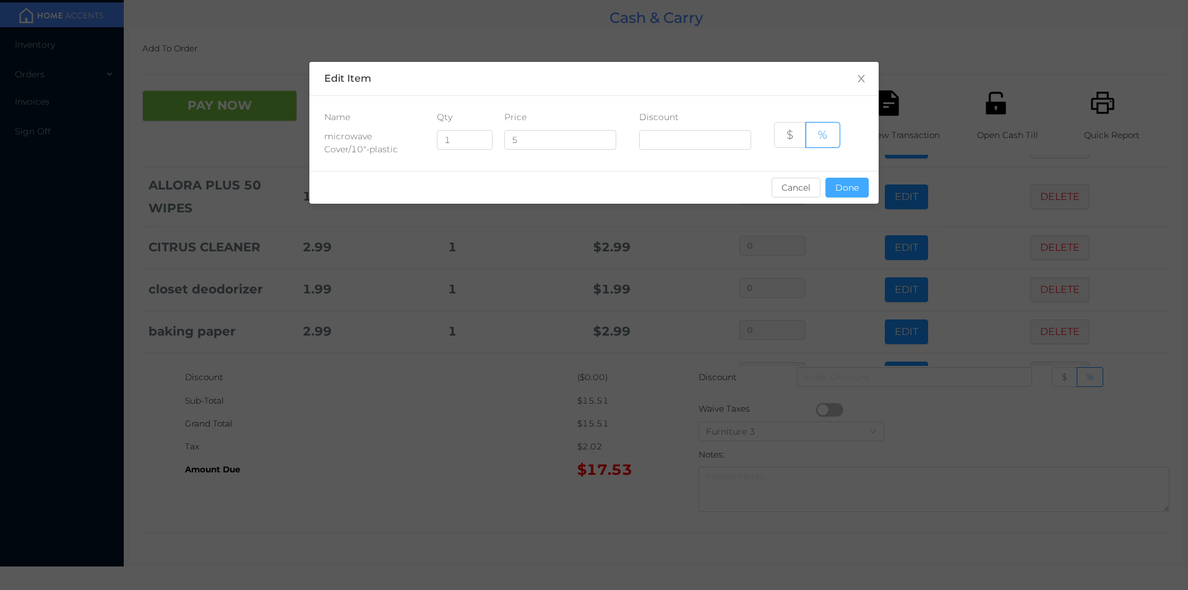
click at [846, 180] on button "Done" at bounding box center [846, 188] width 43 height 20
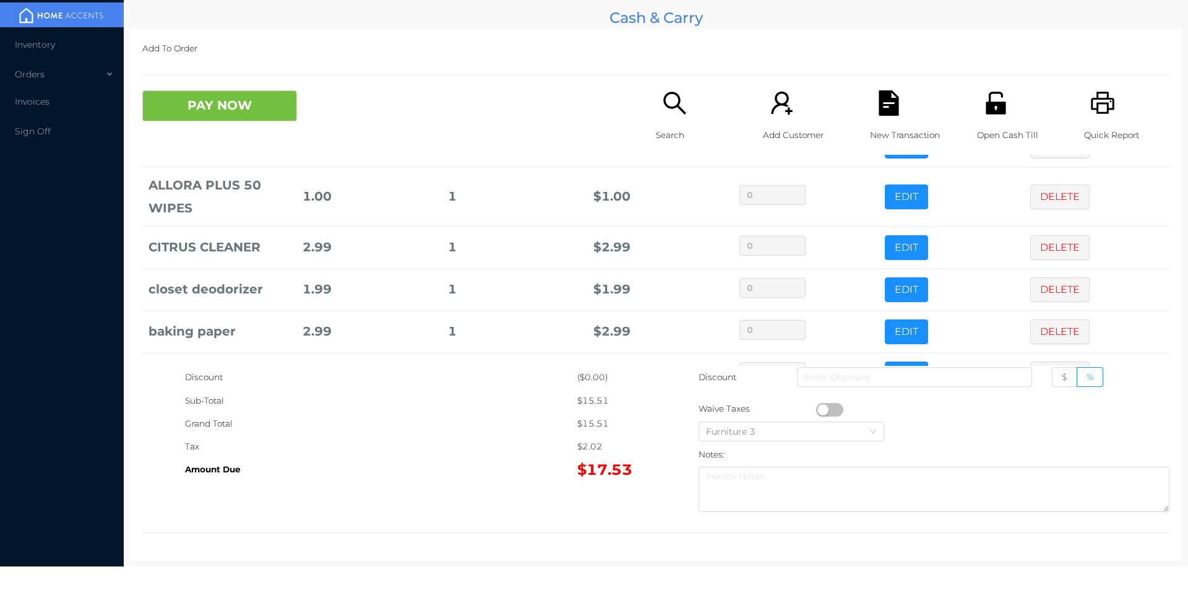
scroll to position [0, 0]
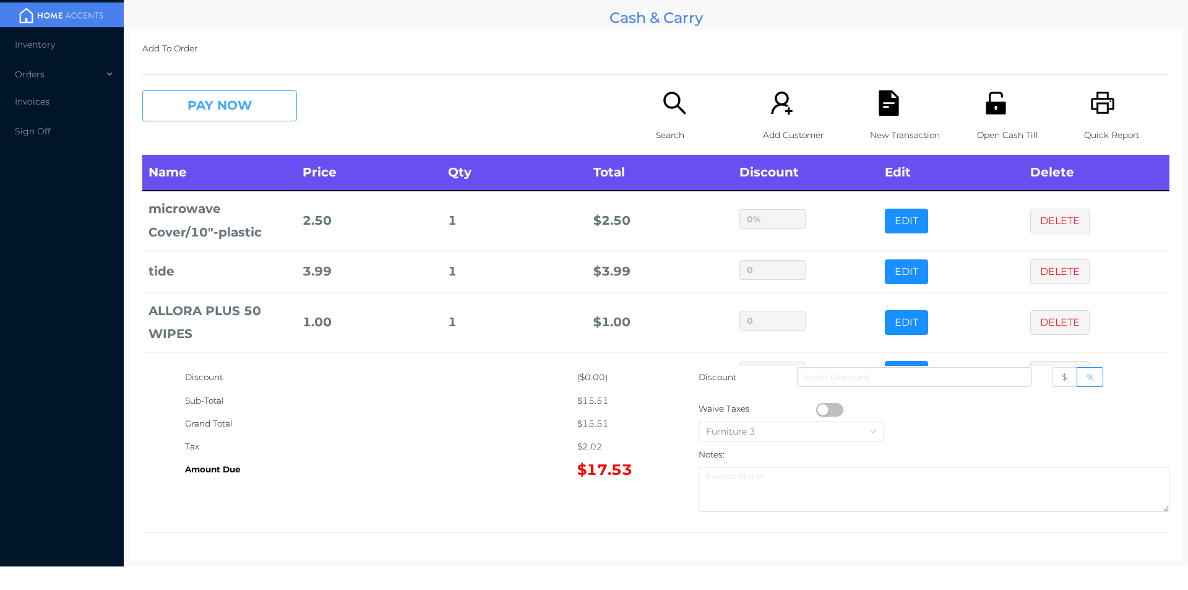
click at [232, 112] on button "PAY NOW" at bounding box center [219, 105] width 155 height 31
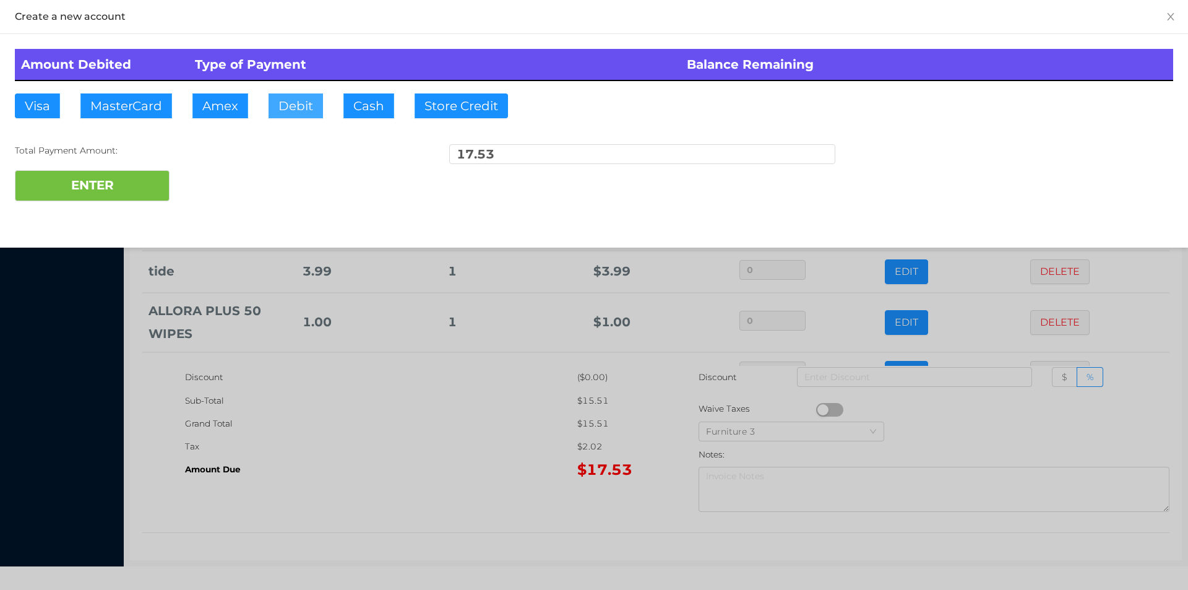
click at [311, 108] on button "Debit" at bounding box center [295, 105] width 54 height 25
click at [137, 182] on button "ENTER" at bounding box center [92, 185] width 155 height 31
type input "0"
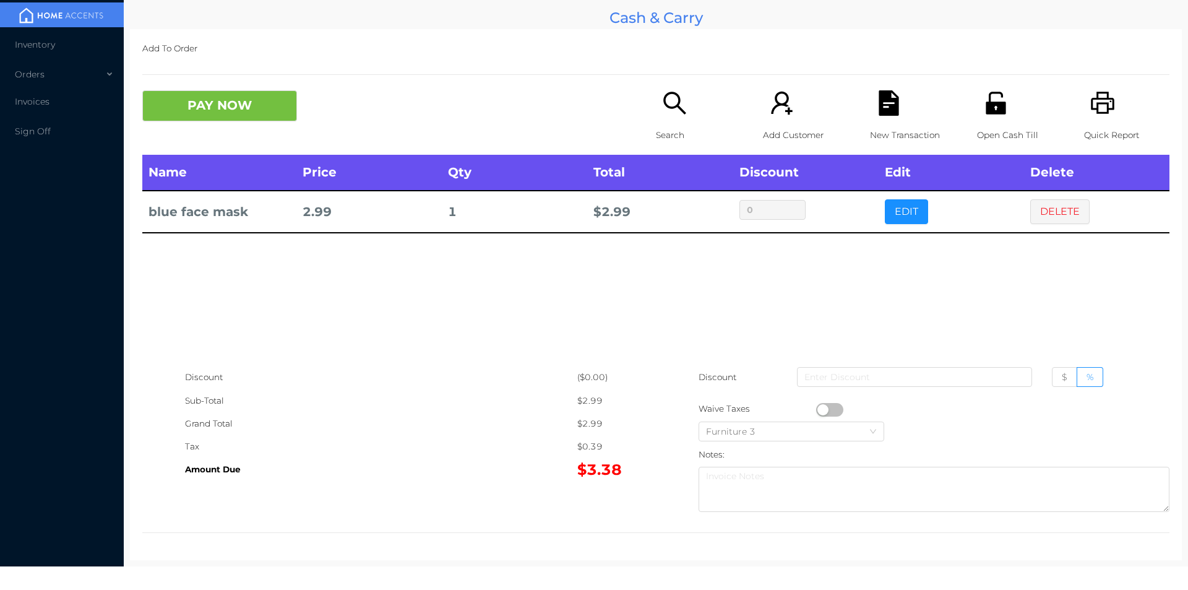
click at [819, 409] on button "button" at bounding box center [829, 410] width 27 height 14
click at [241, 118] on button "PAY NOW" at bounding box center [219, 105] width 155 height 31
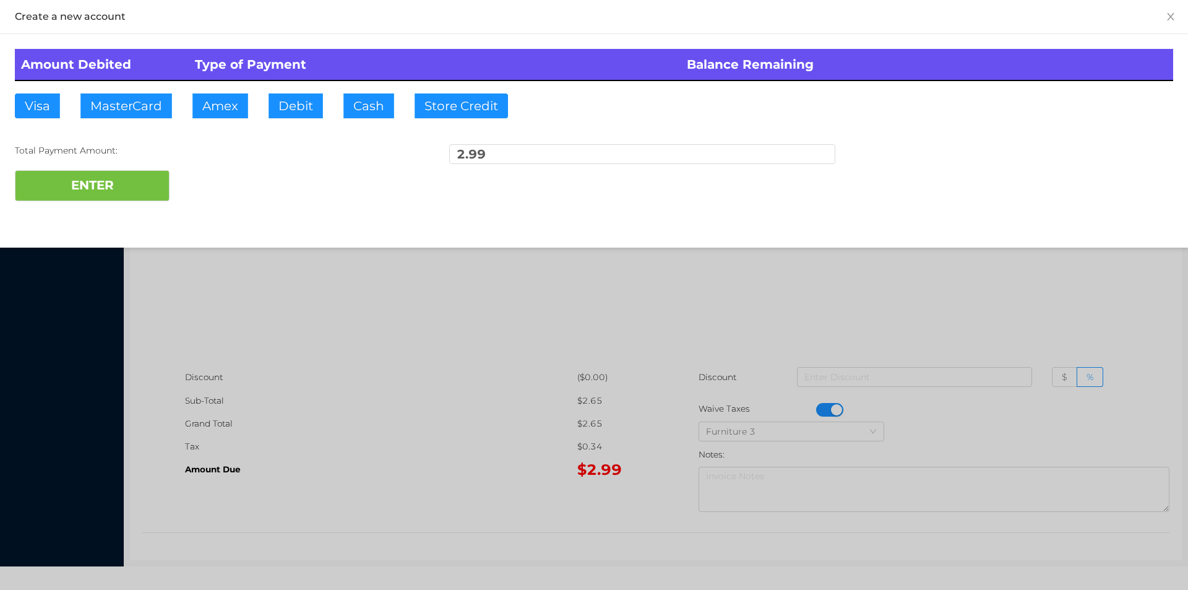
click at [460, 474] on div at bounding box center [594, 295] width 1188 height 590
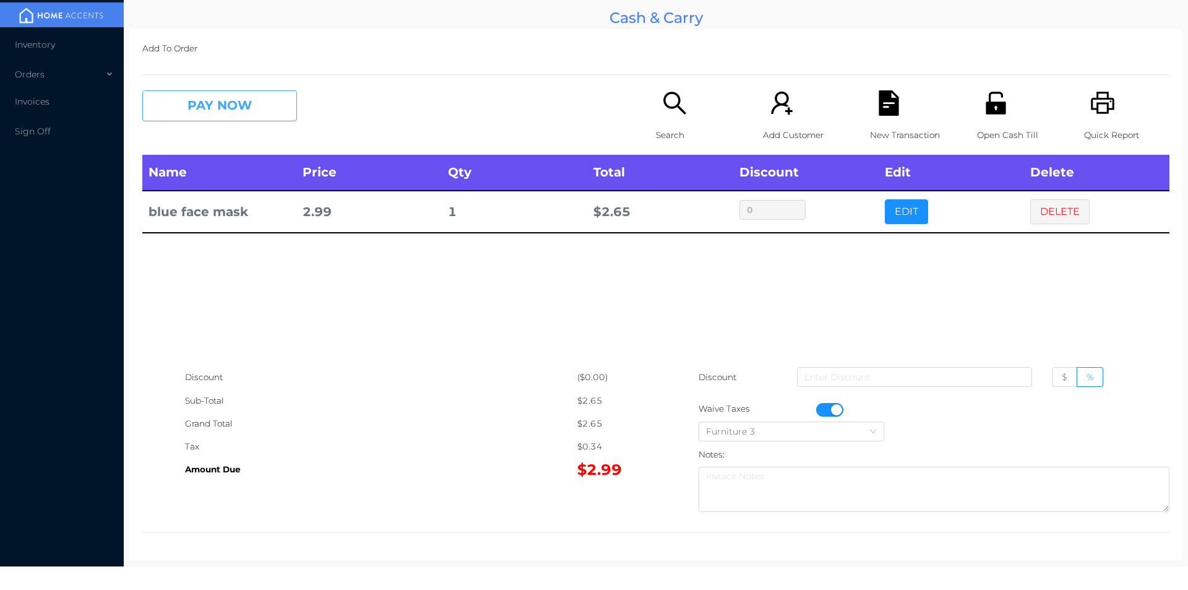
click at [226, 100] on button "PAY NOW" at bounding box center [219, 105] width 155 height 31
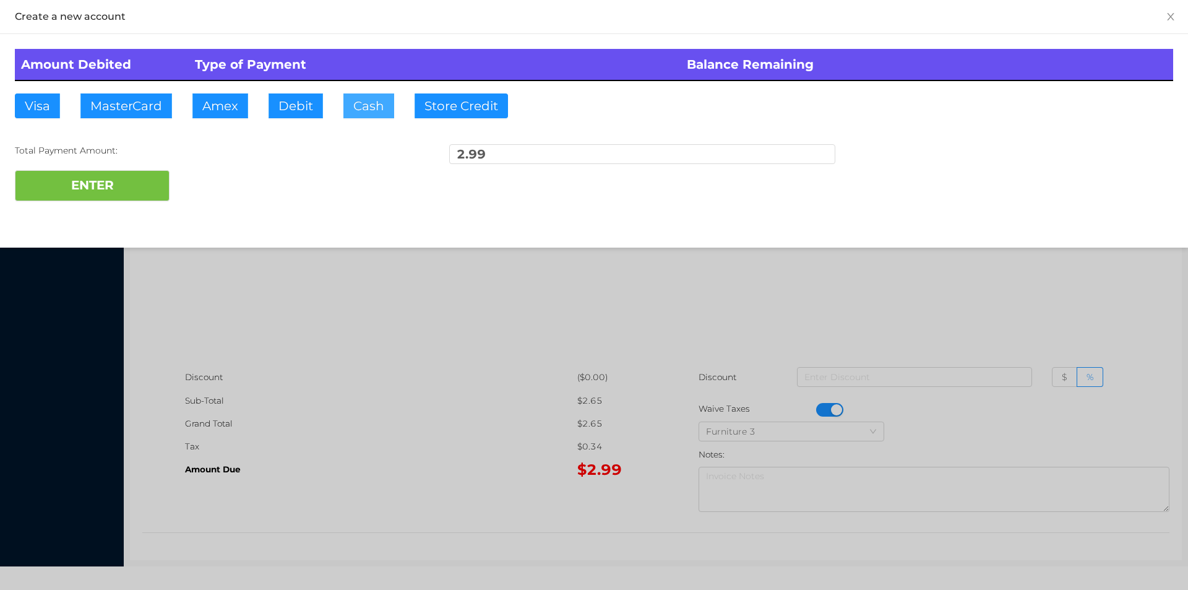
click at [370, 114] on button "Cash" at bounding box center [368, 105] width 51 height 25
click at [133, 213] on div "Amount Debited Type of Payment Balance Remaining Visa MasterCard Amex Debit Cas…" at bounding box center [594, 125] width 1188 height 182
click at [63, 172] on button "ENTER" at bounding box center [92, 185] width 155 height 31
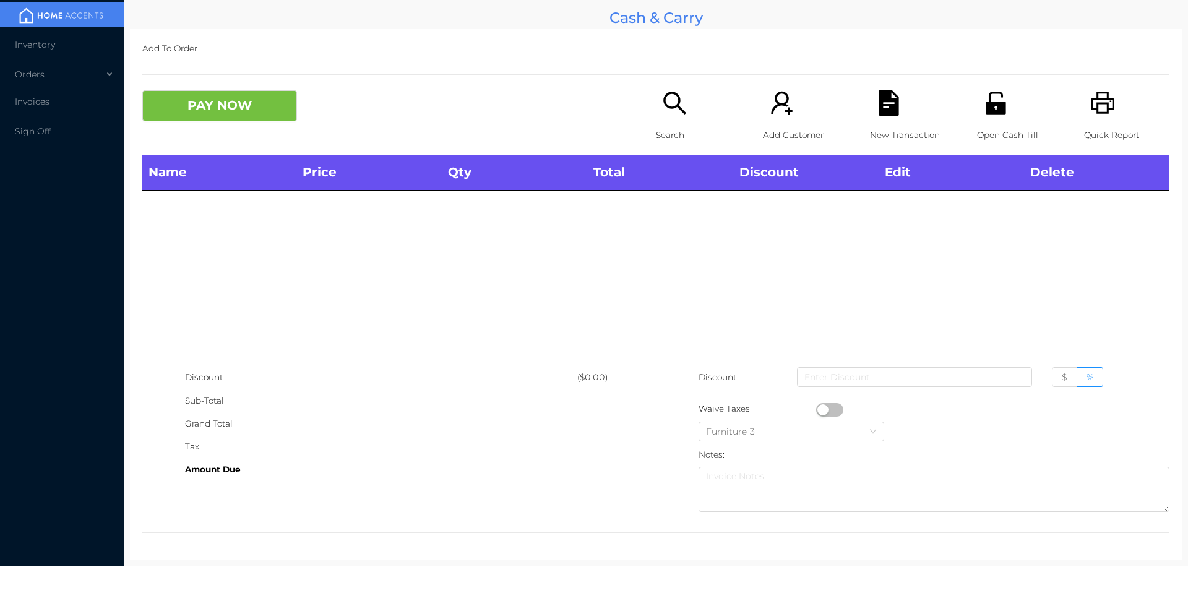
click at [656, 108] on div "Search" at bounding box center [698, 122] width 85 height 64
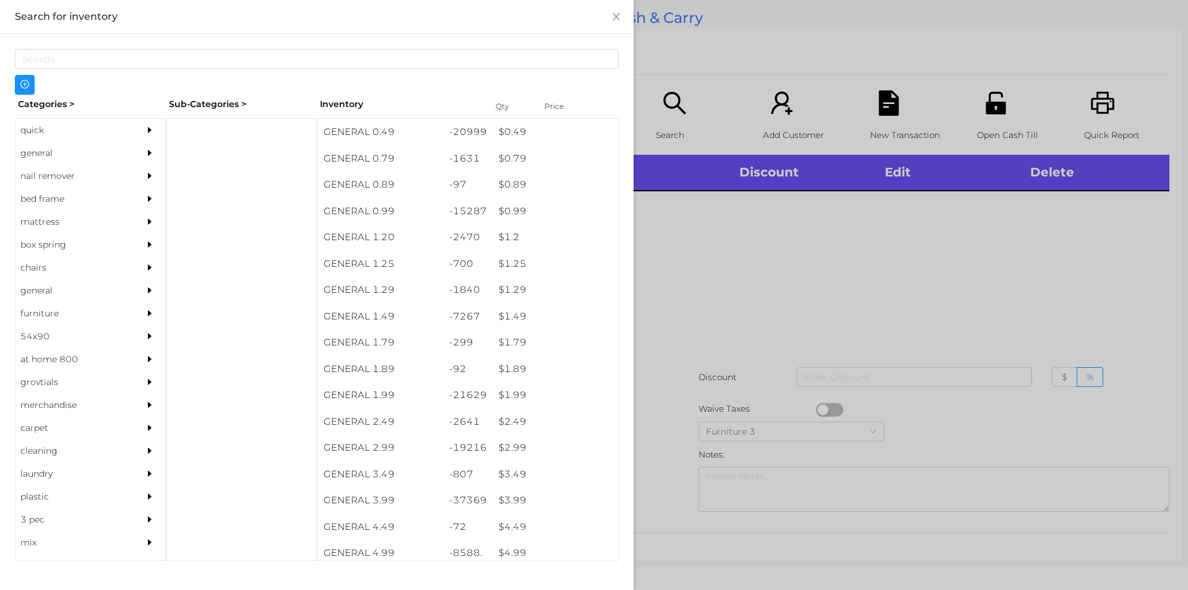
click at [43, 120] on div "quick" at bounding box center [71, 130] width 113 height 23
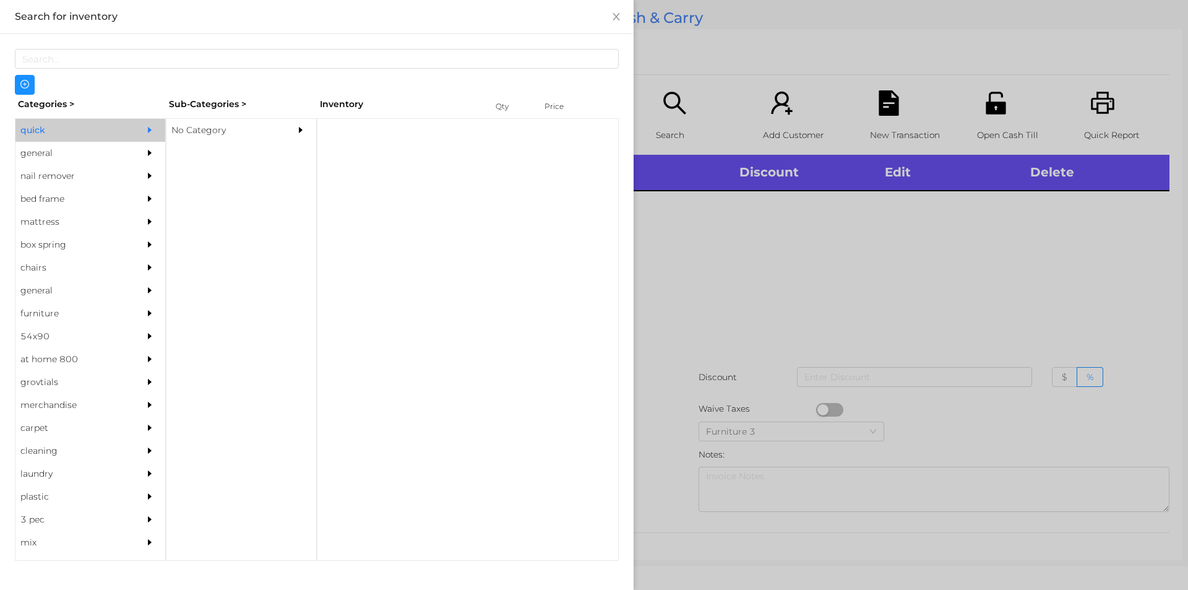
click at [219, 123] on div "No Category" at bounding box center [222, 130] width 113 height 23
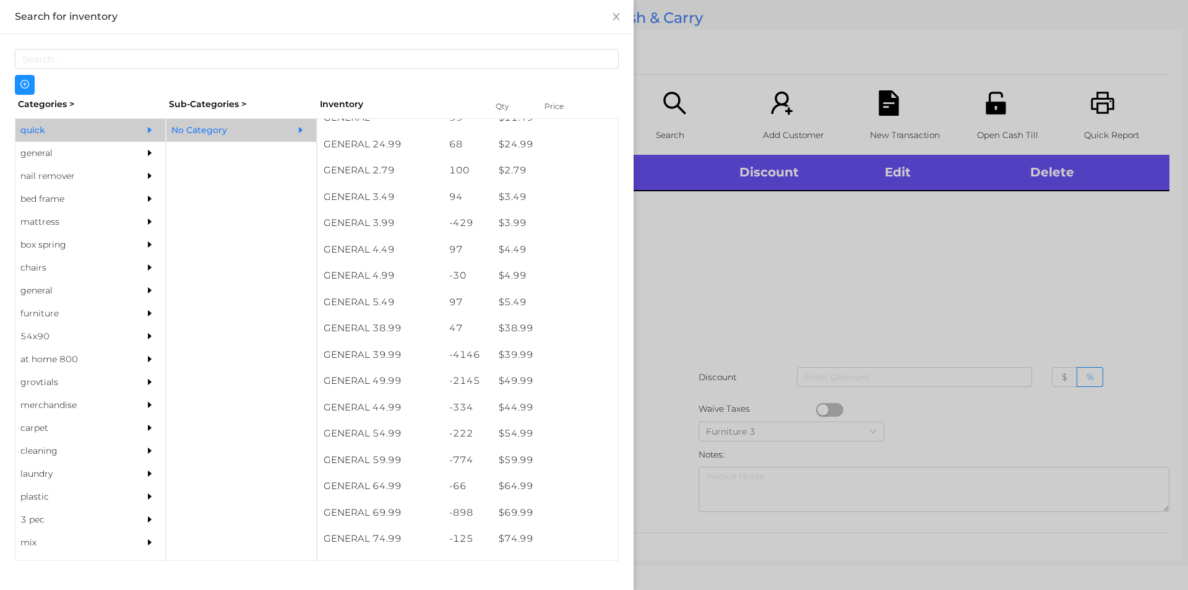
scroll to position [487, 0]
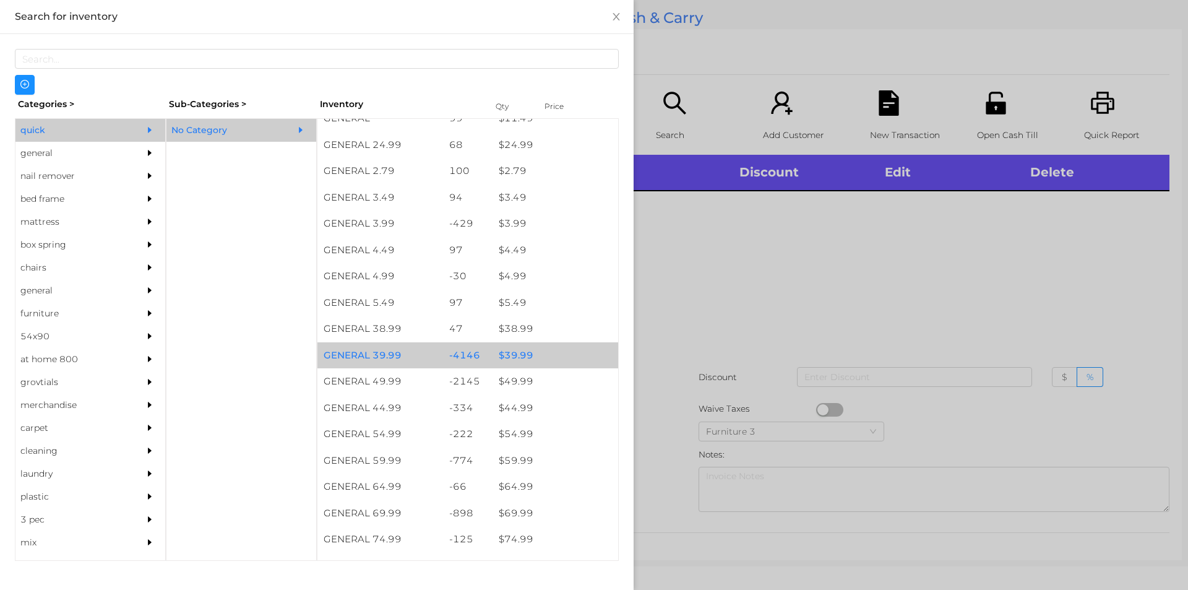
click at [533, 353] on div "$ 39.99" at bounding box center [555, 355] width 126 height 27
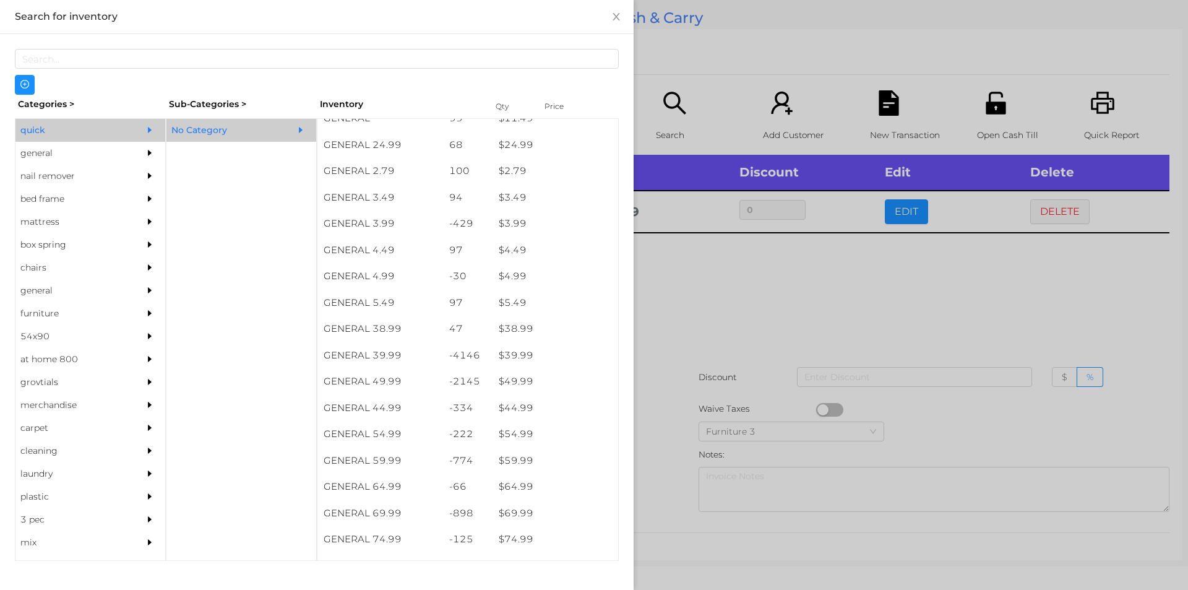
click at [784, 406] on div at bounding box center [594, 295] width 1188 height 590
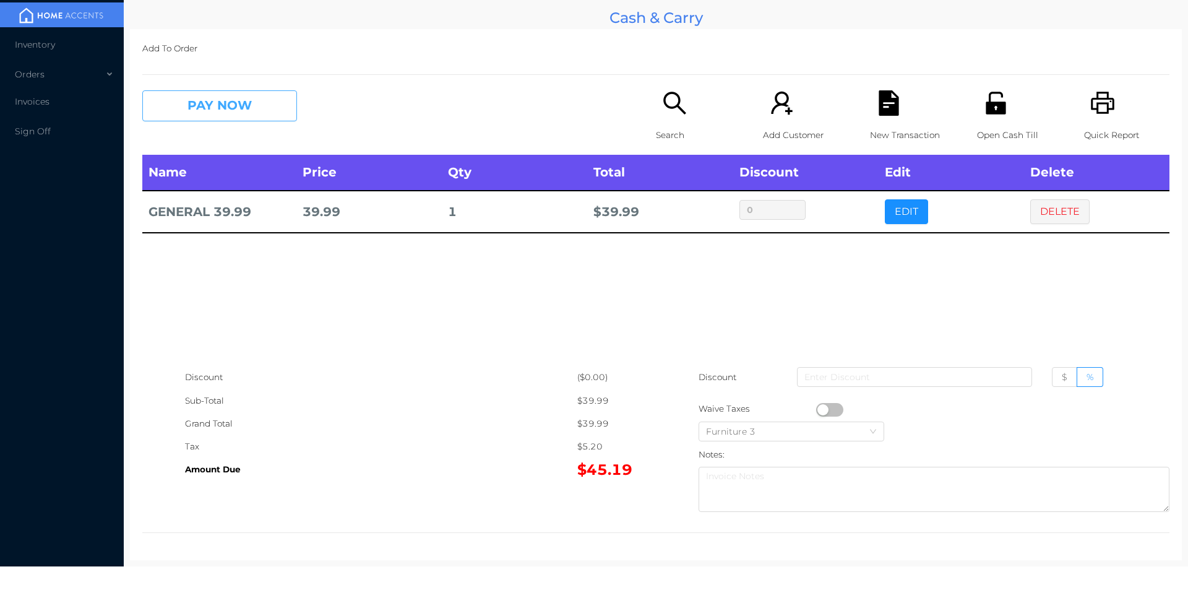
click at [202, 118] on button "PAY NOW" at bounding box center [219, 105] width 155 height 31
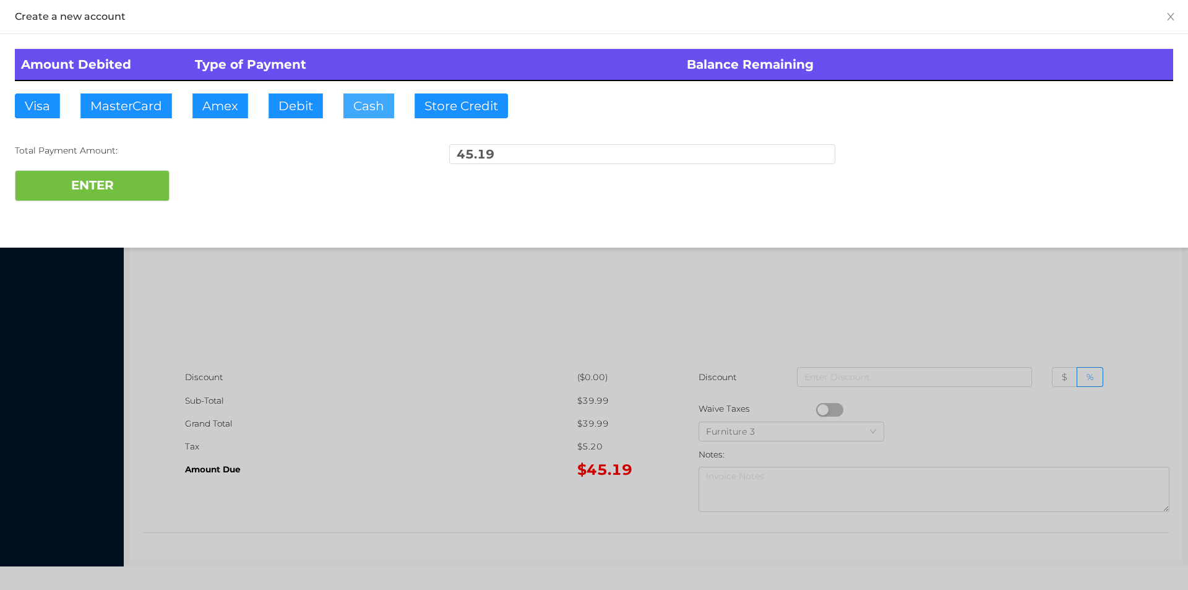
click at [357, 115] on button "Cash" at bounding box center [368, 105] width 51 height 25
type input "50"
click at [108, 184] on button "ENTER" at bounding box center [92, 185] width 155 height 31
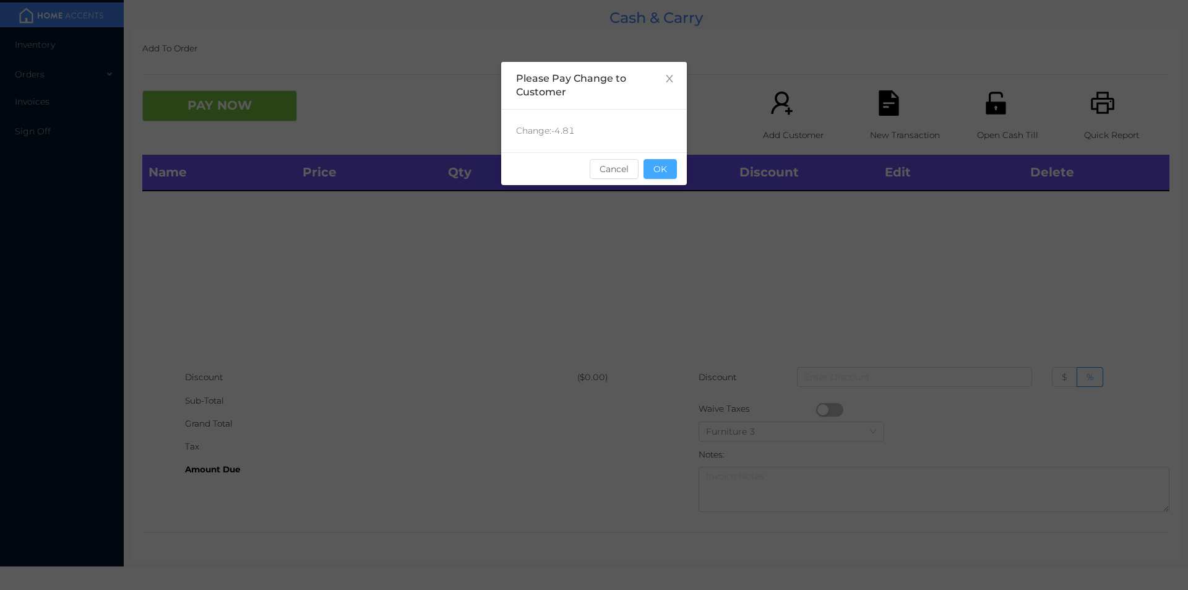
click at [667, 161] on button "OK" at bounding box center [659, 169] width 33 height 20
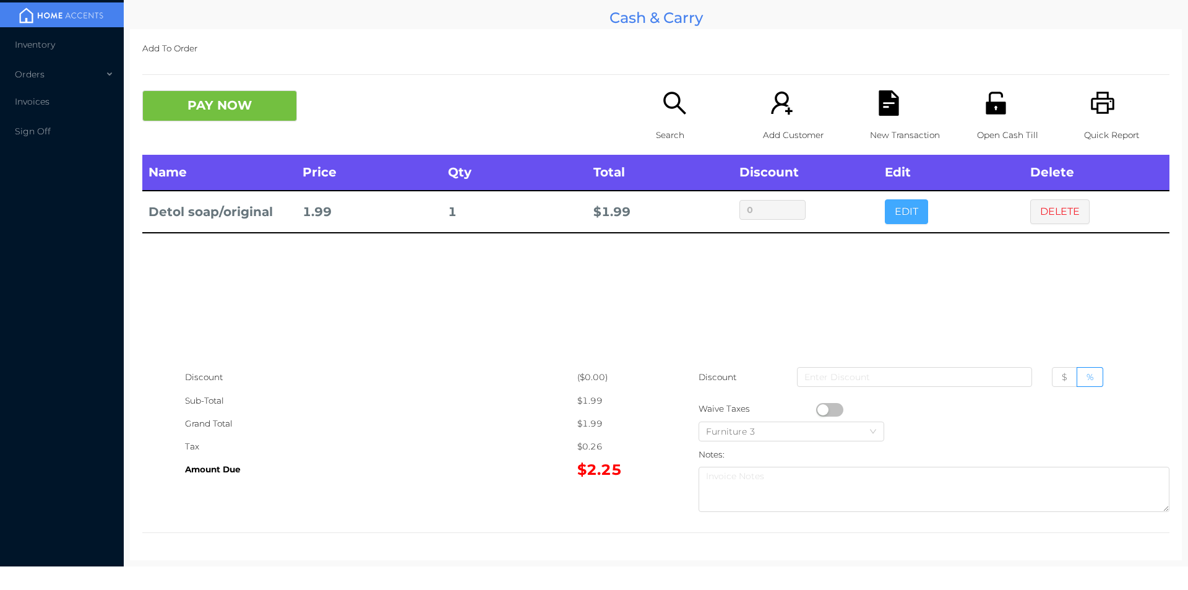
click at [893, 213] on button "EDIT" at bounding box center [906, 211] width 43 height 25
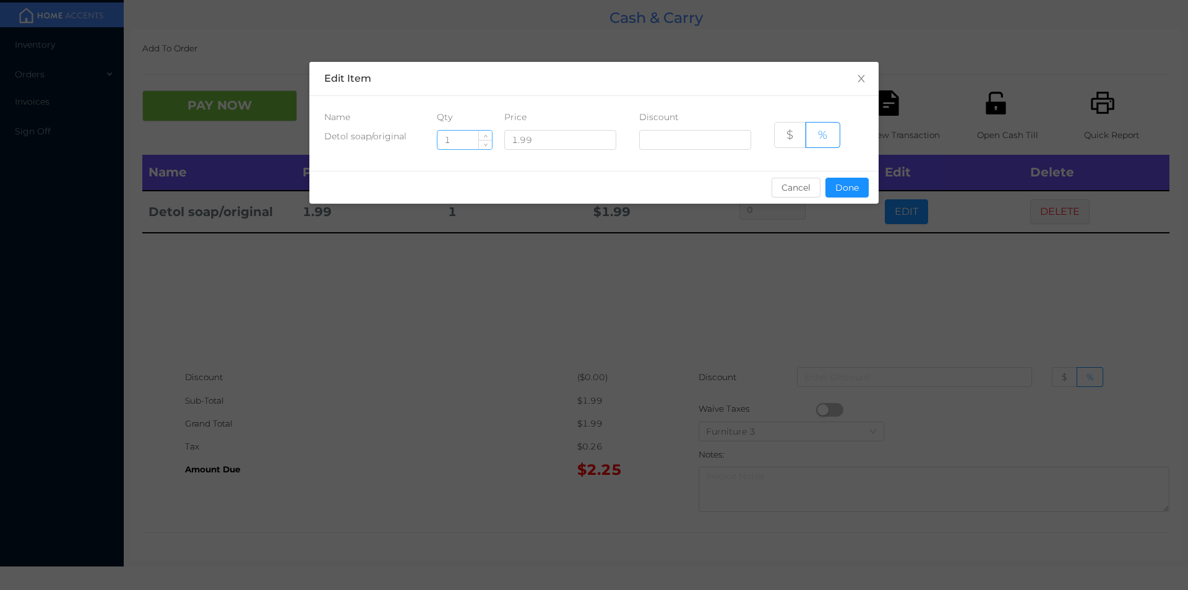
click at [463, 136] on input "1" at bounding box center [464, 140] width 54 height 19
type input "14"
click at [842, 194] on button "Done" at bounding box center [846, 188] width 43 height 20
type input "0%"
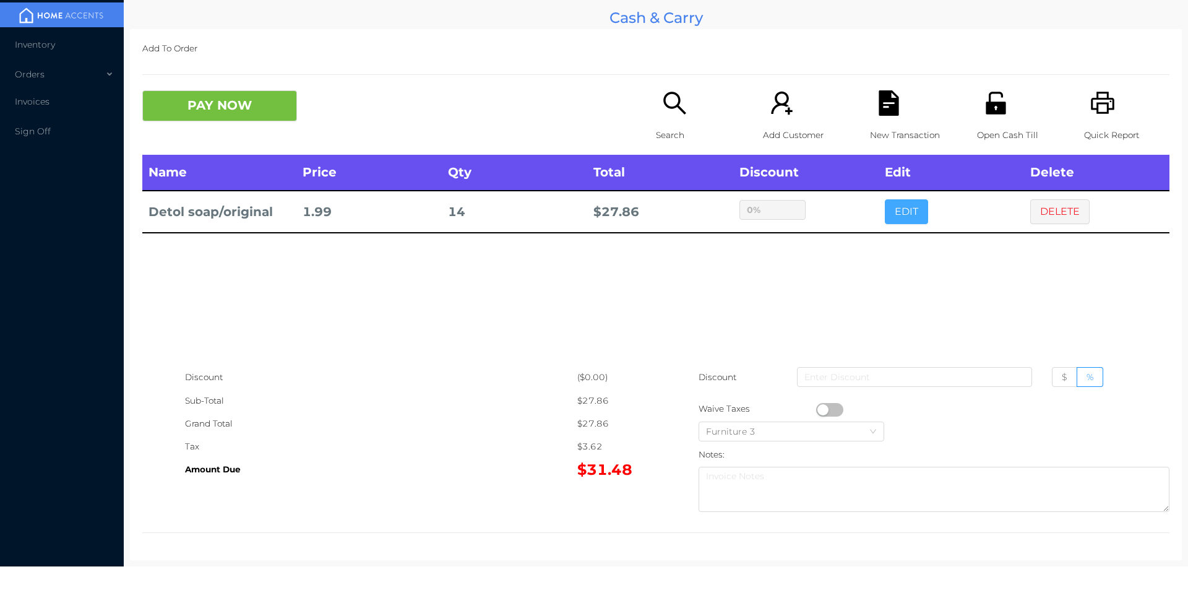
click at [885, 199] on button "EDIT" at bounding box center [906, 211] width 43 height 25
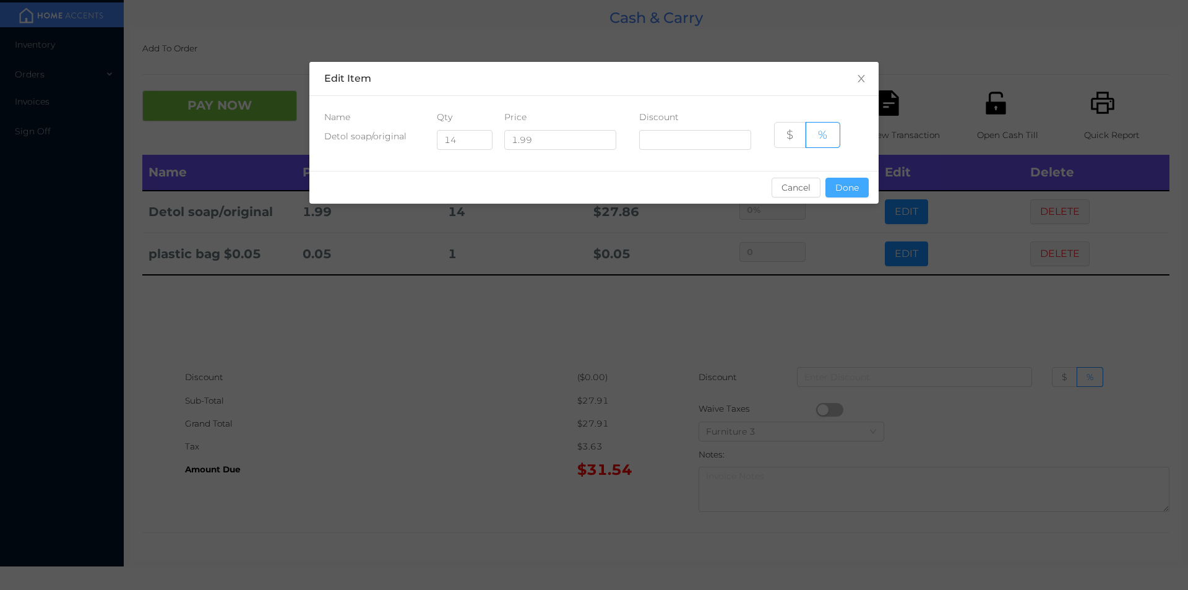
click at [839, 192] on button "Done" at bounding box center [846, 188] width 43 height 20
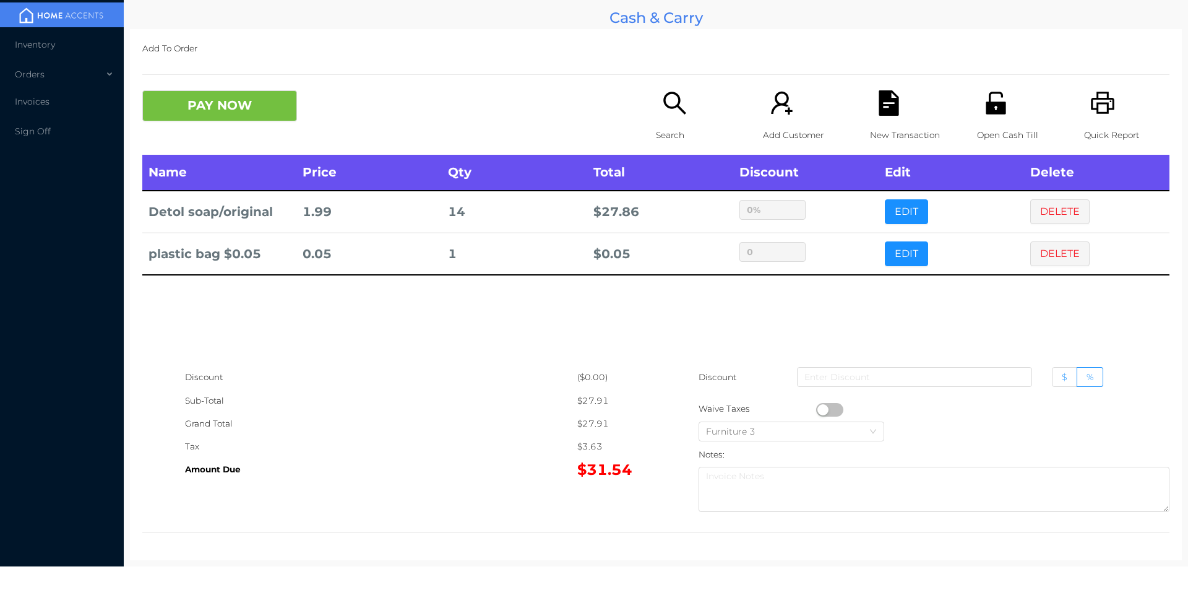
click at [1062, 374] on span "$" at bounding box center [1065, 376] width 6 height 11
click at [1062, 380] on input "$" at bounding box center [1062, 380] width 0 height 0
click at [966, 374] on input at bounding box center [914, 377] width 235 height 20
type input "1"
click at [254, 119] on button "PAY NOW" at bounding box center [219, 105] width 155 height 31
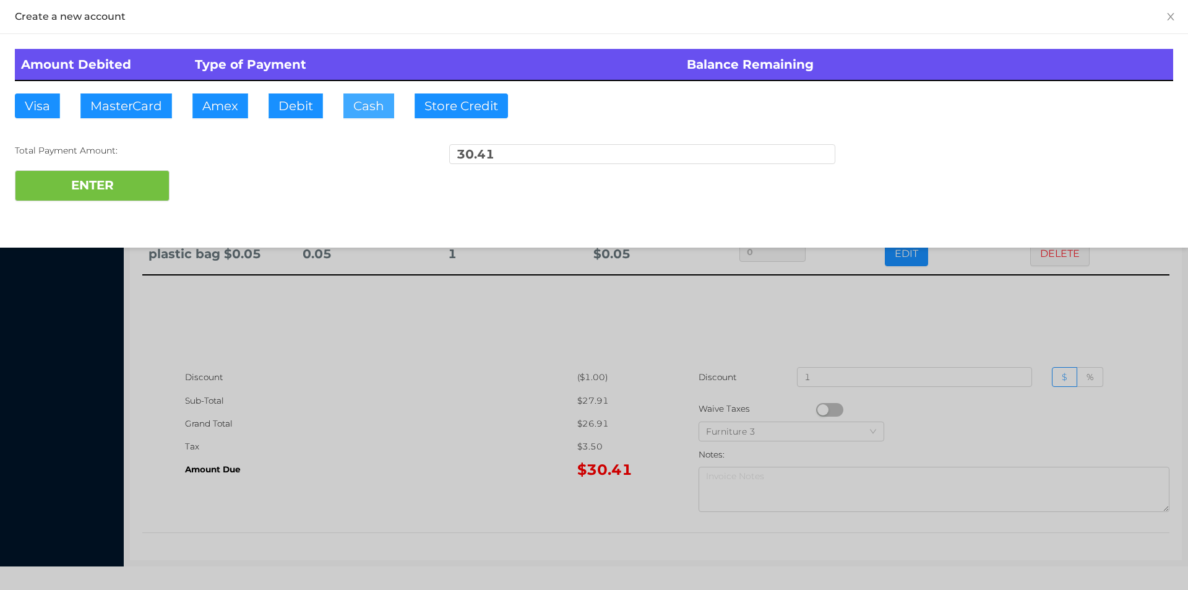
click at [362, 106] on button "Cash" at bounding box center [368, 105] width 51 height 25
click at [152, 190] on button "ENTER" at bounding box center [92, 185] width 155 height 31
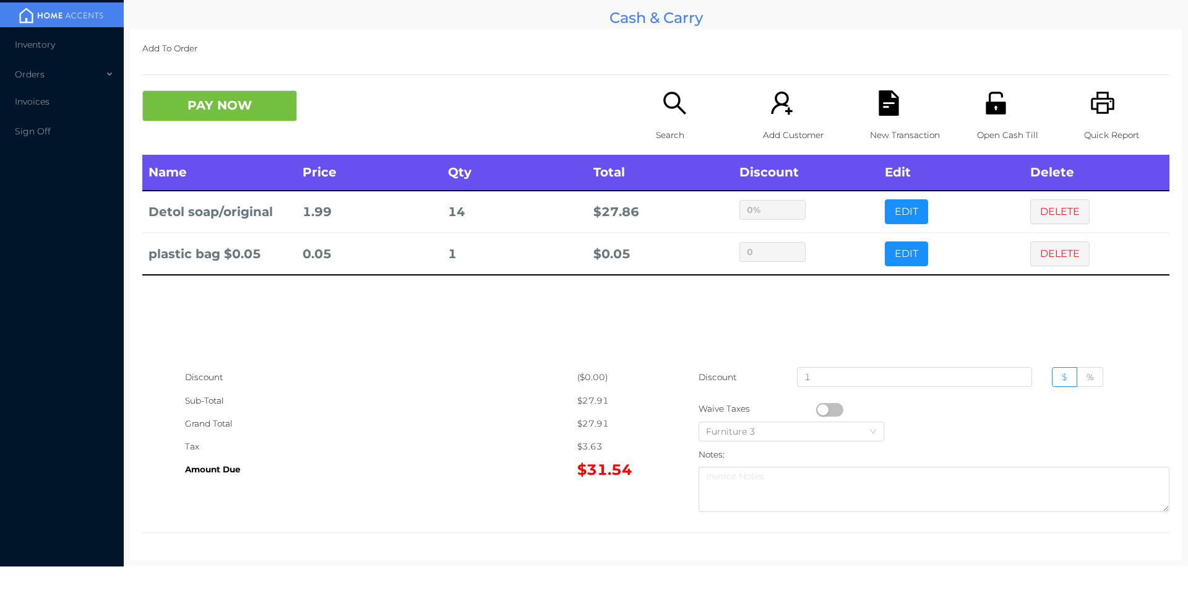
type input "0"
click at [880, 98] on icon "icon: file-text" at bounding box center [888, 102] width 20 height 25
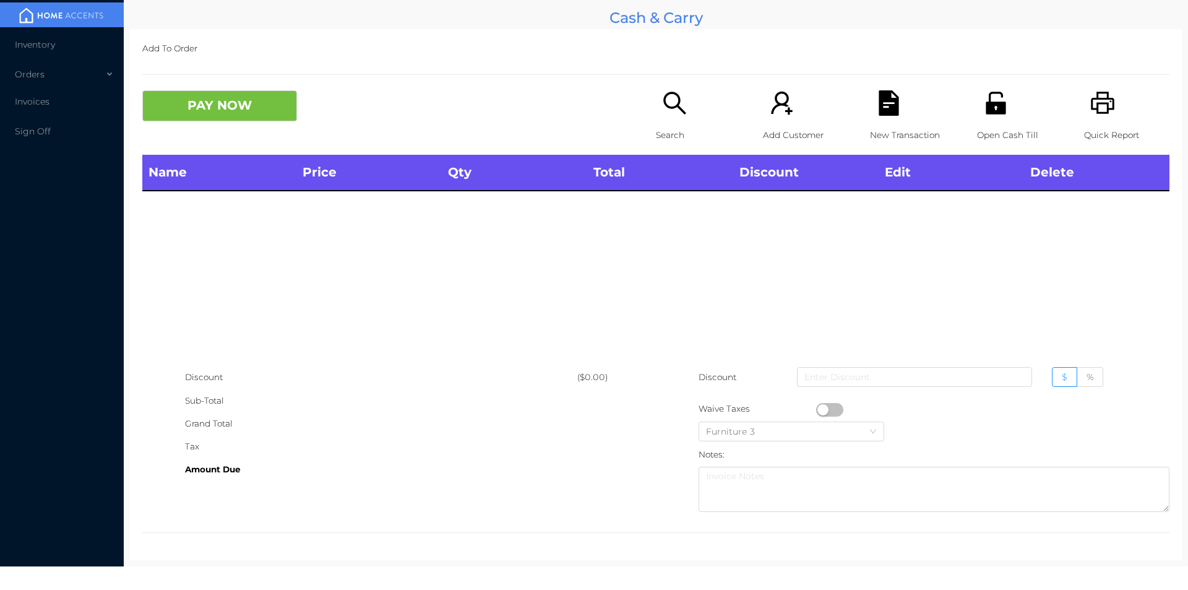
click at [1110, 97] on div "Quick Report" at bounding box center [1126, 122] width 85 height 64
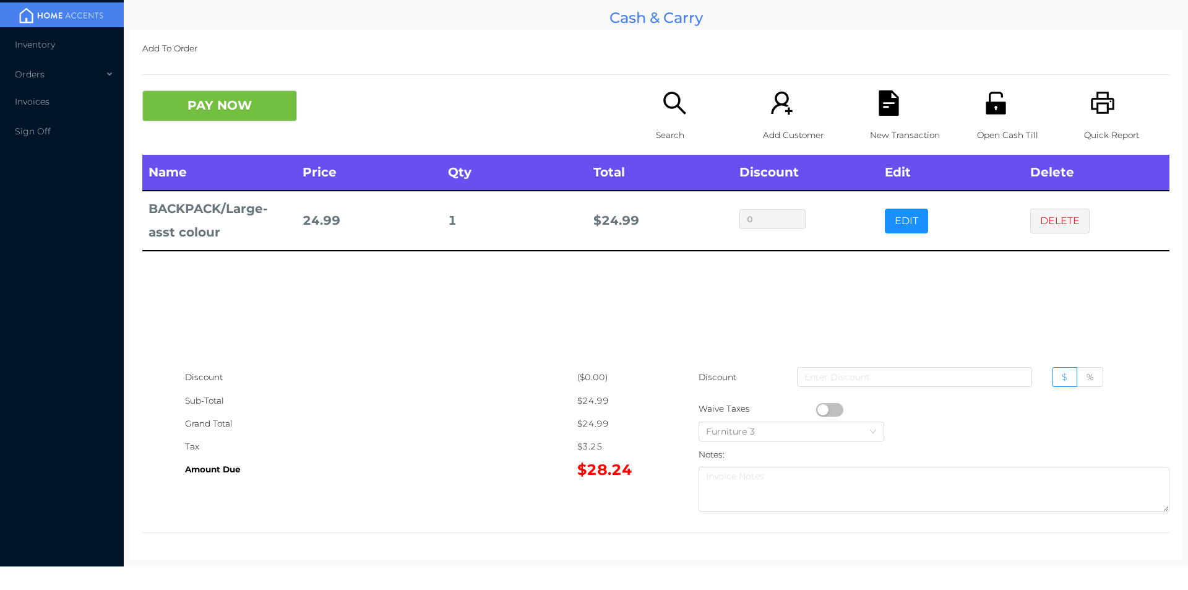
click at [880, 116] on icon "icon: file-text" at bounding box center [888, 102] width 20 height 25
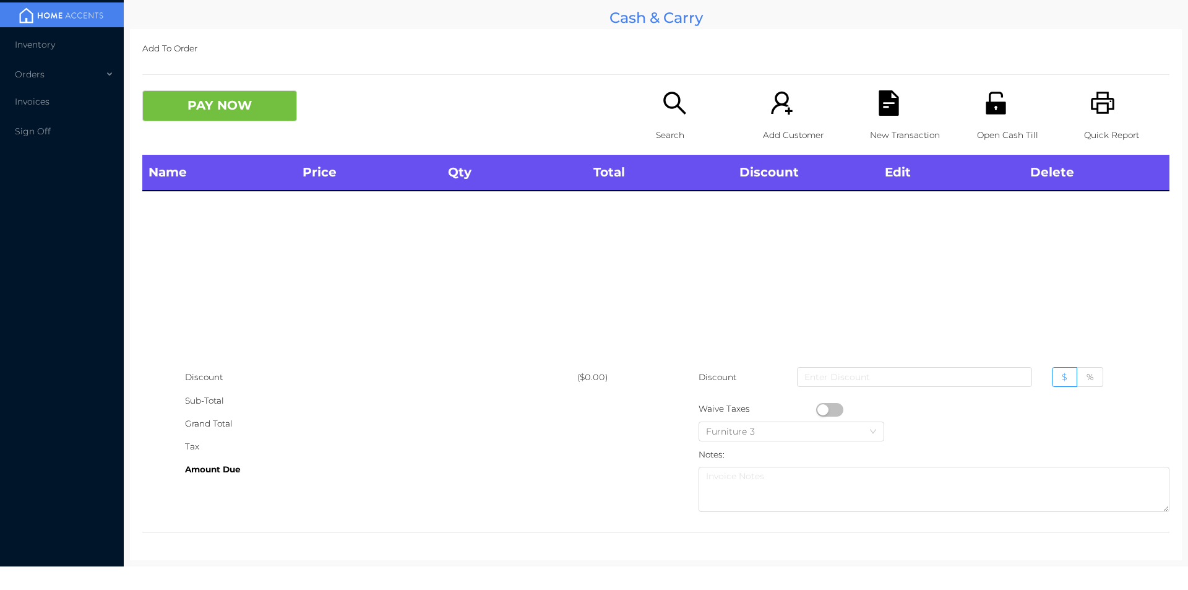
click at [1084, 95] on div "Quick Report" at bounding box center [1126, 122] width 85 height 64
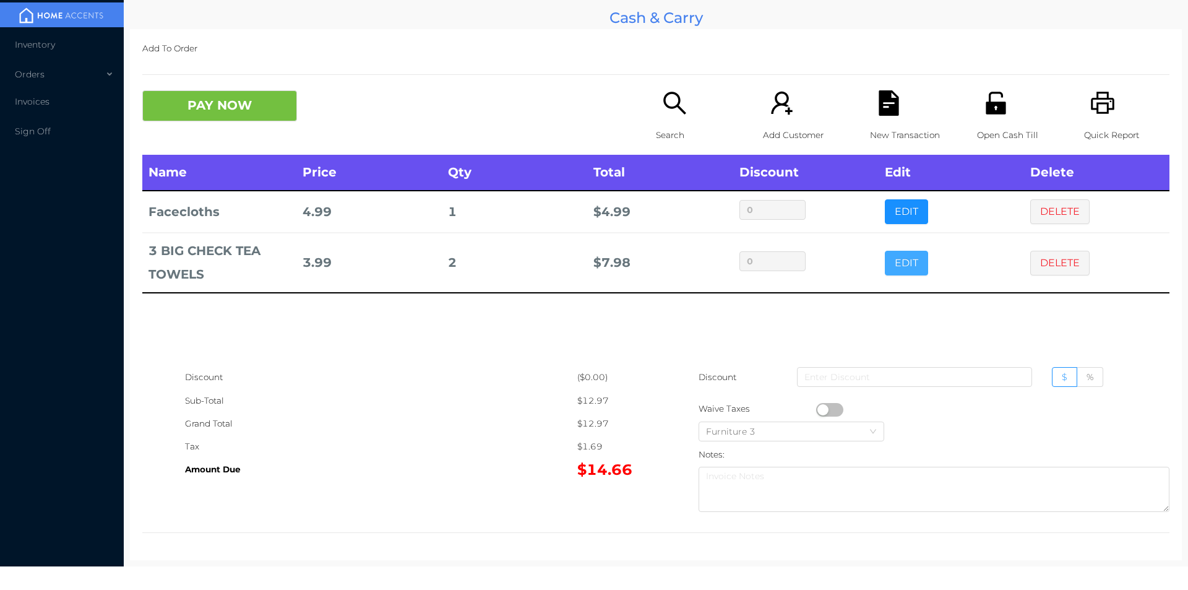
click at [900, 253] on button "EDIT" at bounding box center [906, 263] width 43 height 25
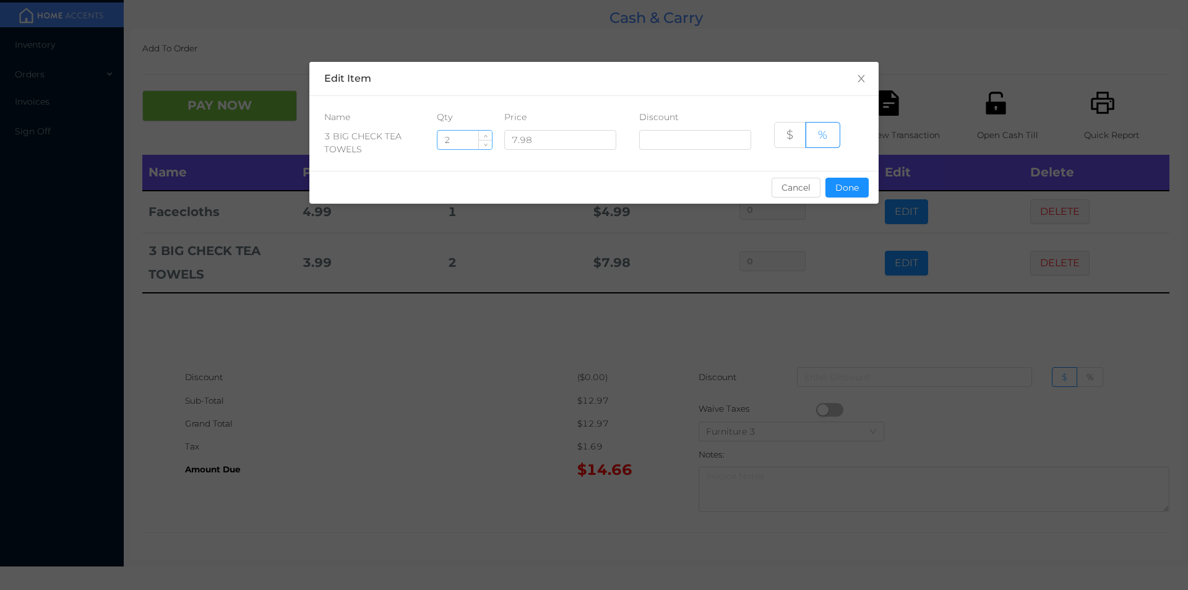
click at [466, 144] on input "2" at bounding box center [464, 140] width 54 height 19
type input "1"
click at [849, 195] on button "Done" at bounding box center [846, 188] width 43 height 20
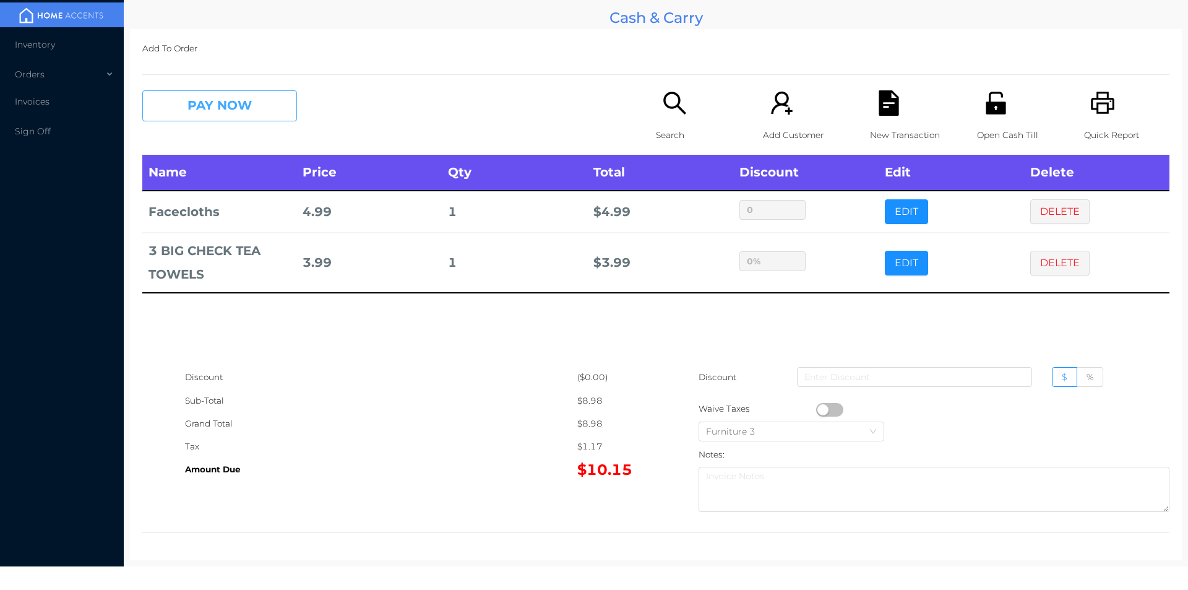
click at [243, 108] on button "PAY NOW" at bounding box center [219, 105] width 155 height 31
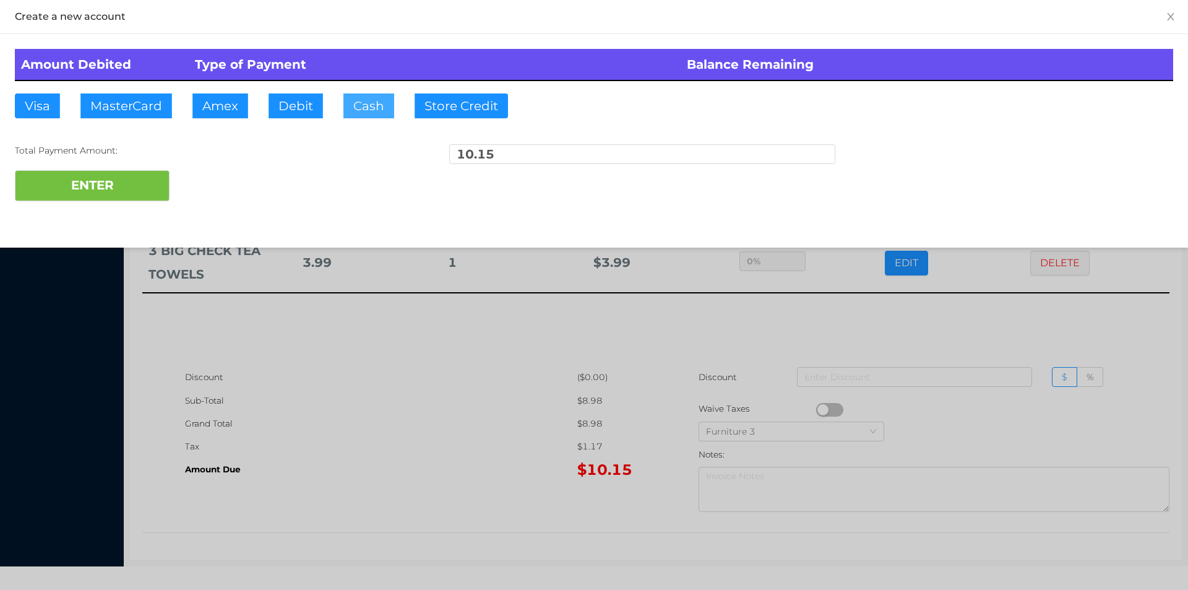
click at [379, 111] on button "Cash" at bounding box center [368, 105] width 51 height 25
click at [167, 185] on button "ENTER" at bounding box center [92, 185] width 155 height 31
type input "0"
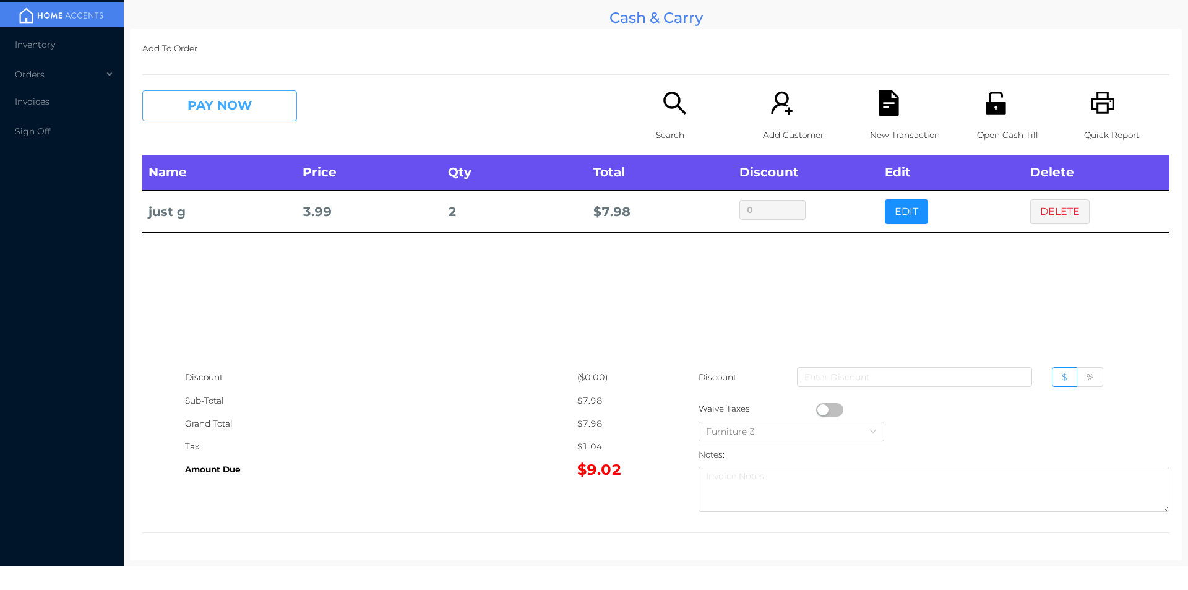
click at [241, 121] on button "PAY NOW" at bounding box center [219, 105] width 155 height 31
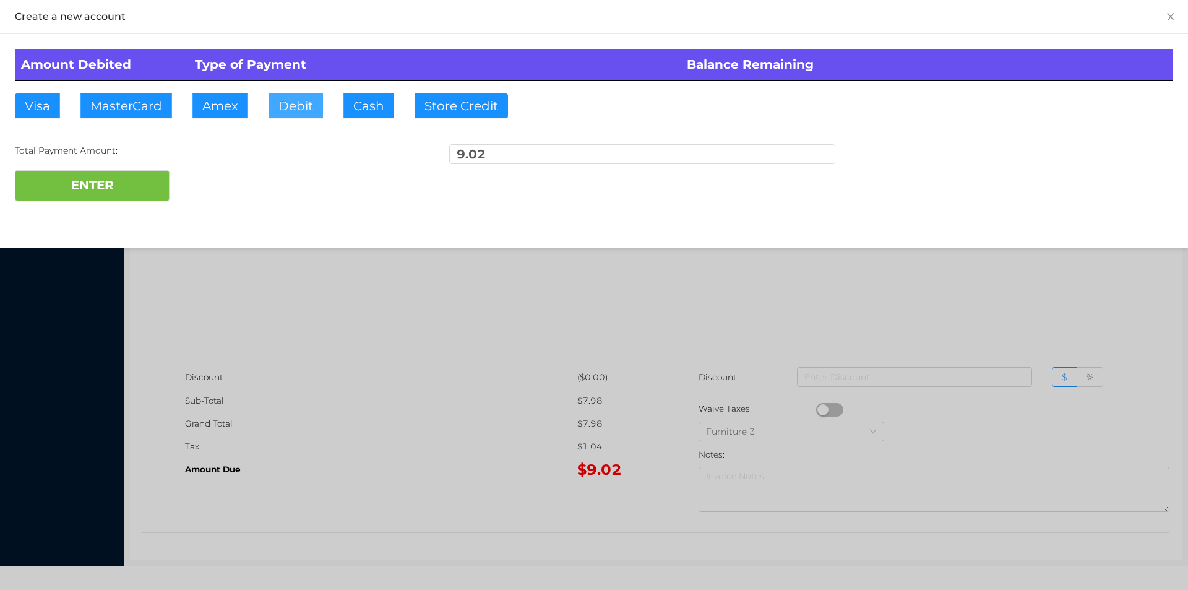
click at [305, 113] on button "Debit" at bounding box center [295, 105] width 54 height 25
click at [73, 181] on button "ENTER" at bounding box center [92, 185] width 155 height 31
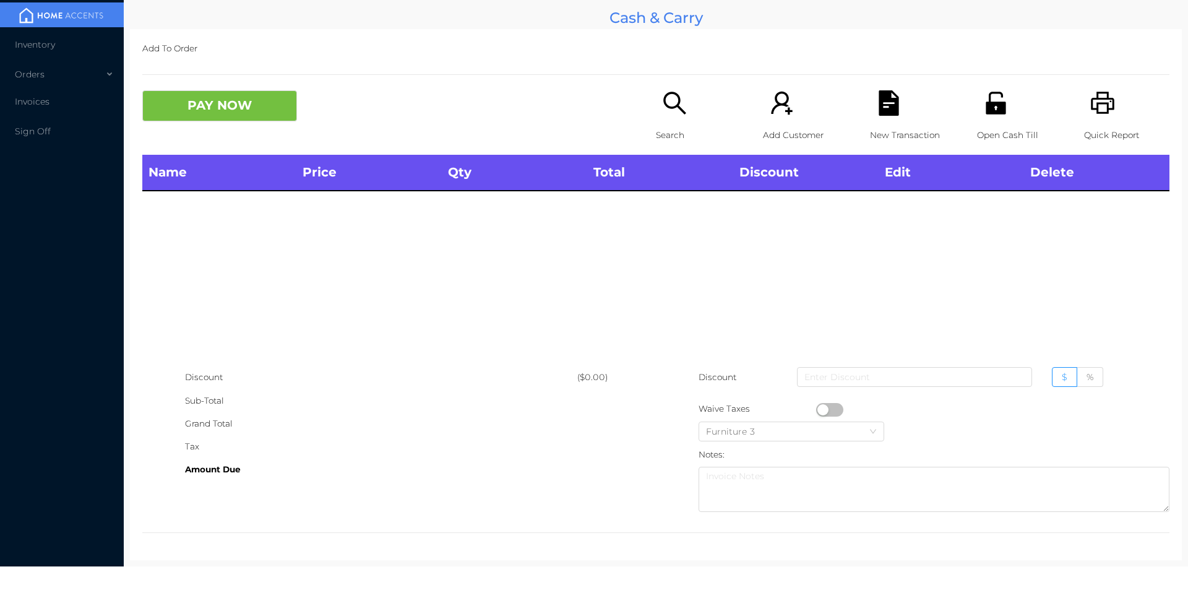
click at [983, 101] on icon "icon: unlock" at bounding box center [995, 102] width 25 height 25
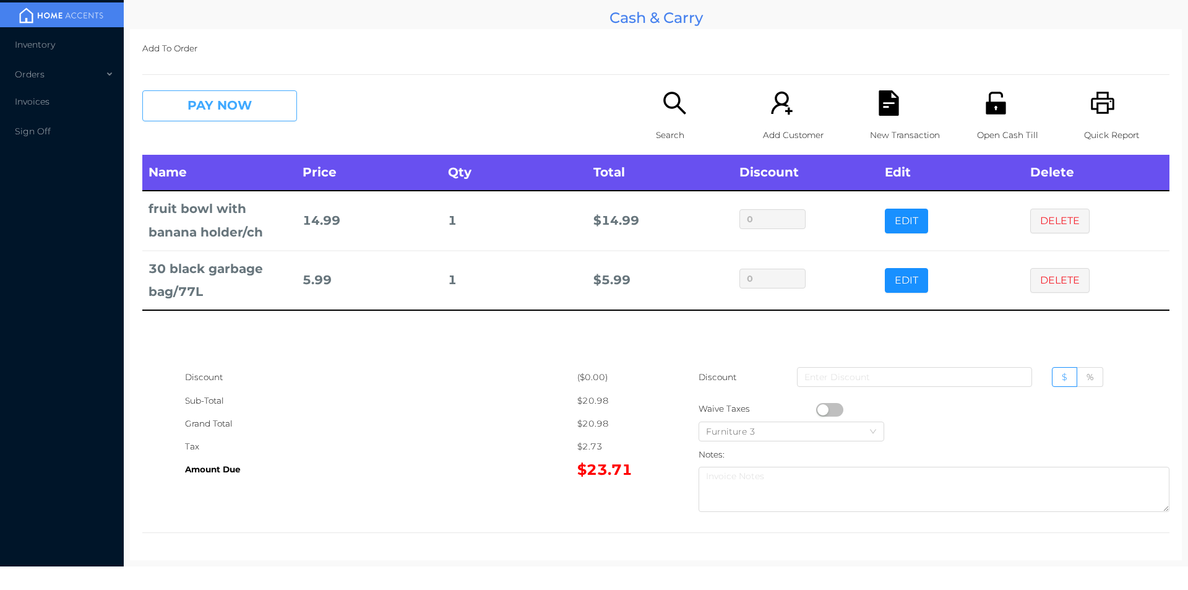
click at [227, 112] on button "PAY NOW" at bounding box center [219, 105] width 155 height 31
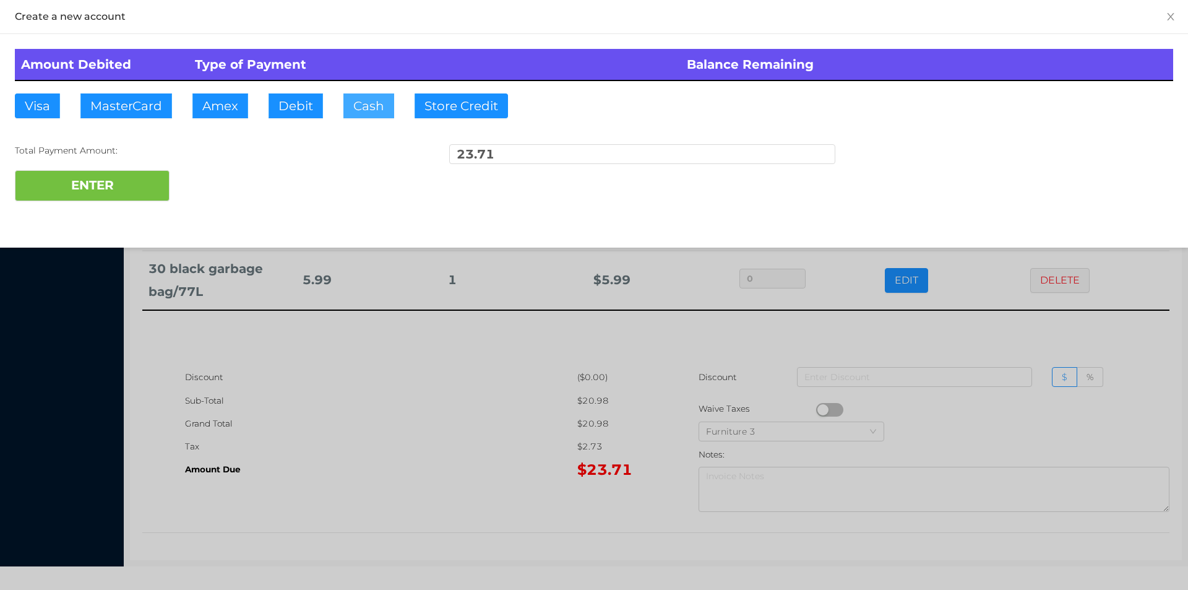
click at [358, 111] on button "Cash" at bounding box center [368, 105] width 51 height 25
type input "40"
click at [80, 196] on button "ENTER" at bounding box center [92, 185] width 155 height 31
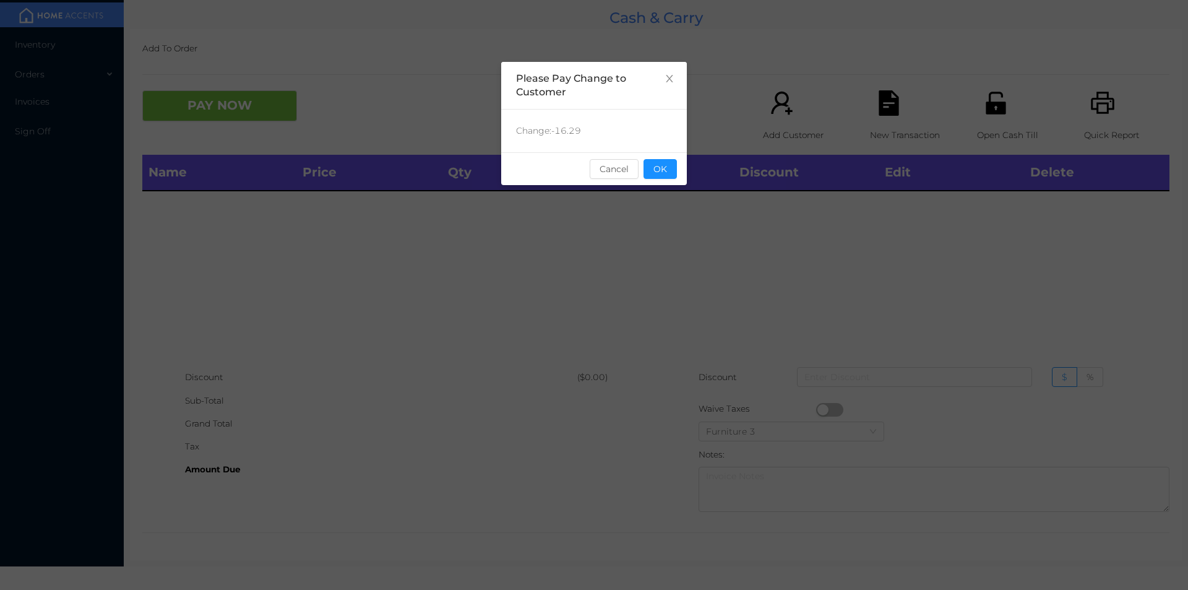
click at [668, 173] on button "OK" at bounding box center [659, 169] width 33 height 20
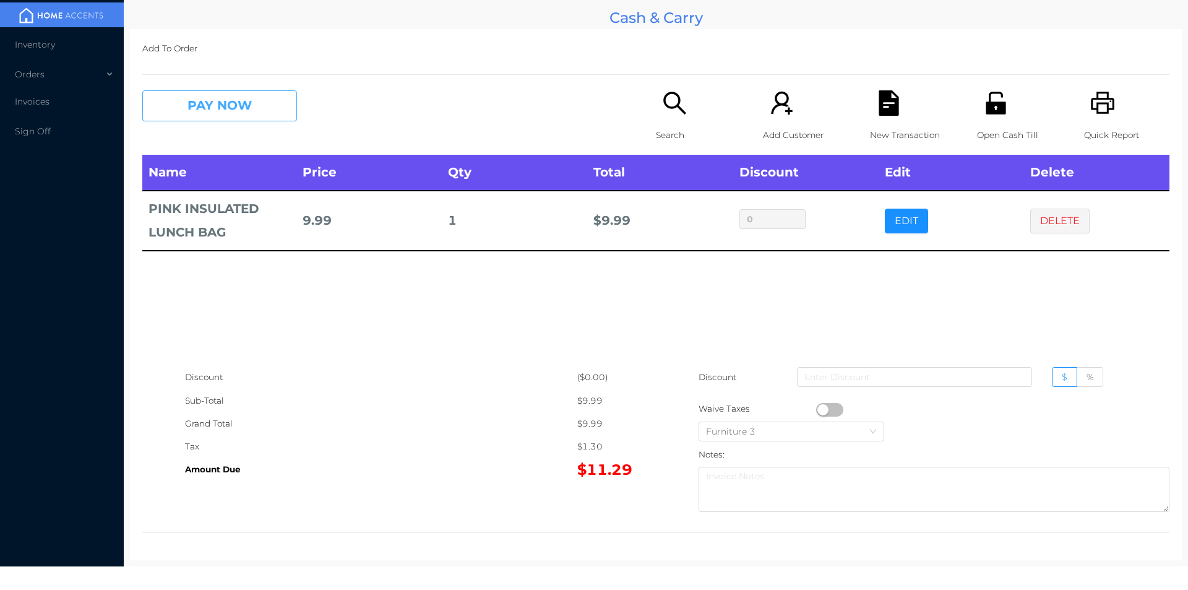
click at [220, 112] on button "PAY NOW" at bounding box center [219, 105] width 155 height 31
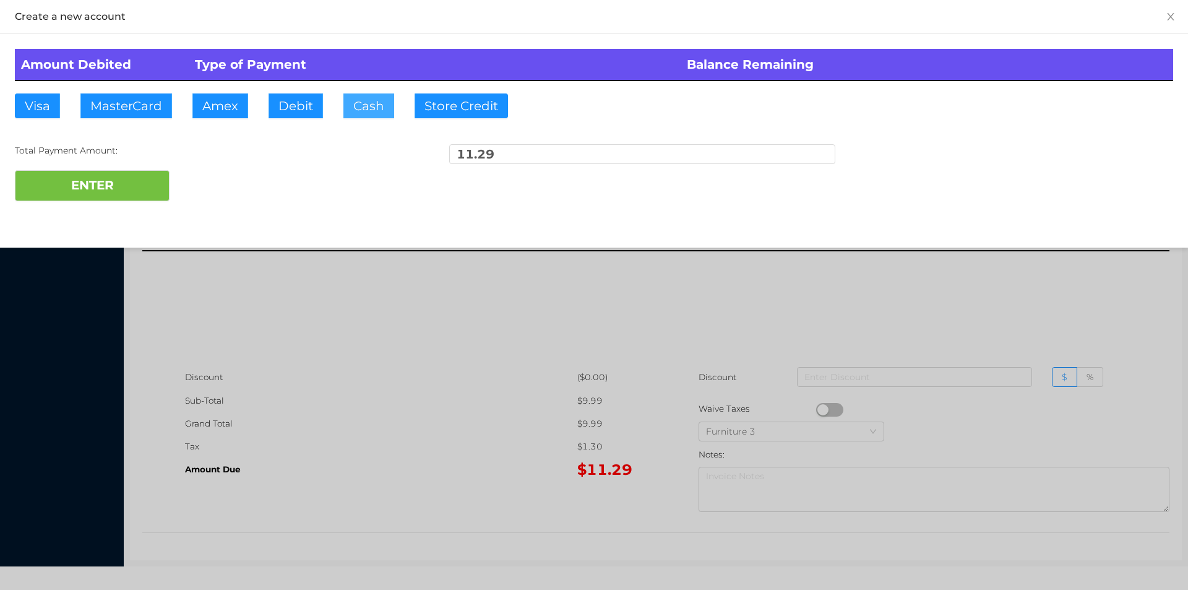
click at [359, 94] on button "Cash" at bounding box center [368, 105] width 51 height 25
type input "12"
click at [114, 185] on button "ENTER" at bounding box center [92, 185] width 155 height 31
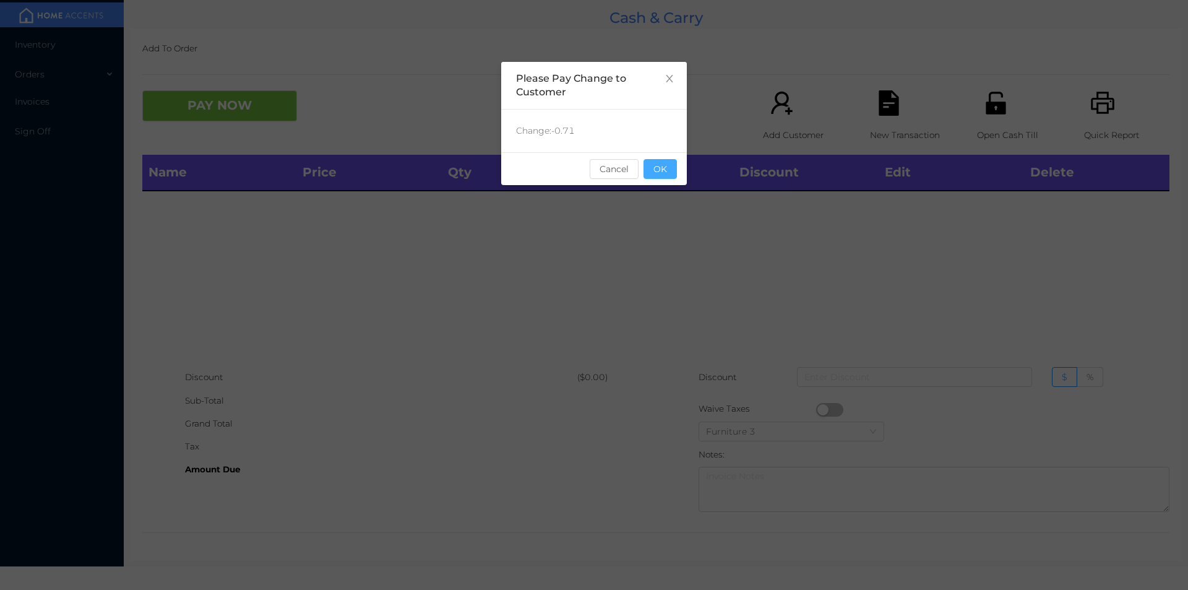
click at [664, 168] on button "OK" at bounding box center [659, 169] width 33 height 20
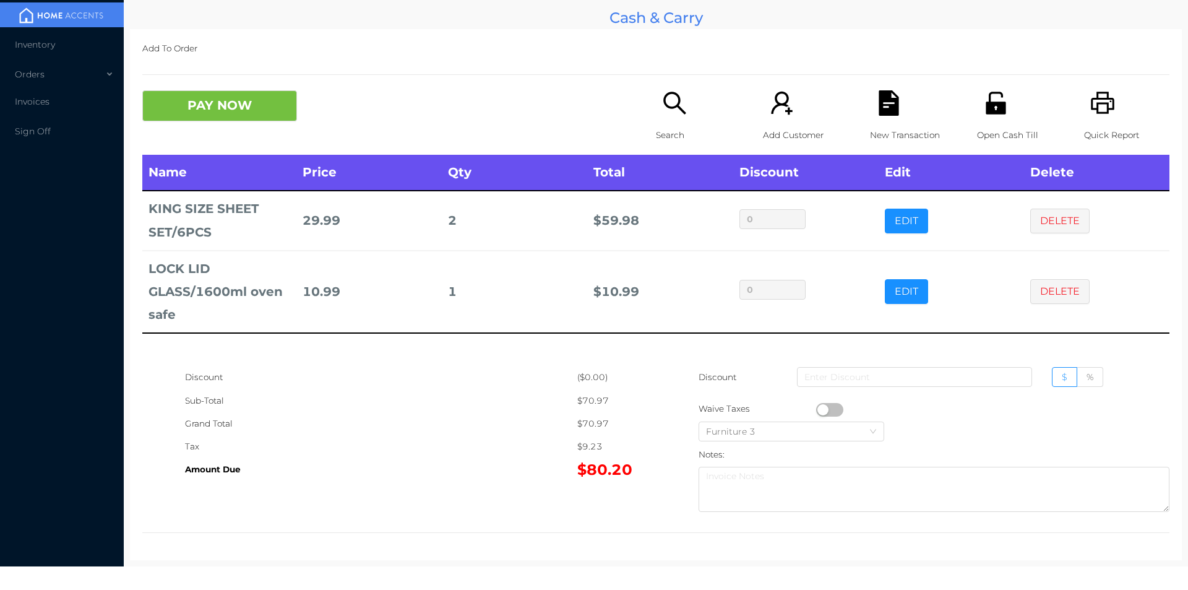
click at [883, 103] on icon "icon: file-text" at bounding box center [888, 102] width 25 height 25
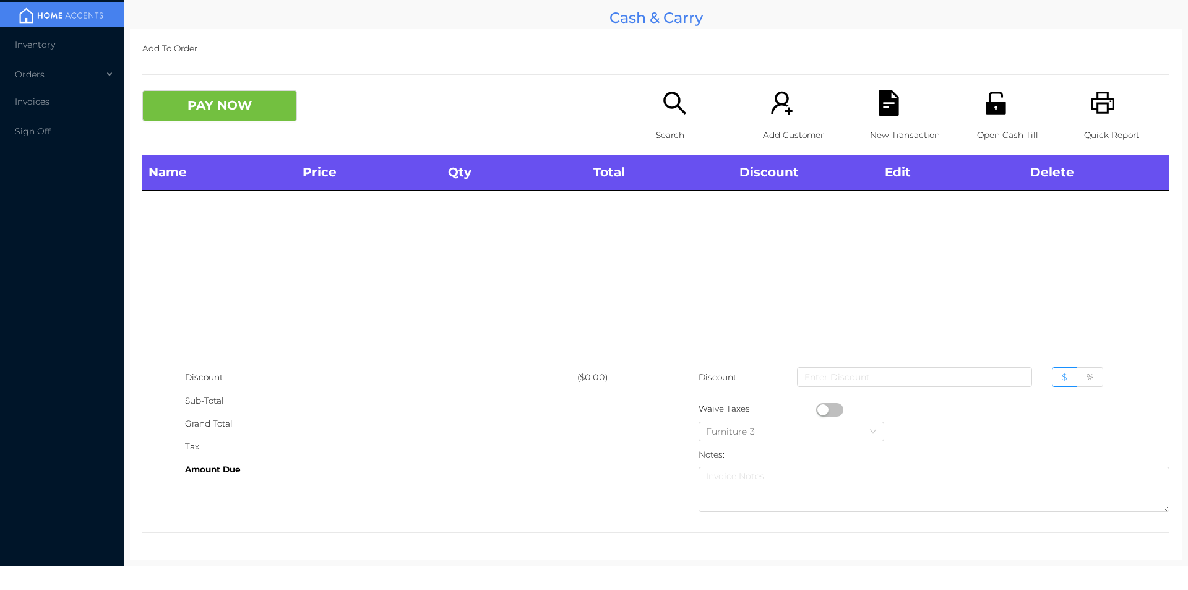
click at [998, 109] on icon "icon: unlock" at bounding box center [995, 102] width 25 height 25
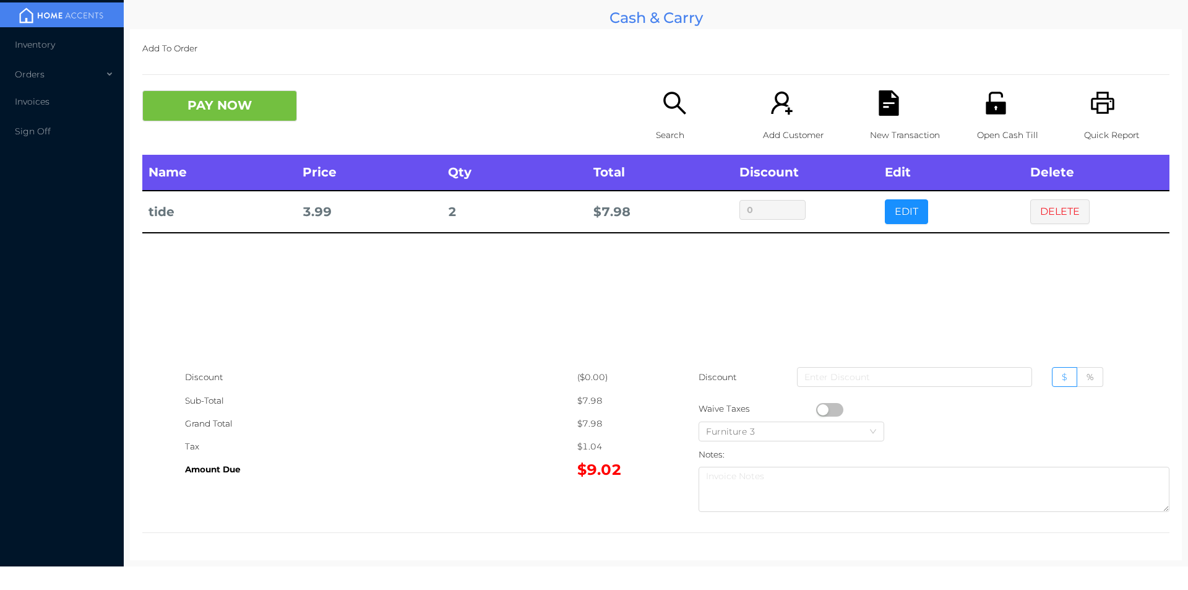
click at [877, 117] on div "New Transaction" at bounding box center [912, 122] width 85 height 64
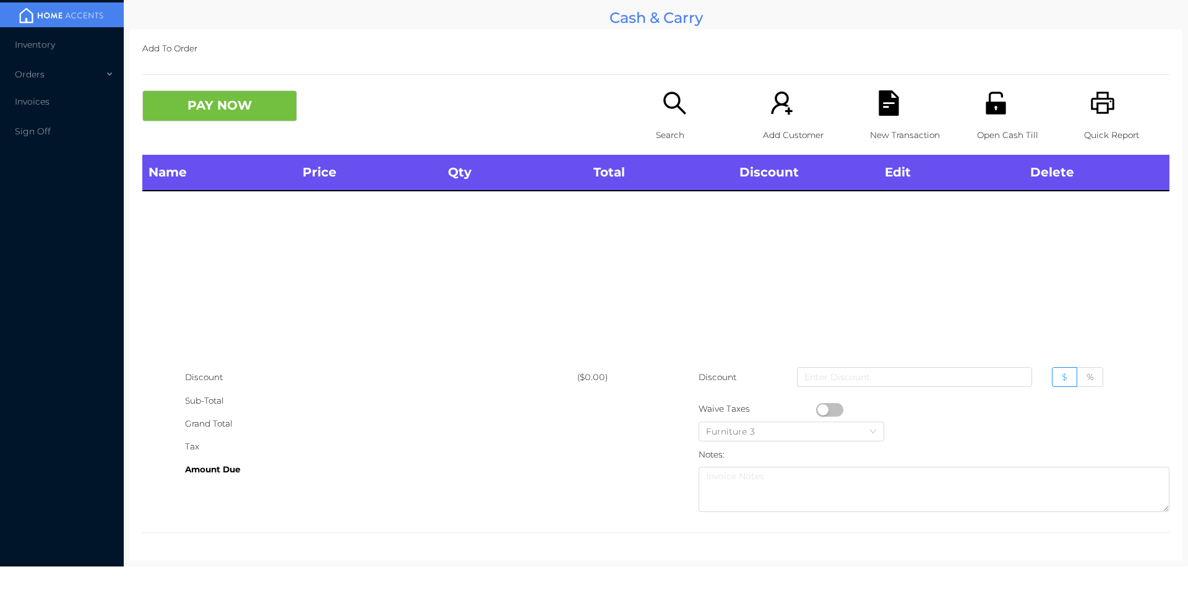
click at [1001, 115] on div "Open Cash Till" at bounding box center [1019, 122] width 85 height 64
click at [1117, 95] on div "Quick Report" at bounding box center [1126, 122] width 85 height 64
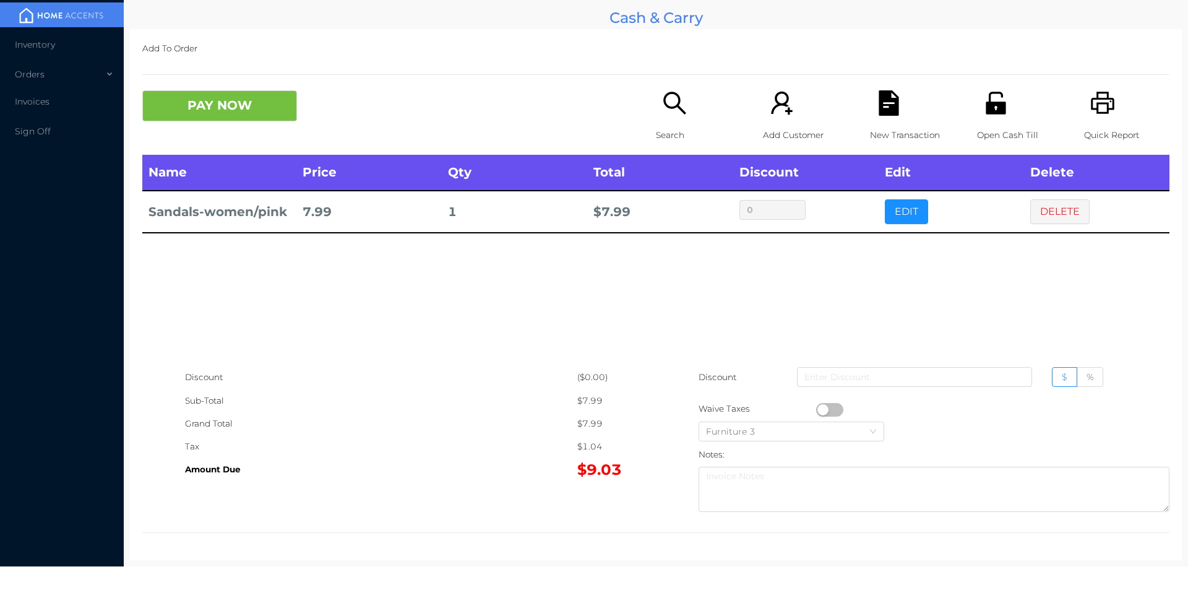
click at [1020, 103] on div "Open Cash Till" at bounding box center [1019, 122] width 85 height 64
click at [893, 114] on icon "icon: file-text" at bounding box center [888, 102] width 25 height 25
click at [890, 108] on icon "icon: file-text" at bounding box center [888, 102] width 20 height 25
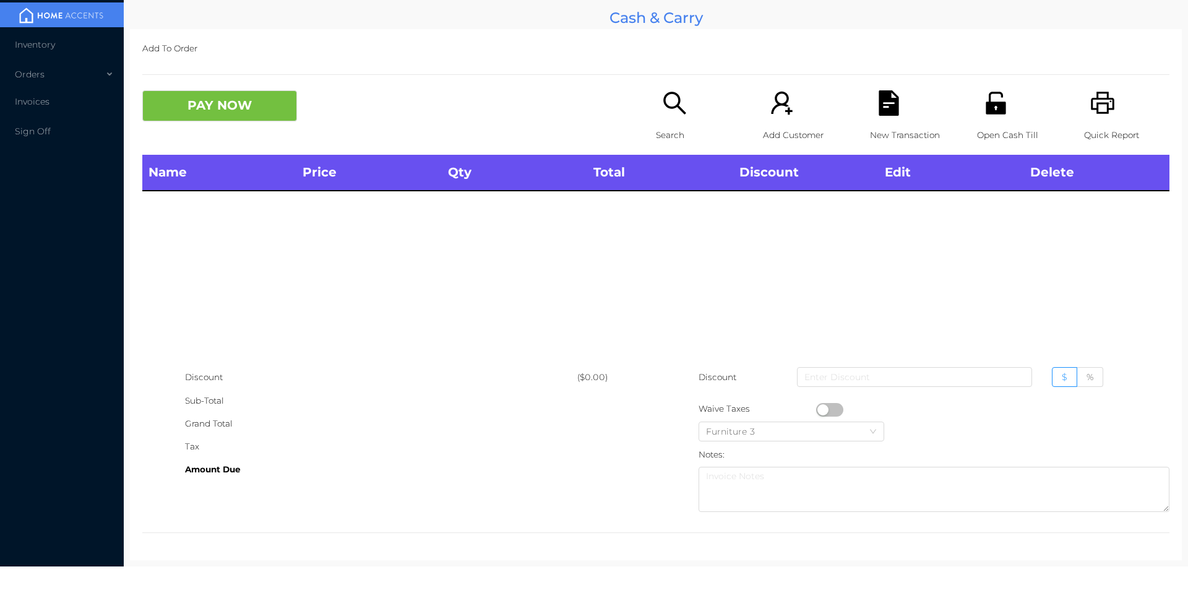
click at [684, 94] on div "Search" at bounding box center [698, 122] width 85 height 64
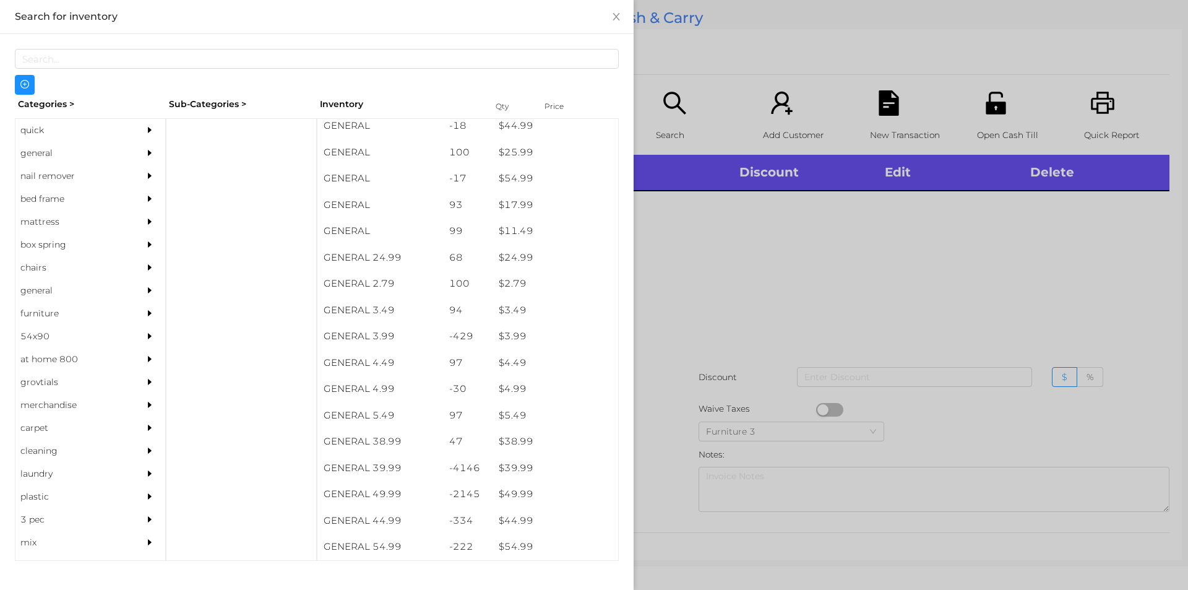
scroll to position [376, 0]
click at [536, 333] on div "$ 3.99" at bounding box center [555, 334] width 126 height 27
click at [687, 386] on div at bounding box center [594, 295] width 1188 height 590
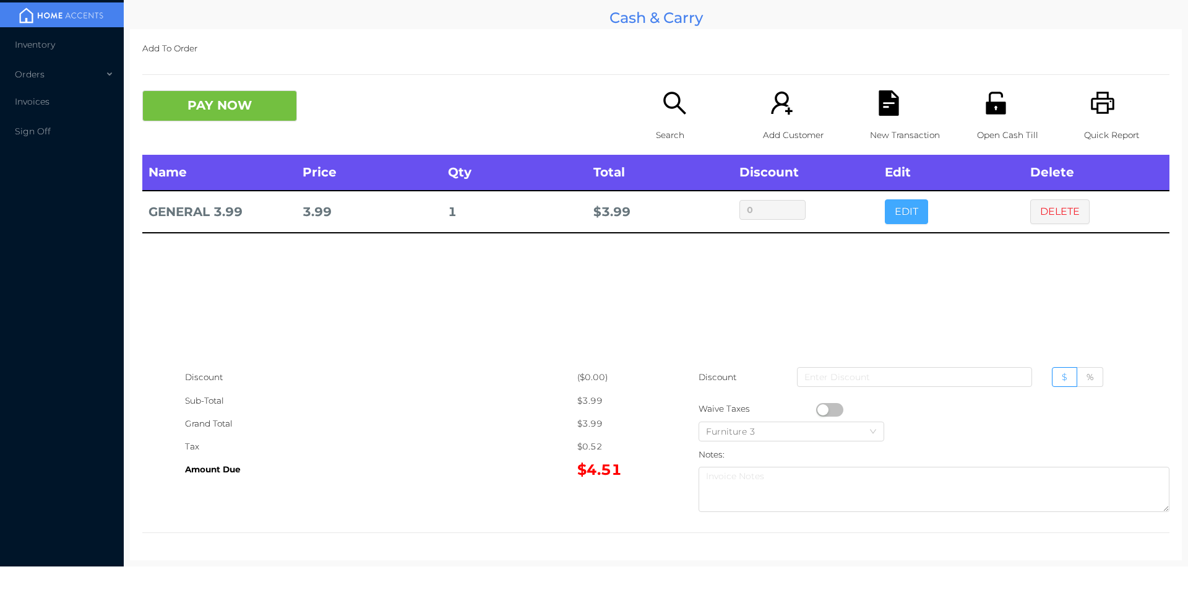
click at [902, 211] on button "EDIT" at bounding box center [906, 211] width 43 height 25
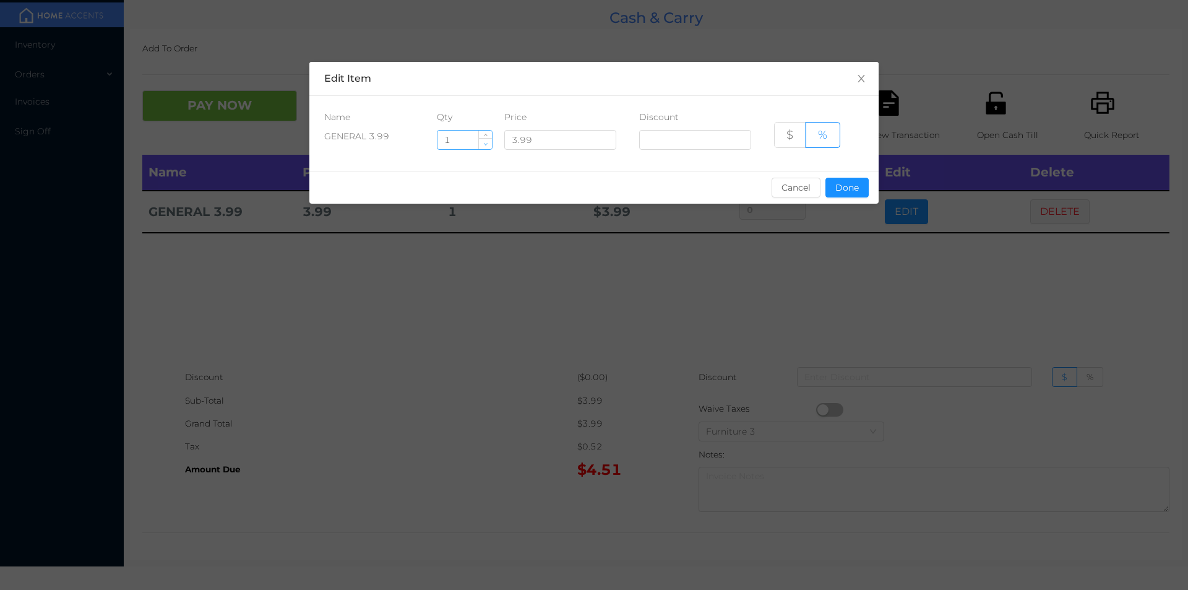
click at [483, 145] on span "Decrease Value" at bounding box center [485, 143] width 13 height 11
type input "0"
type input "9"
click at [838, 184] on button "Done" at bounding box center [846, 188] width 43 height 20
type input "0%"
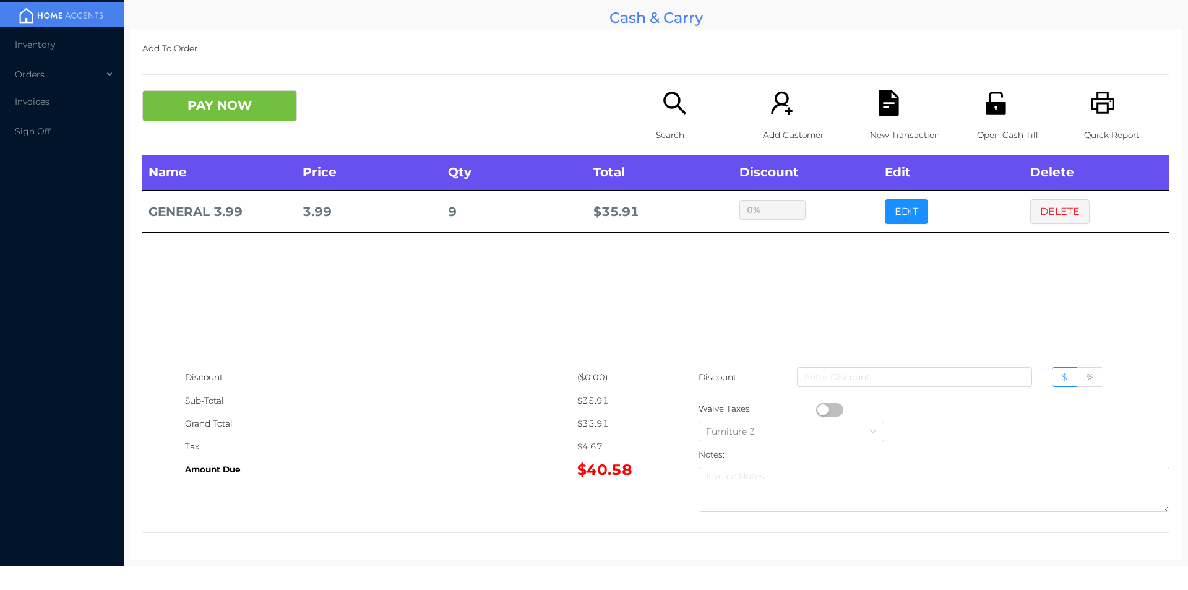
click at [874, 118] on div "New Transaction" at bounding box center [912, 122] width 85 height 64
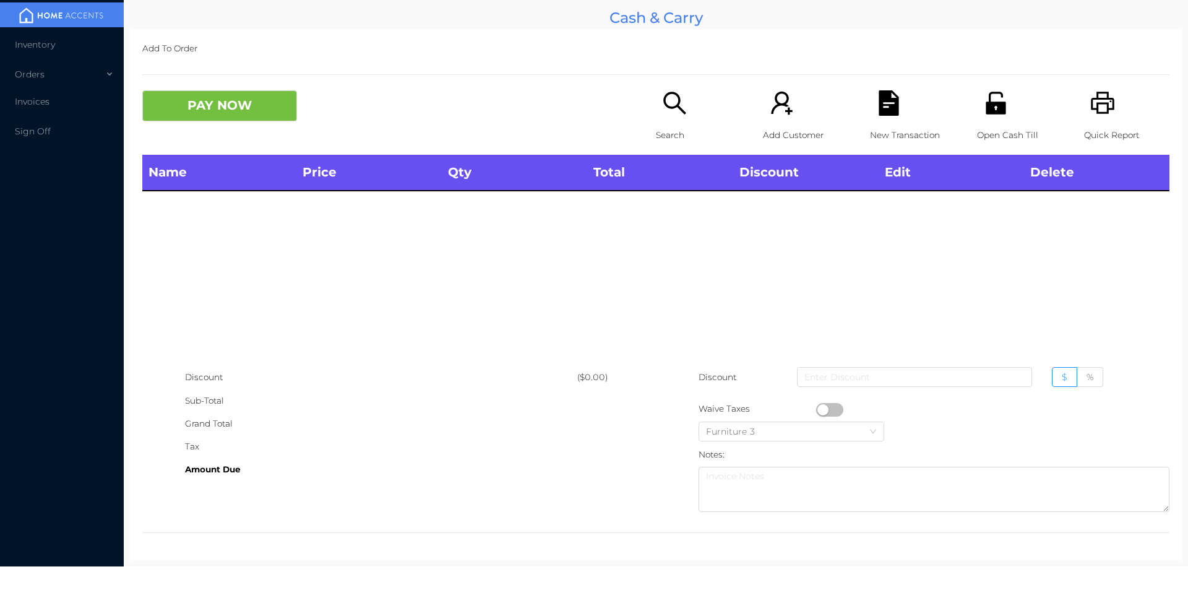
click at [977, 118] on div "Open Cash Till" at bounding box center [1019, 122] width 85 height 64
click at [663, 116] on icon "icon: search" at bounding box center [674, 102] width 25 height 25
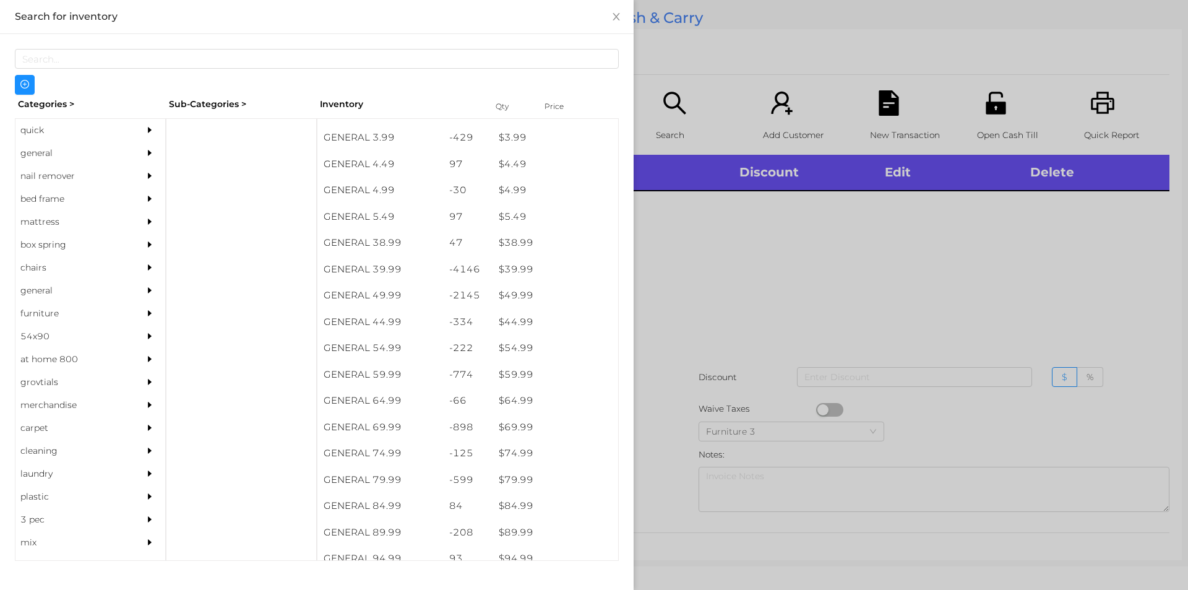
scroll to position [587, 0]
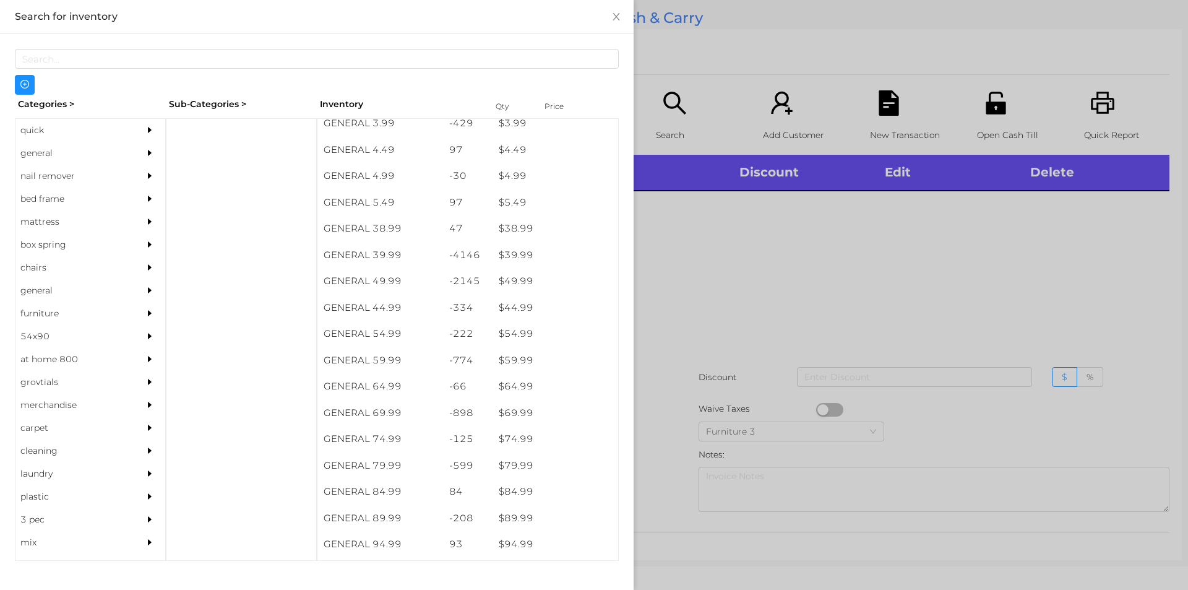
click at [89, 150] on div "general" at bounding box center [71, 153] width 113 height 23
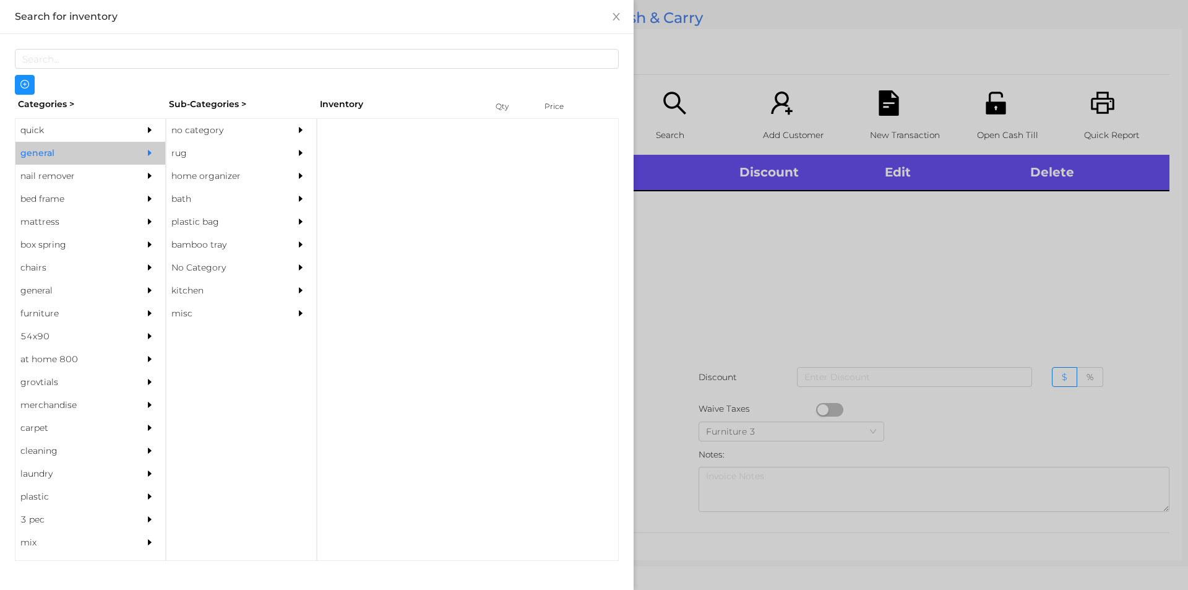
click at [231, 100] on div "Sub-Categories >" at bounding box center [241, 104] width 151 height 19
click at [228, 122] on div "no category" at bounding box center [222, 130] width 113 height 23
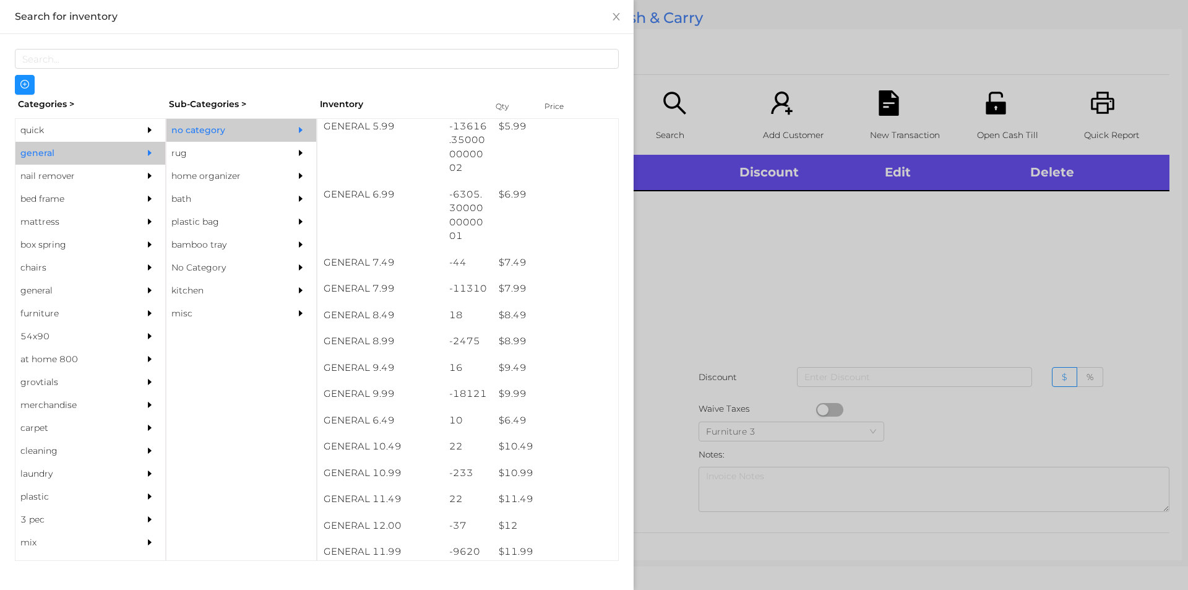
scroll to position [496, 0]
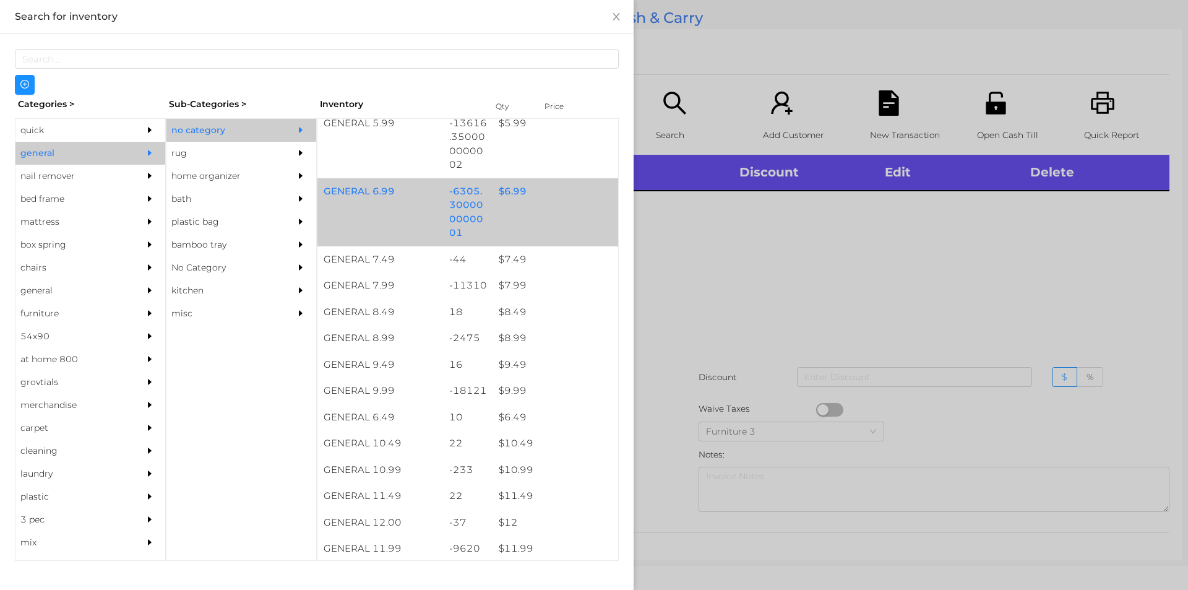
click at [515, 194] on div "$ 6.99" at bounding box center [555, 191] width 126 height 27
click at [506, 202] on div "$ 6.99" at bounding box center [555, 191] width 126 height 27
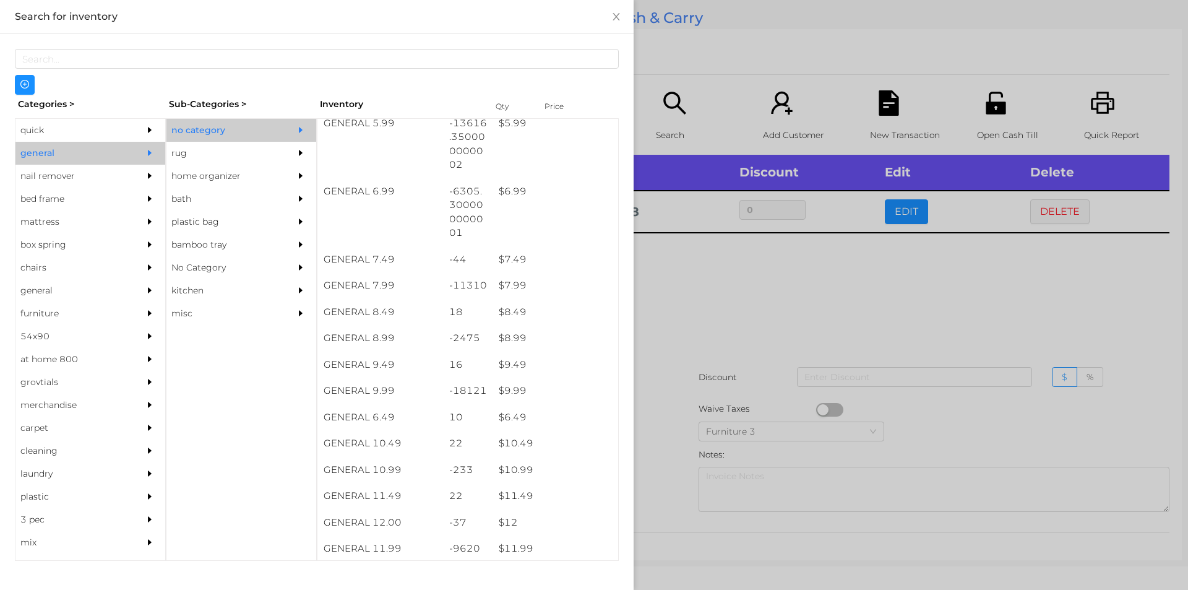
click at [723, 285] on div at bounding box center [594, 295] width 1188 height 590
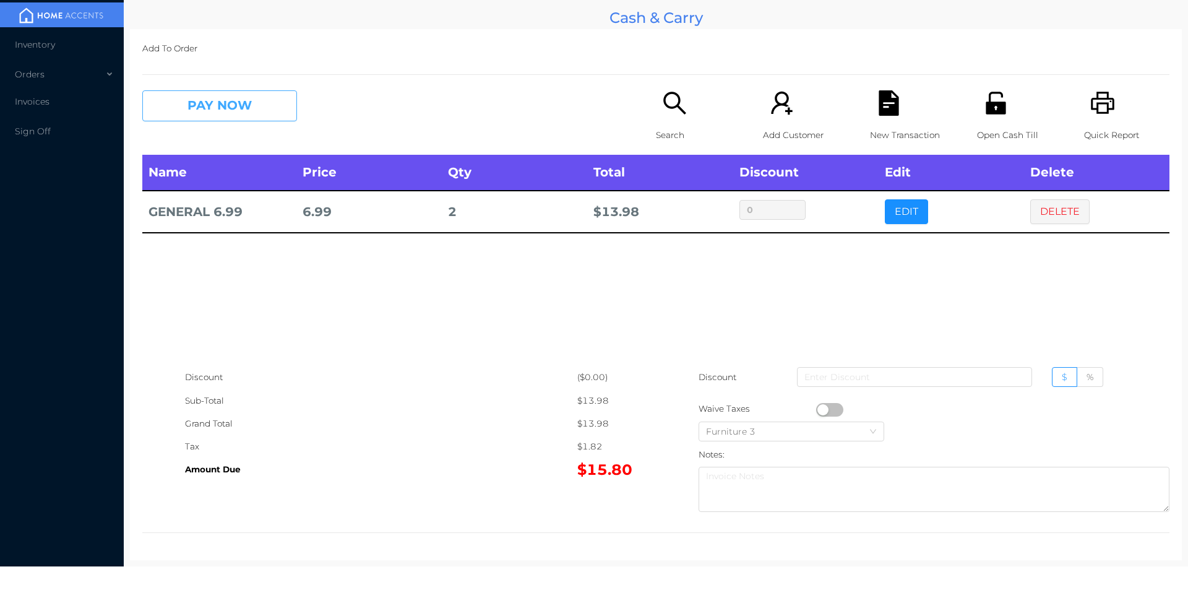
click at [200, 108] on button "PAY NOW" at bounding box center [219, 105] width 155 height 31
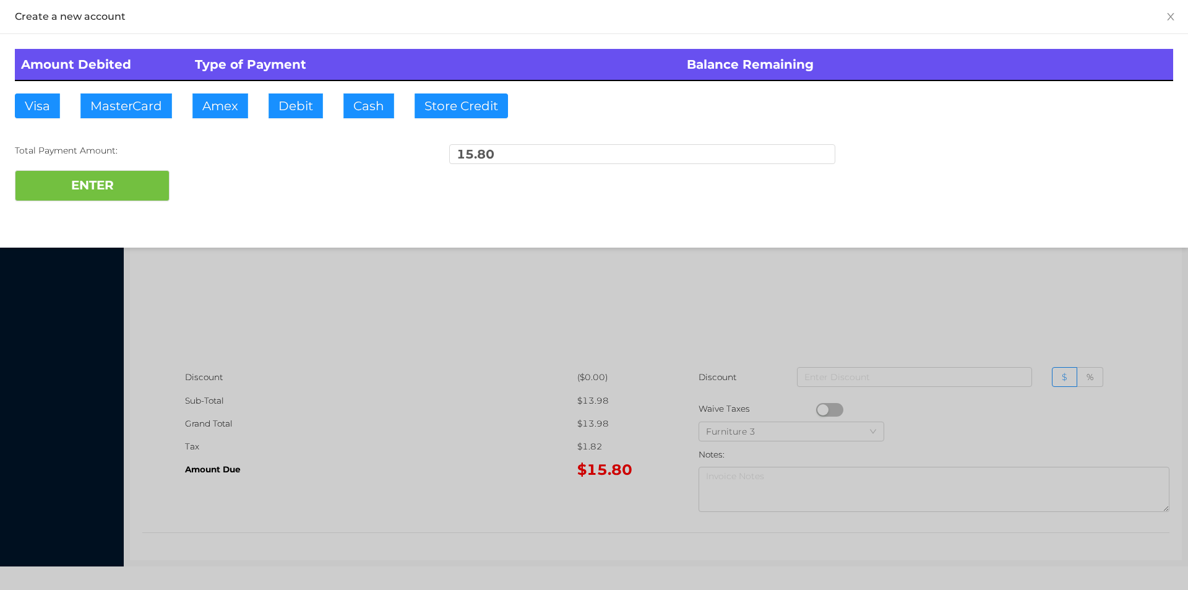
click at [329, 428] on div at bounding box center [594, 295] width 1188 height 590
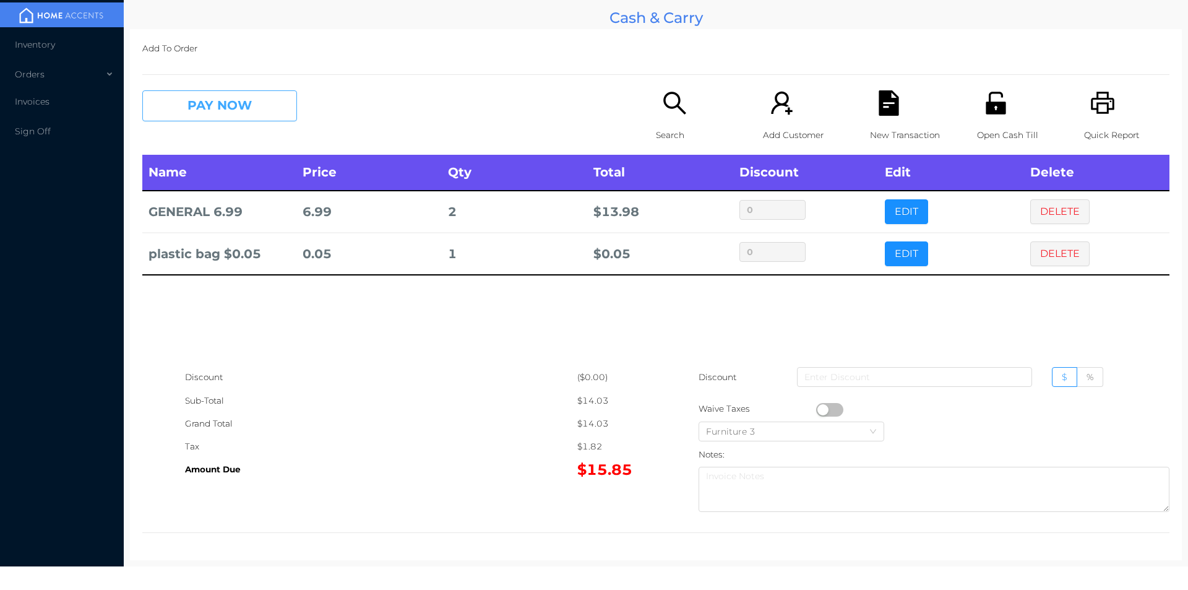
click at [208, 93] on button "PAY NOW" at bounding box center [219, 105] width 155 height 31
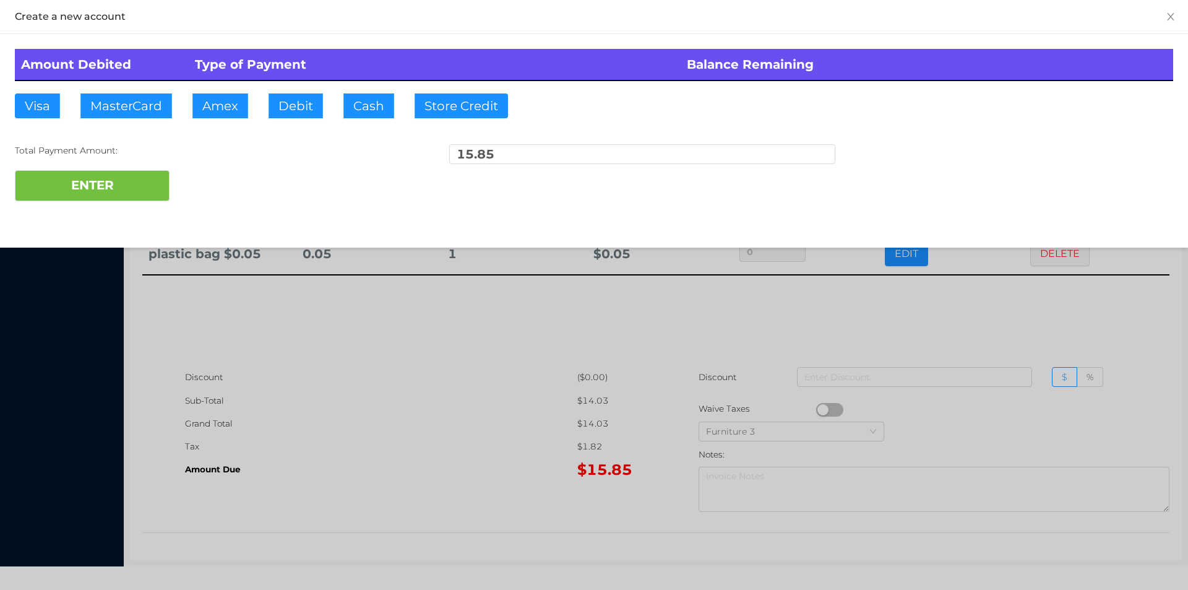
click at [405, 505] on div at bounding box center [594, 295] width 1188 height 590
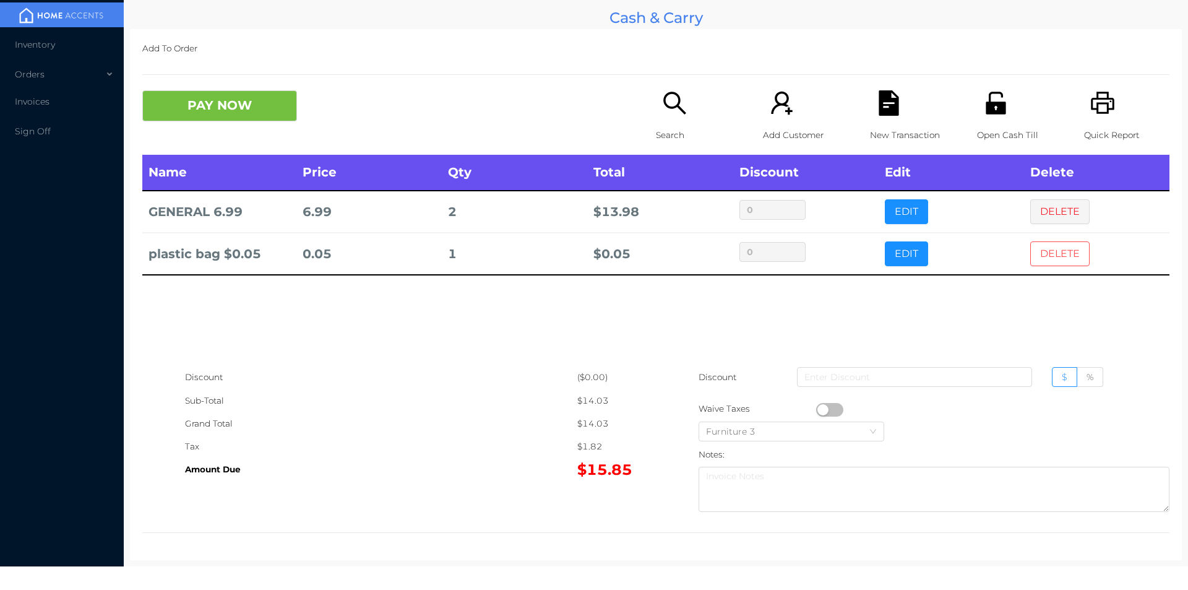
click at [1055, 254] on button "DELETE" at bounding box center [1059, 253] width 59 height 25
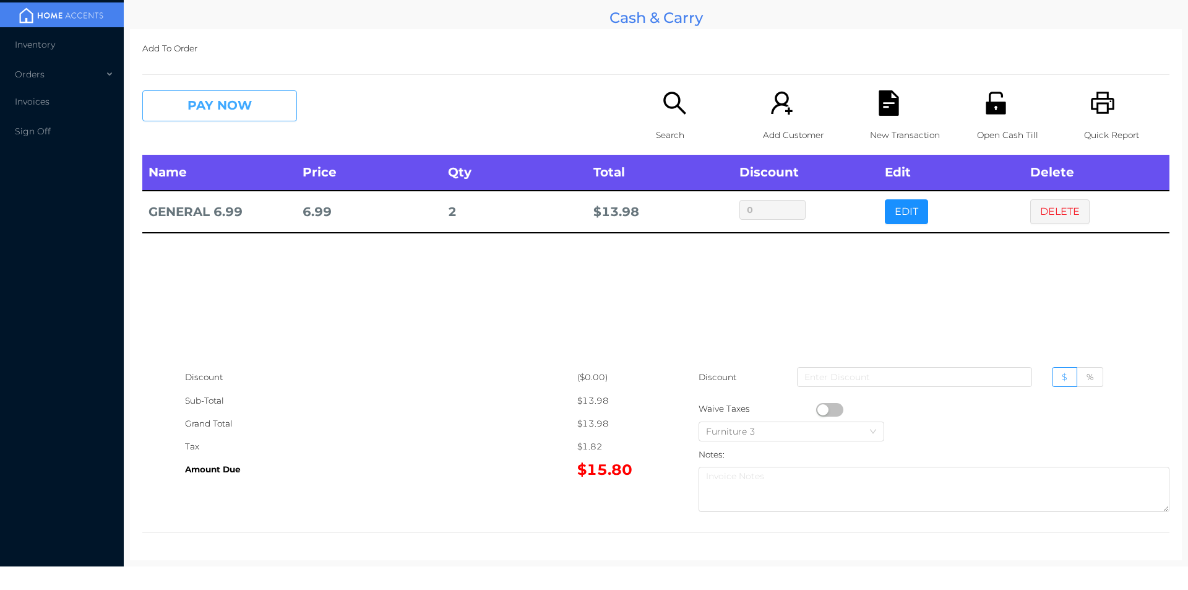
click at [197, 94] on button "PAY NOW" at bounding box center [219, 105] width 155 height 31
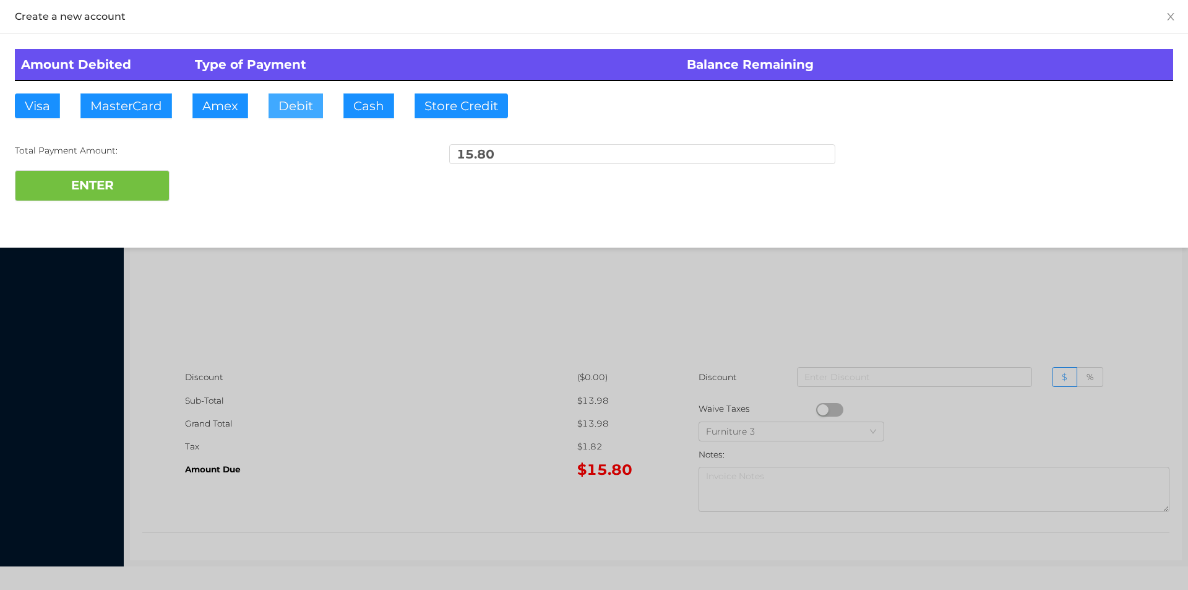
click at [299, 98] on button "Debit" at bounding box center [295, 105] width 54 height 25
click at [137, 181] on button "ENTER" at bounding box center [92, 185] width 155 height 31
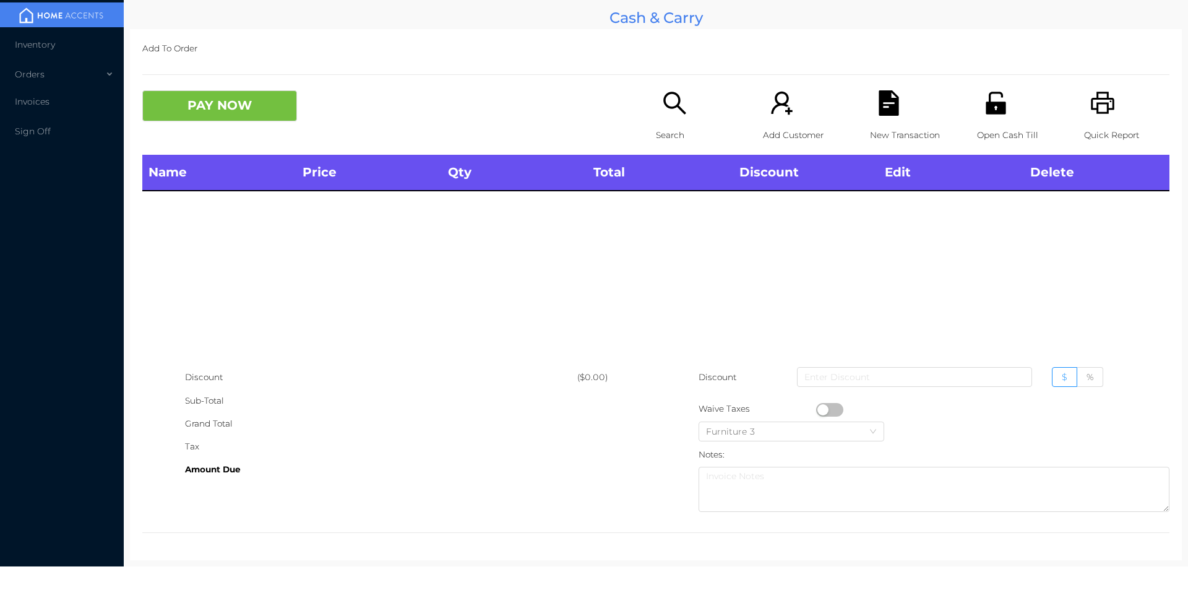
click at [666, 119] on div "Search" at bounding box center [698, 122] width 85 height 64
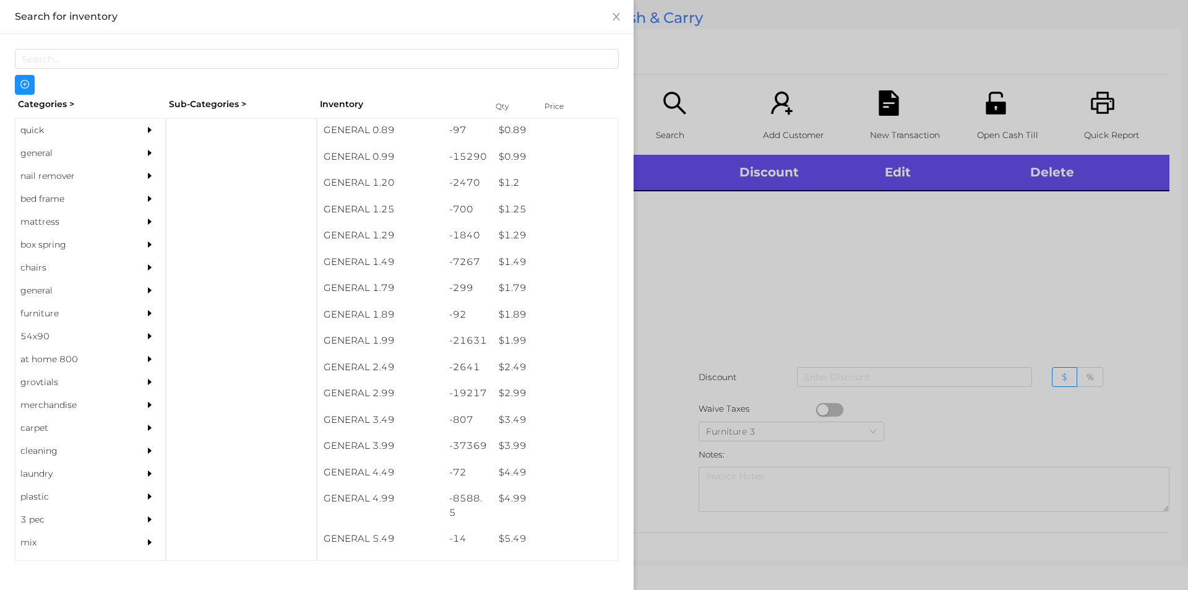
scroll to position [0, 0]
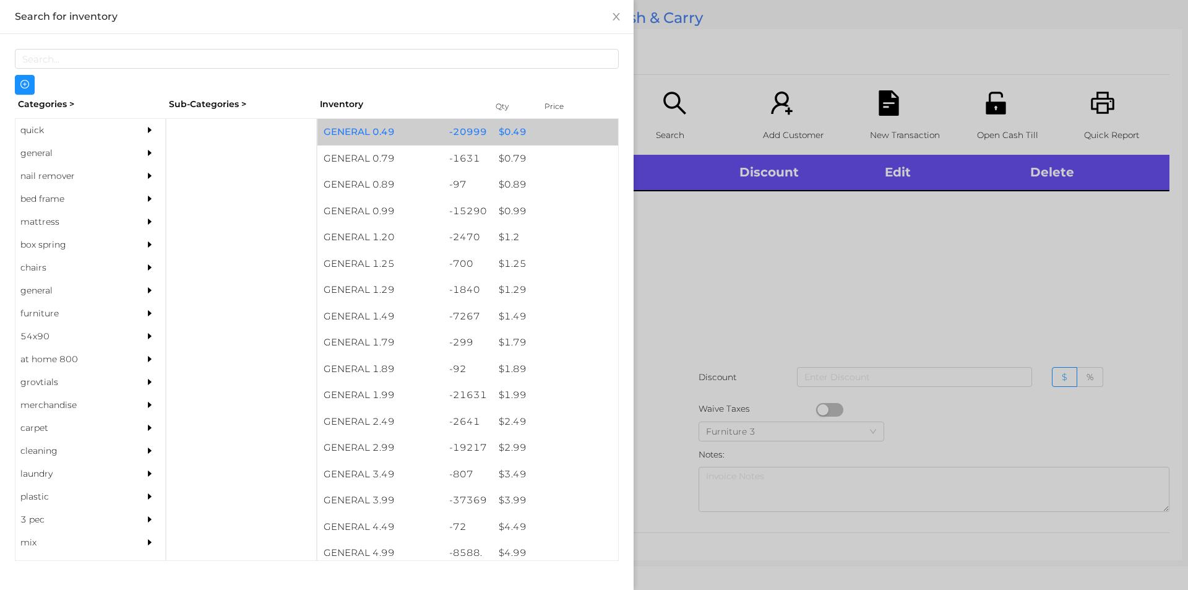
click at [455, 139] on div "-20999" at bounding box center [468, 132] width 50 height 27
click at [445, 124] on div "-20999" at bounding box center [468, 132] width 50 height 27
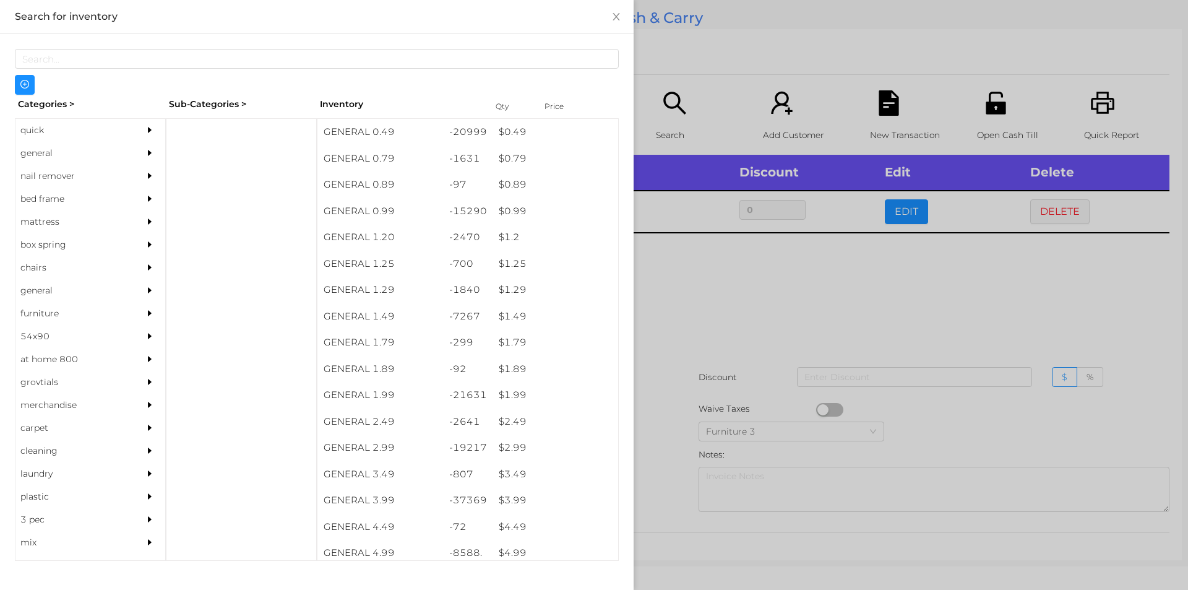
click at [683, 94] on div at bounding box center [594, 295] width 1188 height 590
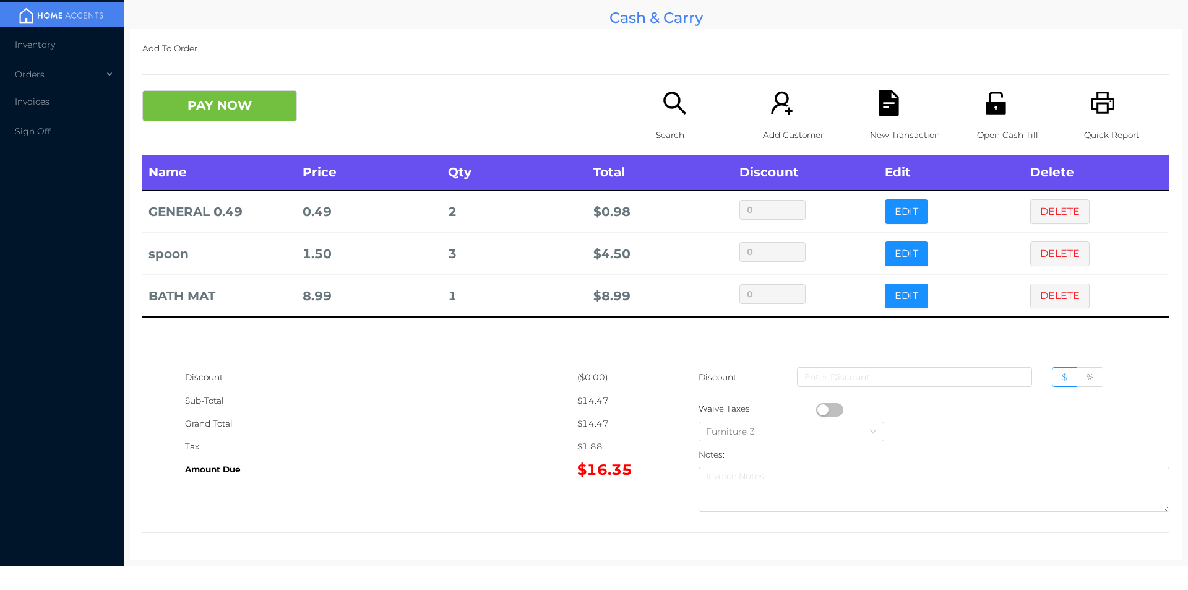
click at [985, 105] on icon "icon: unlock" at bounding box center [995, 103] width 20 height 22
click at [878, 100] on icon "icon: file-text" at bounding box center [888, 102] width 20 height 25
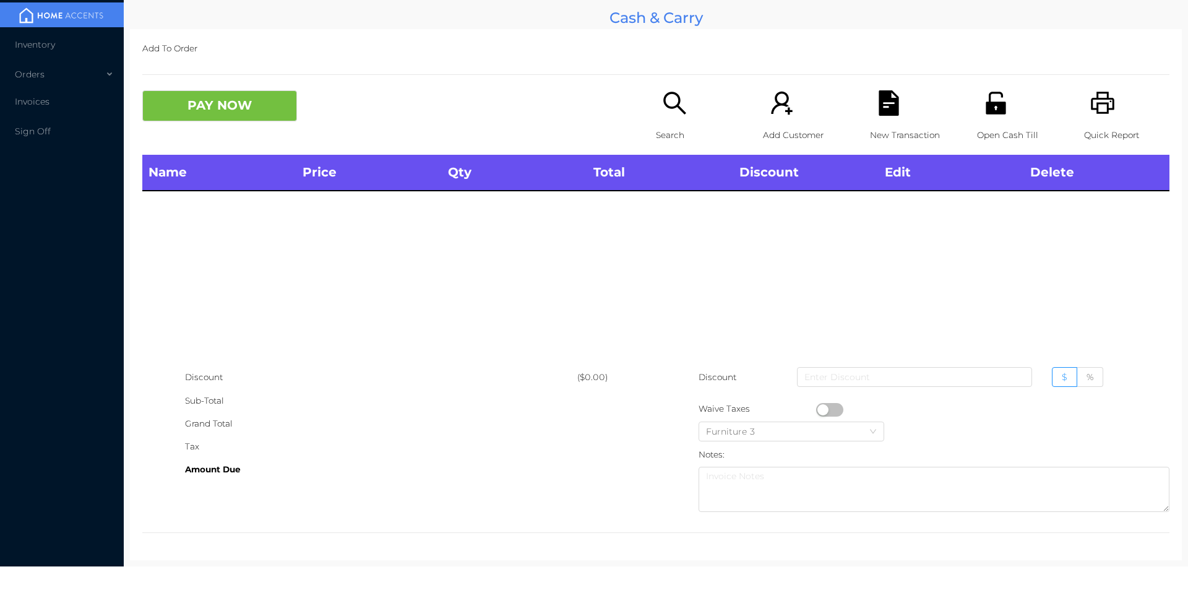
click at [1098, 101] on icon "icon: printer" at bounding box center [1102, 102] width 25 height 25
click at [669, 99] on icon "icon: search" at bounding box center [674, 102] width 25 height 25
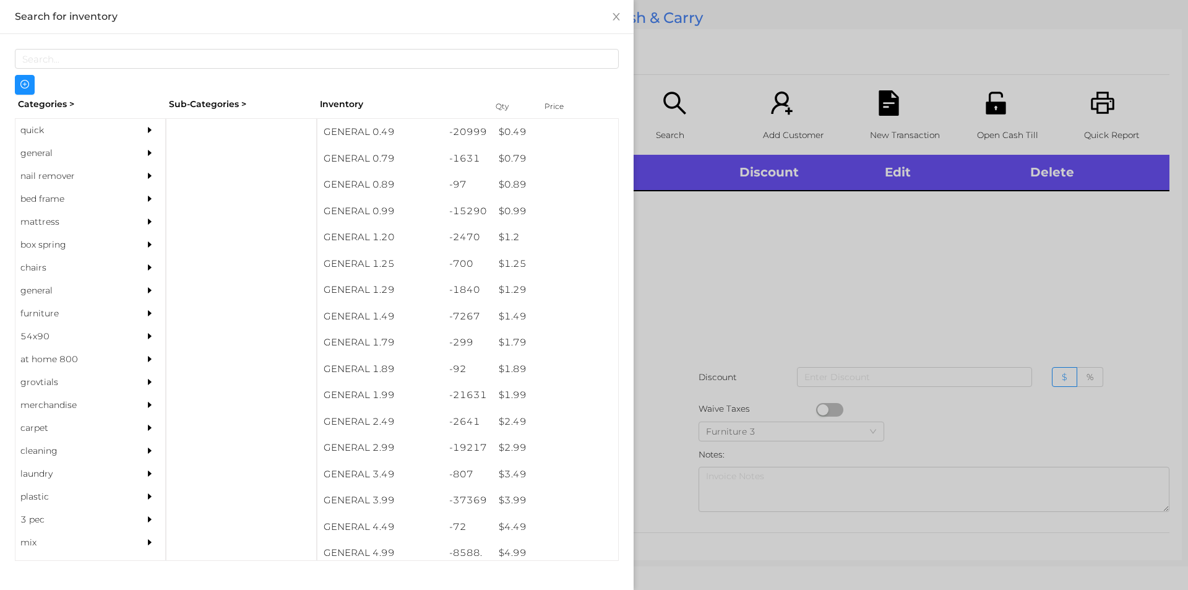
click at [28, 129] on div "quick" at bounding box center [71, 130] width 113 height 23
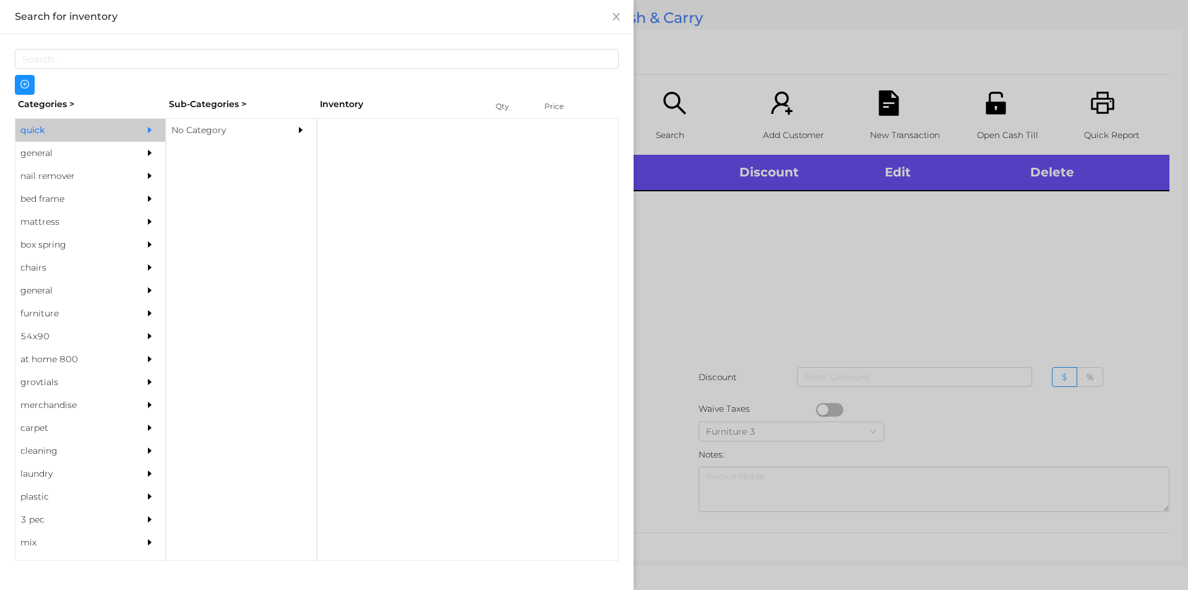
click at [195, 134] on div "No Category" at bounding box center [222, 130] width 113 height 23
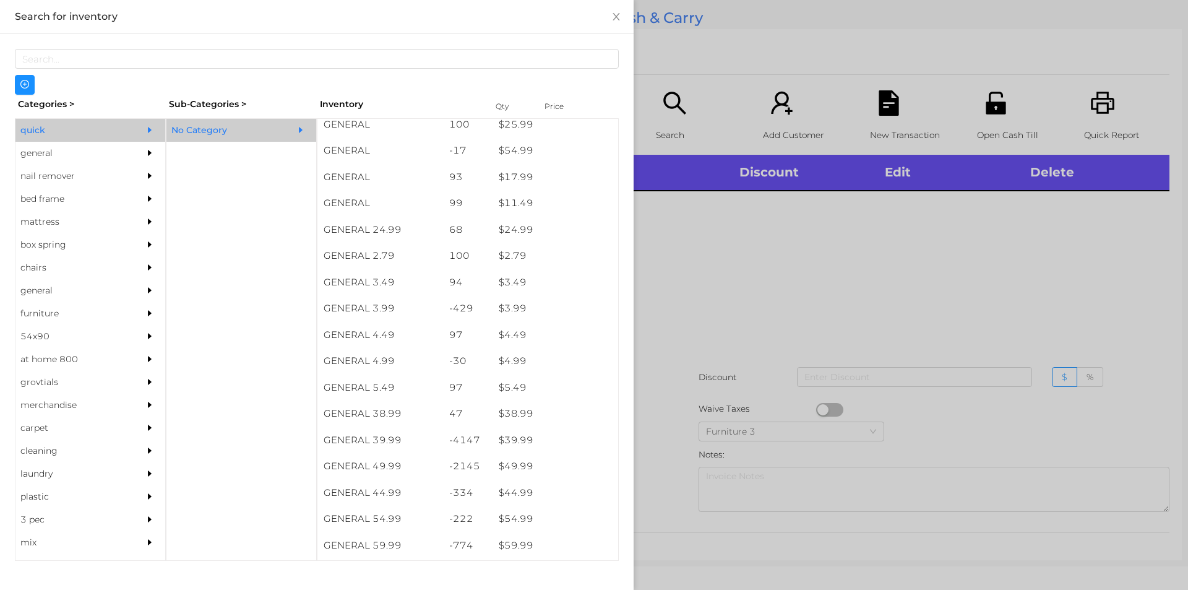
scroll to position [403, 0]
click at [34, 157] on div "general" at bounding box center [71, 153] width 113 height 23
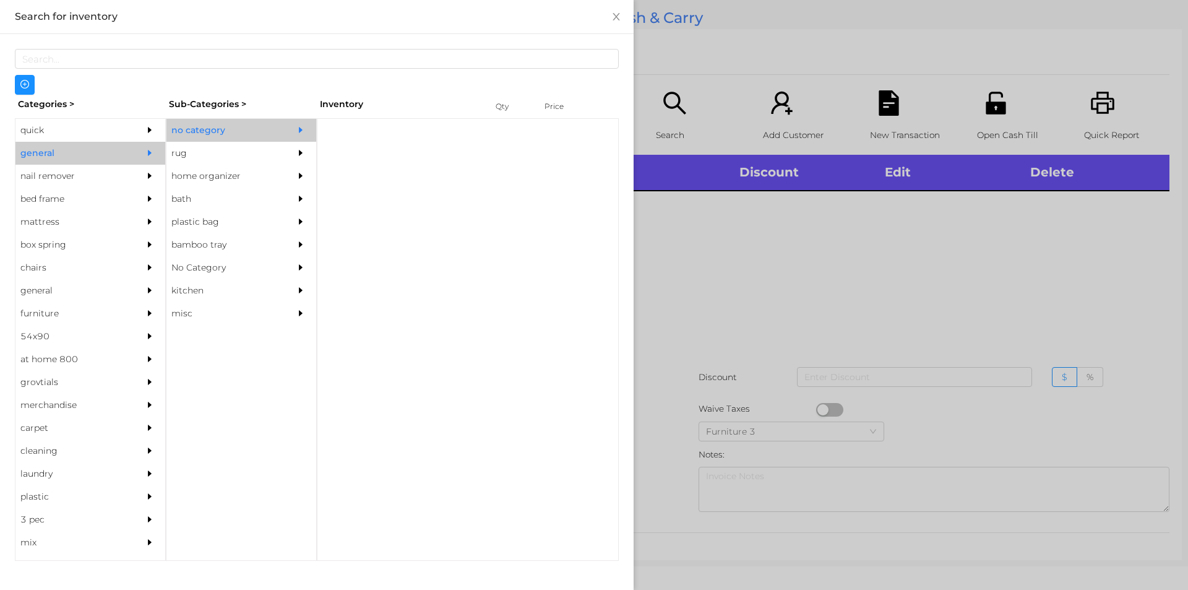
click at [204, 126] on div "no category" at bounding box center [222, 130] width 113 height 23
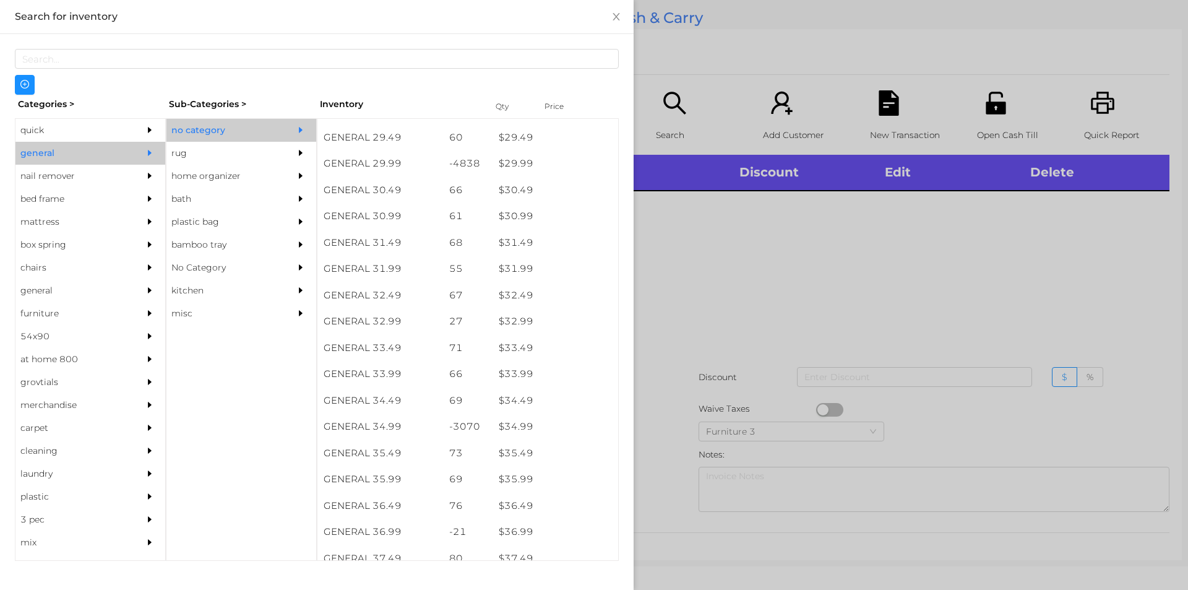
scroll to position [1830, 0]
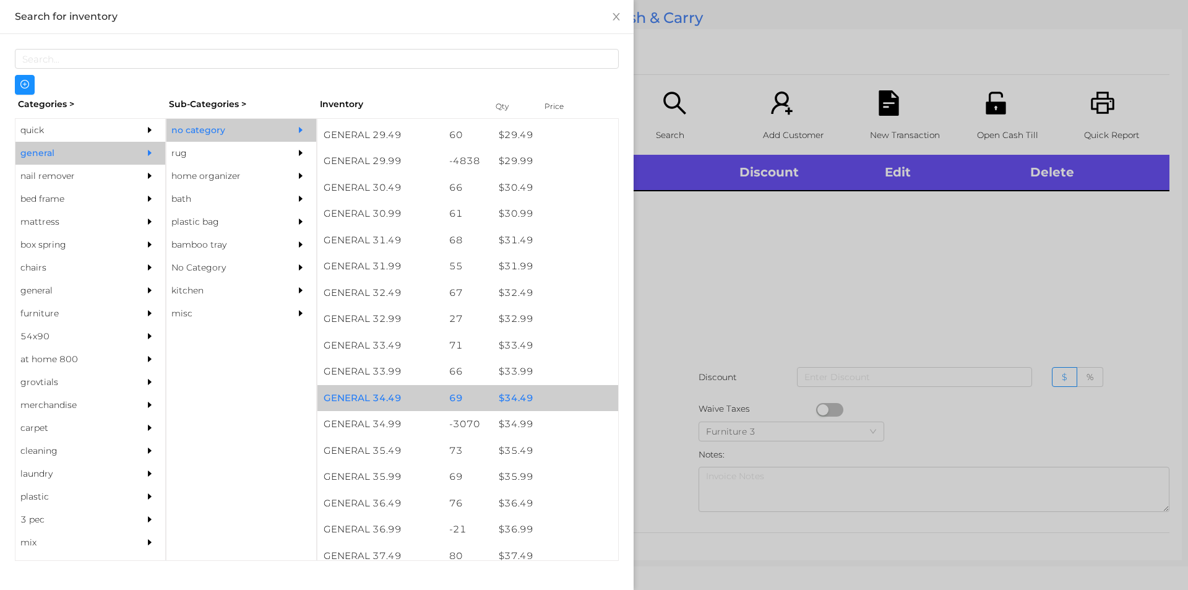
click at [522, 398] on div "$ 34.49" at bounding box center [555, 398] width 126 height 27
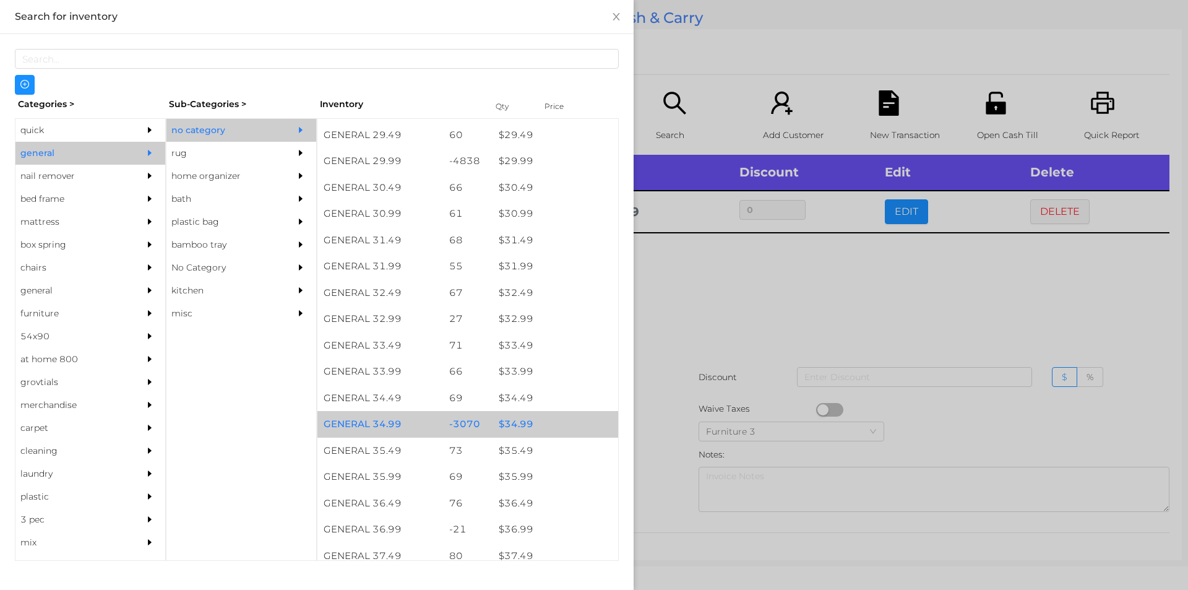
click at [518, 427] on div "$ 34.99" at bounding box center [555, 424] width 126 height 27
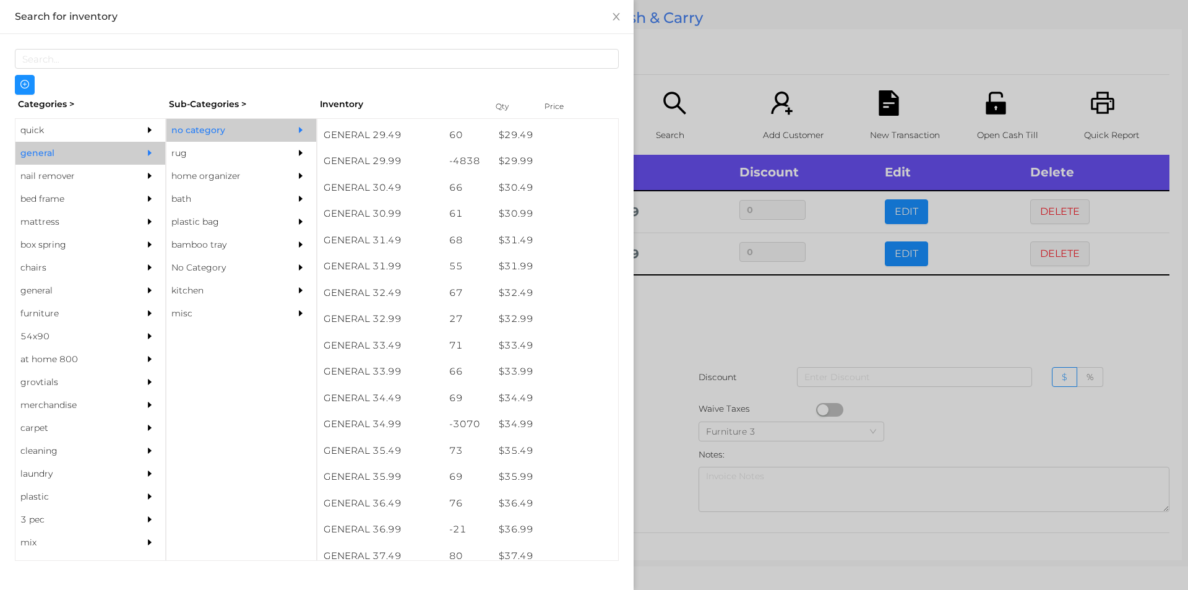
click at [706, 329] on div at bounding box center [594, 295] width 1188 height 590
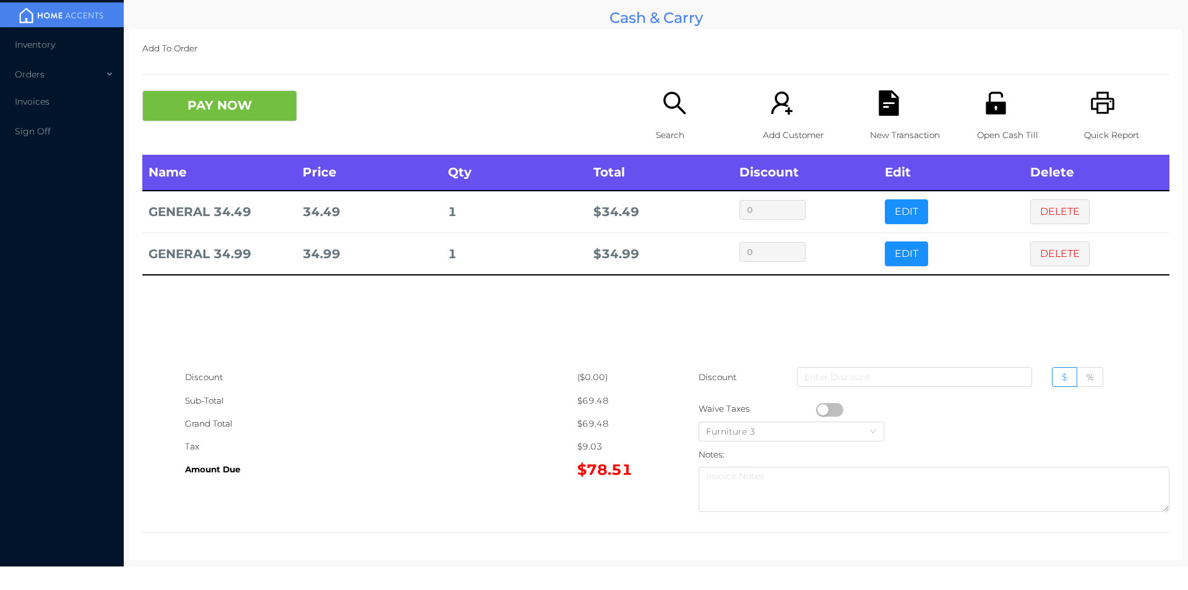
click at [1045, 212] on button "DELETE" at bounding box center [1059, 211] width 59 height 25
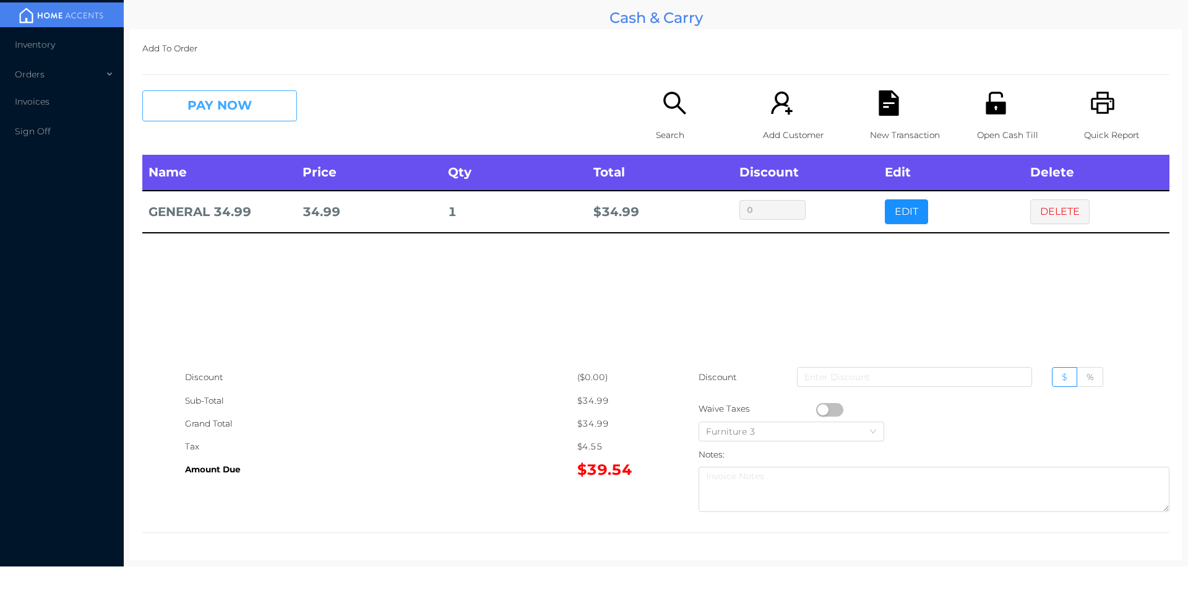
click at [236, 107] on button "PAY NOW" at bounding box center [219, 105] width 155 height 31
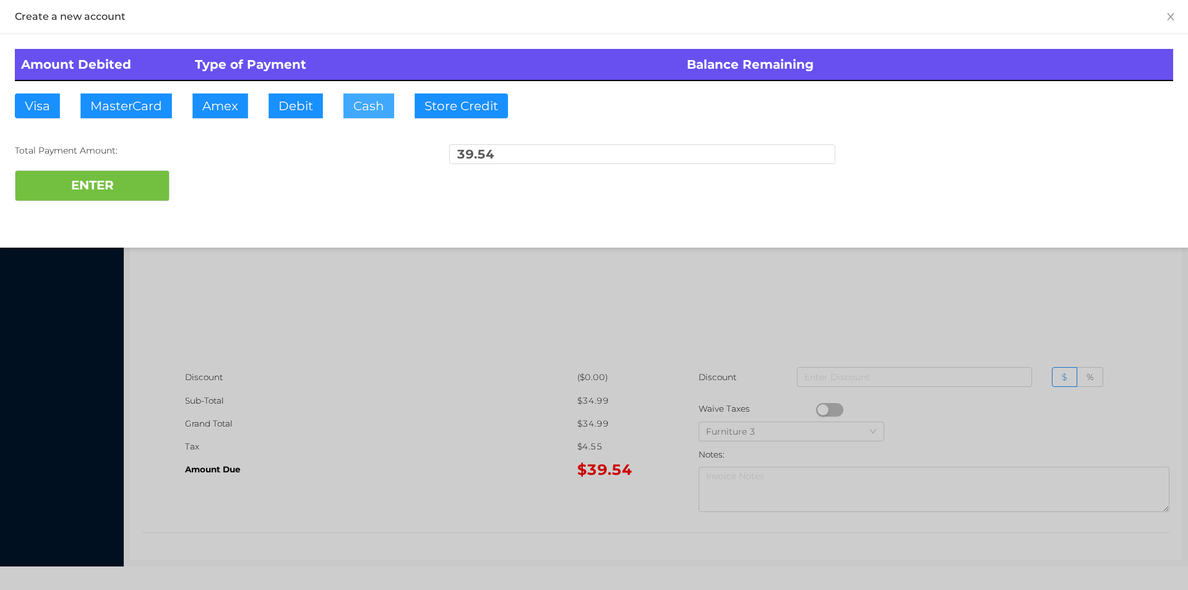
click at [367, 107] on button "Cash" at bounding box center [368, 105] width 51 height 25
type input "40"
click at [125, 183] on button "ENTER" at bounding box center [92, 185] width 155 height 31
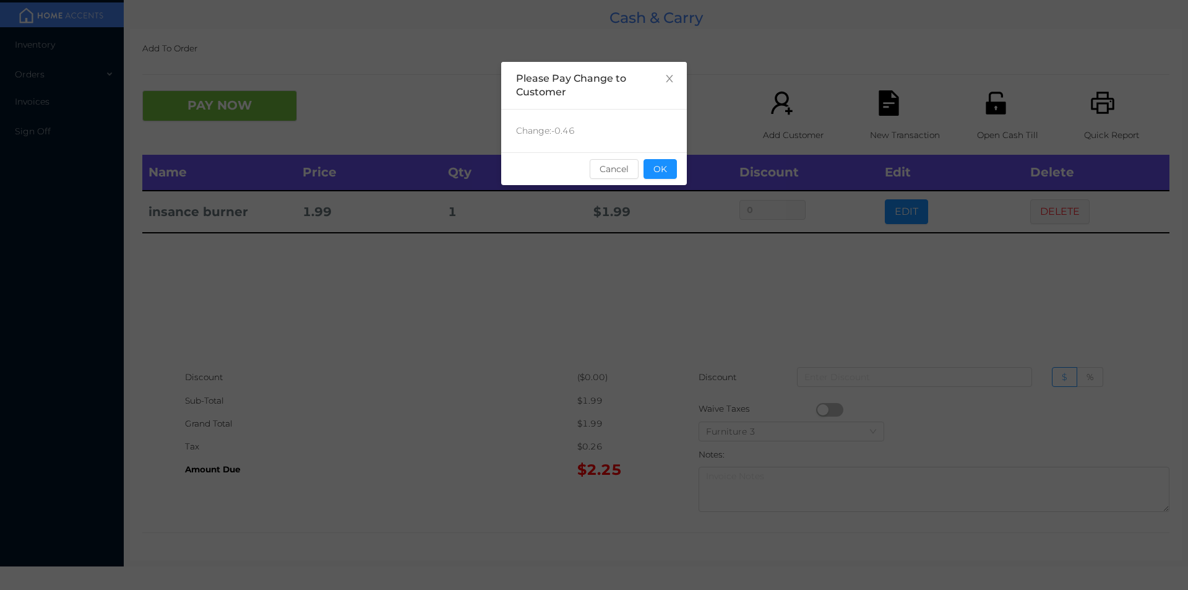
click at [689, 160] on div "sentinelStart Please Pay Change to Customer Change: -0.46 Cancel OK sentinelEnd" at bounding box center [594, 295] width 1188 height 590
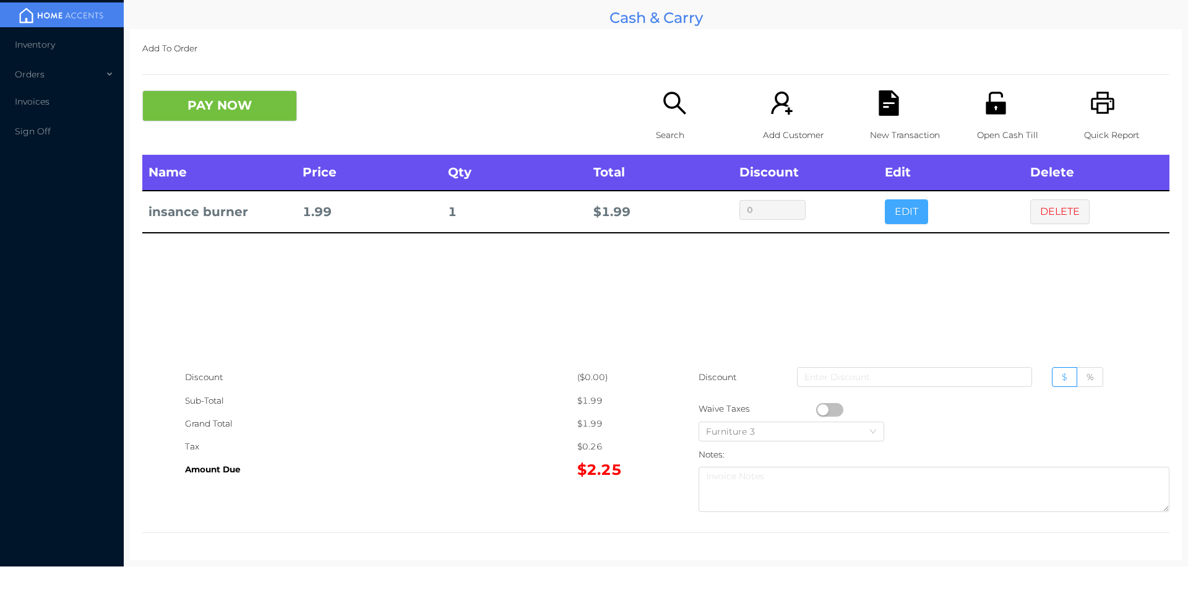
click at [907, 212] on button "EDIT" at bounding box center [906, 211] width 43 height 25
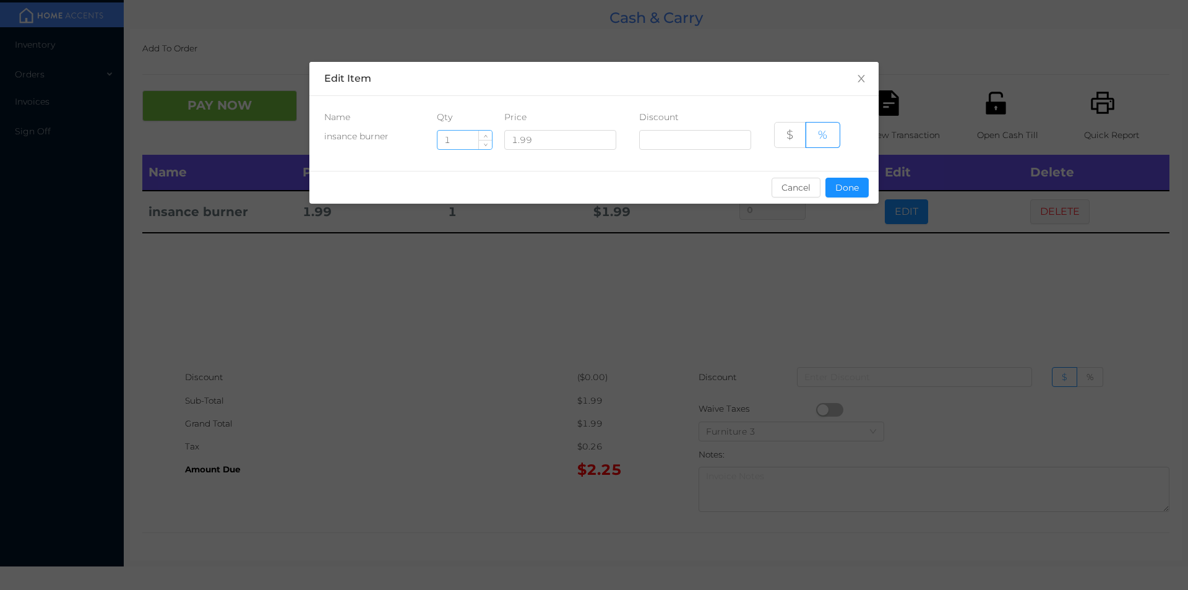
click at [453, 142] on input "1" at bounding box center [464, 140] width 54 height 19
type input "2"
click at [854, 179] on button "Done" at bounding box center [846, 188] width 43 height 20
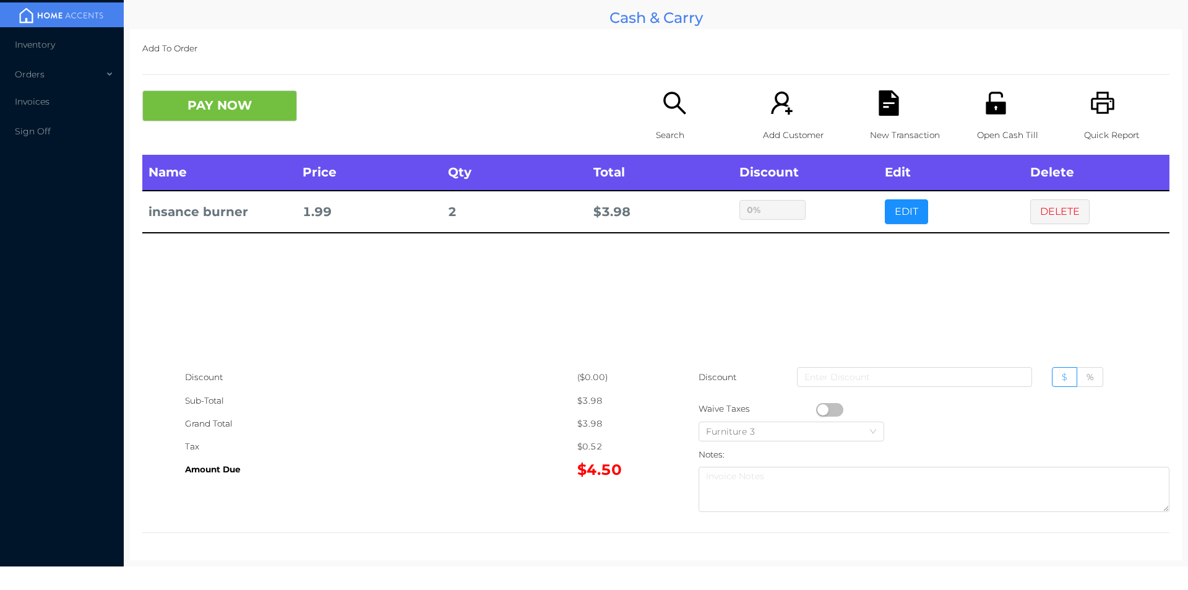
click at [662, 113] on icon "icon: search" at bounding box center [674, 102] width 25 height 25
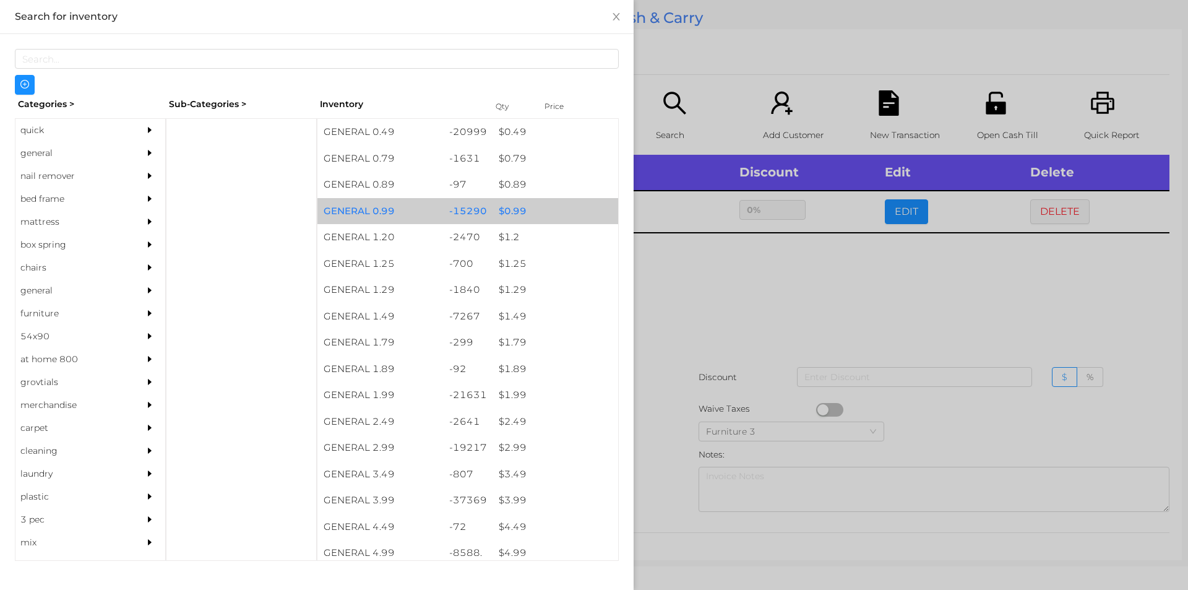
click at [517, 206] on div "$ 0.99" at bounding box center [555, 211] width 126 height 27
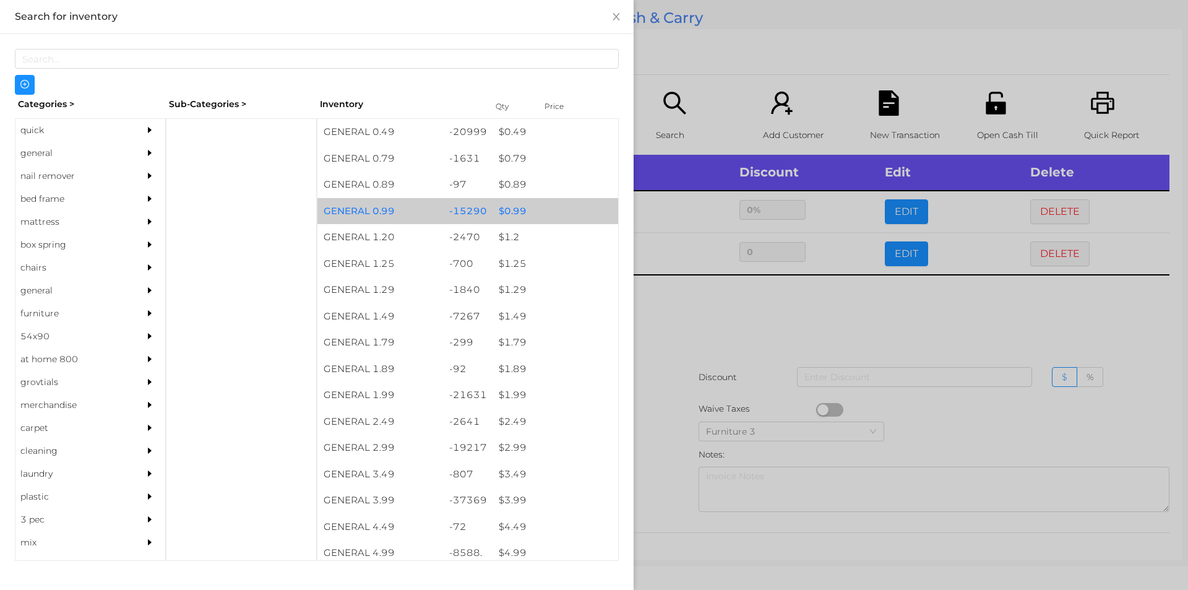
click at [510, 204] on div "$ 0.99" at bounding box center [555, 211] width 126 height 27
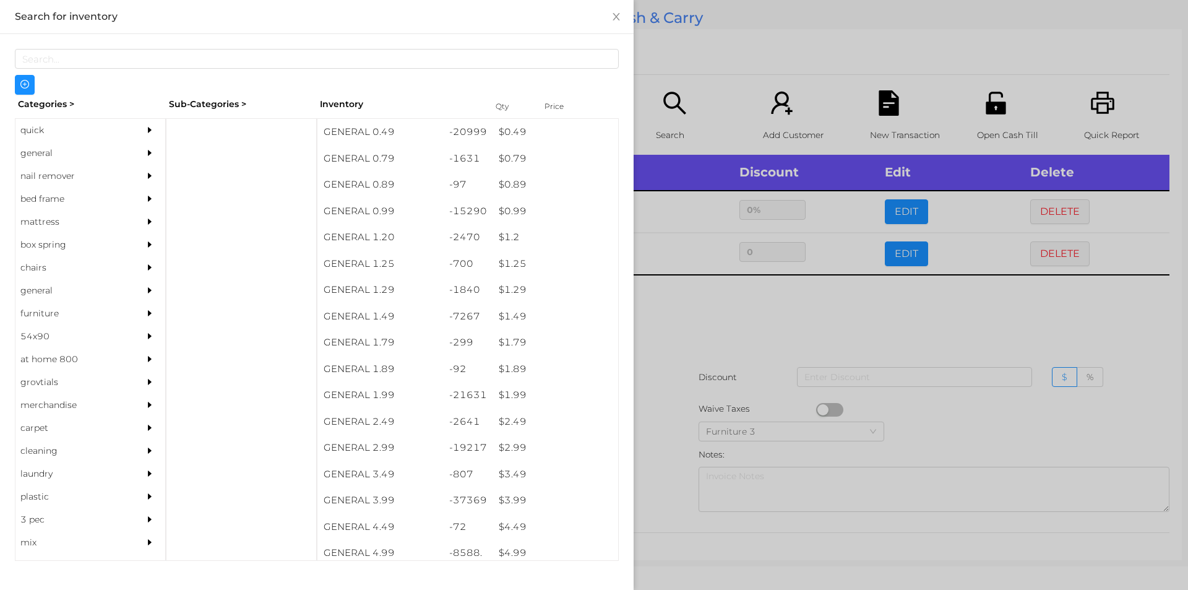
click at [706, 316] on div at bounding box center [594, 295] width 1188 height 590
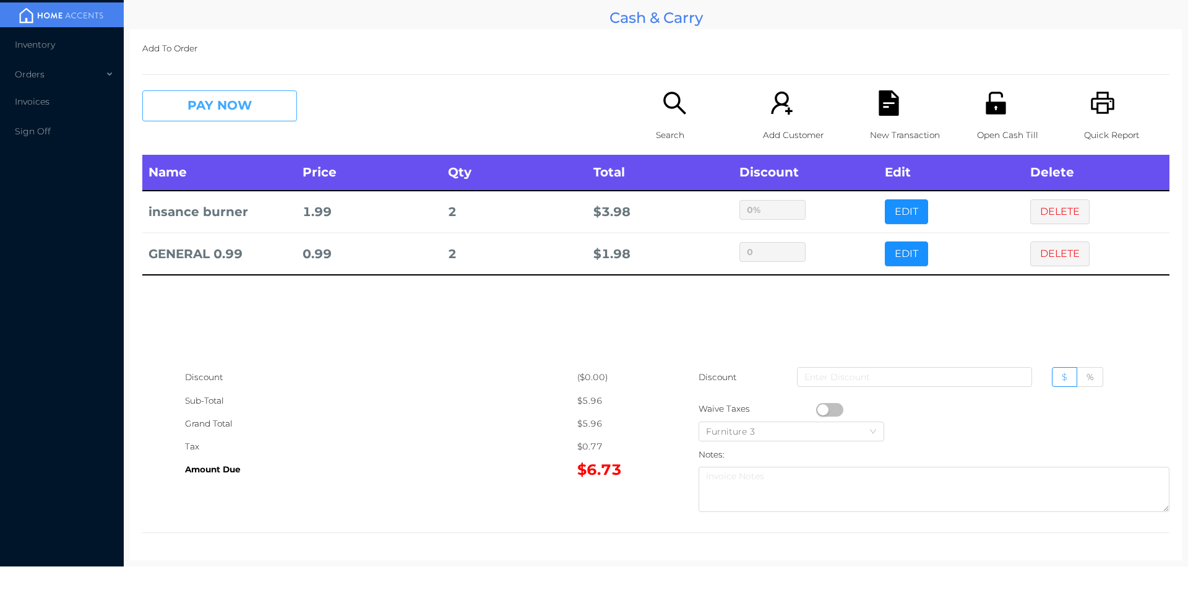
click at [240, 121] on button "PAY NOW" at bounding box center [219, 105] width 155 height 31
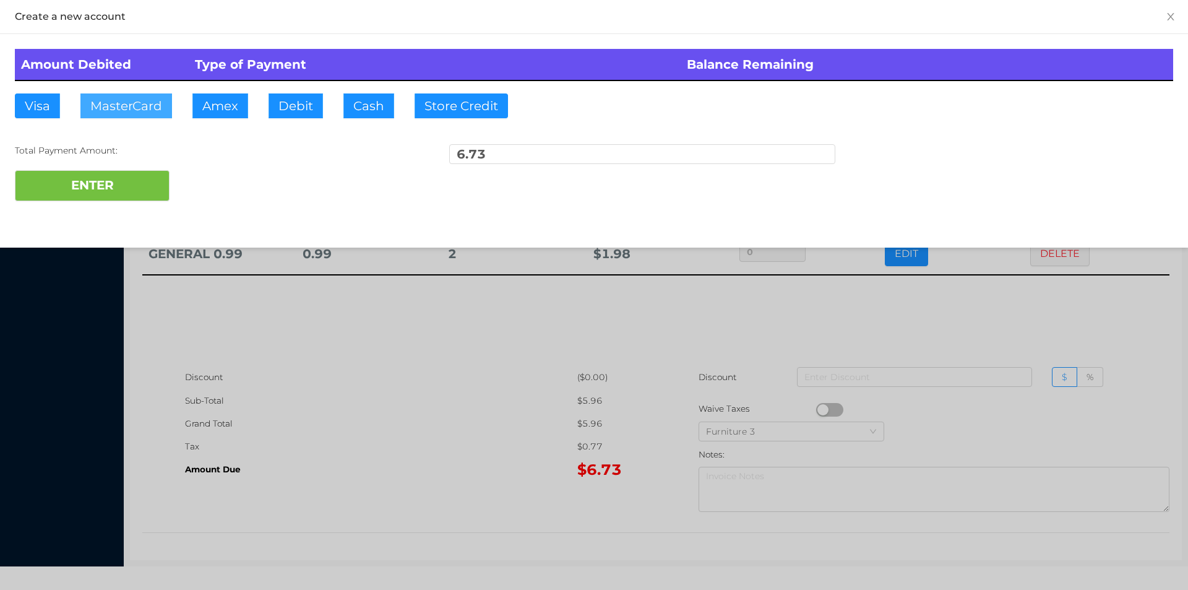
click at [132, 105] on button "MasterCard" at bounding box center [126, 105] width 92 height 25
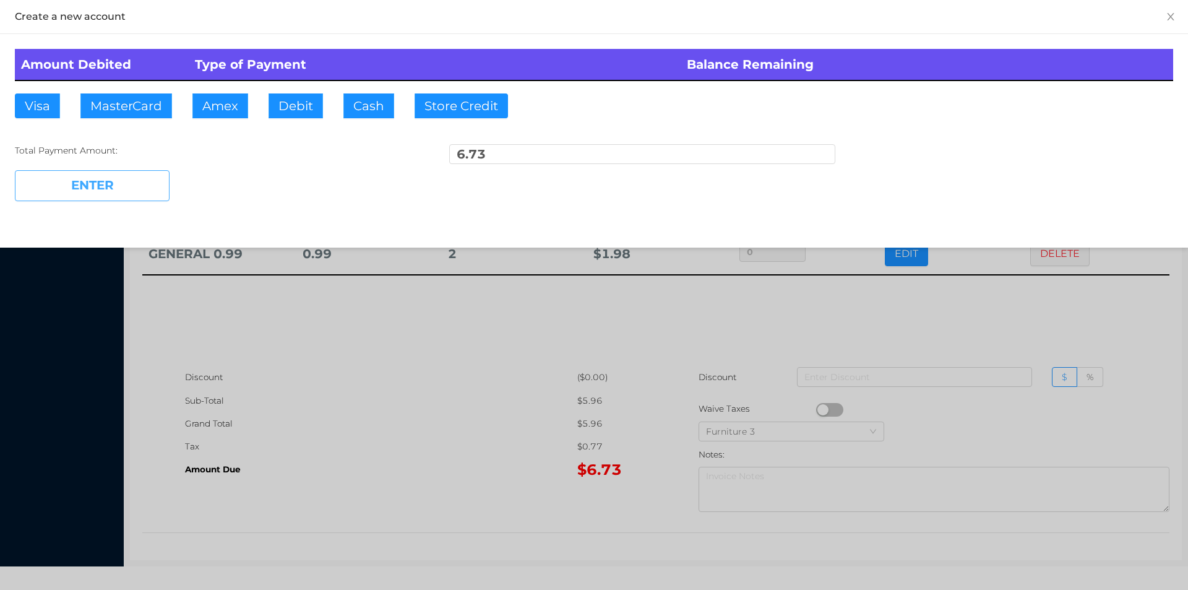
click at [71, 199] on button "ENTER" at bounding box center [92, 185] width 155 height 31
type input "0"
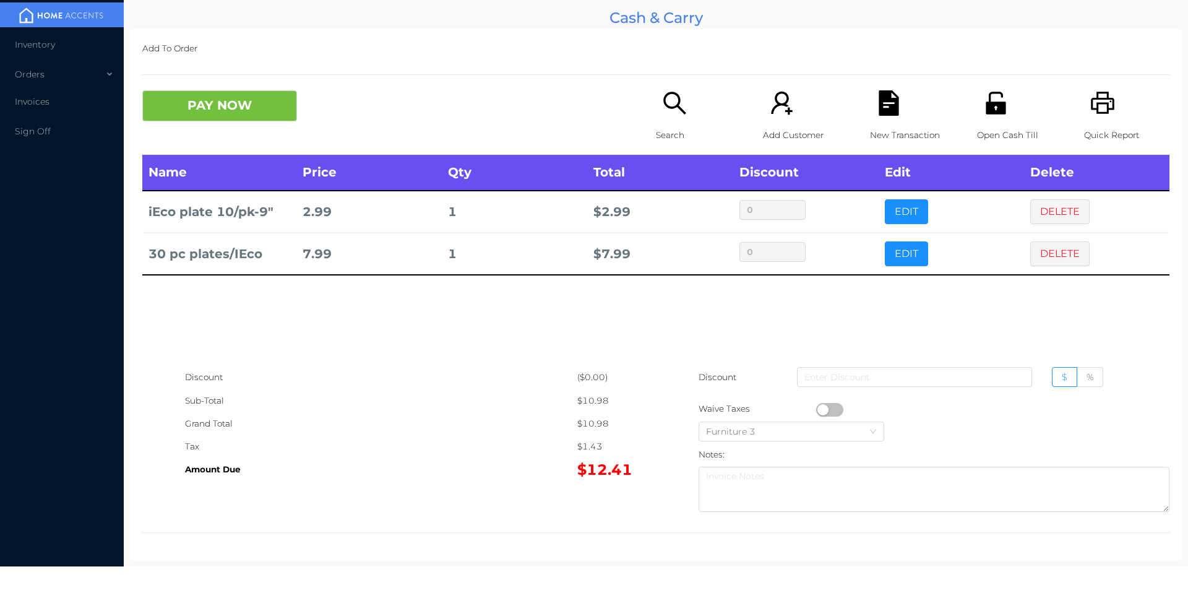
click at [879, 121] on div "New Transaction" at bounding box center [912, 122] width 85 height 64
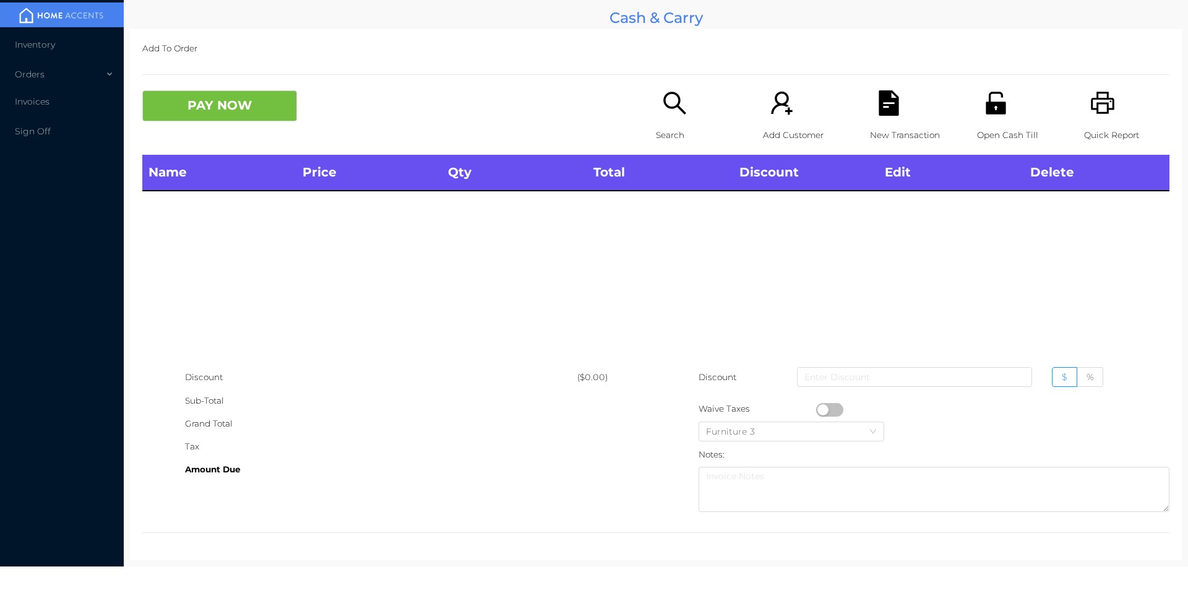
click at [1102, 99] on icon "icon: printer" at bounding box center [1103, 103] width 24 height 22
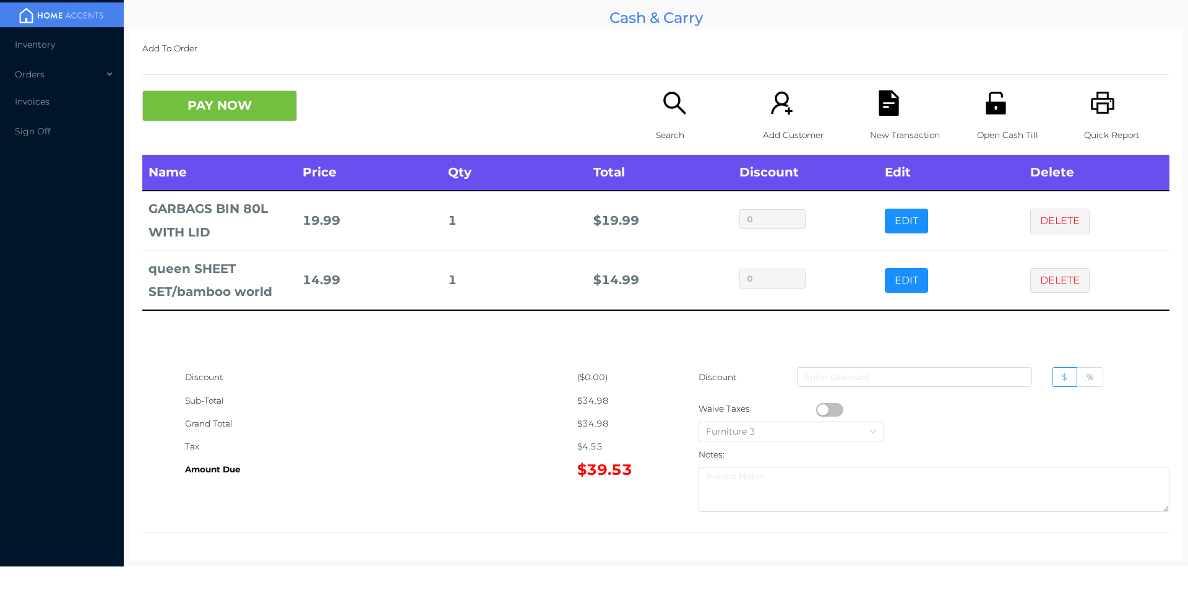
click at [990, 100] on icon "icon: unlock" at bounding box center [995, 102] width 25 height 25
click at [870, 109] on div "New Transaction" at bounding box center [912, 122] width 85 height 64
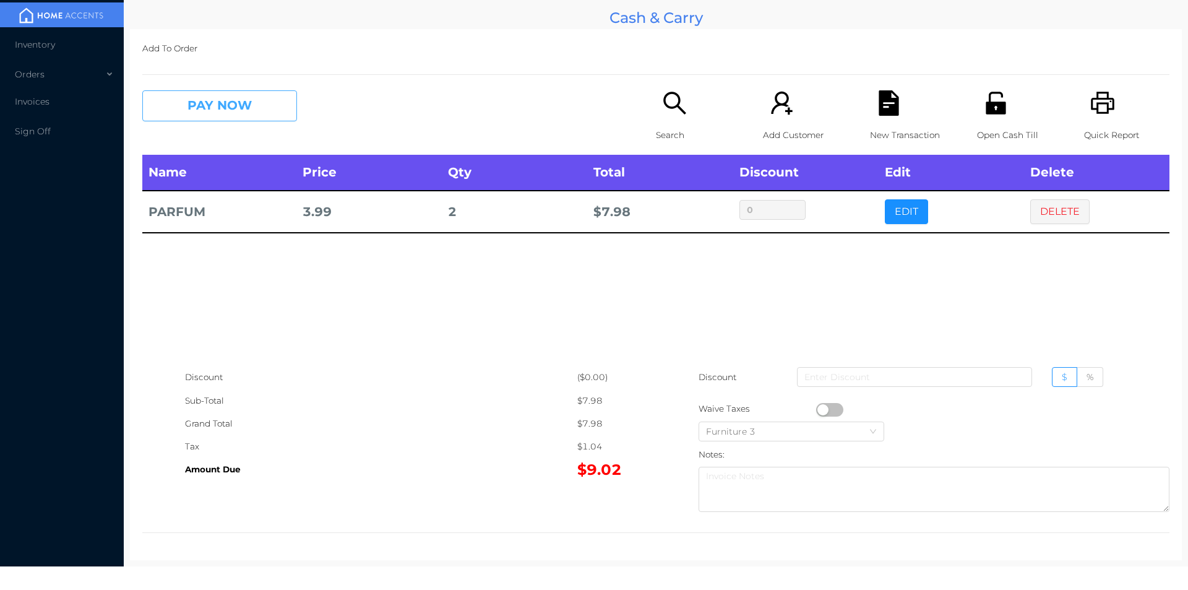
click at [210, 109] on button "PAY NOW" at bounding box center [219, 105] width 155 height 31
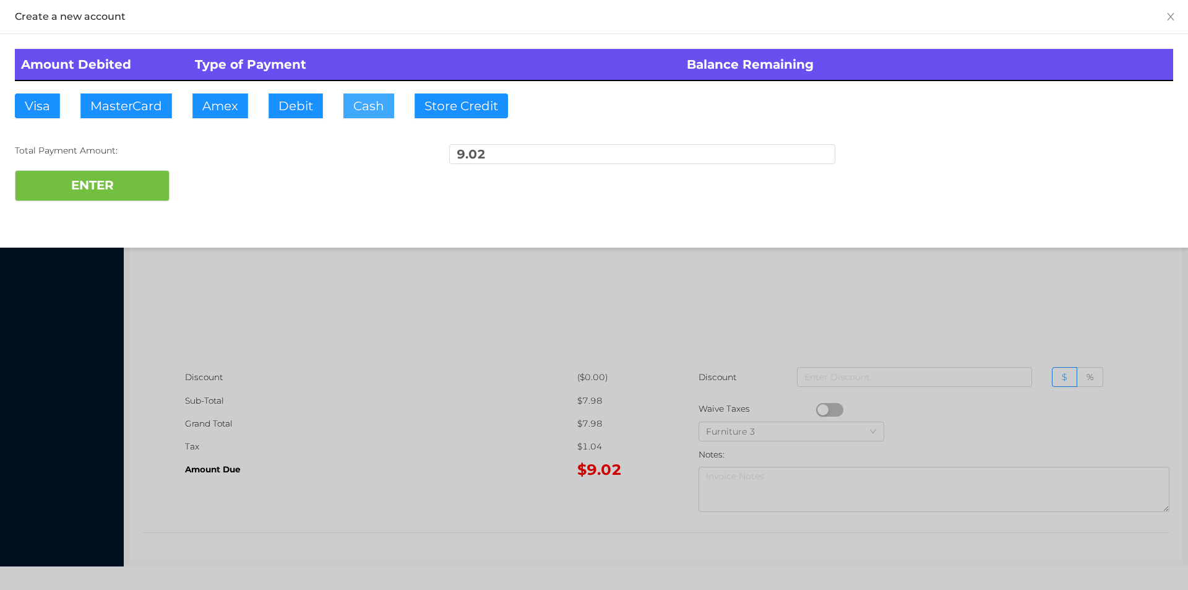
click at [356, 104] on button "Cash" at bounding box center [368, 105] width 51 height 25
type input "50"
click at [108, 184] on button "ENTER" at bounding box center [92, 185] width 155 height 31
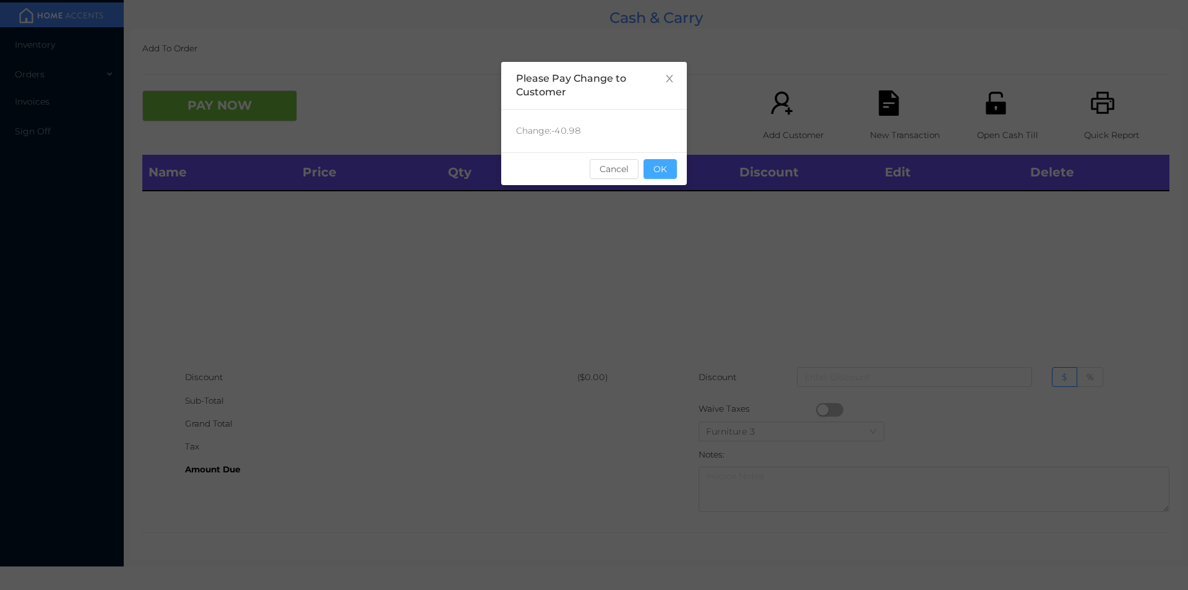
click at [666, 170] on button "OK" at bounding box center [659, 169] width 33 height 20
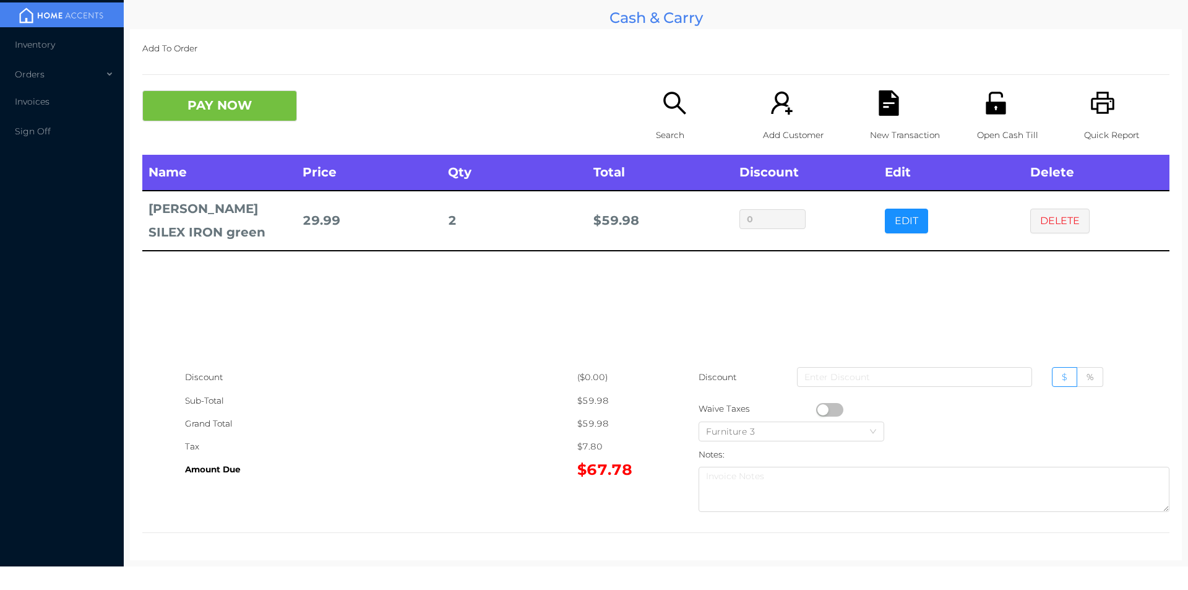
click at [878, 106] on icon "icon: file-text" at bounding box center [888, 102] width 25 height 25
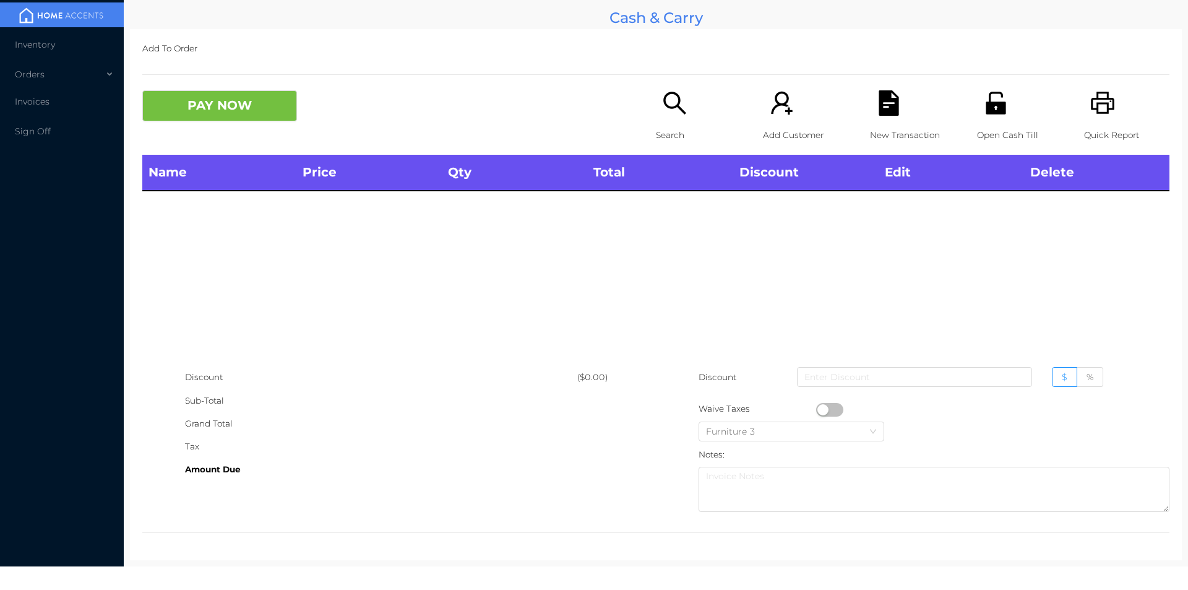
click at [998, 93] on icon "icon: unlock" at bounding box center [995, 102] width 25 height 25
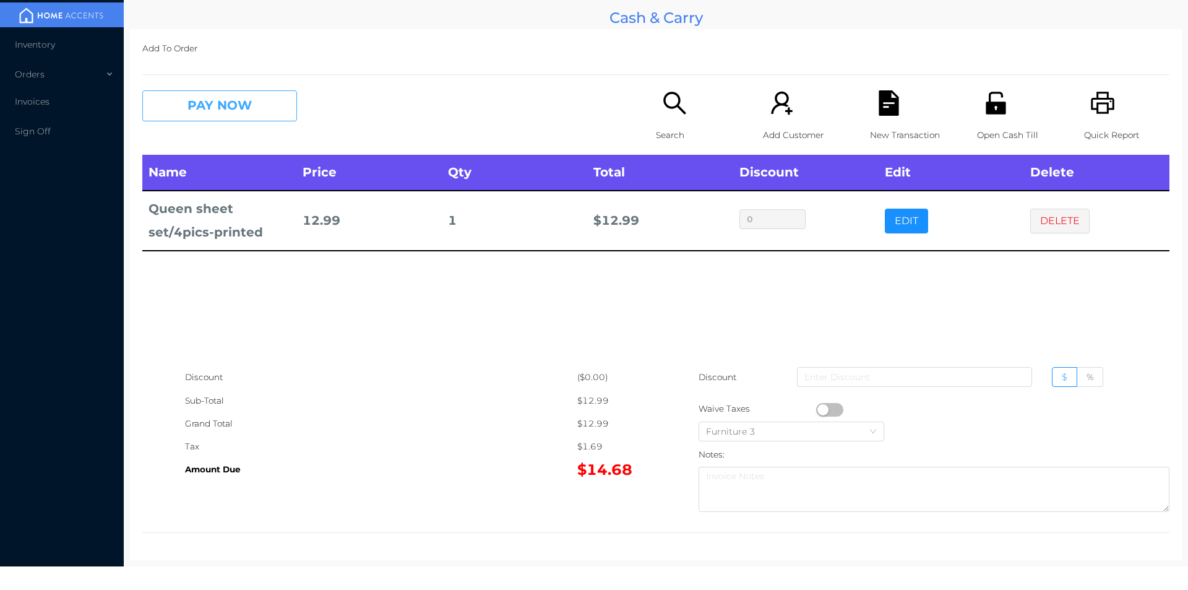
click at [242, 117] on button "PAY NOW" at bounding box center [219, 105] width 155 height 31
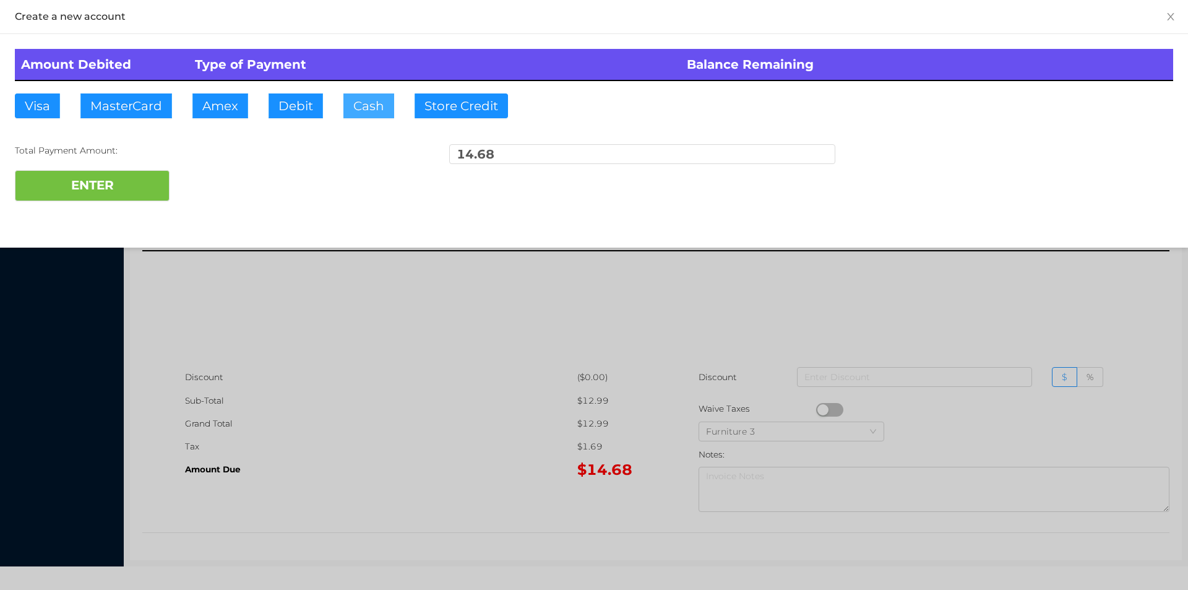
click at [388, 99] on button "Cash" at bounding box center [368, 105] width 51 height 25
type input "20"
click at [79, 178] on button "ENTER" at bounding box center [92, 185] width 155 height 31
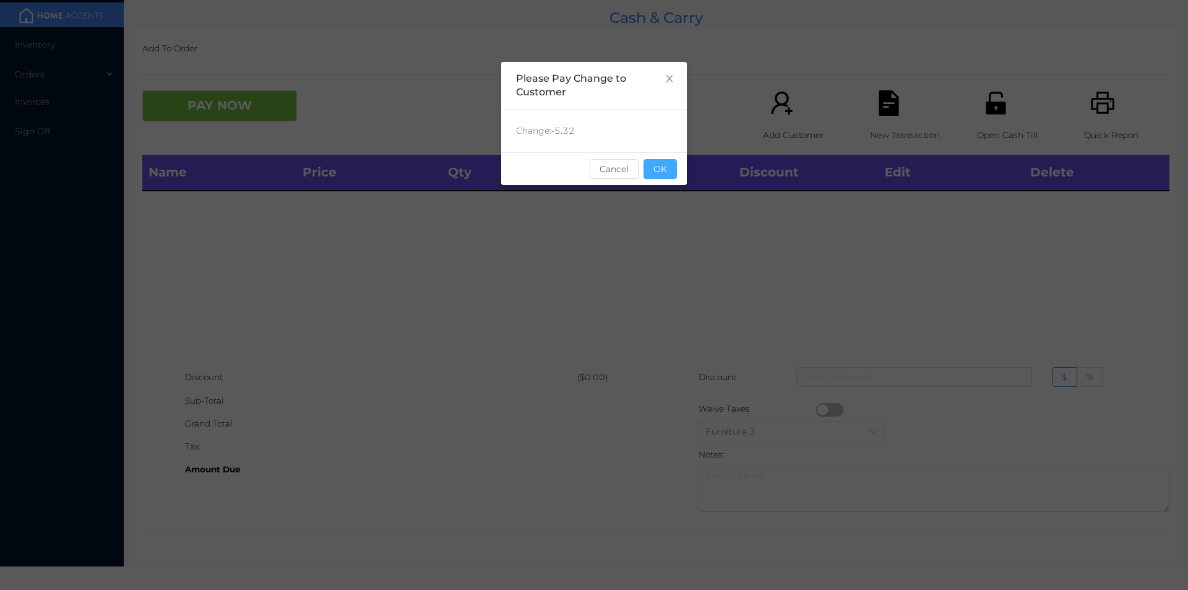
click at [659, 166] on button "OK" at bounding box center [659, 169] width 33 height 20
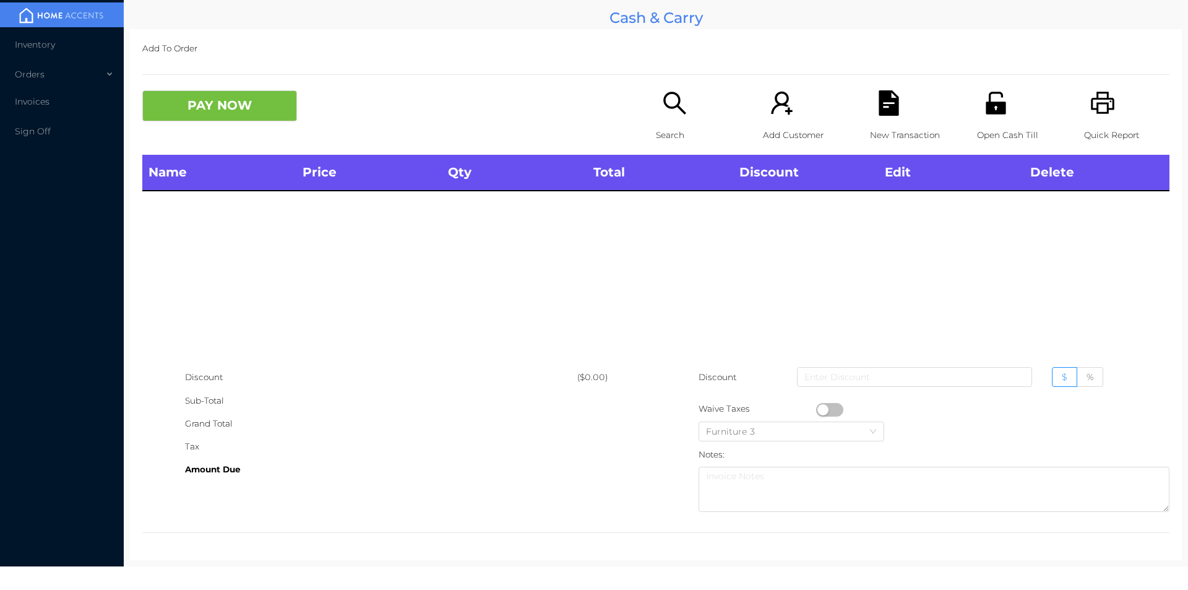
click at [662, 101] on icon "icon: search" at bounding box center [674, 102] width 25 height 25
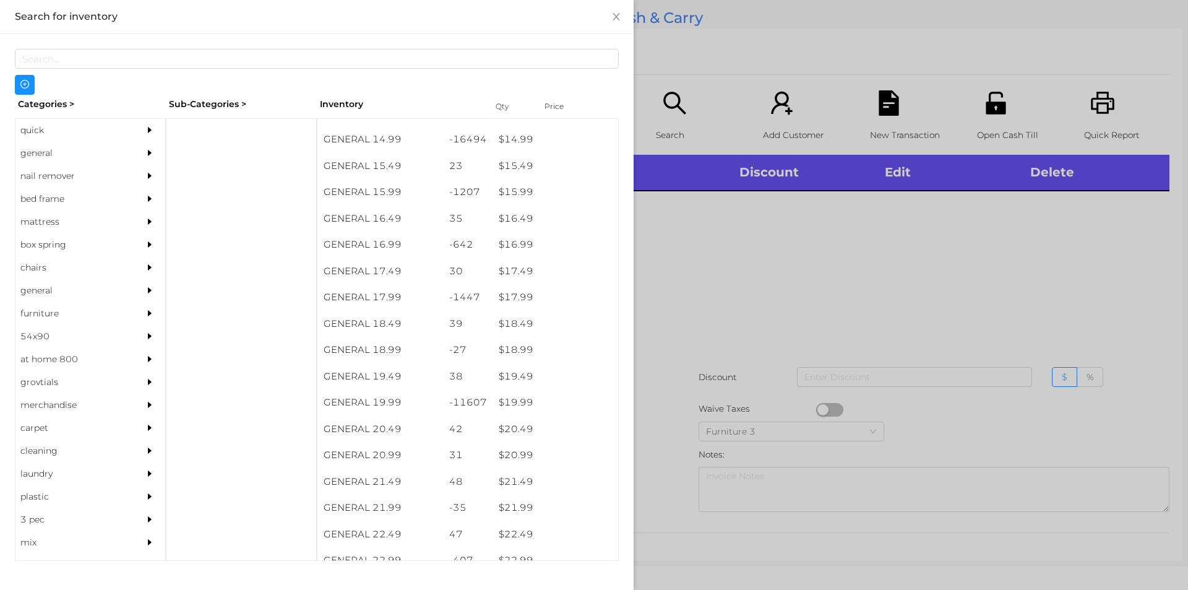
scroll to position [1131, 0]
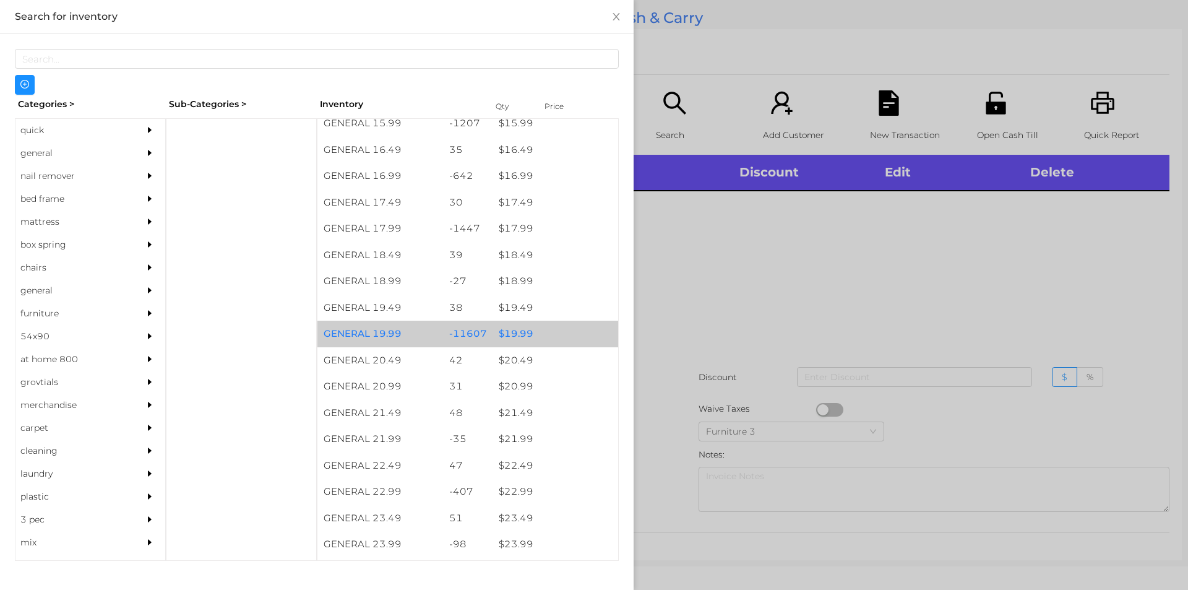
click at [549, 333] on div "$ 19.99" at bounding box center [555, 333] width 126 height 27
click at [565, 324] on div "$ 19.99" at bounding box center [555, 333] width 126 height 27
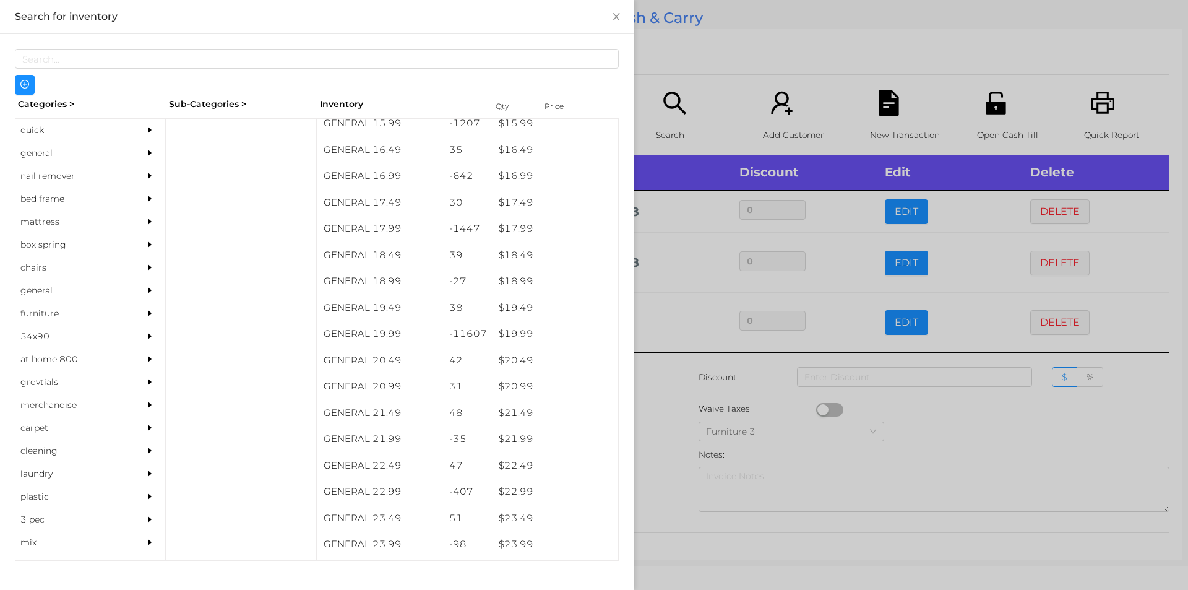
click at [699, 66] on div at bounding box center [594, 295] width 1188 height 590
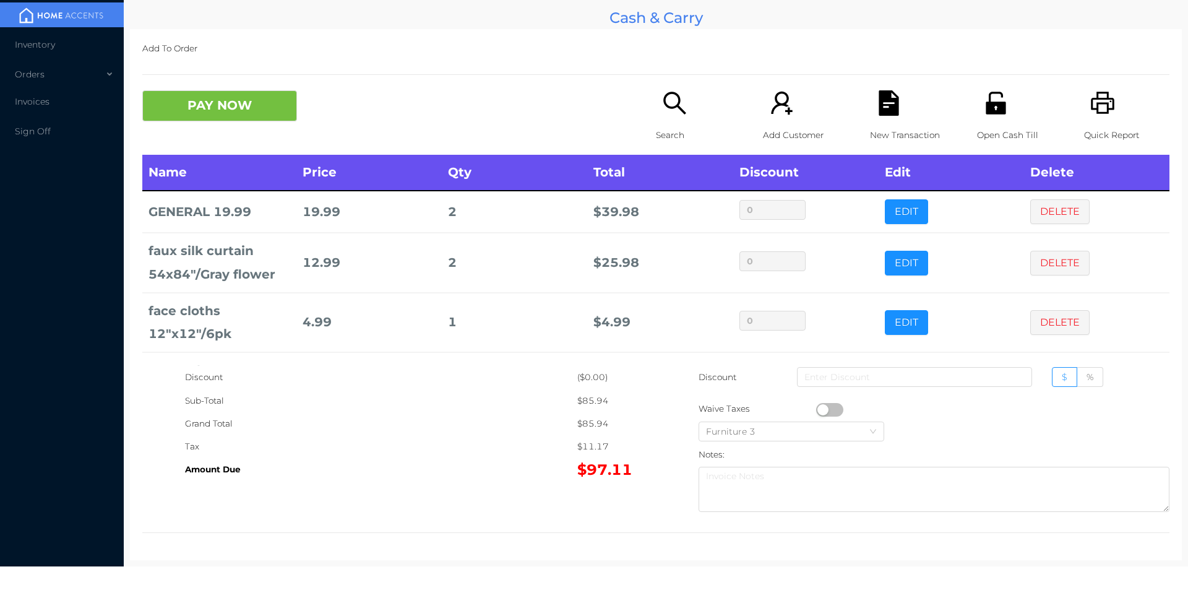
click at [891, 105] on icon "icon: file-text" at bounding box center [888, 102] width 20 height 25
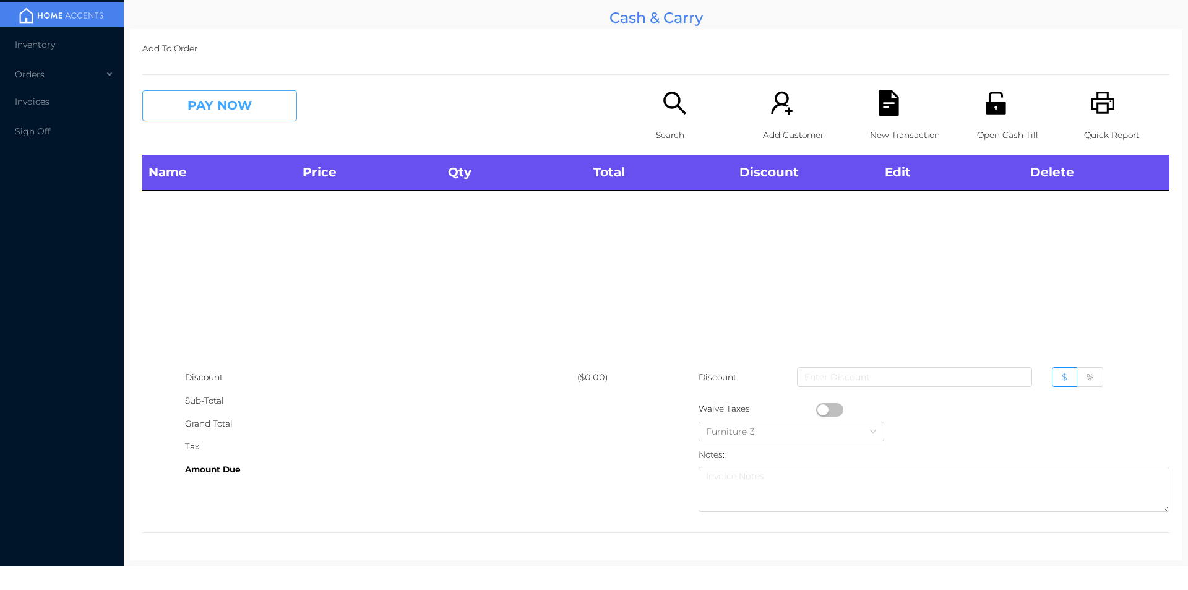
click at [225, 110] on button "PAY NOW" at bounding box center [219, 105] width 155 height 31
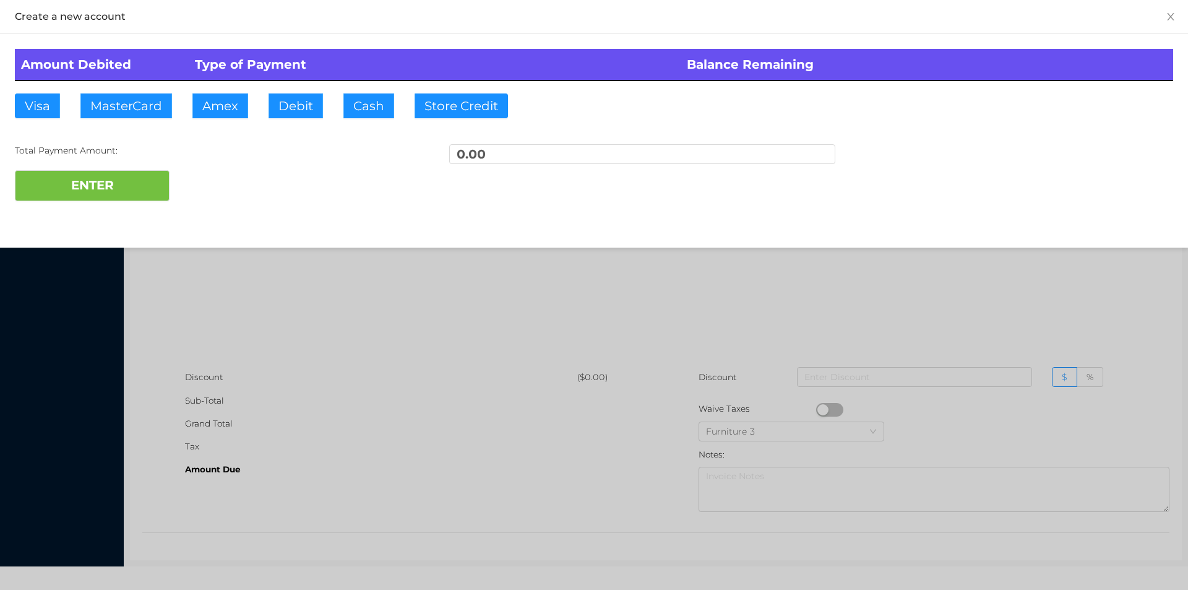
click at [306, 256] on div at bounding box center [594, 295] width 1188 height 590
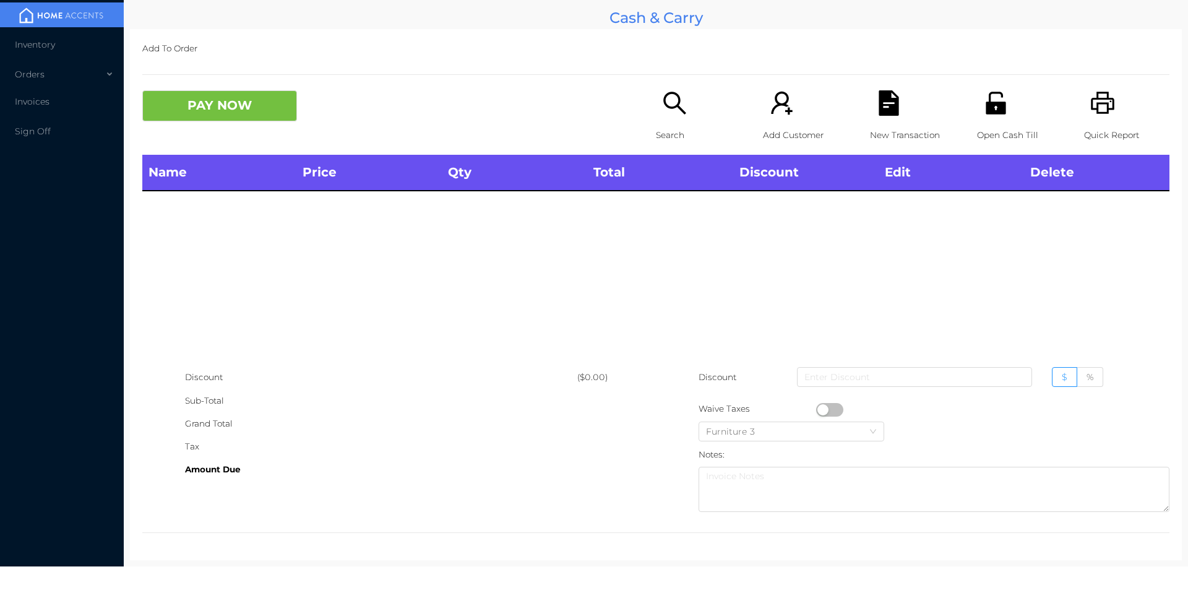
click at [356, 276] on div "Name Price Qty Total Discount Edit Delete" at bounding box center [655, 260] width 1027 height 211
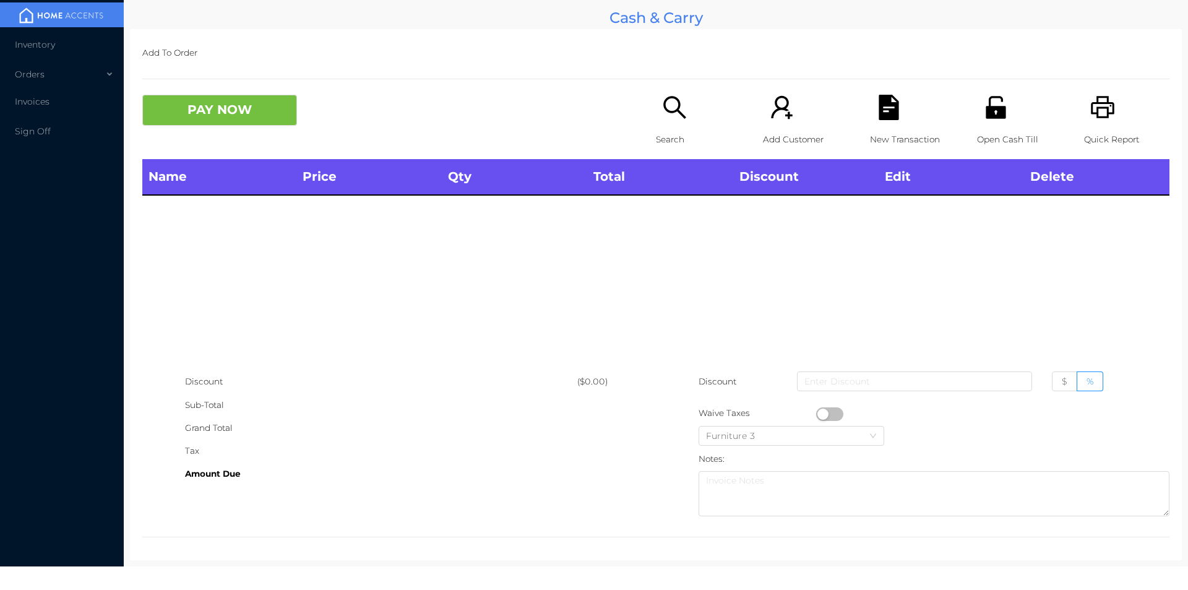
click at [985, 110] on icon "icon: unlock" at bounding box center [995, 107] width 20 height 22
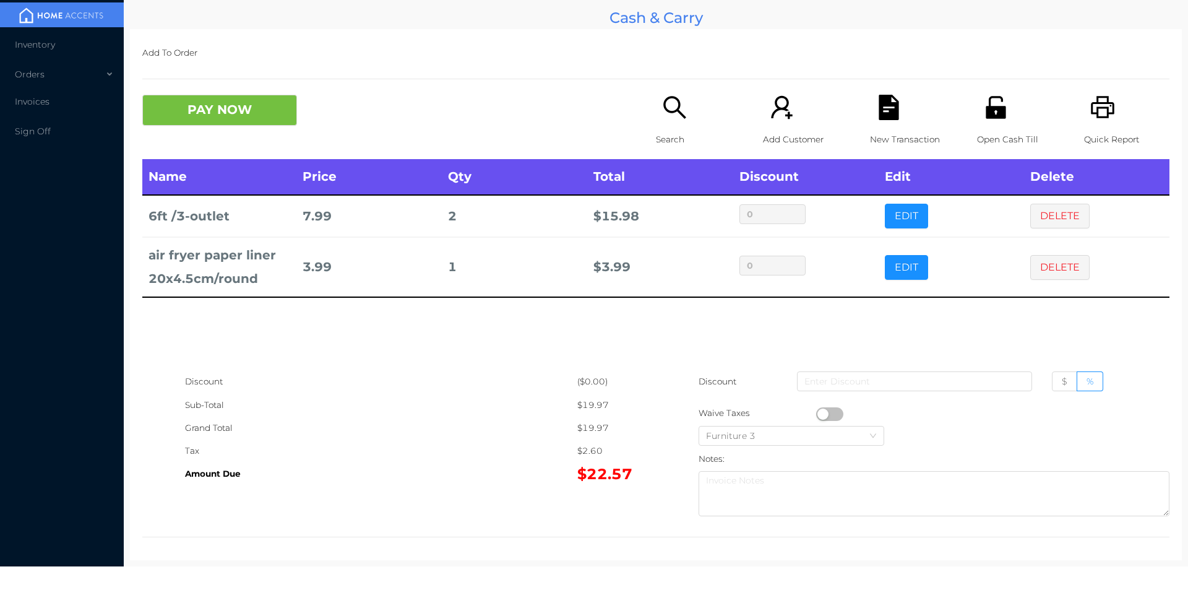
scroll to position [4, 0]
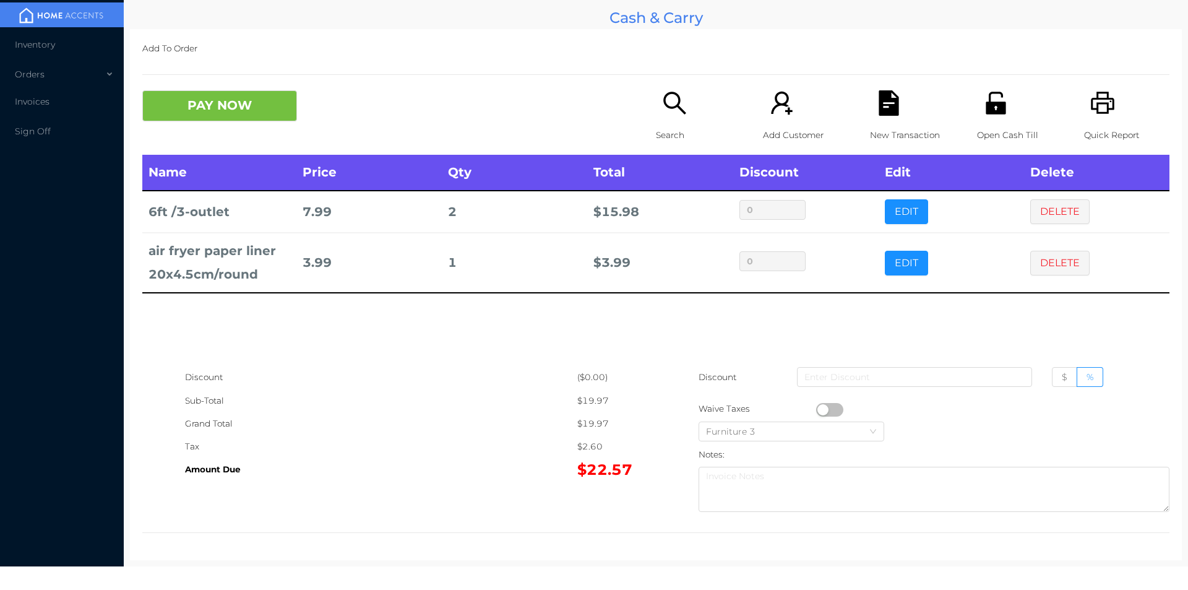
click at [656, 100] on div "Search" at bounding box center [698, 122] width 85 height 64
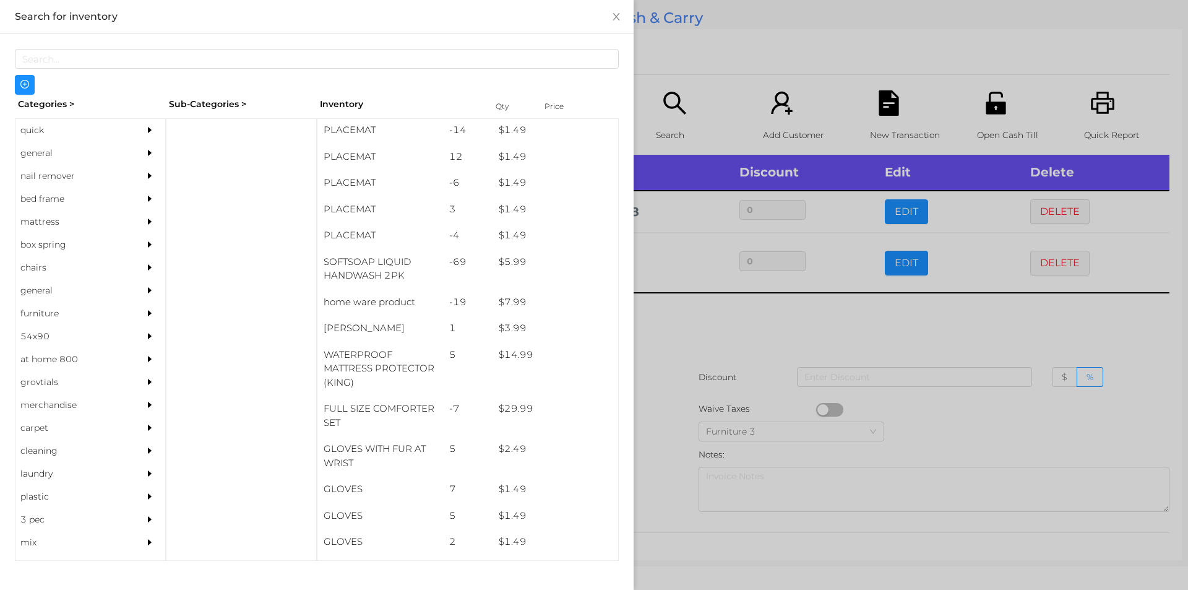
scroll to position [103, 0]
click at [42, 155] on div "general" at bounding box center [71, 153] width 113 height 23
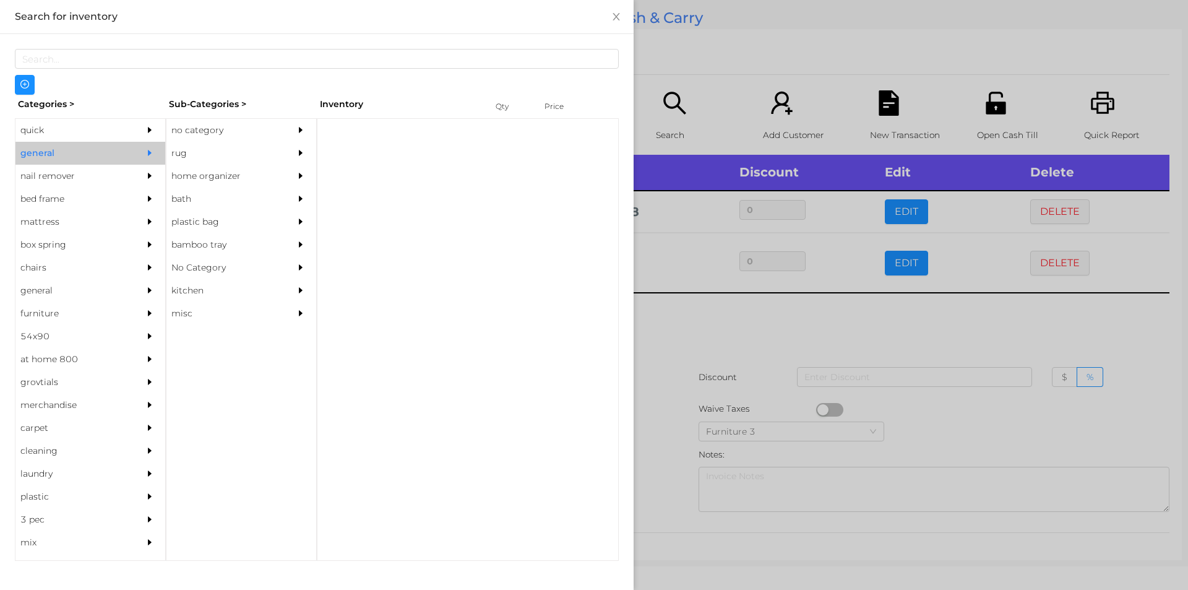
scroll to position [0, 0]
click at [236, 126] on div "no category" at bounding box center [222, 130] width 113 height 23
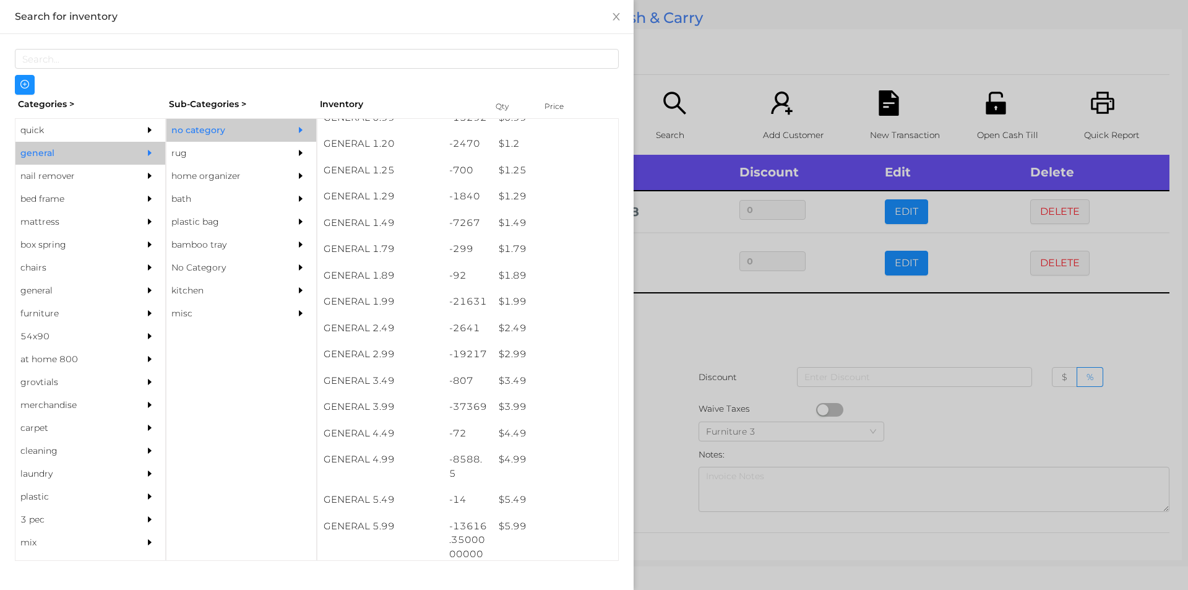
scroll to position [137, 0]
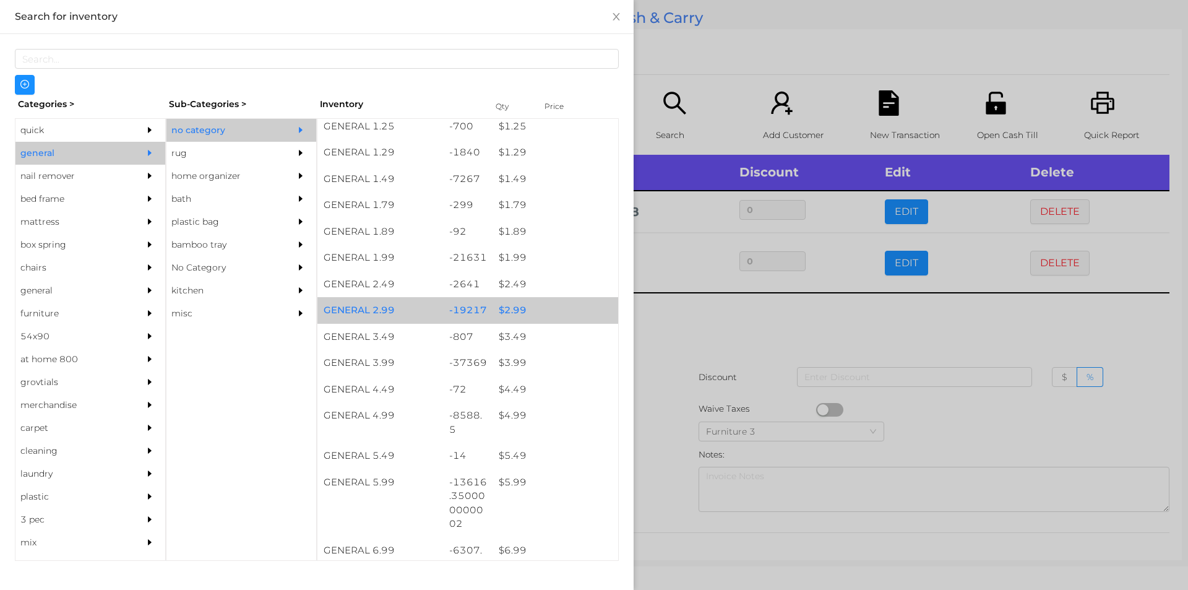
click at [529, 316] on div "$ 2.99" at bounding box center [555, 310] width 126 height 27
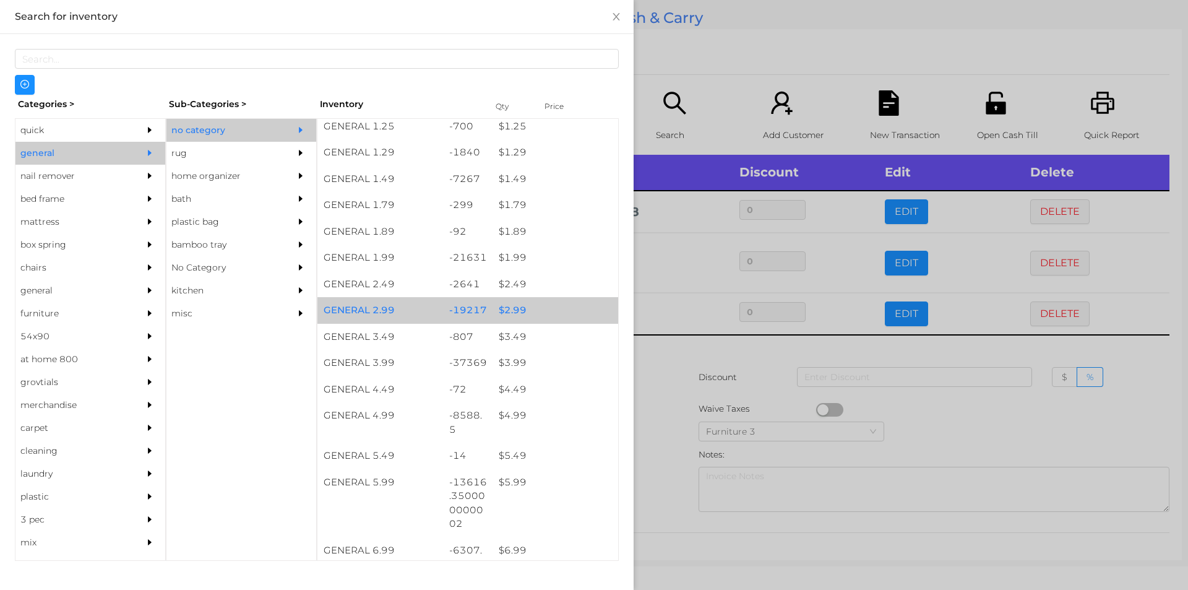
click at [528, 314] on div "$ 2.99" at bounding box center [555, 310] width 126 height 27
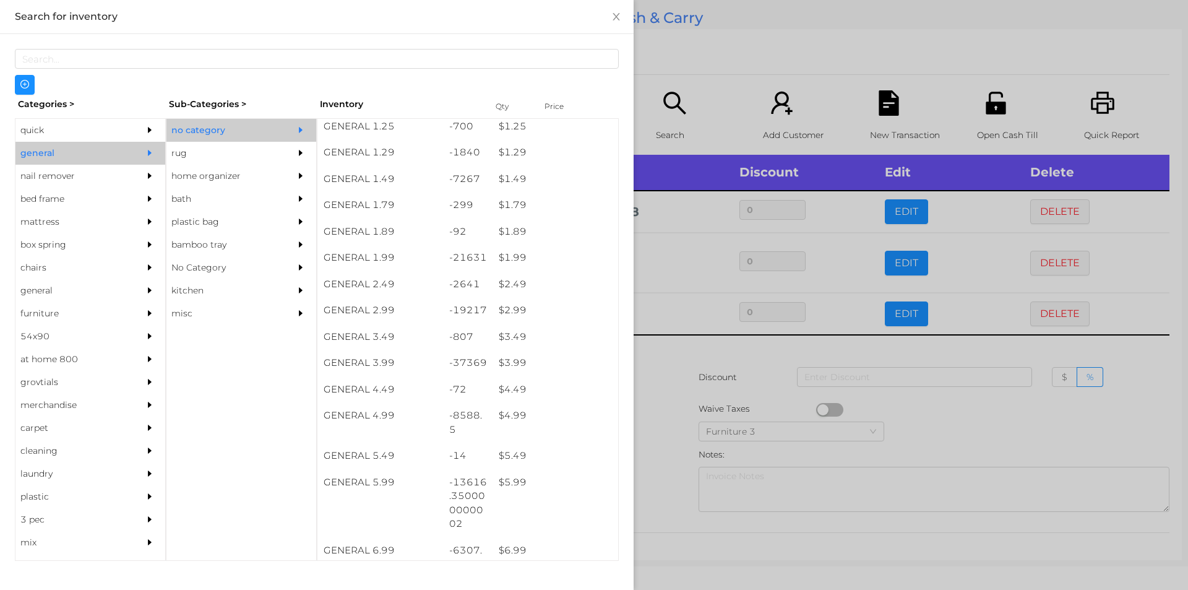
click at [697, 86] on div at bounding box center [594, 295] width 1188 height 590
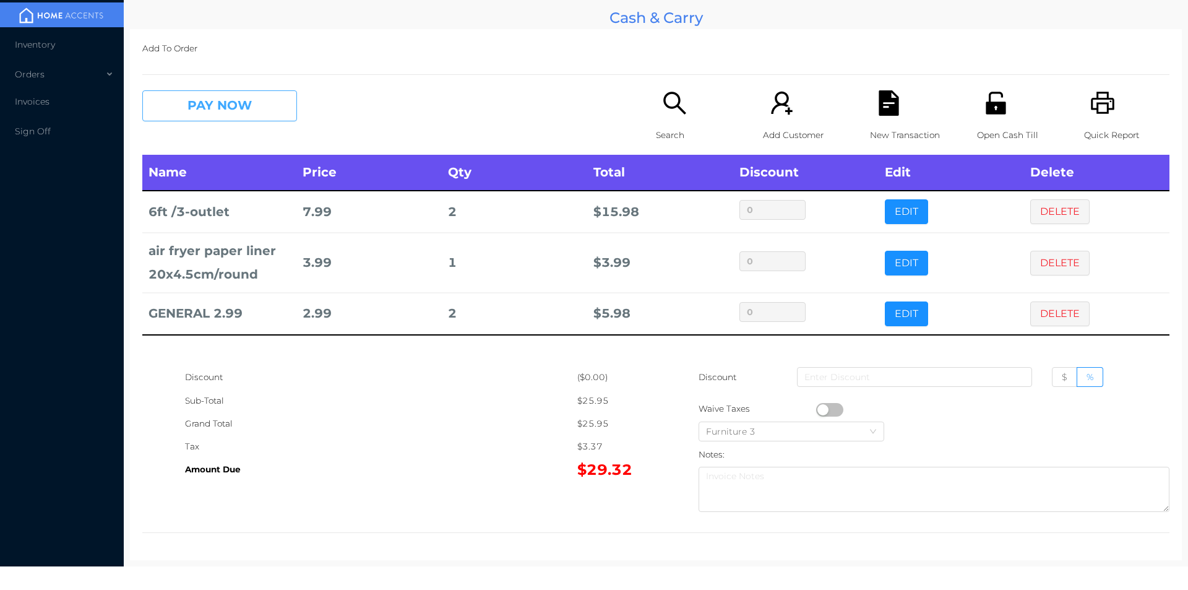
click at [222, 99] on button "PAY NOW" at bounding box center [219, 105] width 155 height 31
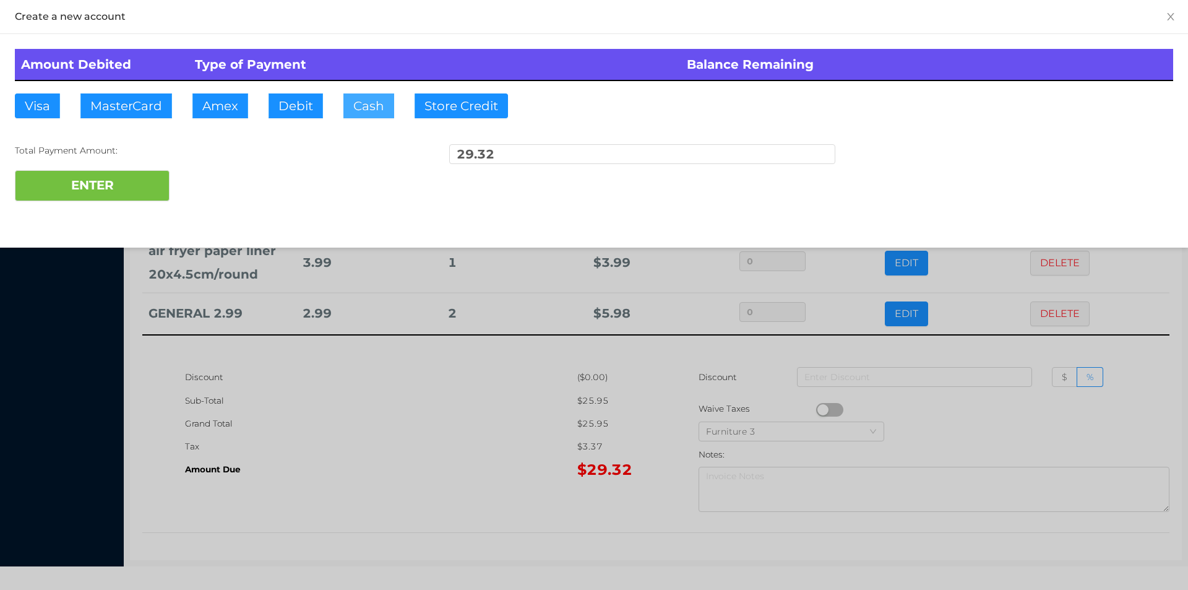
click at [369, 98] on button "Cash" at bounding box center [368, 105] width 51 height 25
type input "30"
click at [103, 181] on button "ENTER" at bounding box center [92, 185] width 155 height 31
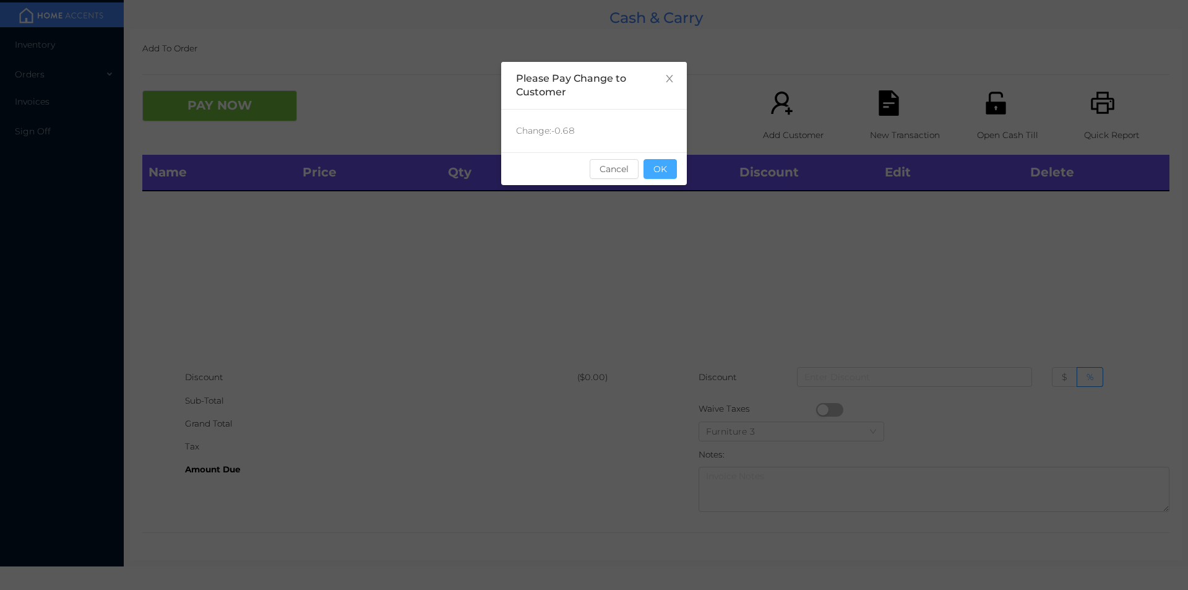
click at [672, 160] on button "OK" at bounding box center [659, 169] width 33 height 20
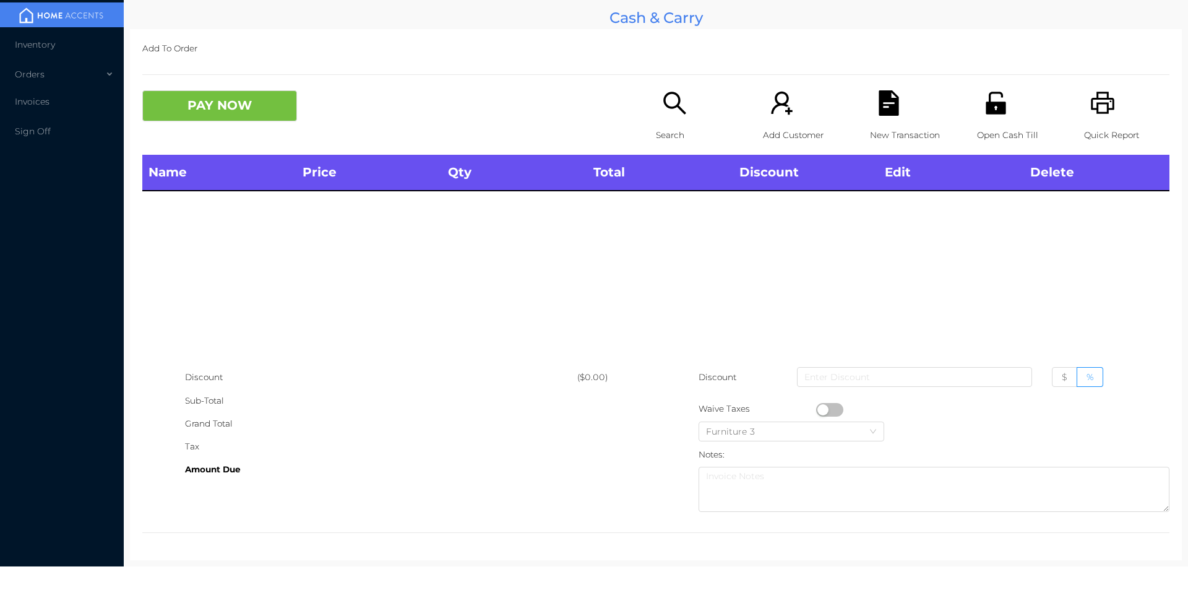
click at [429, 340] on div "Name Price Qty Total Discount Edit Delete" at bounding box center [655, 260] width 1027 height 211
click at [672, 118] on div "Search" at bounding box center [698, 122] width 85 height 64
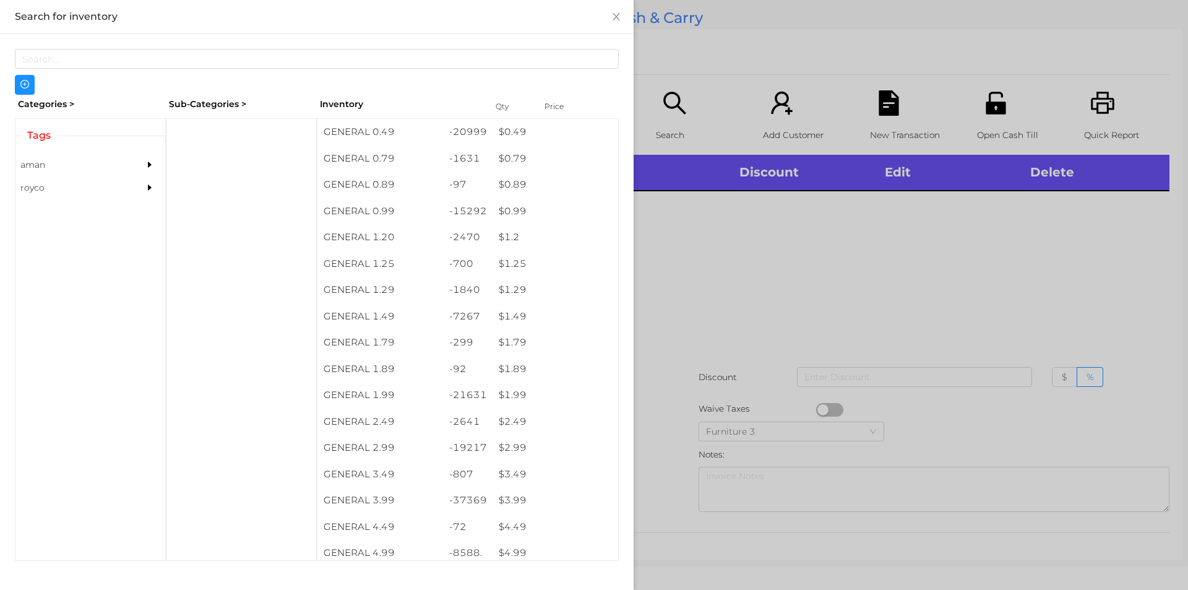
click at [559, 368] on div "$ 1.89" at bounding box center [555, 369] width 126 height 27
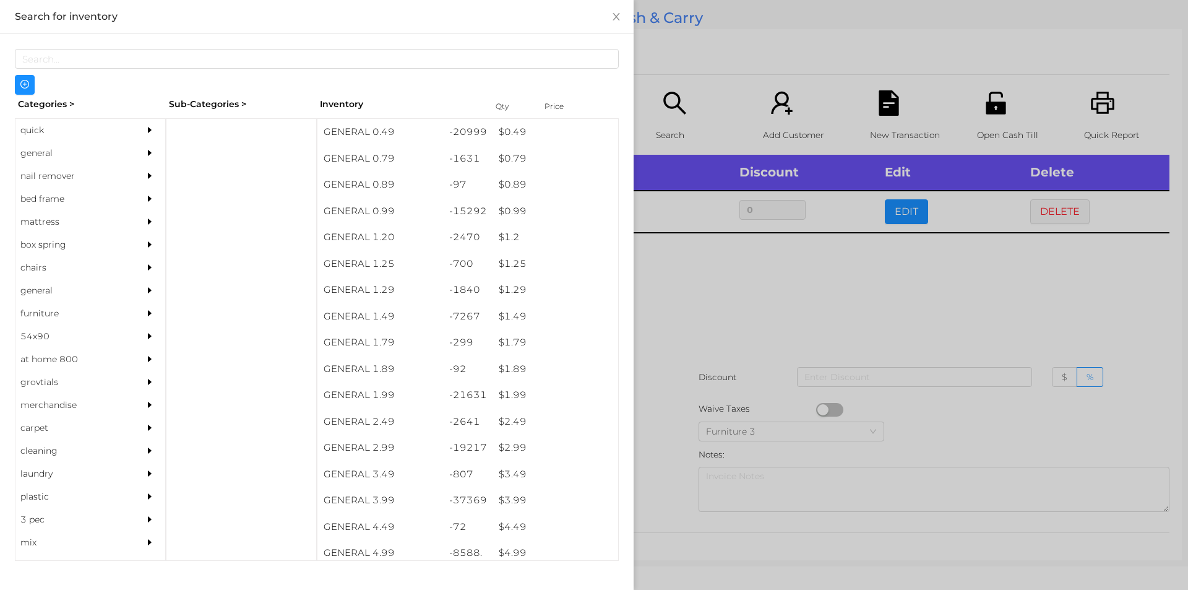
click at [920, 299] on div at bounding box center [594, 295] width 1188 height 590
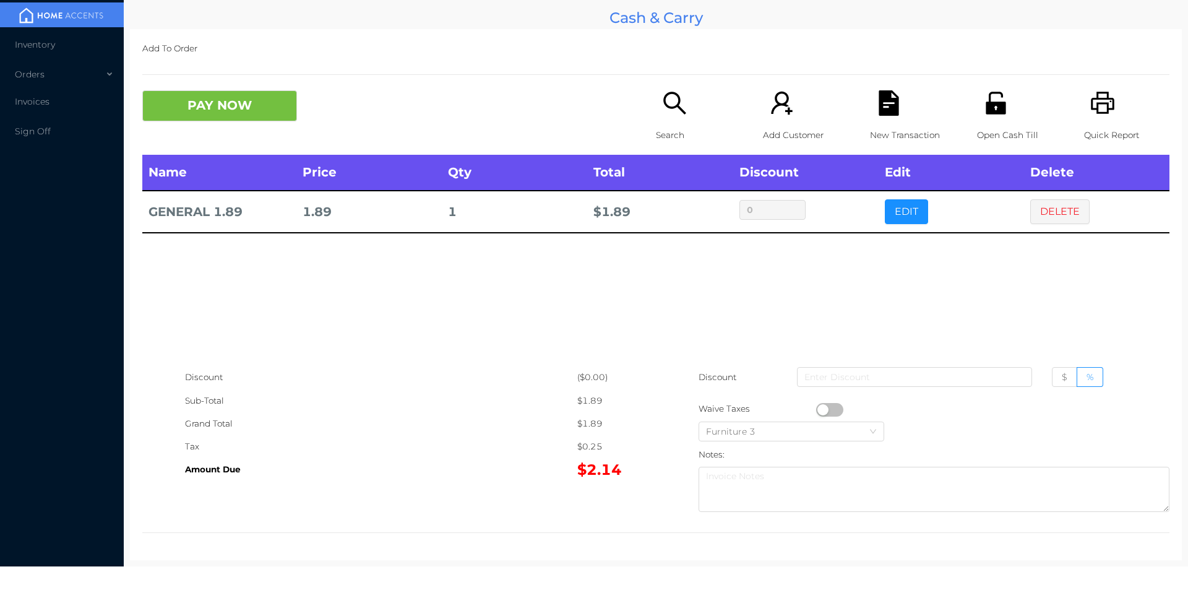
click at [885, 110] on icon "icon: file-text" at bounding box center [888, 102] width 20 height 25
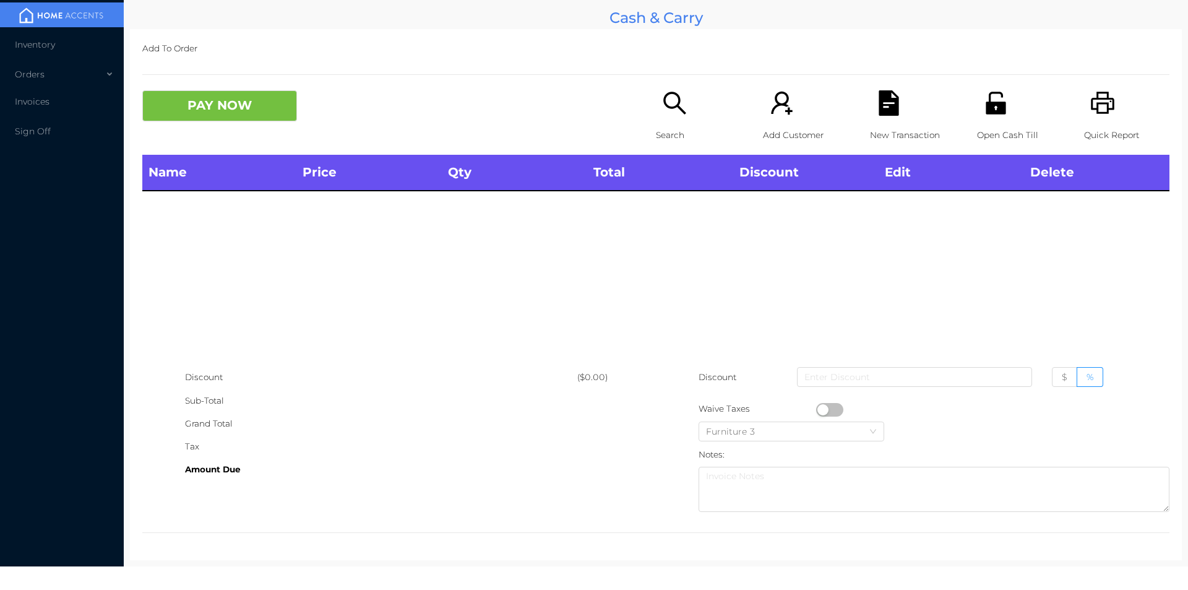
click at [995, 98] on icon "icon: unlock" at bounding box center [995, 102] width 25 height 25
click at [631, 92] on div "PAY NOW" at bounding box center [398, 105] width 513 height 31
click at [676, 109] on icon "icon: search" at bounding box center [674, 103] width 22 height 22
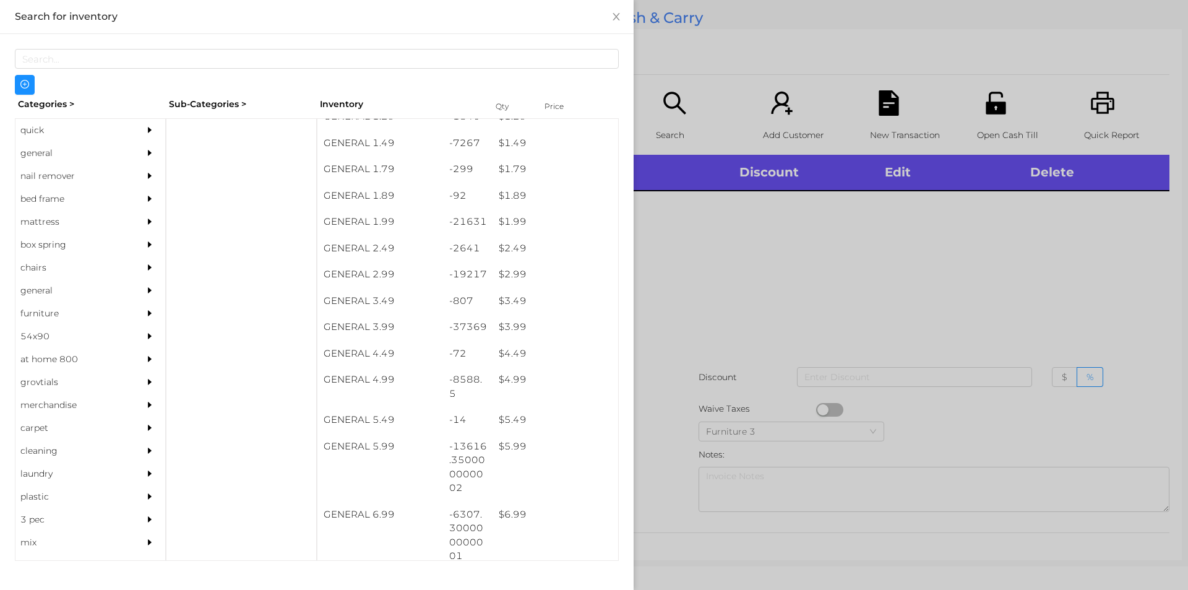
scroll to position [173, 0]
click at [536, 330] on div "$ 3.99" at bounding box center [555, 327] width 126 height 27
click at [716, 374] on div at bounding box center [594, 295] width 1188 height 590
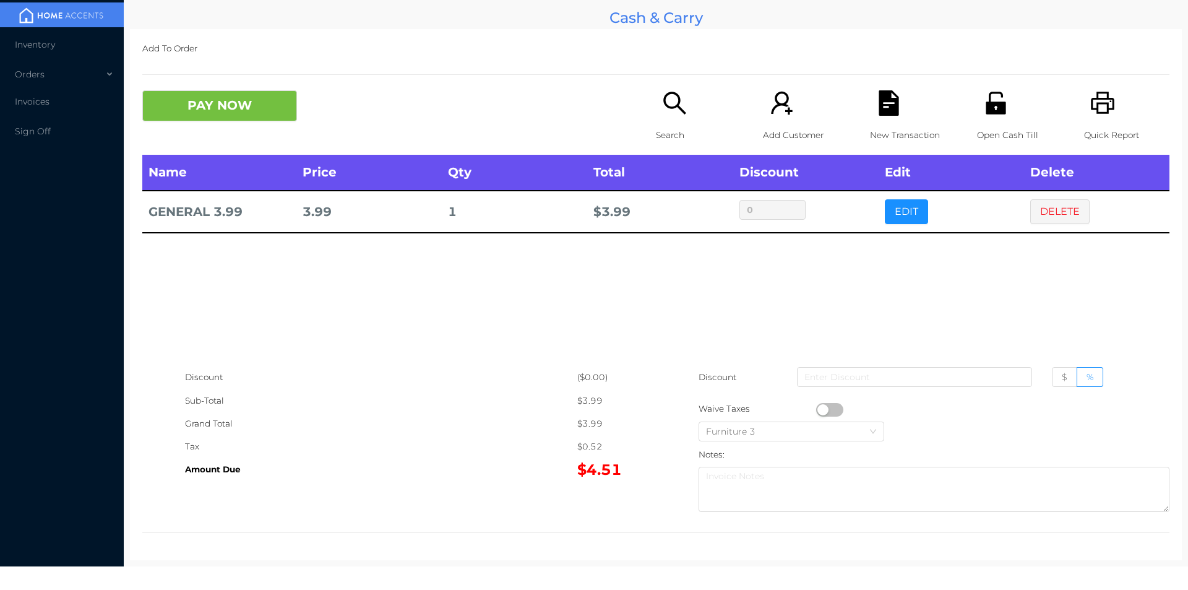
click at [656, 119] on div "Search" at bounding box center [698, 122] width 85 height 64
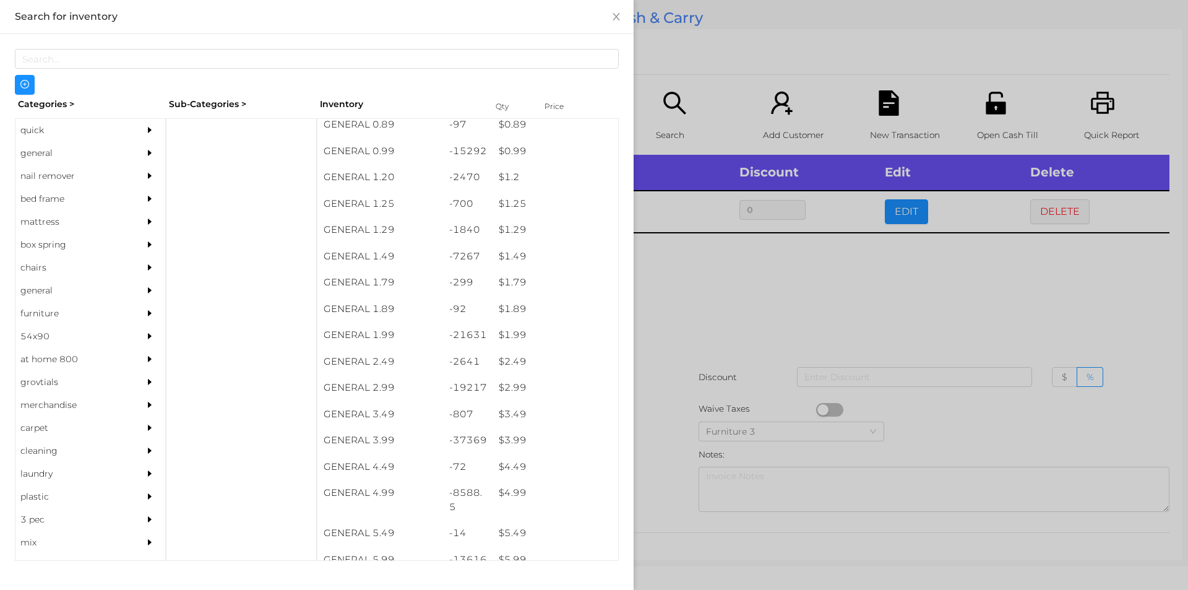
scroll to position [75, 0]
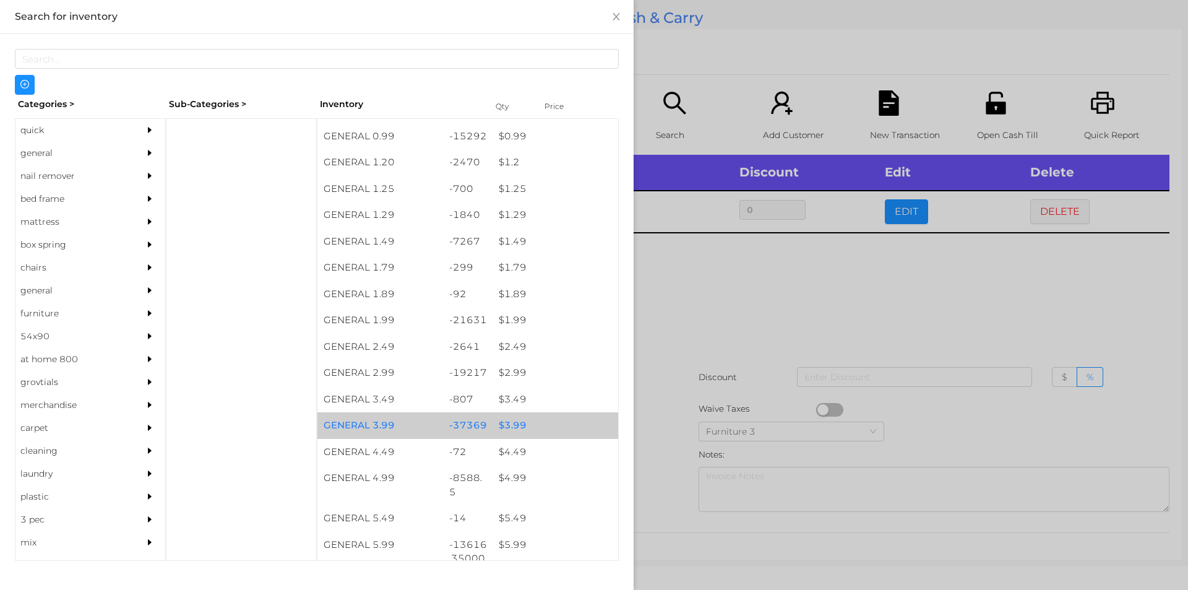
click at [530, 423] on div "$ 3.99" at bounding box center [555, 425] width 126 height 27
click at [526, 417] on div "$ 3.99" at bounding box center [555, 425] width 126 height 27
click at [540, 418] on div "$ 3.99" at bounding box center [555, 425] width 126 height 27
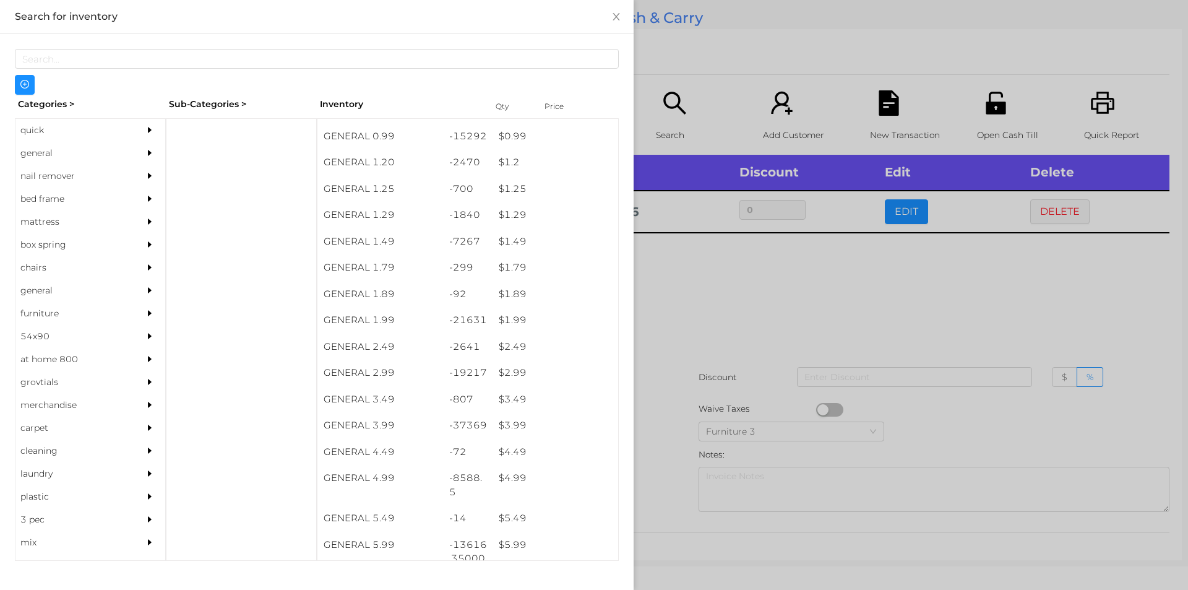
click at [681, 396] on div at bounding box center [594, 295] width 1188 height 590
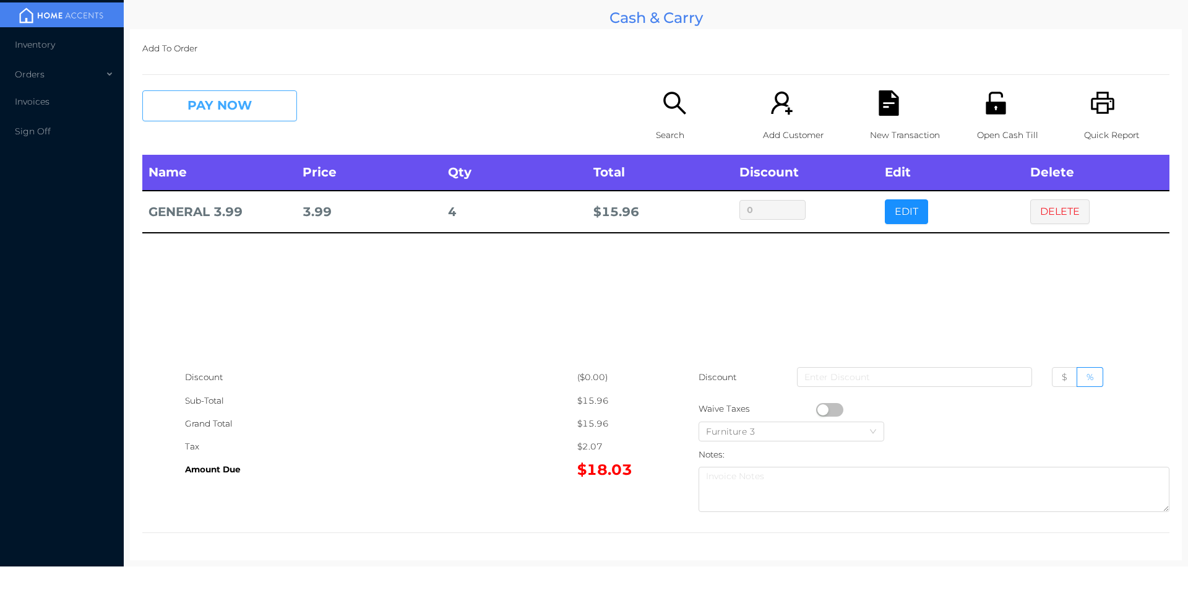
click at [202, 111] on button "PAY NOW" at bounding box center [219, 105] width 155 height 31
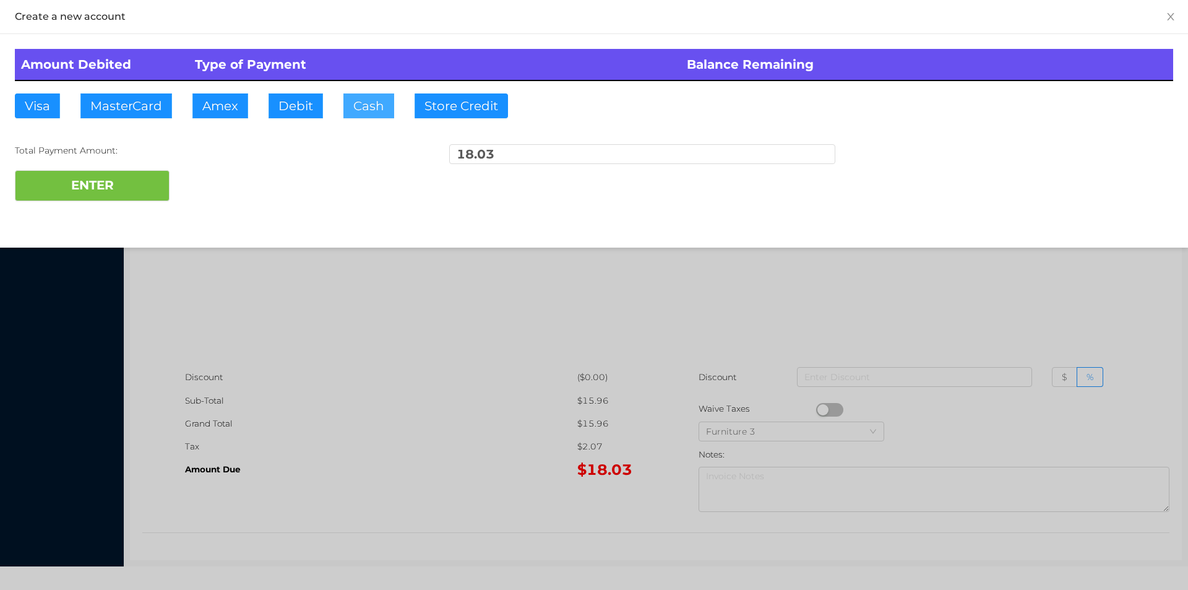
click at [368, 115] on button "Cash" at bounding box center [368, 105] width 51 height 25
click at [138, 199] on button "ENTER" at bounding box center [92, 185] width 155 height 31
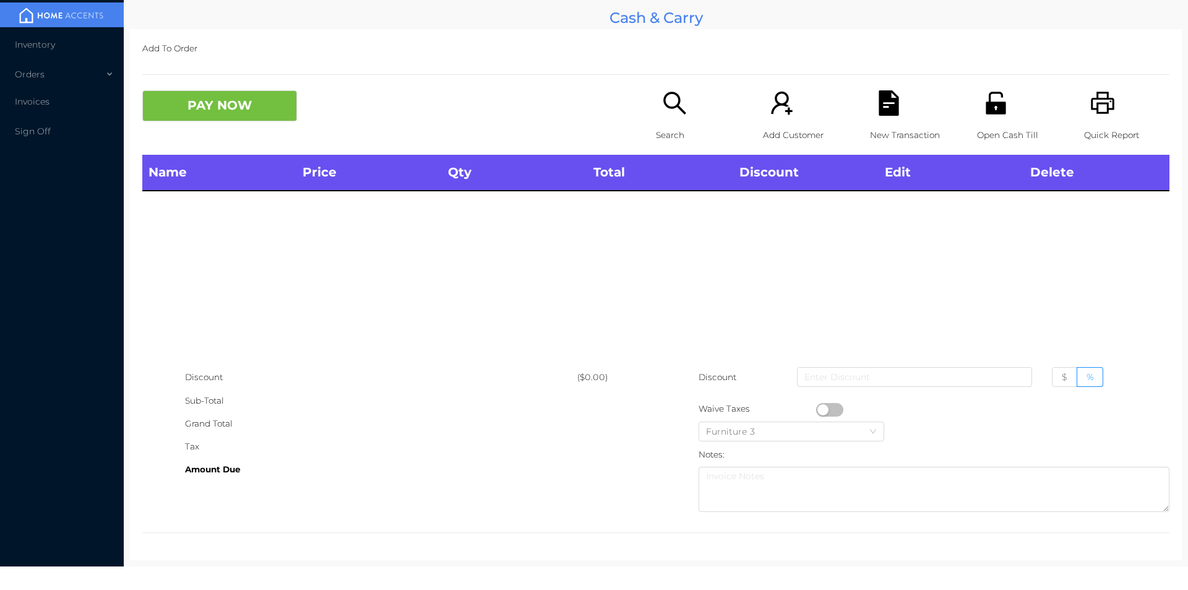
click at [678, 113] on icon "icon: search" at bounding box center [674, 103] width 22 height 22
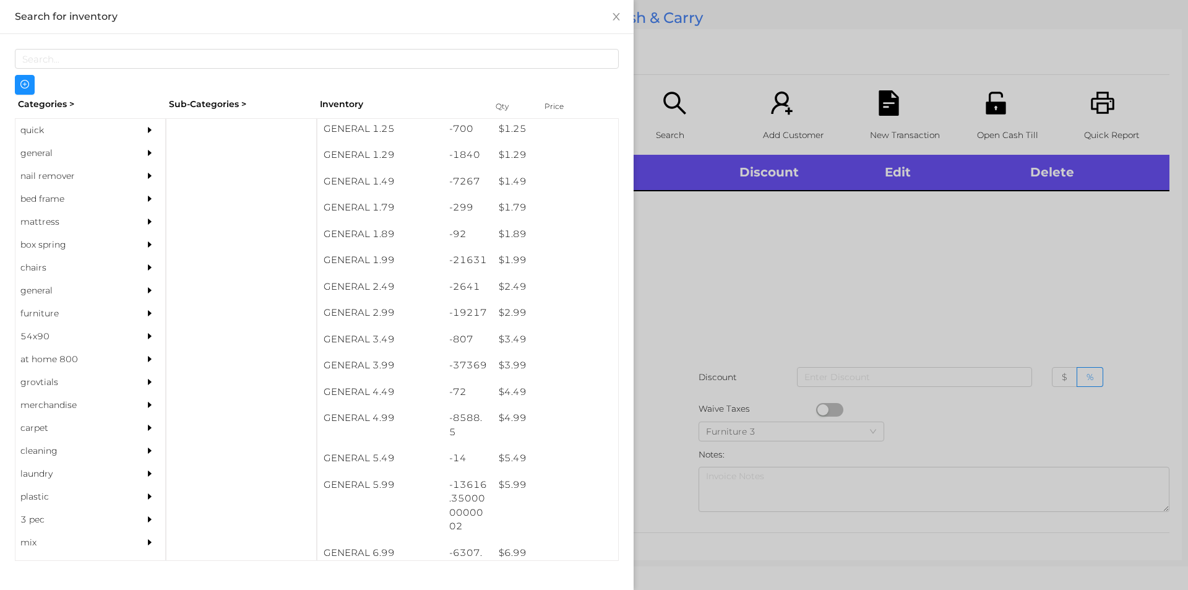
scroll to position [135, 0]
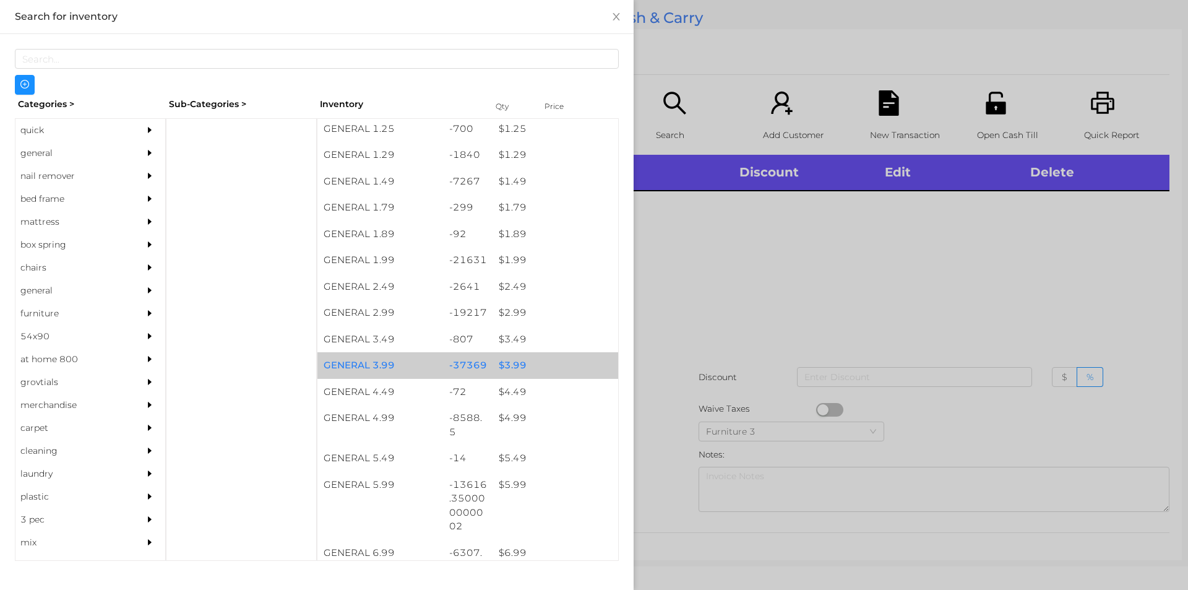
click at [553, 367] on div "$ 3.99" at bounding box center [555, 365] width 126 height 27
click at [570, 372] on div "$ 3.99" at bounding box center [555, 365] width 126 height 27
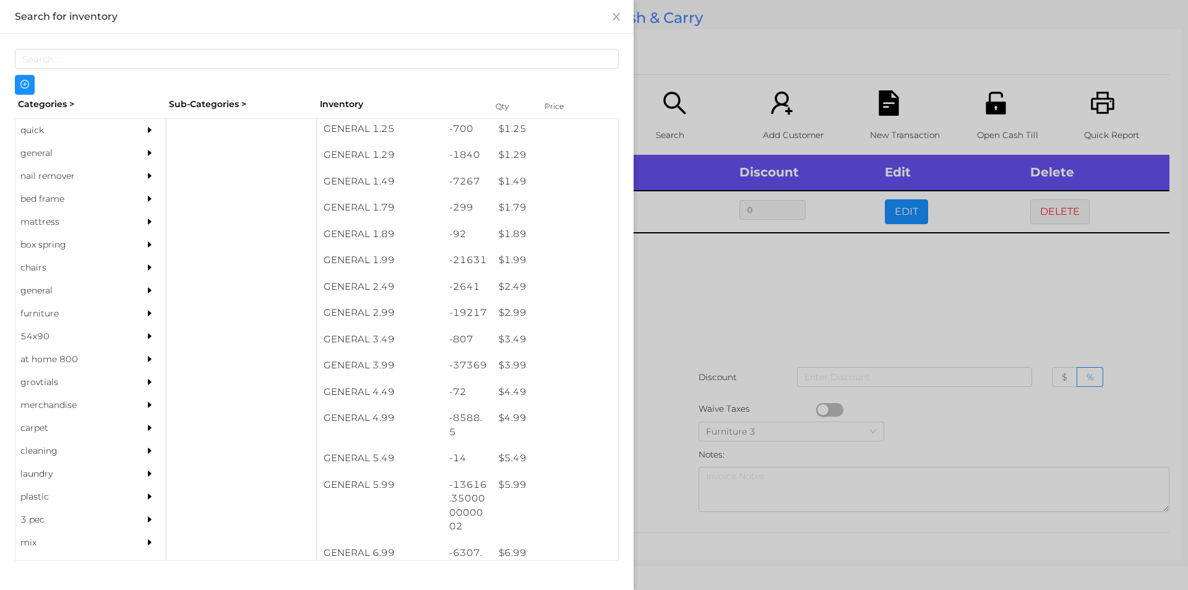
click at [737, 385] on div at bounding box center [594, 295] width 1188 height 590
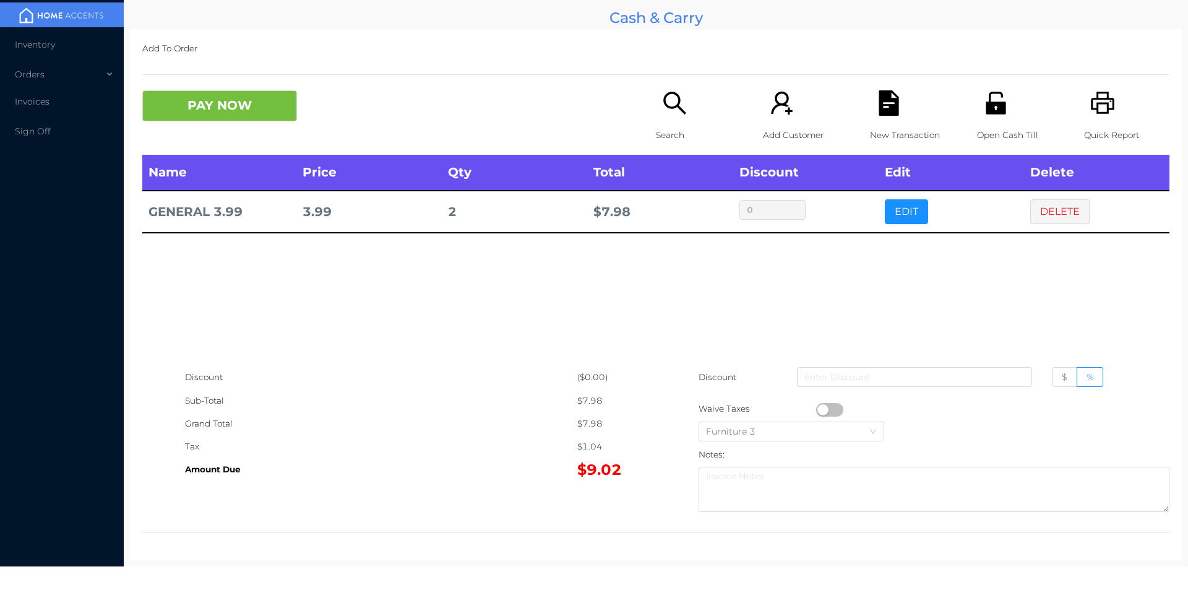
click at [993, 101] on icon "icon: unlock" at bounding box center [995, 102] width 25 height 25
click at [236, 114] on button "PAY NOW" at bounding box center [219, 105] width 155 height 31
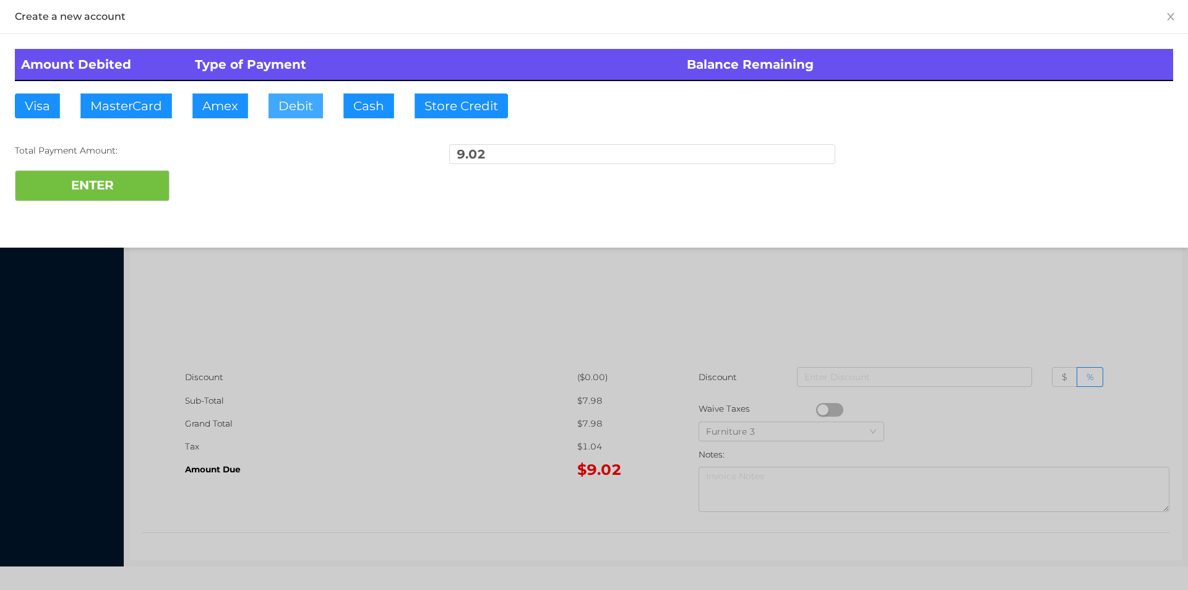
click at [318, 95] on button "Debit" at bounding box center [295, 105] width 54 height 25
click at [328, 396] on div at bounding box center [594, 295] width 1188 height 590
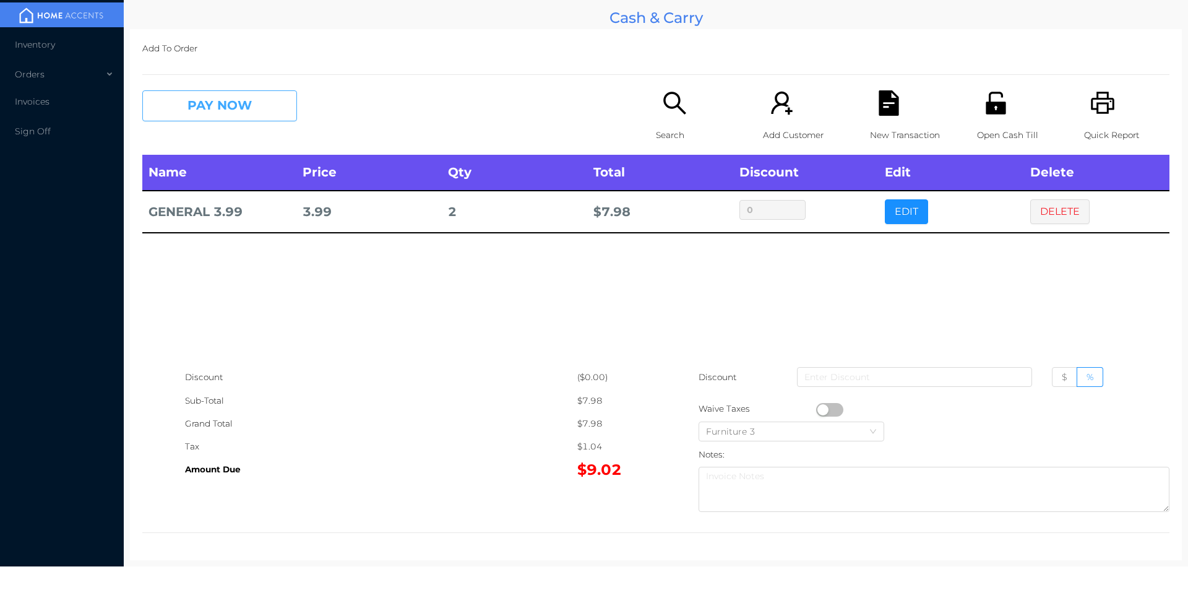
click at [243, 102] on button "PAY NOW" at bounding box center [219, 105] width 155 height 31
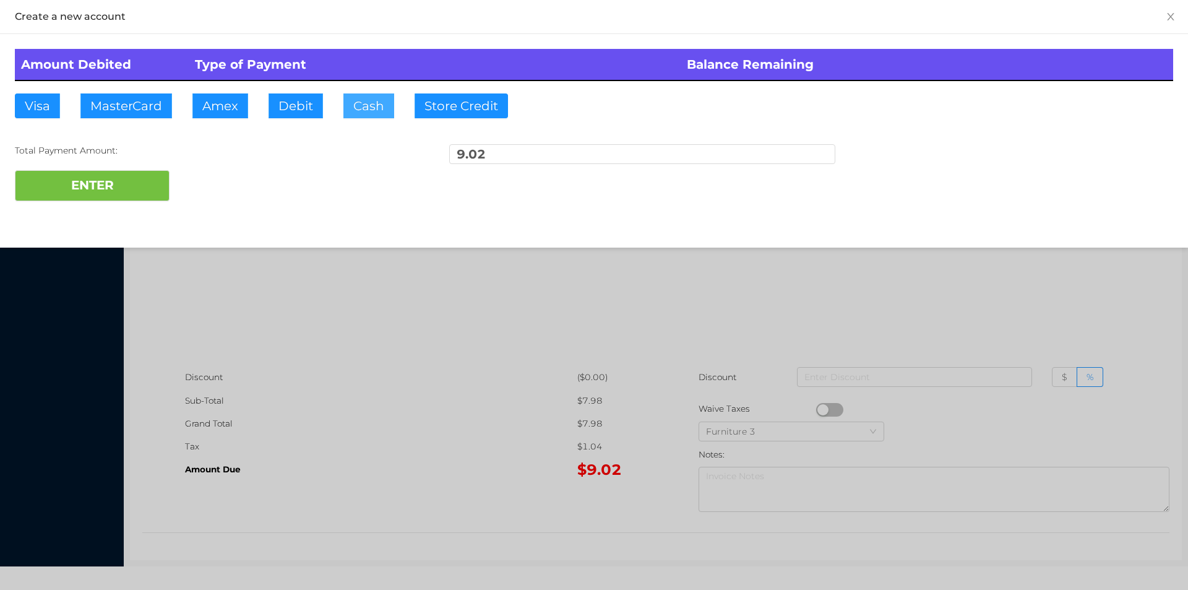
click at [357, 103] on button "Cash" at bounding box center [368, 105] width 51 height 25
click at [414, 433] on div at bounding box center [594, 295] width 1188 height 590
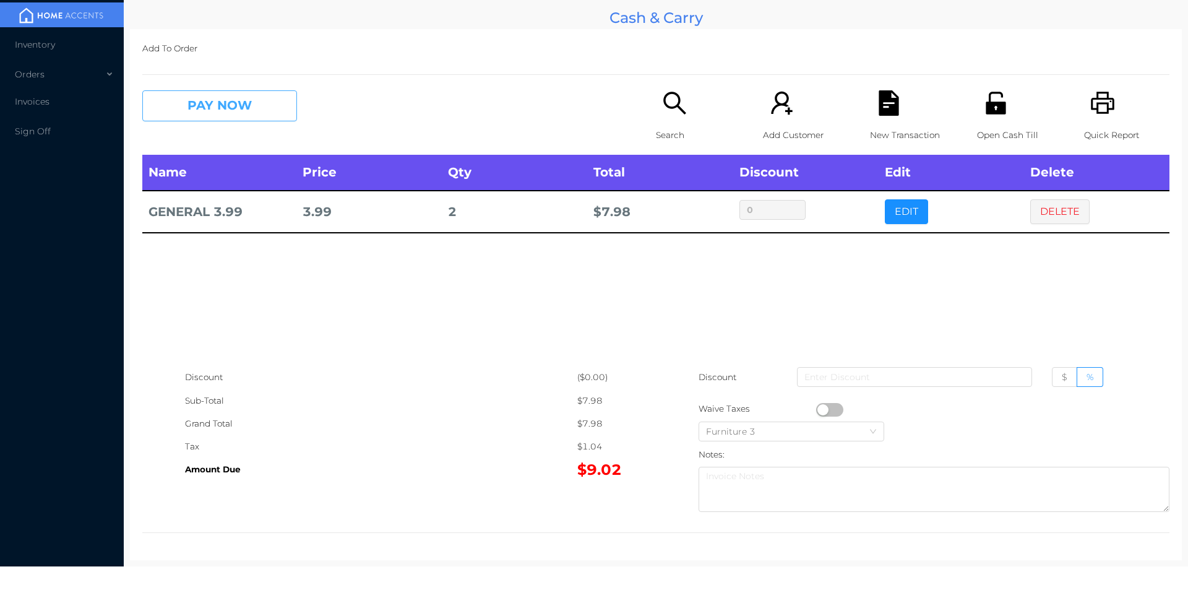
click at [249, 92] on button "PAY NOW" at bounding box center [219, 105] width 155 height 31
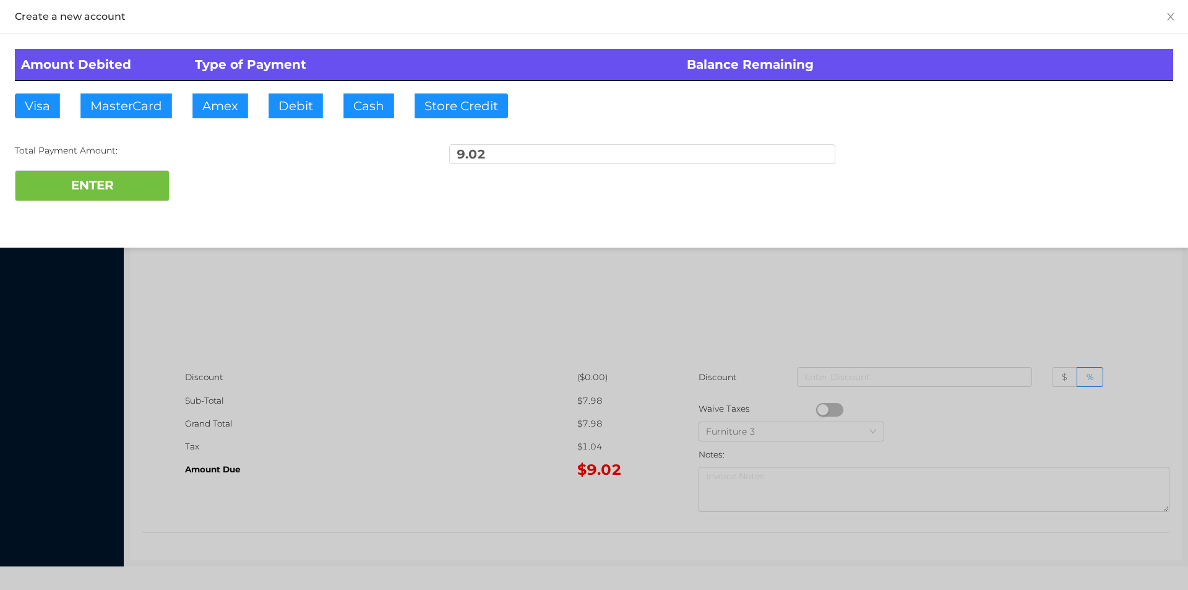
click at [414, 445] on div at bounding box center [594, 295] width 1188 height 590
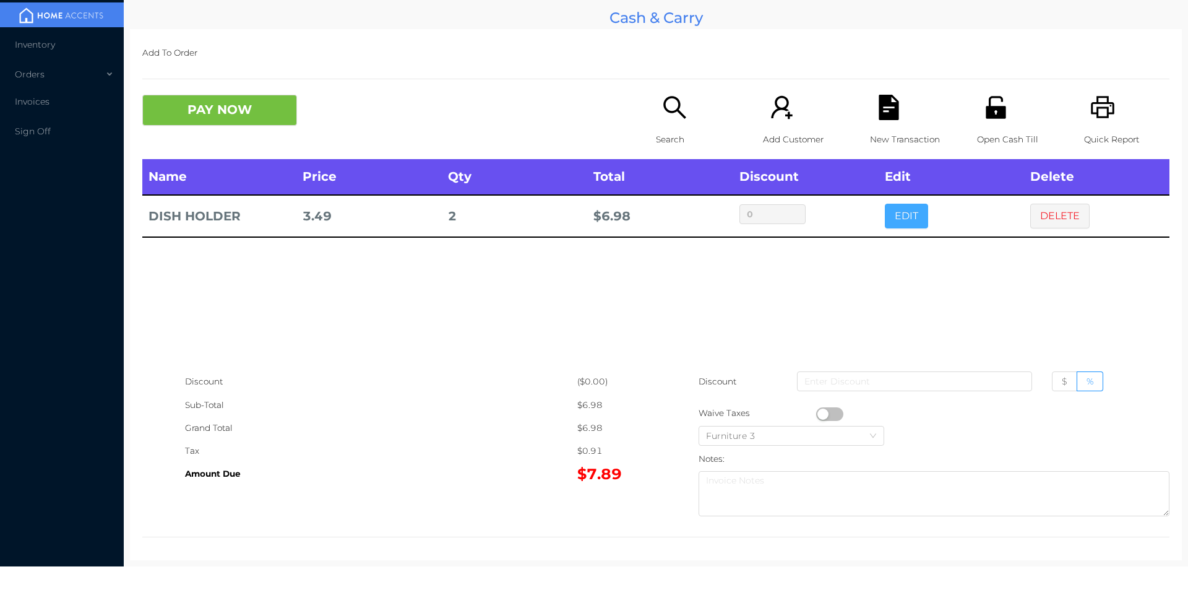
click at [890, 215] on button "EDIT" at bounding box center [906, 216] width 43 height 25
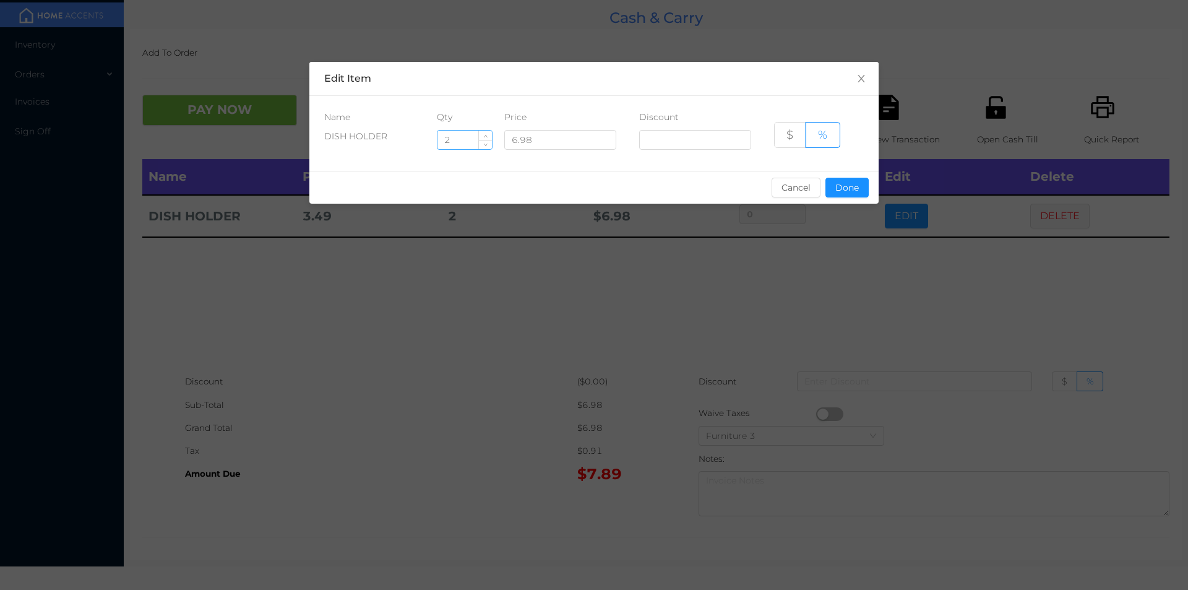
click at [468, 136] on input "2" at bounding box center [464, 140] width 54 height 19
type input "1"
click at [829, 184] on button "Done" at bounding box center [846, 188] width 43 height 20
type input "0%"
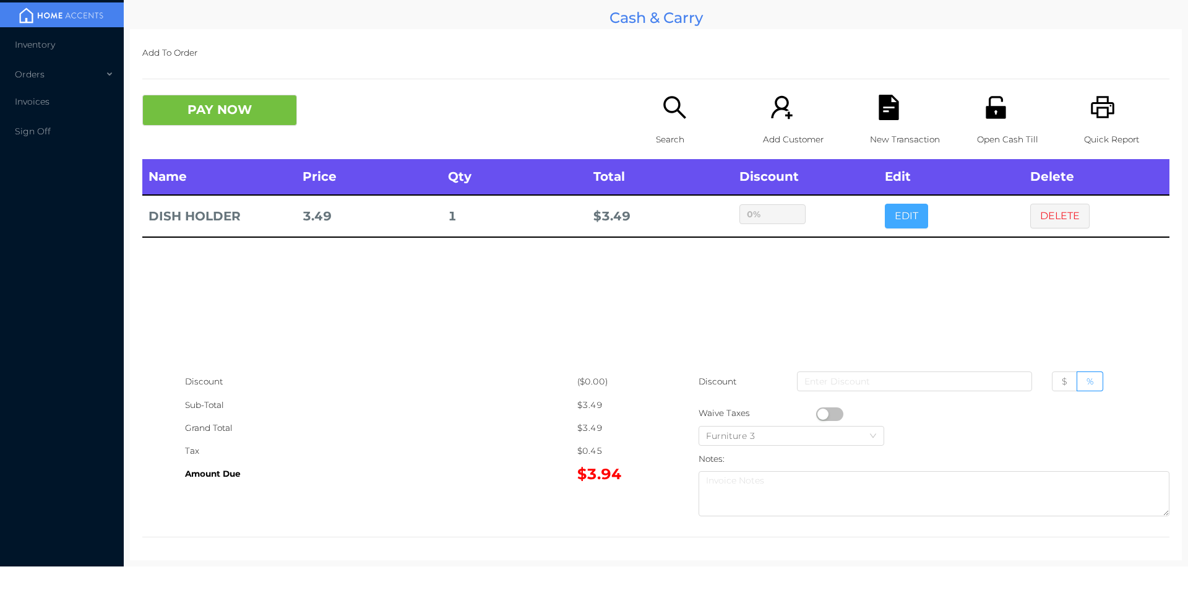
click at [885, 204] on button "EDIT" at bounding box center [906, 216] width 43 height 25
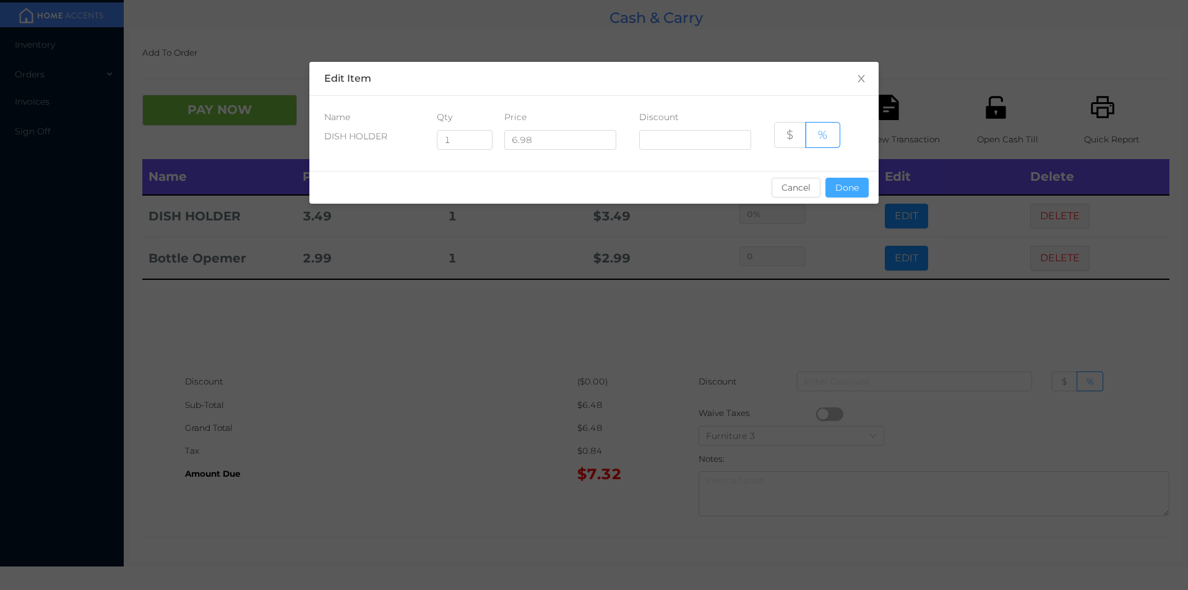
click at [837, 181] on button "Done" at bounding box center [846, 188] width 43 height 20
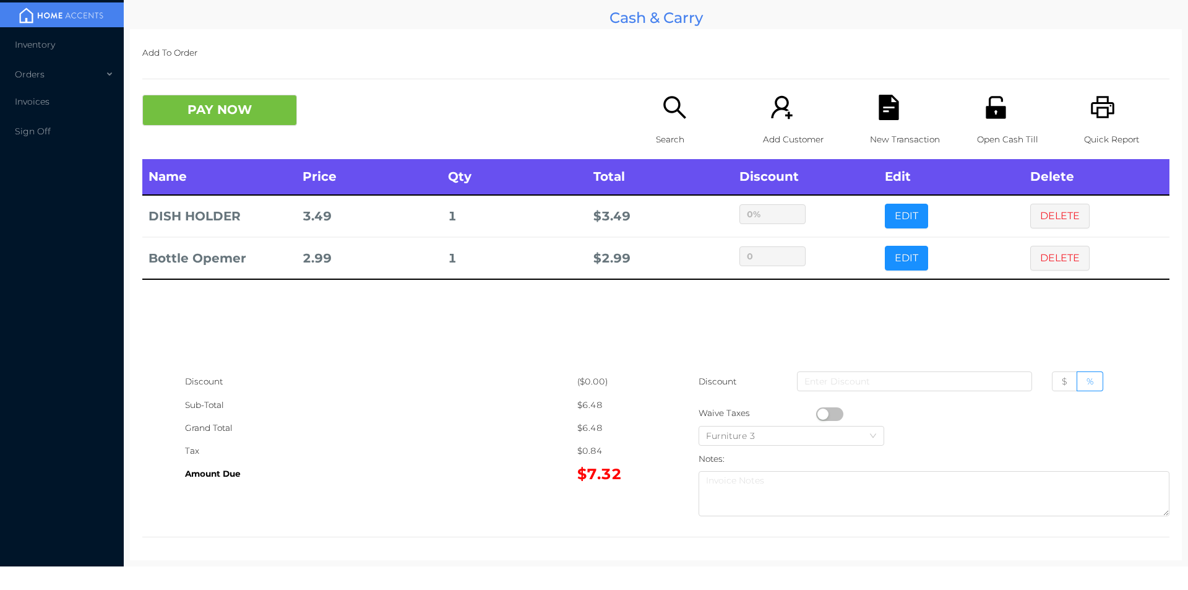
click at [224, 136] on div "PAY NOW Search Add Customer New Transaction Open Cash Till Quick Report" at bounding box center [655, 127] width 1027 height 64
click at [219, 99] on button "PAY NOW" at bounding box center [219, 110] width 155 height 31
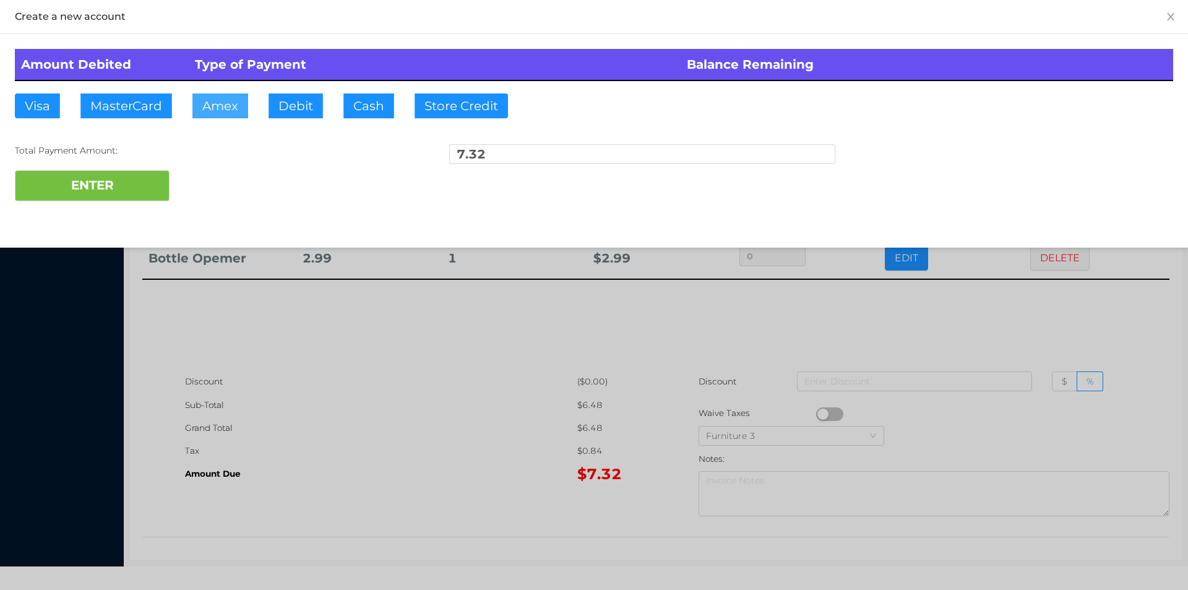
click at [243, 104] on button "Amex" at bounding box center [220, 105] width 56 height 25
click at [426, 396] on div at bounding box center [594, 295] width 1188 height 590
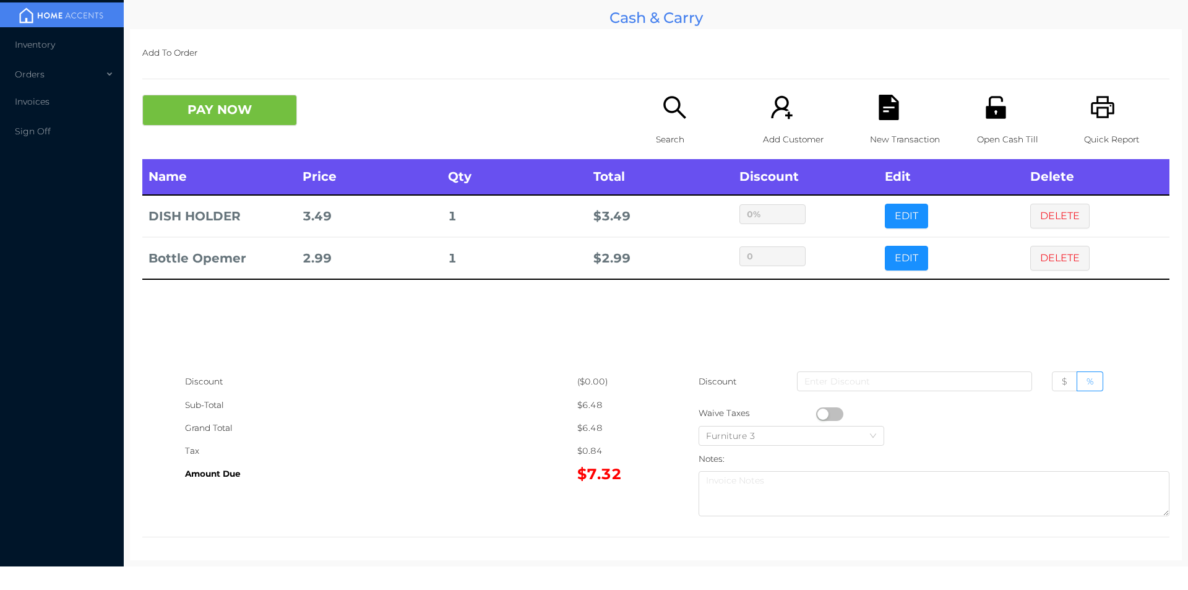
click at [878, 115] on icon "icon: file-text" at bounding box center [888, 107] width 20 height 25
click at [985, 108] on icon "icon: unlock" at bounding box center [995, 107] width 20 height 22
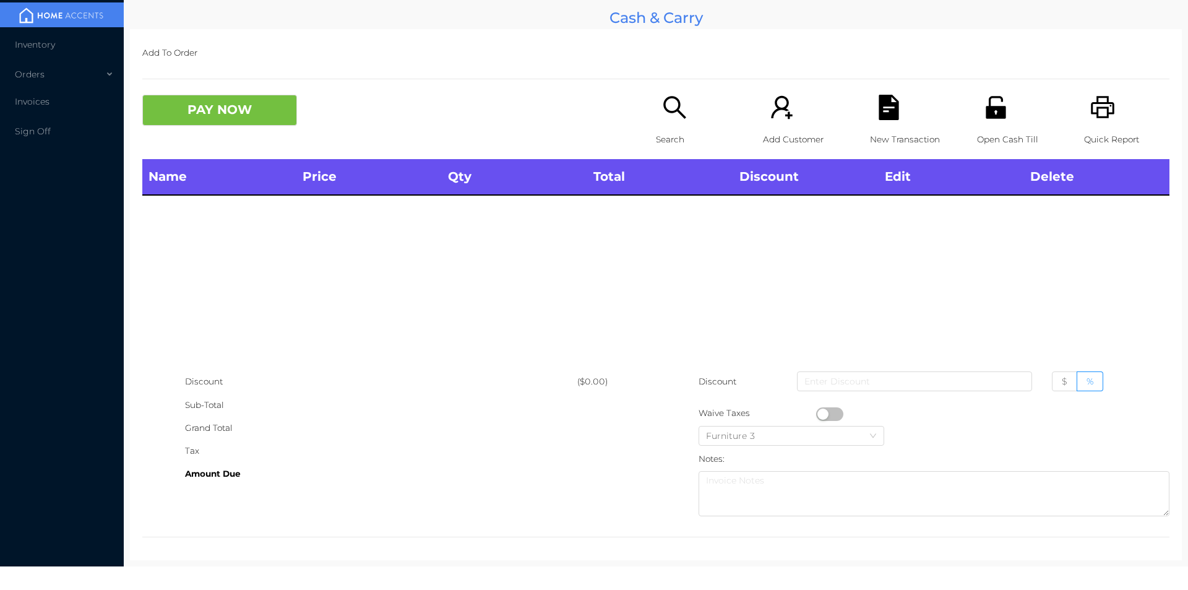
click at [662, 111] on icon "icon: search" at bounding box center [674, 107] width 25 height 25
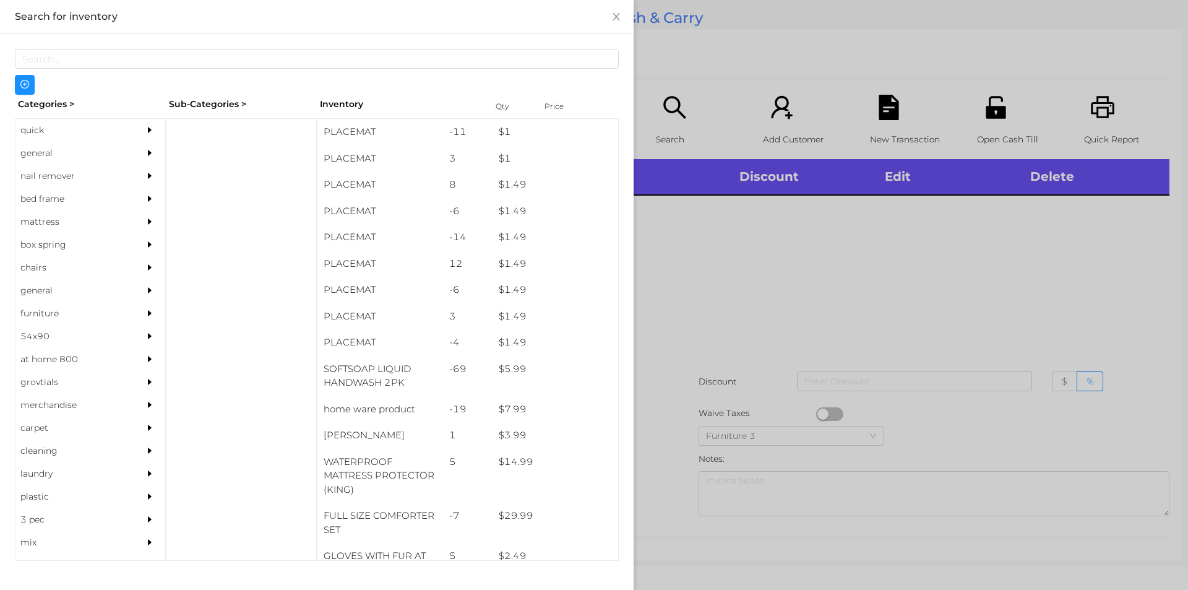
click at [58, 155] on div "general" at bounding box center [71, 153] width 113 height 23
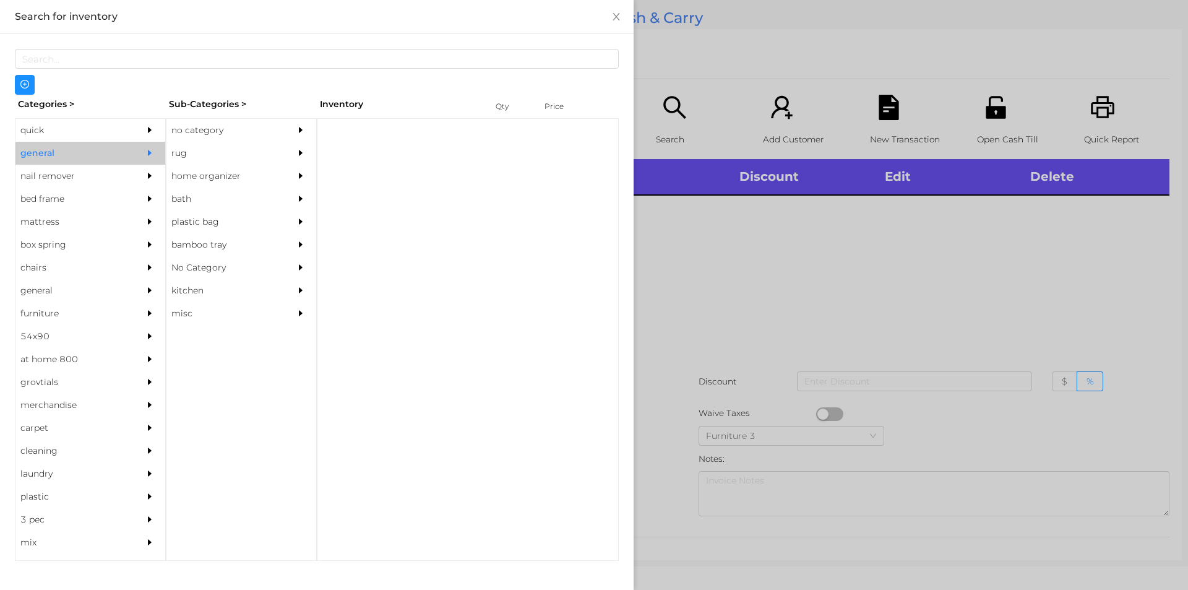
click at [205, 129] on div "no category" at bounding box center [222, 130] width 113 height 23
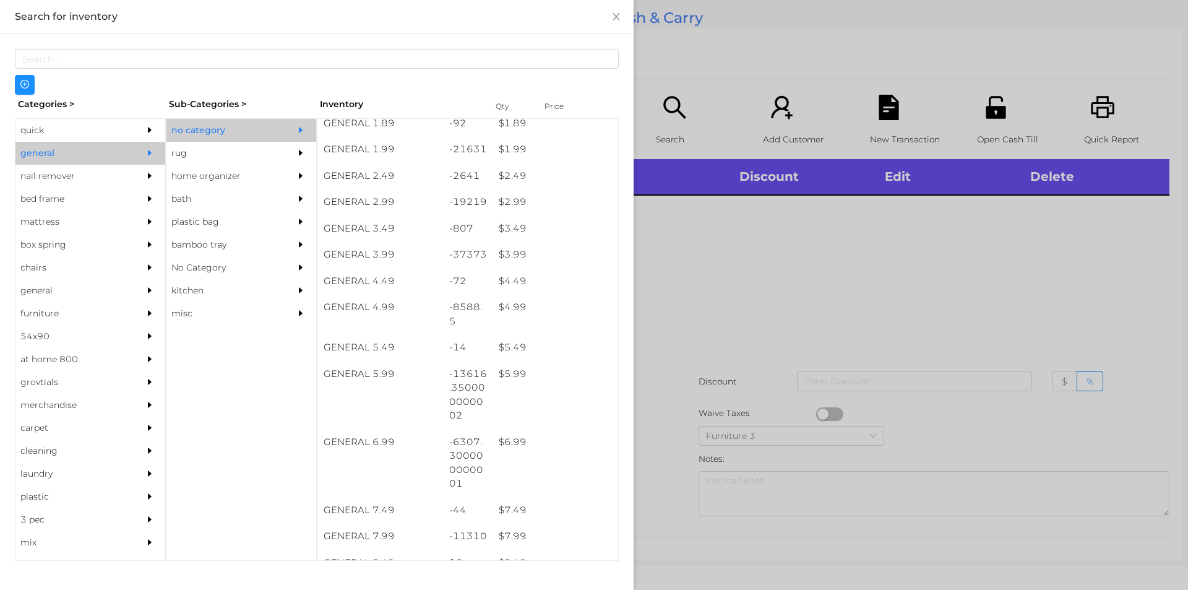
scroll to position [246, 0]
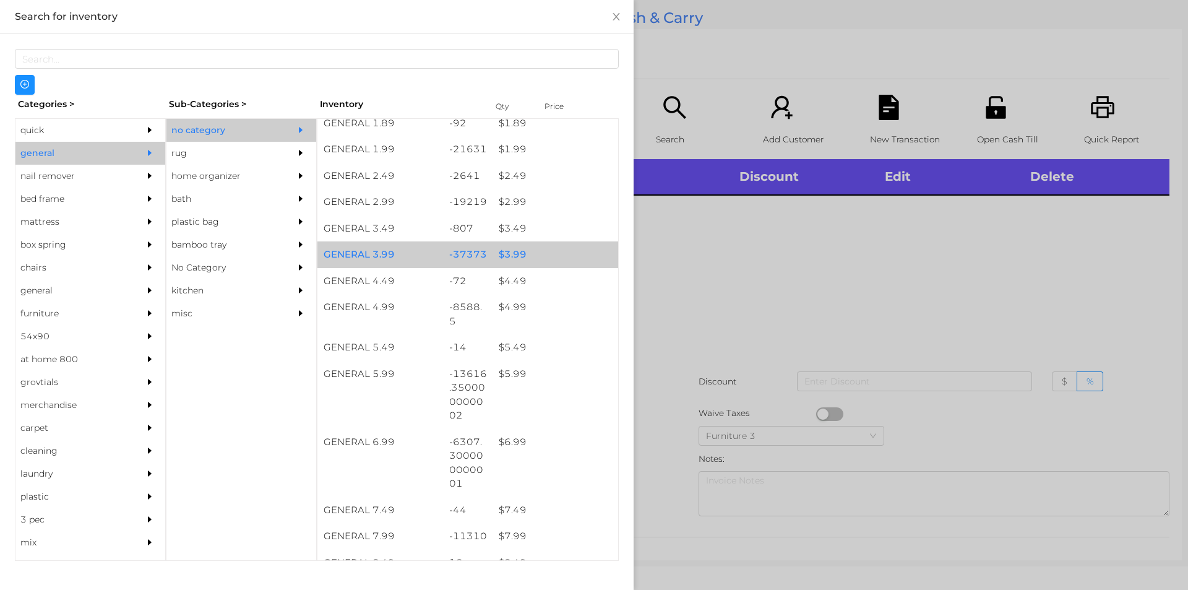
click at [569, 262] on div "$ 3.99" at bounding box center [555, 254] width 126 height 27
click at [569, 249] on div "$ 3.99" at bounding box center [555, 254] width 126 height 27
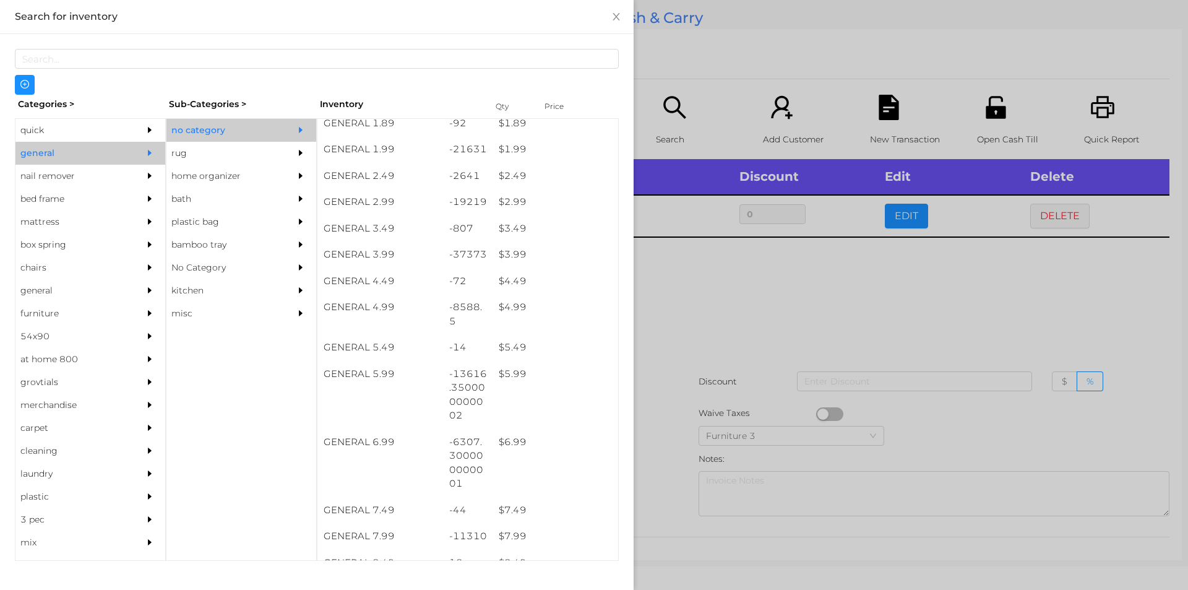
click at [682, 366] on div at bounding box center [594, 295] width 1188 height 590
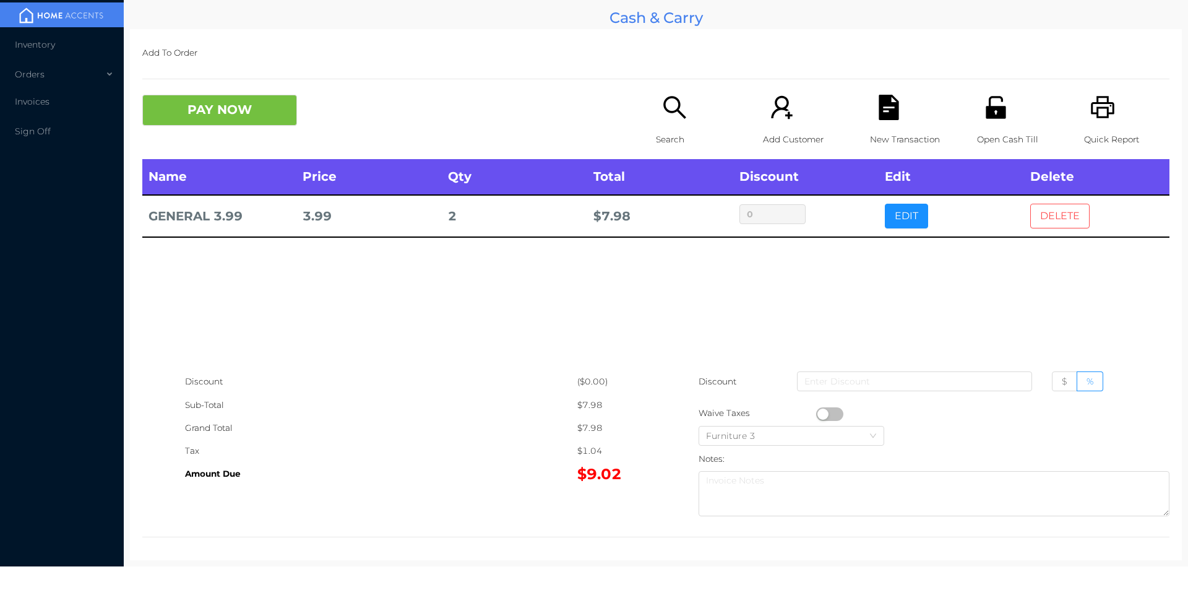
click at [1044, 215] on button "DELETE" at bounding box center [1059, 216] width 59 height 25
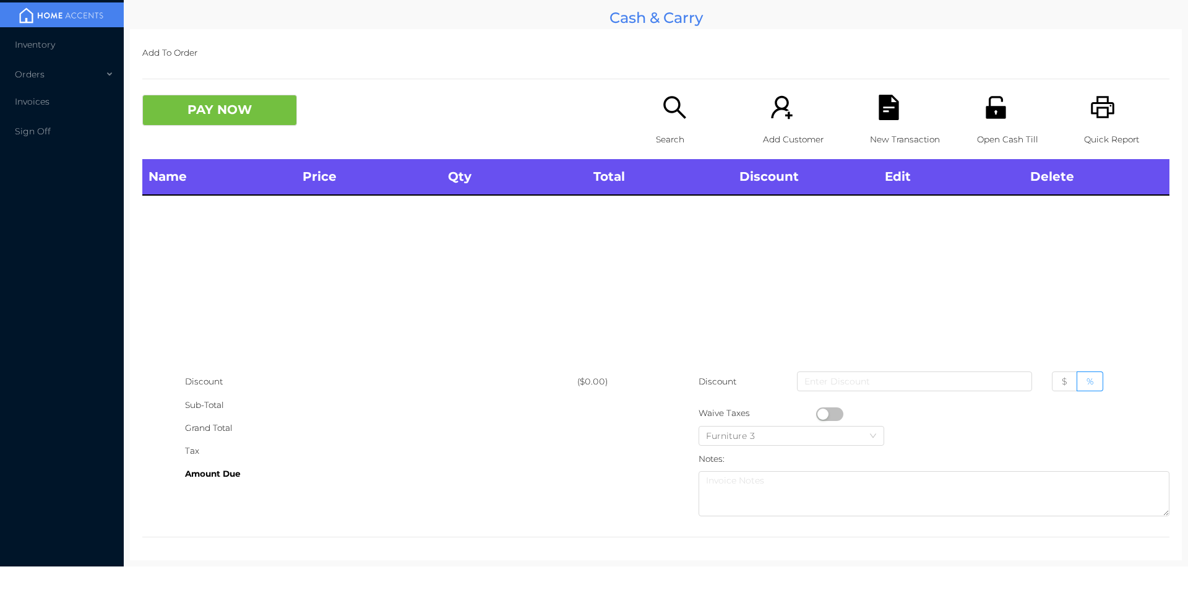
click at [680, 111] on icon "icon: search" at bounding box center [674, 107] width 25 height 25
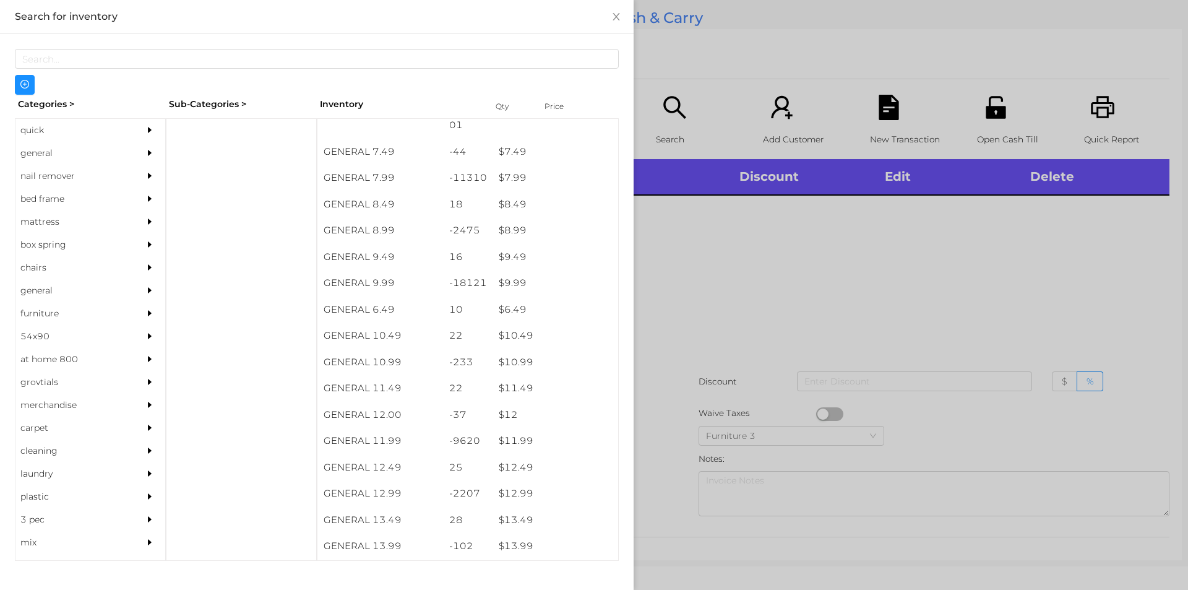
scroll to position [659, 0]
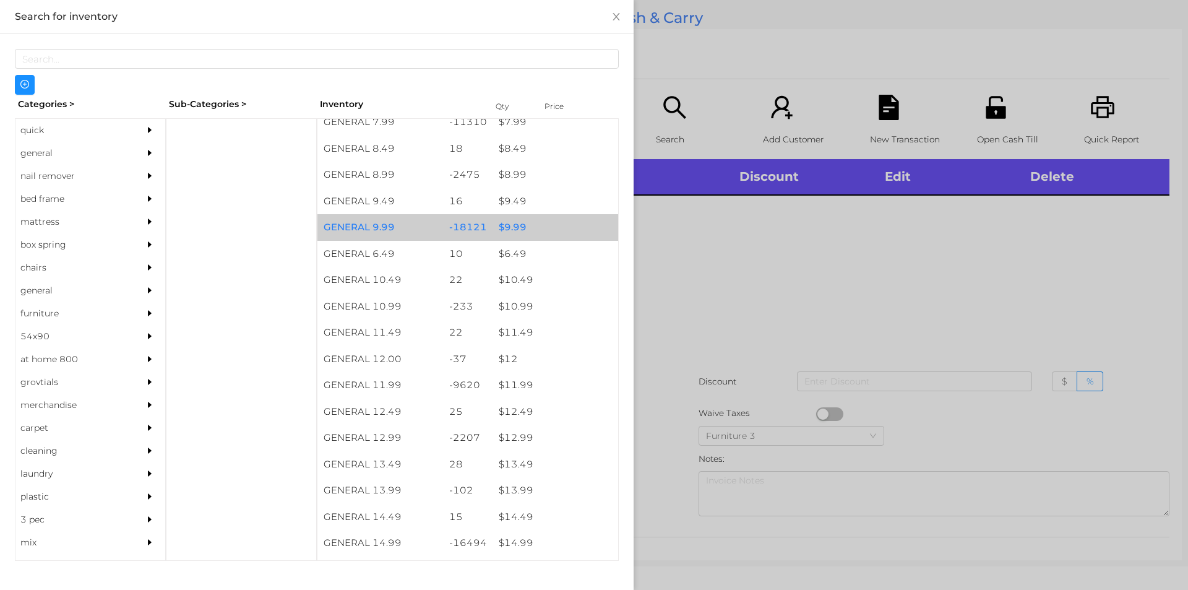
click at [535, 228] on div "$ 9.99" at bounding box center [555, 227] width 126 height 27
click at [542, 225] on div "$ 9.99" at bounding box center [555, 227] width 126 height 27
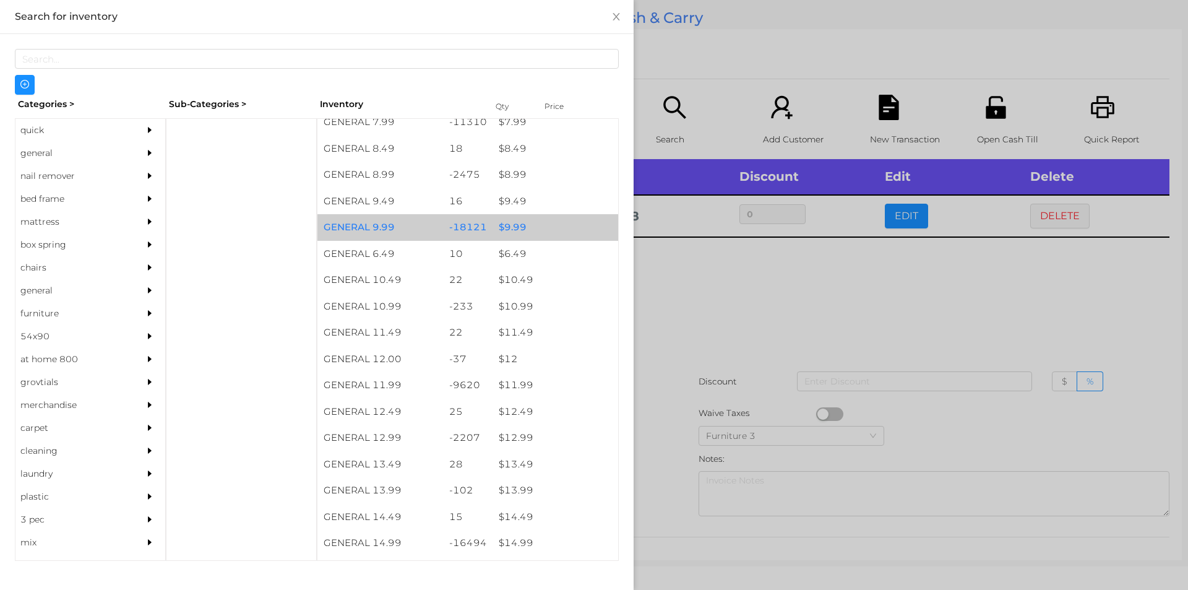
click at [552, 221] on div "$ 9.99" at bounding box center [555, 227] width 126 height 27
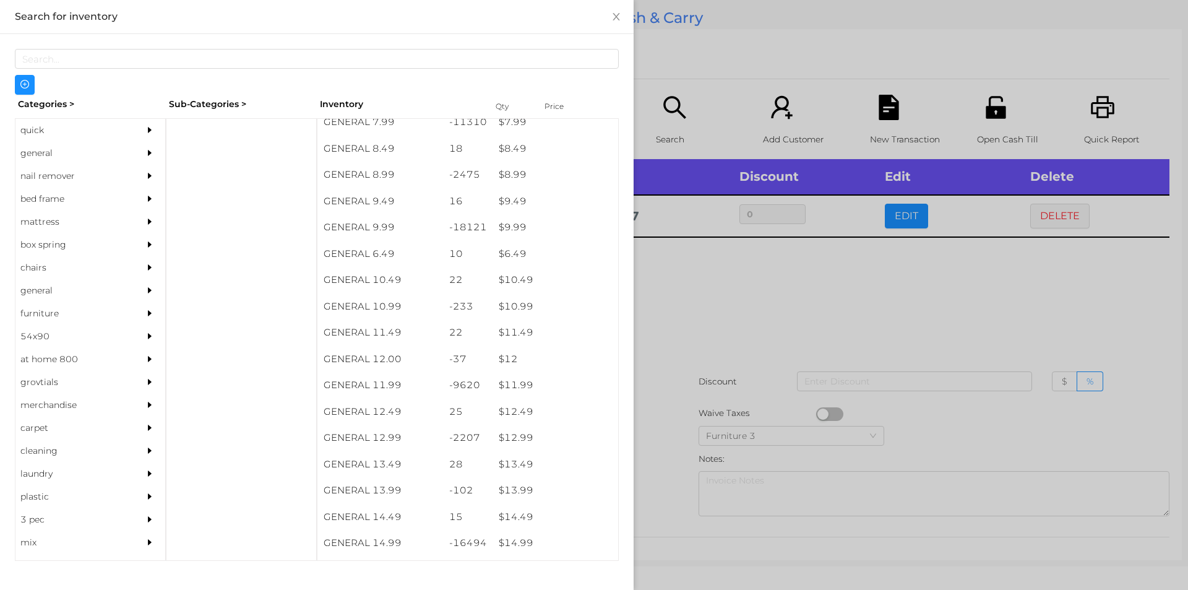
click at [719, 351] on div at bounding box center [594, 295] width 1188 height 590
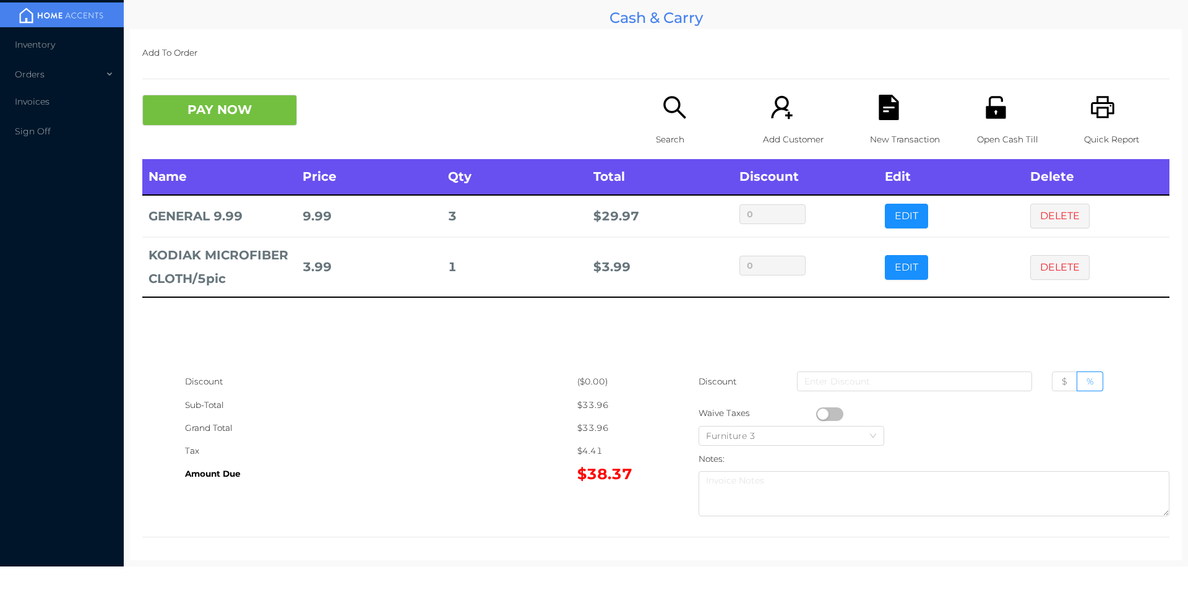
click at [680, 118] on icon "icon: search" at bounding box center [674, 107] width 22 height 22
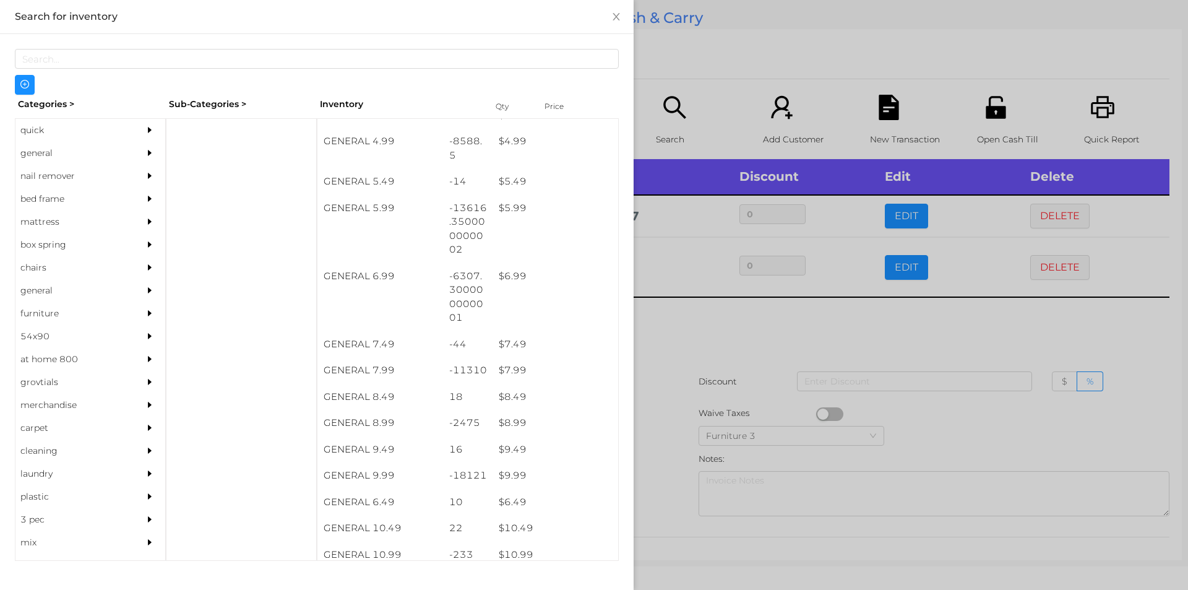
scroll to position [411, 0]
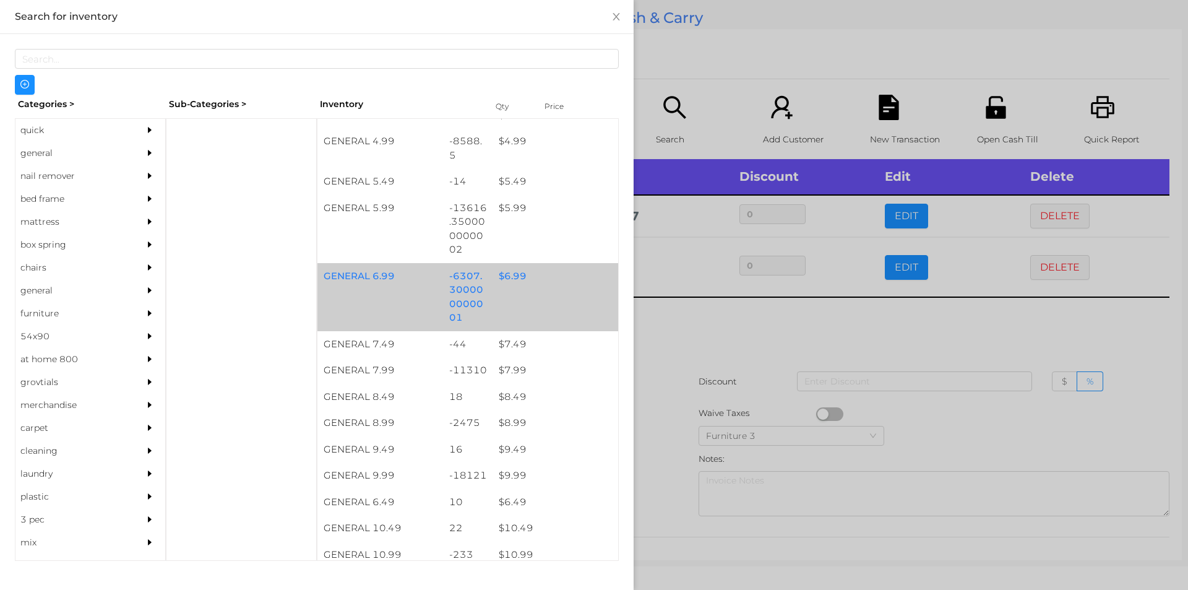
click at [528, 283] on div "$ 6.99" at bounding box center [555, 276] width 126 height 27
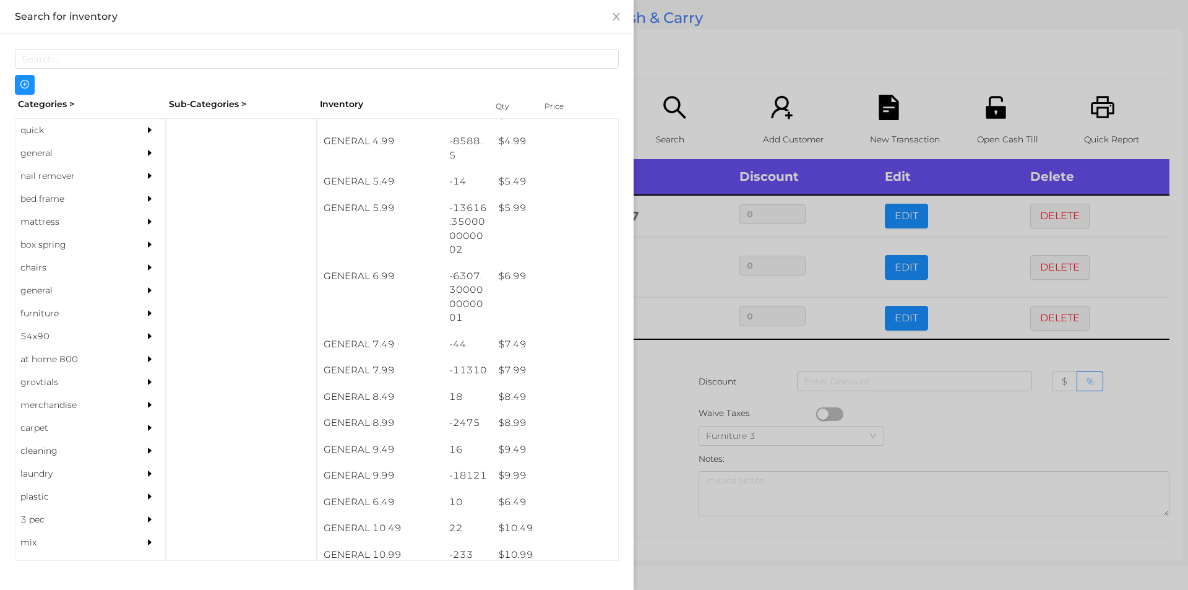
click at [695, 36] on div at bounding box center [594, 295] width 1188 height 590
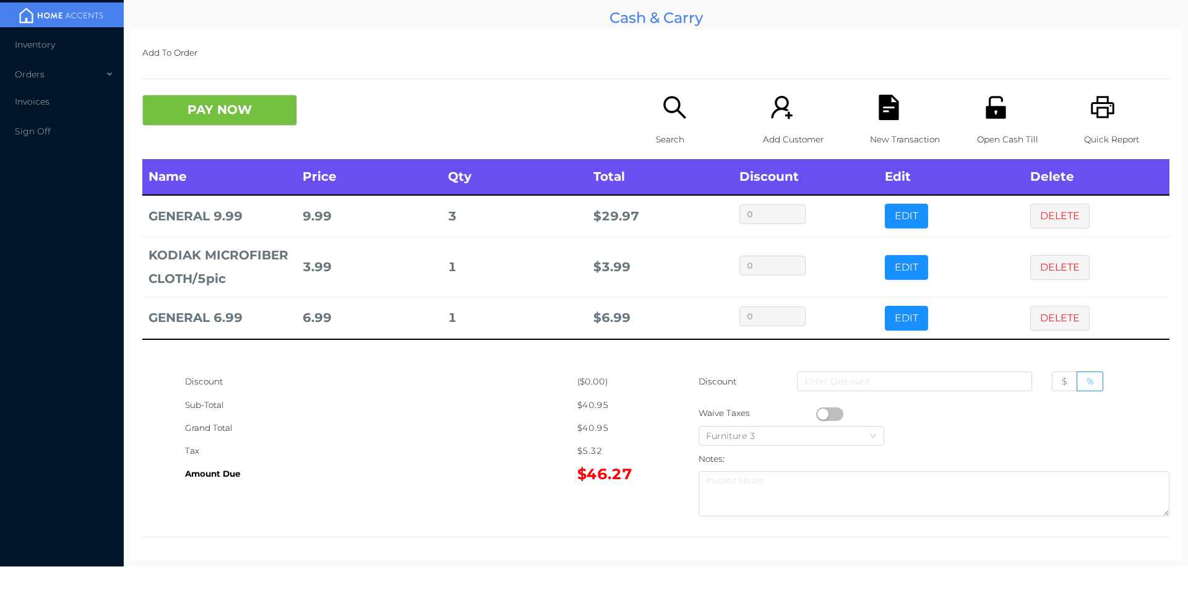
click at [892, 113] on icon "icon: file-text" at bounding box center [888, 107] width 25 height 25
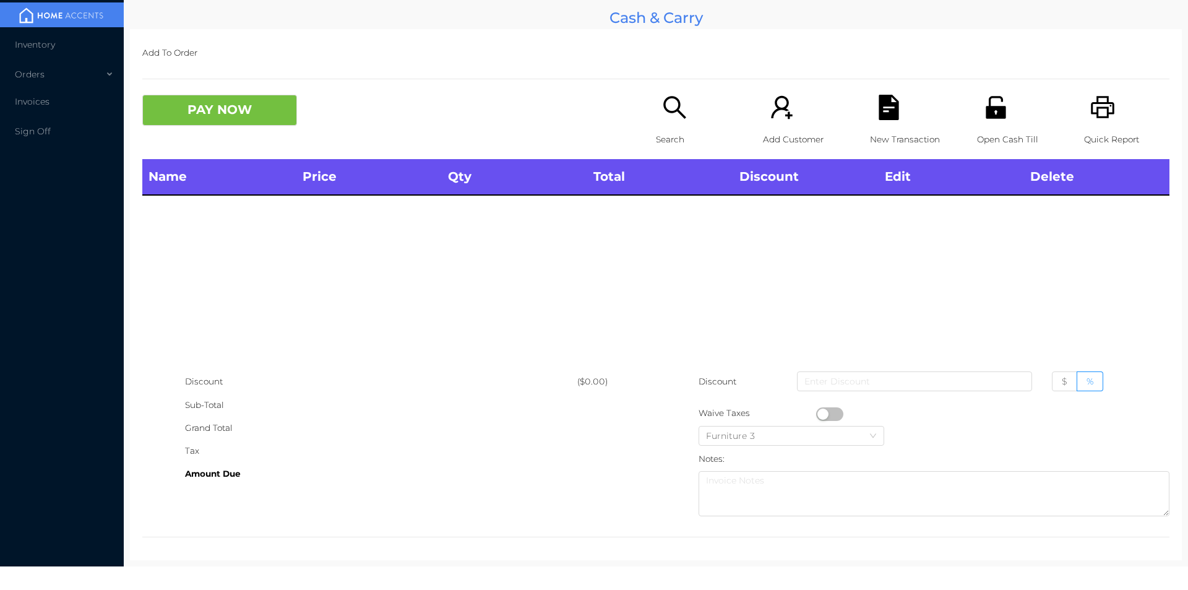
click at [1010, 117] on div "Open Cash Till" at bounding box center [1019, 127] width 85 height 64
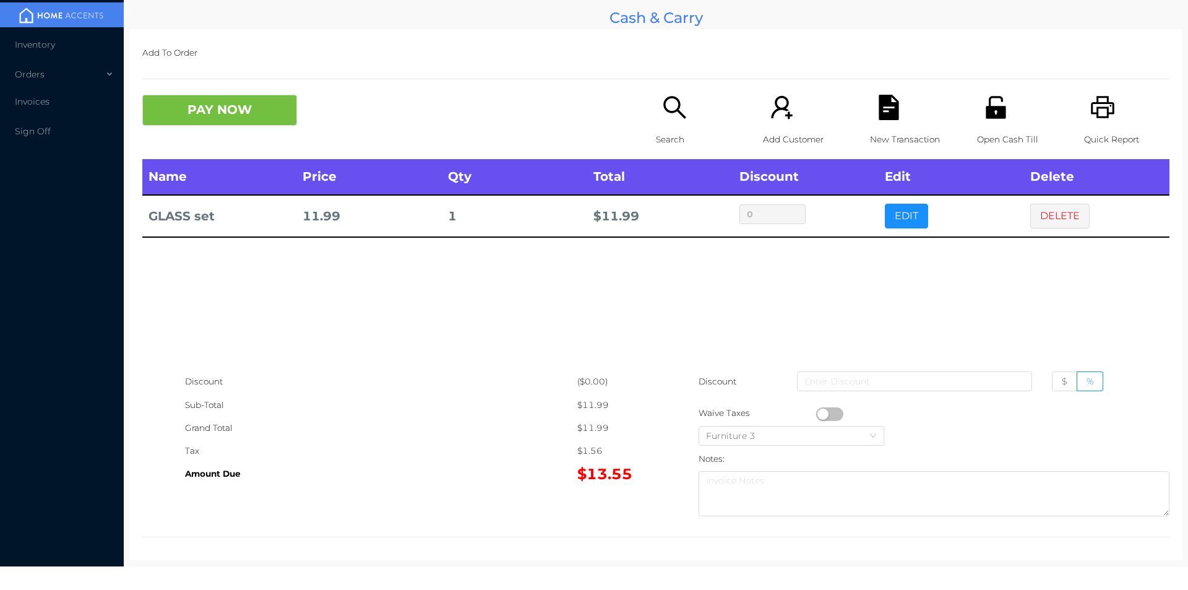
click at [881, 113] on icon "icon: file-text" at bounding box center [888, 107] width 20 height 25
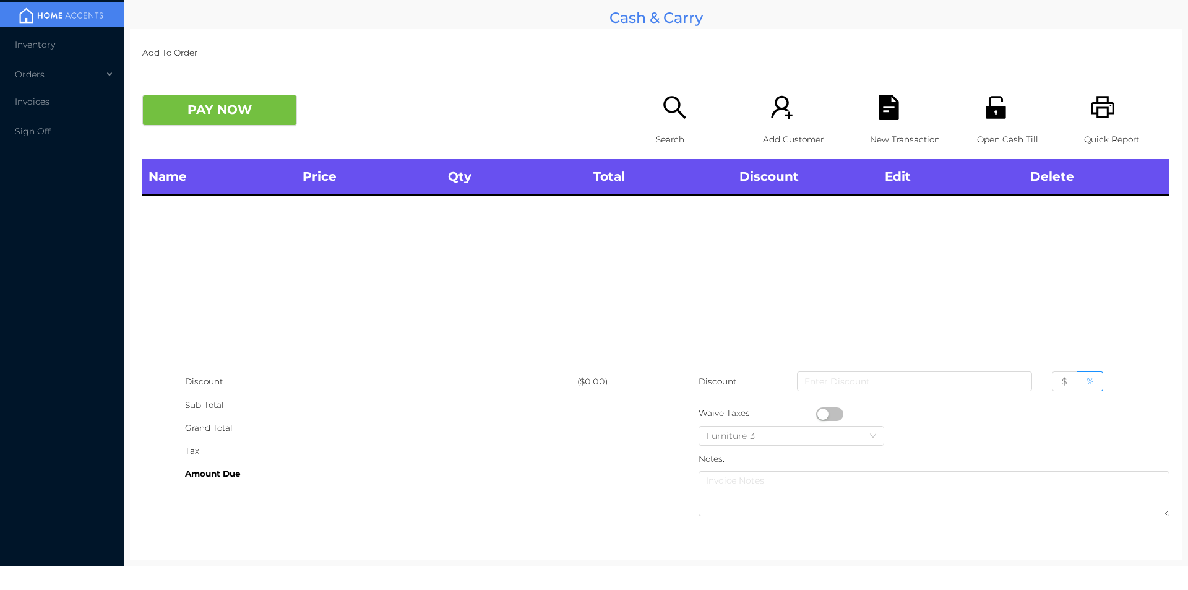
click at [991, 119] on icon "icon: unlock" at bounding box center [995, 107] width 25 height 25
click at [667, 124] on div "Search" at bounding box center [698, 127] width 85 height 64
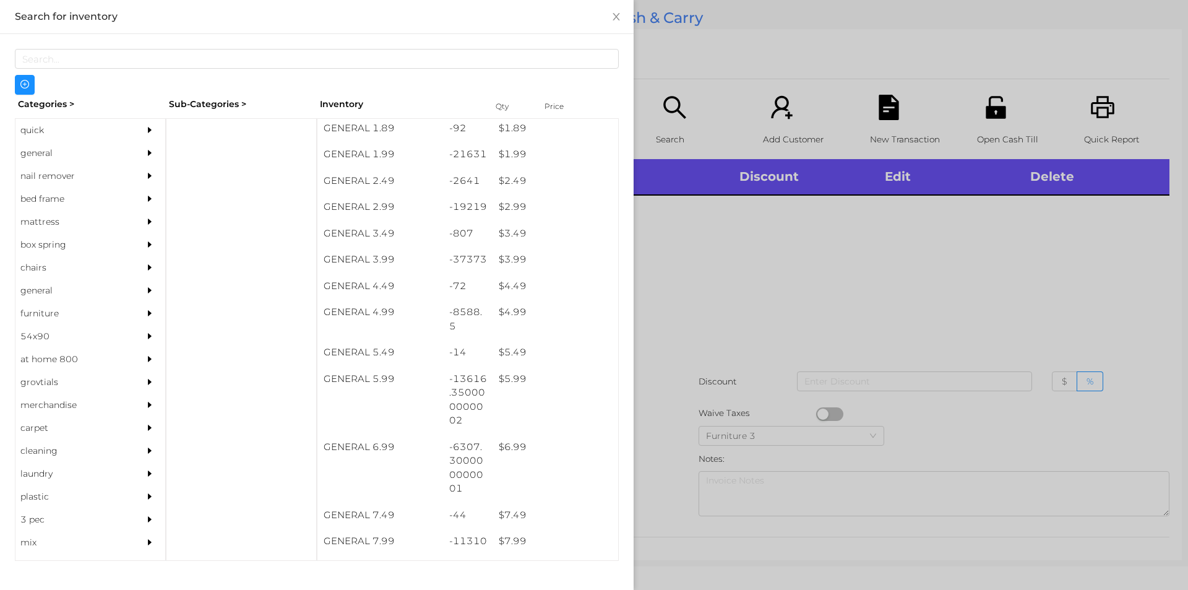
scroll to position [242, 0]
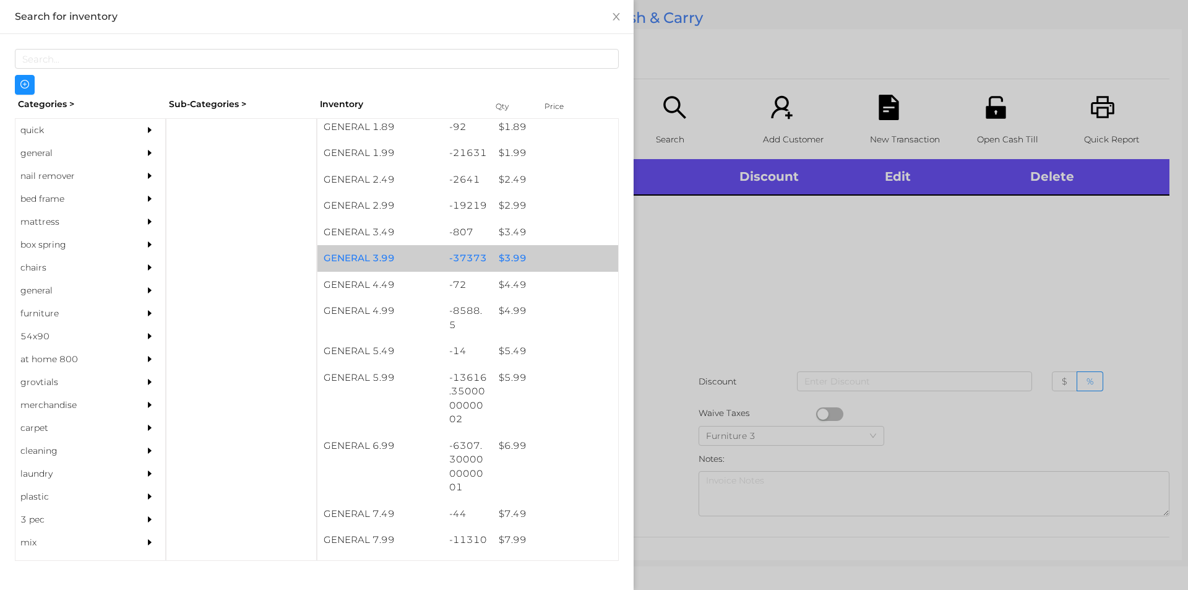
click at [524, 260] on div "$ 3.99" at bounding box center [555, 258] width 126 height 27
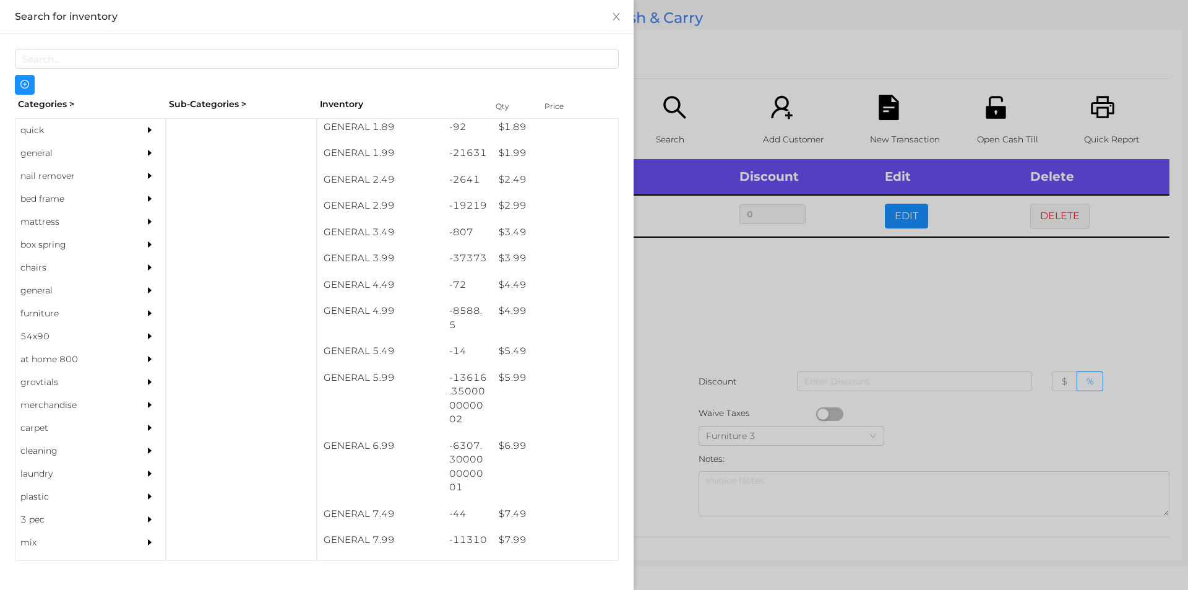
click at [692, 372] on div at bounding box center [594, 295] width 1188 height 590
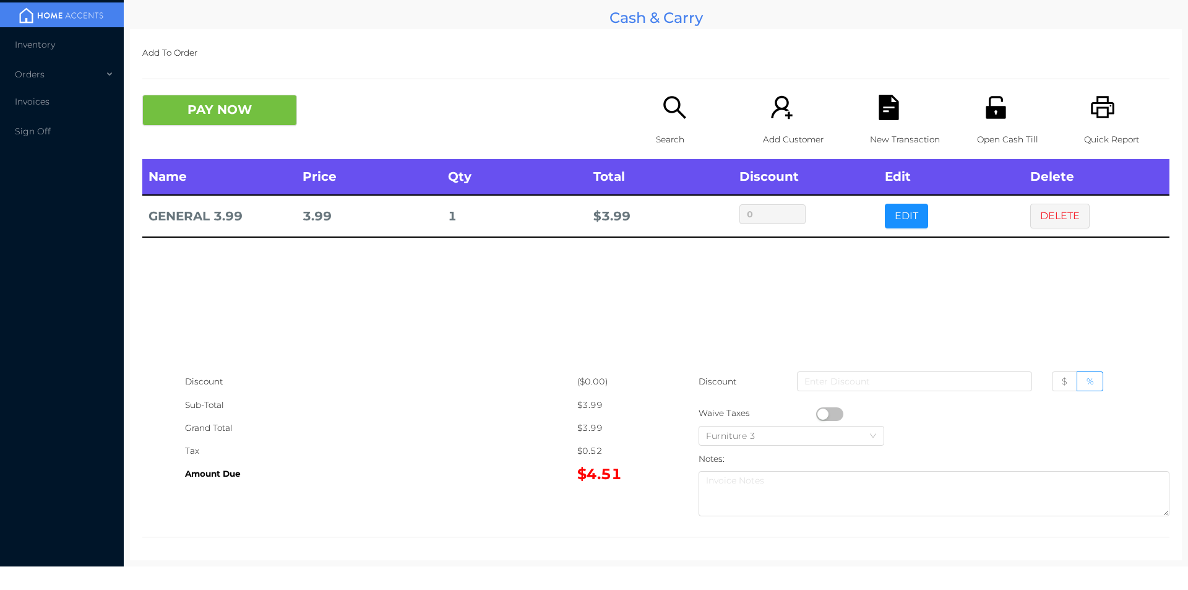
click at [818, 413] on button "button" at bounding box center [829, 414] width 27 height 14
click at [250, 120] on button "PAY NOW" at bounding box center [219, 110] width 155 height 31
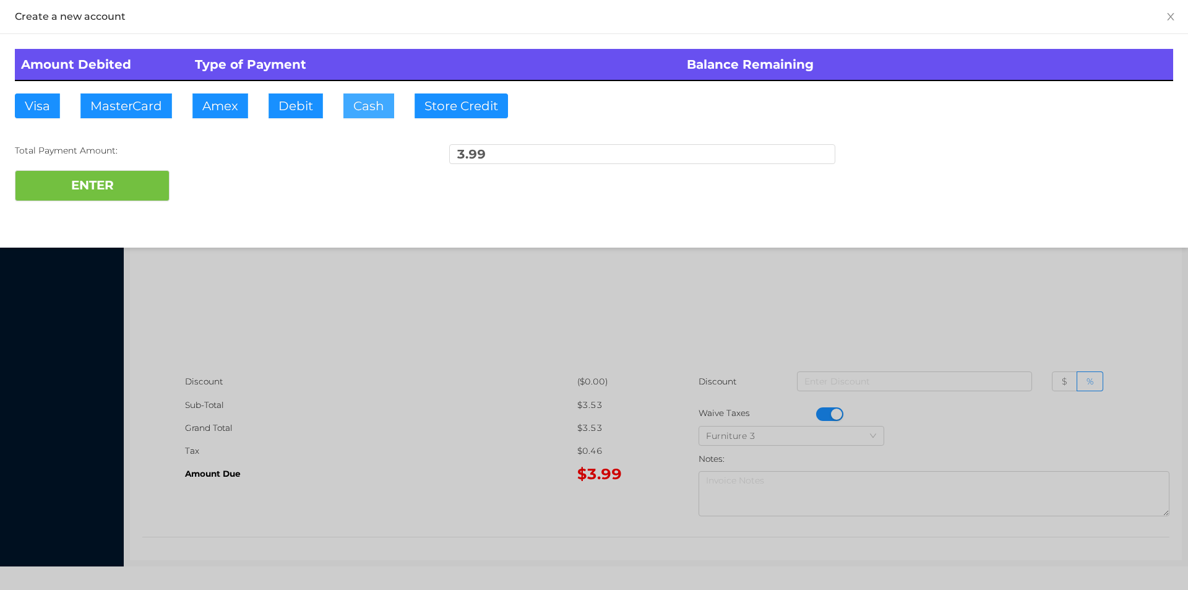
click at [380, 106] on button "Cash" at bounding box center [368, 105] width 51 height 25
click at [119, 157] on div "Total Payment Amount: 3.99" at bounding box center [594, 157] width 1158 height 26
click at [105, 176] on button "ENTER" at bounding box center [92, 185] width 155 height 31
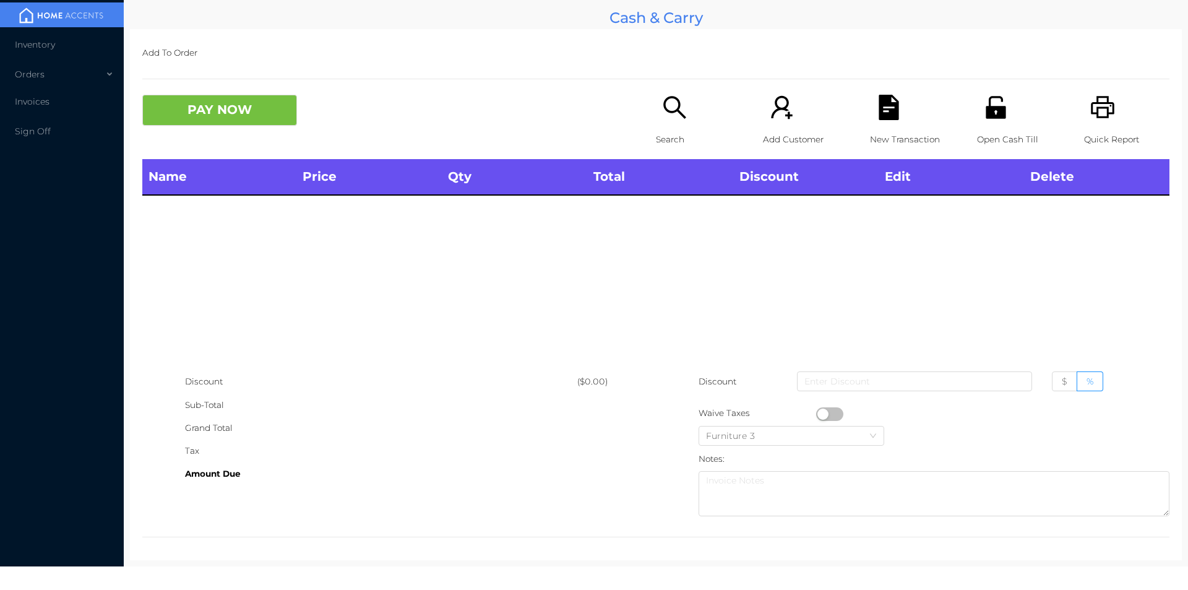
click at [672, 132] on p "Search" at bounding box center [698, 139] width 85 height 23
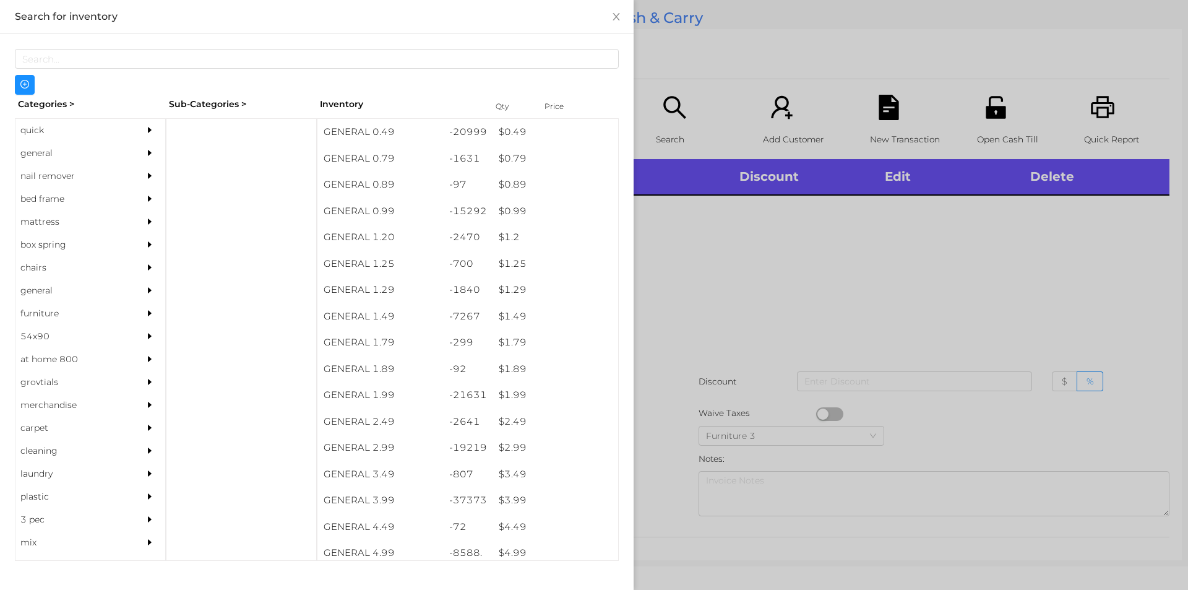
click at [59, 137] on div "quick" at bounding box center [71, 130] width 113 height 23
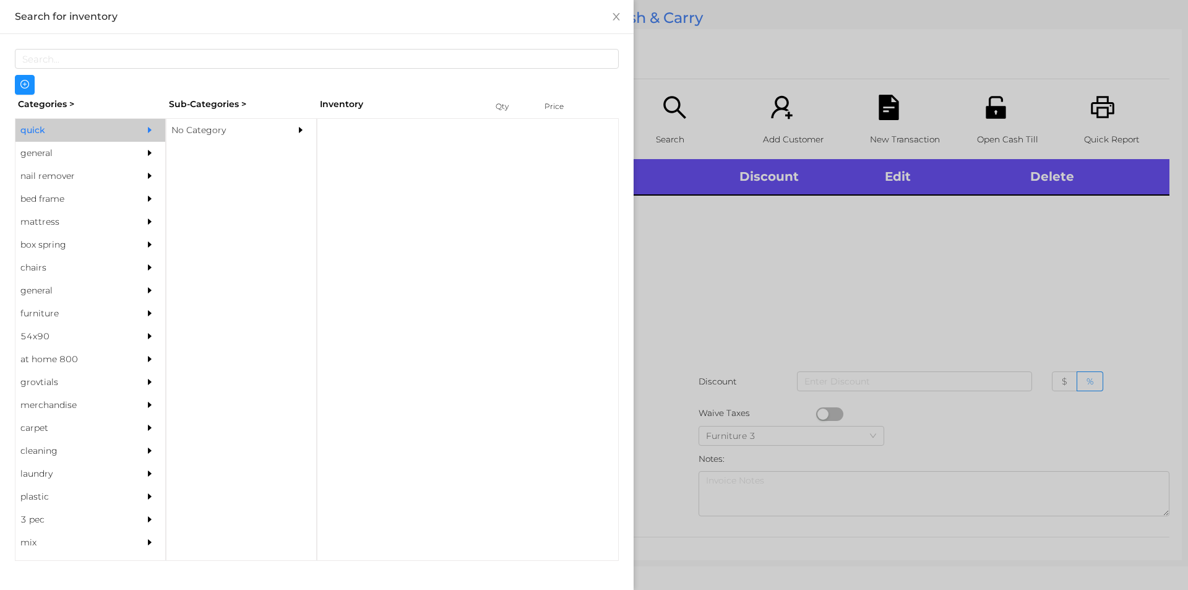
click at [209, 134] on div "No Category" at bounding box center [222, 130] width 113 height 23
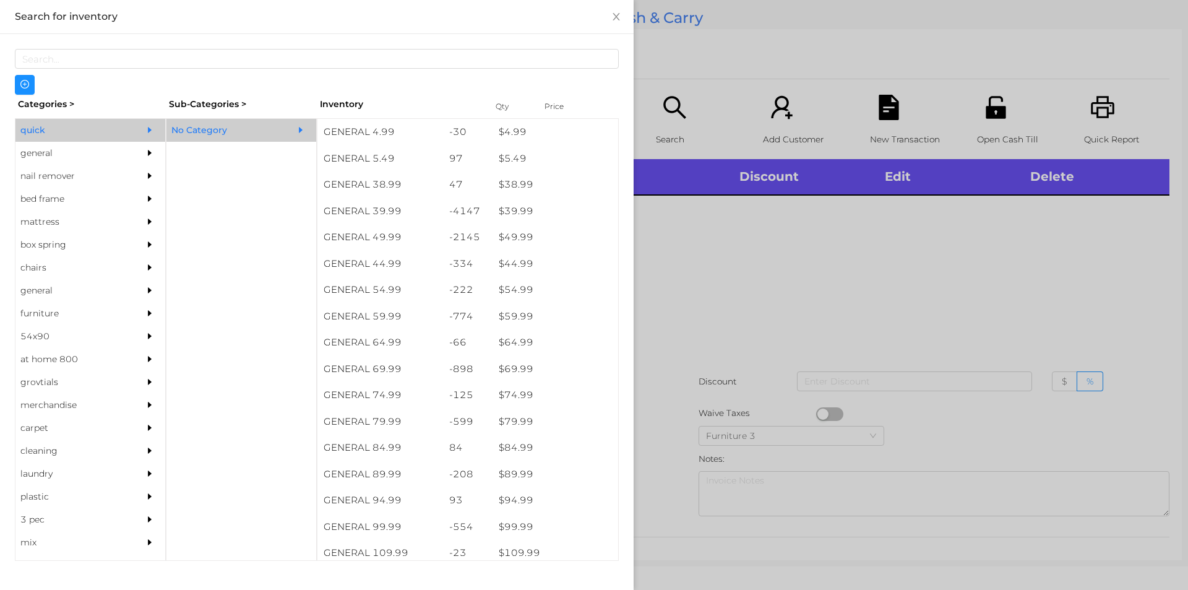
scroll to position [638, 0]
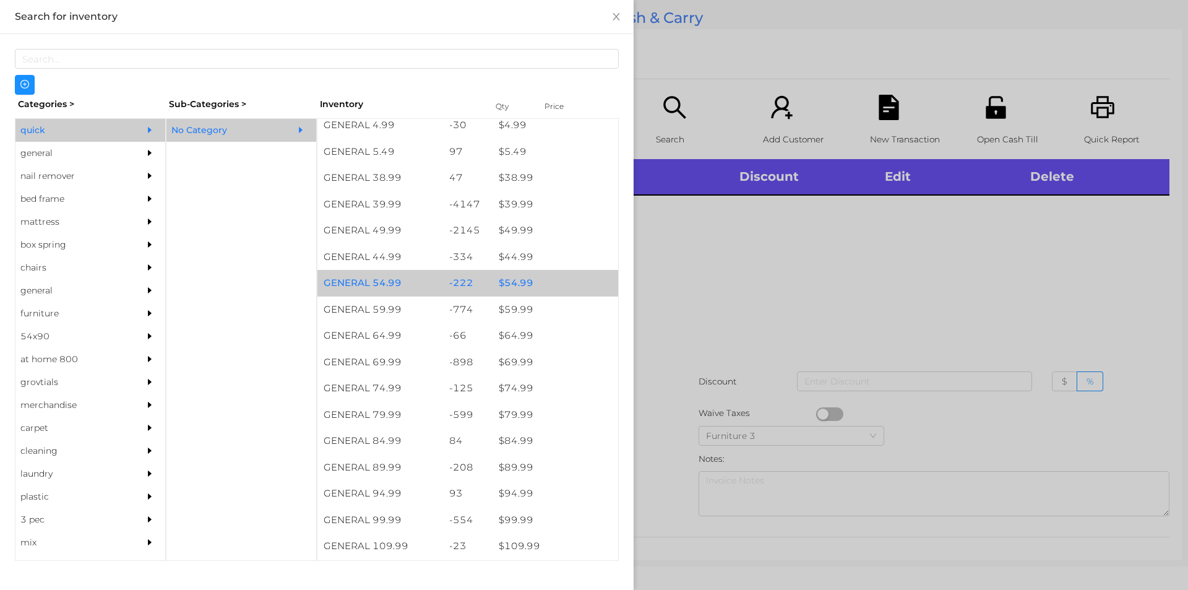
click at [520, 280] on div "$ 54.99" at bounding box center [555, 283] width 126 height 27
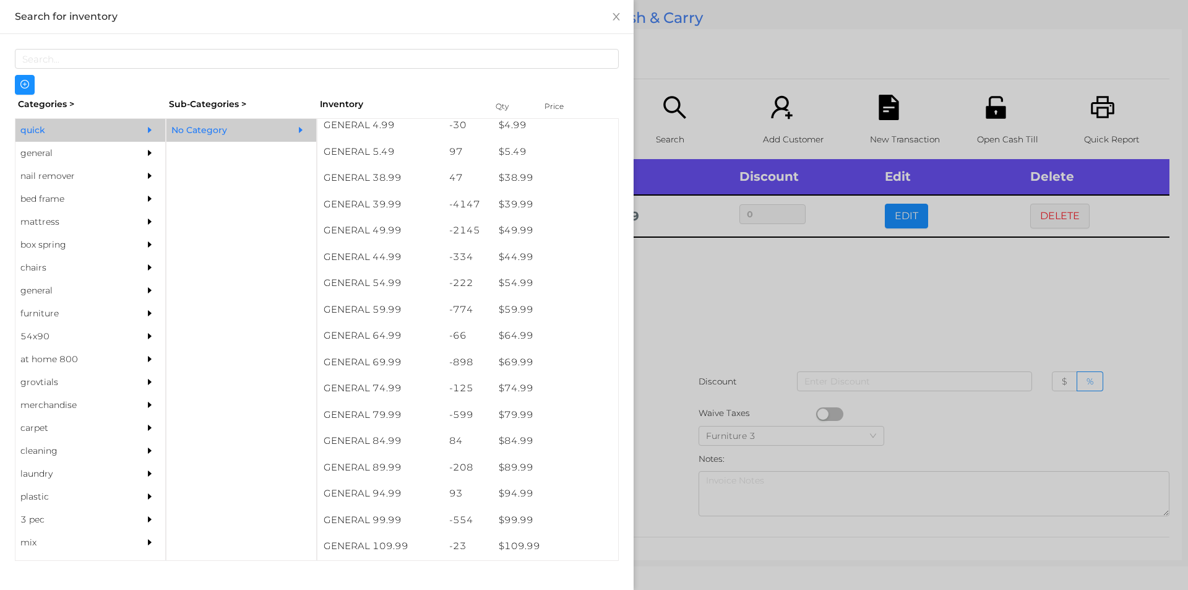
click at [678, 346] on div at bounding box center [594, 295] width 1188 height 590
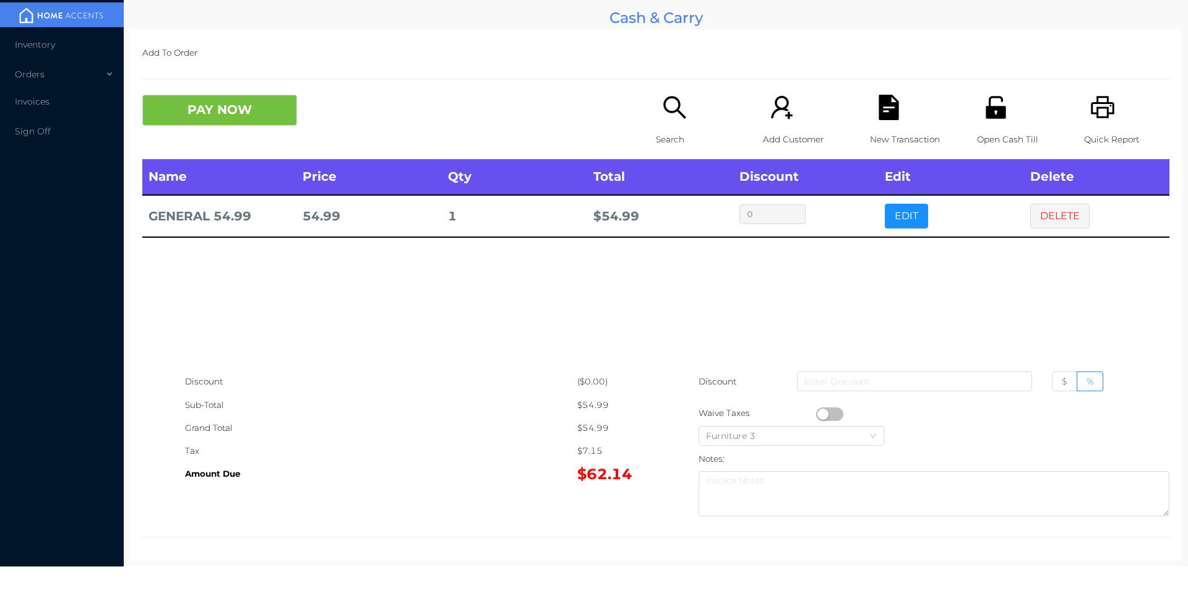
click at [984, 130] on p "Open Cash Till" at bounding box center [1019, 139] width 85 height 23
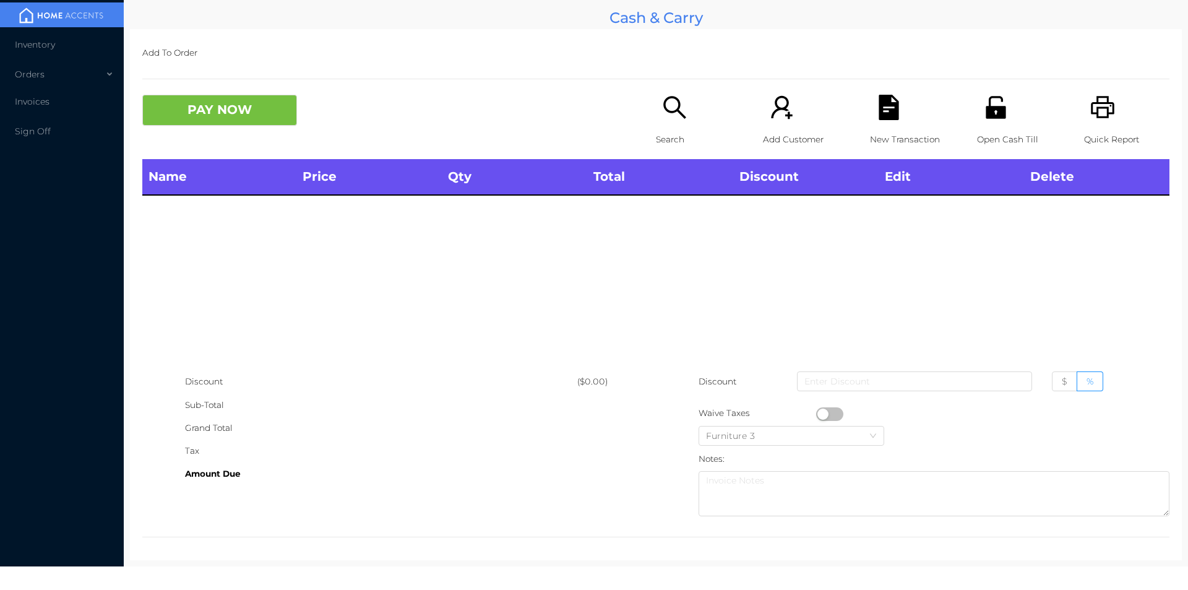
click at [689, 130] on p "Search" at bounding box center [698, 139] width 85 height 23
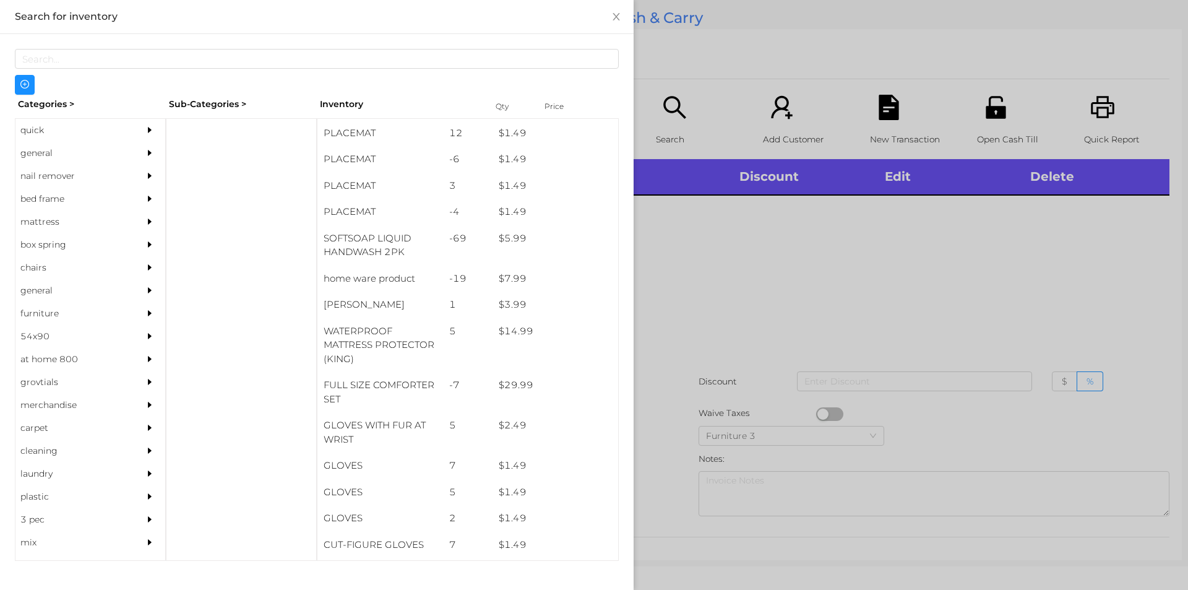
scroll to position [132, 0]
click at [53, 151] on div "general" at bounding box center [71, 153] width 113 height 23
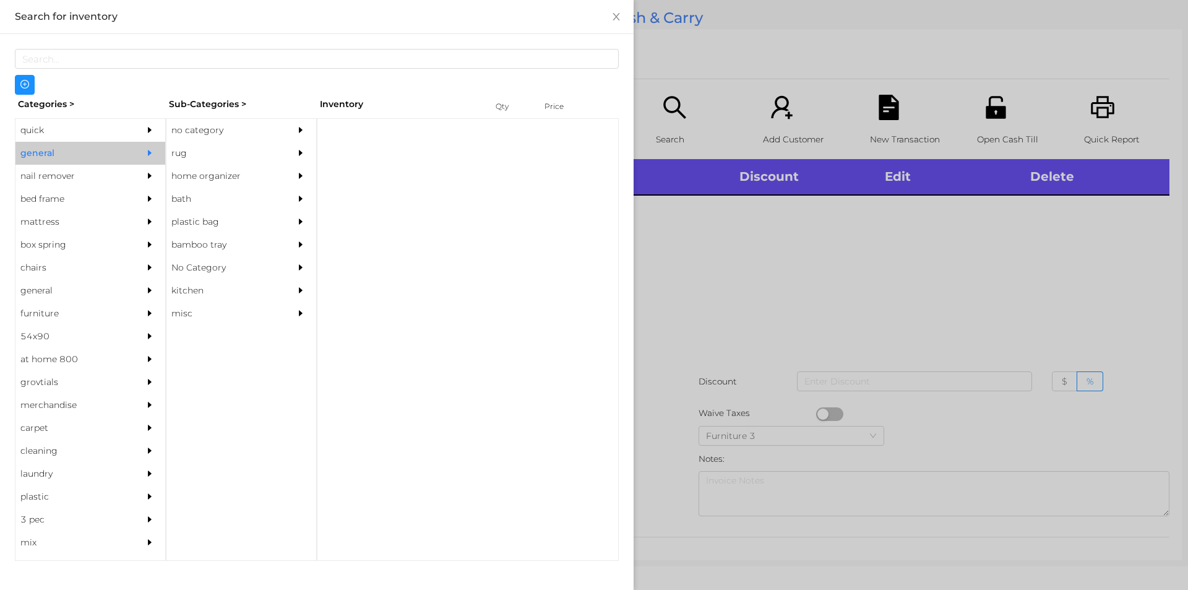
click at [189, 122] on div "no category" at bounding box center [222, 130] width 113 height 23
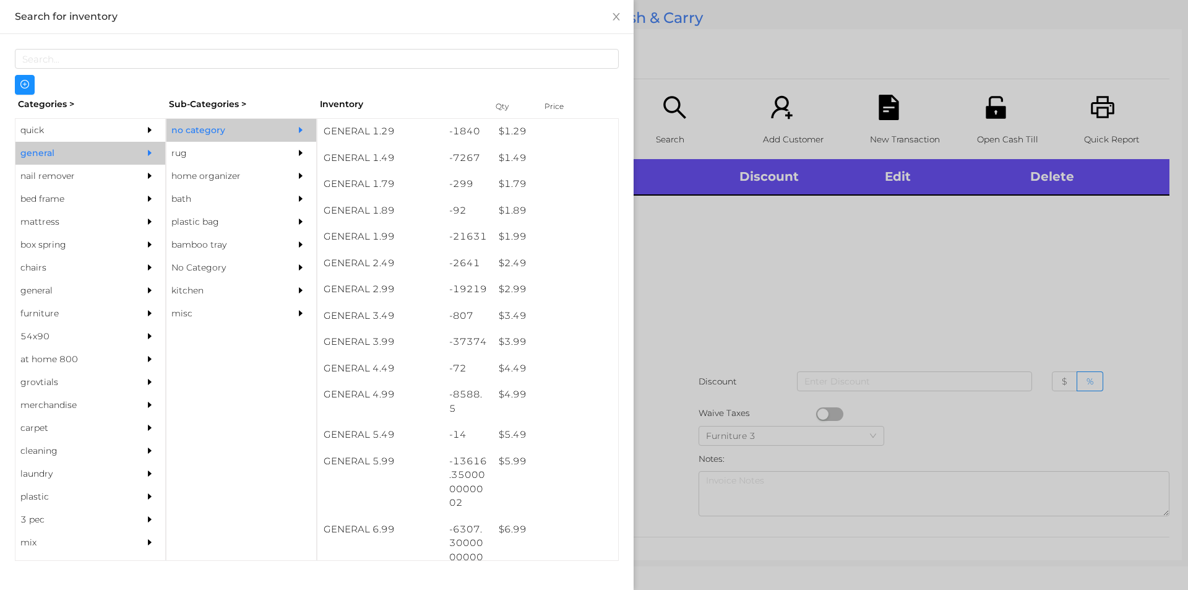
scroll to position [163, 0]
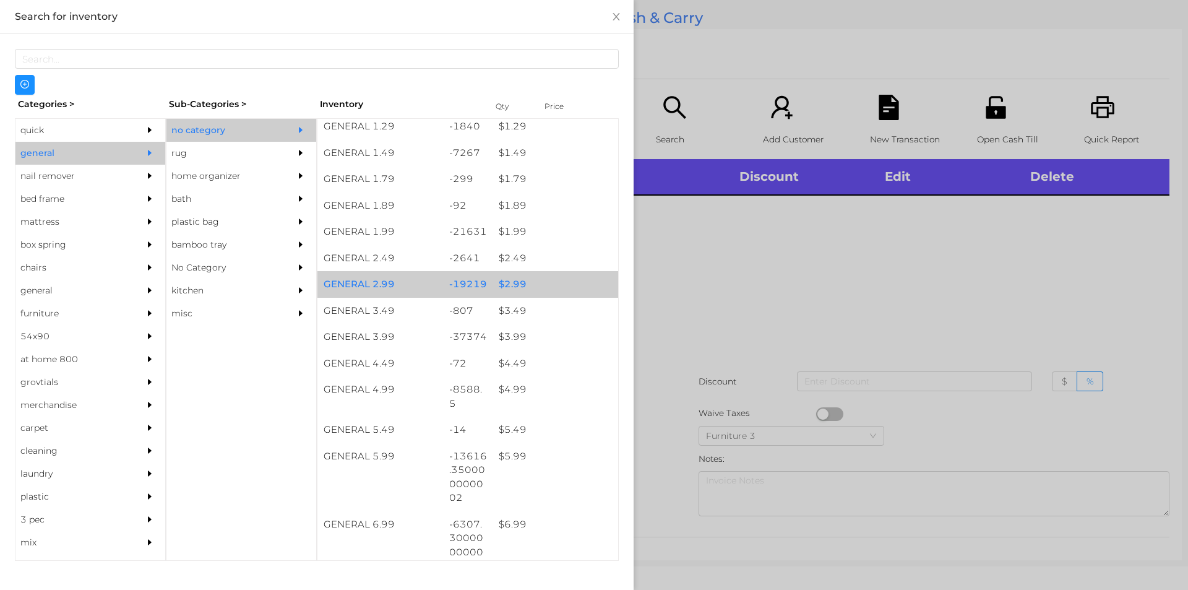
click at [566, 288] on div "$ 2.99" at bounding box center [555, 284] width 126 height 27
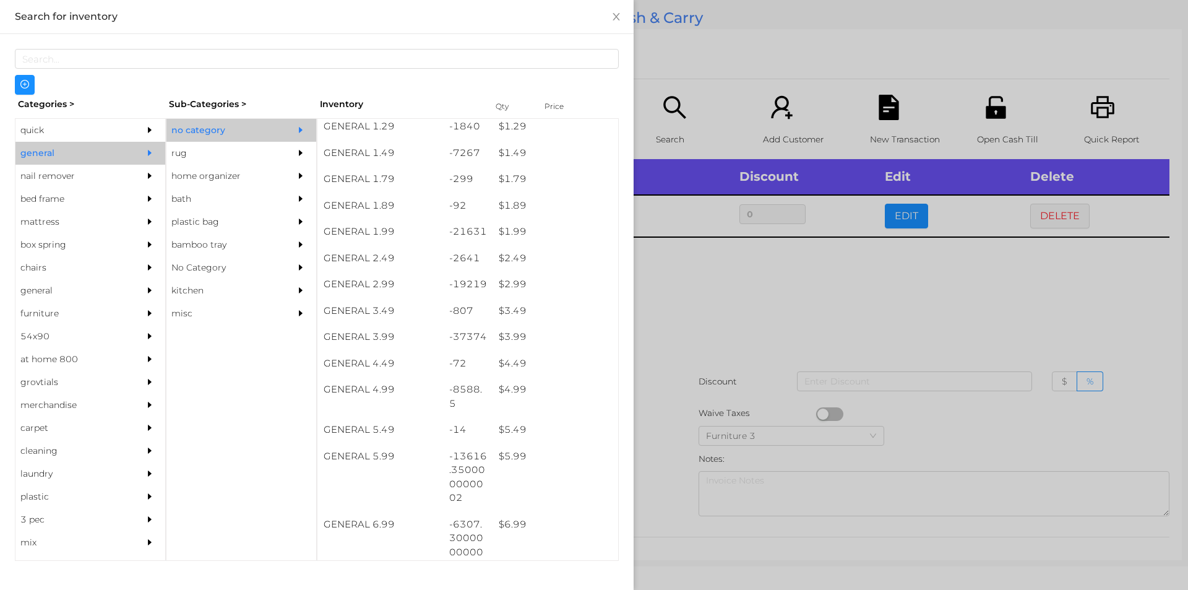
click at [718, 328] on div at bounding box center [594, 295] width 1188 height 590
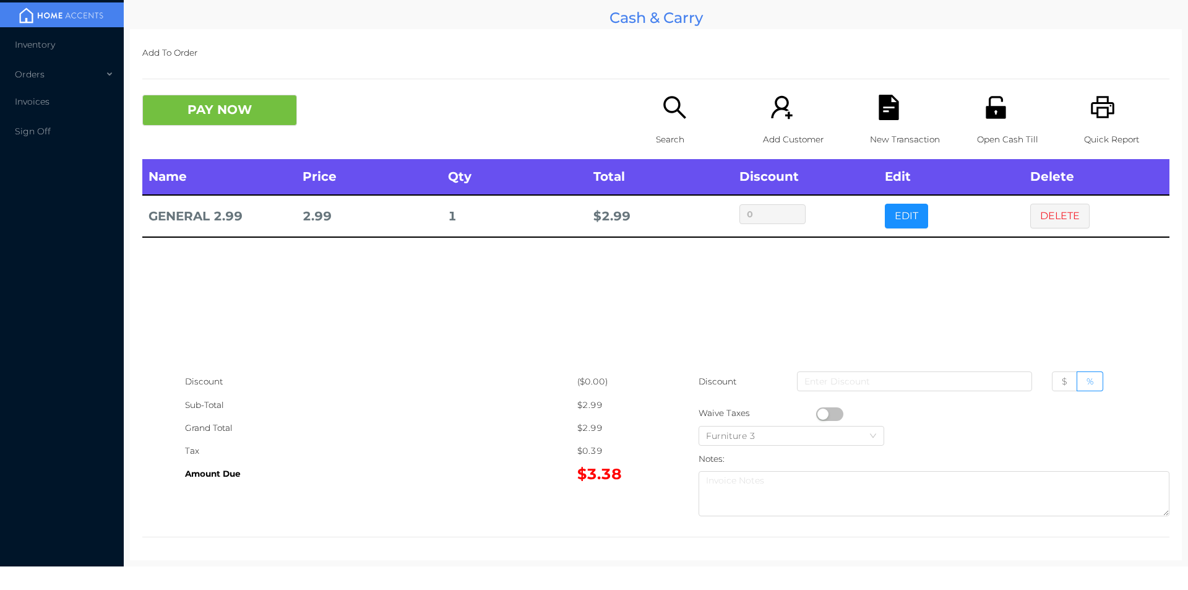
click at [664, 113] on icon "icon: search" at bounding box center [674, 107] width 22 height 22
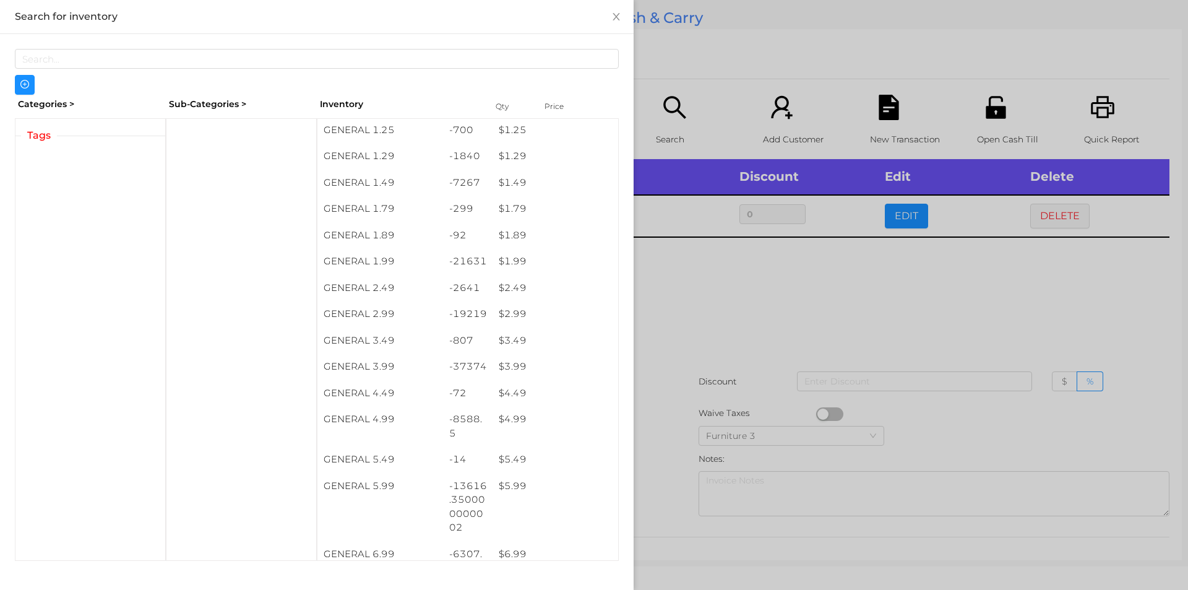
scroll to position [135, 0]
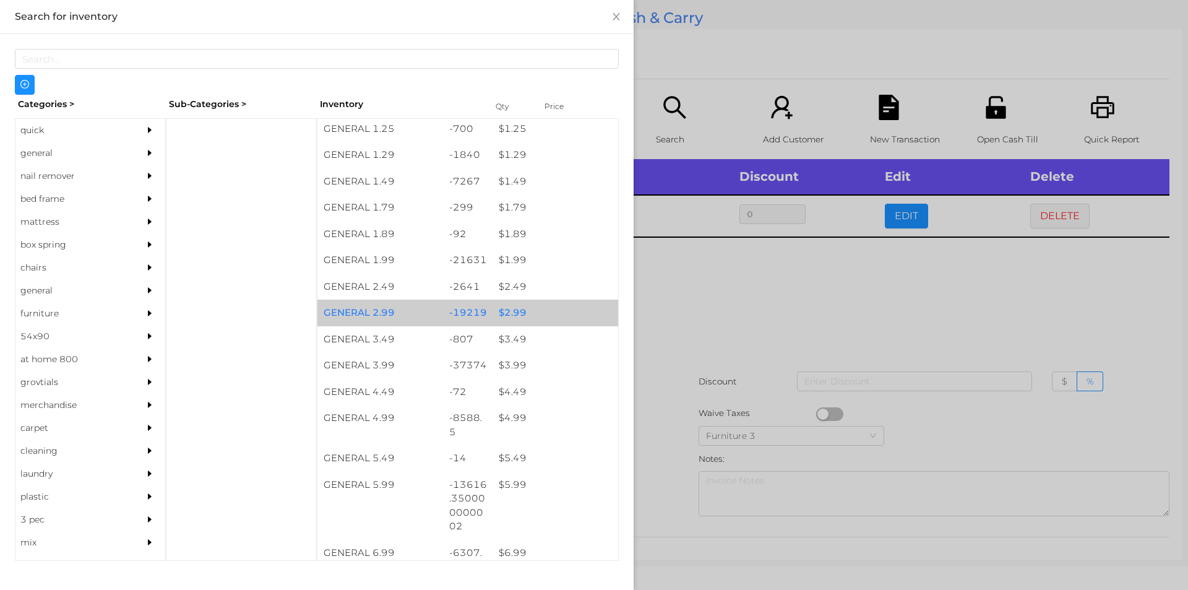
click at [530, 316] on div "$ 2.99" at bounding box center [555, 312] width 126 height 27
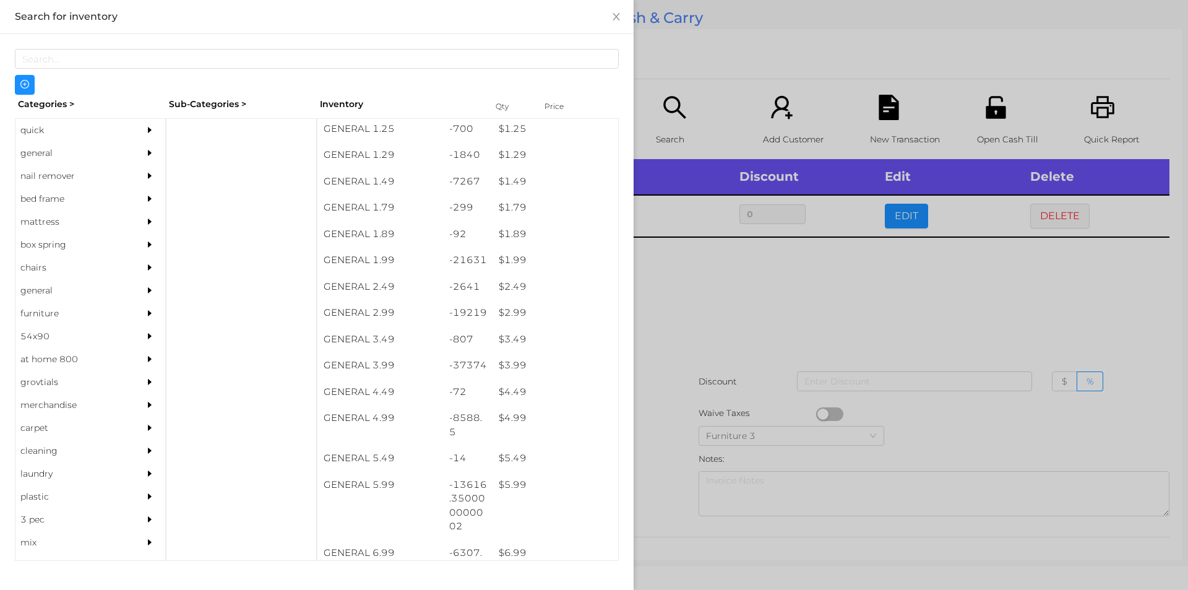
click at [679, 394] on div at bounding box center [594, 295] width 1188 height 590
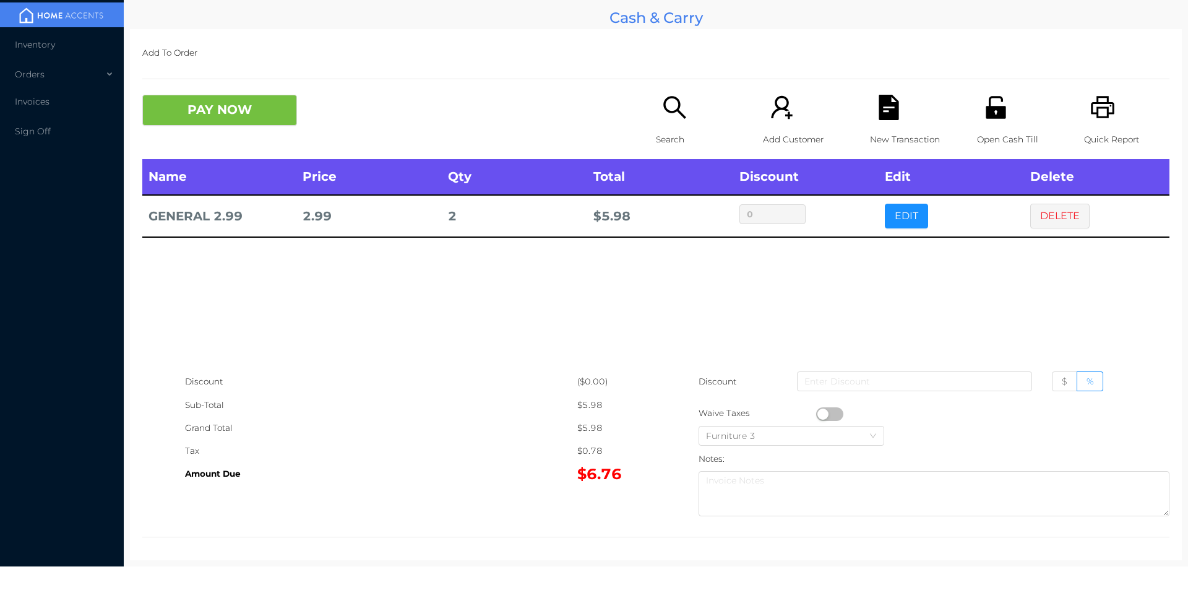
click at [877, 121] on div "New Transaction" at bounding box center [912, 127] width 85 height 64
click at [1018, 130] on p "Open Cash Till" at bounding box center [1019, 139] width 85 height 23
click at [229, 125] on button "PAY NOW" at bounding box center [219, 110] width 155 height 31
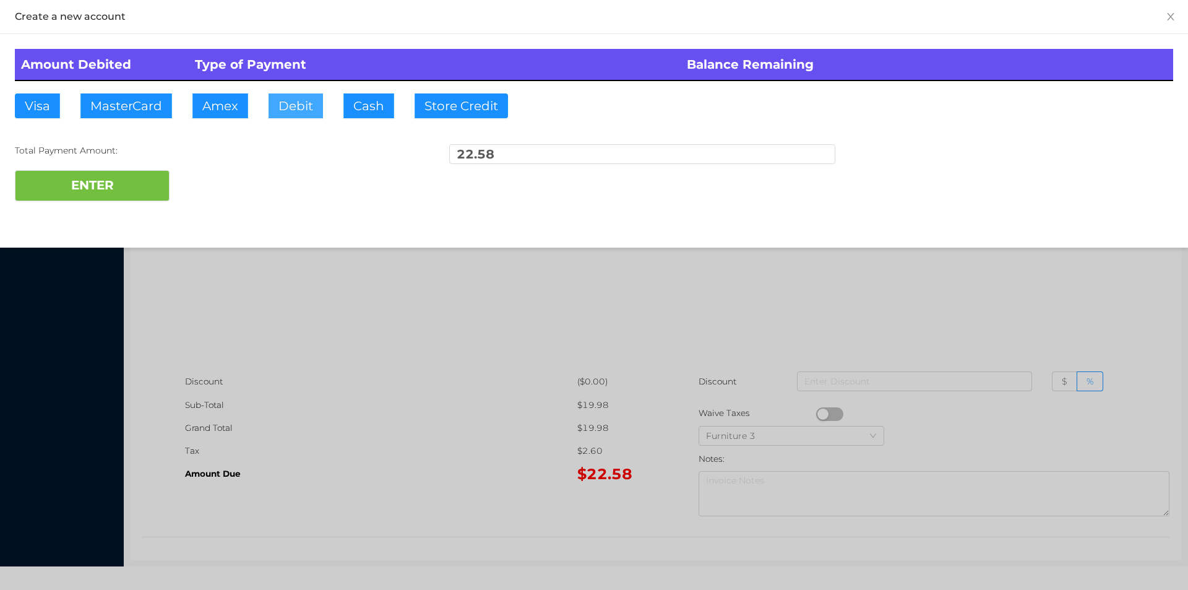
click at [306, 113] on button "Debit" at bounding box center [295, 105] width 54 height 25
click at [144, 189] on button "ENTER" at bounding box center [92, 185] width 155 height 31
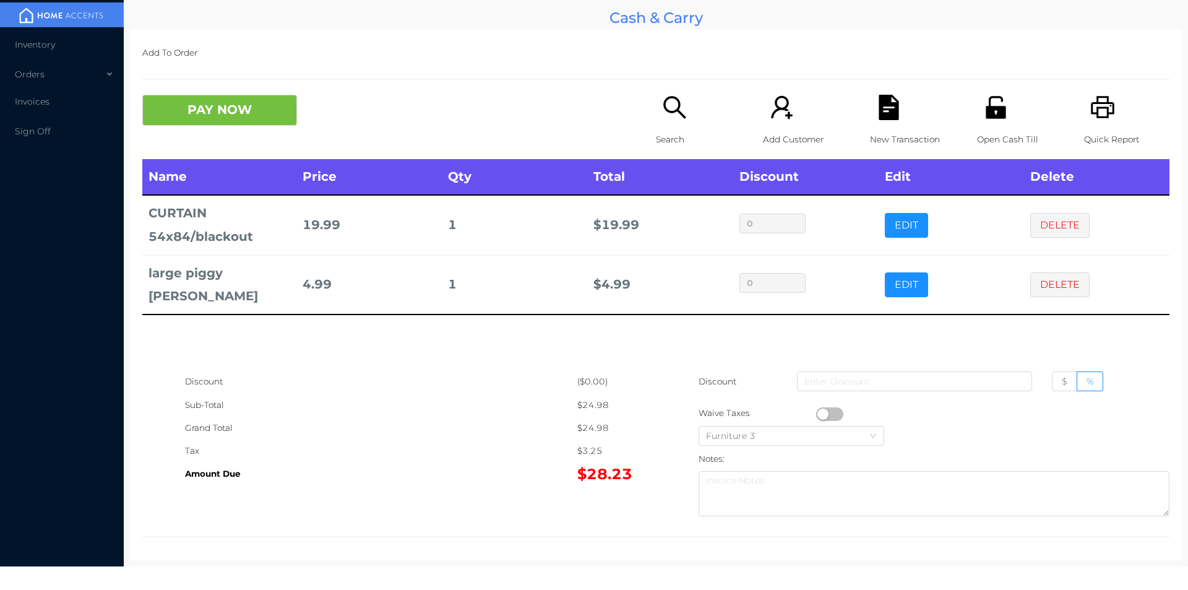
click at [674, 108] on icon "icon: search" at bounding box center [674, 107] width 22 height 22
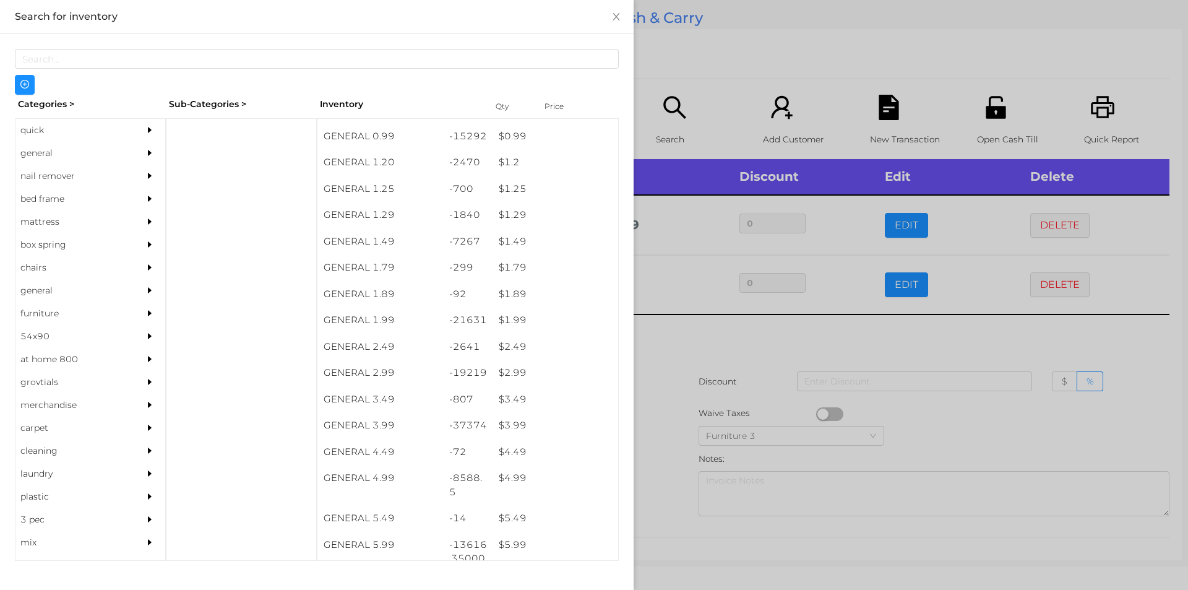
scroll to position [100, 0]
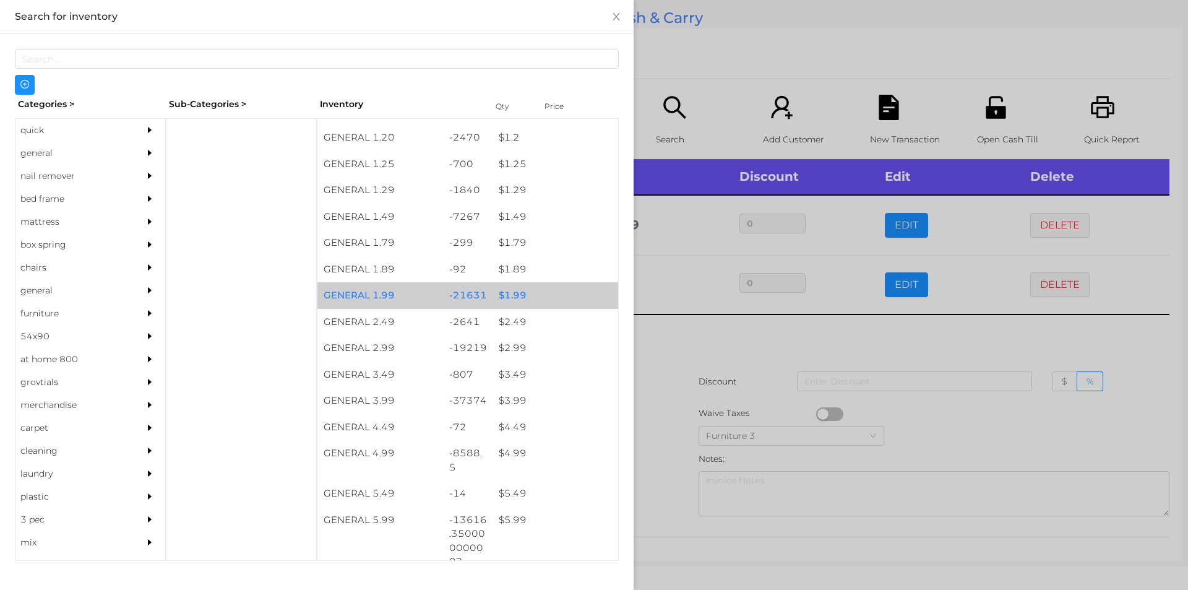
click at [517, 294] on div "$ 1.99" at bounding box center [555, 295] width 126 height 27
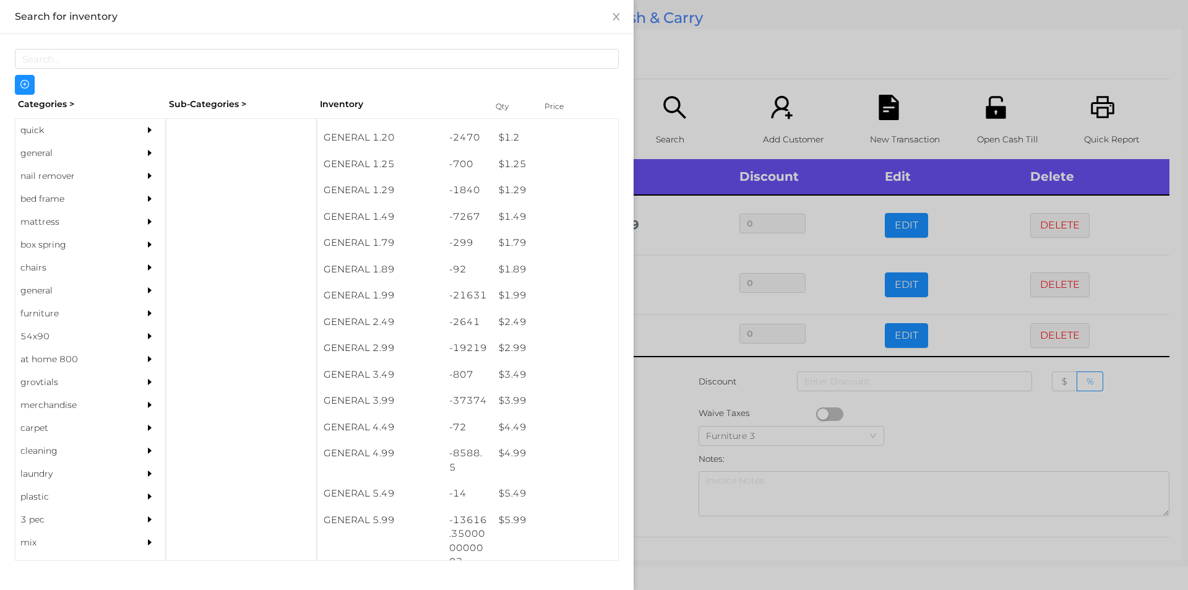
click at [655, 372] on div at bounding box center [594, 295] width 1188 height 590
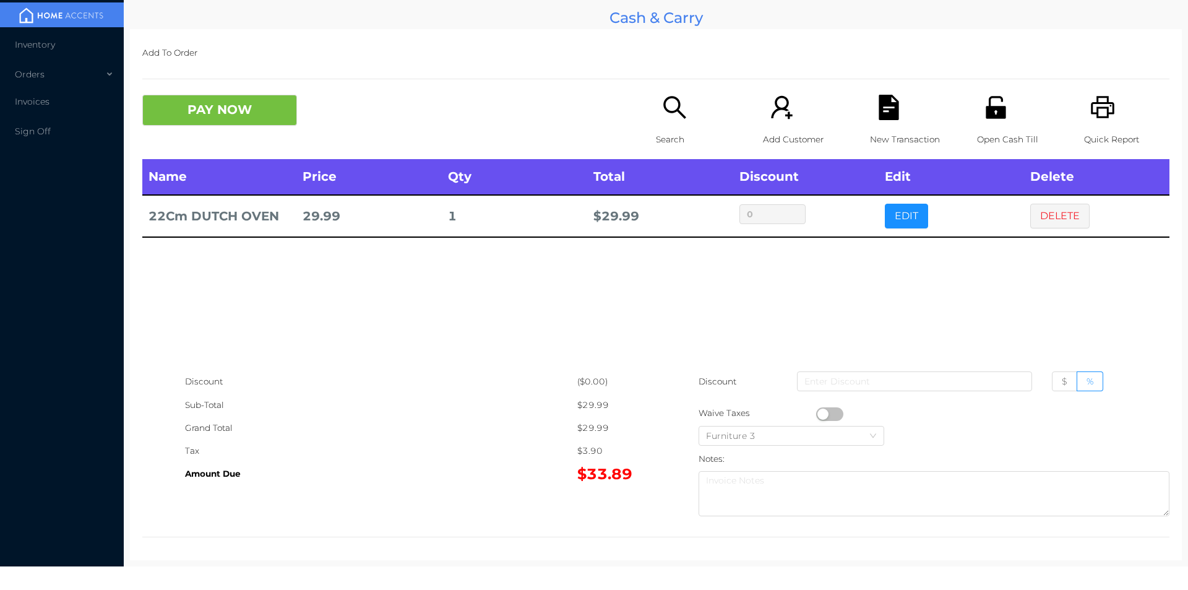
click at [665, 114] on icon "icon: search" at bounding box center [674, 107] width 25 height 25
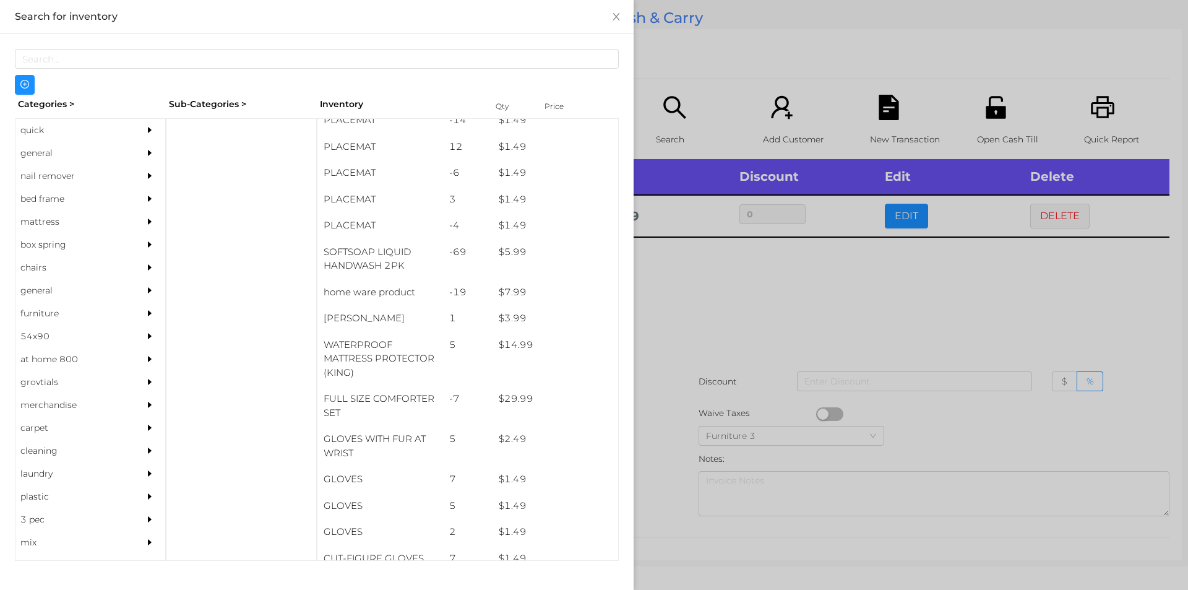
scroll to position [151, 0]
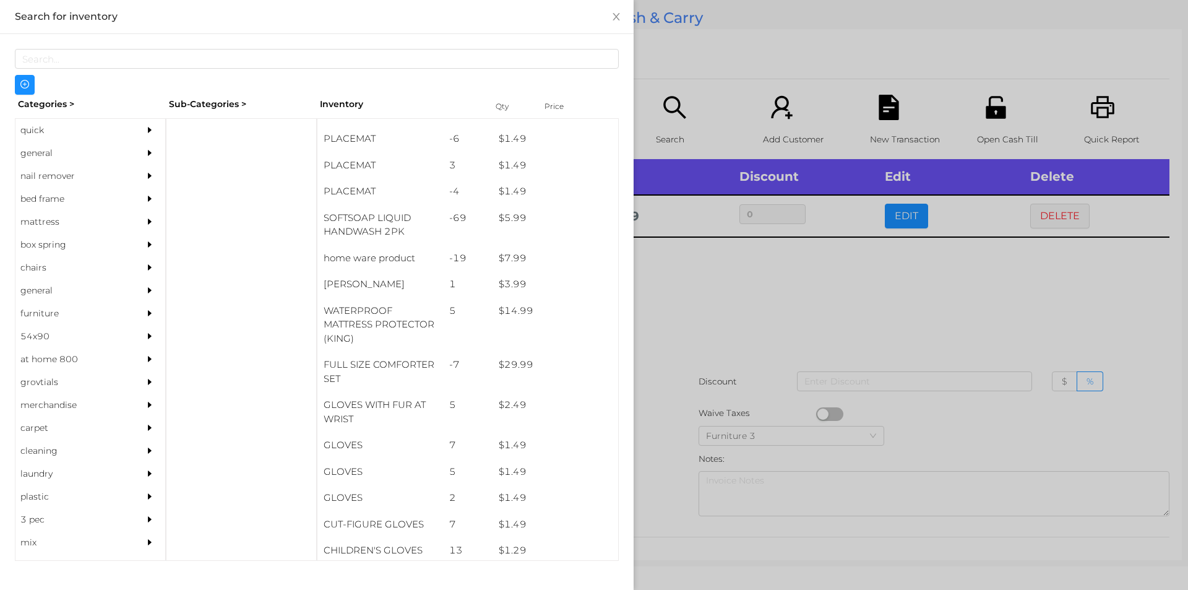
click at [54, 159] on div "general" at bounding box center [71, 153] width 113 height 23
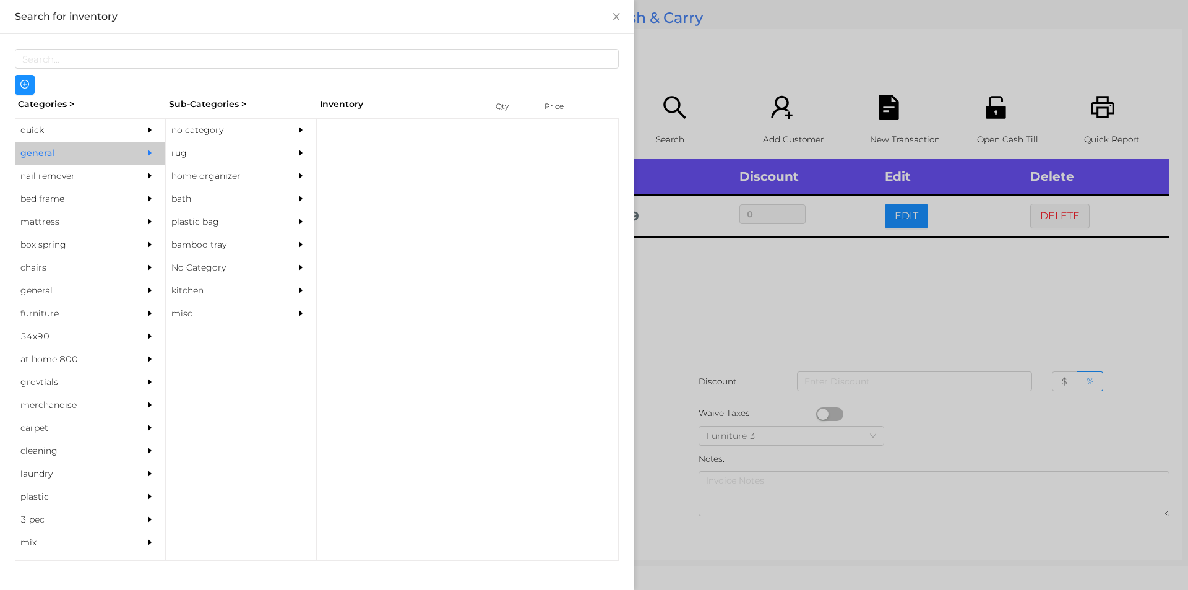
click at [217, 122] on div "no category" at bounding box center [222, 130] width 113 height 23
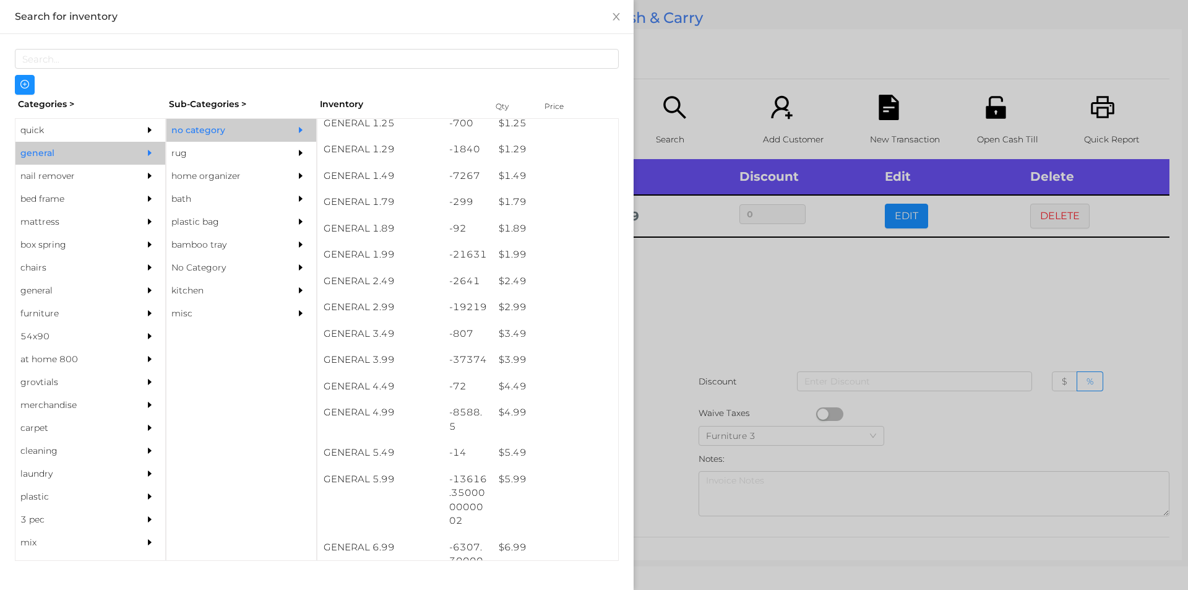
scroll to position [196, 0]
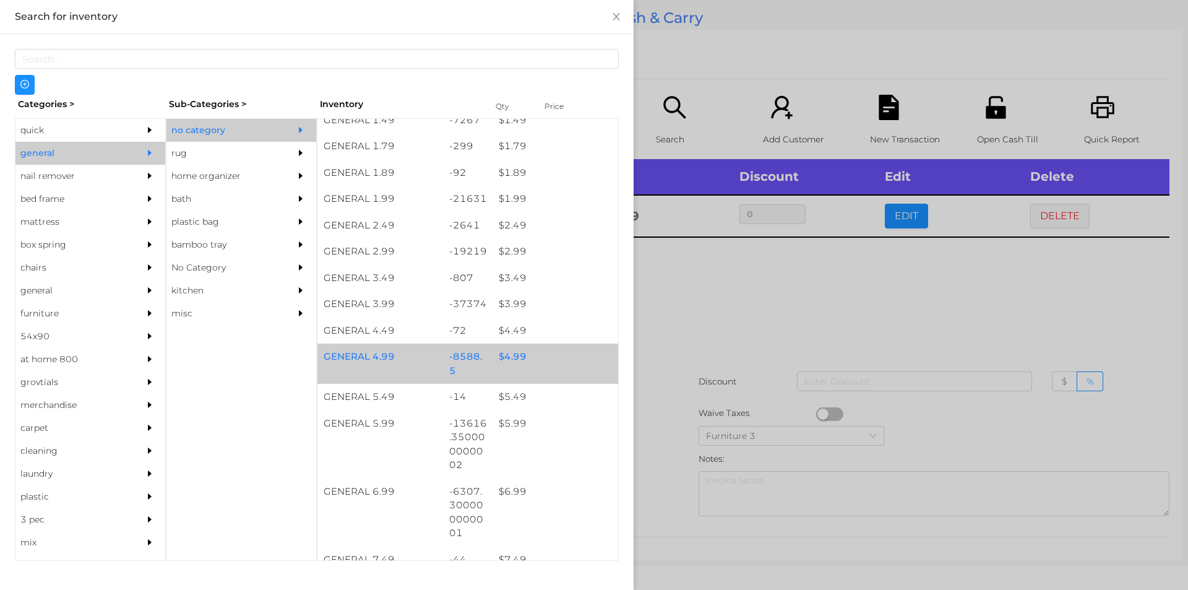
click at [521, 364] on div "$ 4.99" at bounding box center [555, 356] width 126 height 27
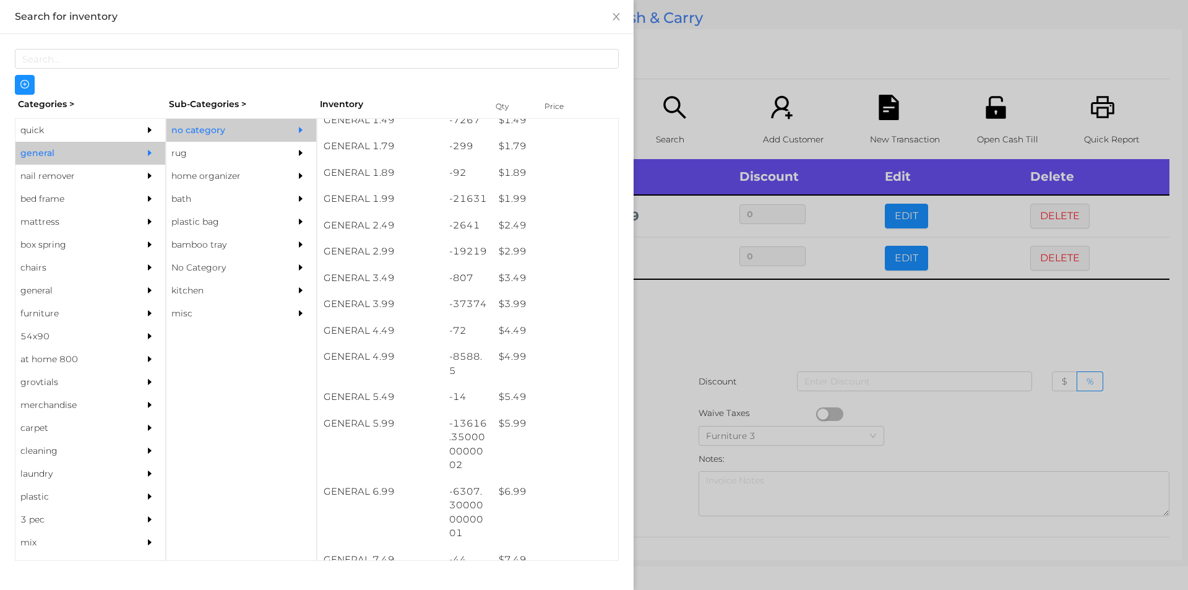
click at [702, 382] on div at bounding box center [594, 295] width 1188 height 590
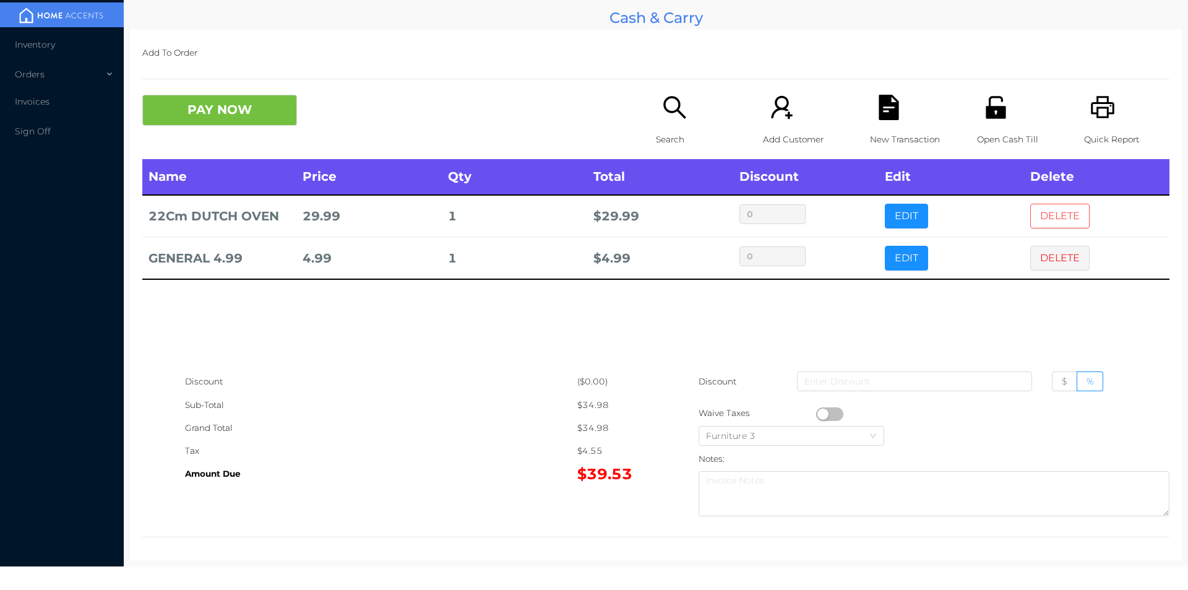
click at [1060, 217] on button "DELETE" at bounding box center [1059, 216] width 59 height 25
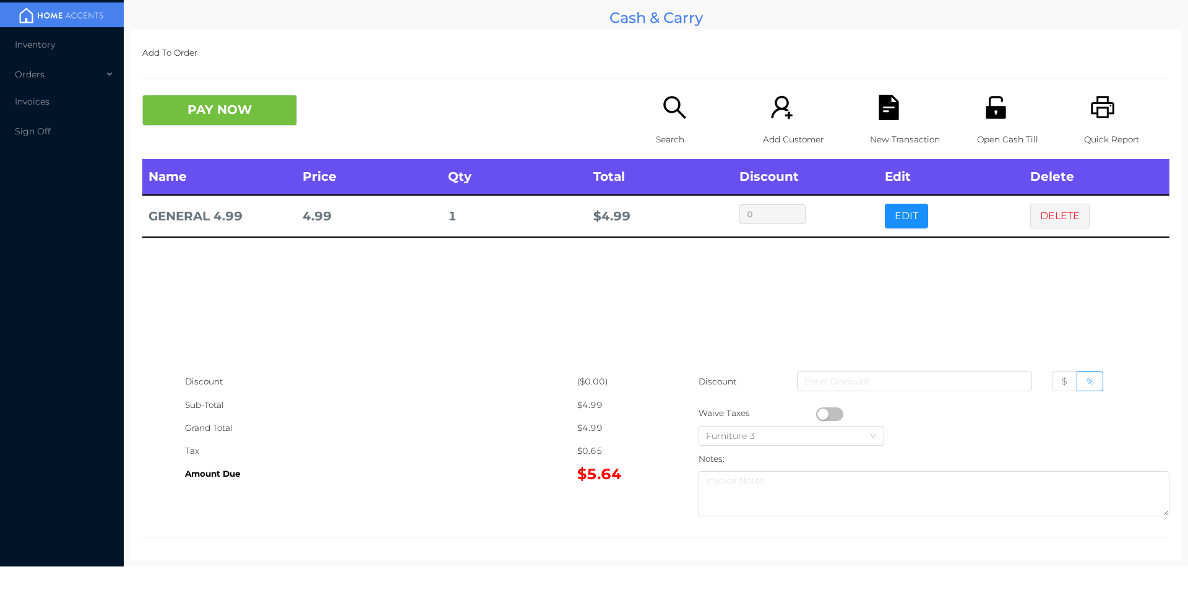
click at [671, 118] on icon "icon: search" at bounding box center [674, 107] width 25 height 25
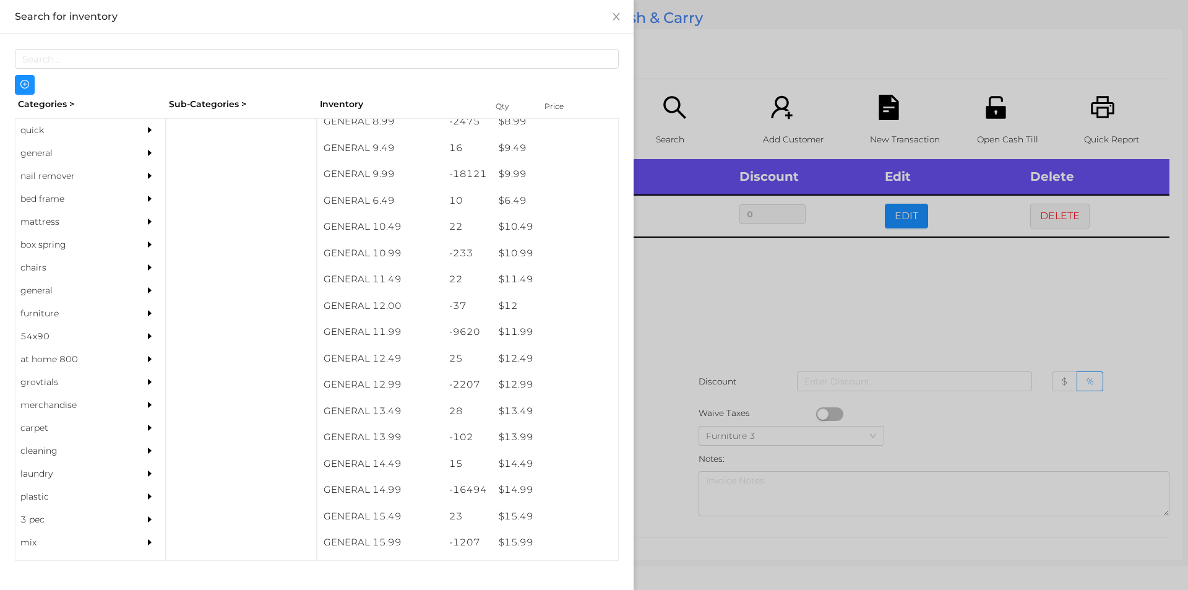
scroll to position [713, 0]
click at [550, 330] on div "$ 11.99" at bounding box center [555, 332] width 126 height 27
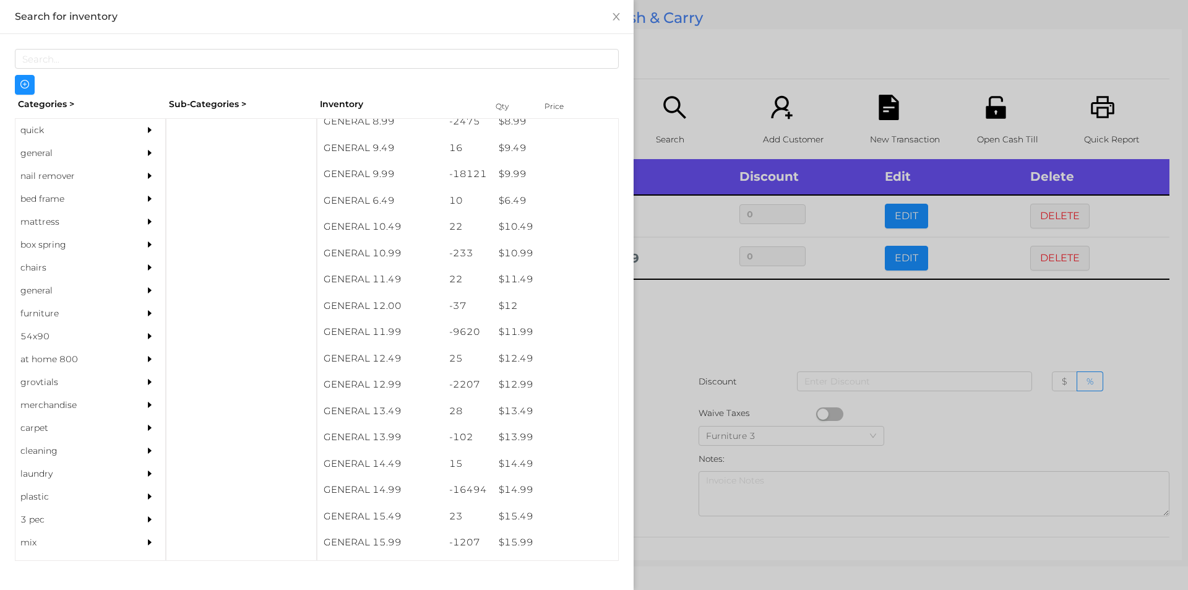
click at [736, 393] on div at bounding box center [594, 295] width 1188 height 590
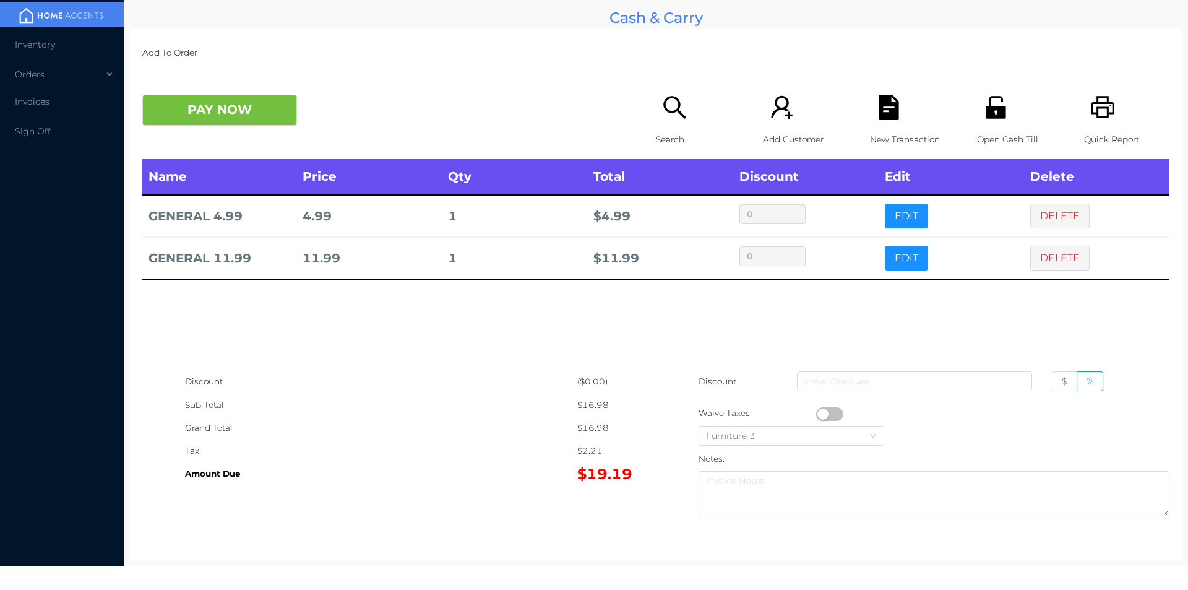
click at [672, 143] on p "Search" at bounding box center [698, 139] width 85 height 23
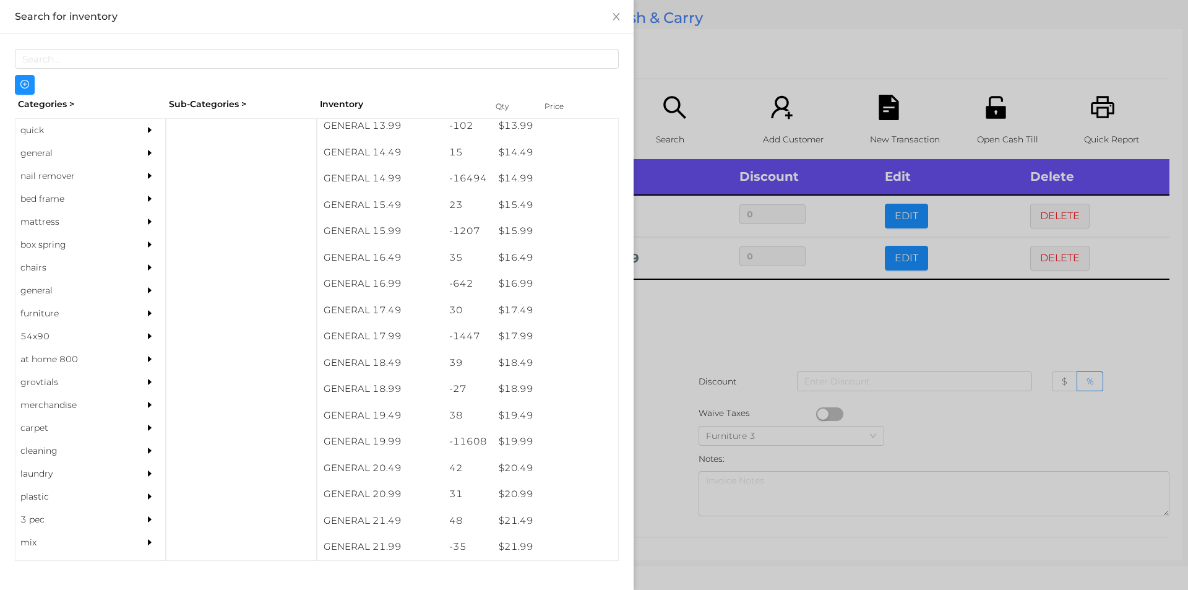
scroll to position [1071, 0]
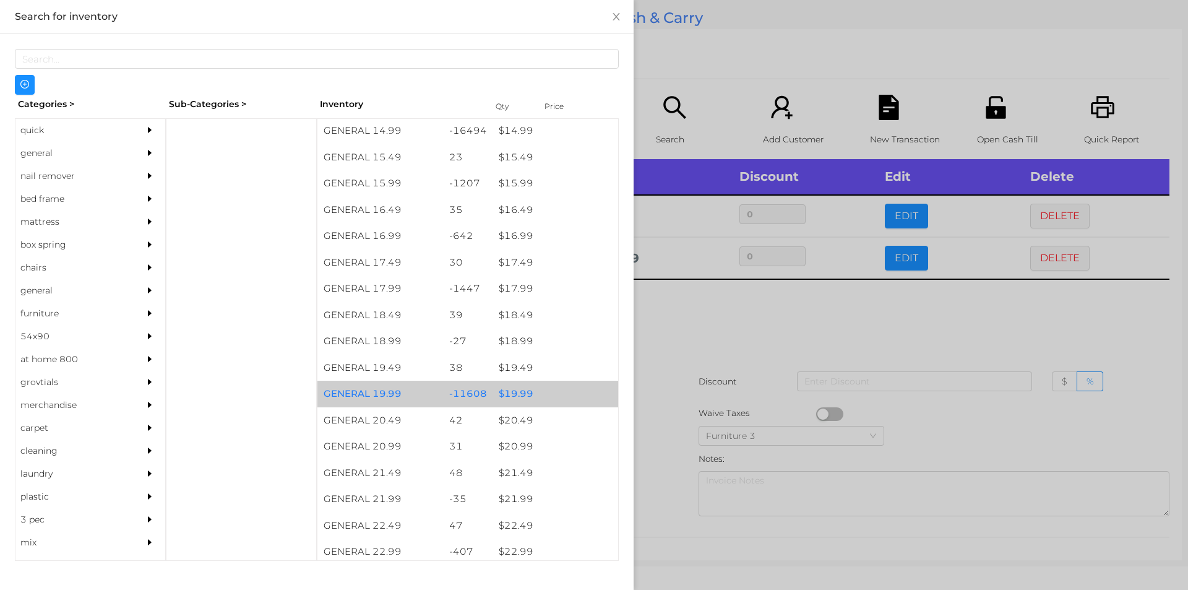
click at [539, 401] on div "$ 19.99" at bounding box center [555, 393] width 126 height 27
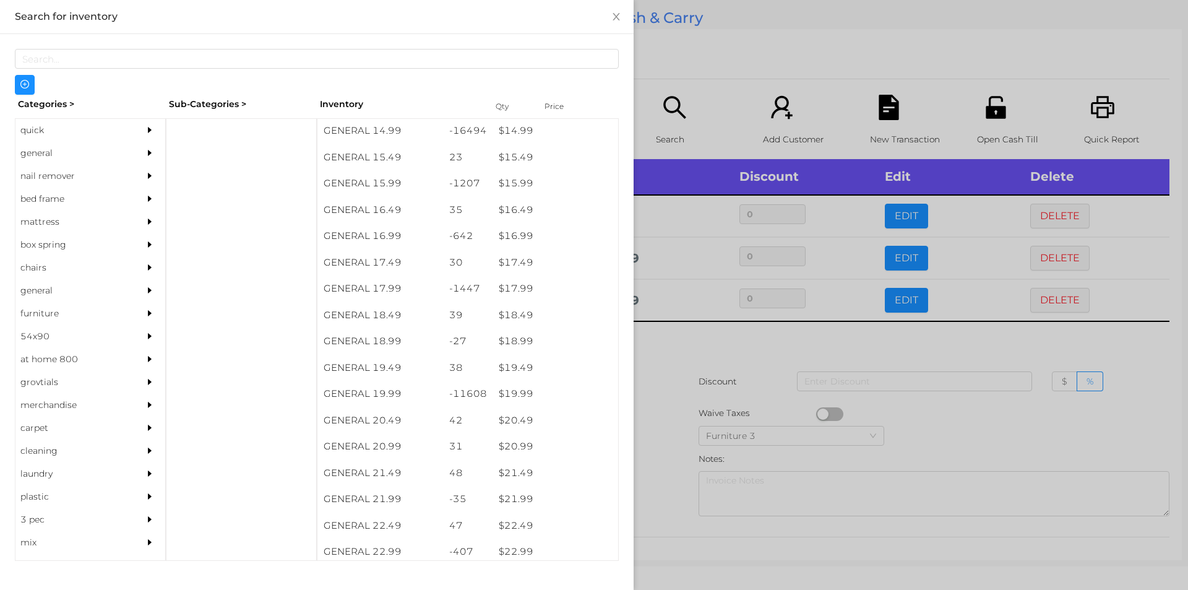
click at [726, 396] on div at bounding box center [594, 295] width 1188 height 590
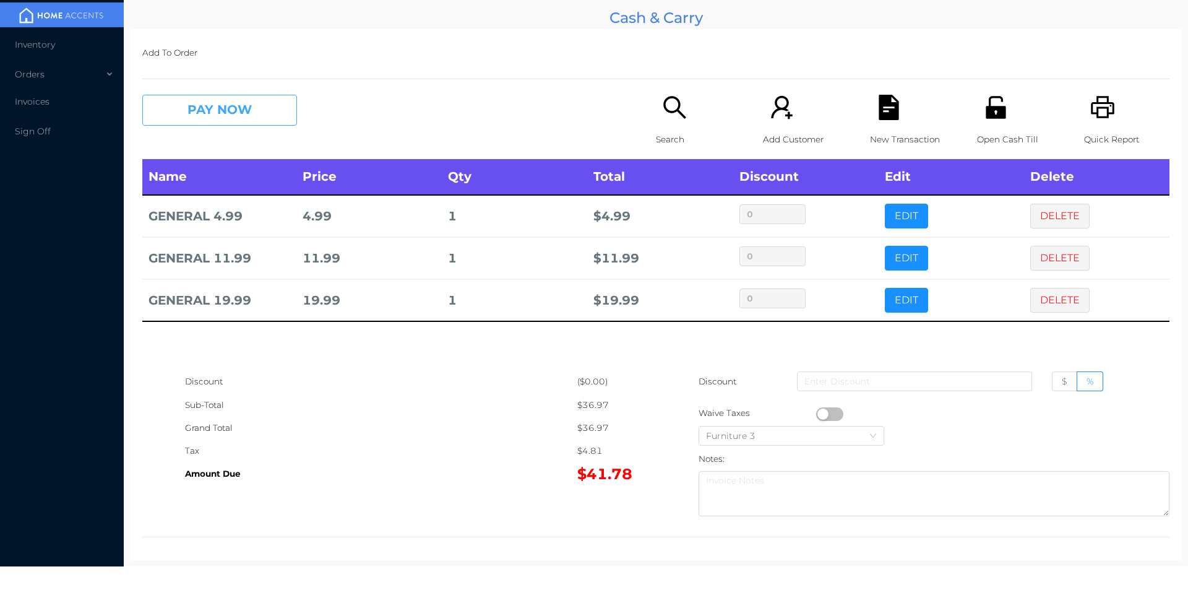
click at [251, 98] on button "PAY NOW" at bounding box center [219, 110] width 155 height 31
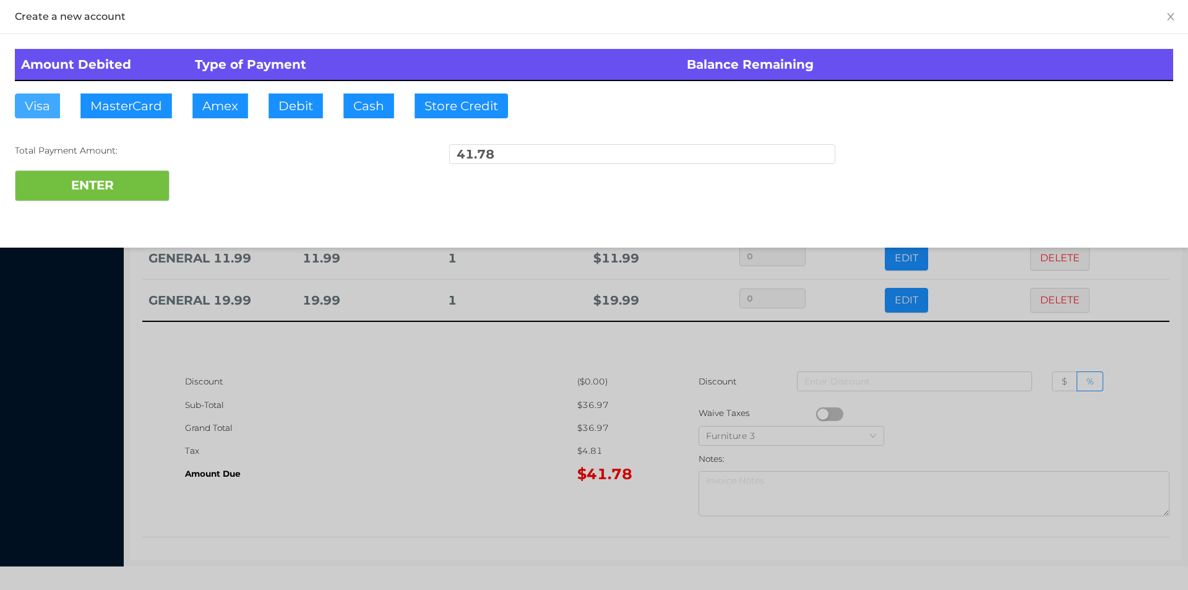
click at [33, 106] on button "Visa" at bounding box center [37, 105] width 45 height 25
click at [135, 187] on button "ENTER" at bounding box center [92, 185] width 155 height 31
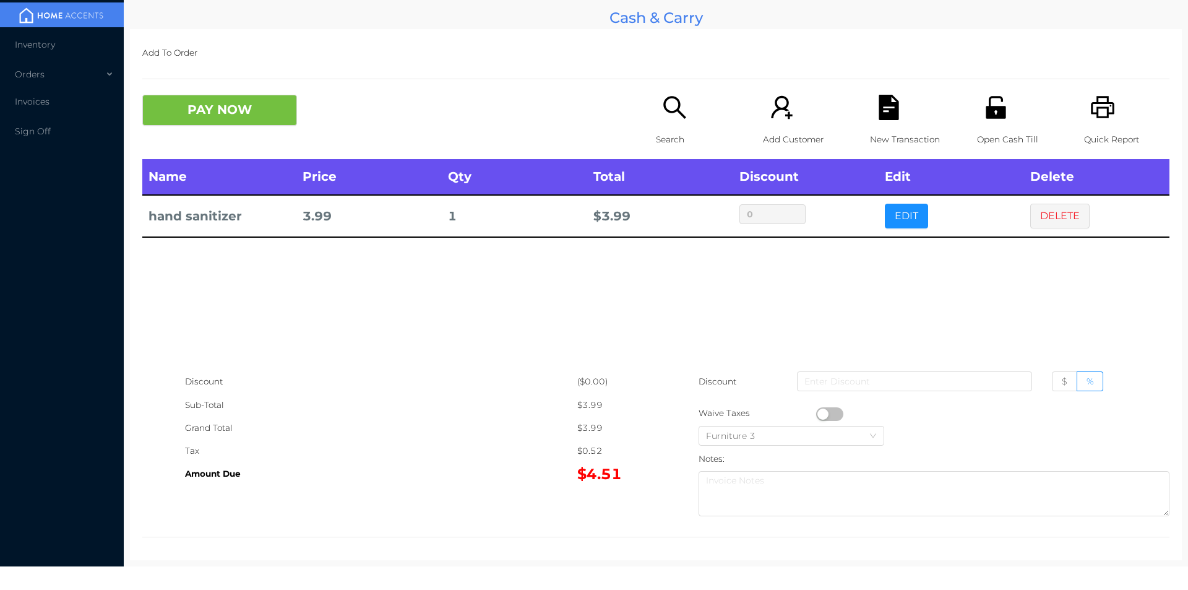
click at [870, 115] on div "New Transaction" at bounding box center [912, 127] width 85 height 64
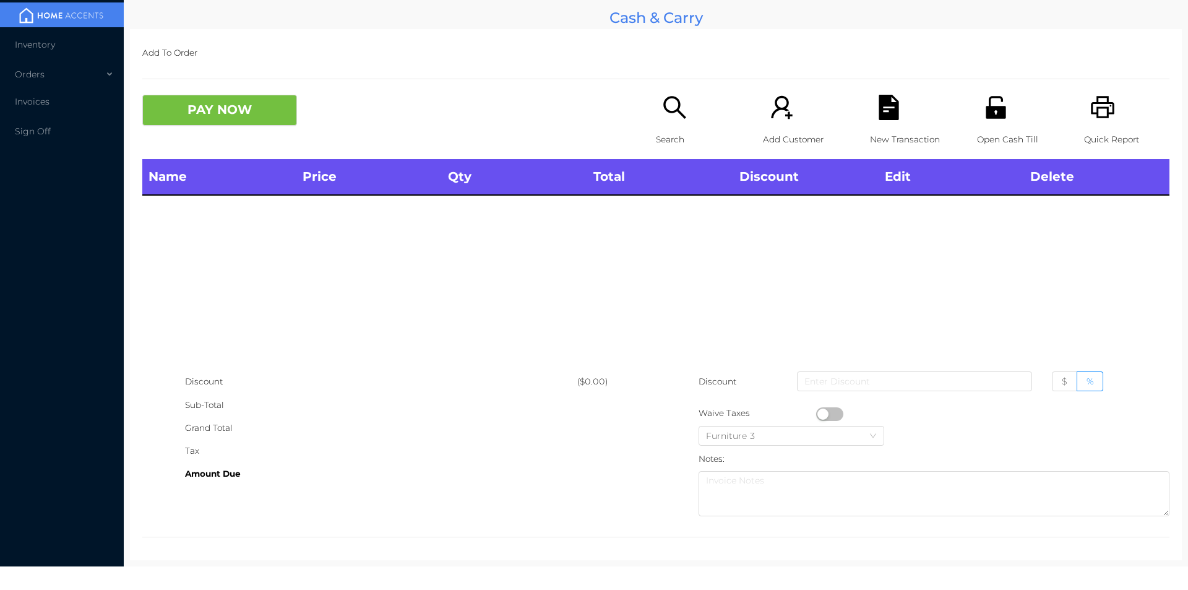
click at [1103, 97] on icon "icon: printer" at bounding box center [1102, 107] width 25 height 25
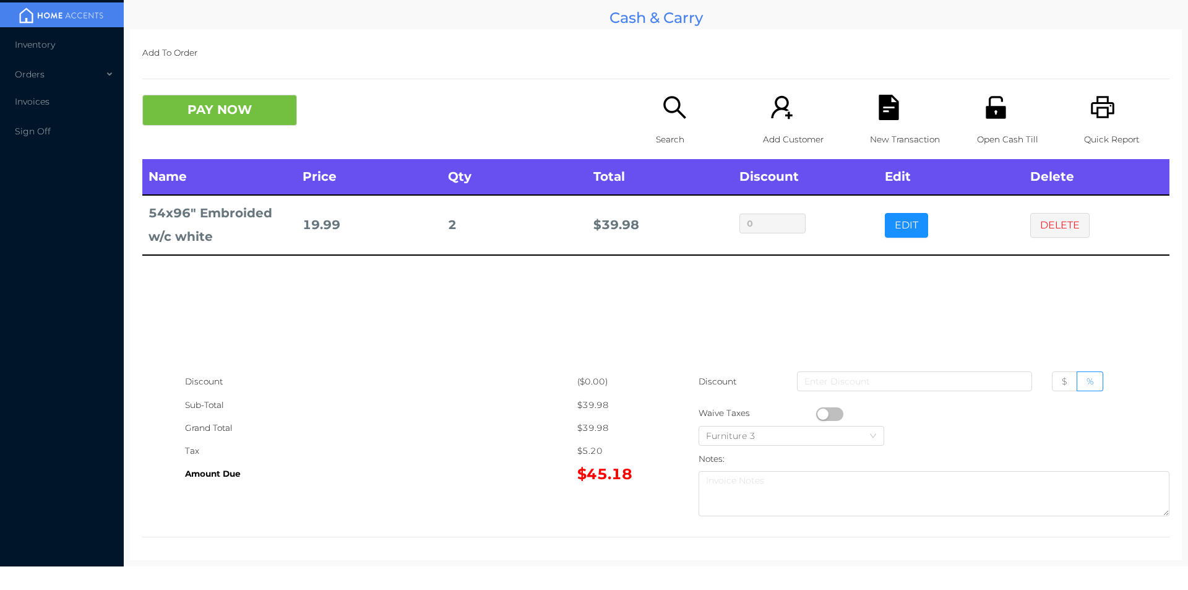
click at [878, 134] on p "New Transaction" at bounding box center [912, 139] width 85 height 23
click at [677, 131] on p "Search" at bounding box center [698, 139] width 85 height 23
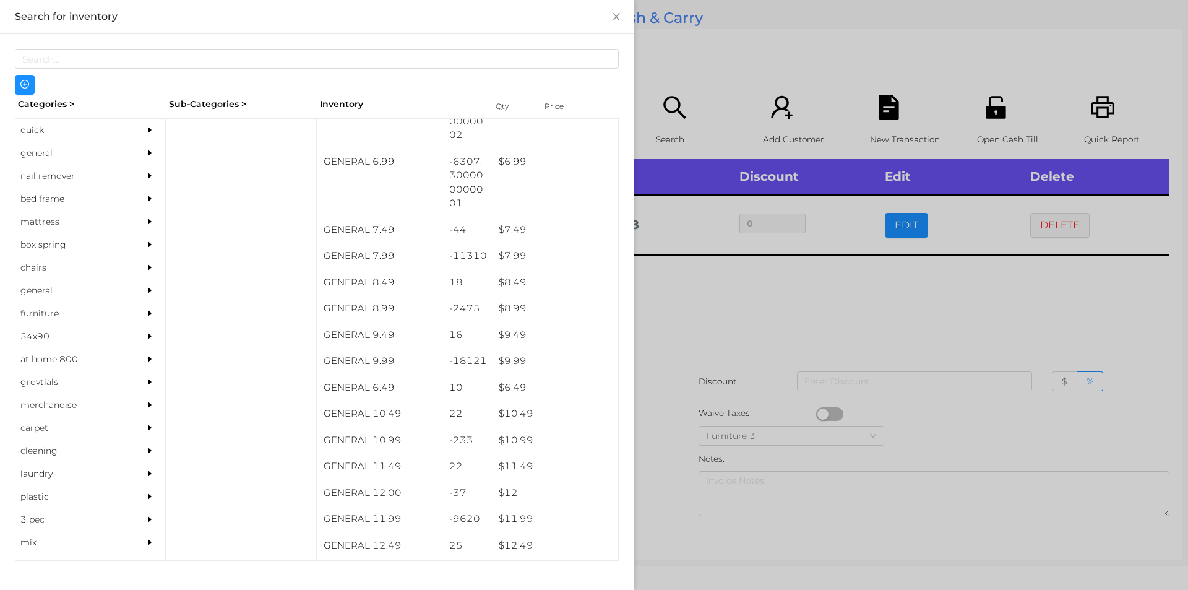
scroll to position [528, 0]
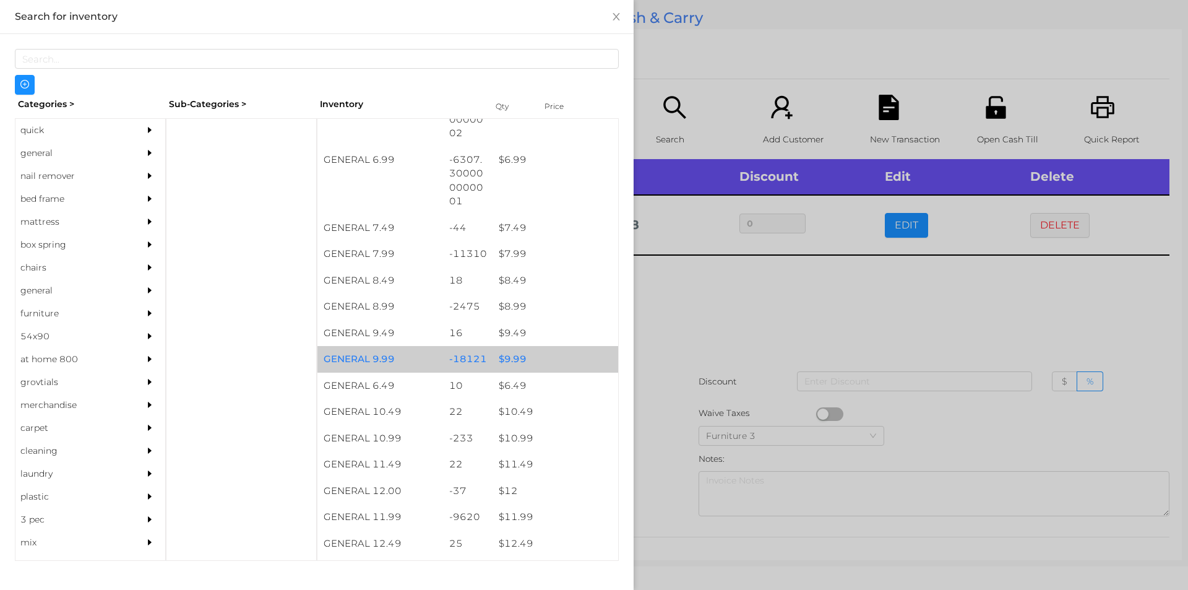
click at [536, 362] on div "$ 9.99" at bounding box center [555, 359] width 126 height 27
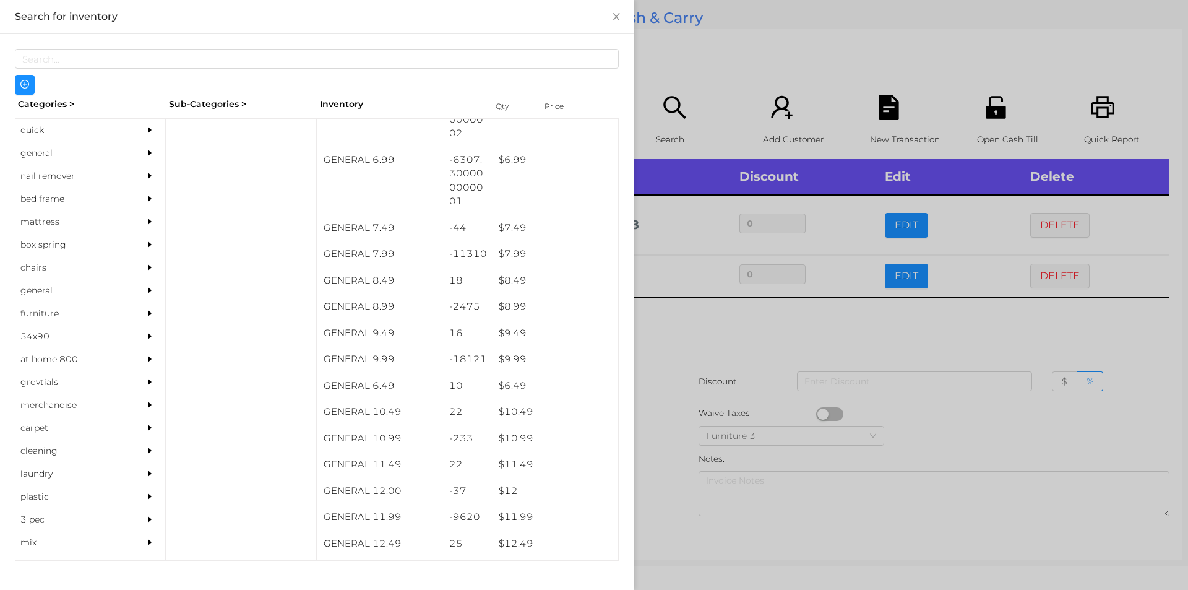
click at [674, 374] on div at bounding box center [594, 295] width 1188 height 590
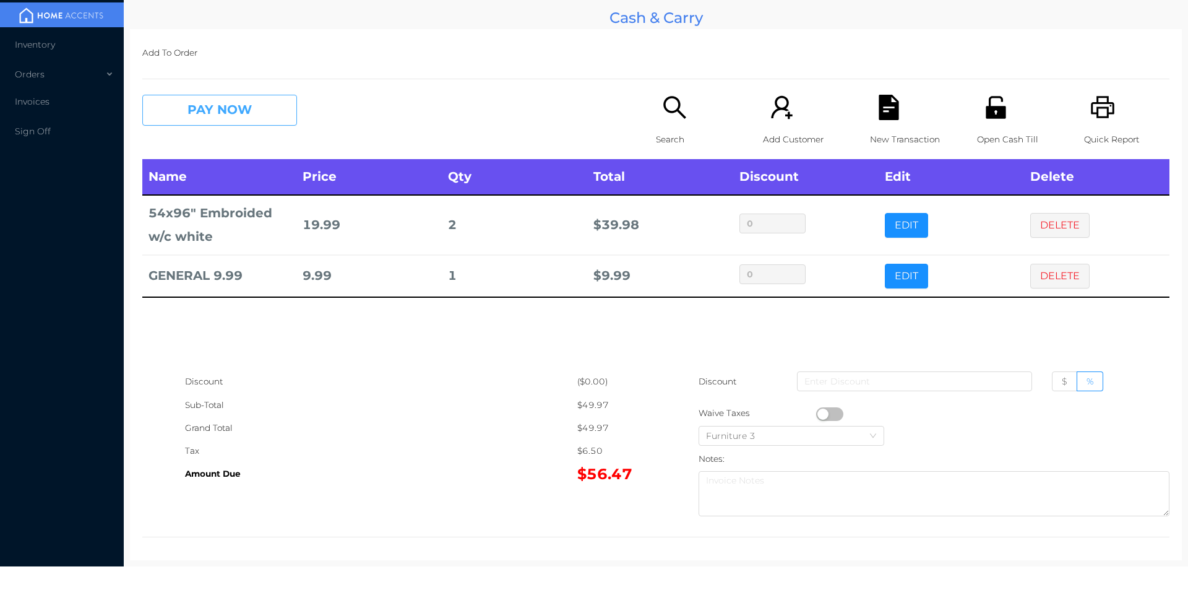
click at [205, 104] on button "PAY NOW" at bounding box center [219, 110] width 155 height 31
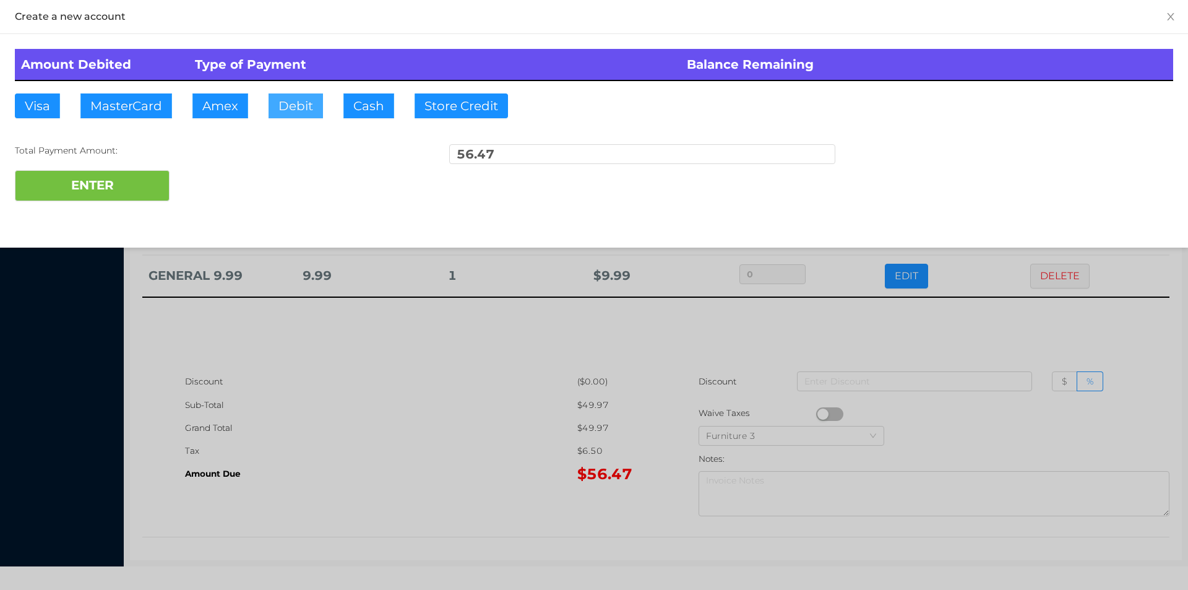
click at [304, 114] on button "Debit" at bounding box center [295, 105] width 54 height 25
click at [105, 187] on button "ENTER" at bounding box center [92, 185] width 155 height 31
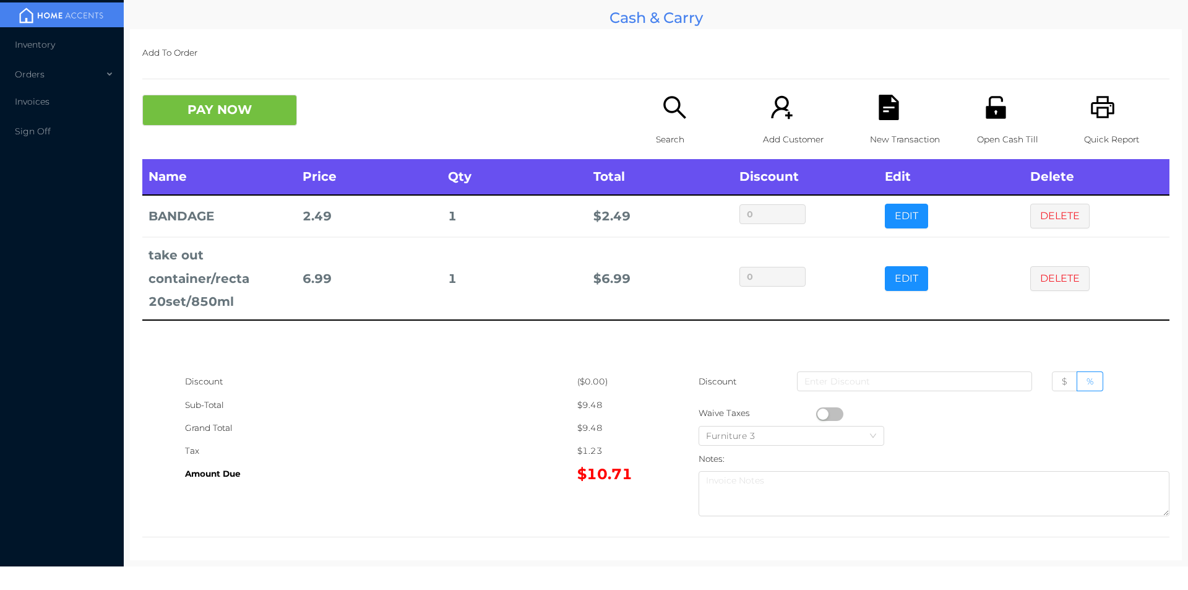
click at [656, 101] on div "Search" at bounding box center [698, 127] width 85 height 64
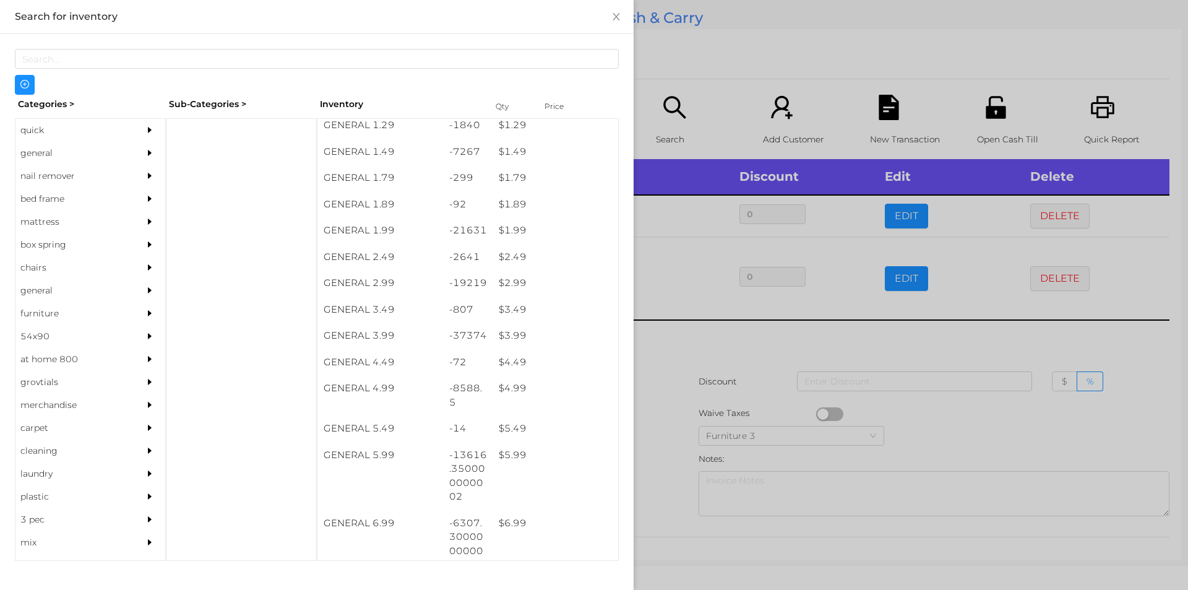
scroll to position [165, 0]
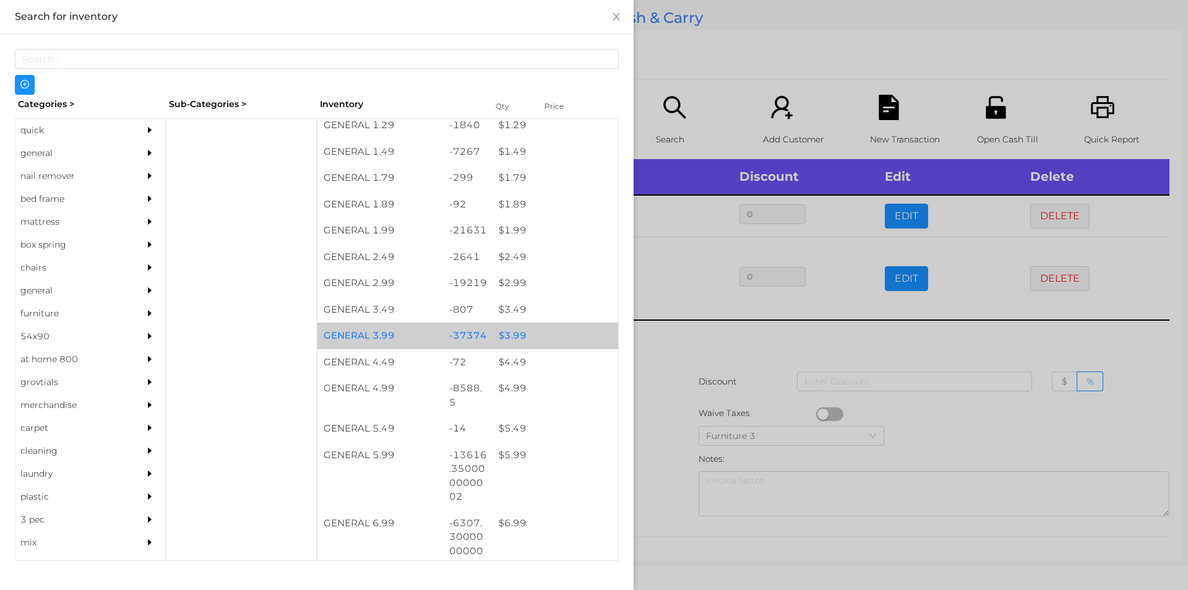
click at [541, 330] on div "$ 3.99" at bounding box center [555, 335] width 126 height 27
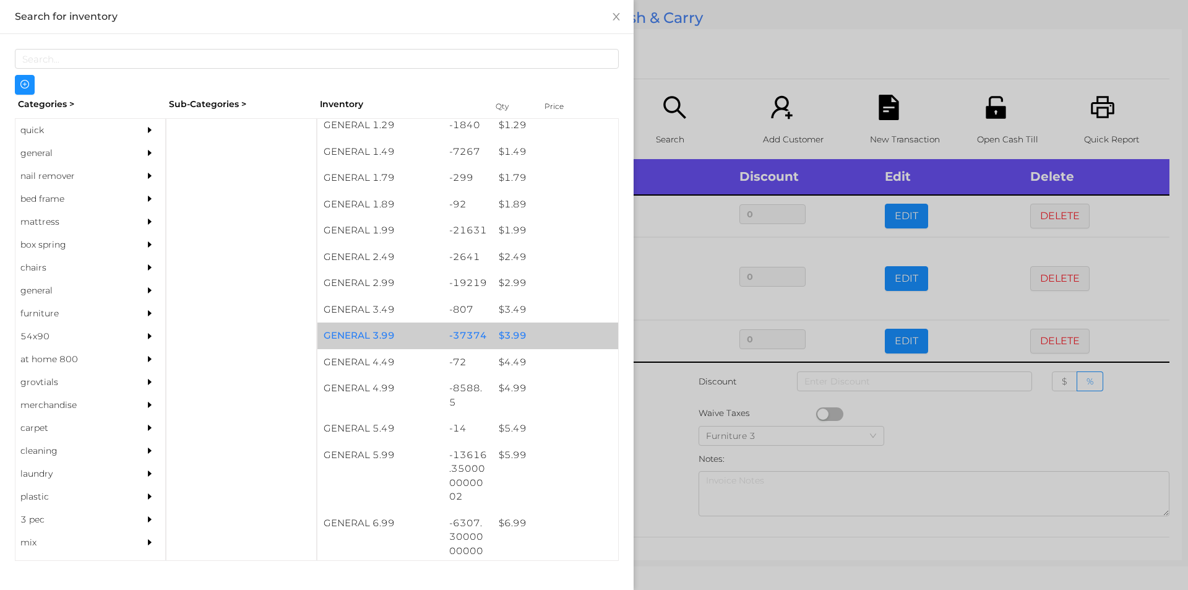
click at [560, 333] on div "$ 3.99" at bounding box center [555, 335] width 126 height 27
click at [573, 333] on div "$ 3.99" at bounding box center [555, 335] width 126 height 27
click at [572, 326] on div "$ 3.99" at bounding box center [555, 335] width 126 height 27
click at [593, 333] on div "$ 3.99" at bounding box center [555, 335] width 126 height 27
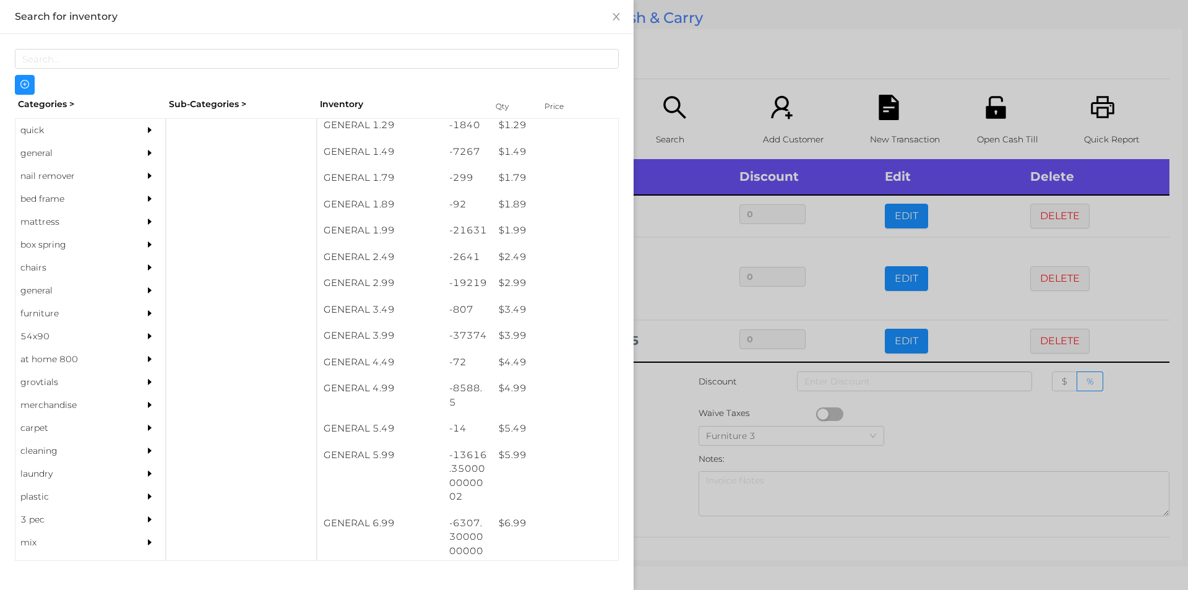
click at [659, 46] on div at bounding box center [594, 295] width 1188 height 590
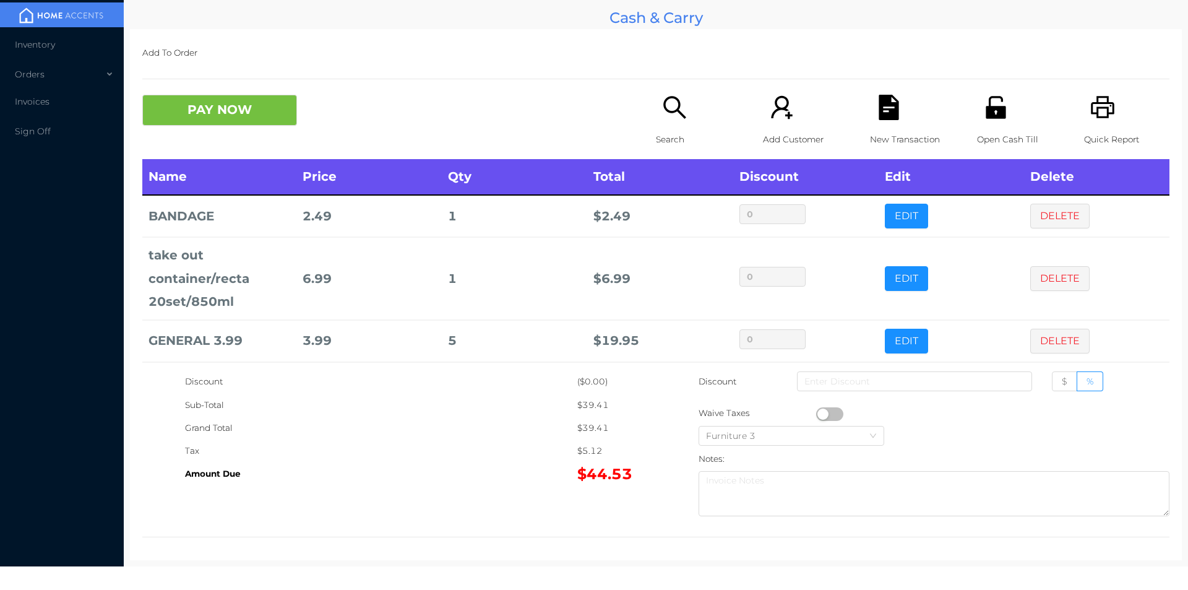
scroll to position [106, 0]
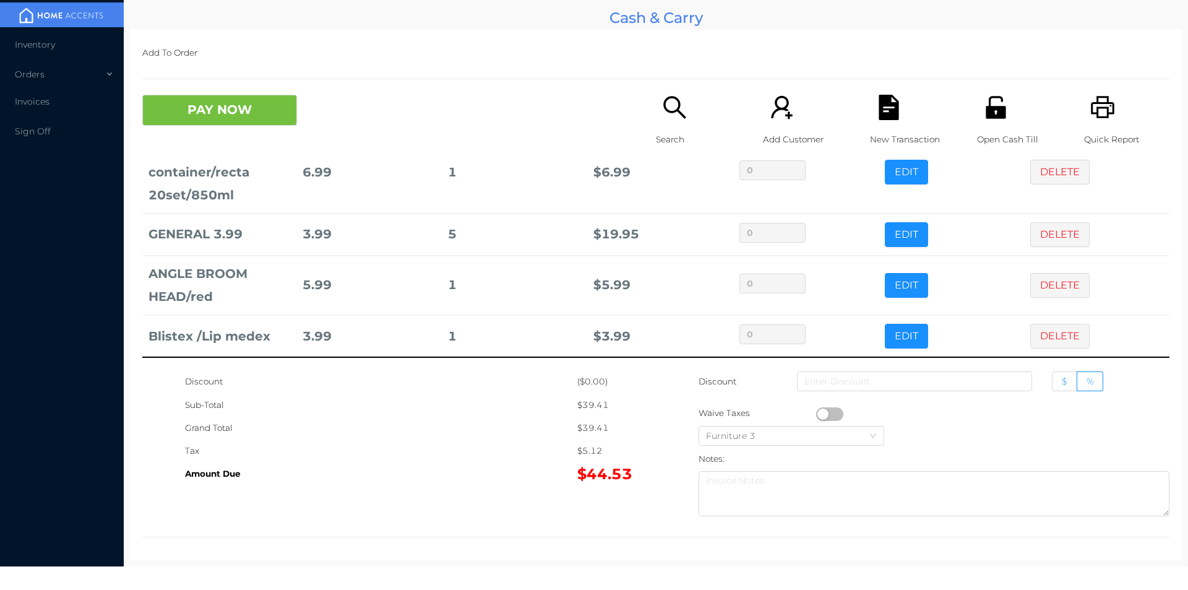
click at [1062, 387] on span "$" at bounding box center [1065, 381] width 6 height 11
click at [1062, 384] on input "$" at bounding box center [1062, 384] width 0 height 0
click at [851, 387] on input at bounding box center [914, 381] width 235 height 20
type input "1"
type input "9"
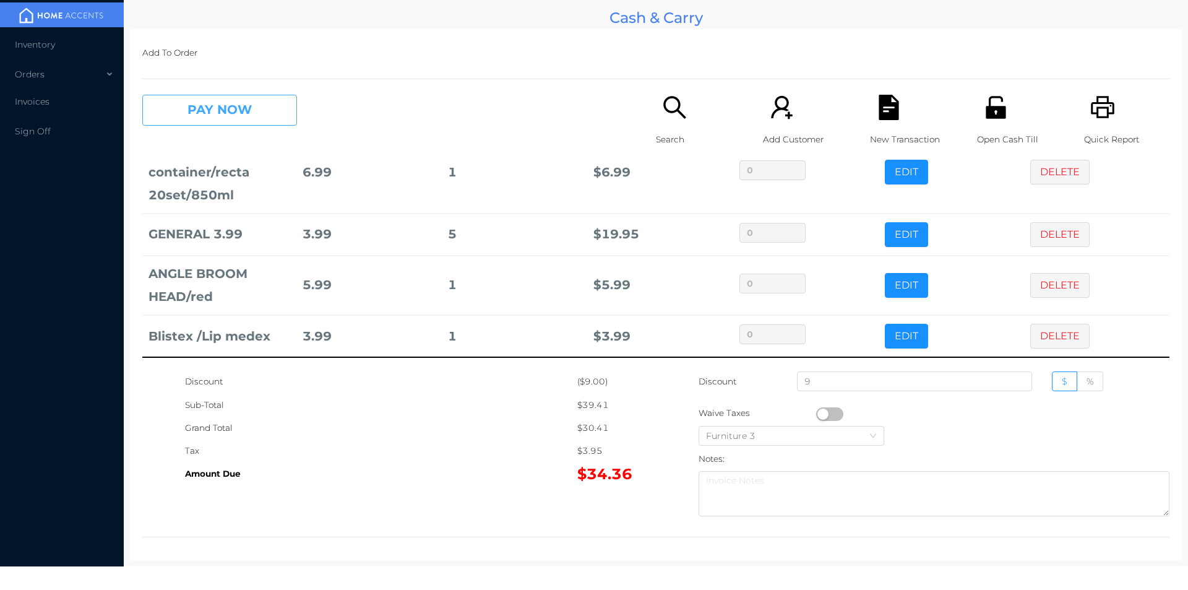
click at [260, 106] on button "PAY NOW" at bounding box center [219, 110] width 155 height 31
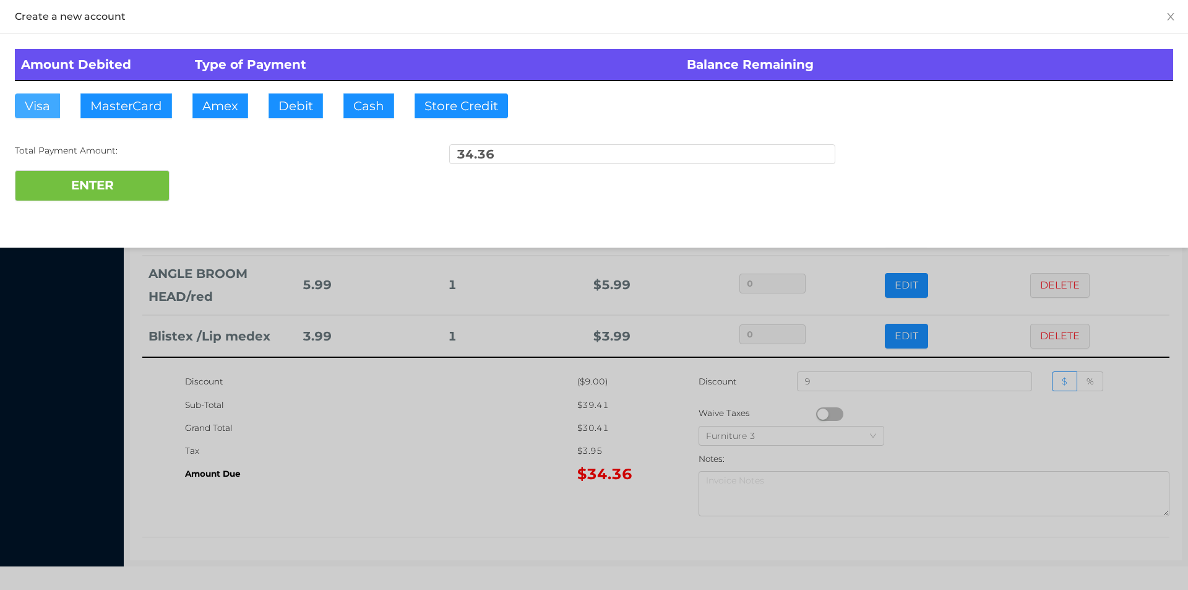
click at [48, 96] on button "Visa" at bounding box center [37, 105] width 45 height 25
click at [32, 186] on button "ENTER" at bounding box center [92, 185] width 155 height 31
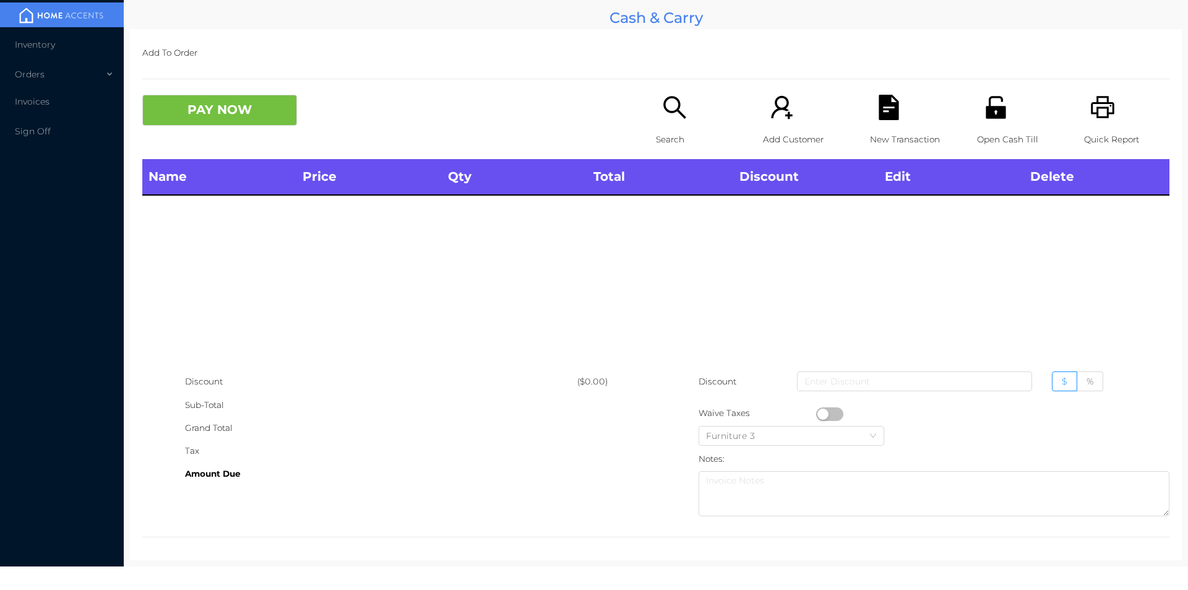
scroll to position [0, 0]
click at [663, 116] on icon "icon: search" at bounding box center [674, 107] width 25 height 25
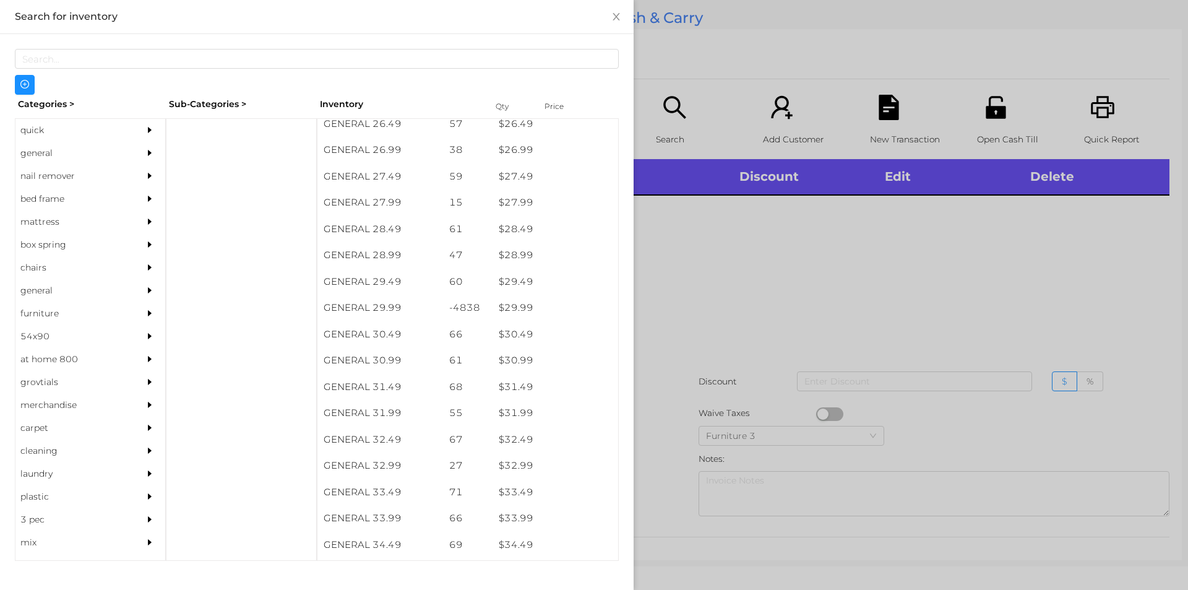
scroll to position [1753, 0]
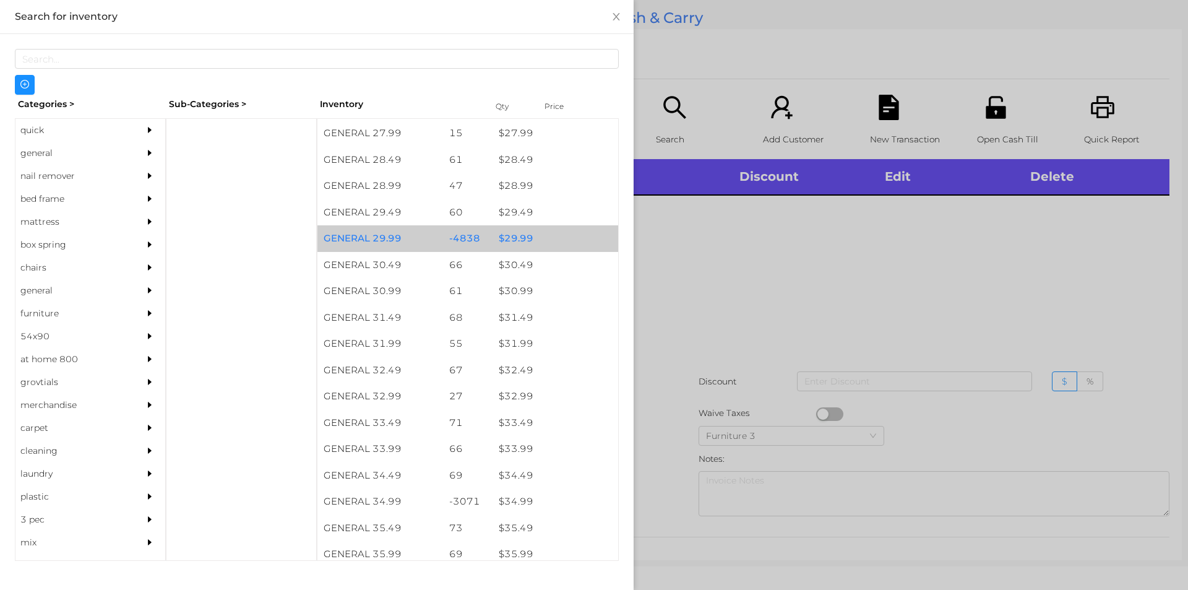
click at [557, 244] on div "$ 29.99" at bounding box center [555, 238] width 126 height 27
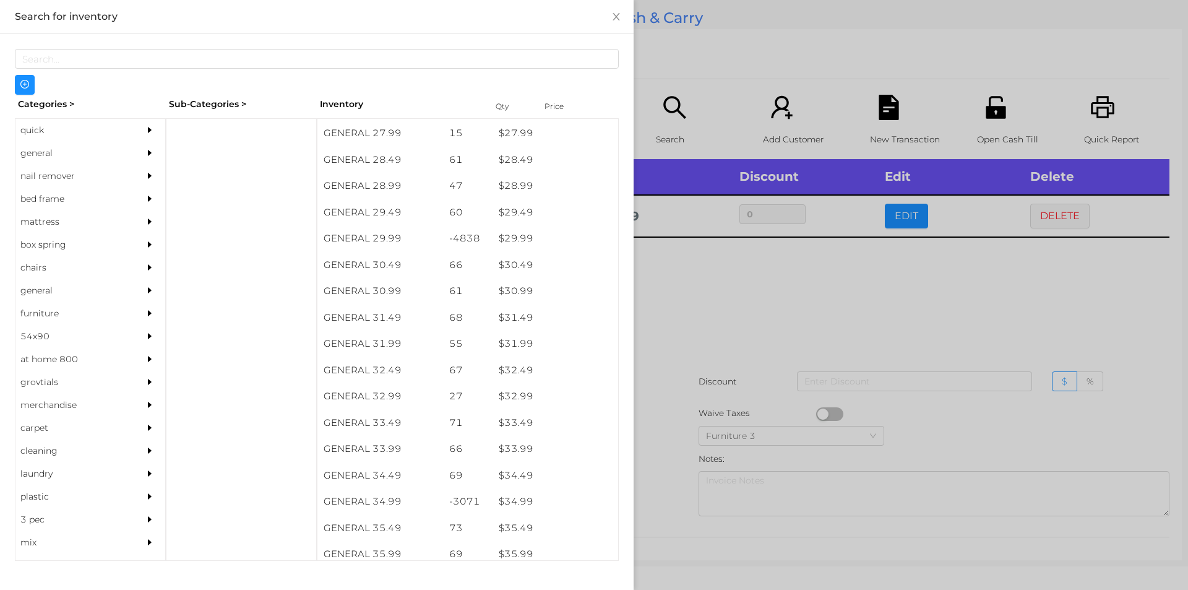
click at [731, 373] on div at bounding box center [594, 295] width 1188 height 590
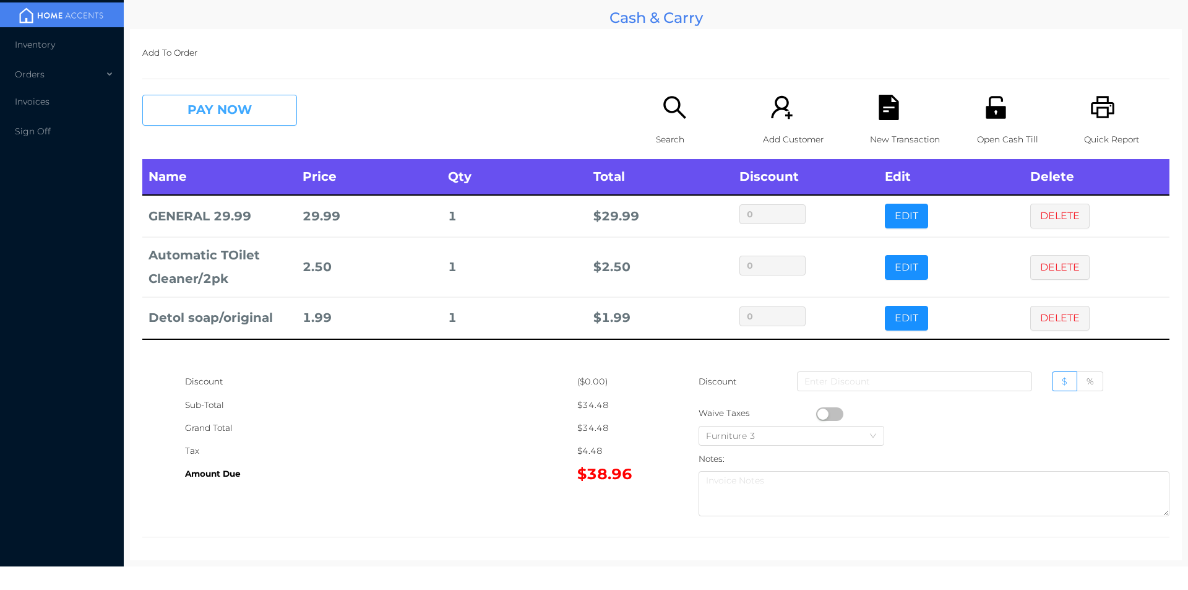
click at [220, 108] on button "PAY NOW" at bounding box center [219, 110] width 155 height 31
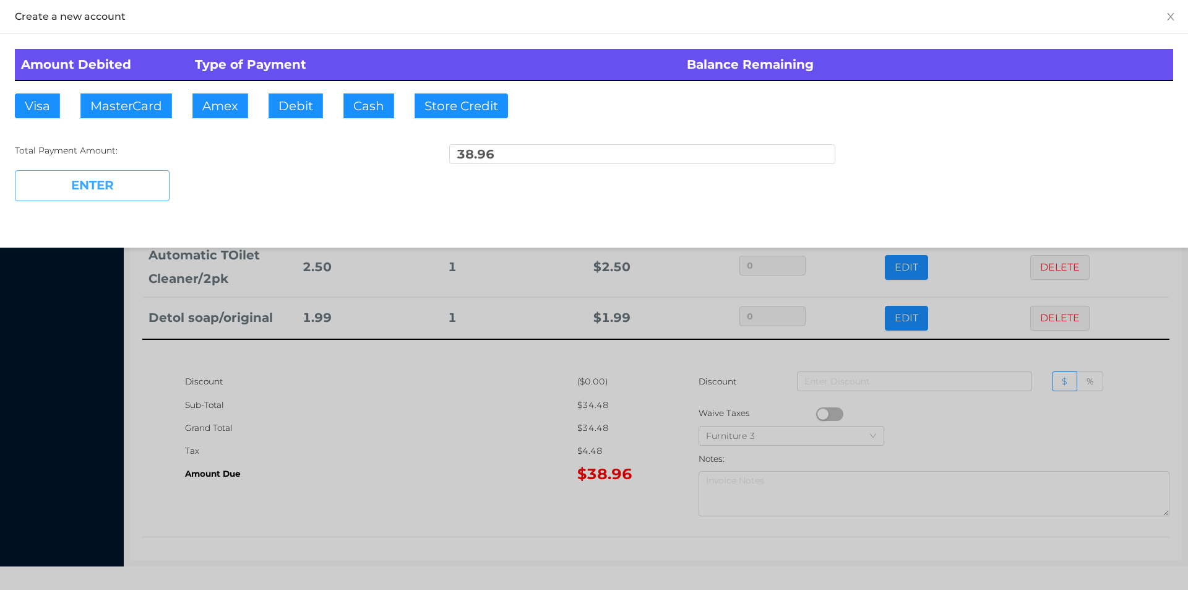
click at [144, 174] on button "ENTER" at bounding box center [92, 185] width 155 height 31
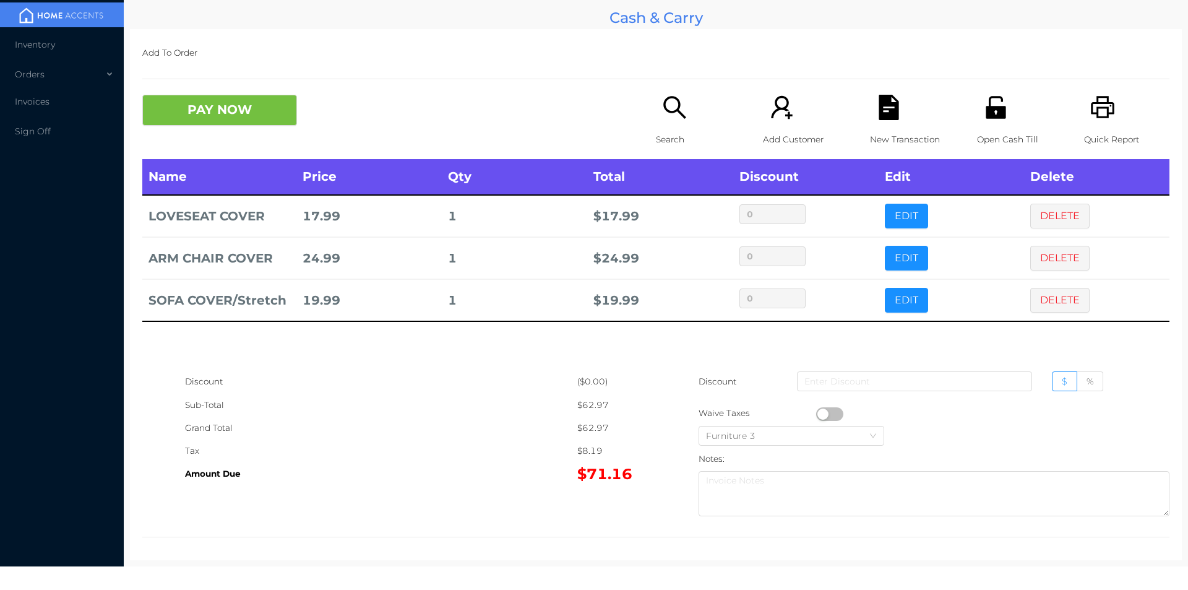
click at [671, 100] on icon "icon: search" at bounding box center [674, 107] width 25 height 25
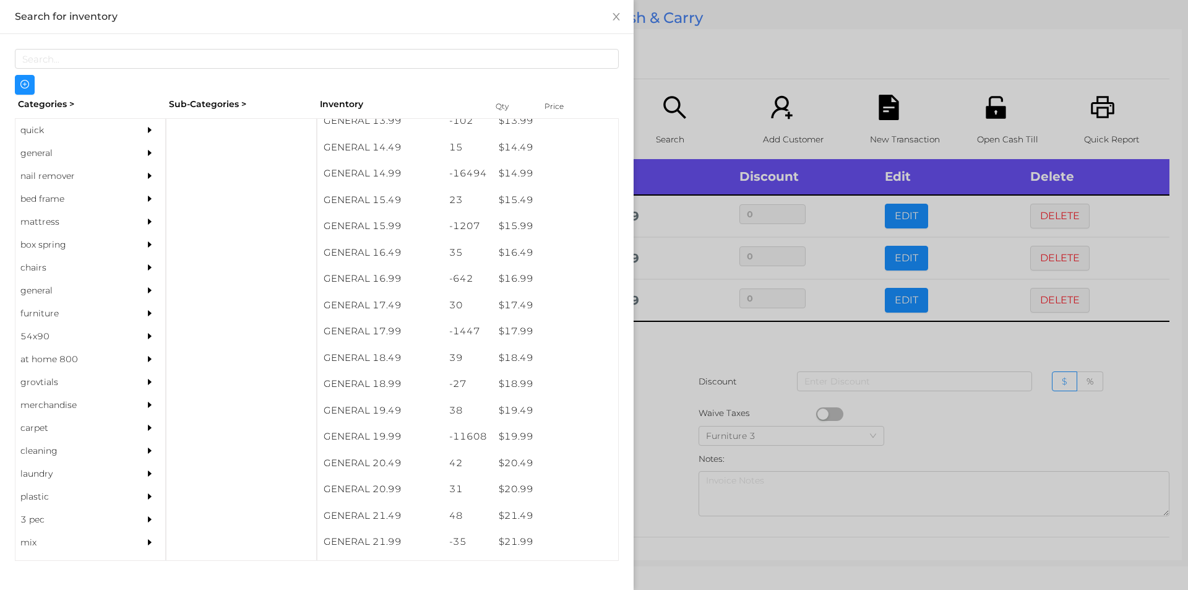
scroll to position [1034, 0]
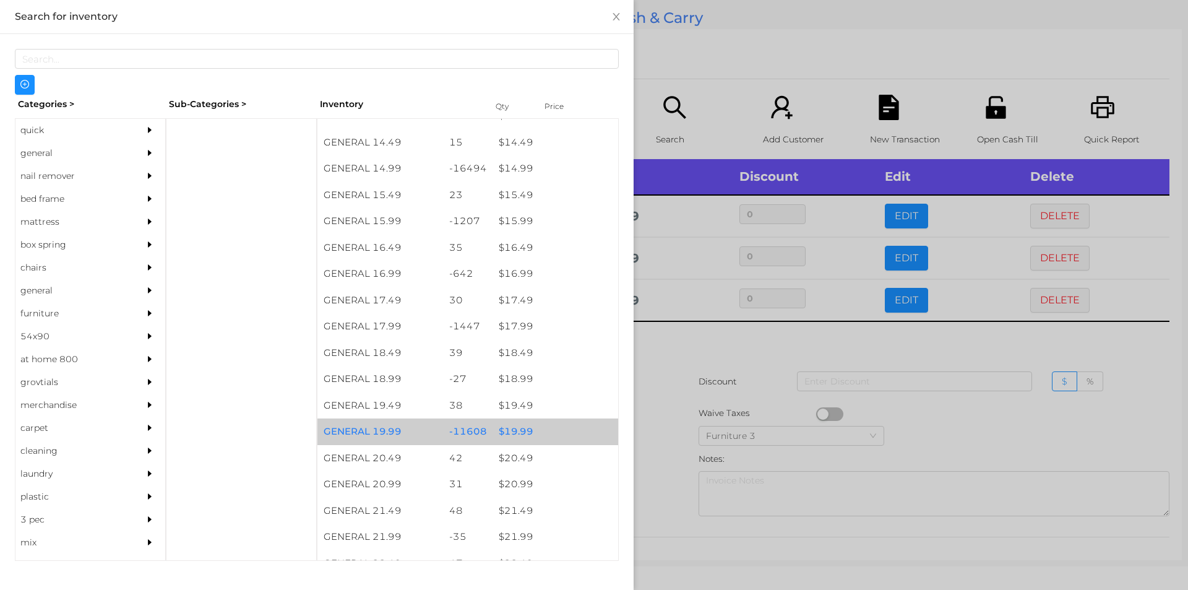
click at [477, 431] on div "-11608" at bounding box center [468, 431] width 50 height 27
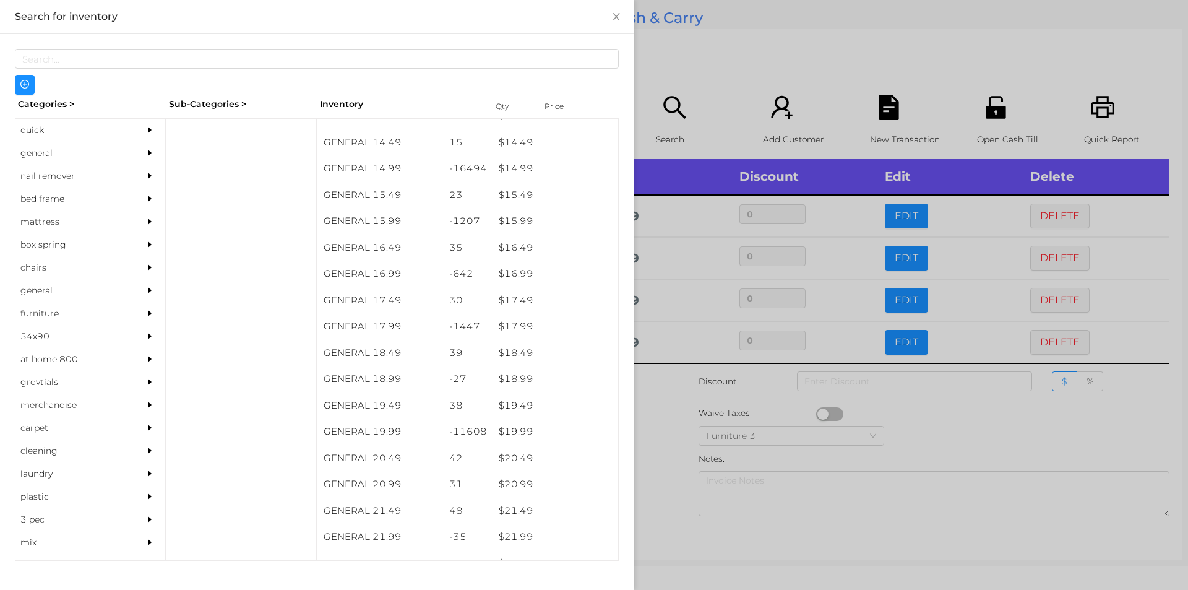
click at [687, 464] on div at bounding box center [594, 295] width 1188 height 590
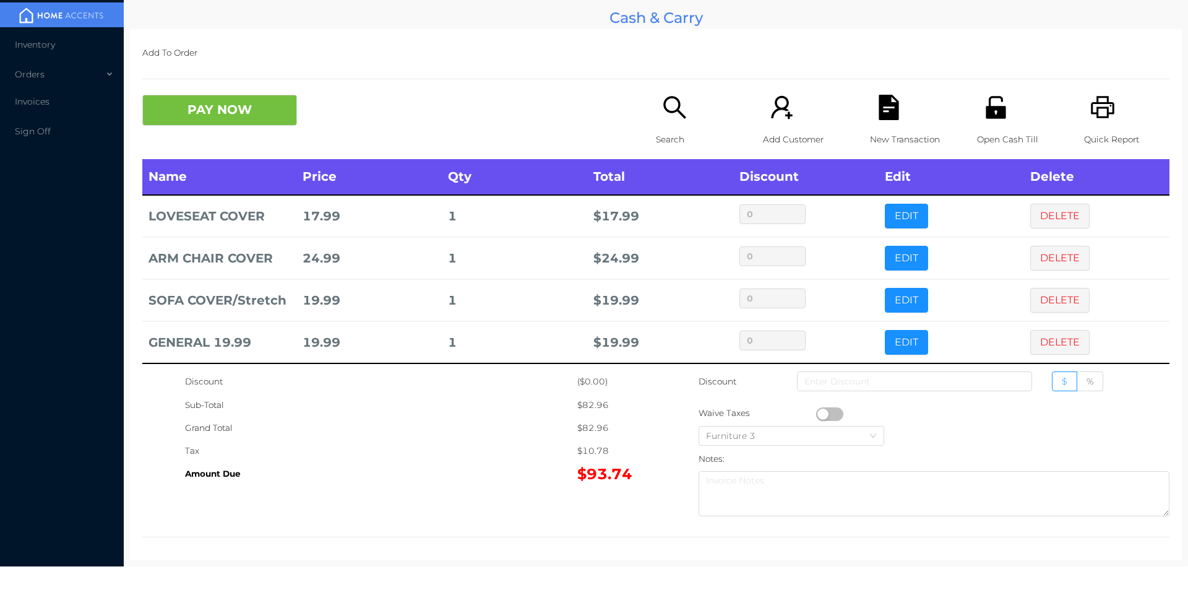
click at [878, 103] on icon "icon: file-text" at bounding box center [888, 107] width 20 height 25
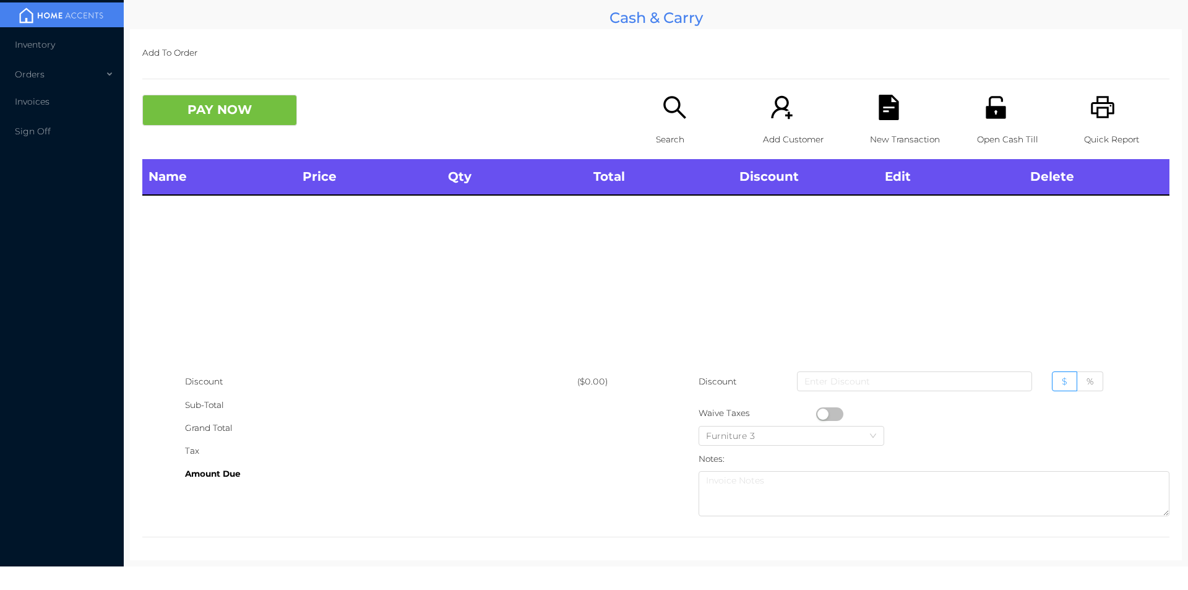
click at [1099, 109] on icon "icon: printer" at bounding box center [1103, 107] width 24 height 22
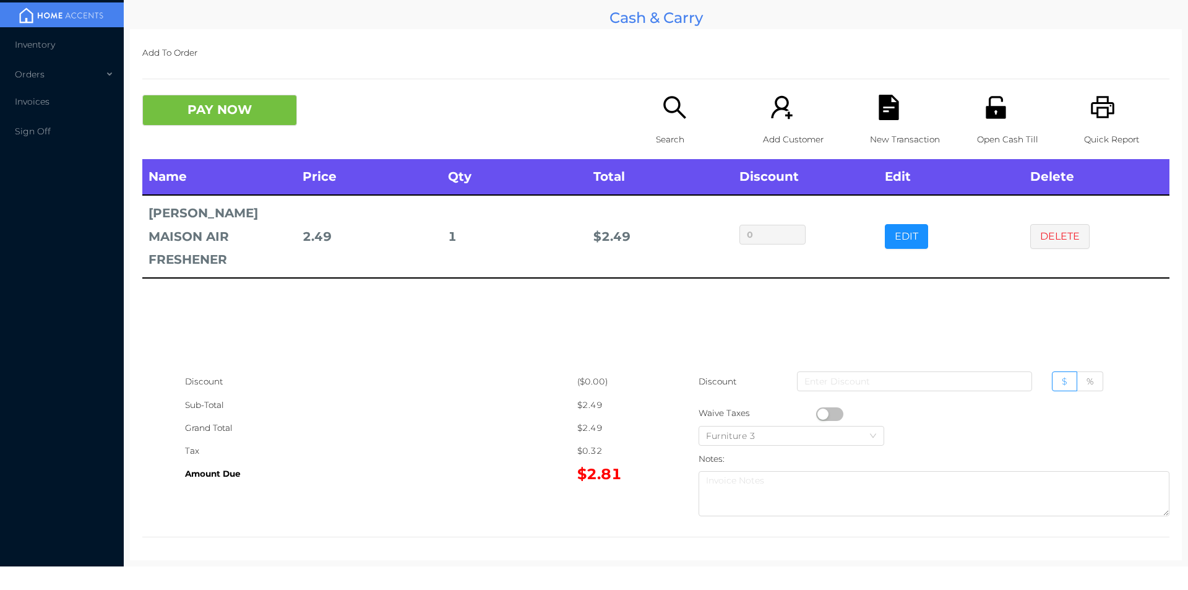
click at [665, 111] on icon "icon: search" at bounding box center [674, 107] width 22 height 22
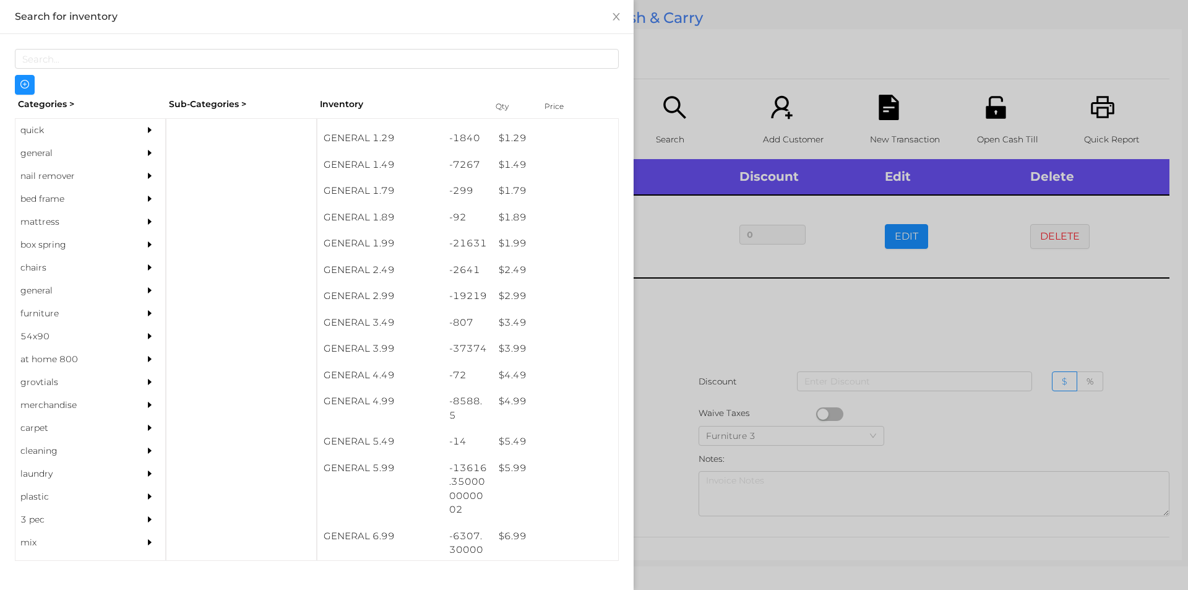
scroll to position [152, 0]
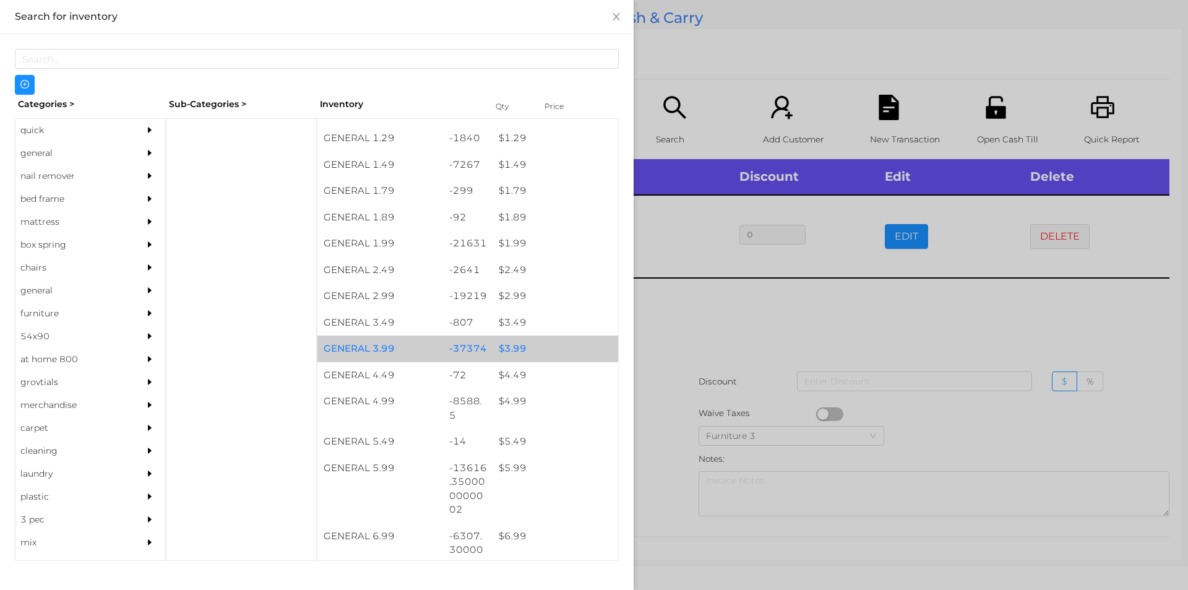
click at [536, 346] on div "$ 3.99" at bounding box center [555, 348] width 126 height 27
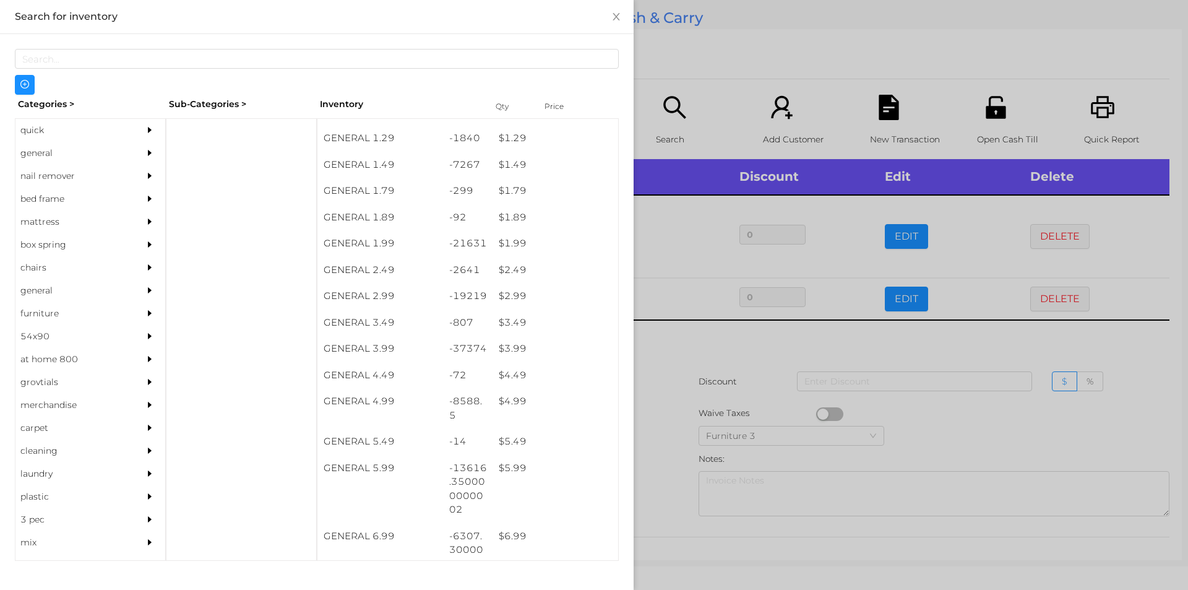
click at [642, 371] on div at bounding box center [594, 295] width 1188 height 590
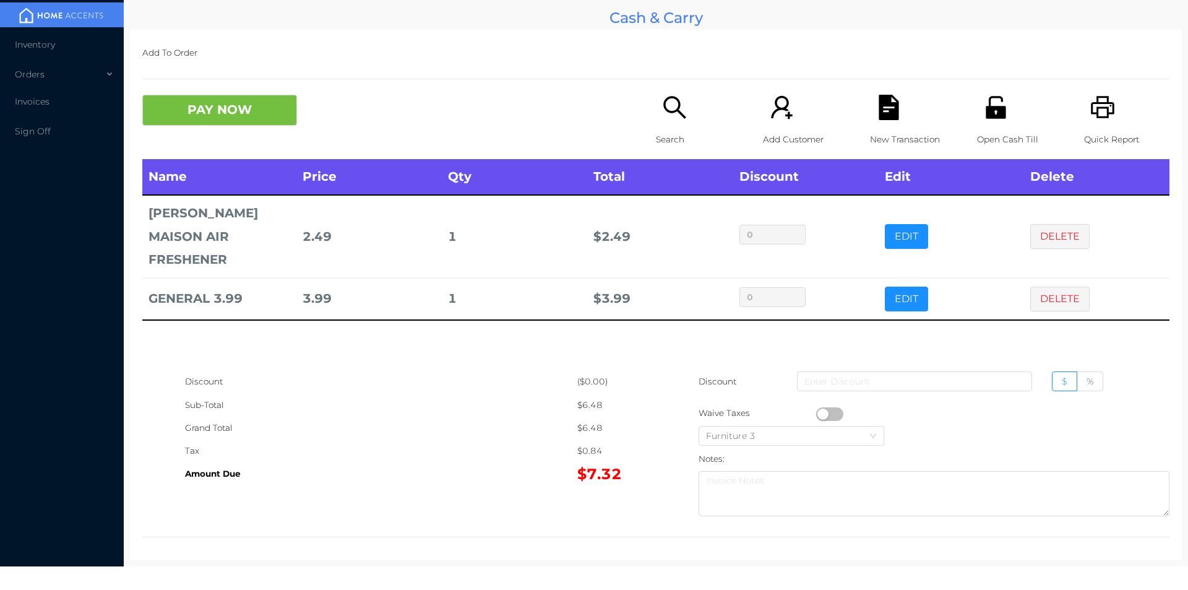
click at [816, 409] on button "button" at bounding box center [829, 414] width 27 height 14
click at [1062, 377] on span "$" at bounding box center [1065, 381] width 6 height 11
click at [1062, 384] on input "$" at bounding box center [1062, 384] width 0 height 0
click at [937, 378] on input at bounding box center [914, 381] width 235 height 20
type input "1"
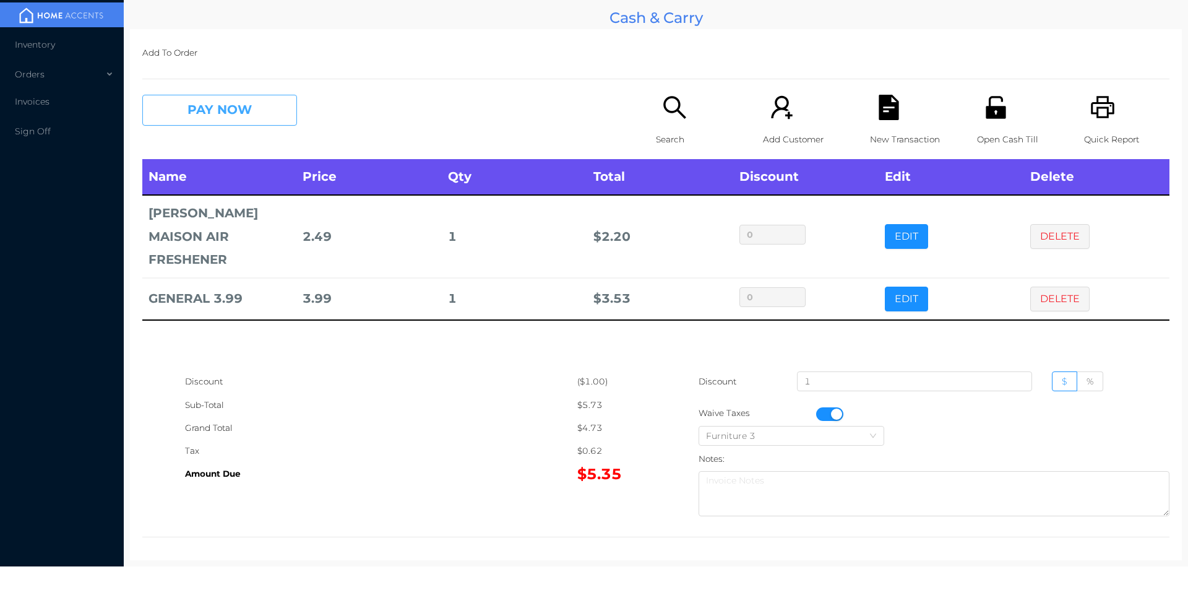
click at [223, 97] on button "PAY NOW" at bounding box center [219, 110] width 155 height 31
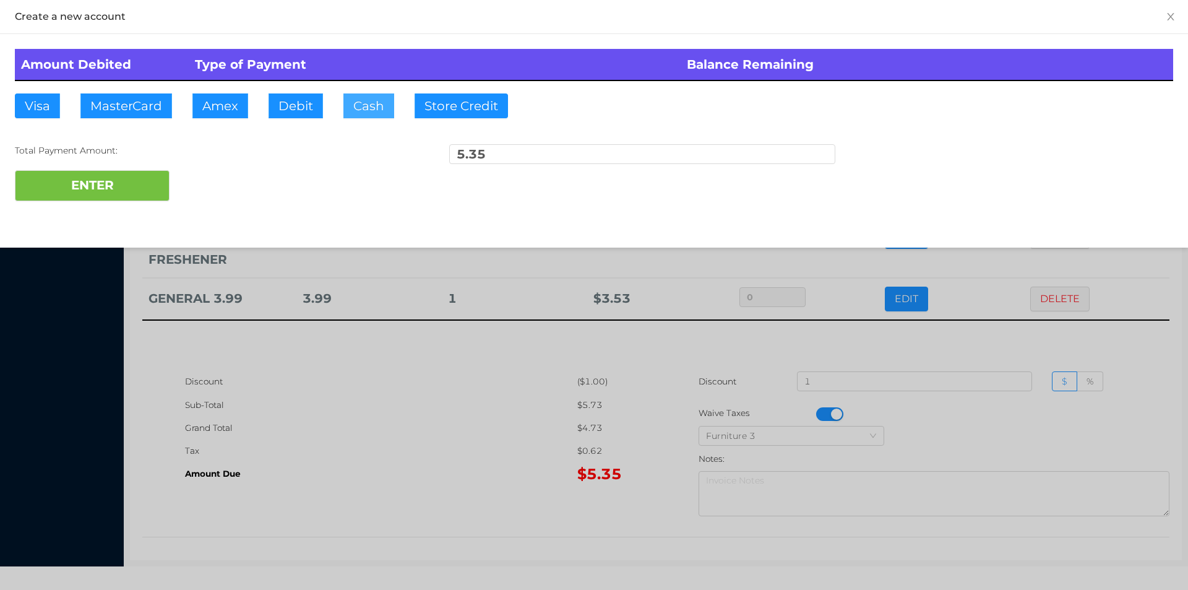
click at [366, 107] on button "Cash" at bounding box center [368, 105] width 51 height 25
click at [148, 194] on button "ENTER" at bounding box center [92, 185] width 155 height 31
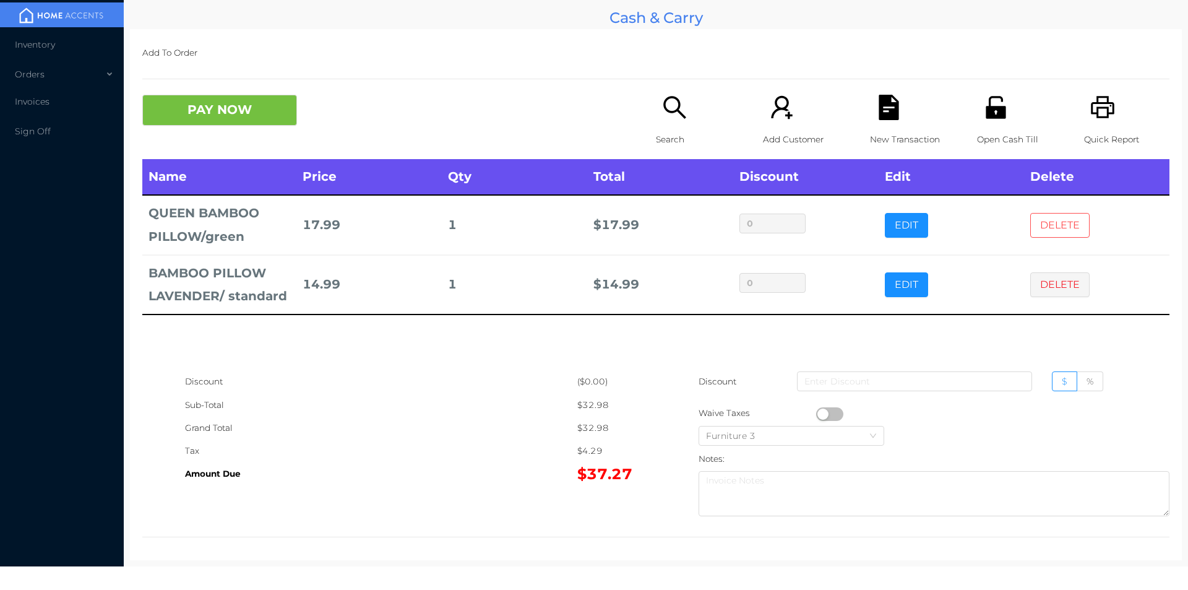
click at [1068, 225] on button "DELETE" at bounding box center [1059, 225] width 59 height 25
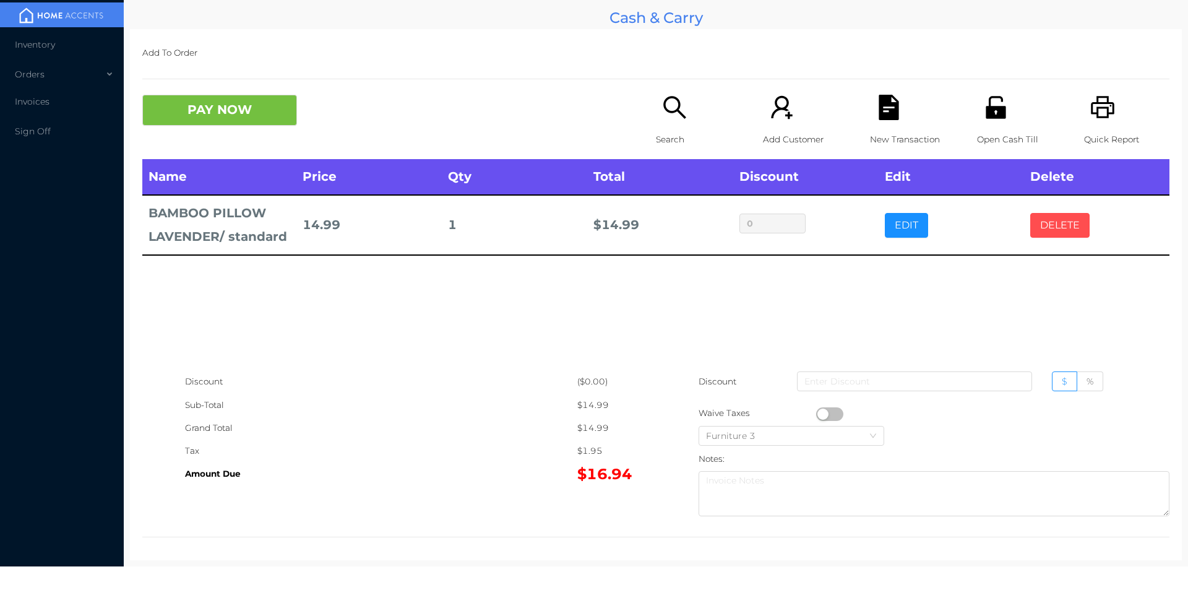
click at [1065, 218] on button "DELETE" at bounding box center [1059, 225] width 59 height 25
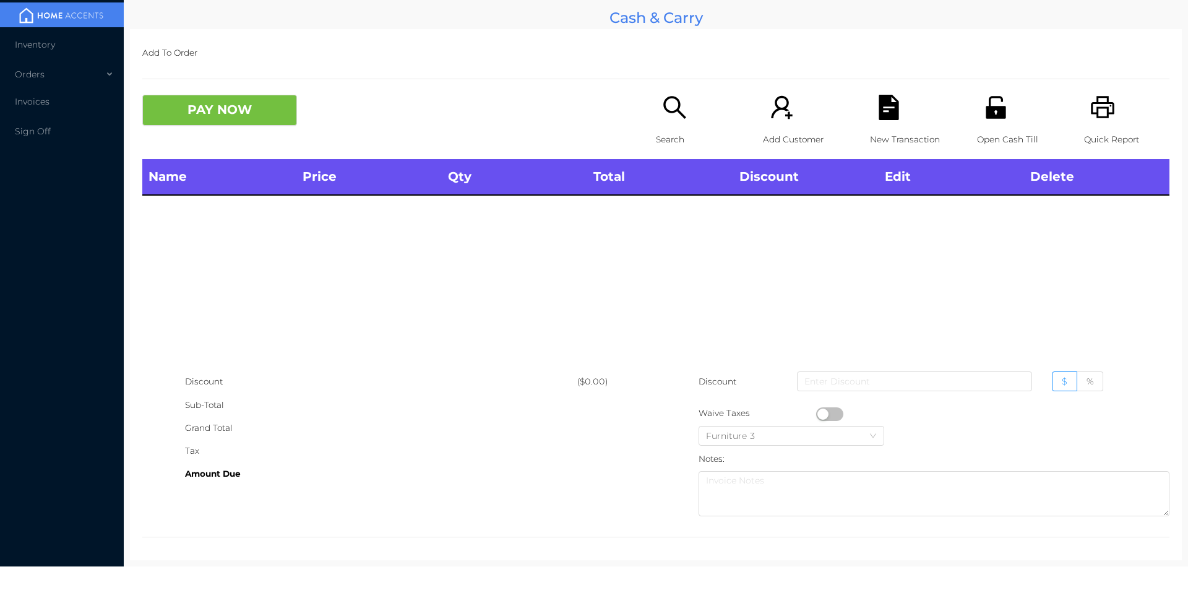
click at [1068, 230] on div "Name Price Qty Total Discount Edit Delete" at bounding box center [655, 264] width 1027 height 211
click at [690, 119] on div "Search" at bounding box center [698, 127] width 85 height 64
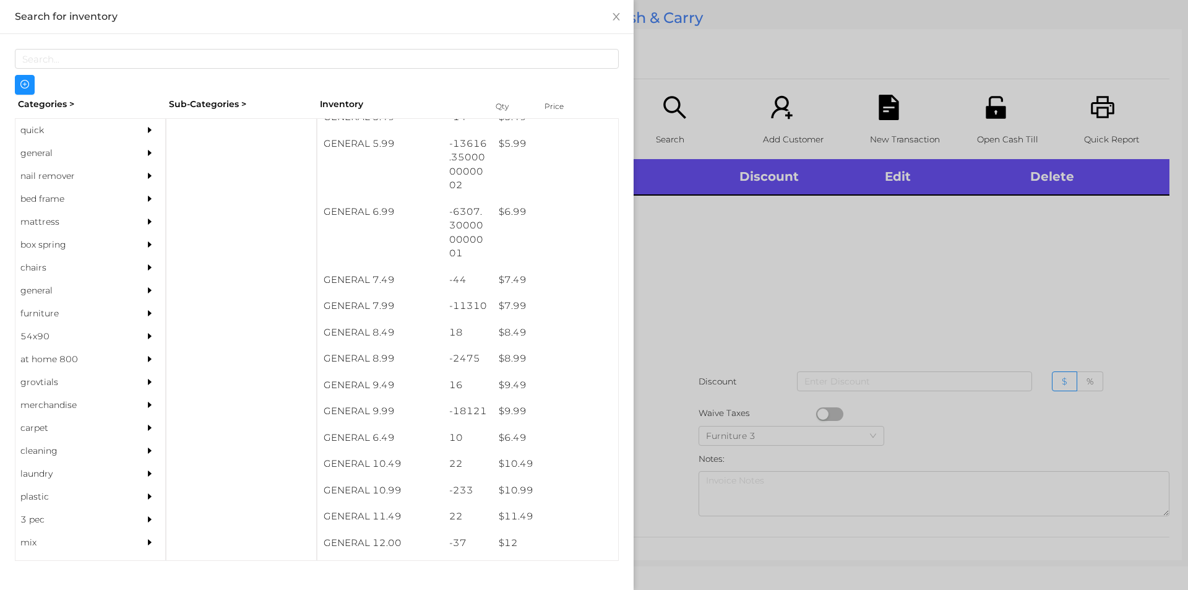
scroll to position [474, 0]
click at [539, 411] on div "$ 9.99" at bounding box center [555, 413] width 126 height 27
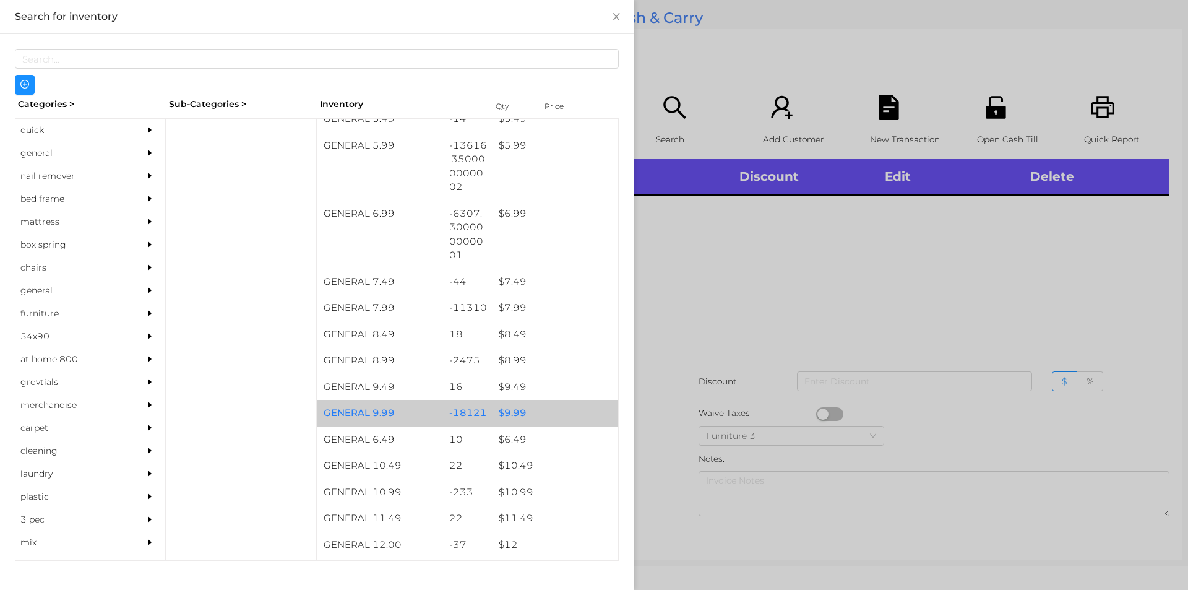
click at [540, 412] on div "$ 9.99" at bounding box center [555, 413] width 126 height 27
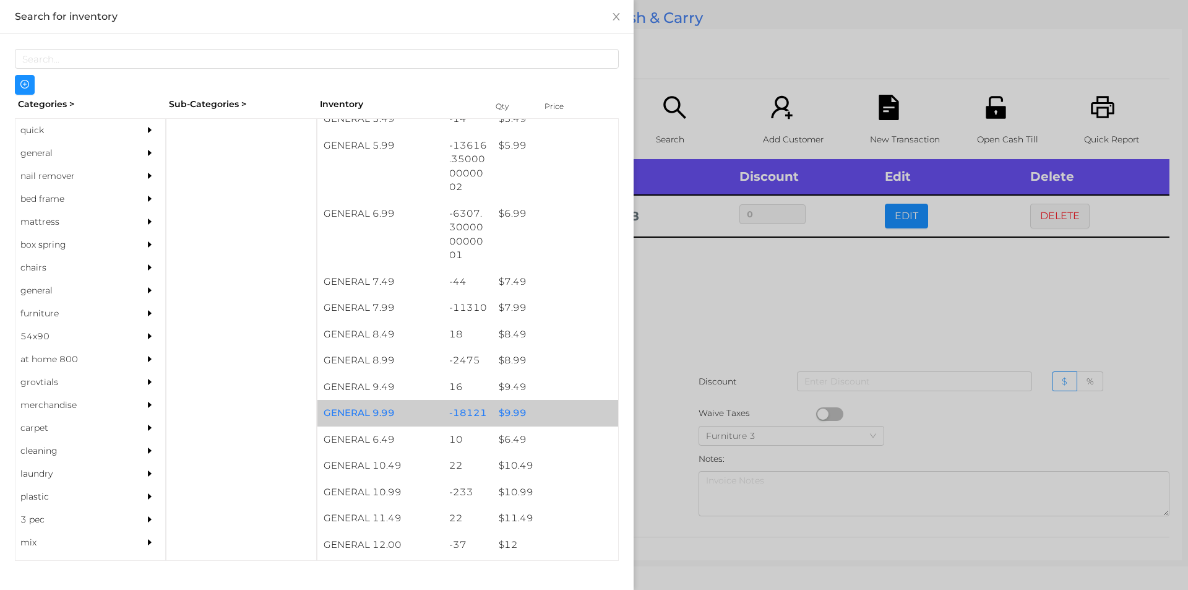
click at [538, 405] on div "$ 9.99" at bounding box center [555, 413] width 126 height 27
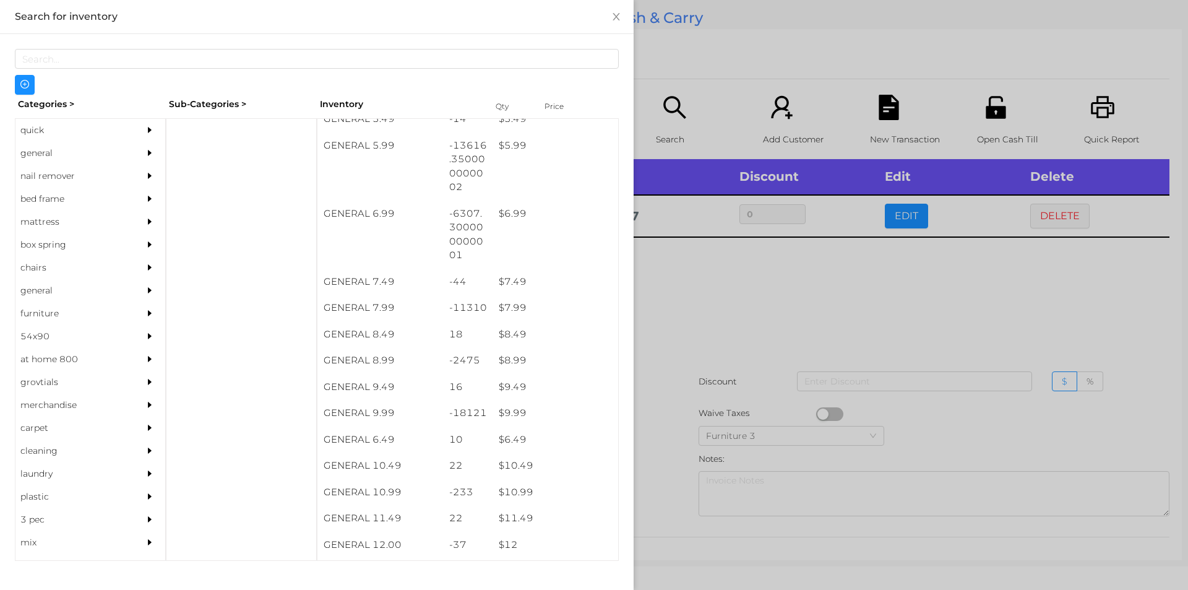
click at [677, 348] on div at bounding box center [594, 295] width 1188 height 590
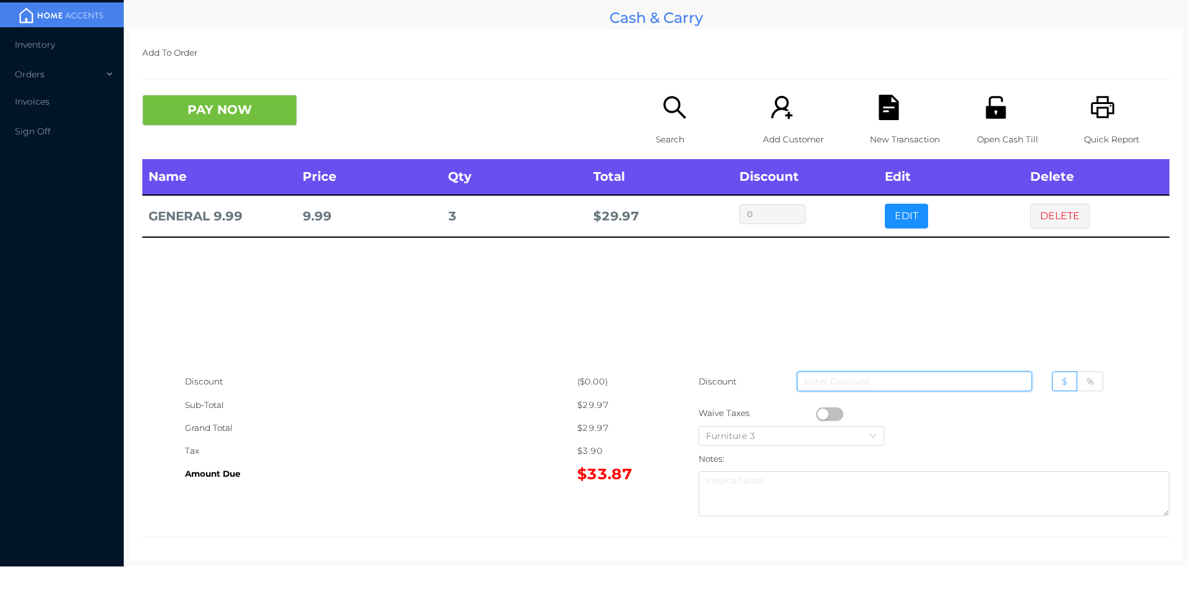
click at [807, 384] on input at bounding box center [914, 381] width 235 height 20
click at [817, 413] on button "button" at bounding box center [829, 414] width 27 height 14
click at [877, 128] on p "New Transaction" at bounding box center [912, 139] width 85 height 23
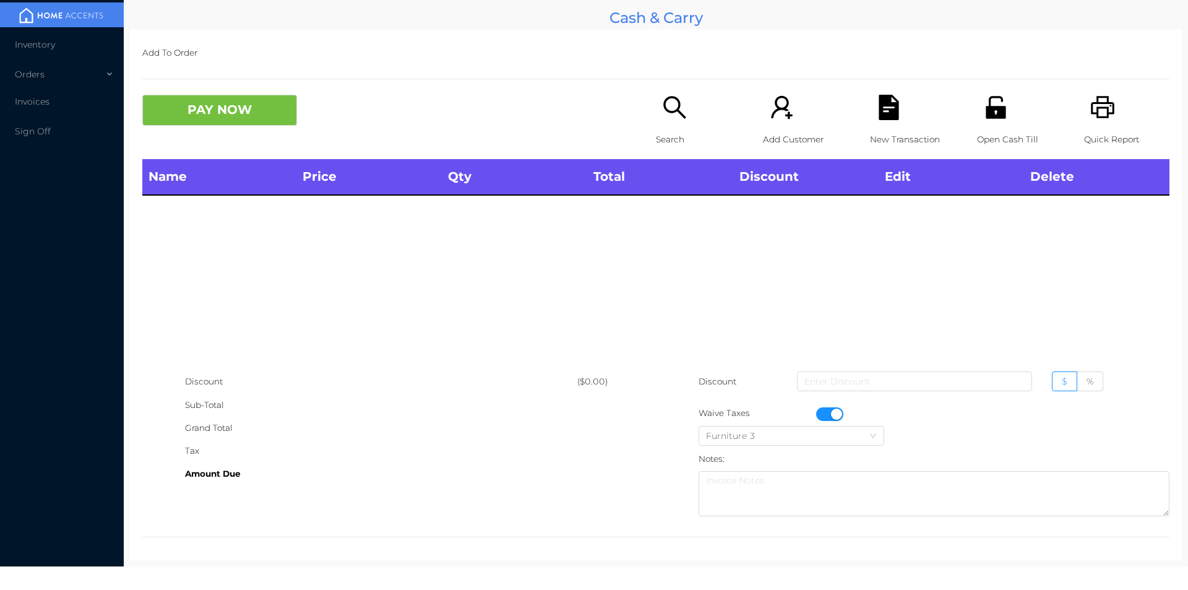
click at [1102, 119] on icon "icon: printer" at bounding box center [1102, 107] width 25 height 25
click at [830, 410] on button "button" at bounding box center [829, 414] width 27 height 14
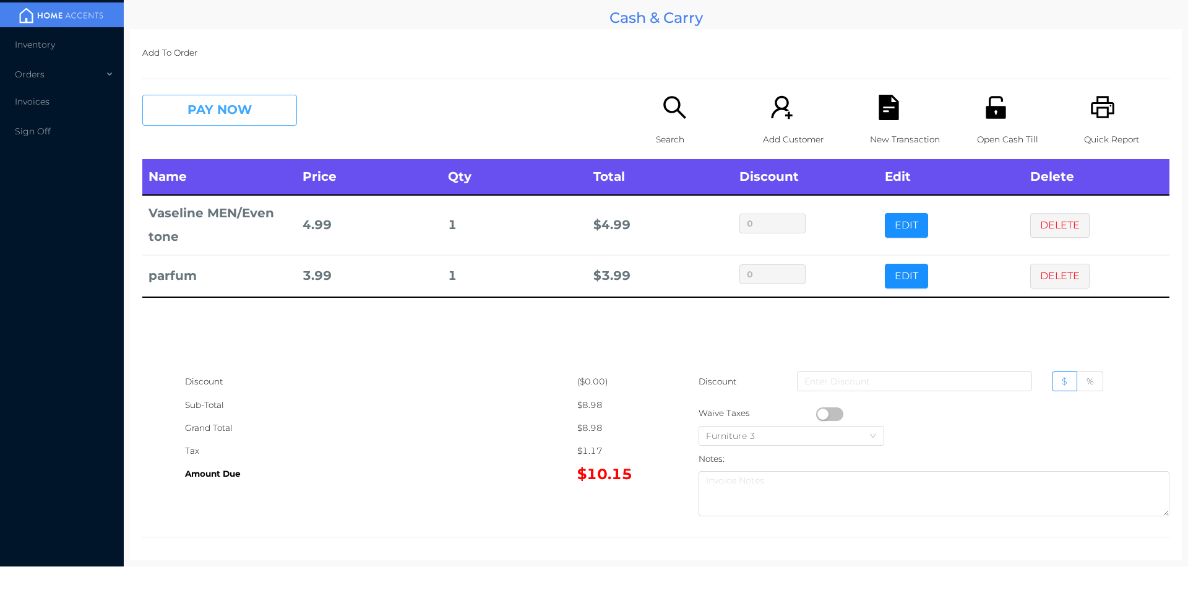
click at [239, 106] on button "PAY NOW" at bounding box center [219, 110] width 155 height 31
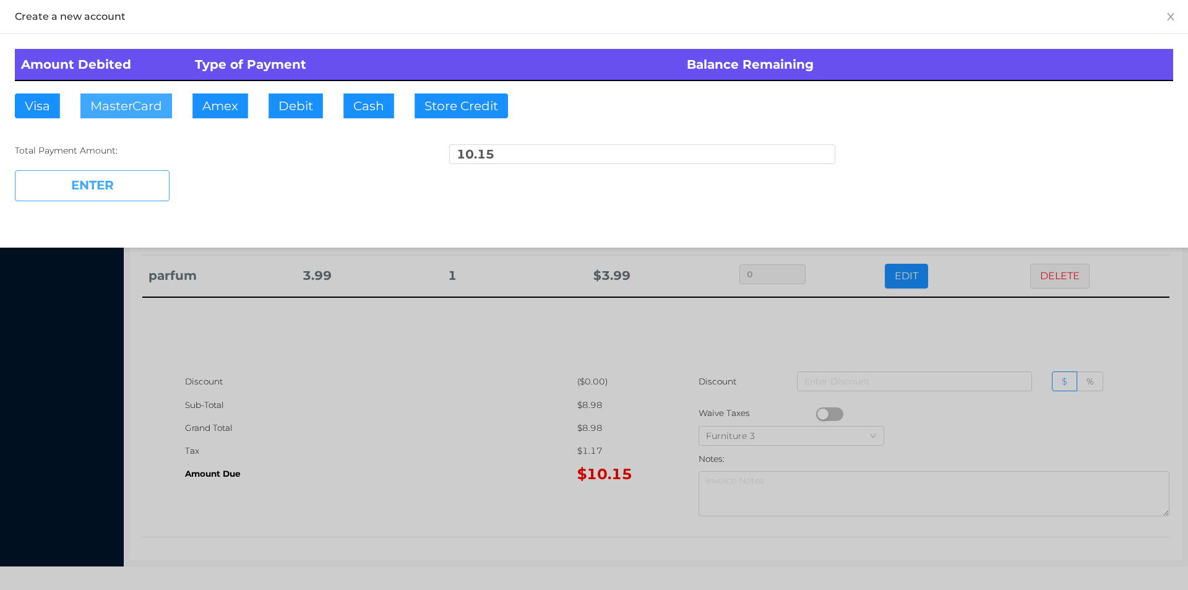
click at [132, 98] on button "MasterCard" at bounding box center [126, 105] width 92 height 25
click at [85, 182] on button "ENTER" at bounding box center [92, 185] width 155 height 31
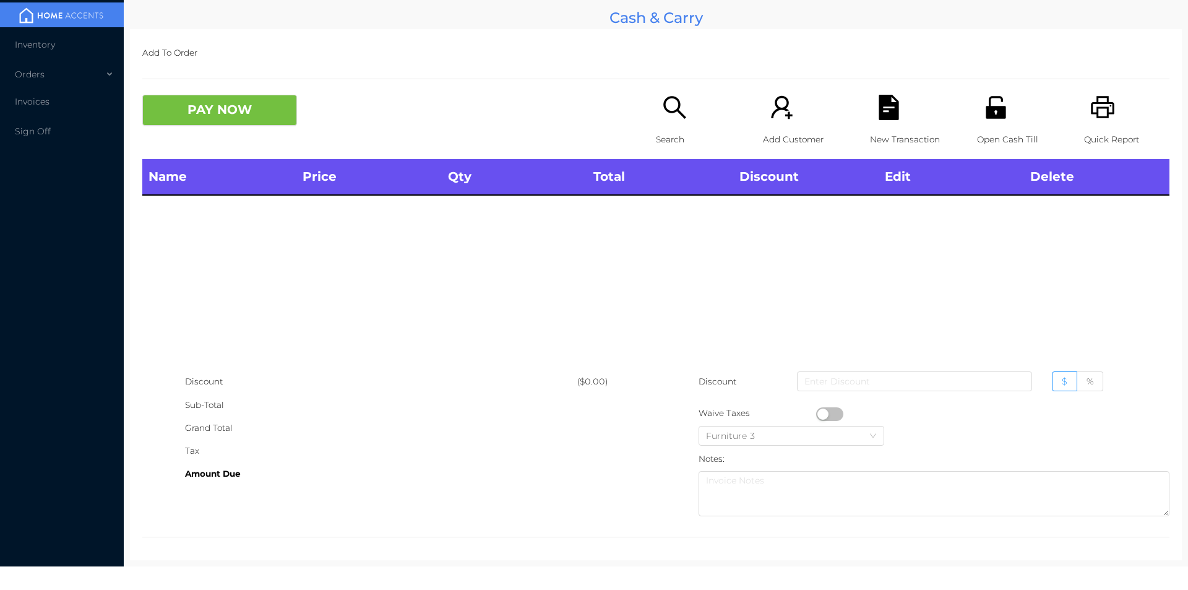
click at [664, 112] on icon "icon: search" at bounding box center [674, 107] width 22 height 22
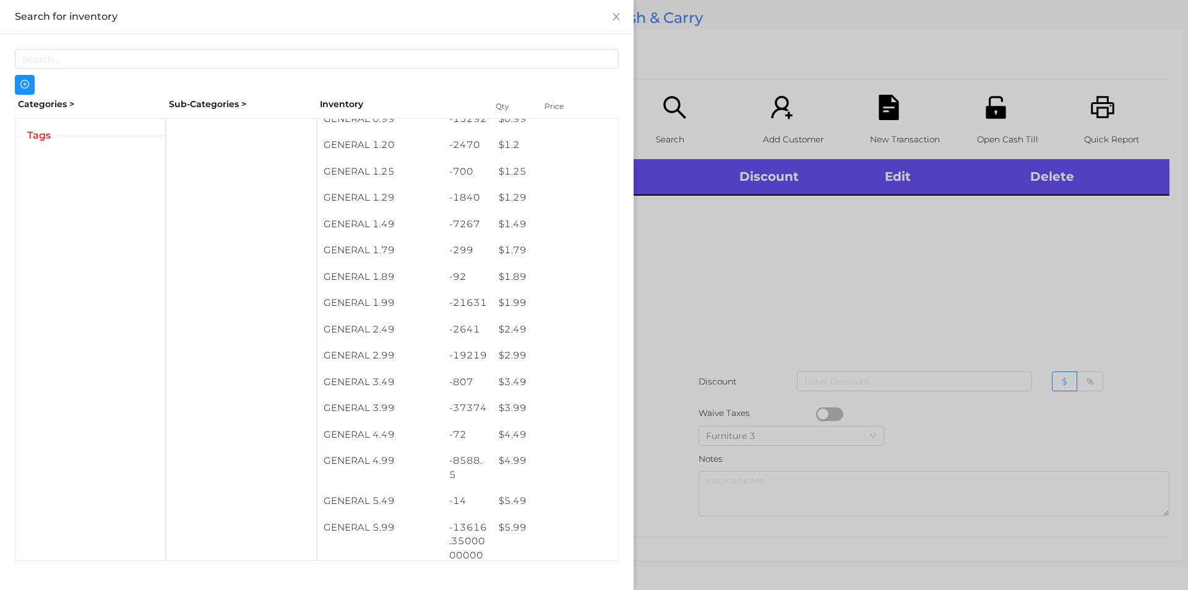
scroll to position [168, 0]
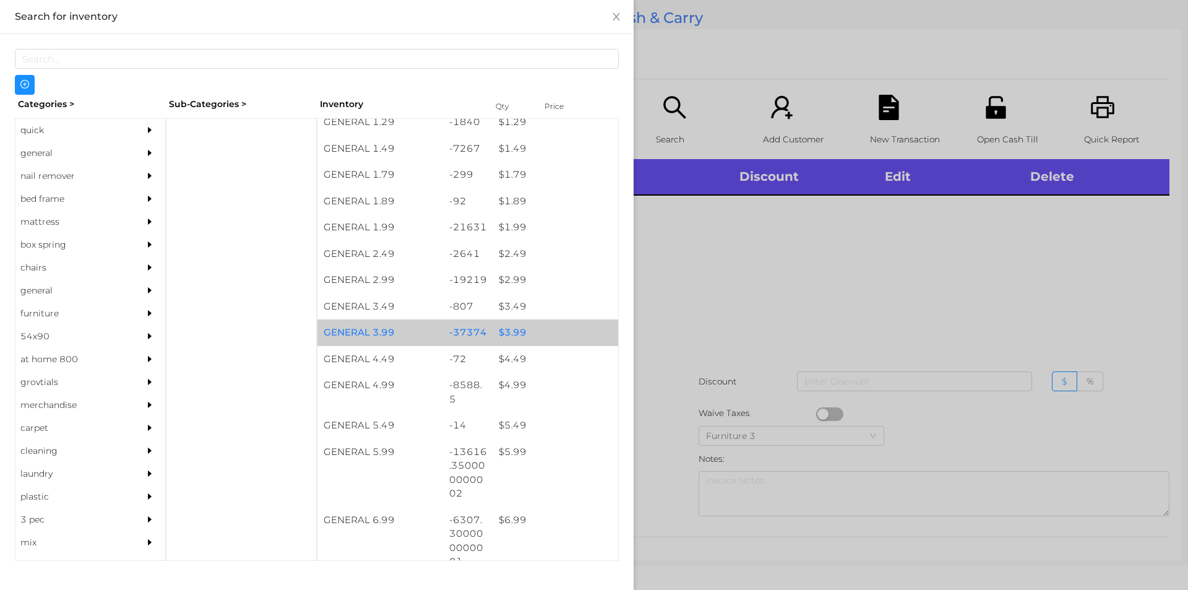
click at [518, 330] on div "$ 3.99" at bounding box center [555, 332] width 126 height 27
click at [528, 325] on div "$ 3.99" at bounding box center [555, 332] width 126 height 27
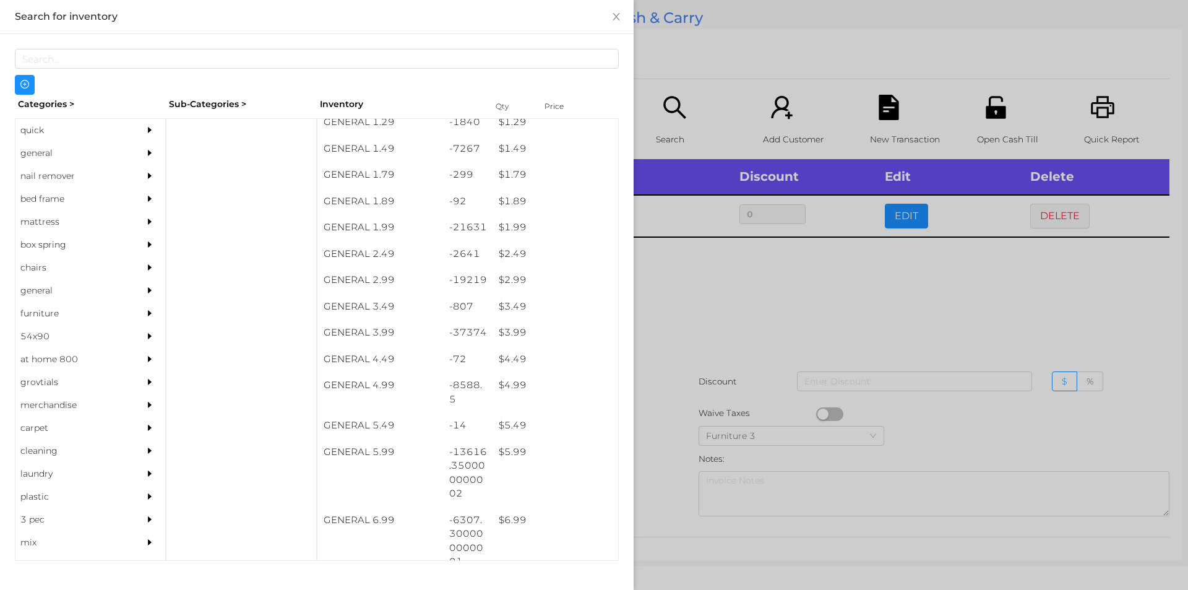
click at [668, 375] on div at bounding box center [594, 295] width 1188 height 590
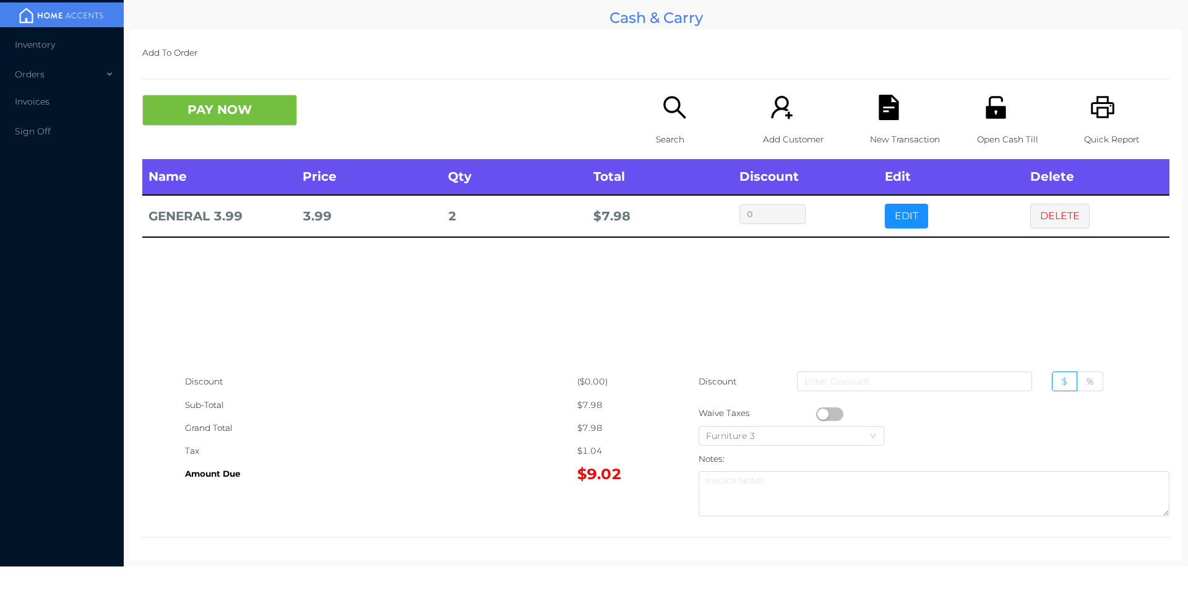
click at [885, 122] on div "New Transaction" at bounding box center [912, 127] width 85 height 64
click at [989, 122] on div "Open Cash Till" at bounding box center [1019, 127] width 85 height 64
click at [233, 112] on button "PAY NOW" at bounding box center [219, 110] width 155 height 31
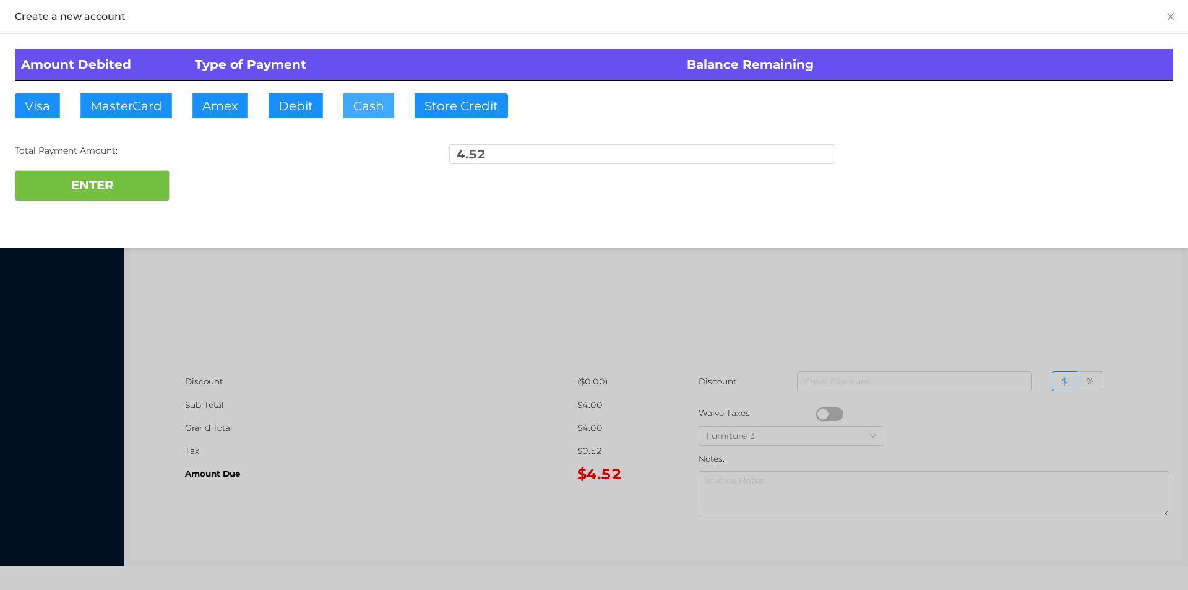
click at [380, 114] on button "Cash" at bounding box center [368, 105] width 51 height 25
click at [93, 186] on button "ENTER" at bounding box center [92, 185] width 155 height 31
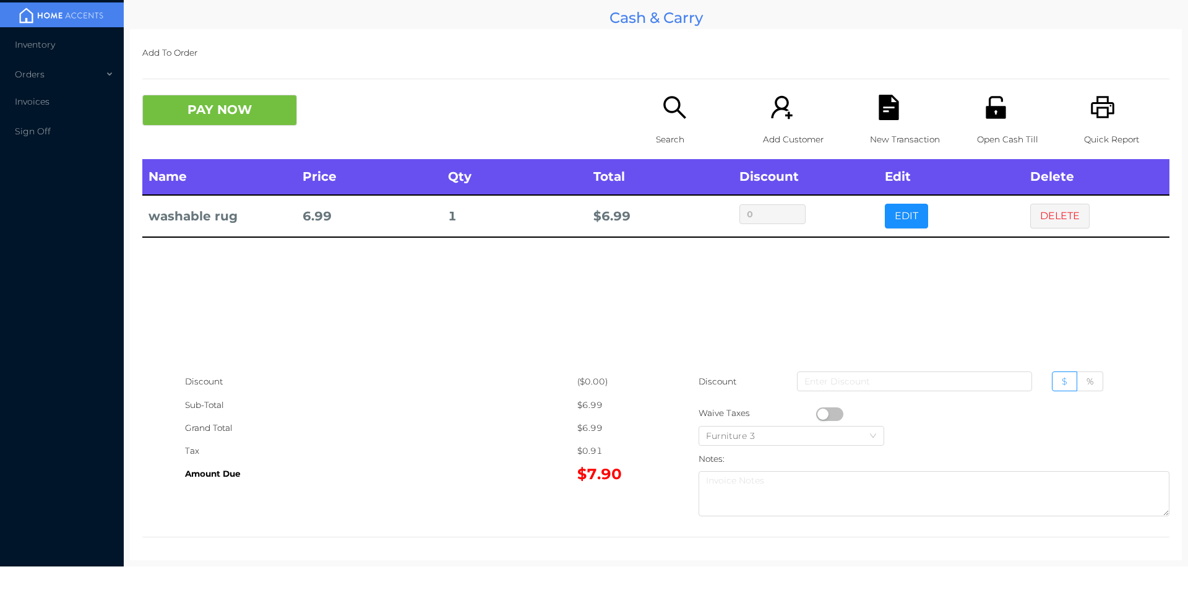
click at [681, 115] on icon "icon: search" at bounding box center [674, 107] width 25 height 25
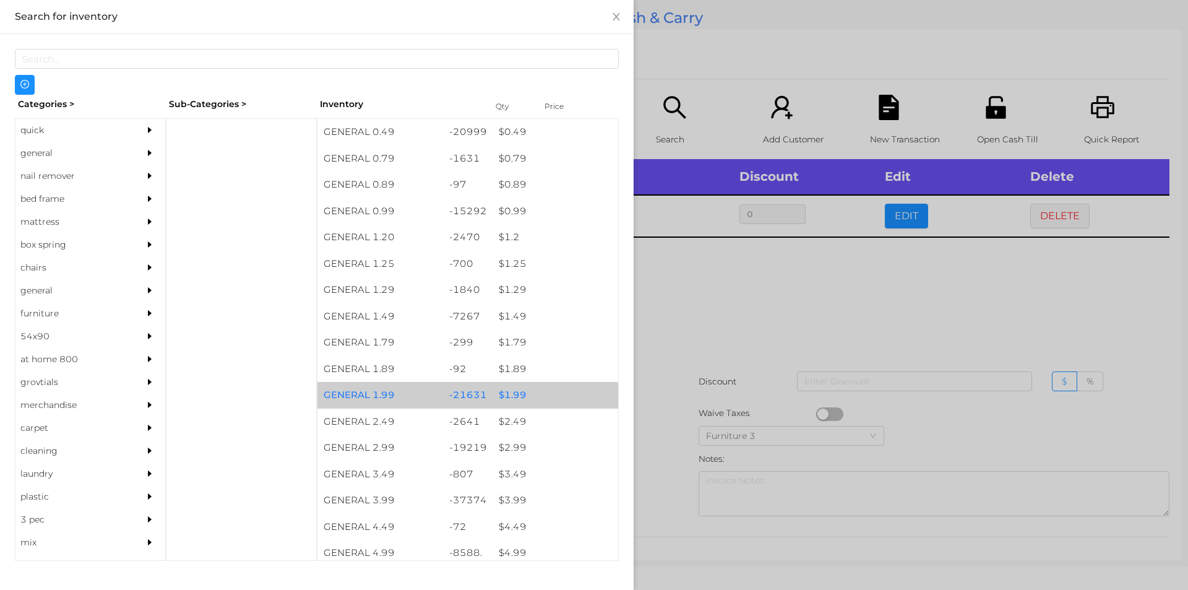
click at [529, 389] on div "$ 1.99" at bounding box center [555, 395] width 126 height 27
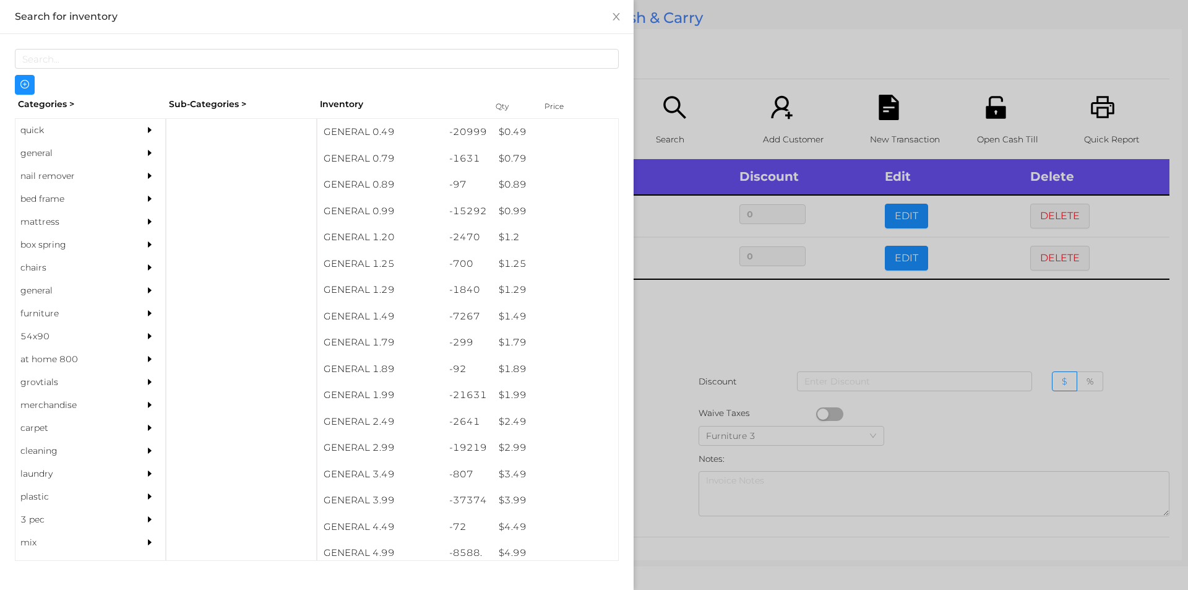
click at [664, 417] on div at bounding box center [594, 295] width 1188 height 590
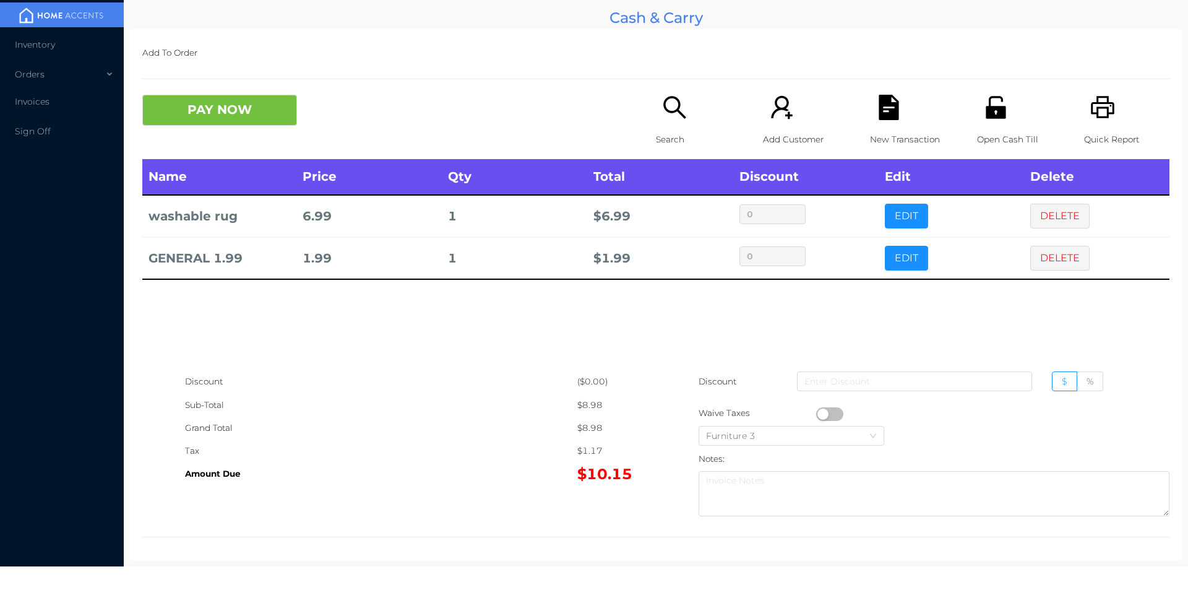
click at [243, 118] on button "PAY NOW" at bounding box center [219, 110] width 155 height 31
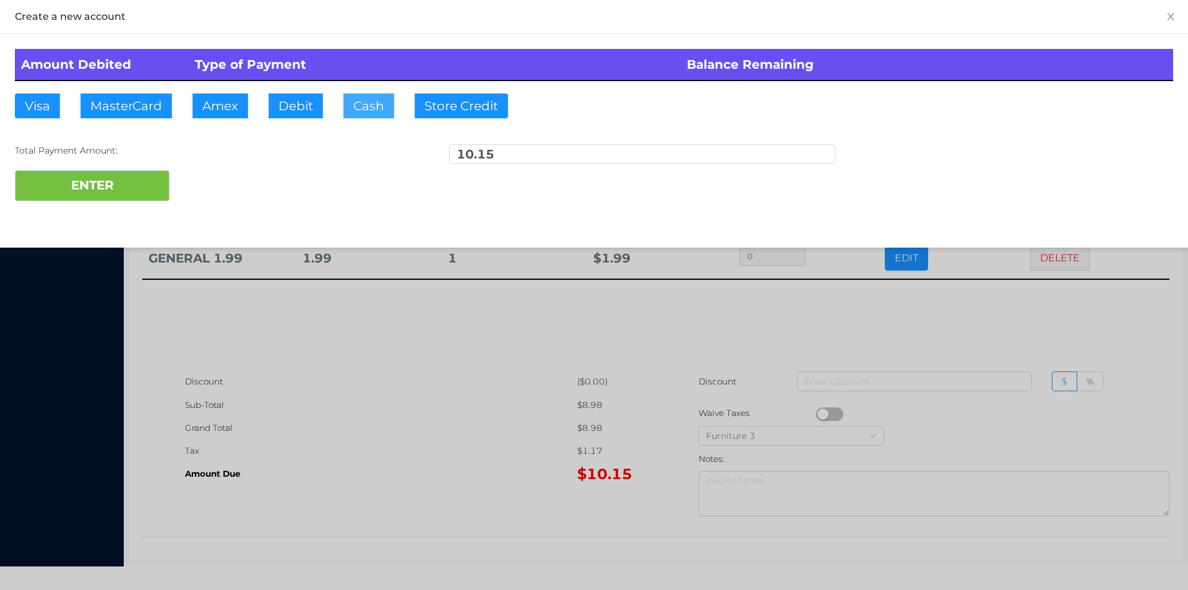
click at [363, 113] on button "Cash" at bounding box center [368, 105] width 51 height 25
click at [149, 186] on button "ENTER" at bounding box center [92, 185] width 155 height 31
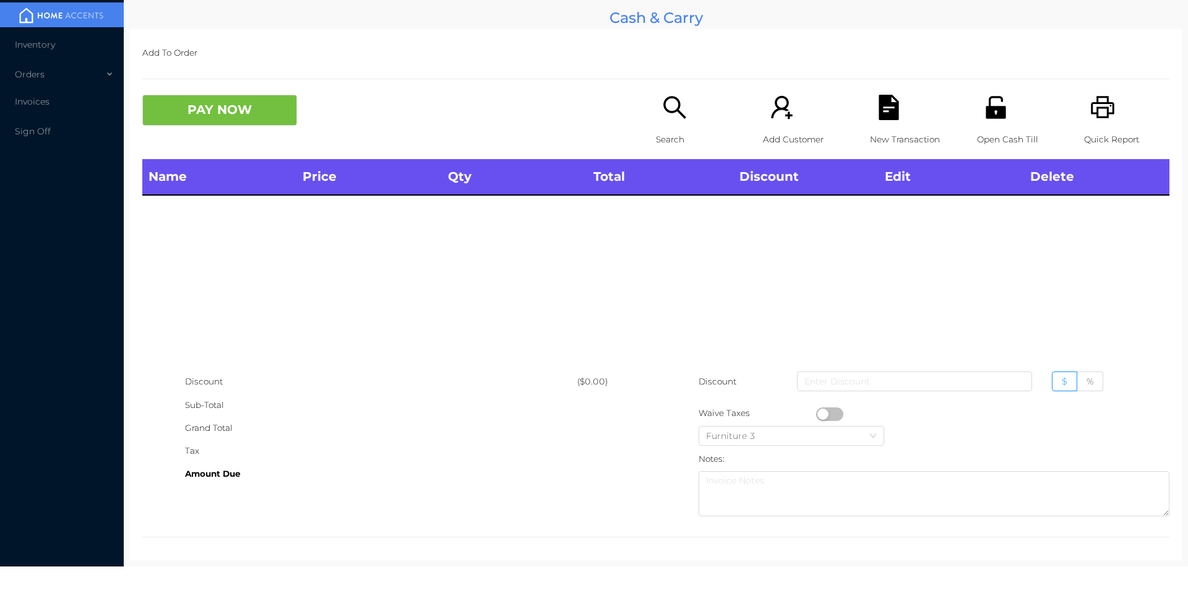
click at [682, 126] on div "Search" at bounding box center [698, 127] width 85 height 64
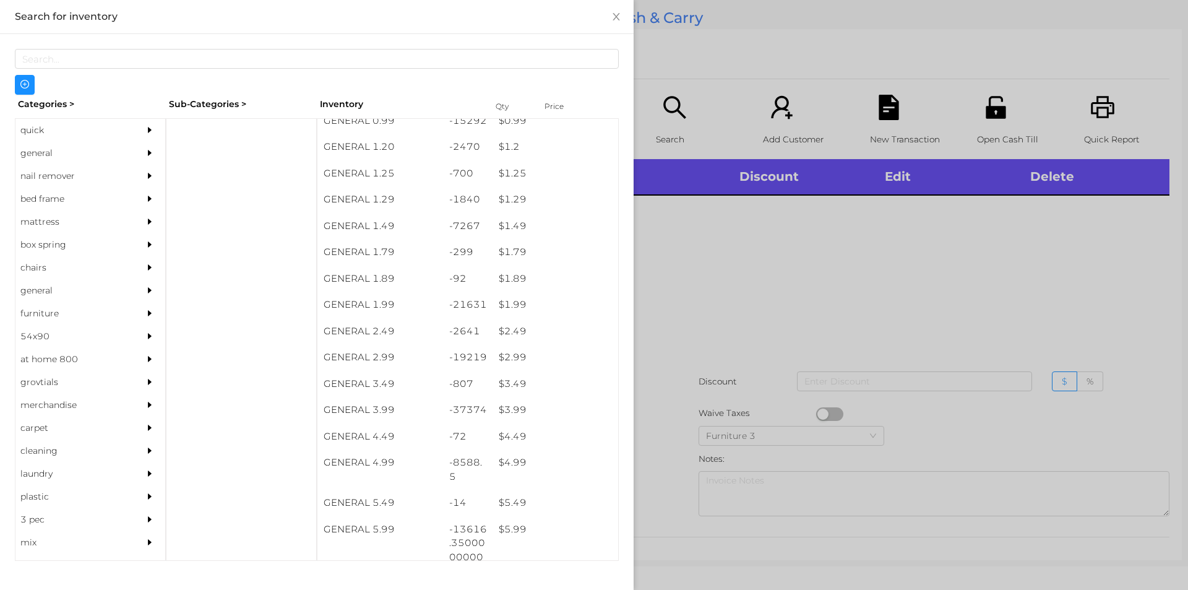
scroll to position [91, 0]
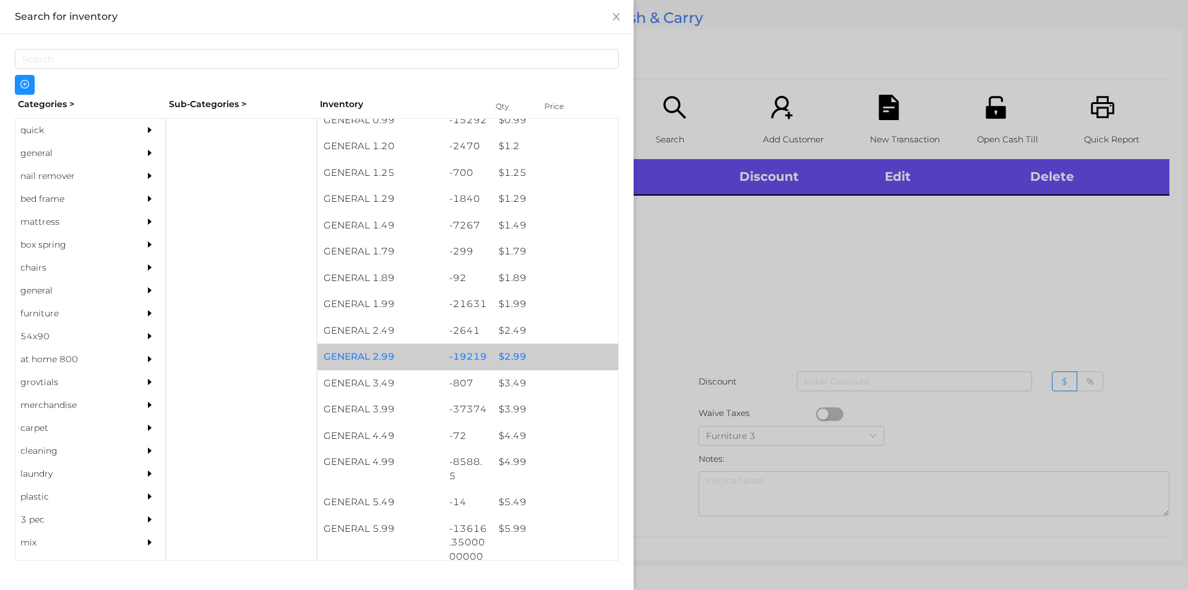
click at [528, 362] on div "$ 2.99" at bounding box center [555, 356] width 126 height 27
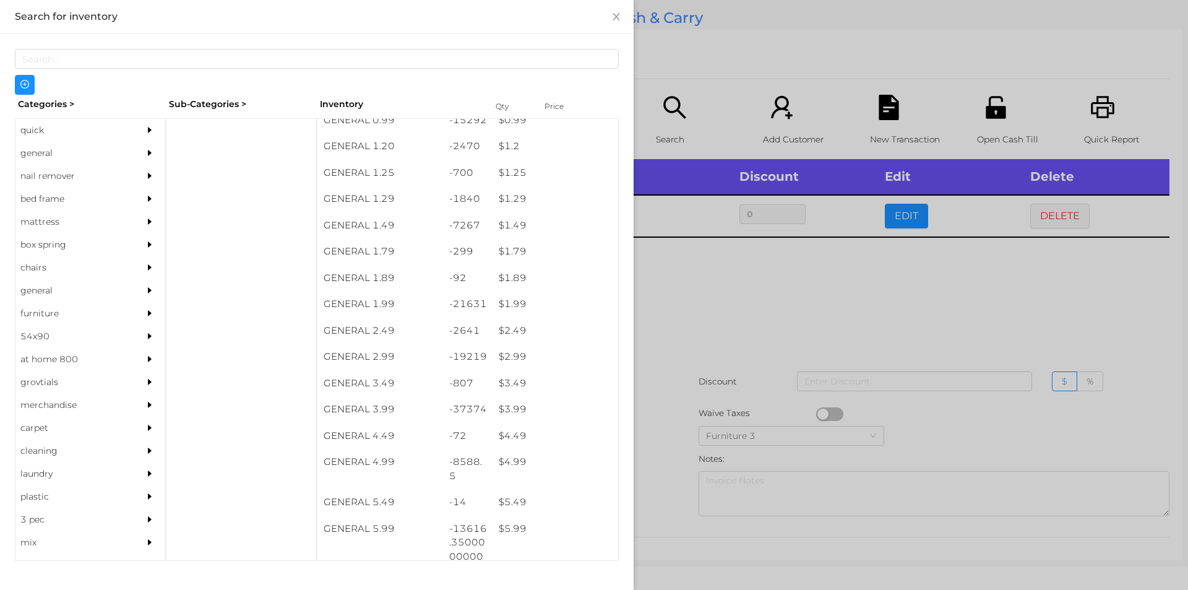
click at [679, 401] on div at bounding box center [594, 295] width 1188 height 590
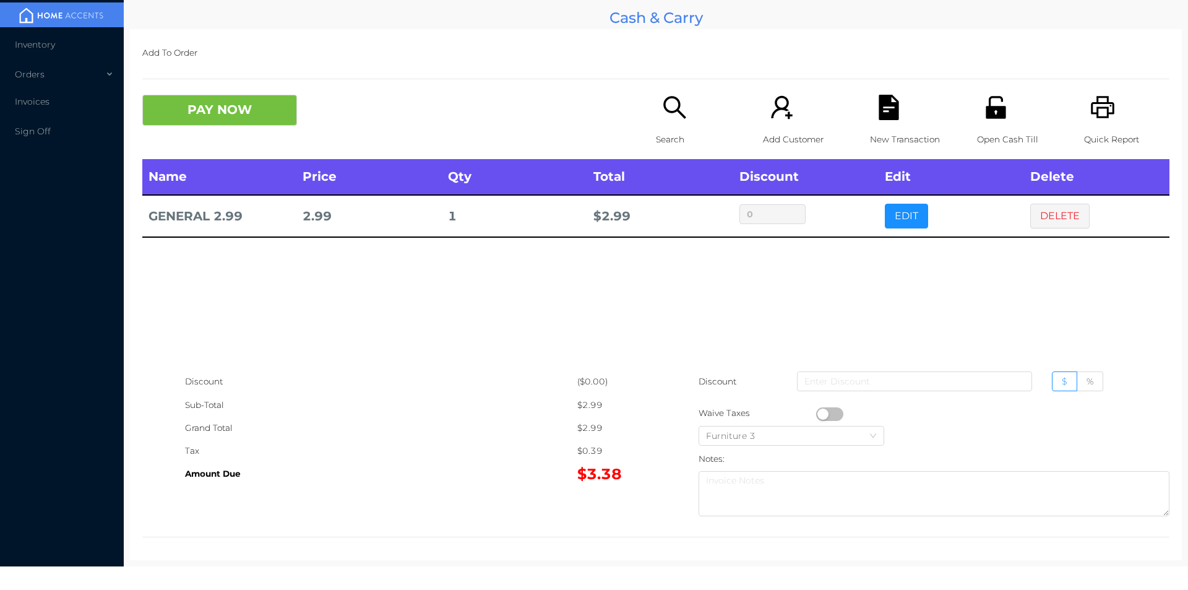
click at [880, 126] on div "New Transaction" at bounding box center [912, 127] width 85 height 64
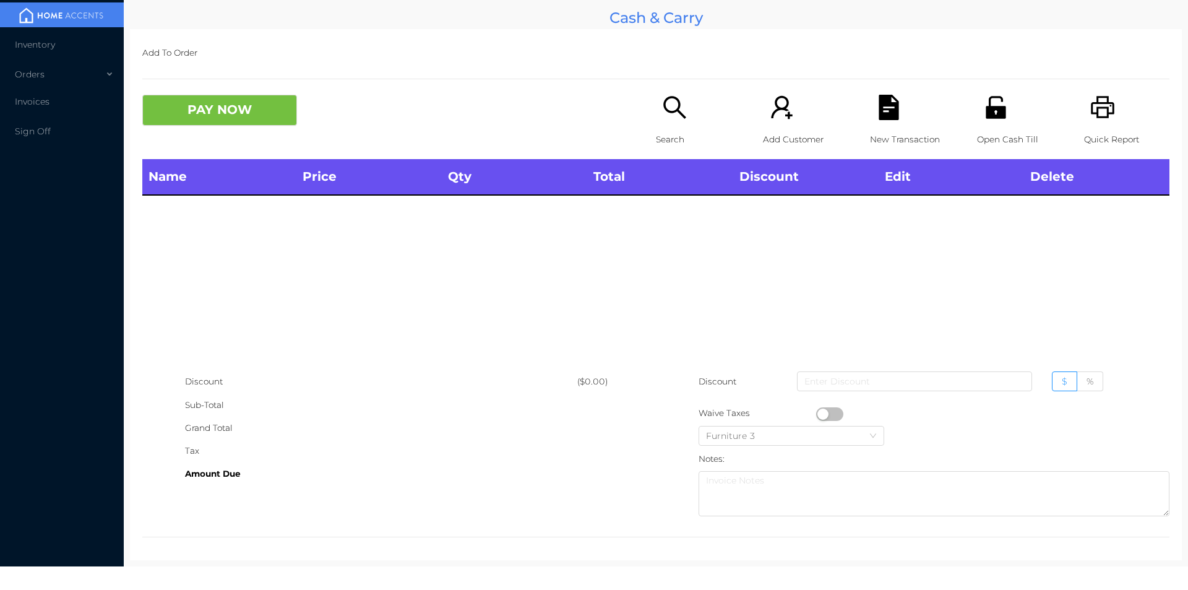
click at [983, 103] on icon "icon: unlock" at bounding box center [995, 107] width 25 height 25
click at [668, 139] on p "Search" at bounding box center [698, 139] width 85 height 23
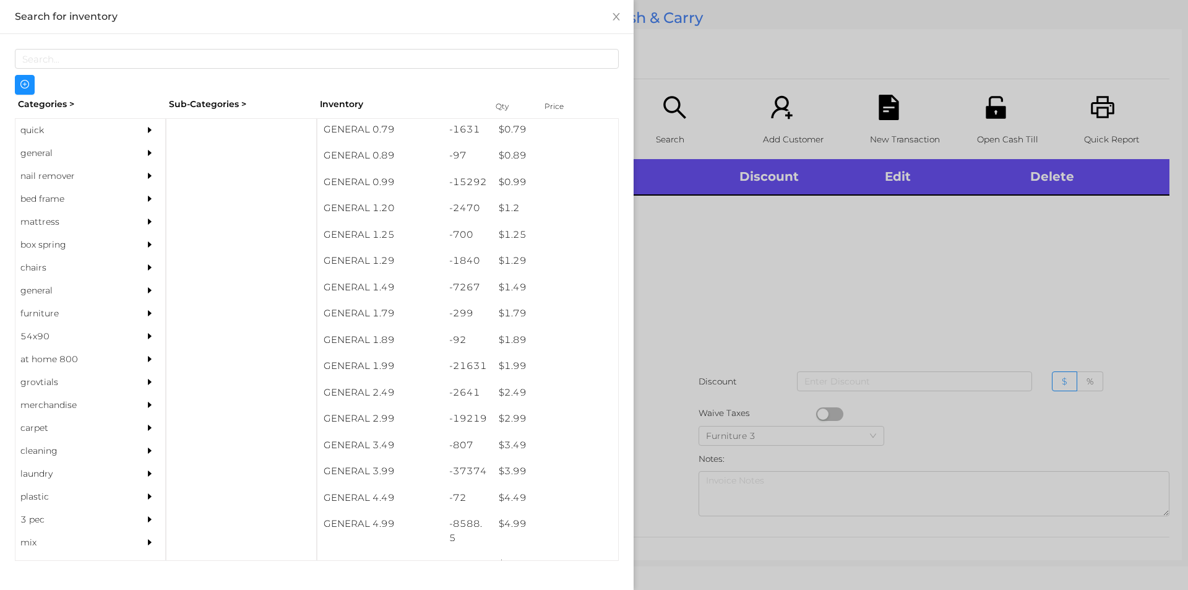
scroll to position [64, 0]
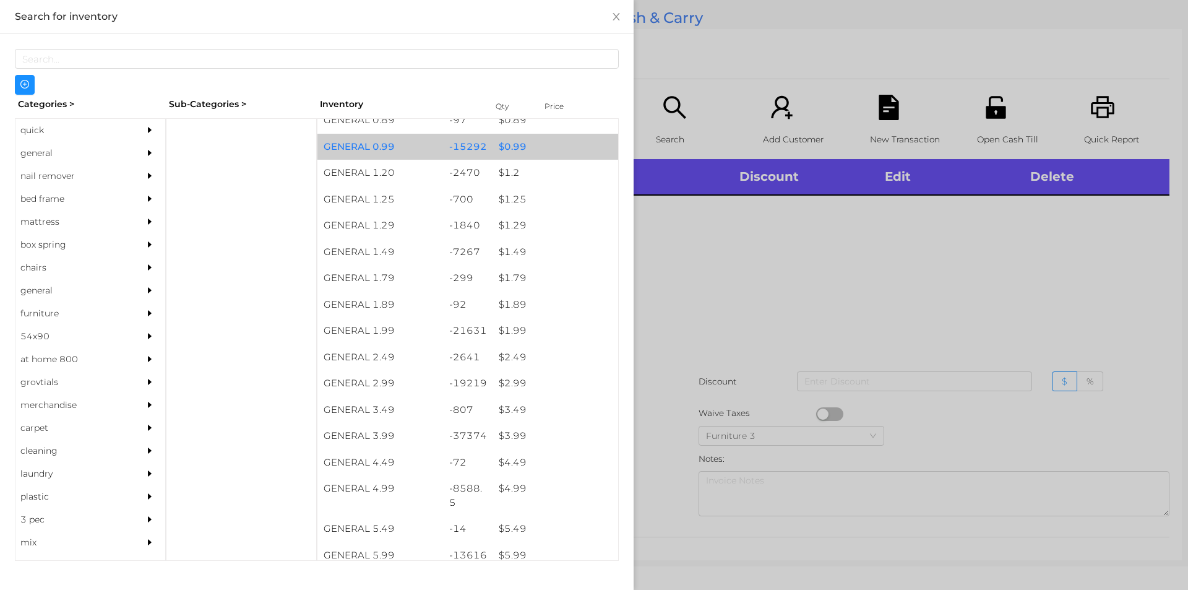
click at [520, 148] on div "$ 0.99" at bounding box center [555, 147] width 126 height 27
click at [518, 151] on div "$ 0.99" at bounding box center [555, 147] width 126 height 27
click at [516, 142] on div "$ 0.99" at bounding box center [555, 147] width 126 height 27
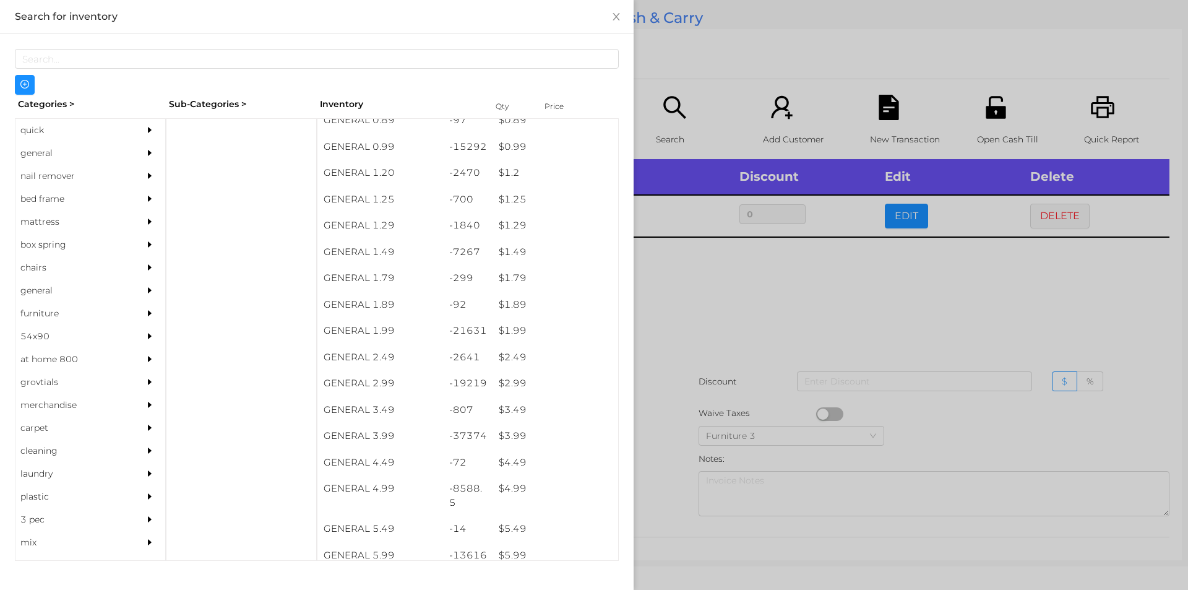
click at [765, 388] on div at bounding box center [594, 295] width 1188 height 590
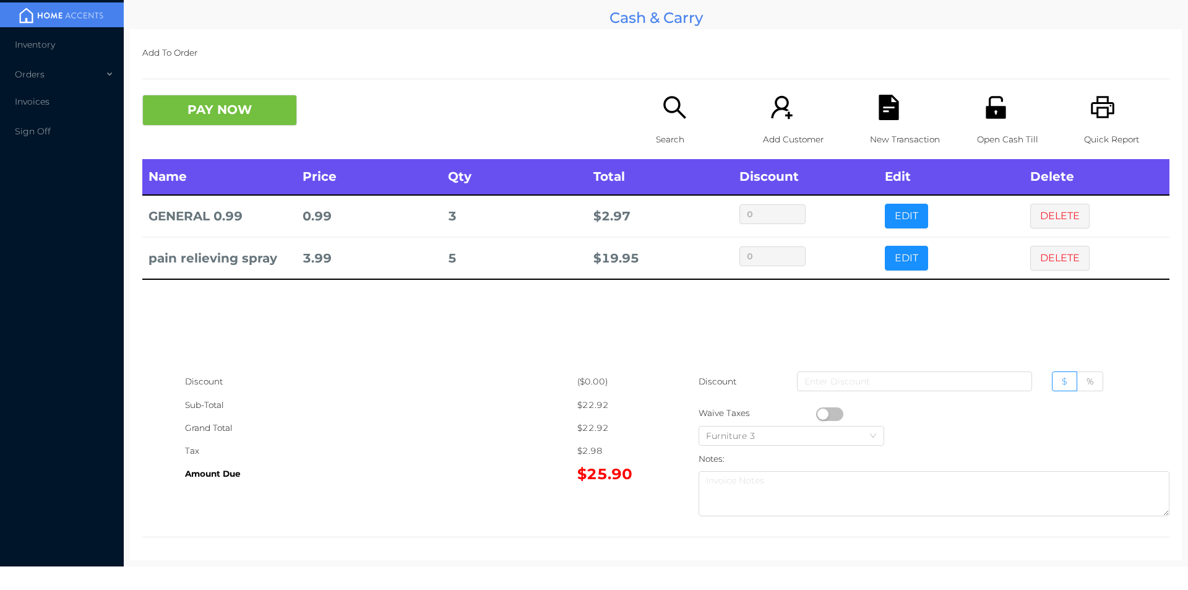
click at [984, 106] on icon "icon: unlock" at bounding box center [995, 107] width 25 height 25
click at [891, 103] on icon "icon: file-text" at bounding box center [888, 107] width 20 height 25
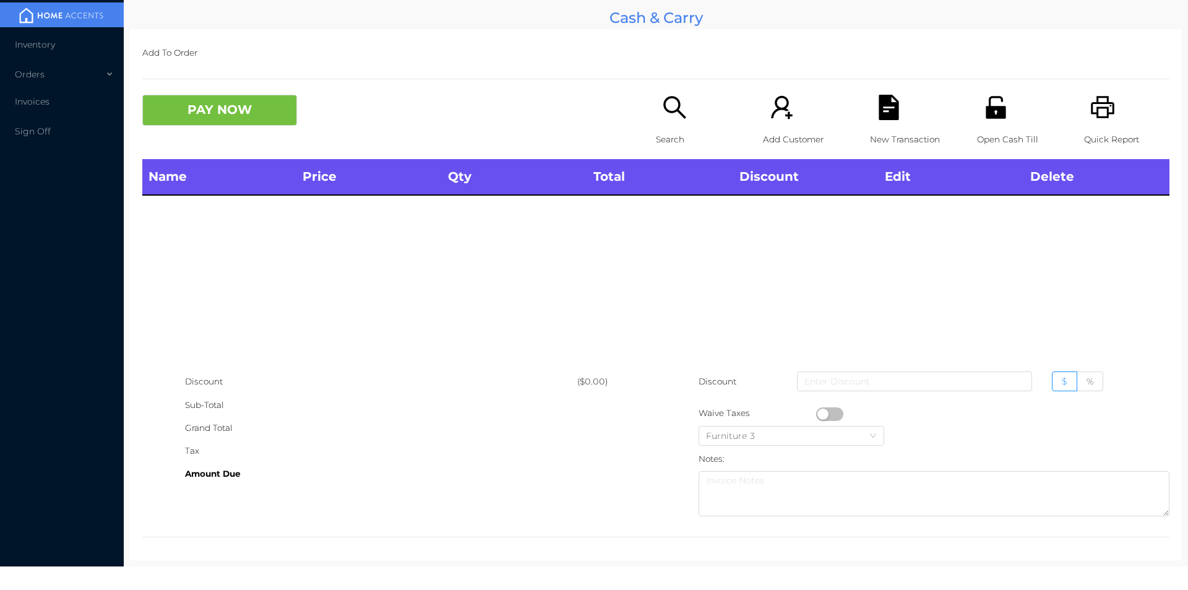
click at [665, 124] on div "Search" at bounding box center [698, 127] width 85 height 64
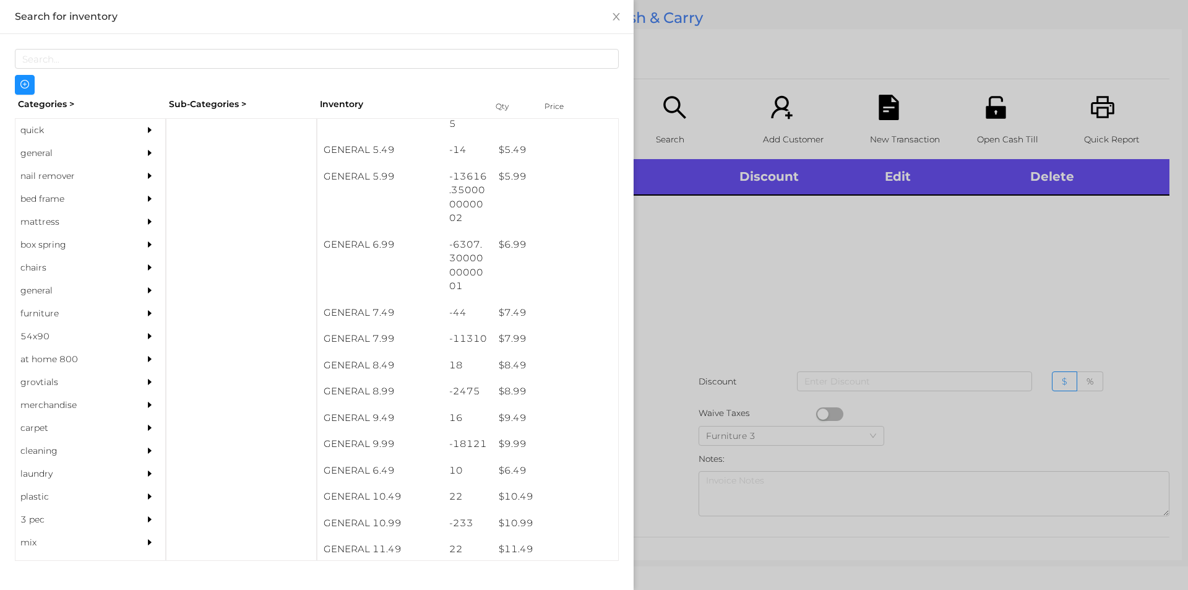
scroll to position [442, 0]
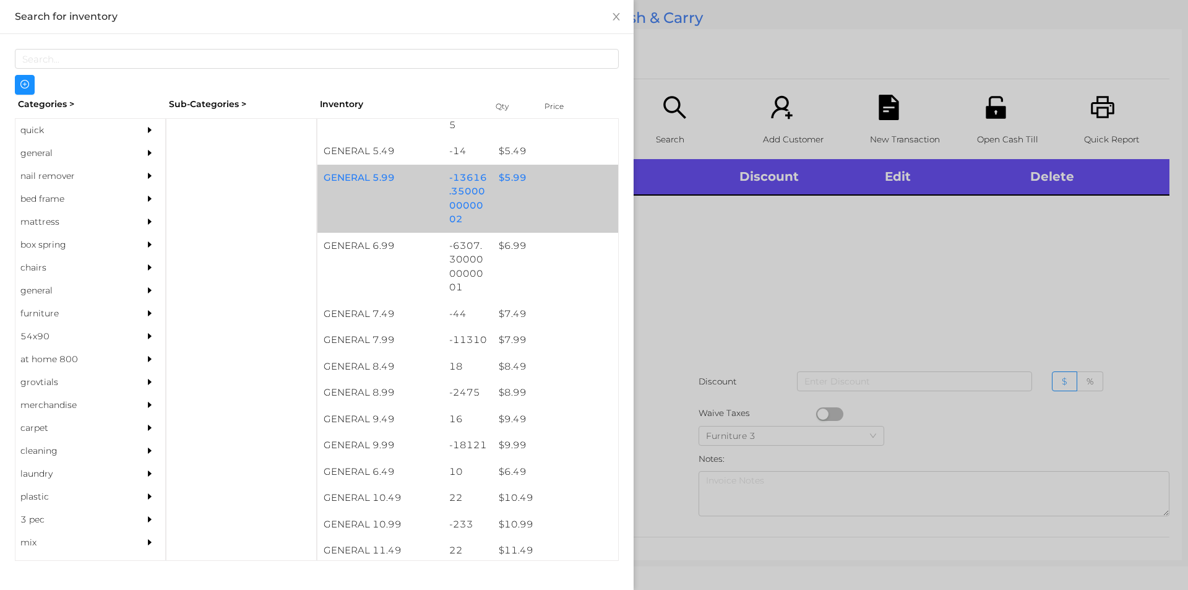
click at [508, 175] on div "$ 5.99" at bounding box center [555, 178] width 126 height 27
click at [510, 171] on div "$ 5.99" at bounding box center [555, 178] width 126 height 27
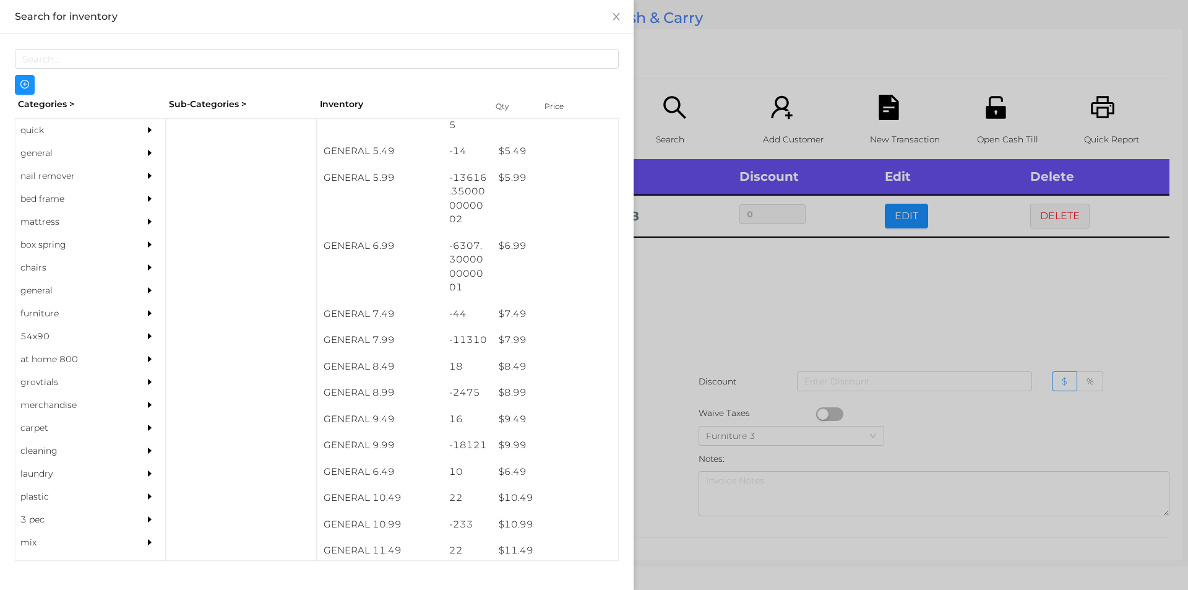
click at [697, 301] on div at bounding box center [594, 295] width 1188 height 590
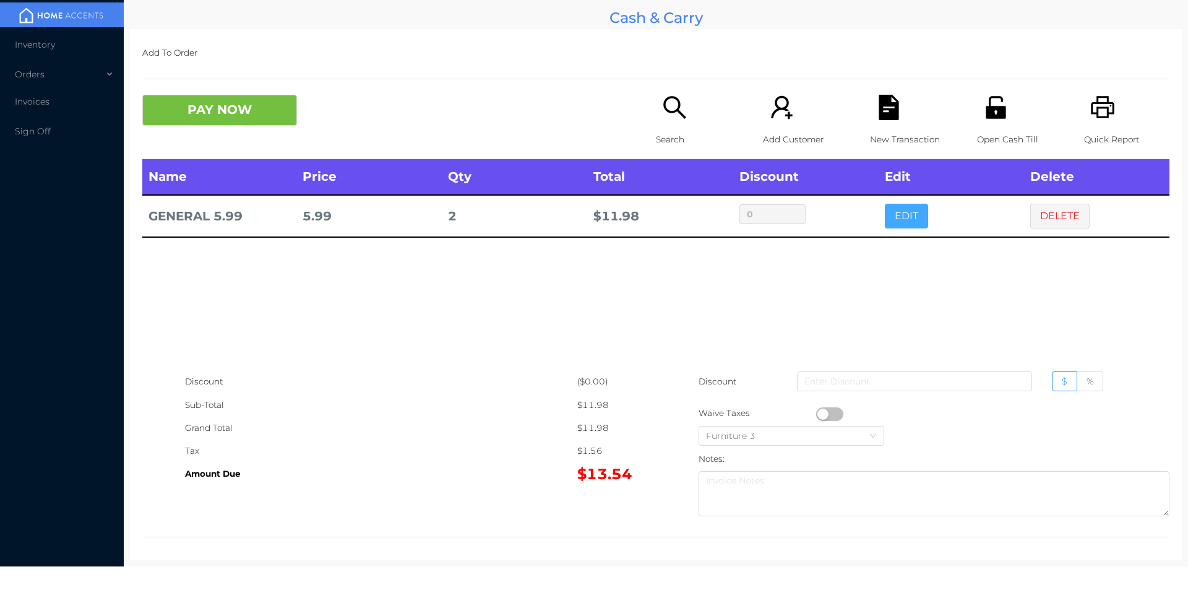
click at [889, 215] on button "EDIT" at bounding box center [906, 216] width 43 height 25
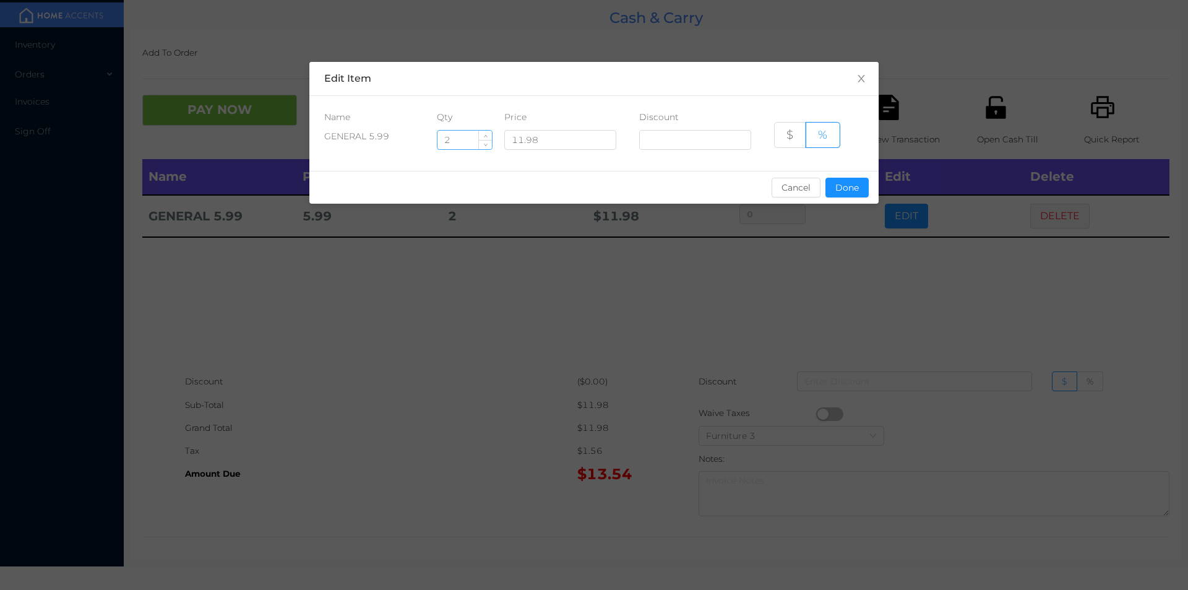
click at [468, 144] on input "2" at bounding box center [464, 140] width 54 height 19
type input "2.5"
click at [839, 190] on button "Done" at bounding box center [846, 188] width 43 height 20
type input "0%"
click at [848, 253] on div "sentinelStart Edit Item Name Qty Price Discount GENERAL 5.99 2.5 11.98 $ % Canc…" at bounding box center [594, 295] width 1188 height 590
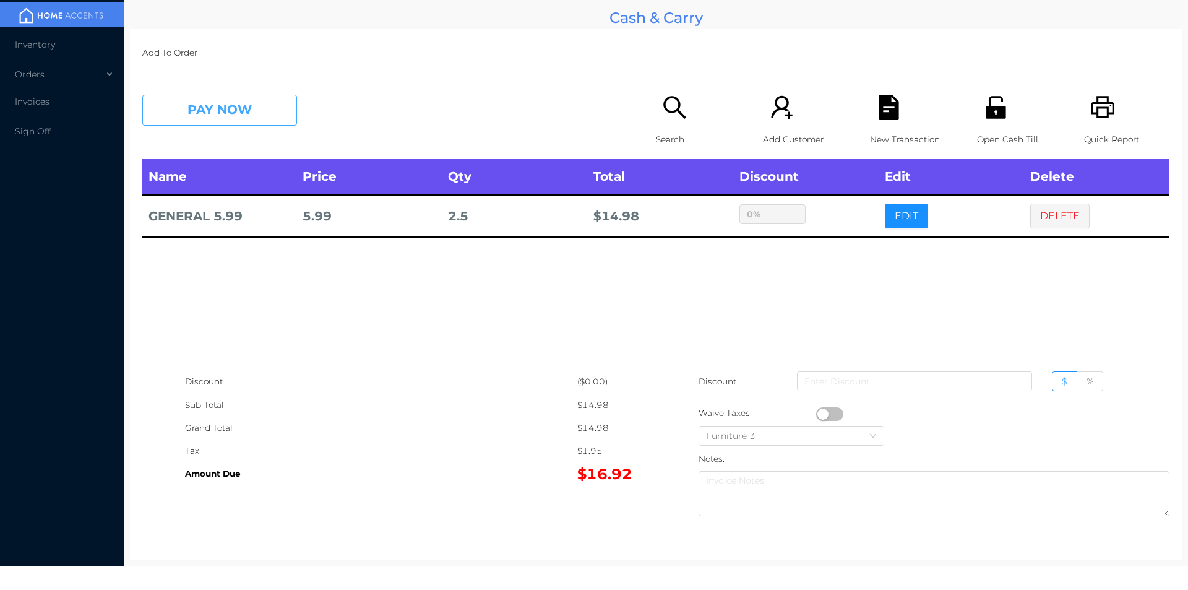
click at [181, 110] on button "PAY NOW" at bounding box center [219, 110] width 155 height 31
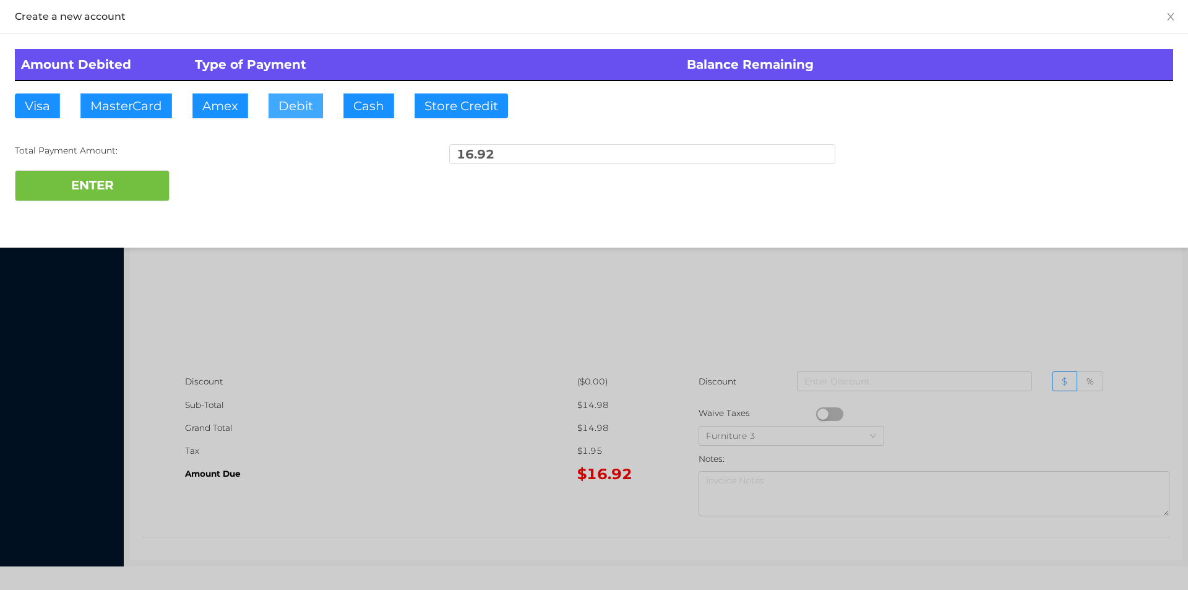
click at [300, 105] on button "Debit" at bounding box center [295, 105] width 54 height 25
type input "20."
click at [145, 189] on button "ENTER" at bounding box center [92, 185] width 155 height 31
type input "0"
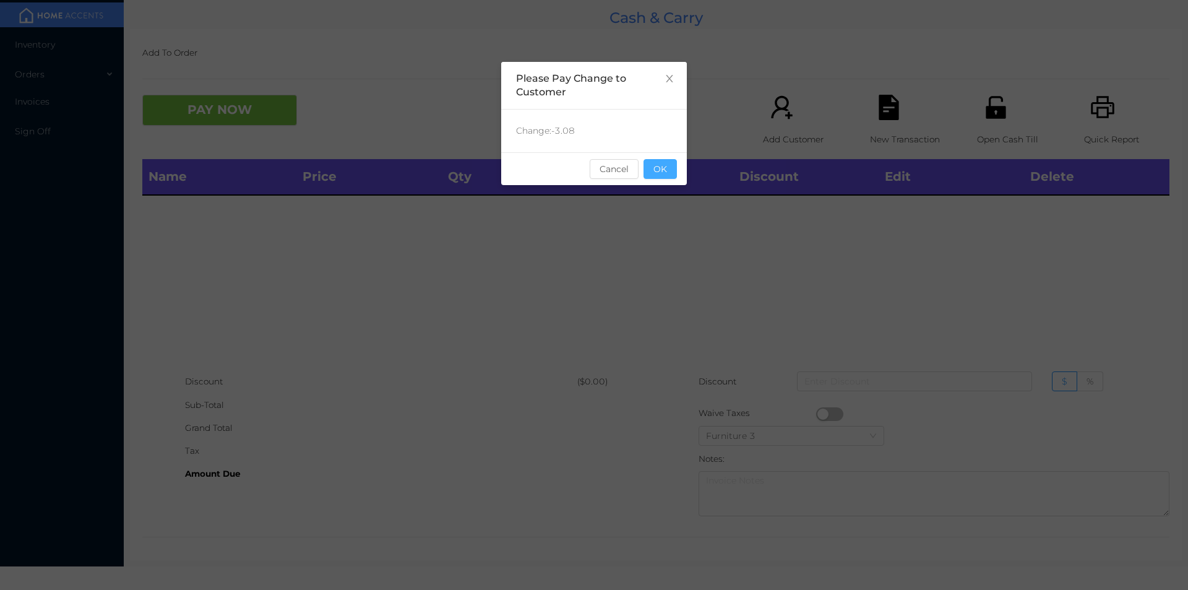
click at [669, 165] on button "OK" at bounding box center [659, 169] width 33 height 20
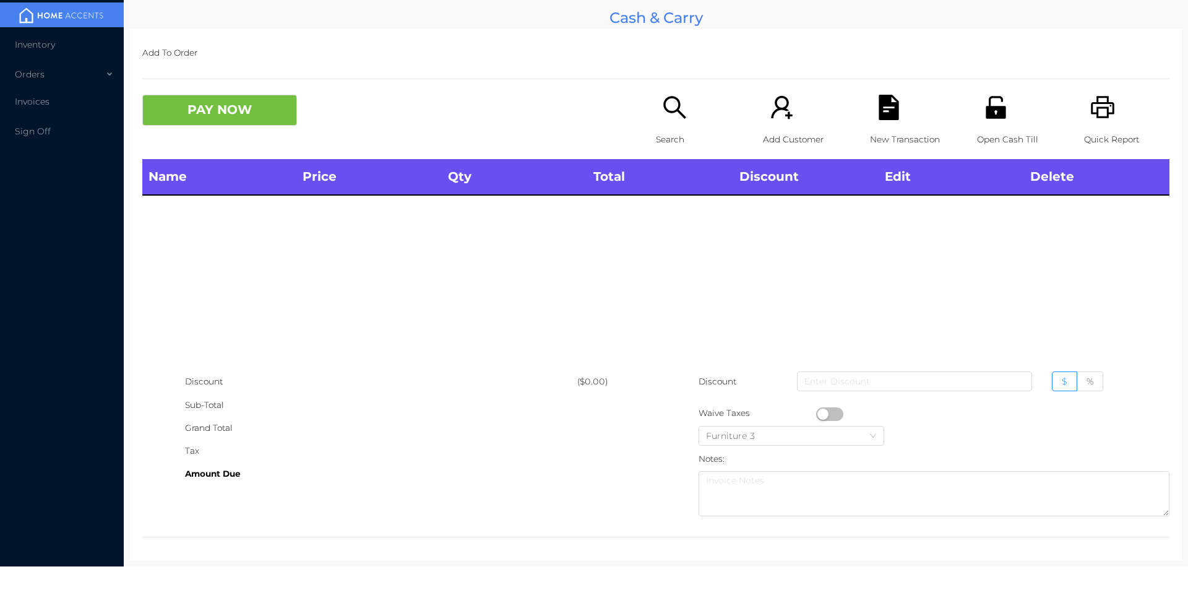
click at [667, 121] on div "Search" at bounding box center [698, 127] width 85 height 64
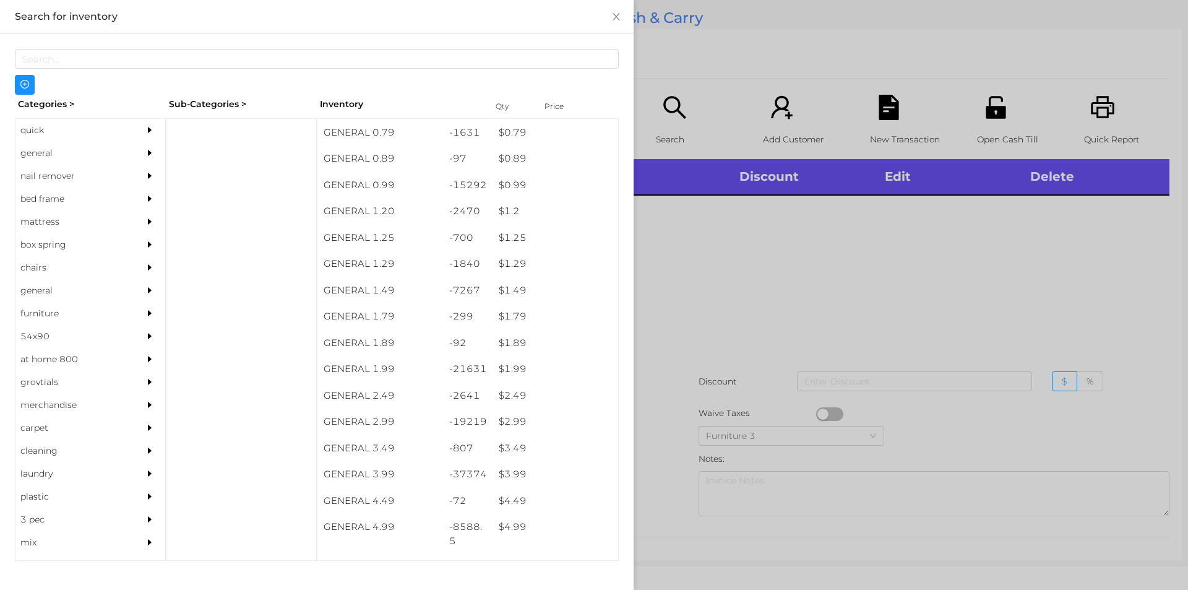
scroll to position [28, 0]
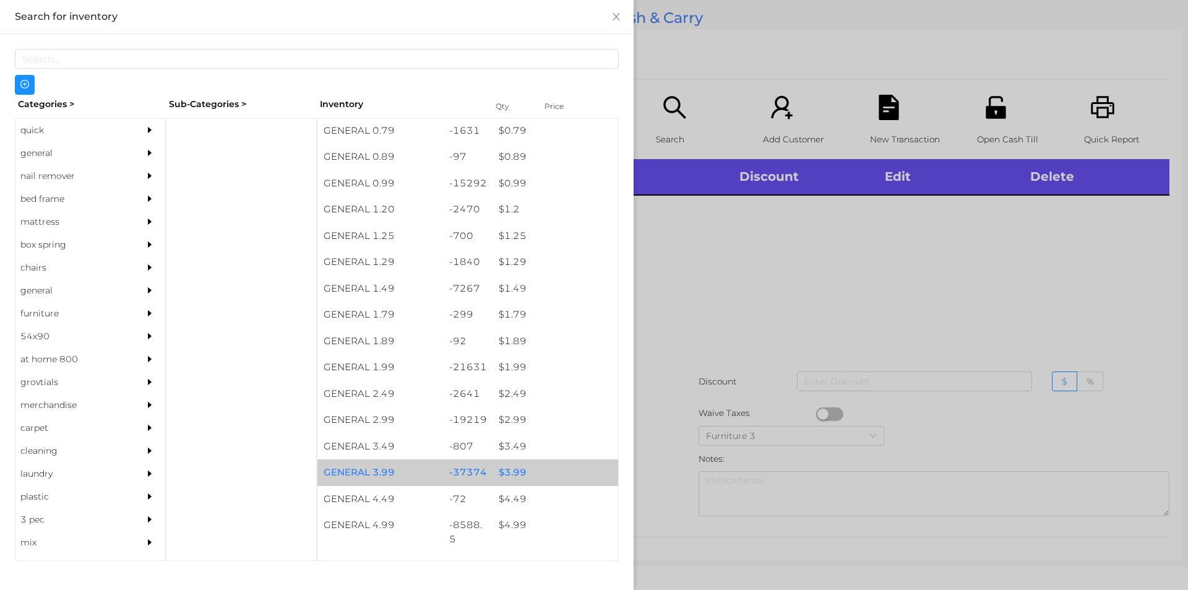
click at [504, 474] on div "$ 3.99" at bounding box center [555, 472] width 126 height 27
click at [509, 462] on div "$ 3.99" at bounding box center [555, 472] width 126 height 27
click at [499, 466] on div "$ 3.99" at bounding box center [555, 472] width 126 height 27
click at [498, 462] on div "$ 3.99" at bounding box center [555, 472] width 126 height 27
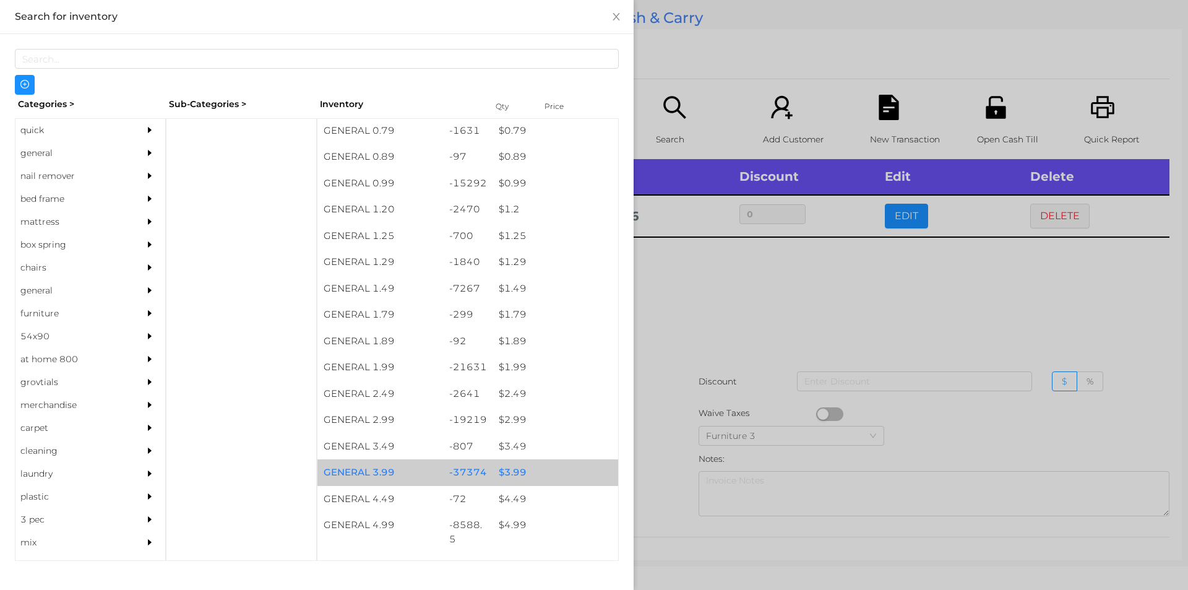
click at [506, 470] on div "$ 3.99" at bounding box center [555, 472] width 126 height 27
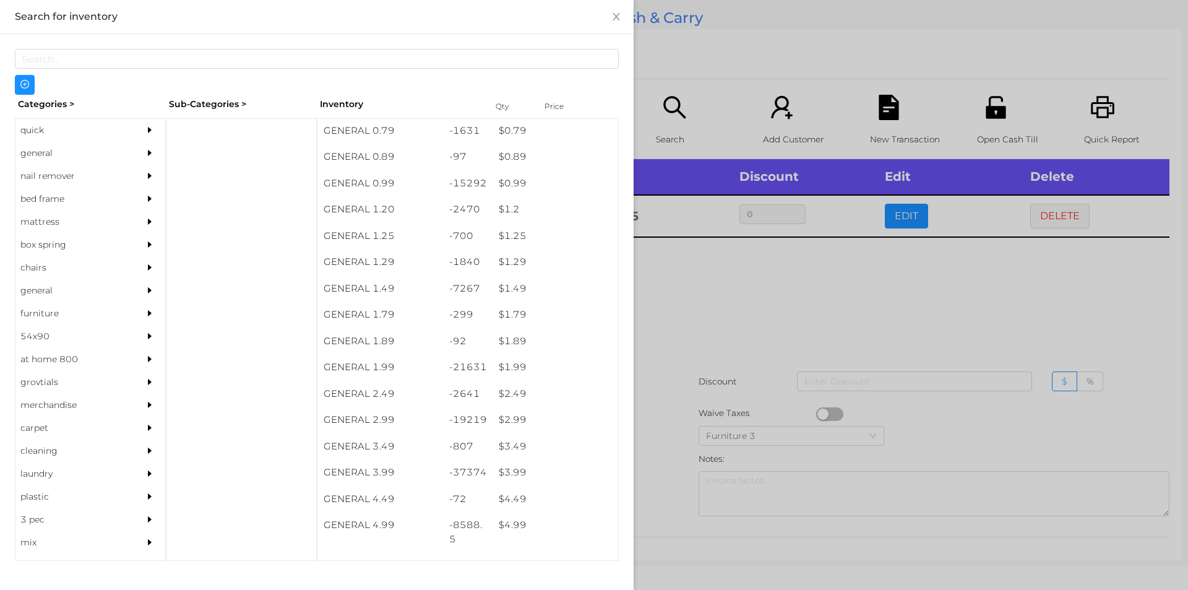
click at [672, 333] on div at bounding box center [594, 295] width 1188 height 590
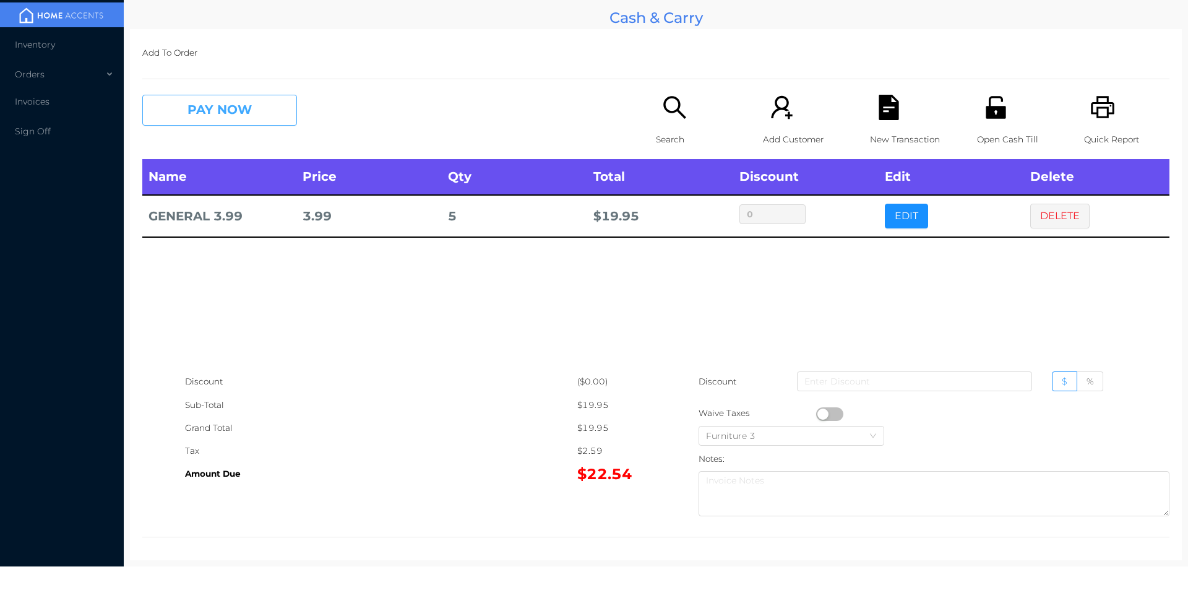
click at [213, 121] on button "PAY NOW" at bounding box center [219, 110] width 155 height 31
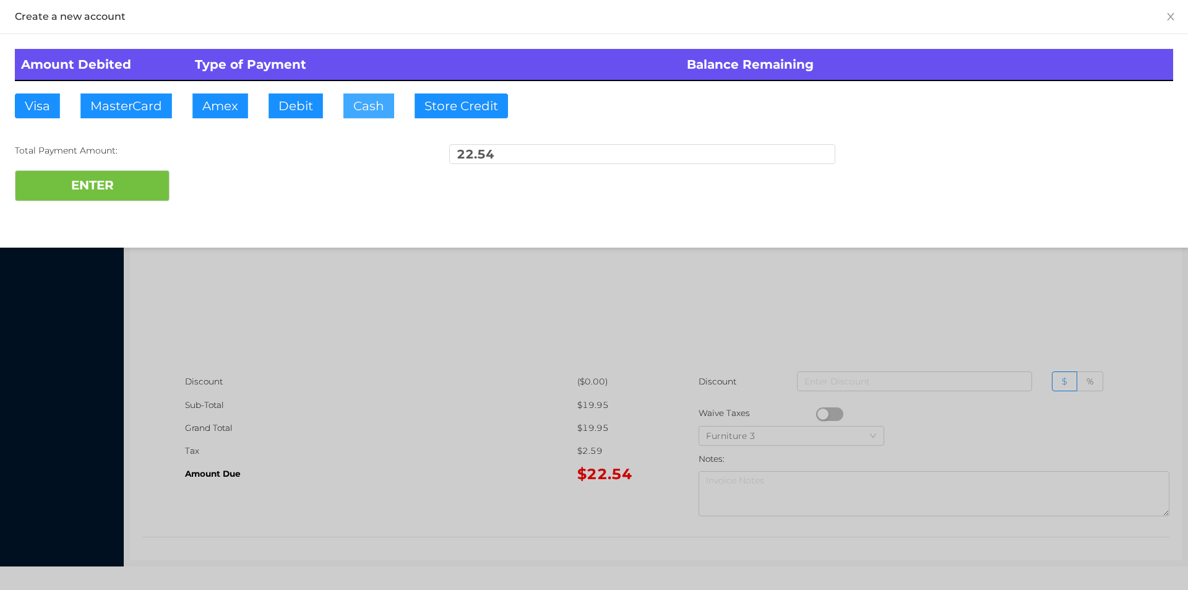
click at [362, 116] on button "Cash" at bounding box center [368, 105] width 51 height 25
click at [113, 178] on button "ENTER" at bounding box center [92, 185] width 155 height 31
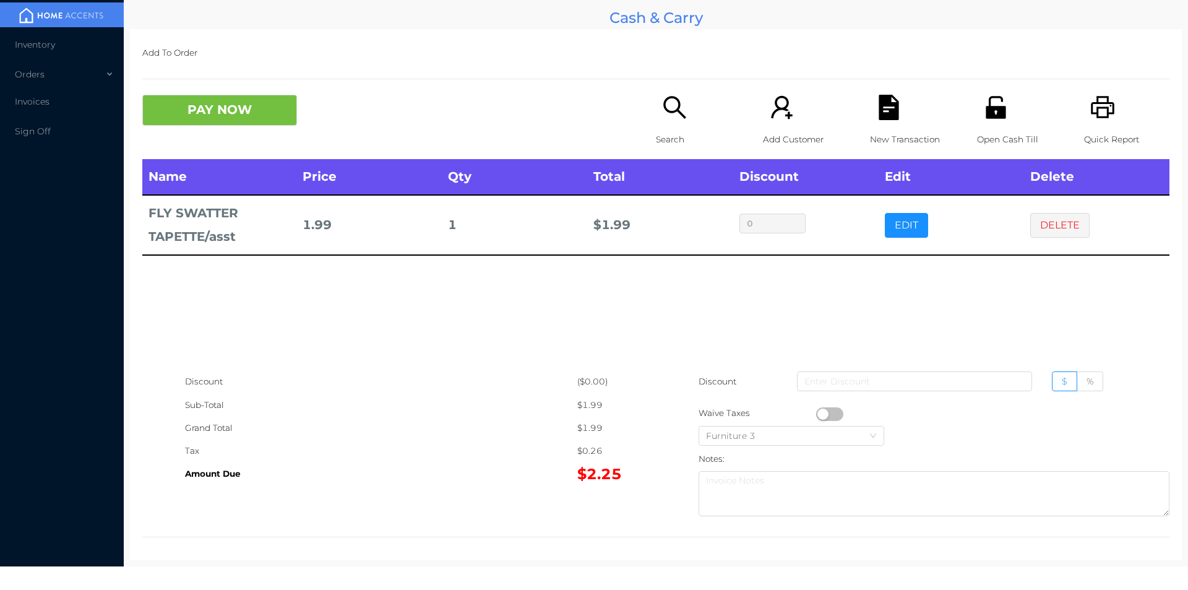
click at [664, 130] on p "Search" at bounding box center [698, 139] width 85 height 23
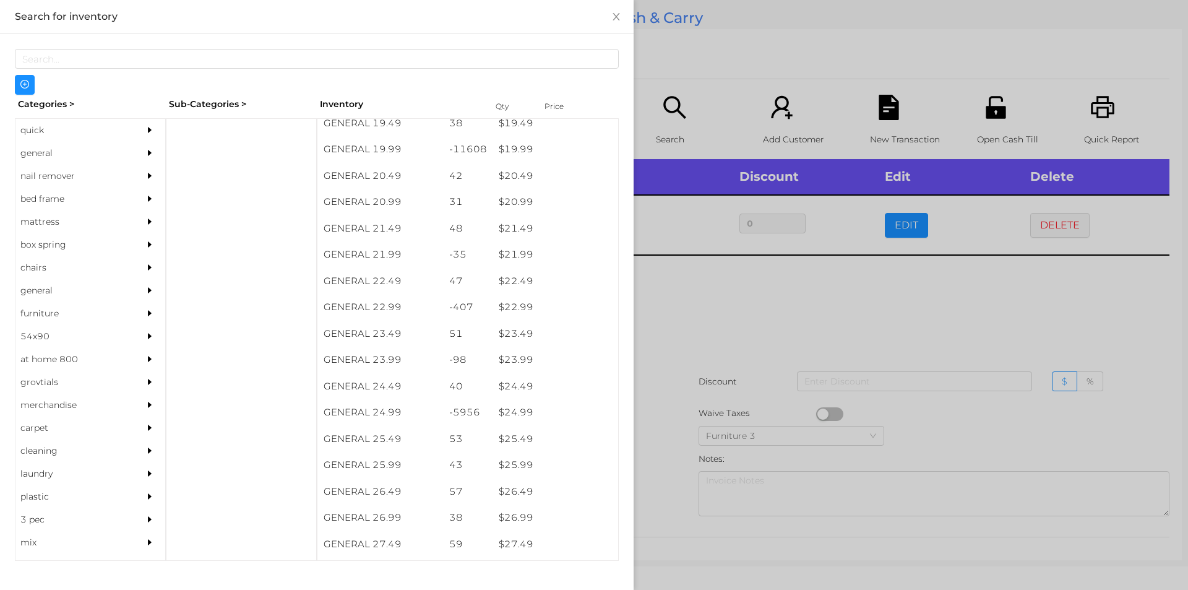
scroll to position [1383, 0]
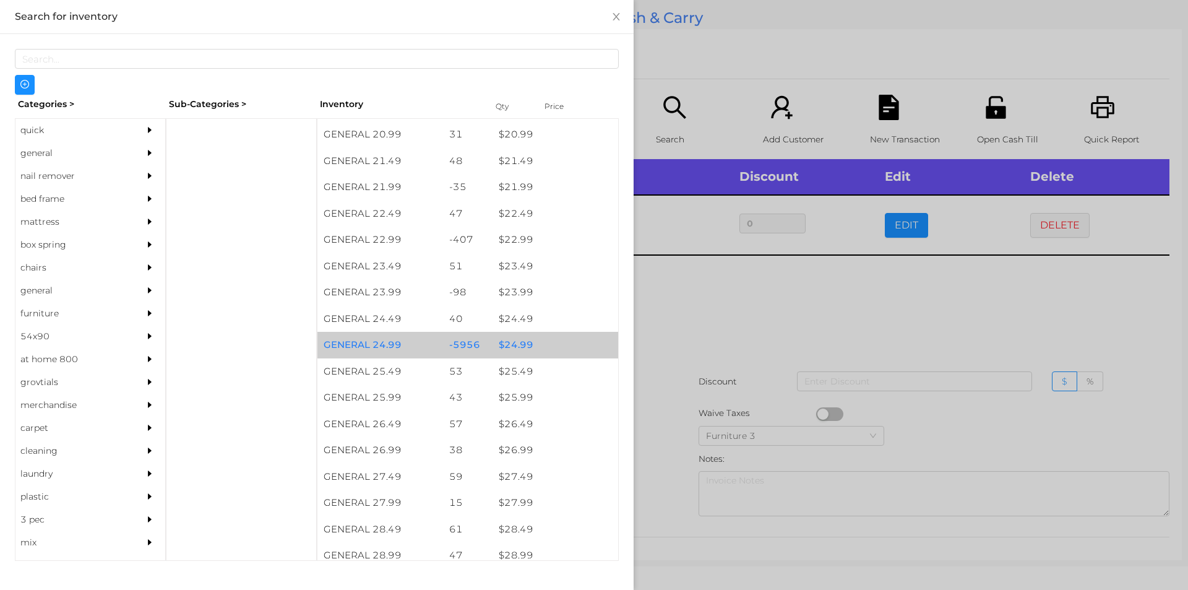
click at [521, 348] on div "$ 24.99" at bounding box center [555, 345] width 126 height 27
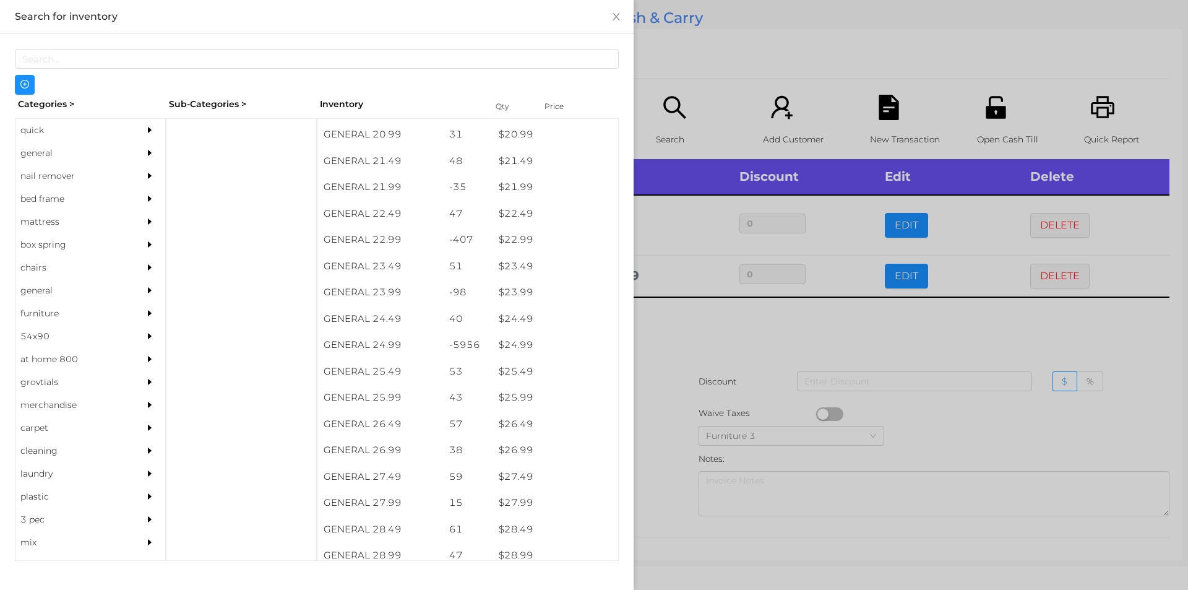
click at [675, 326] on div at bounding box center [594, 295] width 1188 height 590
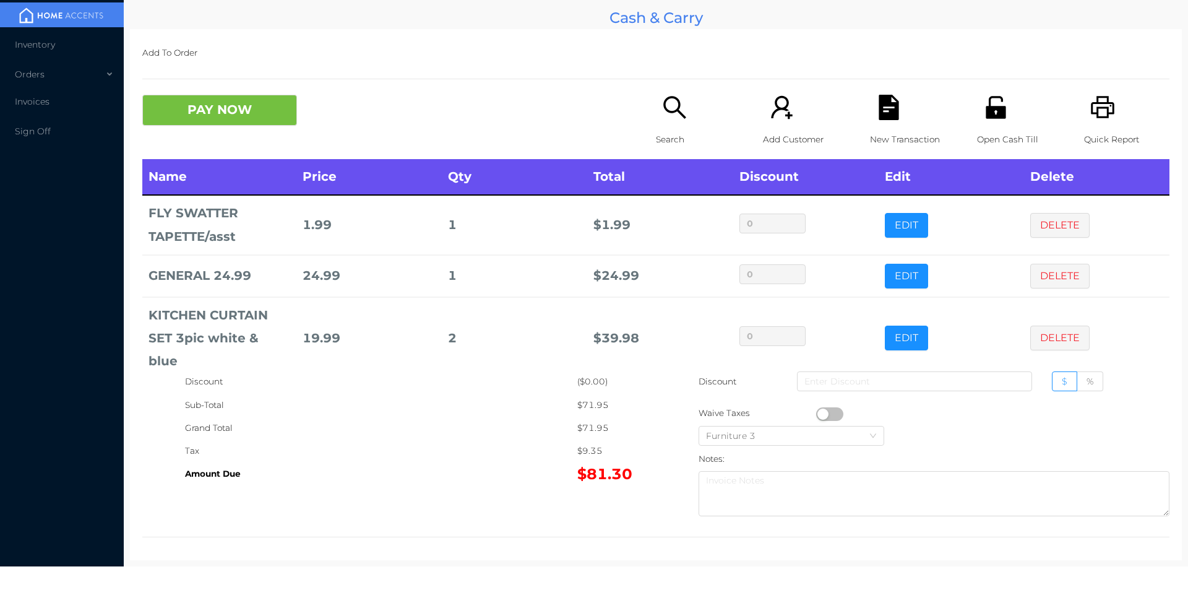
click at [1099, 132] on p "Quick Report" at bounding box center [1126, 139] width 85 height 23
click at [212, 105] on button "PAY NOW" at bounding box center [219, 110] width 155 height 31
click at [334, 403] on div "Sub-Total" at bounding box center [381, 404] width 392 height 23
click at [887, 109] on icon "icon: file-text" at bounding box center [888, 107] width 20 height 25
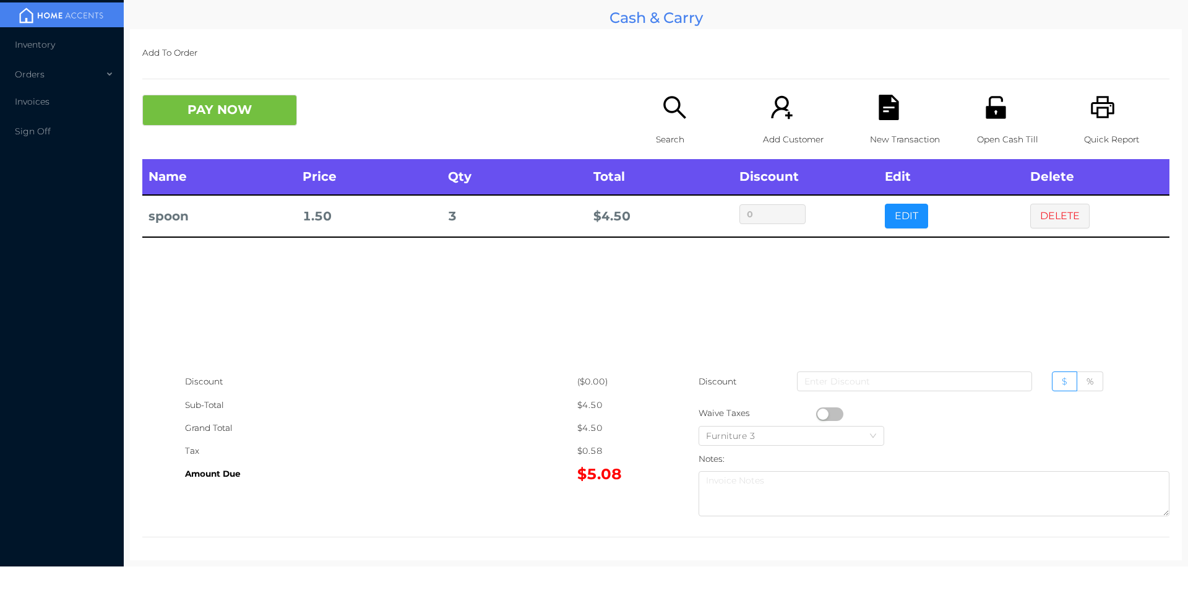
click at [677, 122] on div "Search" at bounding box center [698, 127] width 85 height 64
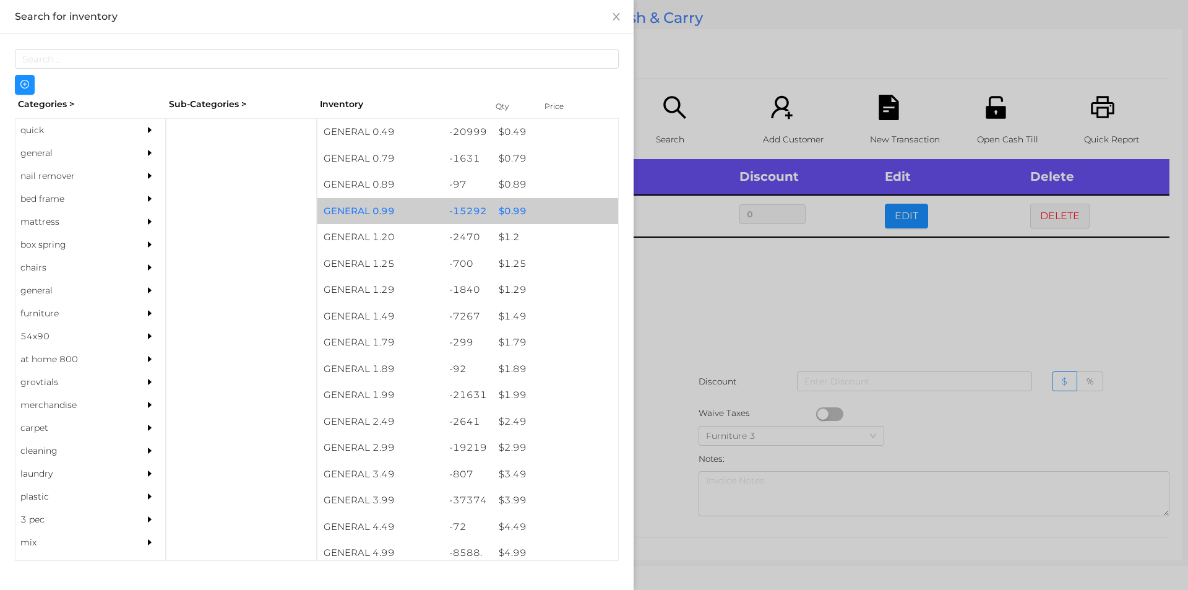
click at [512, 213] on div "$ 0.99" at bounding box center [555, 211] width 126 height 27
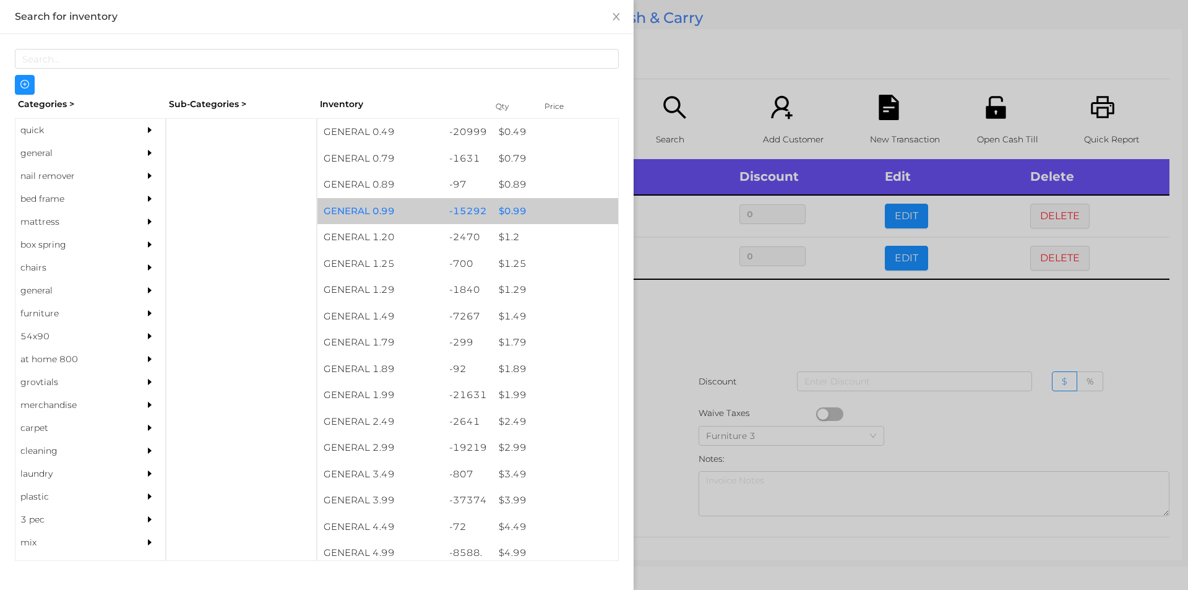
click at [515, 211] on div "$ 0.99" at bounding box center [555, 211] width 126 height 27
click at [512, 211] on div "$ 0.99" at bounding box center [555, 211] width 126 height 27
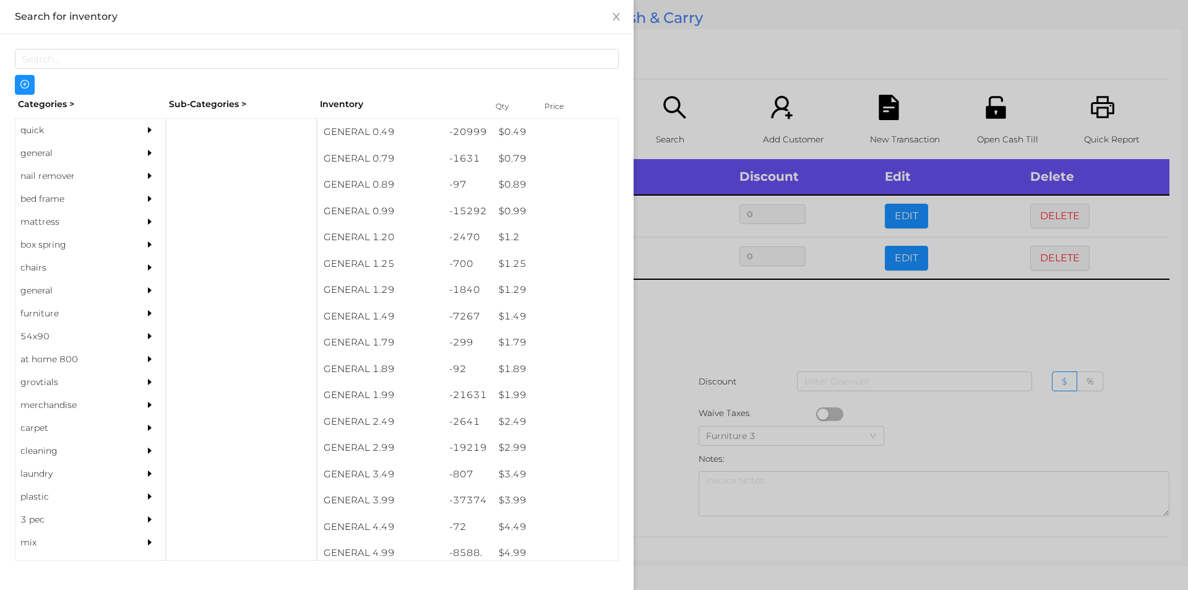
click at [703, 340] on div at bounding box center [594, 295] width 1188 height 590
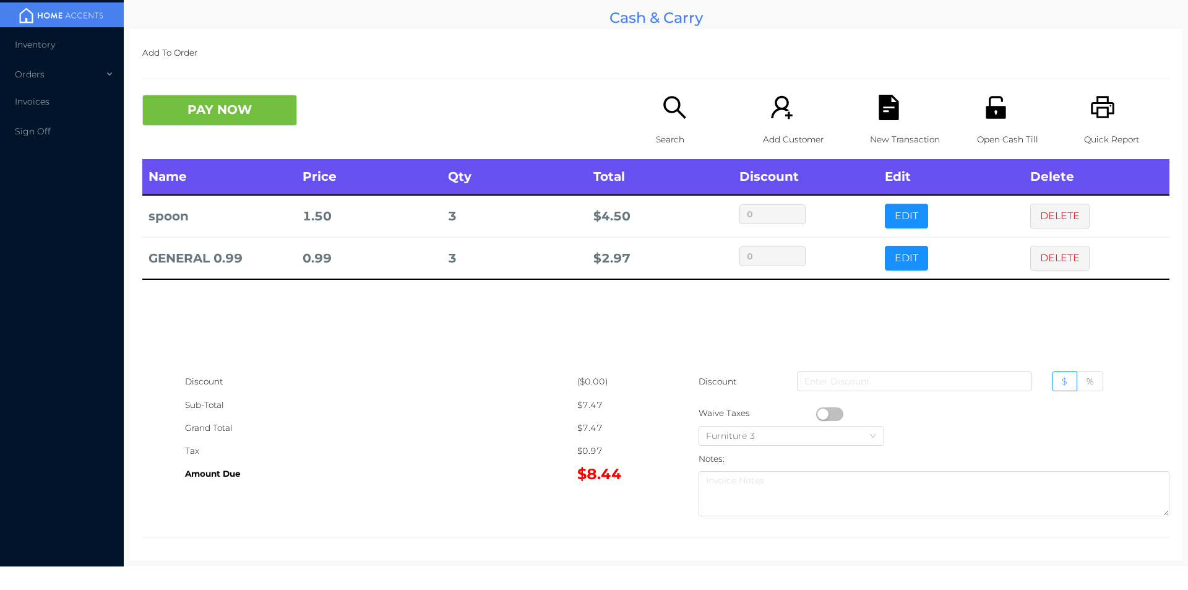
click at [677, 112] on icon "icon: search" at bounding box center [674, 107] width 25 height 25
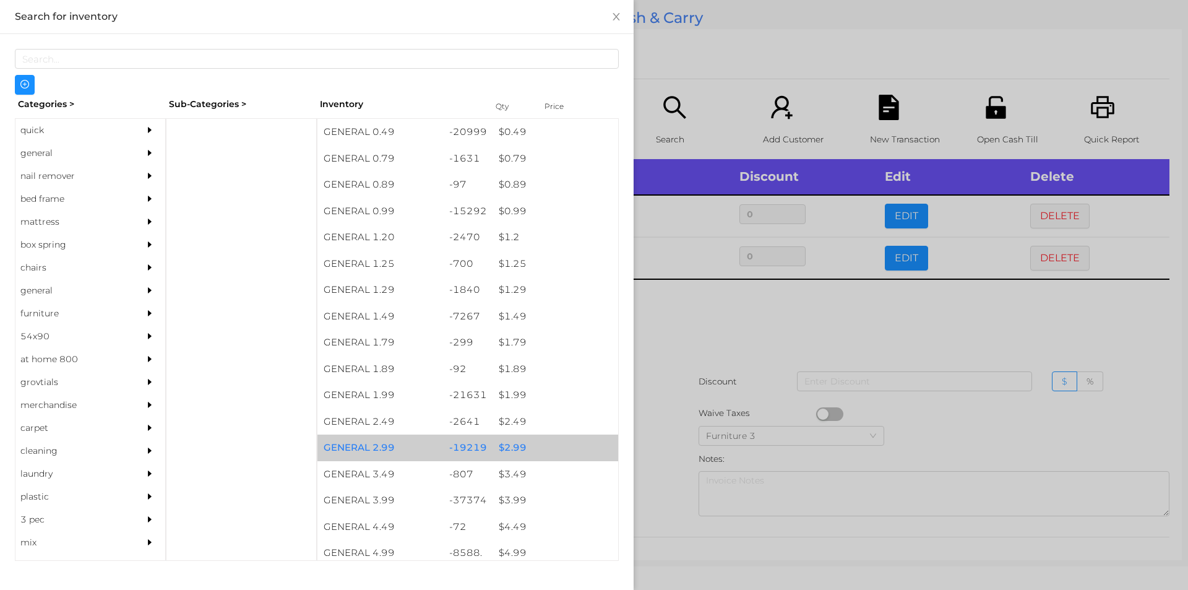
click at [496, 447] on div "$ 2.99" at bounding box center [555, 447] width 126 height 27
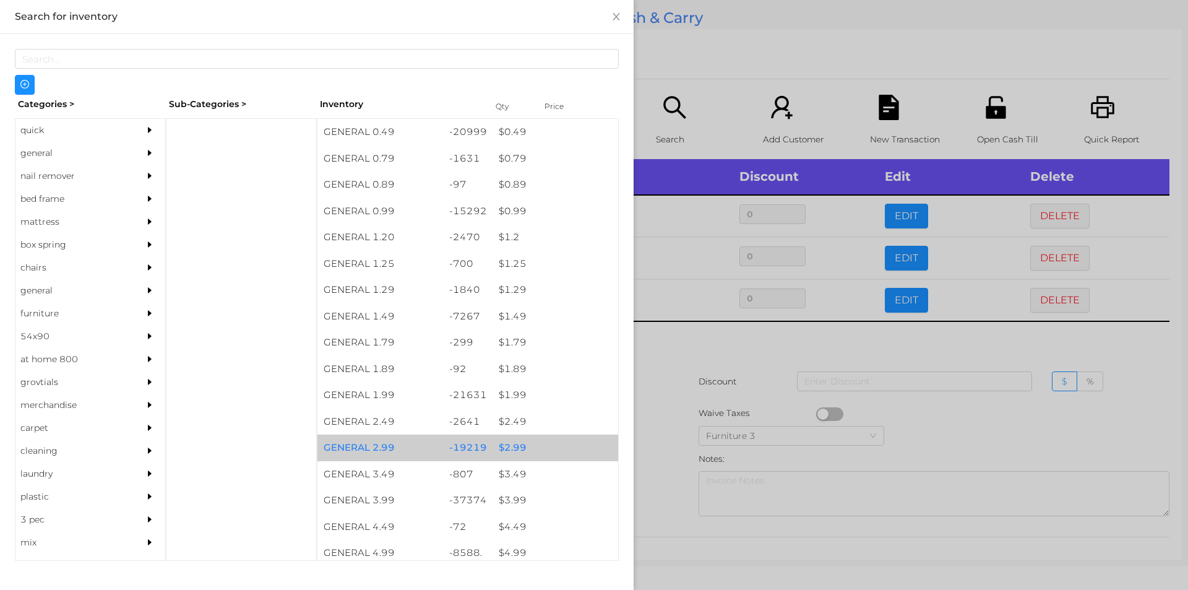
click at [504, 442] on div "$ 2.99" at bounding box center [555, 447] width 126 height 27
click at [506, 443] on div "$ 2.99" at bounding box center [555, 447] width 126 height 27
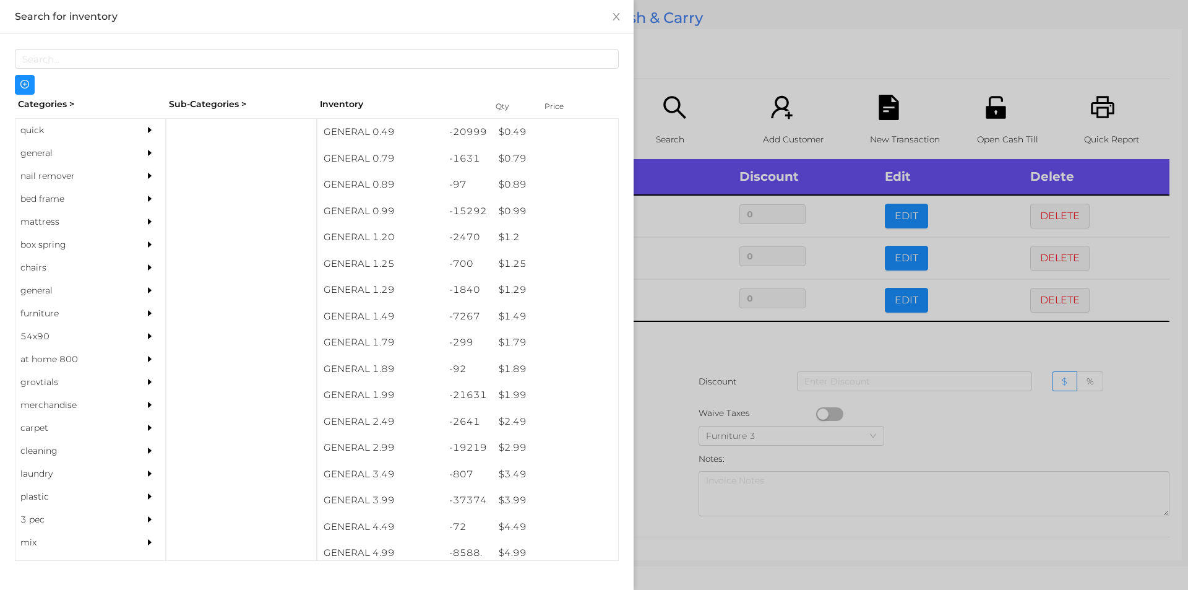
click at [692, 345] on div at bounding box center [594, 295] width 1188 height 590
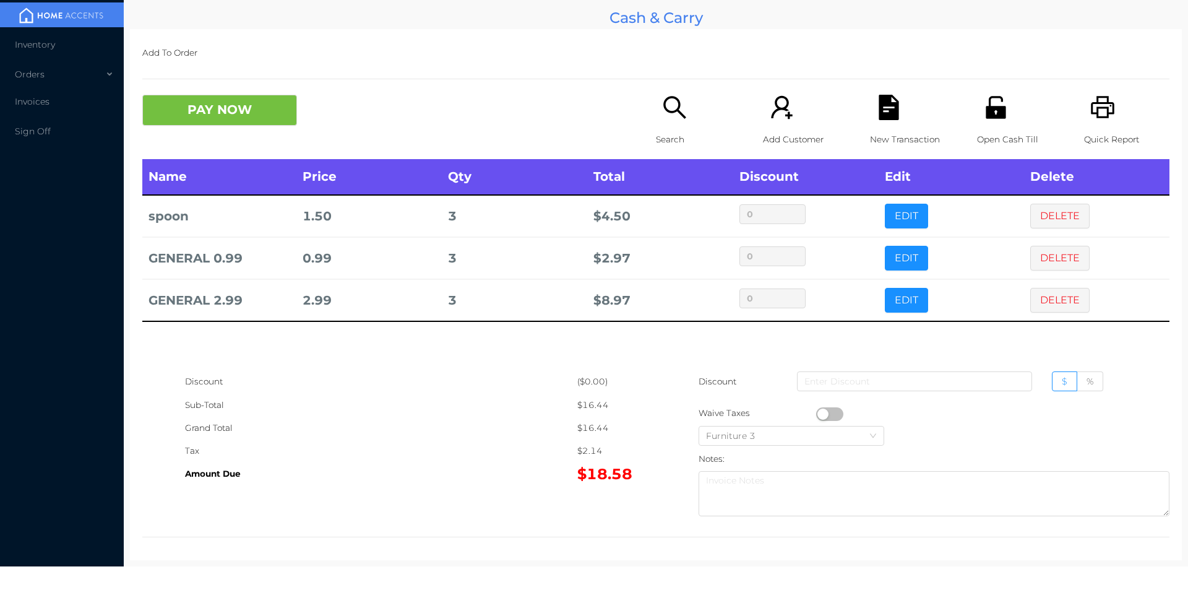
click at [656, 126] on div "Search" at bounding box center [698, 127] width 85 height 64
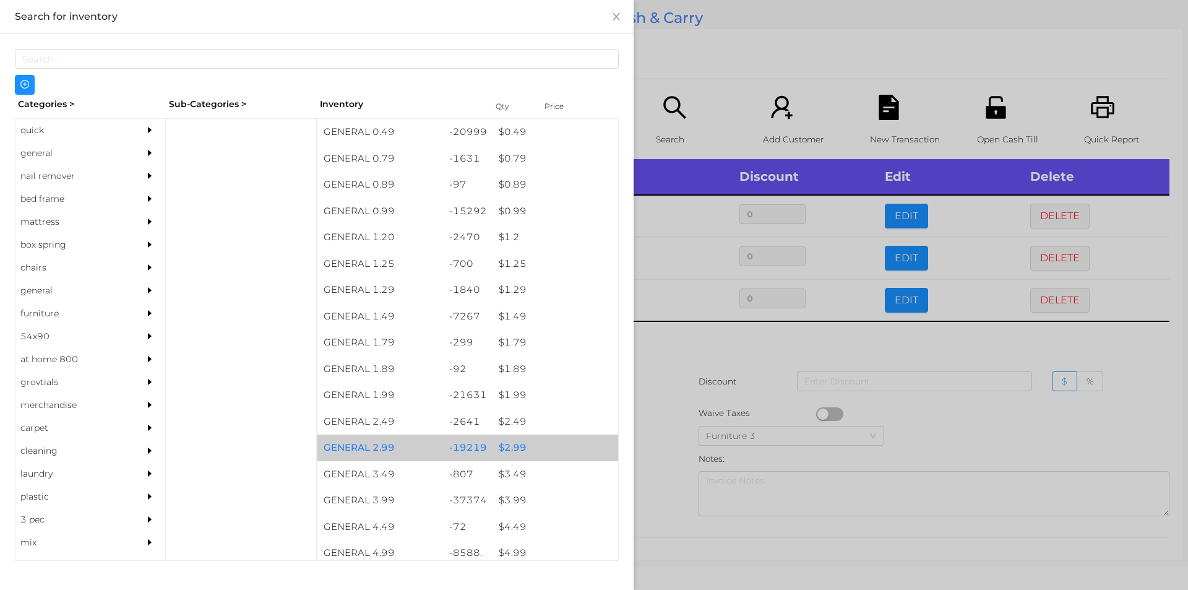
click at [513, 450] on div "$ 2.99" at bounding box center [555, 447] width 126 height 27
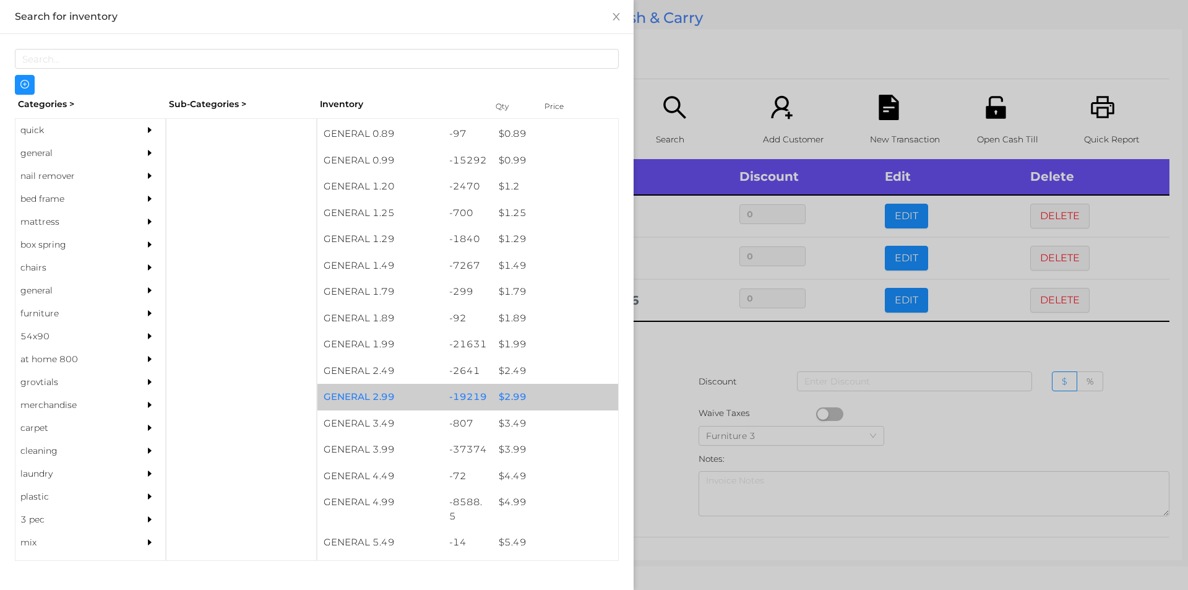
scroll to position [51, 0]
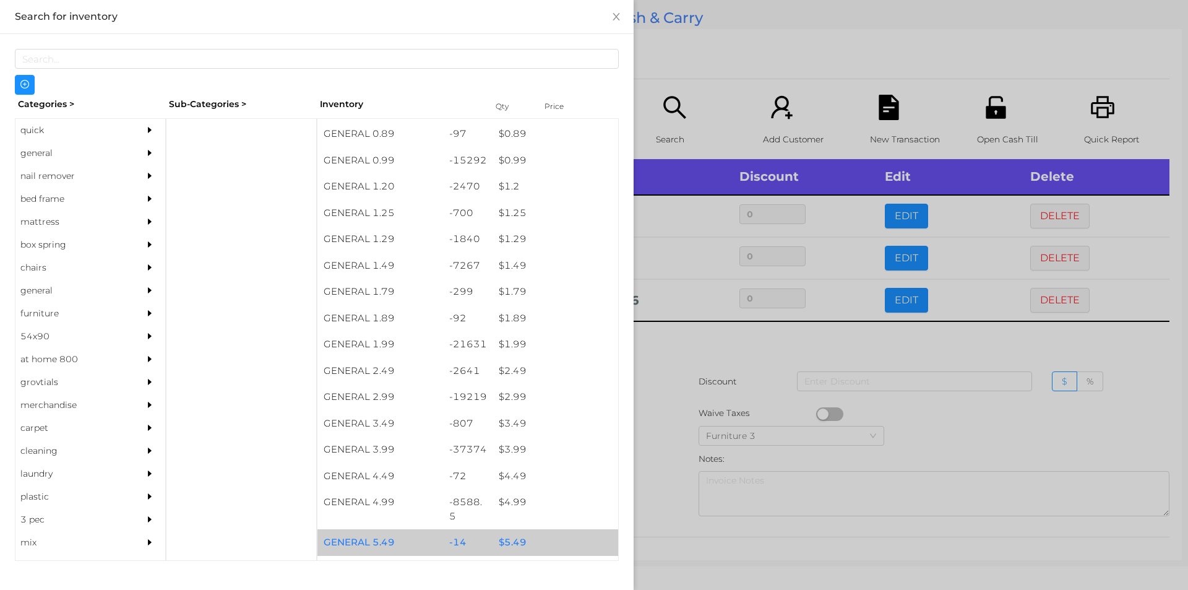
click at [501, 546] on div "$ 5.49" at bounding box center [555, 542] width 126 height 27
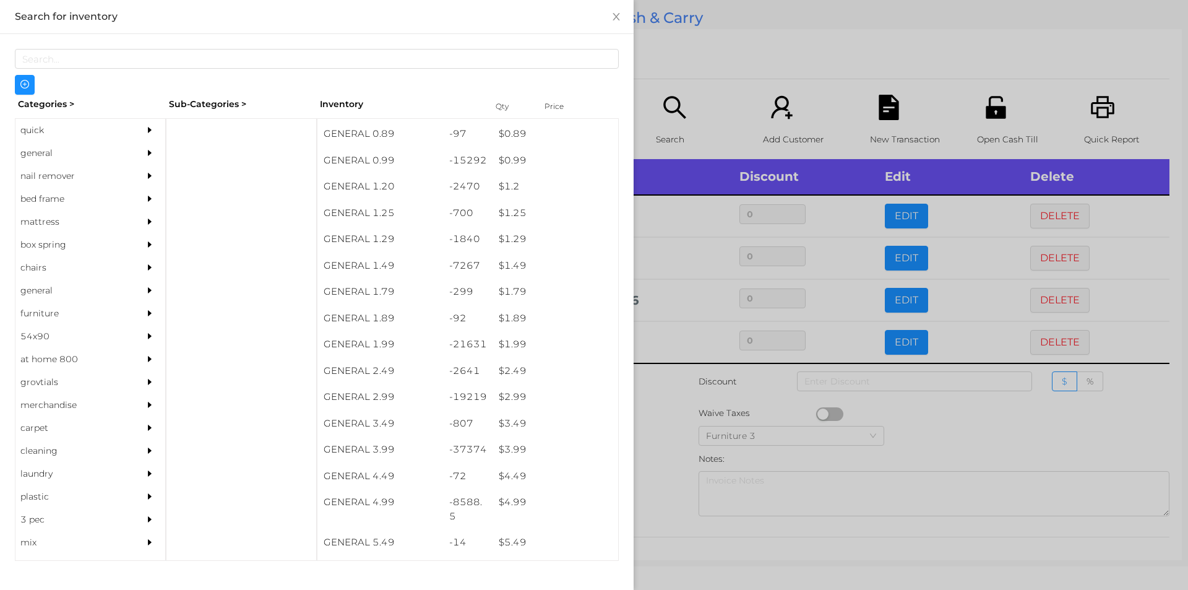
click at [661, 438] on div at bounding box center [594, 295] width 1188 height 590
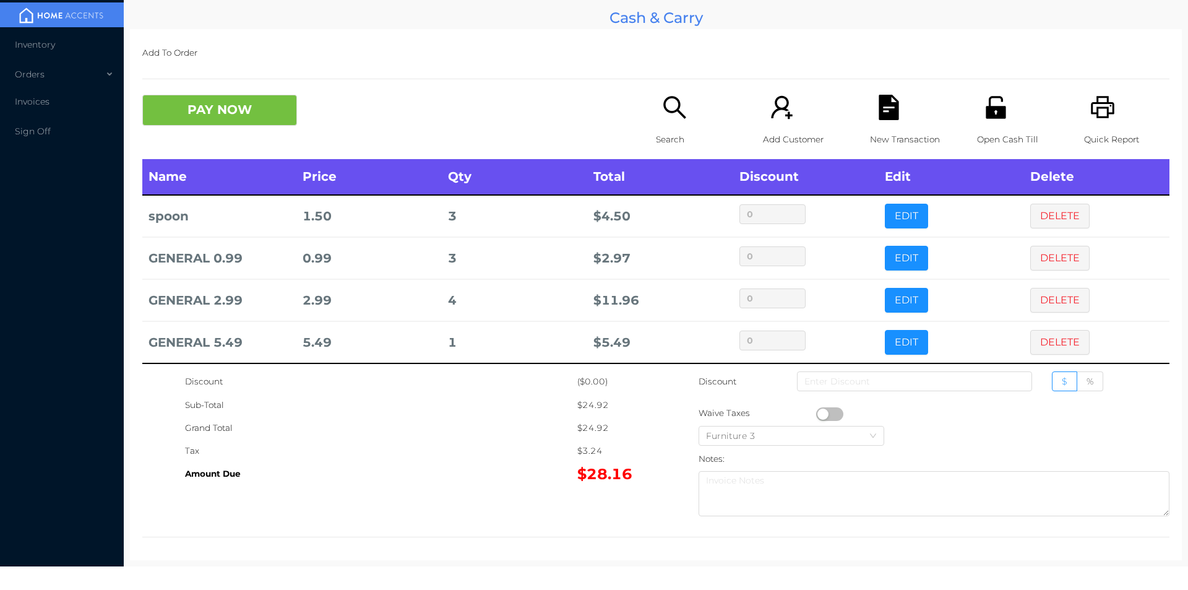
scroll to position [6, 0]
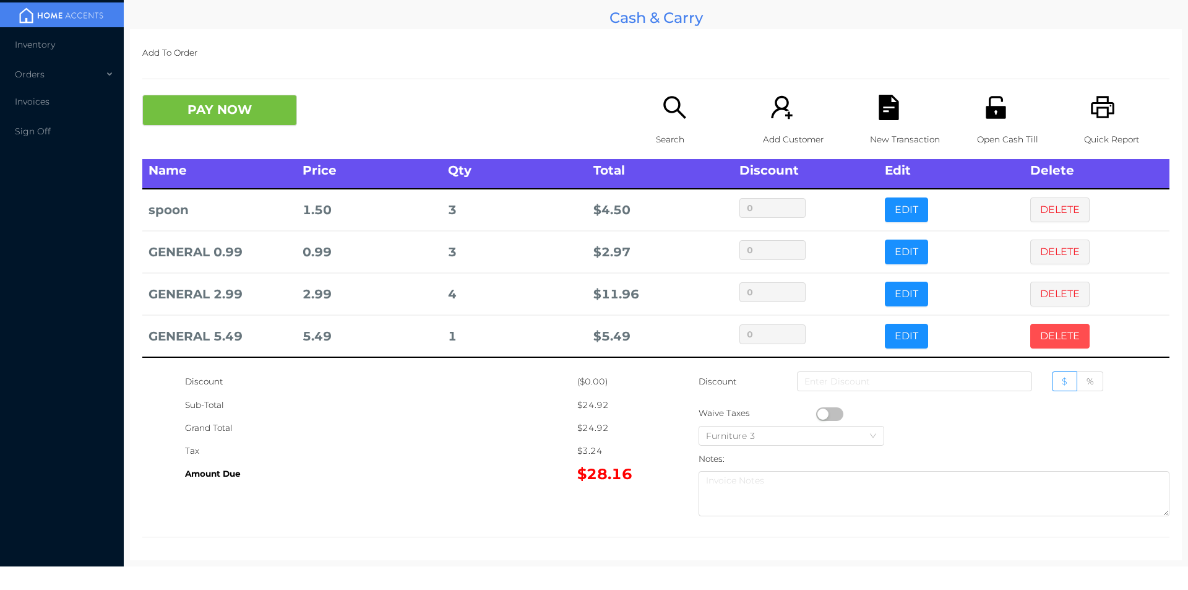
click at [1037, 332] on button "DELETE" at bounding box center [1059, 336] width 59 height 25
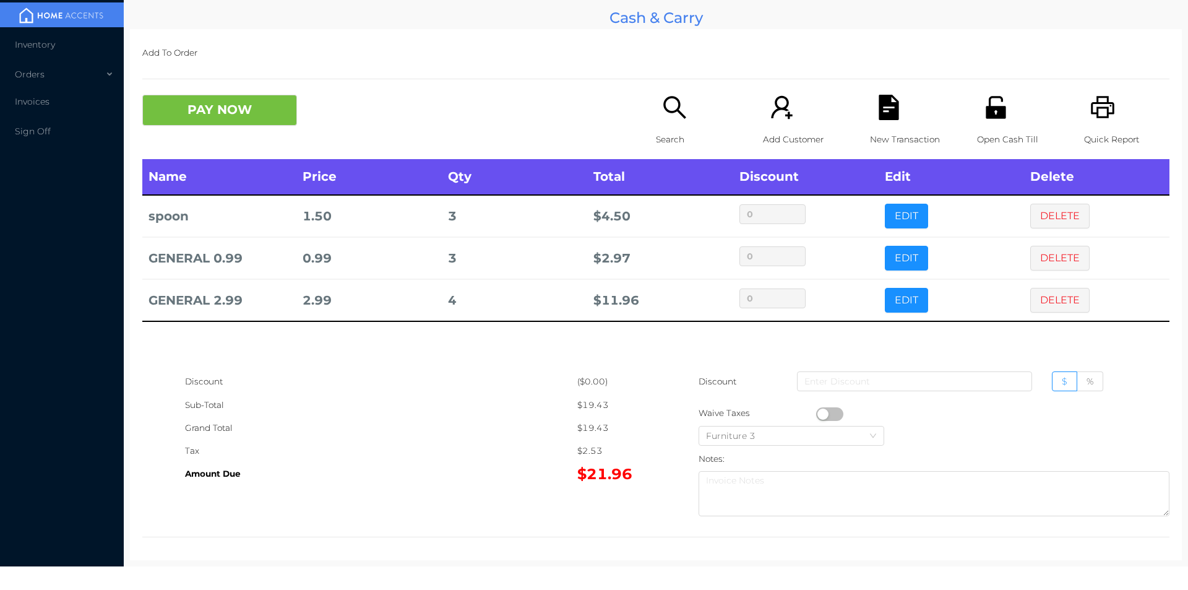
scroll to position [0, 0]
click at [663, 123] on div "Search" at bounding box center [698, 127] width 85 height 64
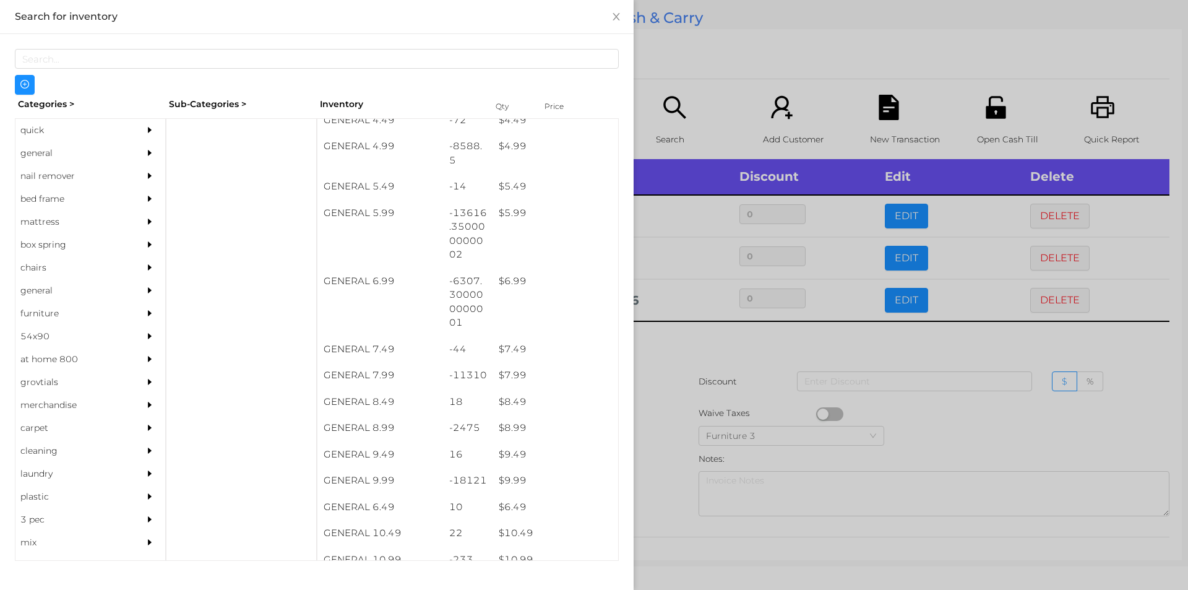
scroll to position [411, 0]
click at [507, 204] on div "$ 5.99" at bounding box center [555, 208] width 126 height 27
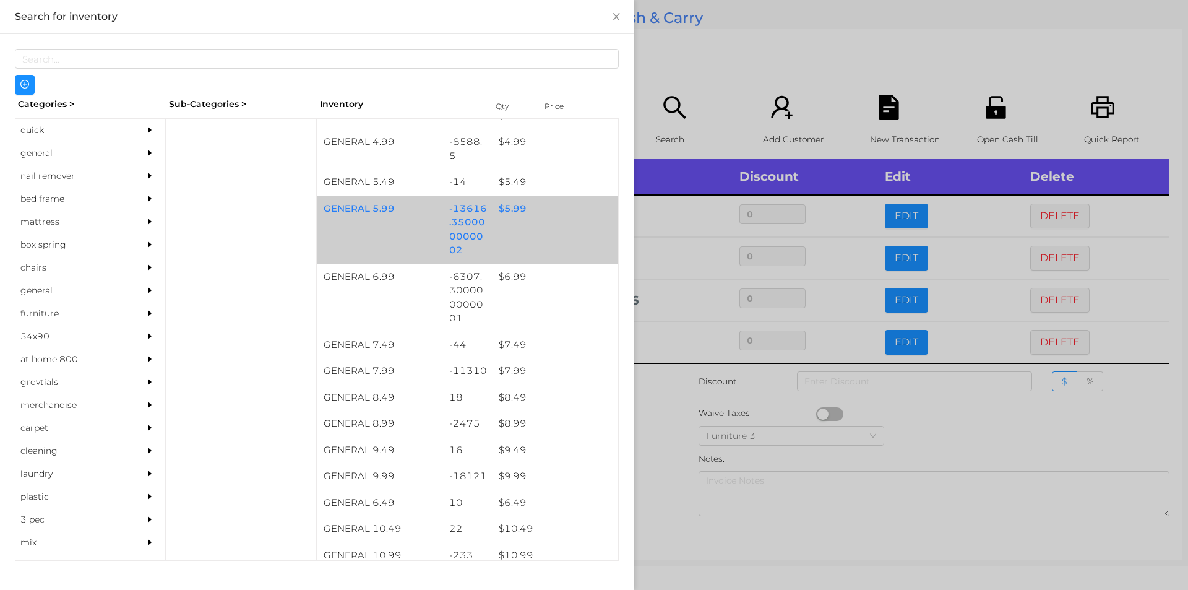
click at [497, 217] on div "$ 5.99" at bounding box center [555, 208] width 126 height 27
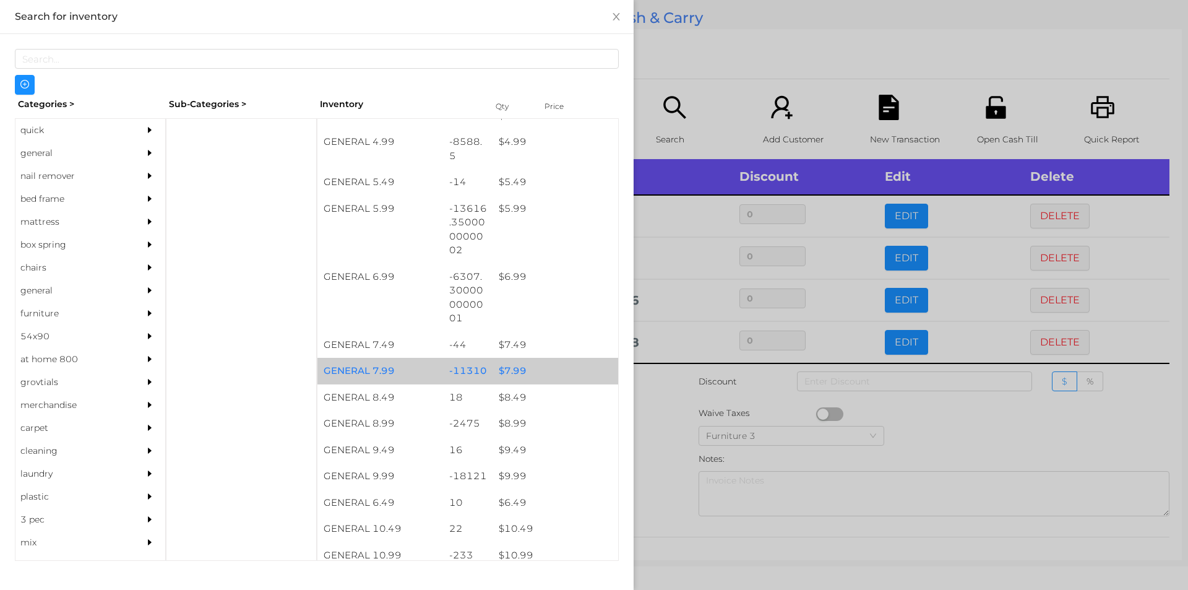
click at [515, 376] on div "$ 7.99" at bounding box center [555, 371] width 126 height 27
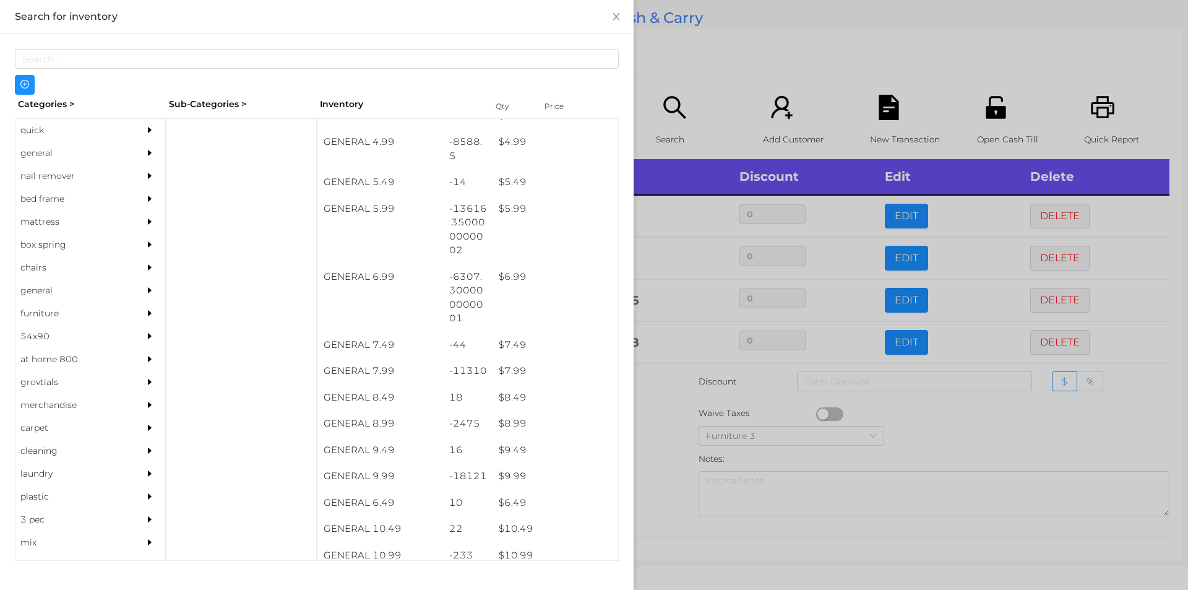
click at [665, 460] on div at bounding box center [594, 295] width 1188 height 590
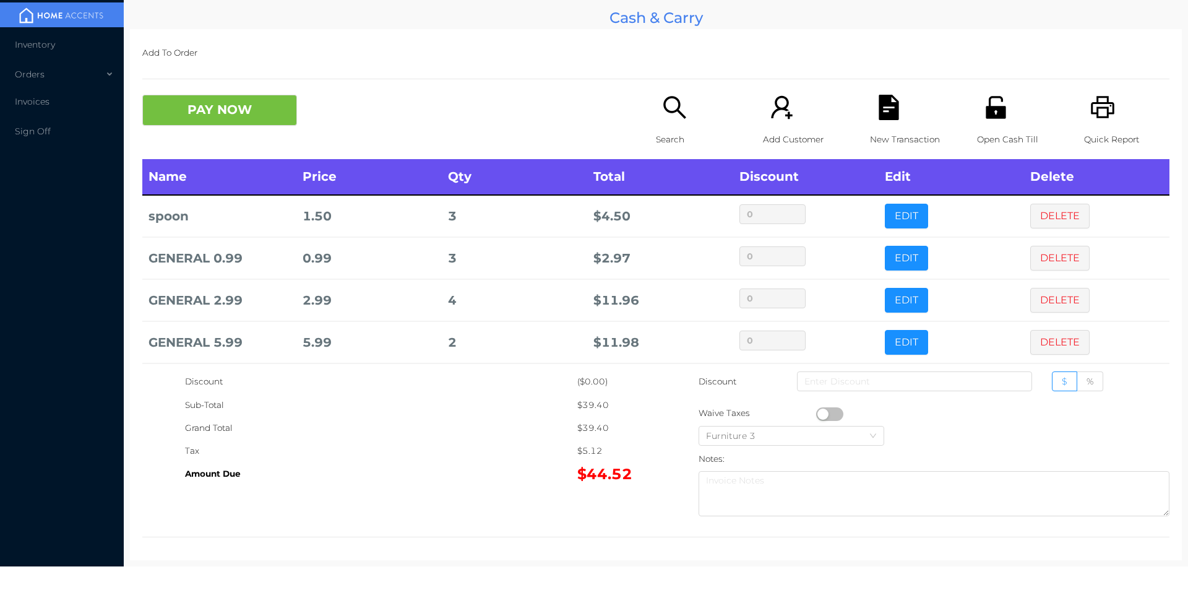
scroll to position [48, 0]
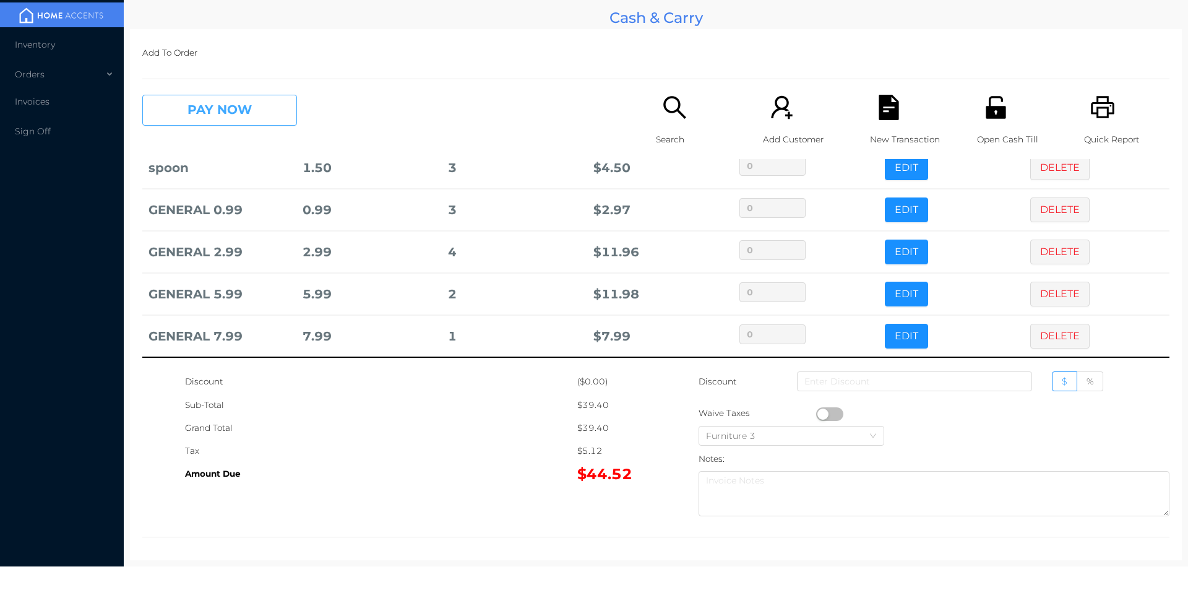
click at [225, 122] on button "PAY NOW" at bounding box center [219, 110] width 155 height 31
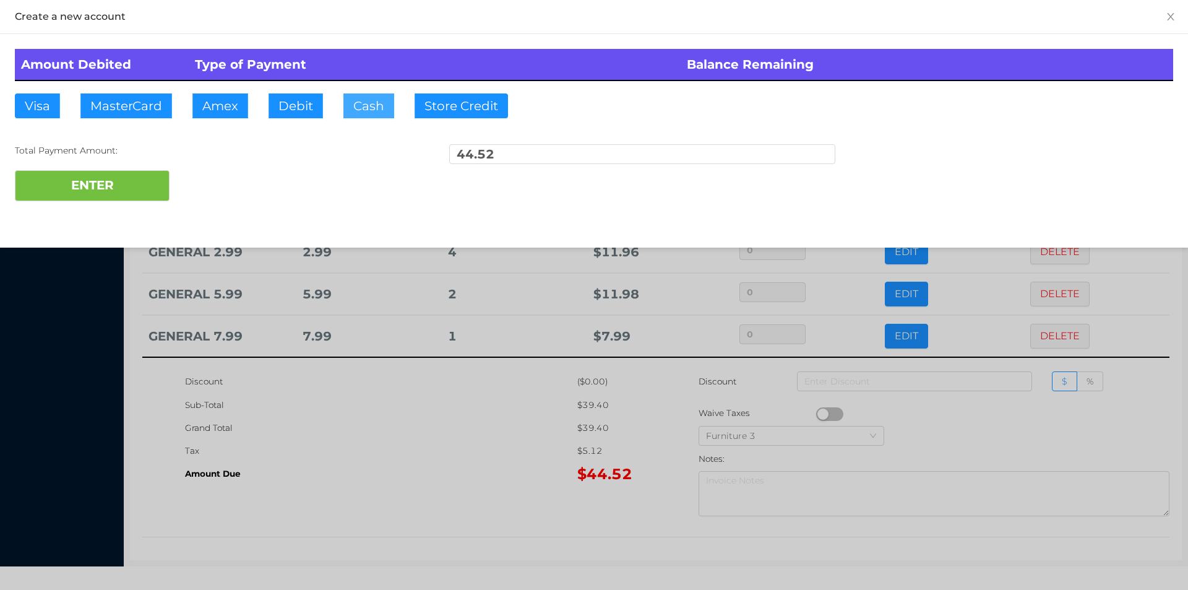
click at [358, 108] on button "Cash" at bounding box center [368, 105] width 51 height 25
type input "100"
click at [89, 172] on button "ENTER" at bounding box center [92, 185] width 155 height 31
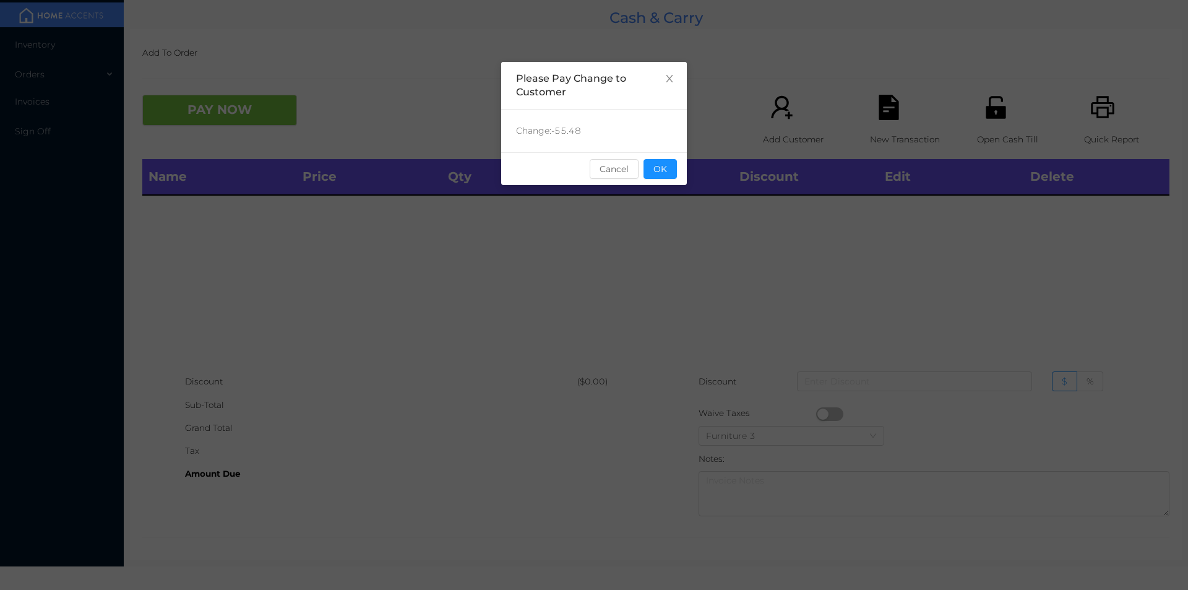
scroll to position [0, 0]
click at [672, 171] on button "OK" at bounding box center [659, 169] width 33 height 20
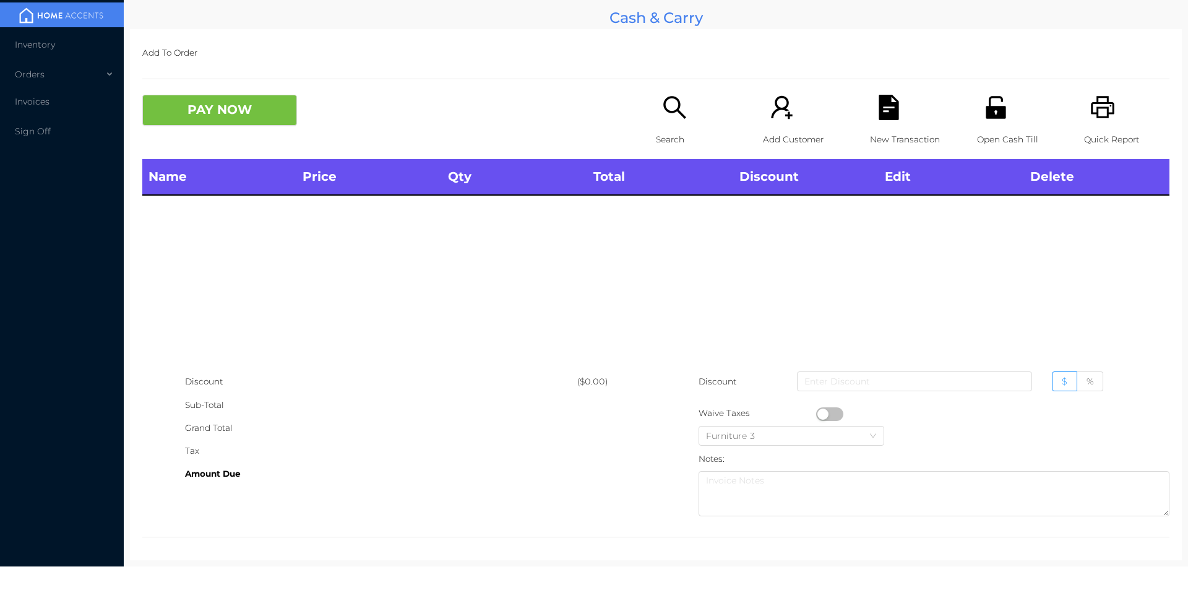
click at [666, 105] on icon "icon: search" at bounding box center [674, 107] width 25 height 25
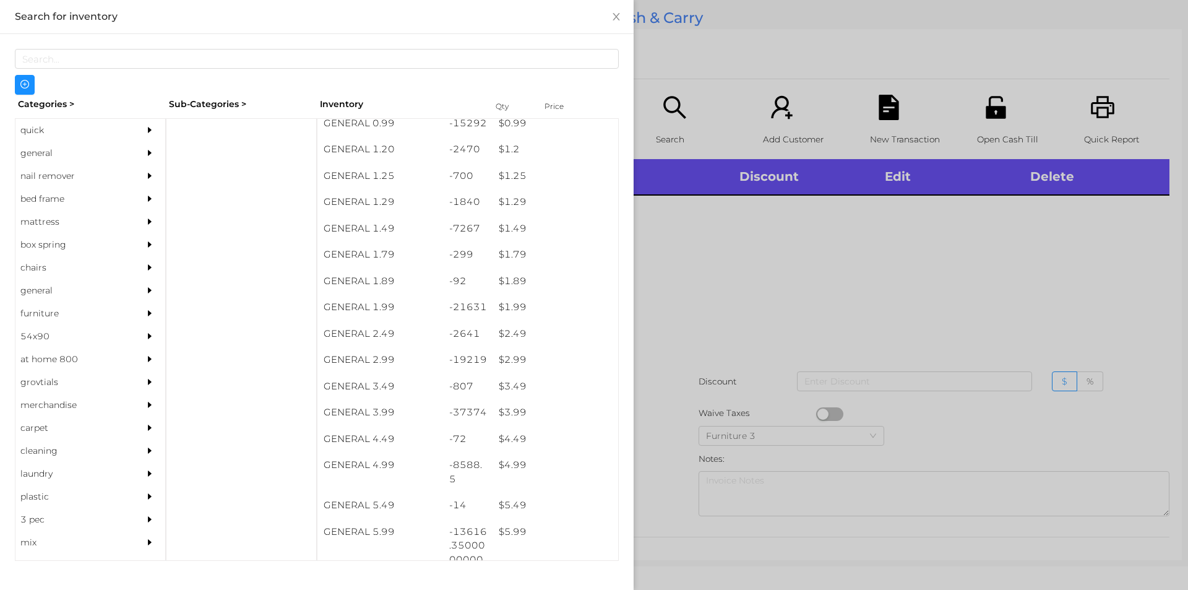
scroll to position [145, 0]
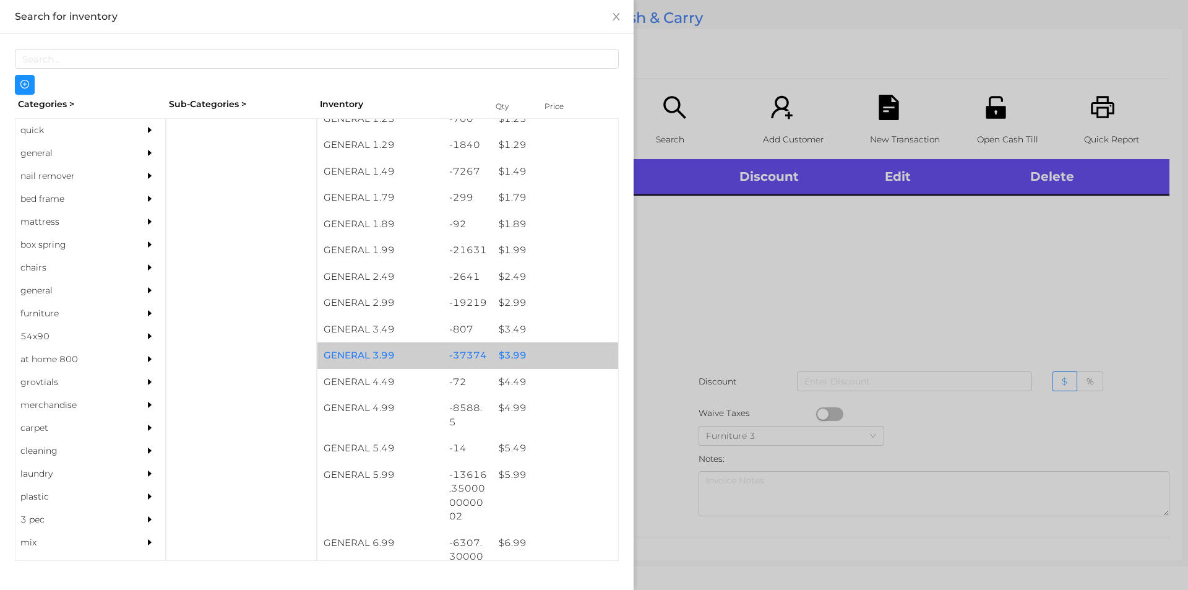
click at [502, 351] on div "$ 3.99" at bounding box center [555, 355] width 126 height 27
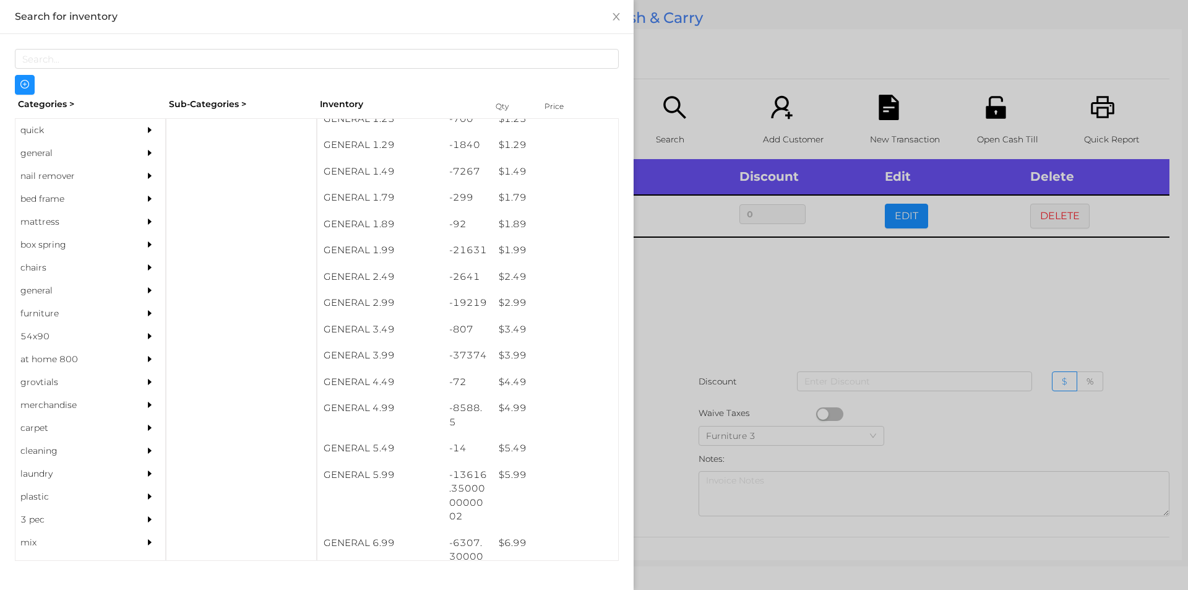
click at [648, 404] on div at bounding box center [594, 295] width 1188 height 590
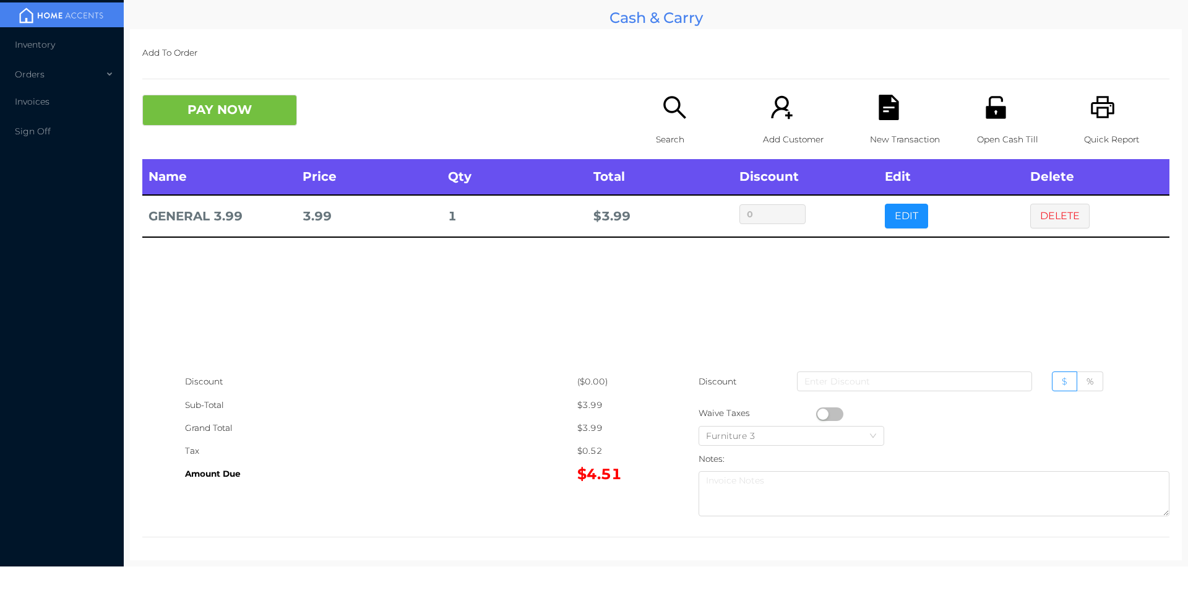
scroll to position [4, 0]
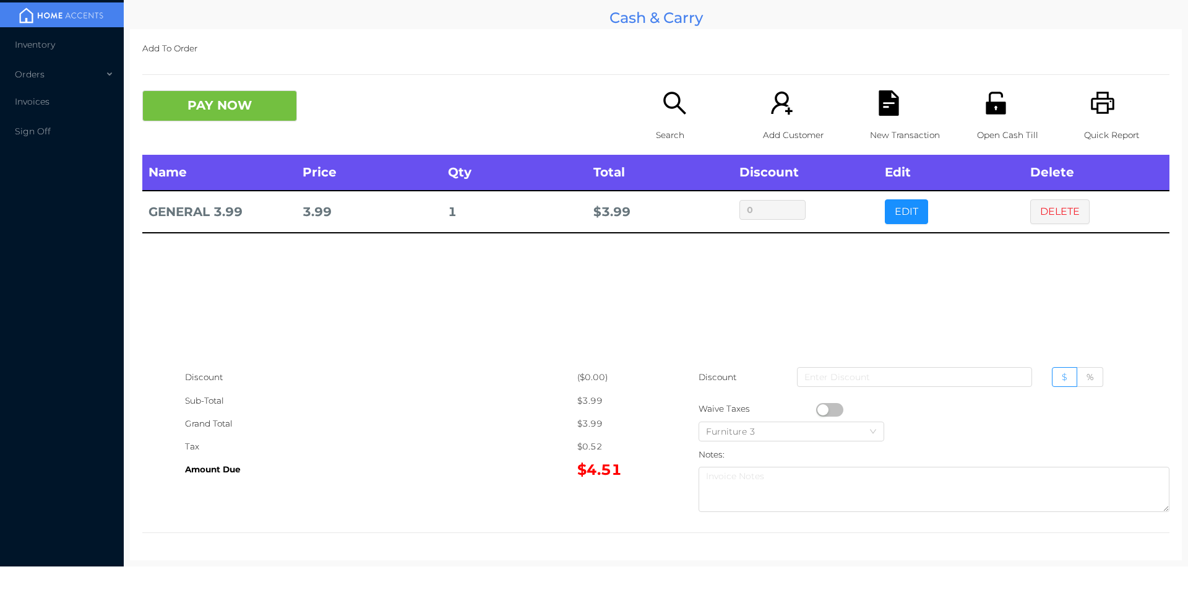
click at [429, 330] on div "Name Price Qty Total Discount Edit Delete GENERAL 3.99 3.99 1 $ 3.99 0 EDIT DEL…" at bounding box center [655, 260] width 1027 height 211
click at [985, 111] on icon "icon: unlock" at bounding box center [995, 103] width 20 height 22
click at [878, 110] on icon "icon: file-text" at bounding box center [888, 102] width 20 height 25
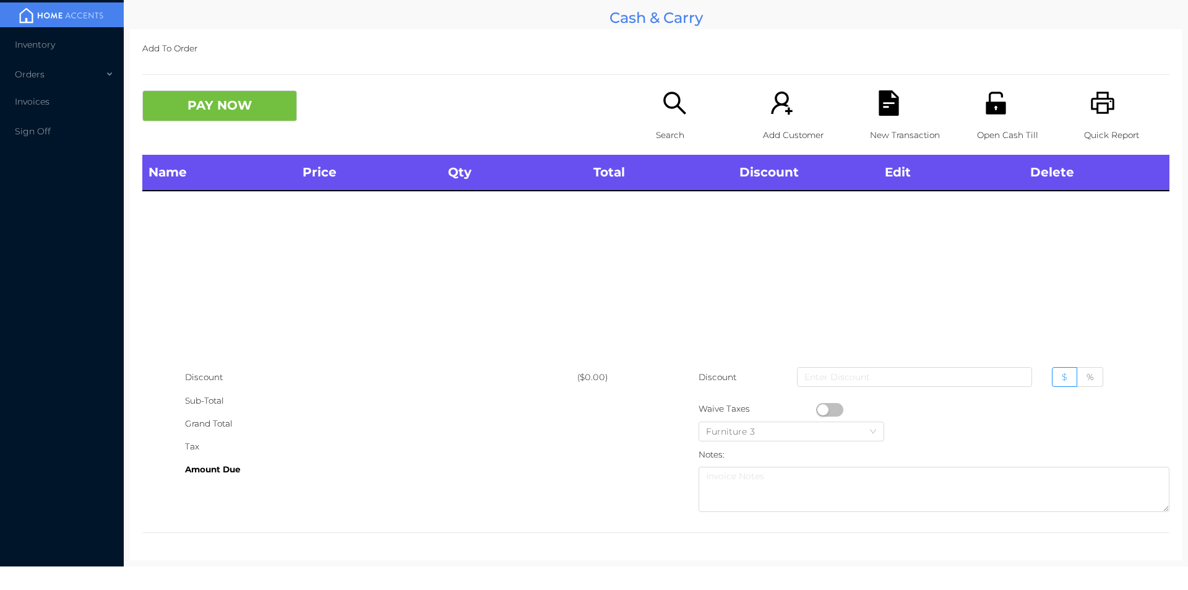
click at [656, 100] on div "Search" at bounding box center [698, 122] width 85 height 64
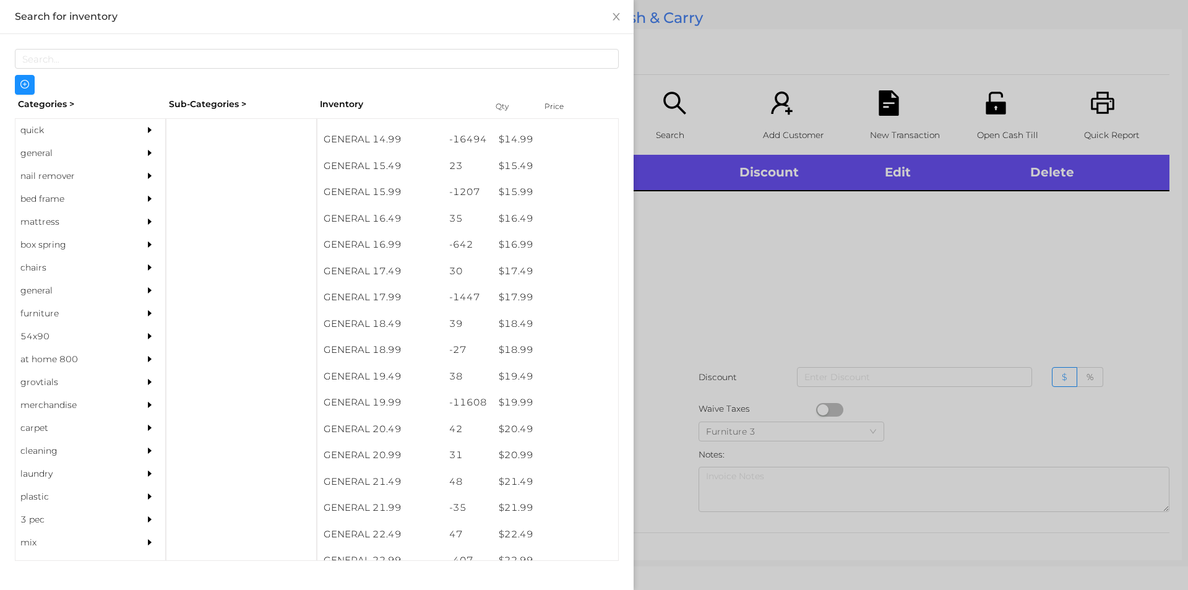
scroll to position [1057, 0]
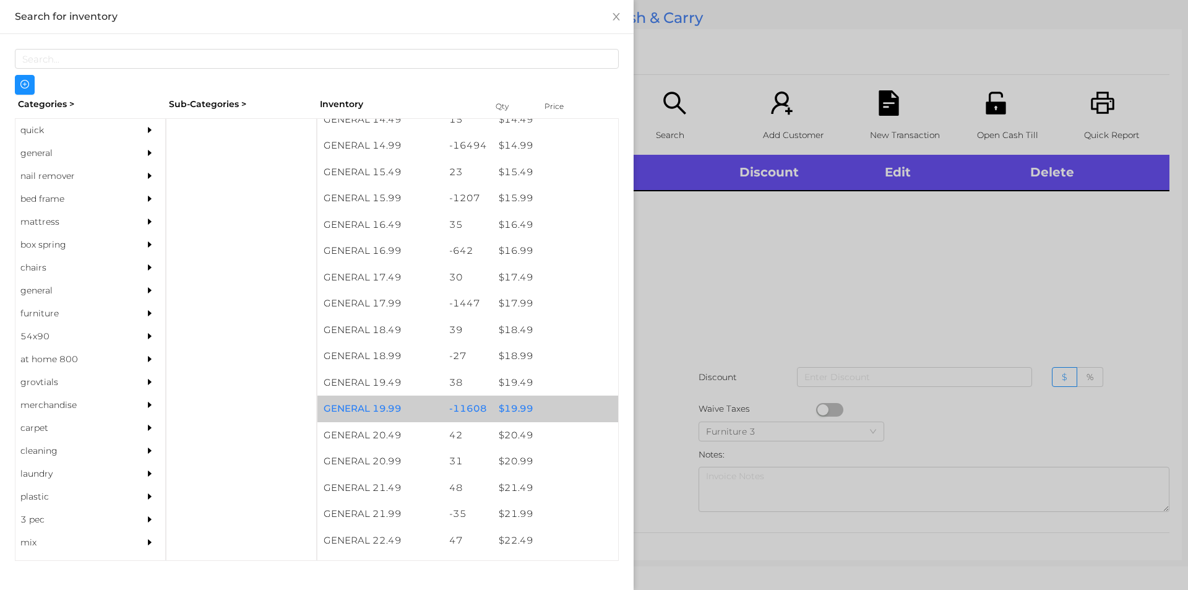
click at [546, 411] on div "$ 19.99" at bounding box center [555, 408] width 126 height 27
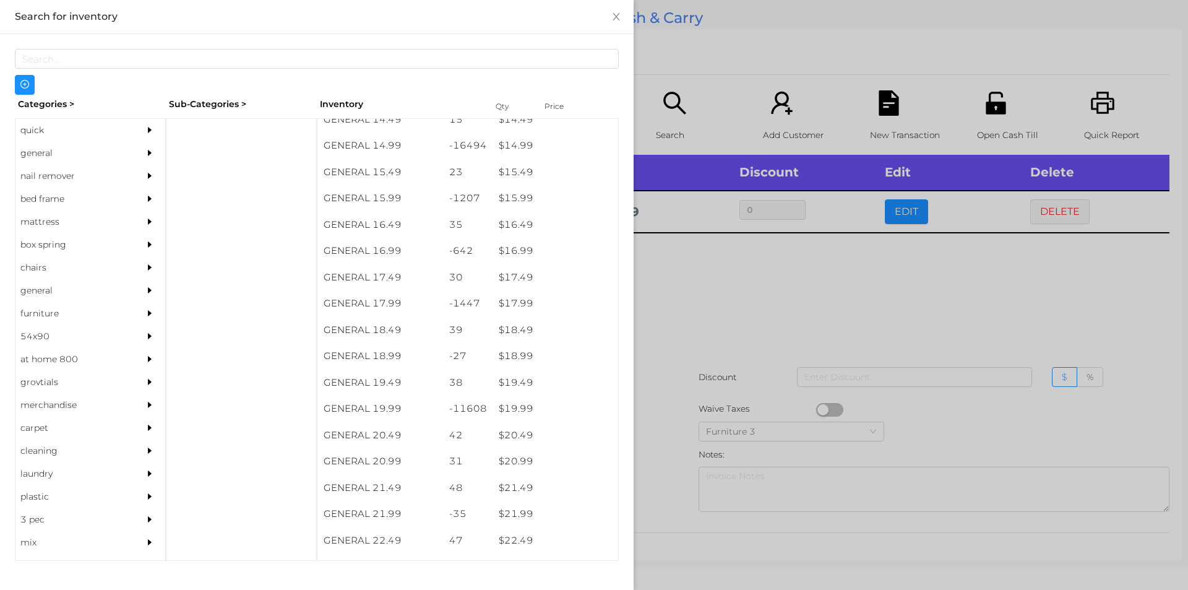
click at [710, 362] on div at bounding box center [594, 295] width 1188 height 590
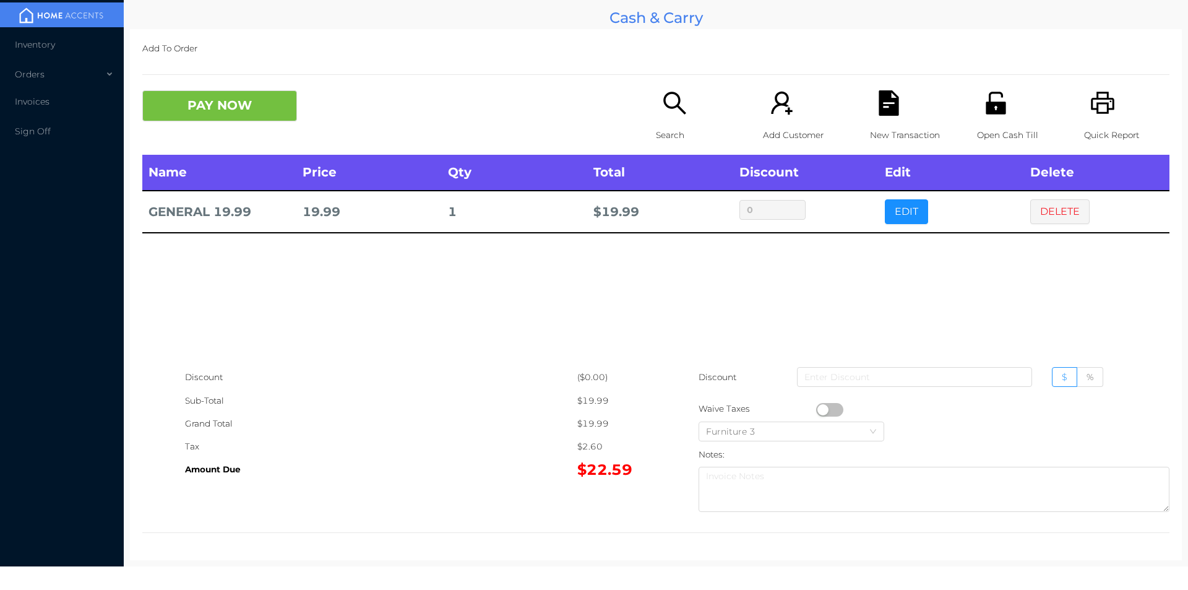
click at [666, 116] on icon "icon: search" at bounding box center [674, 102] width 25 height 25
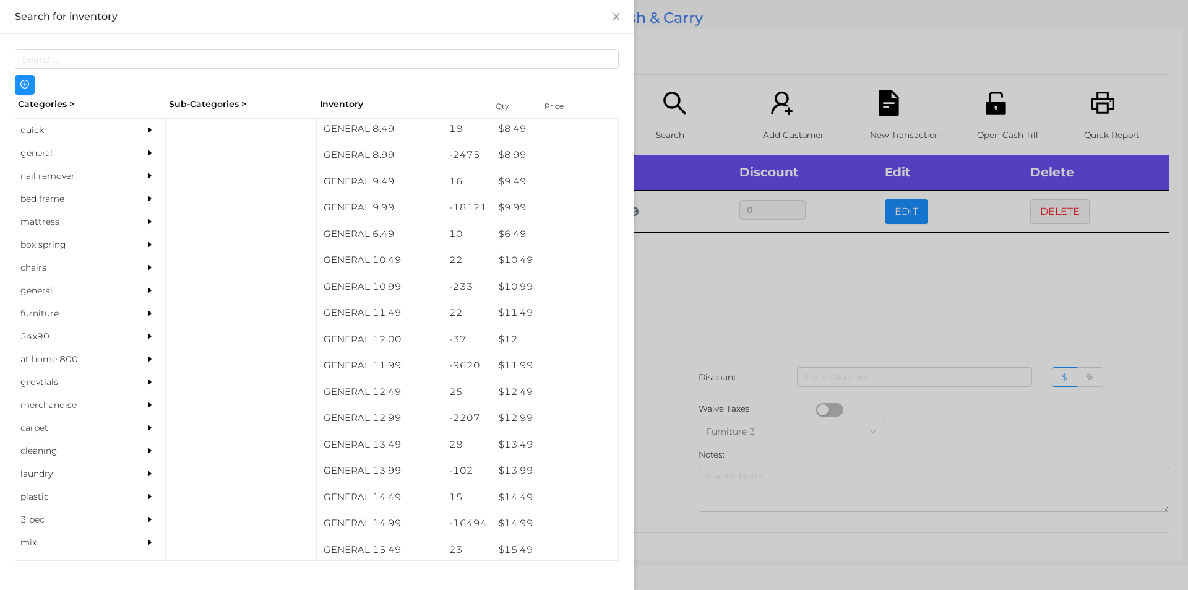
scroll to position [710, 0]
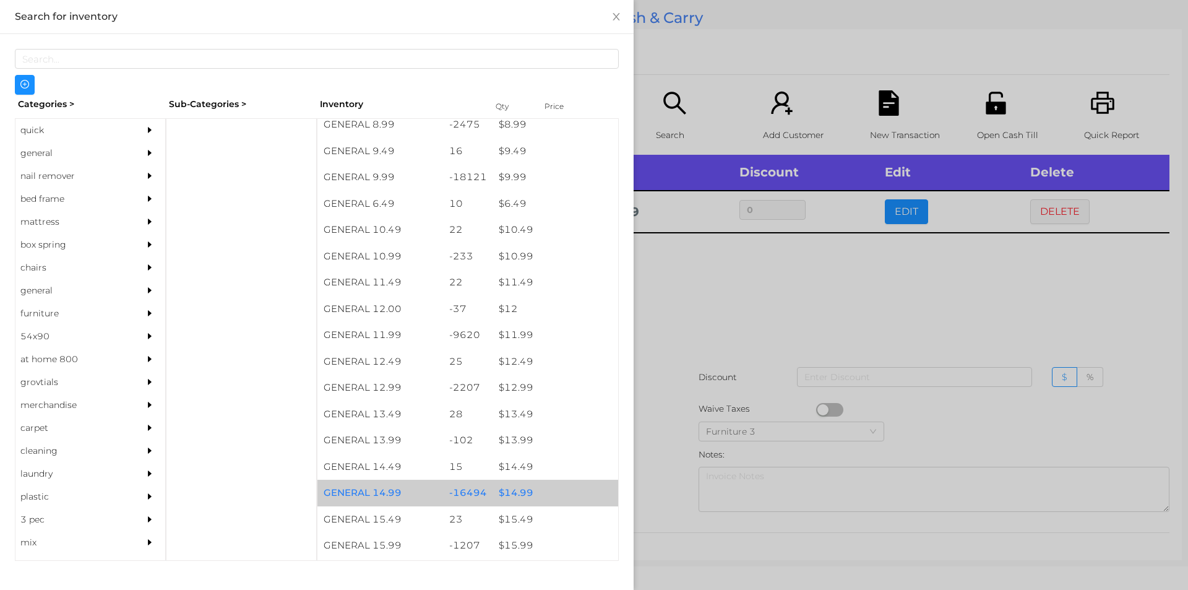
click at [516, 483] on div "$ 14.99" at bounding box center [555, 492] width 126 height 27
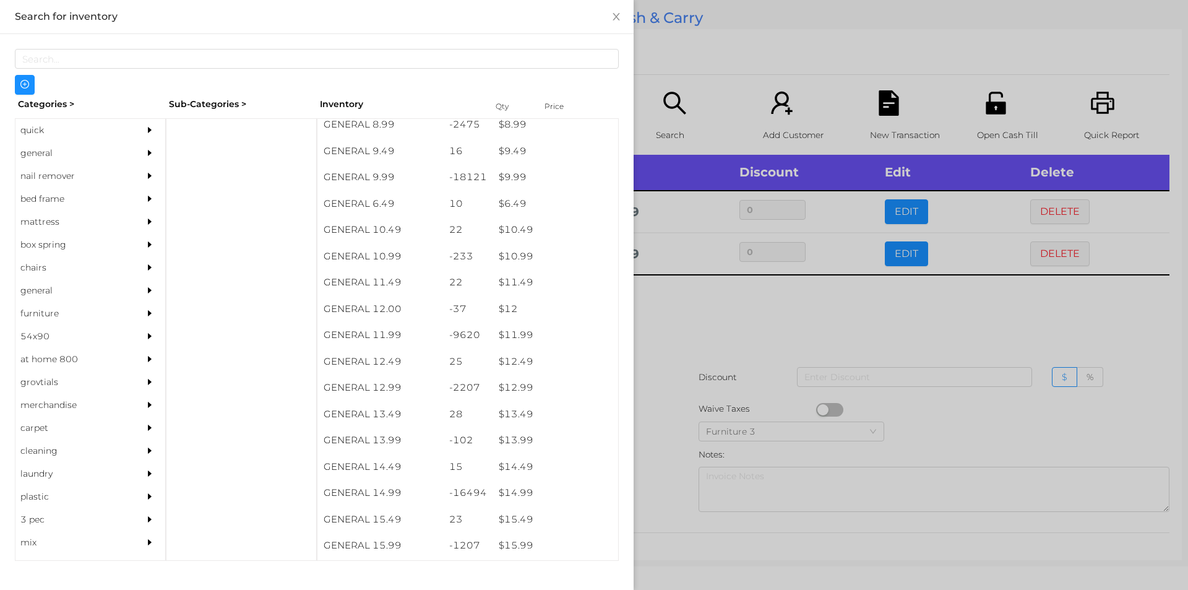
click at [742, 374] on div at bounding box center [594, 295] width 1188 height 590
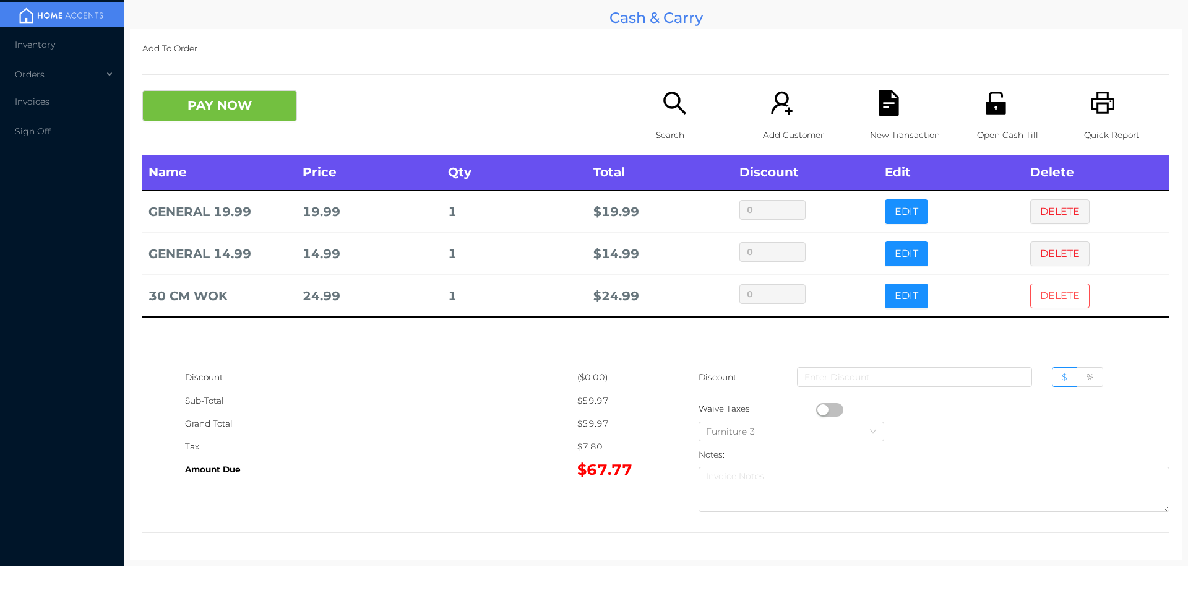
click at [1039, 294] on button "DELETE" at bounding box center [1059, 295] width 59 height 25
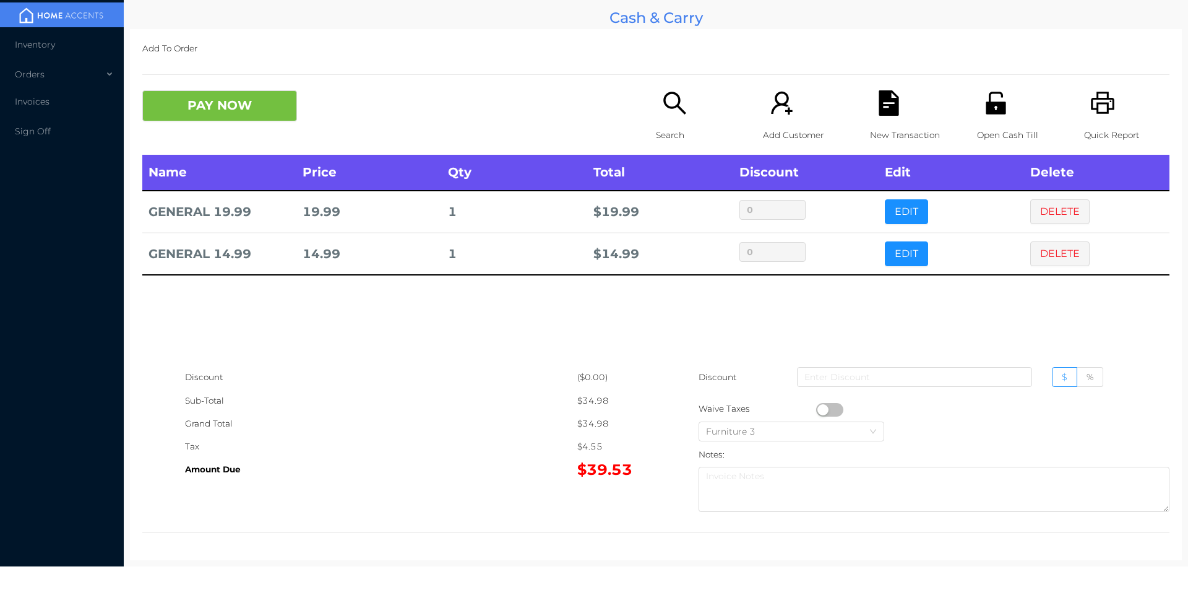
click at [677, 120] on div "Search" at bounding box center [698, 122] width 85 height 64
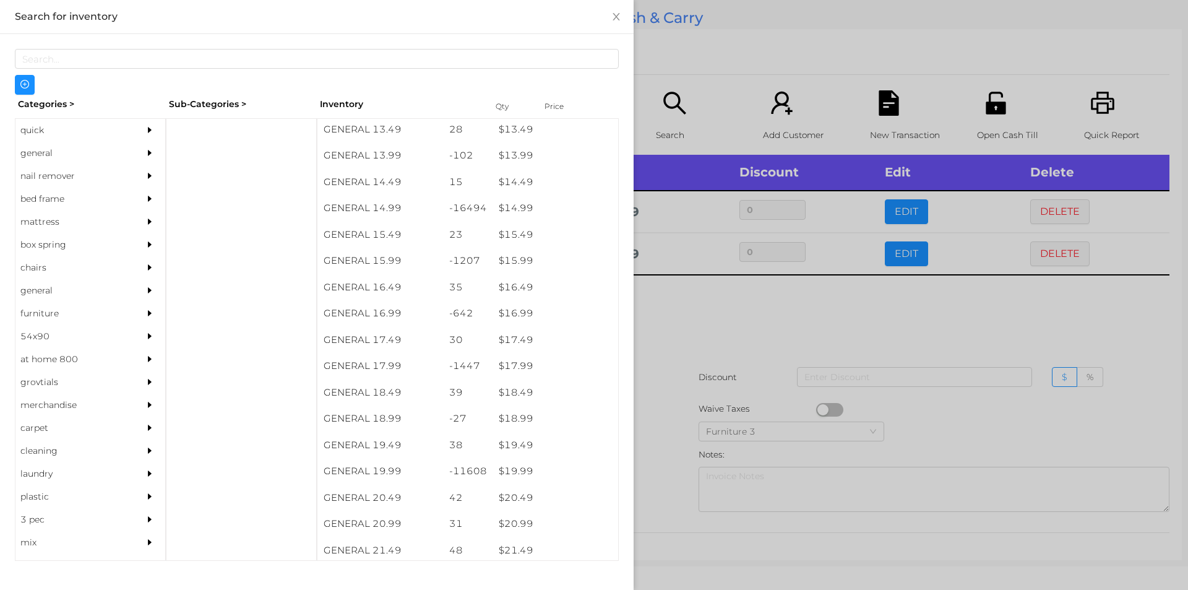
scroll to position [994, 0]
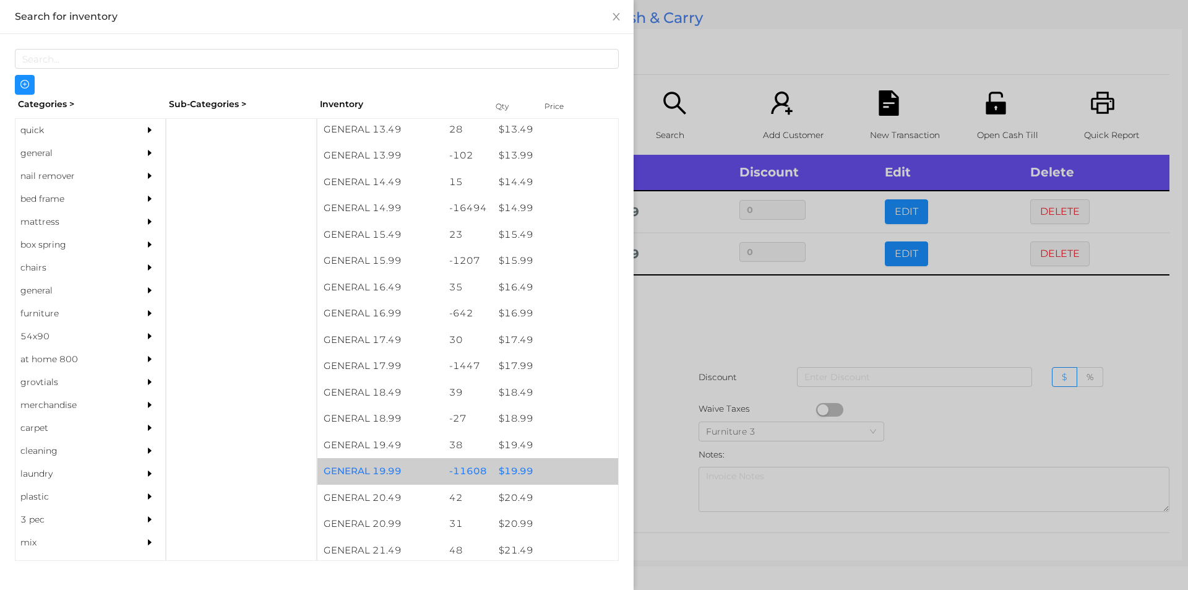
click at [549, 468] on div "$ 19.99" at bounding box center [555, 471] width 126 height 27
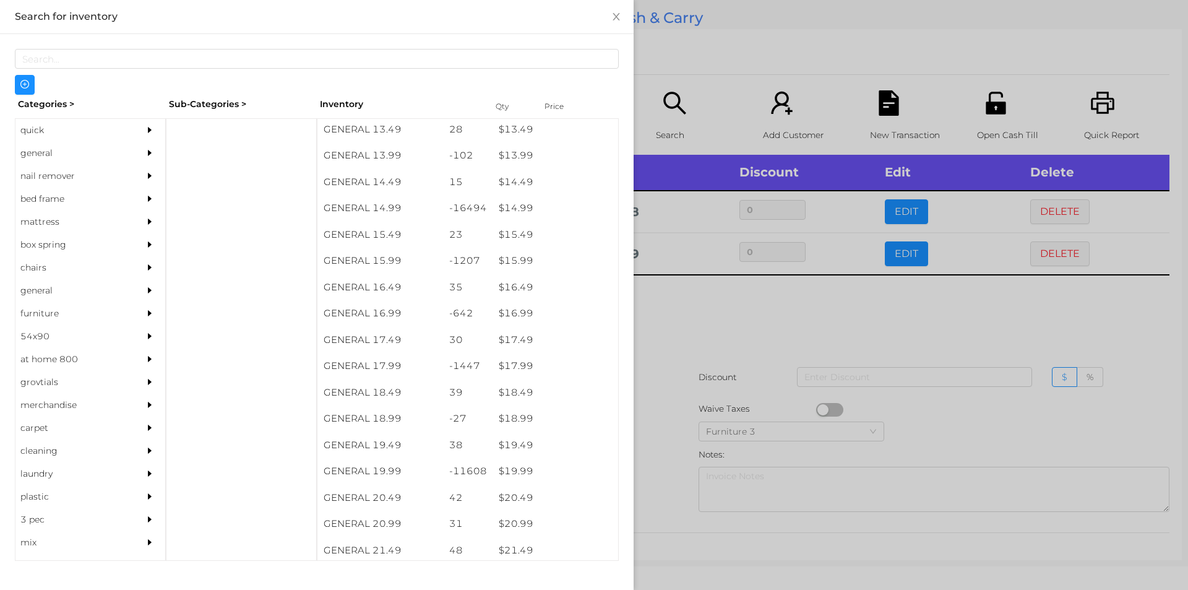
click at [692, 429] on div at bounding box center [594, 295] width 1188 height 590
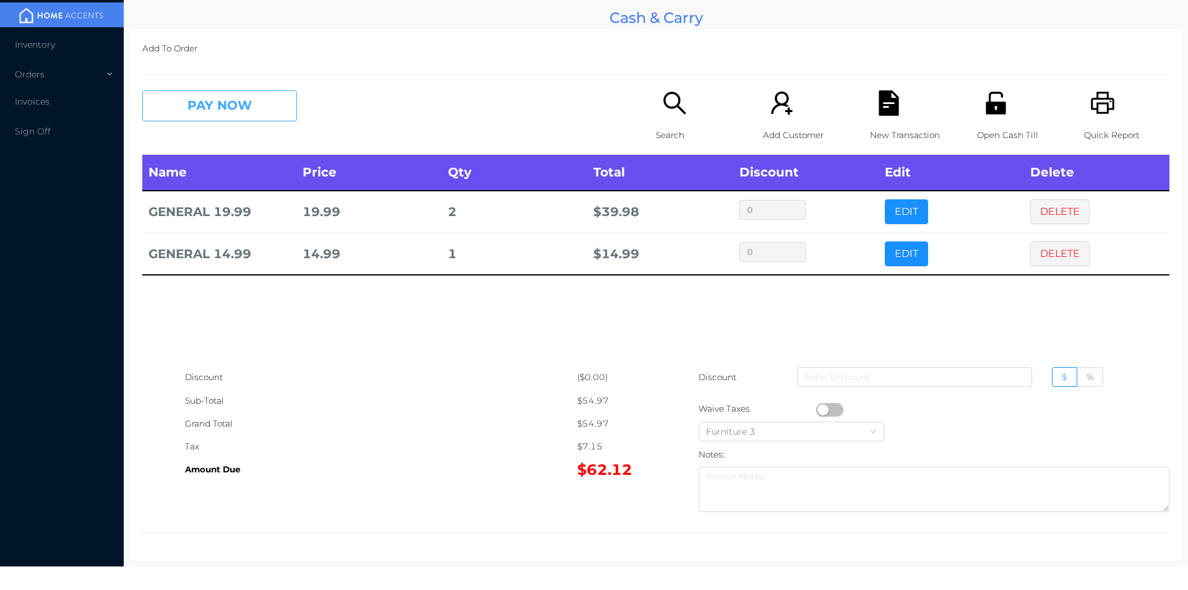
click at [210, 100] on button "PAY NOW" at bounding box center [219, 105] width 155 height 31
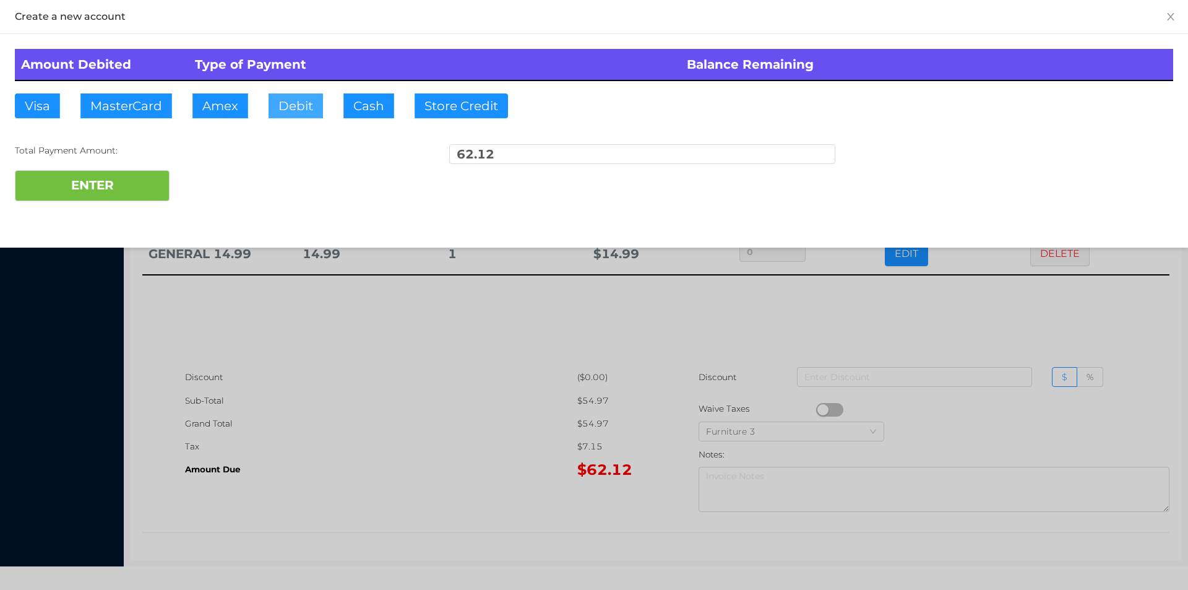
click at [303, 98] on button "Debit" at bounding box center [295, 105] width 54 height 25
click at [130, 186] on button "ENTER" at bounding box center [92, 185] width 155 height 31
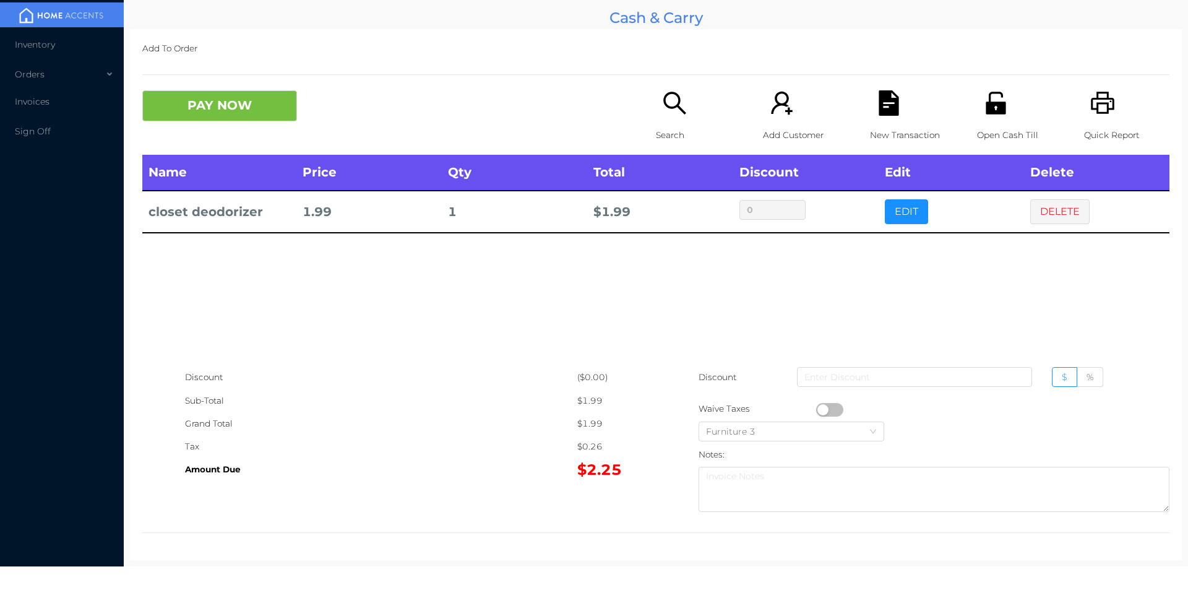
click at [668, 93] on icon "icon: search" at bounding box center [674, 103] width 22 height 22
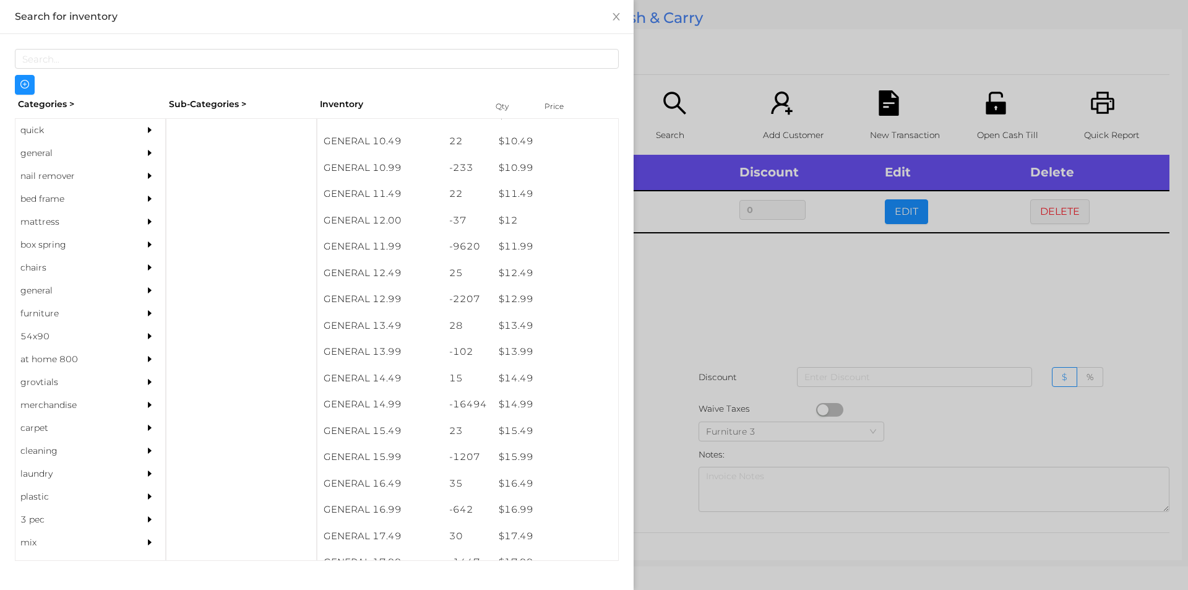
scroll to position [832, 0]
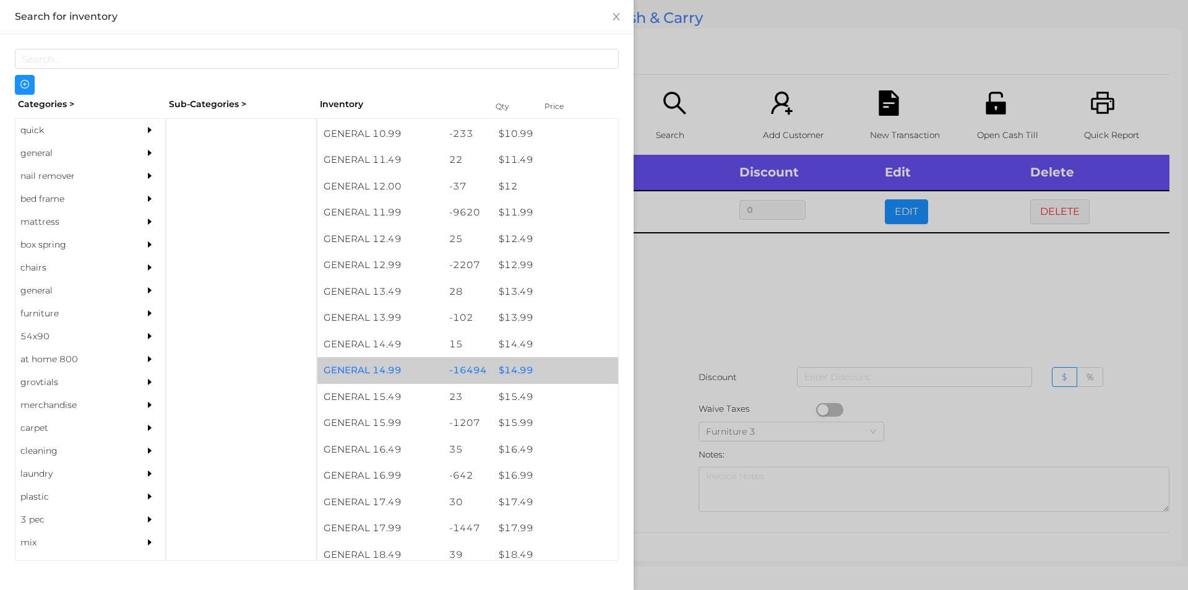
click at [530, 372] on div "$ 14.99" at bounding box center [555, 370] width 126 height 27
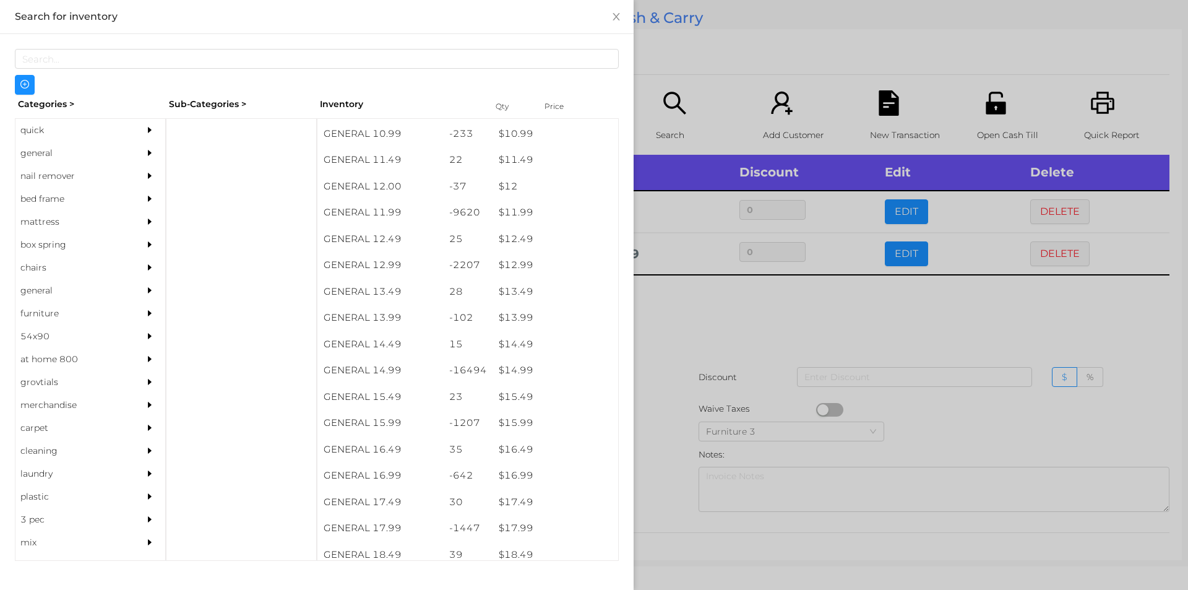
click at [681, 418] on div at bounding box center [594, 295] width 1188 height 590
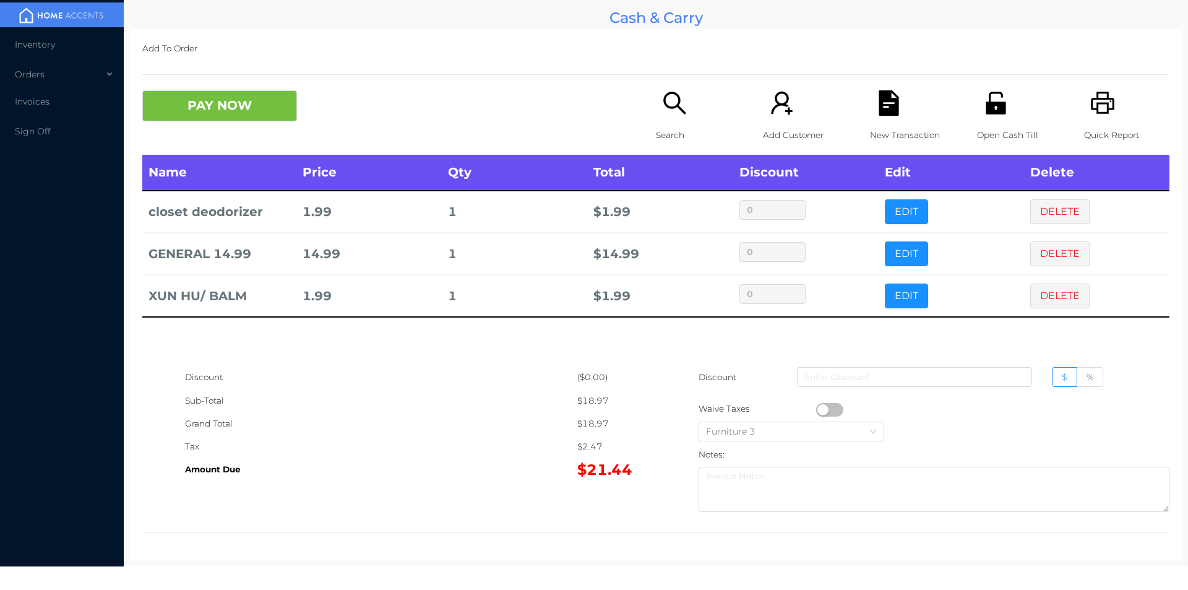
click at [883, 120] on div "New Transaction" at bounding box center [912, 122] width 85 height 64
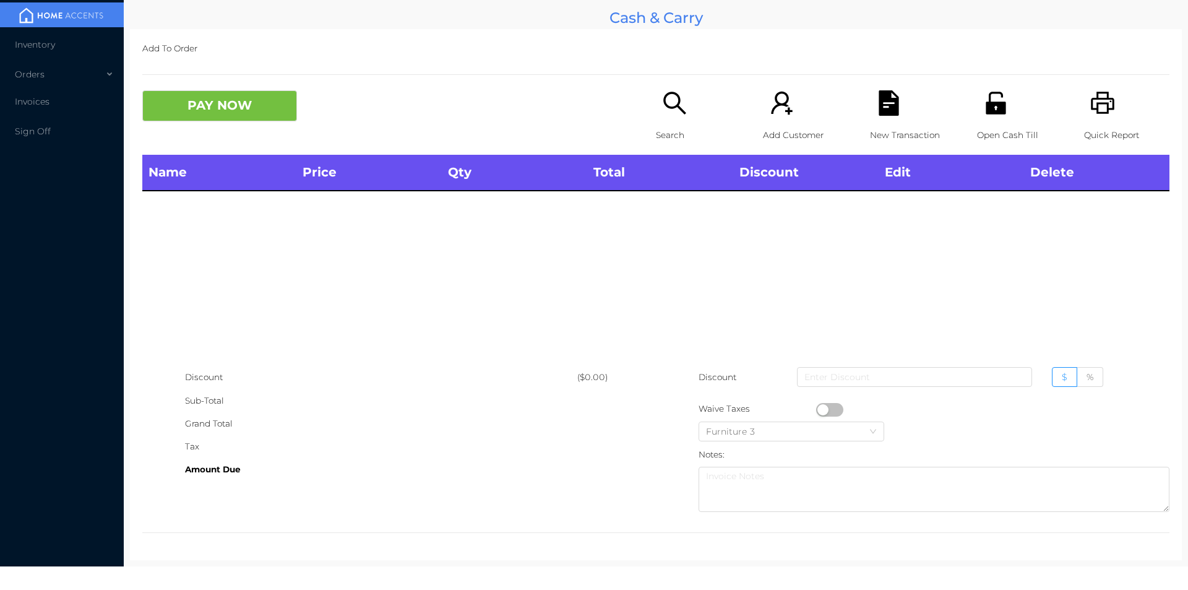
click at [1005, 108] on div "Open Cash Till" at bounding box center [1019, 122] width 85 height 64
click at [656, 100] on div "Search" at bounding box center [698, 122] width 85 height 64
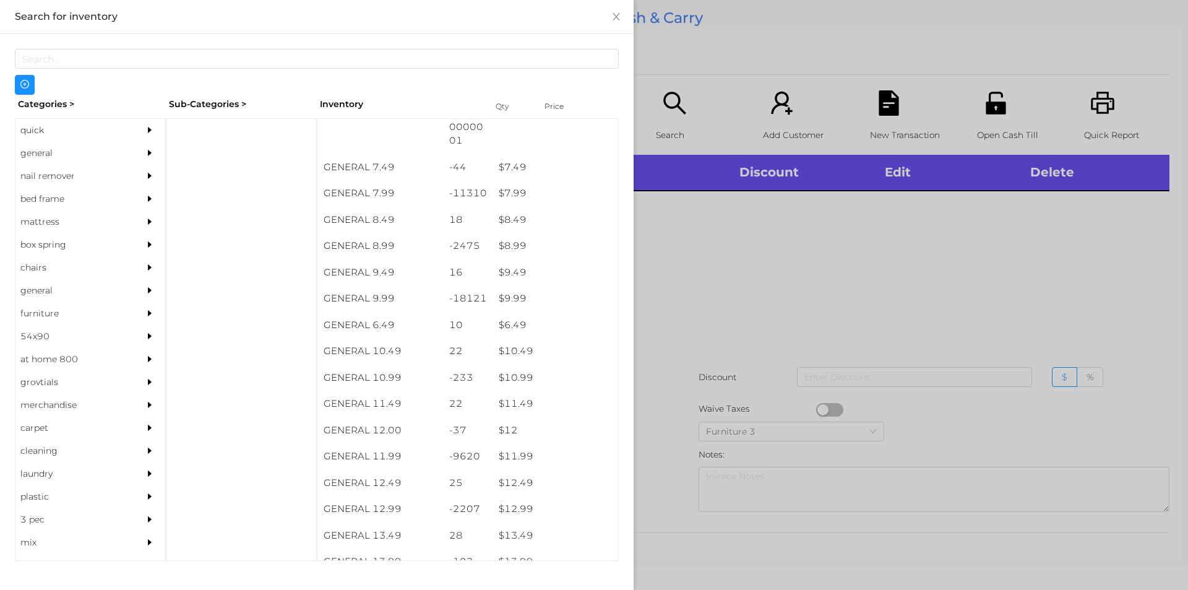
scroll to position [584, 0]
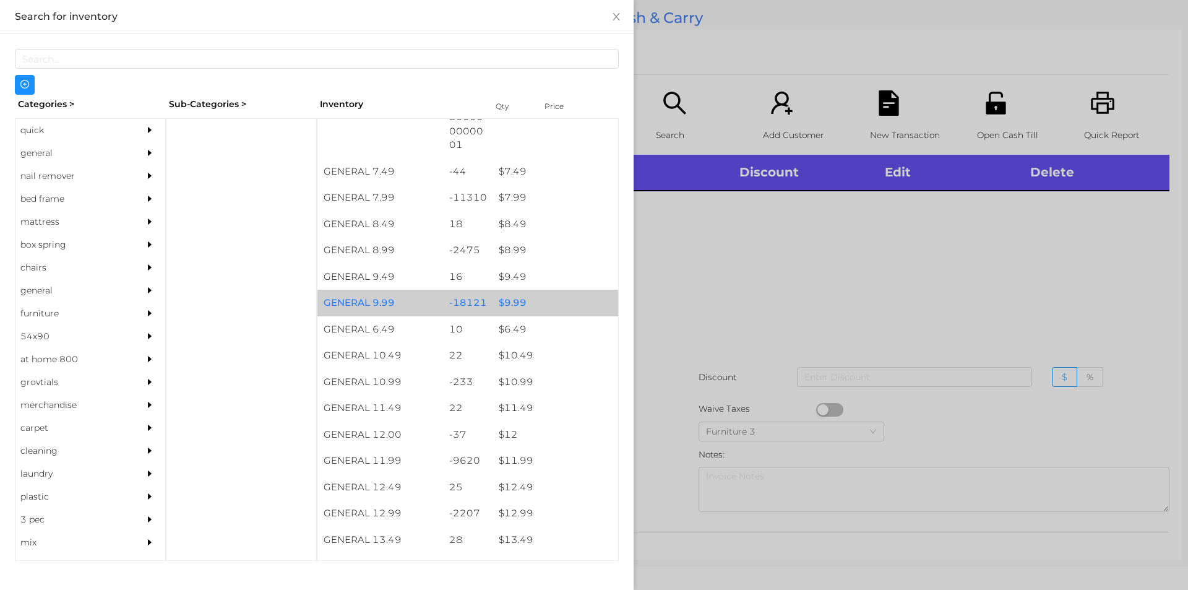
click at [551, 311] on div "$ 9.99" at bounding box center [555, 303] width 126 height 27
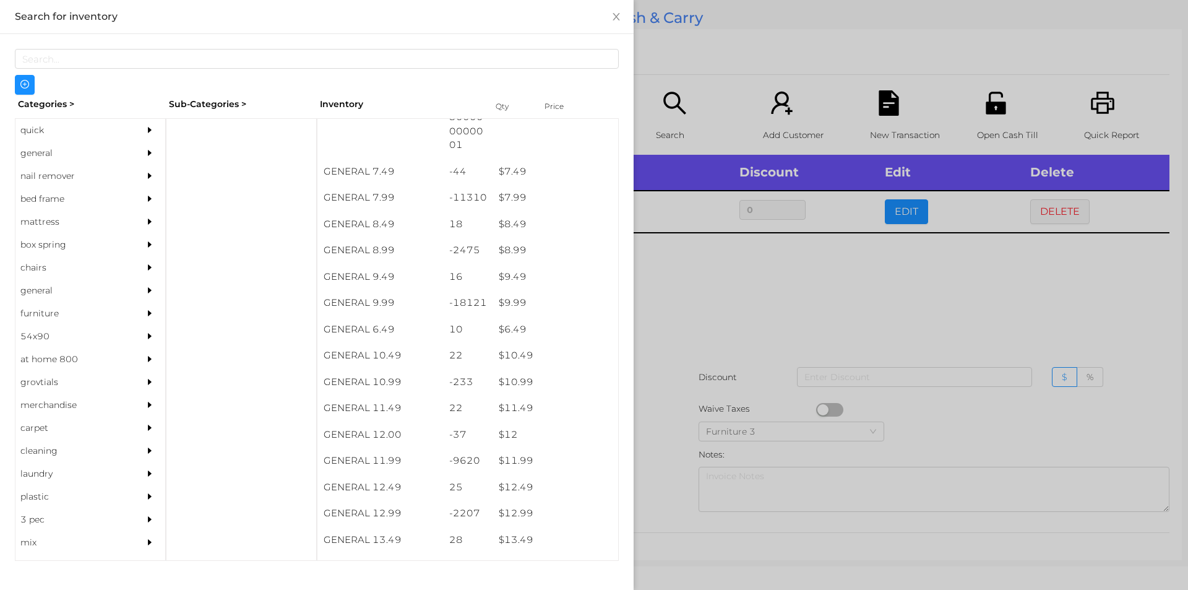
click at [844, 318] on div at bounding box center [594, 295] width 1188 height 590
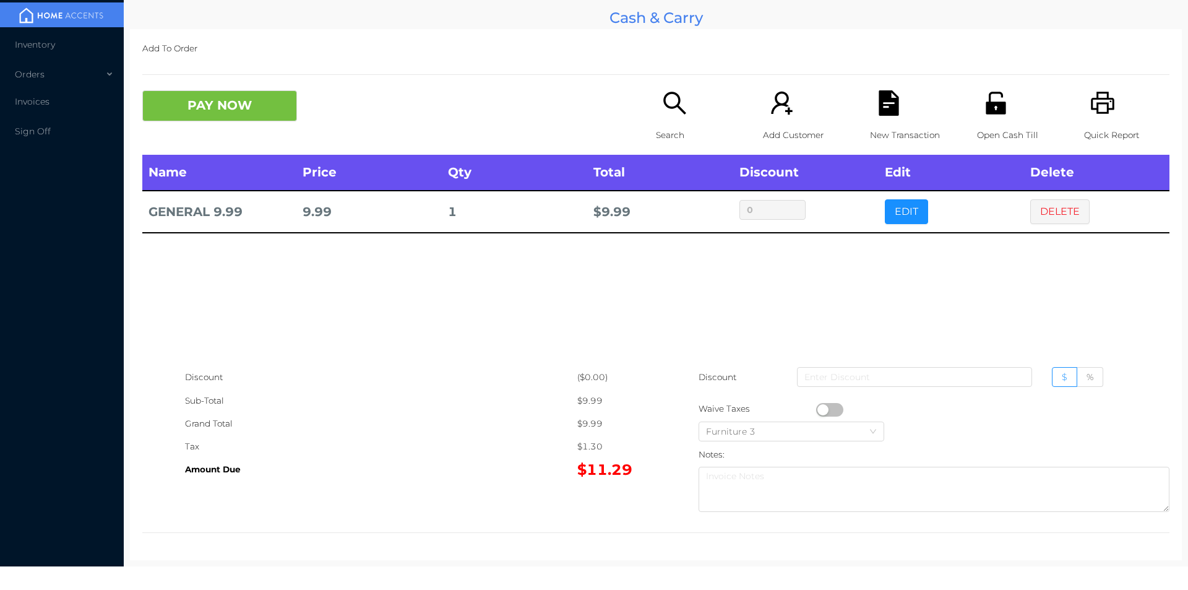
click at [891, 114] on icon "icon: file-text" at bounding box center [888, 102] width 20 height 25
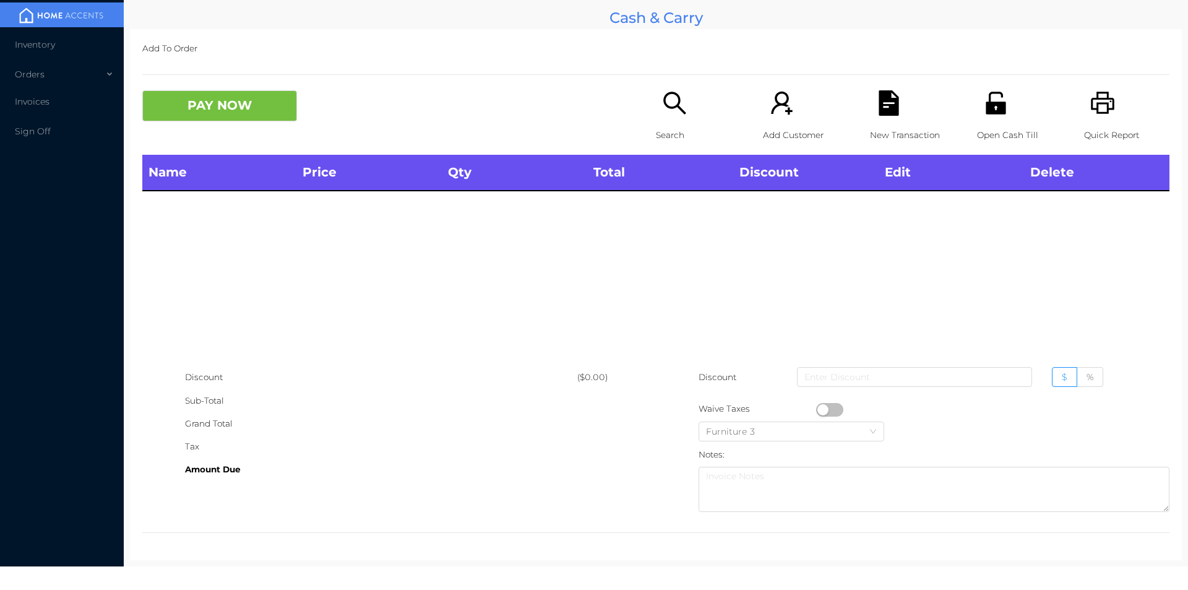
click at [1091, 96] on icon "icon: printer" at bounding box center [1103, 103] width 24 height 22
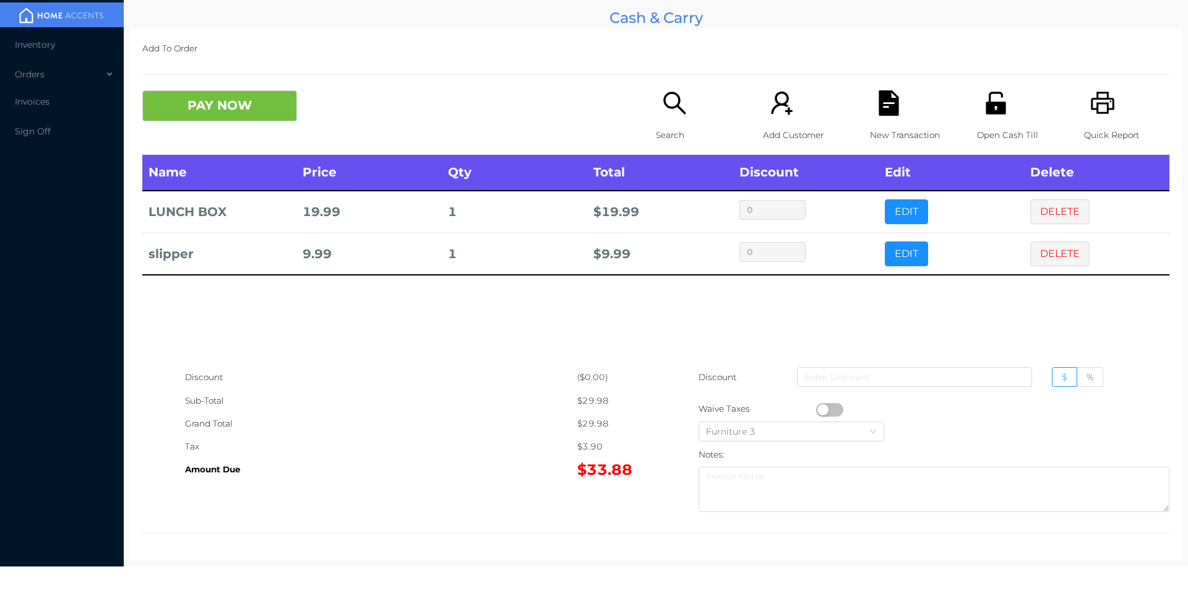
click at [1098, 114] on icon "icon: printer" at bounding box center [1102, 102] width 25 height 25
click at [891, 111] on icon "icon: file-text" at bounding box center [888, 102] width 20 height 25
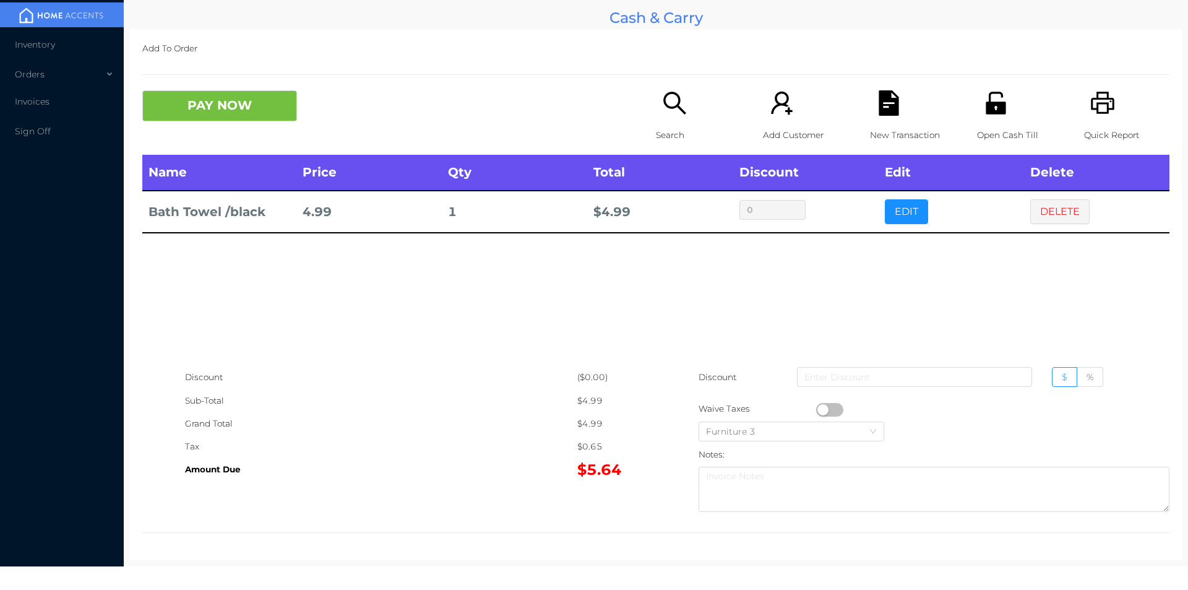
click at [822, 403] on button "button" at bounding box center [829, 410] width 27 height 14
click at [209, 93] on button "PAY NOW" at bounding box center [219, 105] width 155 height 31
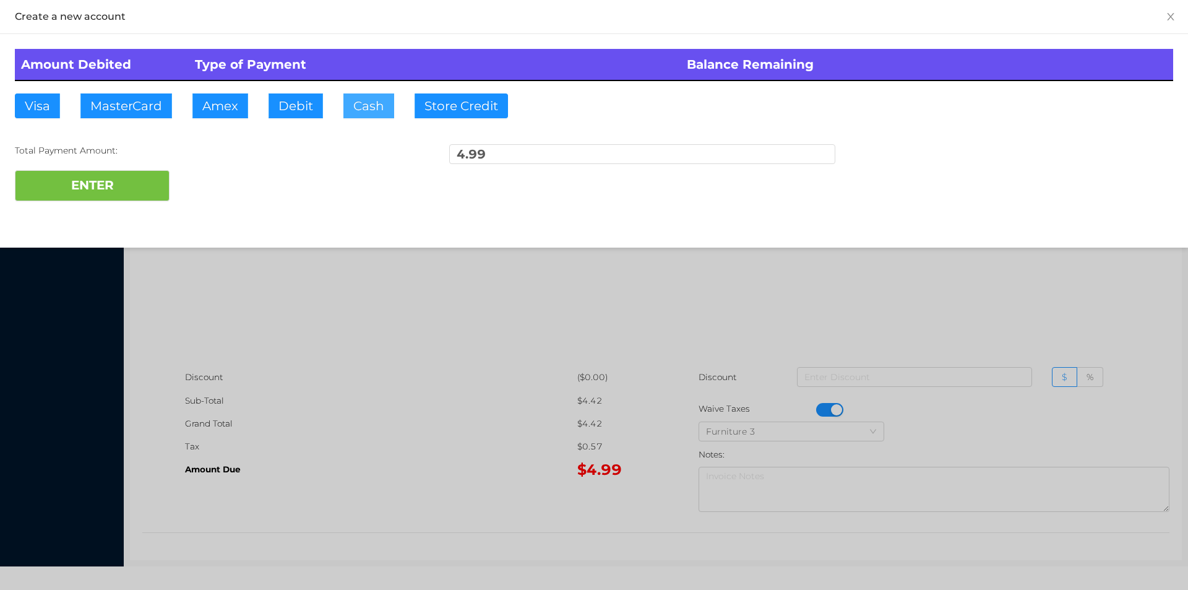
click at [376, 114] on button "Cash" at bounding box center [368, 105] width 51 height 25
click at [103, 199] on button "ENTER" at bounding box center [92, 185] width 155 height 31
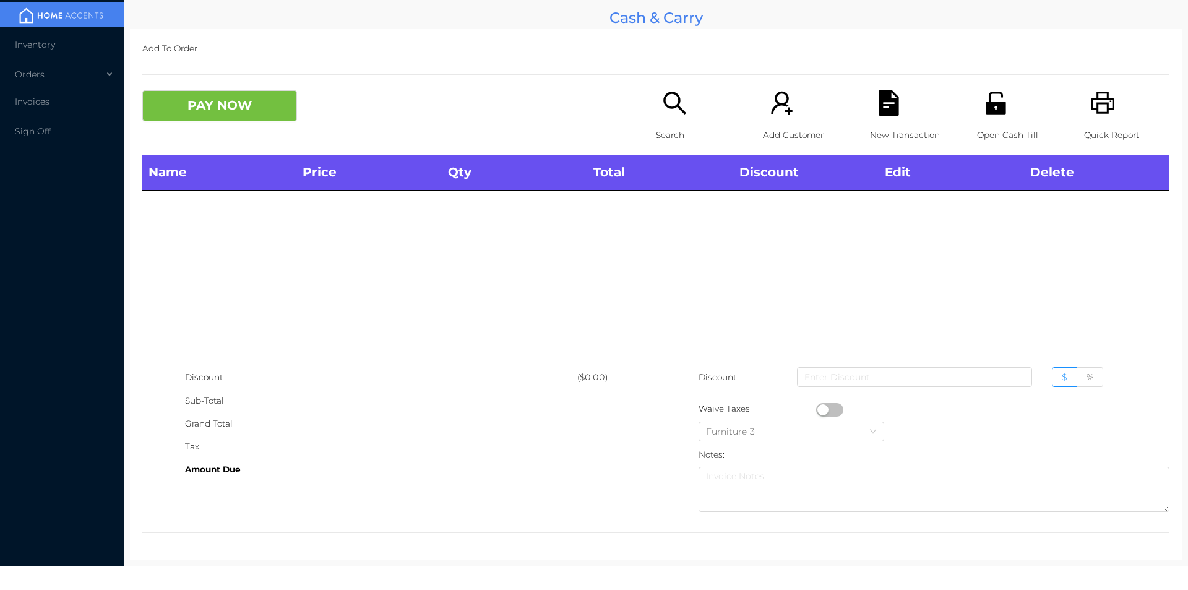
click at [689, 116] on div "Search" at bounding box center [698, 122] width 85 height 64
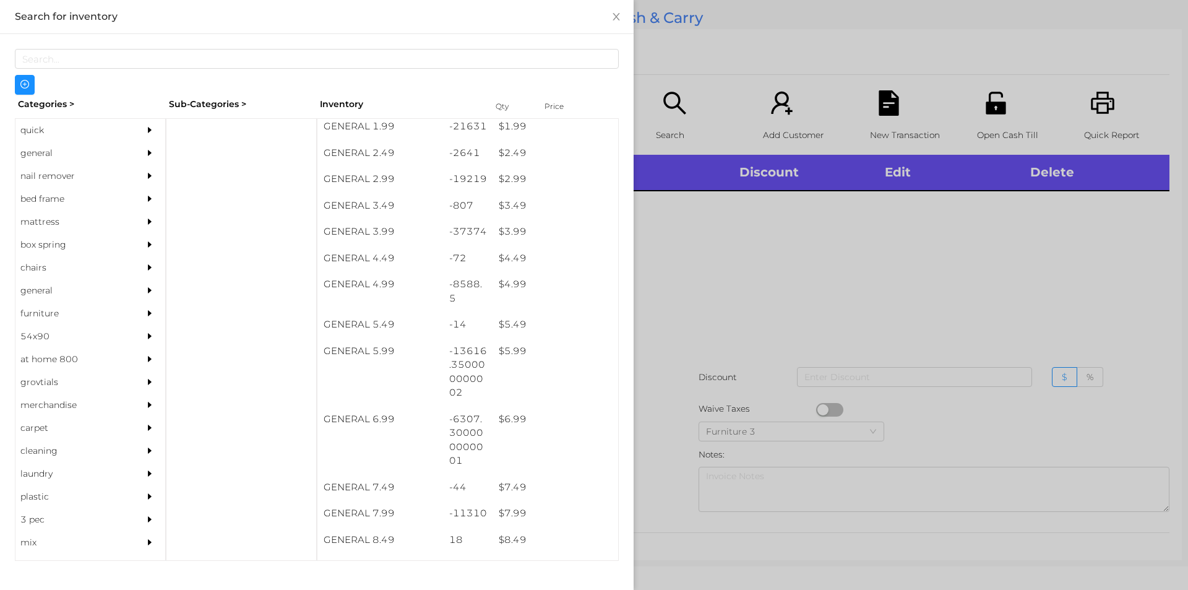
scroll to position [338, 0]
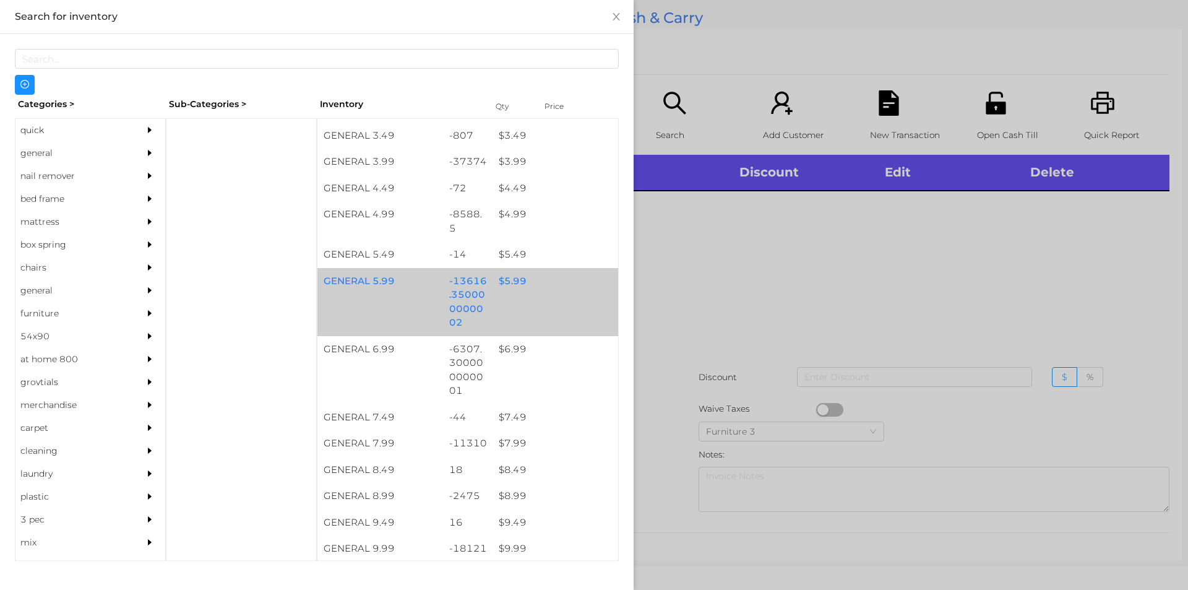
click at [503, 288] on div "$ 5.99" at bounding box center [555, 281] width 126 height 27
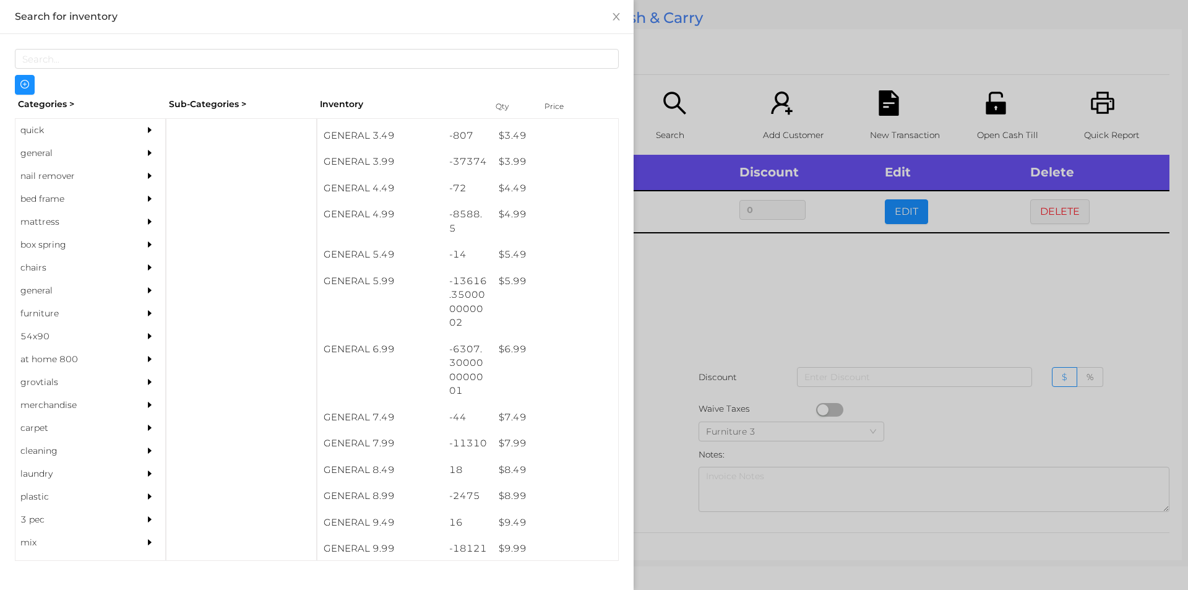
click at [719, 381] on div at bounding box center [594, 295] width 1188 height 590
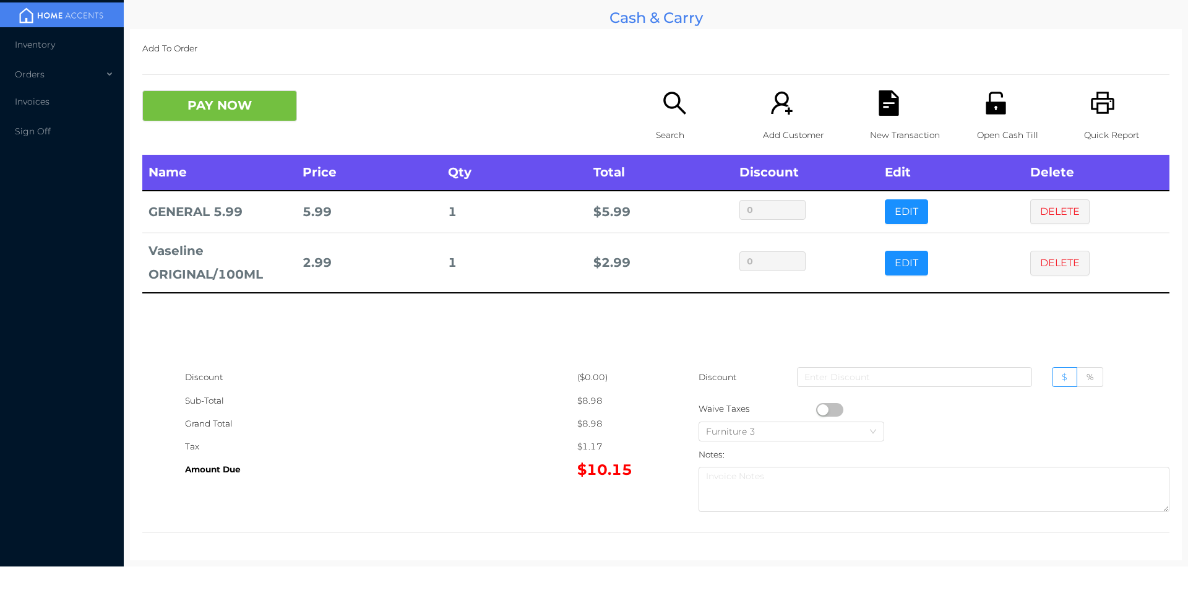
click at [888, 111] on icon "icon: file-text" at bounding box center [888, 102] width 20 height 25
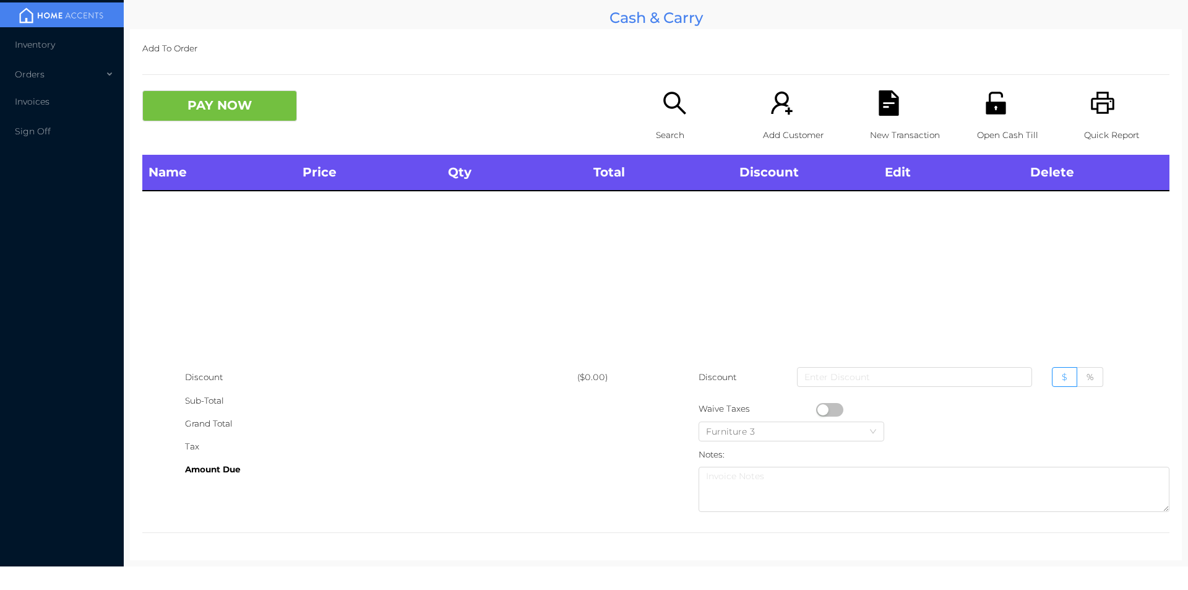
click at [977, 109] on div "Open Cash Till" at bounding box center [1019, 122] width 85 height 64
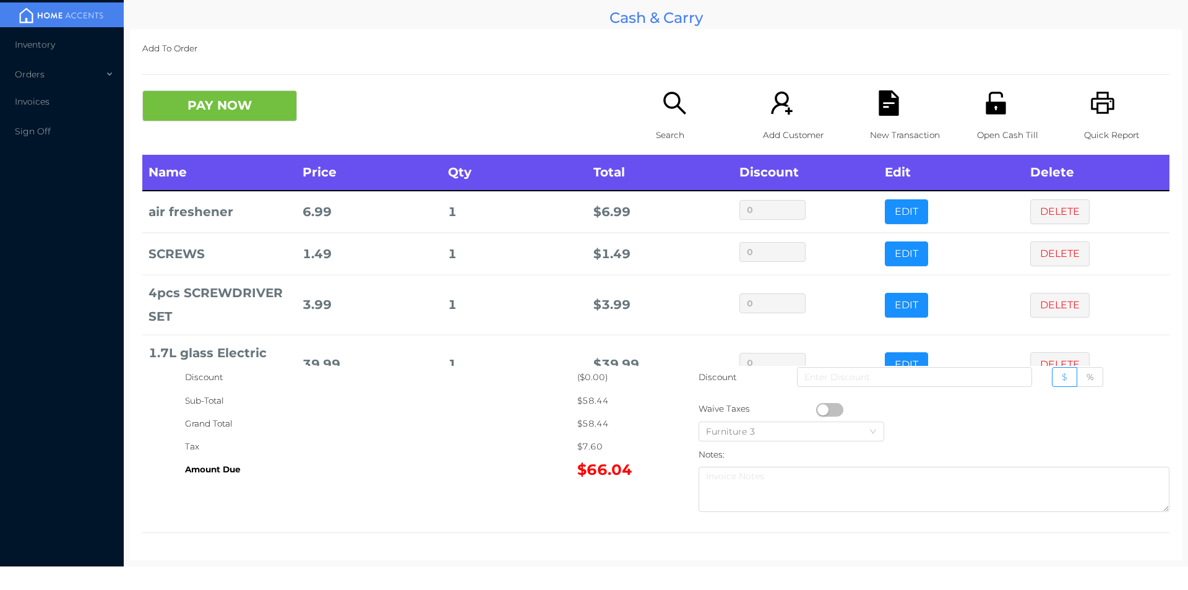
click at [690, 90] on div "Search" at bounding box center [698, 122] width 85 height 64
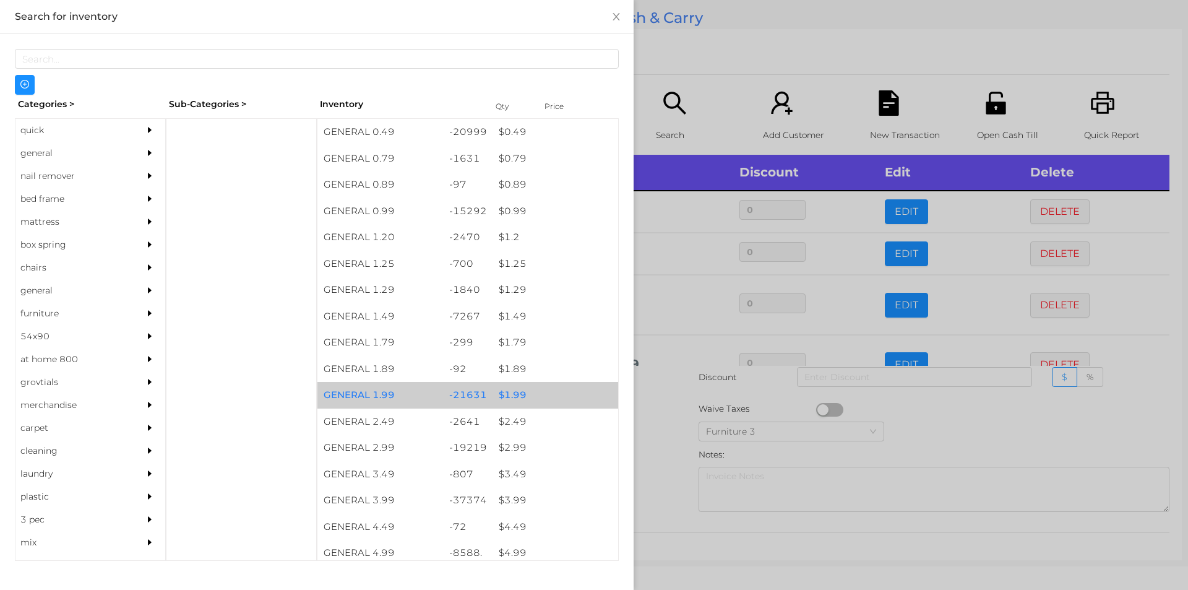
click at [562, 394] on div "$ 1.99" at bounding box center [555, 395] width 126 height 27
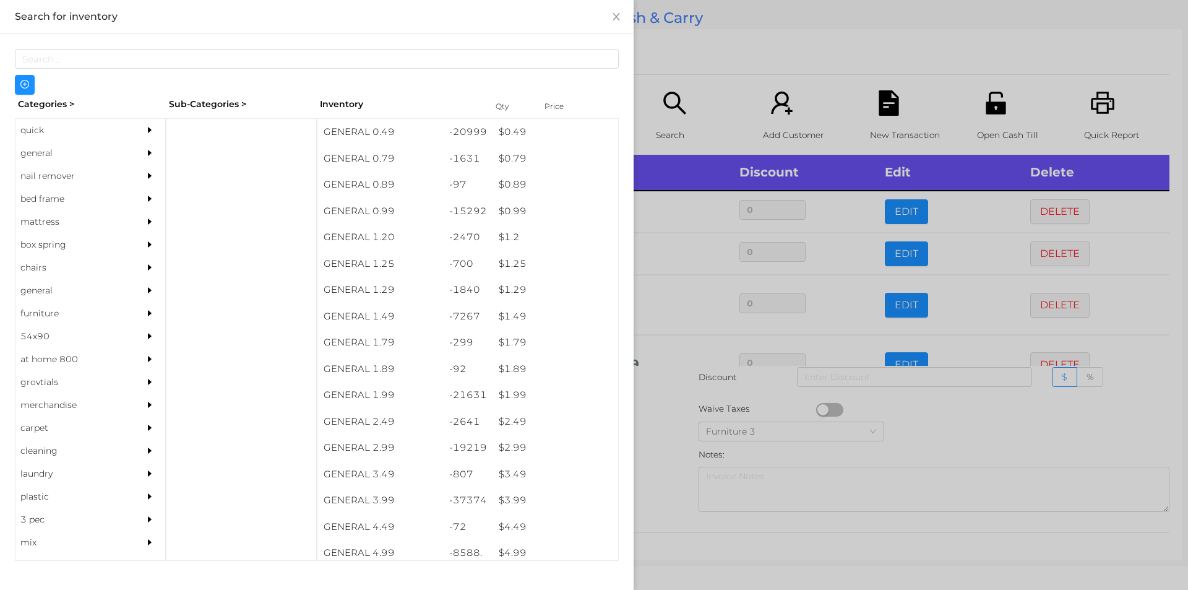
click at [681, 71] on div at bounding box center [594, 295] width 1188 height 590
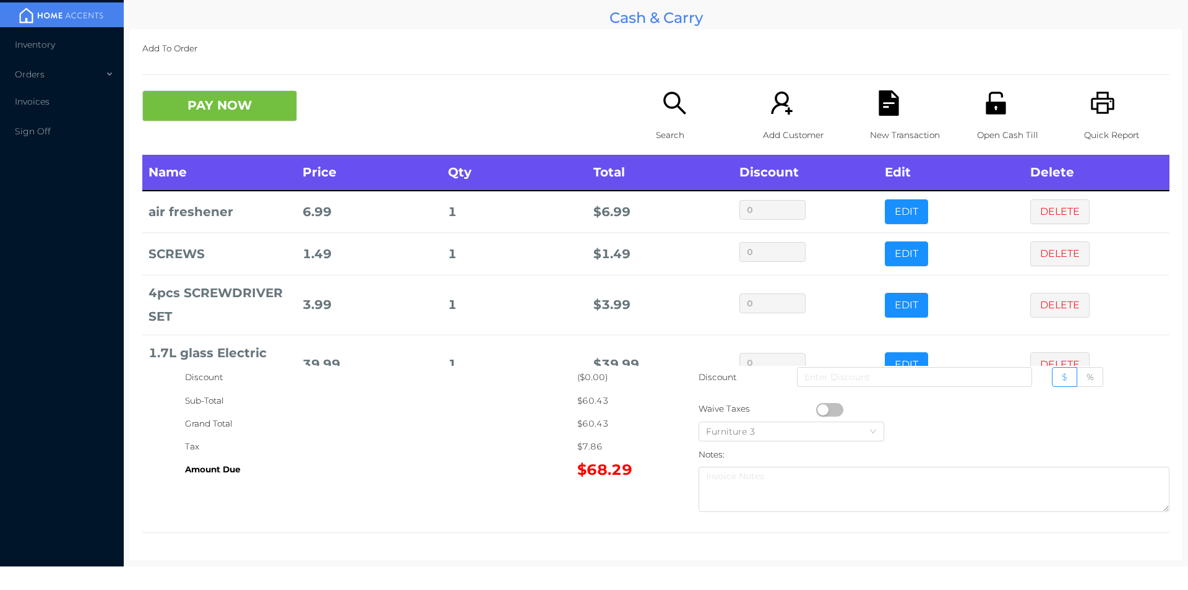
scroll to position [0, 0]
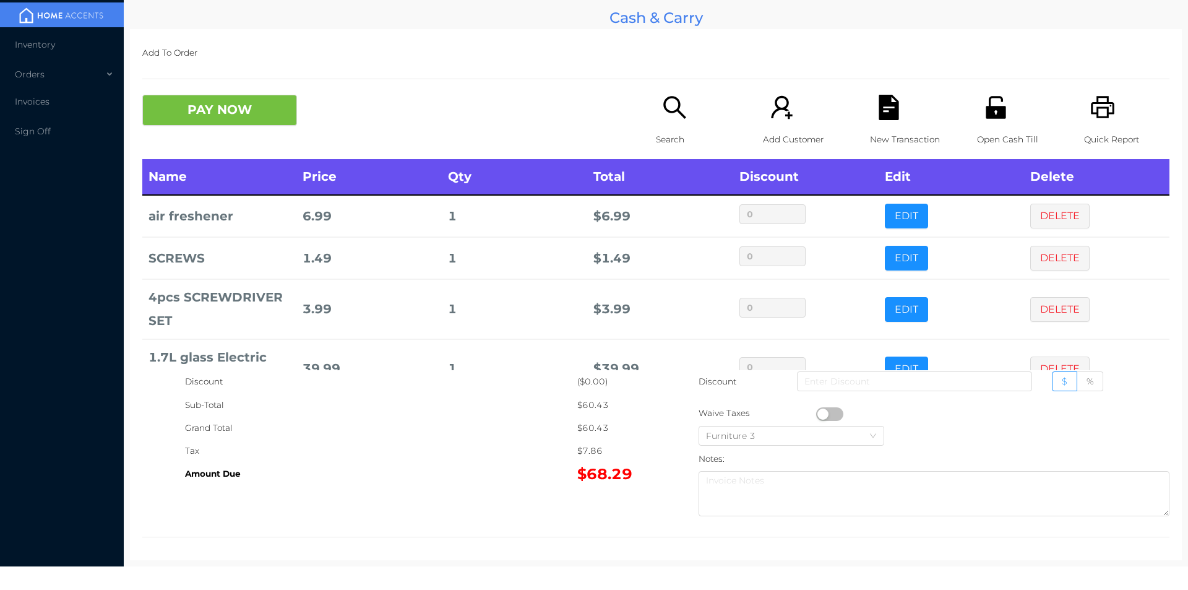
click at [311, 104] on div "PAY NOW" at bounding box center [270, 110] width 257 height 31
click at [278, 109] on button "PAY NOW" at bounding box center [219, 110] width 155 height 31
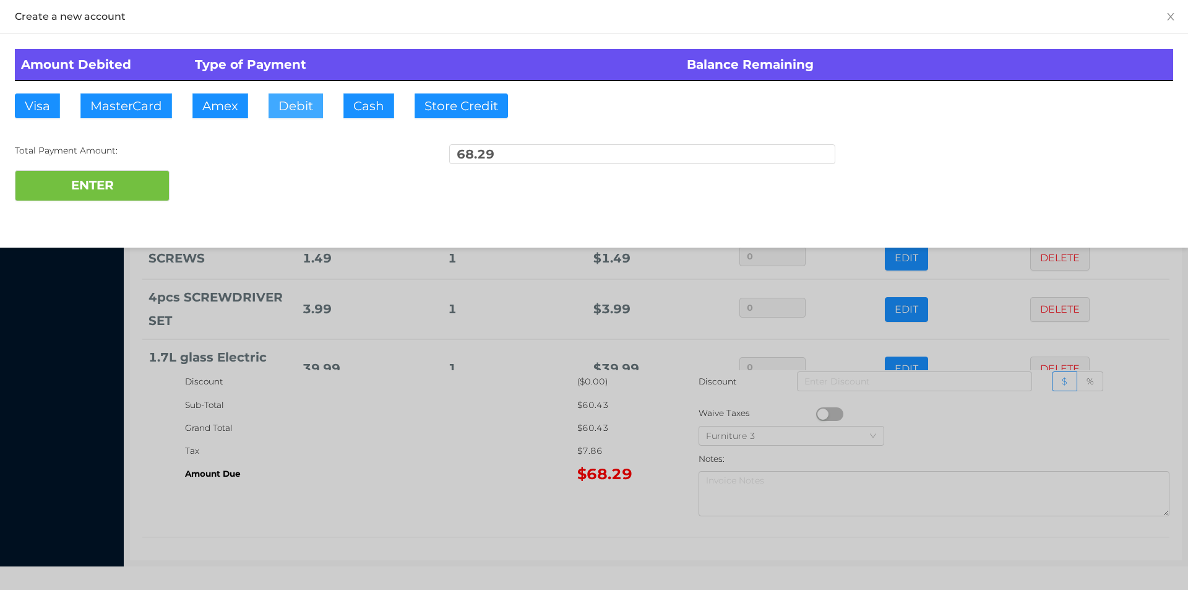
click at [307, 100] on button "Debit" at bounding box center [295, 105] width 54 height 25
click at [121, 182] on button "ENTER" at bounding box center [92, 185] width 155 height 31
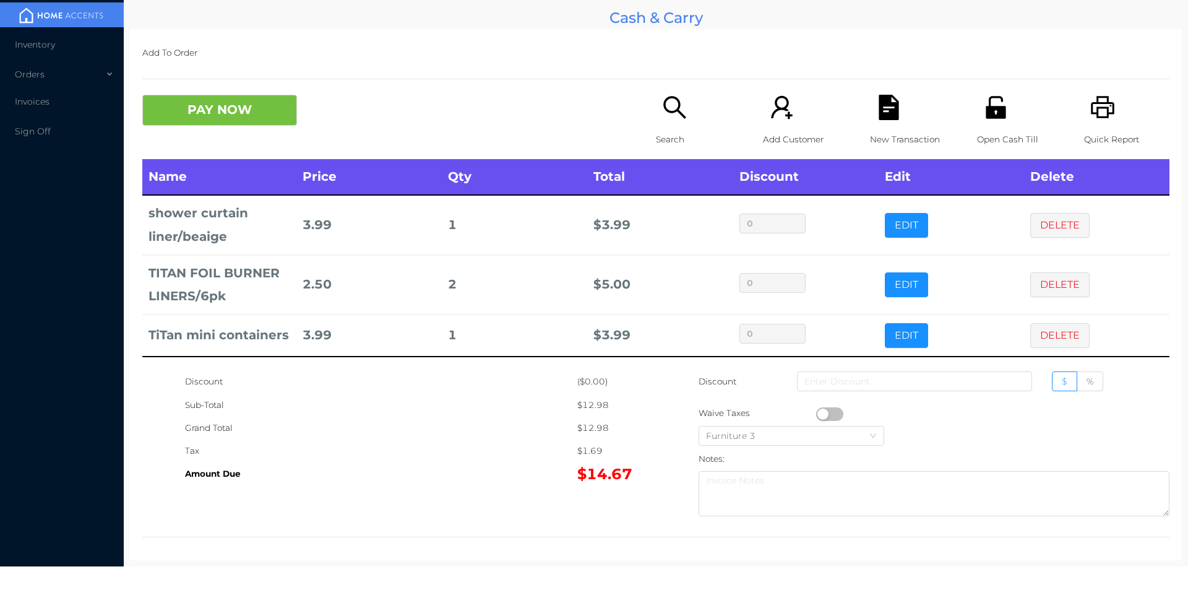
click at [676, 109] on icon "icon: search" at bounding box center [674, 107] width 25 height 25
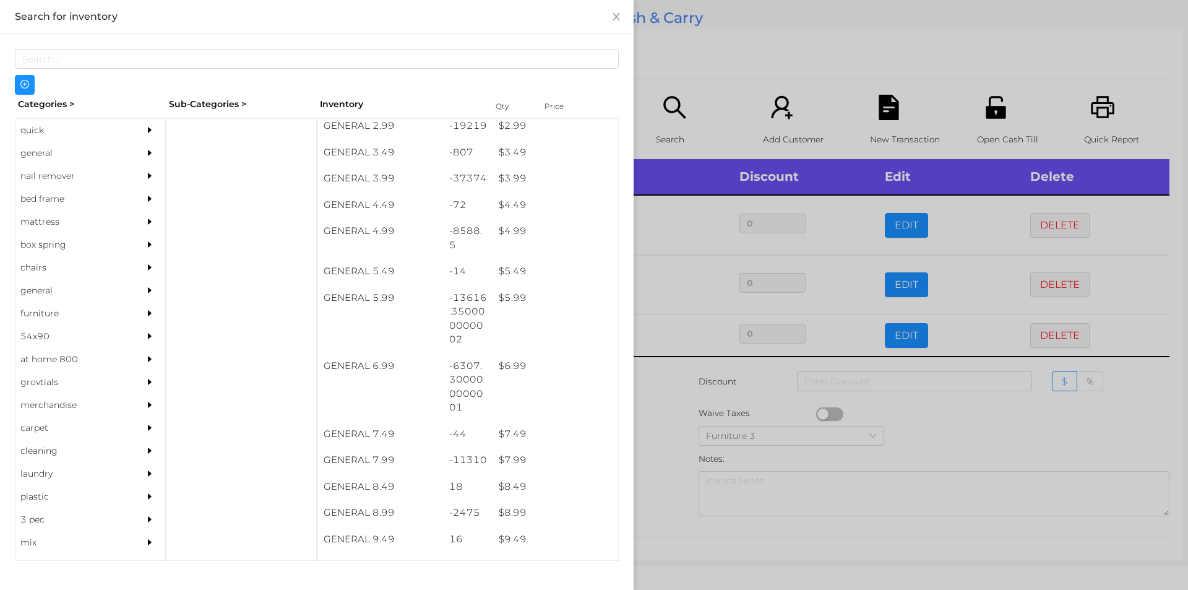
scroll to position [339, 0]
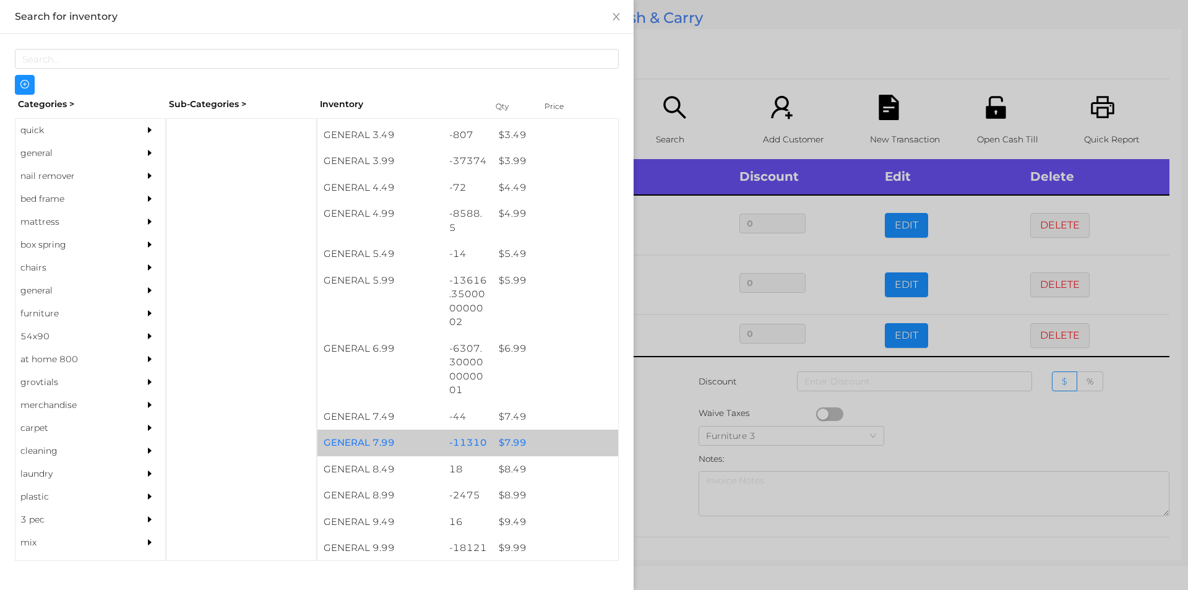
click at [521, 437] on div "$ 7.99" at bounding box center [555, 442] width 126 height 27
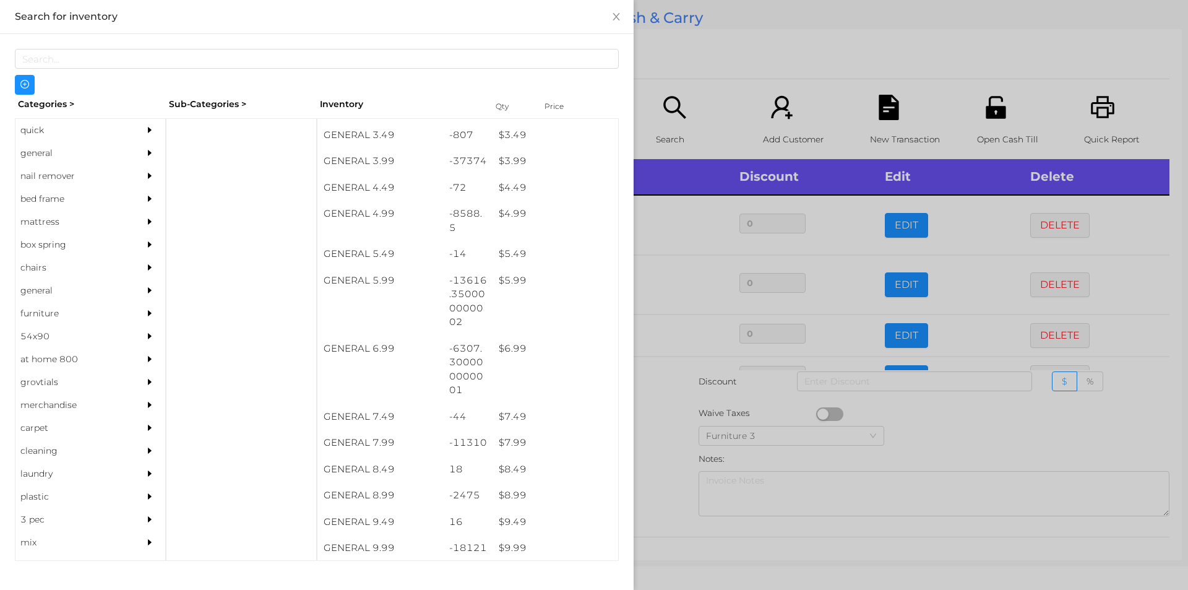
click at [681, 414] on div at bounding box center [594, 295] width 1188 height 590
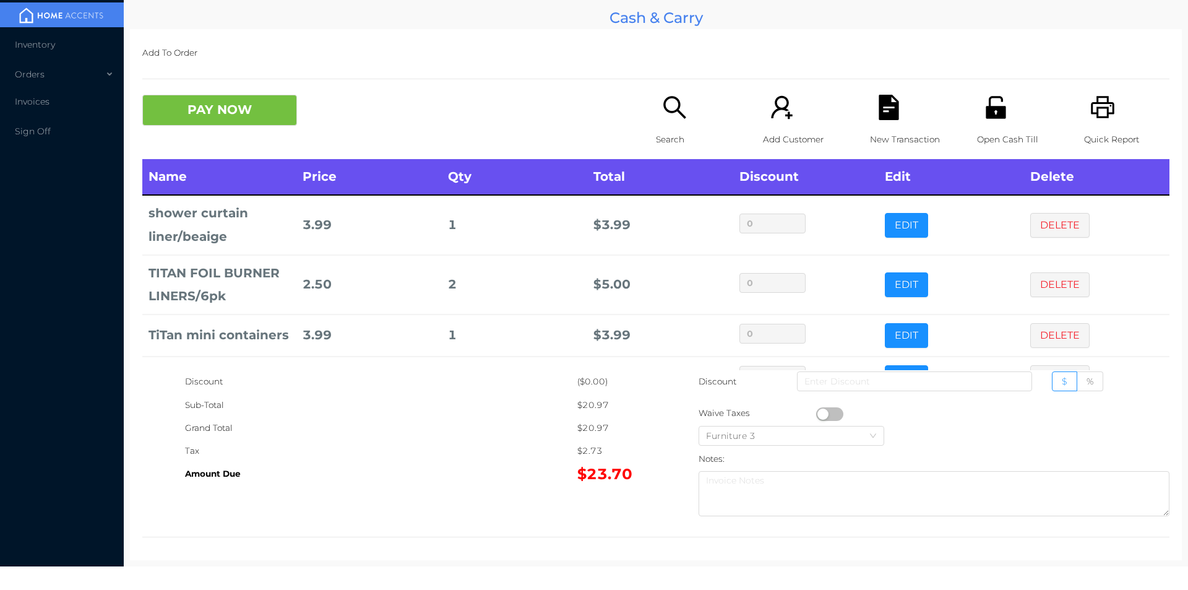
click at [195, 119] on button "PAY NOW" at bounding box center [219, 110] width 155 height 31
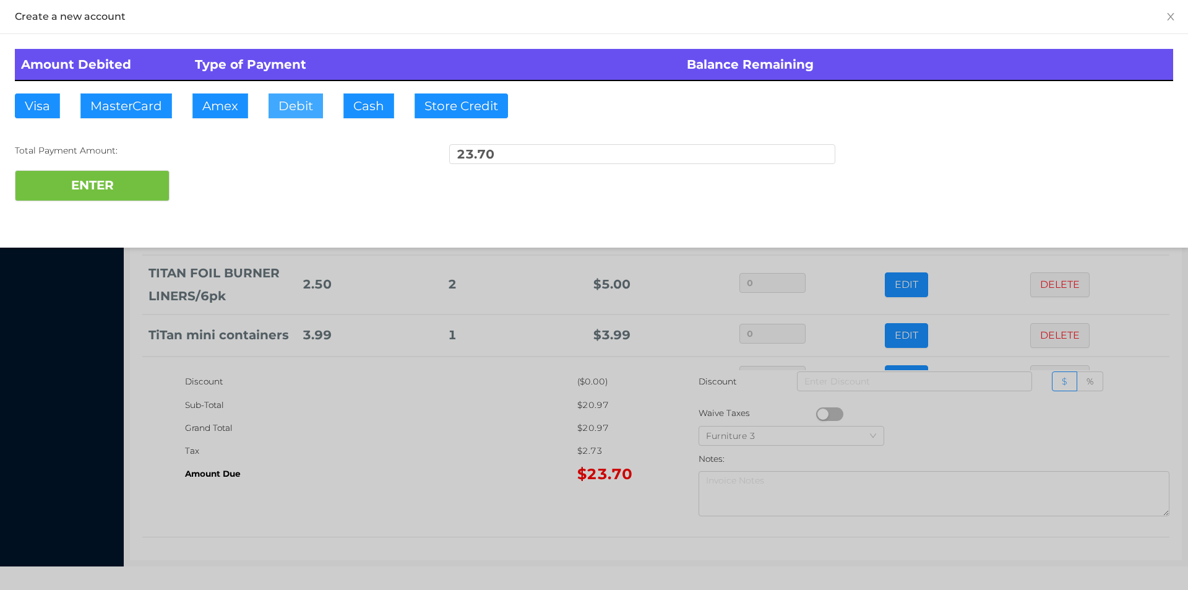
click at [299, 96] on button "Debit" at bounding box center [295, 105] width 54 height 25
click at [127, 171] on button "ENTER" at bounding box center [92, 185] width 155 height 31
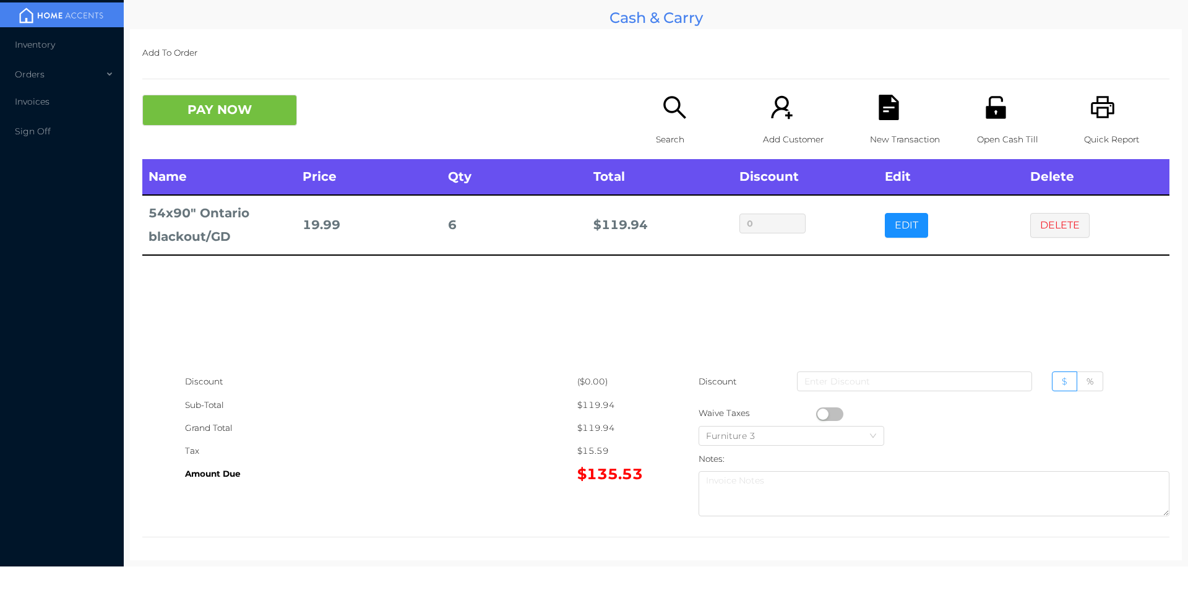
click at [656, 118] on div "Search" at bounding box center [698, 127] width 85 height 64
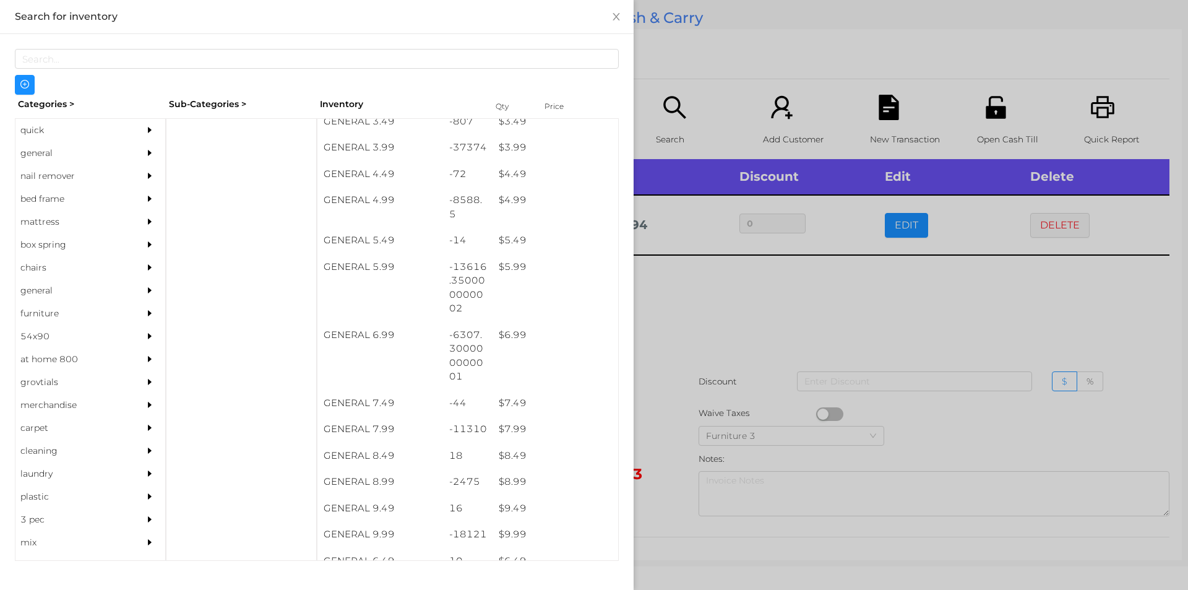
scroll to position [450, 0]
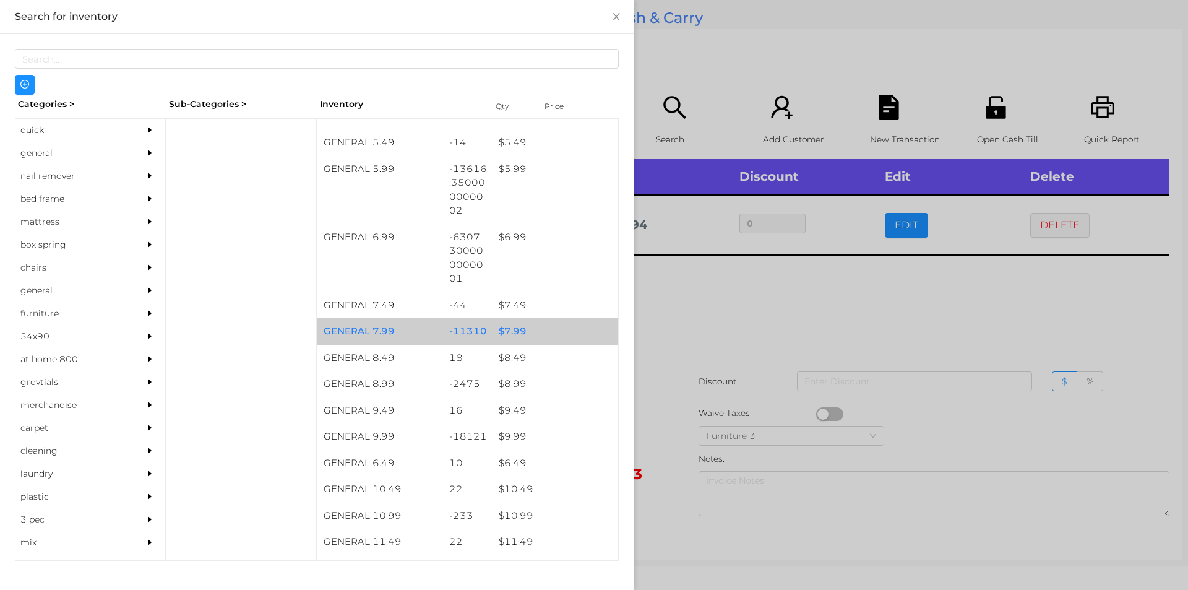
click at [535, 336] on div "$ 7.99" at bounding box center [555, 331] width 126 height 27
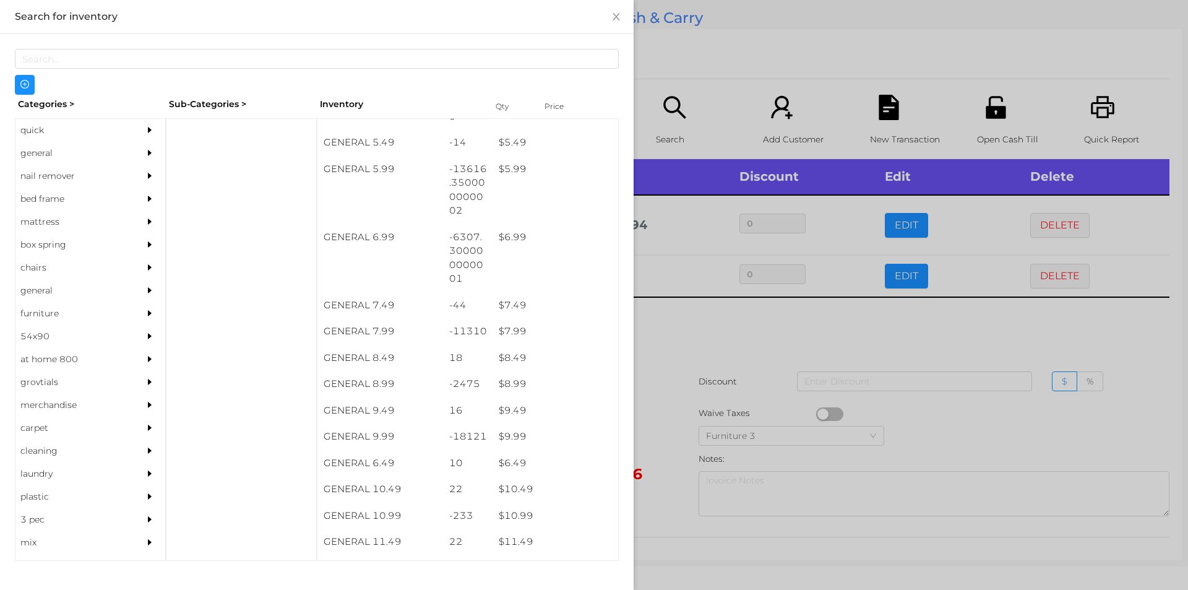
click at [669, 410] on div at bounding box center [594, 295] width 1188 height 590
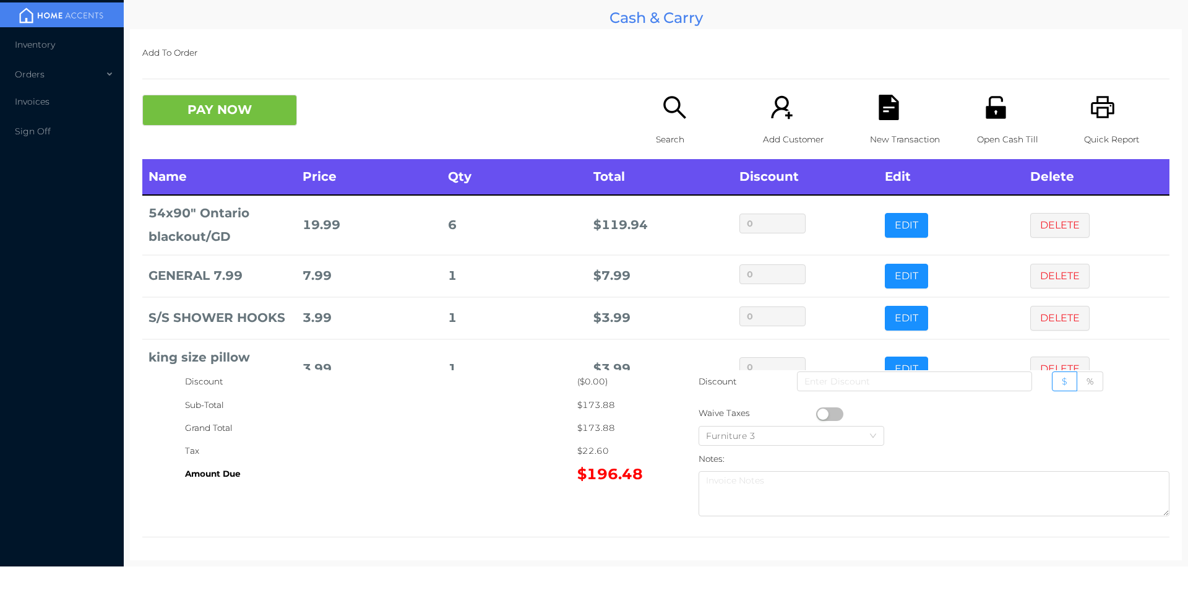
click at [670, 107] on icon "icon: search" at bounding box center [674, 107] width 25 height 25
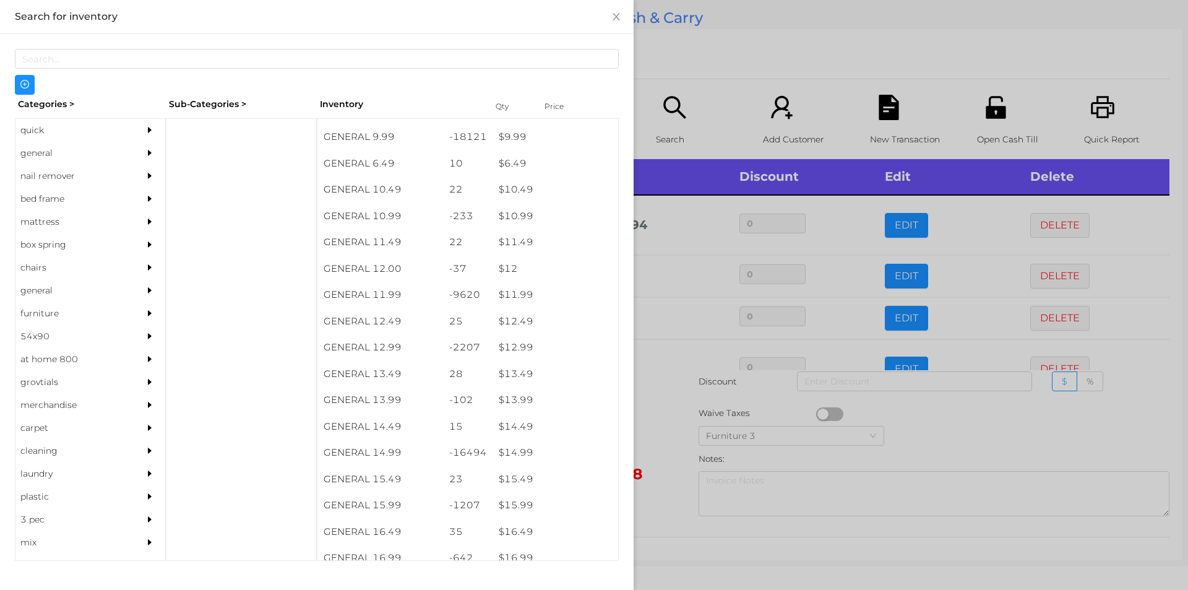
scroll to position [778, 0]
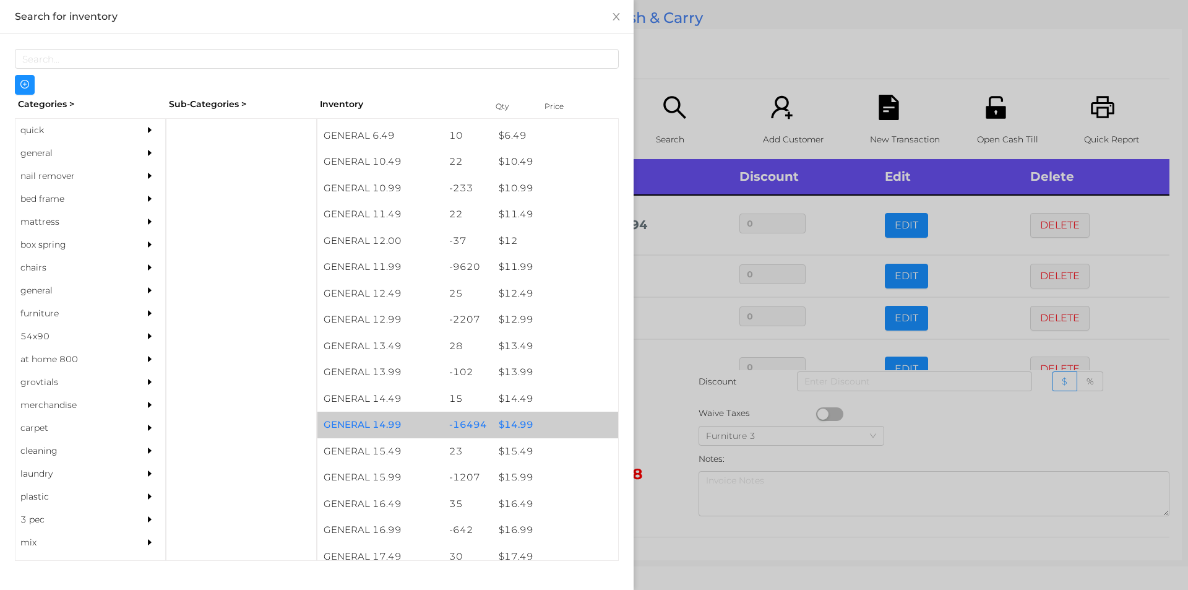
click at [518, 419] on div "$ 14.99" at bounding box center [555, 424] width 126 height 27
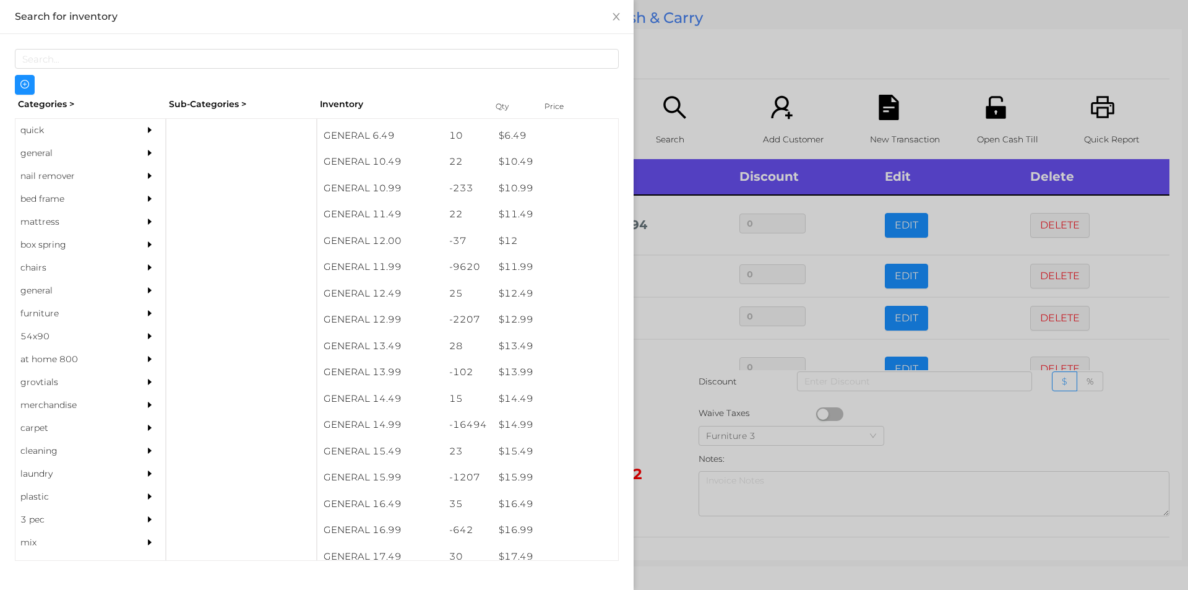
click at [687, 40] on div at bounding box center [594, 295] width 1188 height 590
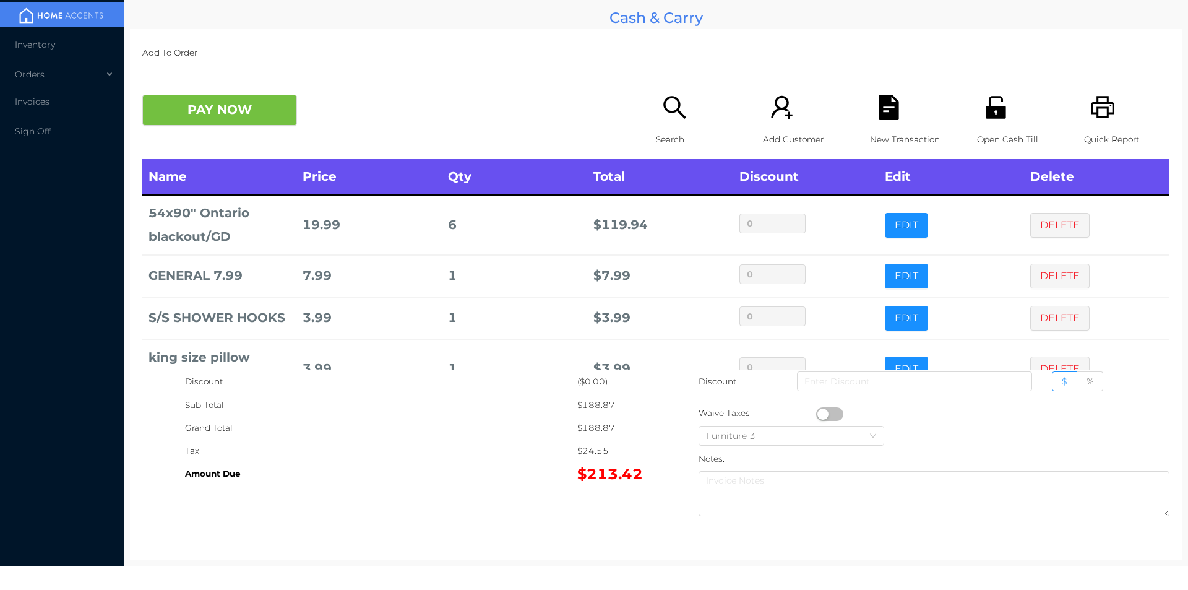
click at [988, 106] on icon "icon: unlock" at bounding box center [995, 107] width 25 height 25
click at [258, 98] on button "PAY NOW" at bounding box center [219, 110] width 155 height 31
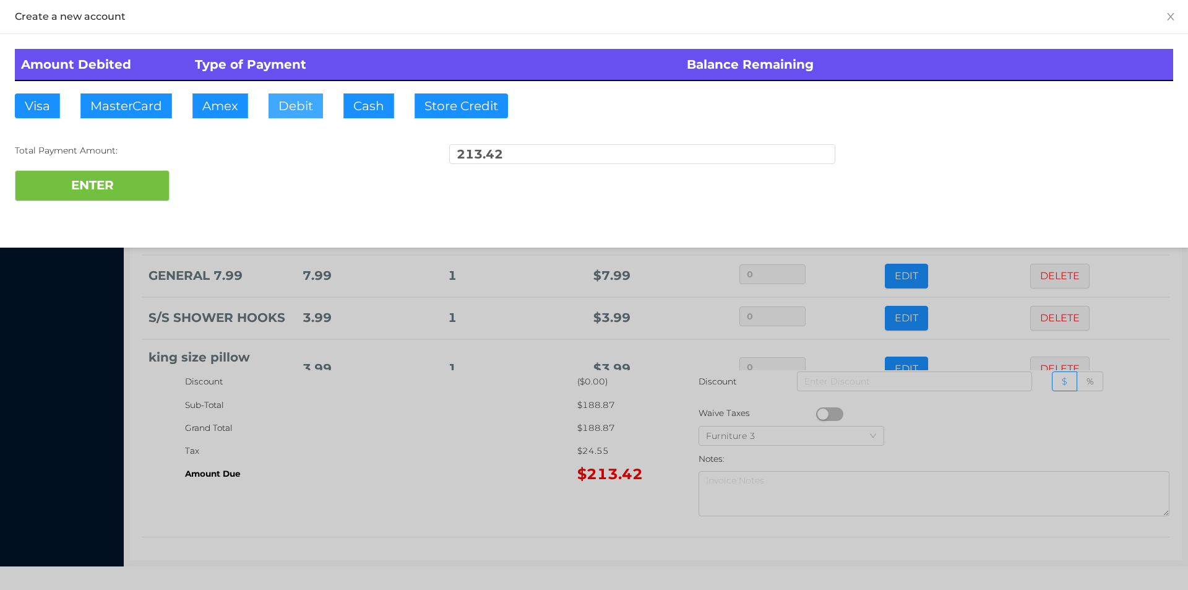
click at [302, 111] on button "Debit" at bounding box center [295, 105] width 54 height 25
click at [140, 180] on button "ENTER" at bounding box center [92, 185] width 155 height 31
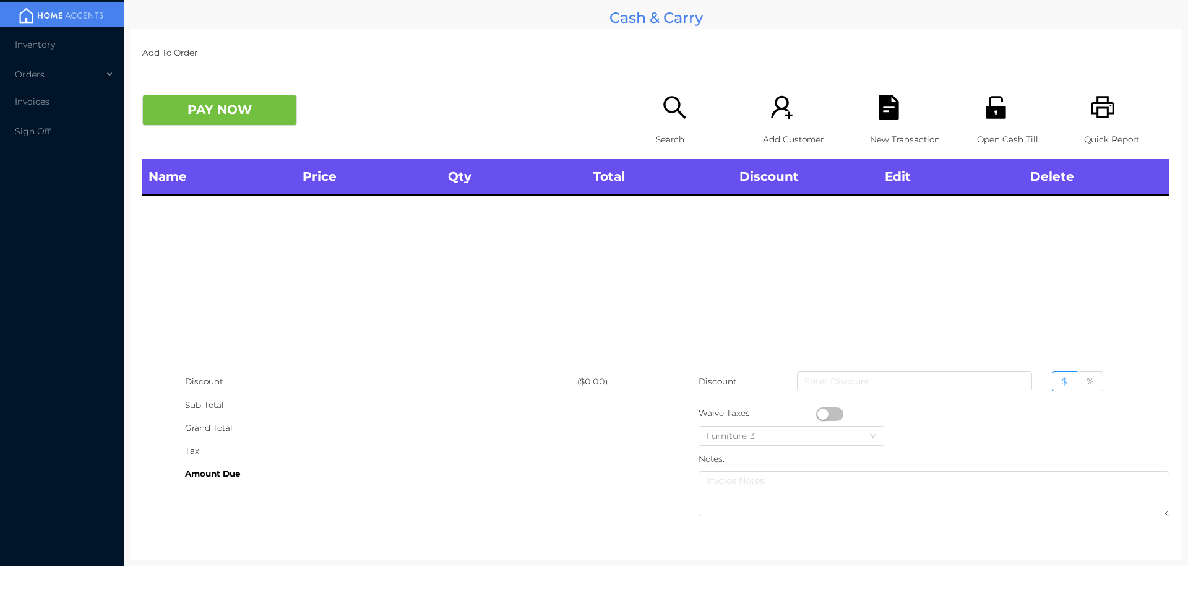
scroll to position [4, 0]
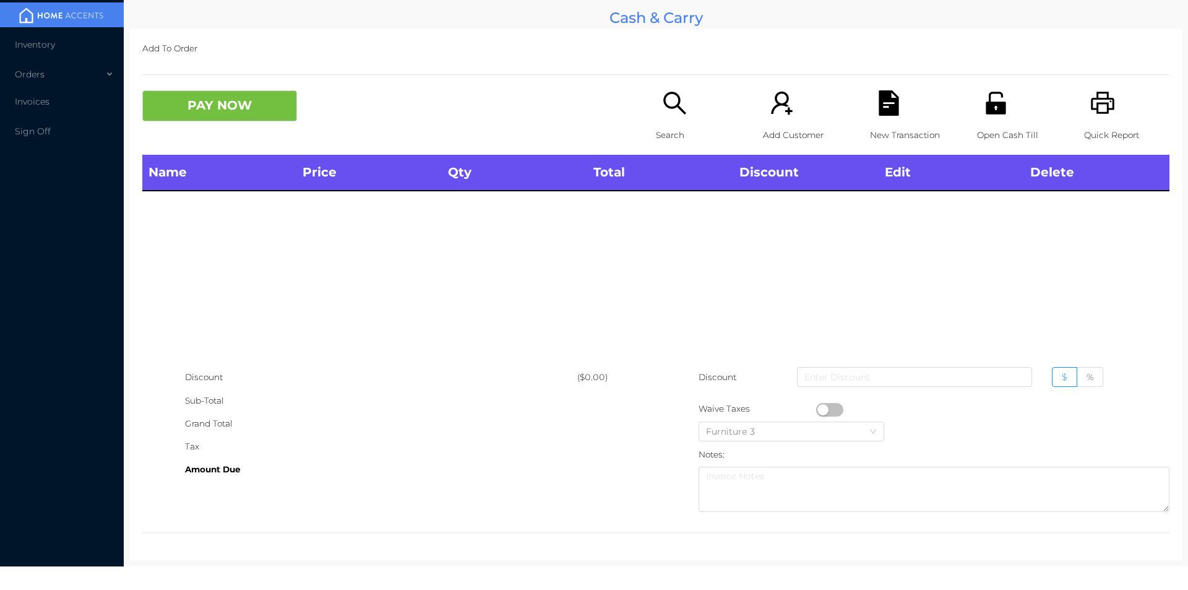
click at [672, 93] on icon "icon: search" at bounding box center [674, 103] width 22 height 22
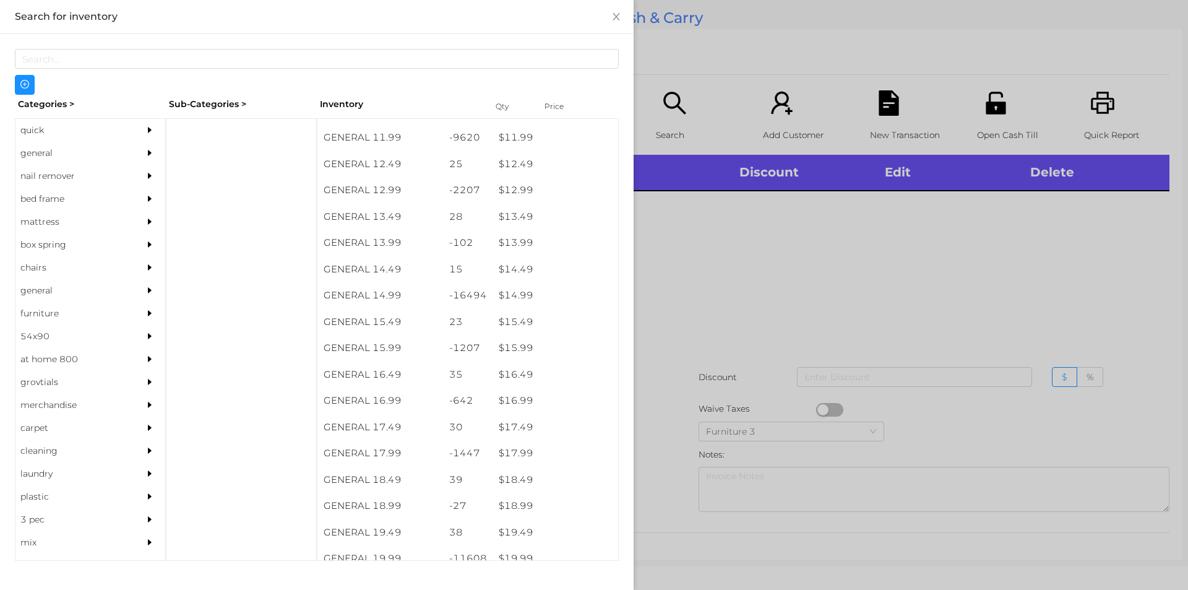
scroll to position [933, 0]
click at [531, 264] on div "$ 14.99" at bounding box center [555, 269] width 126 height 27
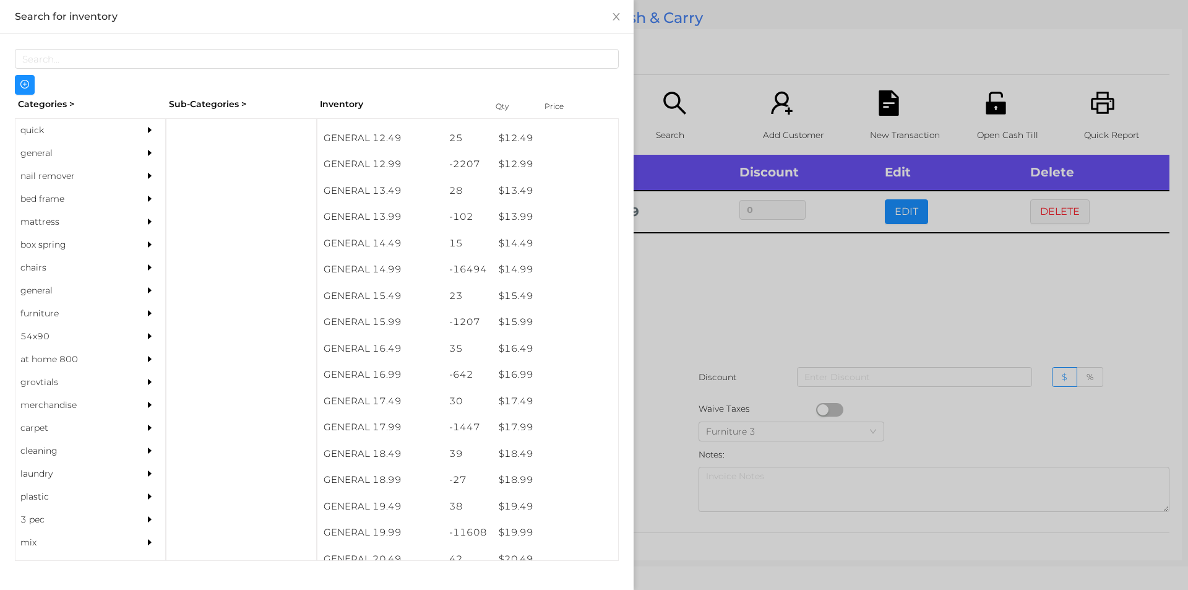
click at [661, 348] on div at bounding box center [594, 295] width 1188 height 590
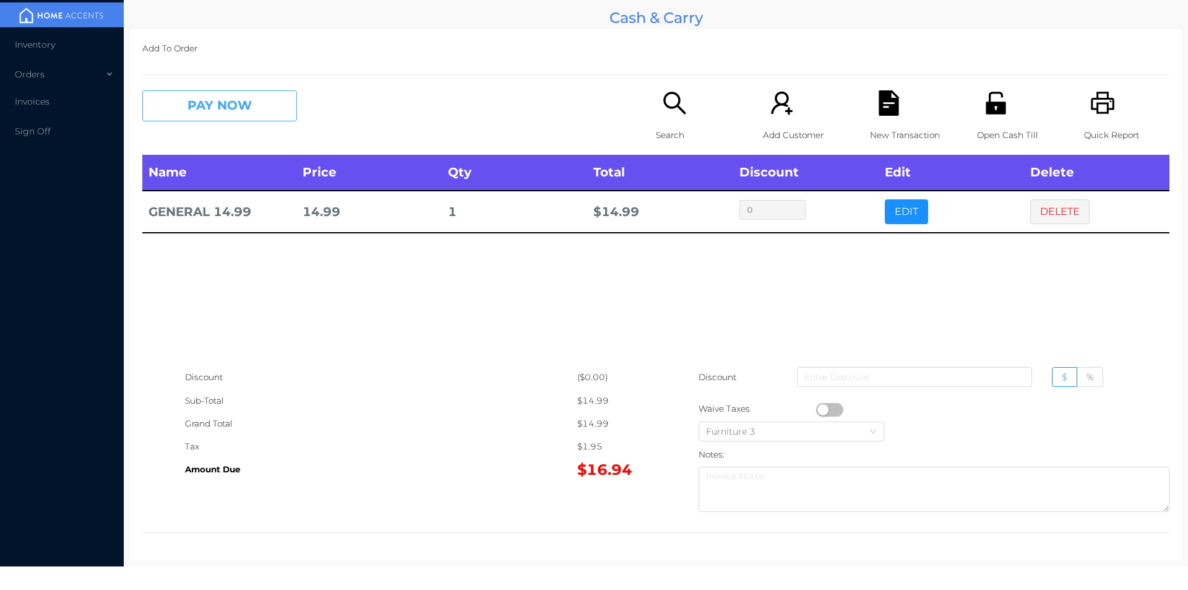
click at [228, 108] on button "PAY NOW" at bounding box center [219, 105] width 155 height 31
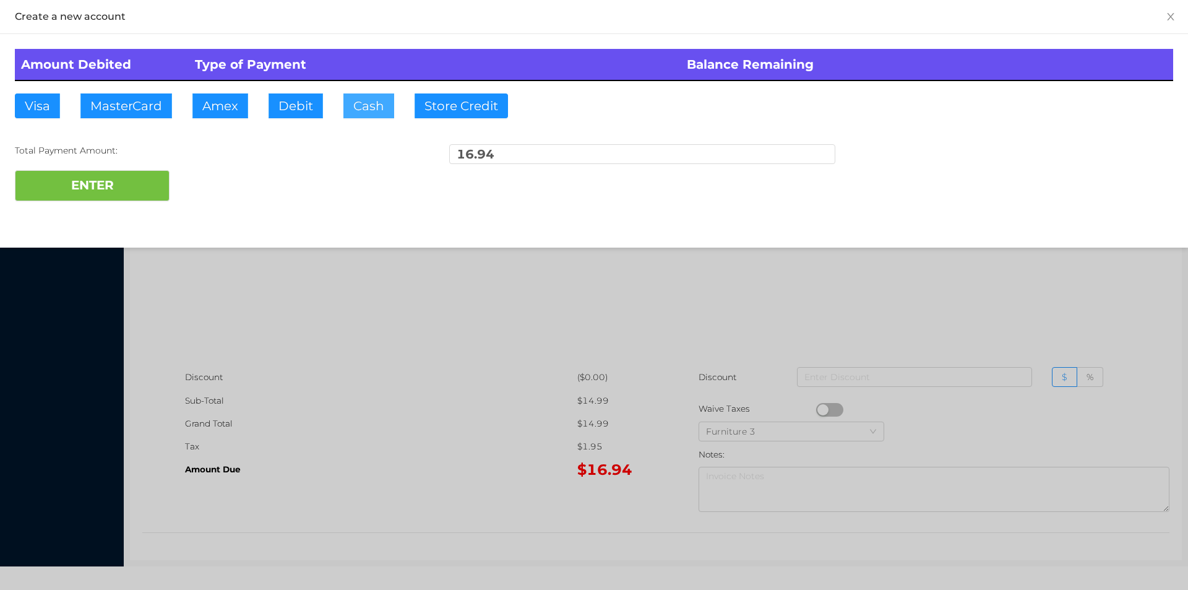
click at [364, 101] on button "Cash" at bounding box center [368, 105] width 51 height 25
type input "20"
click at [129, 200] on button "ENTER" at bounding box center [92, 185] width 155 height 31
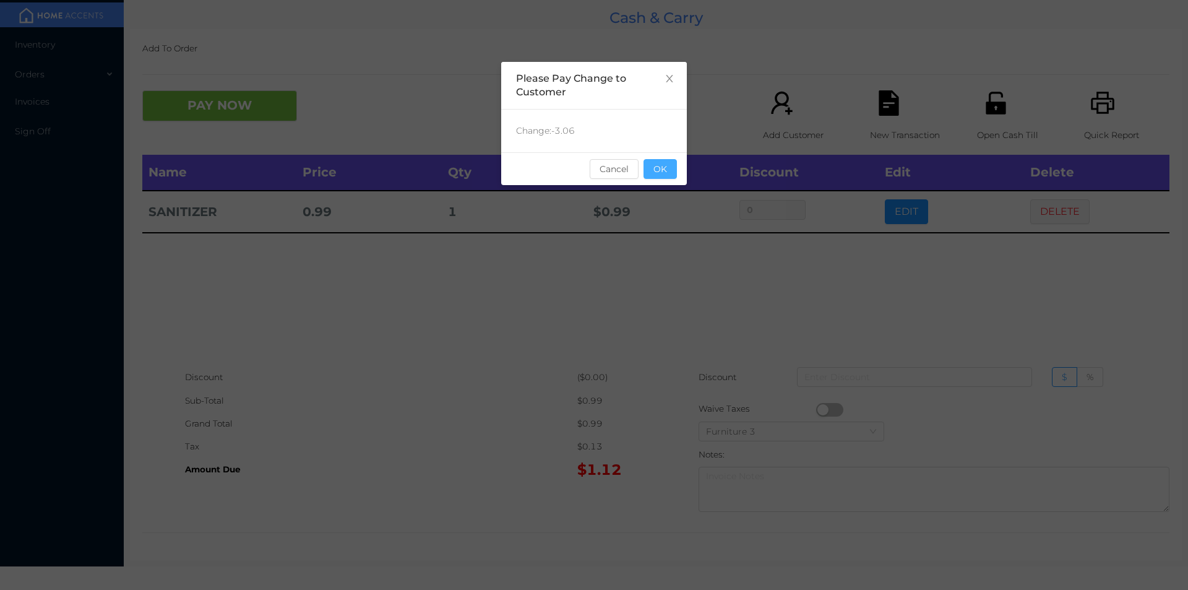
click at [658, 177] on button "OK" at bounding box center [659, 169] width 33 height 20
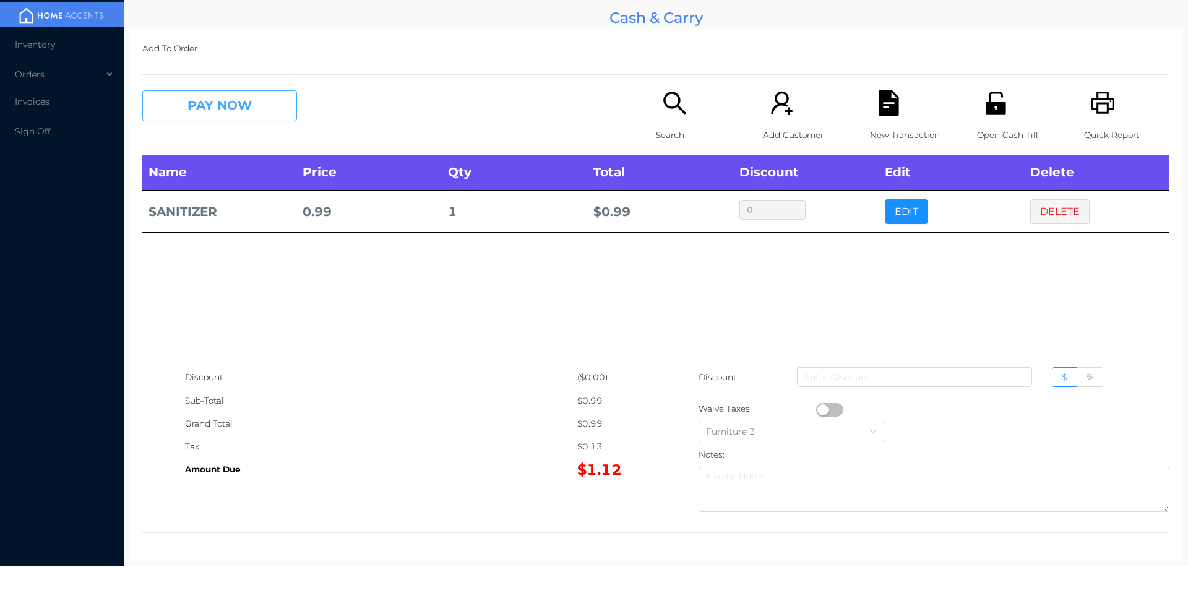
click at [216, 96] on button "PAY NOW" at bounding box center [219, 105] width 155 height 31
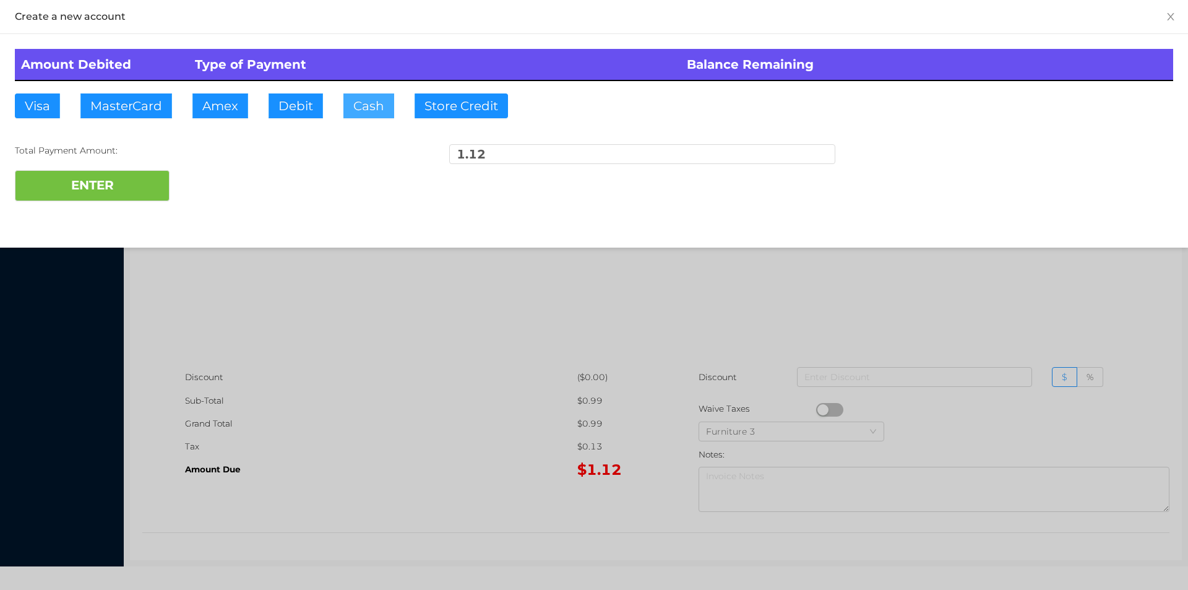
click at [368, 97] on button "Cash" at bounding box center [368, 105] width 51 height 25
click at [150, 174] on button "ENTER" at bounding box center [92, 185] width 155 height 31
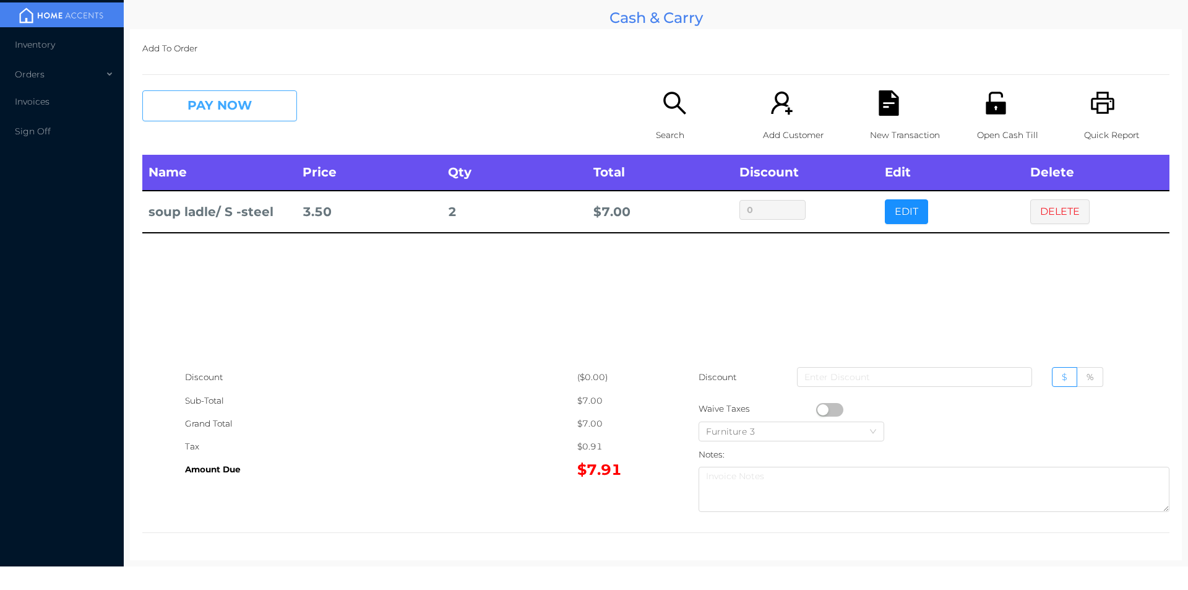
click at [239, 113] on button "PAY NOW" at bounding box center [219, 105] width 155 height 31
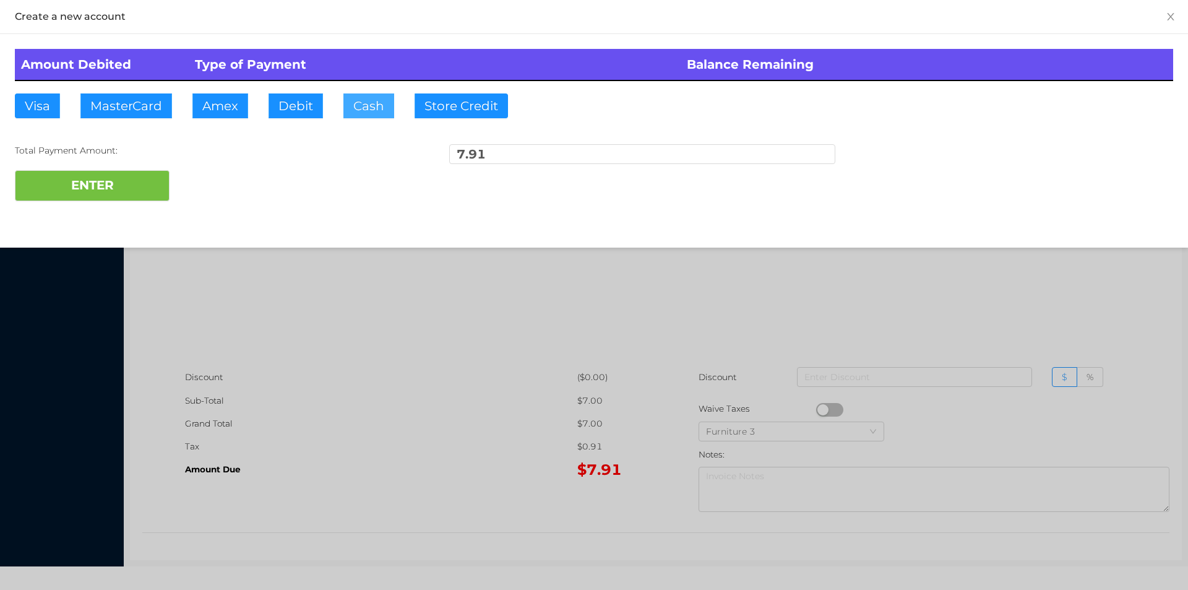
click at [350, 107] on button "Cash" at bounding box center [368, 105] width 51 height 25
click at [109, 186] on button "ENTER" at bounding box center [92, 185] width 155 height 31
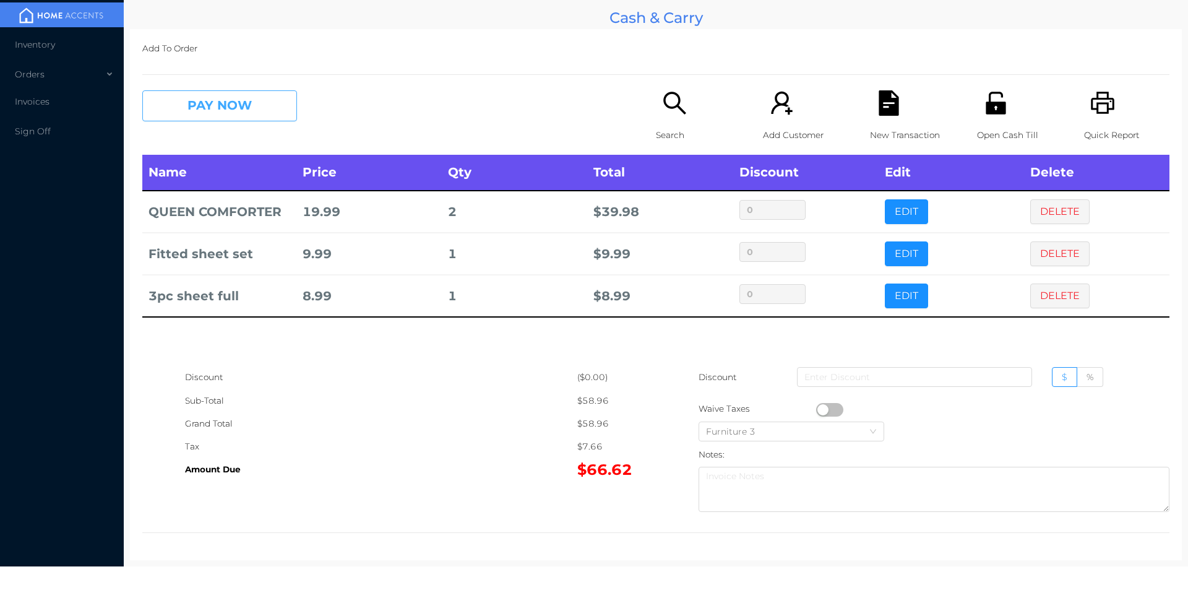
click at [238, 90] on button "PAY NOW" at bounding box center [219, 105] width 155 height 31
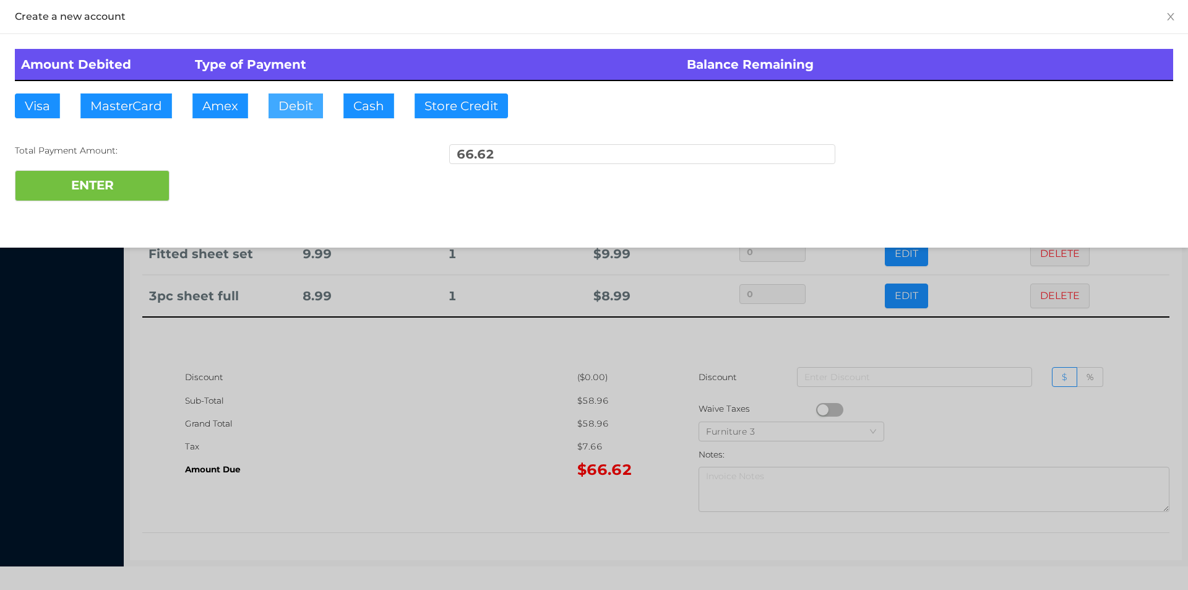
click at [315, 106] on button "Debit" at bounding box center [295, 105] width 54 height 25
click at [108, 173] on button "ENTER" at bounding box center [92, 185] width 155 height 31
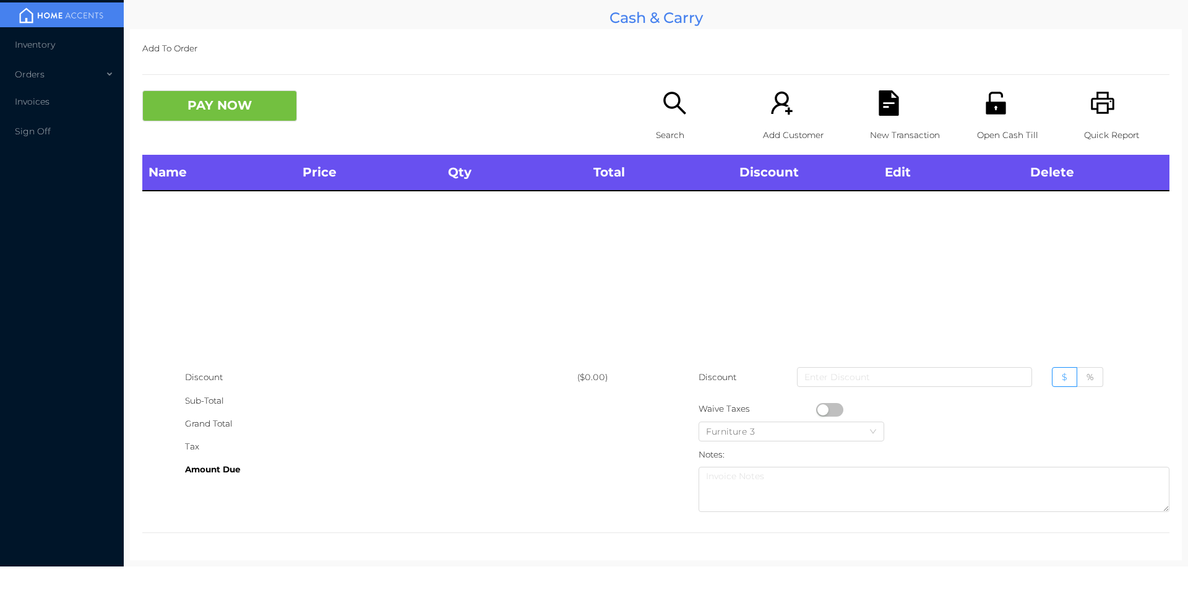
click at [992, 101] on icon "icon: unlock" at bounding box center [995, 102] width 25 height 25
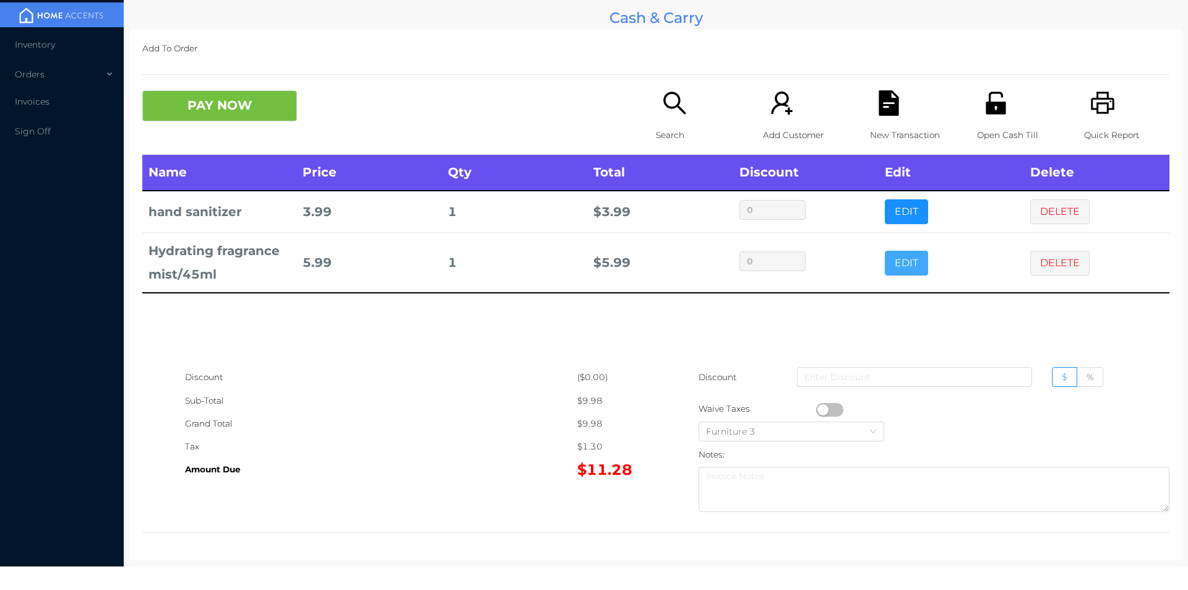
click at [895, 260] on button "EDIT" at bounding box center [906, 263] width 43 height 25
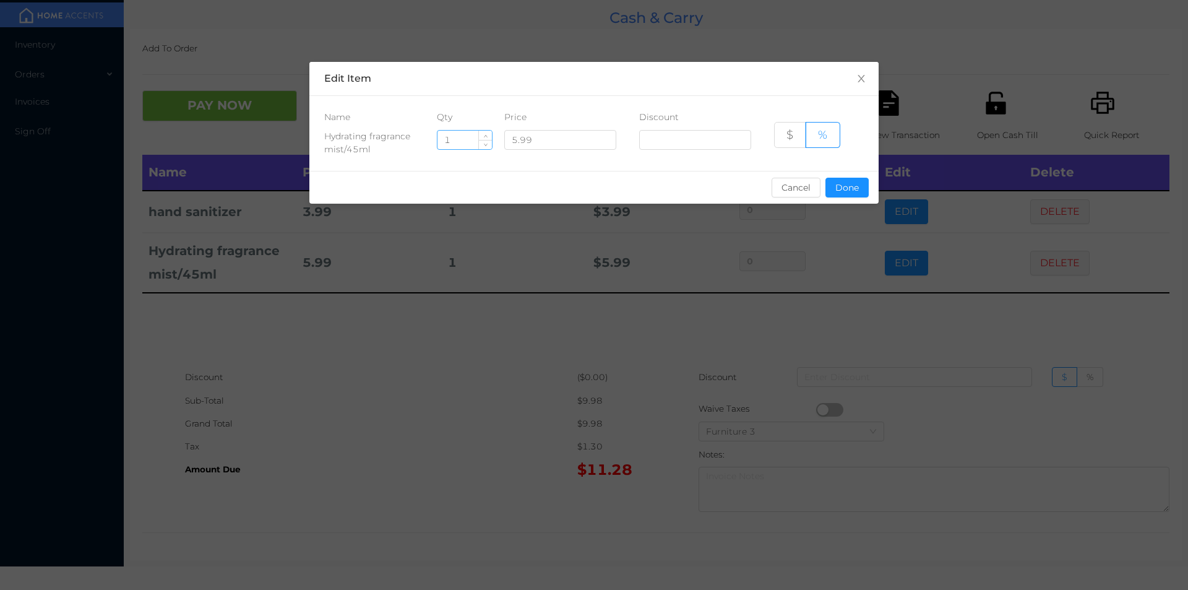
click at [459, 139] on input "1" at bounding box center [464, 140] width 54 height 19
type input "2"
click at [845, 195] on button "Done" at bounding box center [846, 188] width 43 height 20
type input "0%"
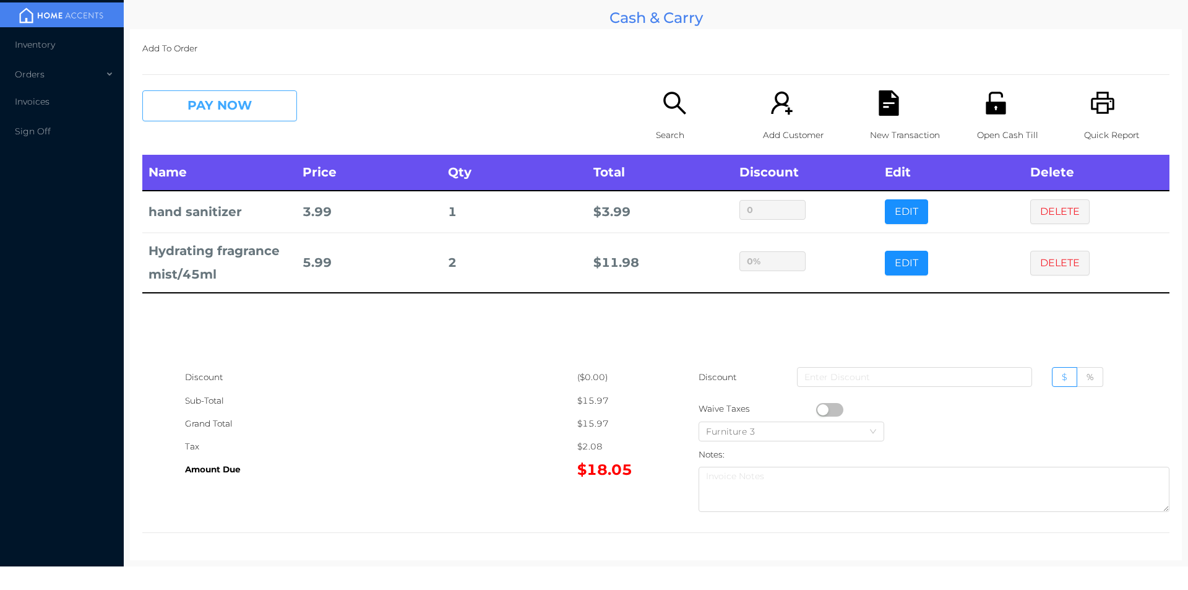
click at [202, 119] on button "PAY NOW" at bounding box center [219, 105] width 155 height 31
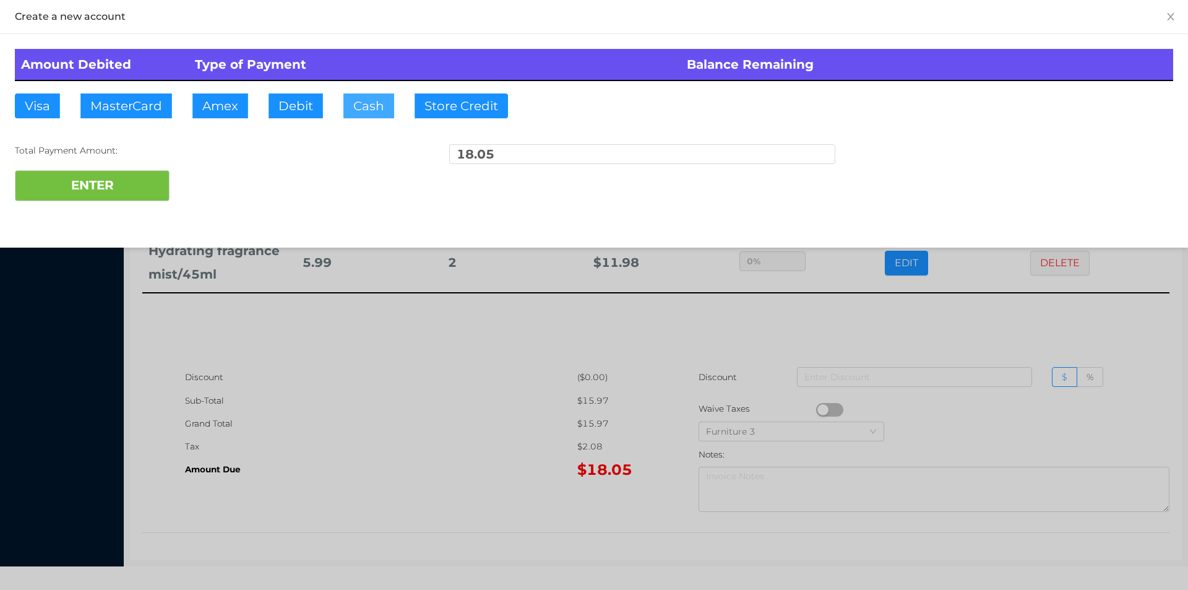
click at [362, 108] on button "Cash" at bounding box center [368, 105] width 51 height 25
click at [110, 175] on button "ENTER" at bounding box center [92, 185] width 155 height 31
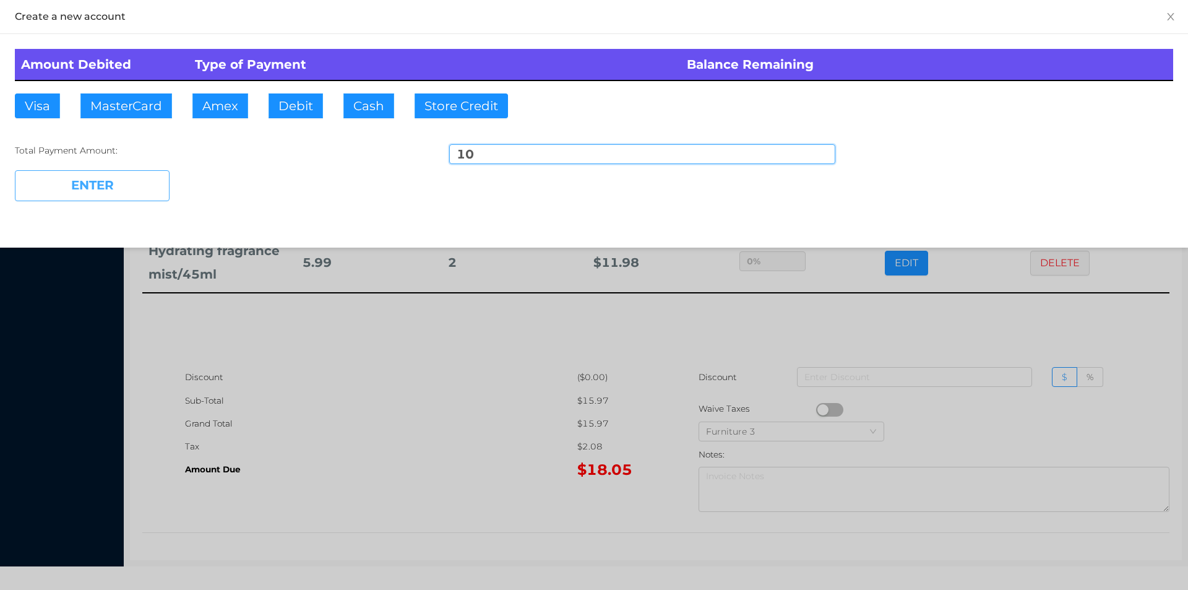
type input "8.05"
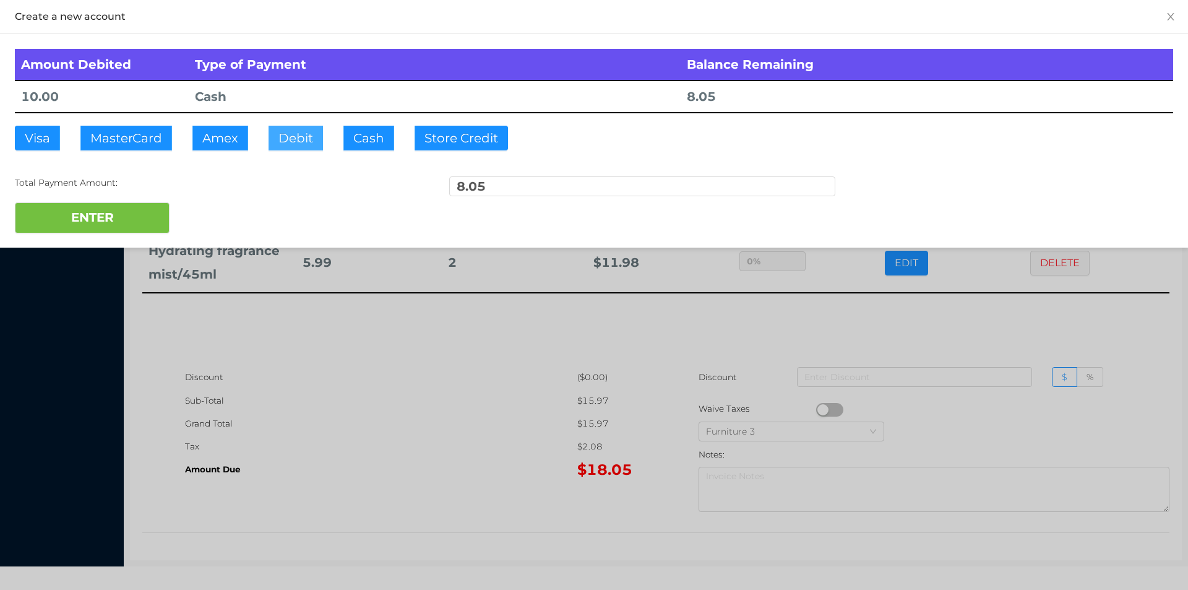
click at [320, 127] on button "Debit" at bounding box center [295, 138] width 54 height 25
click at [346, 455] on div at bounding box center [594, 295] width 1188 height 590
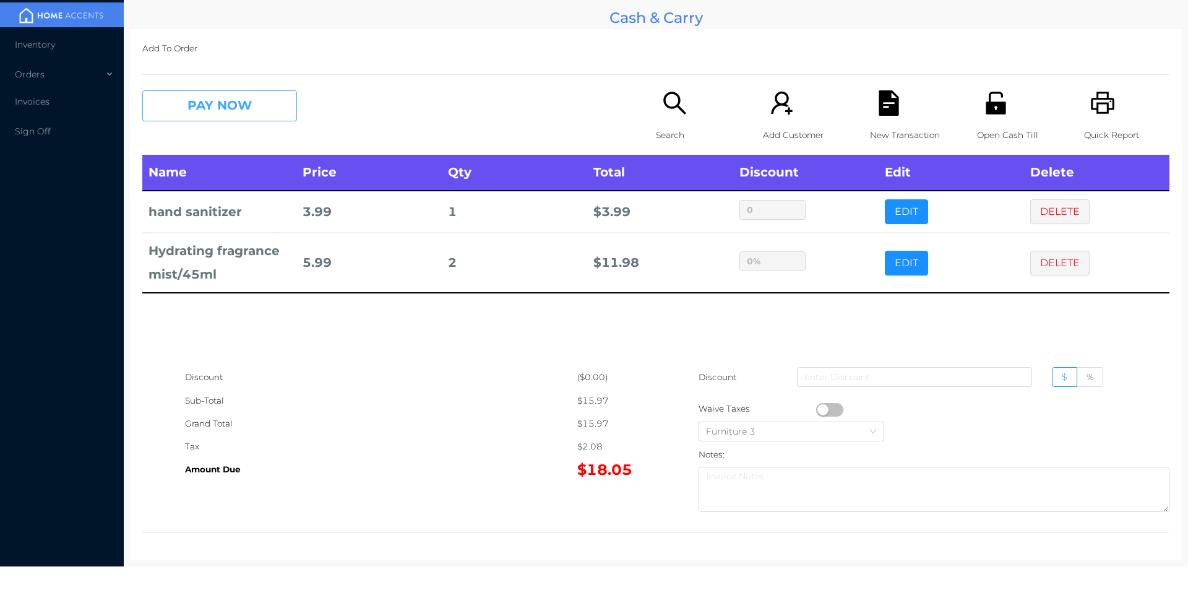
click at [187, 117] on button "PAY NOW" at bounding box center [219, 105] width 155 height 31
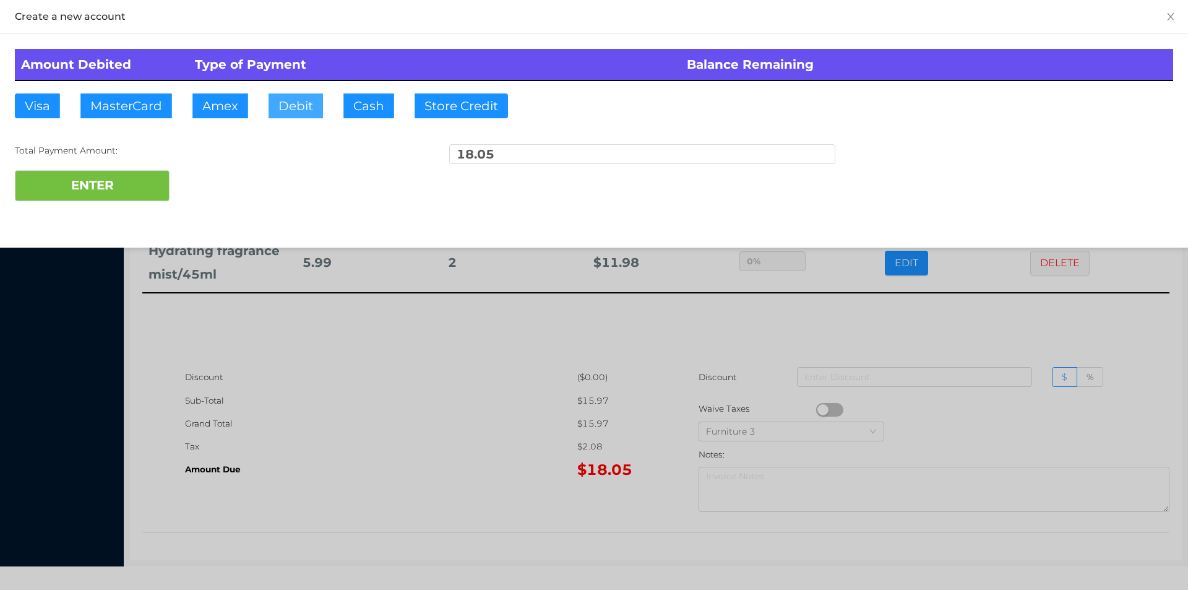
click at [281, 115] on button "Debit" at bounding box center [295, 105] width 54 height 25
click at [131, 181] on button "ENTER" at bounding box center [92, 185] width 155 height 31
type input "0"
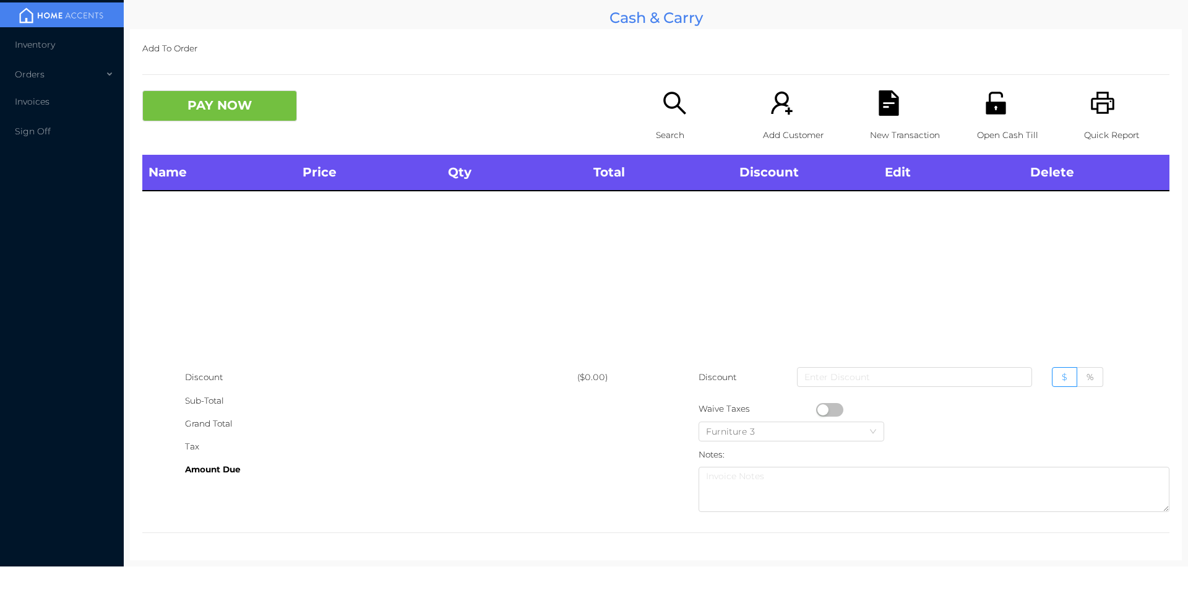
click at [671, 119] on div "Search" at bounding box center [698, 122] width 85 height 64
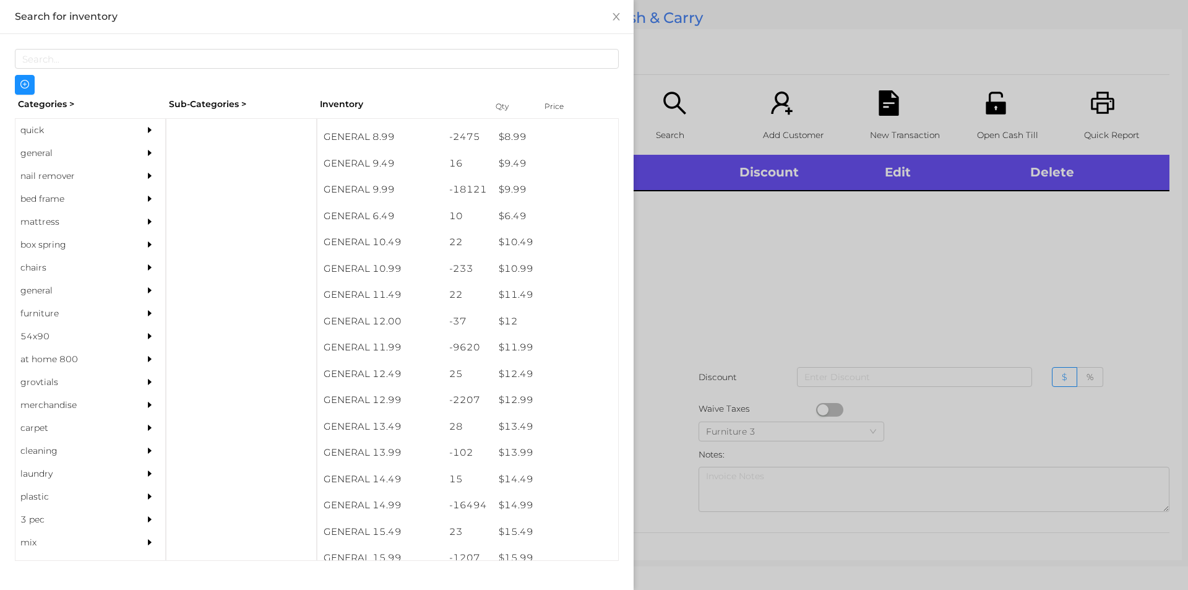
scroll to position [700, 0]
click at [864, 342] on div at bounding box center [594, 295] width 1188 height 590
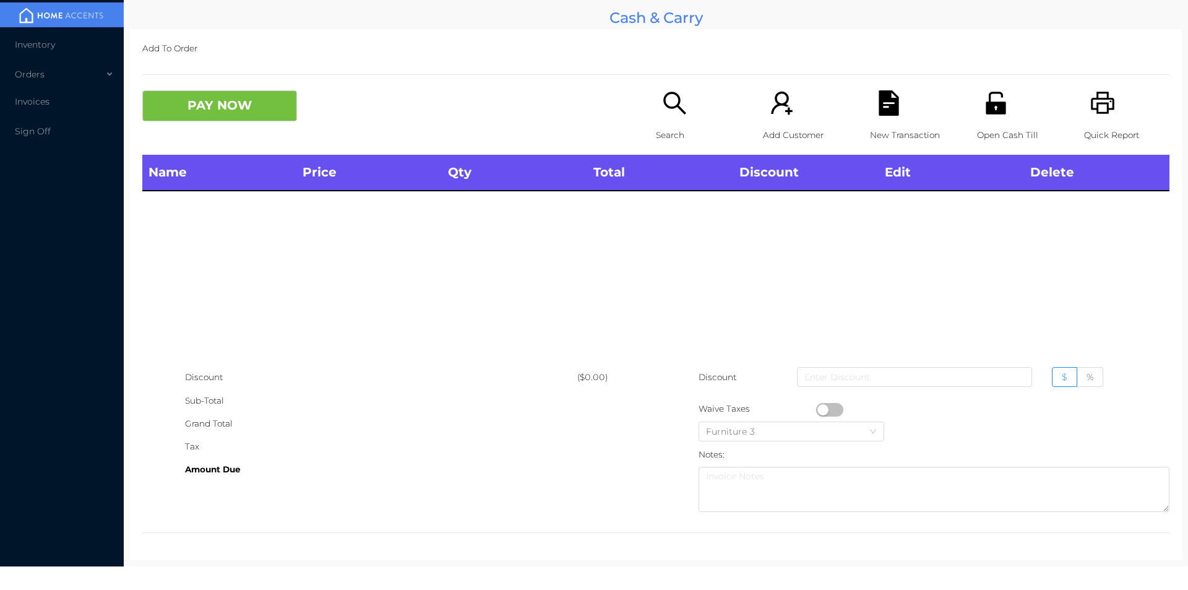
click at [990, 112] on icon "icon: unlock" at bounding box center [995, 103] width 20 height 22
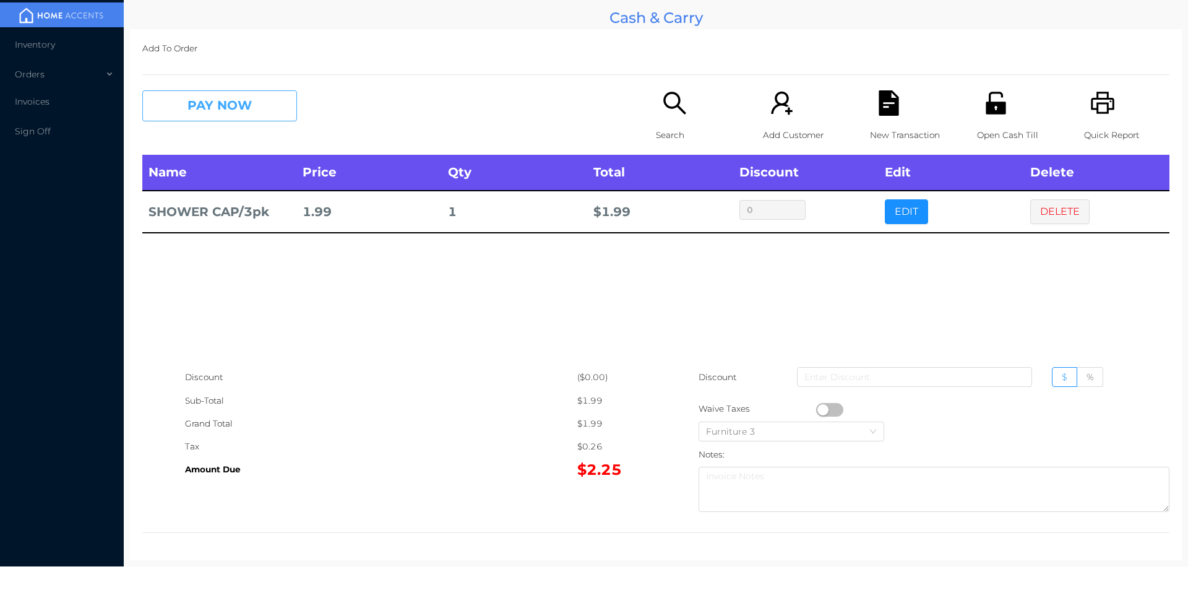
click at [241, 105] on button "PAY NOW" at bounding box center [219, 105] width 155 height 31
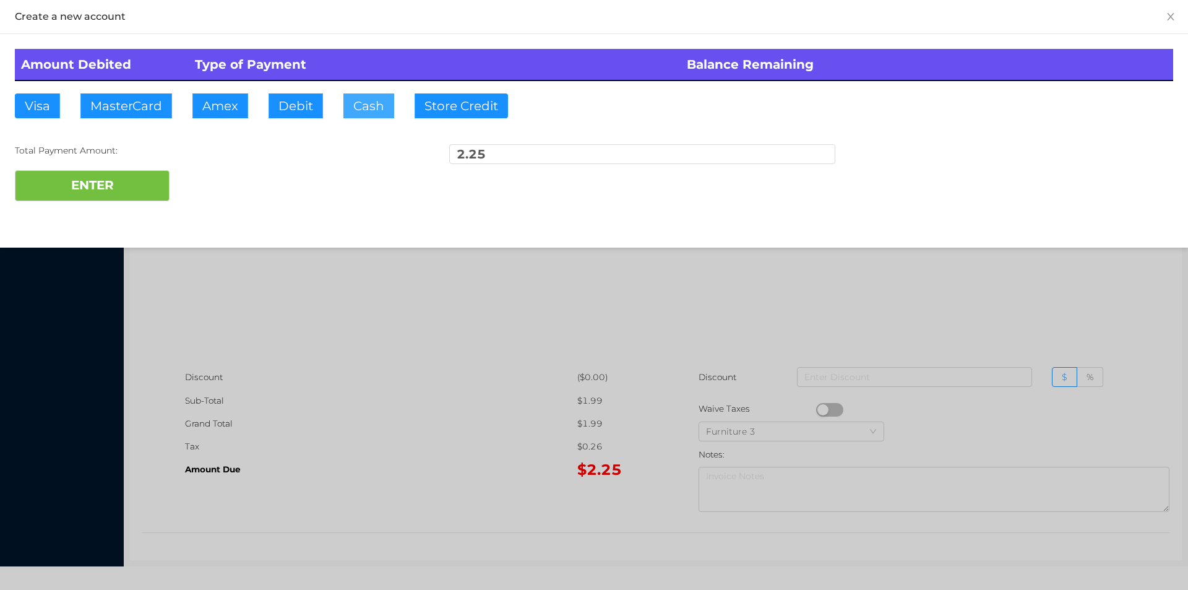
click at [345, 99] on button "Cash" at bounding box center [368, 105] width 51 height 25
click at [134, 176] on button "ENTER" at bounding box center [92, 185] width 155 height 31
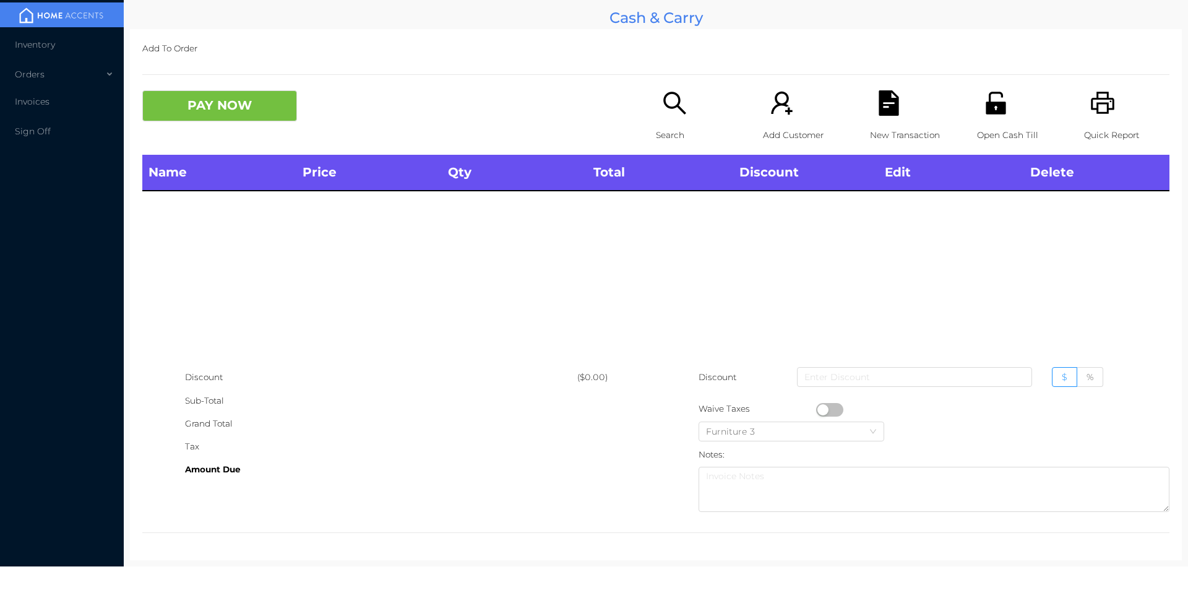
click at [656, 142] on p "Search" at bounding box center [698, 135] width 85 height 23
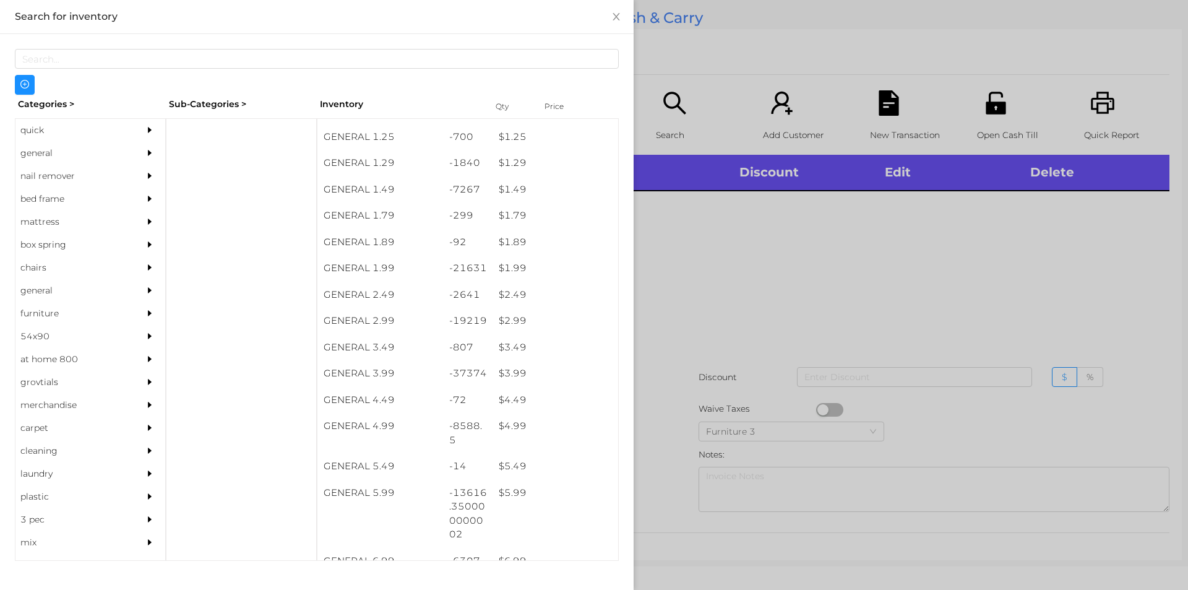
scroll to position [127, 0]
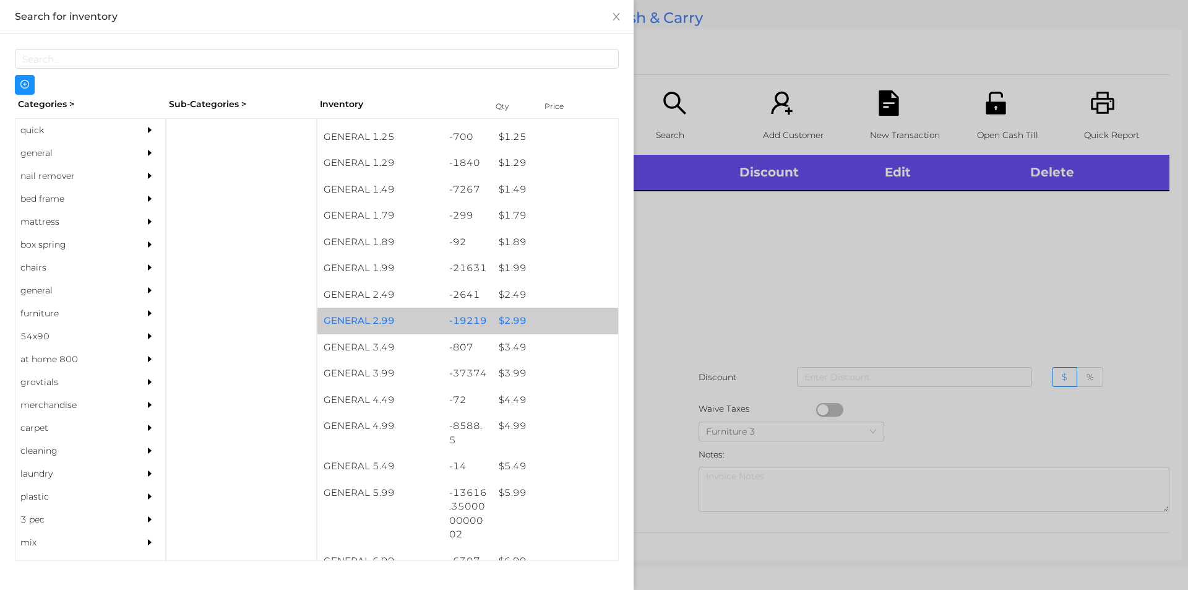
click at [528, 325] on div "$ 2.99" at bounding box center [555, 320] width 126 height 27
click at [533, 321] on div "$ 2.99" at bounding box center [555, 320] width 126 height 27
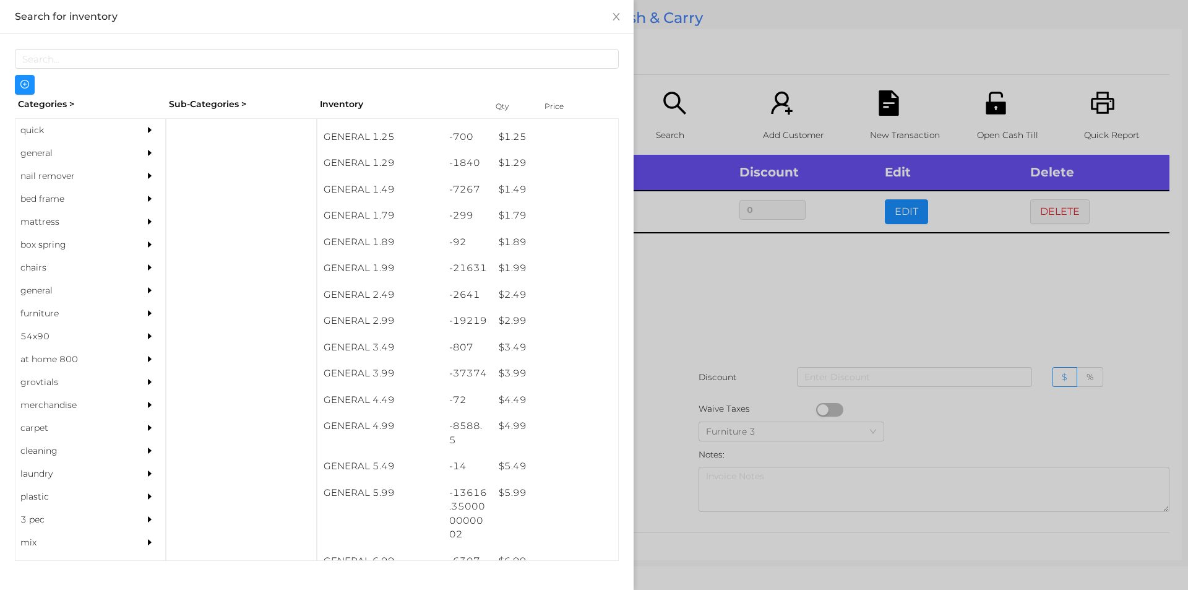
click at [729, 346] on div at bounding box center [594, 295] width 1188 height 590
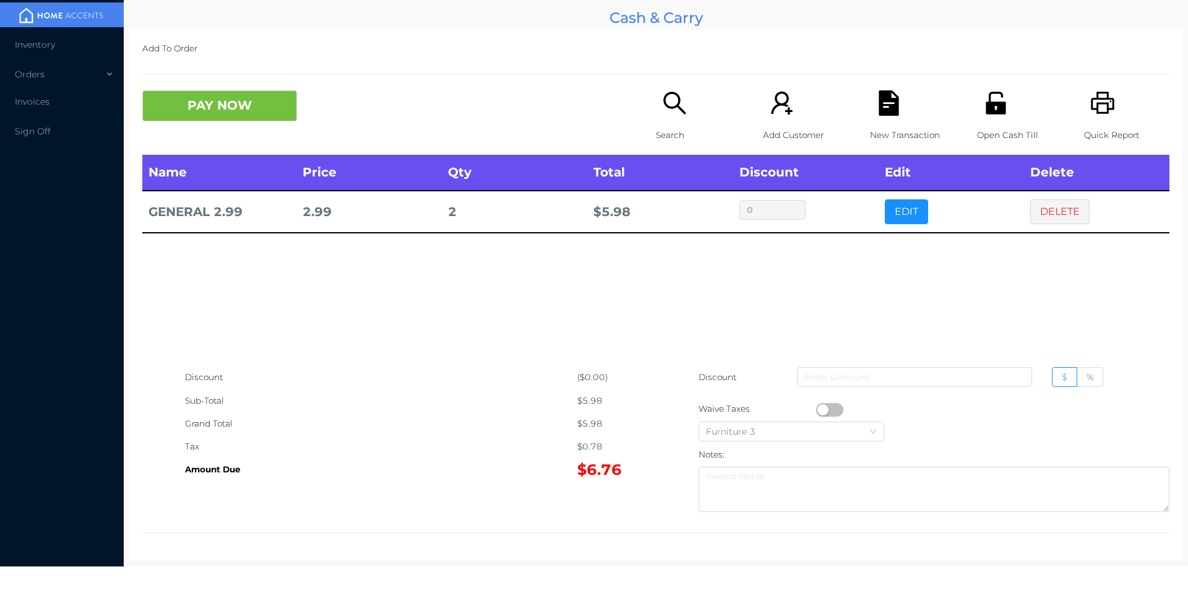
click at [671, 116] on icon "icon: search" at bounding box center [674, 102] width 25 height 25
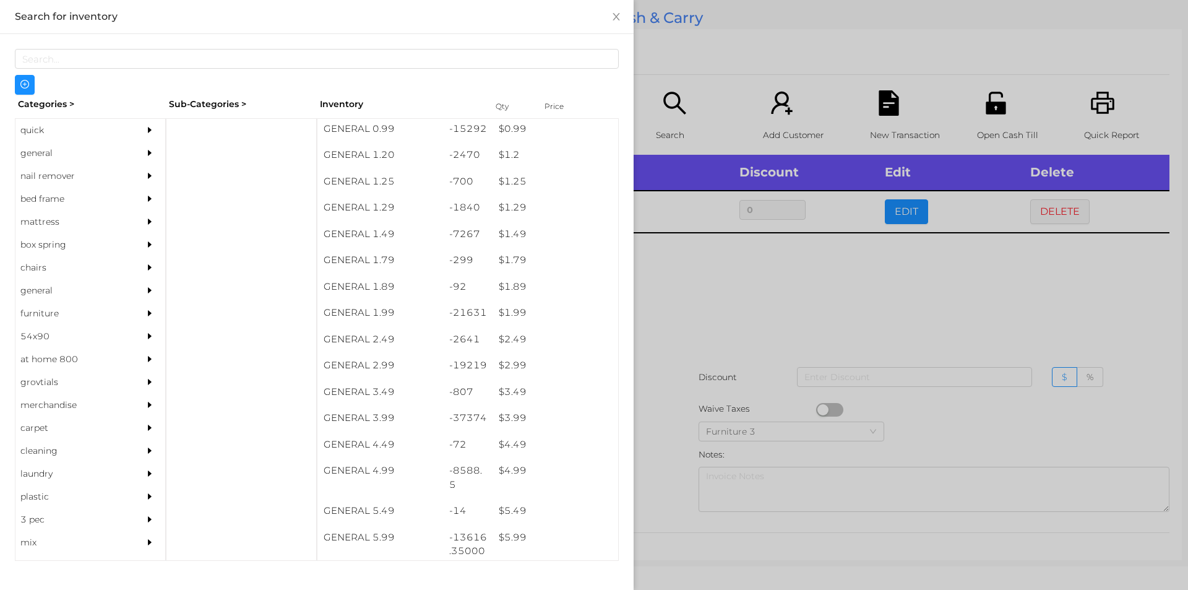
scroll to position [82, 0]
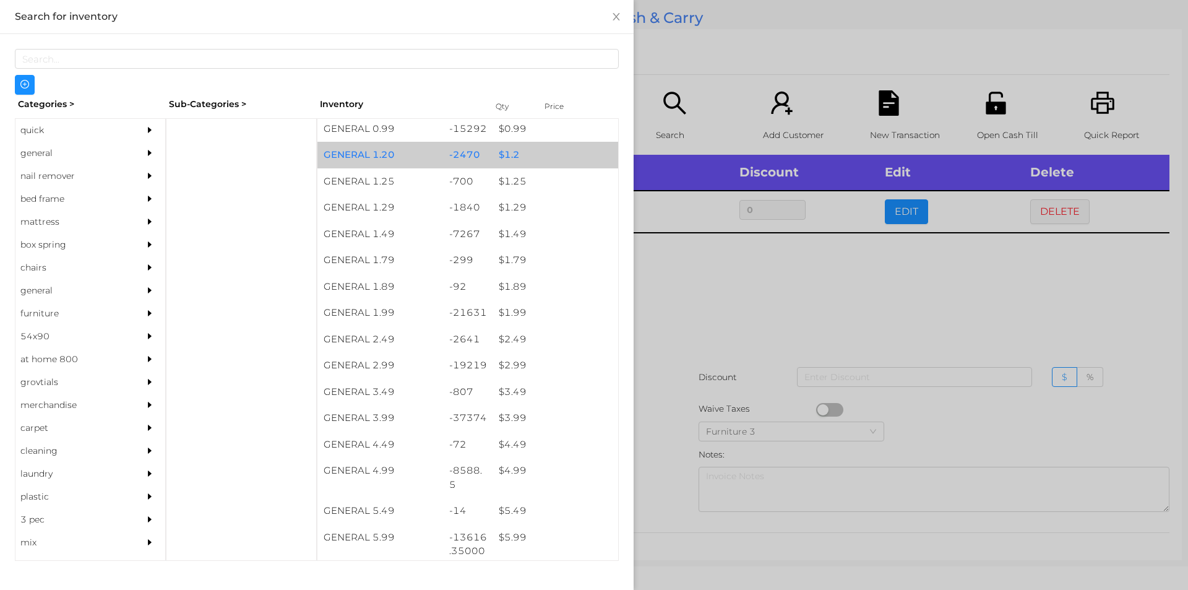
click at [533, 157] on div "$ 1.2" at bounding box center [555, 155] width 126 height 27
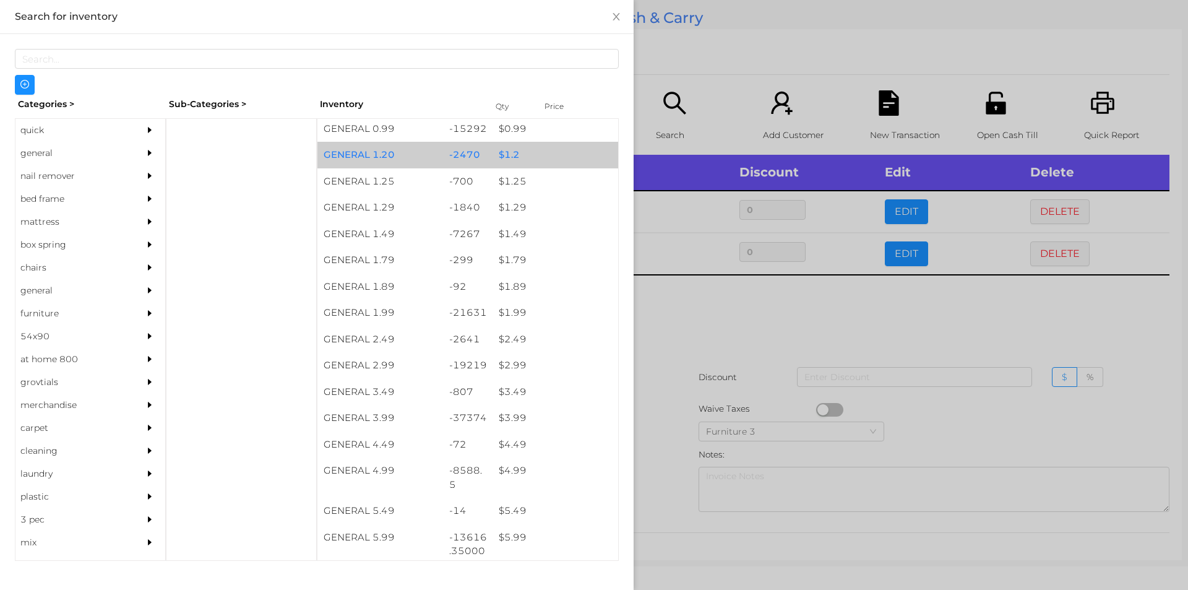
click at [546, 158] on div "$ 1.2" at bounding box center [555, 155] width 126 height 27
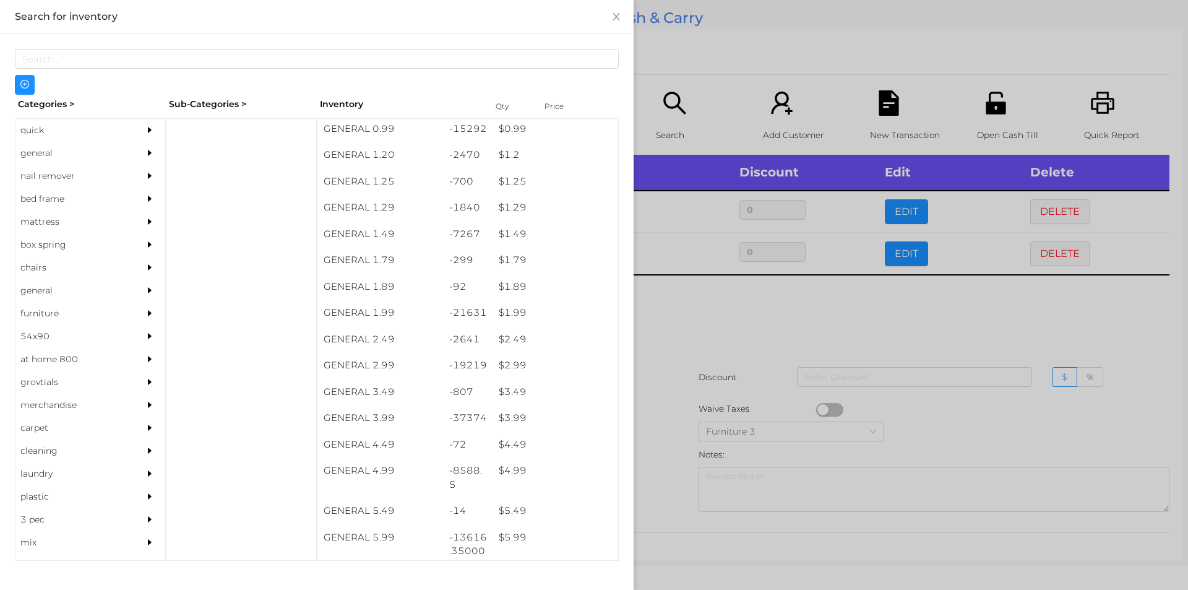
click at [697, 70] on div at bounding box center [594, 295] width 1188 height 590
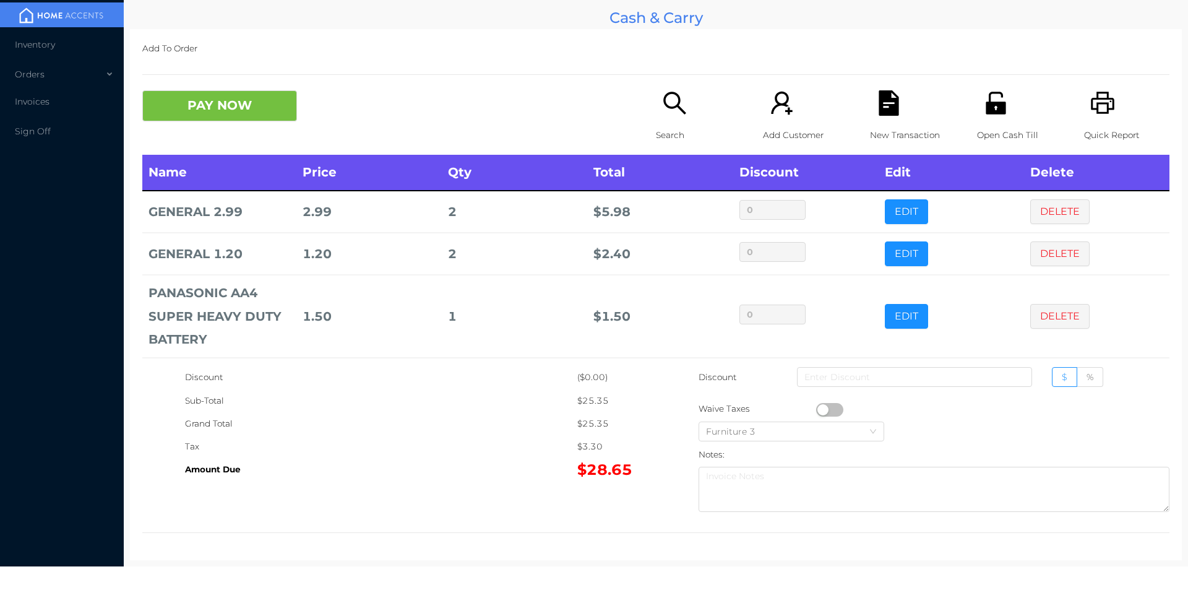
click at [994, 110] on icon "icon: unlock" at bounding box center [995, 103] width 20 height 22
click at [252, 105] on button "PAY NOW" at bounding box center [219, 105] width 155 height 31
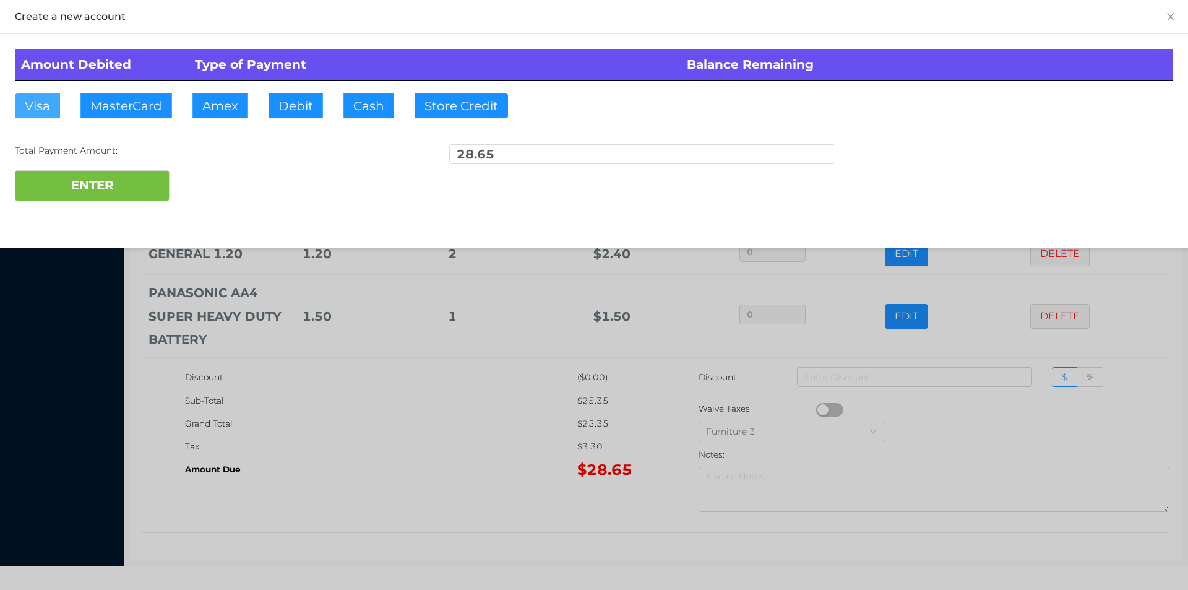
click at [25, 105] on button "Visa" at bounding box center [37, 105] width 45 height 25
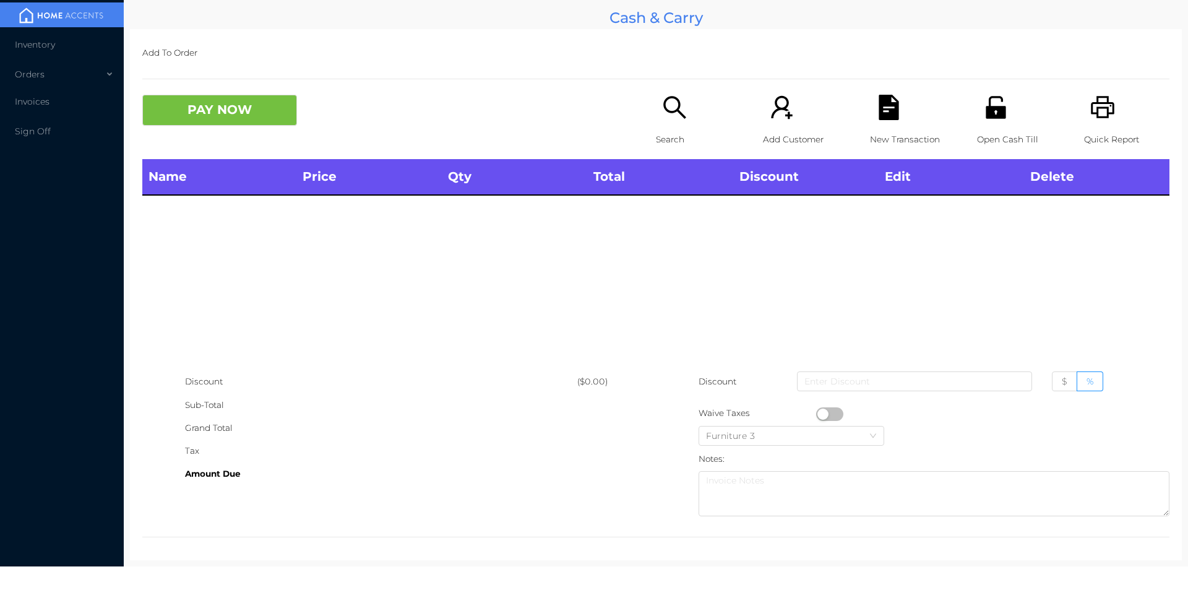
click at [672, 113] on icon "icon: search" at bounding box center [674, 107] width 25 height 25
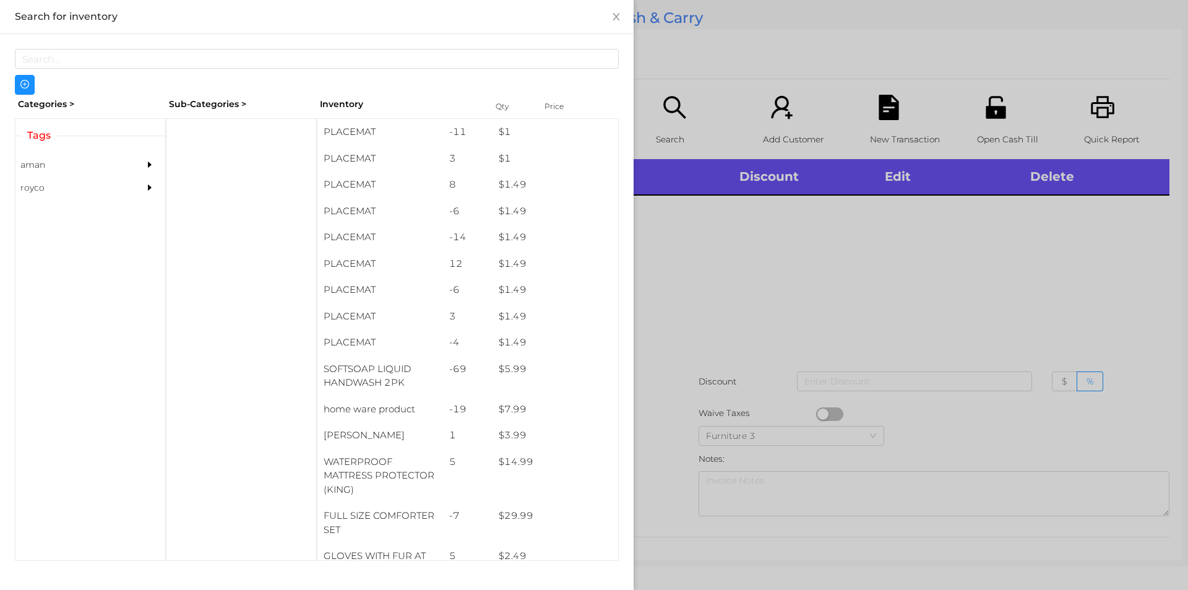
scroll to position [4, 0]
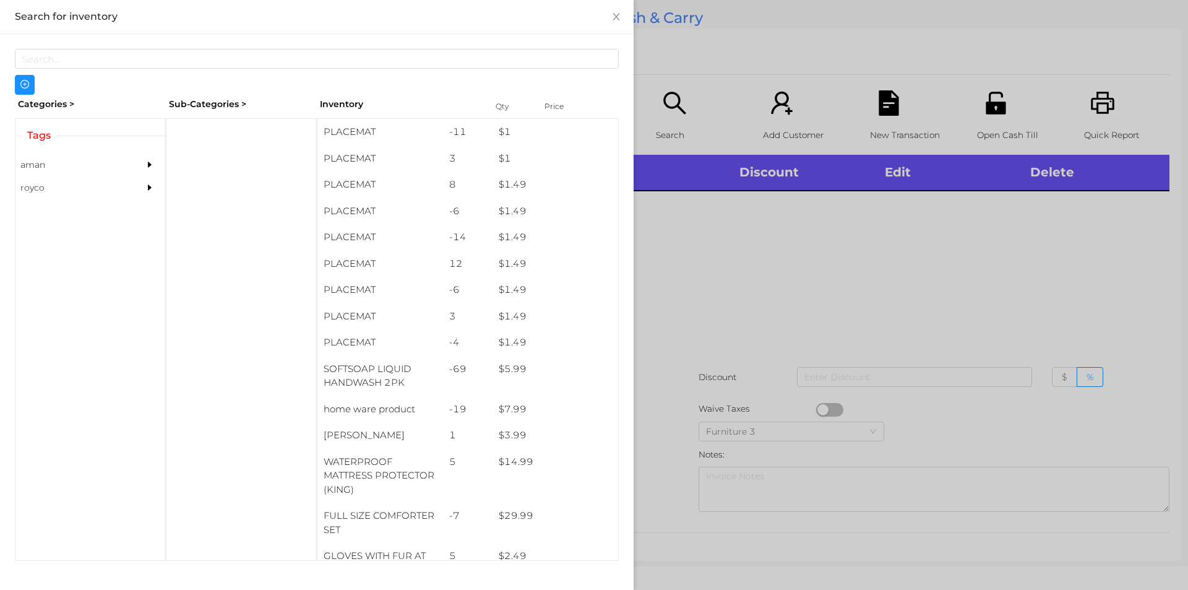
click at [672, 132] on div at bounding box center [594, 295] width 1188 height 590
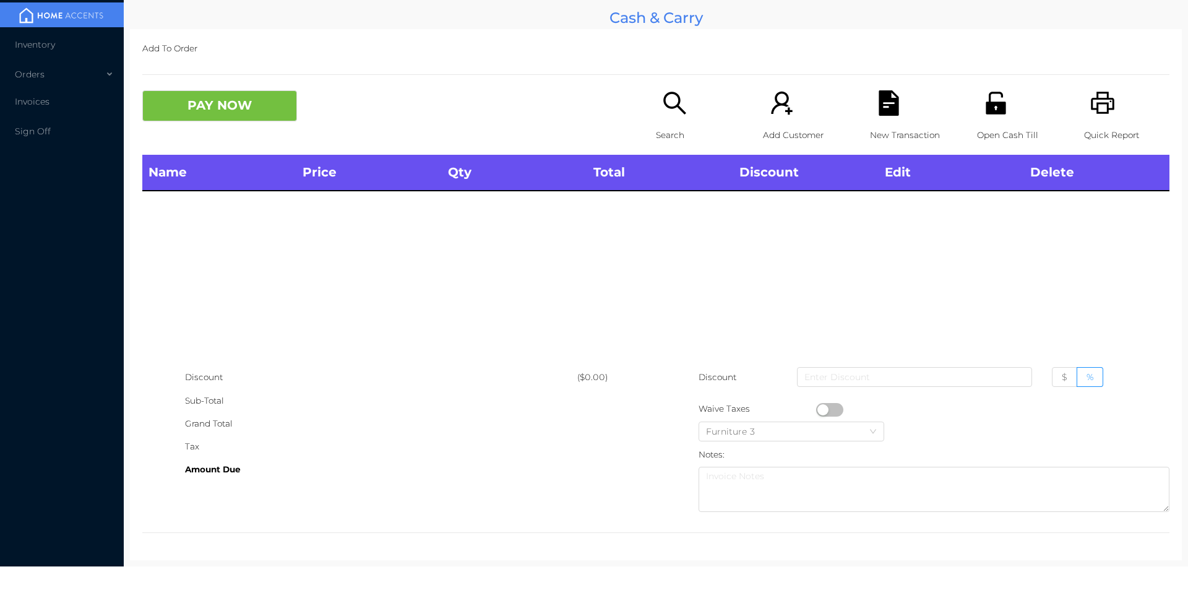
click at [663, 106] on icon "icon: search" at bounding box center [674, 103] width 22 height 22
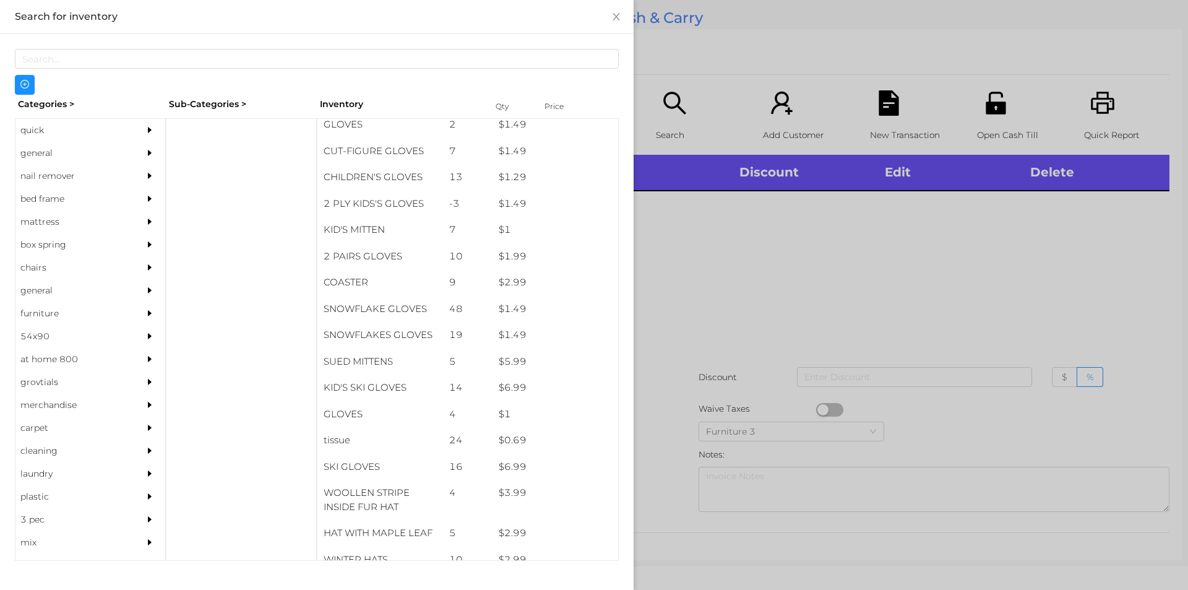
scroll to position [524, 0]
click at [75, 148] on div "general" at bounding box center [71, 153] width 113 height 23
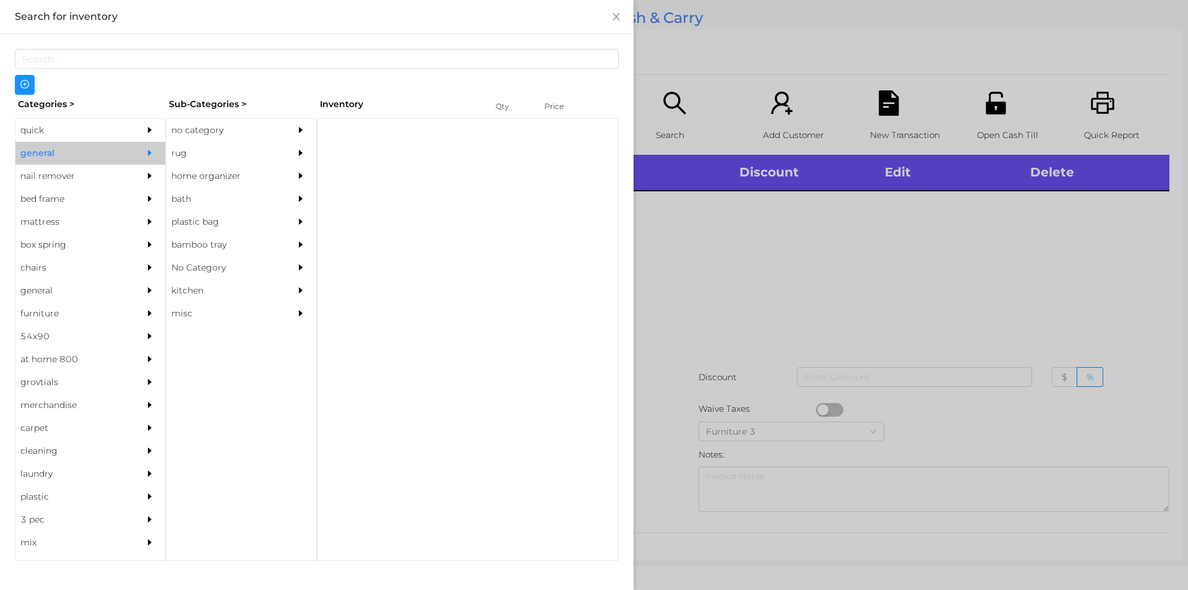
scroll to position [0, 0]
click at [223, 129] on div "no category" at bounding box center [222, 130] width 113 height 23
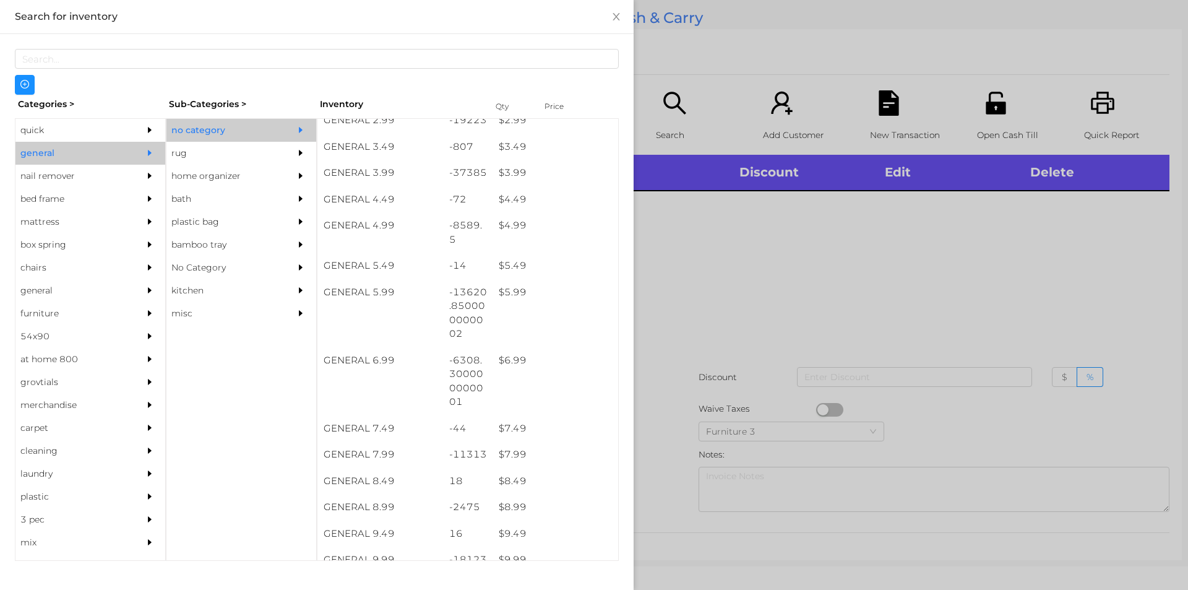
scroll to position [331, 0]
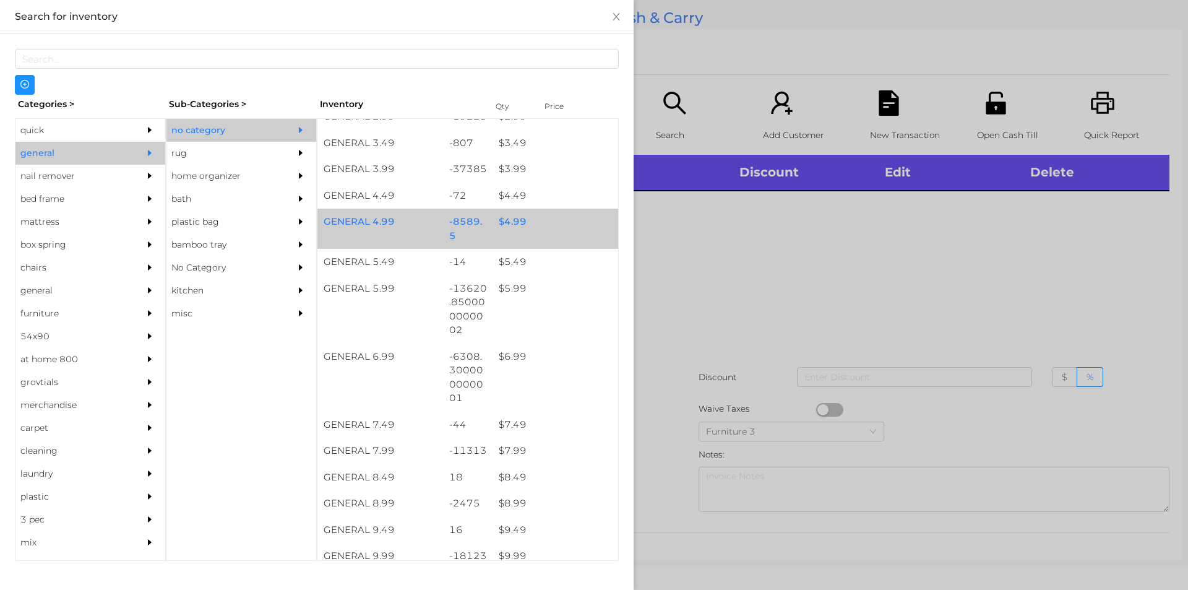
click at [519, 230] on div "$ 4.99" at bounding box center [555, 221] width 126 height 27
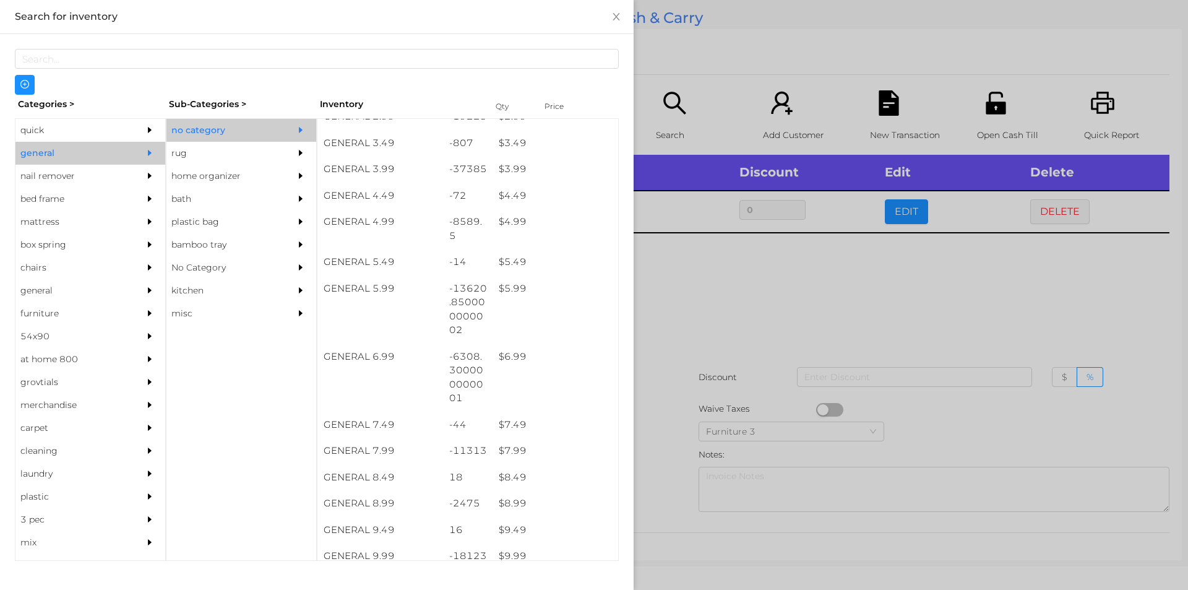
click at [732, 333] on div at bounding box center [594, 295] width 1188 height 590
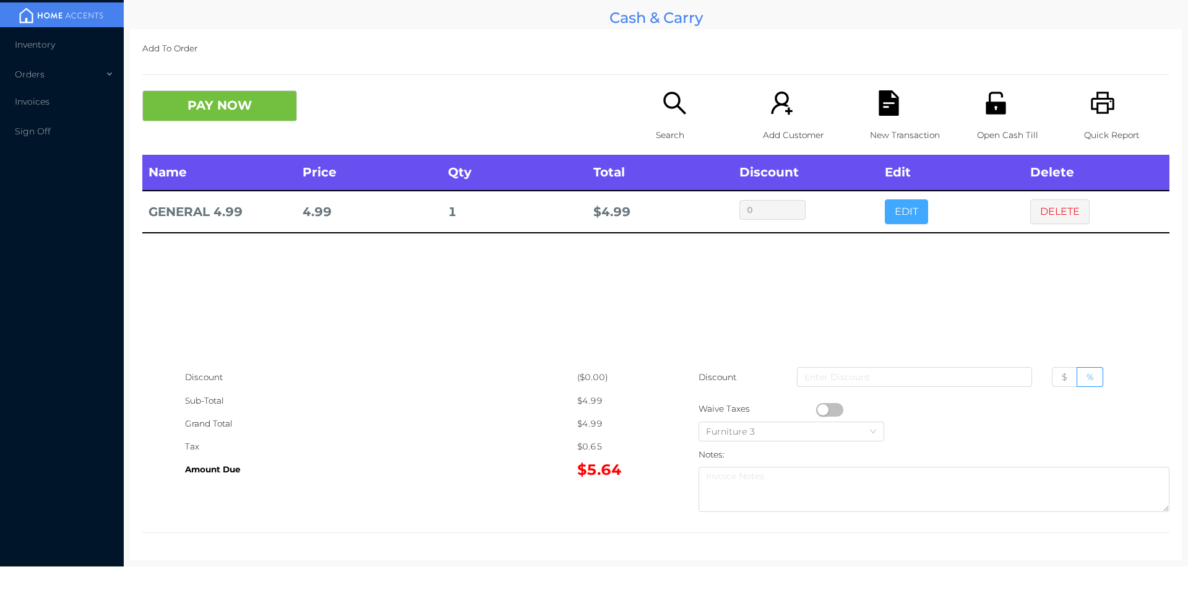
click at [892, 205] on button "EDIT" at bounding box center [906, 211] width 43 height 25
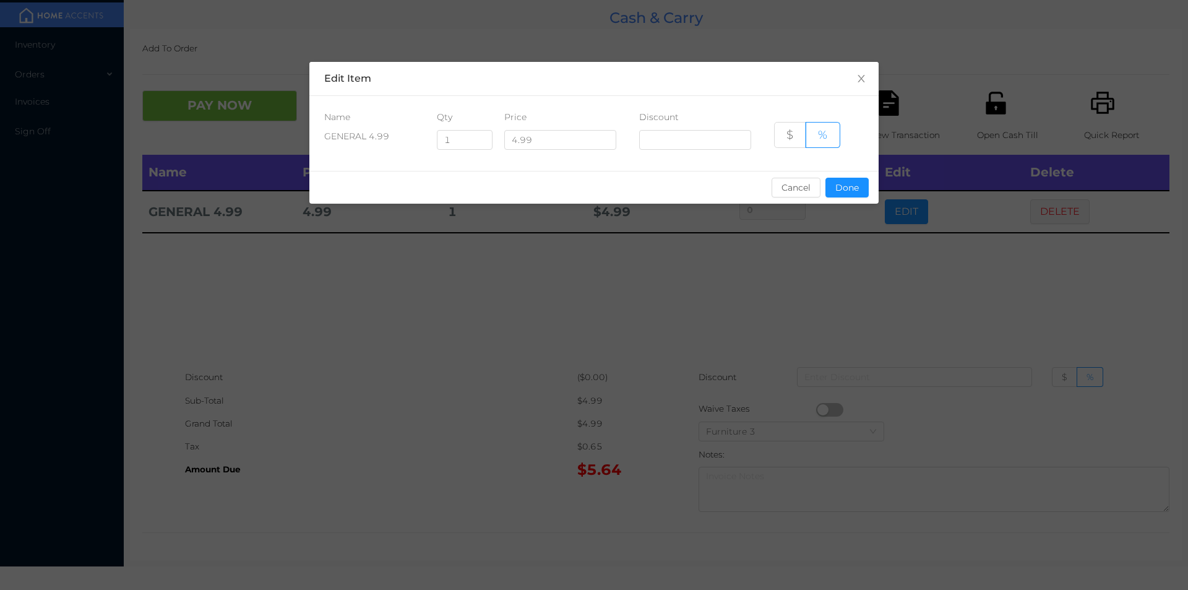
click at [479, 118] on div "Qty" at bounding box center [459, 117] width 45 height 13
click at [453, 137] on input "1" at bounding box center [464, 140] width 54 height 19
type input "6"
click at [848, 189] on button "Done" at bounding box center [846, 188] width 43 height 20
type input "0%"
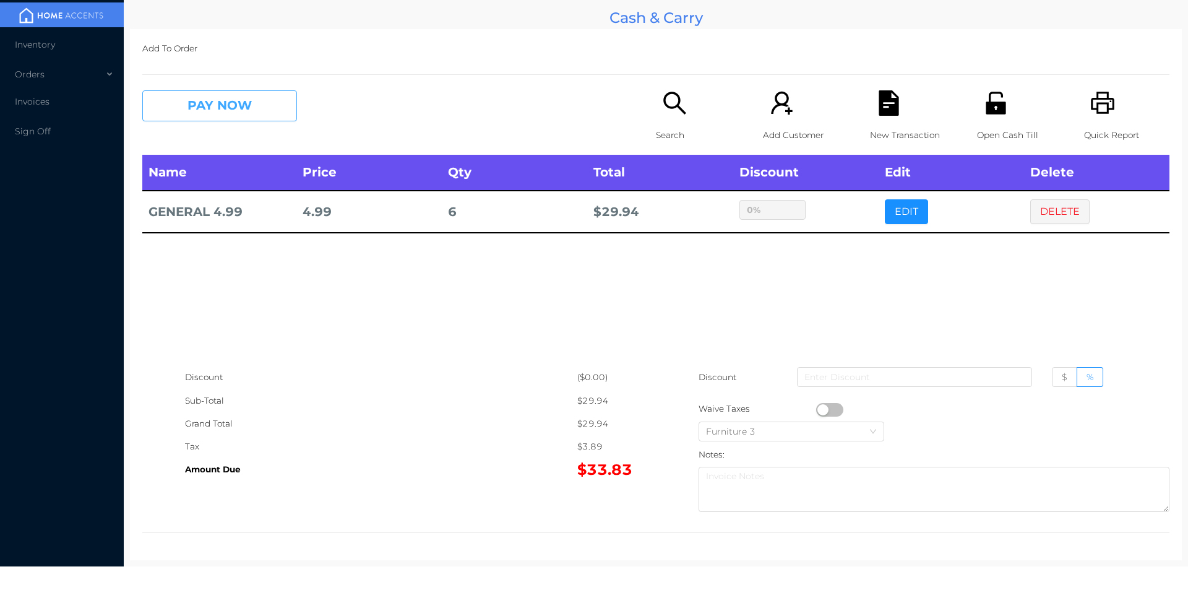
click at [222, 105] on button "PAY NOW" at bounding box center [219, 105] width 155 height 31
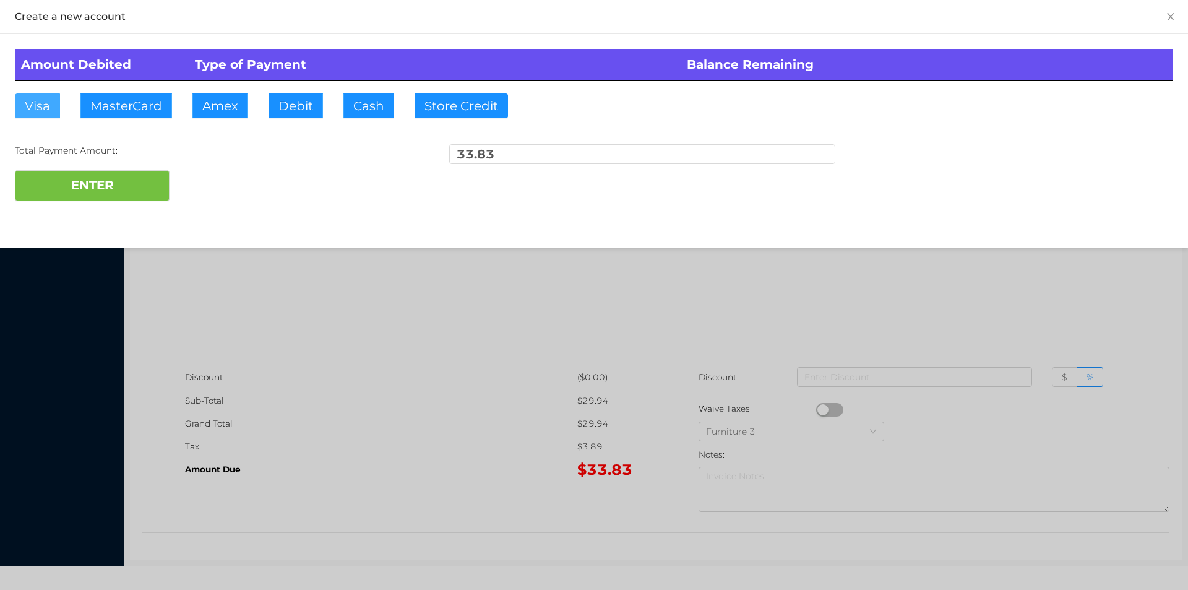
click at [47, 105] on button "Visa" at bounding box center [37, 105] width 45 height 25
click at [972, 337] on div at bounding box center [594, 295] width 1188 height 590
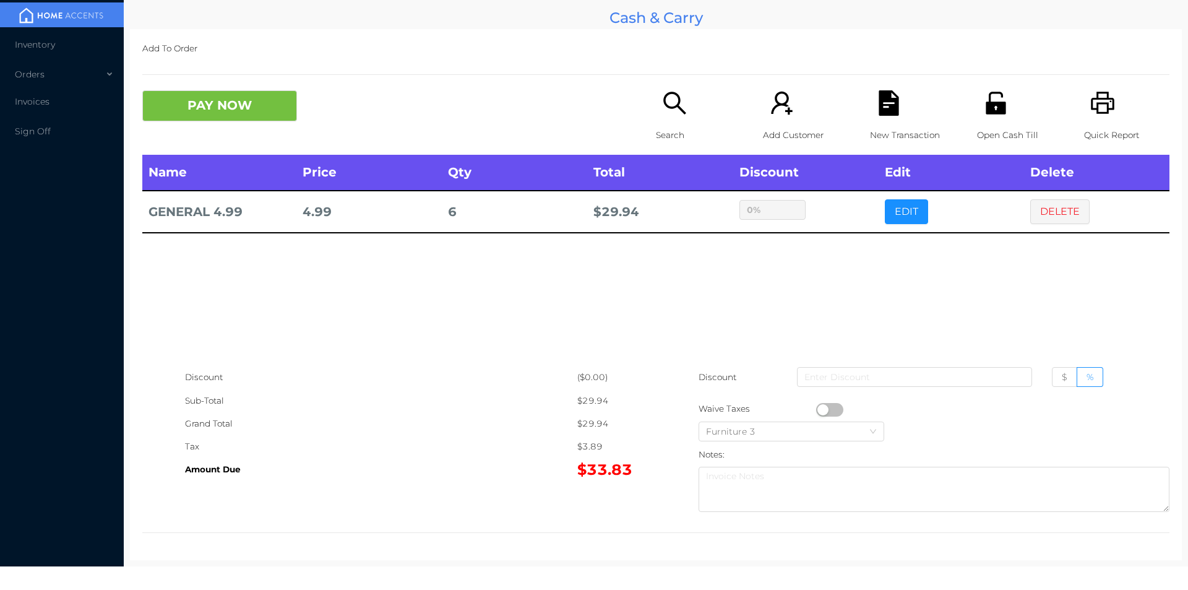
click at [887, 117] on div "New Transaction" at bounding box center [912, 122] width 85 height 64
click at [988, 106] on icon "icon: unlock" at bounding box center [995, 102] width 25 height 25
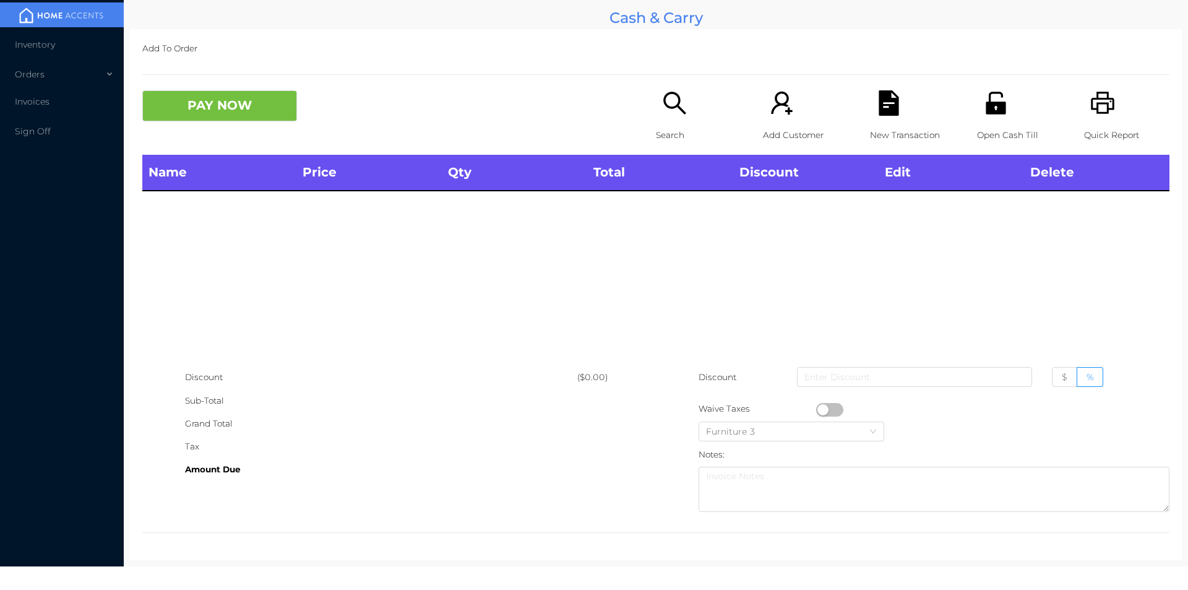
click at [656, 137] on p "Search" at bounding box center [698, 135] width 85 height 23
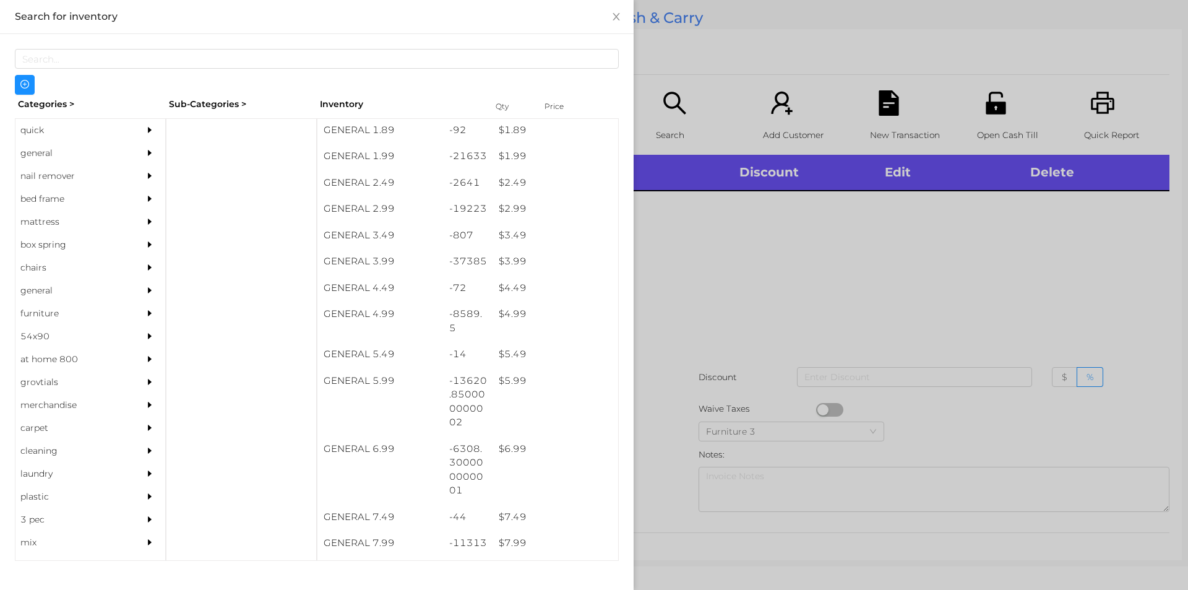
scroll to position [248, 0]
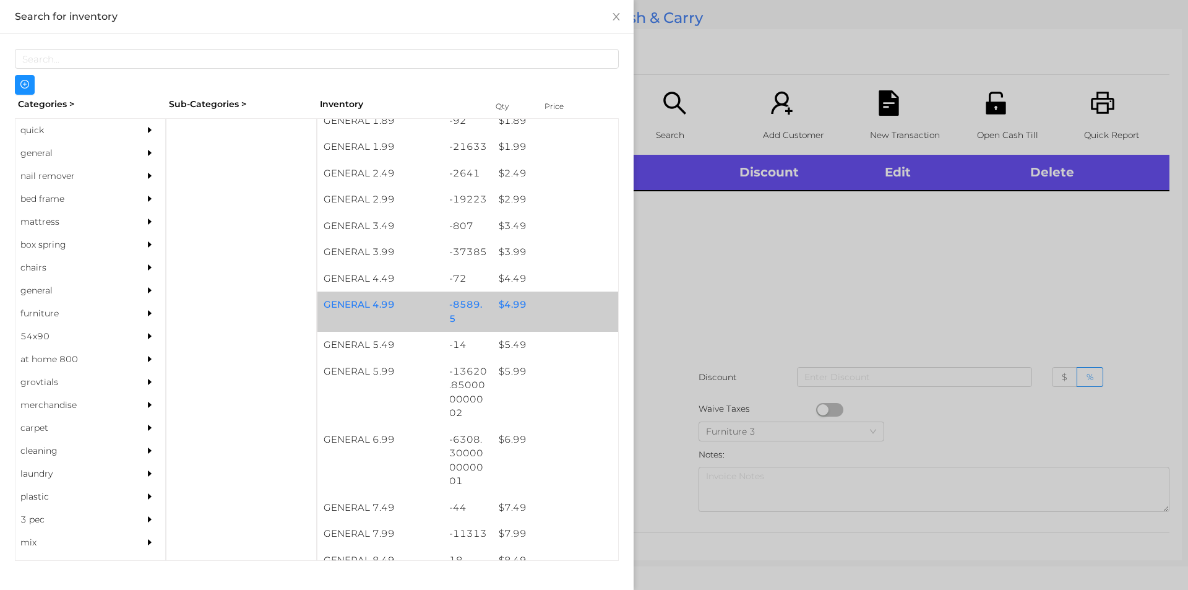
click at [544, 315] on div "$ 4.99" at bounding box center [555, 304] width 126 height 27
click at [554, 319] on div "GENERAL 4.99 -8589.5 $ 4.99" at bounding box center [467, 311] width 301 height 40
click at [682, 378] on div at bounding box center [594, 295] width 1188 height 590
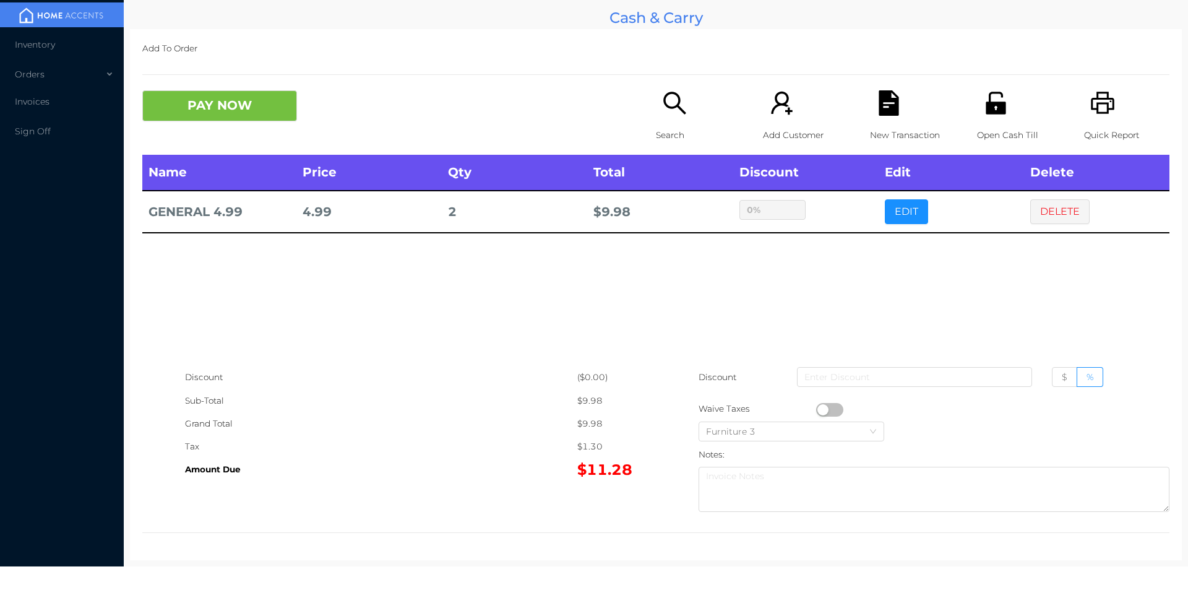
click at [208, 132] on div "PAY NOW Search Add Customer New Transaction Open Cash Till Quick Report" at bounding box center [655, 122] width 1027 height 64
click at [291, 119] on button "PAY NOW" at bounding box center [219, 105] width 155 height 31
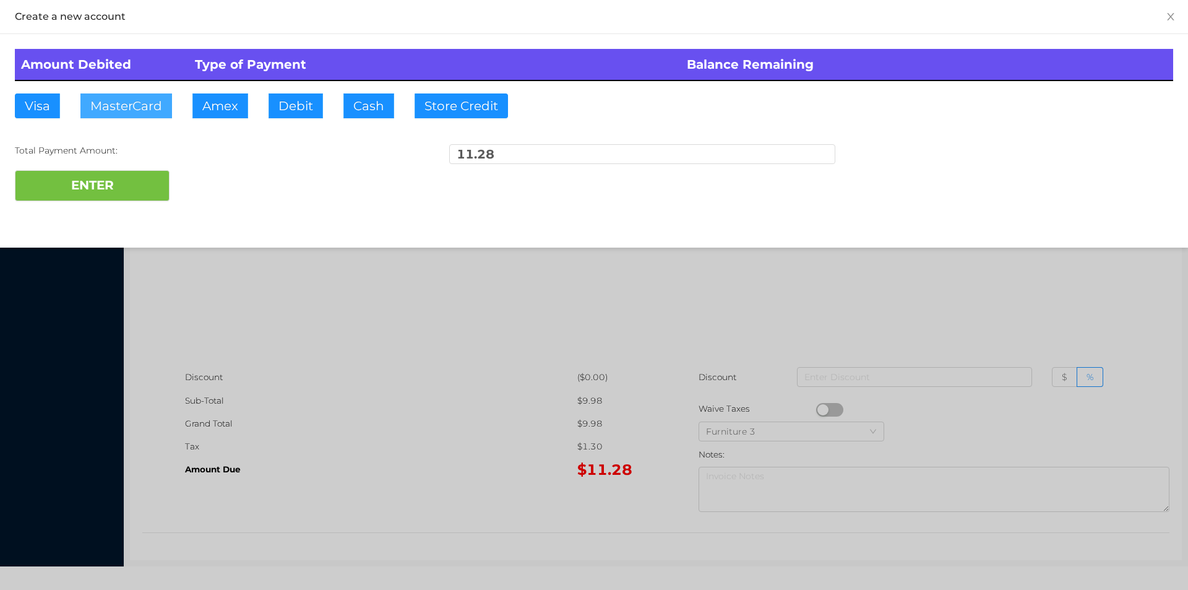
click at [157, 106] on button "MasterCard" at bounding box center [126, 105] width 92 height 25
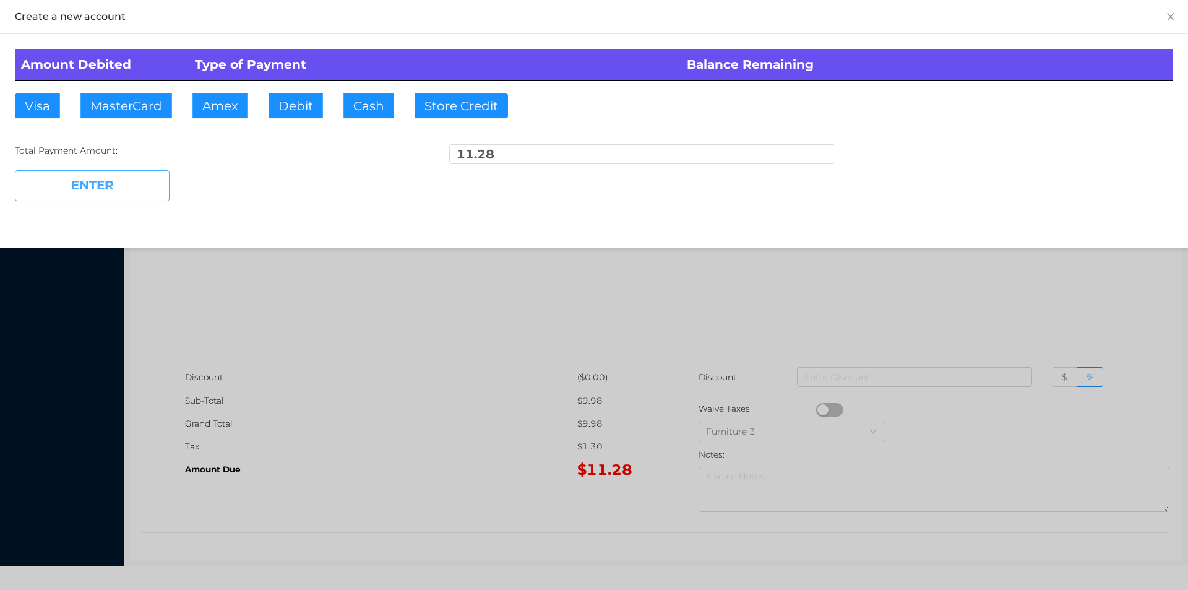
click at [98, 184] on button "ENTER" at bounding box center [92, 185] width 155 height 31
type input "0"
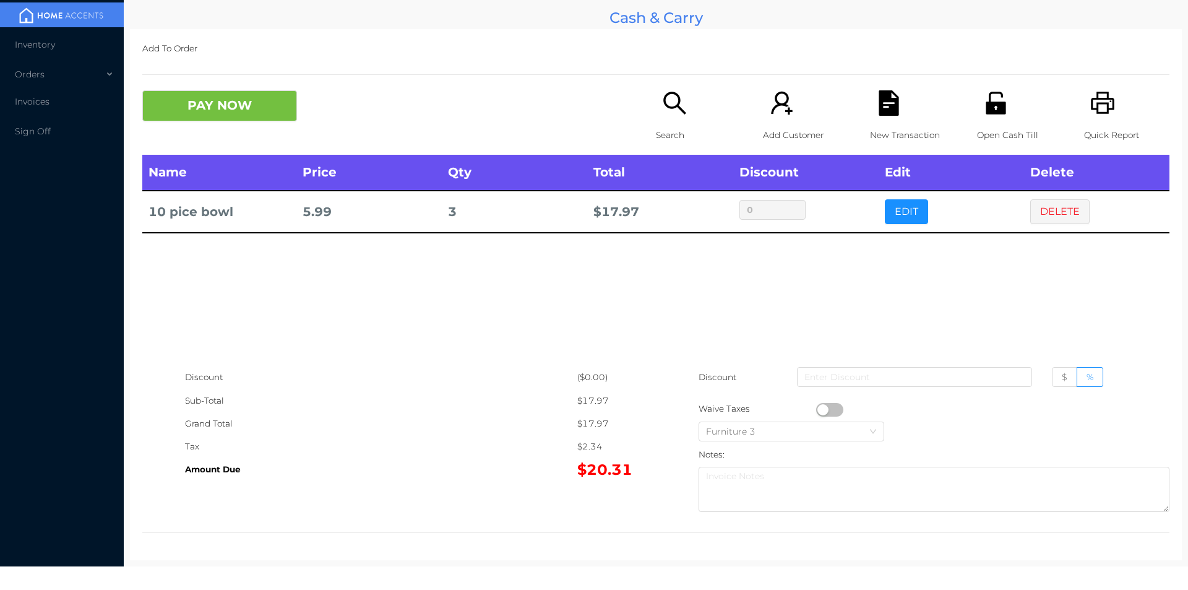
click at [985, 111] on icon "icon: unlock" at bounding box center [995, 103] width 20 height 22
click at [228, 103] on button "PAY NOW" at bounding box center [219, 105] width 155 height 31
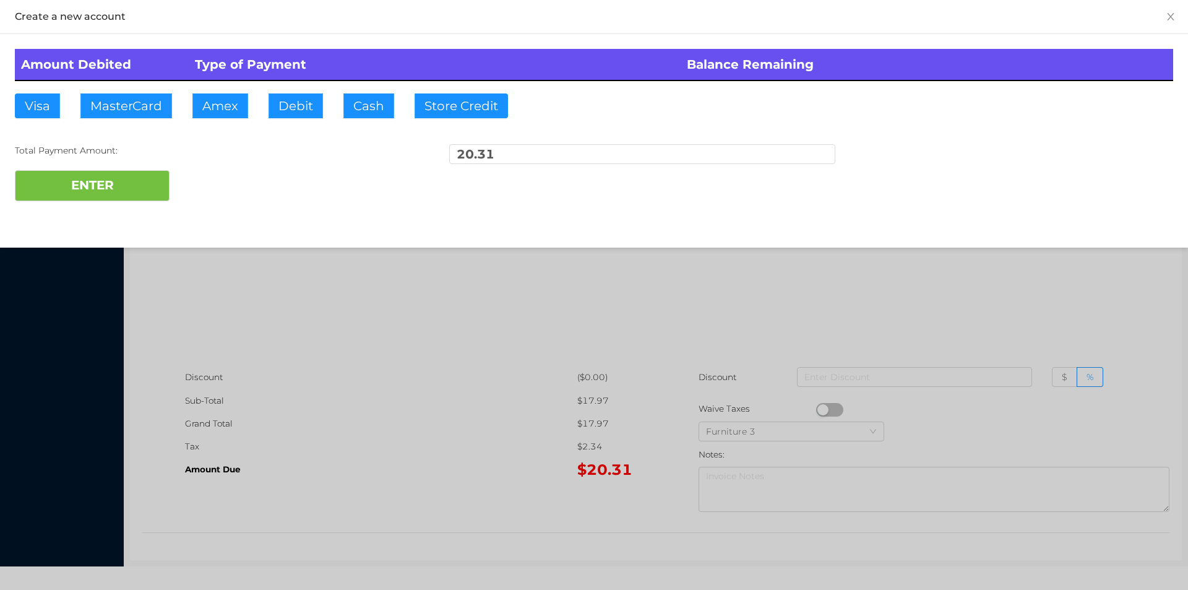
click at [595, 420] on div at bounding box center [594, 295] width 1188 height 590
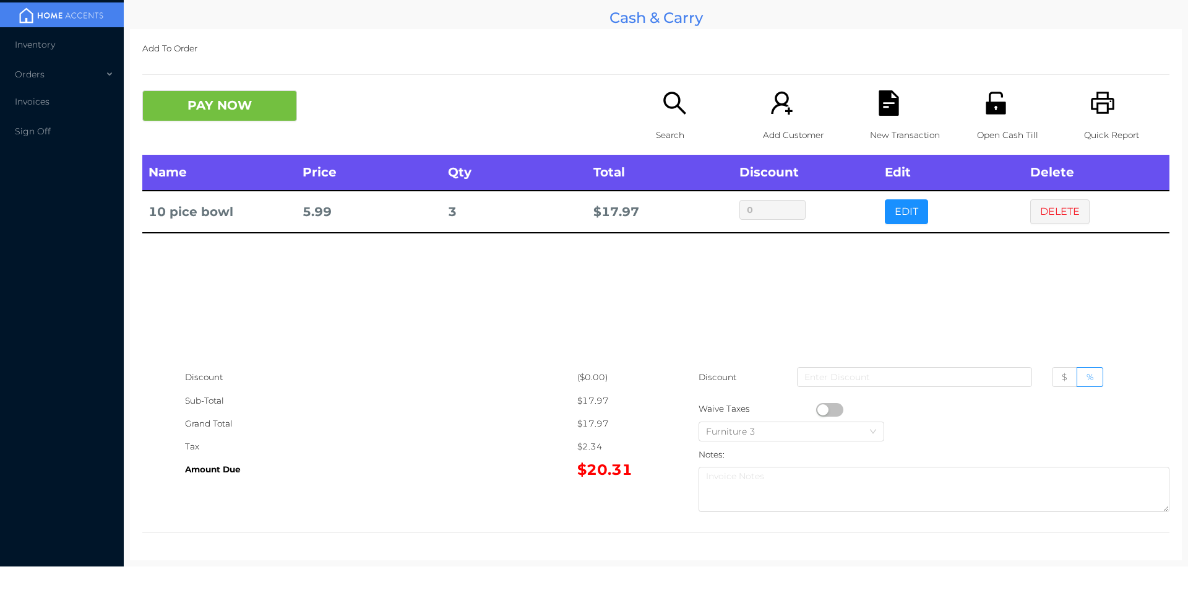
click at [886, 114] on icon "icon: file-text" at bounding box center [888, 102] width 20 height 25
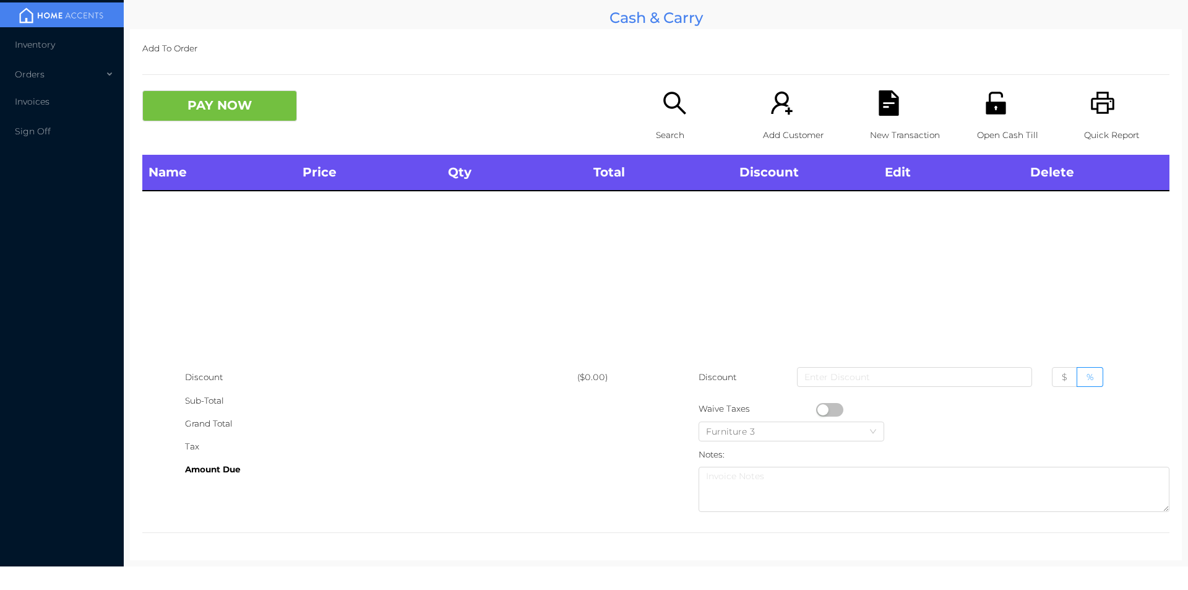
click at [675, 109] on icon "icon: search" at bounding box center [674, 103] width 22 height 22
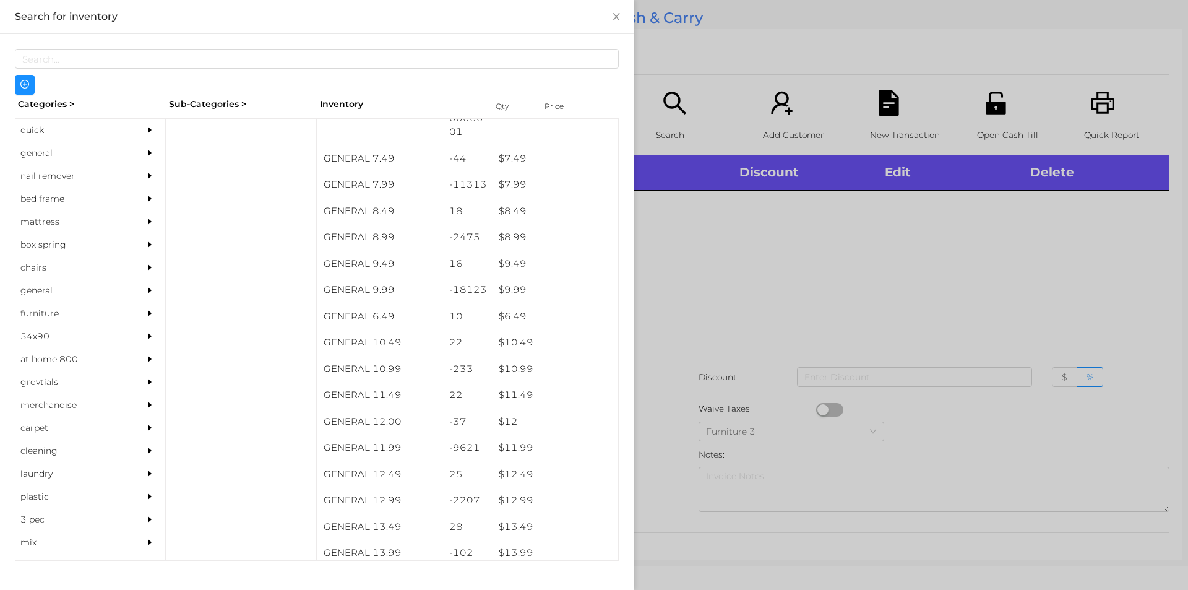
scroll to position [596, 0]
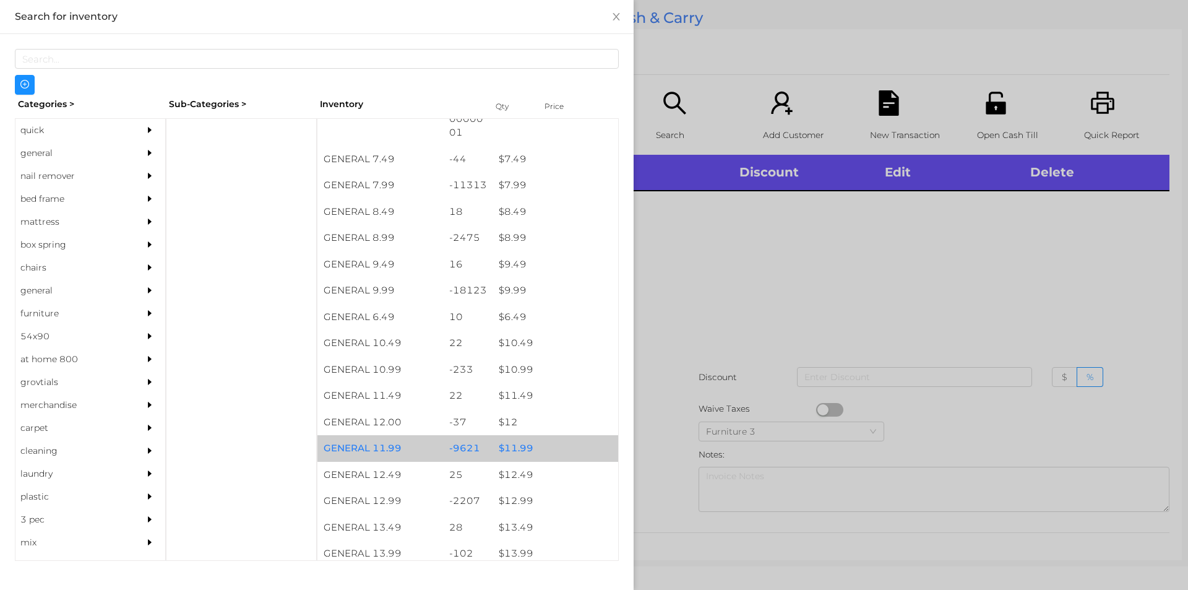
click at [506, 447] on div "$ 11.99" at bounding box center [555, 448] width 126 height 27
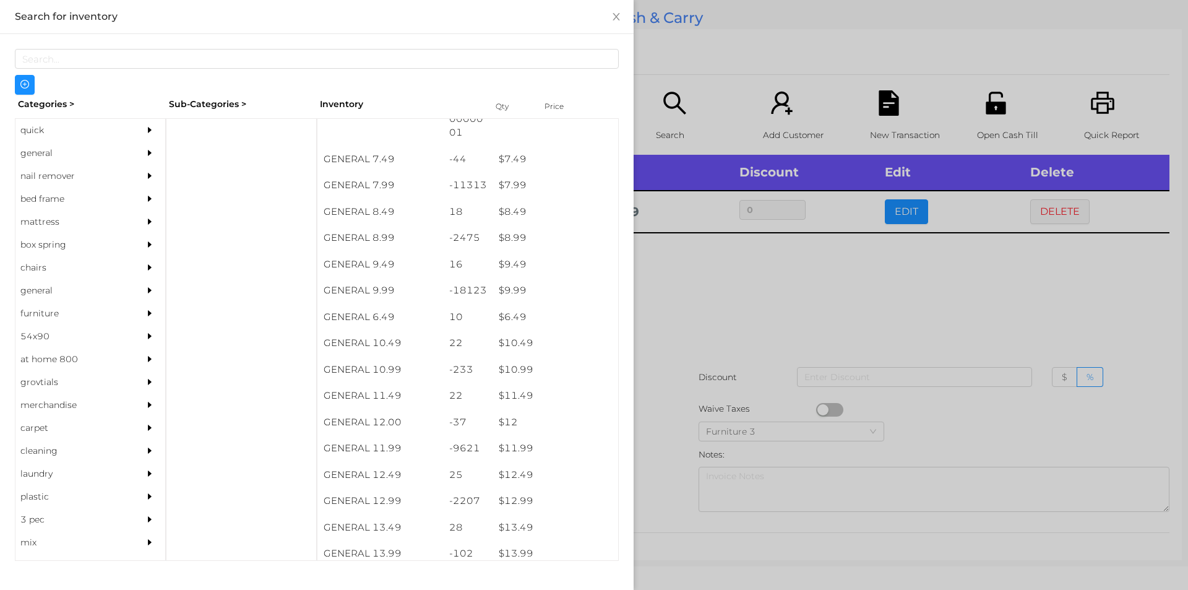
click at [700, 381] on div at bounding box center [594, 295] width 1188 height 590
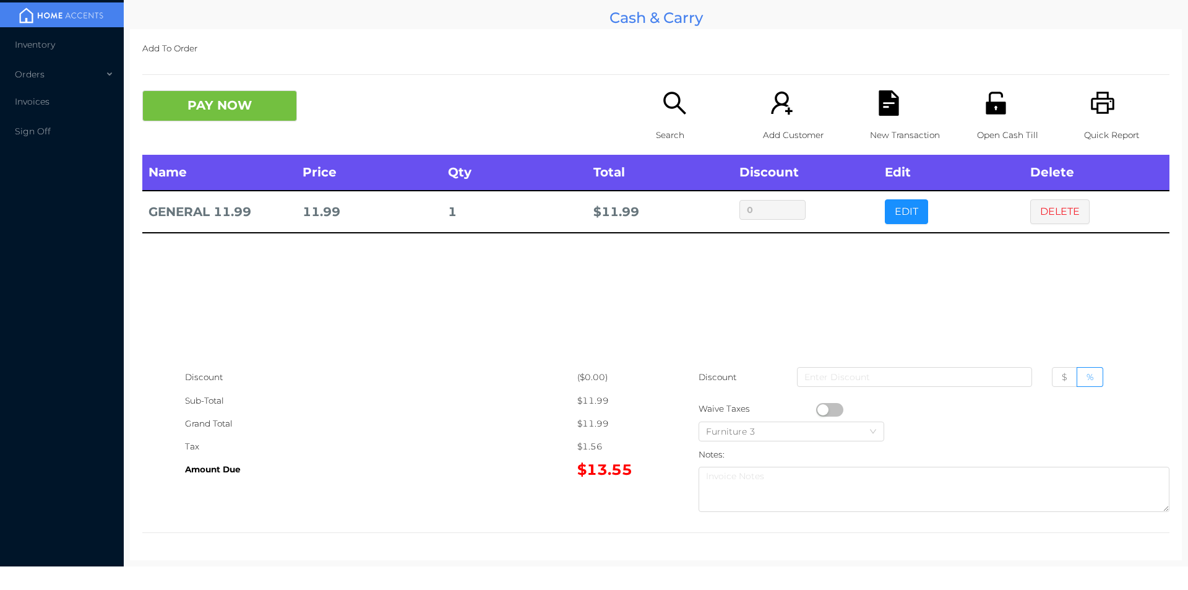
click at [656, 130] on p "Search" at bounding box center [698, 135] width 85 height 23
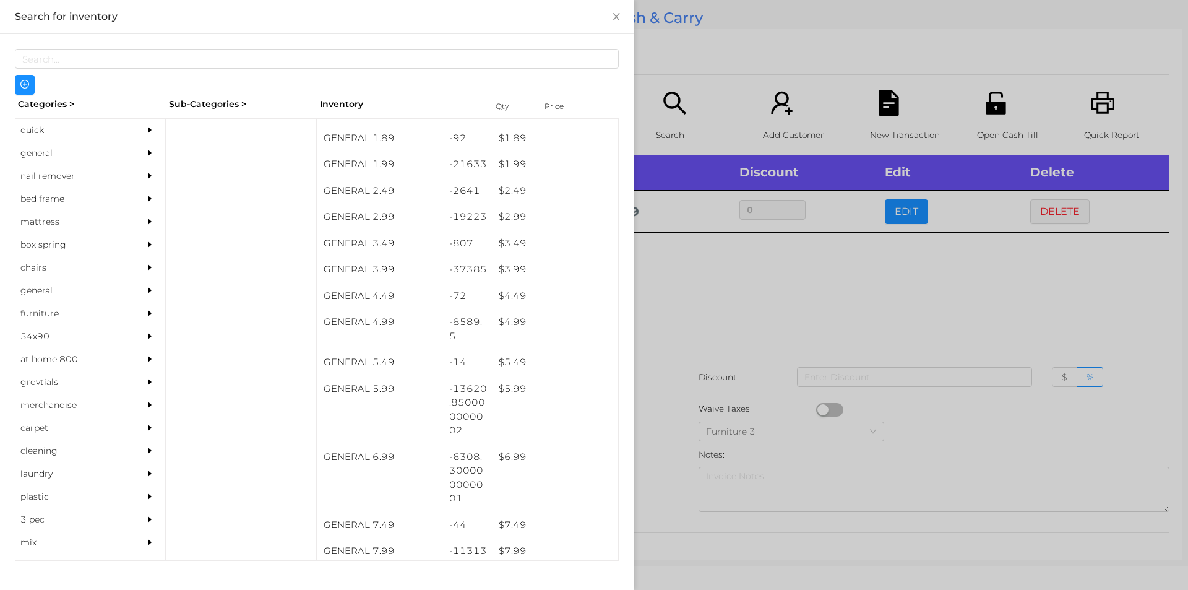
scroll to position [251, 0]
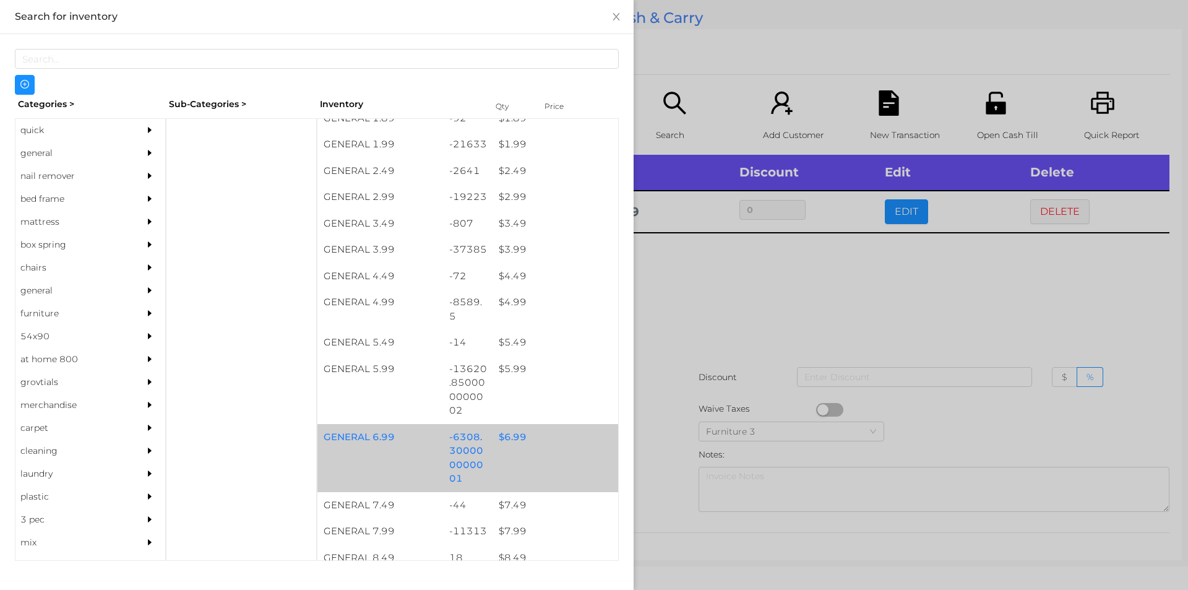
click at [537, 440] on div "$ 6.99" at bounding box center [555, 437] width 126 height 27
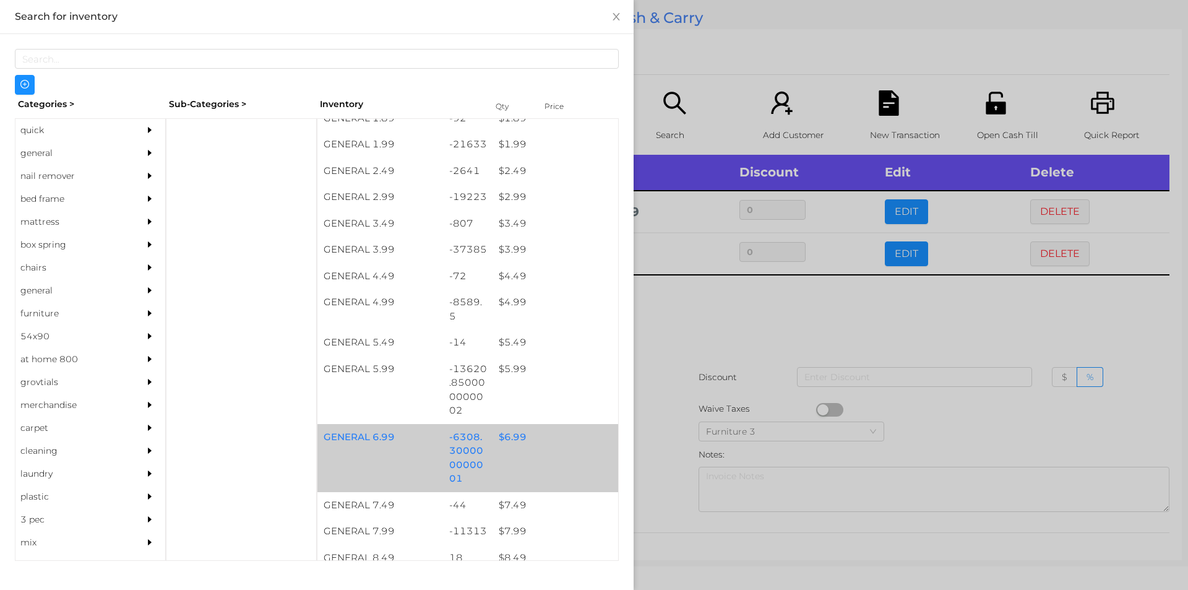
click at [529, 439] on div "$ 6.99" at bounding box center [555, 437] width 126 height 27
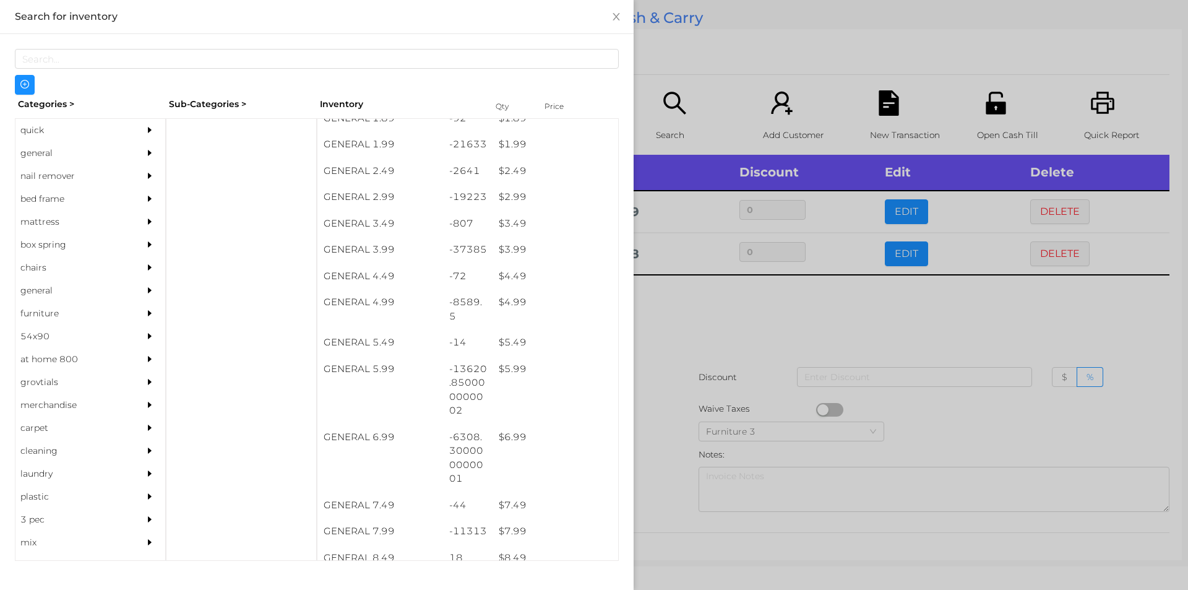
click at [698, 381] on div at bounding box center [594, 295] width 1188 height 590
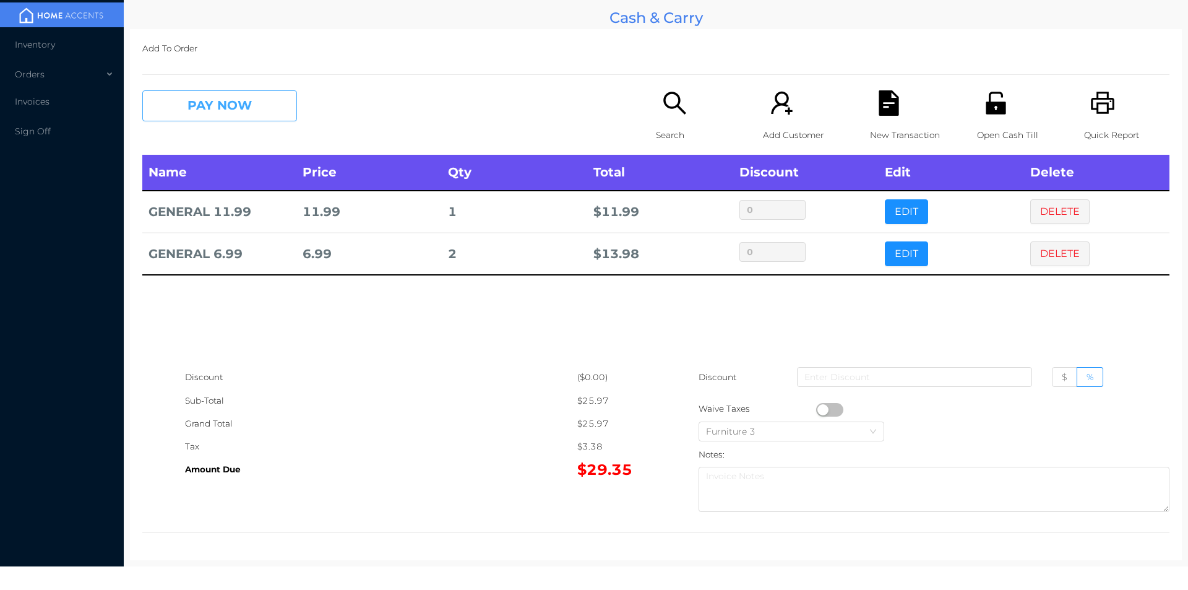
click at [246, 95] on button "PAY NOW" at bounding box center [219, 105] width 155 height 31
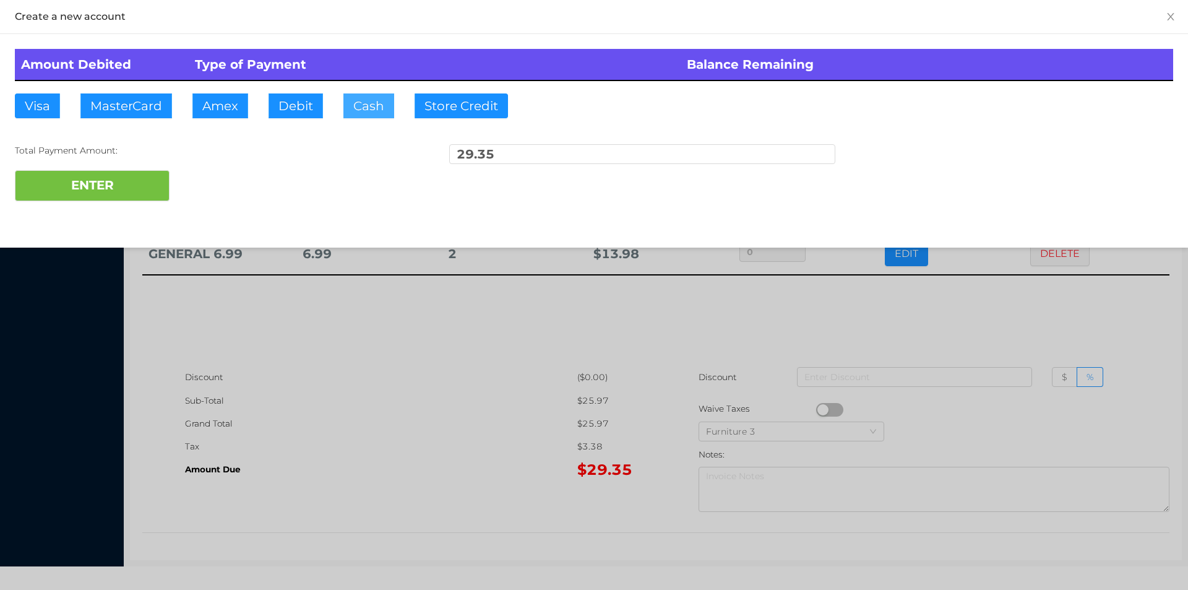
click at [391, 103] on button "Cash" at bounding box center [368, 105] width 51 height 25
type input "6"
type input "30"
click at [108, 173] on button "ENTER" at bounding box center [92, 185] width 155 height 31
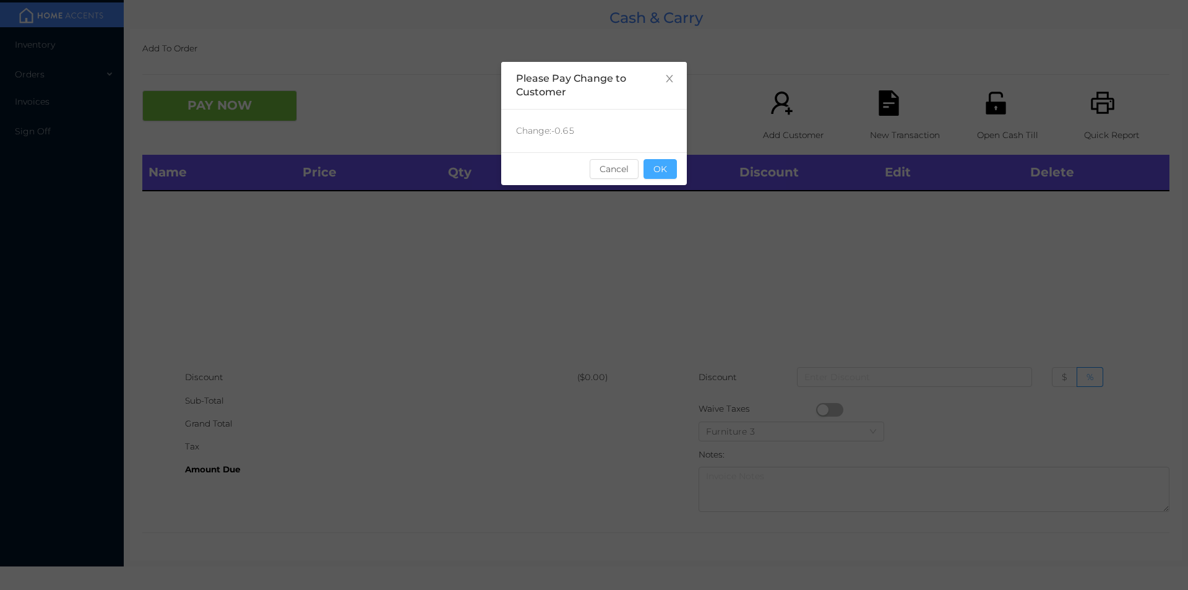
click at [658, 169] on button "OK" at bounding box center [659, 169] width 33 height 20
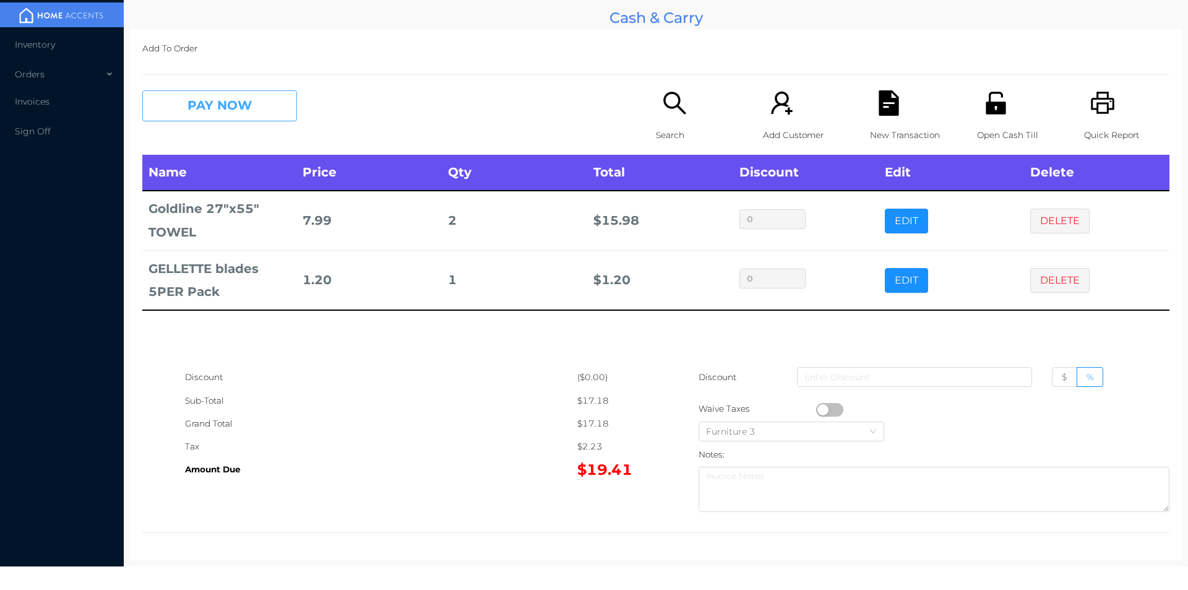
click at [244, 111] on button "PAY NOW" at bounding box center [219, 105] width 155 height 31
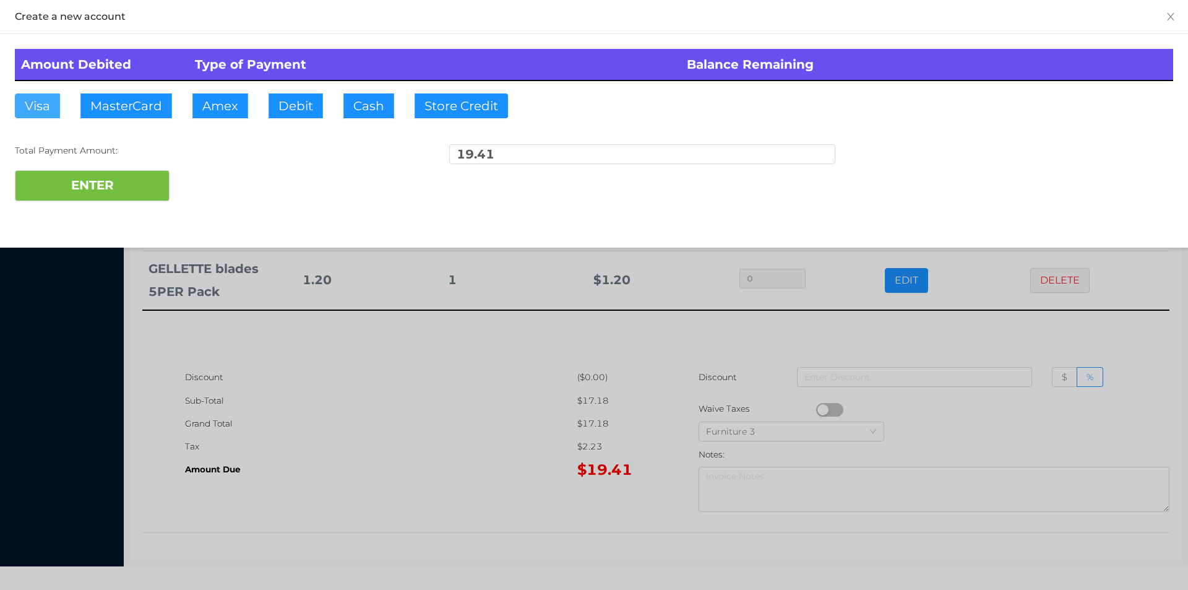
click at [50, 100] on button "Visa" at bounding box center [37, 105] width 45 height 25
click at [51, 189] on button "ENTER" at bounding box center [92, 185] width 155 height 31
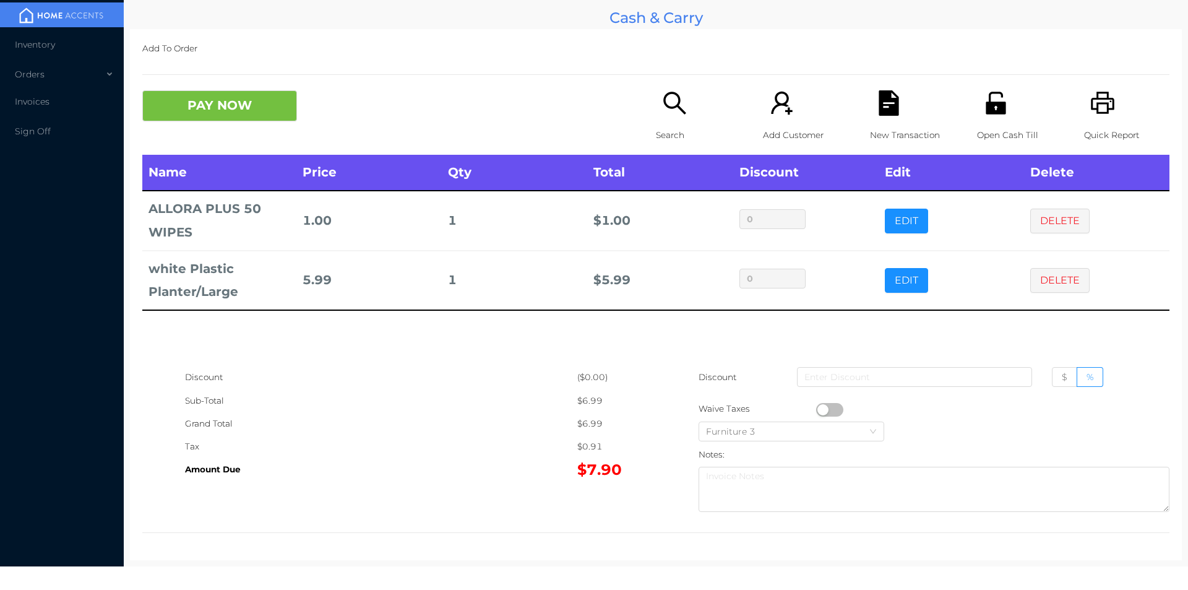
click at [677, 114] on icon "icon: search" at bounding box center [674, 102] width 25 height 25
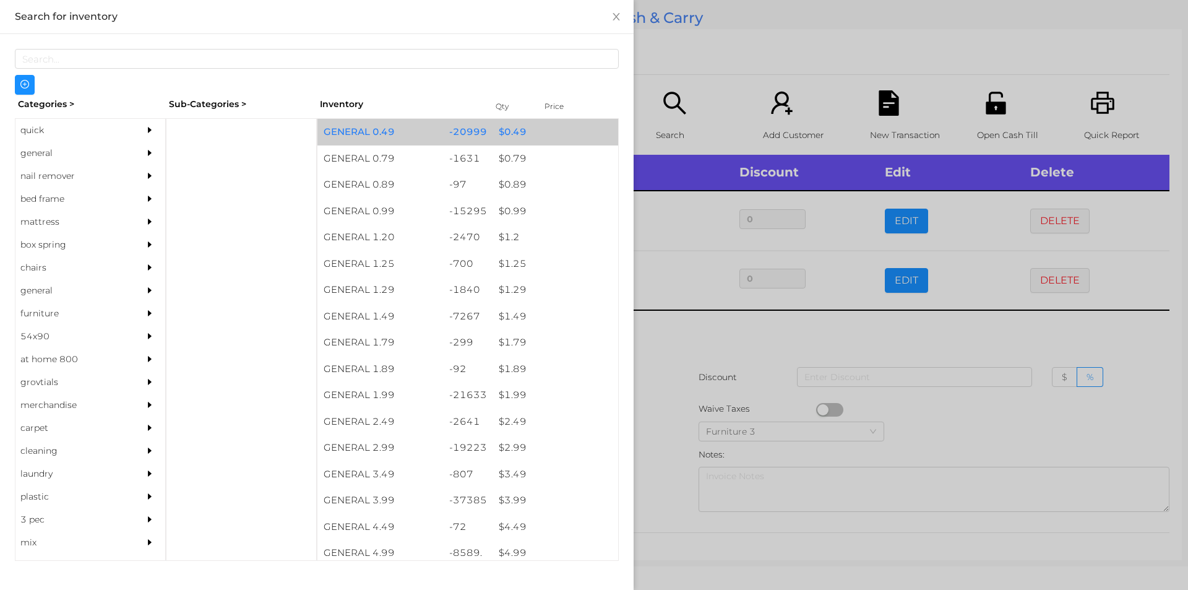
click at [506, 131] on div "$ 0.49" at bounding box center [555, 132] width 126 height 27
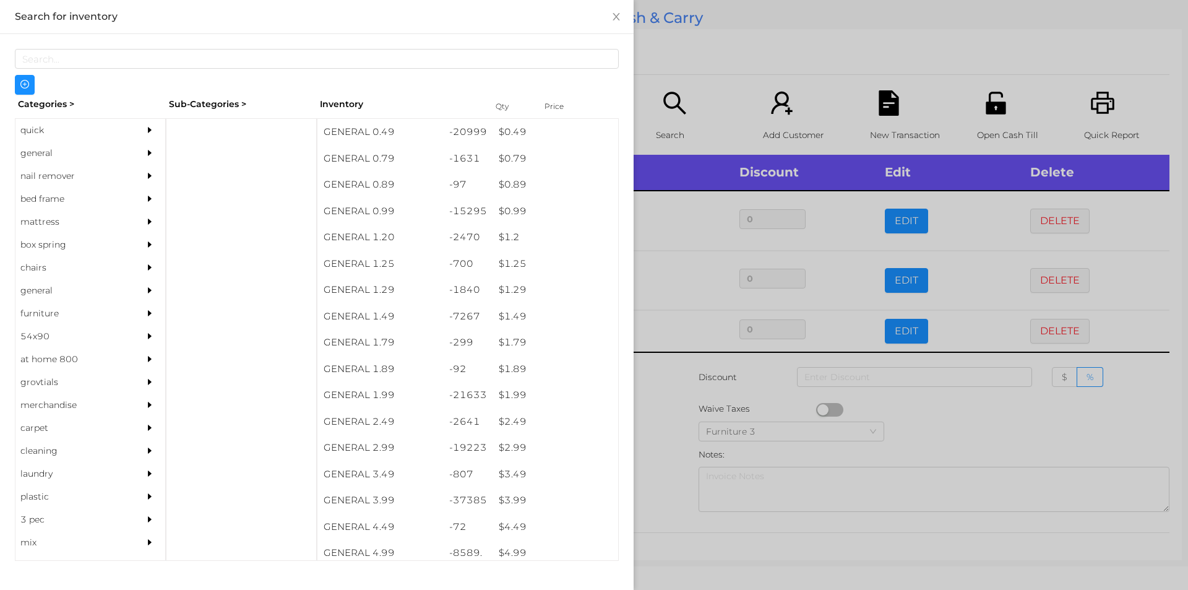
click at [712, 62] on div at bounding box center [594, 295] width 1188 height 590
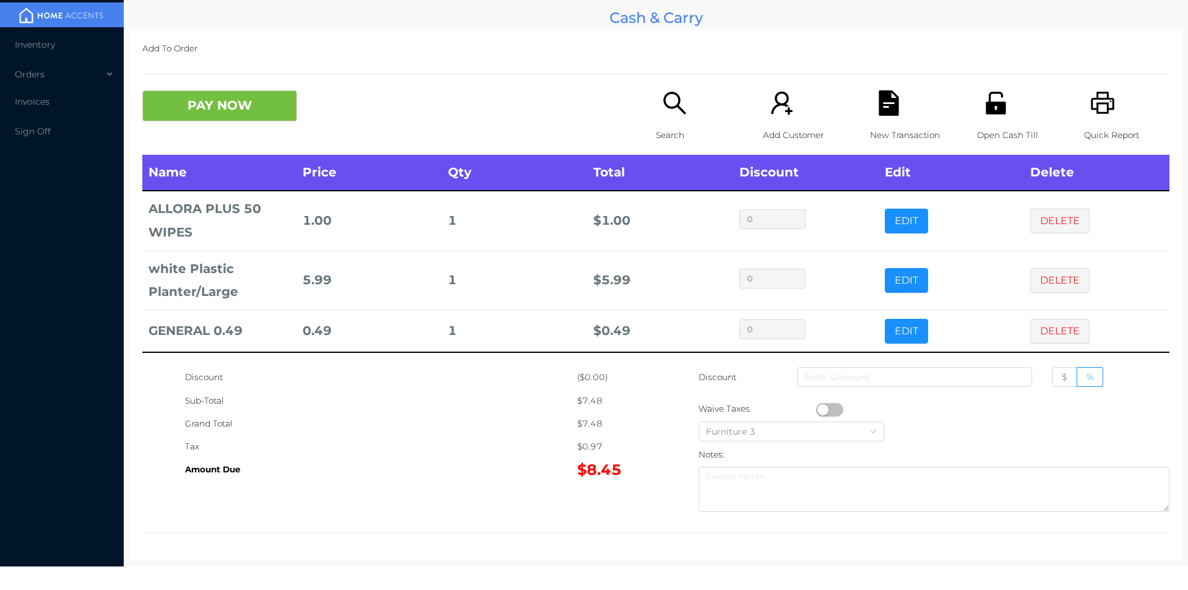
click at [1091, 113] on icon "icon: printer" at bounding box center [1103, 103] width 24 height 22
click at [220, 109] on button "PAY NOW" at bounding box center [219, 105] width 155 height 31
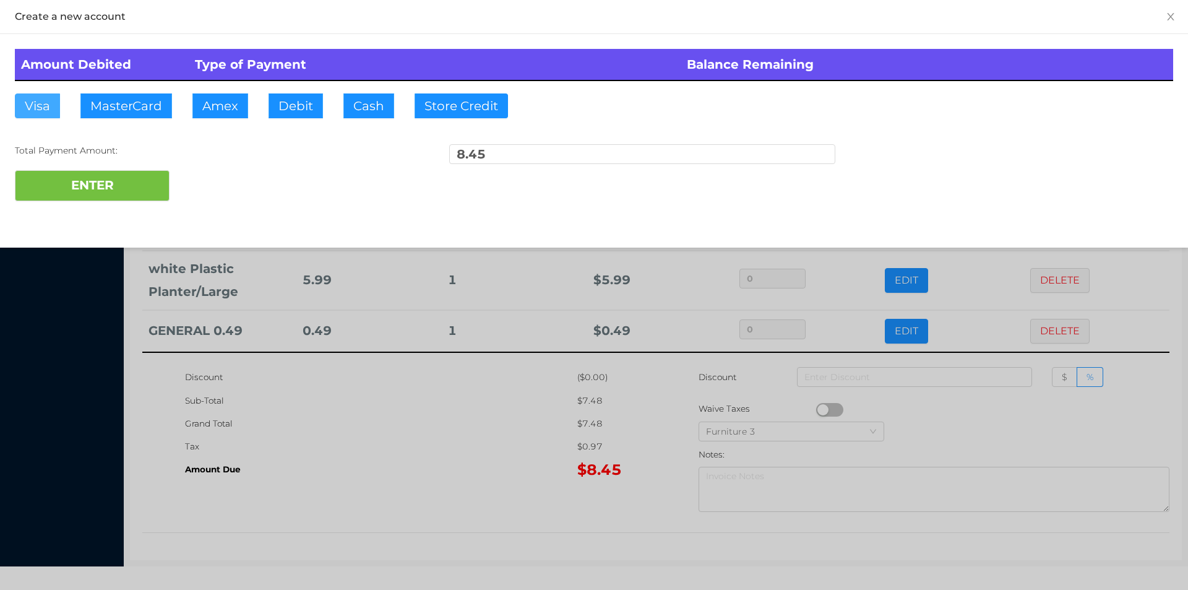
click at [41, 112] on button "Visa" at bounding box center [37, 105] width 45 height 25
click at [39, 188] on button "ENTER" at bounding box center [92, 185] width 155 height 31
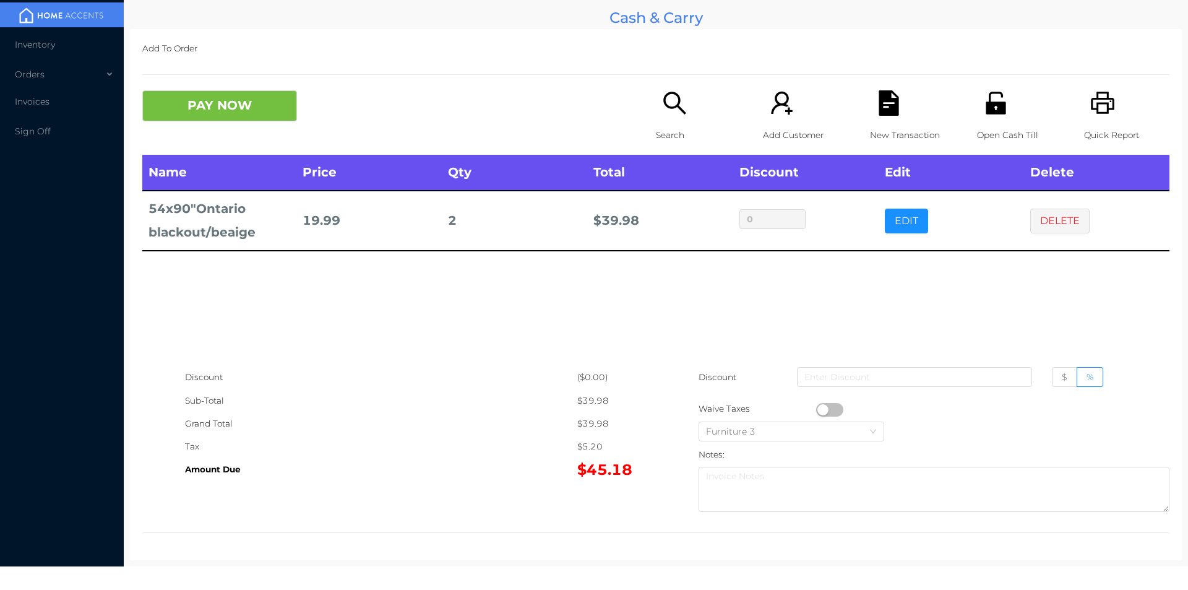
click at [663, 101] on icon "icon: search" at bounding box center [674, 103] width 22 height 22
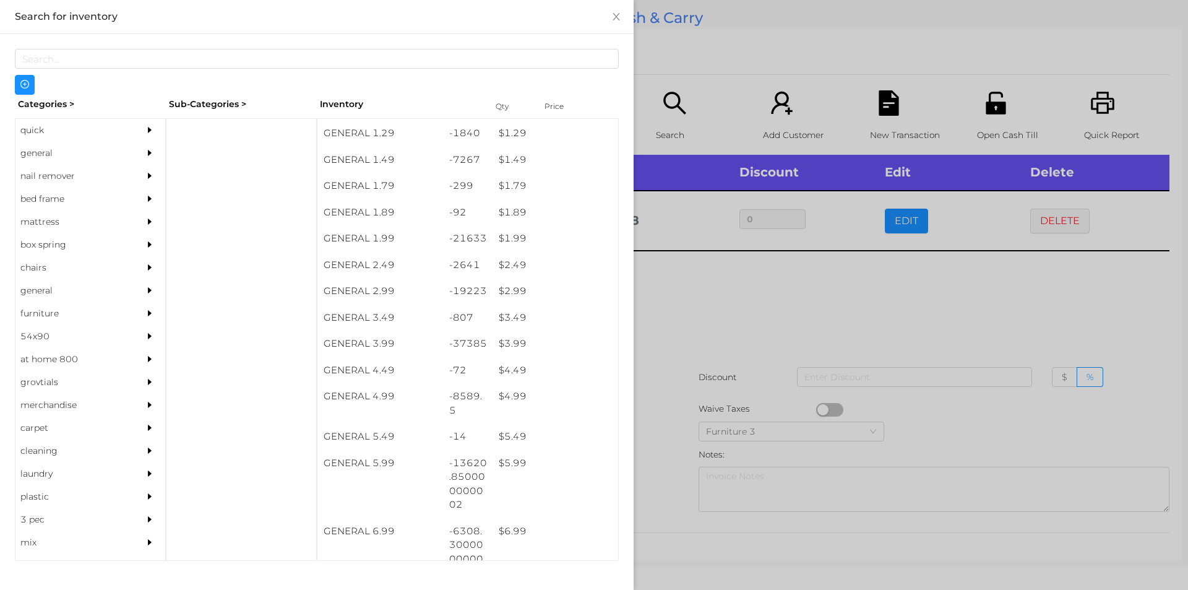
scroll to position [161, 0]
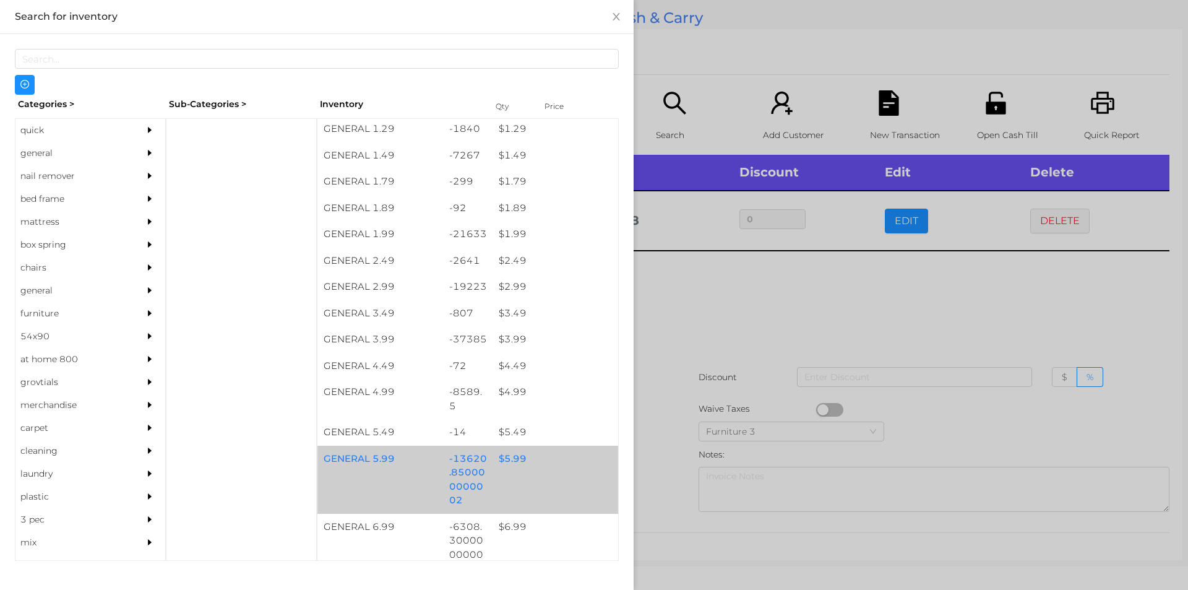
click at [538, 457] on div "$ 5.99" at bounding box center [555, 458] width 126 height 27
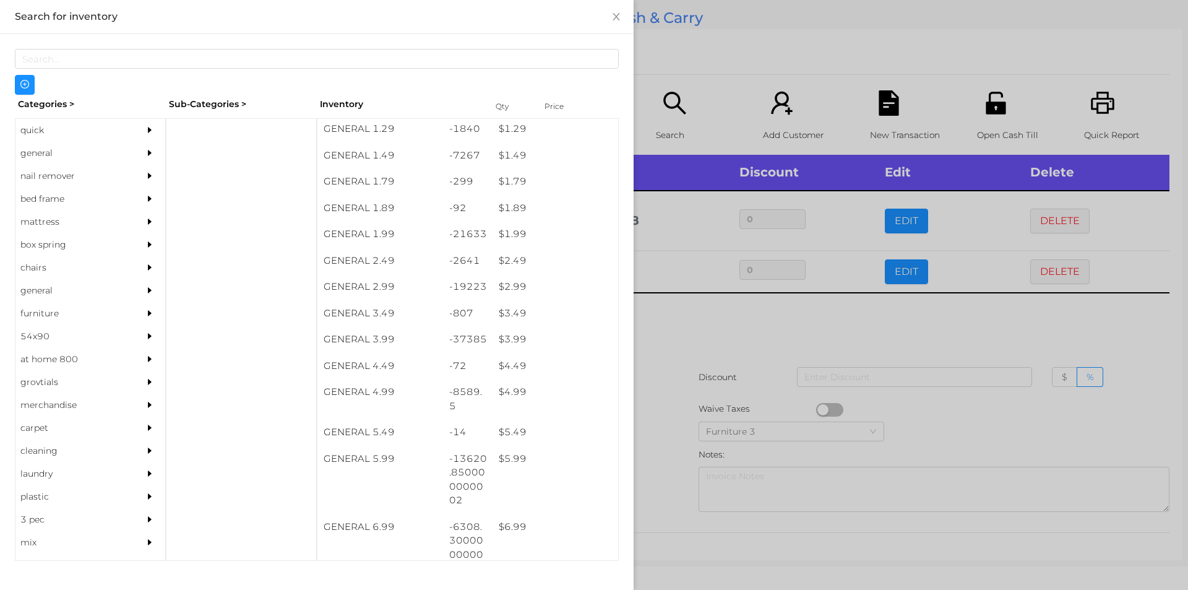
click at [677, 372] on div at bounding box center [594, 295] width 1188 height 590
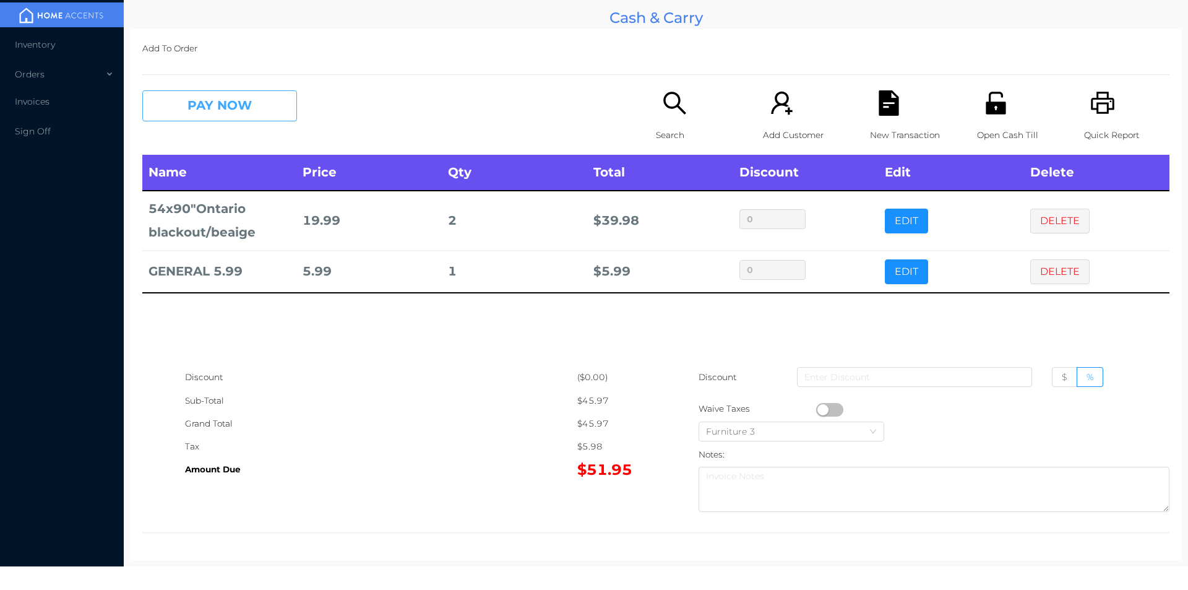
click at [213, 108] on button "PAY NOW" at bounding box center [219, 105] width 155 height 31
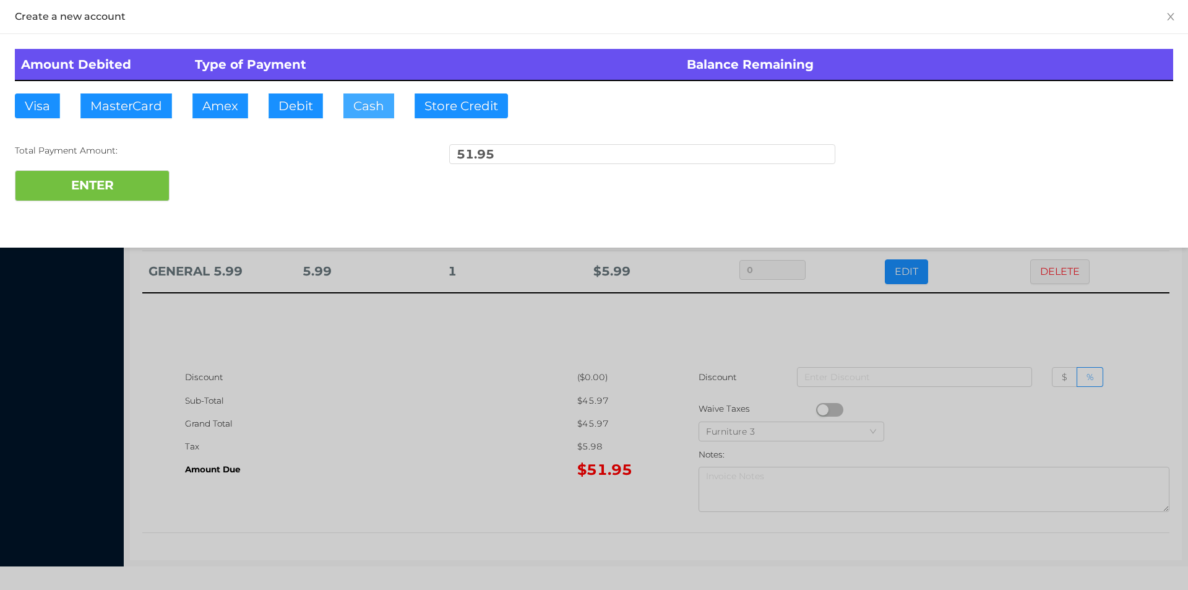
click at [362, 112] on button "Cash" at bounding box center [368, 105] width 51 height 25
click at [126, 187] on button "ENTER" at bounding box center [92, 185] width 155 height 31
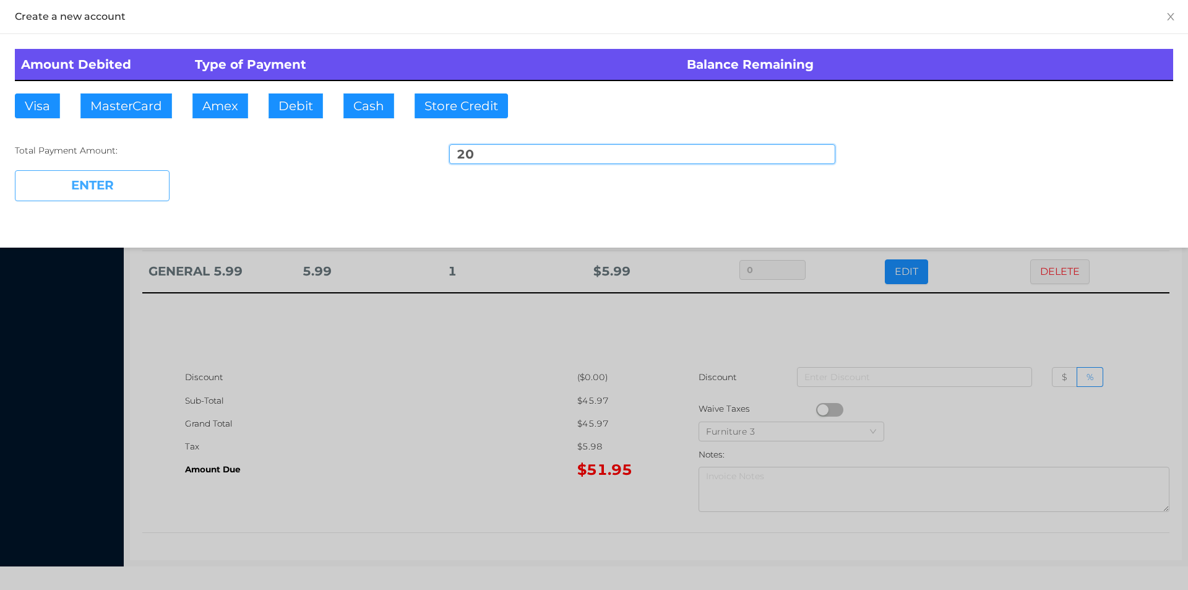
type input "31.95"
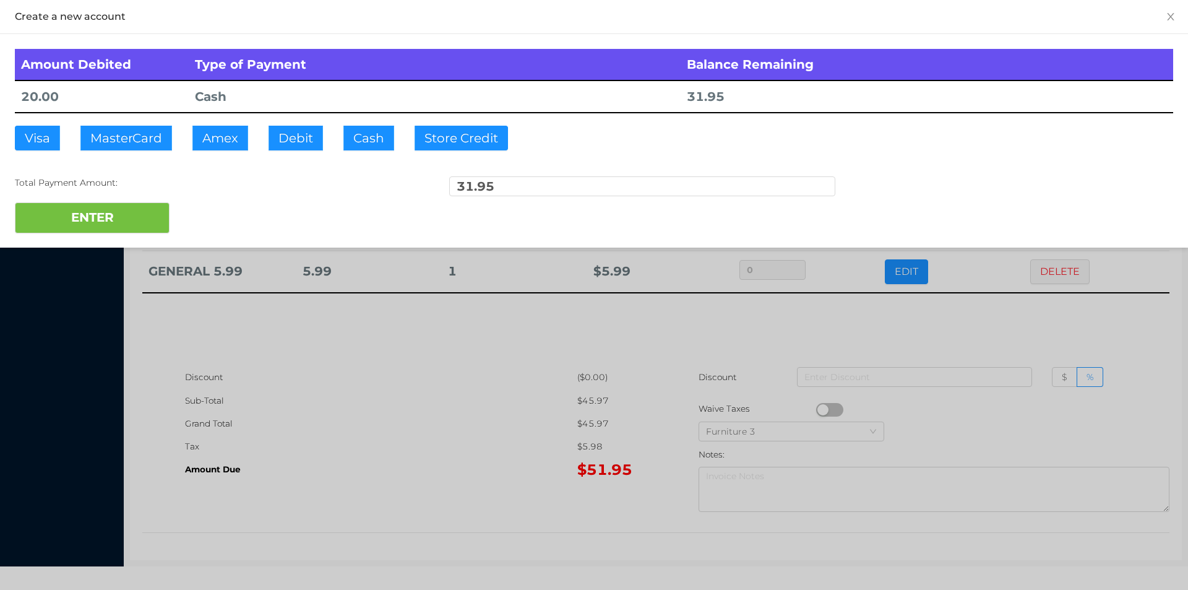
click at [324, 418] on div at bounding box center [594, 295] width 1188 height 590
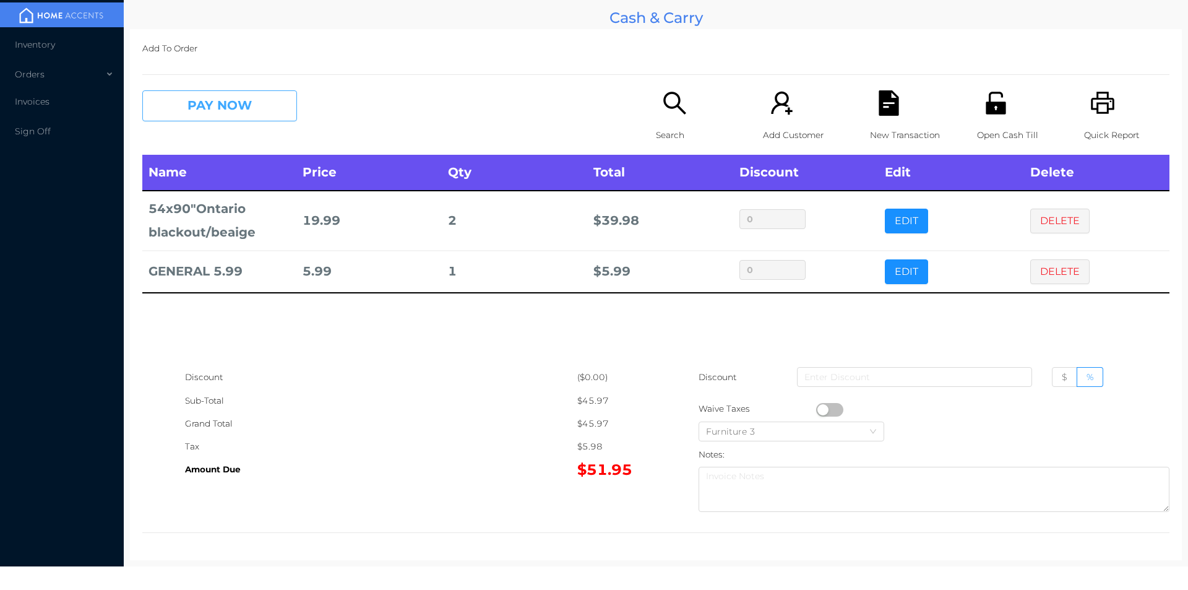
click at [256, 101] on button "PAY NOW" at bounding box center [219, 105] width 155 height 31
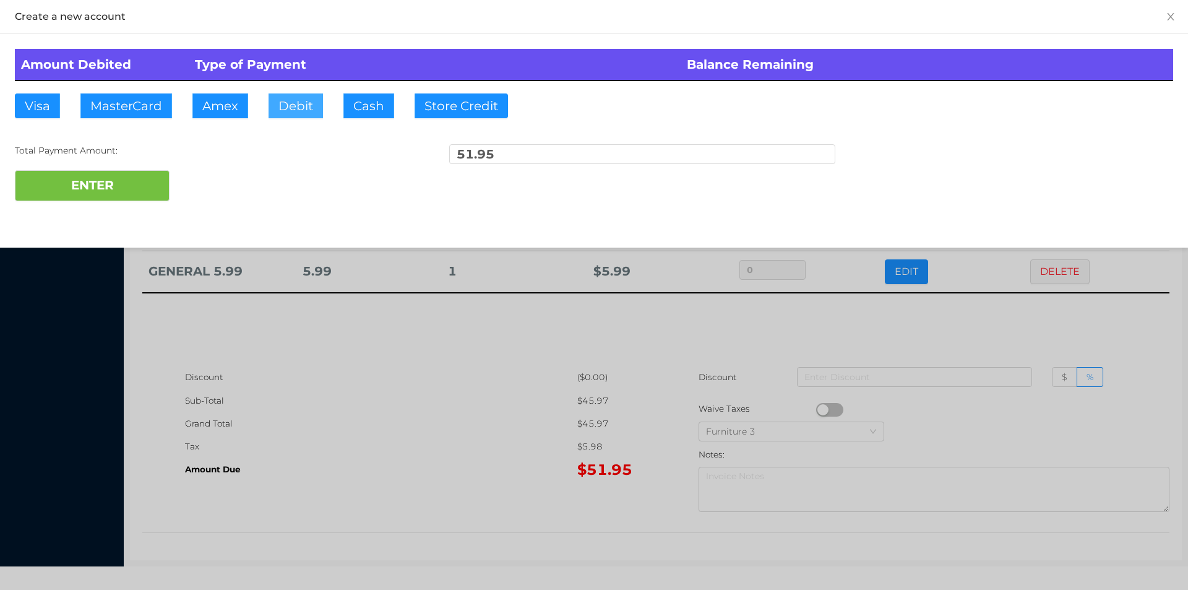
click at [301, 109] on button "Debit" at bounding box center [295, 105] width 54 height 25
click at [119, 194] on button "ENTER" at bounding box center [92, 185] width 155 height 31
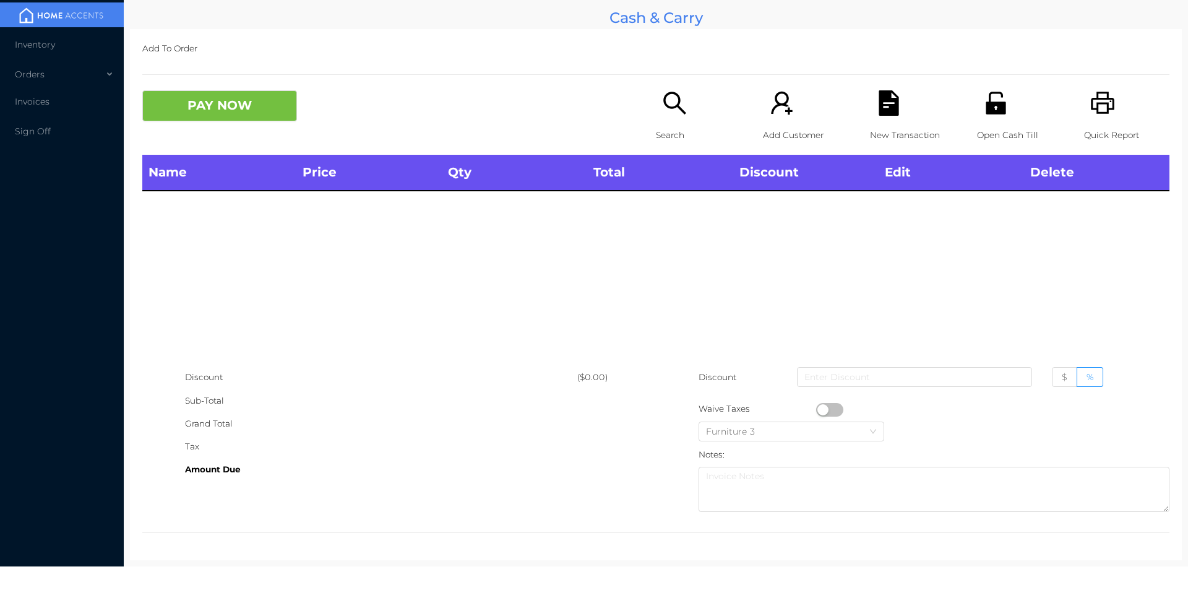
click at [681, 121] on div "Search" at bounding box center [698, 122] width 85 height 64
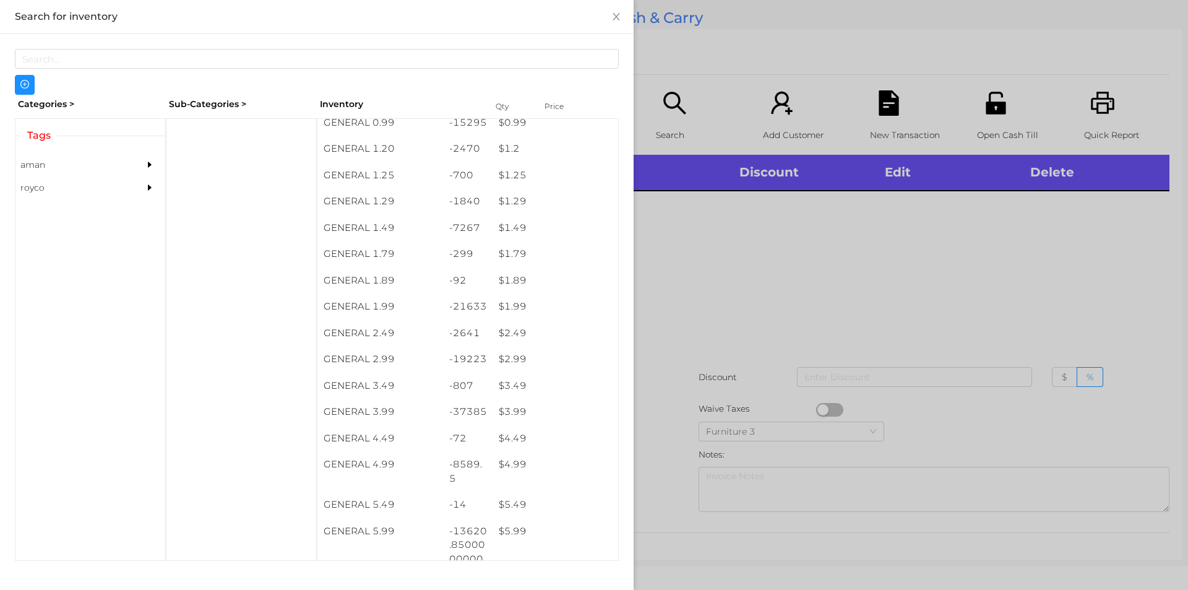
scroll to position [144, 0]
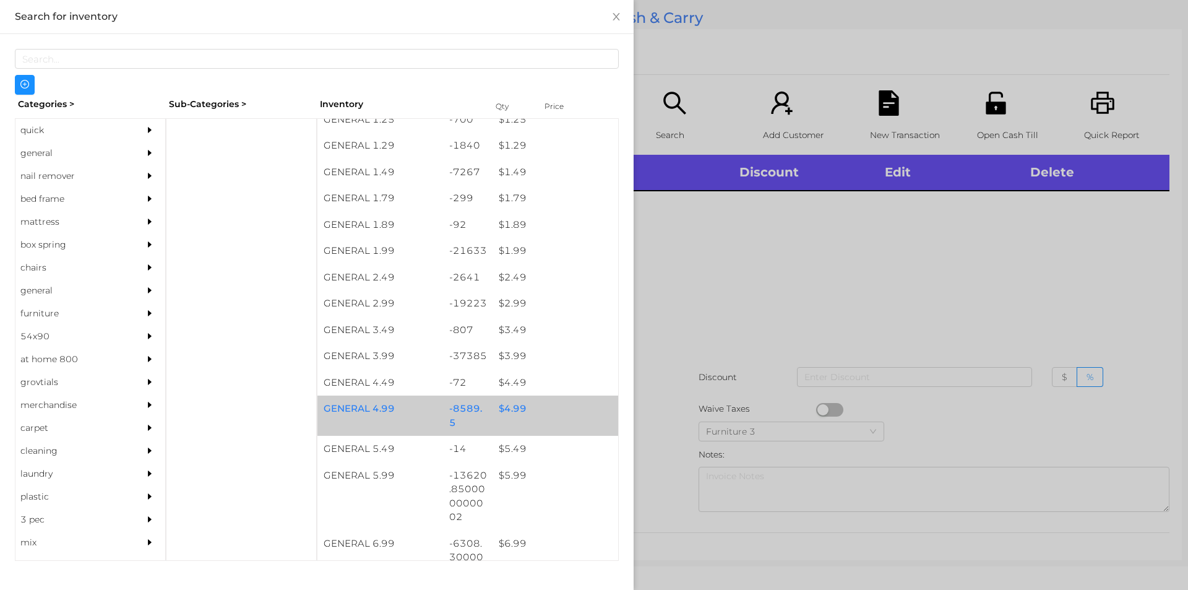
click at [507, 414] on div "$ 4.99" at bounding box center [555, 408] width 126 height 27
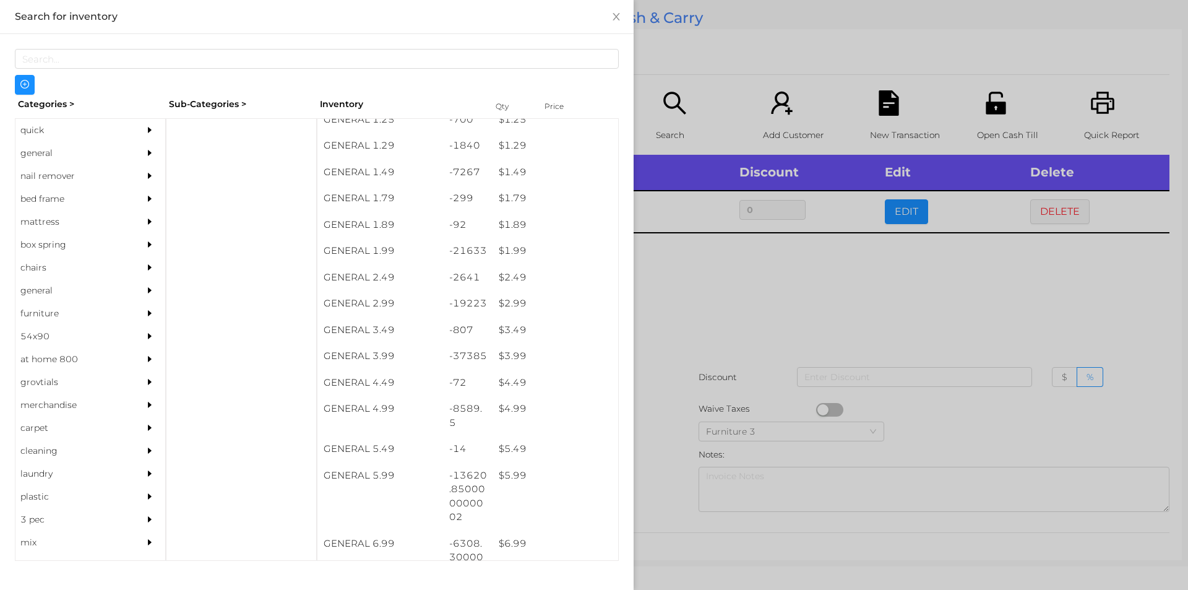
click at [671, 417] on div at bounding box center [594, 295] width 1188 height 590
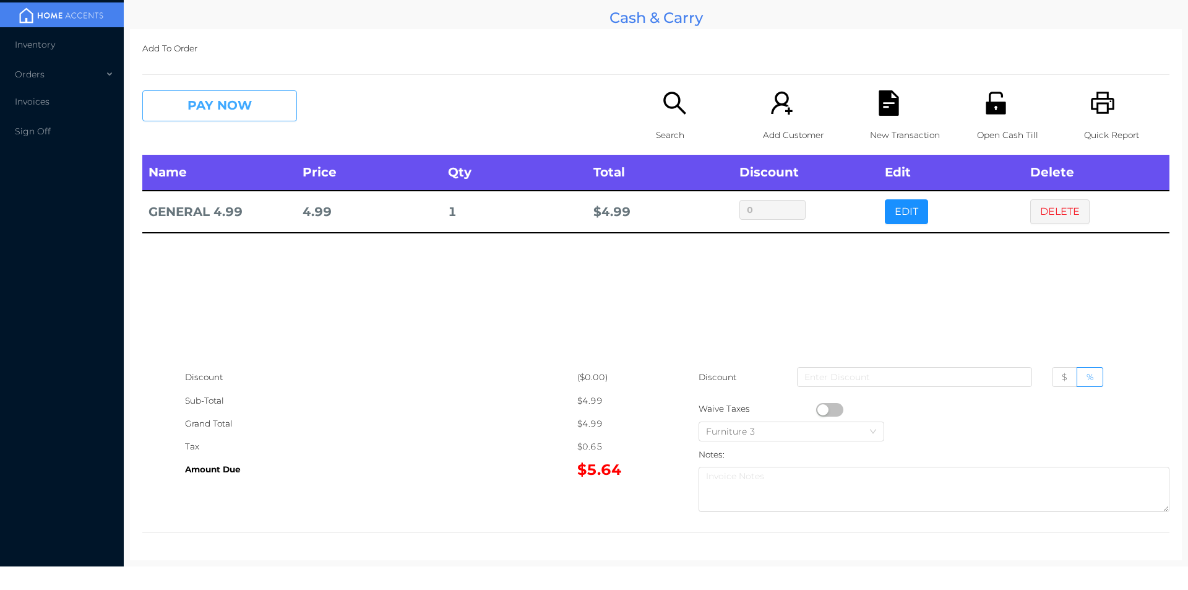
click at [221, 119] on button "PAY NOW" at bounding box center [219, 105] width 155 height 31
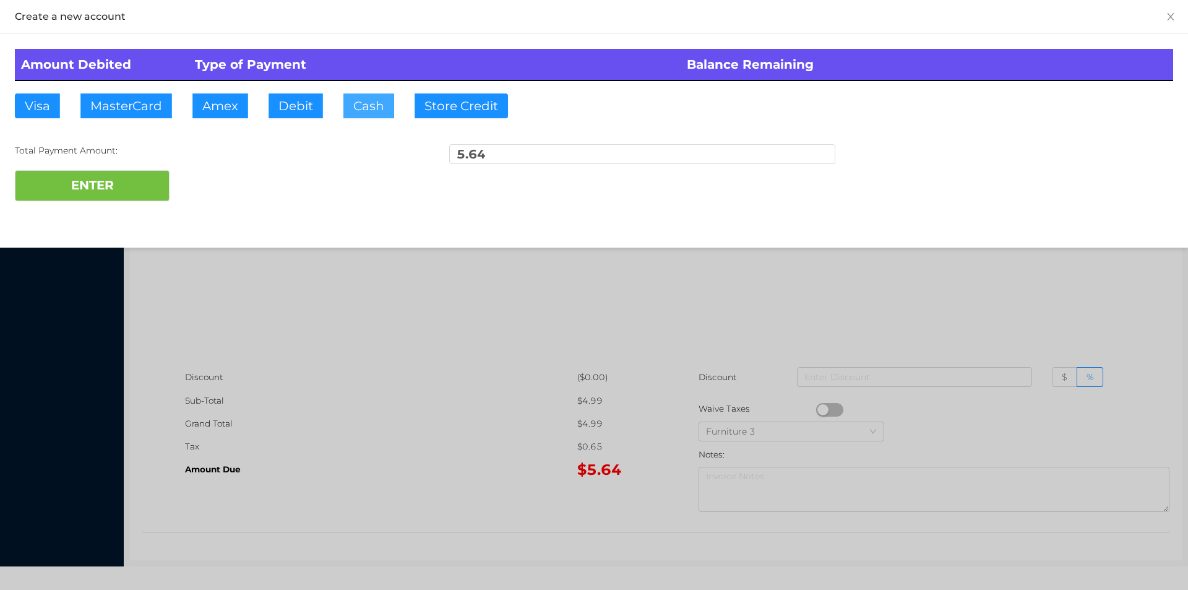
click at [351, 116] on button "Cash" at bounding box center [368, 105] width 51 height 25
type input "10"
click at [91, 189] on button "ENTER" at bounding box center [92, 185] width 155 height 31
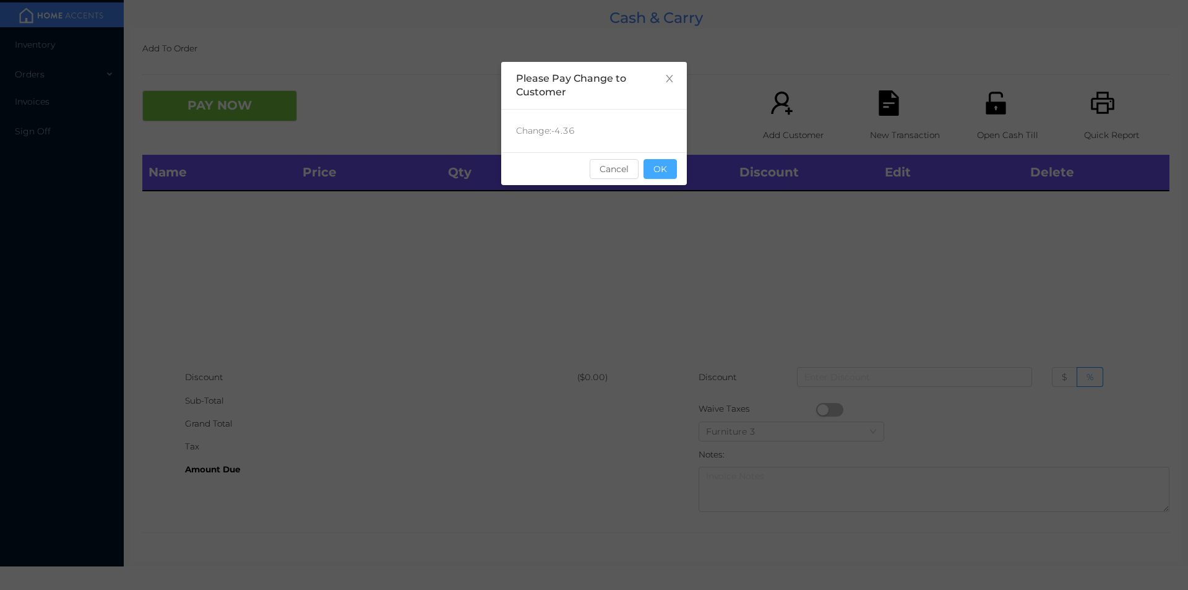
click at [668, 167] on button "OK" at bounding box center [659, 169] width 33 height 20
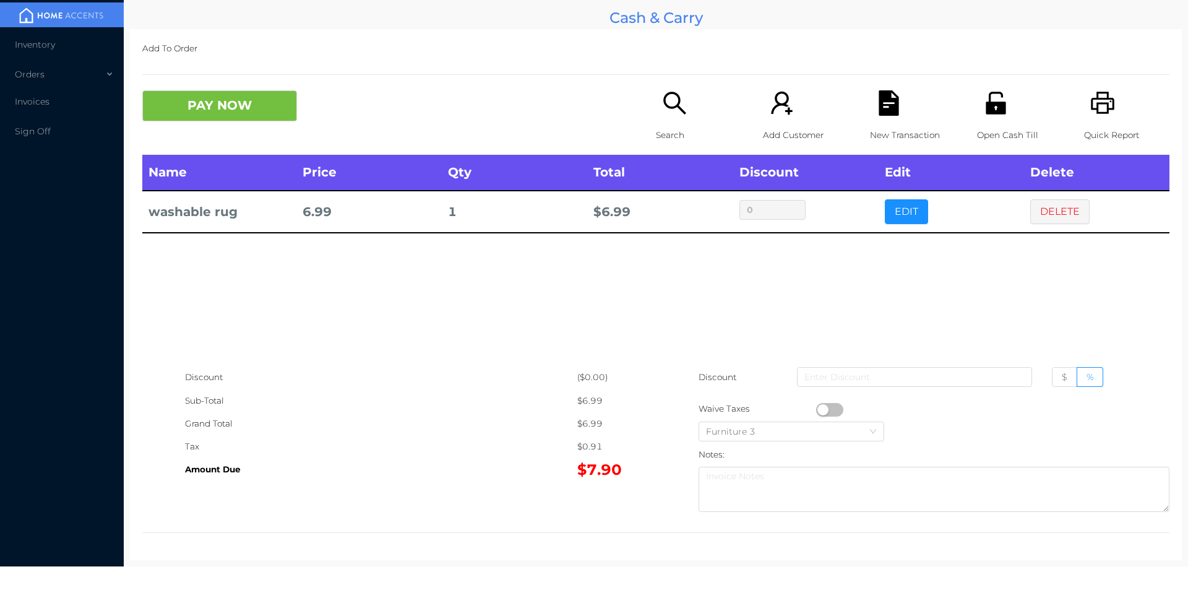
click at [667, 108] on icon "icon: search" at bounding box center [674, 103] width 22 height 22
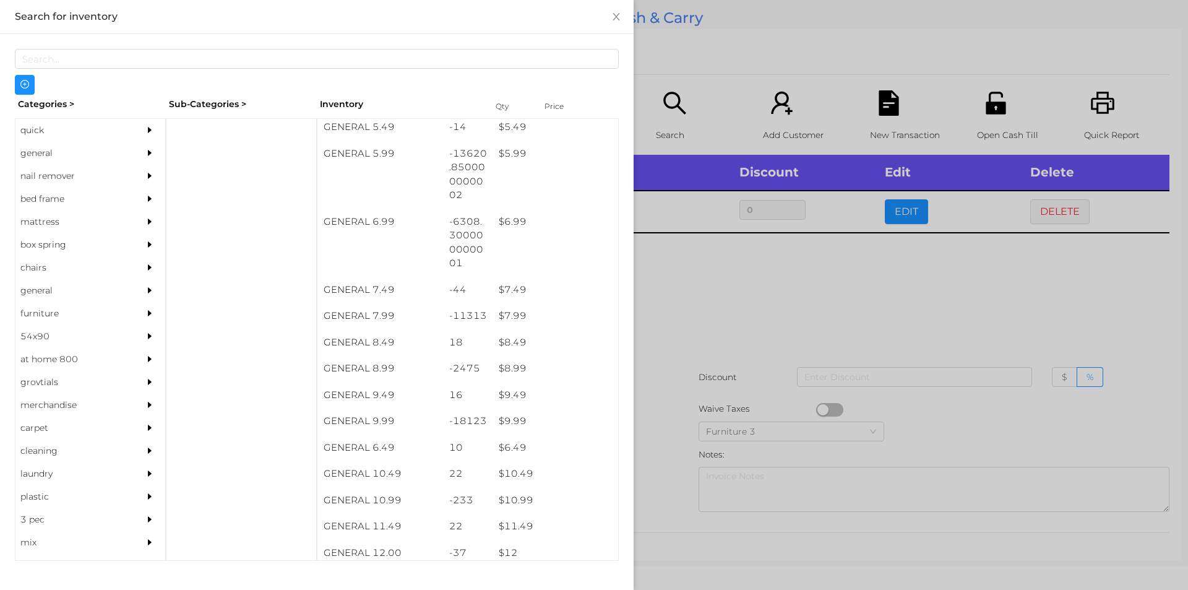
scroll to position [465, 0]
click at [742, 342] on div at bounding box center [594, 295] width 1188 height 590
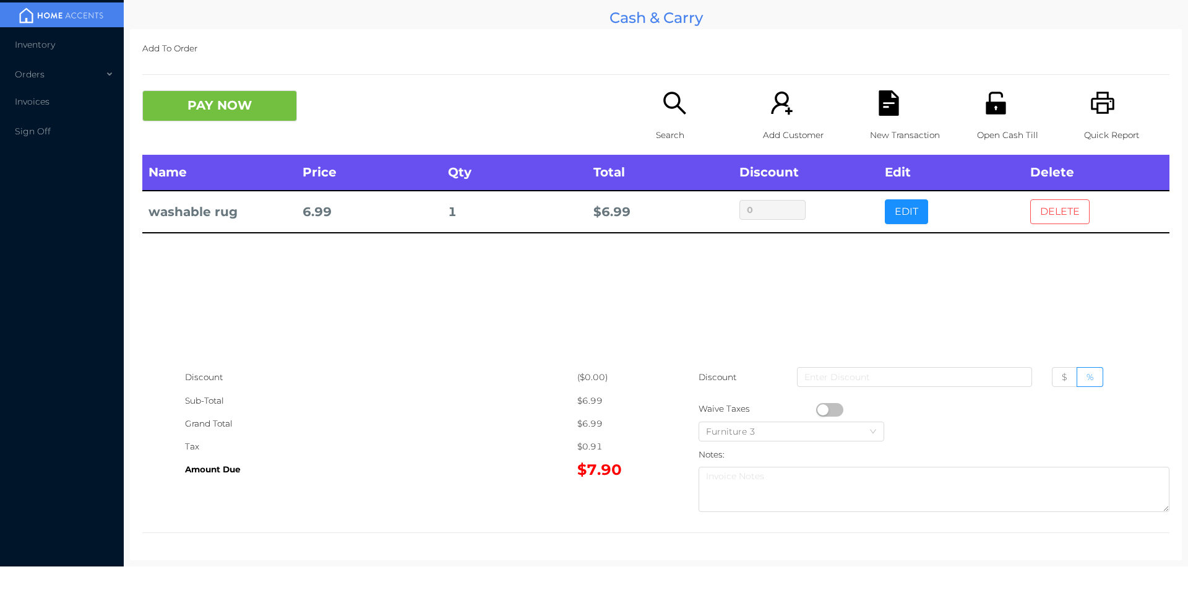
click at [1059, 212] on button "DELETE" at bounding box center [1059, 211] width 59 height 25
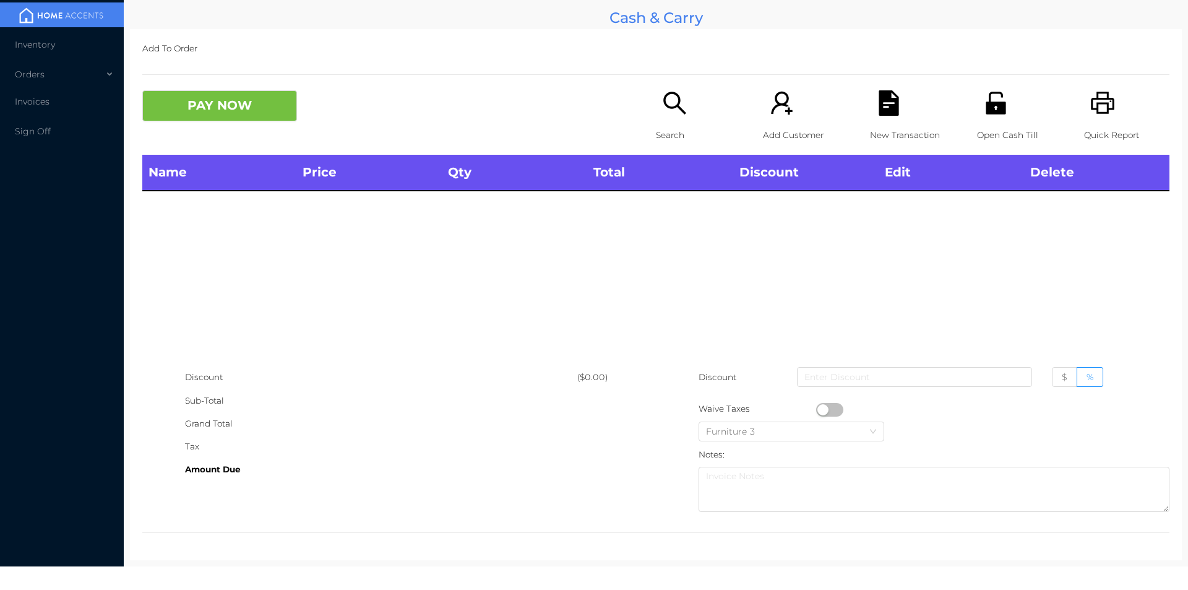
click at [673, 122] on div "Search" at bounding box center [698, 122] width 85 height 64
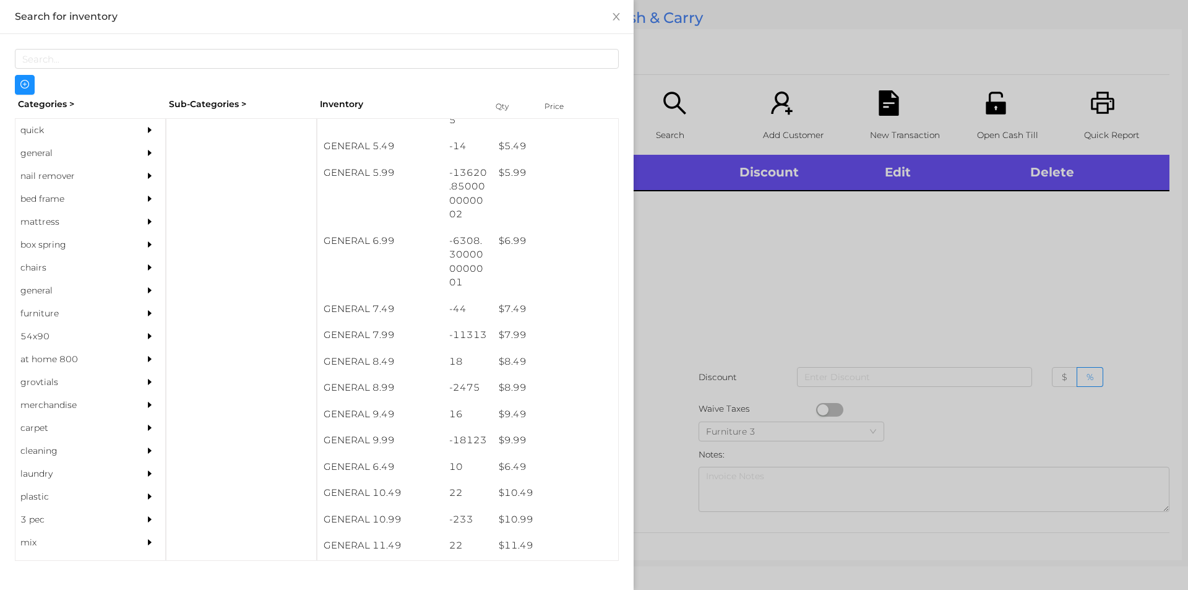
scroll to position [457, 0]
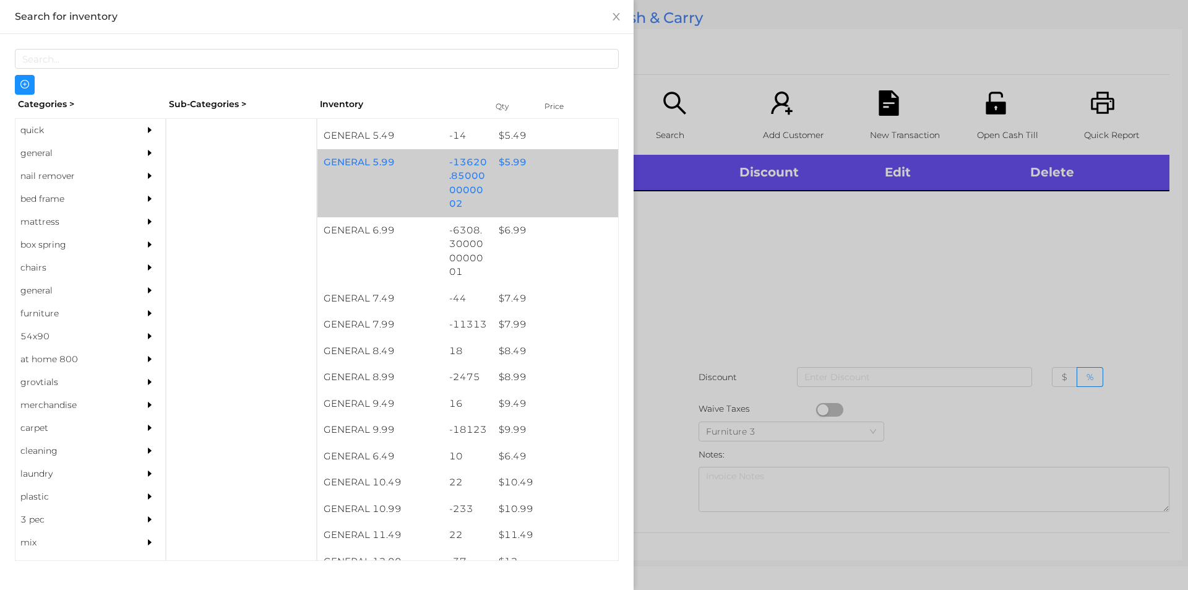
click at [492, 174] on div "$ 5.99" at bounding box center [555, 162] width 126 height 27
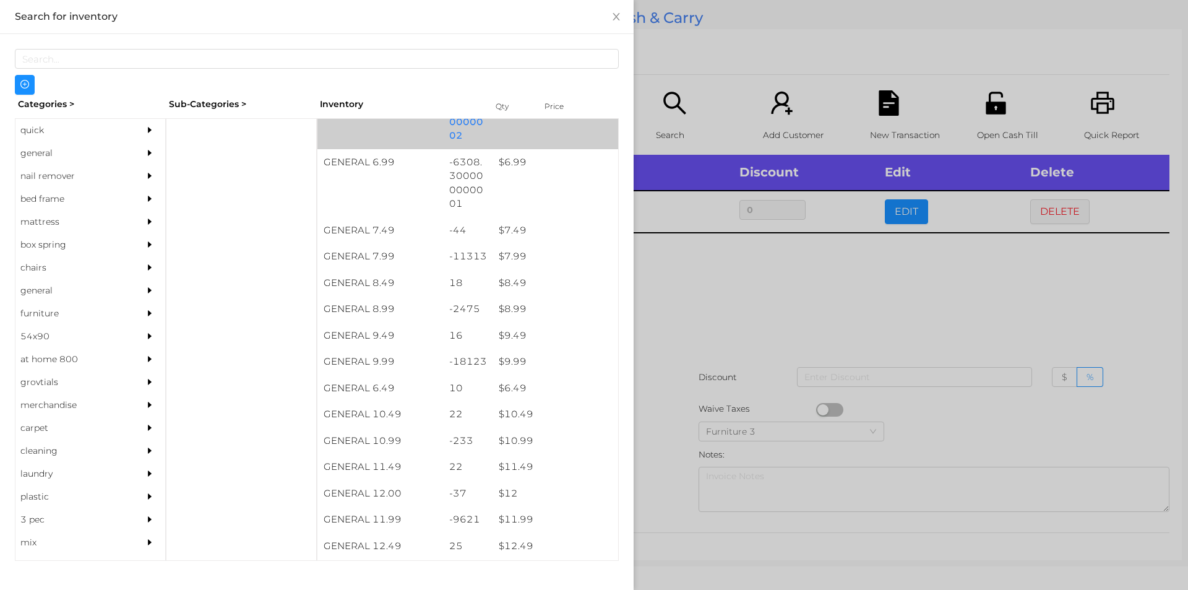
scroll to position [548, 0]
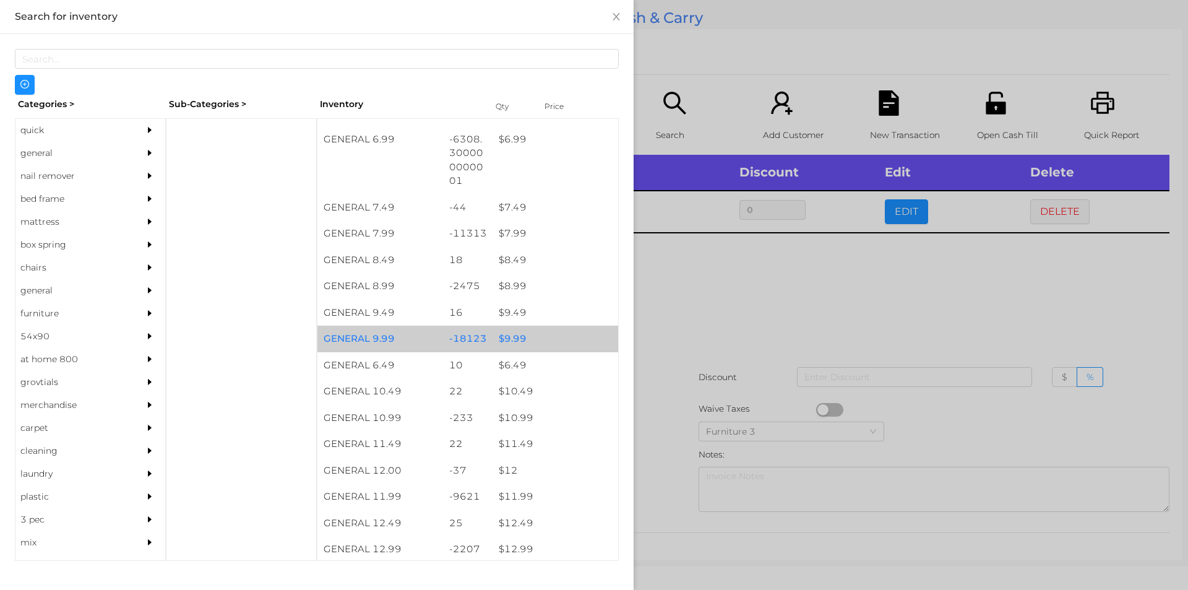
click at [513, 340] on div "$ 9.99" at bounding box center [555, 338] width 126 height 27
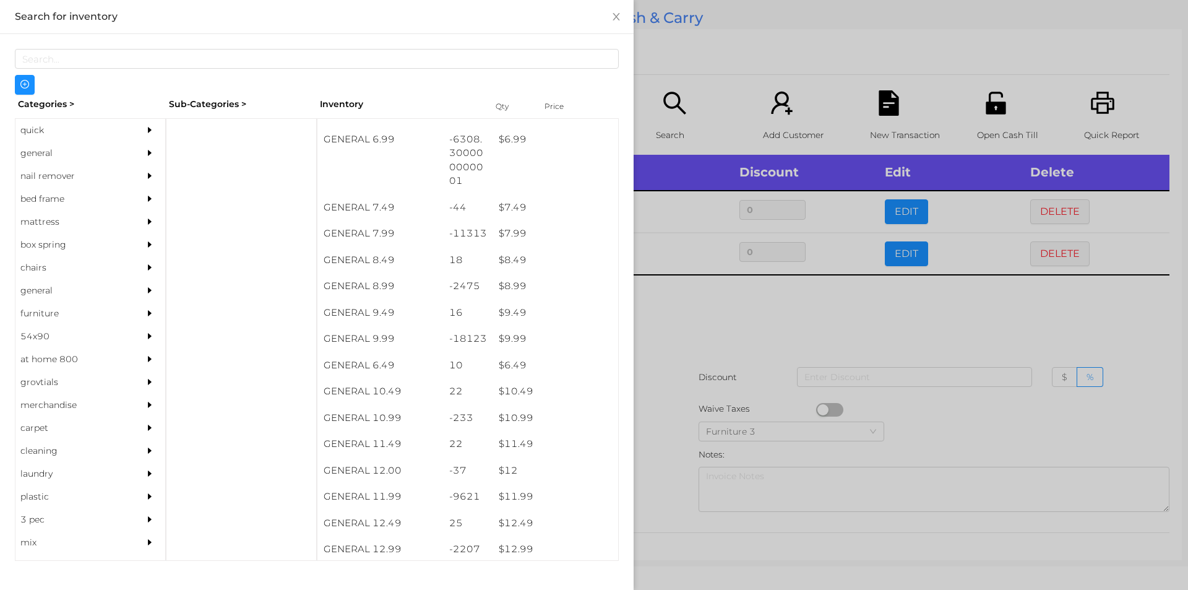
click at [711, 374] on div at bounding box center [594, 295] width 1188 height 590
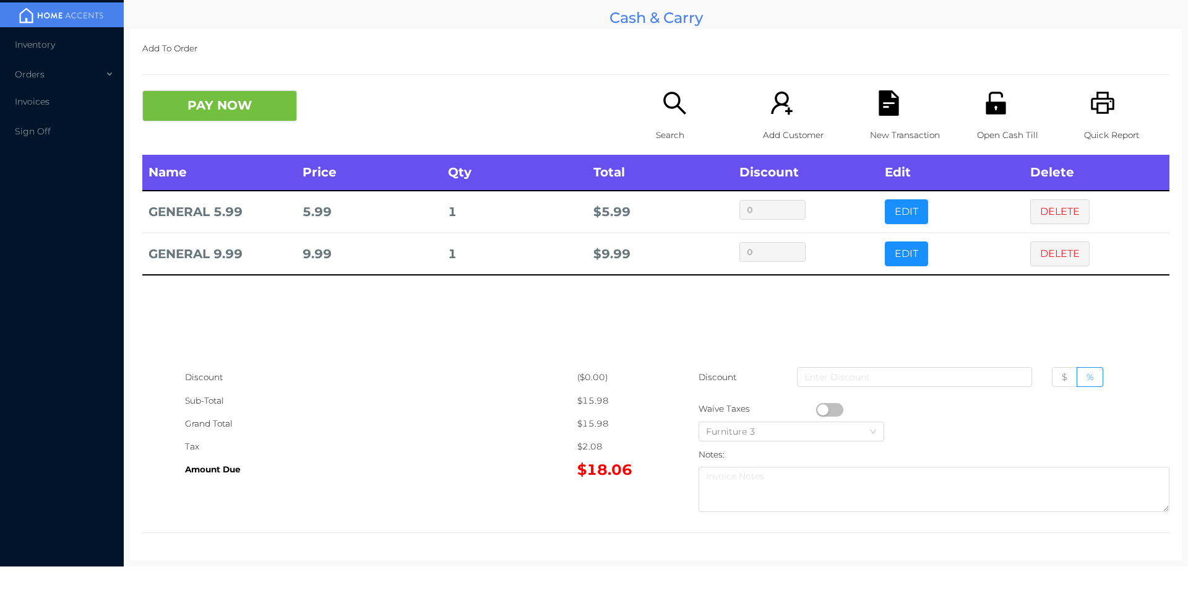
click at [817, 410] on button "button" at bounding box center [829, 410] width 27 height 14
click at [238, 97] on button "PAY NOW" at bounding box center [219, 105] width 155 height 31
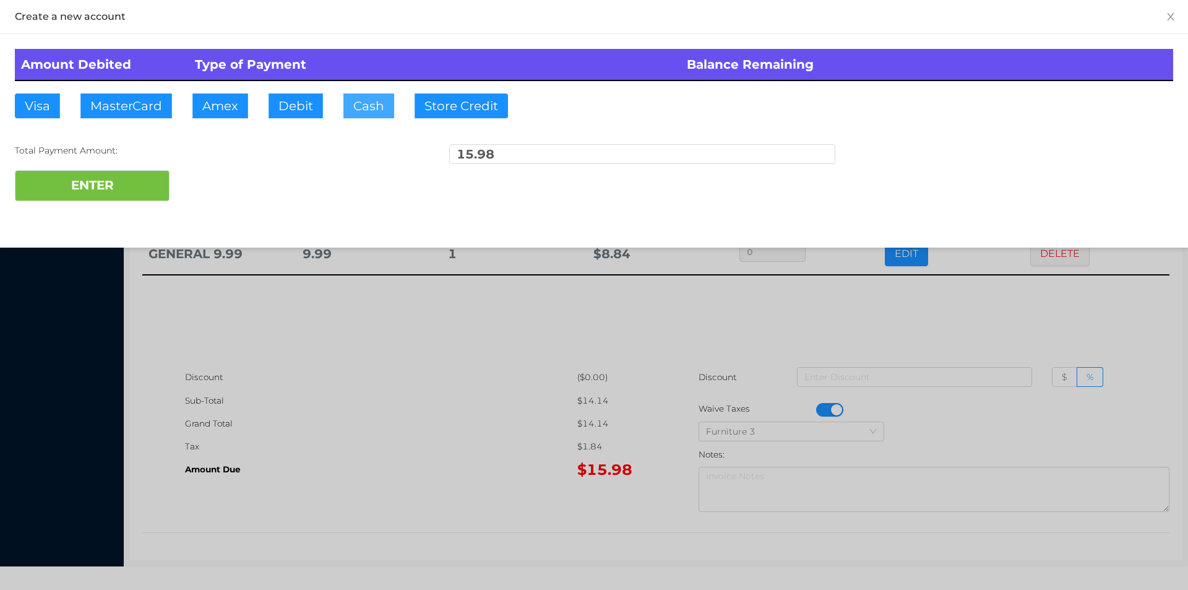
click at [345, 104] on button "Cash" at bounding box center [368, 105] width 51 height 25
type input "20"
click at [122, 181] on button "ENTER" at bounding box center [92, 185] width 155 height 31
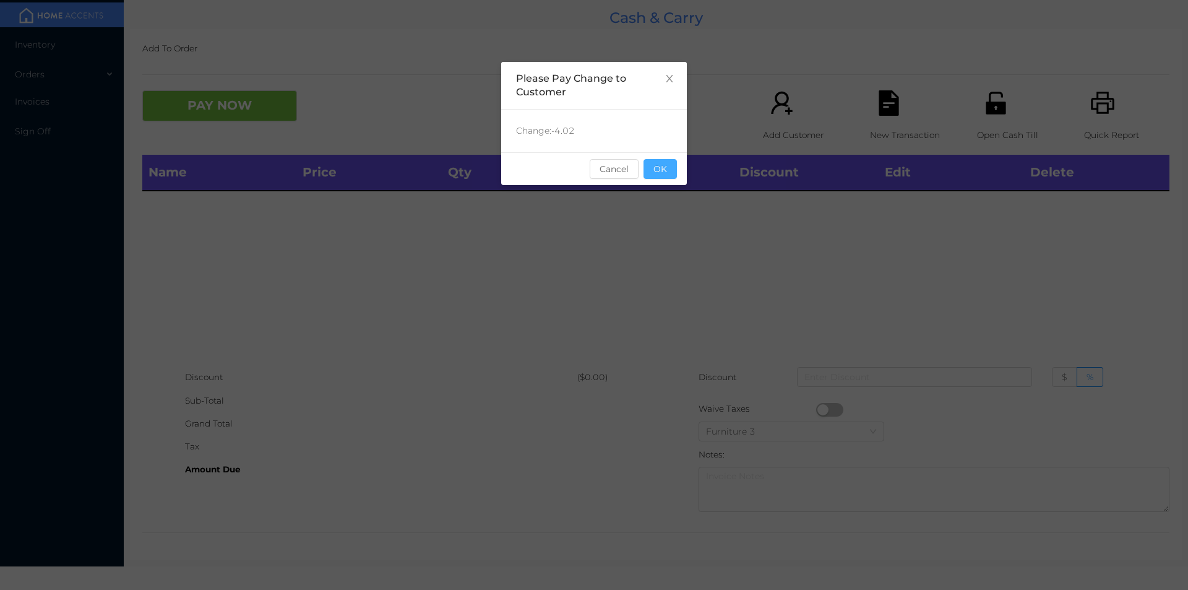
click at [654, 174] on button "OK" at bounding box center [659, 169] width 33 height 20
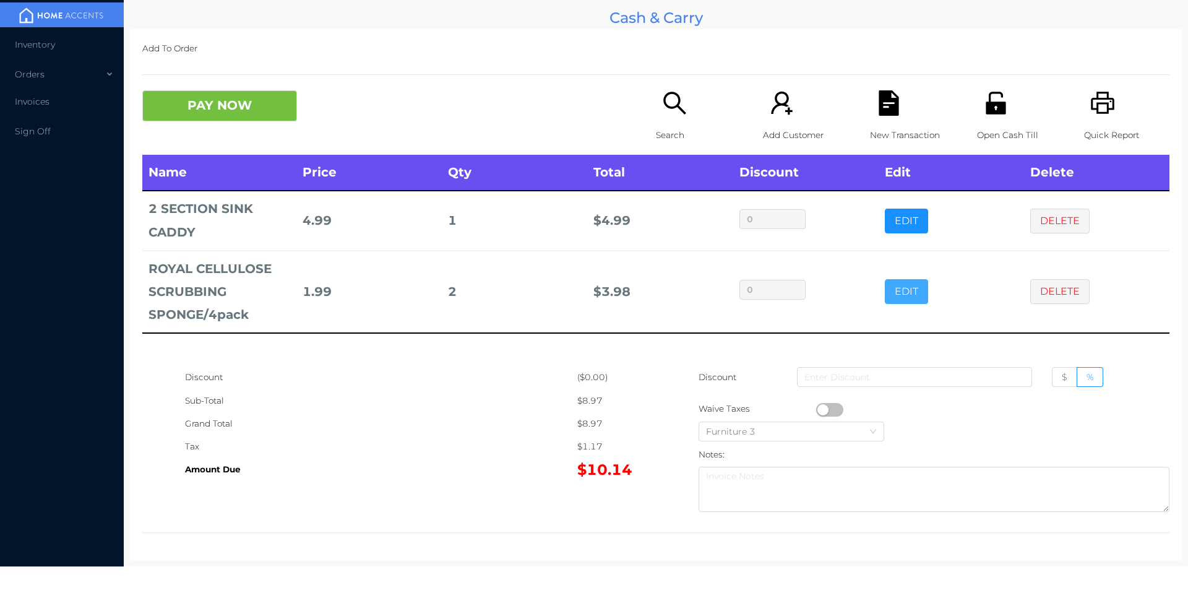
click at [885, 287] on button "EDIT" at bounding box center [906, 291] width 43 height 25
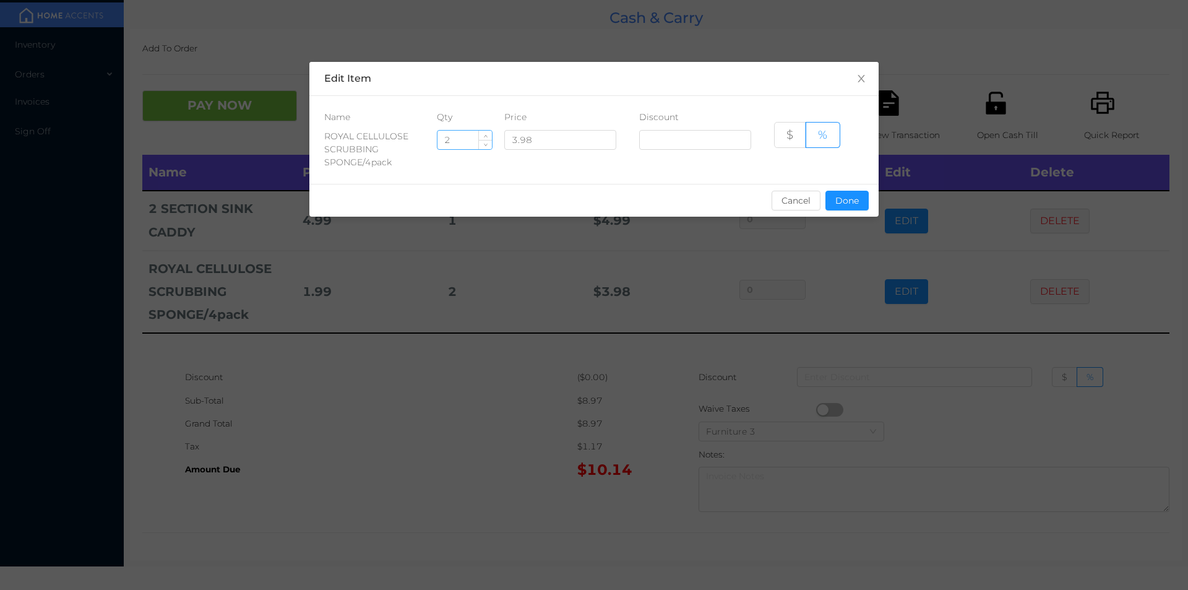
click at [453, 141] on input "2" at bounding box center [464, 140] width 54 height 19
type input "1"
click at [830, 197] on button "Done" at bounding box center [846, 201] width 43 height 20
type input "0%"
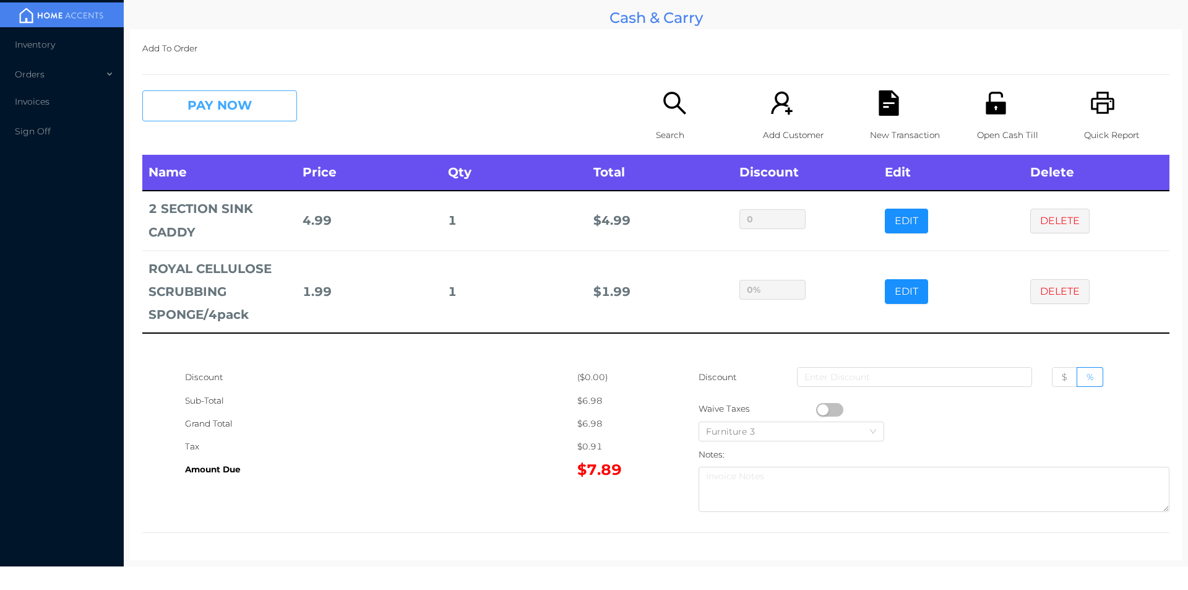
click at [239, 116] on button "PAY NOW" at bounding box center [219, 105] width 155 height 31
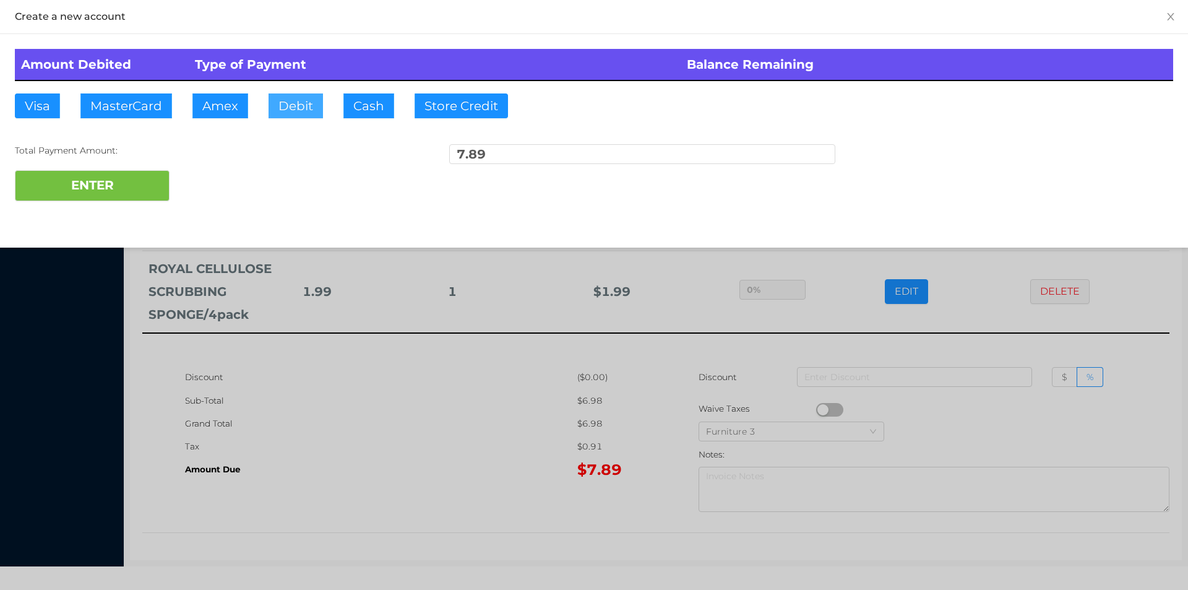
click at [307, 106] on button "Debit" at bounding box center [295, 105] width 54 height 25
click at [100, 187] on button "ENTER" at bounding box center [92, 185] width 155 height 31
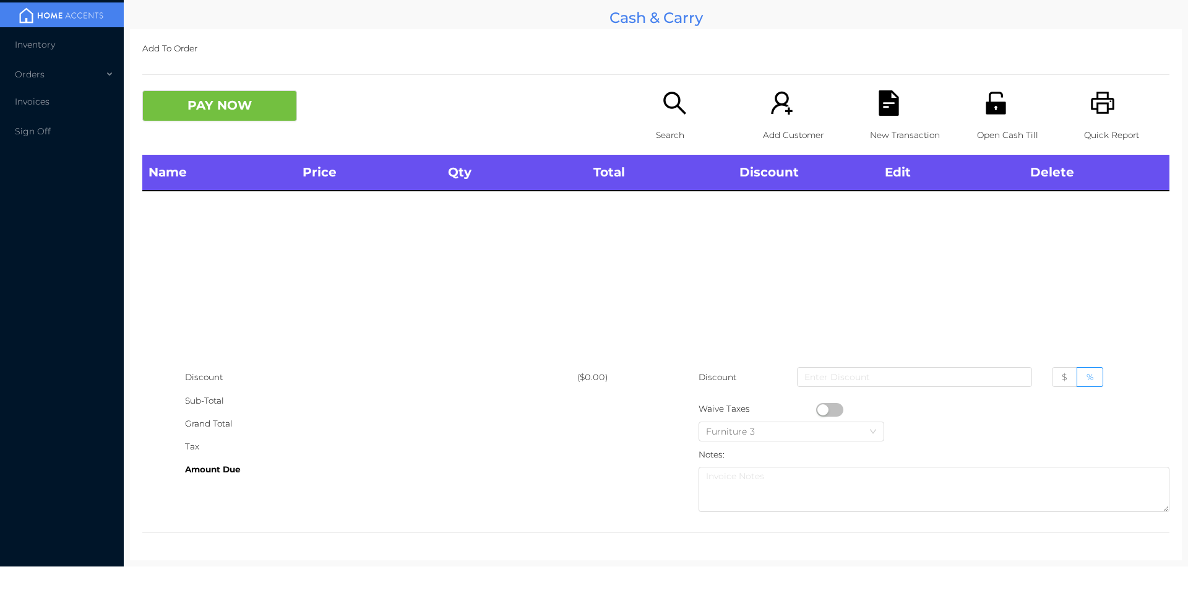
click at [656, 92] on div "Search" at bounding box center [698, 122] width 85 height 64
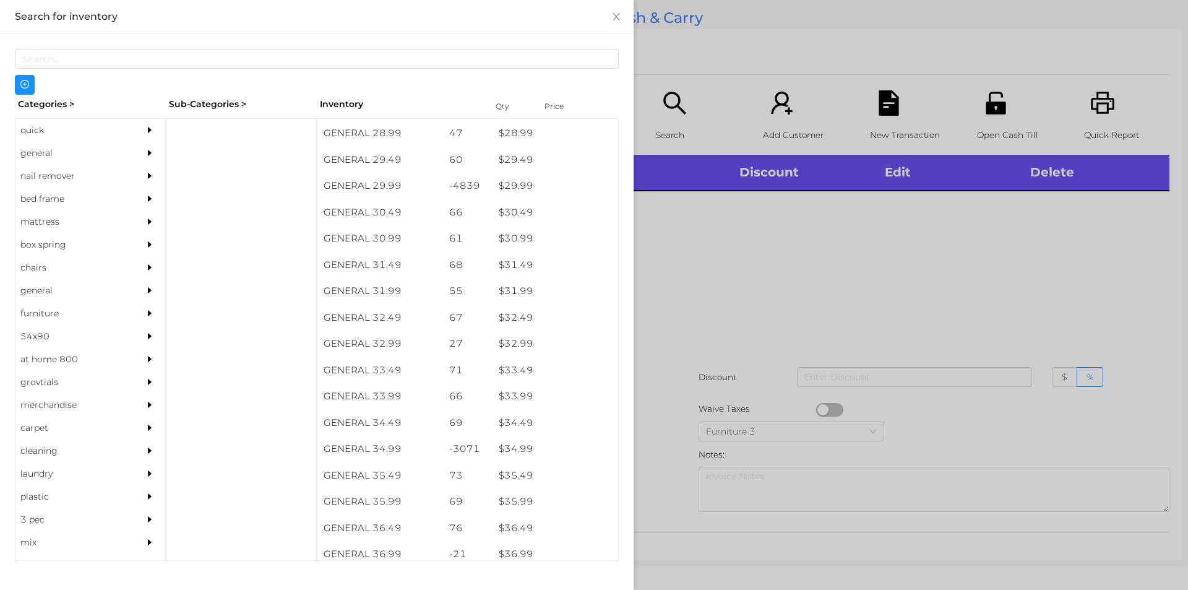
scroll to position [1803, 0]
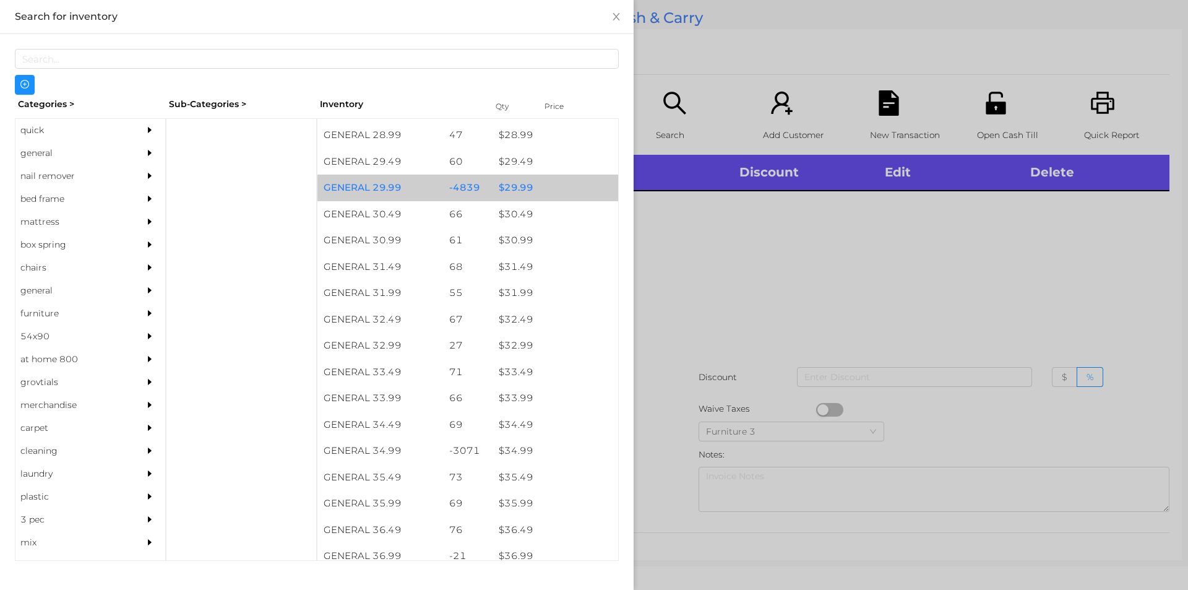
click at [523, 186] on div "$ 29.99" at bounding box center [555, 187] width 126 height 27
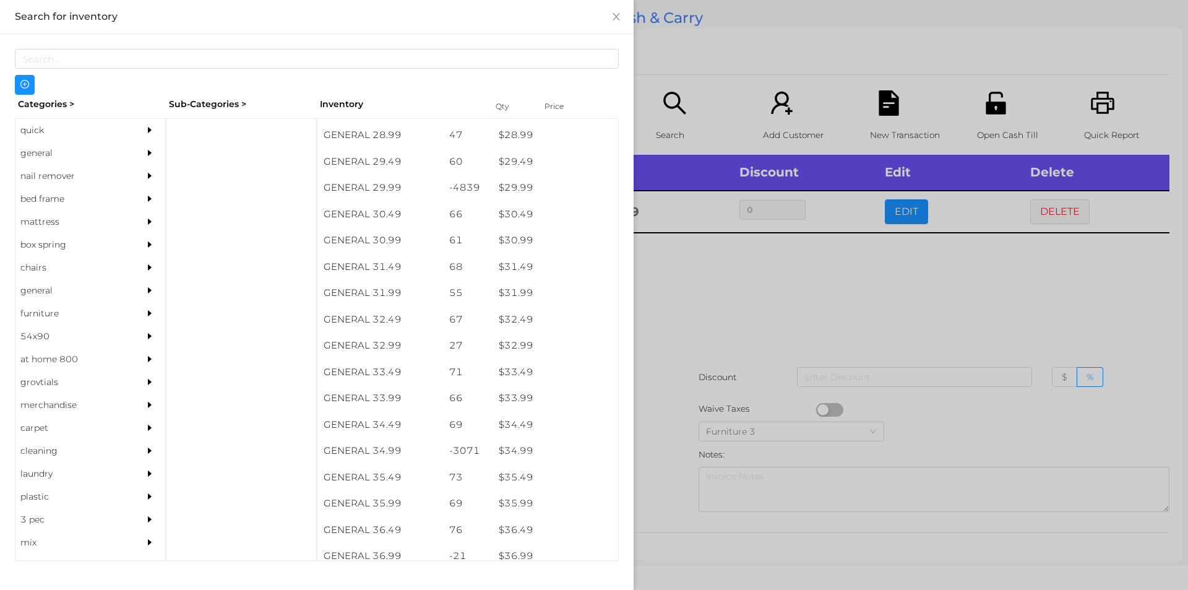
click at [673, 339] on div at bounding box center [594, 295] width 1188 height 590
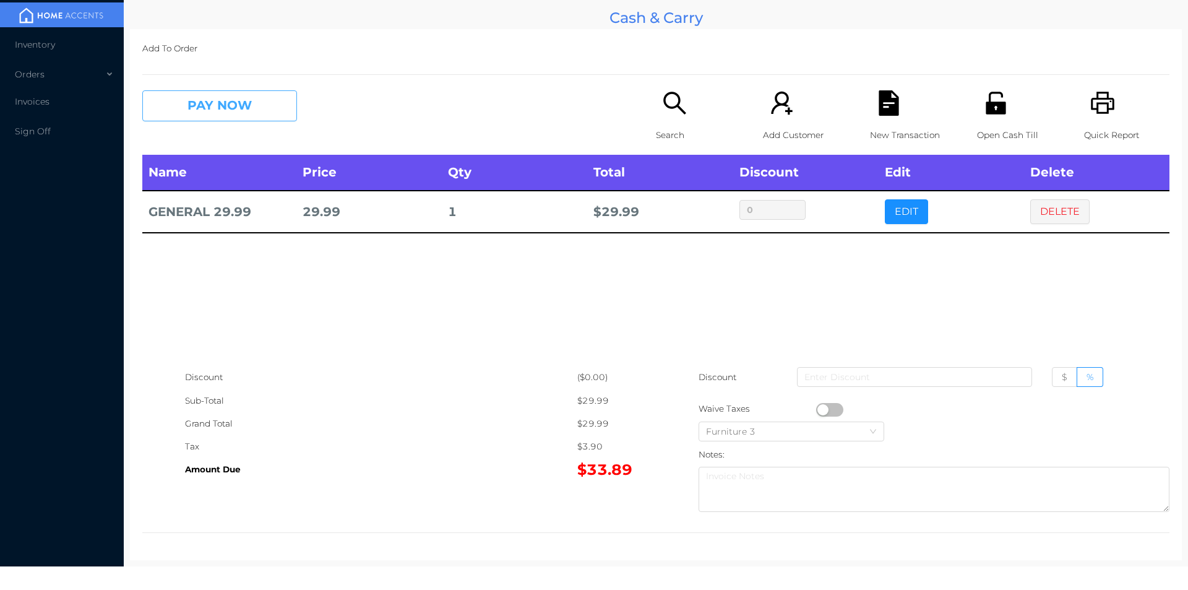
click at [227, 109] on button "PAY NOW" at bounding box center [219, 105] width 155 height 31
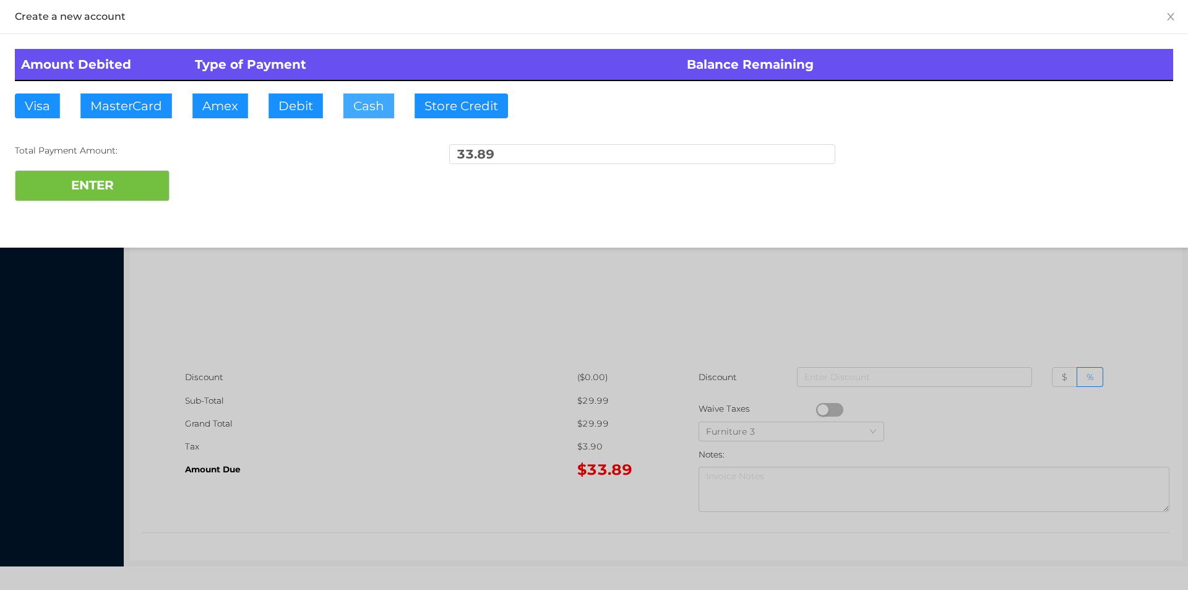
click at [350, 101] on button "Cash" at bounding box center [368, 105] width 51 height 25
click at [306, 440] on div at bounding box center [594, 295] width 1188 height 590
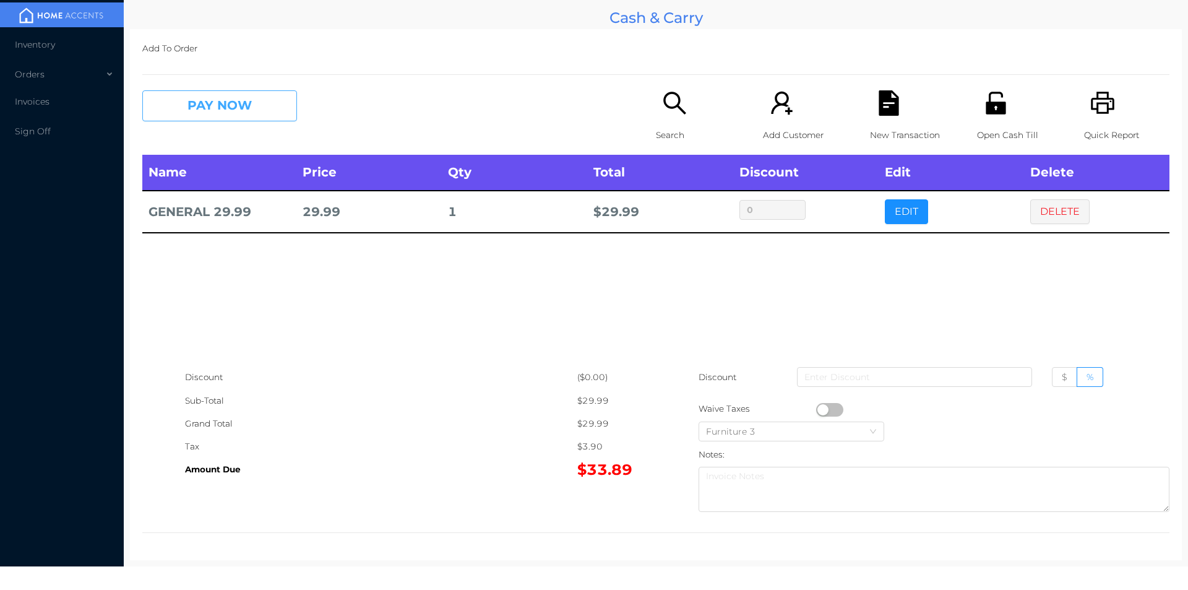
click at [176, 114] on button "PAY NOW" at bounding box center [219, 105] width 155 height 31
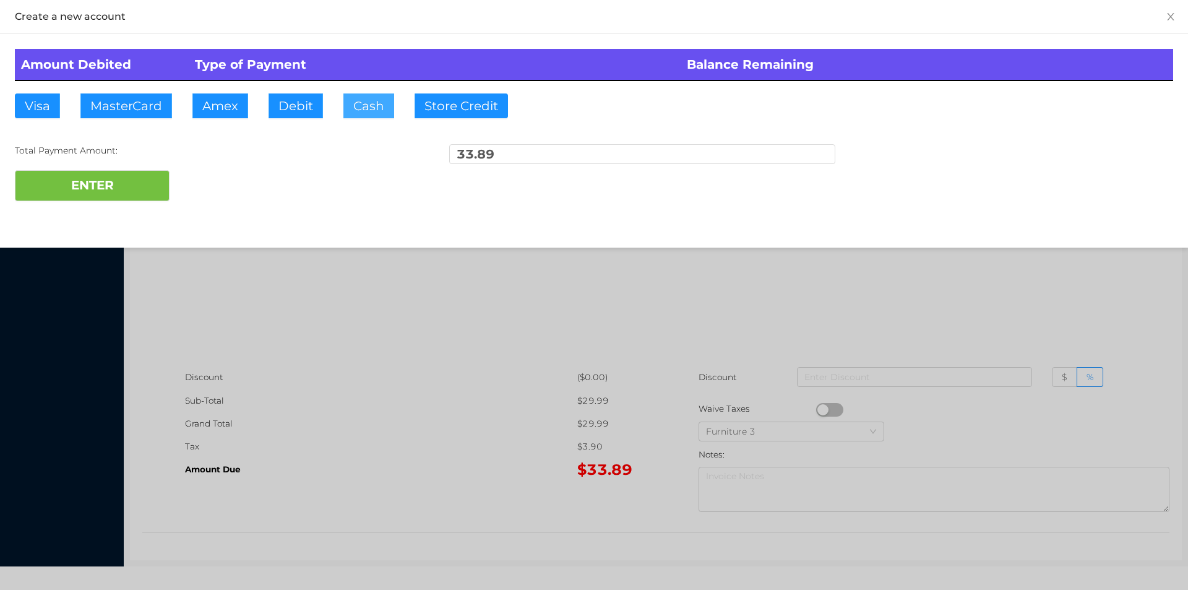
click at [360, 101] on button "Cash" at bounding box center [368, 105] width 51 height 25
type input "40"
click at [101, 180] on button "ENTER" at bounding box center [92, 185] width 155 height 31
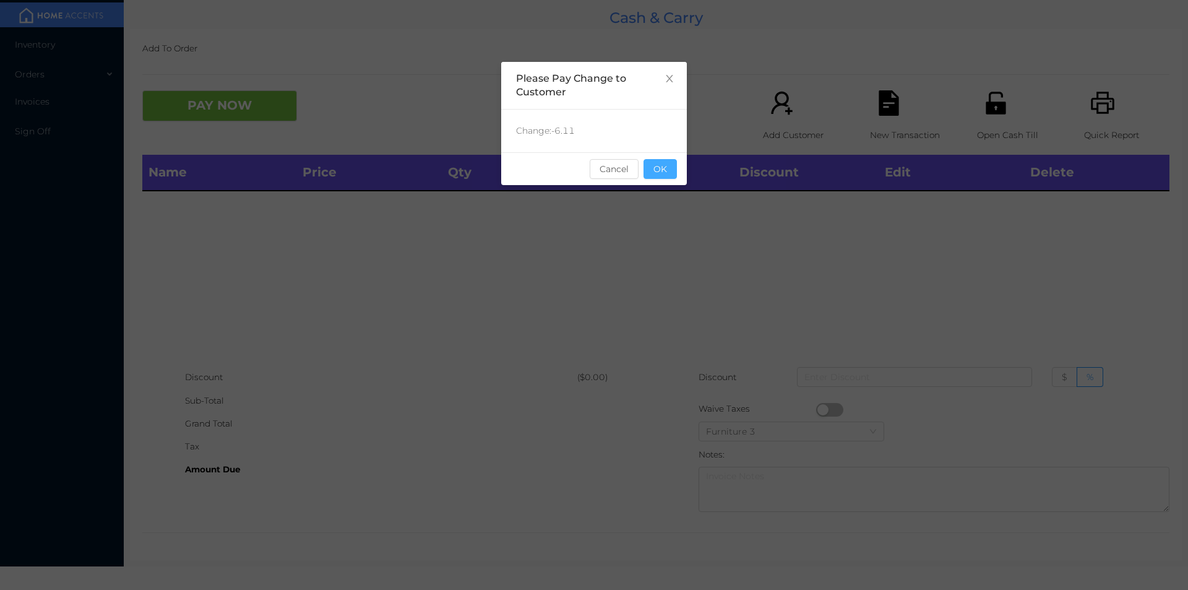
click at [661, 163] on button "OK" at bounding box center [659, 169] width 33 height 20
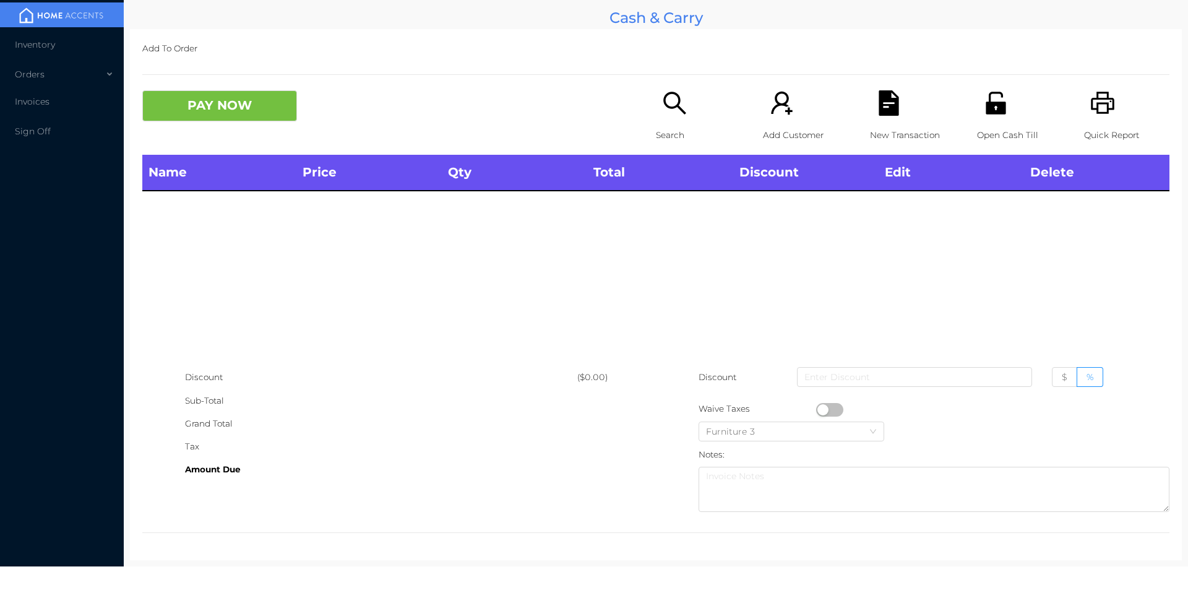
click at [988, 111] on icon "icon: unlock" at bounding box center [995, 103] width 20 height 22
click at [669, 124] on p "Search" at bounding box center [698, 135] width 85 height 23
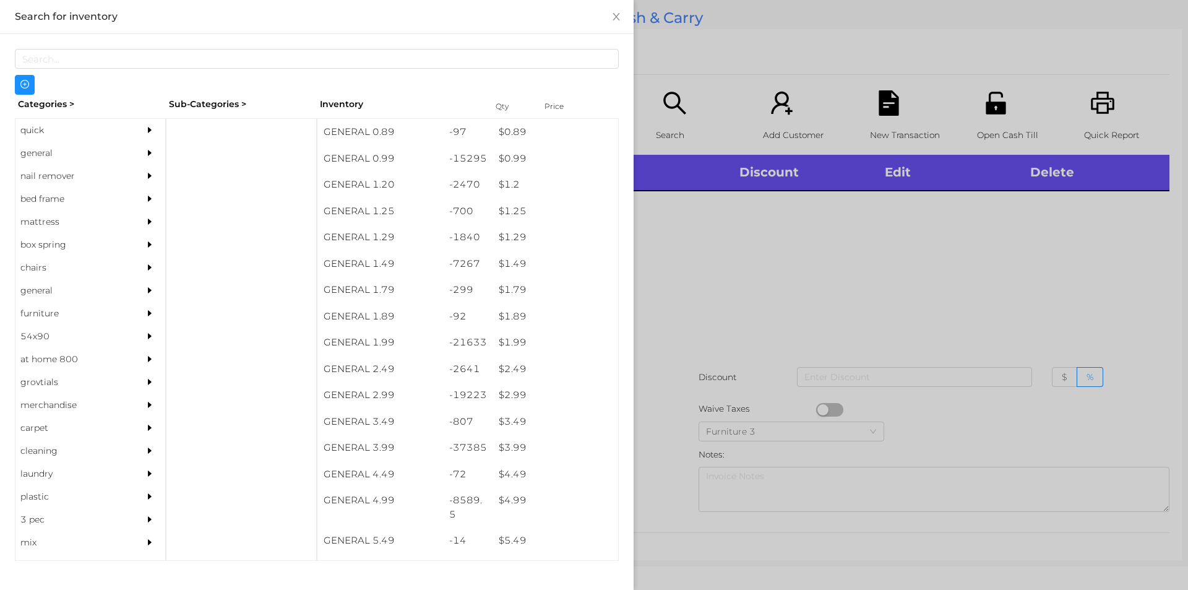
scroll to position [0, 0]
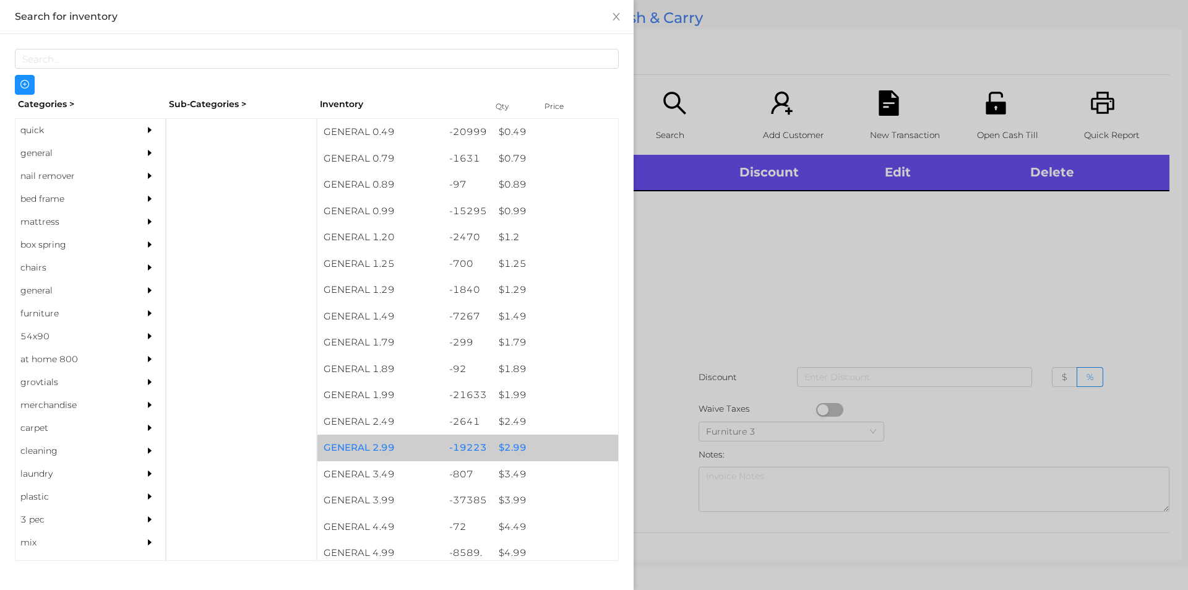
click at [571, 444] on div "$ 2.99" at bounding box center [555, 447] width 126 height 27
click at [563, 437] on div "$ 2.99" at bounding box center [555, 447] width 126 height 27
click at [575, 443] on div "$ 2.99" at bounding box center [555, 447] width 126 height 27
click at [547, 437] on div "$ 2.99" at bounding box center [555, 447] width 126 height 27
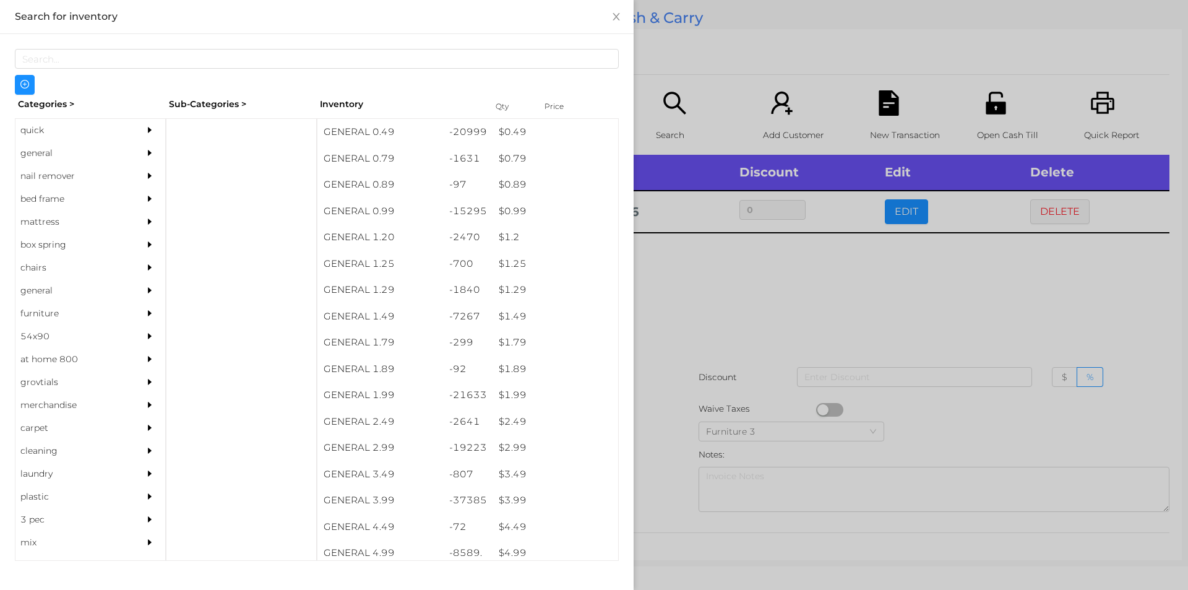
click at [708, 378] on div at bounding box center [594, 295] width 1188 height 590
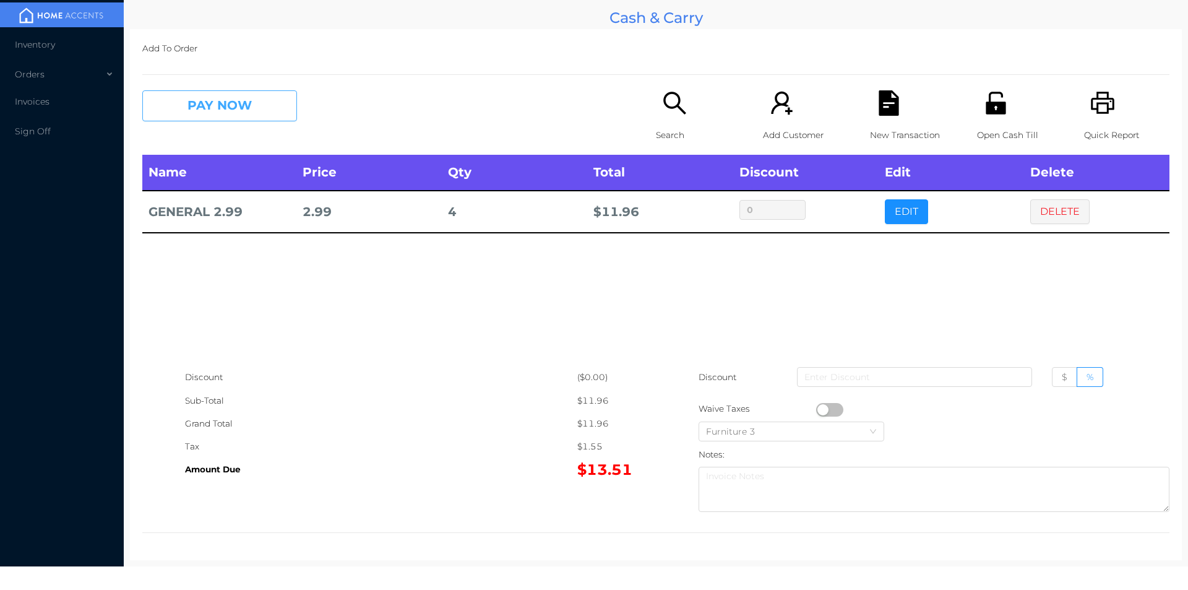
click at [244, 95] on button "PAY NOW" at bounding box center [219, 105] width 155 height 31
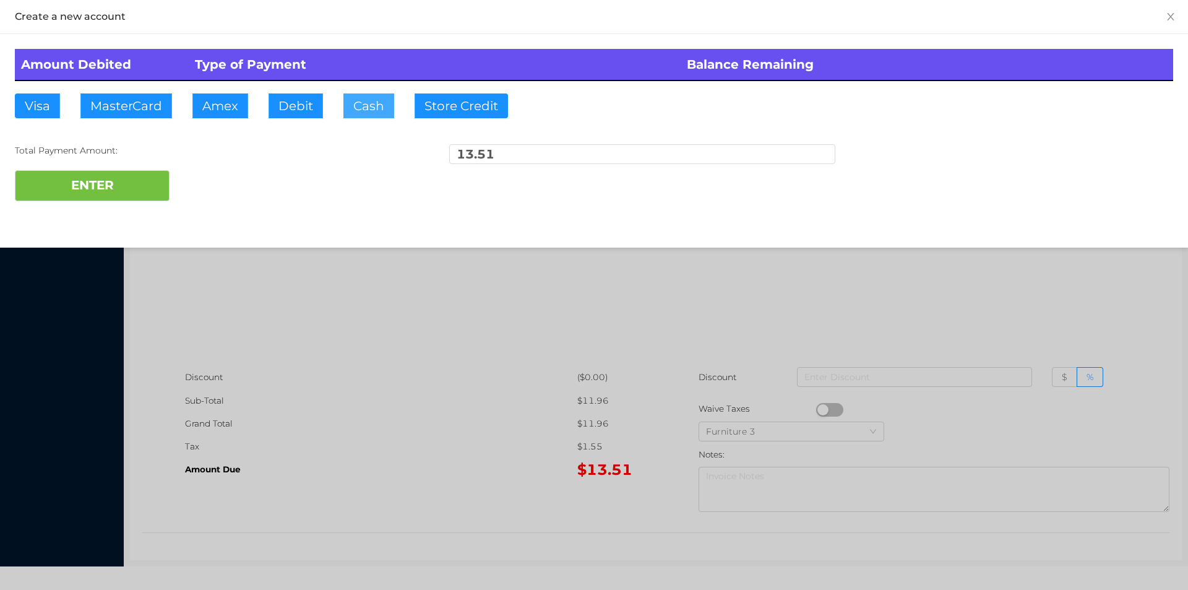
click at [365, 112] on button "Cash" at bounding box center [368, 105] width 51 height 25
type input "20"
click at [77, 180] on button "ENTER" at bounding box center [92, 185] width 155 height 31
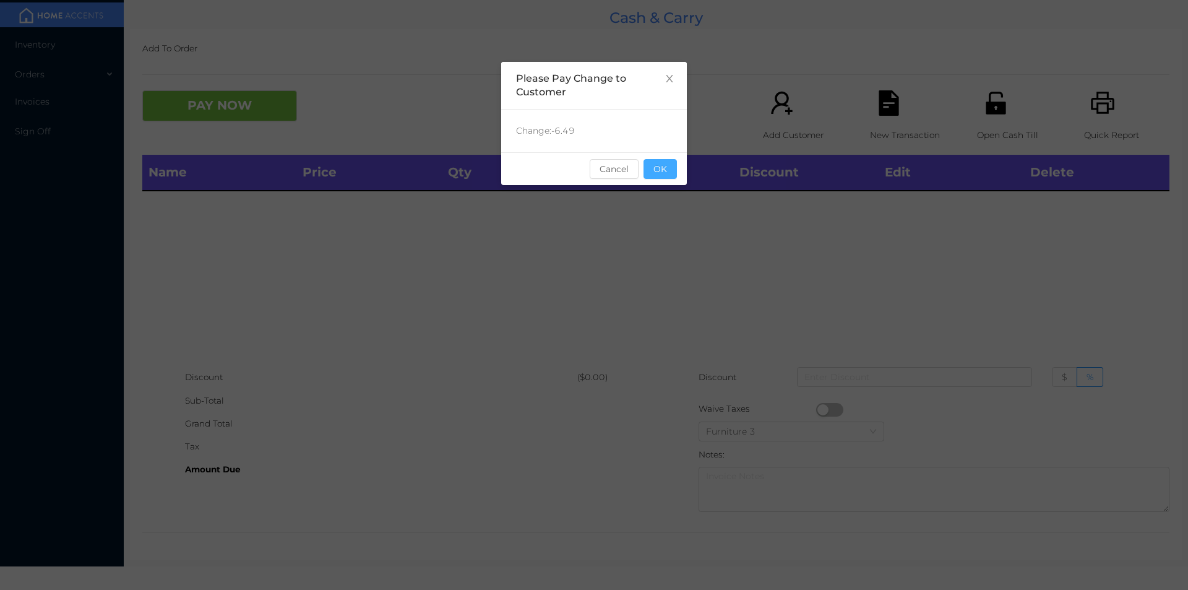
click at [651, 175] on button "OK" at bounding box center [659, 169] width 33 height 20
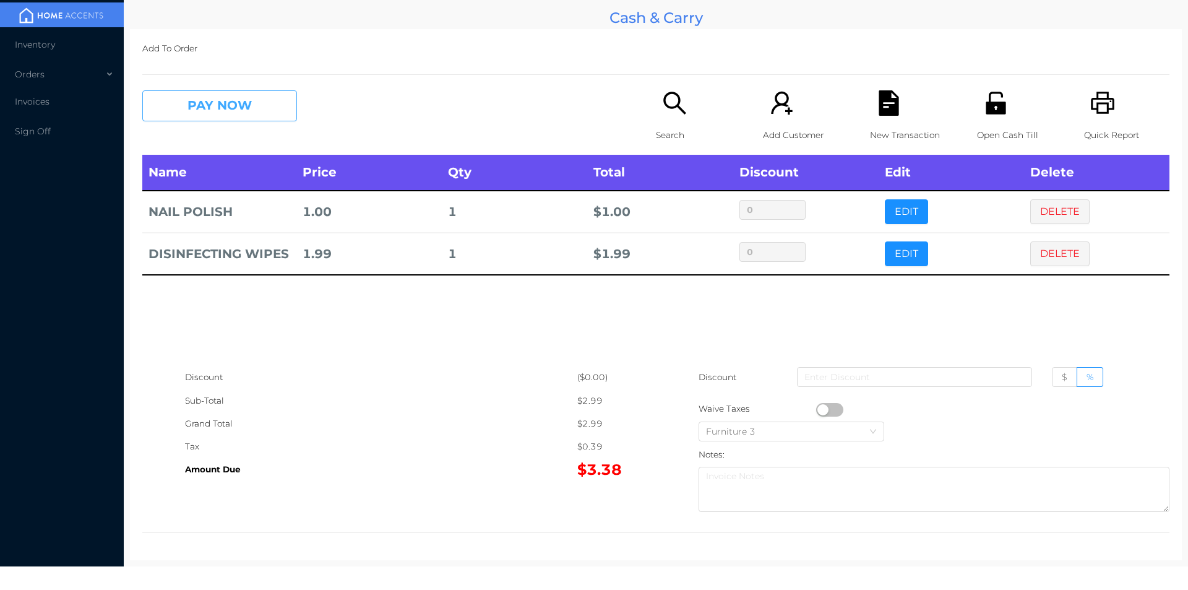
click at [224, 98] on button "PAY NOW" at bounding box center [219, 105] width 155 height 31
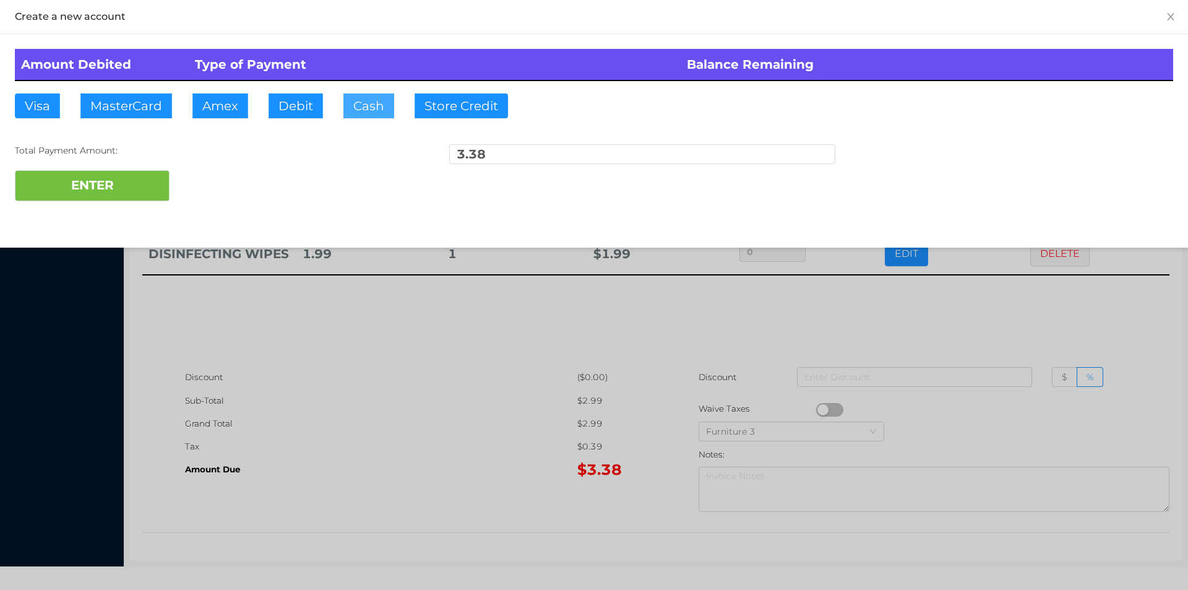
click at [379, 116] on button "Cash" at bounding box center [368, 105] width 51 height 25
click at [140, 179] on button "ENTER" at bounding box center [92, 185] width 155 height 31
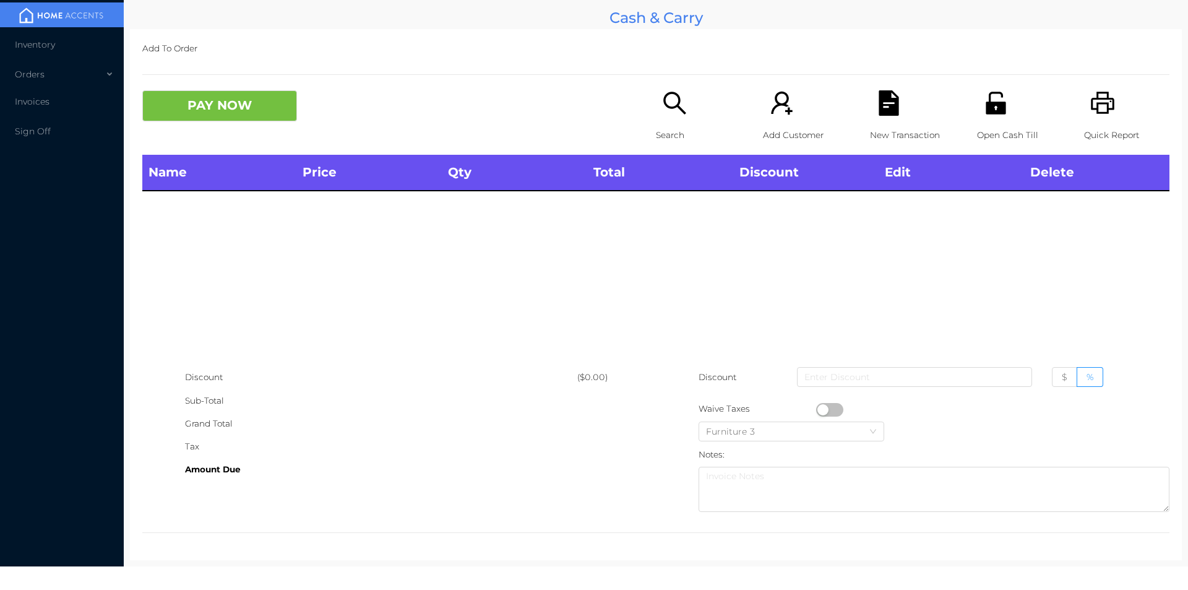
click at [662, 116] on icon "icon: search" at bounding box center [674, 102] width 25 height 25
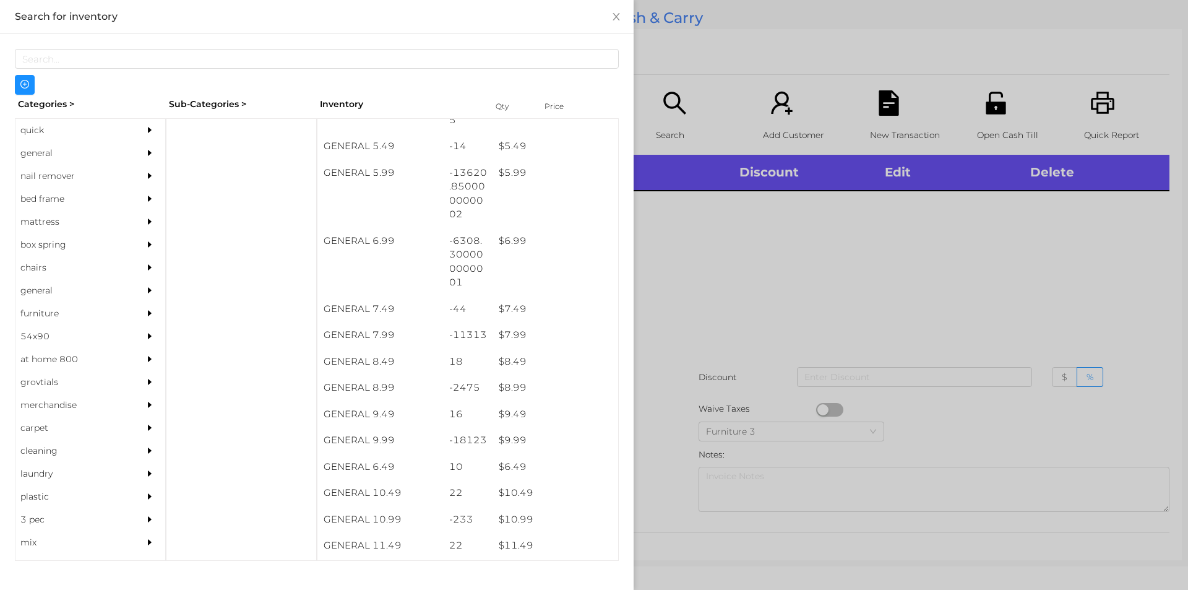
scroll to position [485, 0]
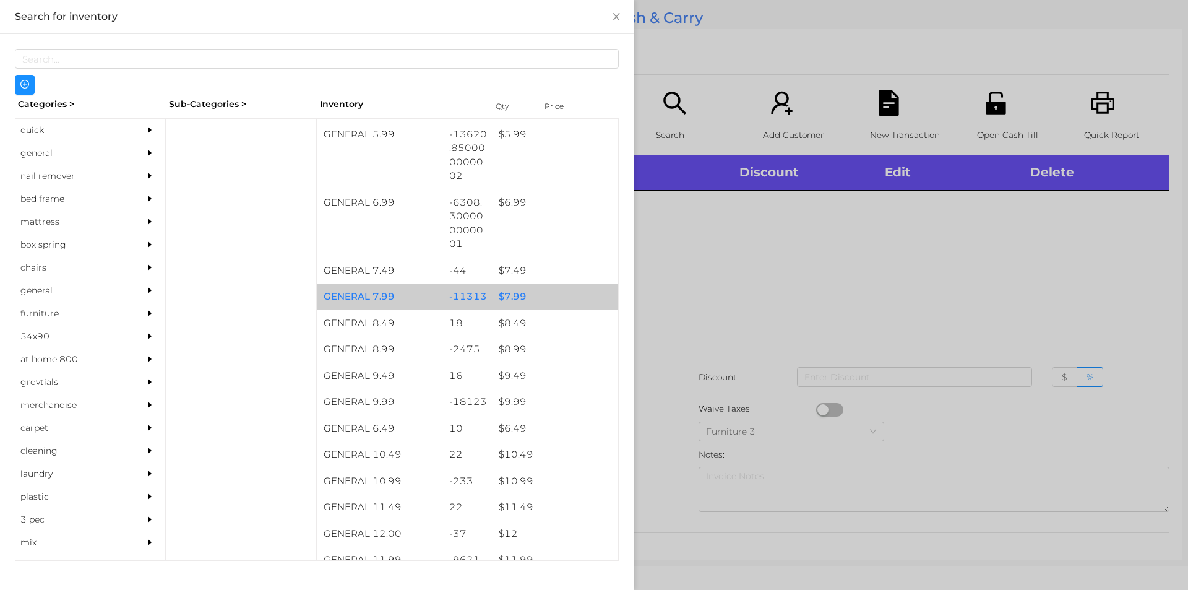
click at [549, 296] on div "$ 7.99" at bounding box center [555, 296] width 126 height 27
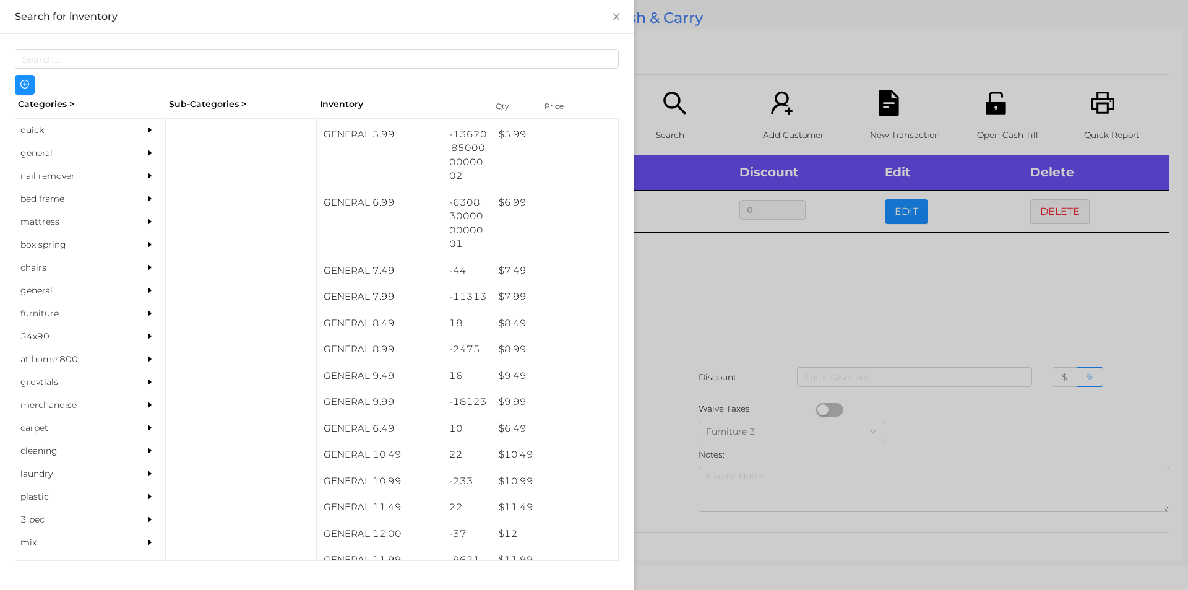
click at [657, 363] on div at bounding box center [594, 295] width 1188 height 590
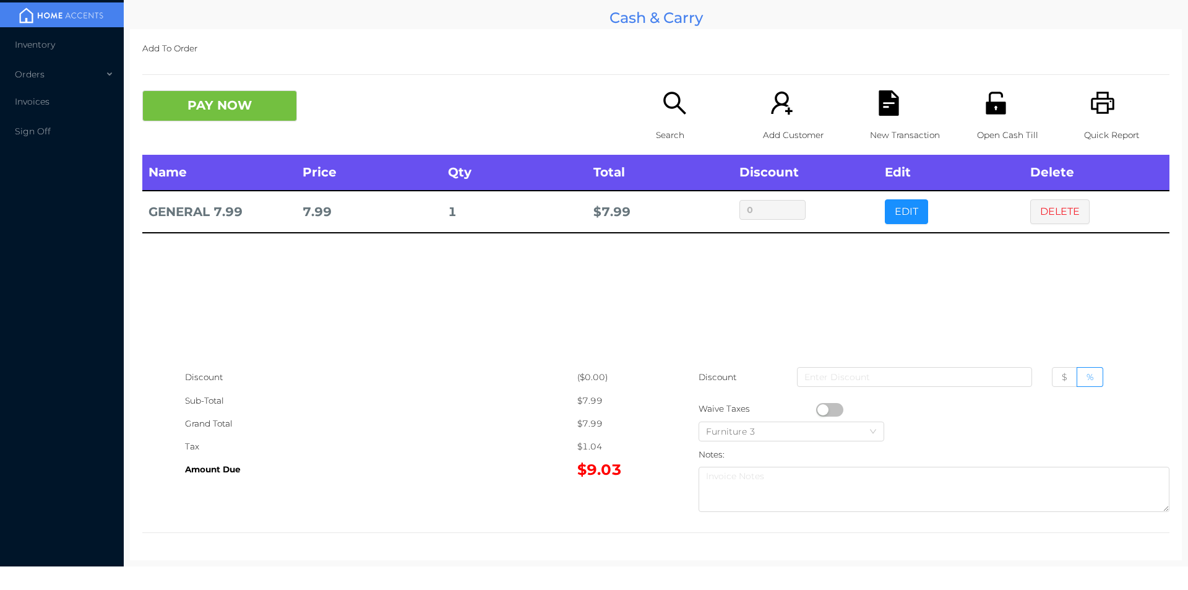
click at [819, 409] on button "button" at bounding box center [829, 410] width 27 height 14
click at [218, 108] on button "PAY NOW" at bounding box center [219, 105] width 155 height 31
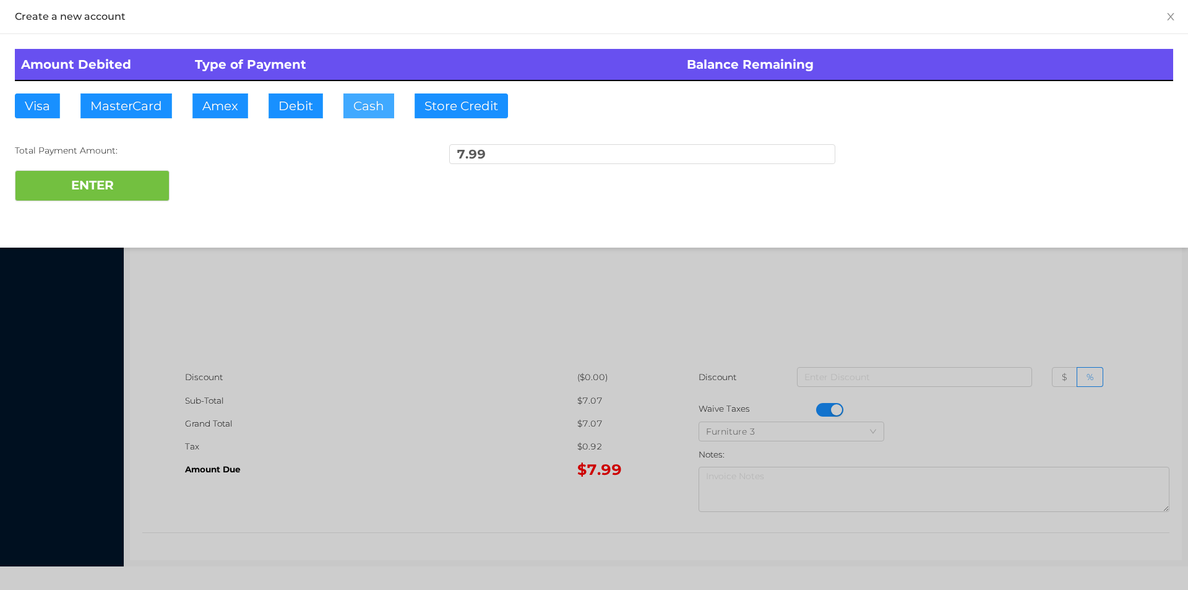
click at [387, 106] on button "Cash" at bounding box center [368, 105] width 51 height 25
type input "10"
click at [107, 194] on button "ENTER" at bounding box center [92, 185] width 155 height 31
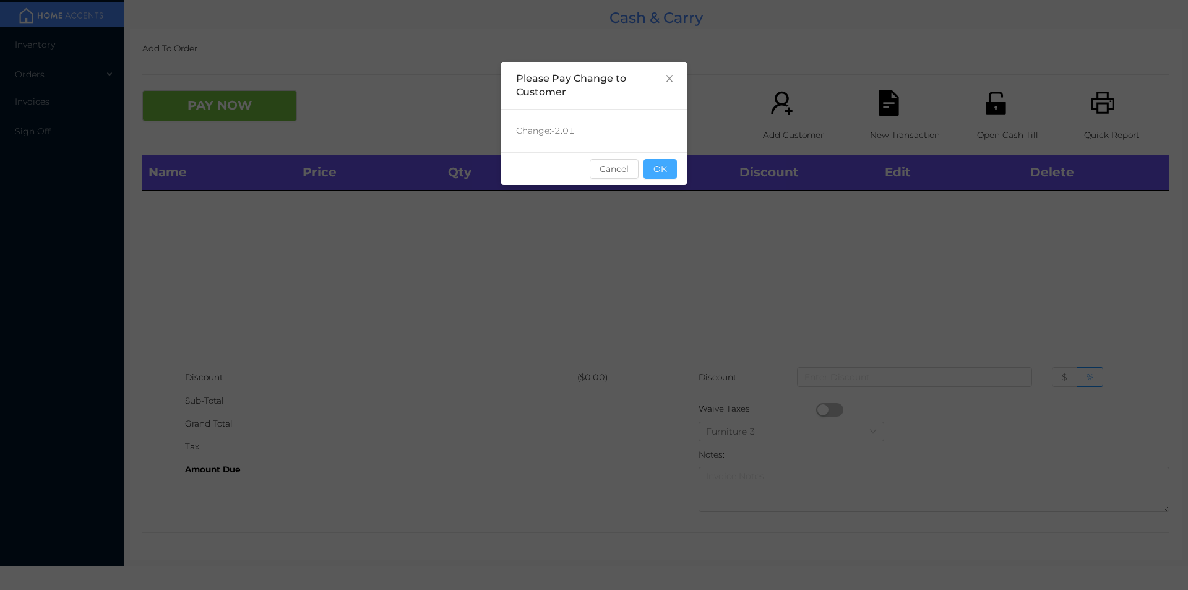
click at [663, 175] on button "OK" at bounding box center [659, 169] width 33 height 20
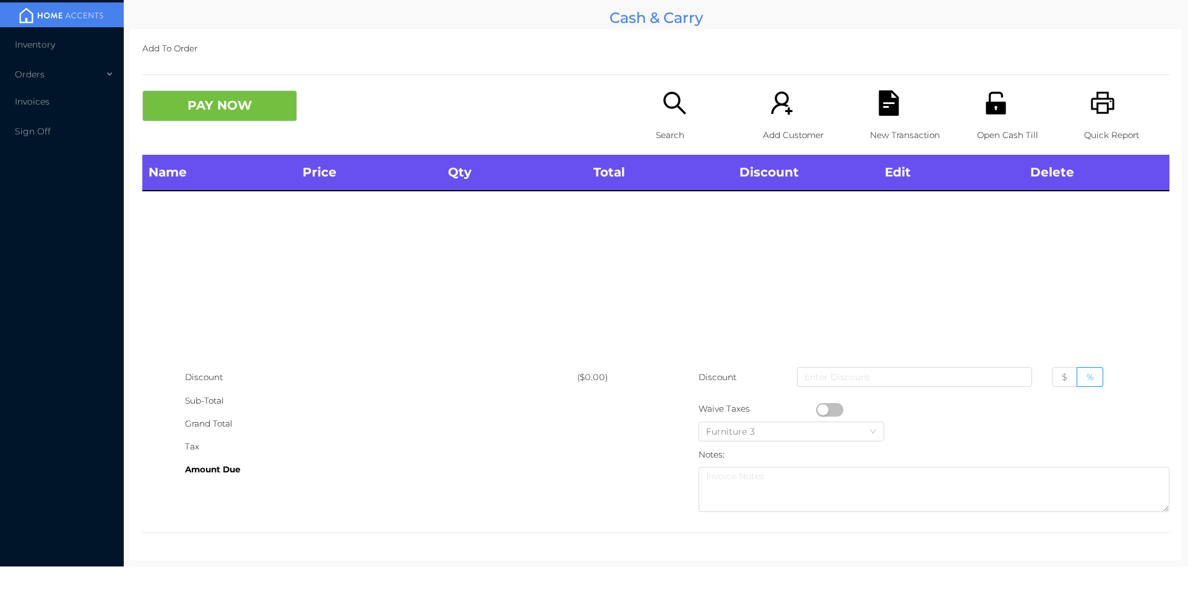
click at [1090, 103] on icon "icon: printer" at bounding box center [1102, 102] width 25 height 25
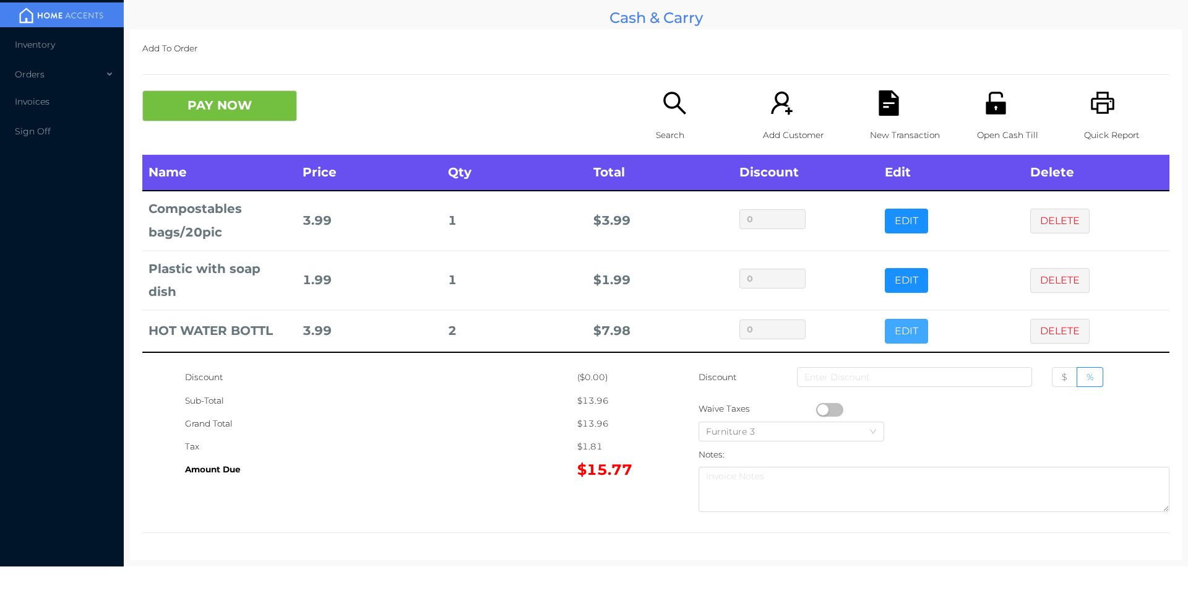
click at [888, 328] on button "EDIT" at bounding box center [906, 331] width 43 height 25
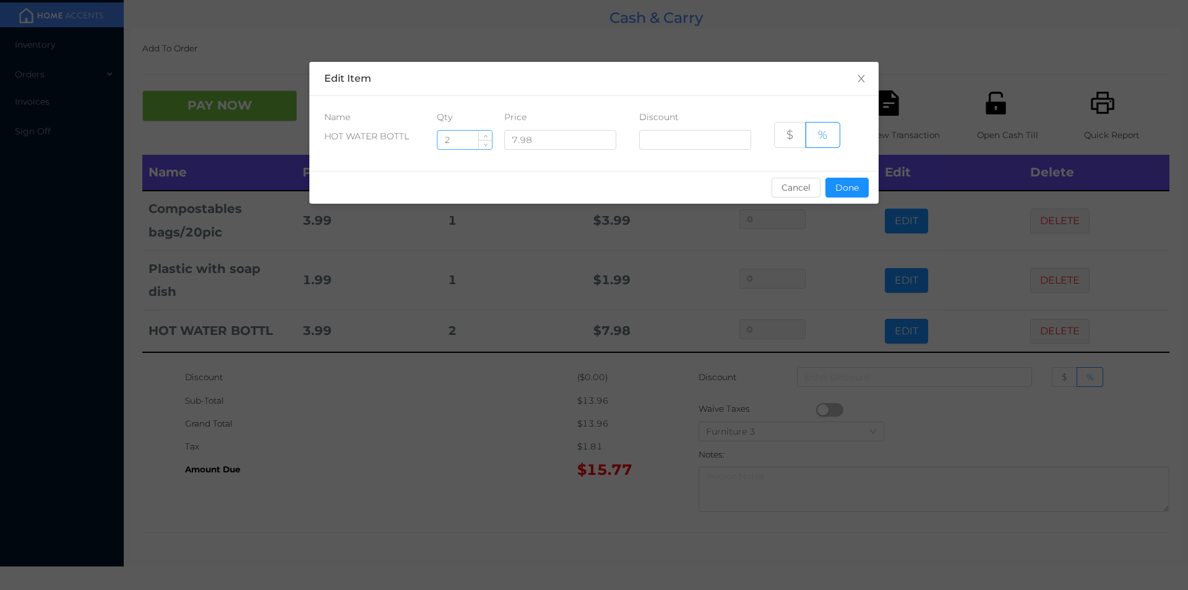
click at [458, 140] on input "2" at bounding box center [464, 140] width 54 height 19
type input "1"
click at [844, 184] on button "Done" at bounding box center [846, 188] width 43 height 20
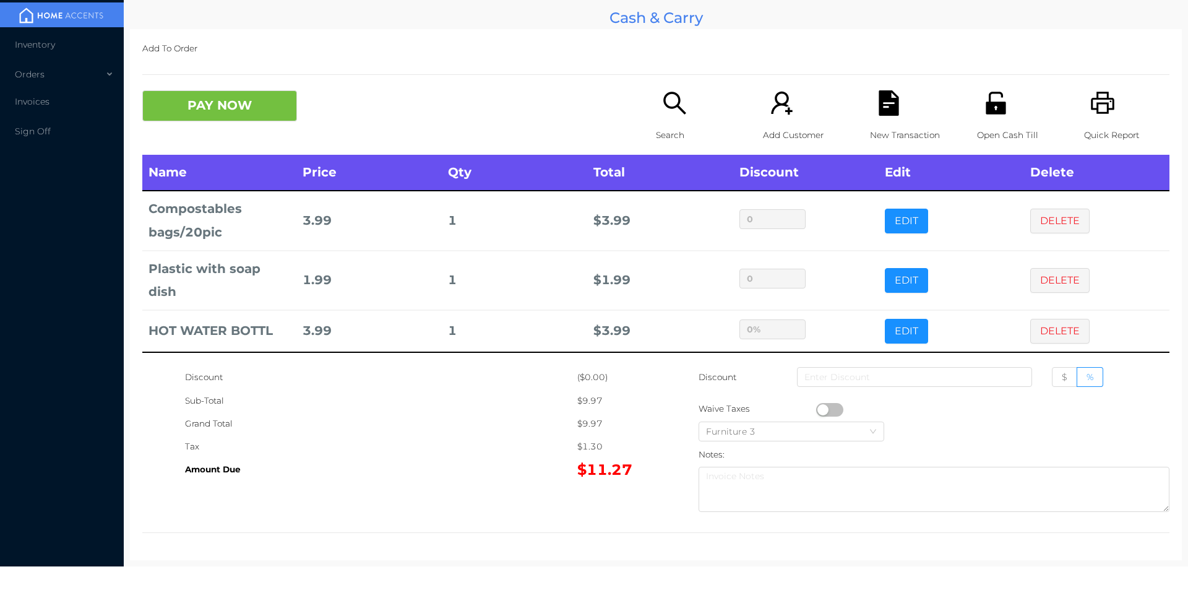
click at [661, 126] on p "Search" at bounding box center [698, 135] width 85 height 23
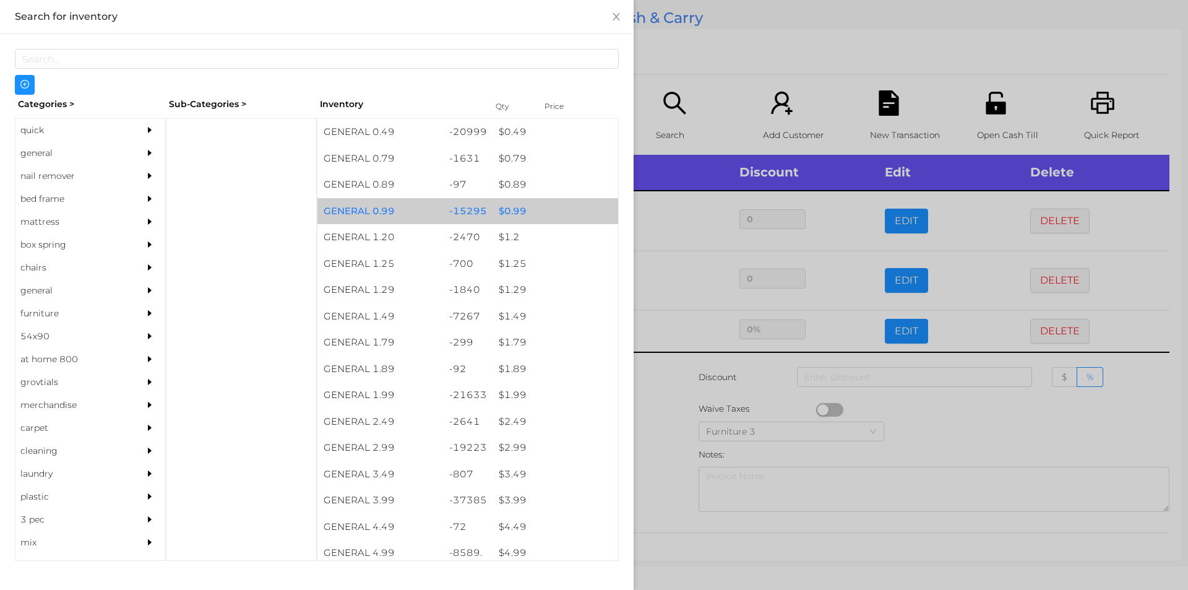
click at [520, 204] on div "$ 0.99" at bounding box center [555, 211] width 126 height 27
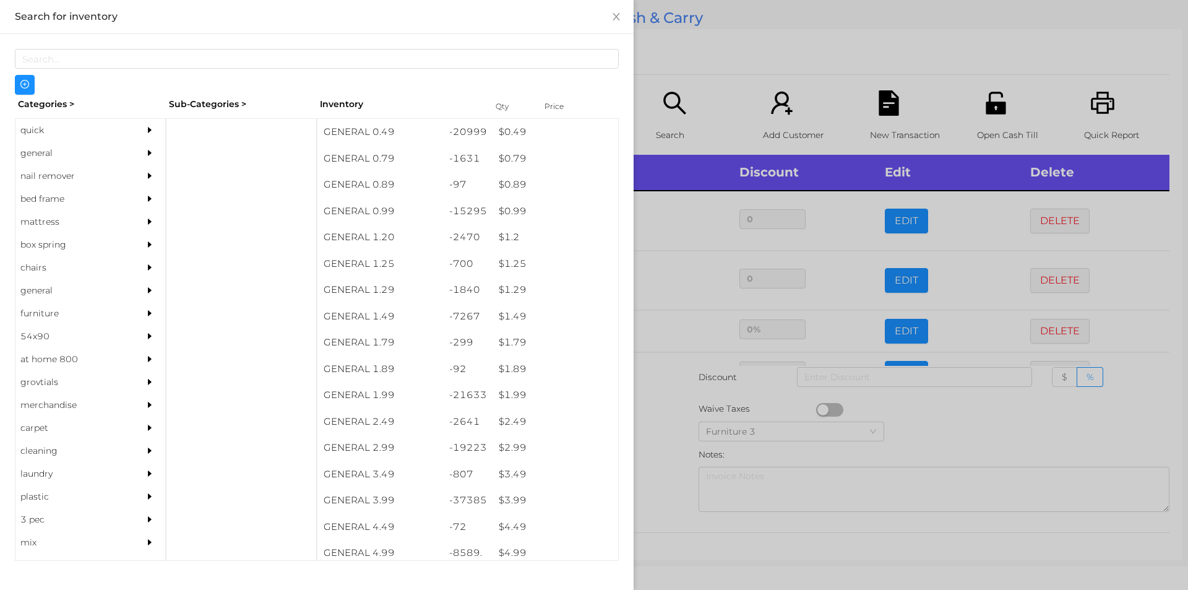
click at [693, 73] on div at bounding box center [594, 295] width 1188 height 590
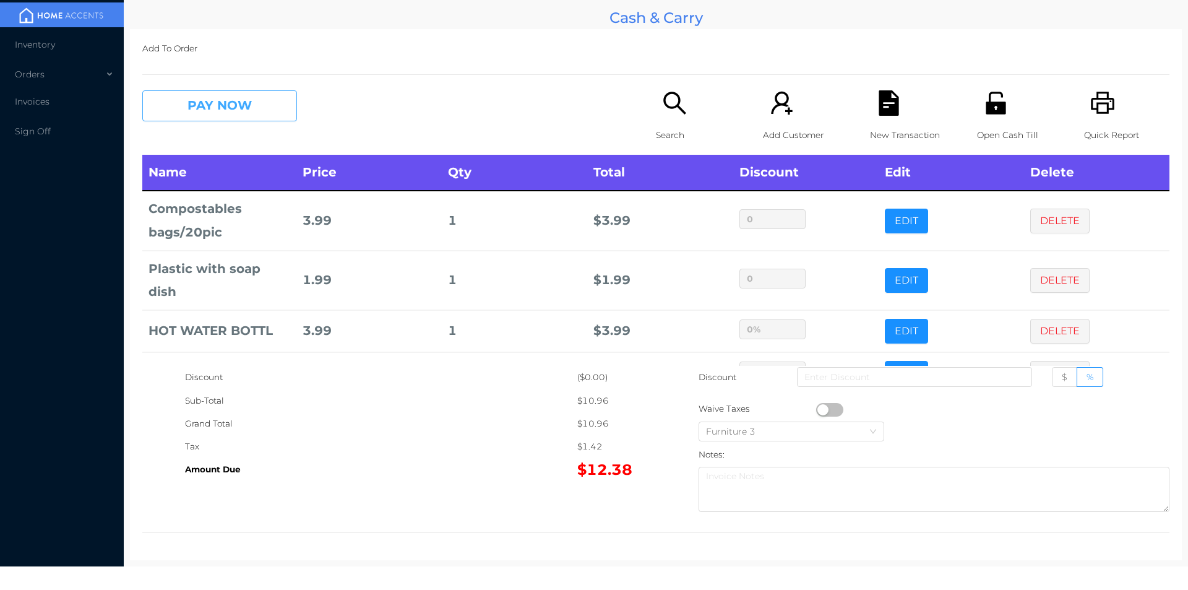
click at [194, 105] on button "PAY NOW" at bounding box center [219, 105] width 155 height 31
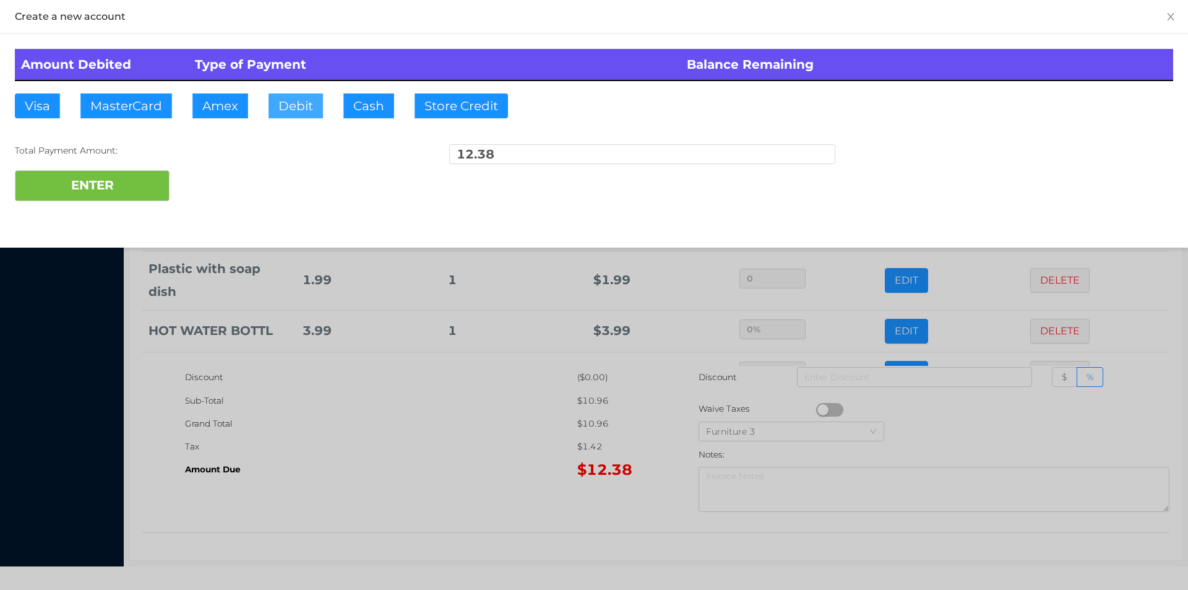
click at [320, 111] on button "Debit" at bounding box center [295, 105] width 54 height 25
click at [109, 171] on button "ENTER" at bounding box center [92, 185] width 155 height 31
type input "0"
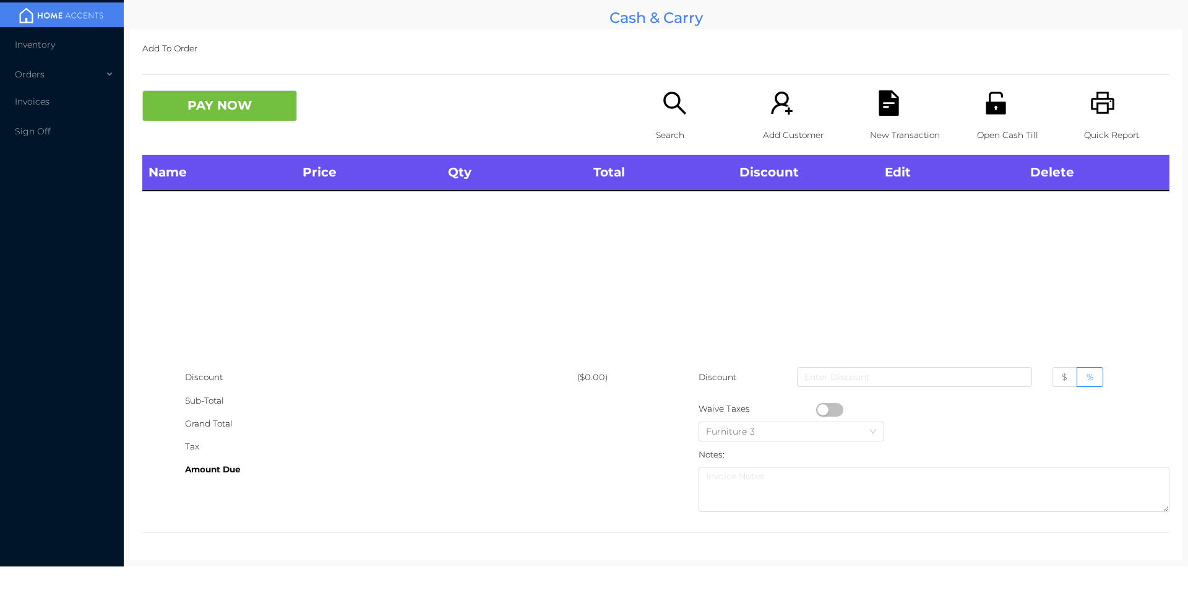
click at [985, 98] on icon "icon: unlock" at bounding box center [995, 103] width 20 height 22
click at [656, 124] on p "Search" at bounding box center [698, 135] width 85 height 23
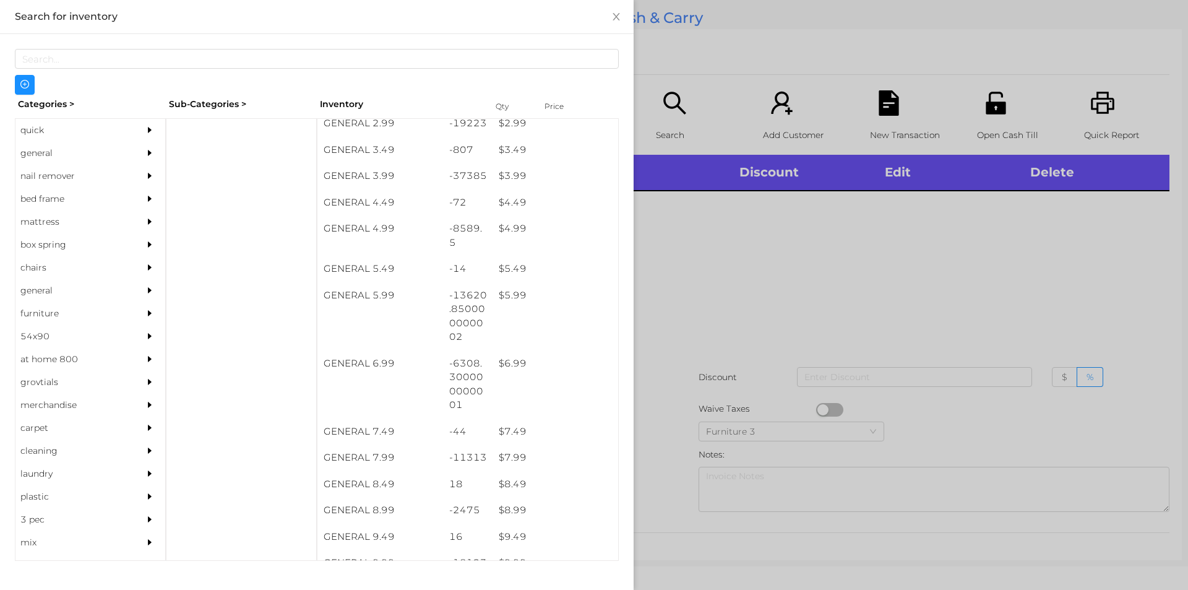
scroll to position [293, 0]
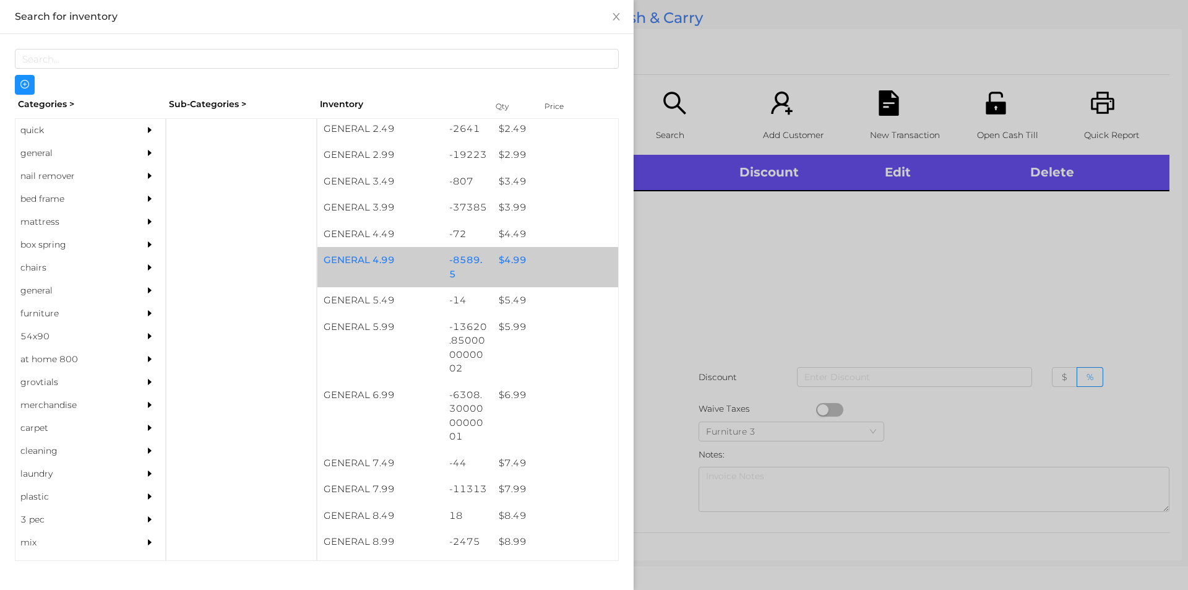
click at [525, 251] on div "$ 4.99" at bounding box center [555, 260] width 126 height 27
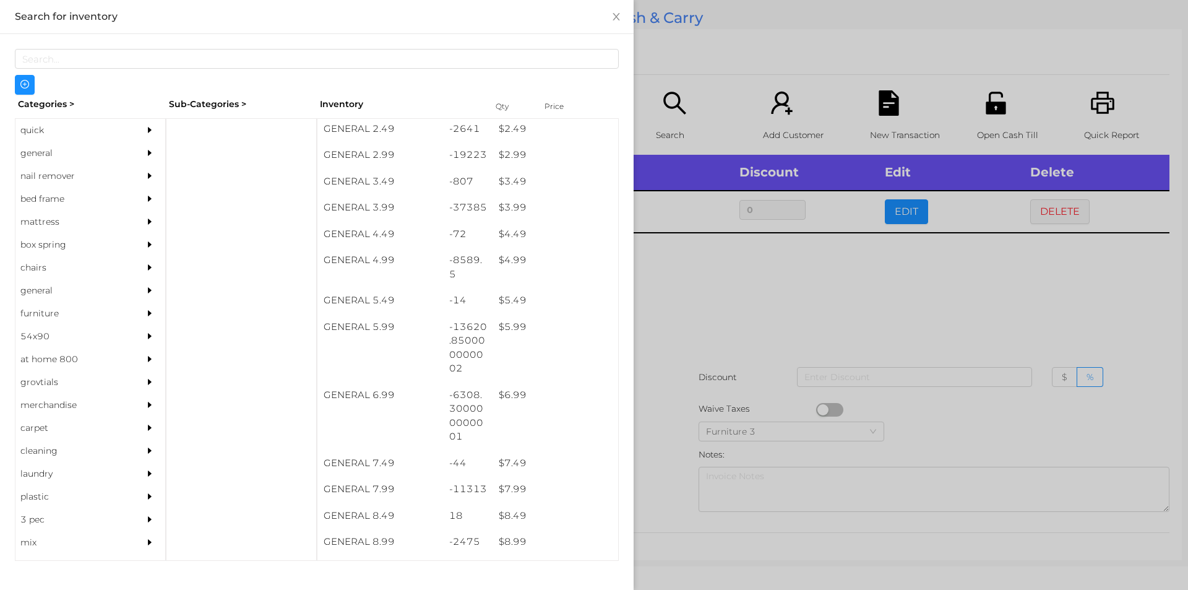
click at [667, 320] on div at bounding box center [594, 295] width 1188 height 590
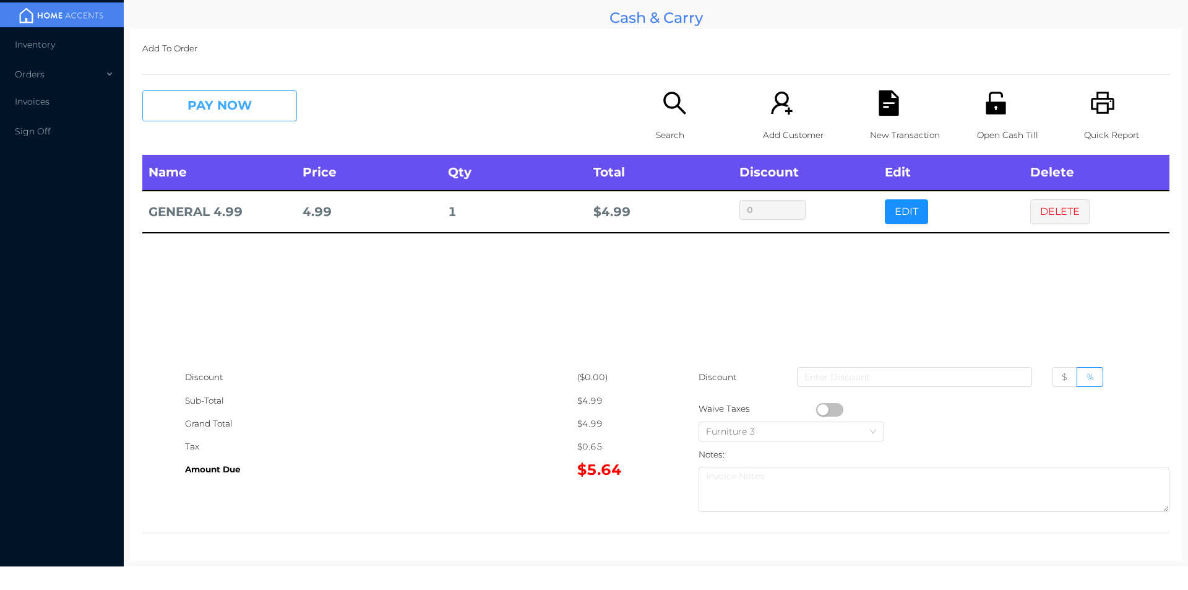
click at [215, 97] on button "PAY NOW" at bounding box center [219, 105] width 155 height 31
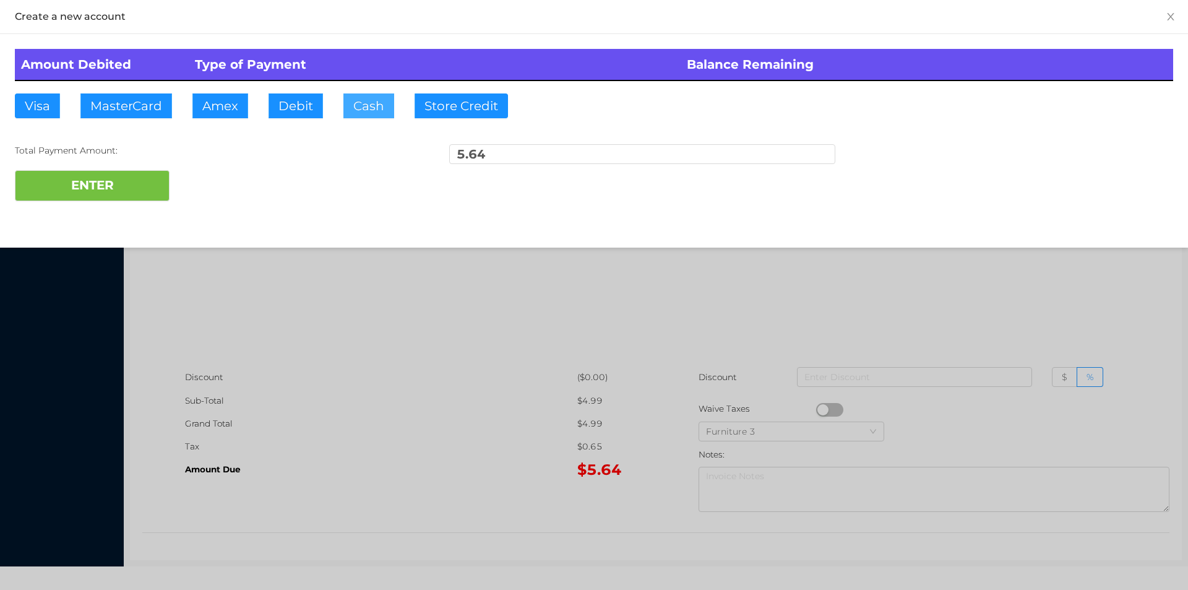
click at [364, 103] on button "Cash" at bounding box center [368, 105] width 51 height 25
type input "10"
click at [70, 187] on button "ENTER" at bounding box center [92, 185] width 155 height 31
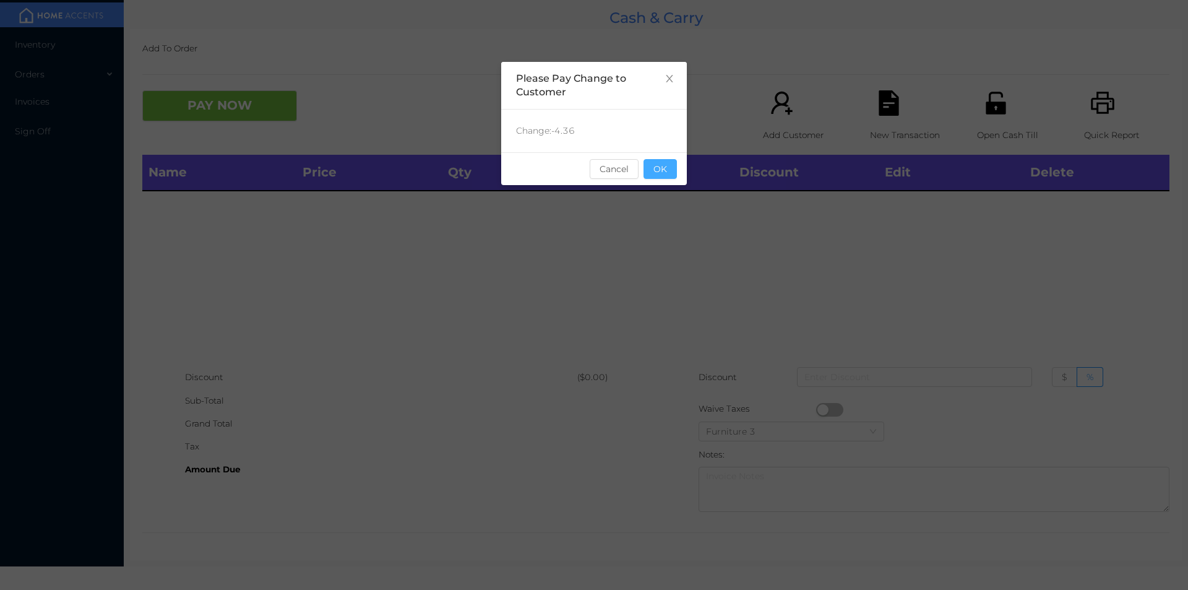
click at [655, 174] on button "OK" at bounding box center [659, 169] width 33 height 20
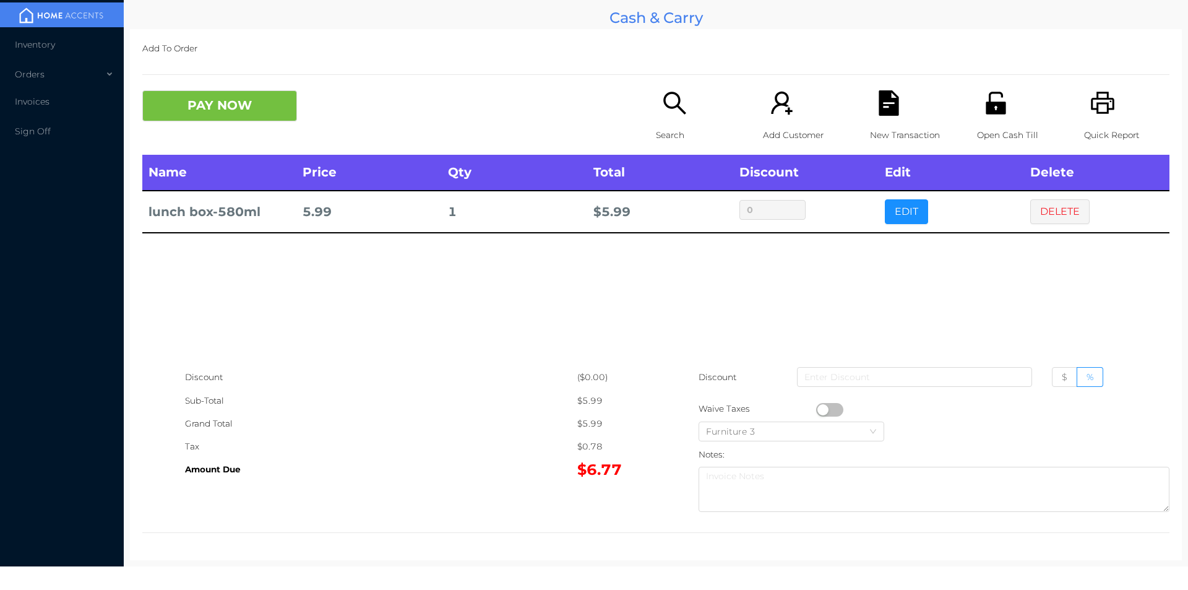
click at [681, 115] on icon "icon: search" at bounding box center [674, 102] width 25 height 25
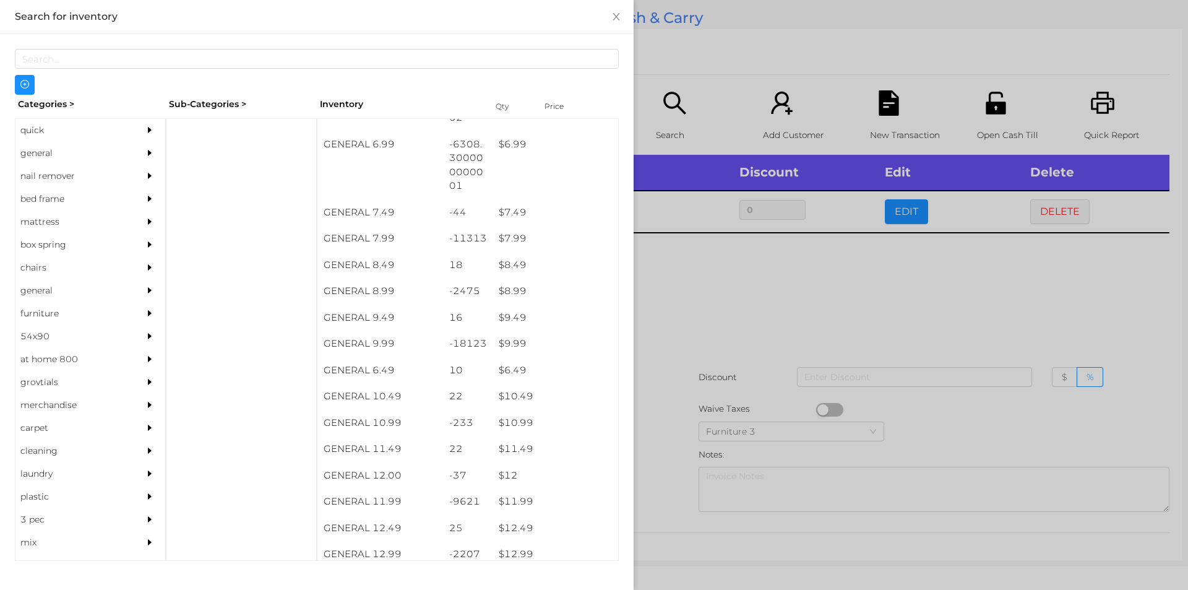
scroll to position [492, 0]
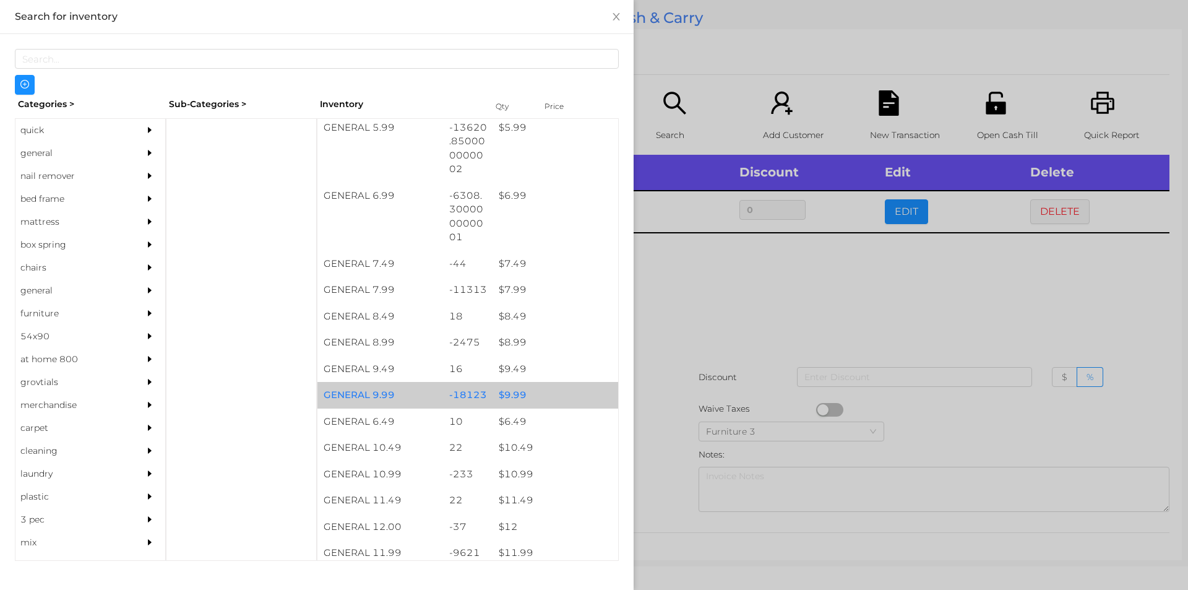
click at [532, 392] on div "$ 9.99" at bounding box center [555, 395] width 126 height 27
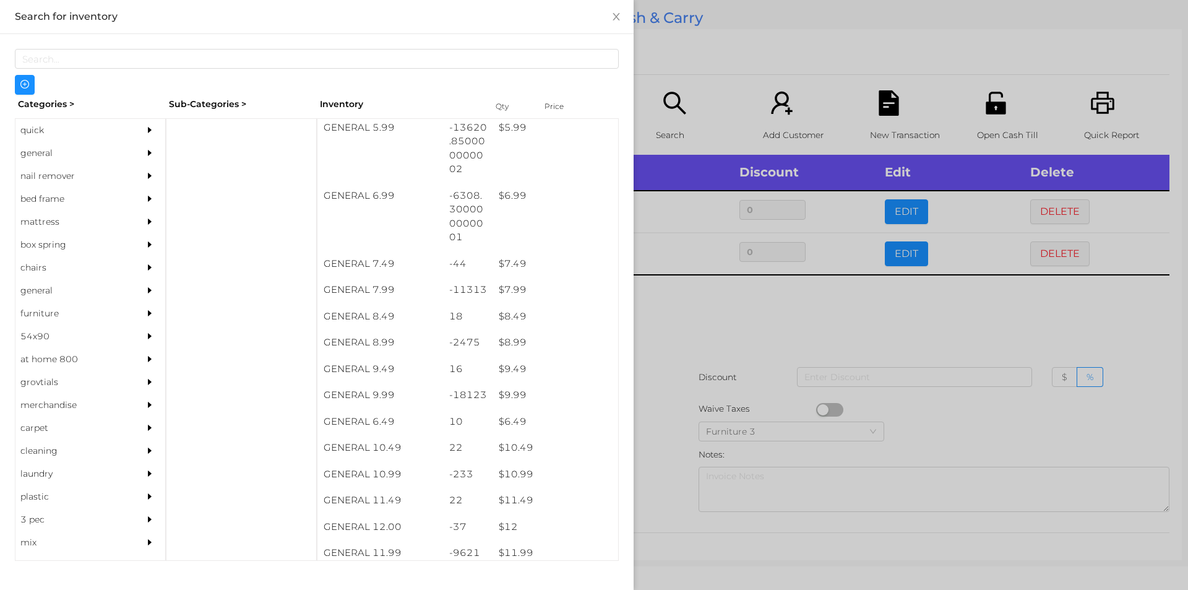
click at [672, 370] on div at bounding box center [594, 295] width 1188 height 590
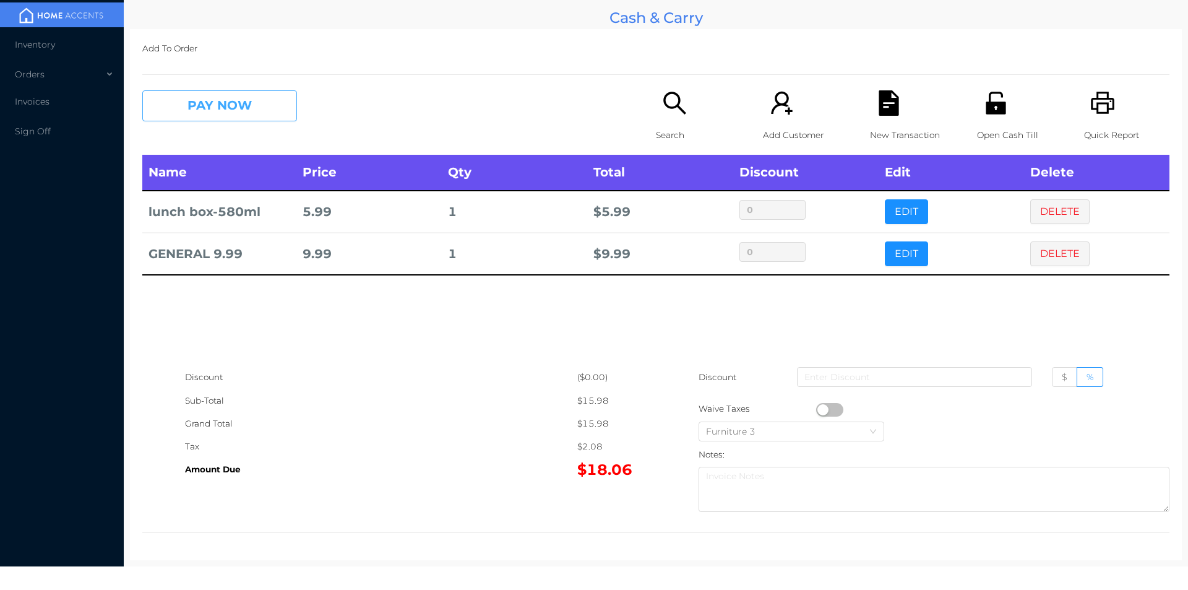
click at [190, 110] on button "PAY NOW" at bounding box center [219, 105] width 155 height 31
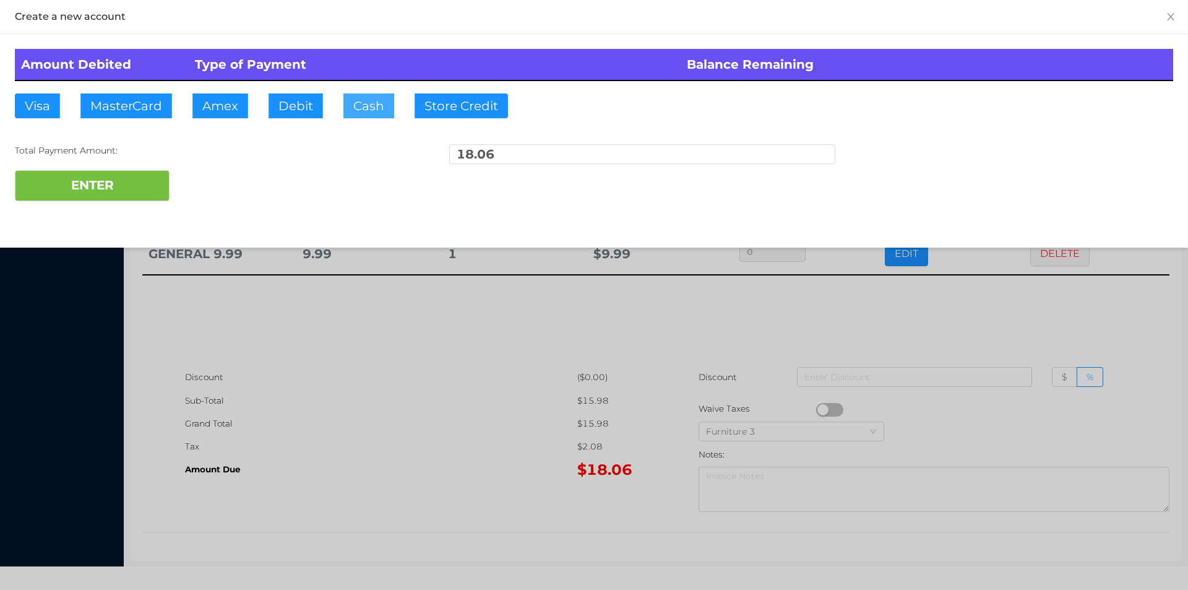
click at [367, 106] on button "Cash" at bounding box center [368, 105] width 51 height 25
click at [127, 171] on button "ENTER" at bounding box center [92, 185] width 155 height 31
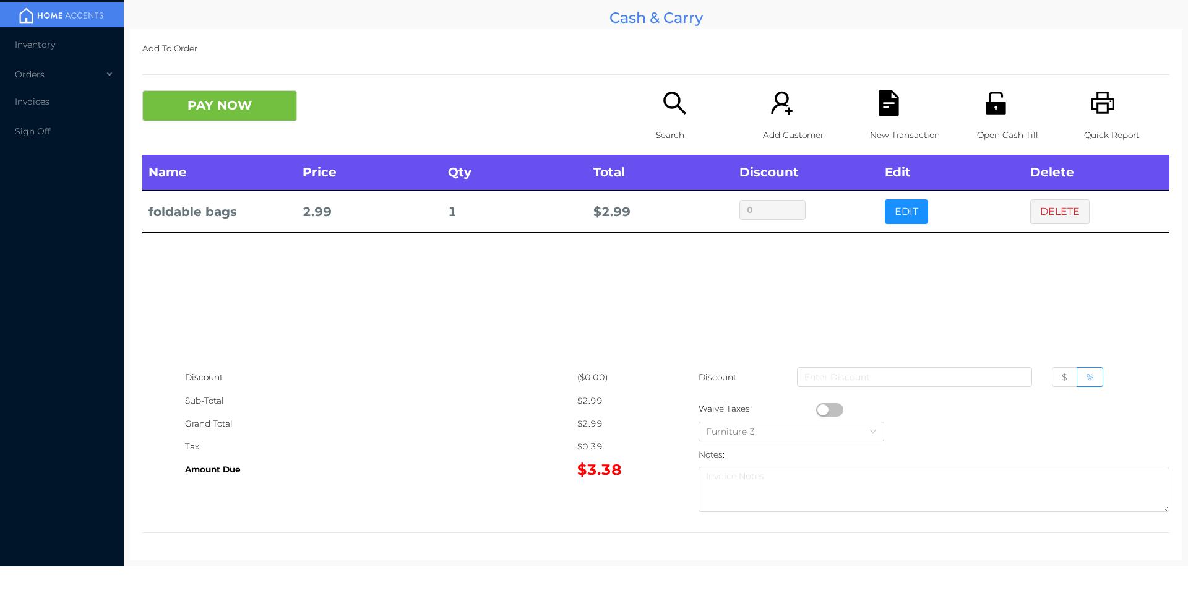
click at [499, 330] on div "Name Price Qty Total Discount Edit Delete foldable bags 2.99 1 $ 2.99 0 EDIT DE…" at bounding box center [655, 260] width 1027 height 211
click at [672, 116] on icon "icon: search" at bounding box center [674, 102] width 25 height 25
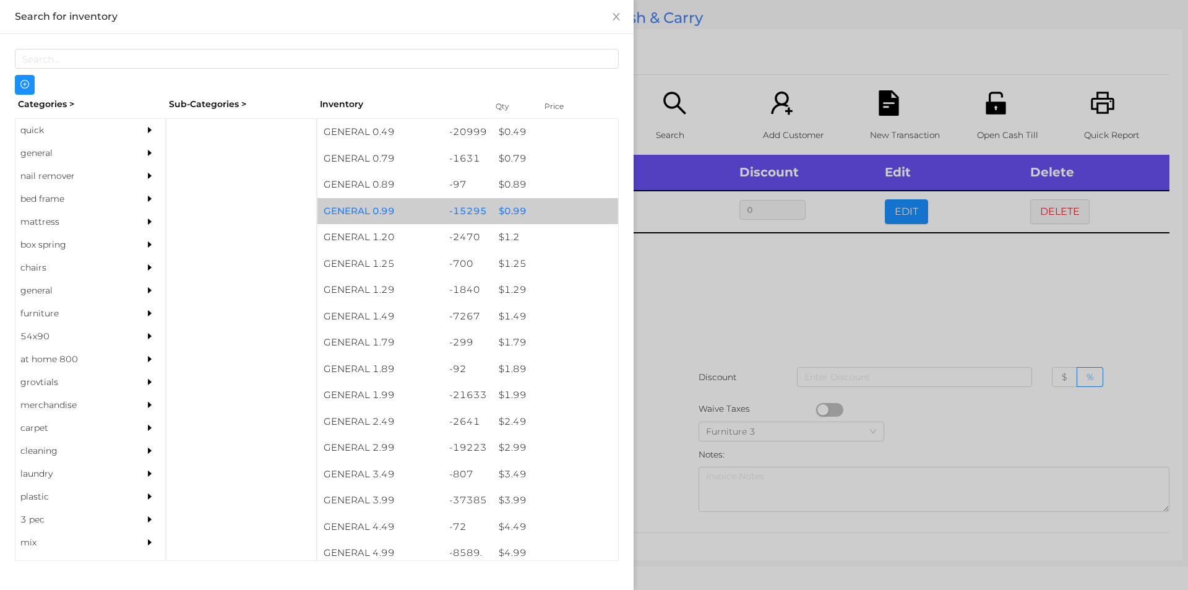
click at [497, 203] on div "$ 0.99" at bounding box center [555, 211] width 126 height 27
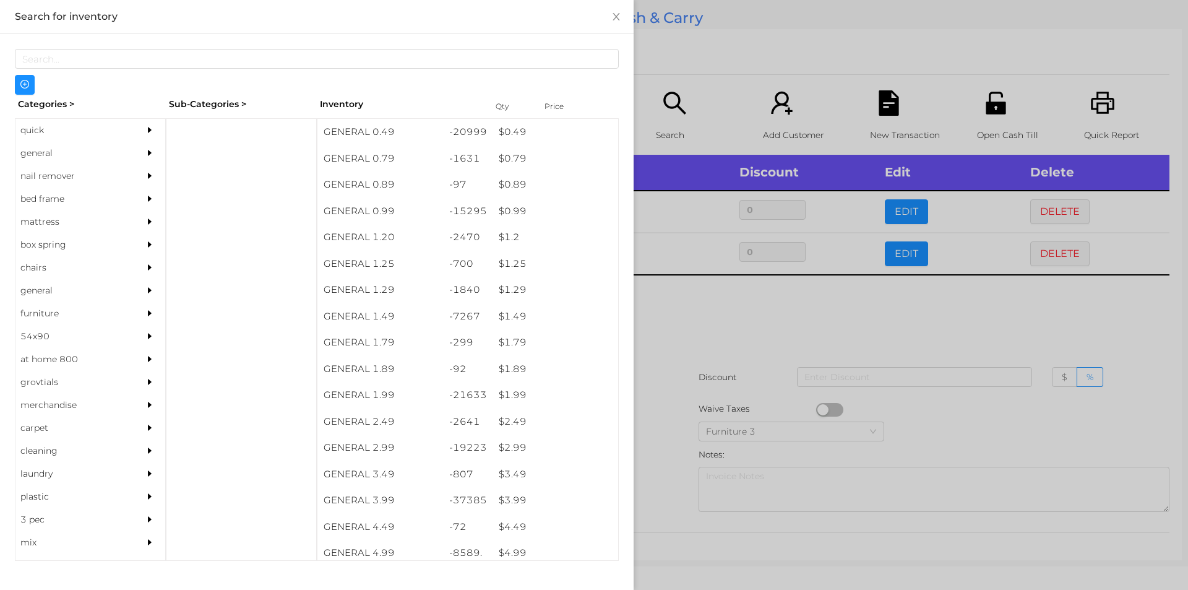
click at [684, 356] on div at bounding box center [594, 295] width 1188 height 590
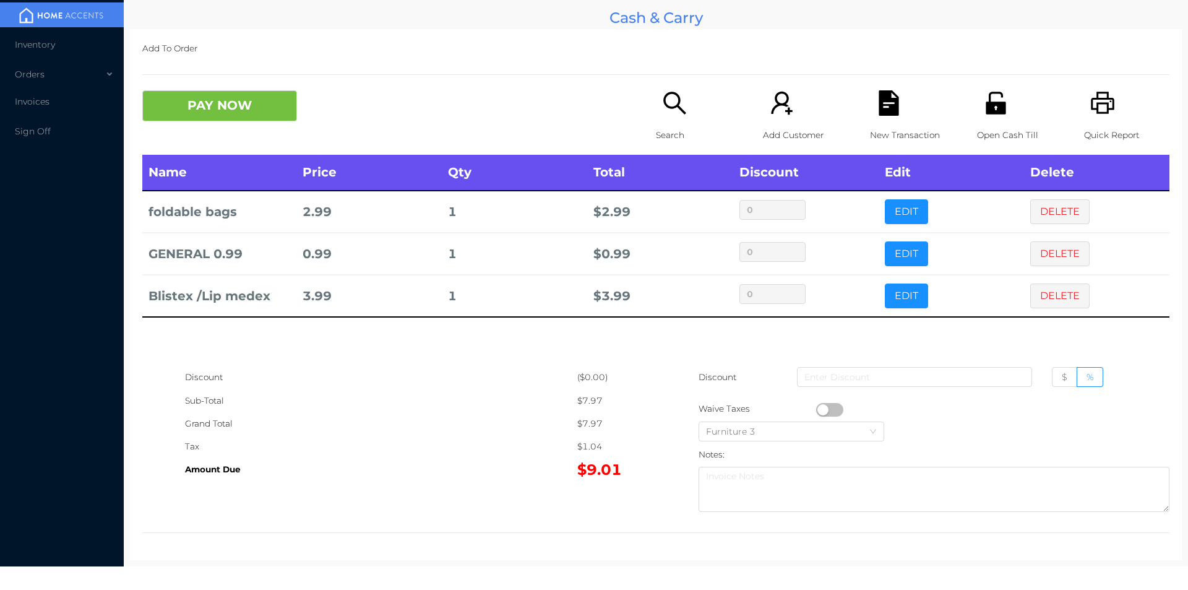
click at [979, 116] on div "Open Cash Till" at bounding box center [1019, 122] width 85 height 64
click at [876, 119] on div "New Transaction" at bounding box center [912, 122] width 85 height 64
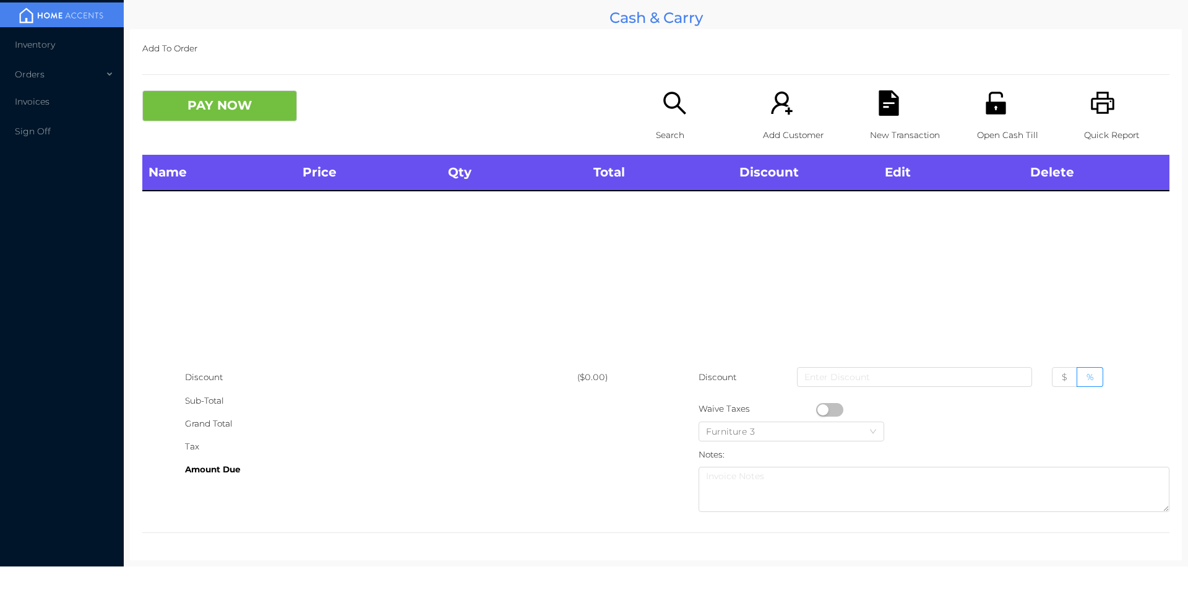
click at [674, 114] on icon "icon: search" at bounding box center [674, 102] width 25 height 25
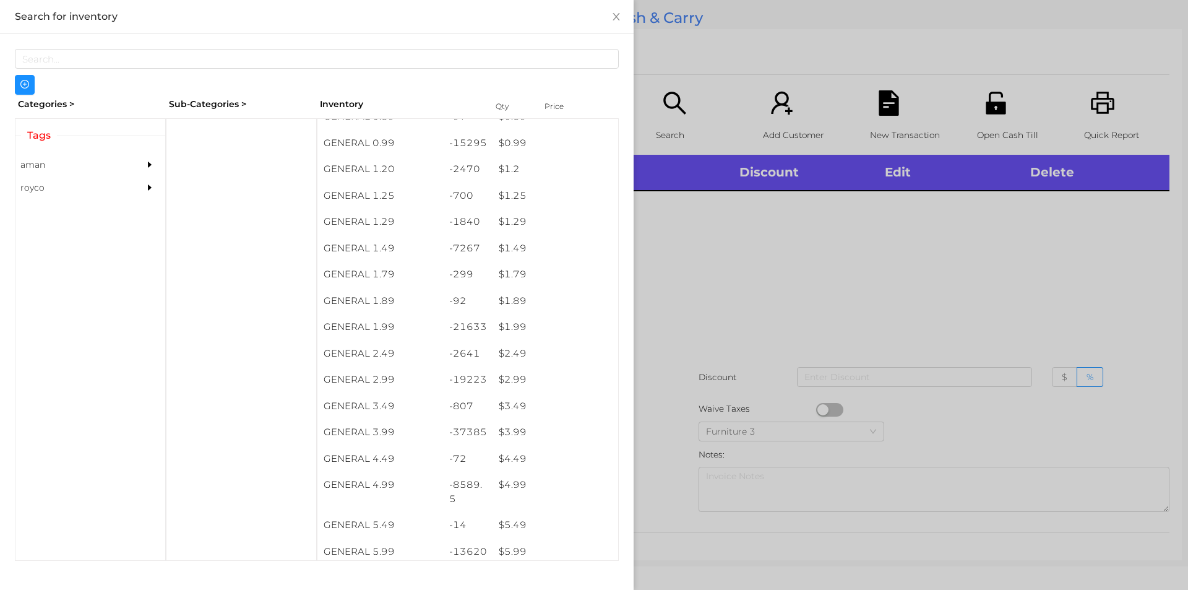
scroll to position [133, 0]
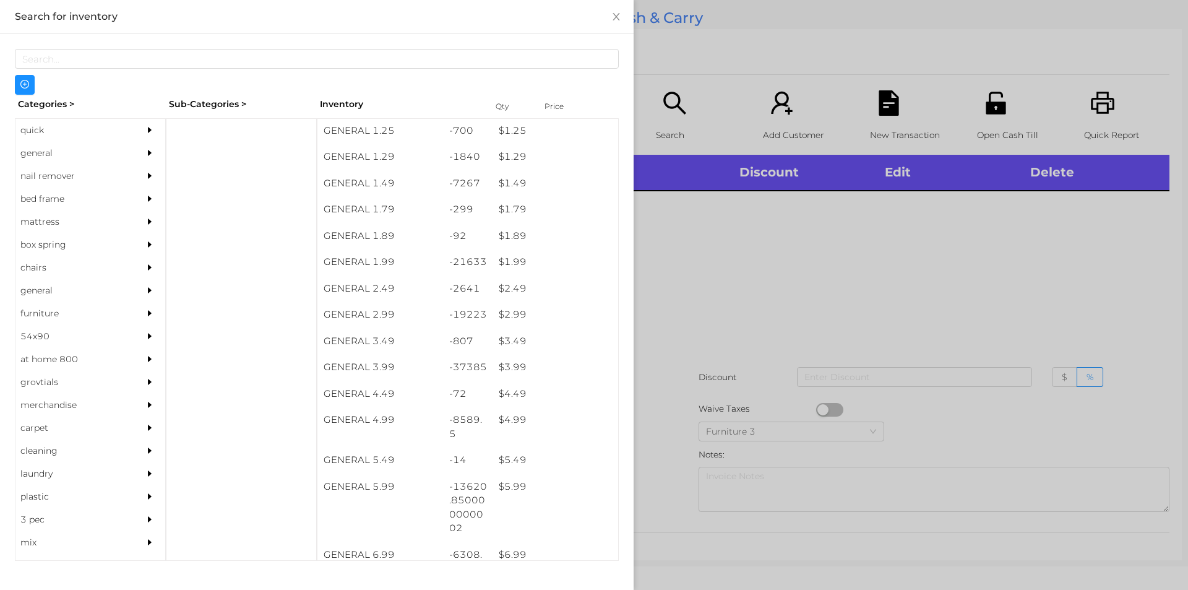
click at [515, 260] on div "$ 1.99" at bounding box center [555, 262] width 126 height 27
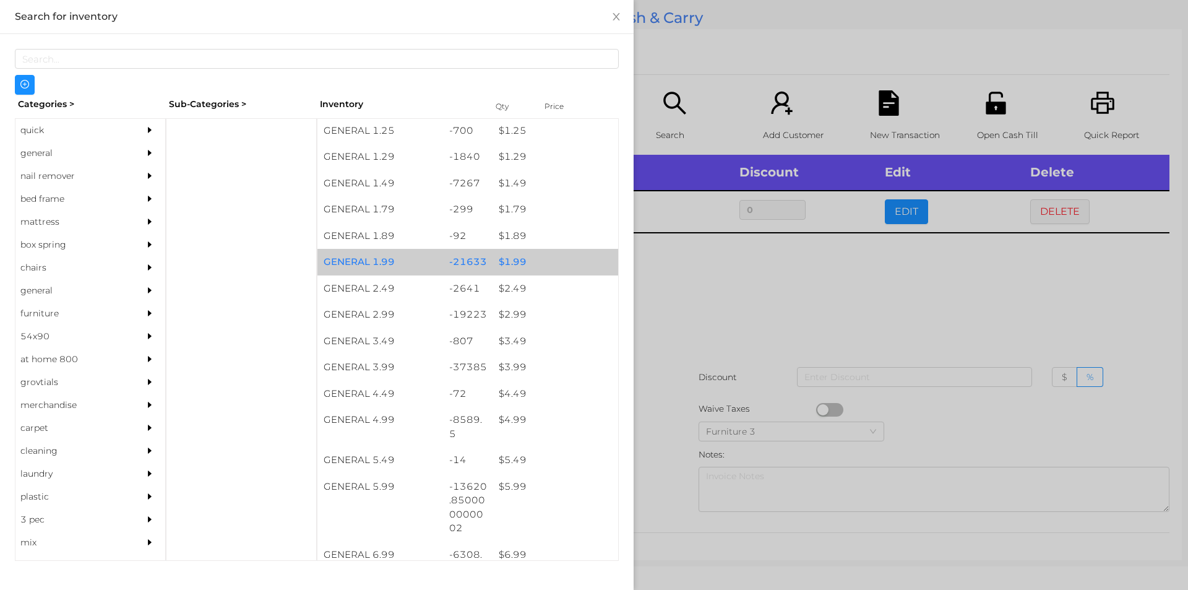
click at [509, 257] on div "$ 1.99" at bounding box center [555, 262] width 126 height 27
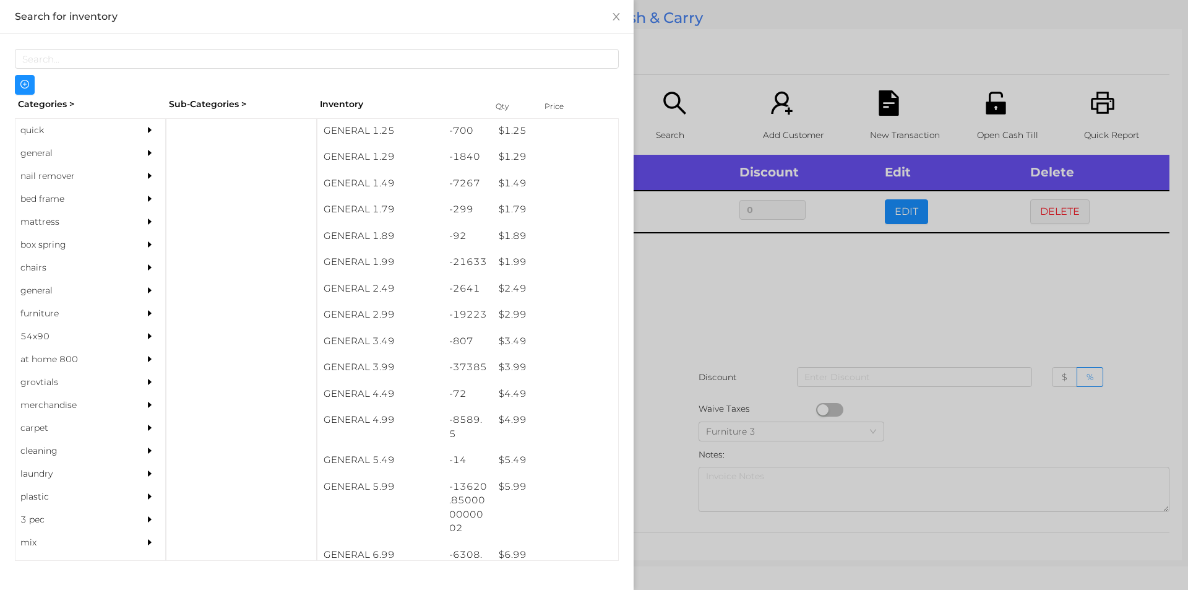
click at [662, 303] on div at bounding box center [594, 295] width 1188 height 590
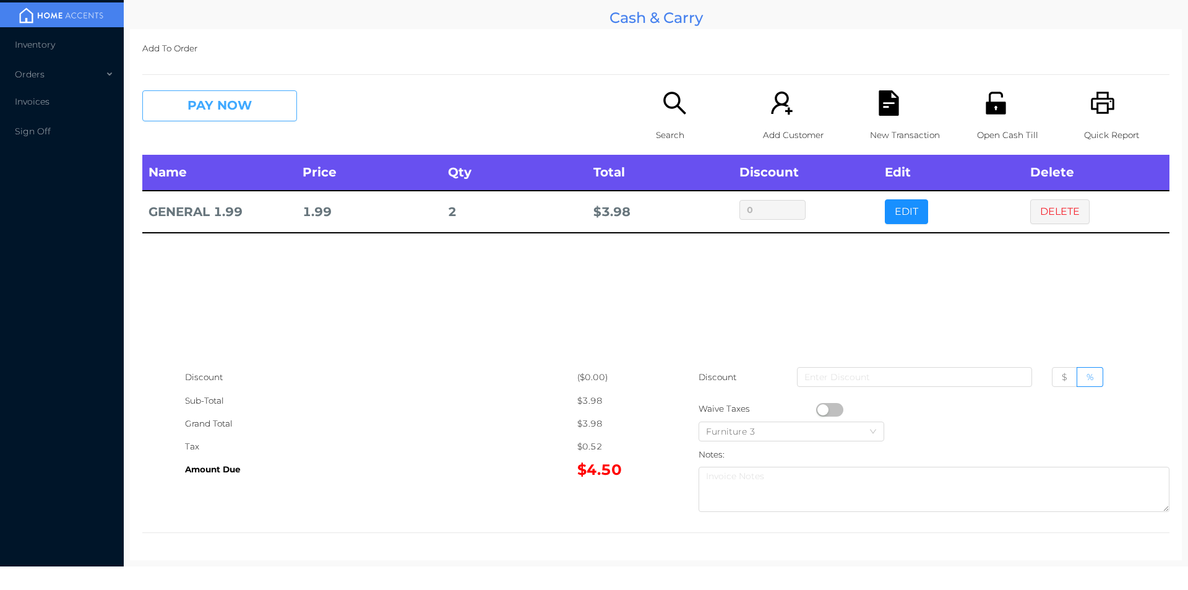
click at [230, 95] on button "PAY NOW" at bounding box center [219, 105] width 155 height 31
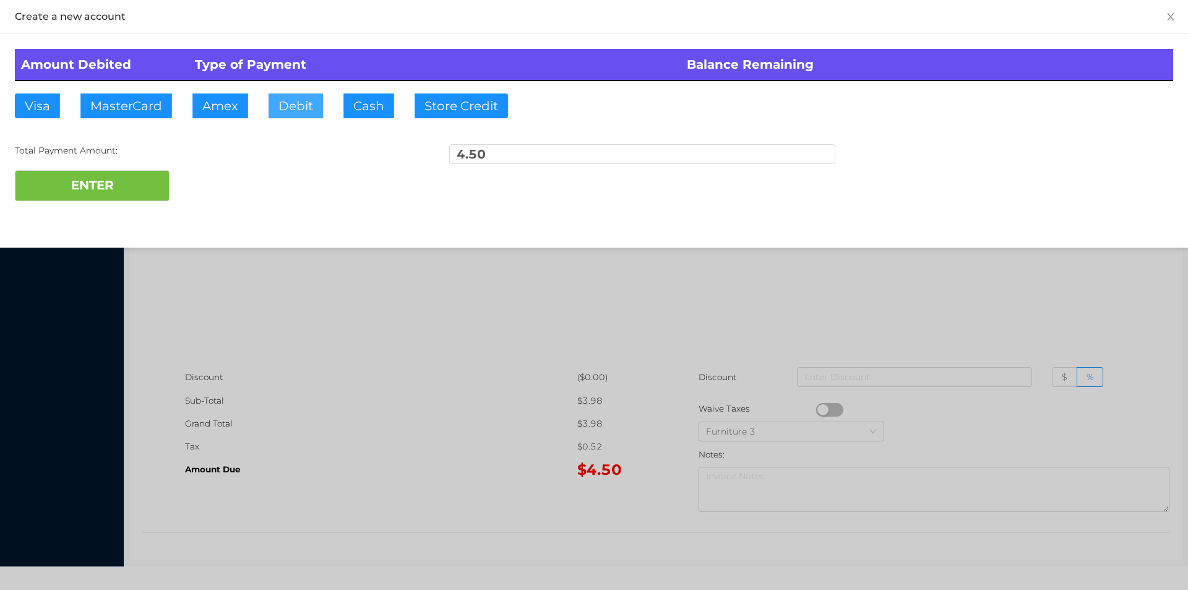
click at [301, 97] on button "Debit" at bounding box center [295, 105] width 54 height 25
click at [105, 187] on button "ENTER" at bounding box center [92, 185] width 155 height 31
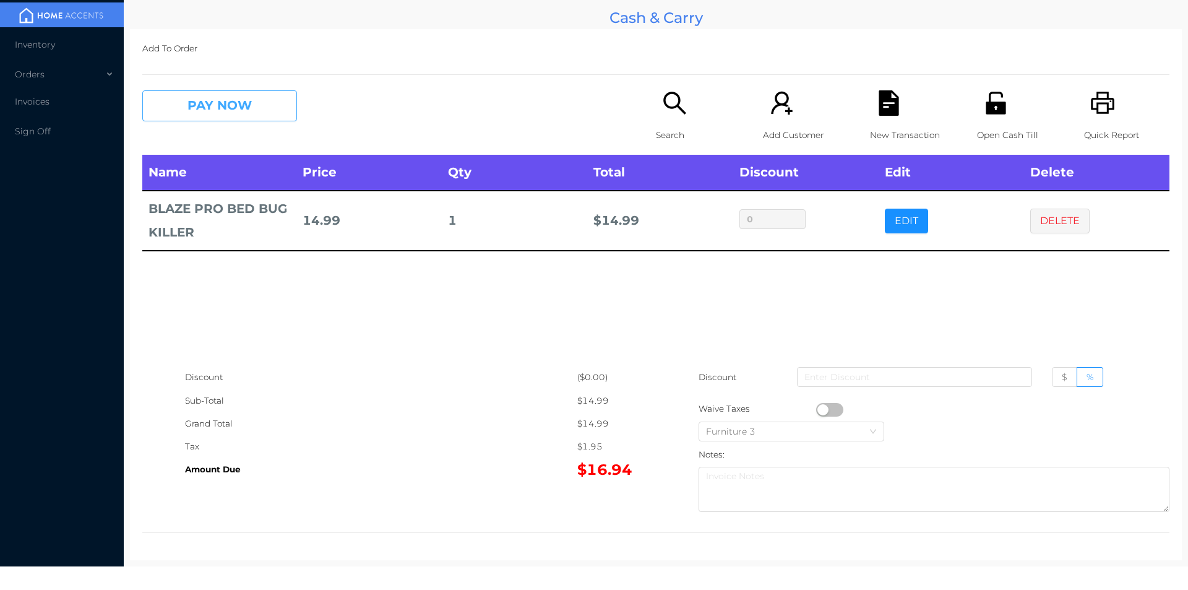
click at [204, 95] on button "PAY NOW" at bounding box center [219, 105] width 155 height 31
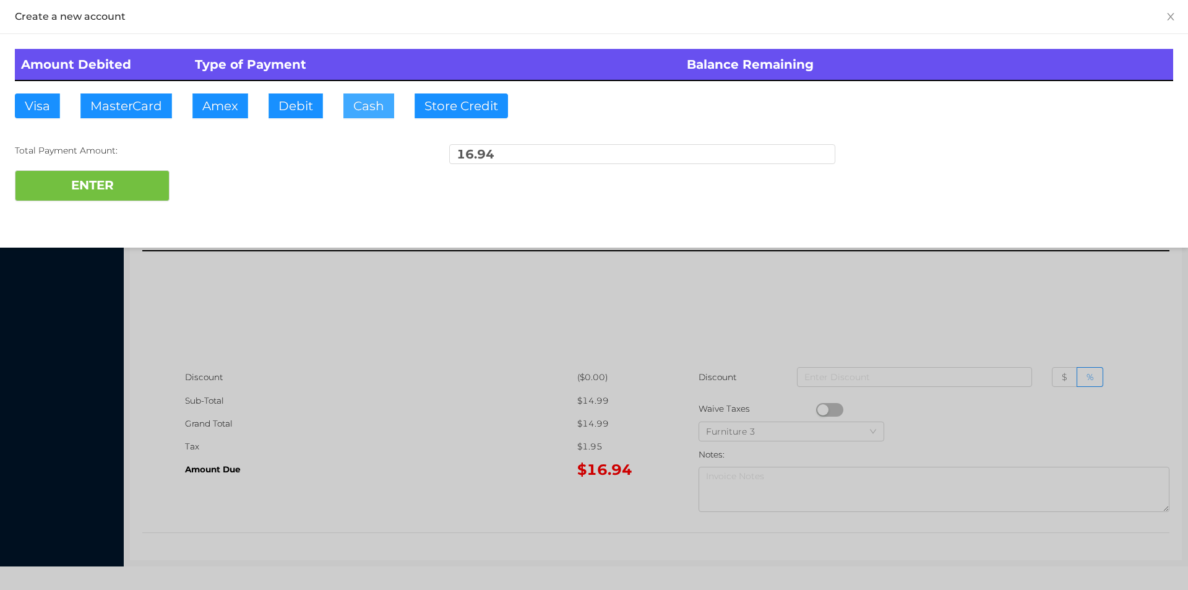
click at [358, 114] on button "Cash" at bounding box center [368, 105] width 51 height 25
type input "100"
click at [115, 189] on button "ENTER" at bounding box center [92, 185] width 155 height 31
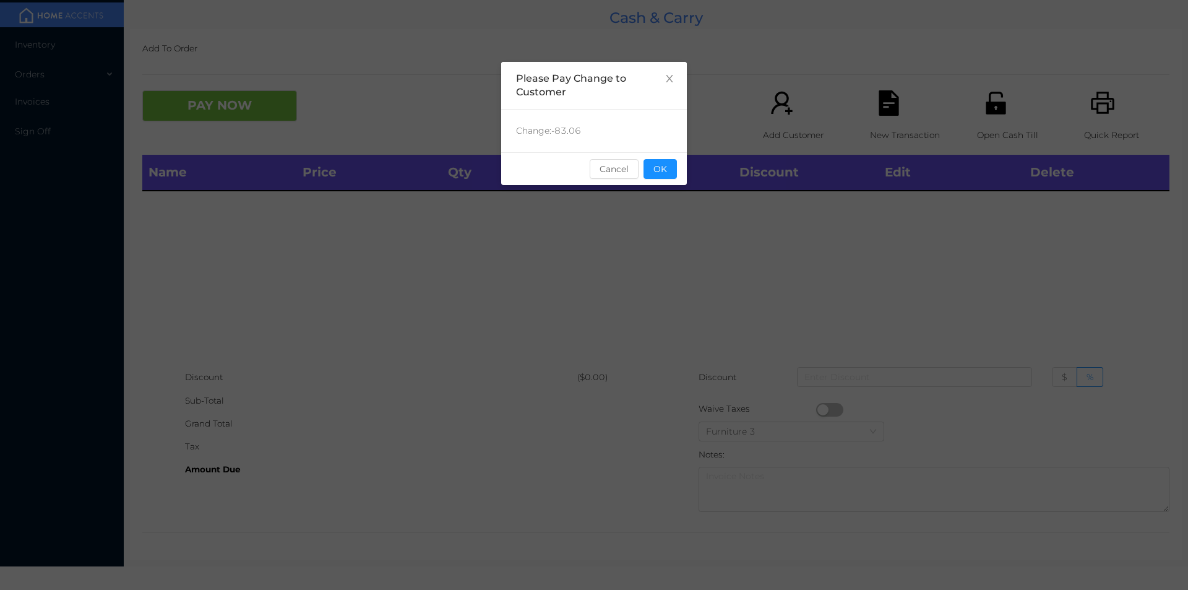
click at [687, 189] on div "sentinelStart Please Pay Change to Customer Change: -83.06 Cancel OK sentinelEnd" at bounding box center [594, 295] width 1188 height 590
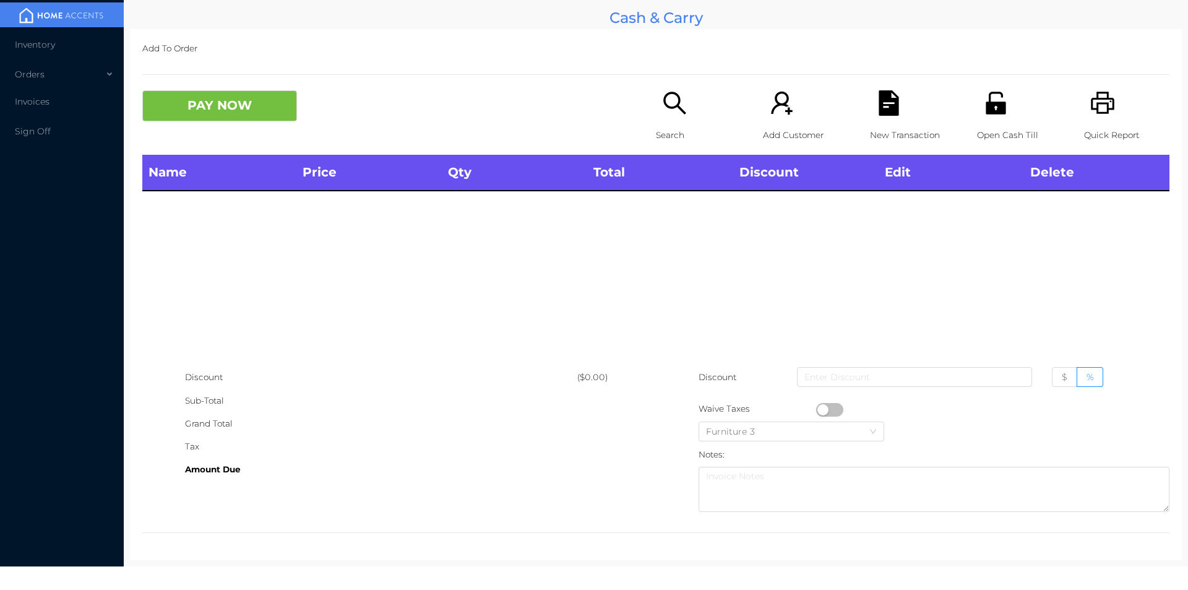
click at [659, 119] on div "Search" at bounding box center [698, 122] width 85 height 64
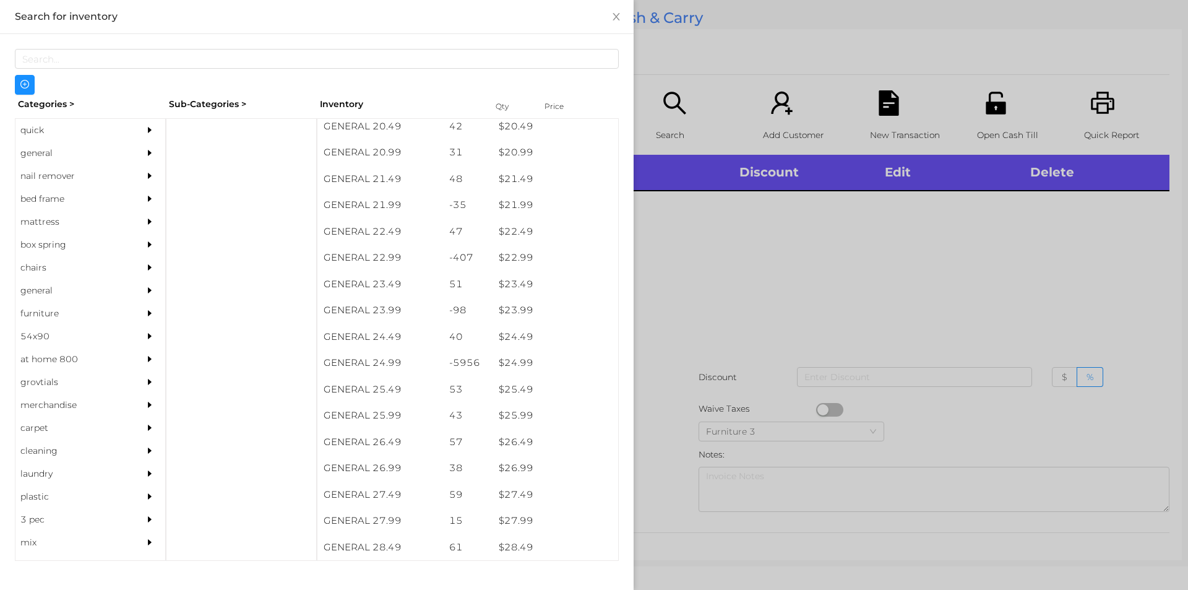
scroll to position [1370, 0]
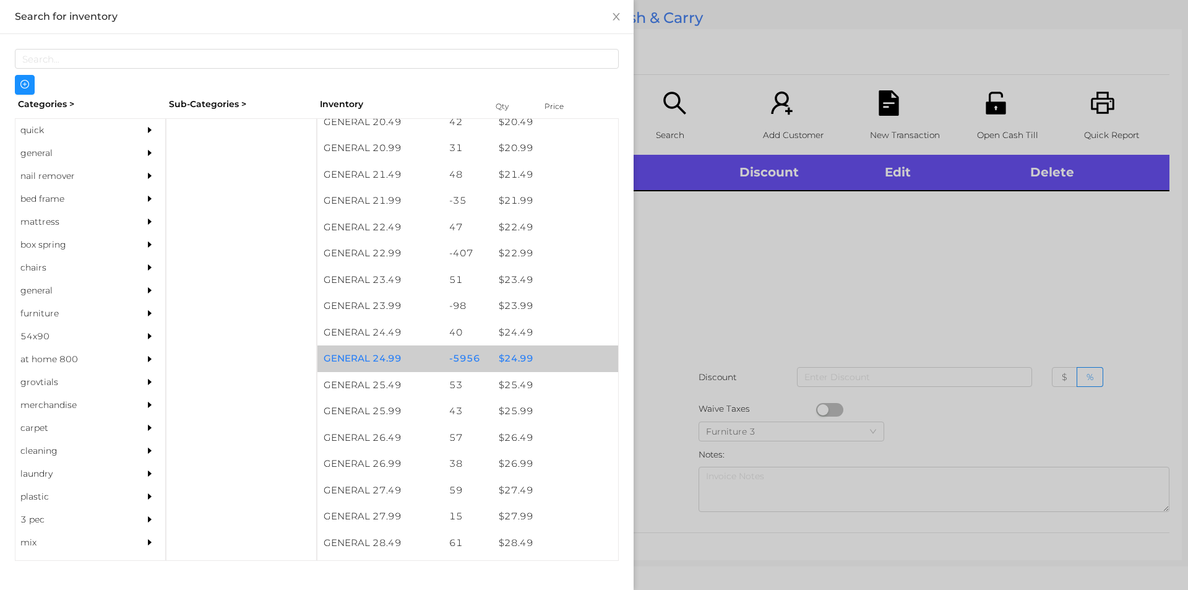
click at [544, 360] on div "$ 24.99" at bounding box center [555, 358] width 126 height 27
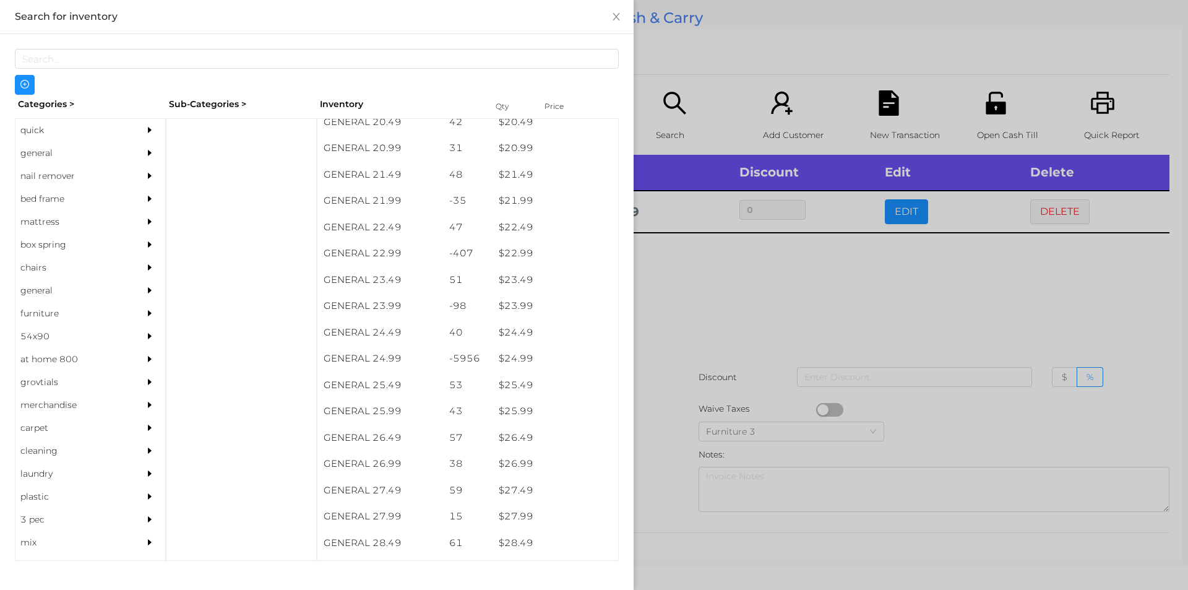
click at [680, 350] on div at bounding box center [594, 295] width 1188 height 590
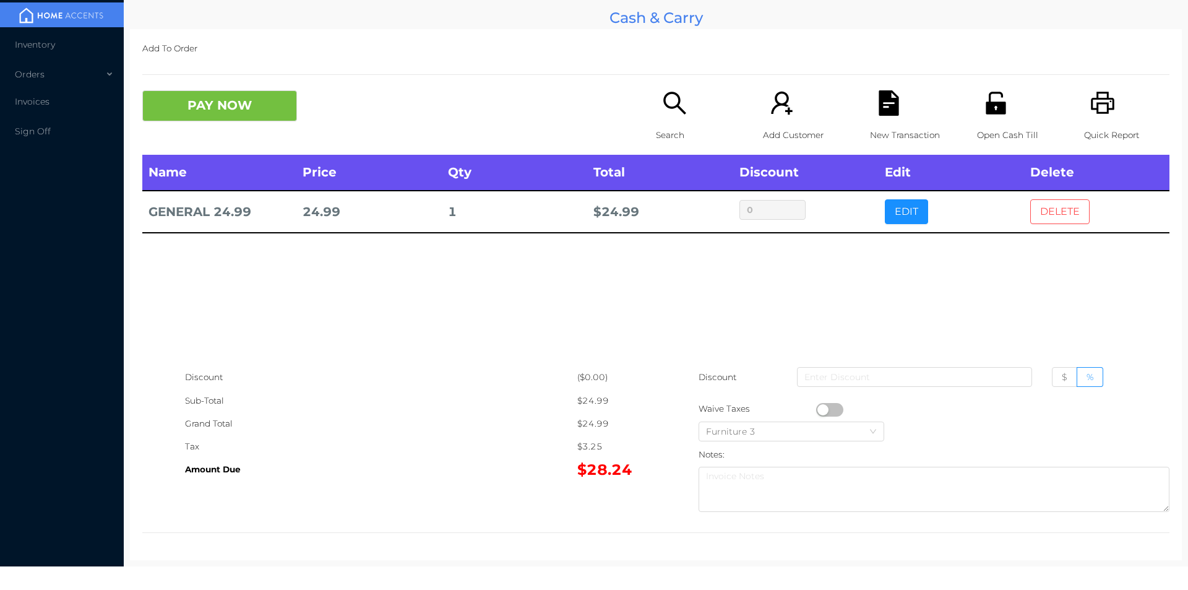
click at [1049, 202] on button "DELETE" at bounding box center [1059, 211] width 59 height 25
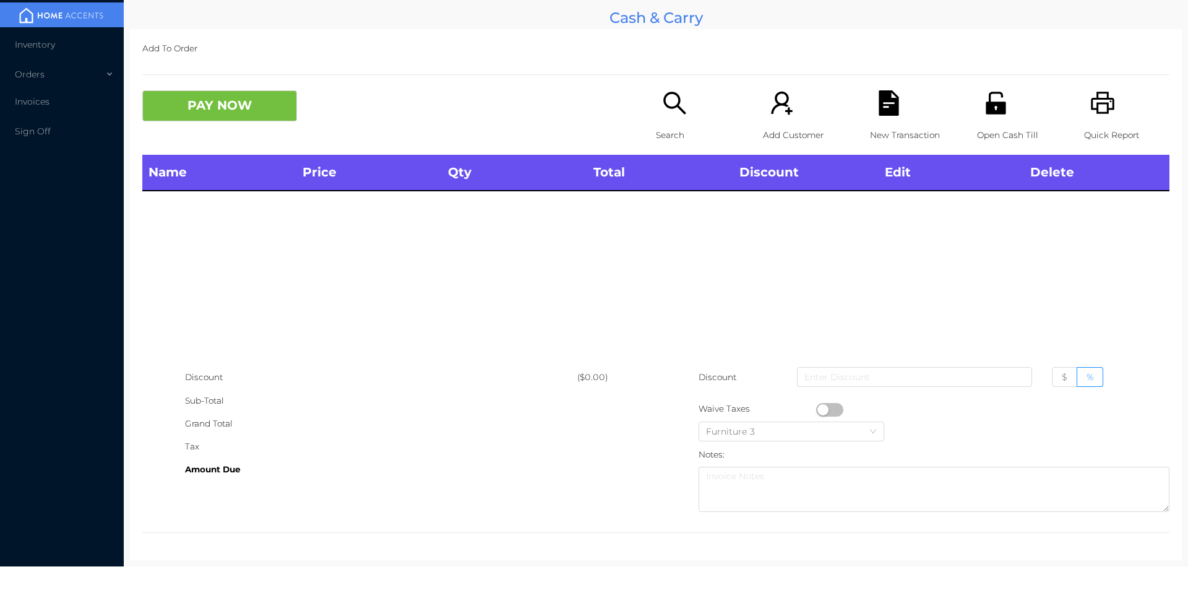
click at [668, 105] on icon "icon: search" at bounding box center [674, 102] width 25 height 25
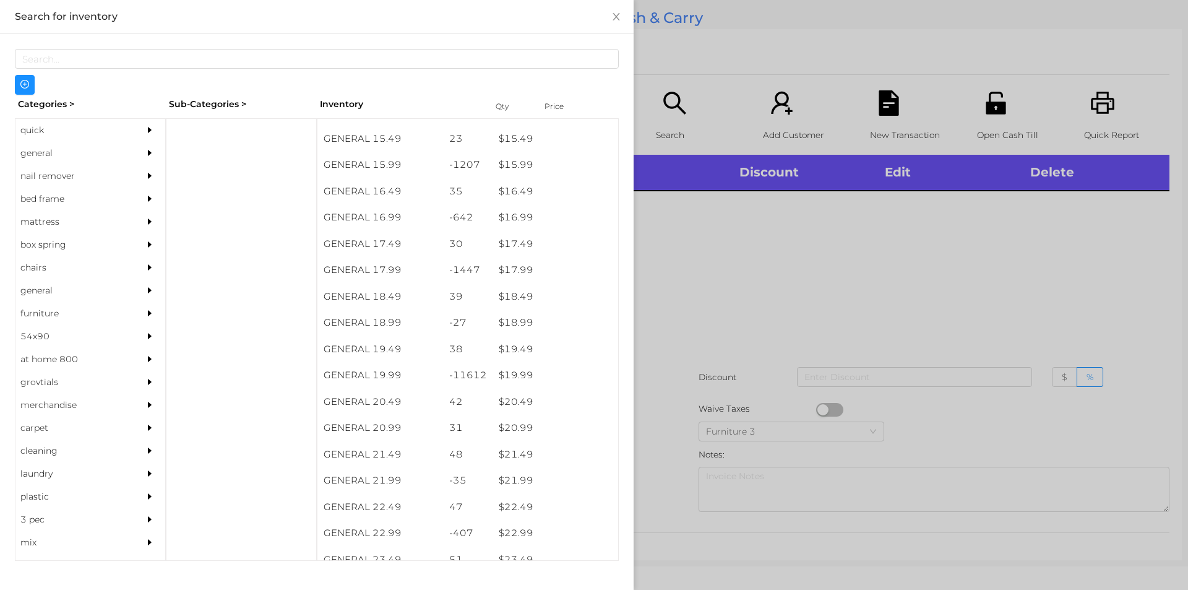
scroll to position [1090, 0]
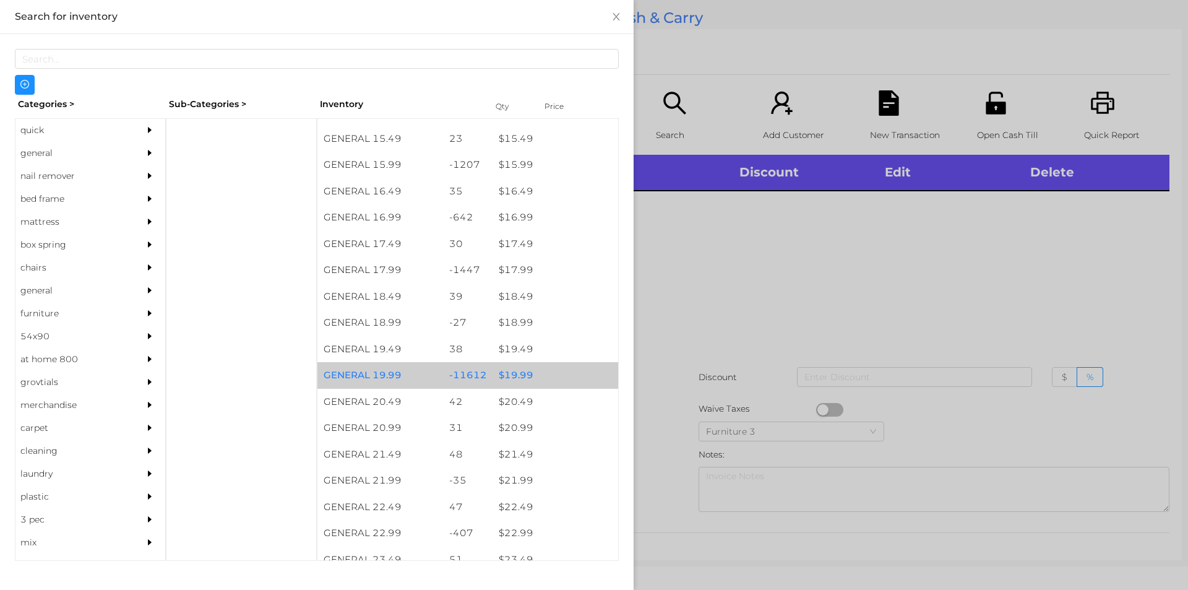
click at [519, 374] on div "$ 19.99" at bounding box center [555, 375] width 126 height 27
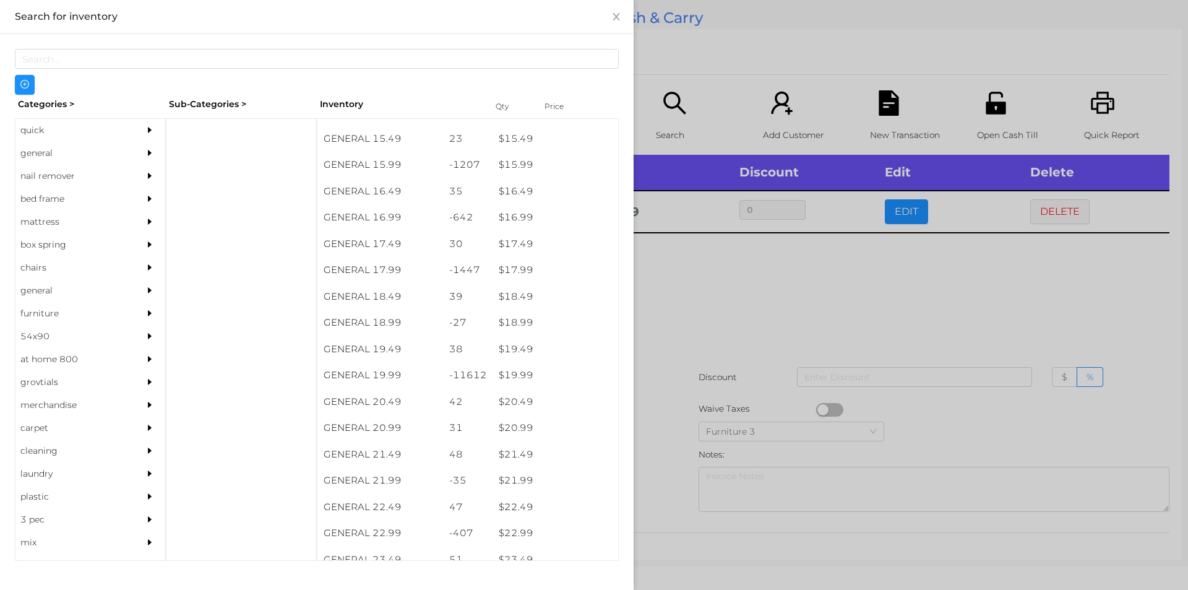
click at [663, 371] on div at bounding box center [594, 295] width 1188 height 590
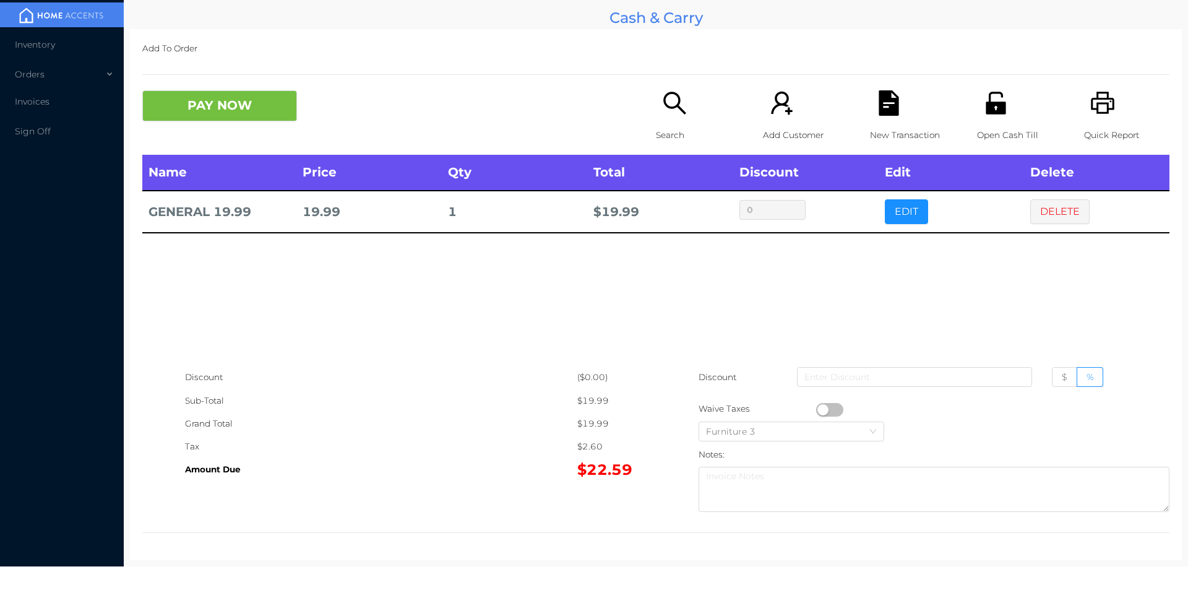
click at [668, 109] on icon "icon: search" at bounding box center [674, 102] width 25 height 25
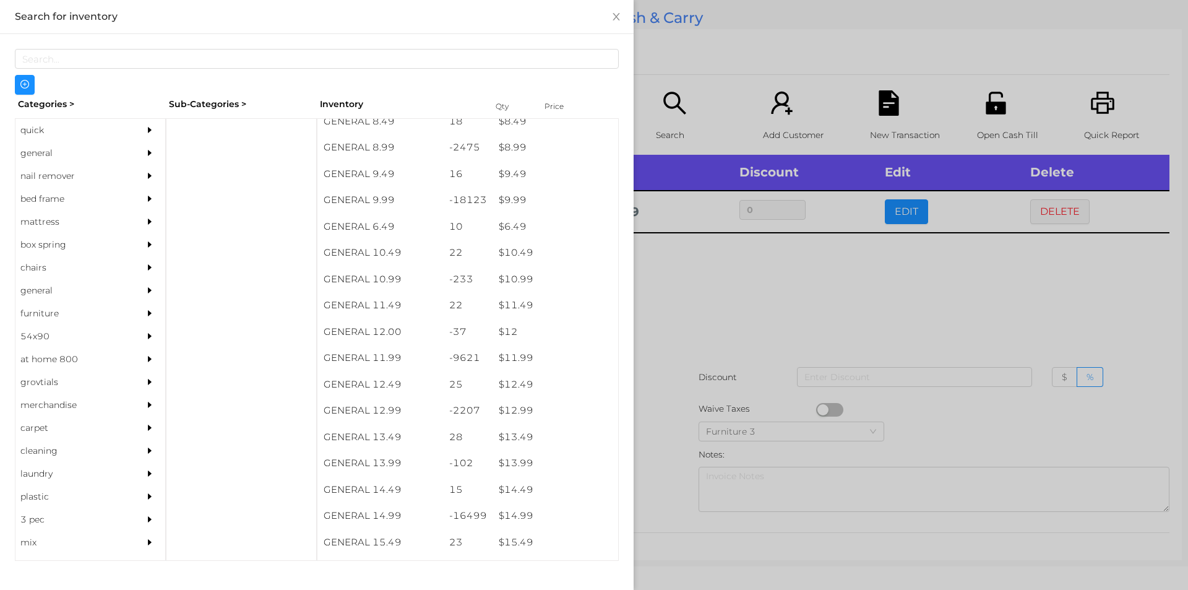
scroll to position [737, 0]
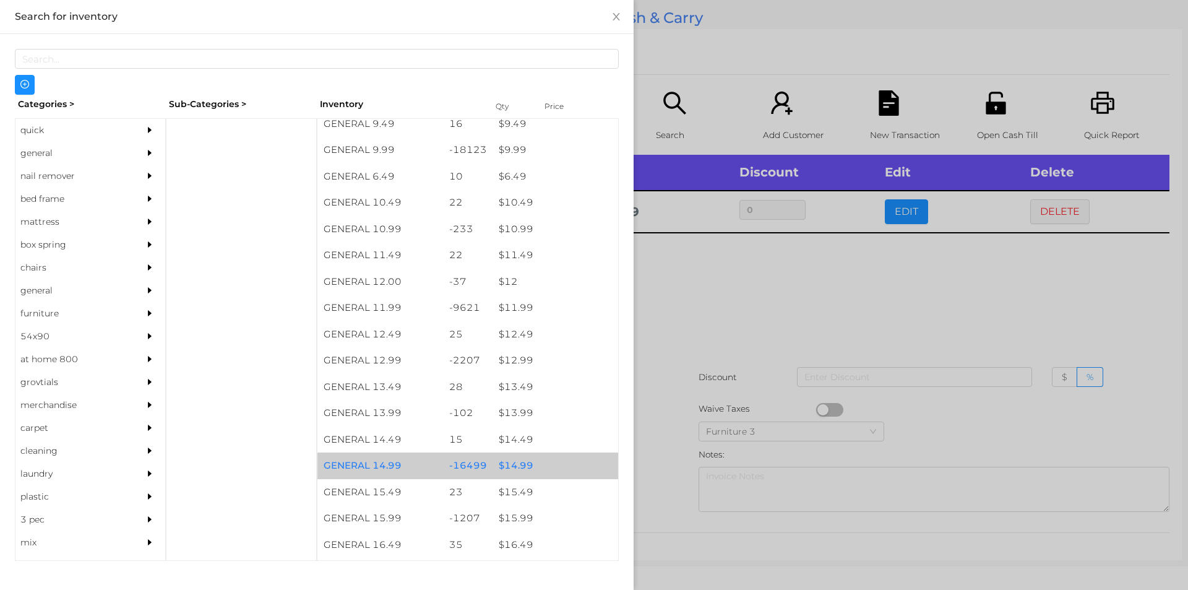
click at [556, 459] on div "$ 14.99" at bounding box center [555, 465] width 126 height 27
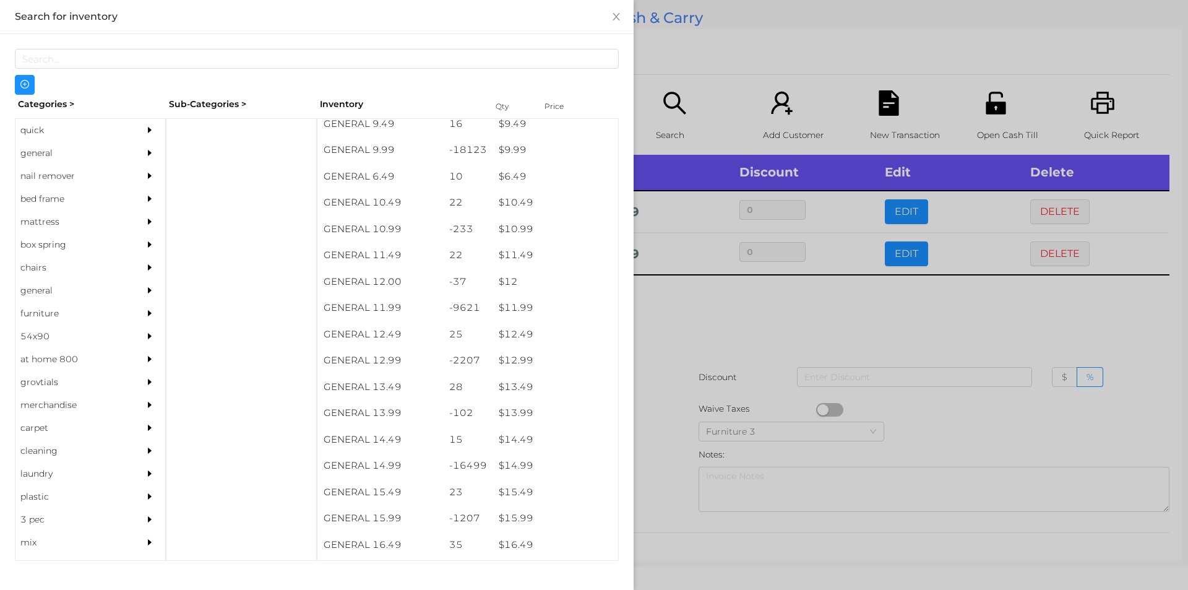
click at [719, 390] on div at bounding box center [594, 295] width 1188 height 590
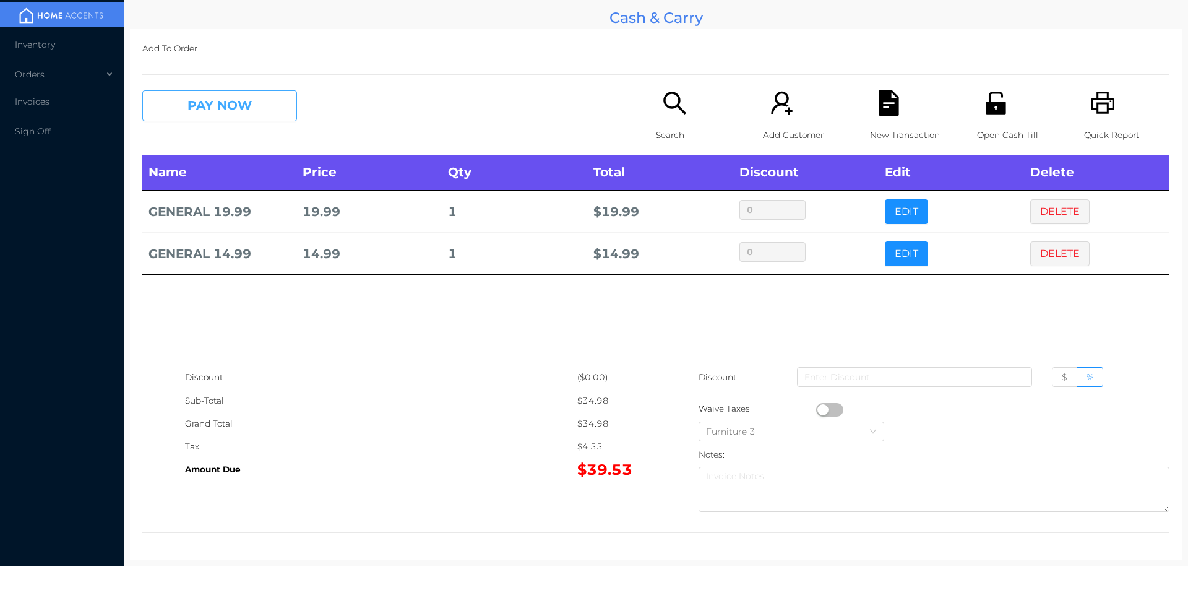
click at [268, 100] on button "PAY NOW" at bounding box center [219, 105] width 155 height 31
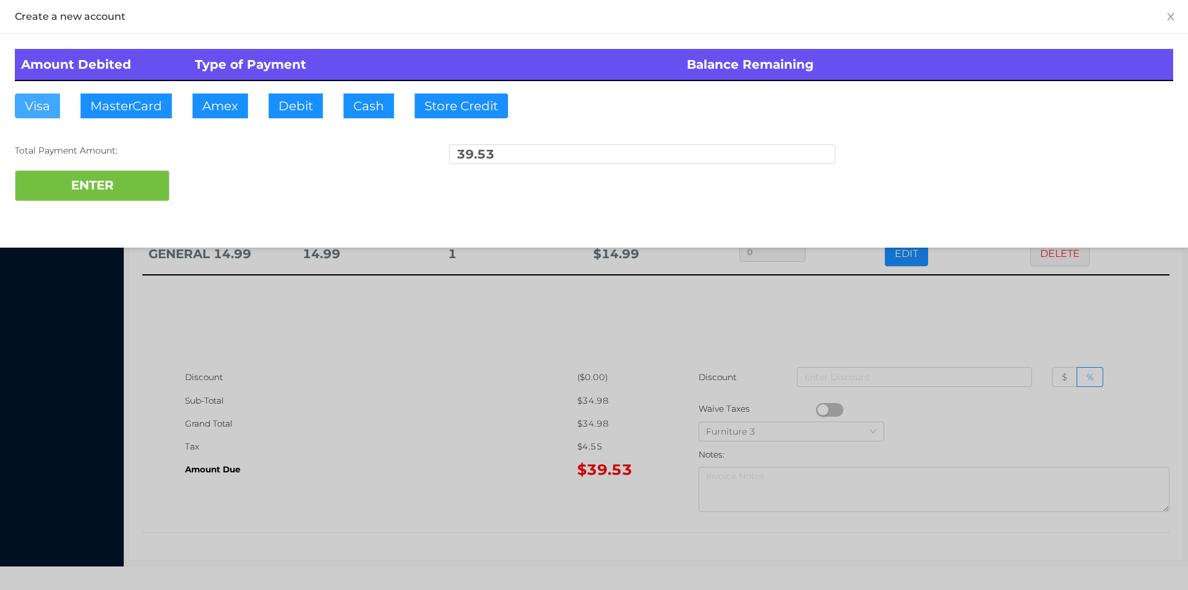
click at [43, 107] on button "Visa" at bounding box center [37, 105] width 45 height 25
click at [118, 181] on button "ENTER" at bounding box center [92, 185] width 155 height 31
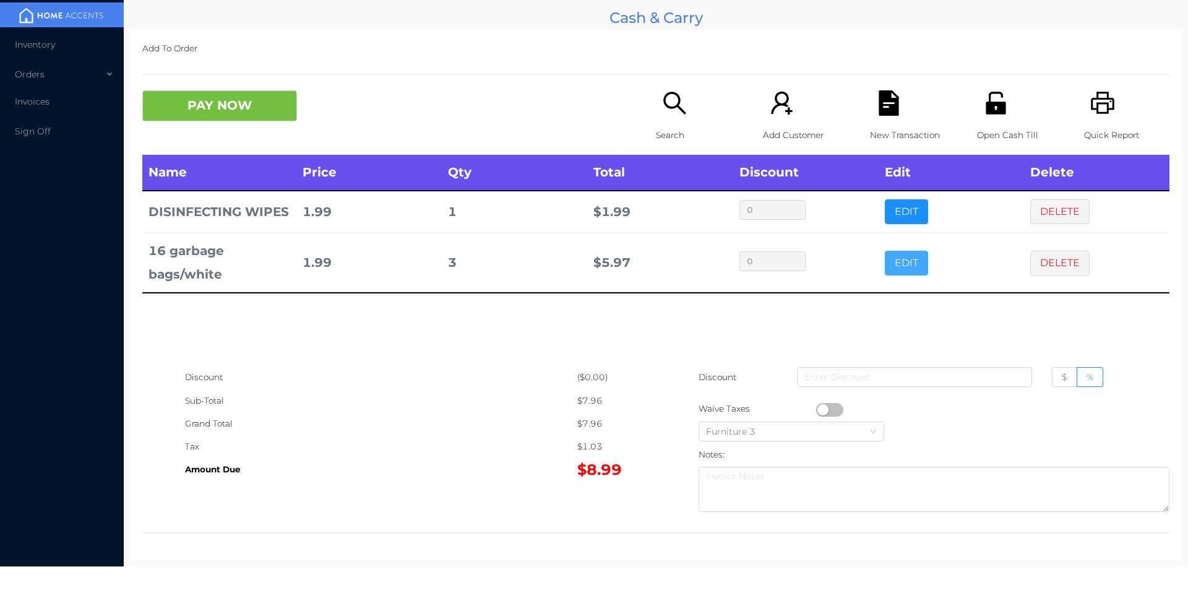
click at [908, 263] on button "EDIT" at bounding box center [906, 263] width 43 height 25
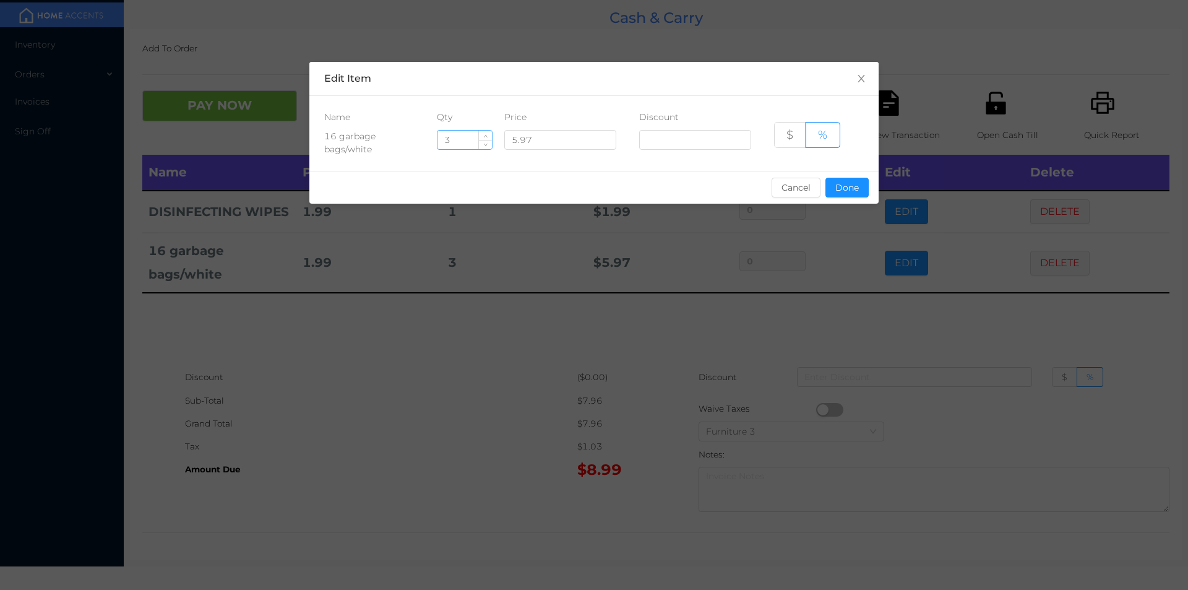
click at [460, 135] on input "3" at bounding box center [464, 140] width 54 height 19
type input "2"
click at [865, 194] on button "Done" at bounding box center [846, 188] width 43 height 20
type input "0%"
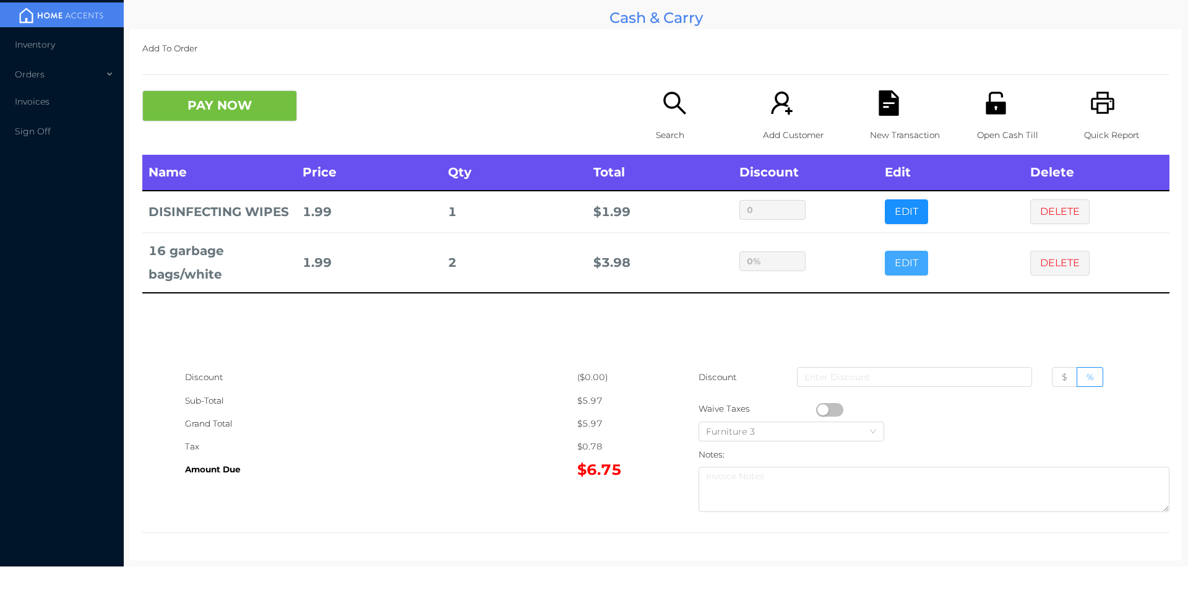
click at [885, 251] on button "EDIT" at bounding box center [906, 263] width 43 height 25
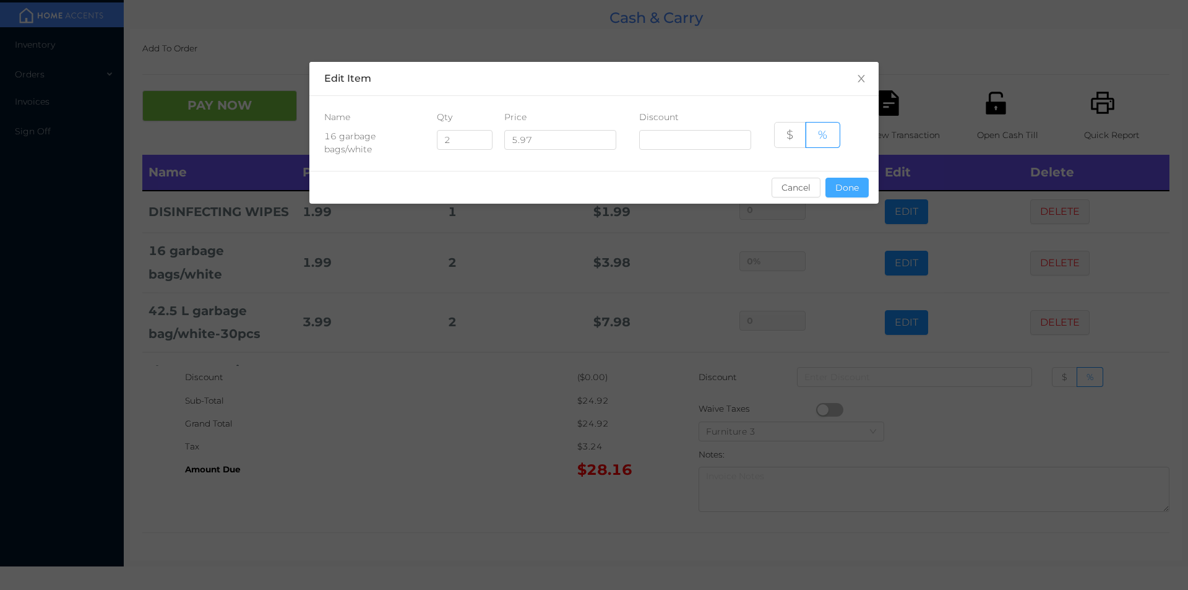
click at [843, 193] on button "Done" at bounding box center [846, 188] width 43 height 20
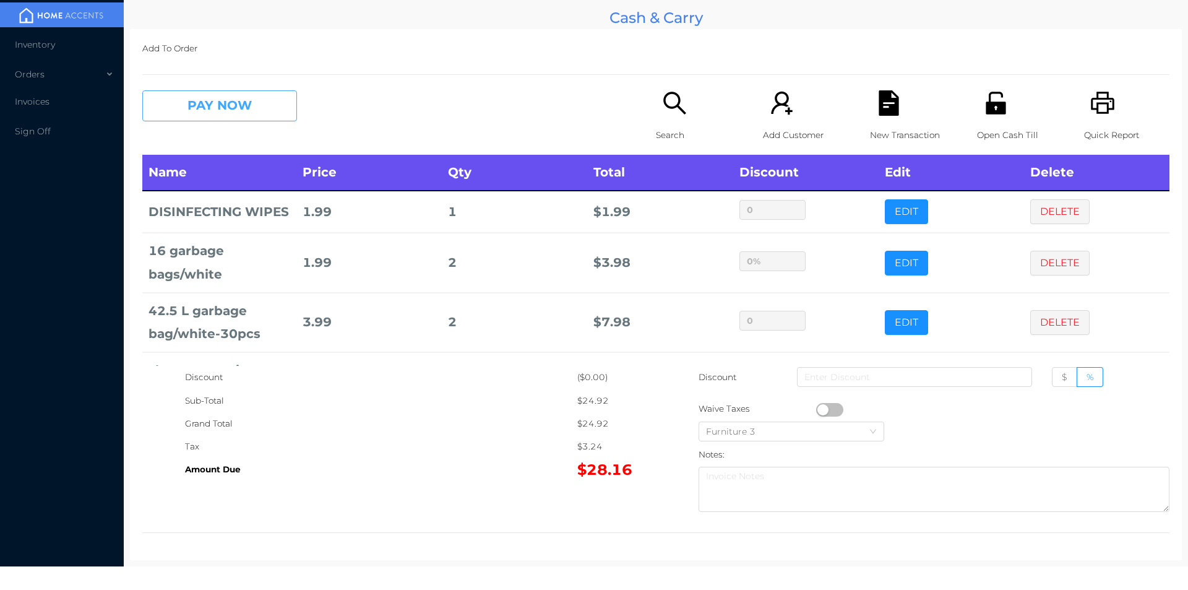
click at [220, 95] on button "PAY NOW" at bounding box center [219, 105] width 155 height 31
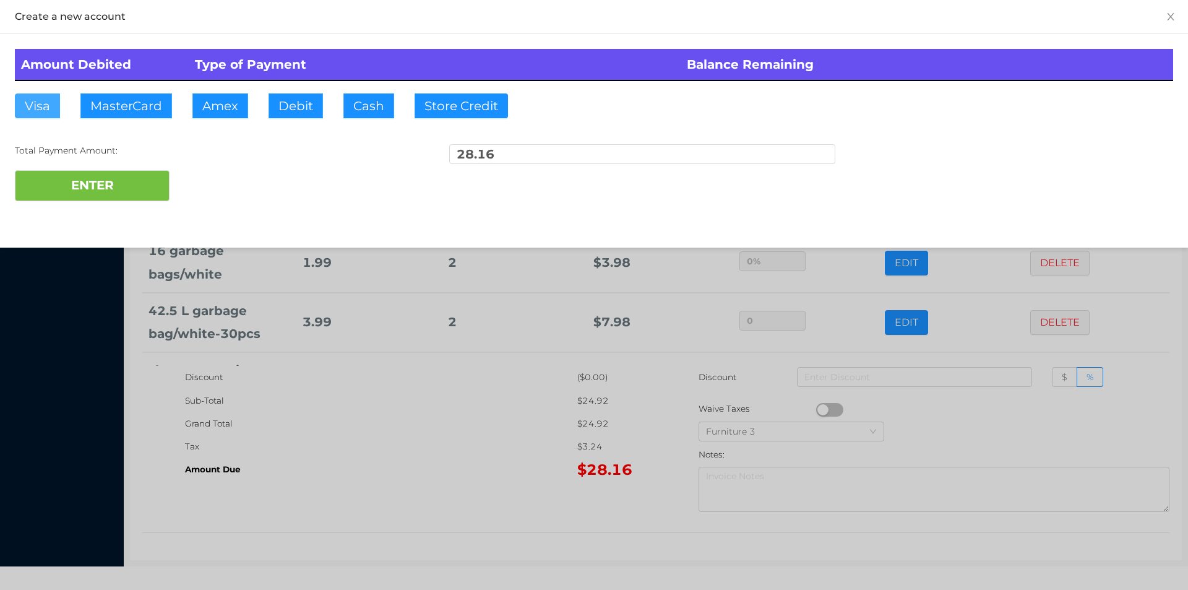
click at [42, 115] on button "Visa" at bounding box center [37, 105] width 45 height 25
click at [65, 186] on button "ENTER" at bounding box center [92, 185] width 155 height 31
type input "0"
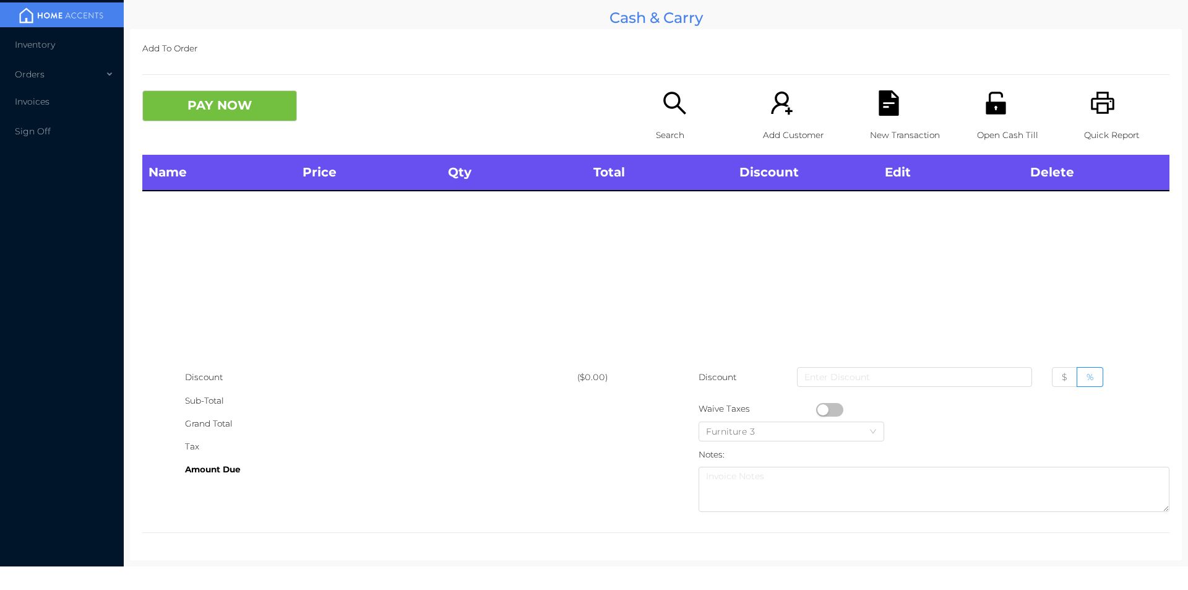
click at [1095, 110] on icon "icon: printer" at bounding box center [1102, 102] width 25 height 25
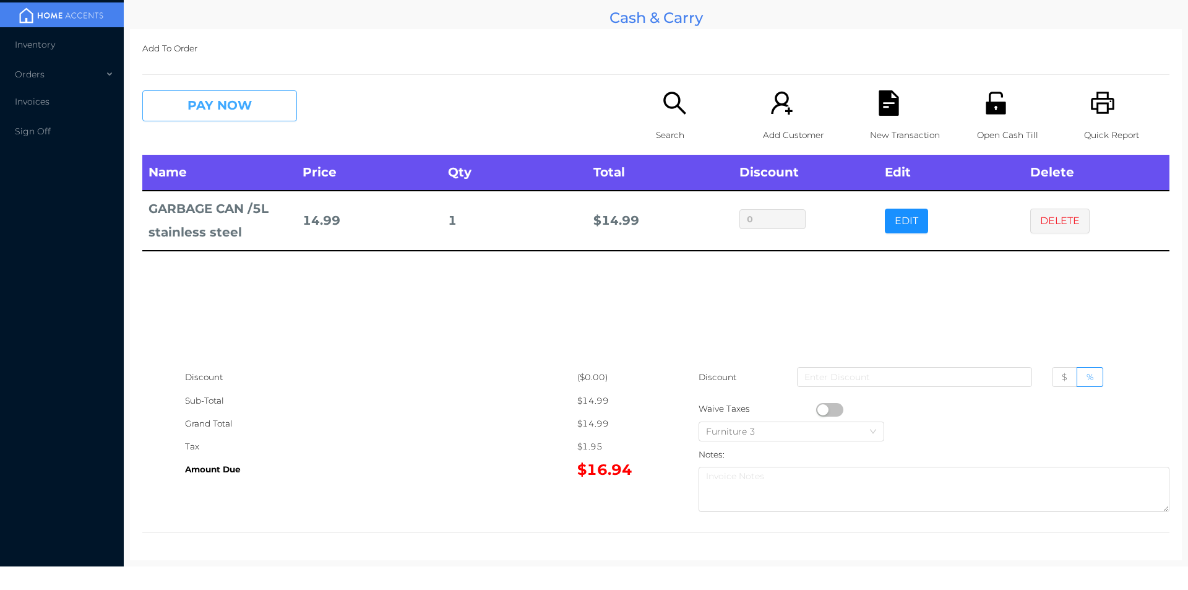
click at [221, 93] on button "PAY NOW" at bounding box center [219, 105] width 155 height 31
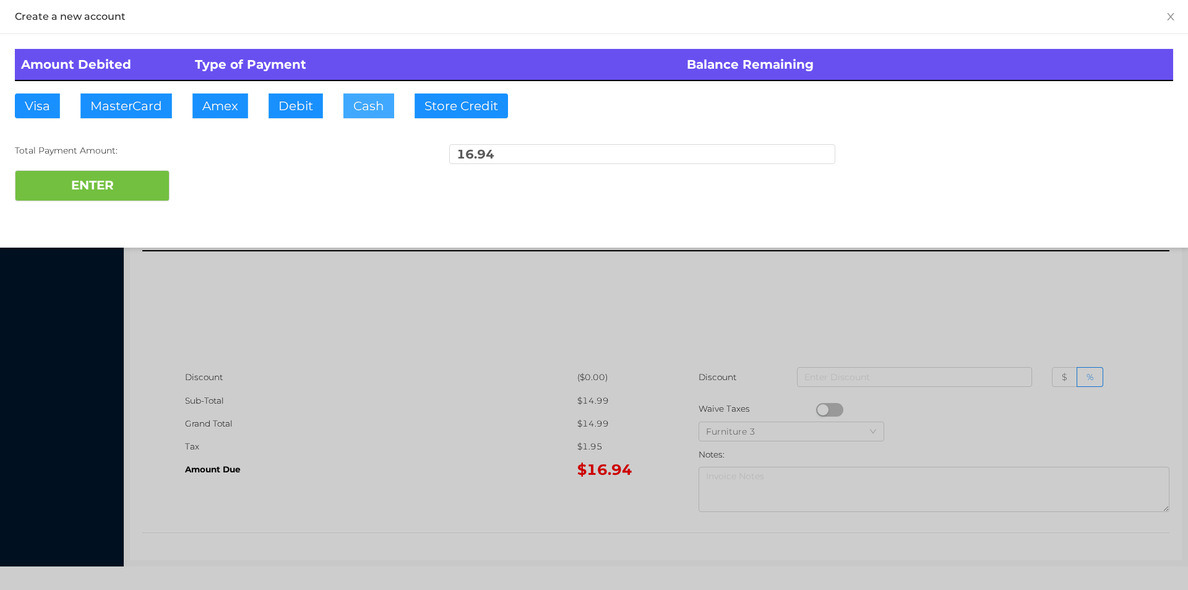
click at [350, 116] on button "Cash" at bounding box center [368, 105] width 51 height 25
click at [116, 198] on button "ENTER" at bounding box center [92, 185] width 155 height 31
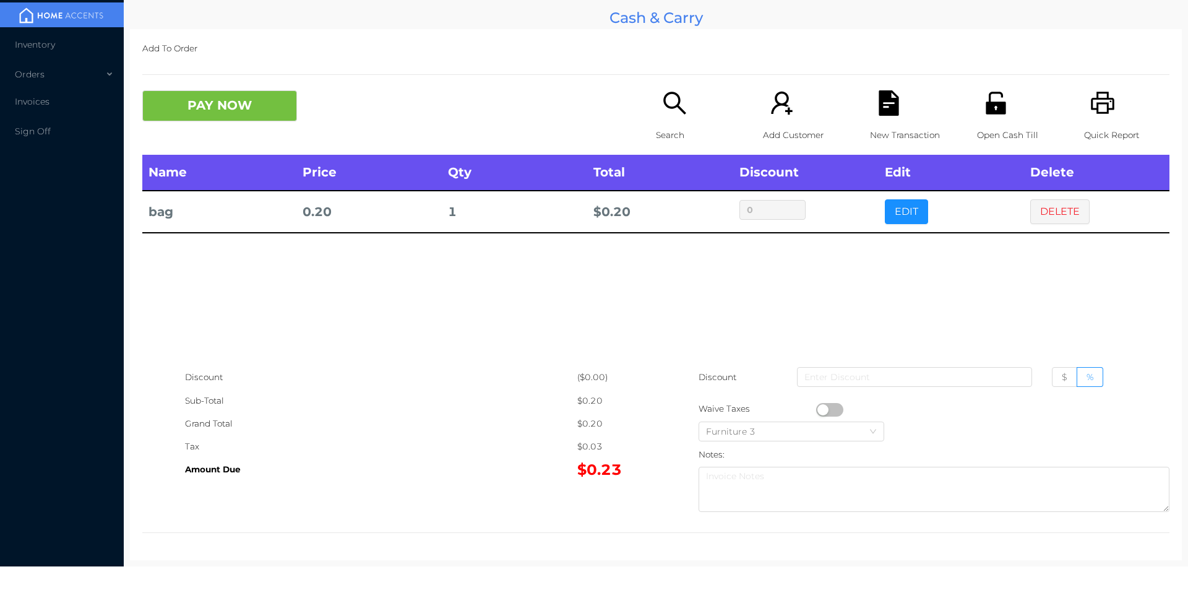
click at [234, 76] on div "Add To Order PAY NOW Search Add Customer New Transaction Open Cash Till Quick R…" at bounding box center [656, 294] width 1052 height 531
click at [277, 111] on button "PAY NOW" at bounding box center [219, 105] width 155 height 31
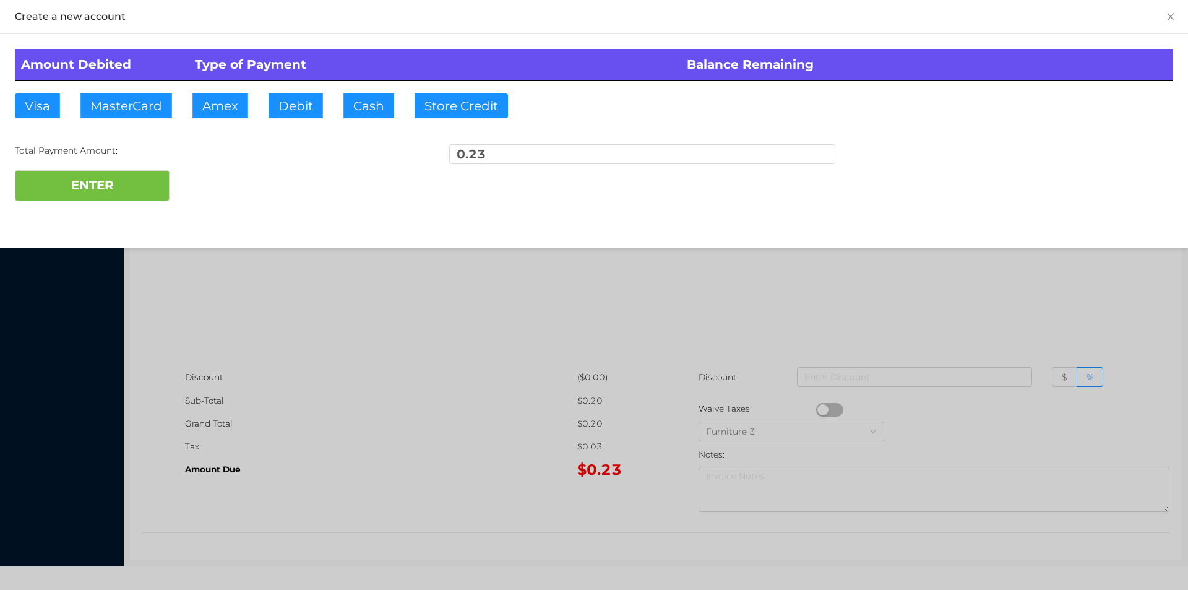
click at [378, 131] on div "Amount Debited Type of Payment Balance Remaining Visa MasterCard Amex Debit Cas…" at bounding box center [594, 125] width 1188 height 182
click at [139, 198] on button "ENTER" at bounding box center [92, 185] width 155 height 31
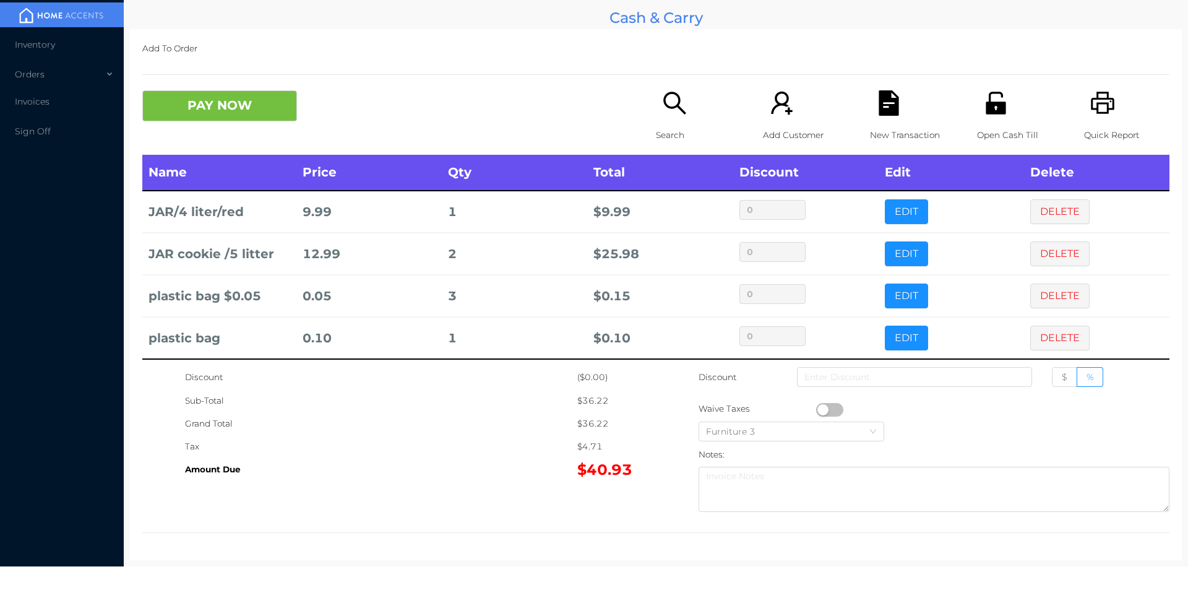
scroll to position [6, 0]
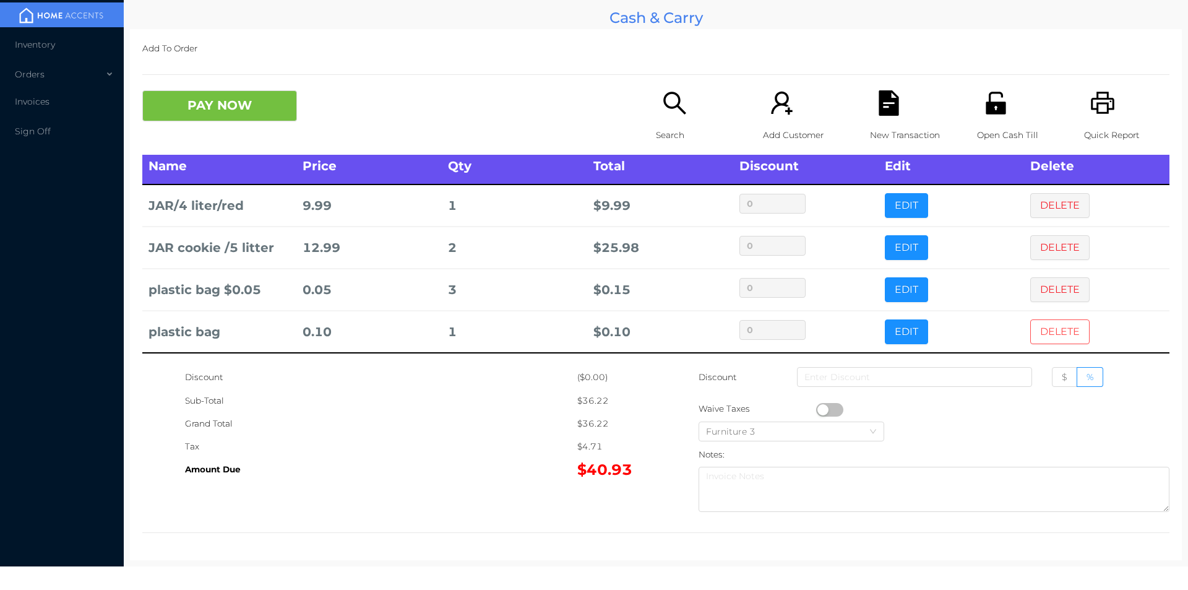
click at [1054, 344] on button "DELETE" at bounding box center [1059, 331] width 59 height 25
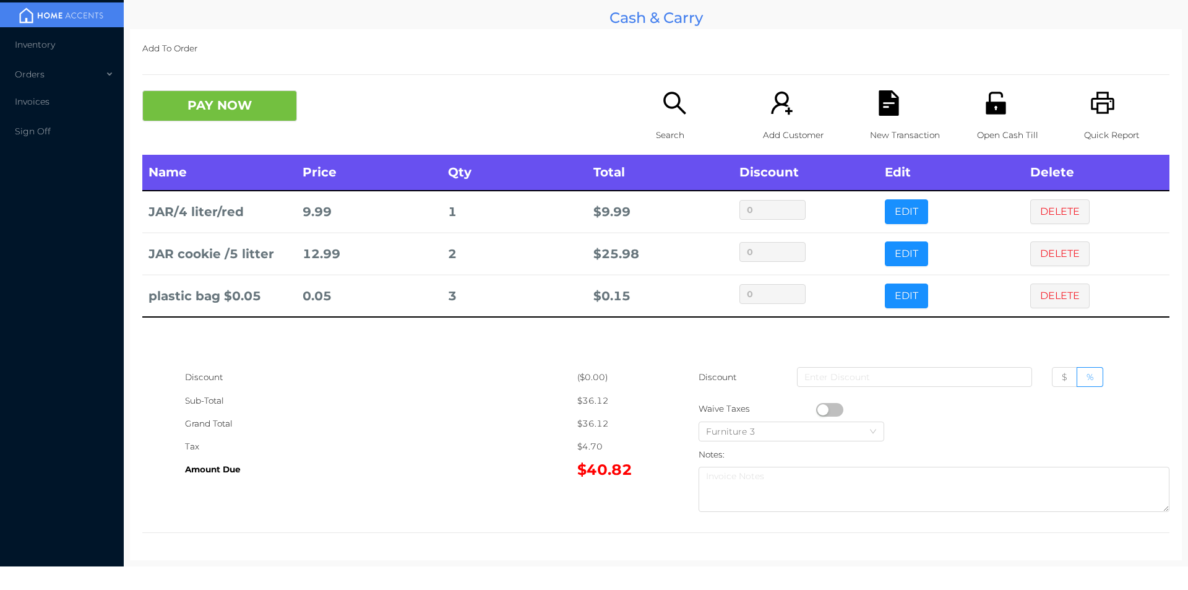
click at [682, 93] on icon "icon: search" at bounding box center [674, 102] width 25 height 25
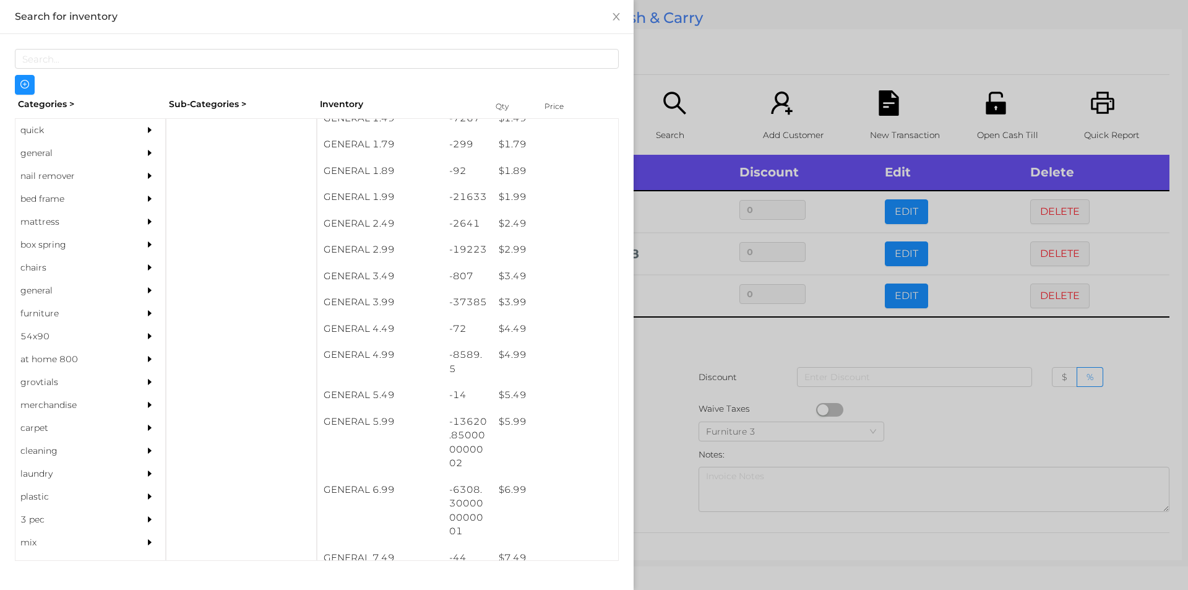
scroll to position [225, 0]
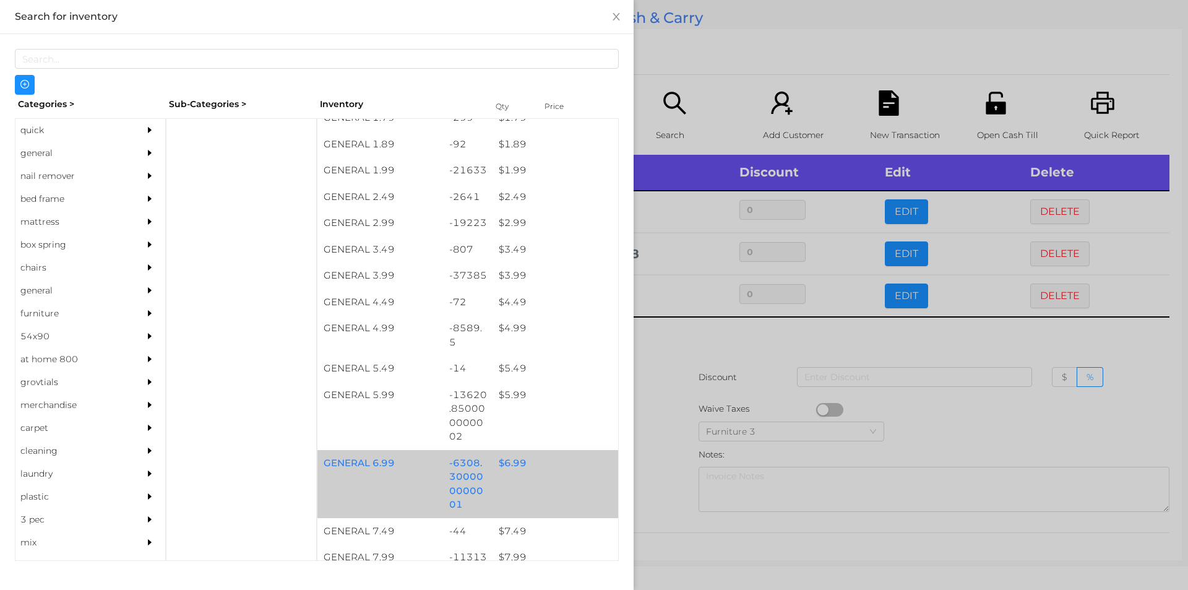
click at [481, 461] on div "-6308.300000000001" at bounding box center [468, 484] width 50 height 68
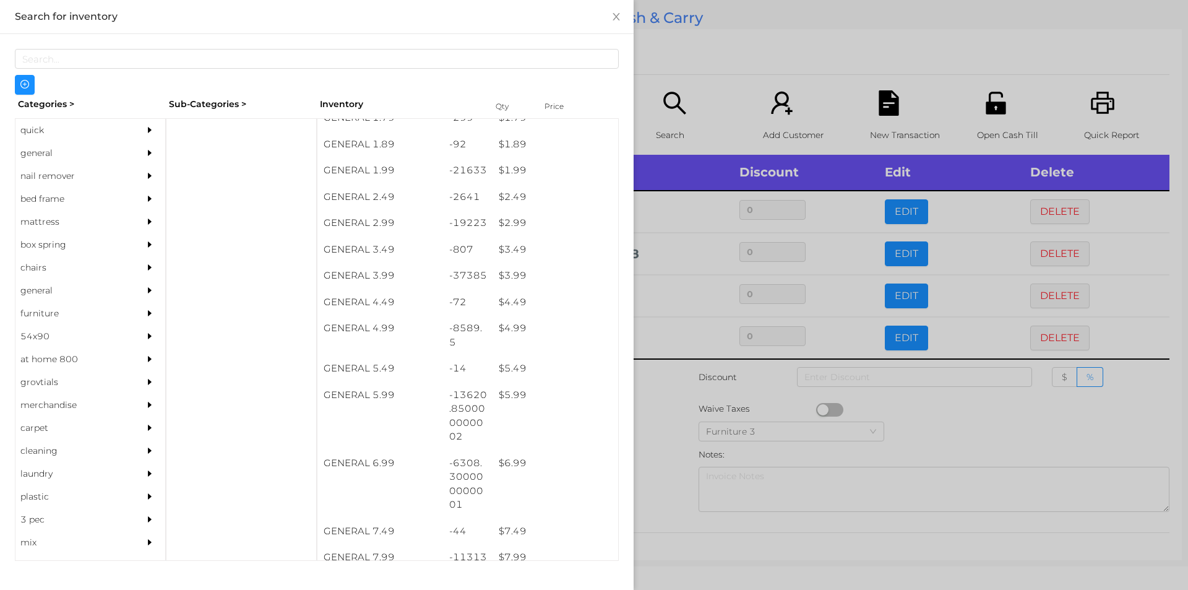
click at [729, 414] on div at bounding box center [594, 295] width 1188 height 590
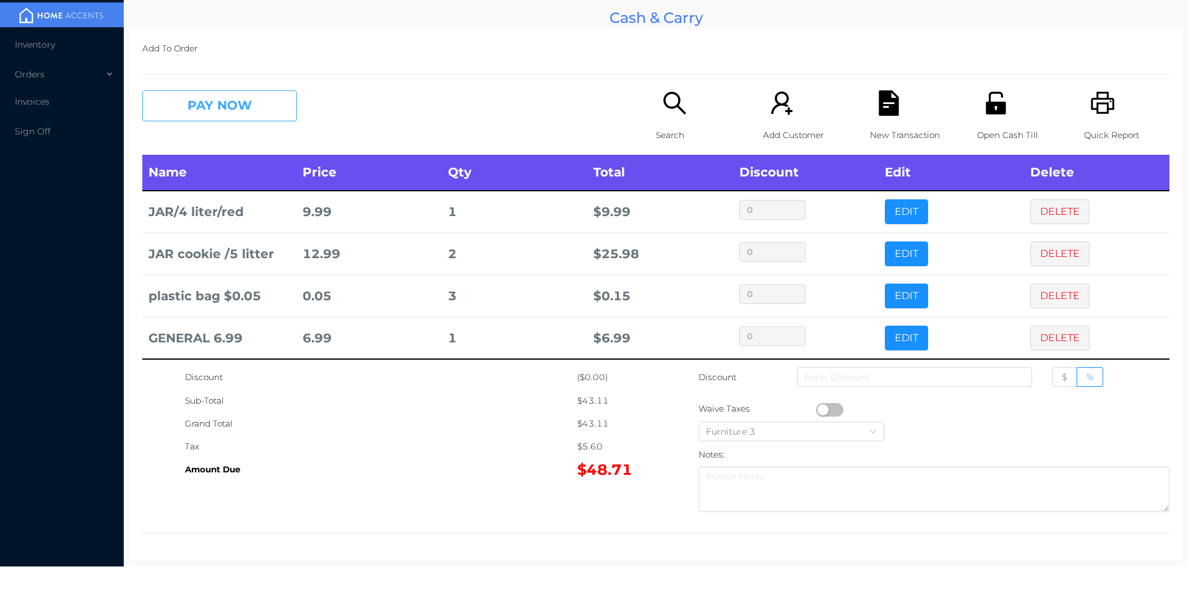
click at [214, 109] on button "PAY NOW" at bounding box center [219, 105] width 155 height 31
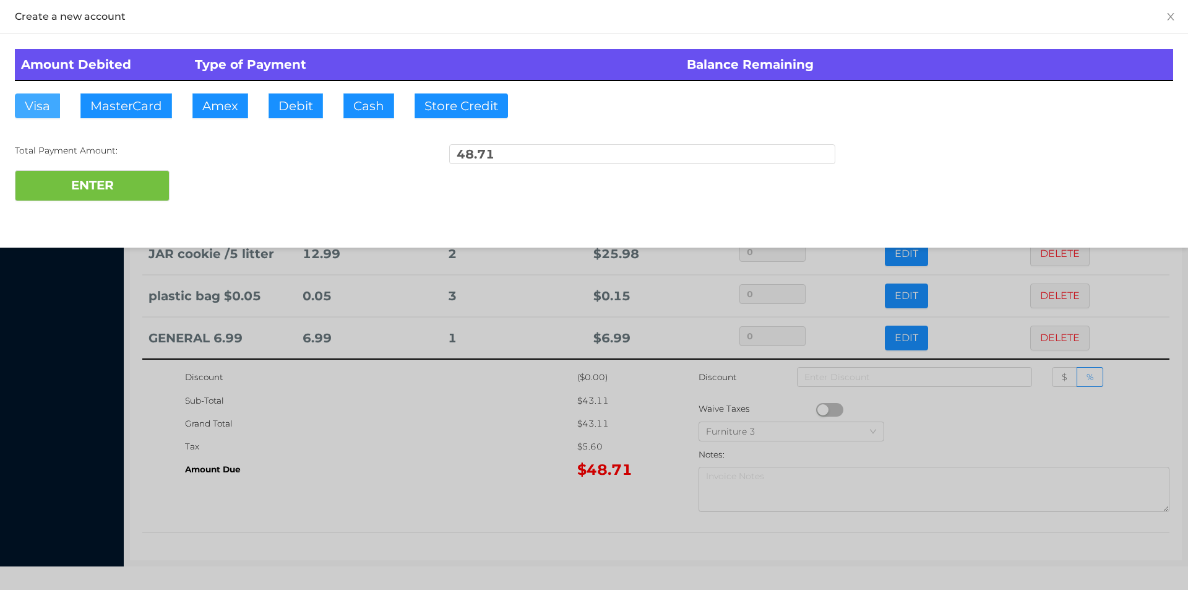
click at [46, 111] on button "Visa" at bounding box center [37, 105] width 45 height 25
click at [84, 181] on button "ENTER" at bounding box center [92, 185] width 155 height 31
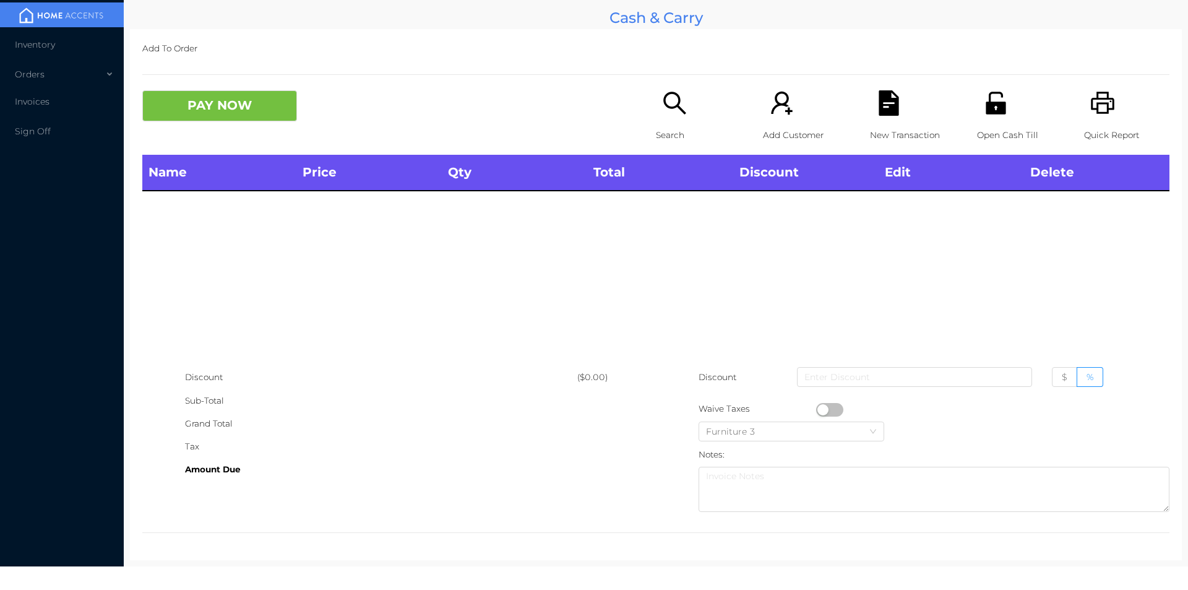
click at [1096, 106] on icon "icon: printer" at bounding box center [1102, 102] width 25 height 25
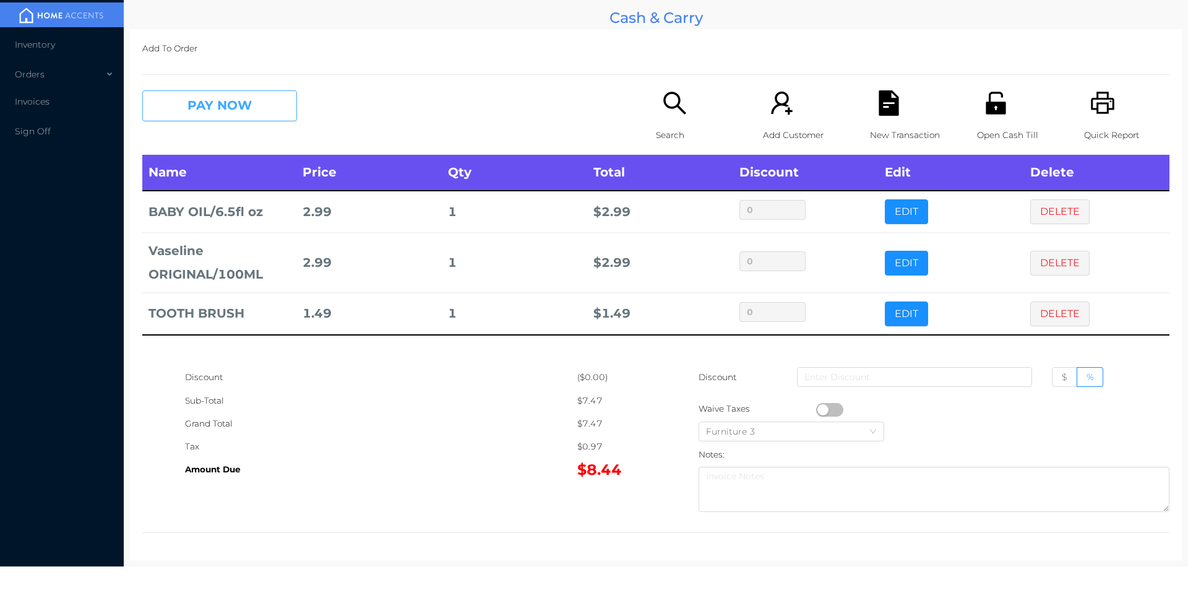
click at [205, 114] on button "PAY NOW" at bounding box center [219, 105] width 155 height 31
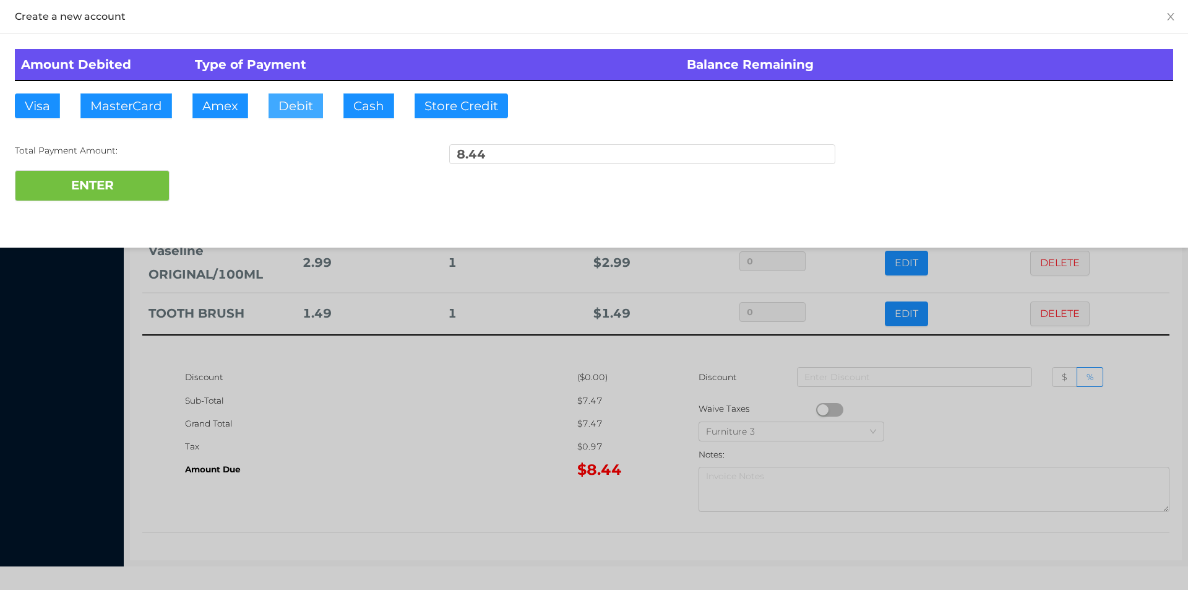
click at [292, 110] on button "Debit" at bounding box center [295, 105] width 54 height 25
click at [139, 170] on button "ENTER" at bounding box center [92, 185] width 155 height 31
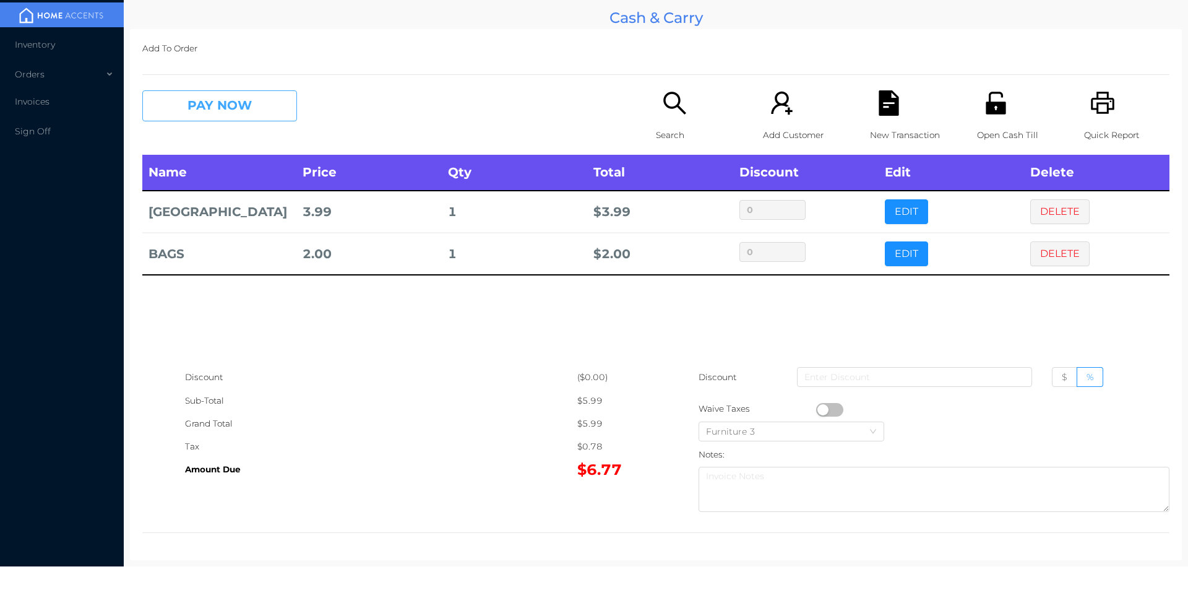
click at [207, 106] on button "PAY NOW" at bounding box center [219, 105] width 155 height 31
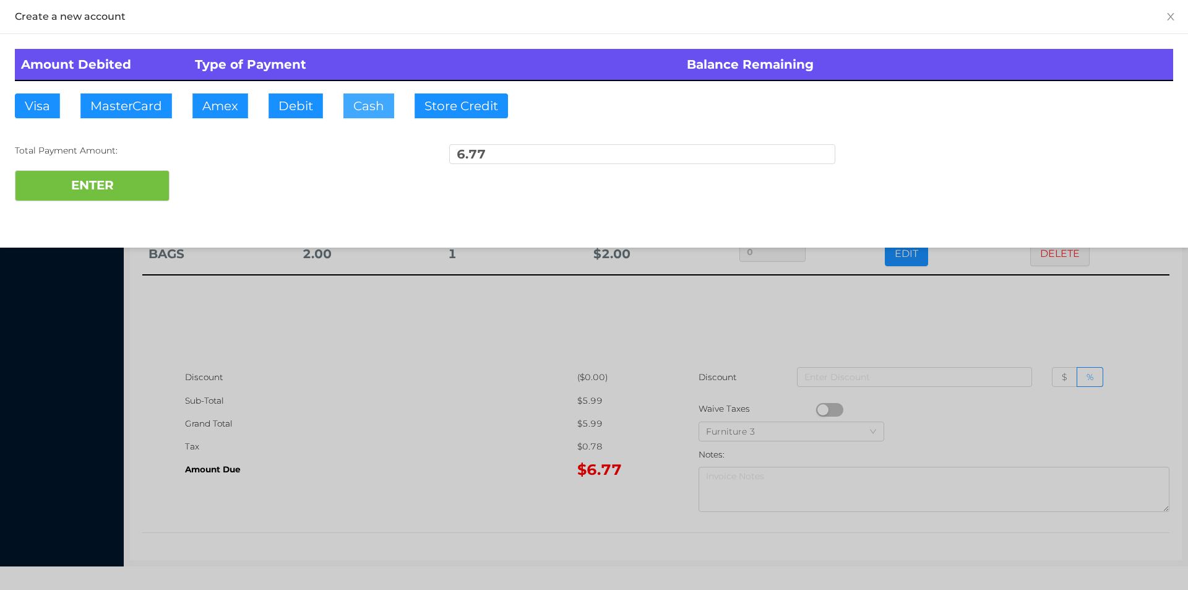
click at [370, 109] on button "Cash" at bounding box center [368, 105] width 51 height 25
type input "20"
click at [122, 192] on button "ENTER" at bounding box center [92, 185] width 155 height 31
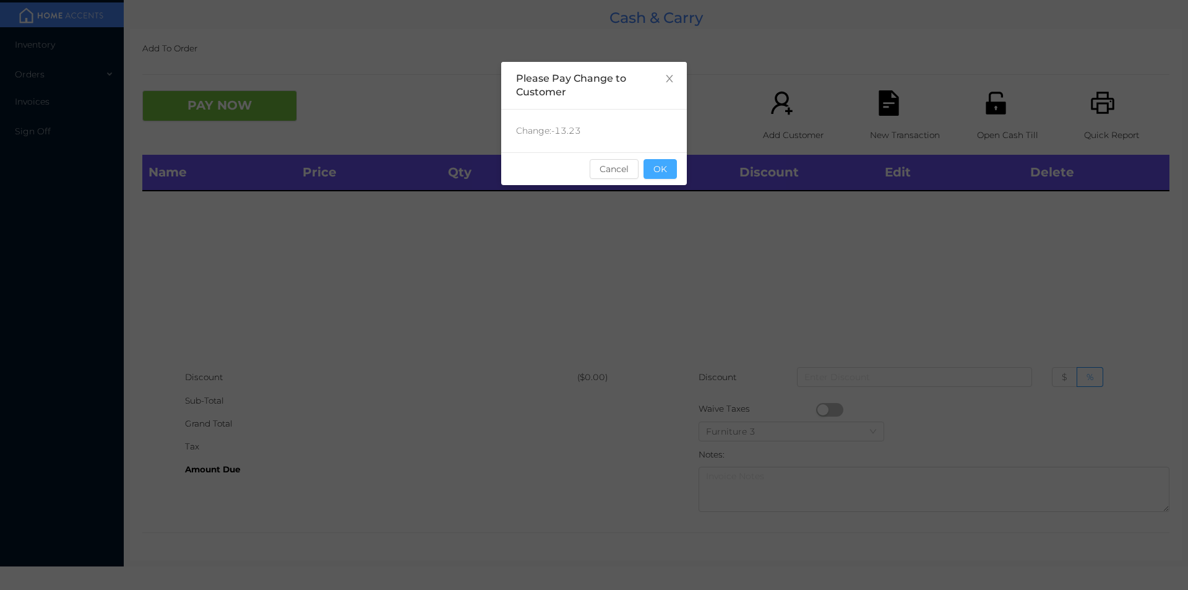
click at [655, 165] on button "OK" at bounding box center [659, 169] width 33 height 20
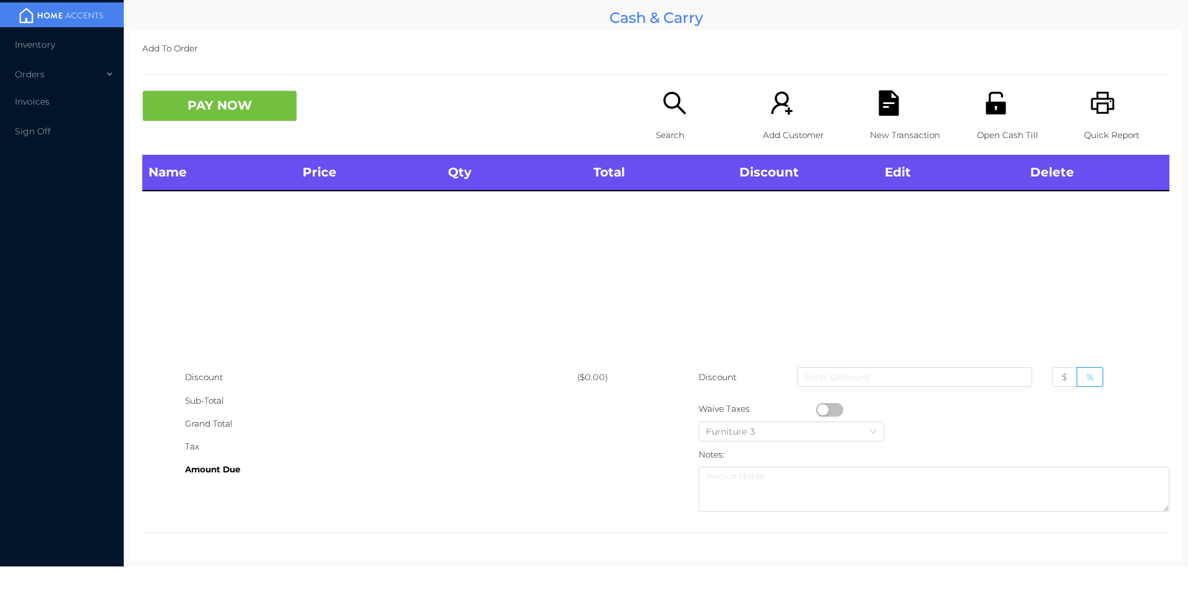
click at [997, 122] on div "Open Cash Till" at bounding box center [1019, 122] width 85 height 64
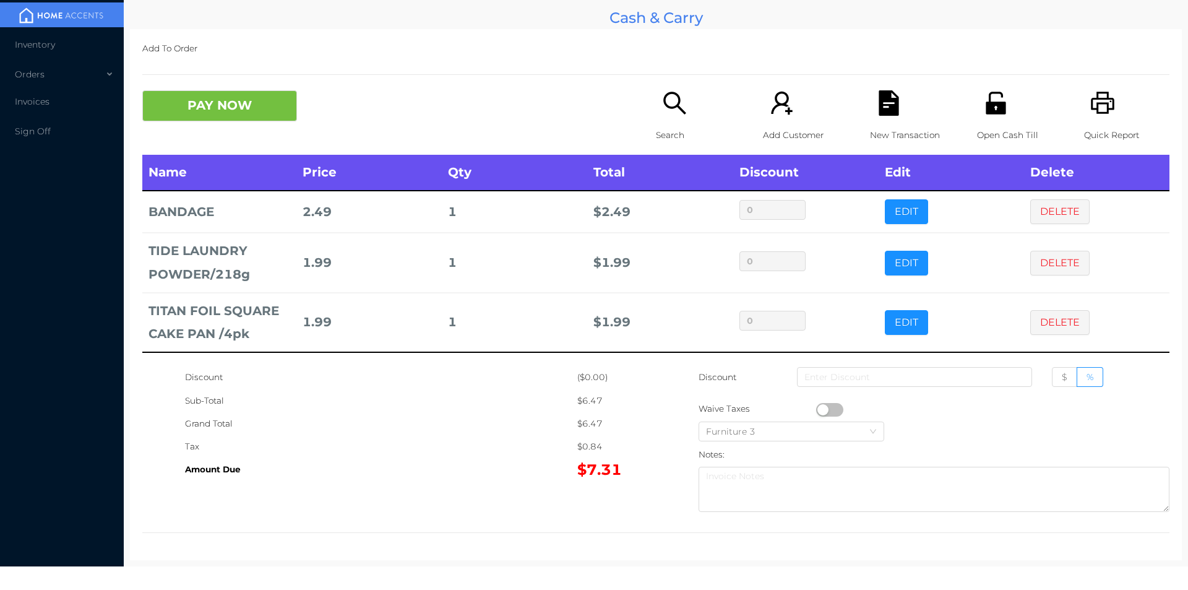
click at [250, 108] on button "PAY NOW" at bounding box center [219, 105] width 155 height 31
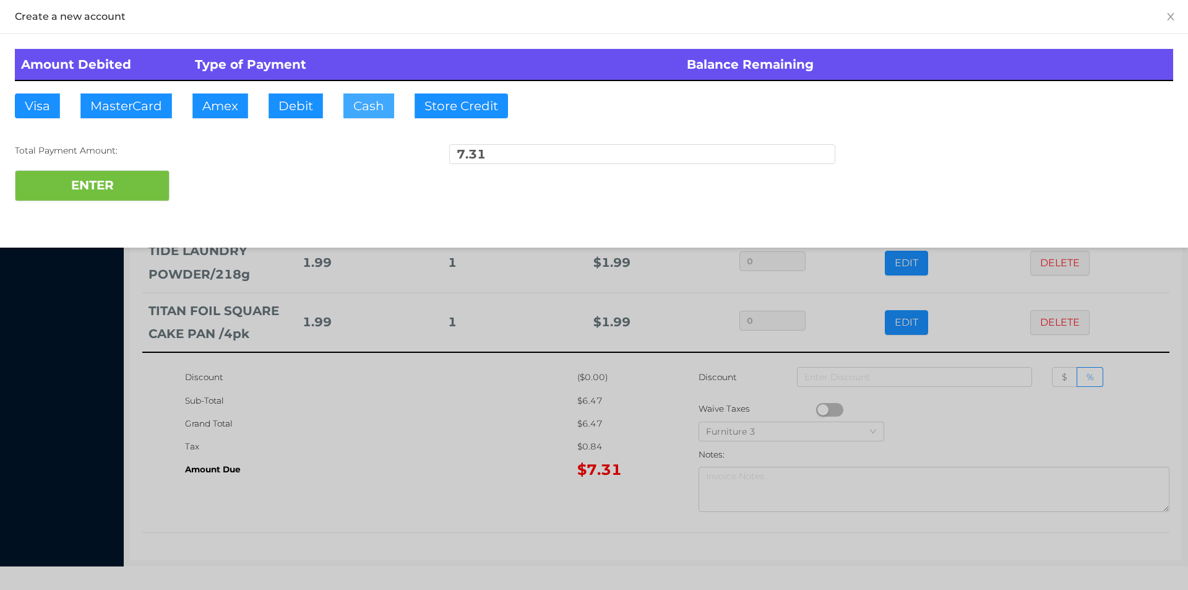
click at [359, 106] on button "Cash" at bounding box center [368, 105] width 51 height 25
click at [130, 185] on button "ENTER" at bounding box center [92, 185] width 155 height 31
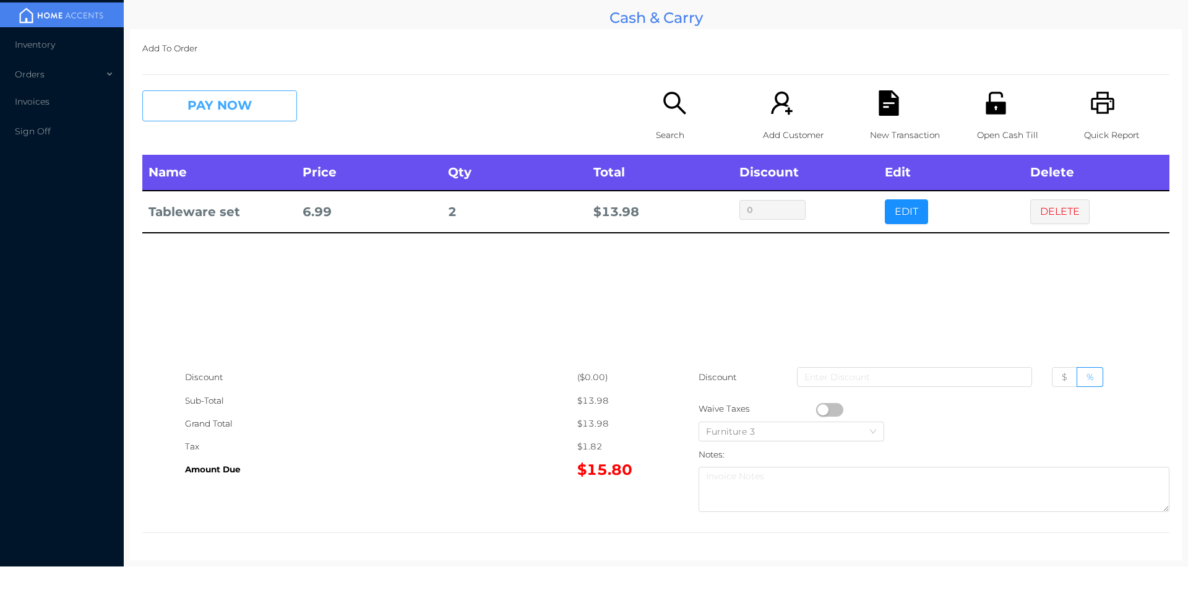
click at [202, 95] on button "PAY NOW" at bounding box center [219, 105] width 155 height 31
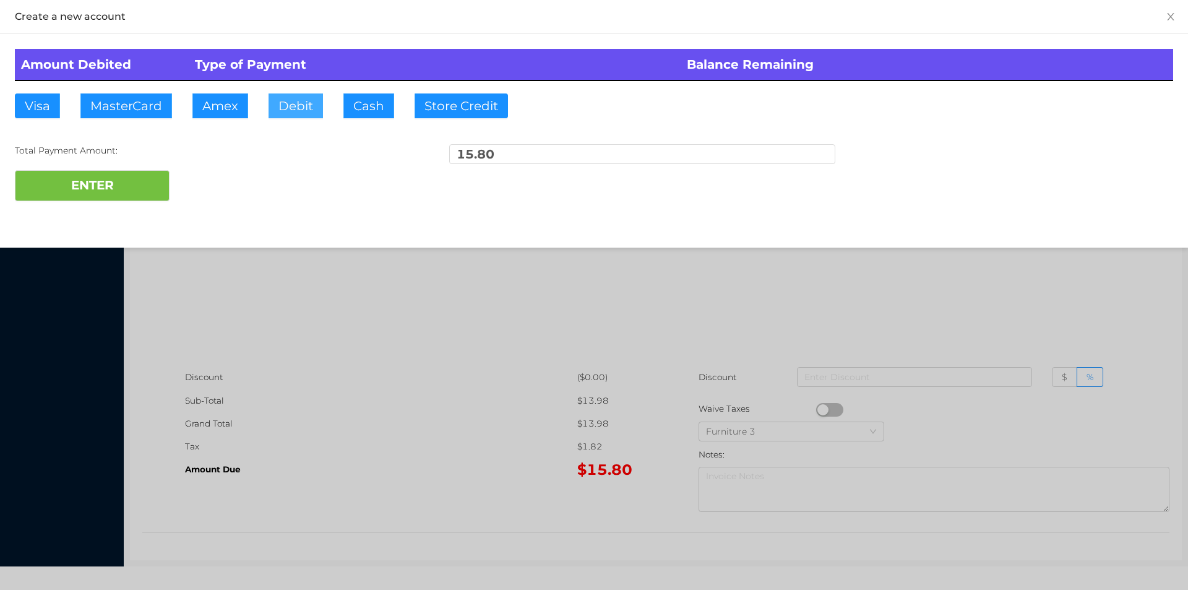
click at [287, 101] on button "Debit" at bounding box center [295, 105] width 54 height 25
click at [382, 418] on div at bounding box center [594, 295] width 1188 height 590
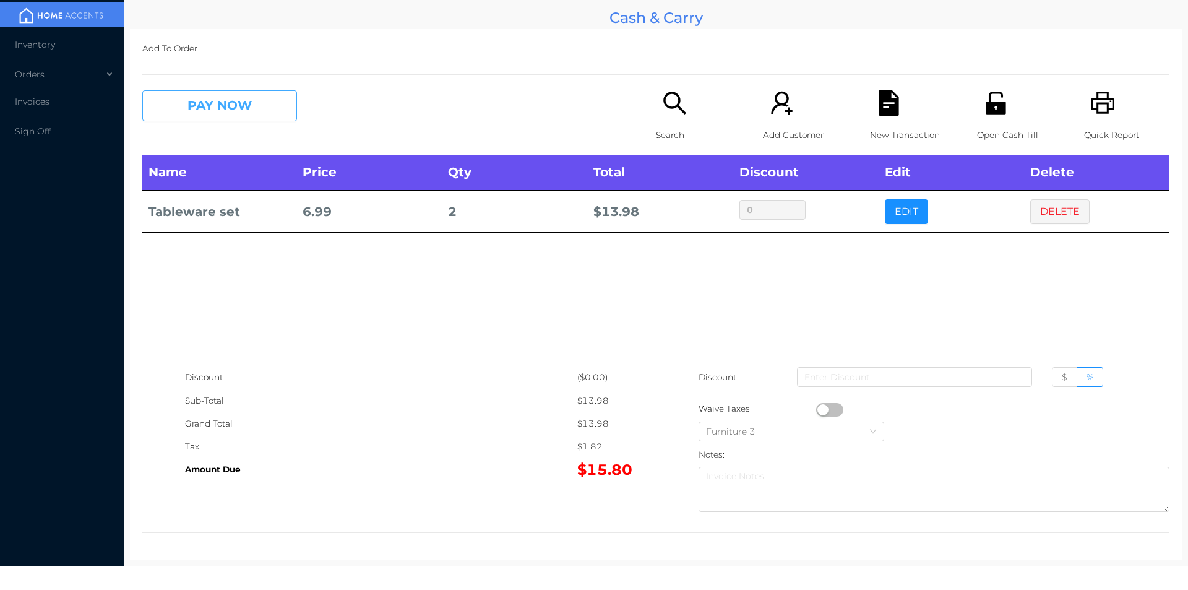
click at [199, 121] on button "PAY NOW" at bounding box center [219, 105] width 155 height 31
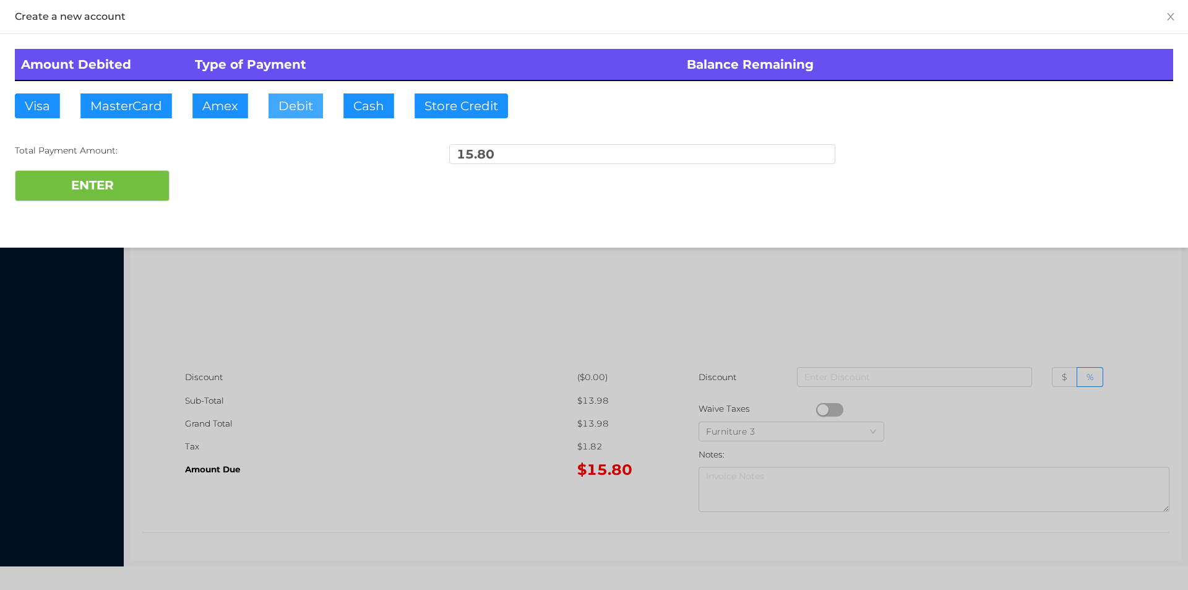
click at [295, 101] on button "Debit" at bounding box center [295, 105] width 54 height 25
type input "100"
click at [110, 171] on button "ENTER" at bounding box center [92, 185] width 155 height 31
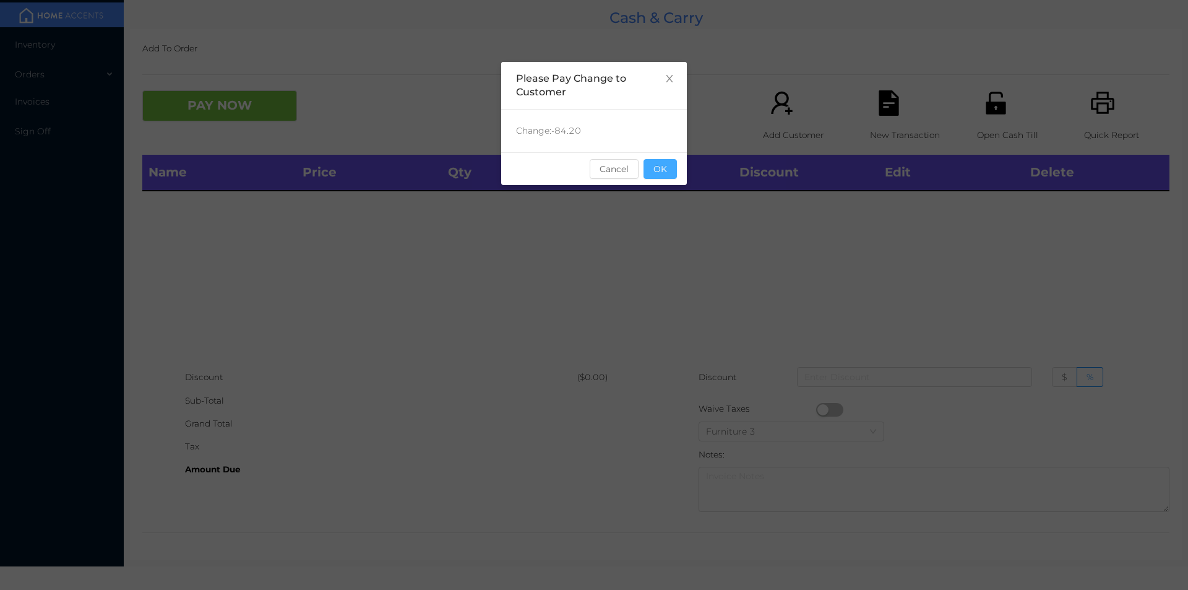
click at [661, 164] on button "OK" at bounding box center [659, 169] width 33 height 20
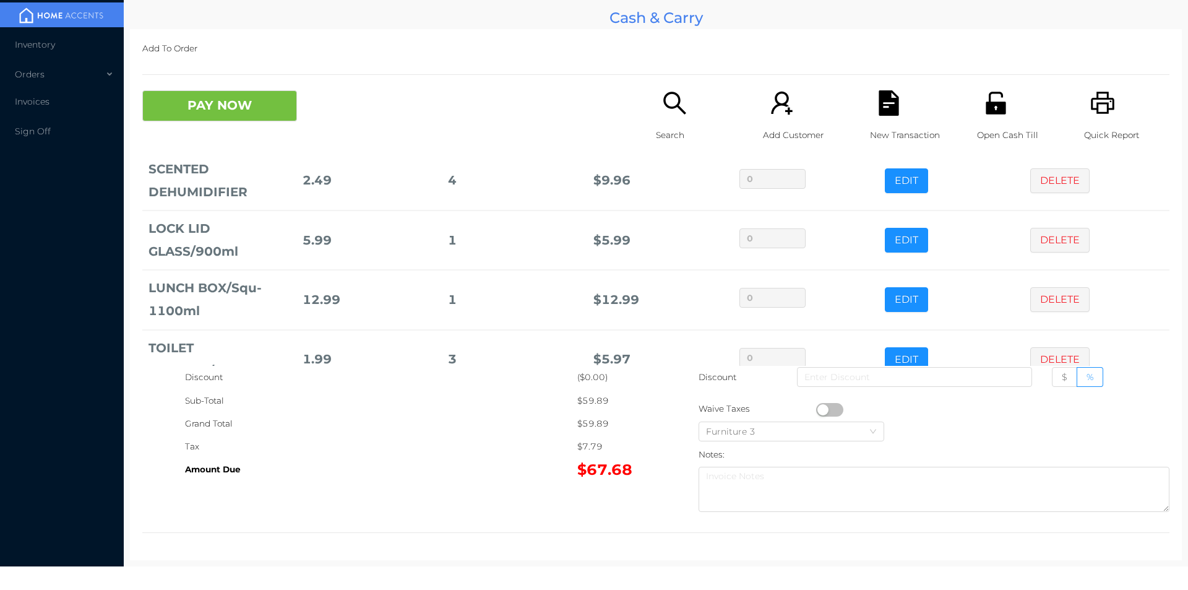
scroll to position [178, 0]
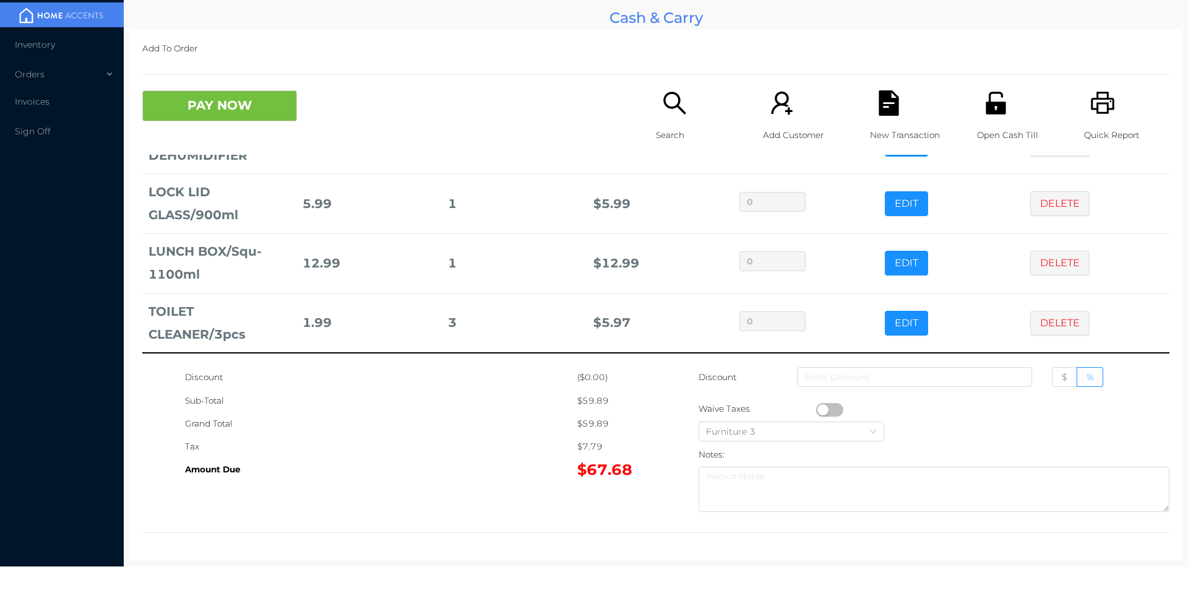
click at [679, 127] on p "Search" at bounding box center [698, 135] width 85 height 23
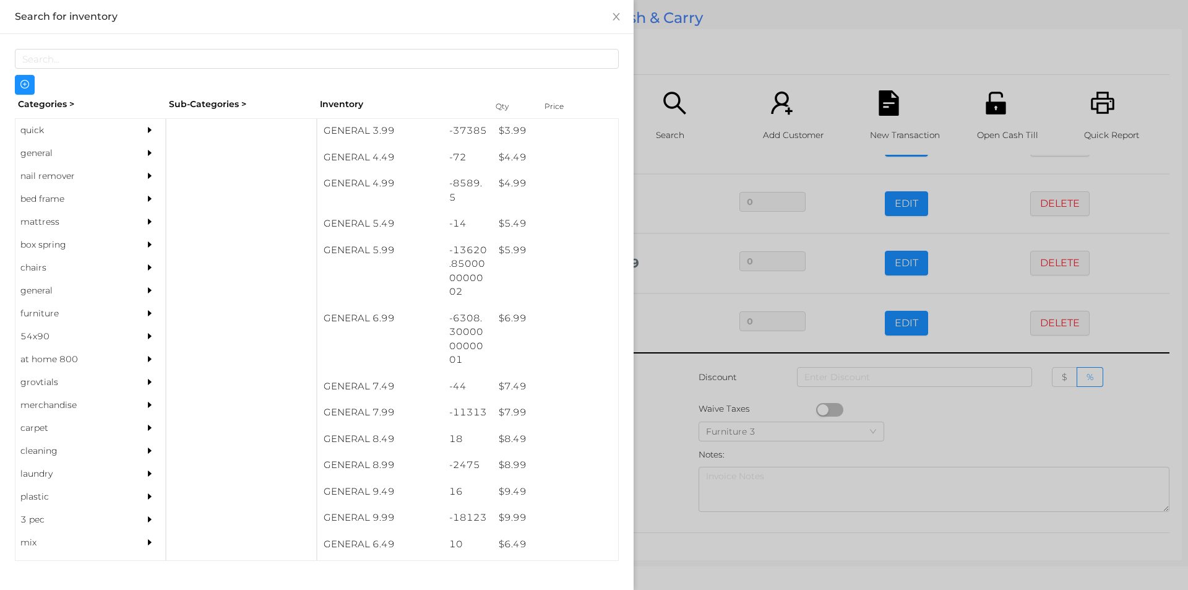
scroll to position [467, 0]
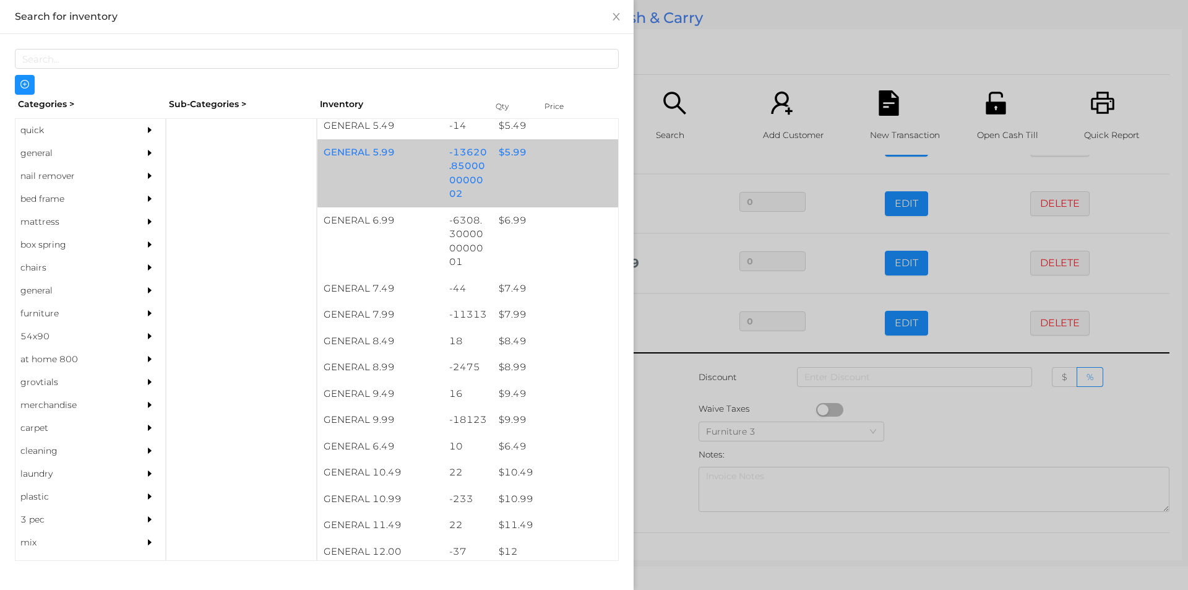
click at [500, 153] on div "$ 5.99" at bounding box center [555, 152] width 126 height 27
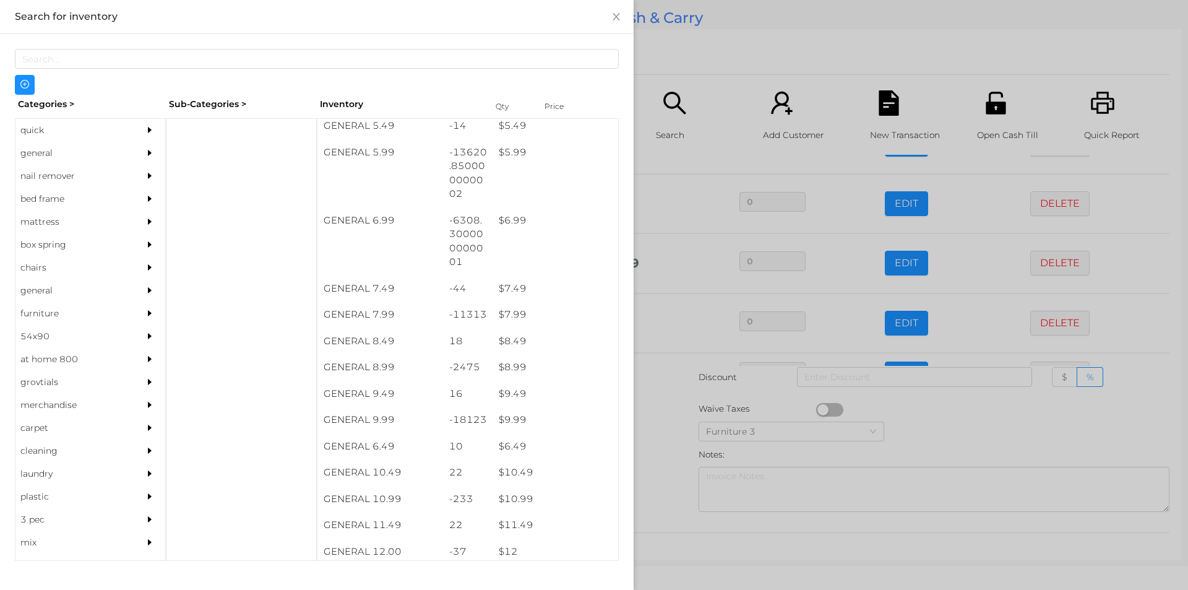
click at [682, 44] on div at bounding box center [594, 295] width 1188 height 590
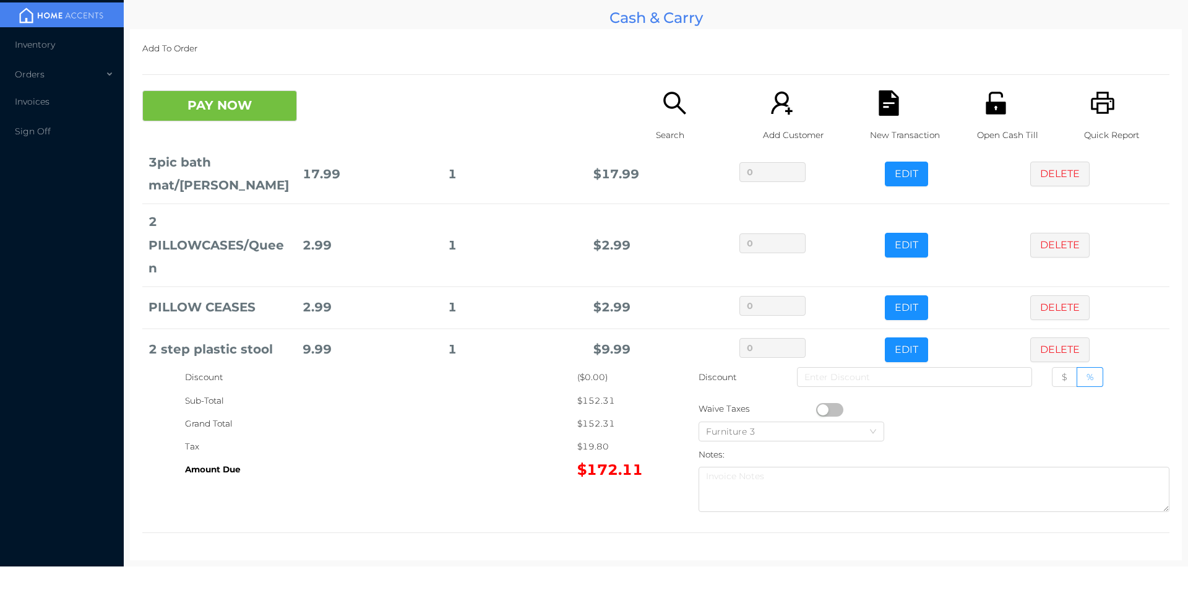
scroll to position [632, 0]
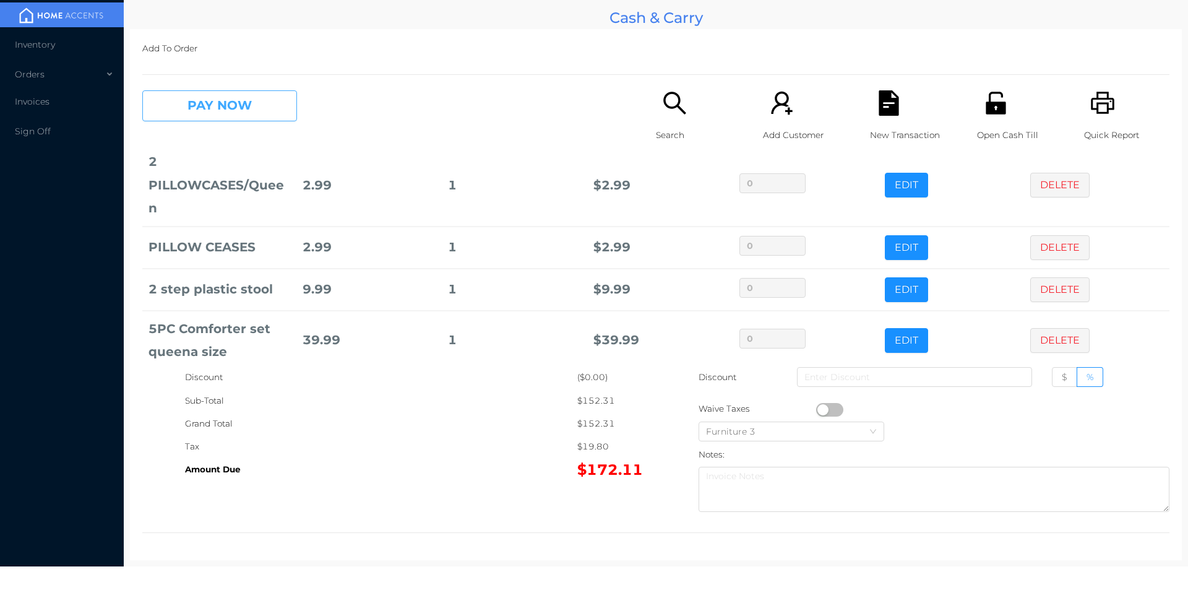
click at [231, 104] on button "PAY NOW" at bounding box center [219, 105] width 155 height 31
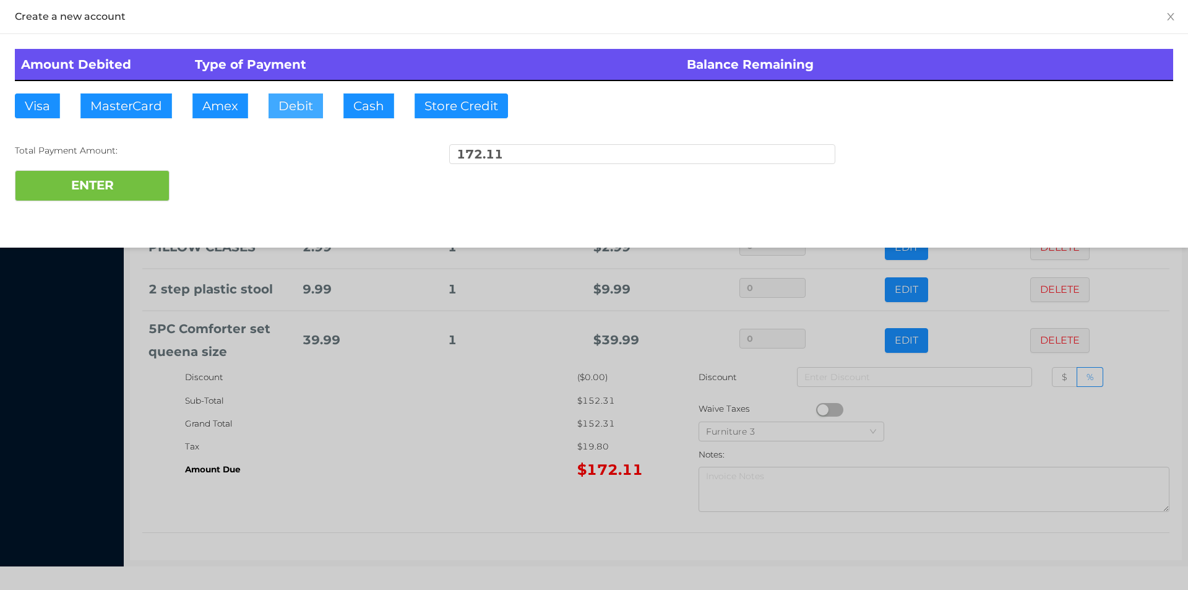
click at [308, 116] on button "Debit" at bounding box center [295, 105] width 54 height 25
click at [133, 187] on button "ENTER" at bounding box center [92, 185] width 155 height 31
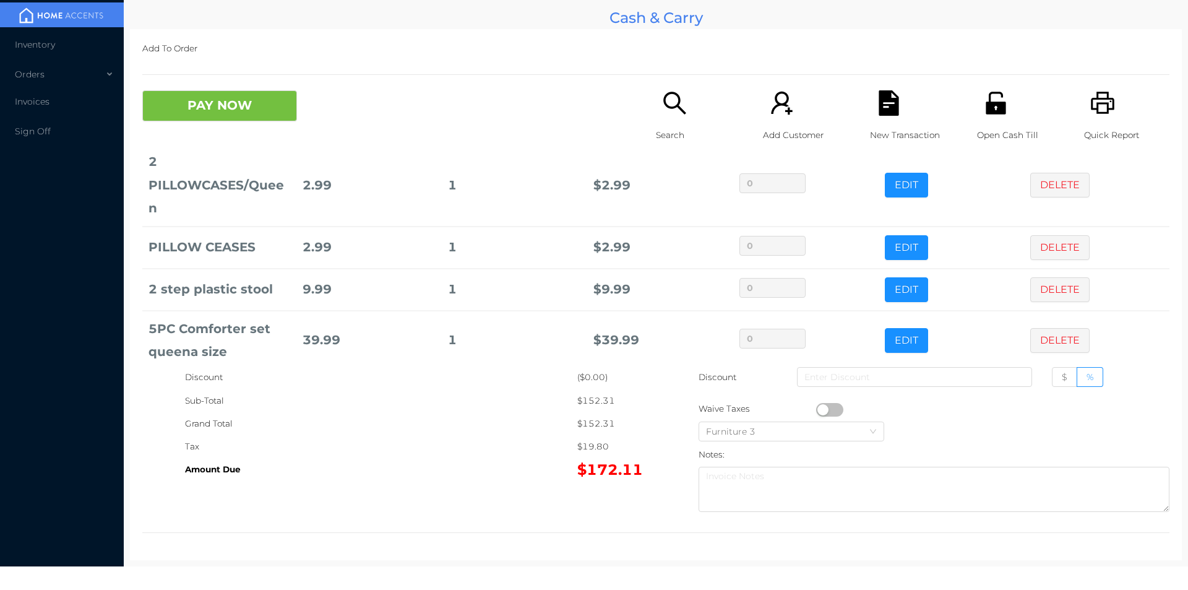
scroll to position [0, 0]
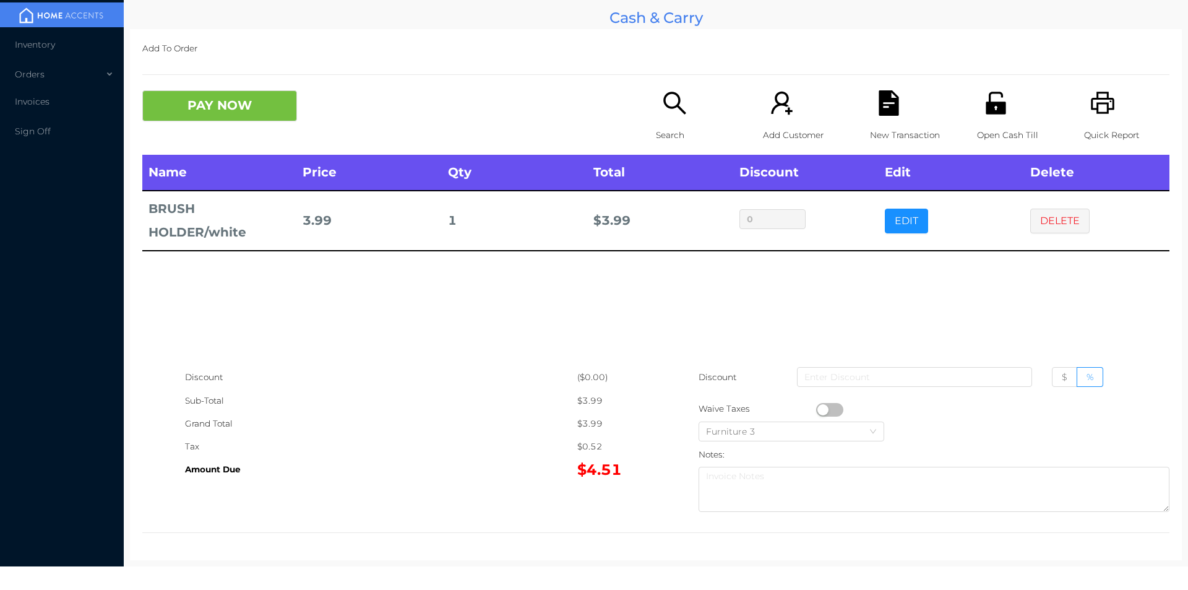
click at [1090, 97] on icon "icon: printer" at bounding box center [1102, 102] width 25 height 25
click at [878, 108] on icon "icon: file-text" at bounding box center [888, 102] width 20 height 25
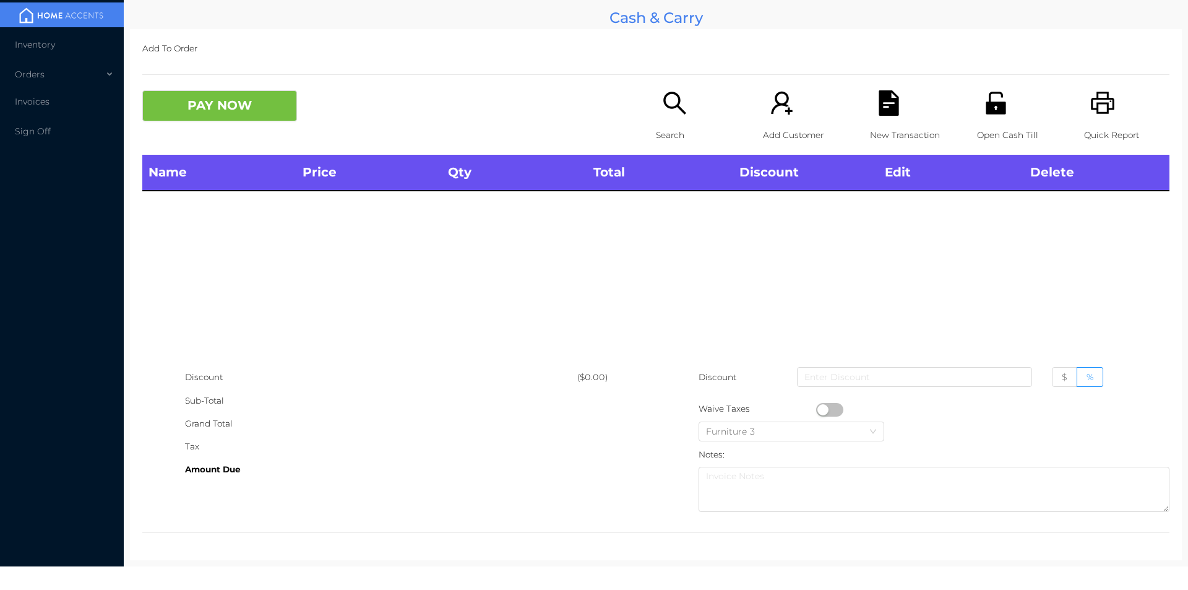
click at [996, 121] on div "Open Cash Till" at bounding box center [1019, 122] width 85 height 64
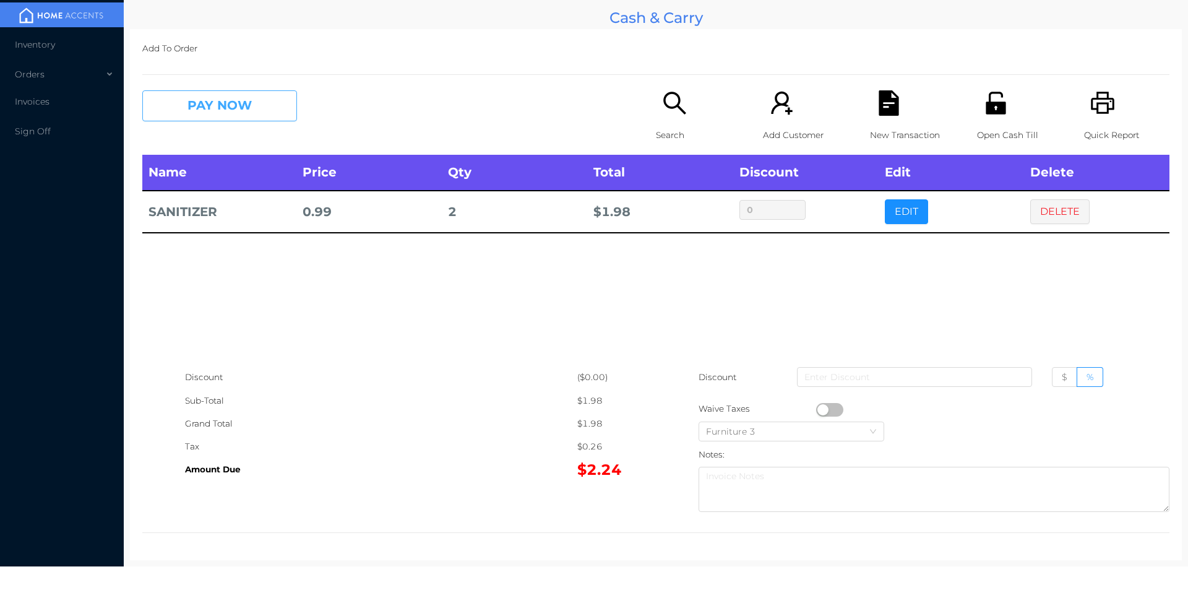
click at [231, 98] on button "PAY NOW" at bounding box center [219, 105] width 155 height 31
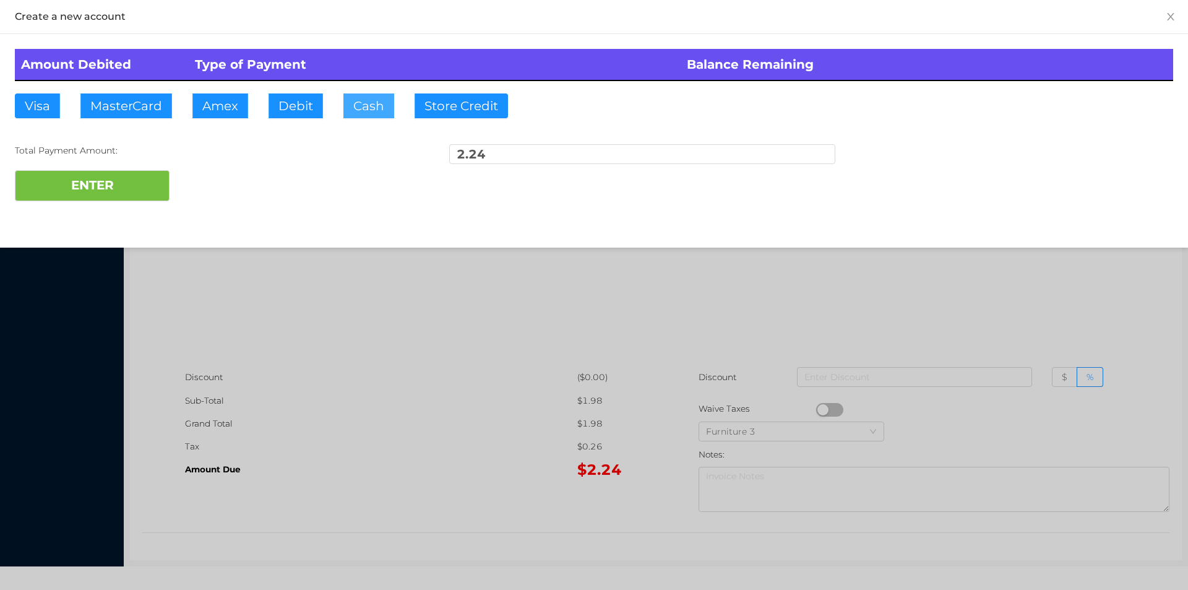
click at [371, 98] on button "Cash" at bounding box center [368, 105] width 51 height 25
click at [134, 181] on button "ENTER" at bounding box center [92, 185] width 155 height 31
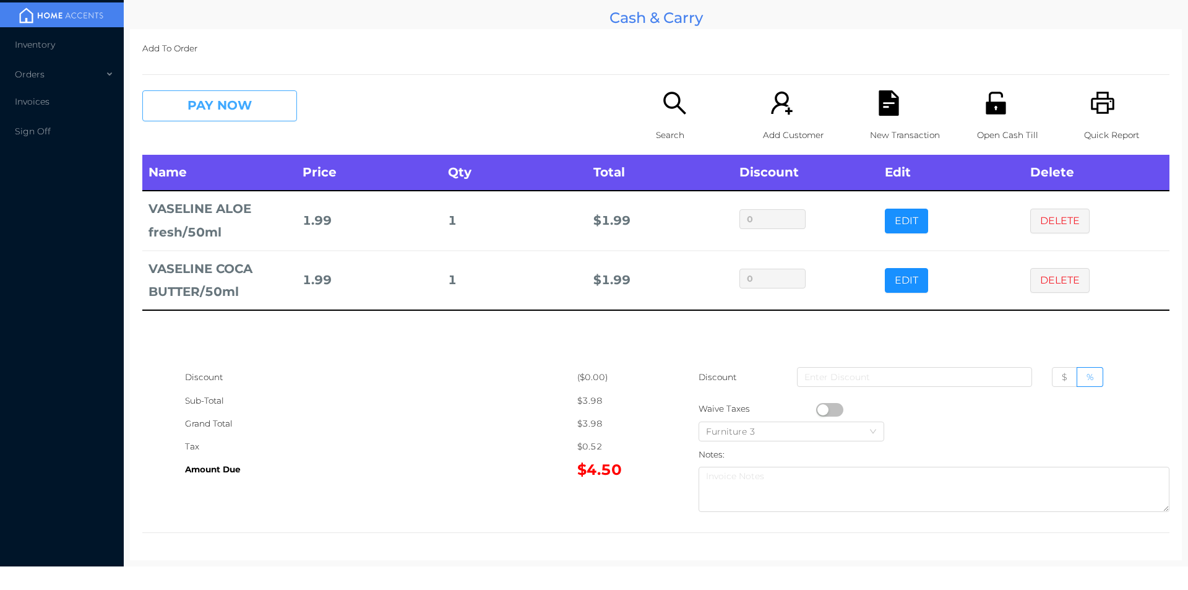
click at [215, 117] on button "PAY NOW" at bounding box center [219, 105] width 155 height 31
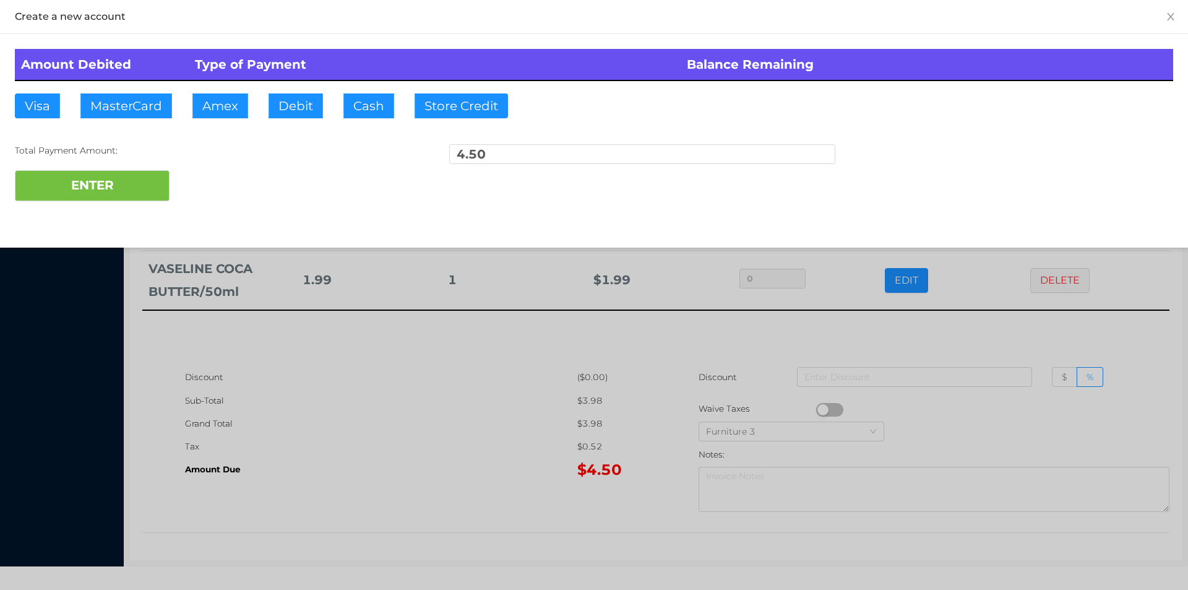
click at [327, 400] on div at bounding box center [594, 295] width 1188 height 590
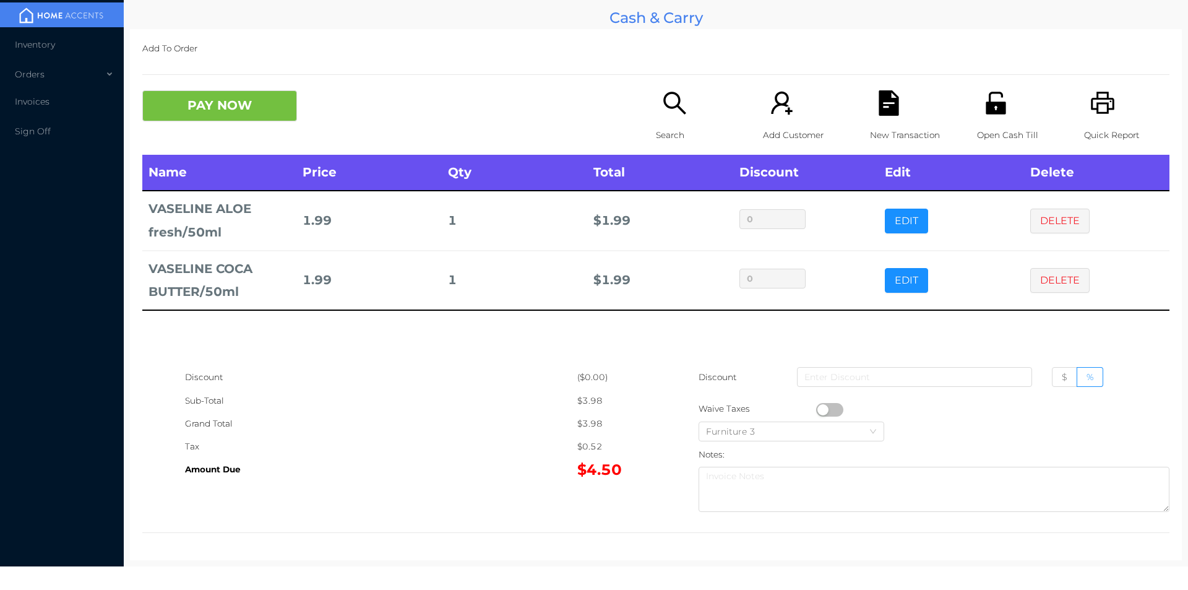
click at [1000, 114] on icon "icon: unlock" at bounding box center [995, 102] width 25 height 25
click at [217, 103] on button "PAY NOW" at bounding box center [219, 105] width 155 height 31
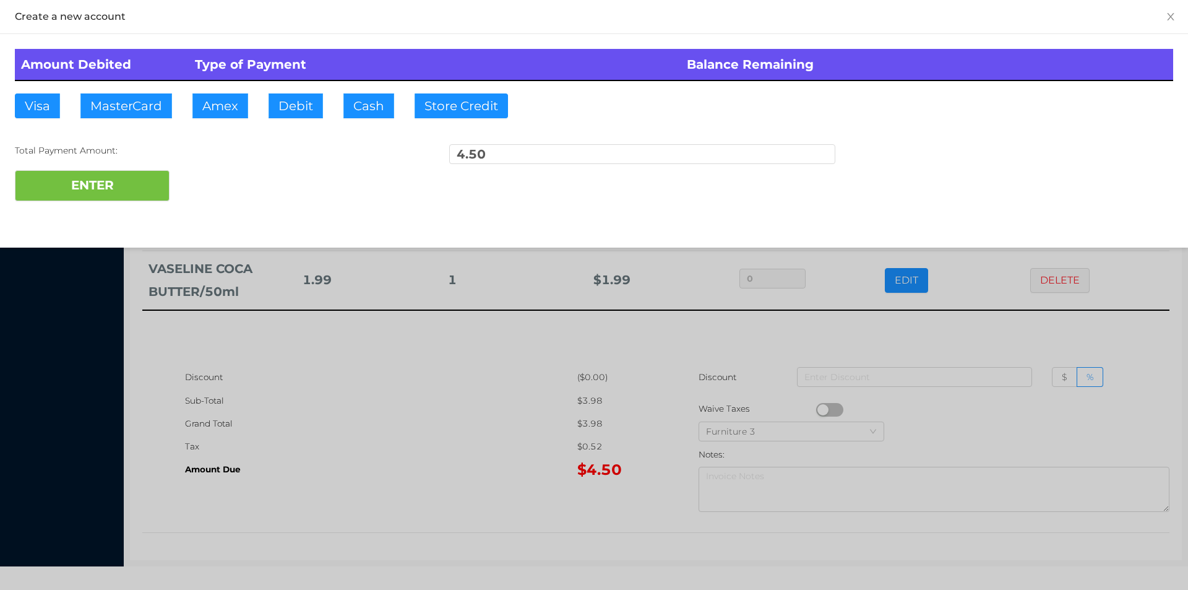
click at [398, 432] on div at bounding box center [594, 295] width 1188 height 590
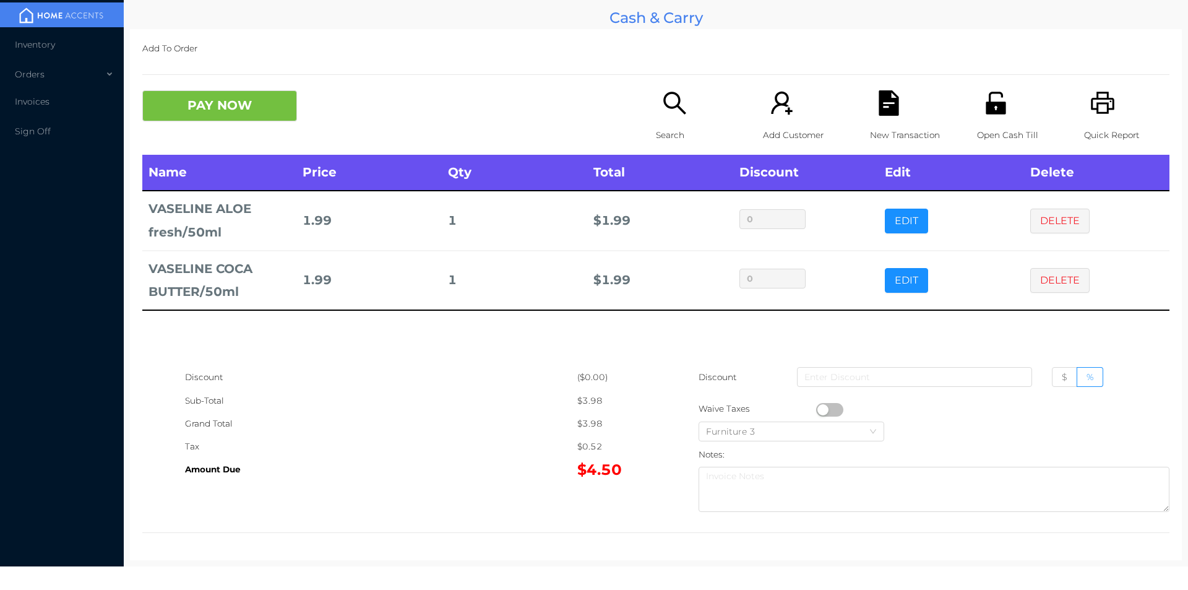
click at [878, 108] on icon "icon: file-text" at bounding box center [888, 102] width 20 height 25
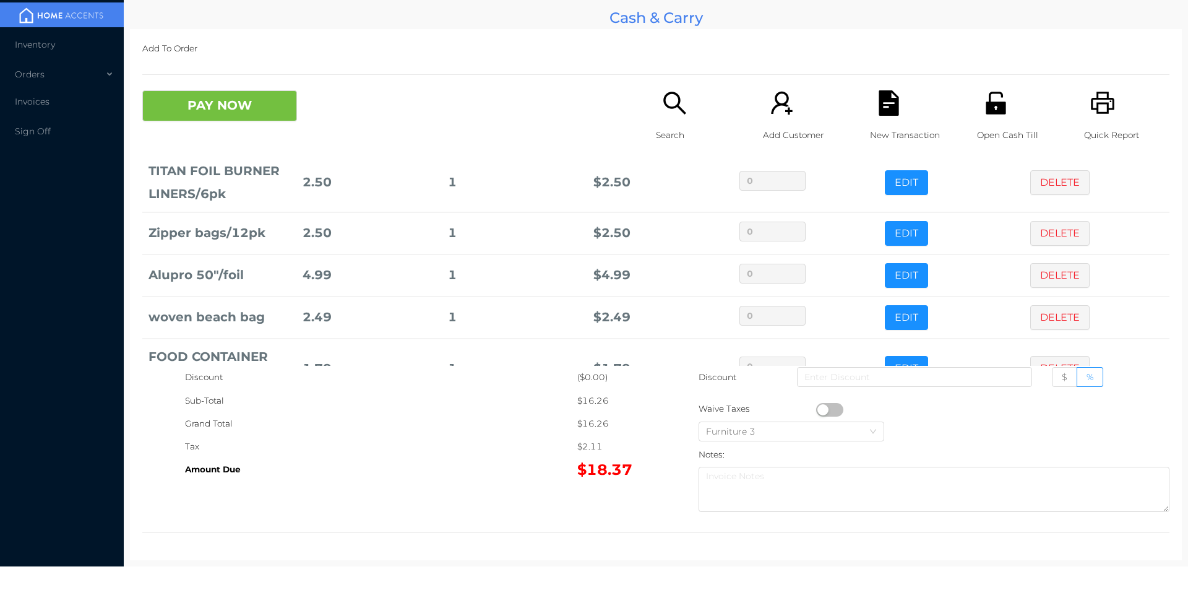
scroll to position [143, 0]
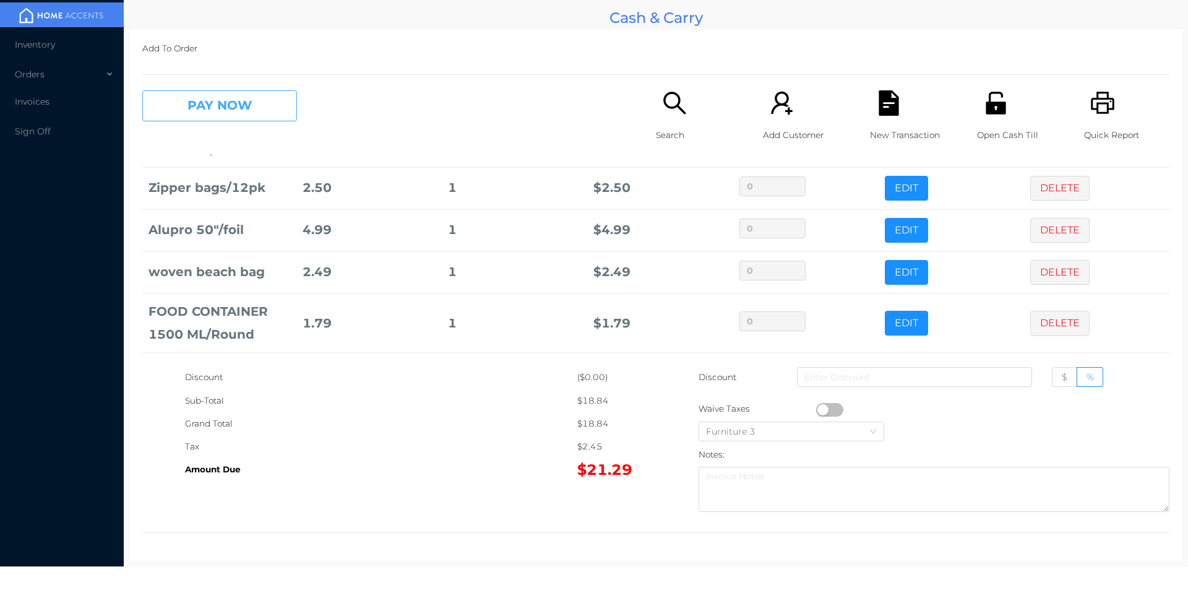
click at [186, 121] on button "PAY NOW" at bounding box center [219, 105] width 155 height 31
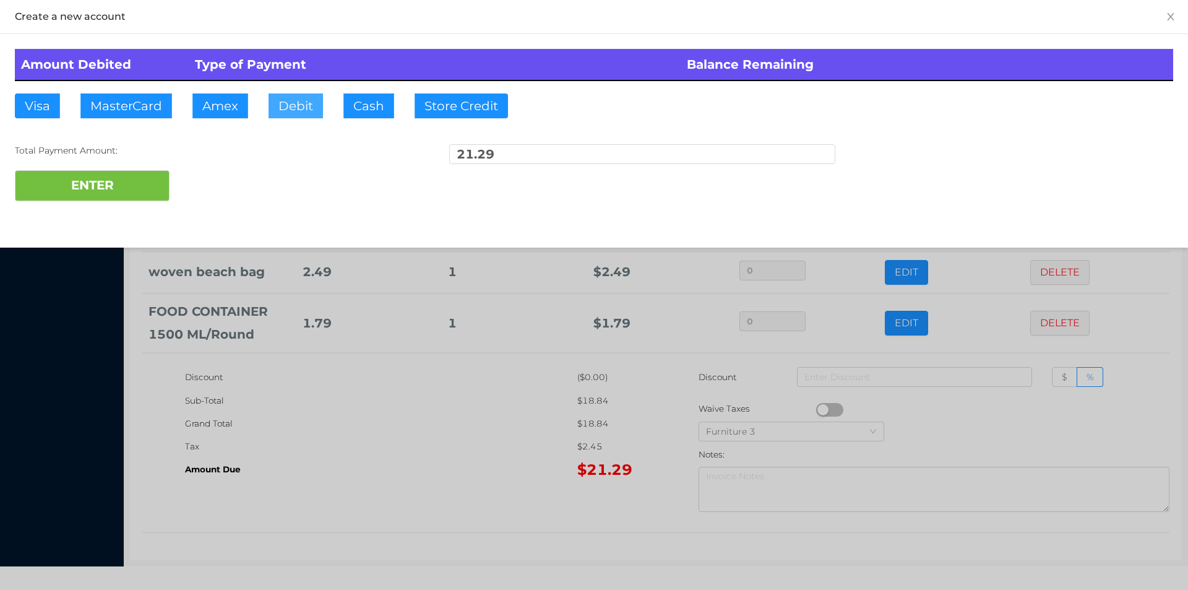
click at [297, 103] on button "Debit" at bounding box center [295, 105] width 54 height 25
click at [124, 172] on button "ENTER" at bounding box center [92, 185] width 155 height 31
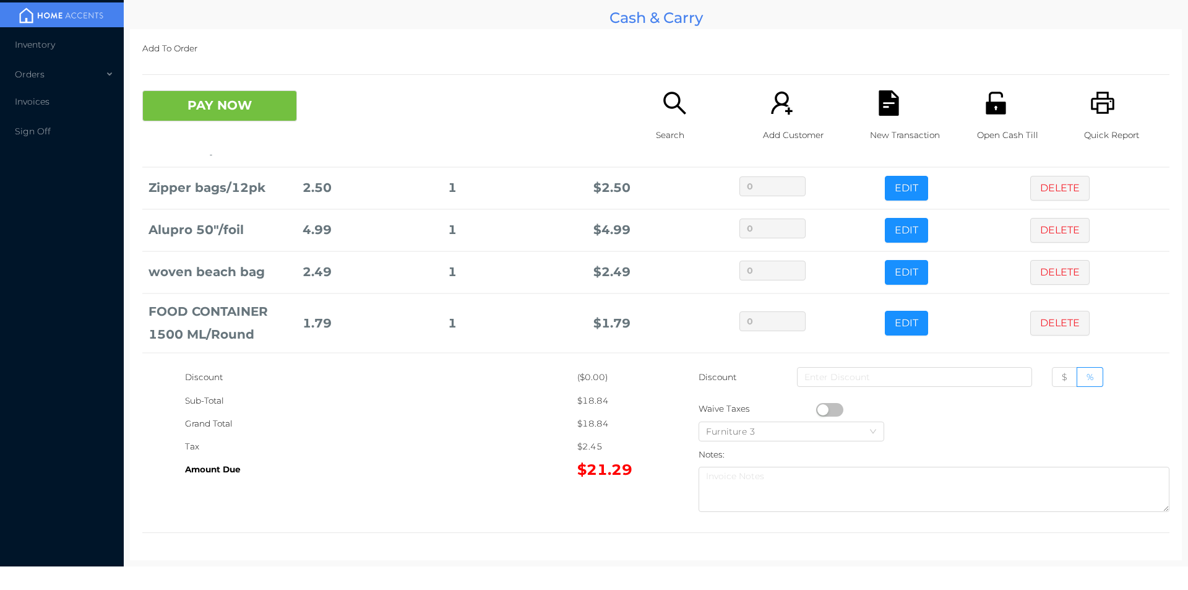
scroll to position [0, 0]
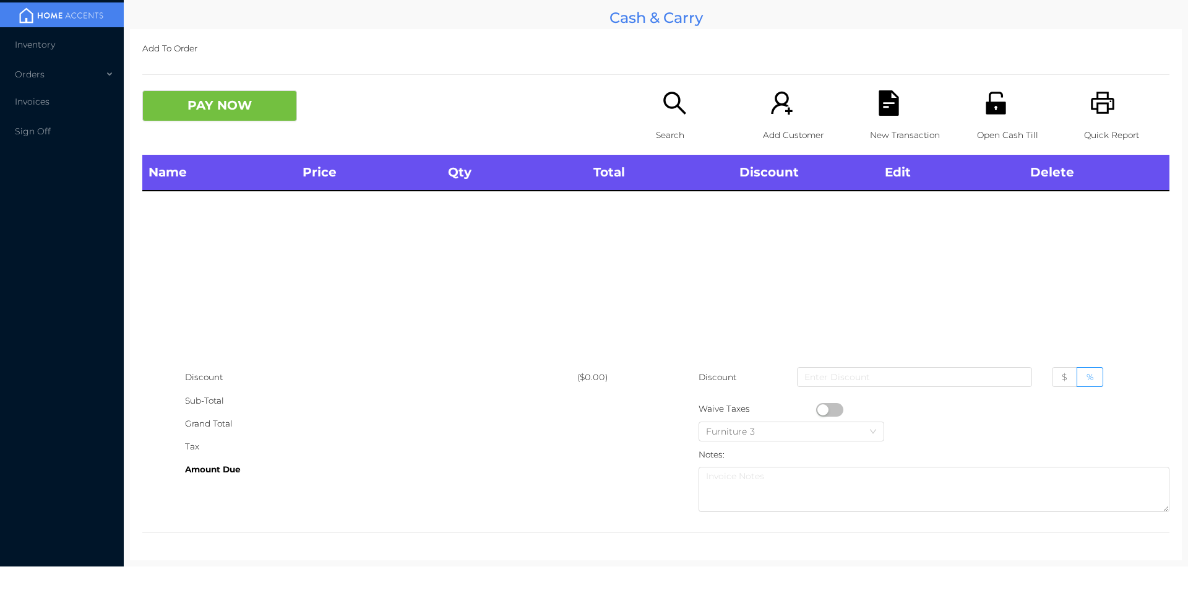
click at [985, 125] on p "Open Cash Till" at bounding box center [1019, 135] width 85 height 23
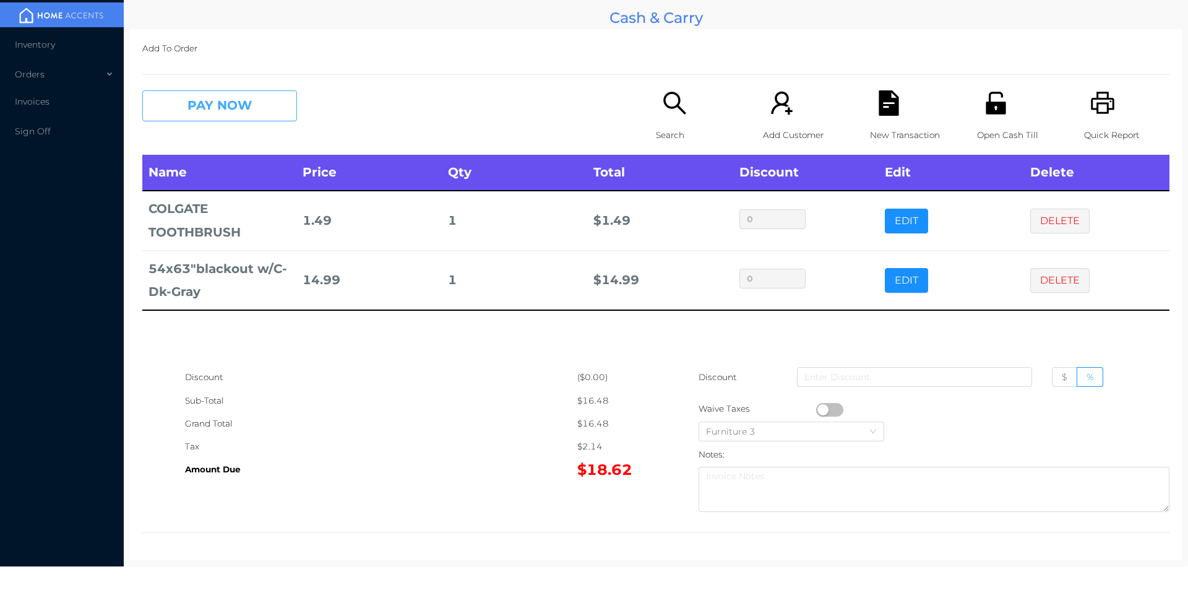
click at [259, 105] on button "PAY NOW" at bounding box center [219, 105] width 155 height 31
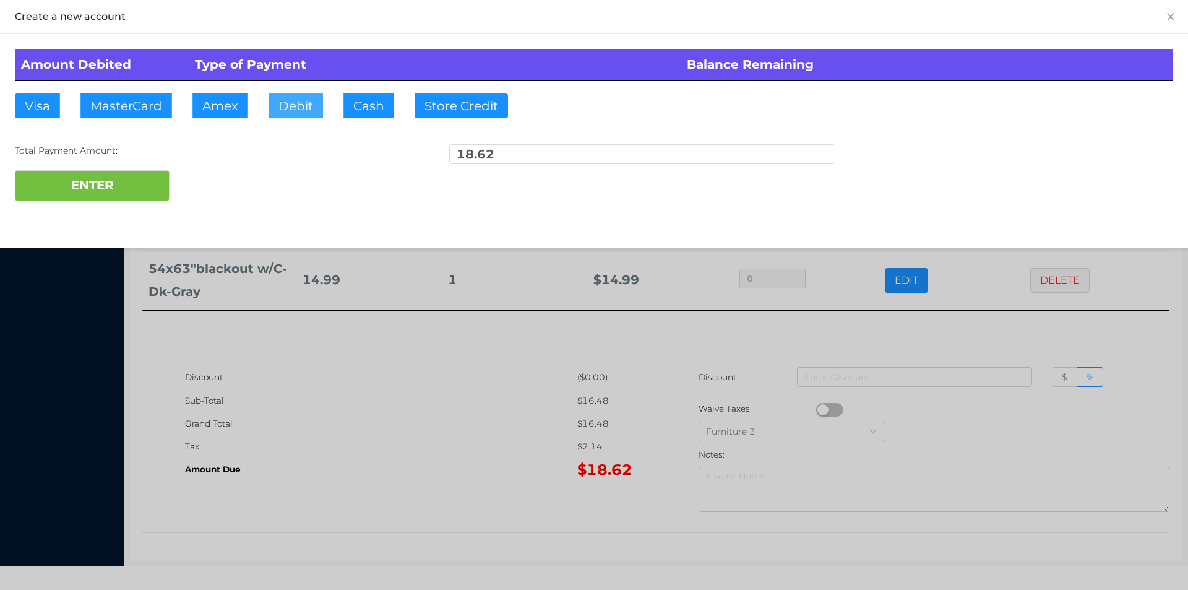
click at [291, 109] on button "Debit" at bounding box center [295, 105] width 54 height 25
click at [134, 188] on button "ENTER" at bounding box center [92, 185] width 155 height 31
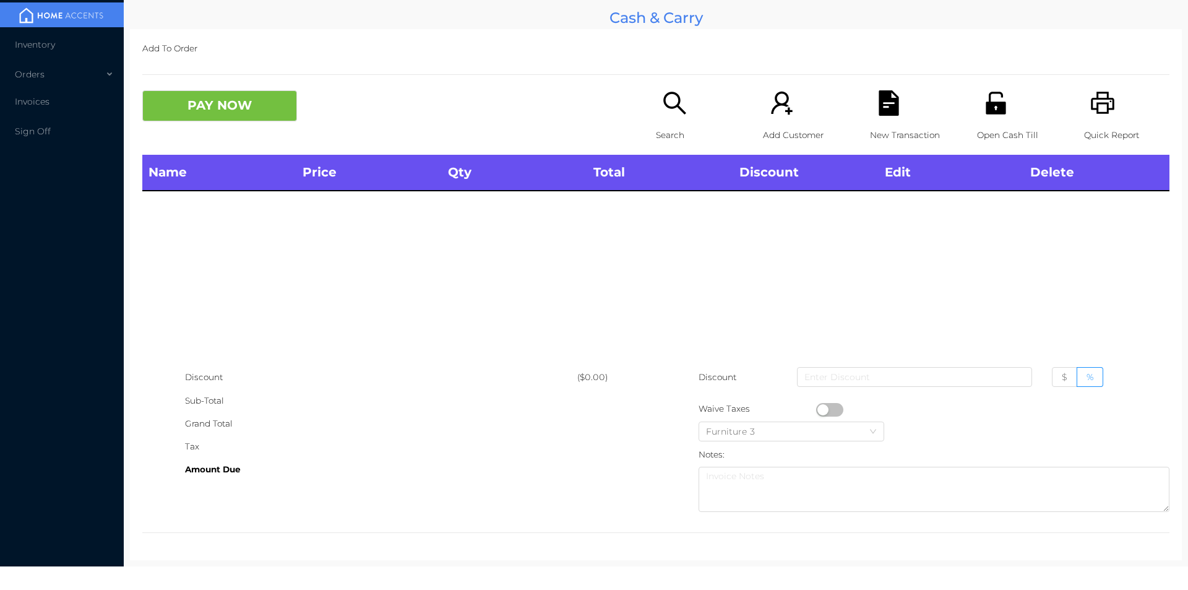
click at [1090, 127] on p "Quick Report" at bounding box center [1126, 135] width 85 height 23
